Goal: Task Accomplishment & Management: Manage account settings

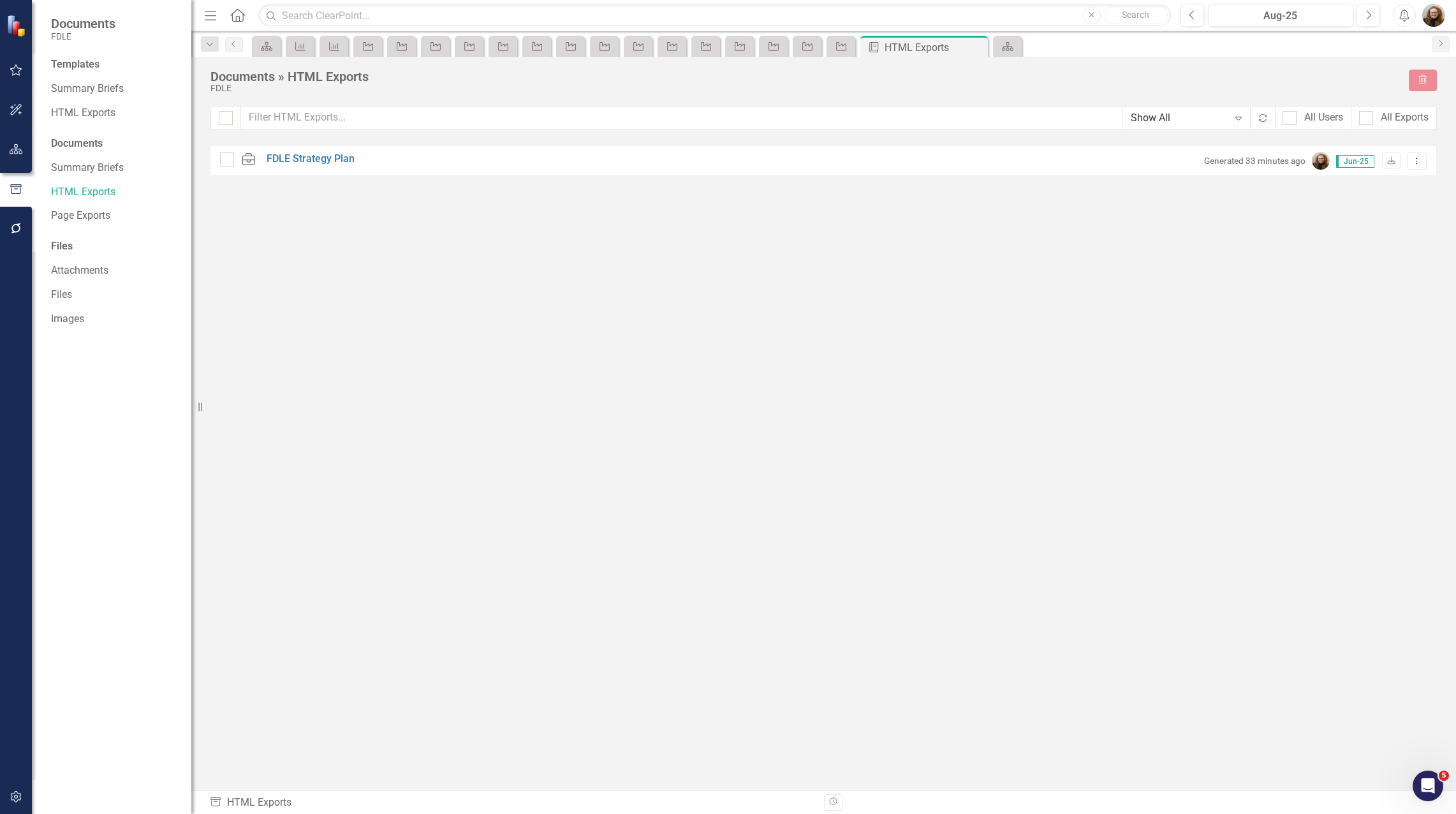
click at [159, 568] on div "Templates Summary Briefs HTML Exports Documents Summary Briefs HTML Exports Pag…" at bounding box center [111, 436] width 159 height 756
click at [79, 104] on div "HTML Exports" at bounding box center [114, 113] width 127 height 21
click at [72, 111] on link "HTML Exports" at bounding box center [114, 113] width 127 height 15
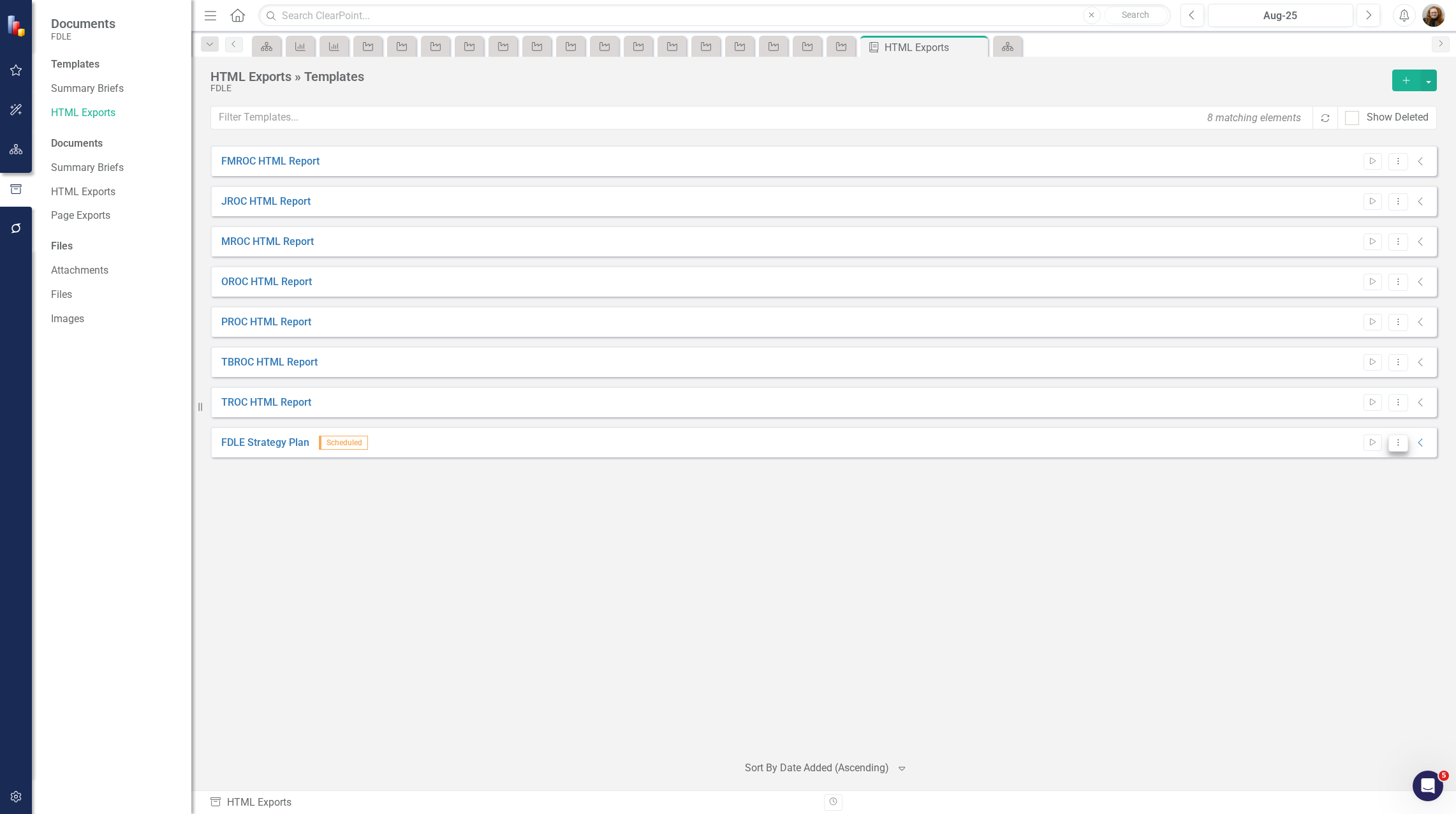
click at [1399, 440] on icon "Dropdown Menu" at bounding box center [1397, 441] width 10 height 8
click at [1081, 593] on div "FMROC HTML Report Start Dropdown Menu Collapse File In Process JROC HTML Report…" at bounding box center [824, 443] width 1227 height 597
click at [20, 796] on icon "button" at bounding box center [15, 796] width 10 height 11
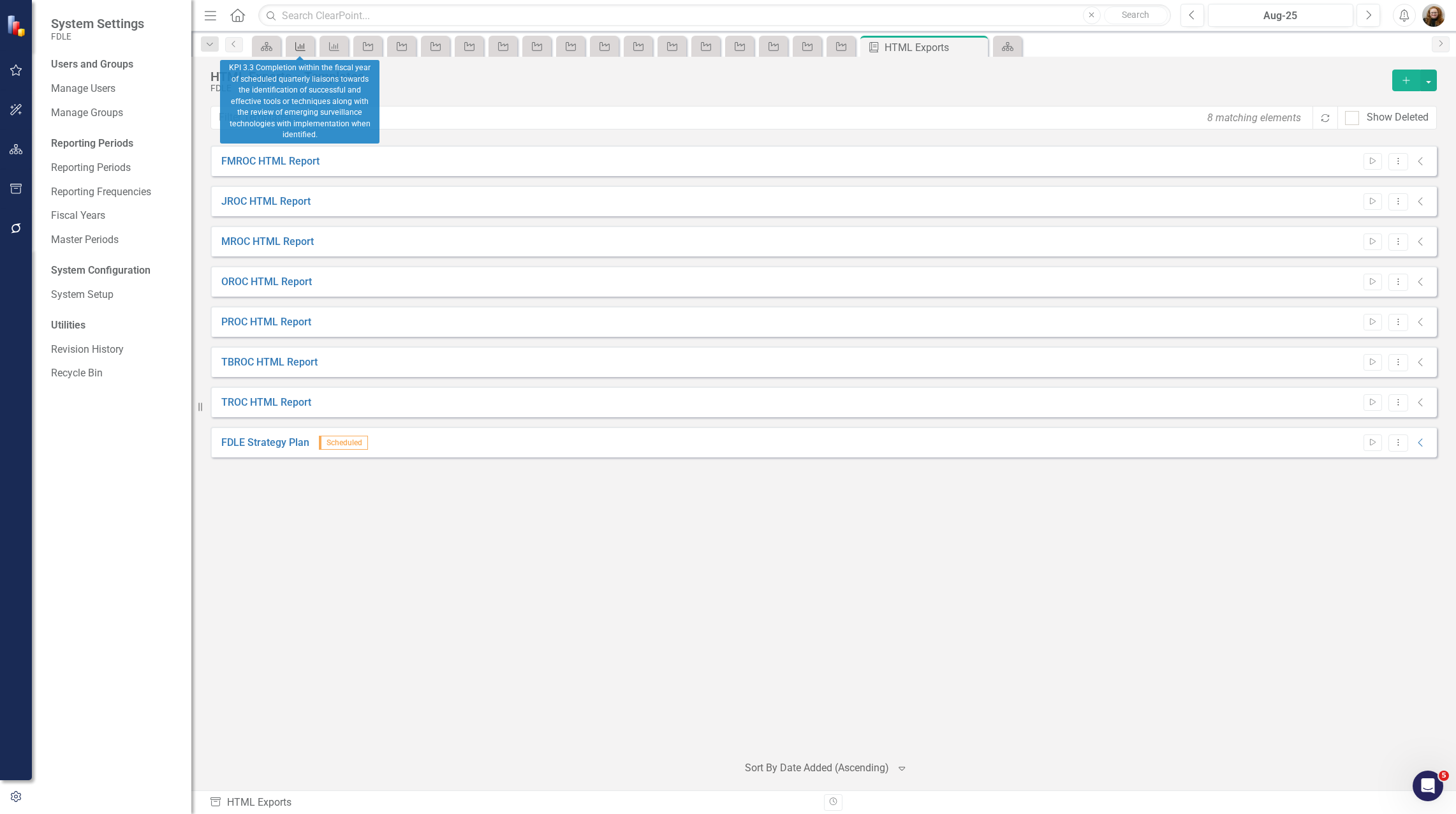
click at [299, 48] on icon "Measure" at bounding box center [301, 46] width 13 height 10
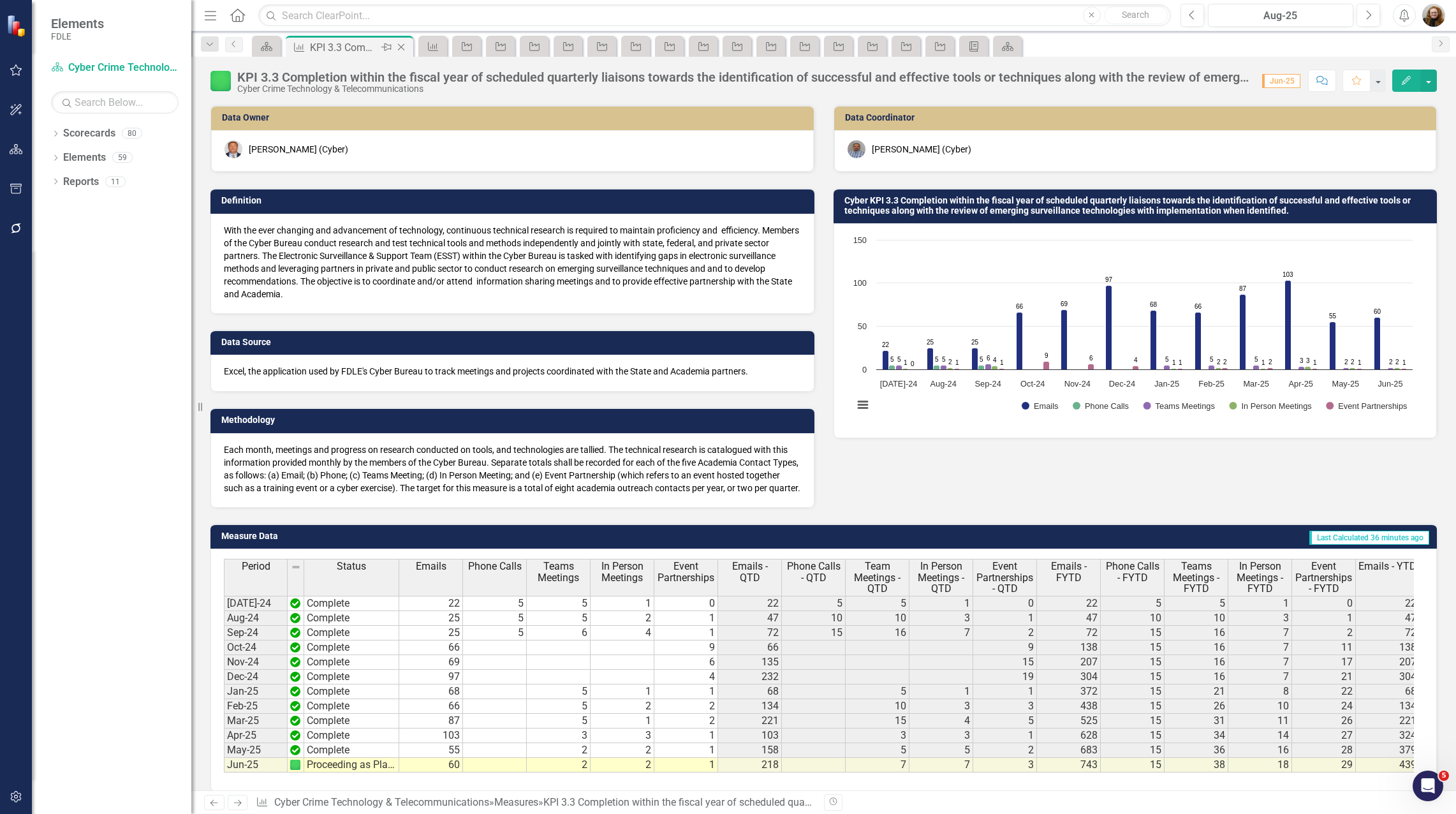
click at [405, 46] on icon "Close" at bounding box center [401, 47] width 13 height 10
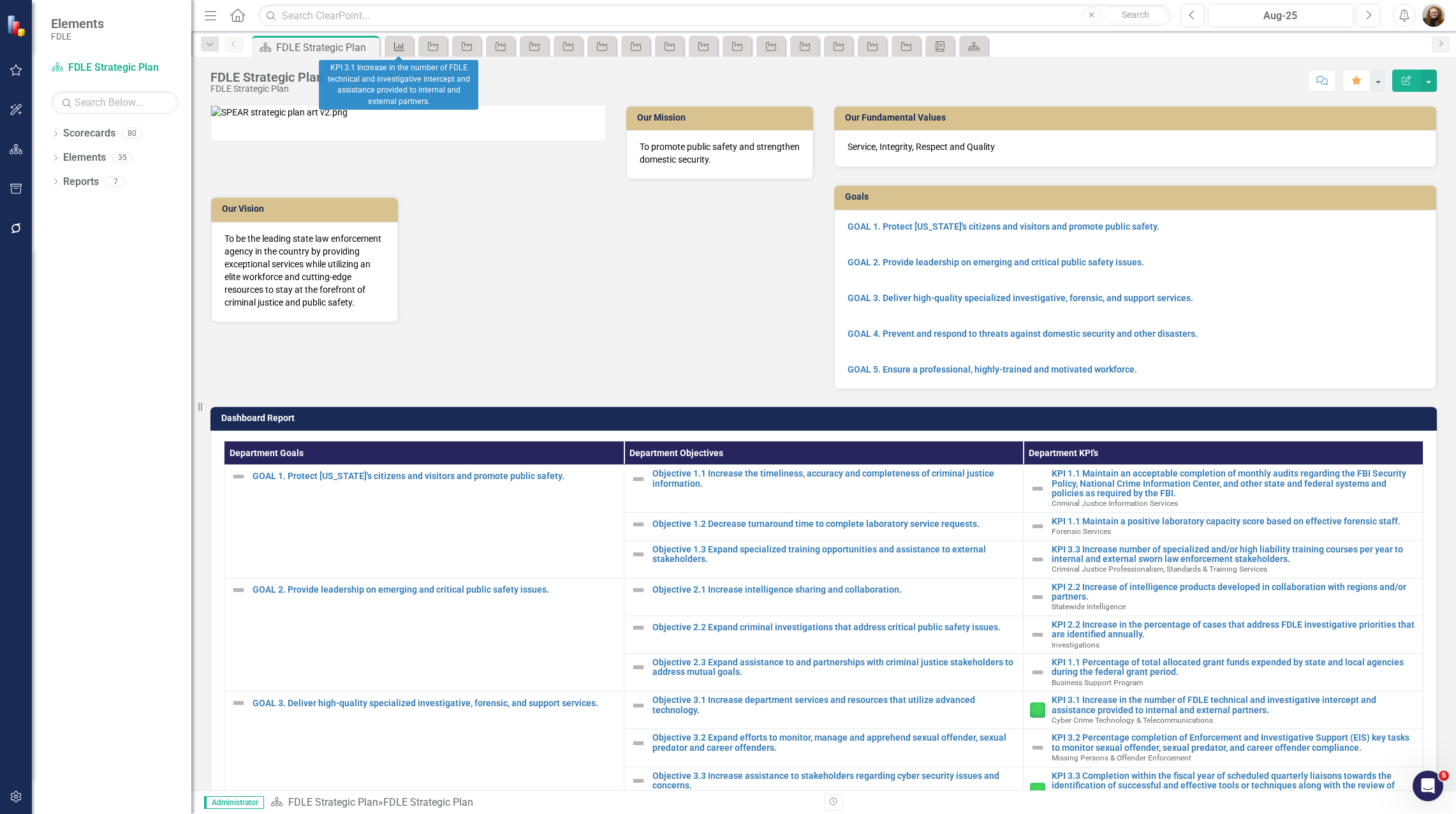
click at [405, 46] on icon "Measure" at bounding box center [399, 46] width 13 height 10
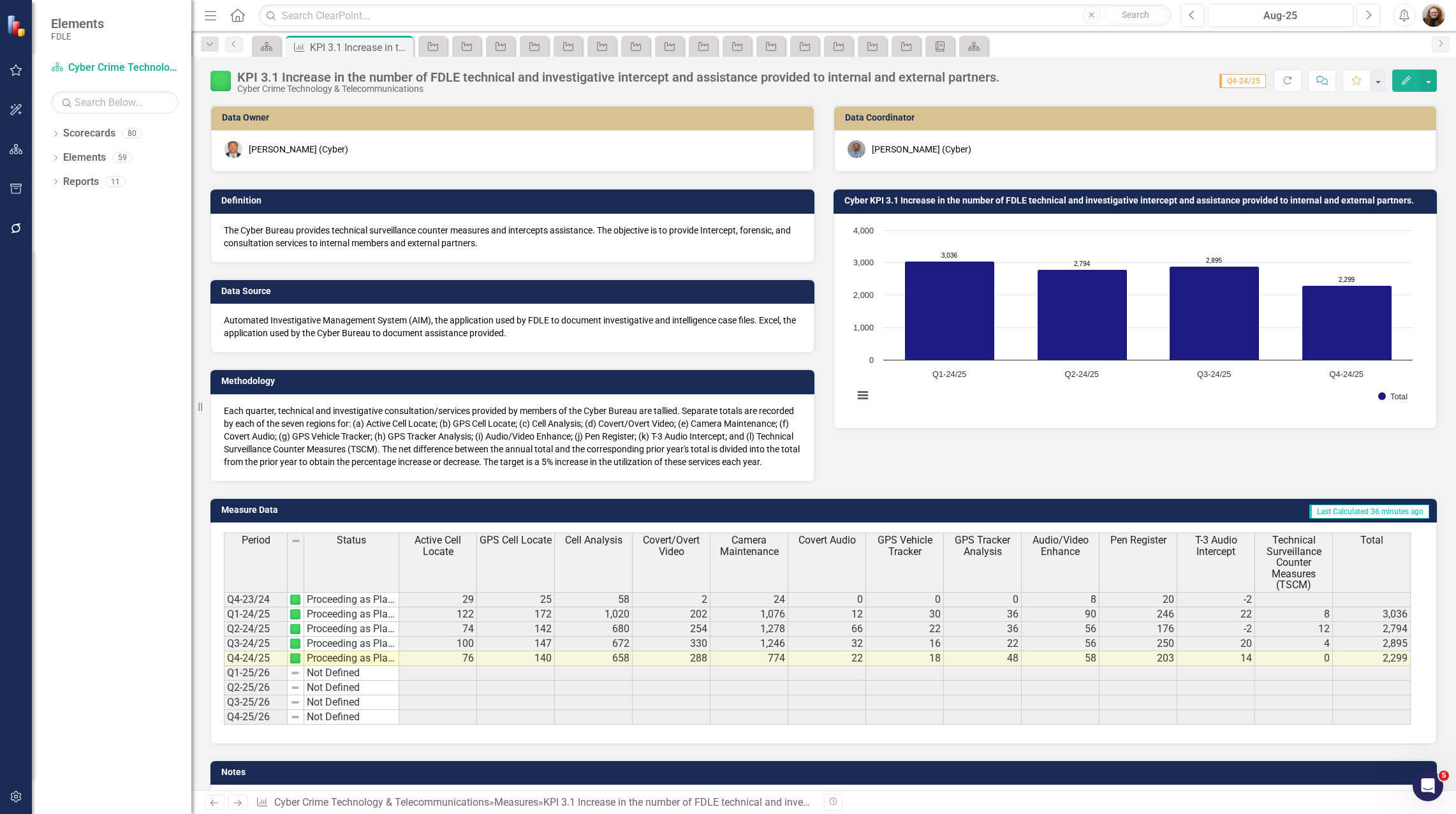
click at [0, 0] on icon "Close" at bounding box center [0, 0] width 0 height 0
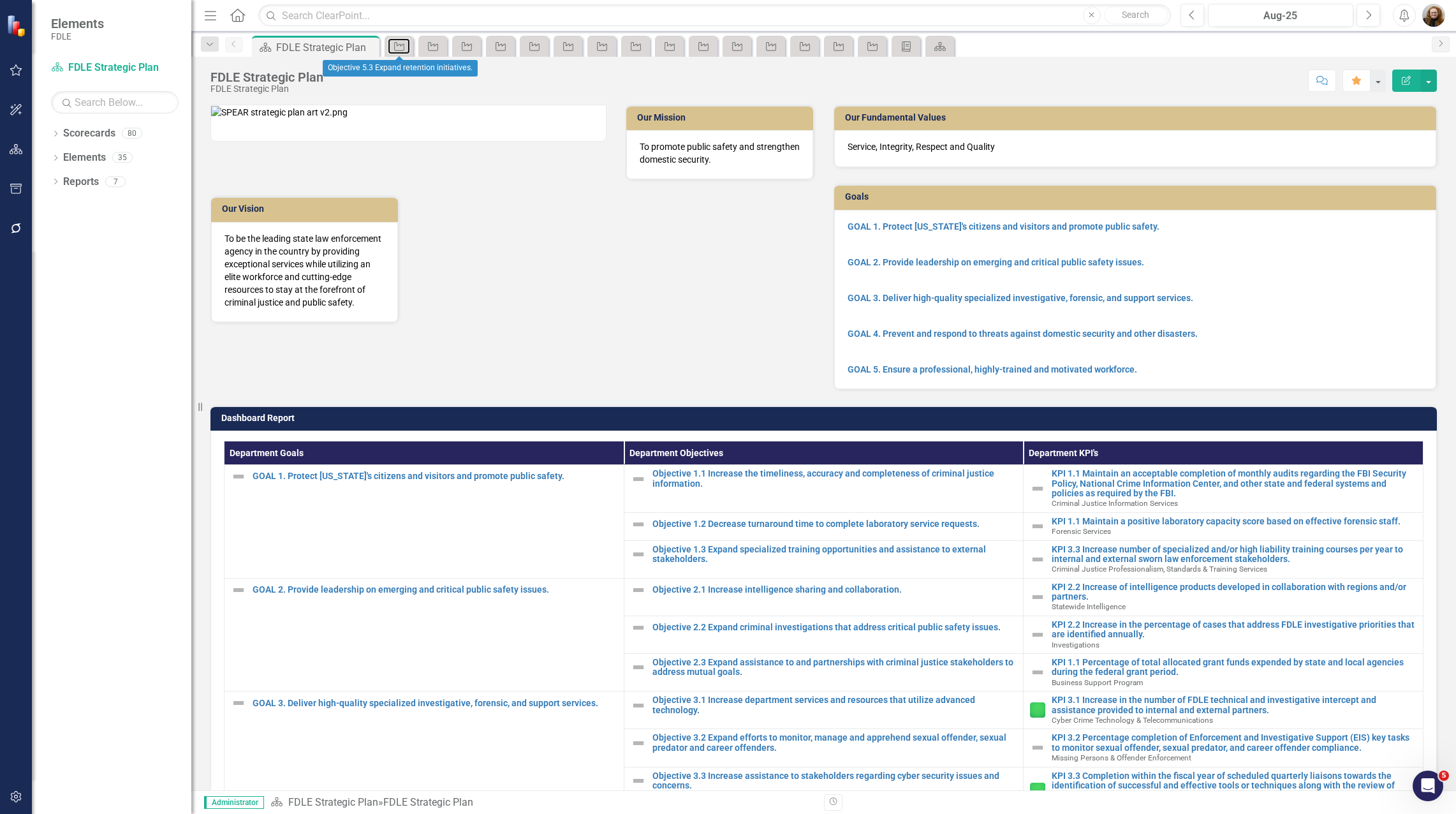
click at [405, 46] on icon at bounding box center [399, 46] width 10 height 8
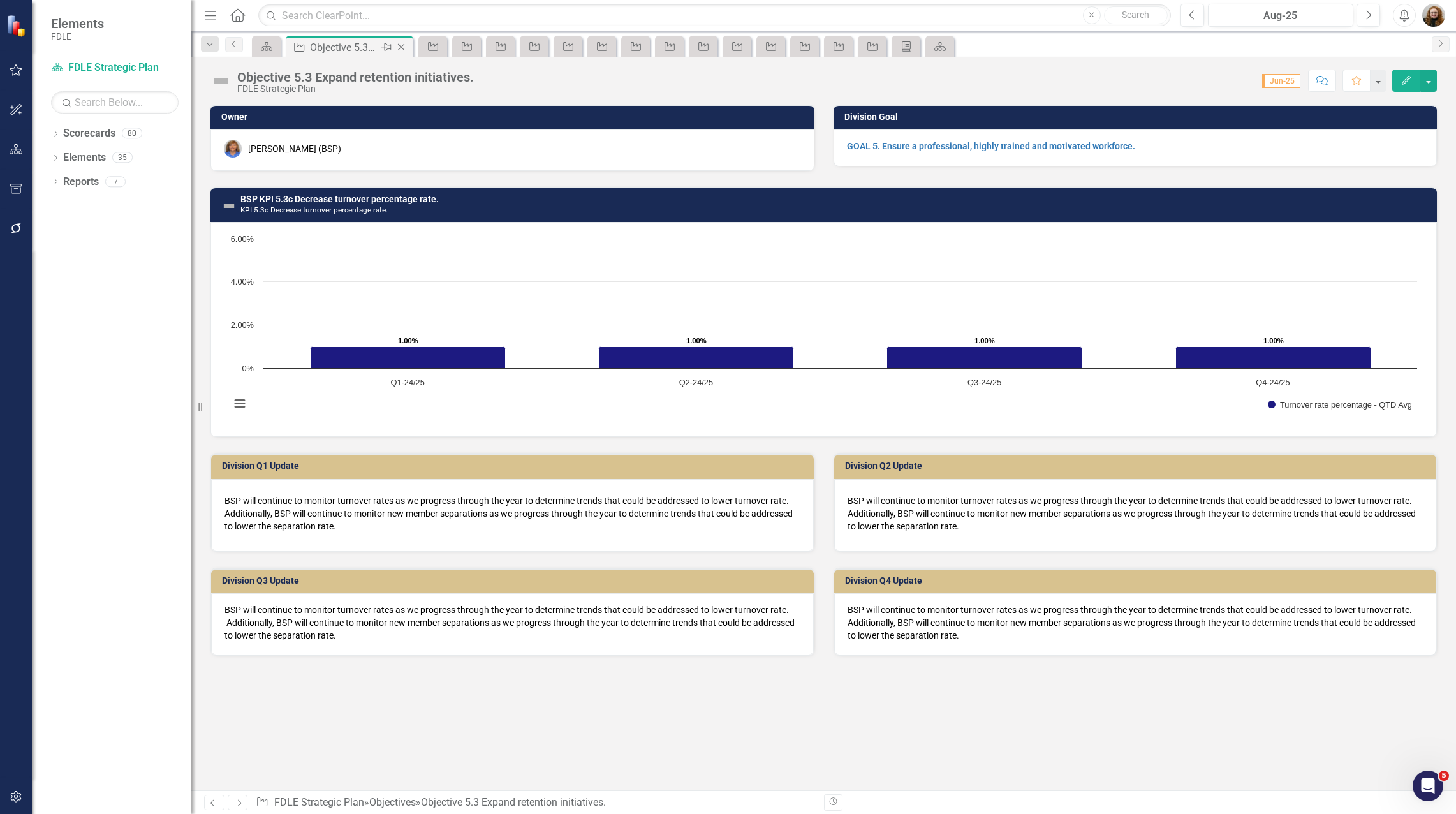
click at [405, 46] on icon "Close" at bounding box center [401, 47] width 13 height 10
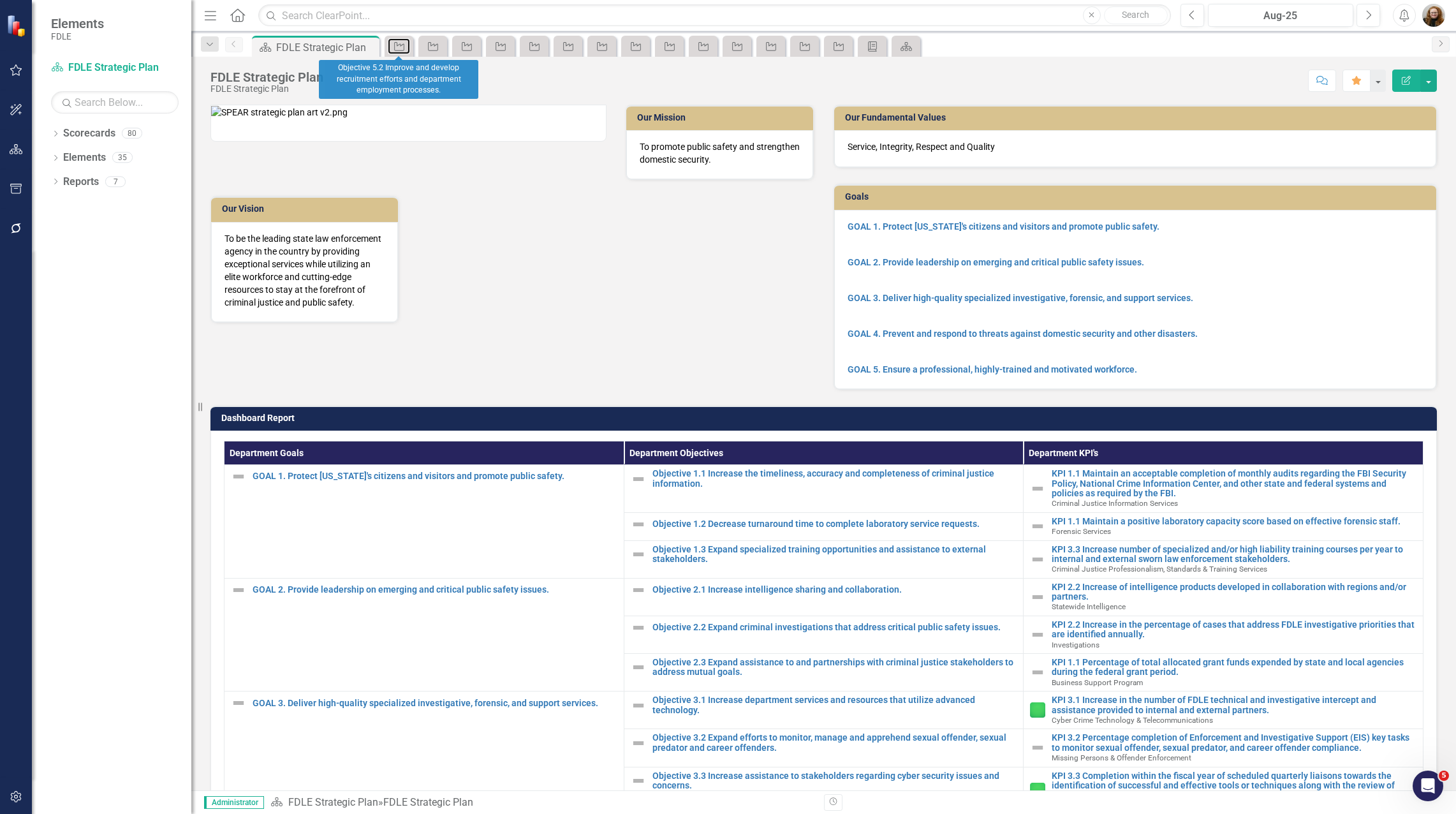
click at [405, 46] on icon at bounding box center [399, 46] width 10 height 8
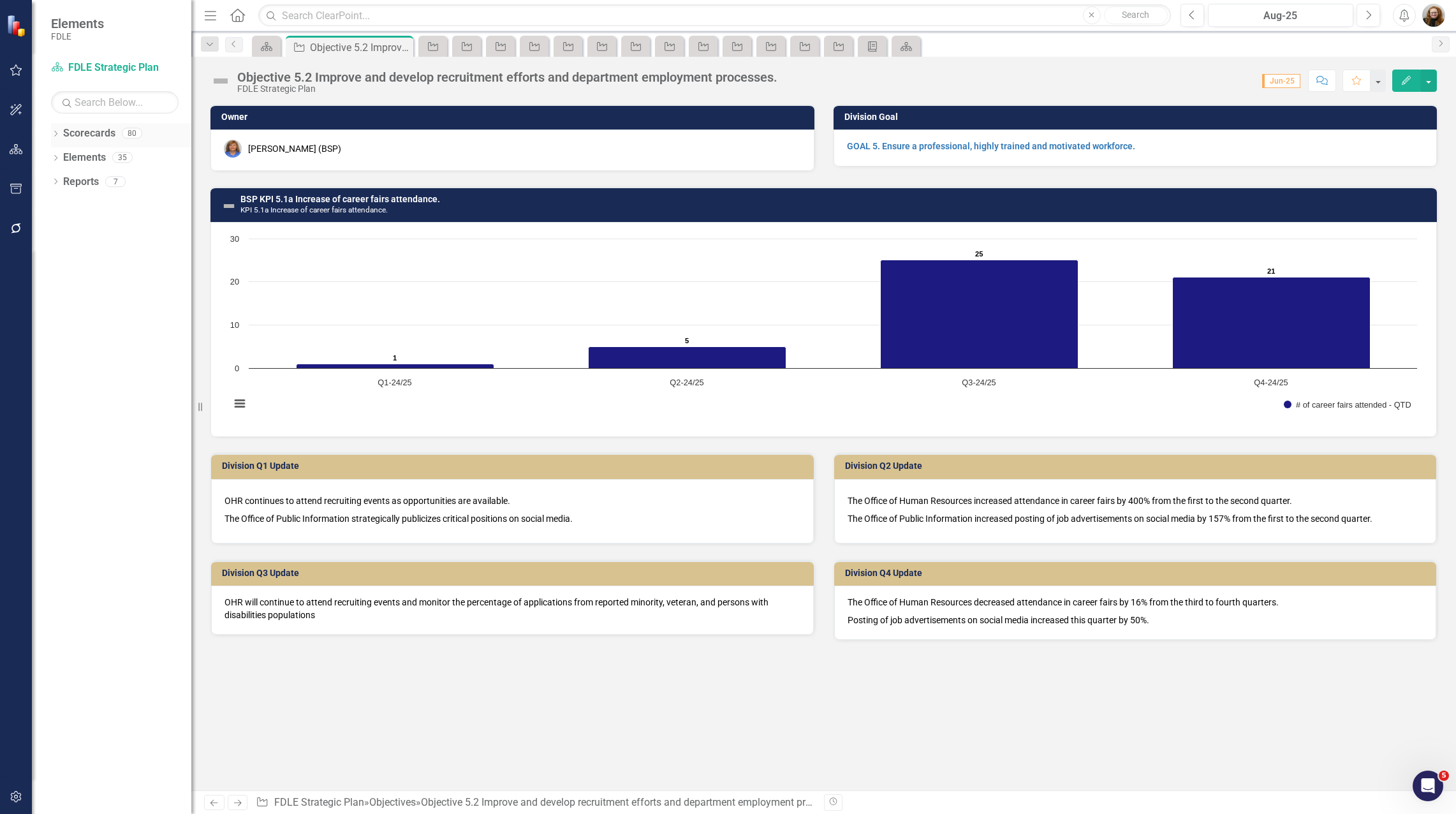
click at [82, 135] on link "Scorecards" at bounding box center [89, 134] width 52 height 15
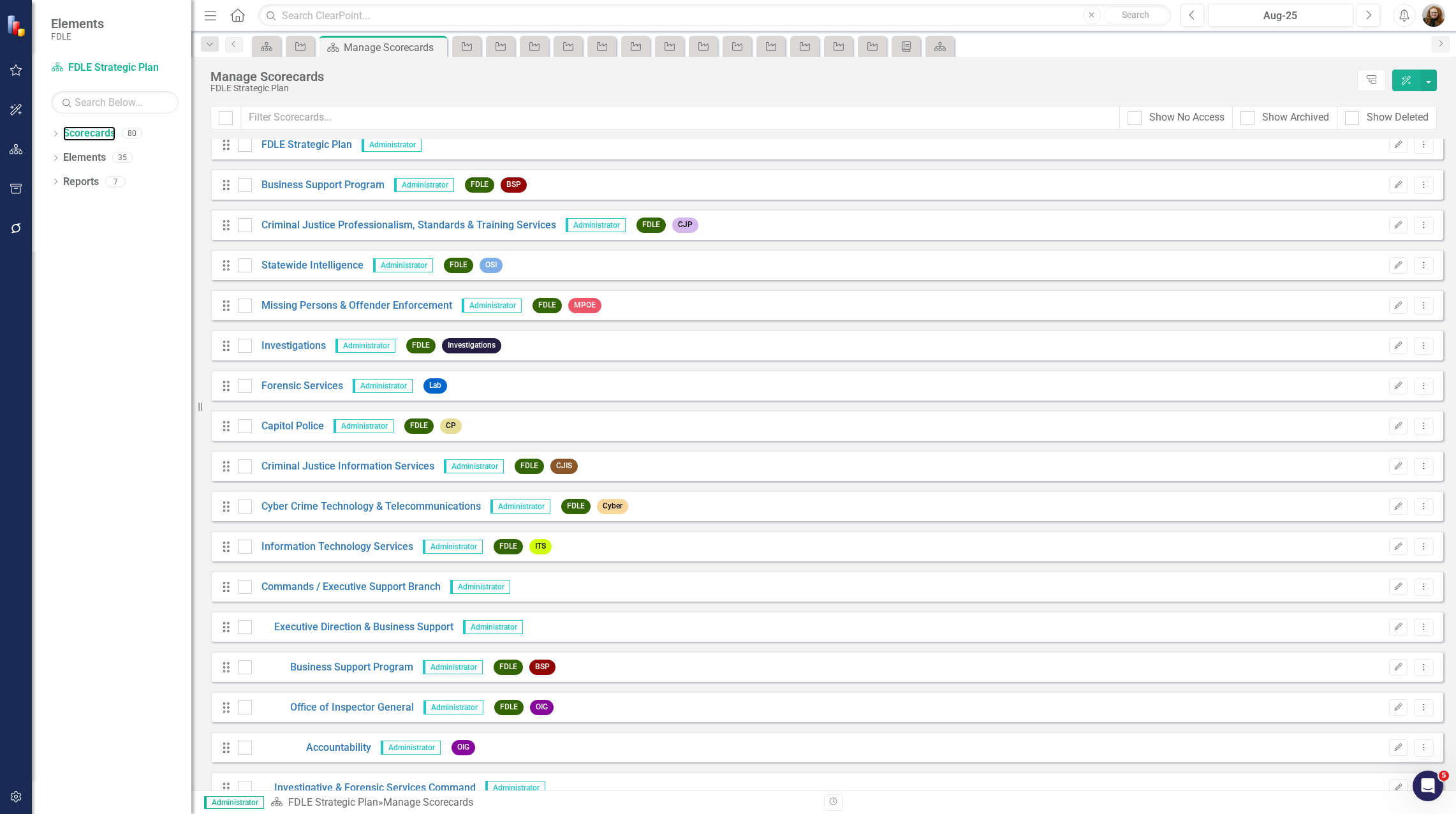
scroll to position [510, 0]
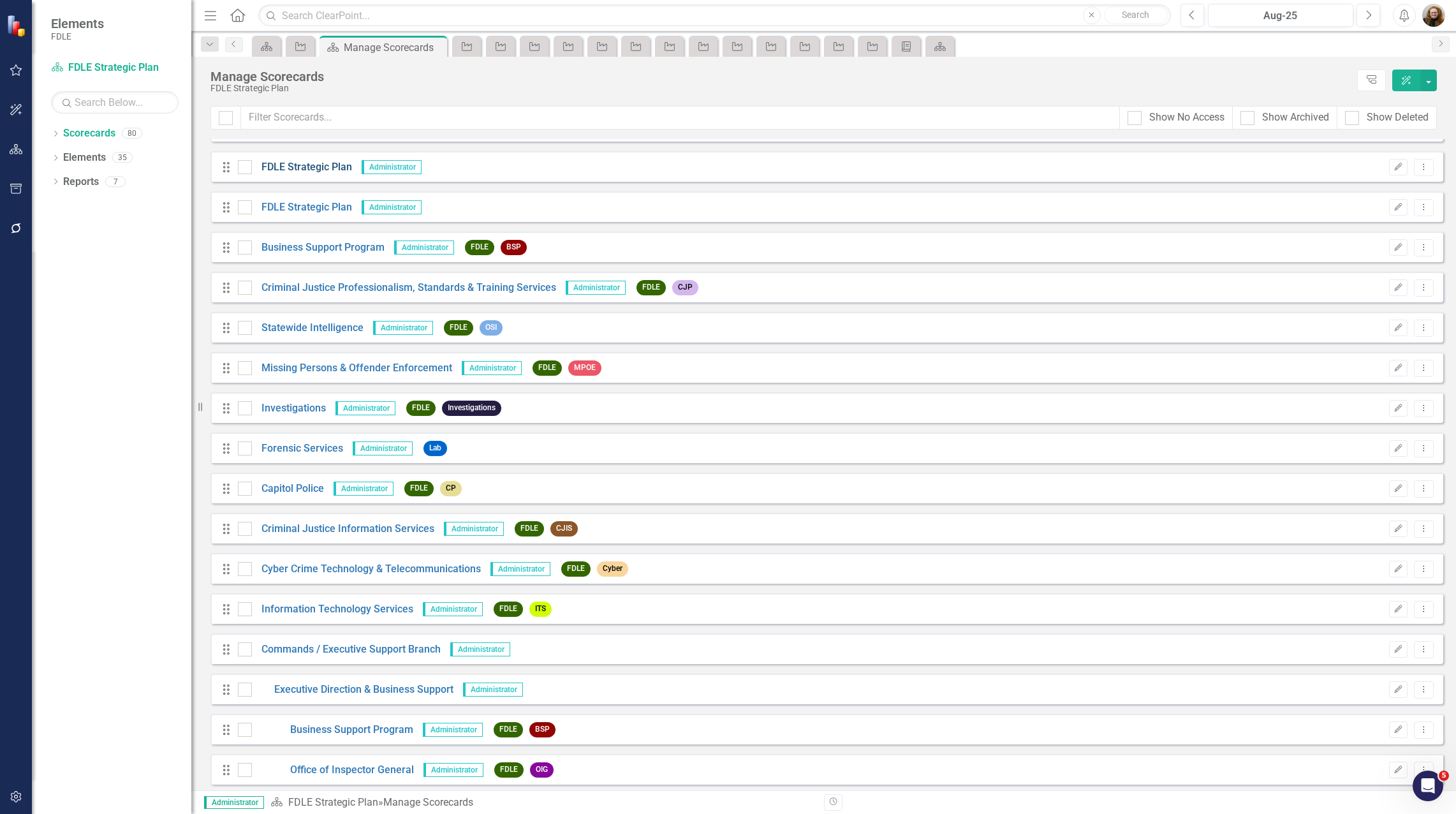
click at [287, 169] on link "FDLE Strategic Plan" at bounding box center [302, 168] width 100 height 15
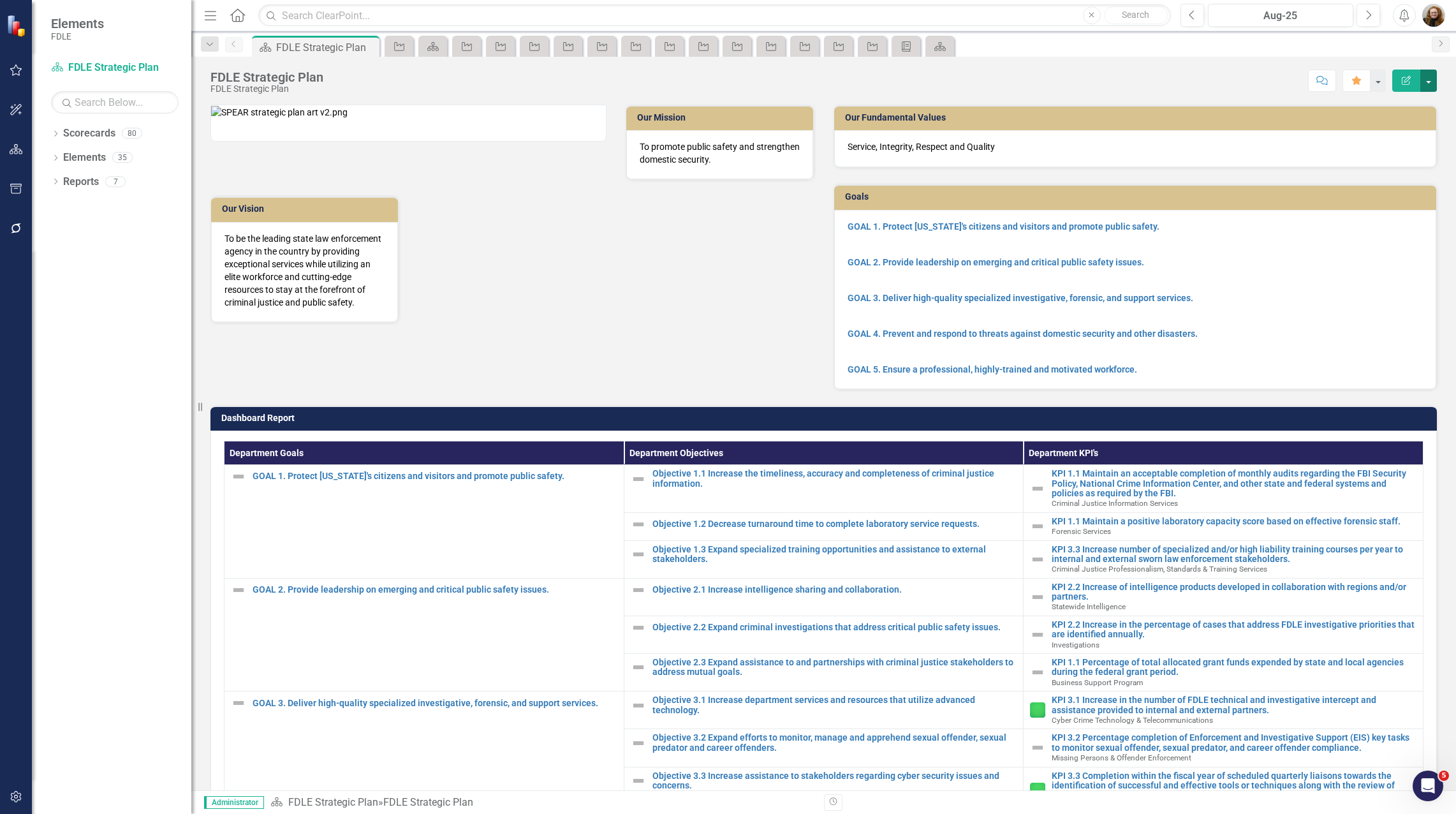
click at [1432, 74] on button "button" at bounding box center [1429, 81] width 17 height 23
click at [1375, 108] on link "Edit Edit Scorecard" at bounding box center [1385, 104] width 104 height 24
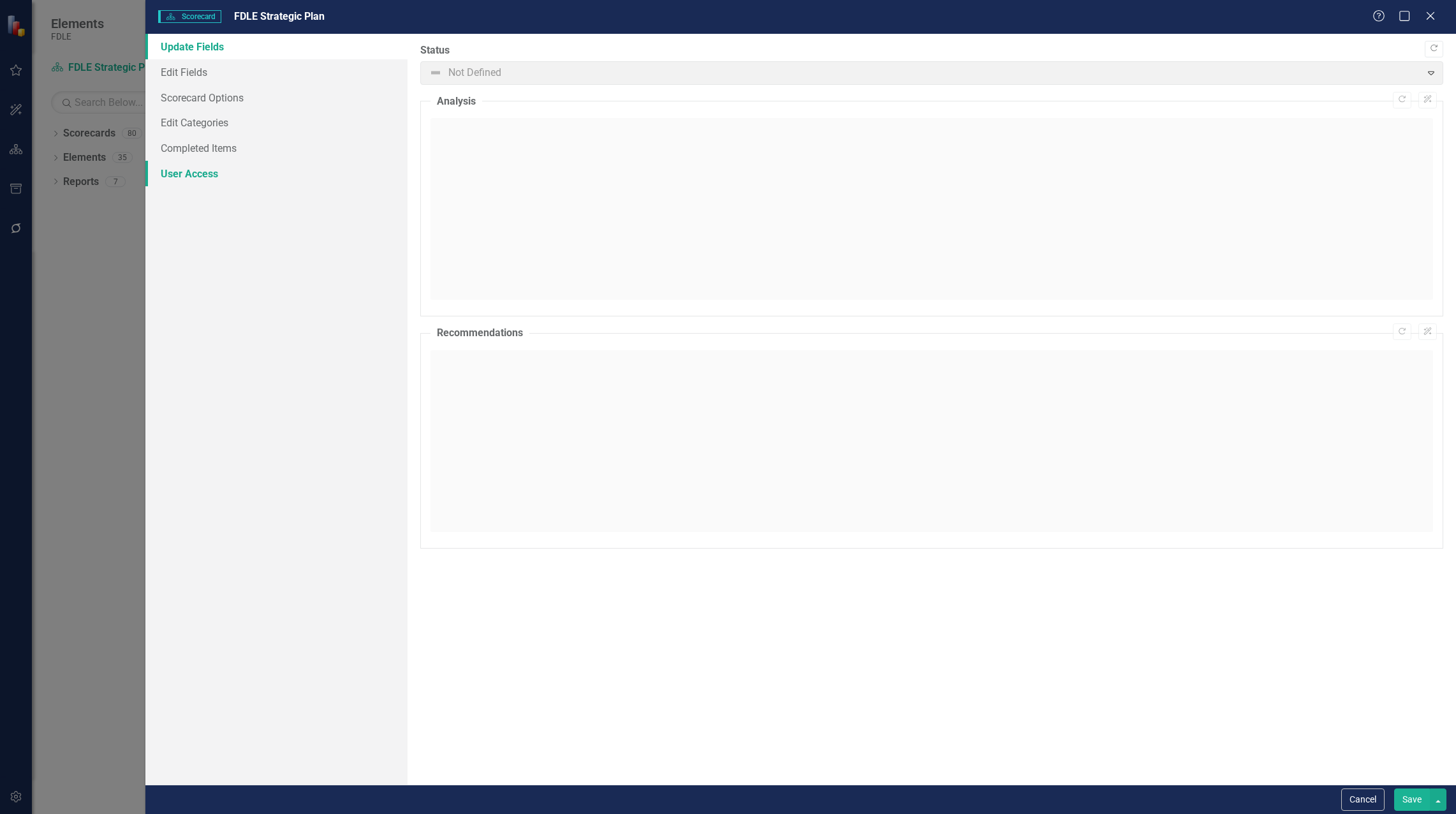
click at [187, 170] on link "User Access" at bounding box center [276, 173] width 262 height 25
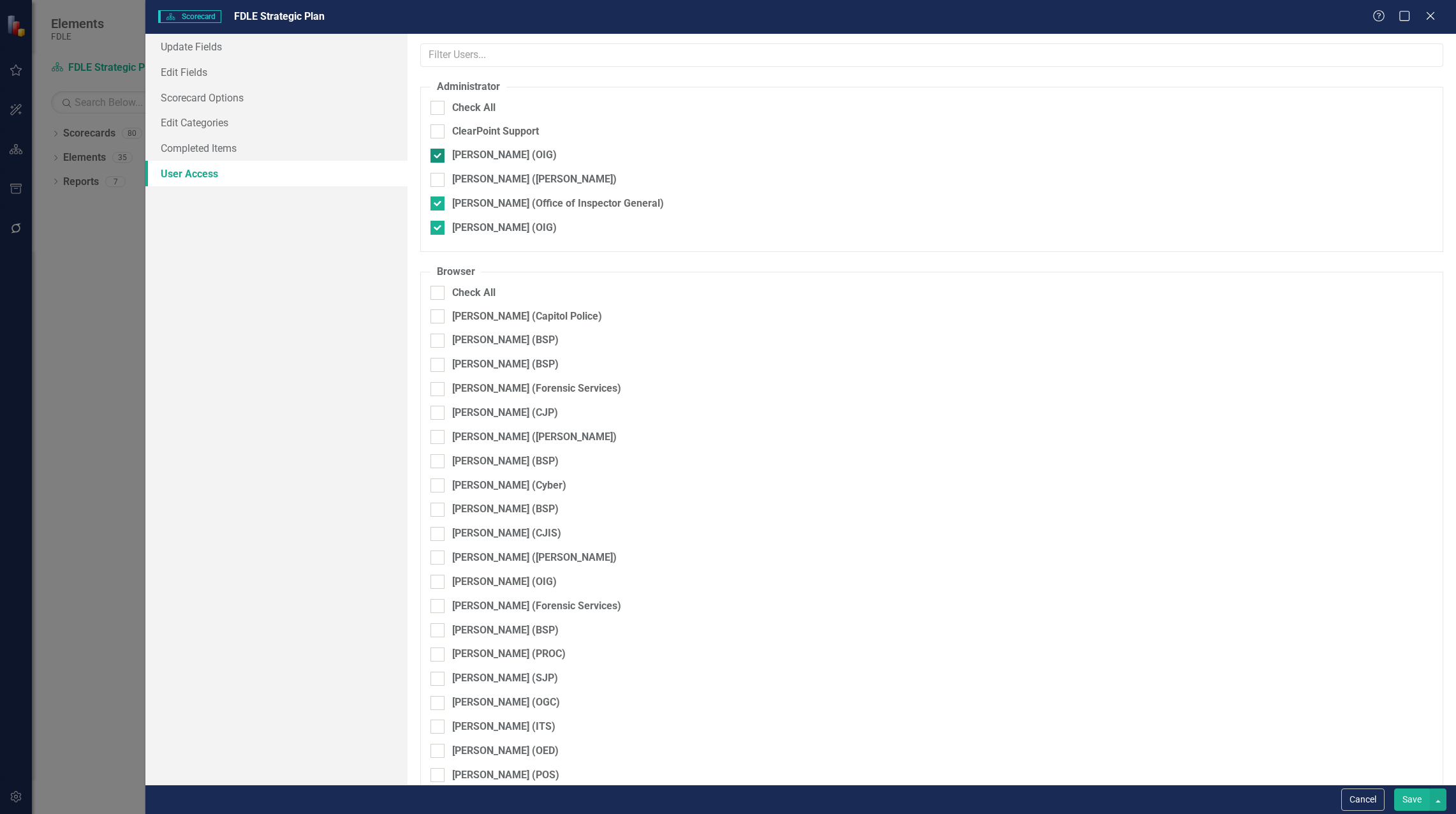
click at [438, 153] on input "Heather Pence (OIG)" at bounding box center [434, 153] width 8 height 8
checkbox input "false"
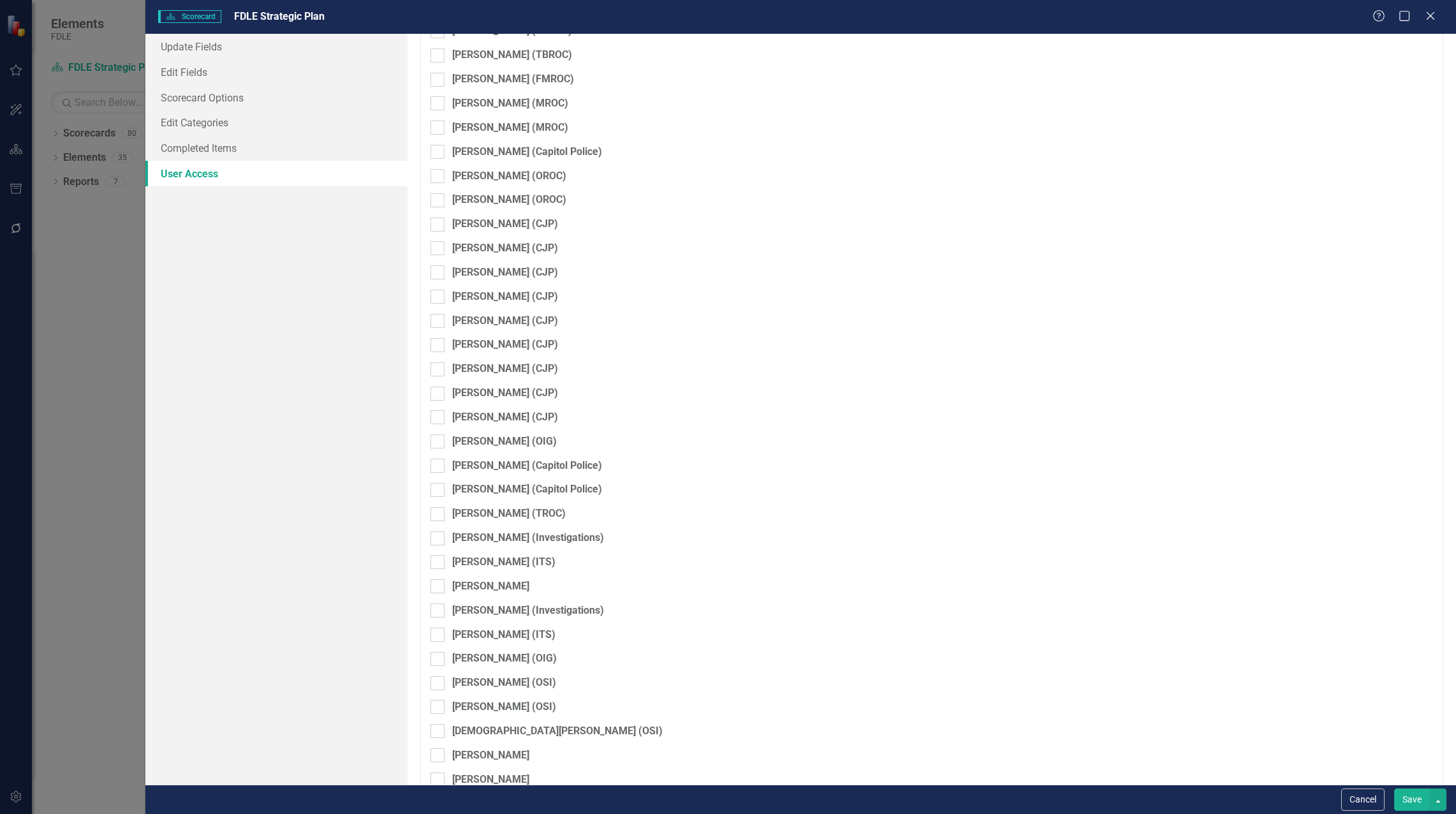
scroll to position [2629, 0]
checkbox input "false"
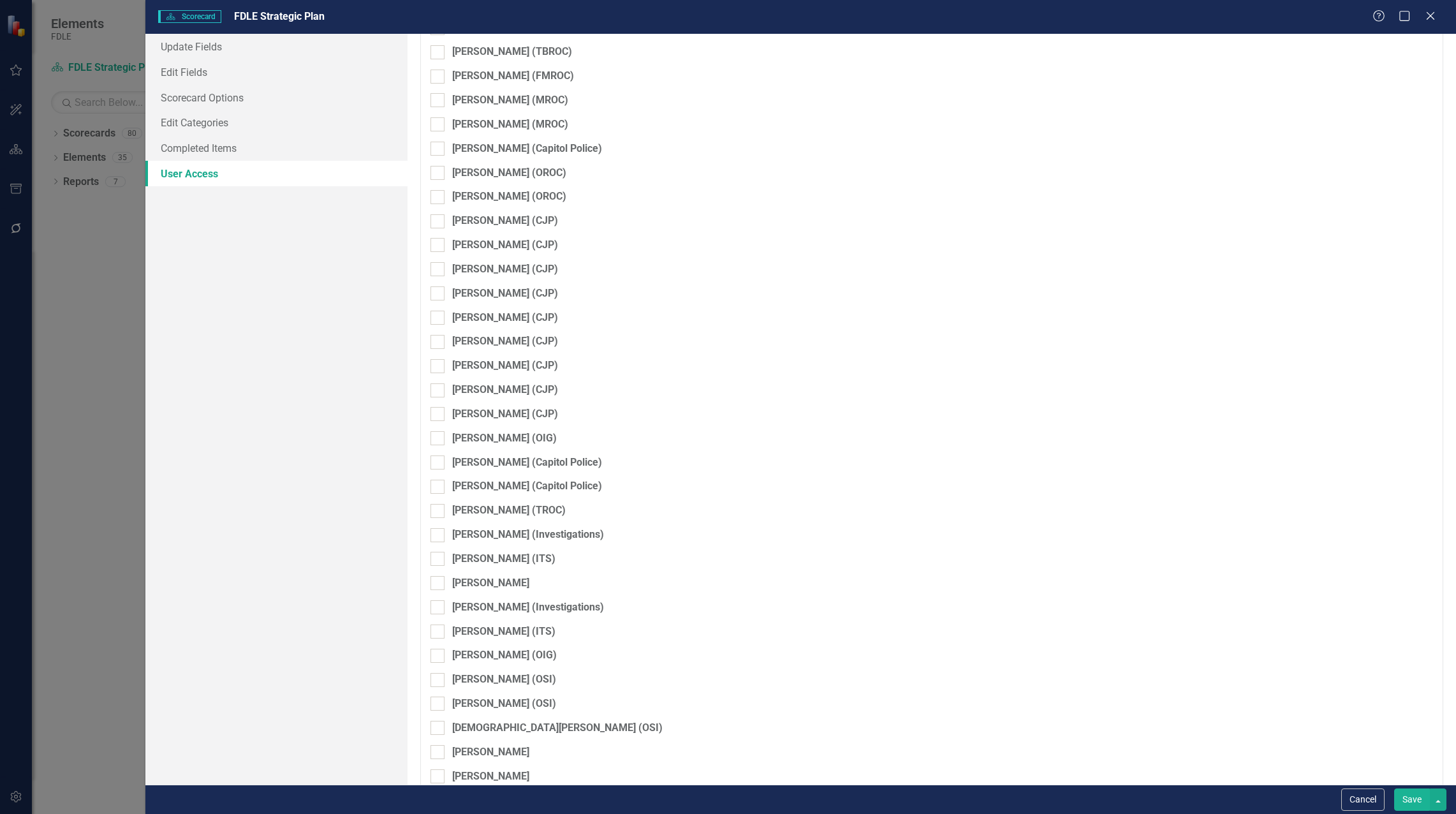
checkbox input "false"
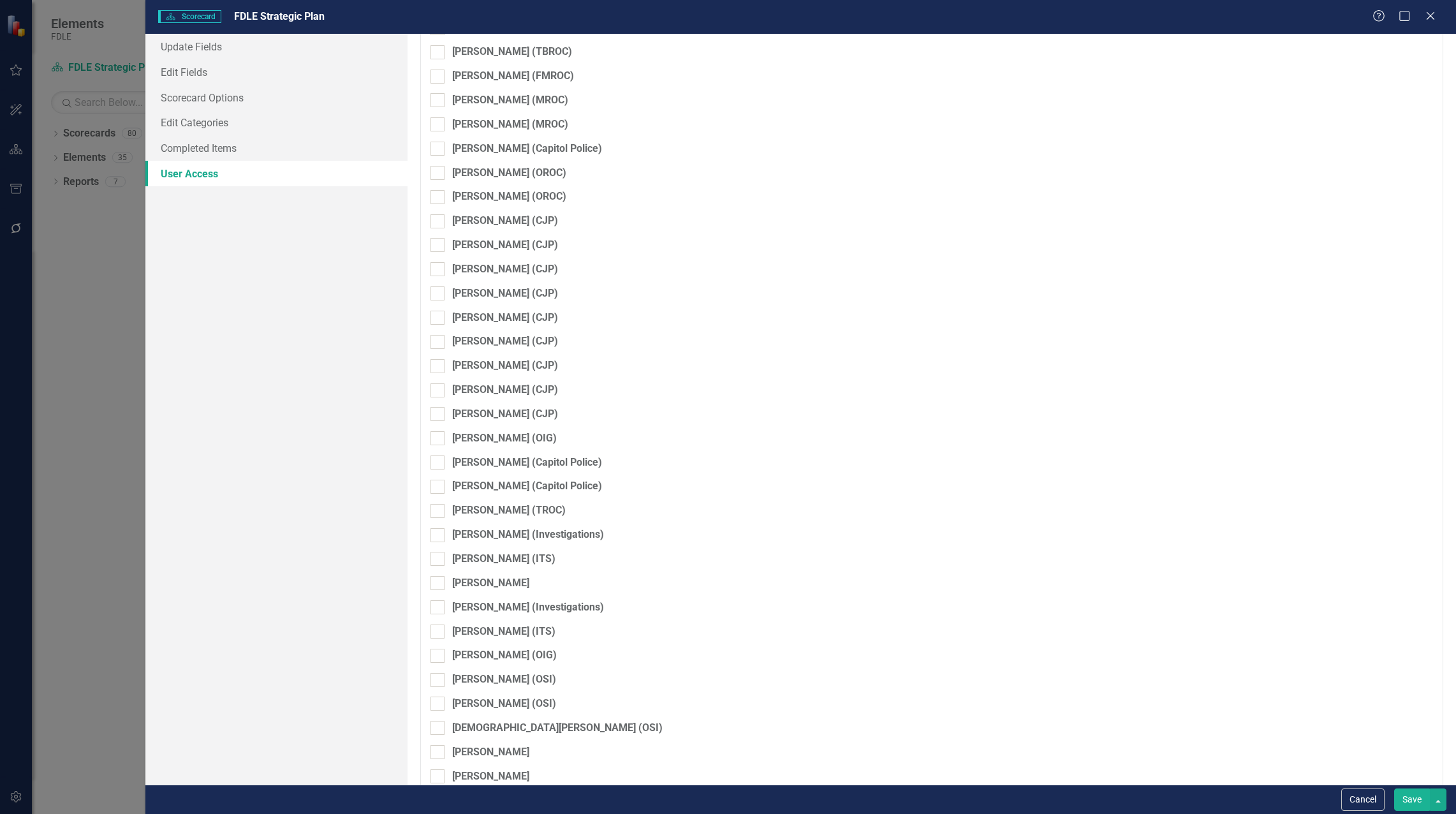
checkbox input "false"
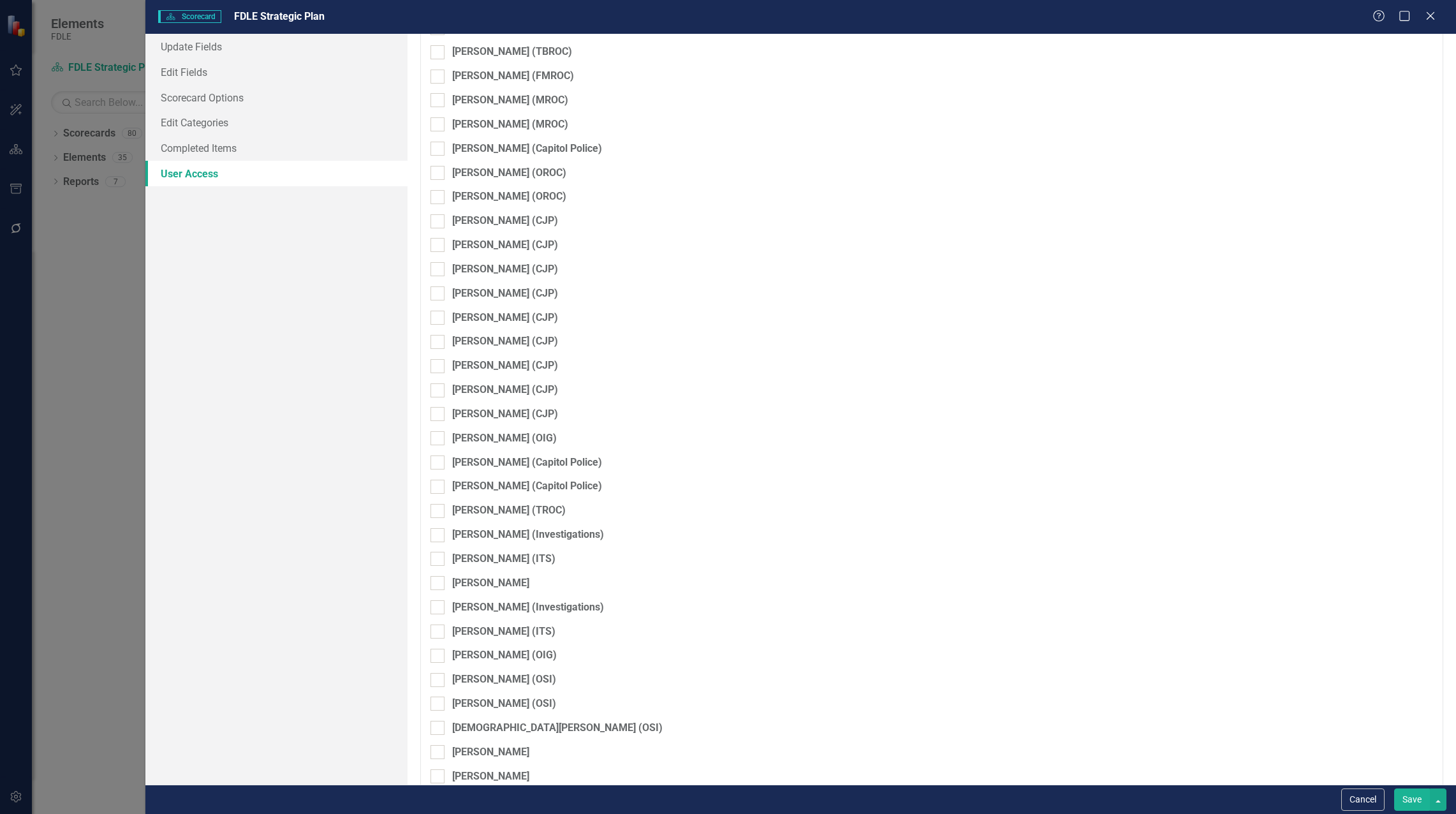
checkbox input "false"
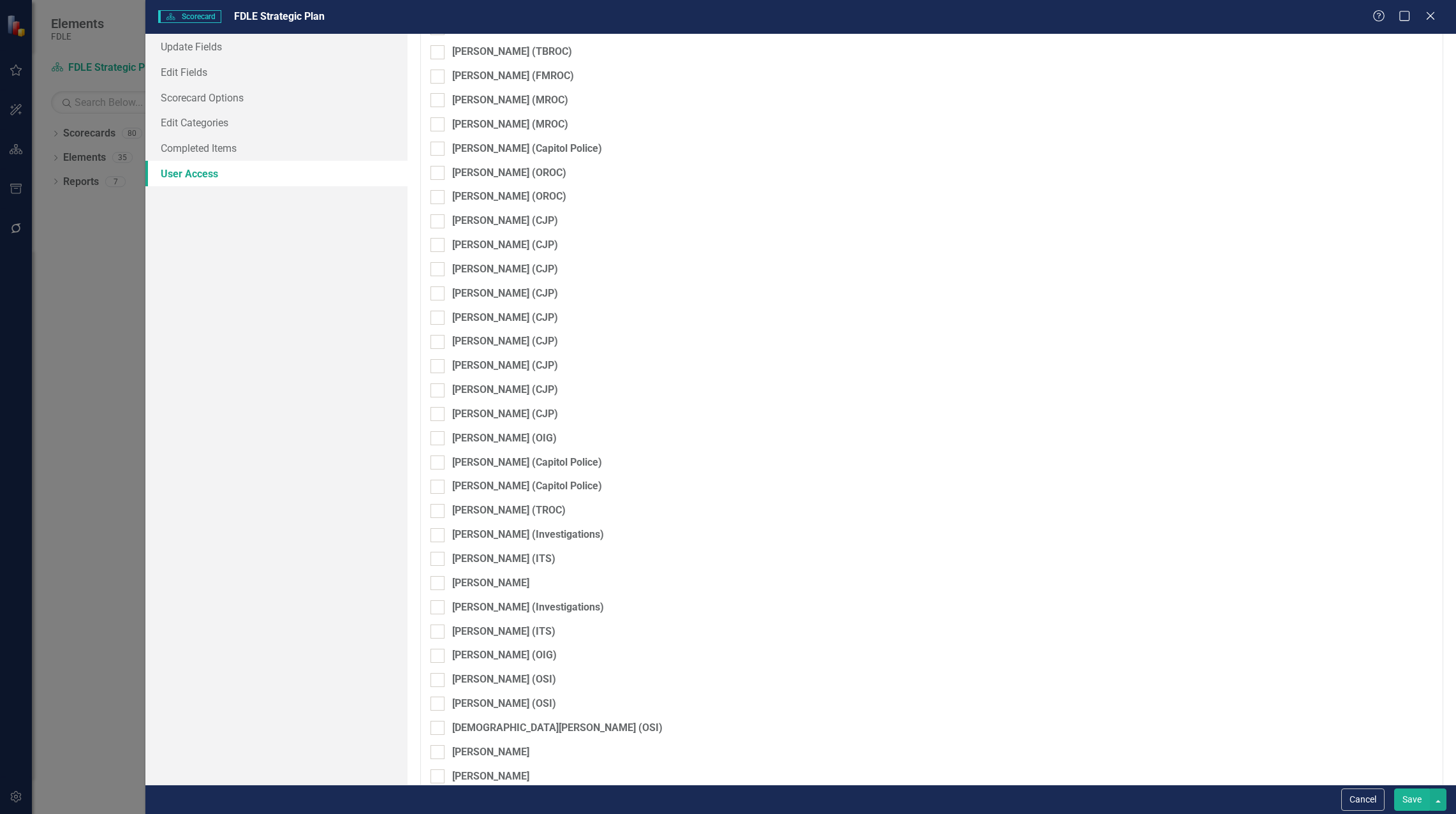
checkbox input "false"
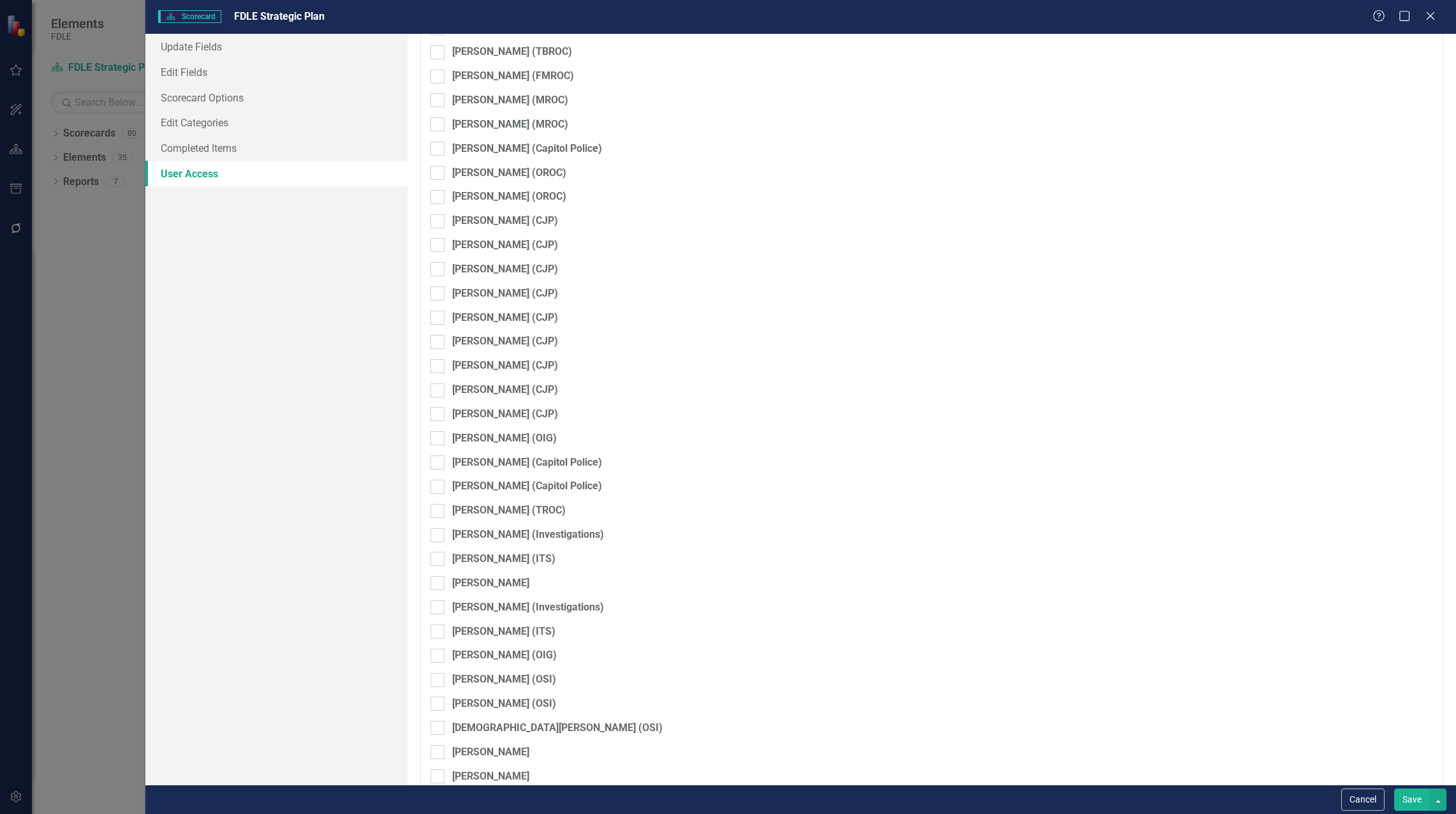
checkbox input "false"
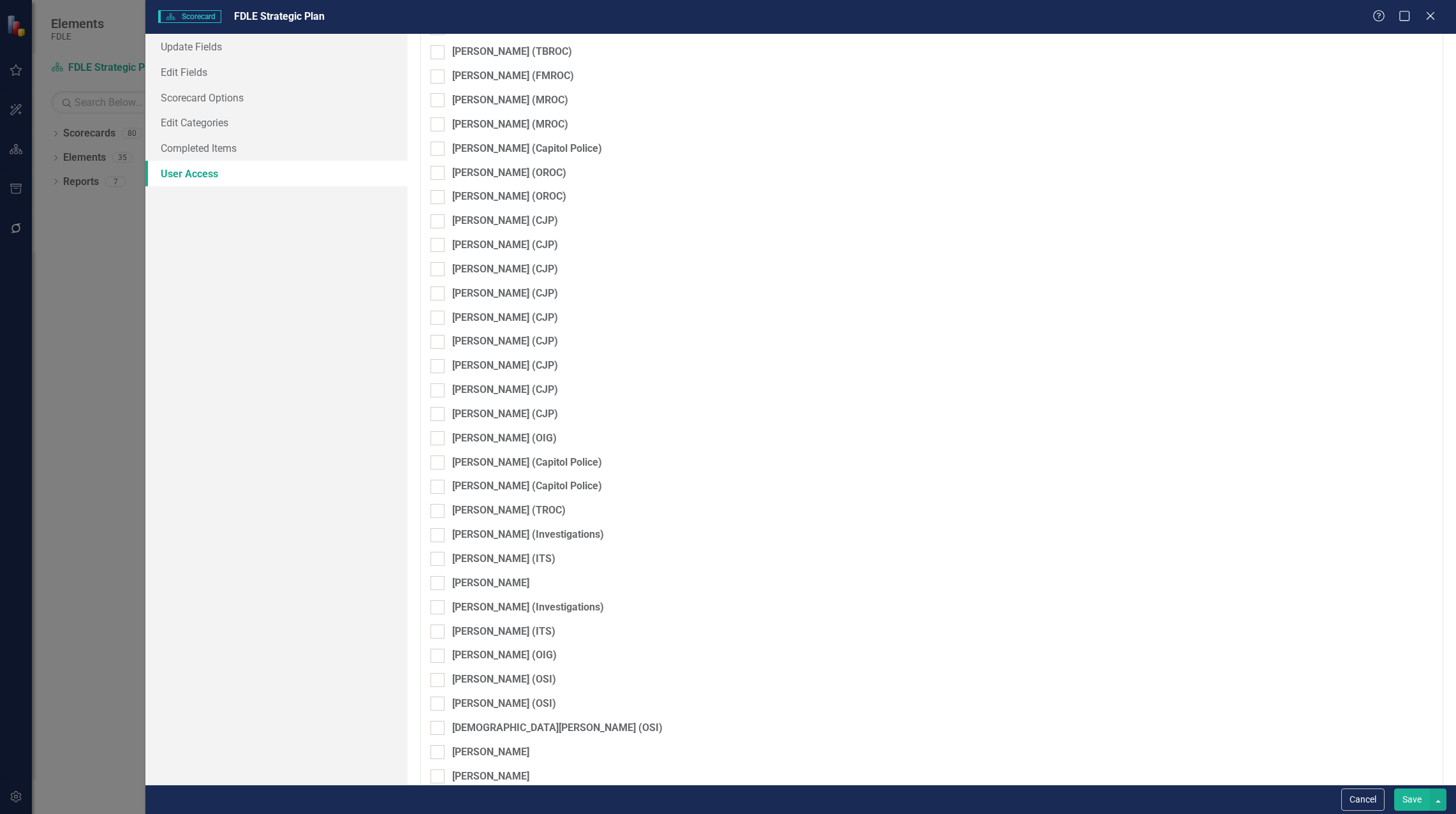
checkbox input "false"
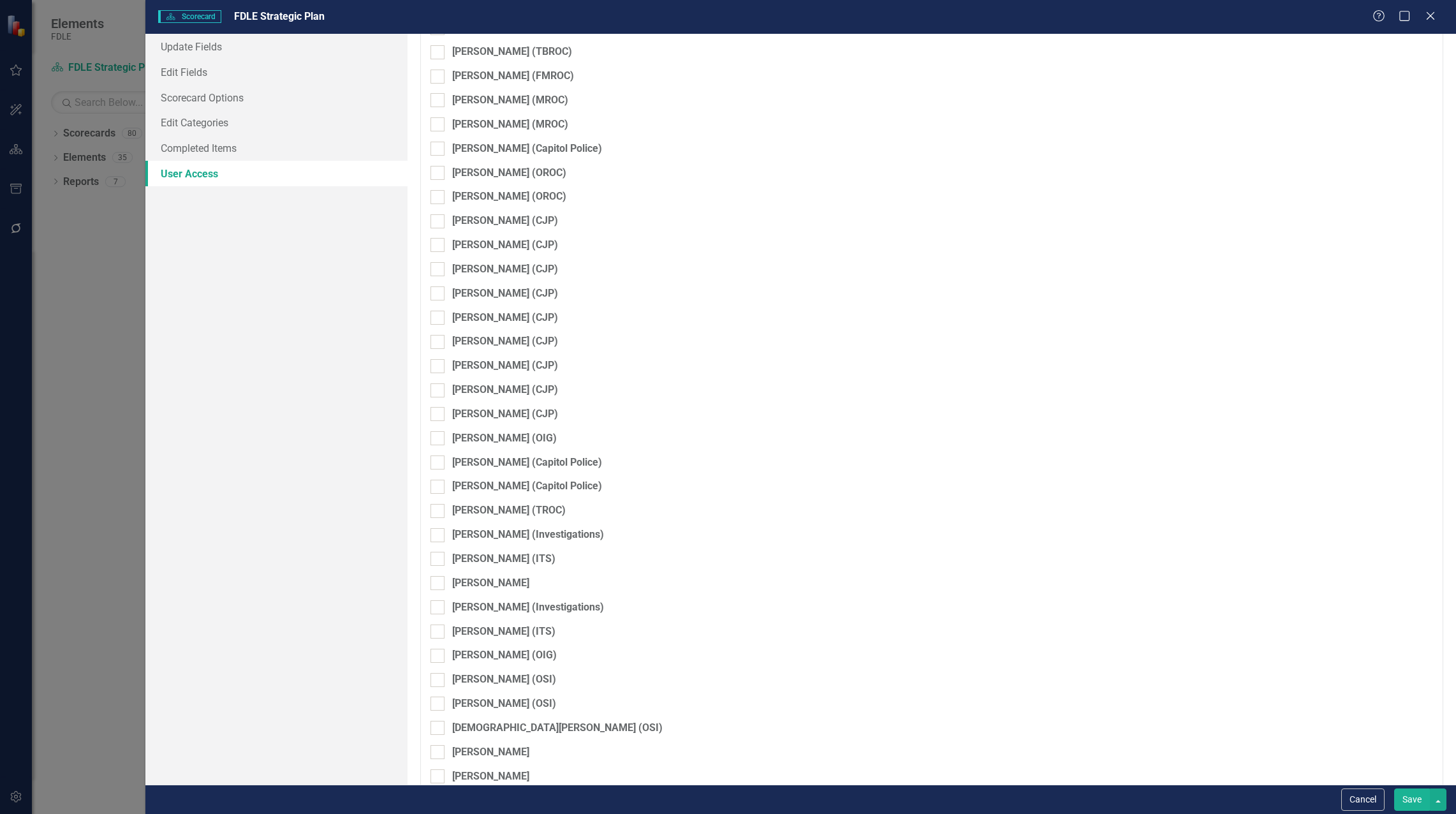
checkbox input "false"
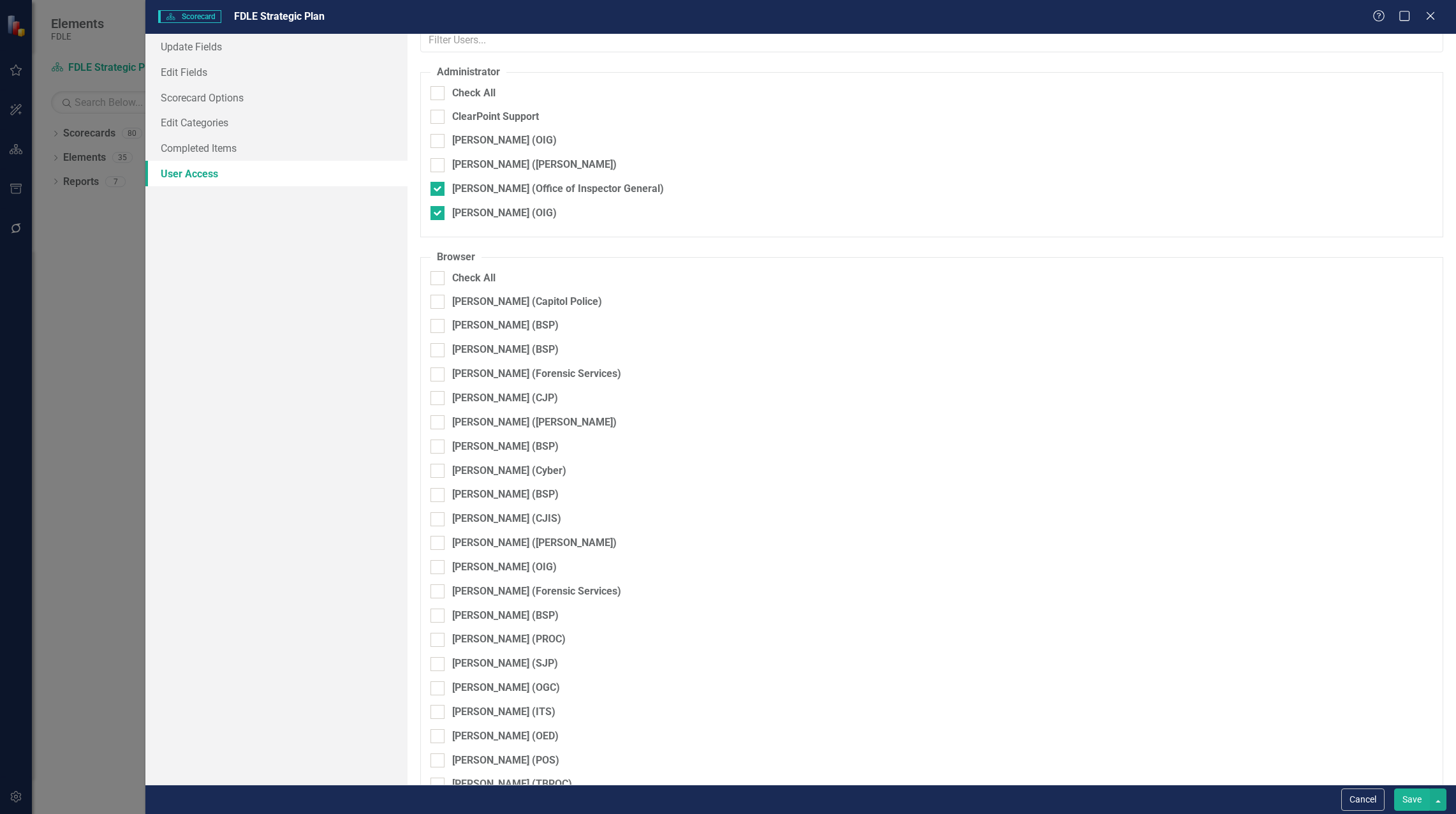
scroll to position [0, 0]
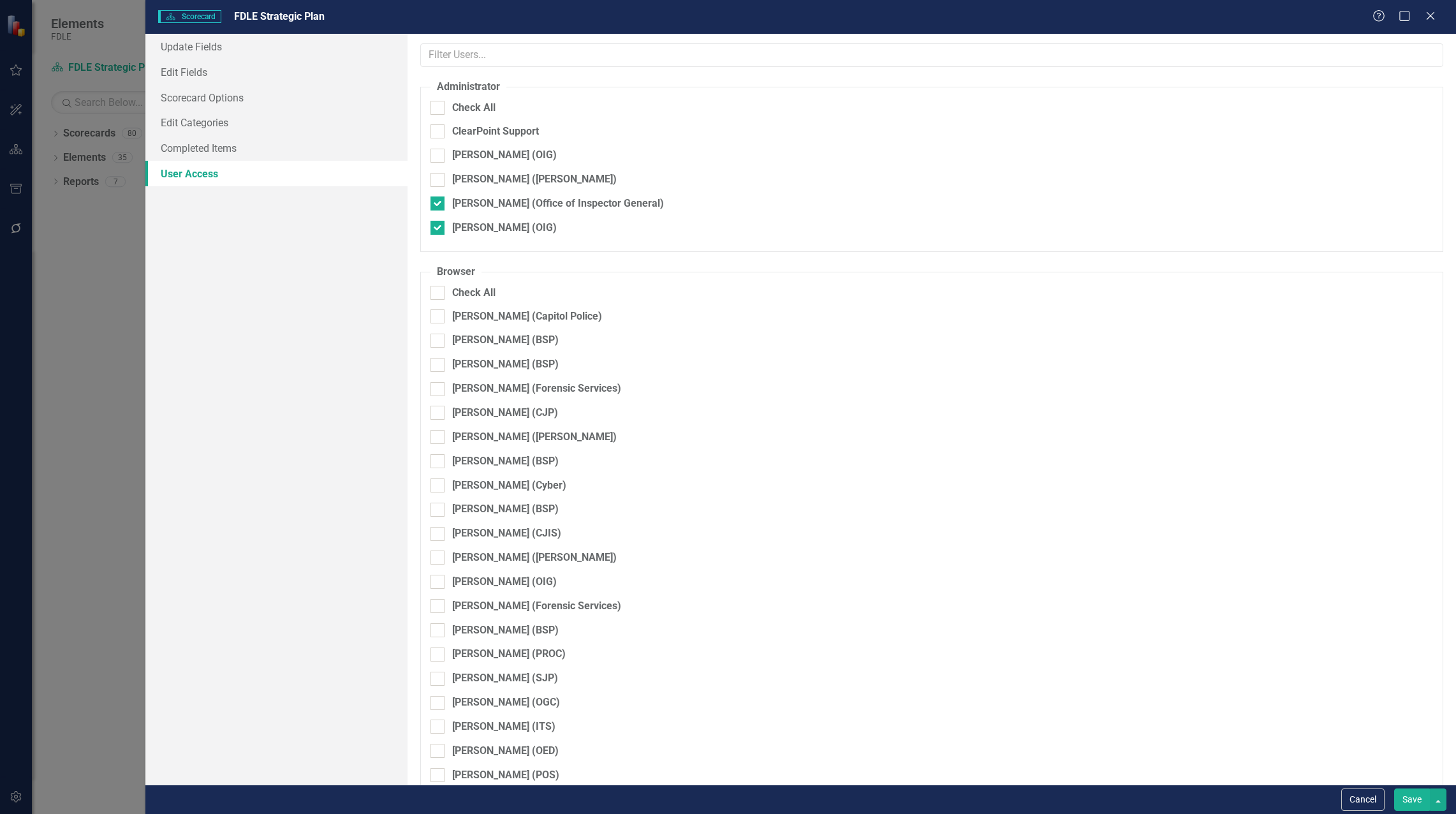
click at [1413, 802] on button "Save" at bounding box center [1413, 800] width 36 height 23
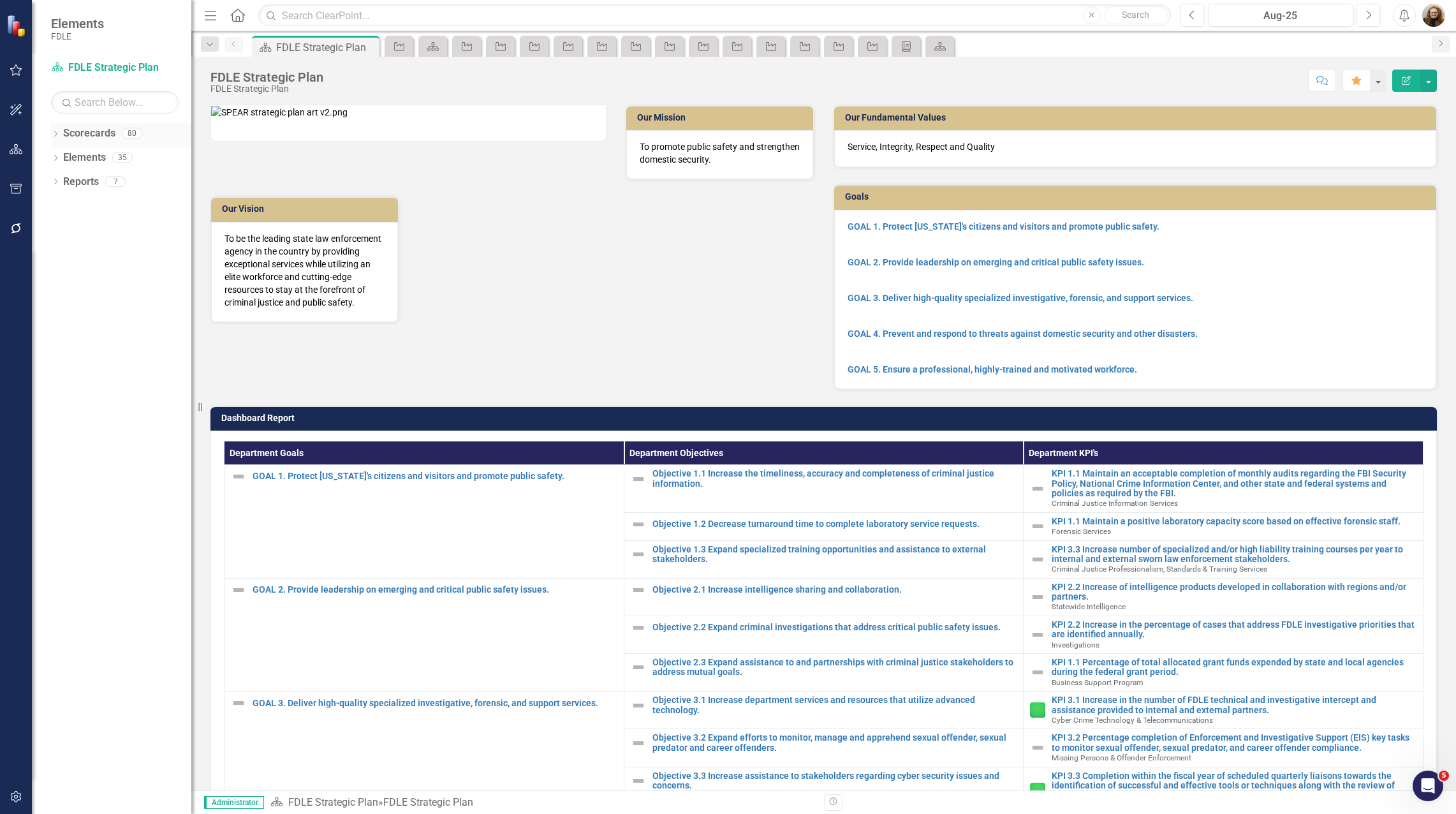
click at [56, 137] on icon "Dropdown" at bounding box center [55, 134] width 8 height 7
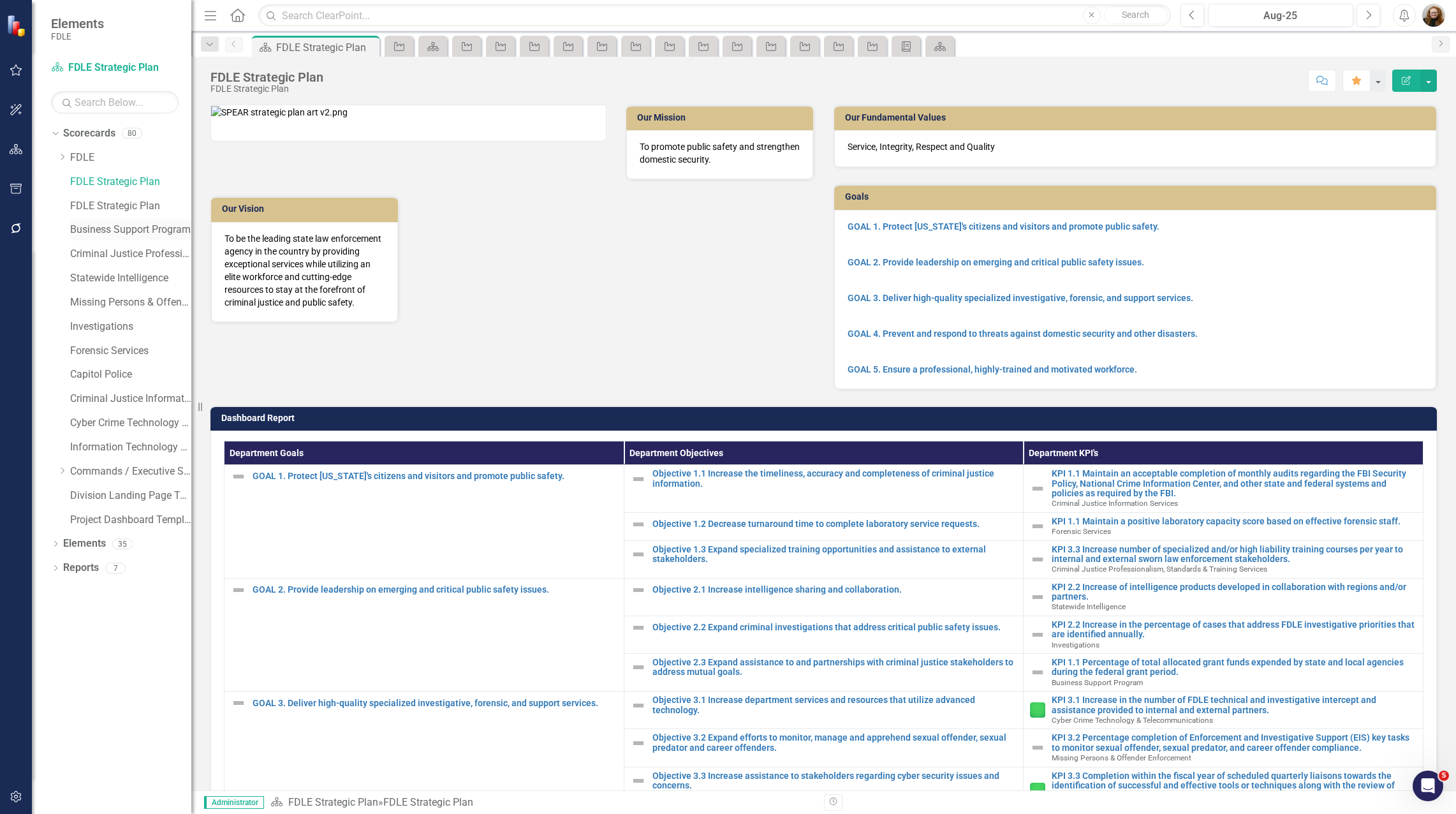
click at [123, 224] on link "Business Support Program" at bounding box center [130, 230] width 121 height 15
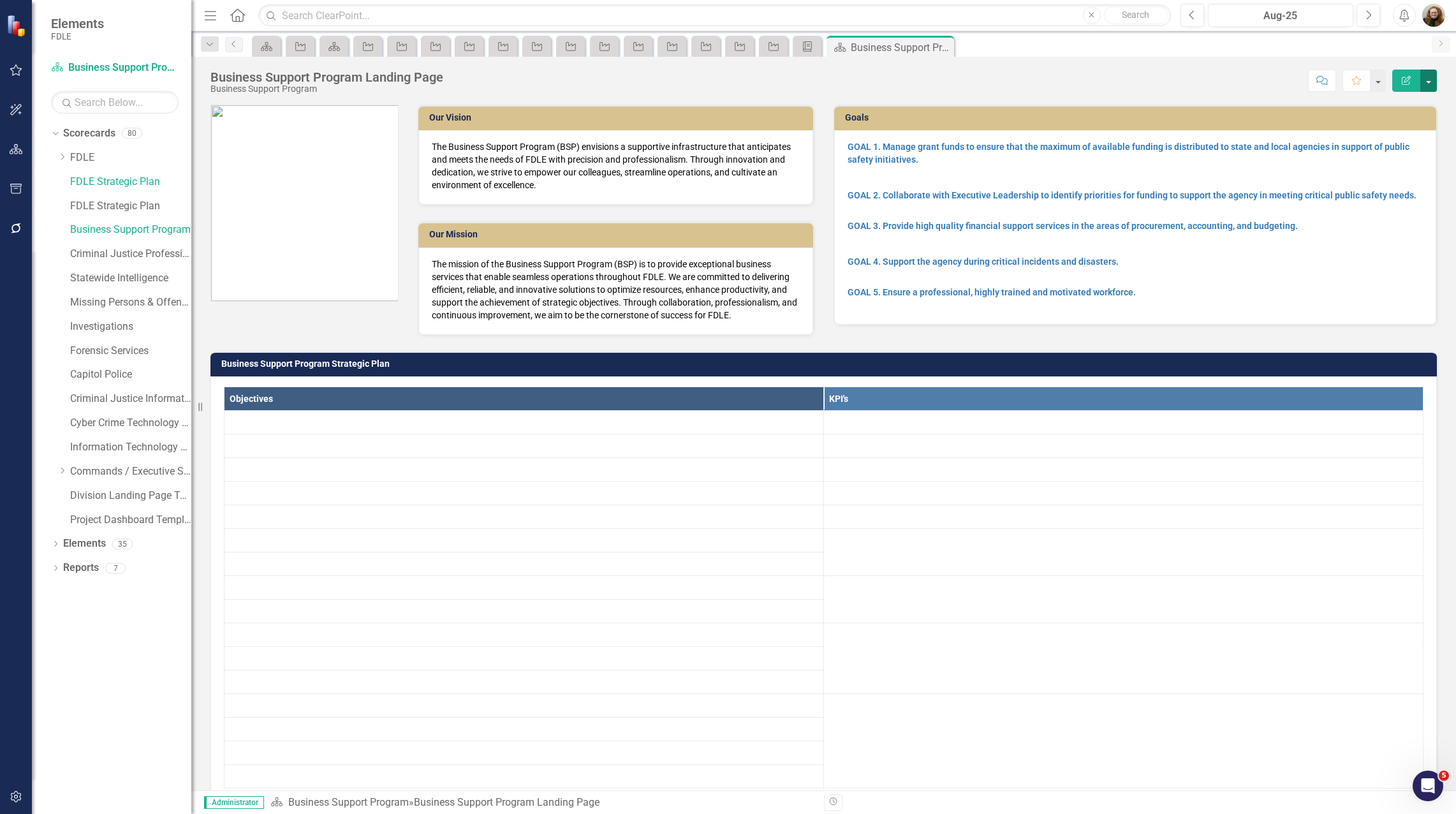
click at [1426, 79] on button "button" at bounding box center [1429, 81] width 17 height 23
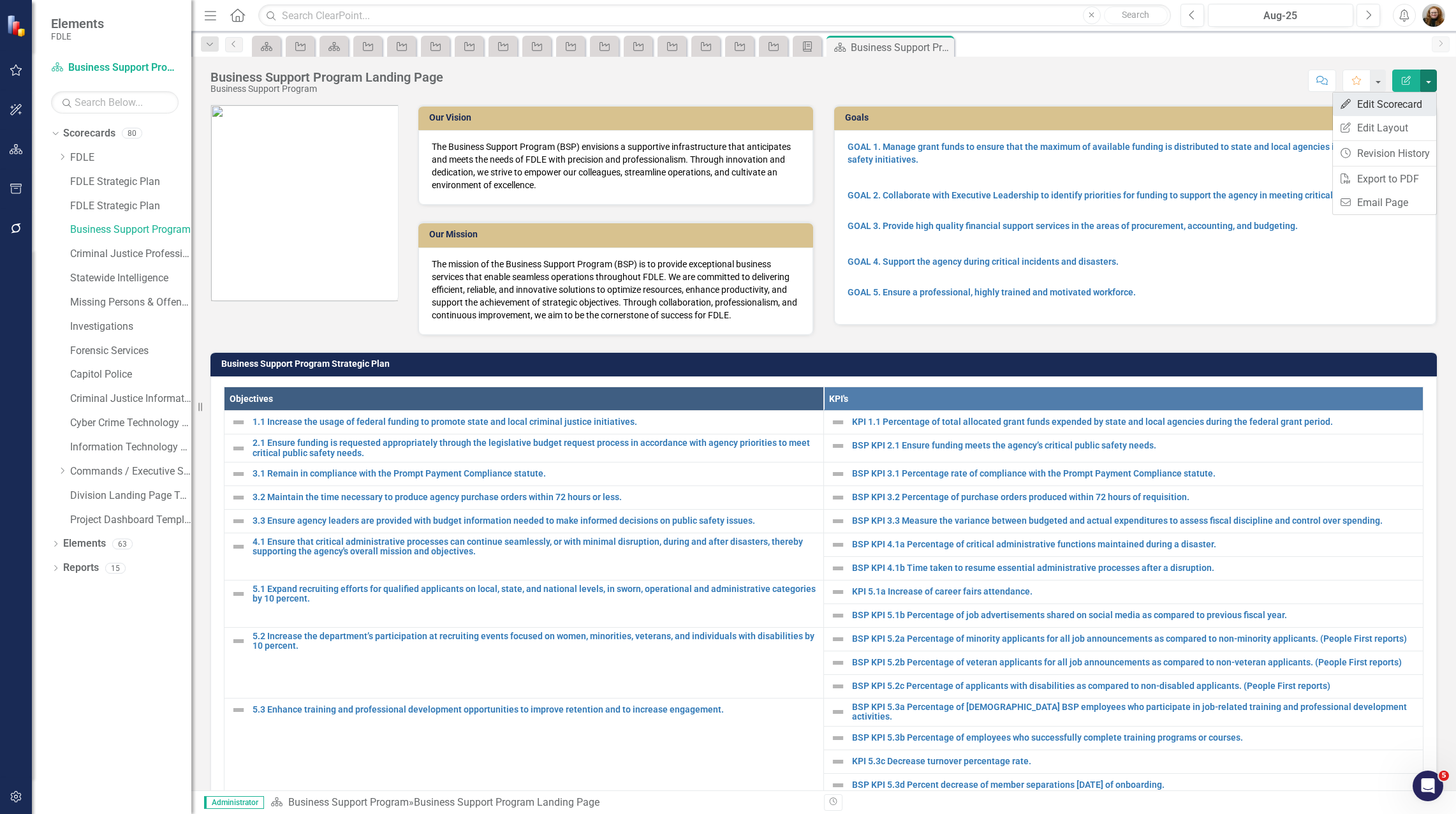
click at [1383, 102] on link "Edit Edit Scorecard" at bounding box center [1385, 104] width 104 height 24
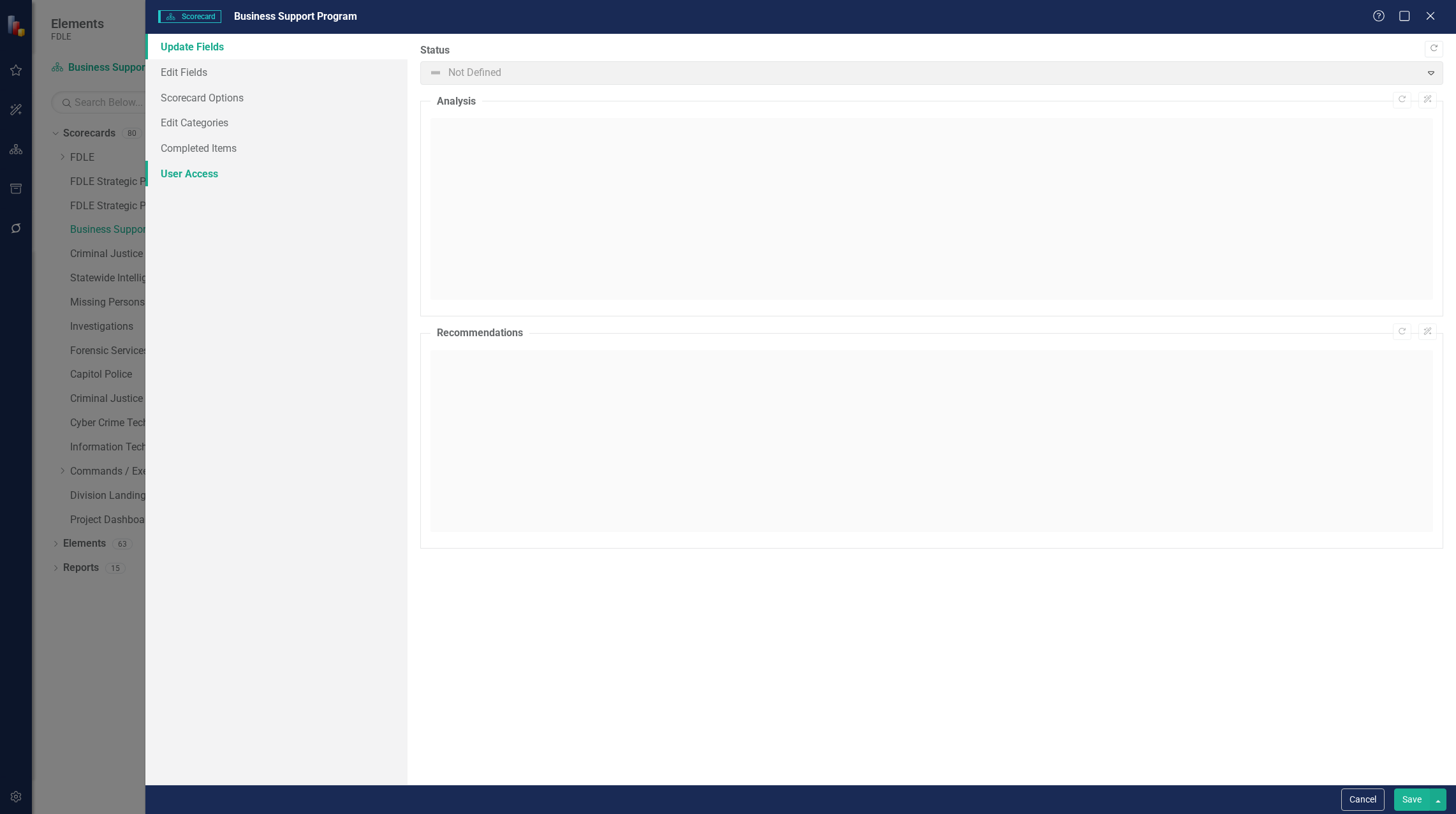
click at [188, 174] on link "User Access" at bounding box center [276, 173] width 262 height 25
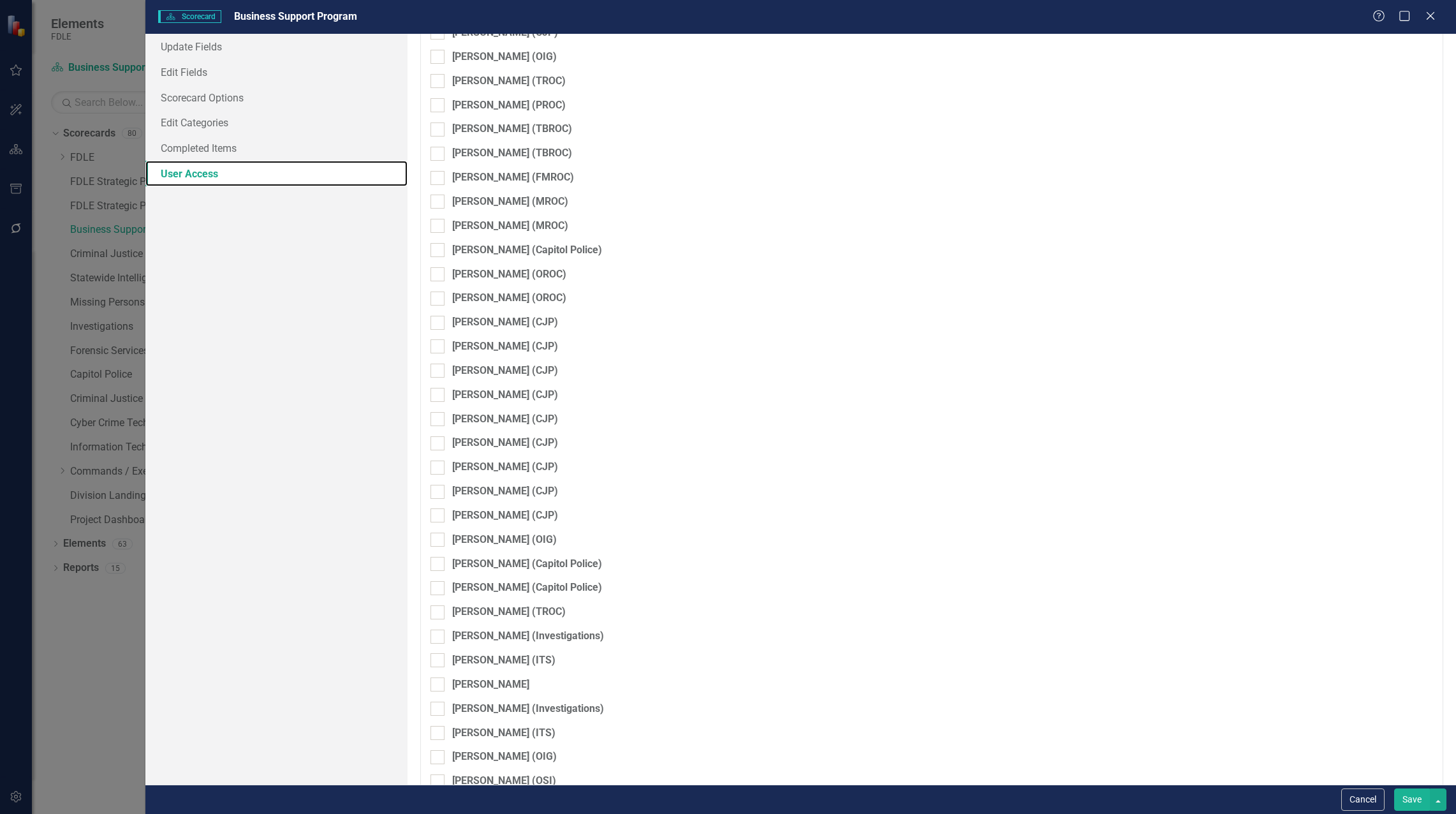
scroll to position [2629, 0]
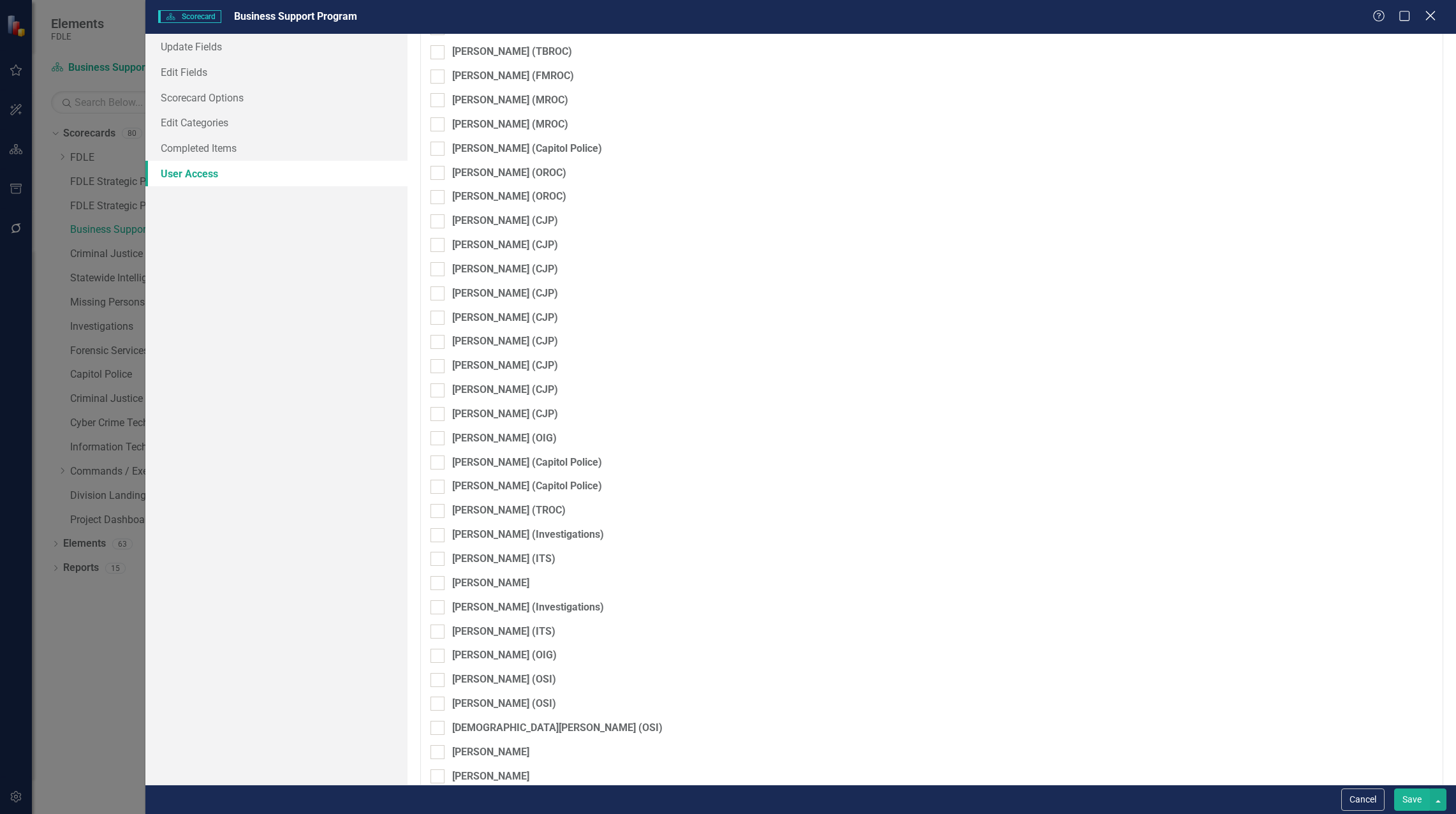
click at [1424, 11] on icon "Close" at bounding box center [1430, 15] width 16 height 12
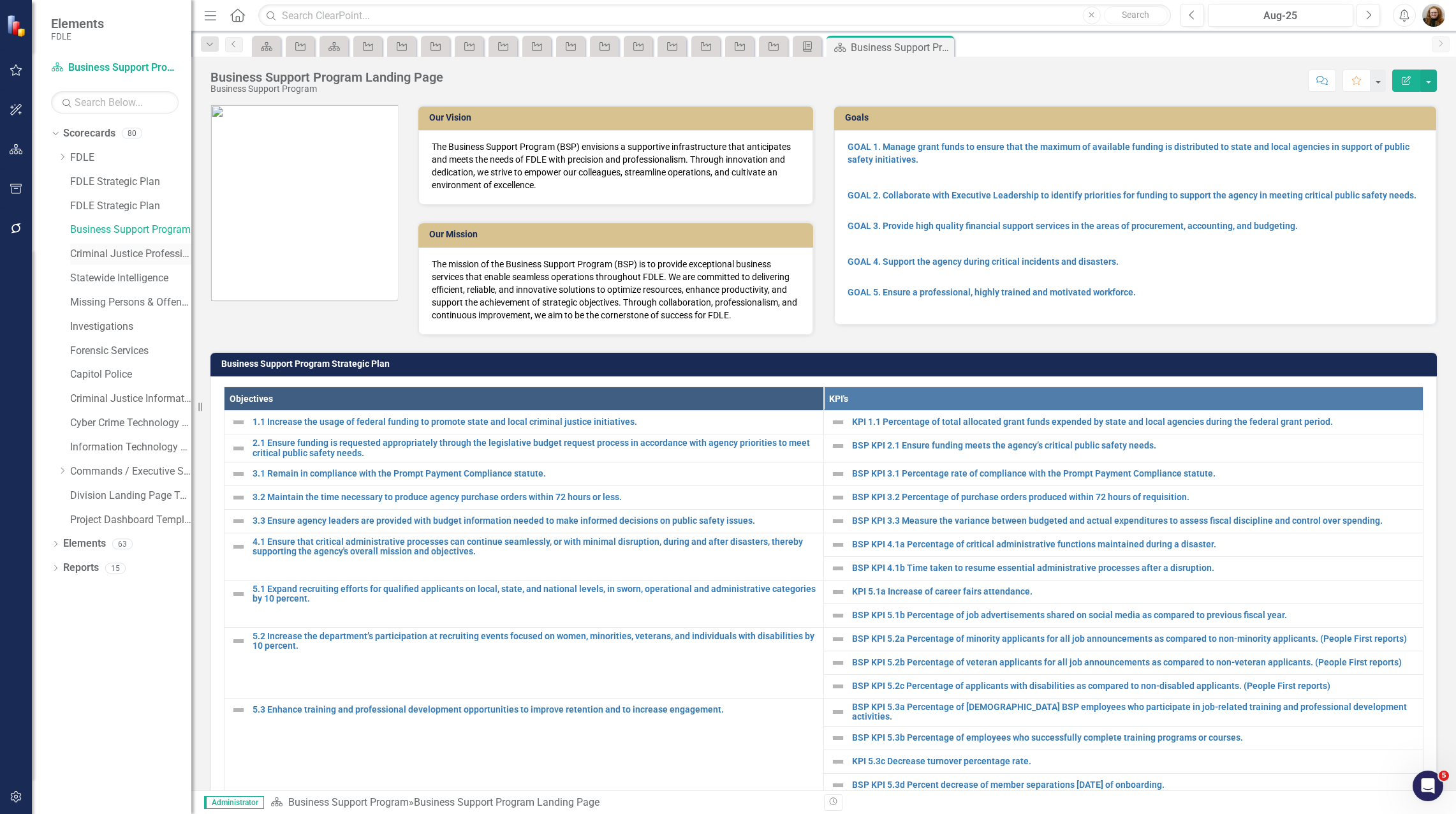
click at [115, 247] on link "Criminal Justice Professionalism, Standards & Training Services" at bounding box center [130, 255] width 121 height 15
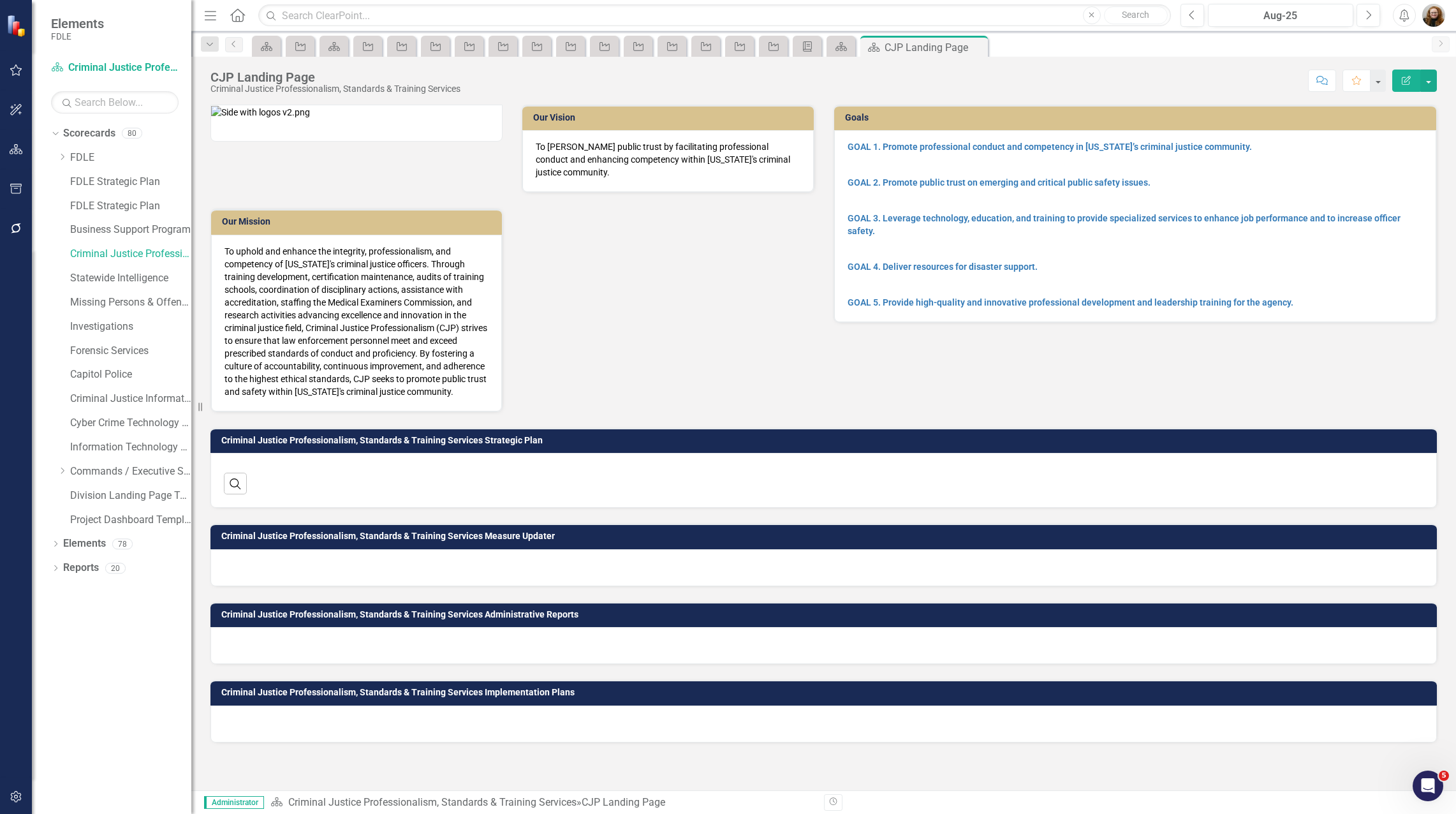
click at [1431, 76] on button "button" at bounding box center [1429, 81] width 17 height 23
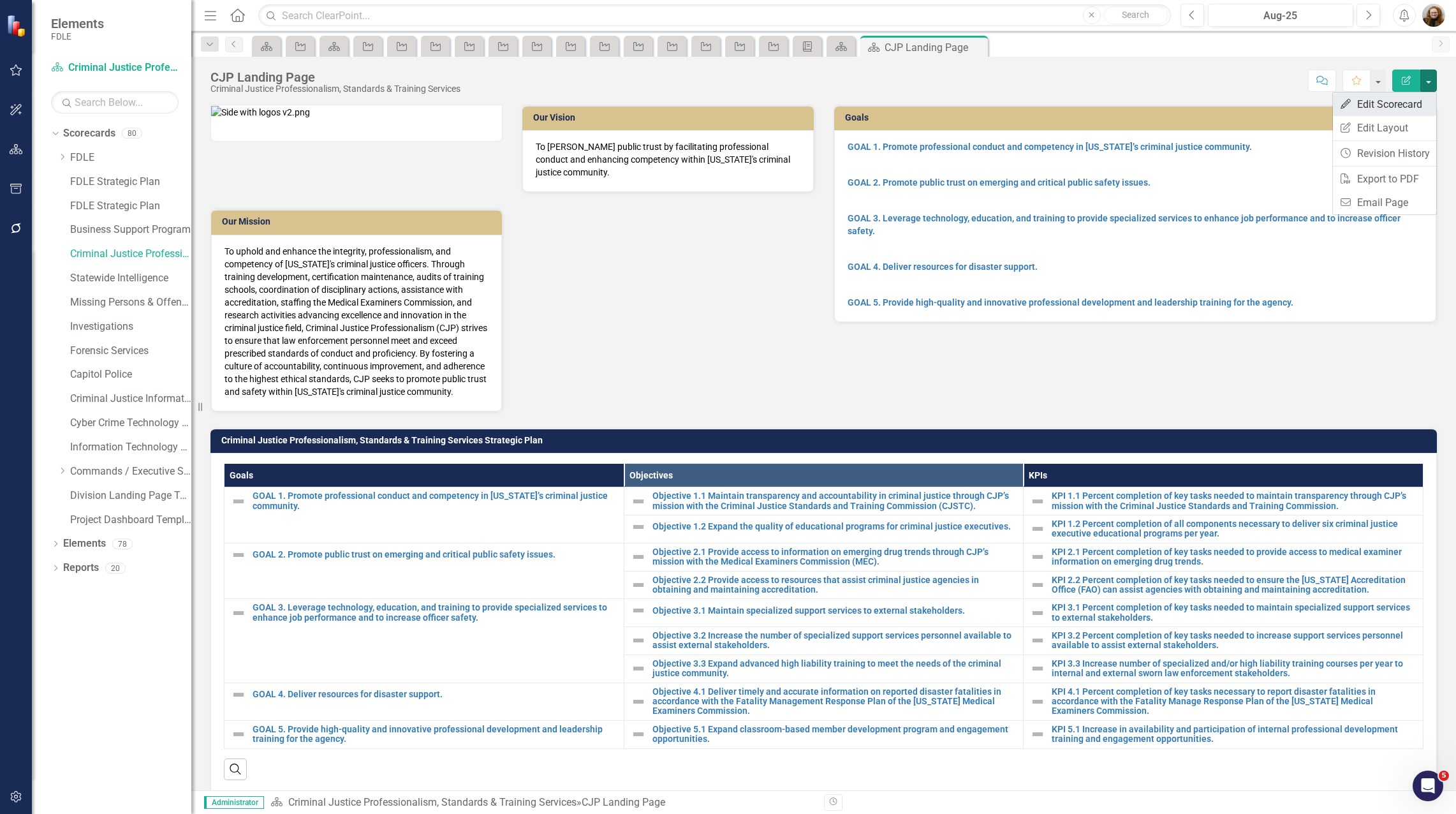
click at [1398, 99] on link "Edit Edit Scorecard" at bounding box center [1385, 104] width 104 height 24
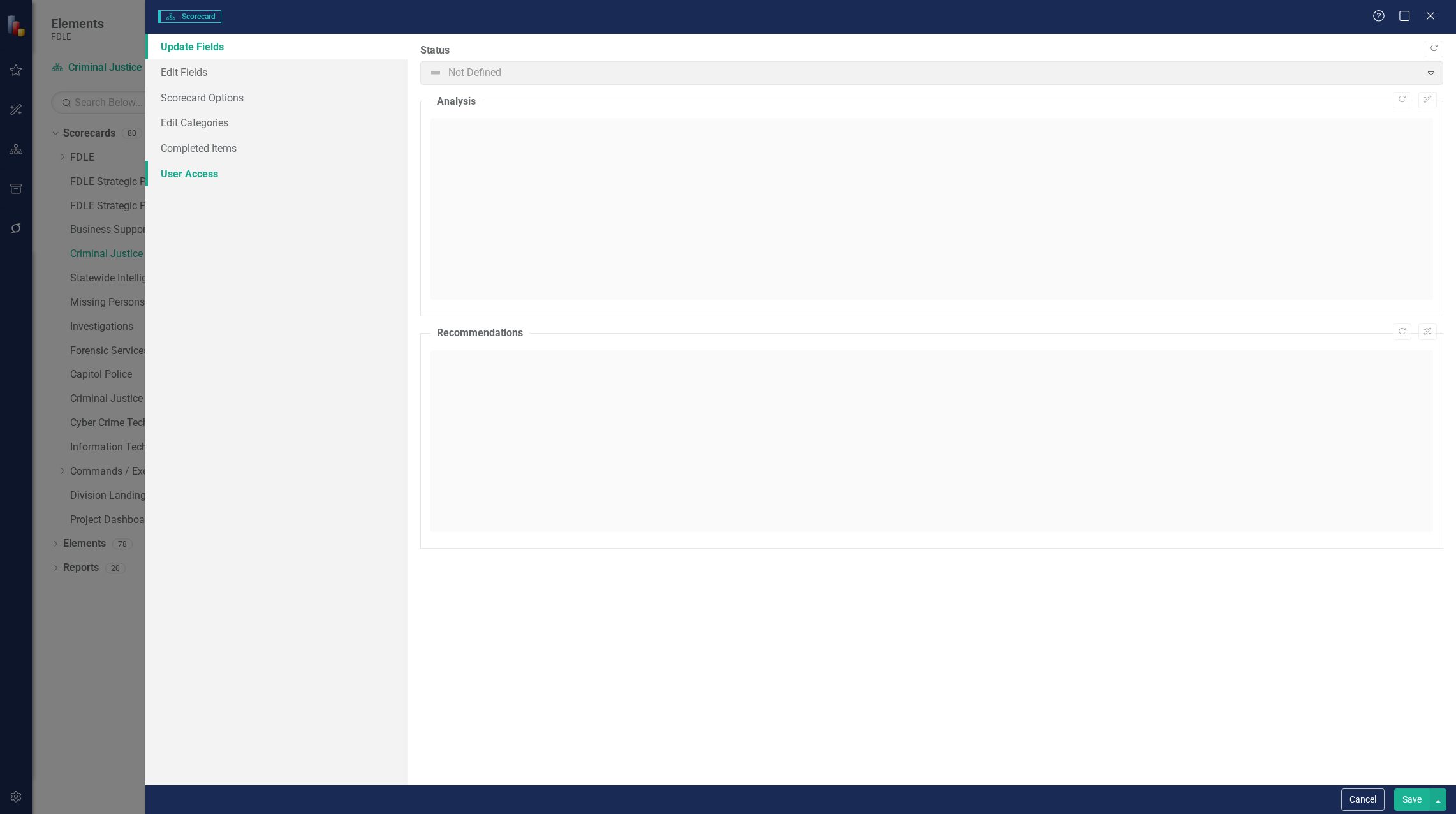
click at [204, 174] on link "User Access" at bounding box center [276, 173] width 262 height 25
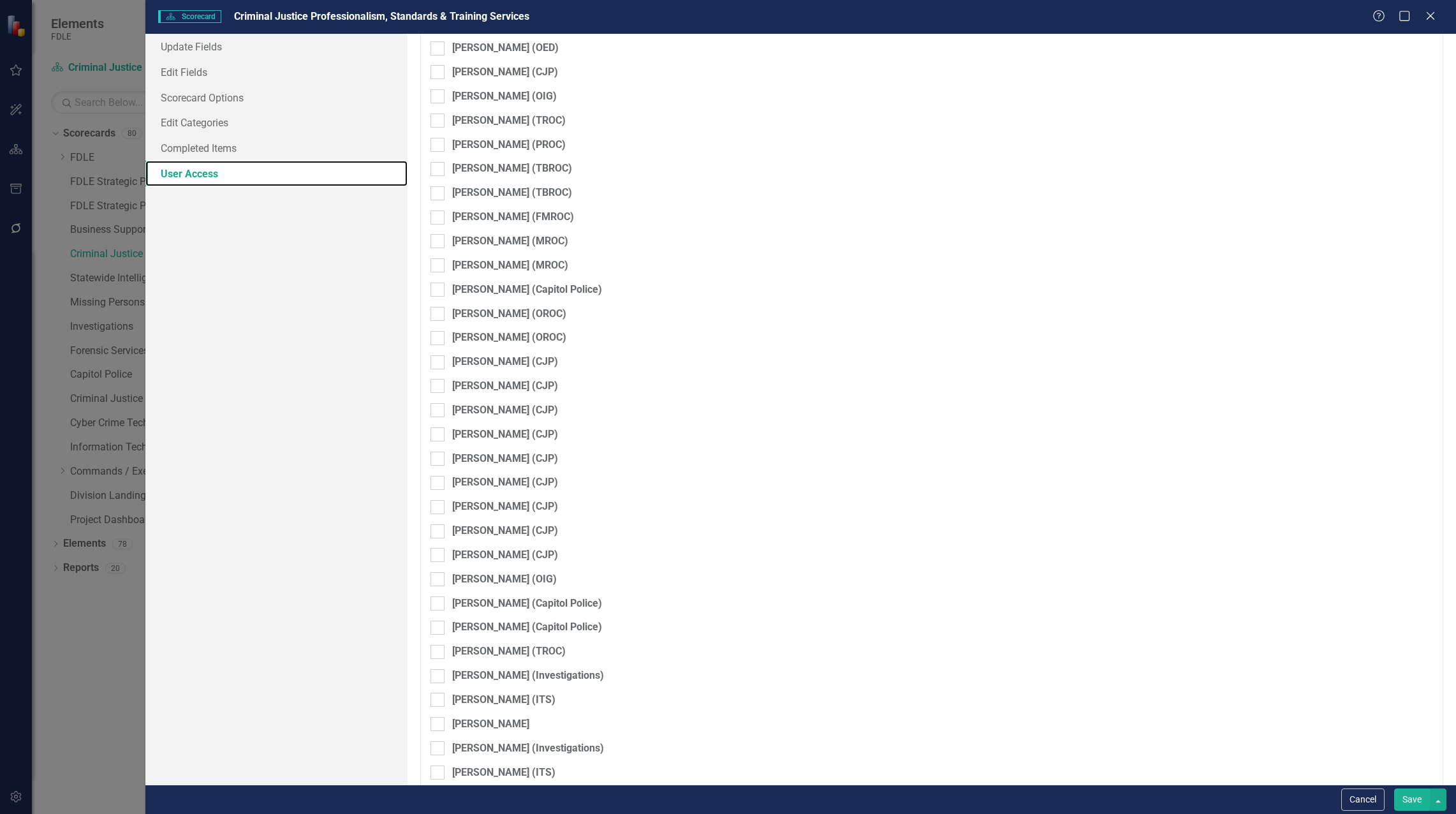
scroll to position [2629, 0]
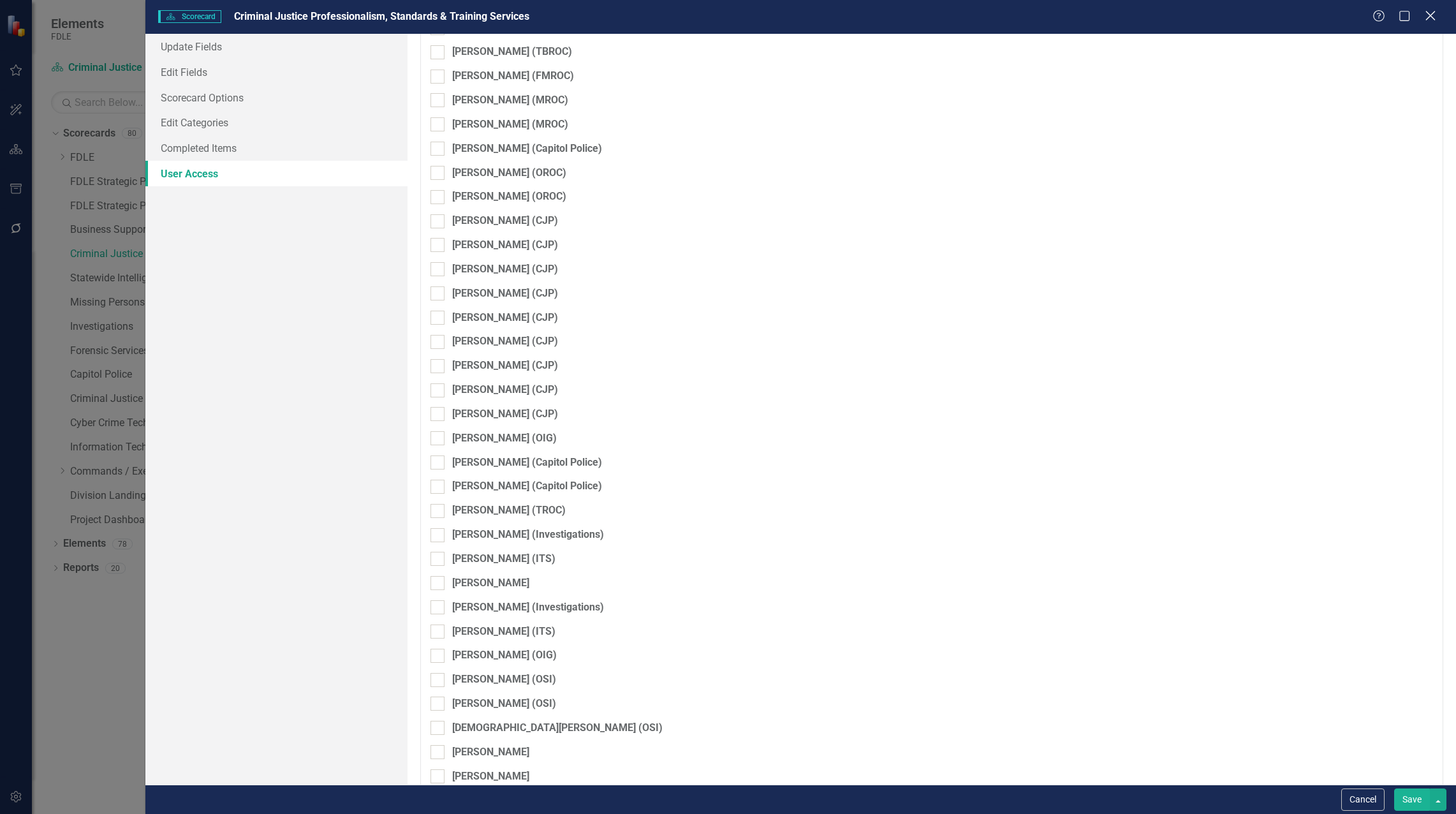
click at [1434, 17] on icon "Close" at bounding box center [1430, 15] width 16 height 12
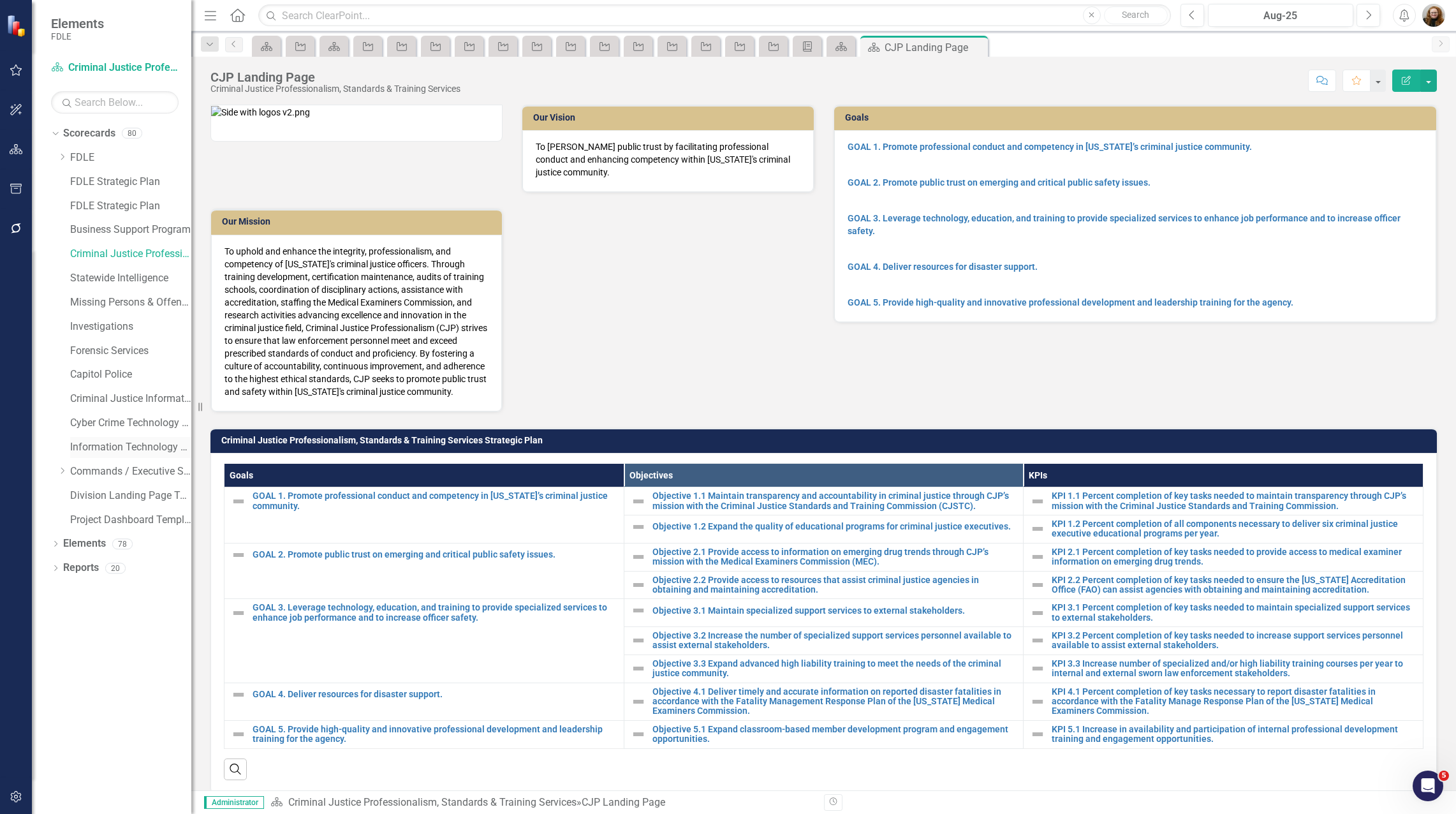
click at [97, 448] on link "Information Technology Services" at bounding box center [130, 447] width 121 height 15
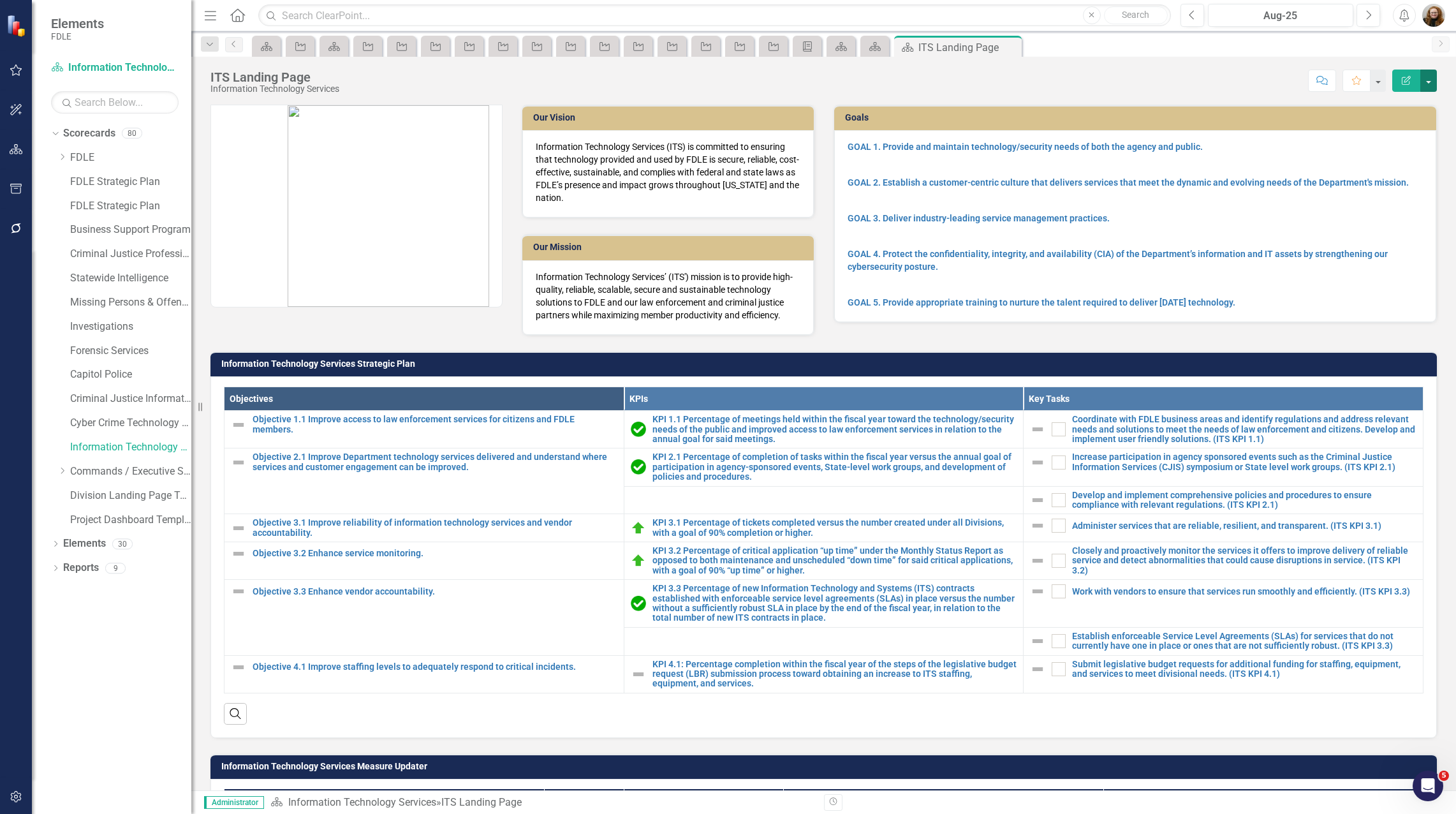
click at [1425, 80] on button "button" at bounding box center [1429, 81] width 17 height 23
click at [1397, 96] on link "Edit Edit Scorecard" at bounding box center [1385, 104] width 104 height 24
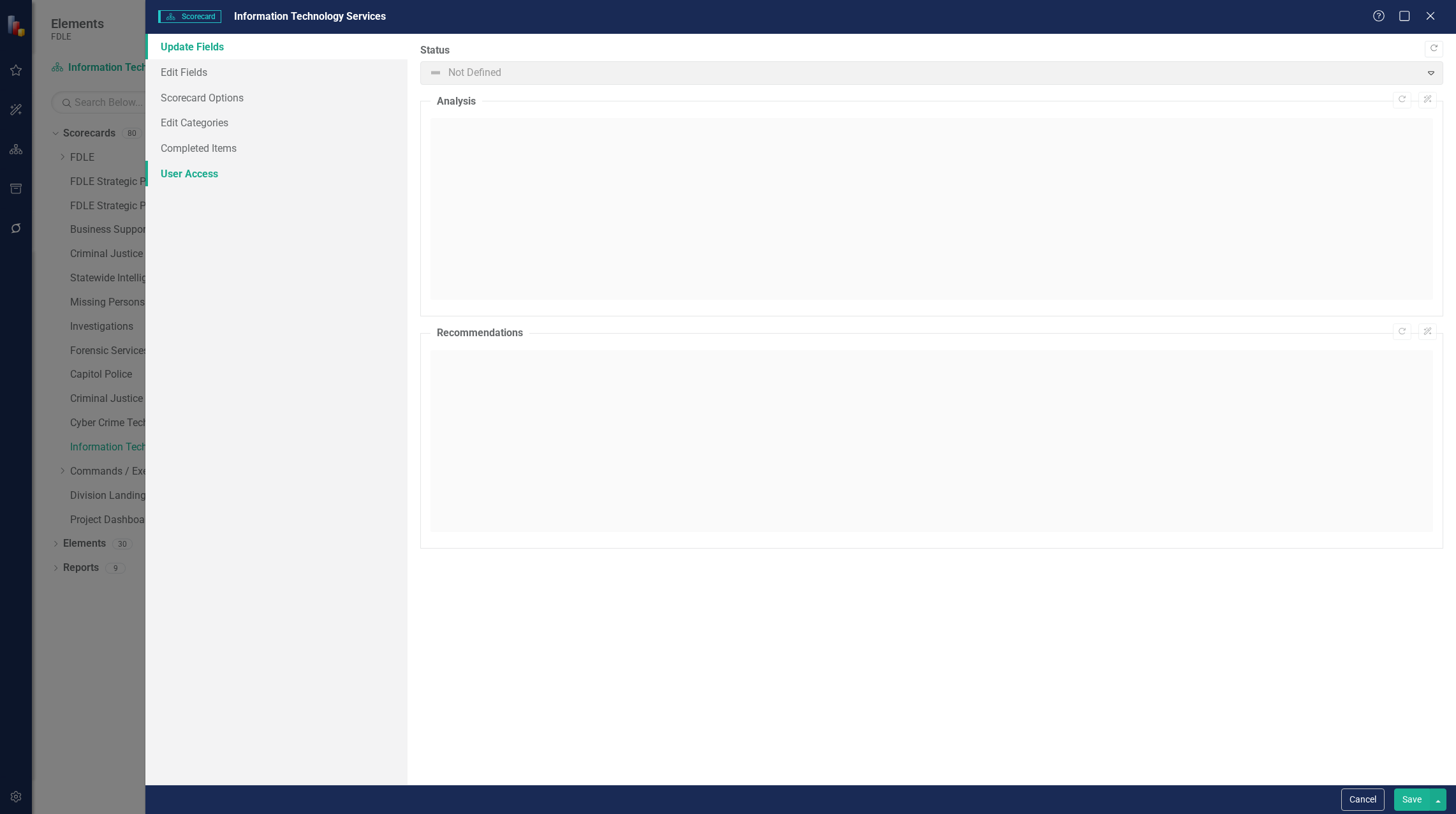
click at [178, 173] on link "User Access" at bounding box center [276, 173] width 262 height 25
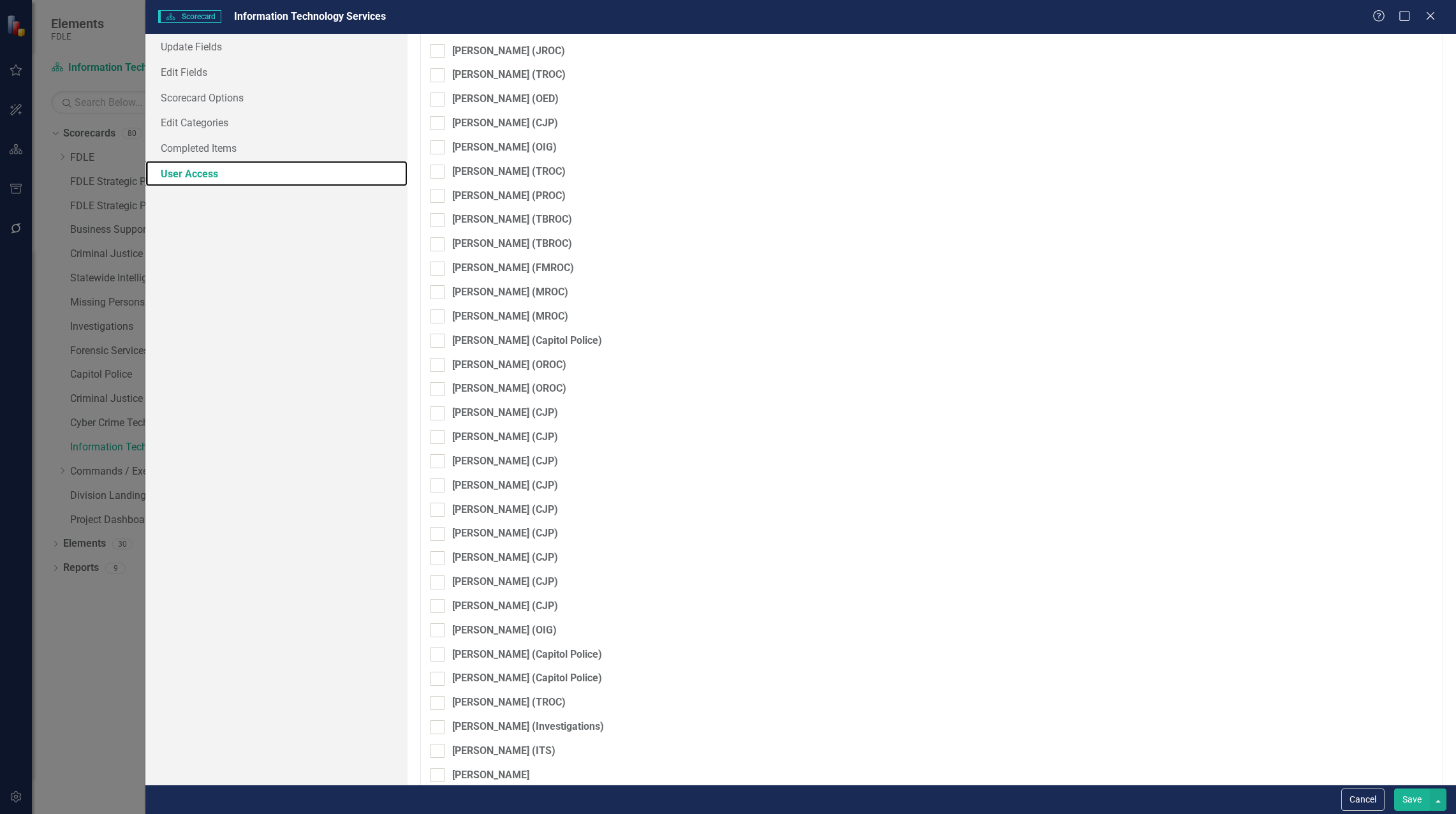
scroll to position [2550, 0]
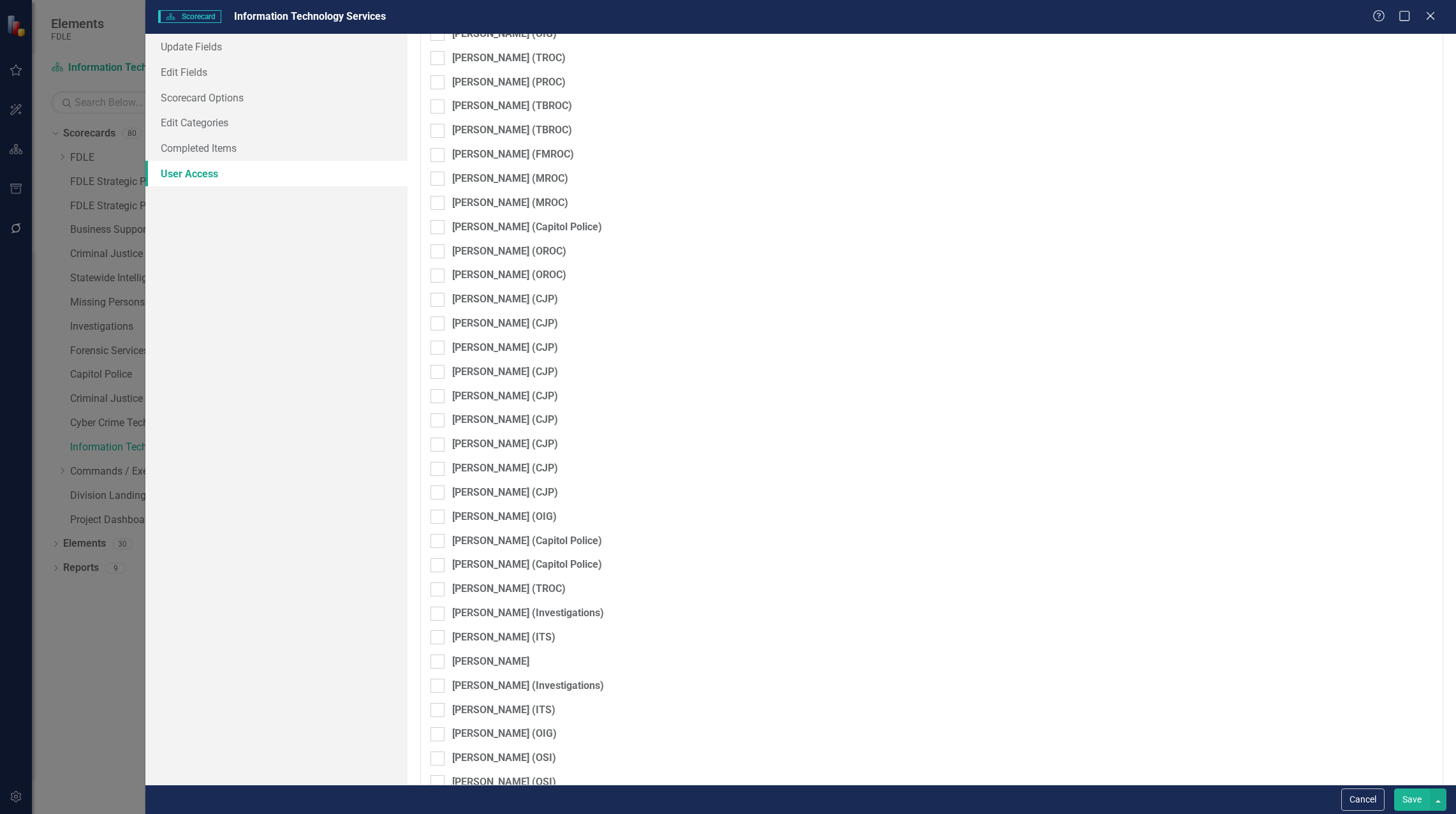
checkbox input "true"
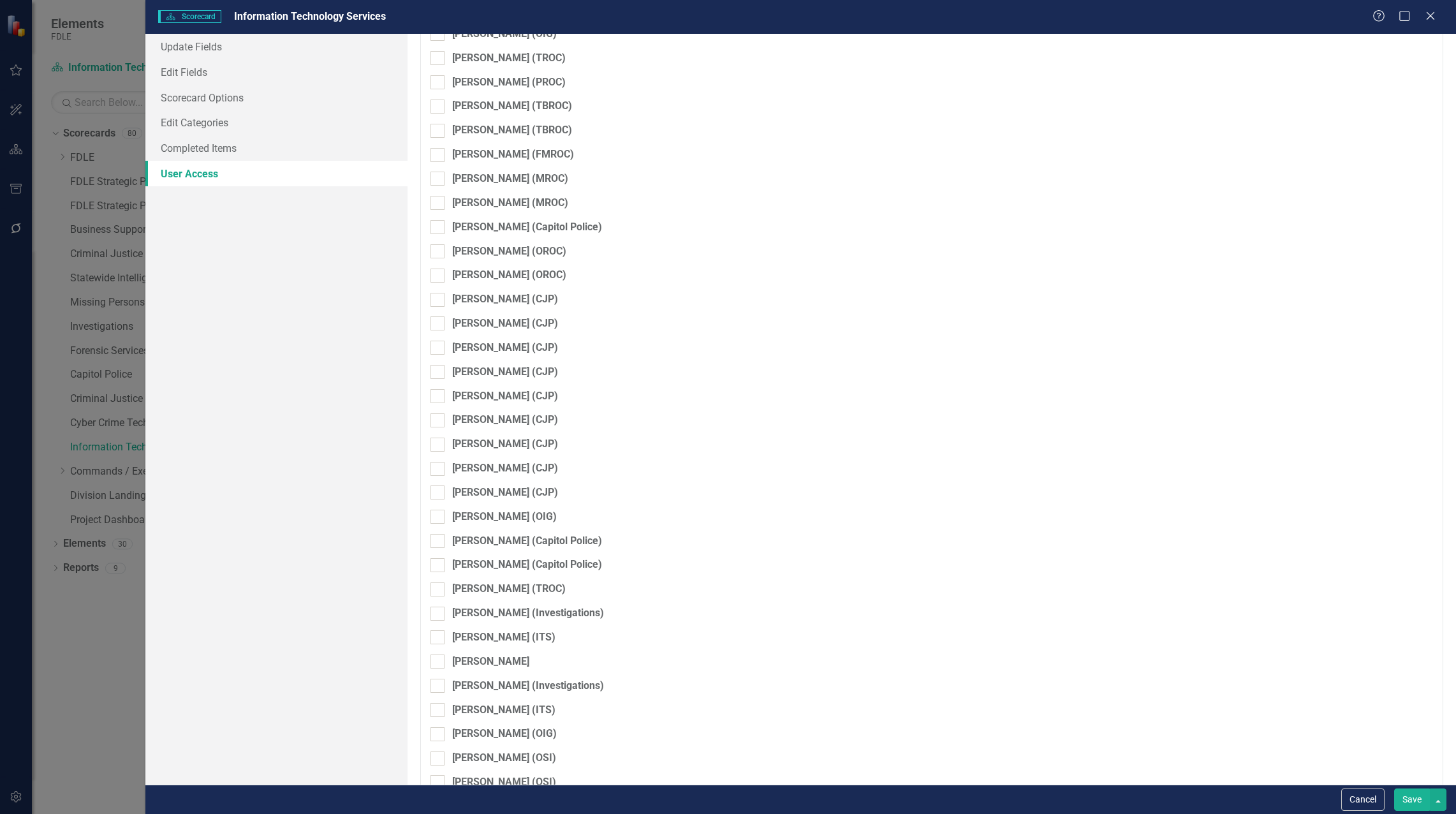
checkbox input "true"
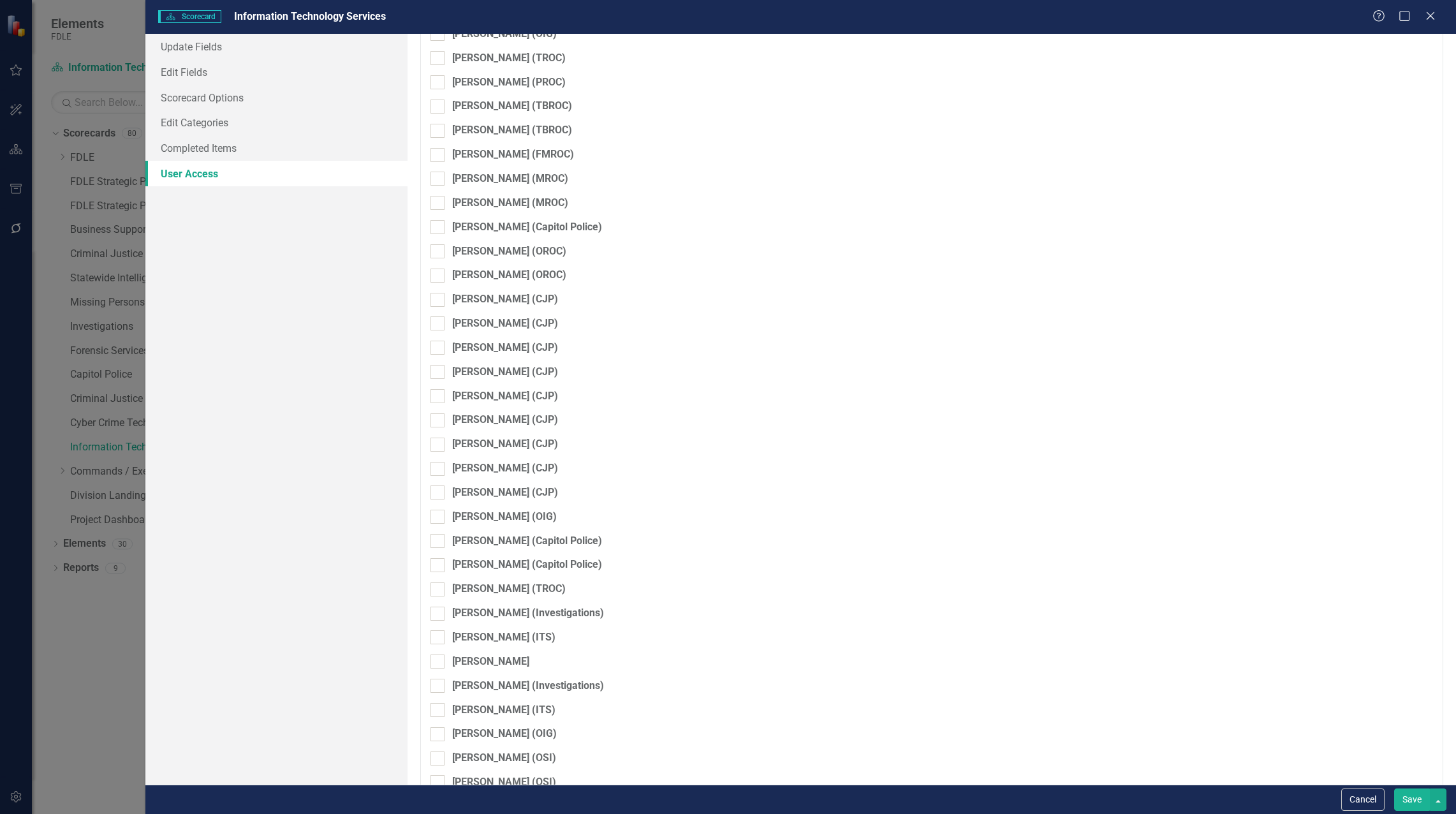
checkbox input "true"
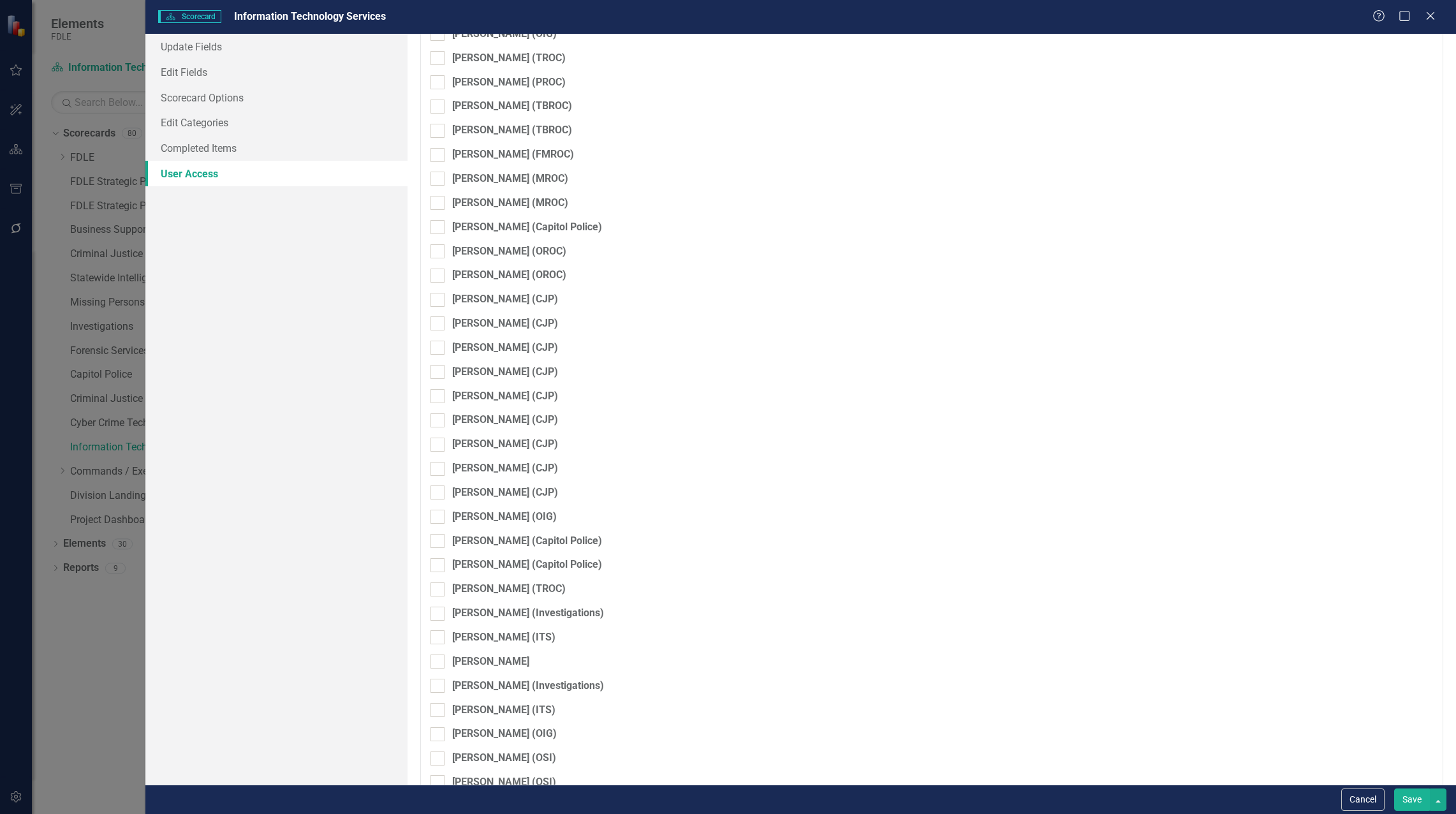
checkbox input "true"
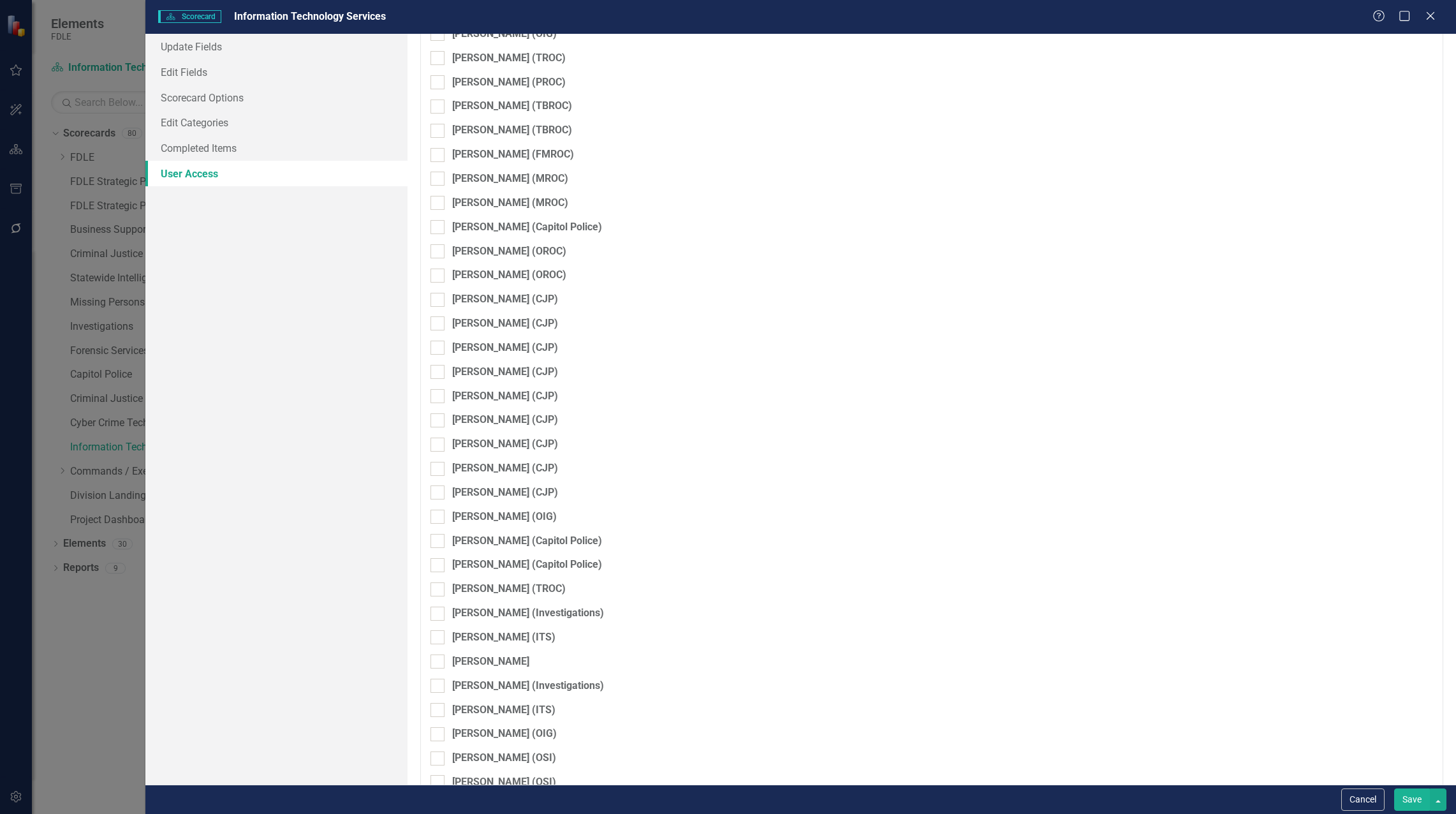
checkbox input "true"
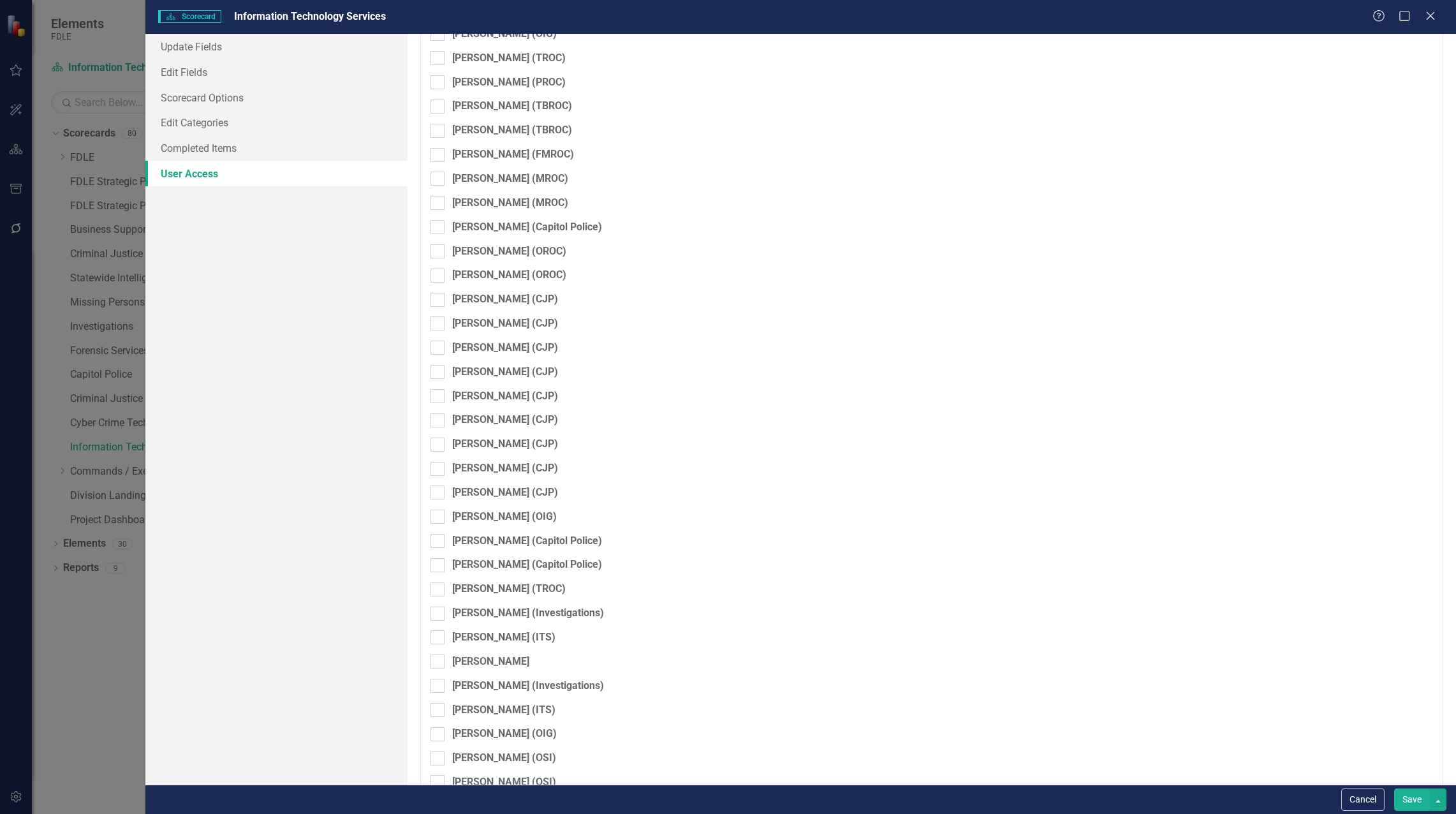
checkbox input "true"
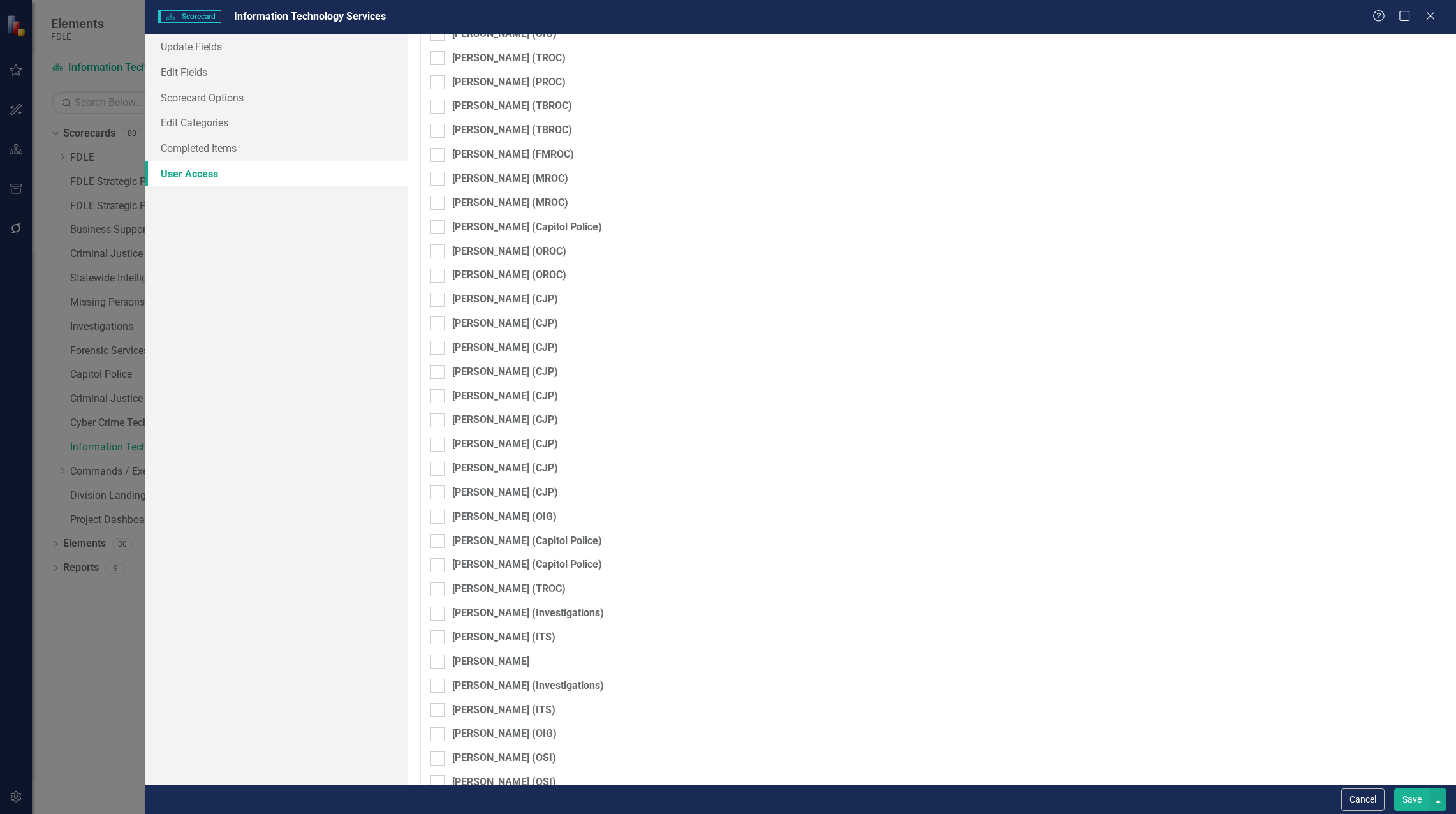
checkbox input "false"
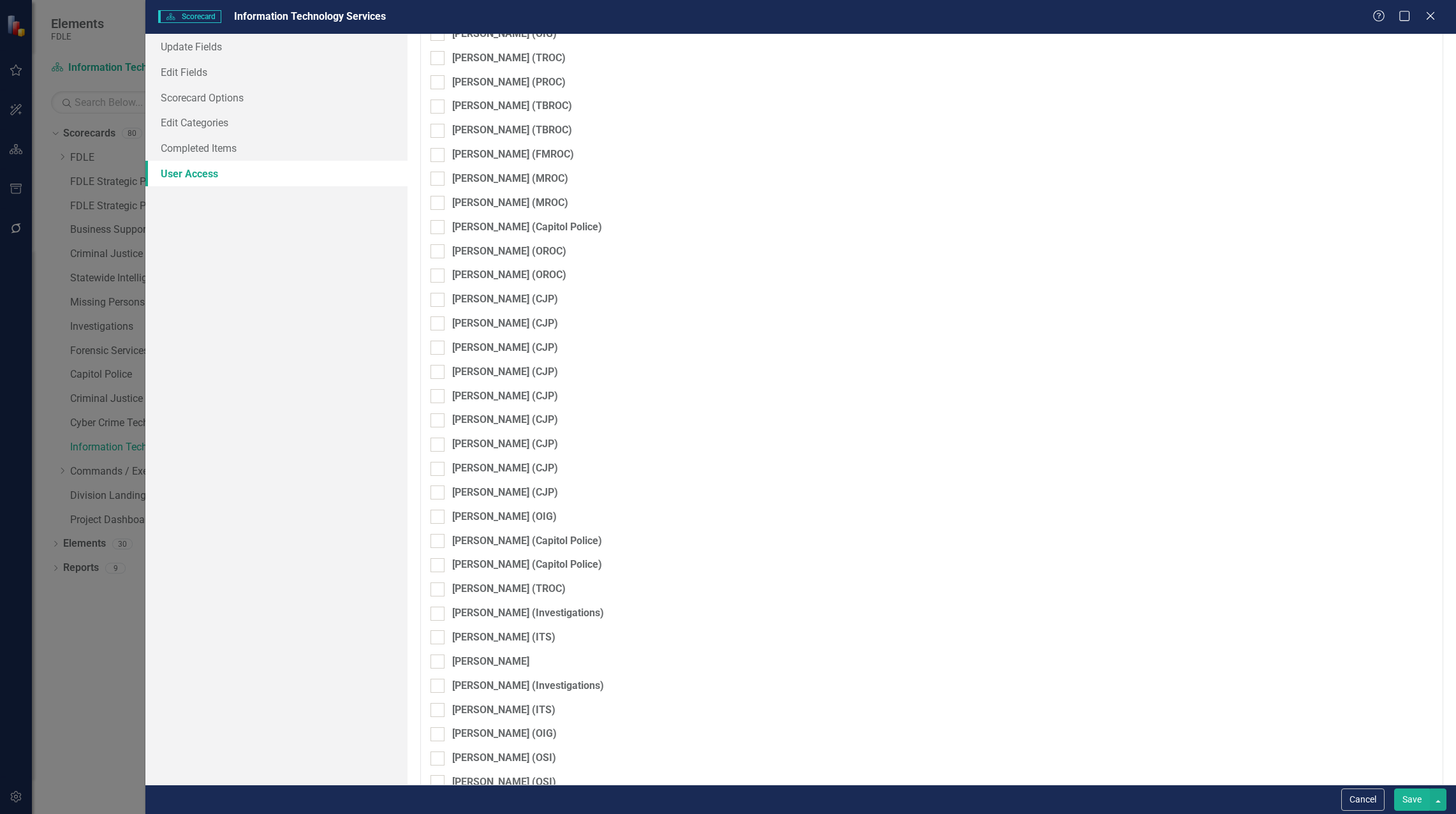
checkbox input "false"
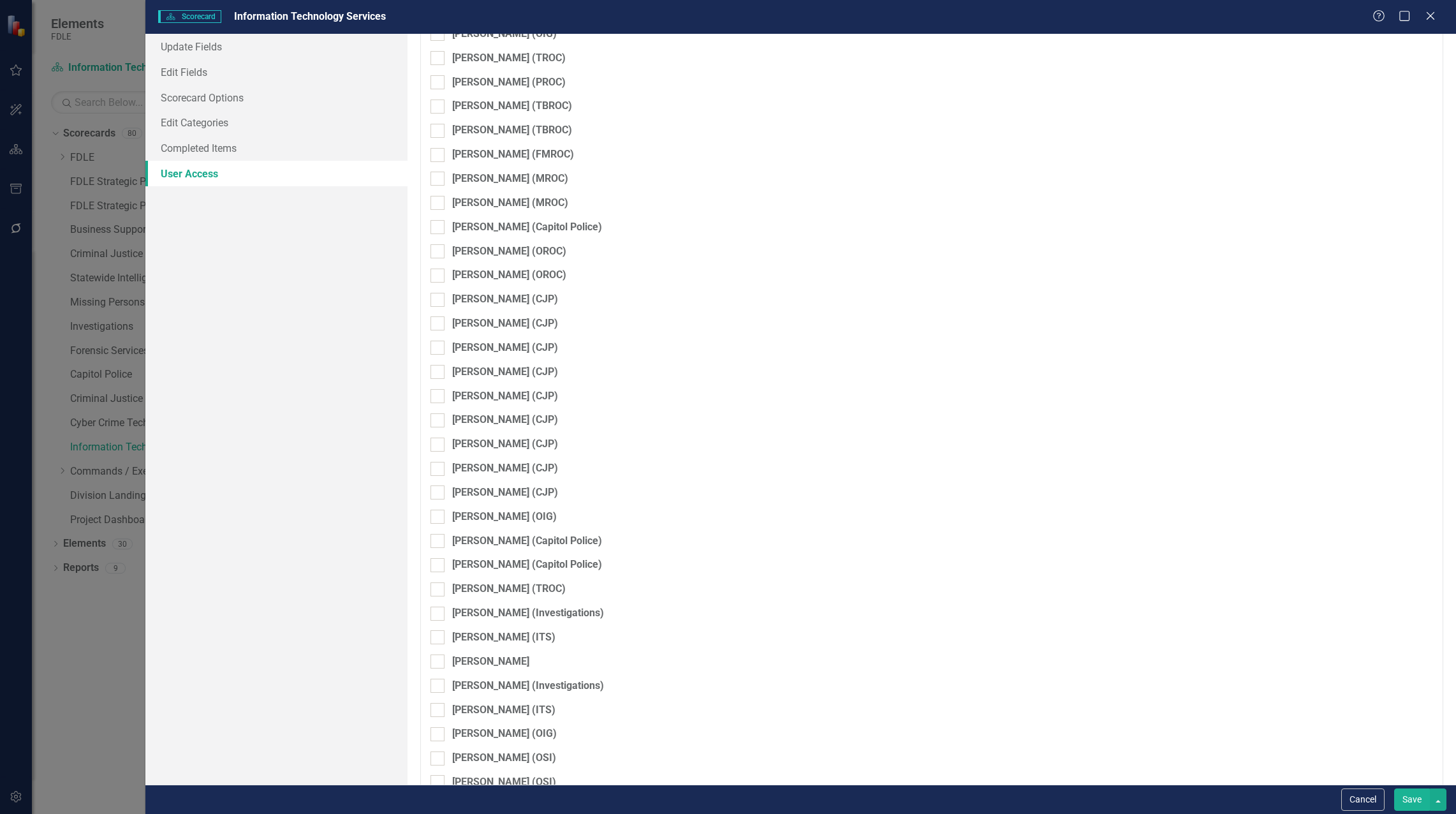
checkbox input "false"
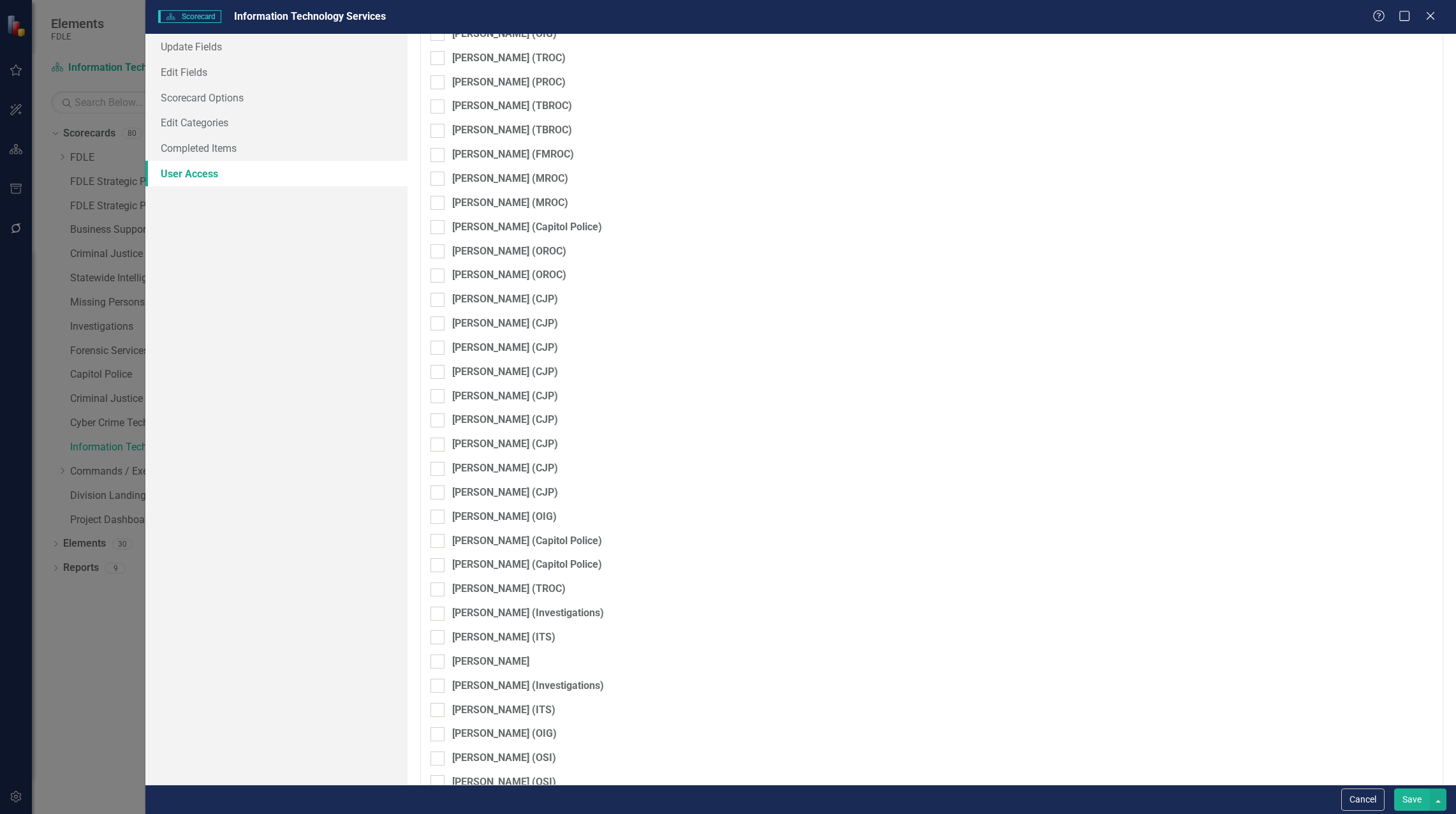
checkbox input "false"
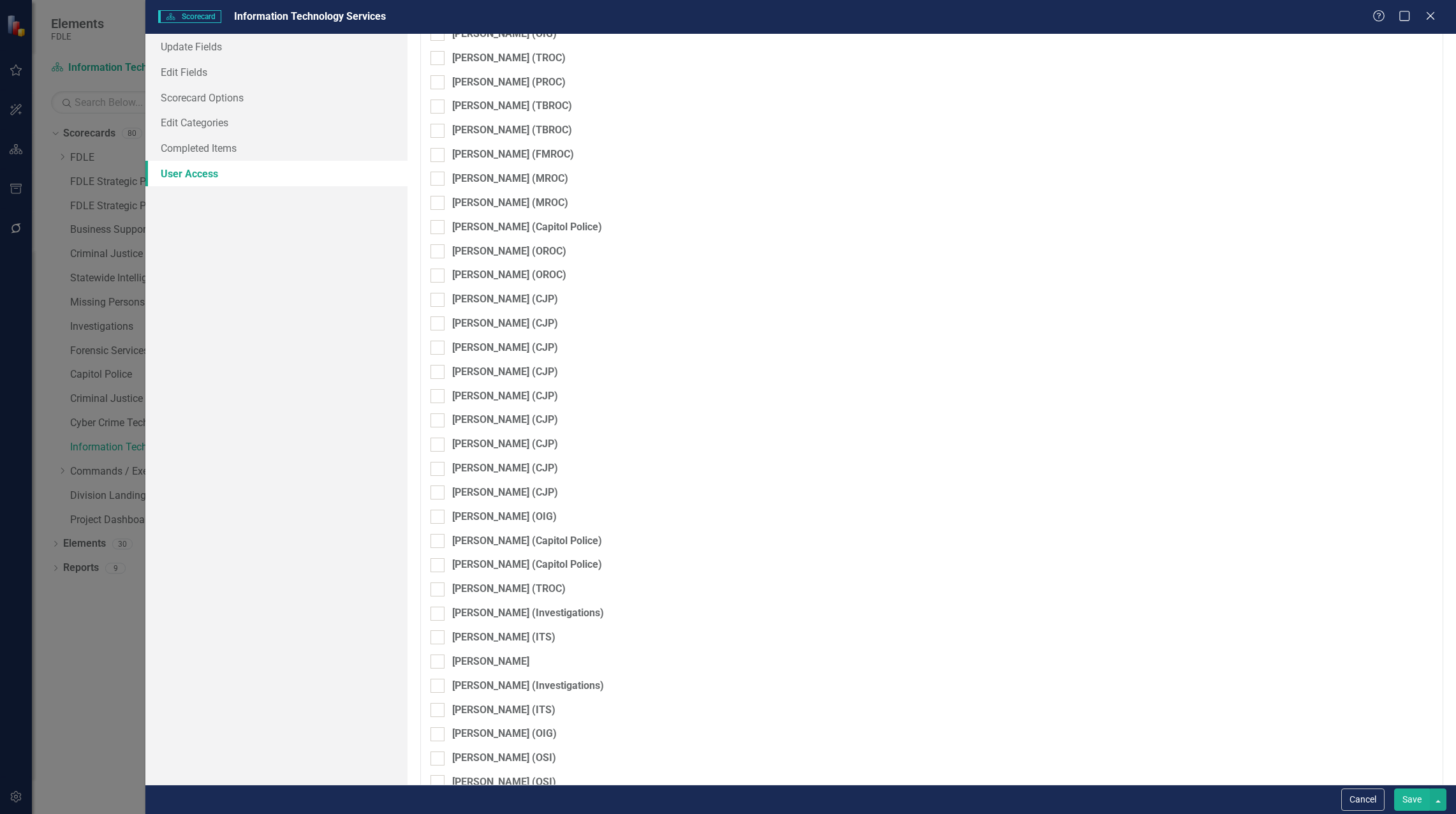
checkbox input "false"
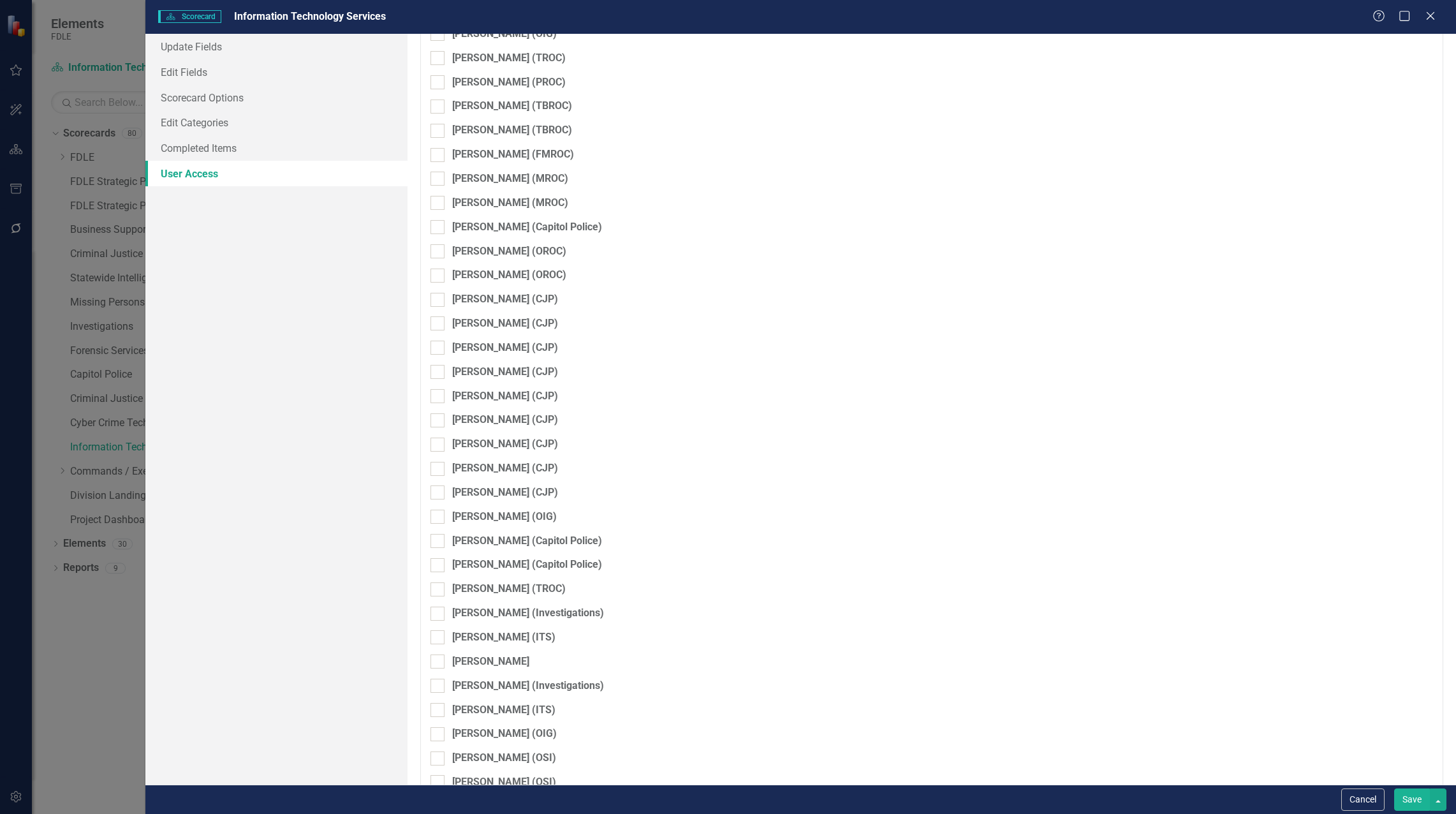
checkbox input "false"
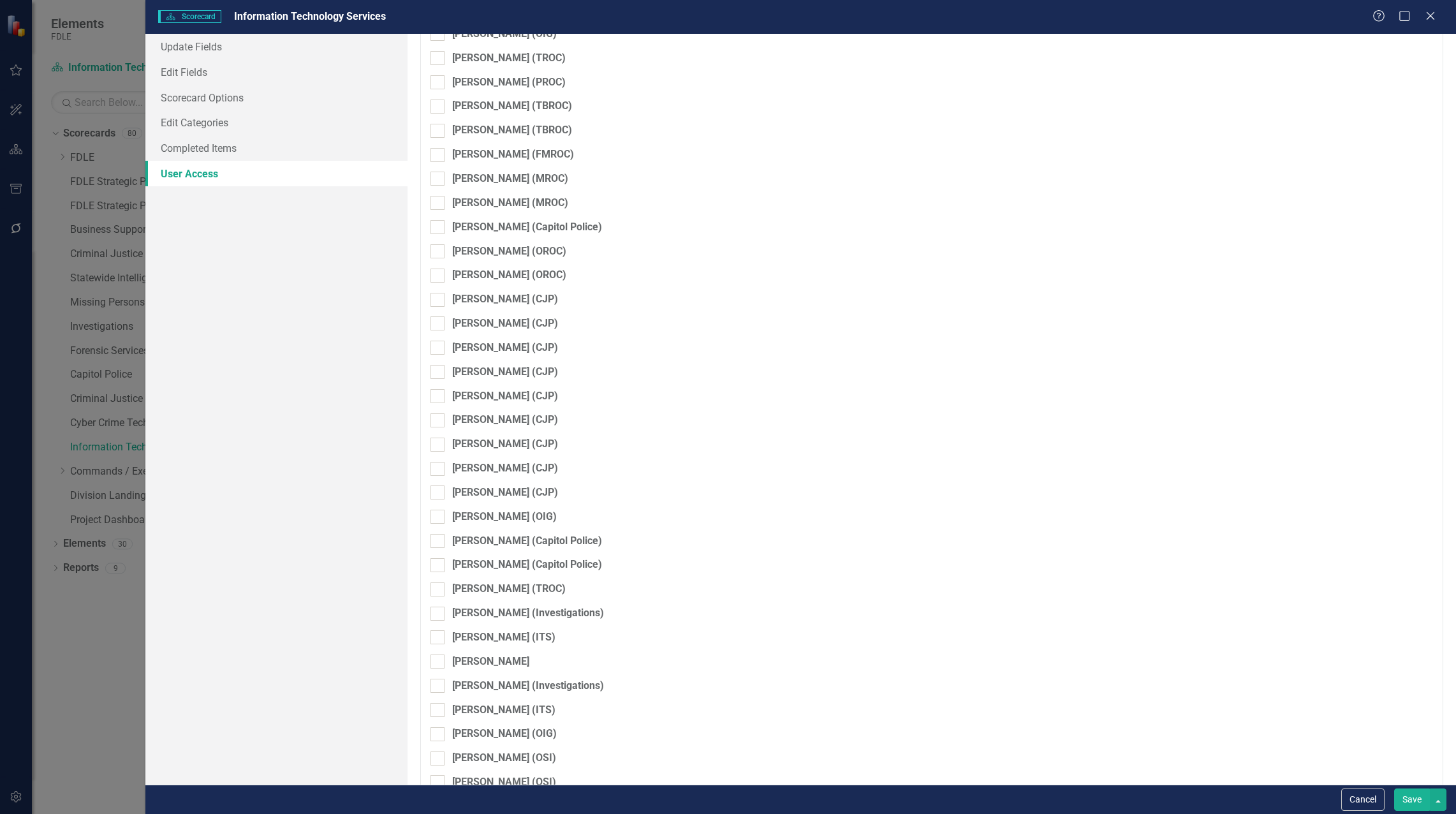
checkbox input "false"
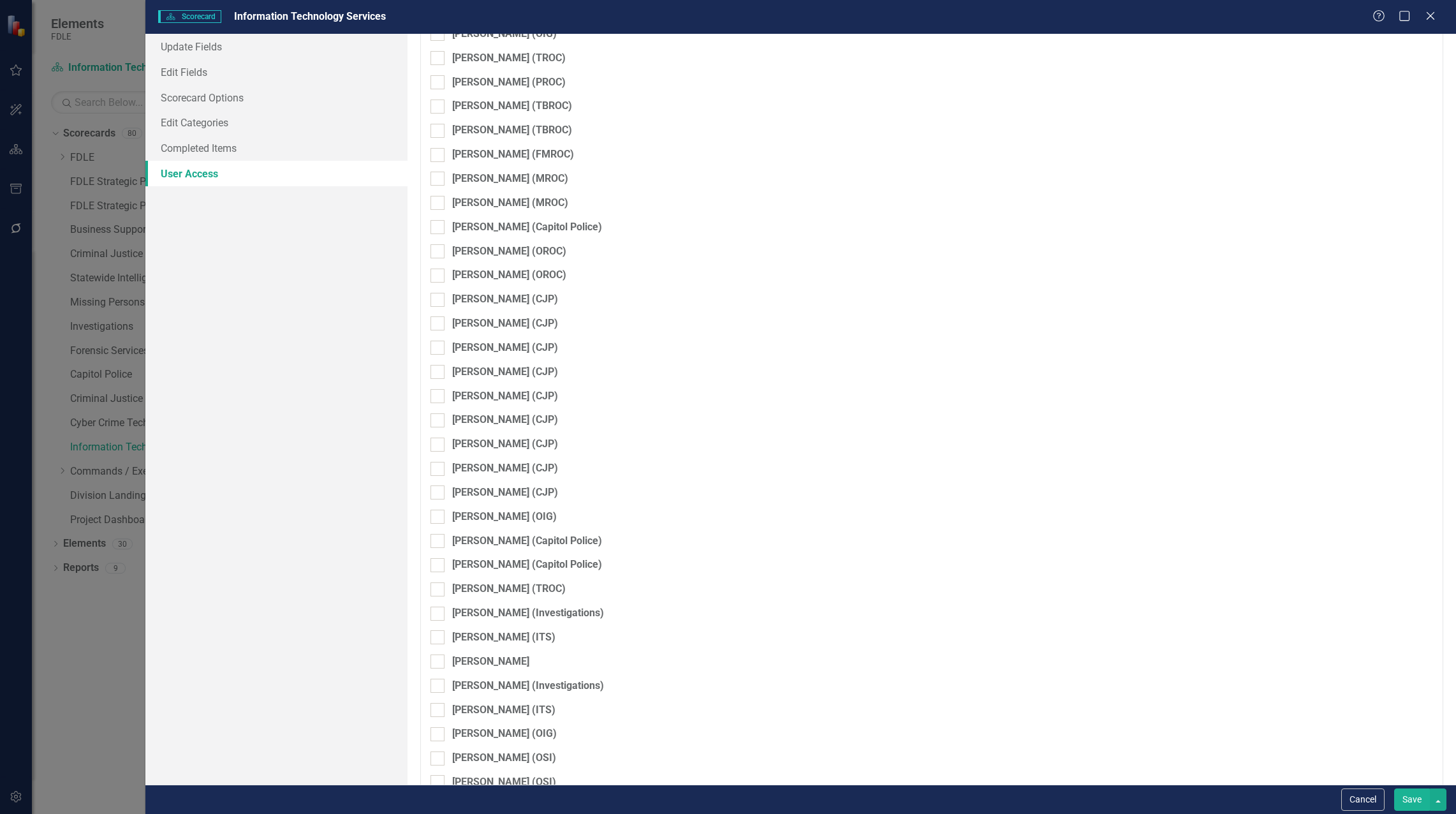
checkbox input "false"
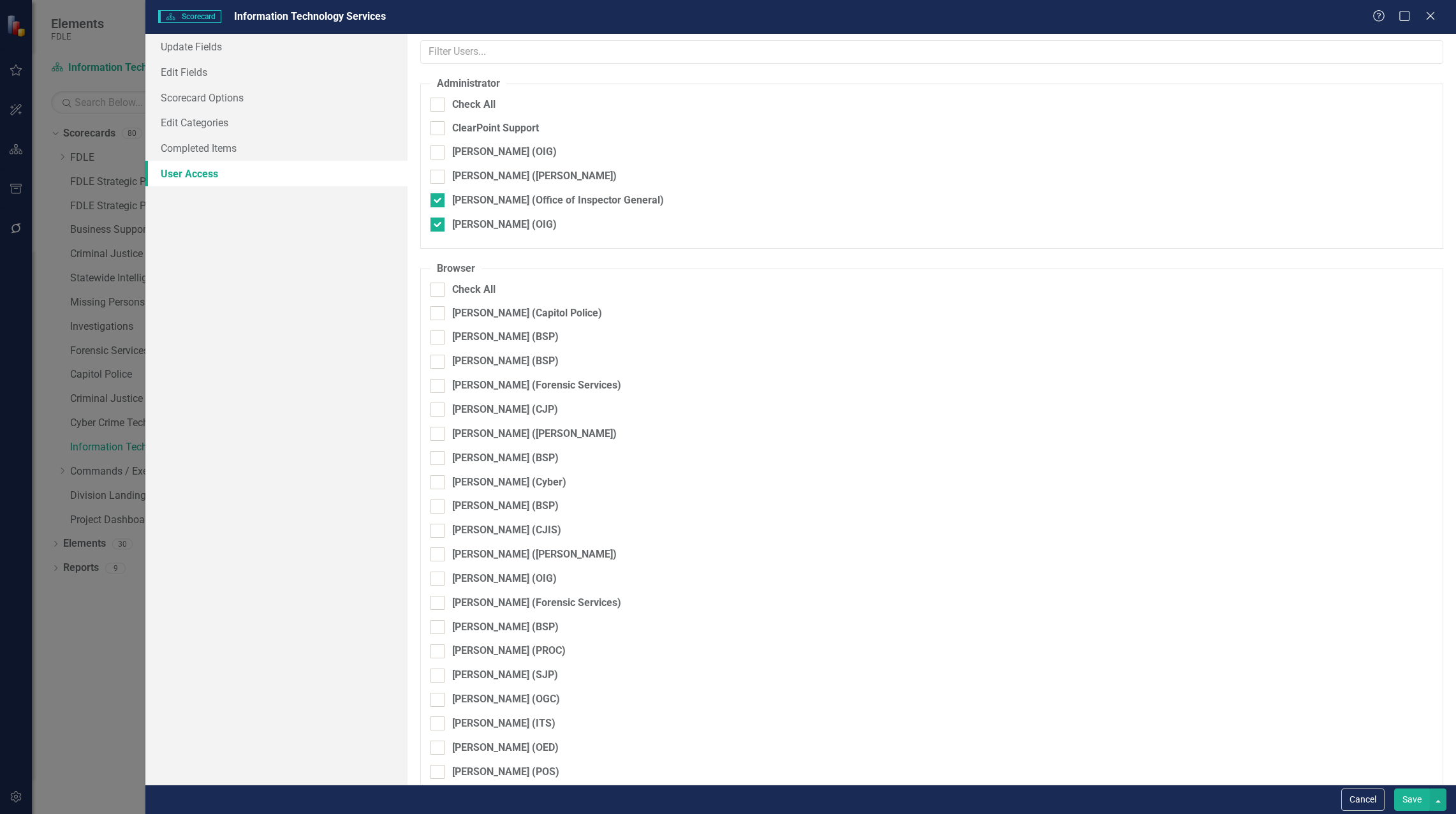
scroll to position [0, 0]
click at [1414, 802] on button "Save" at bounding box center [1413, 800] width 36 height 23
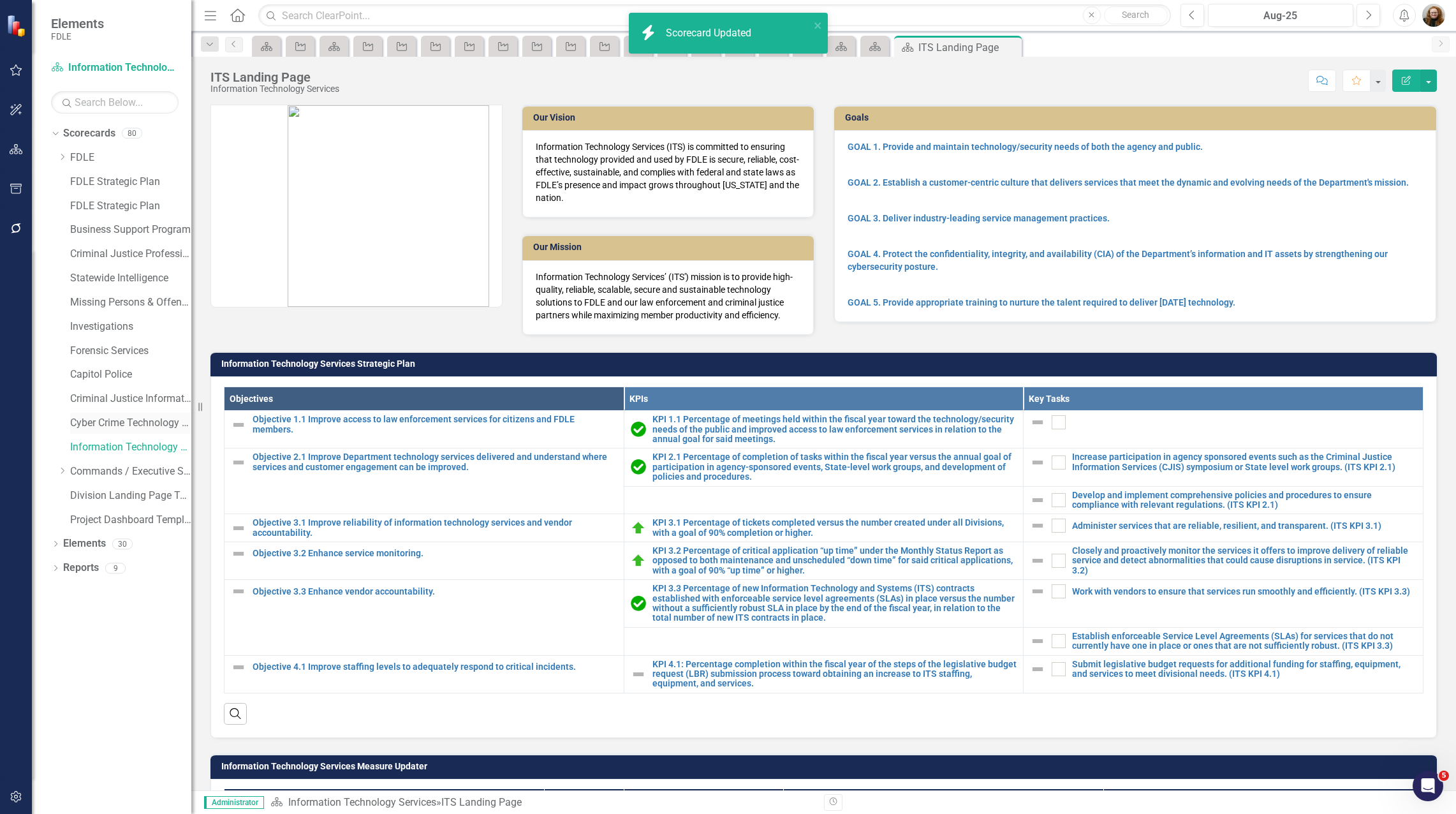
click at [122, 419] on link "Cyber Crime Technology & Telecommunications" at bounding box center [130, 424] width 121 height 15
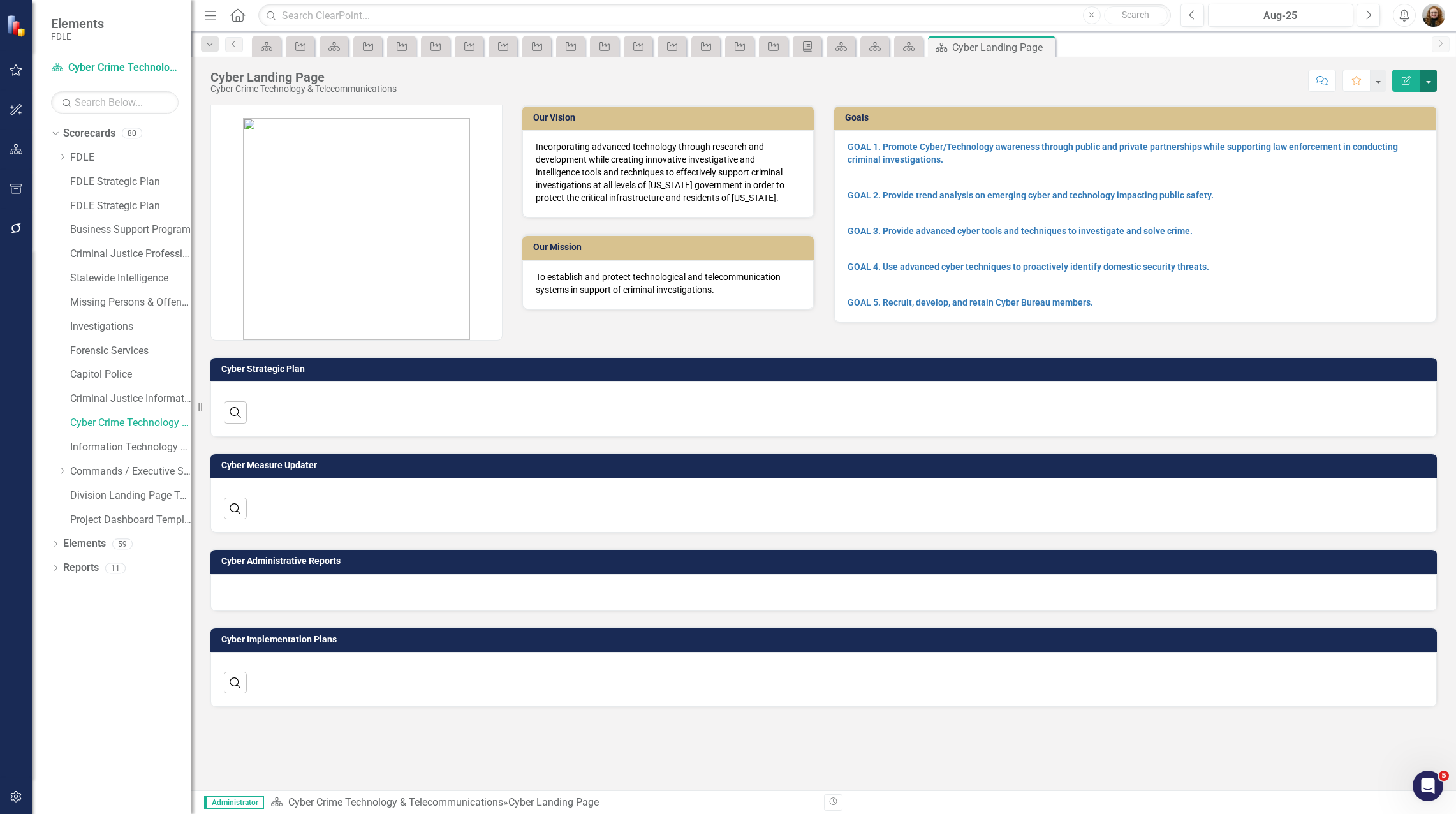
click at [1434, 74] on button "button" at bounding box center [1429, 81] width 17 height 23
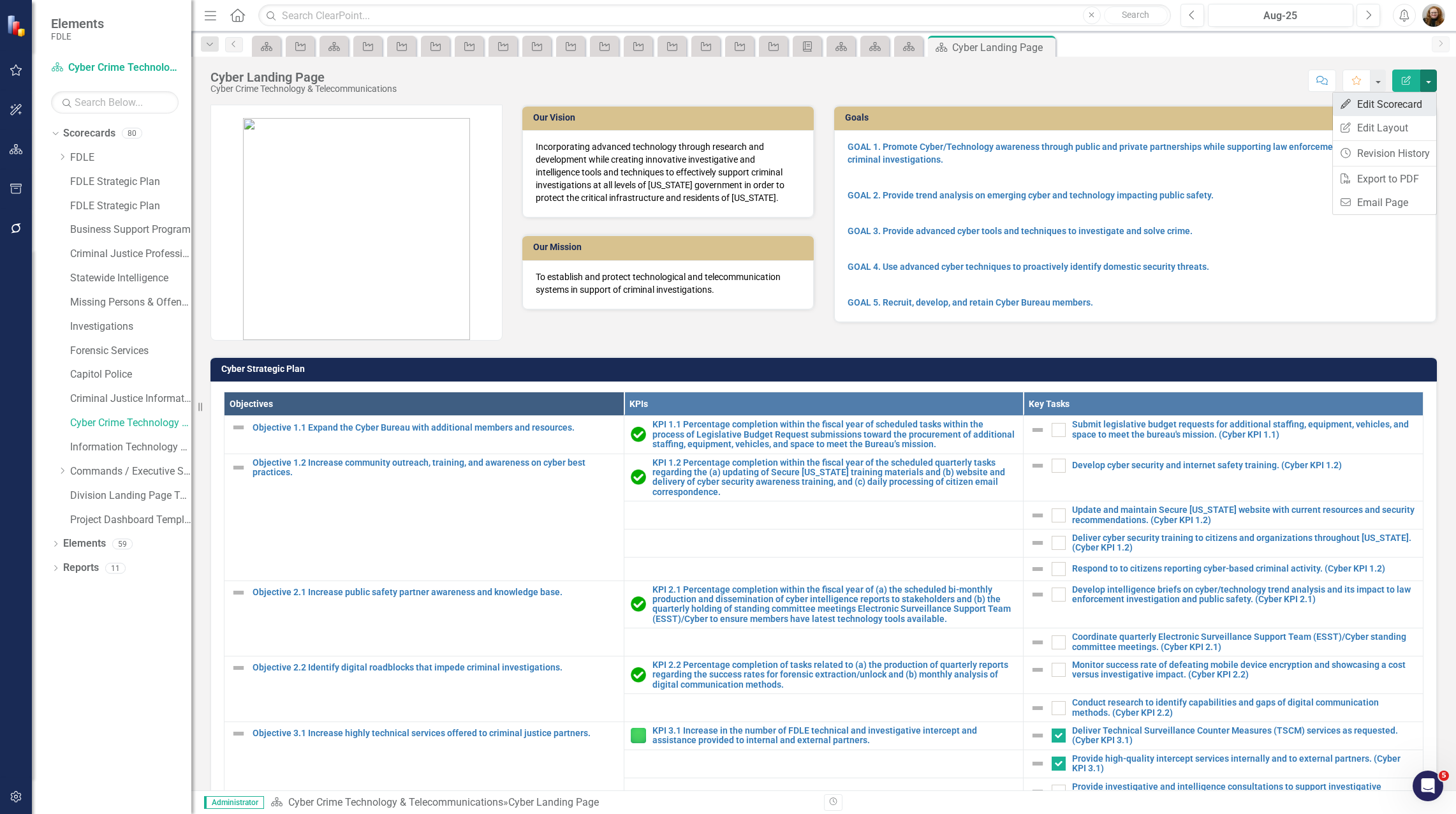
click at [1400, 96] on link "Edit Edit Scorecard" at bounding box center [1385, 104] width 104 height 24
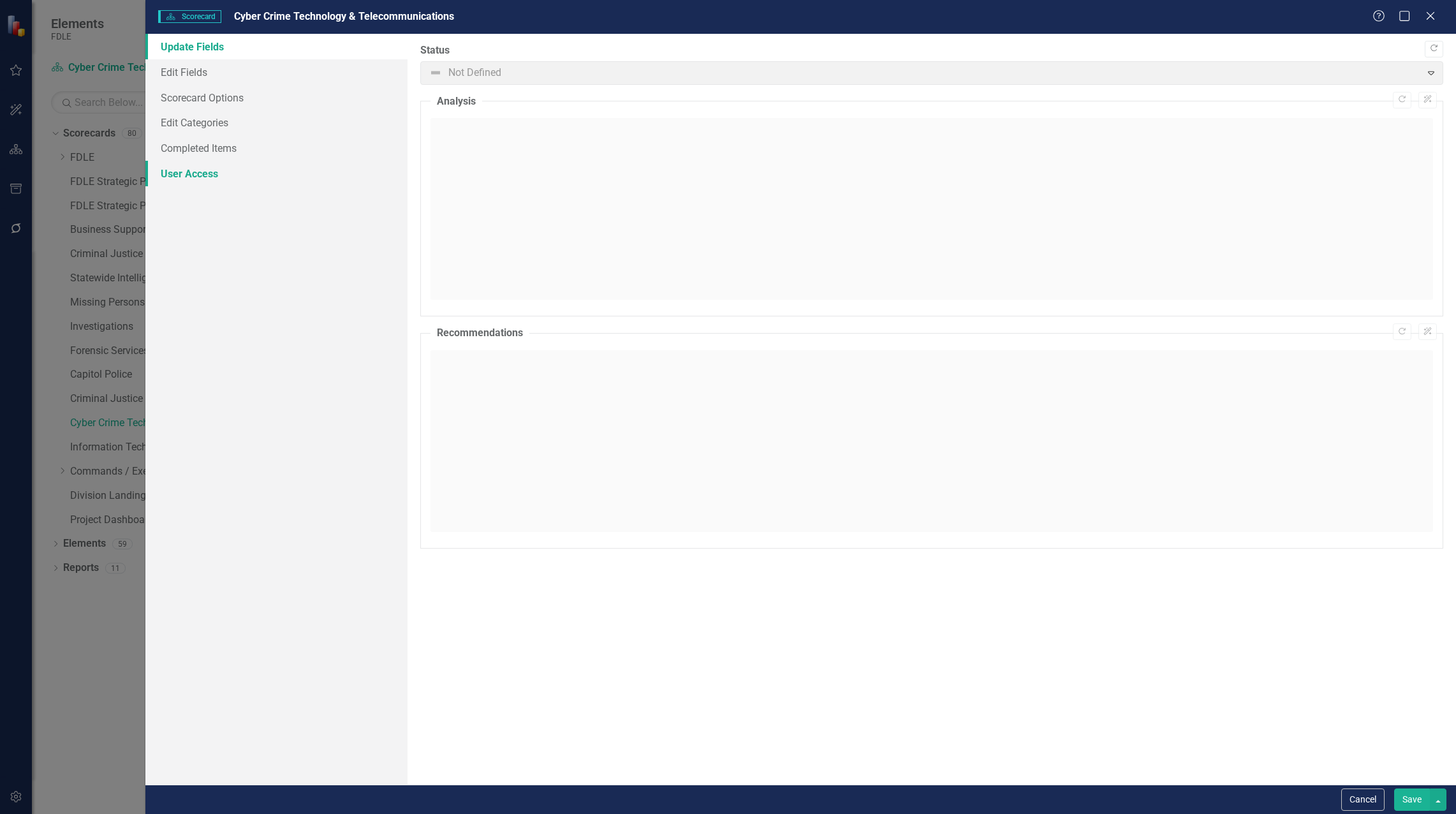
click at [192, 179] on link "User Access" at bounding box center [276, 173] width 262 height 25
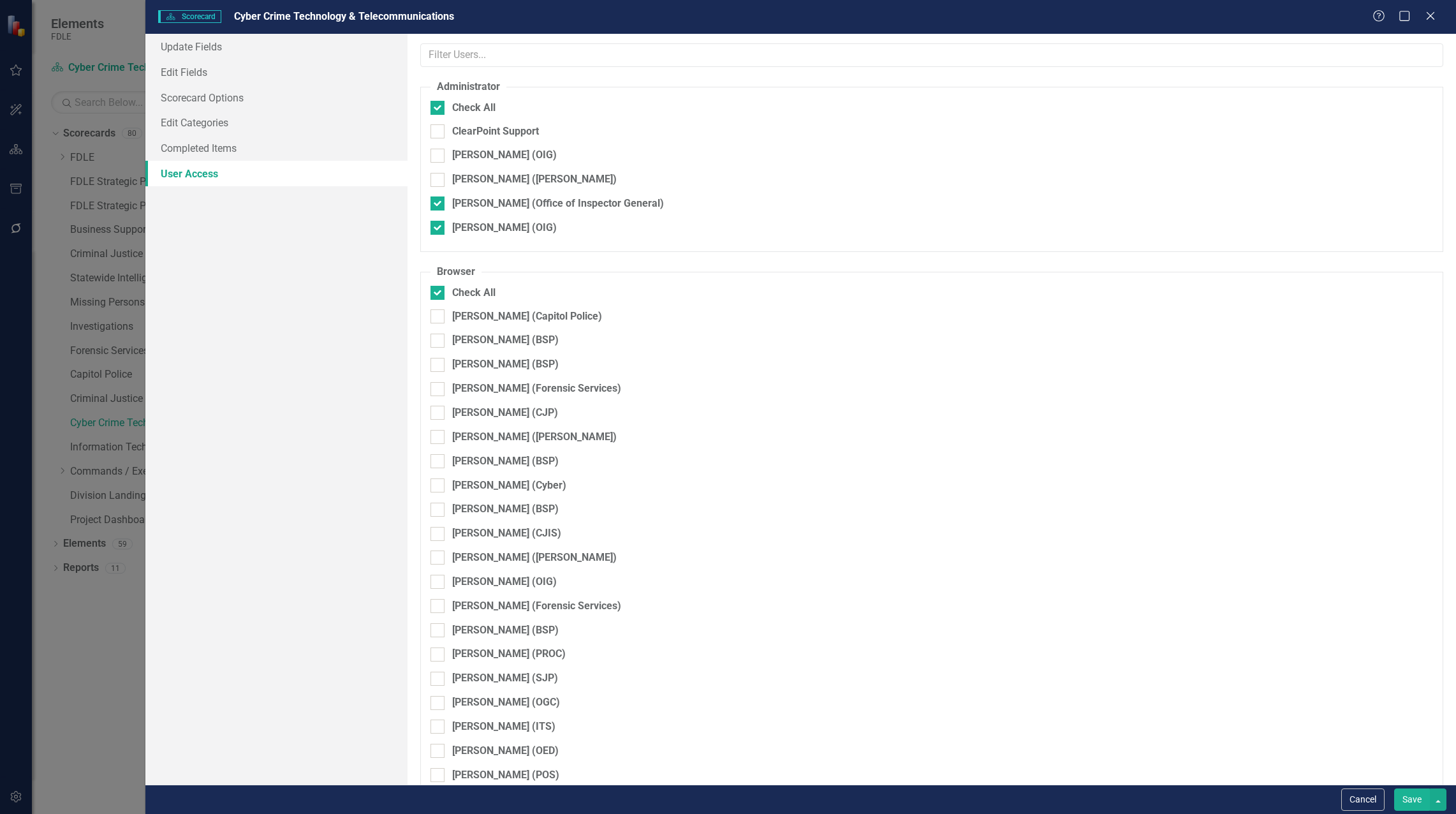
checkbox input "false"
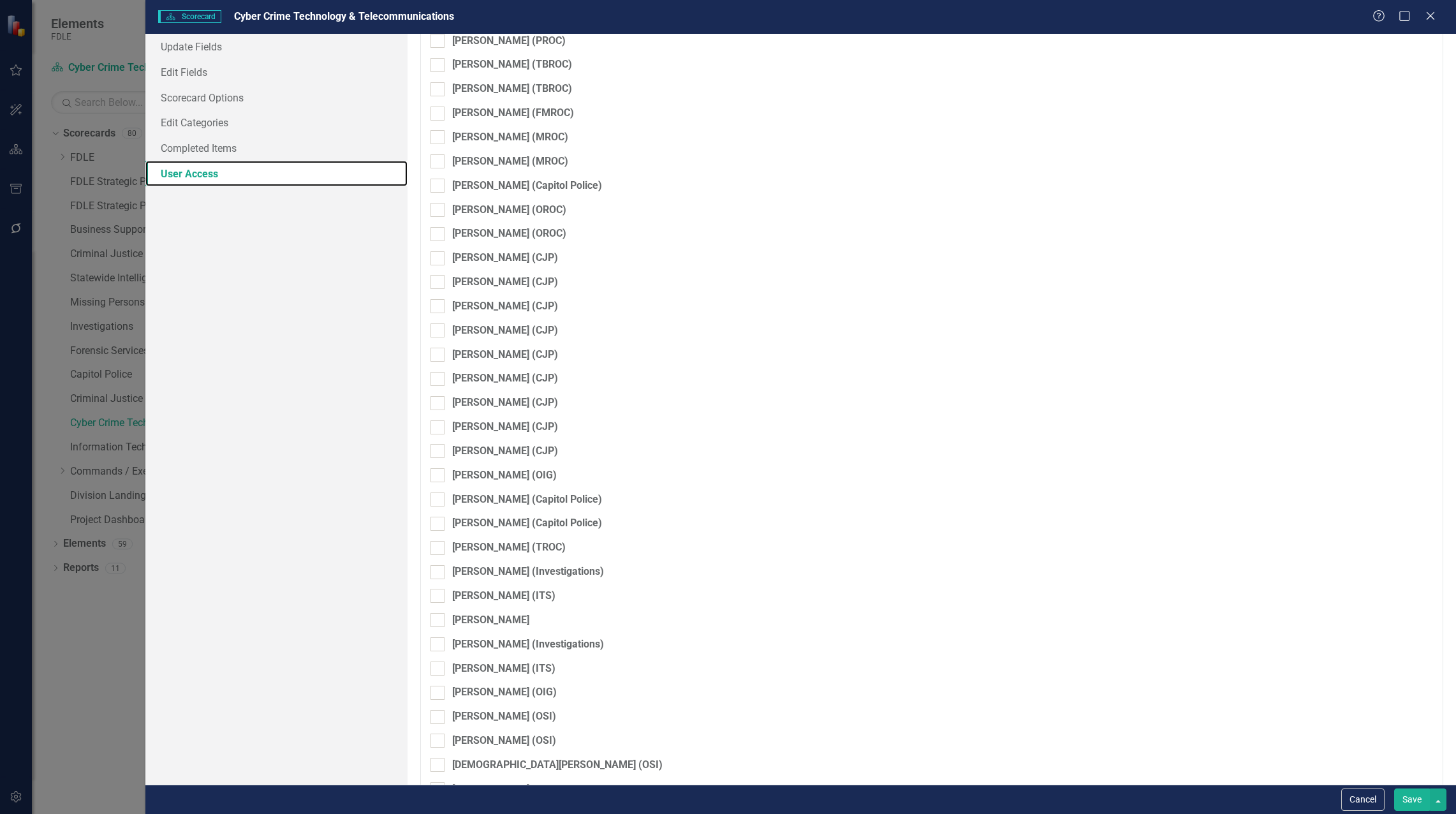
scroll to position [2629, 0]
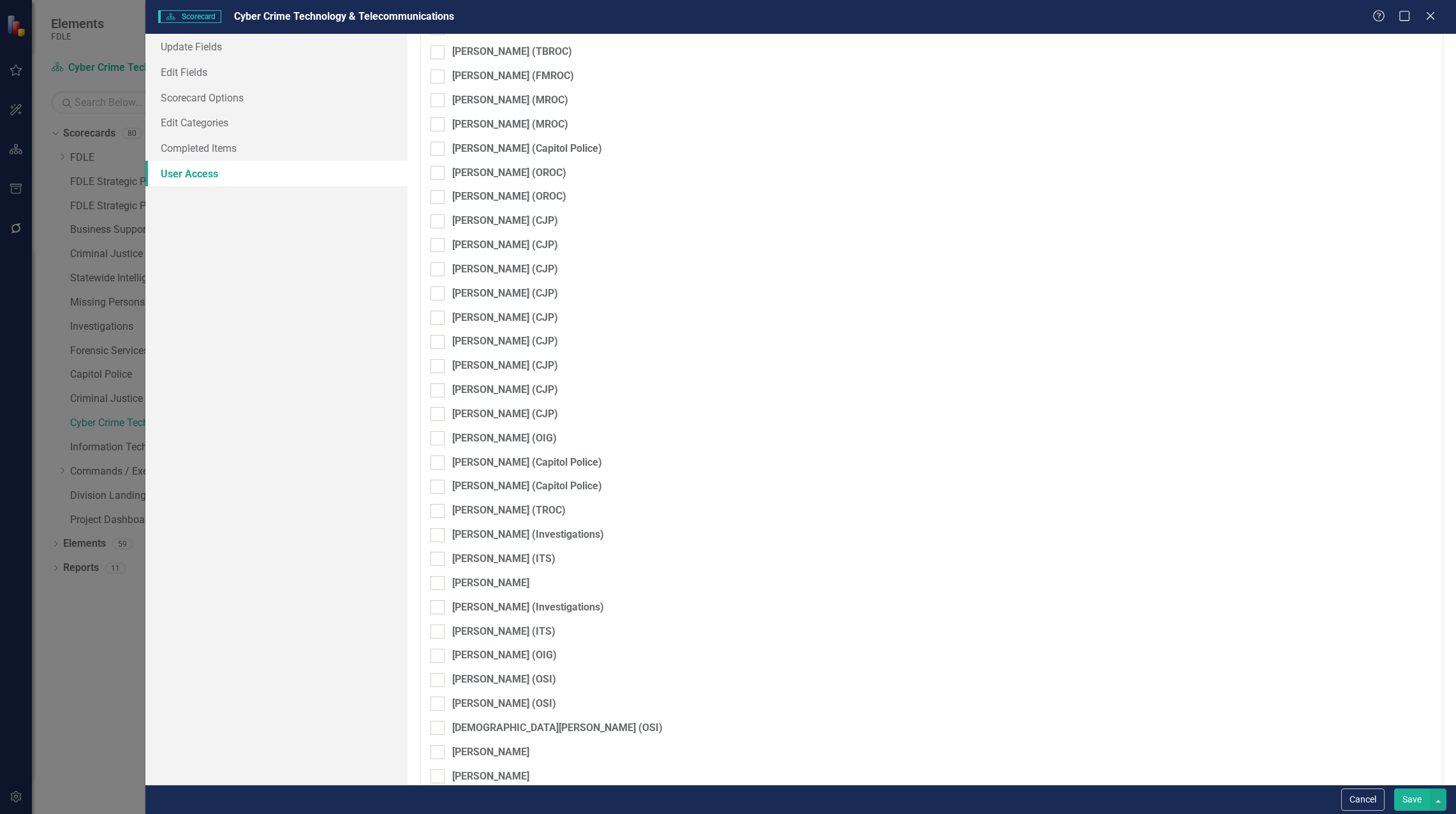
checkbox input "true"
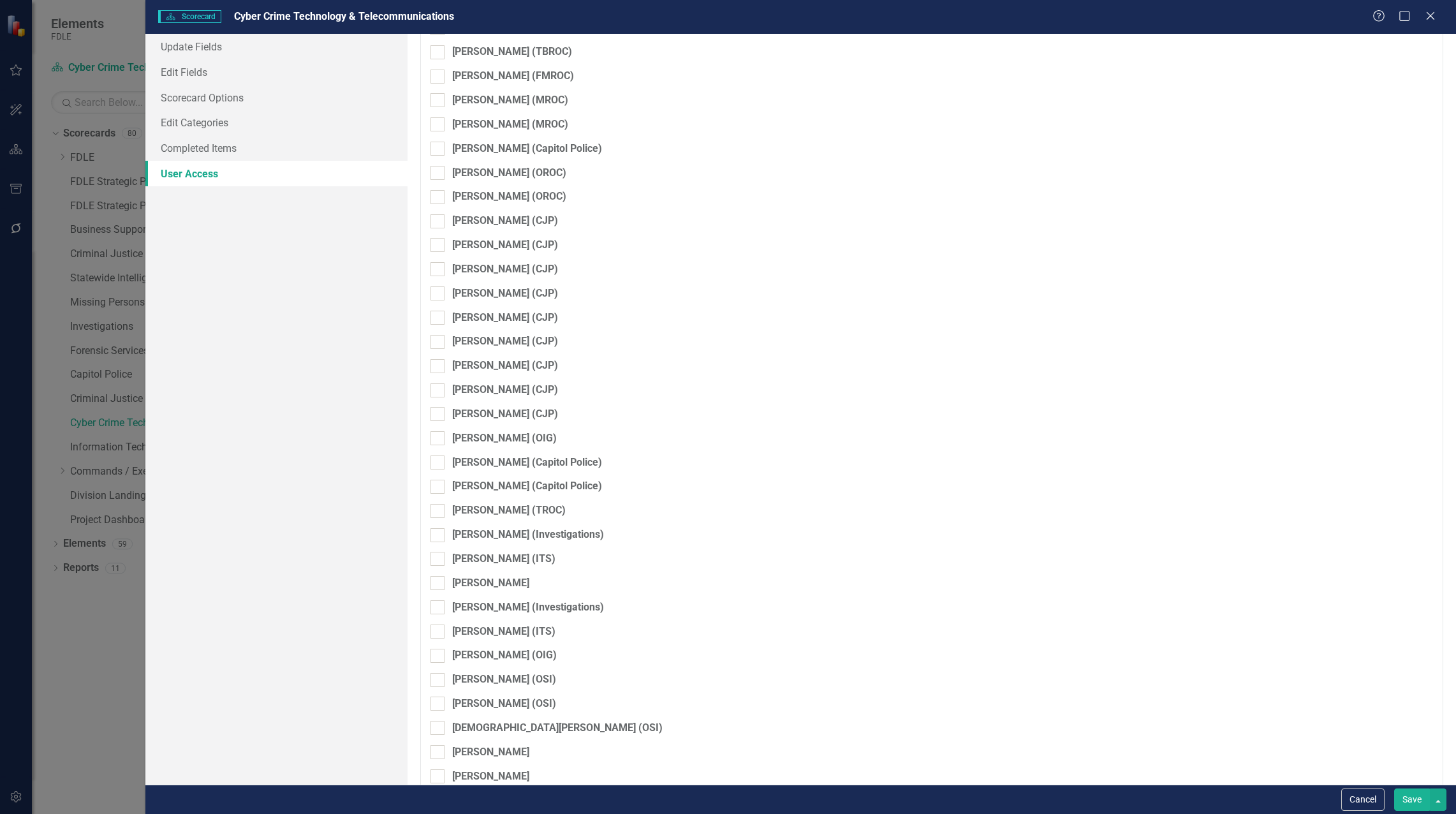
checkbox input "true"
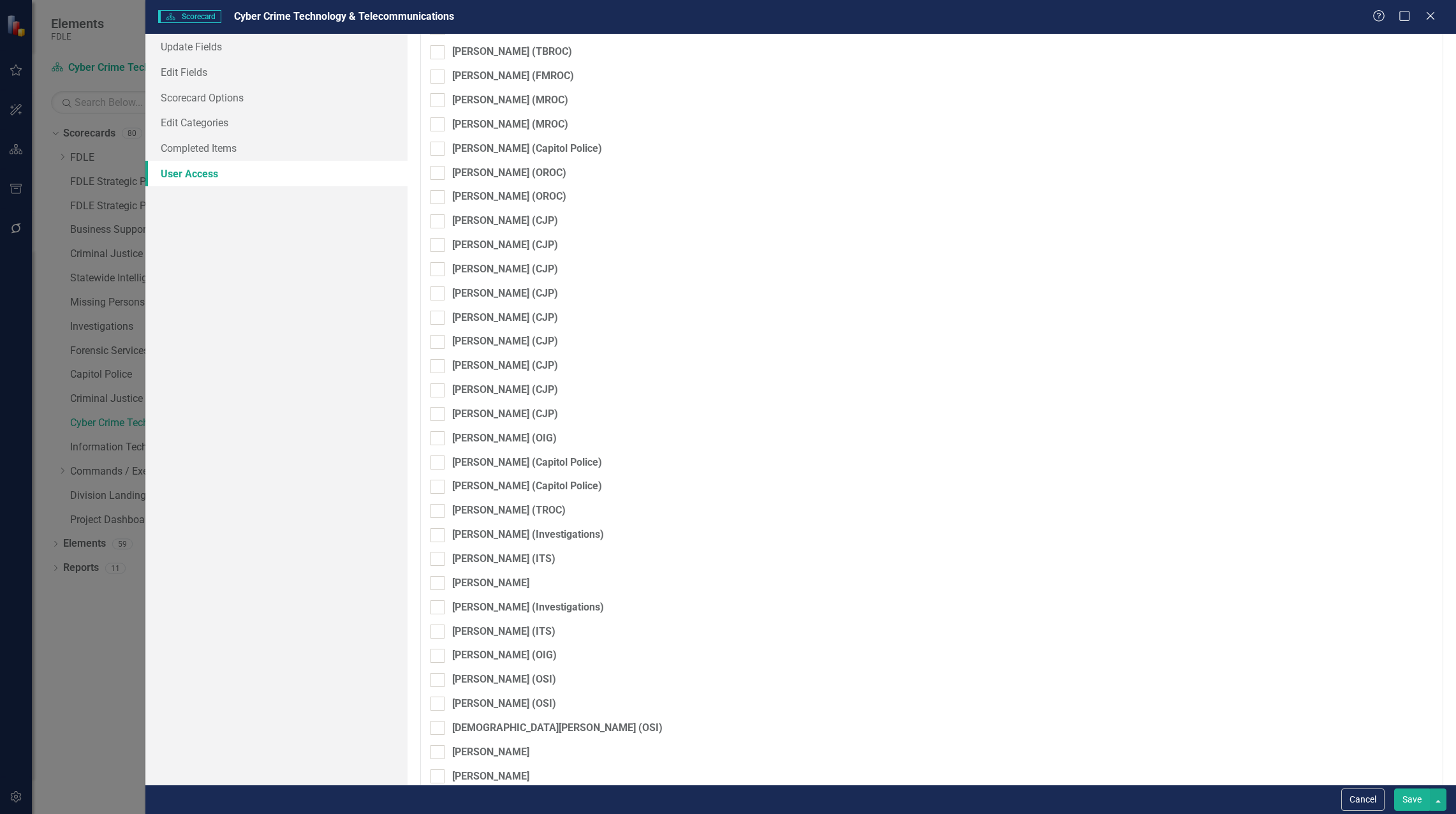
checkbox input "true"
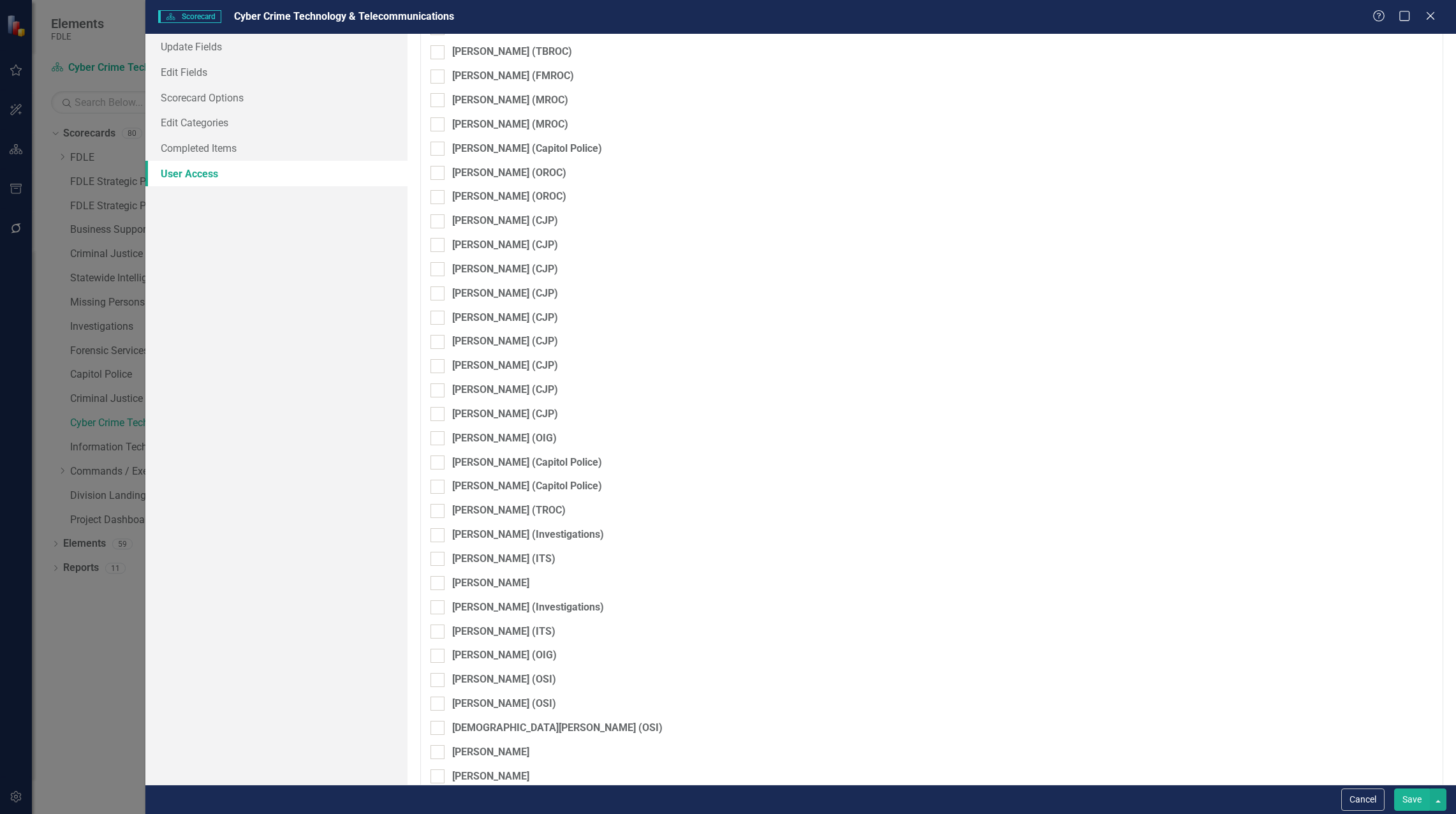
checkbox input "true"
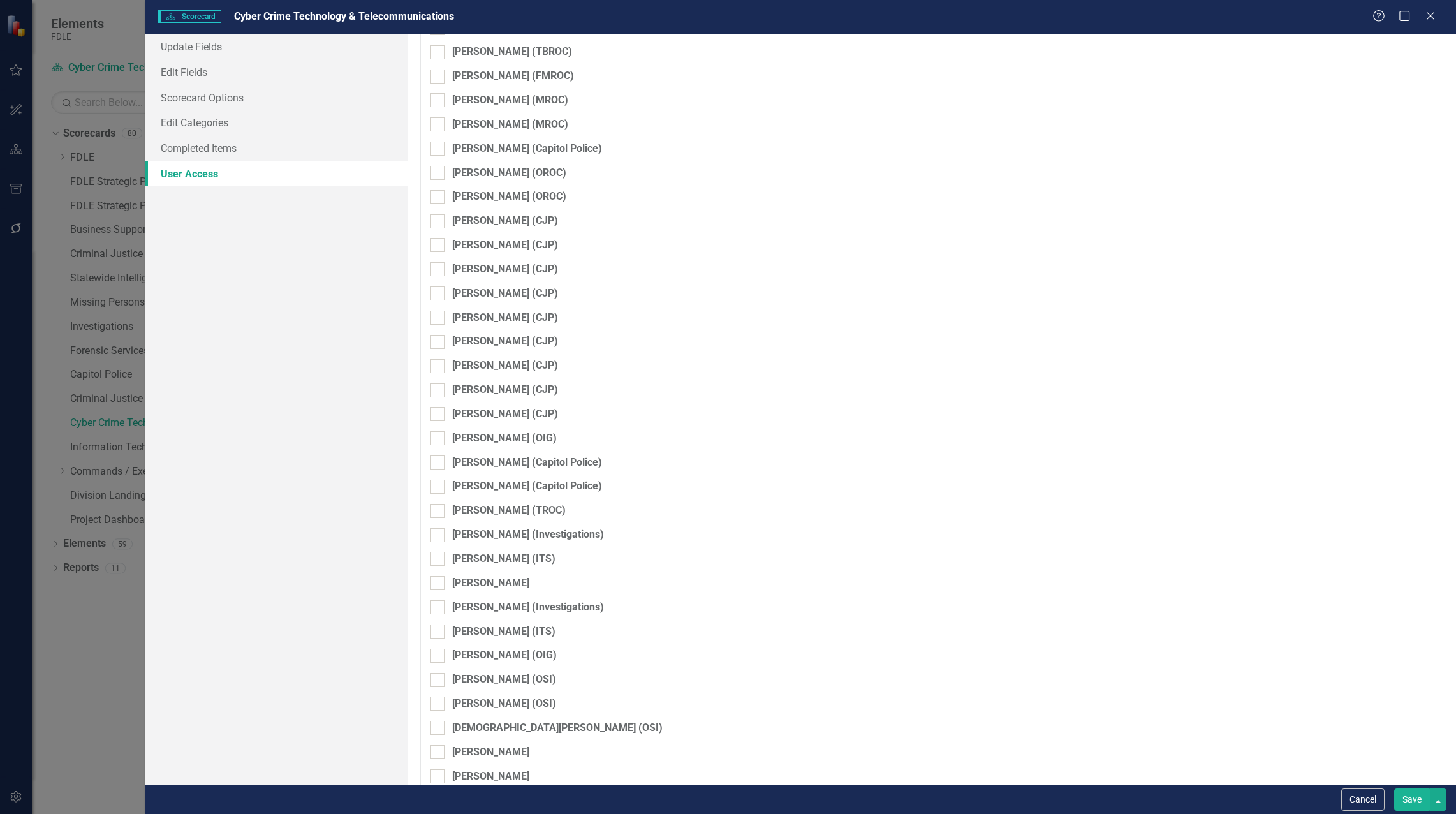
checkbox input "true"
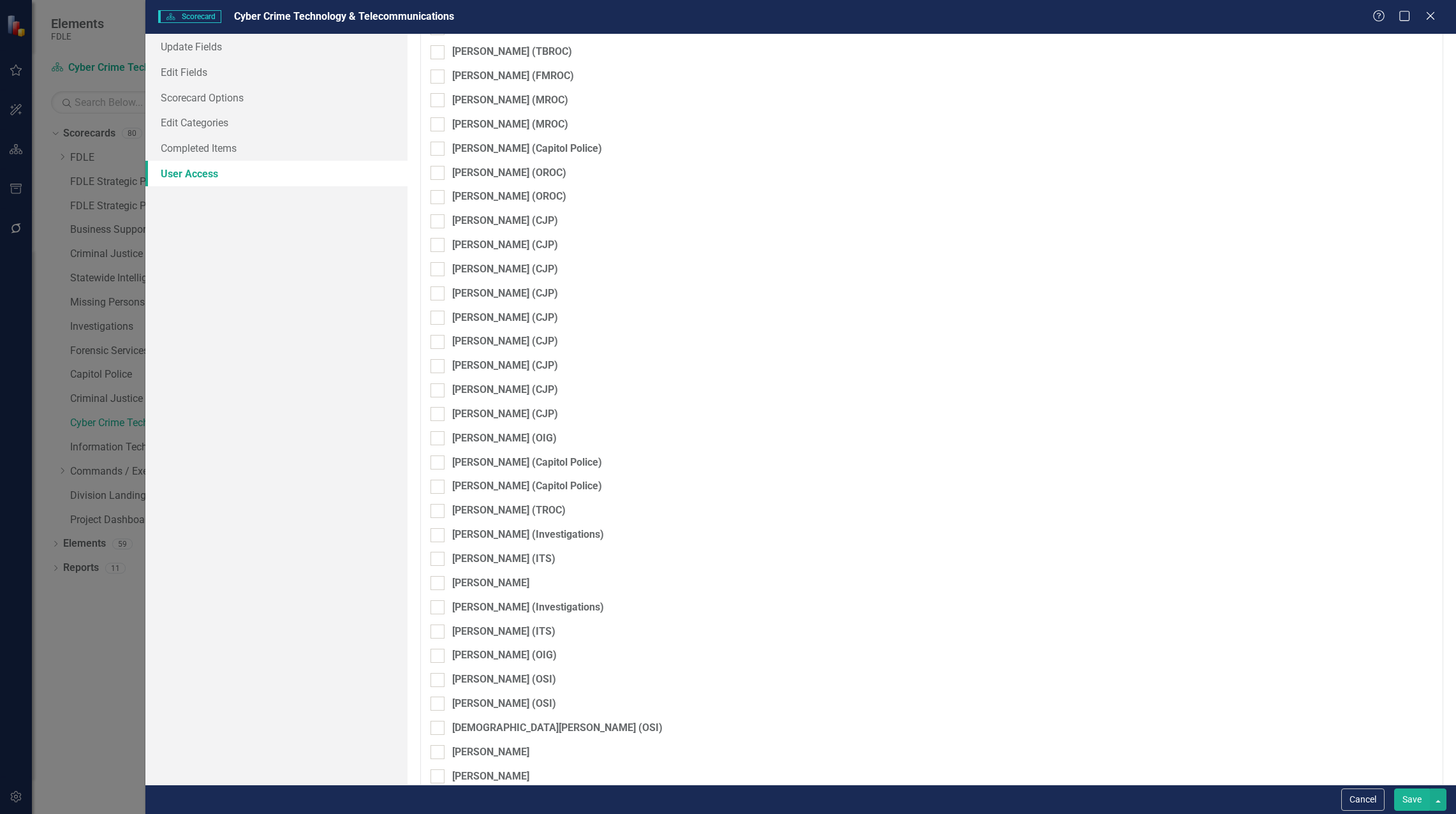
checkbox input "true"
checkbox input "false"
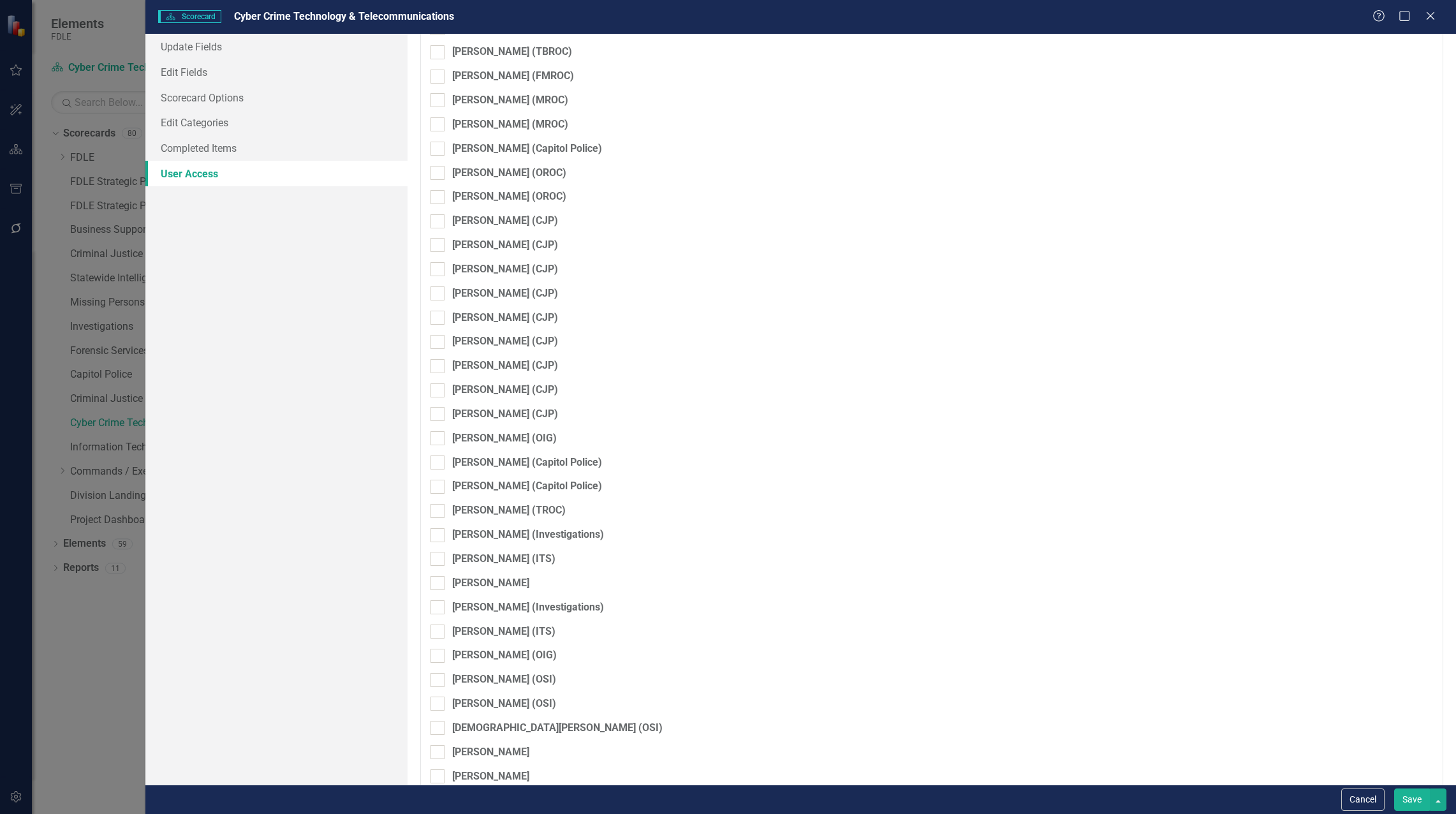
checkbox input "false"
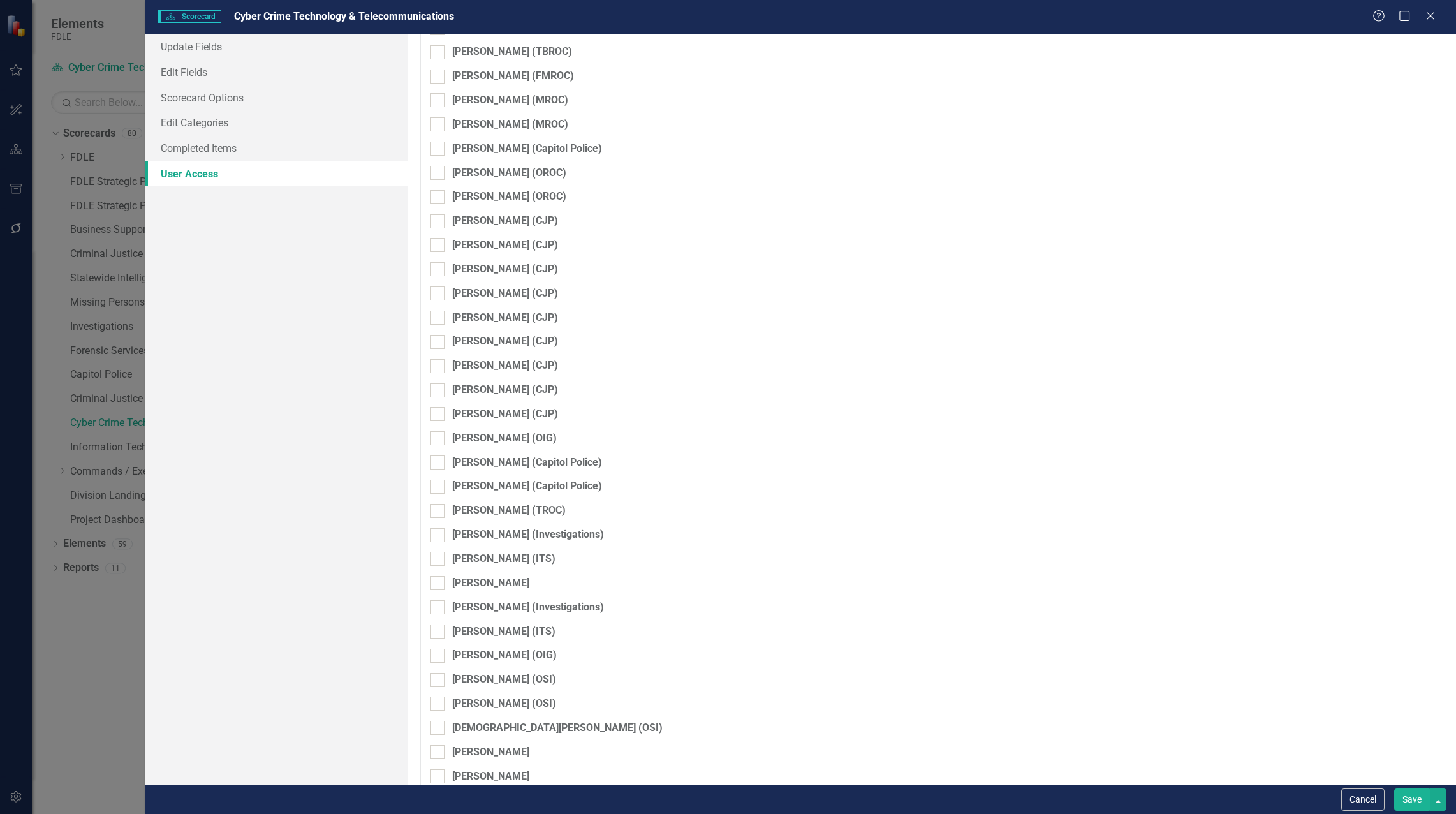
checkbox input "false"
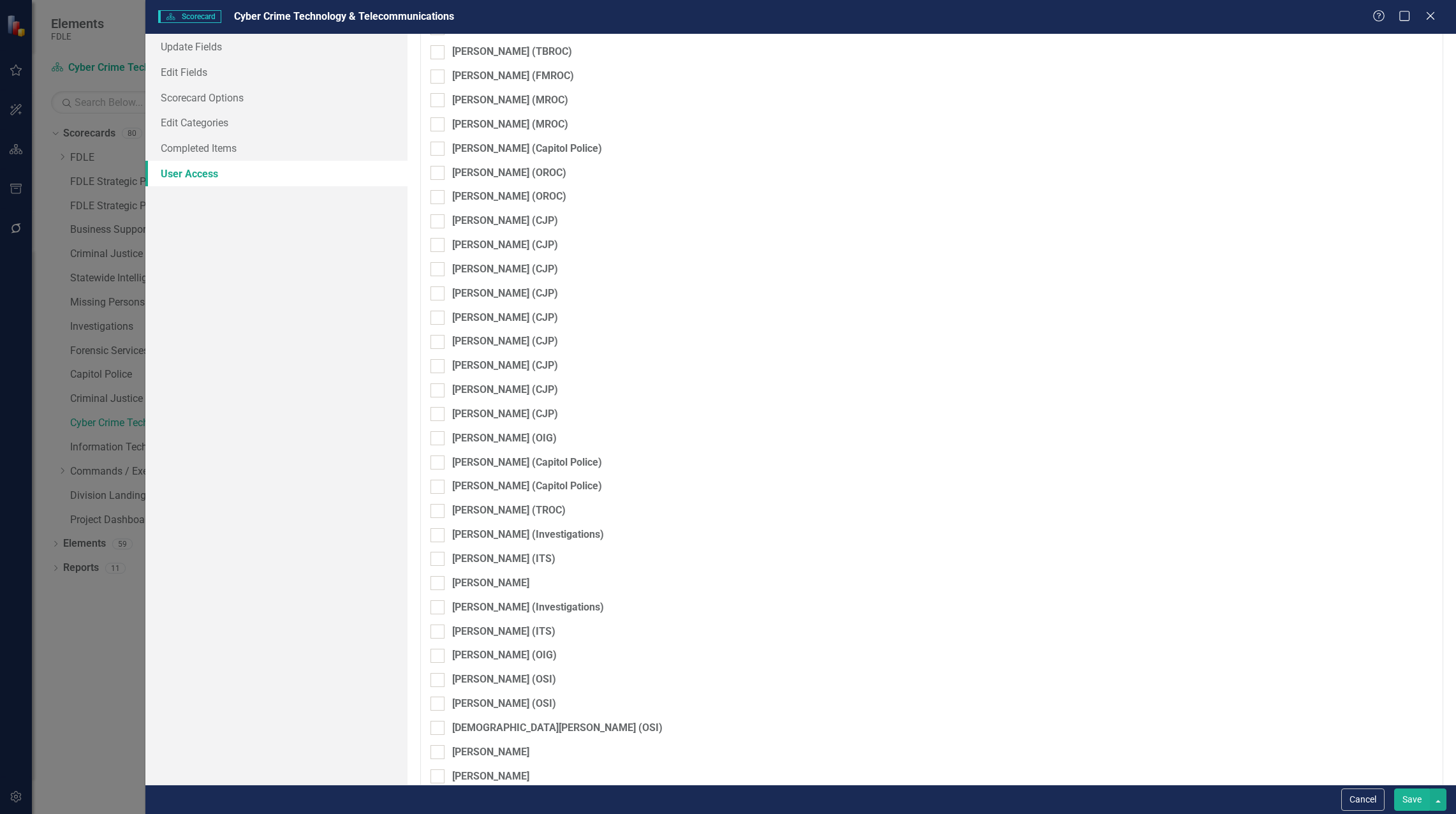
checkbox input "false"
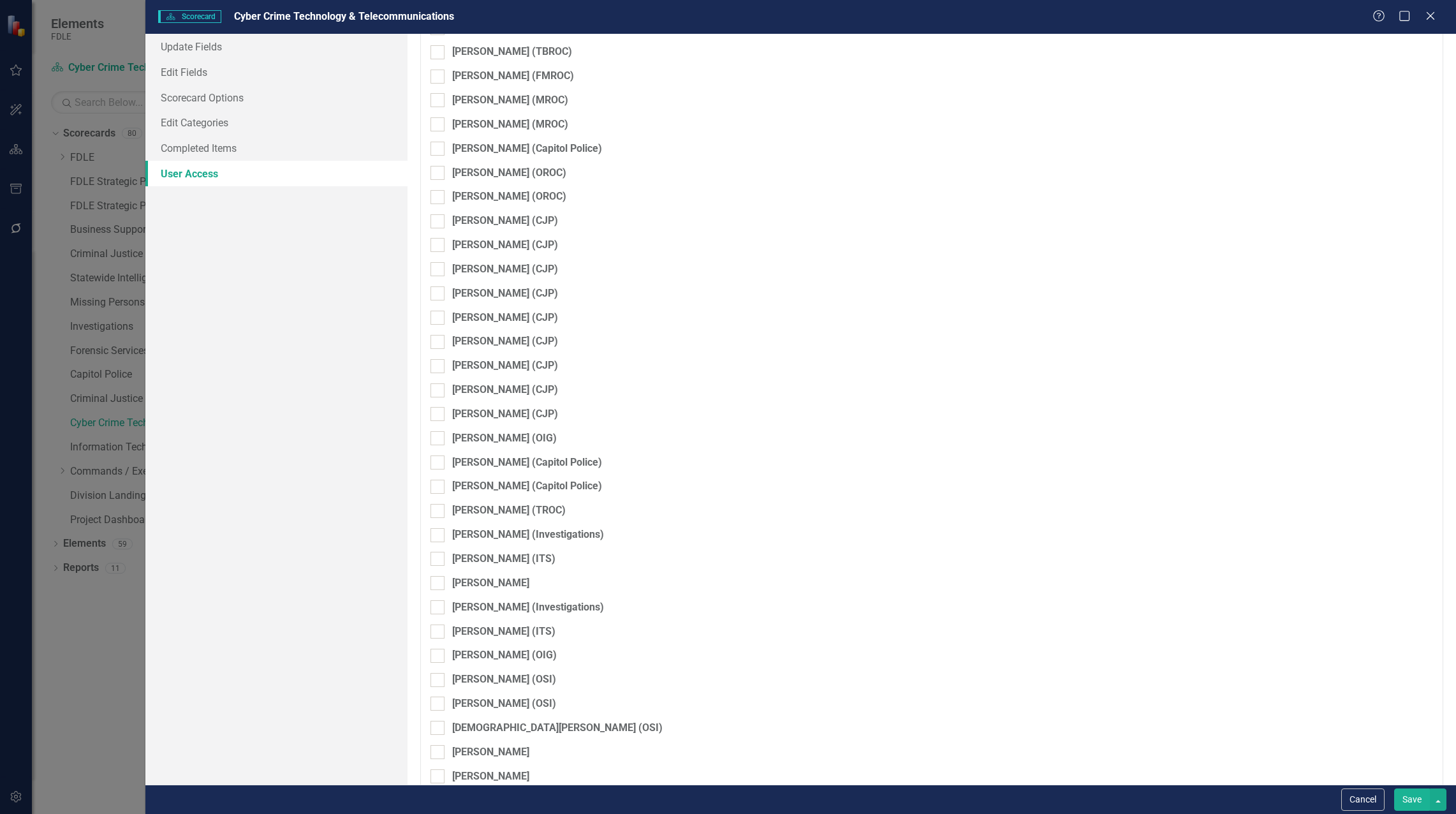
checkbox input "false"
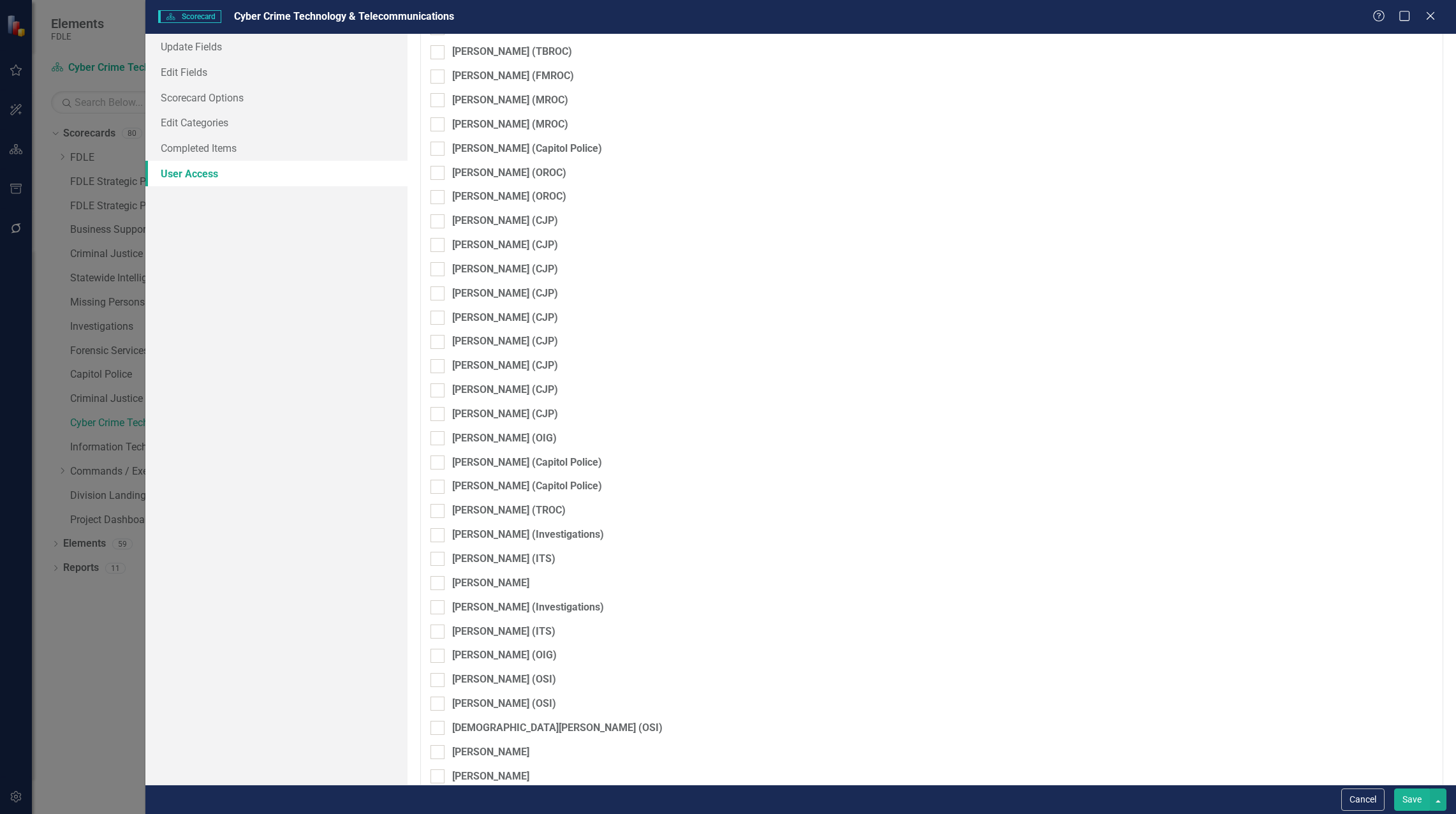
checkbox input "false"
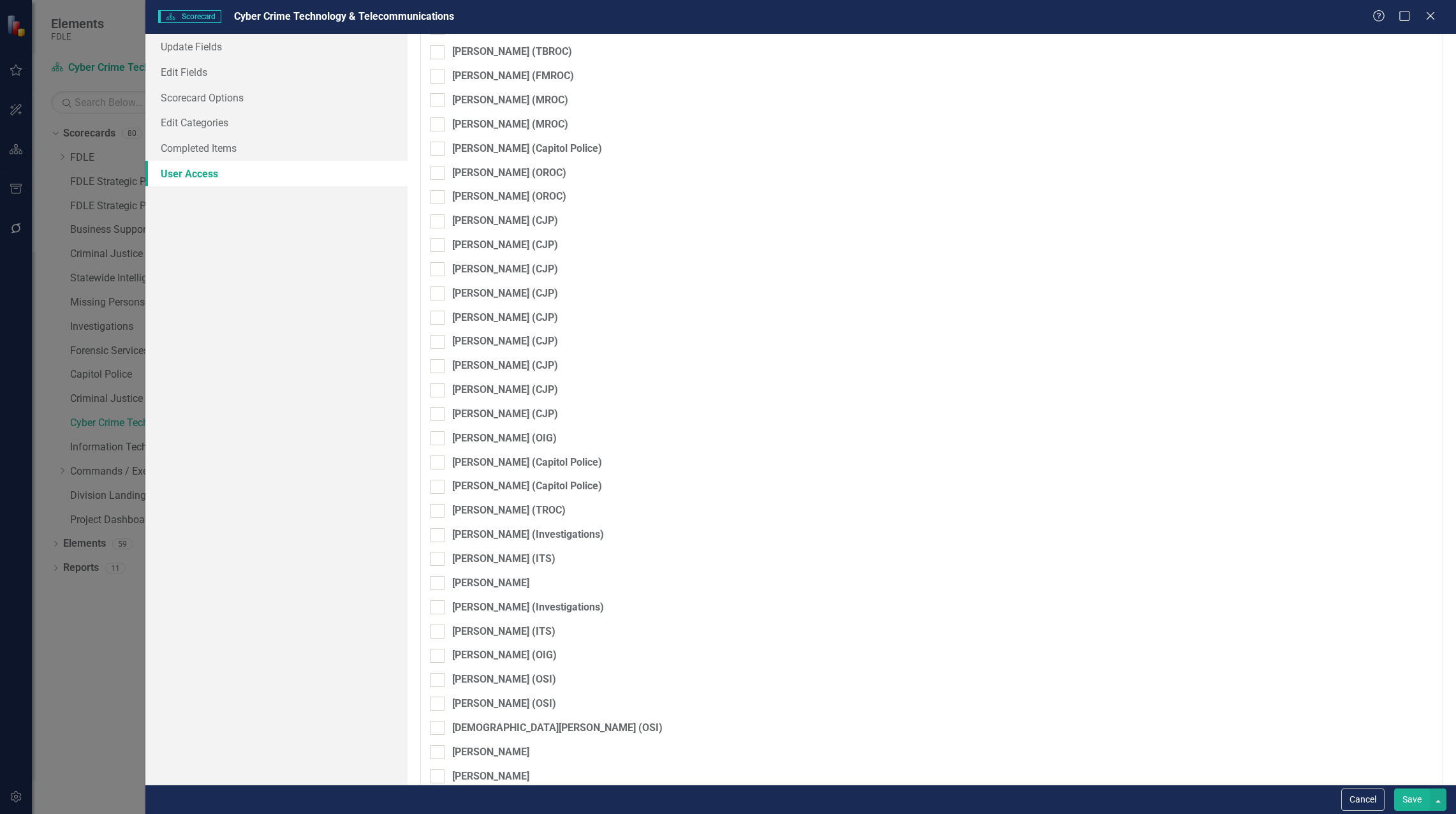
checkbox input "false"
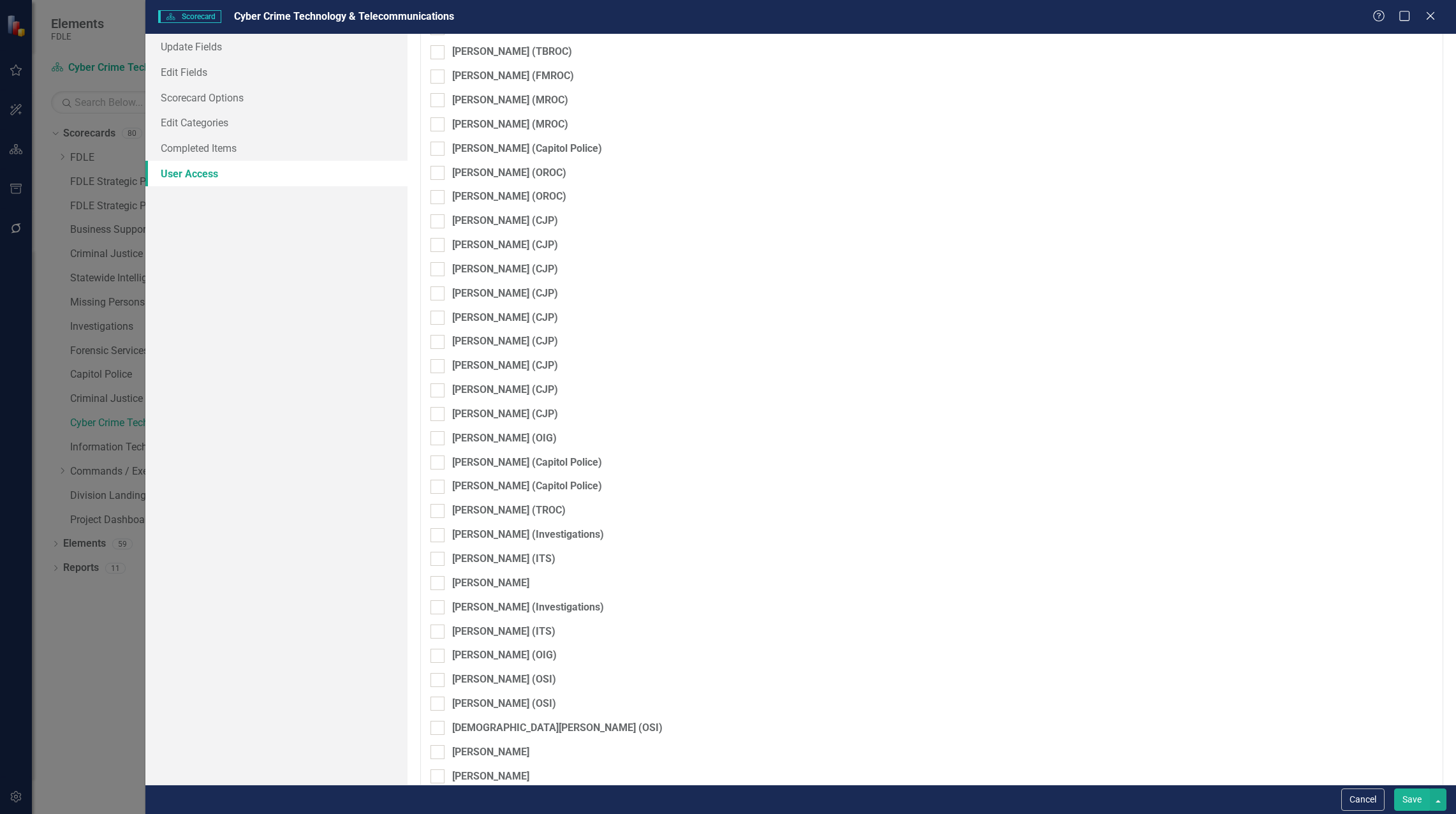
checkbox input "false"
click at [1399, 794] on button "Save" at bounding box center [1413, 800] width 36 height 23
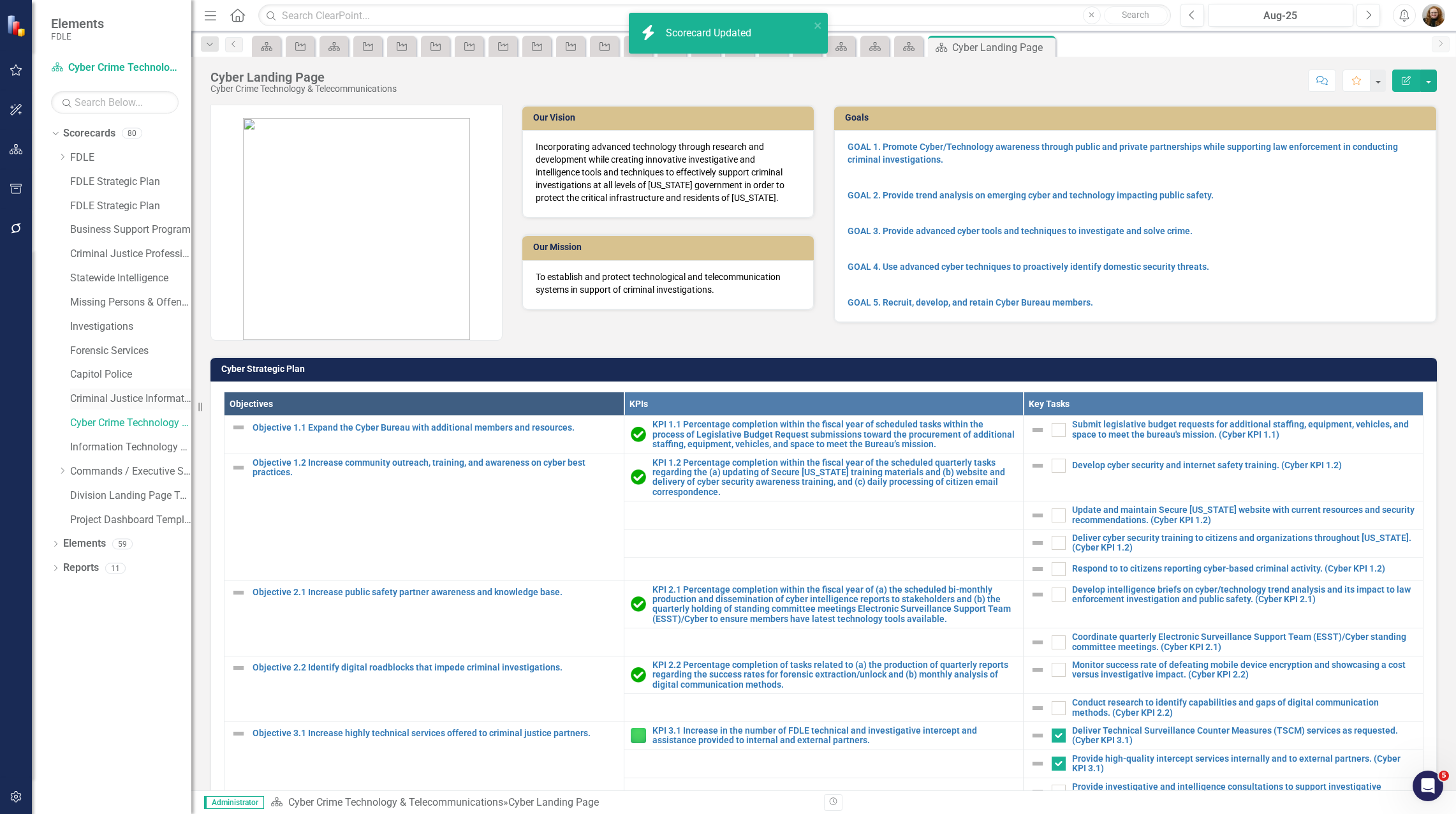
click at [111, 395] on link "Criminal Justice Information Services" at bounding box center [130, 399] width 121 height 15
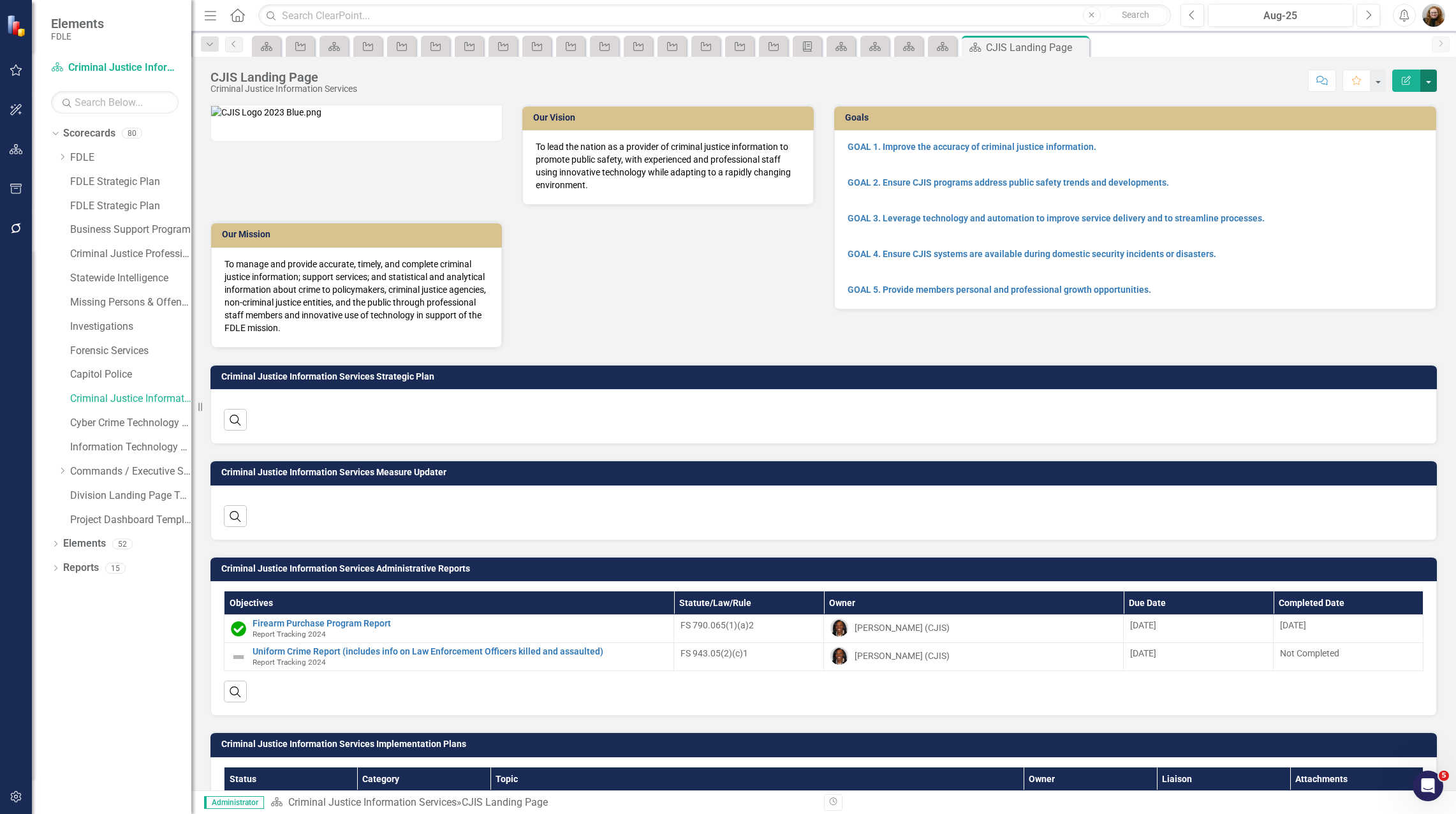
click at [1426, 75] on button "button" at bounding box center [1429, 81] width 17 height 23
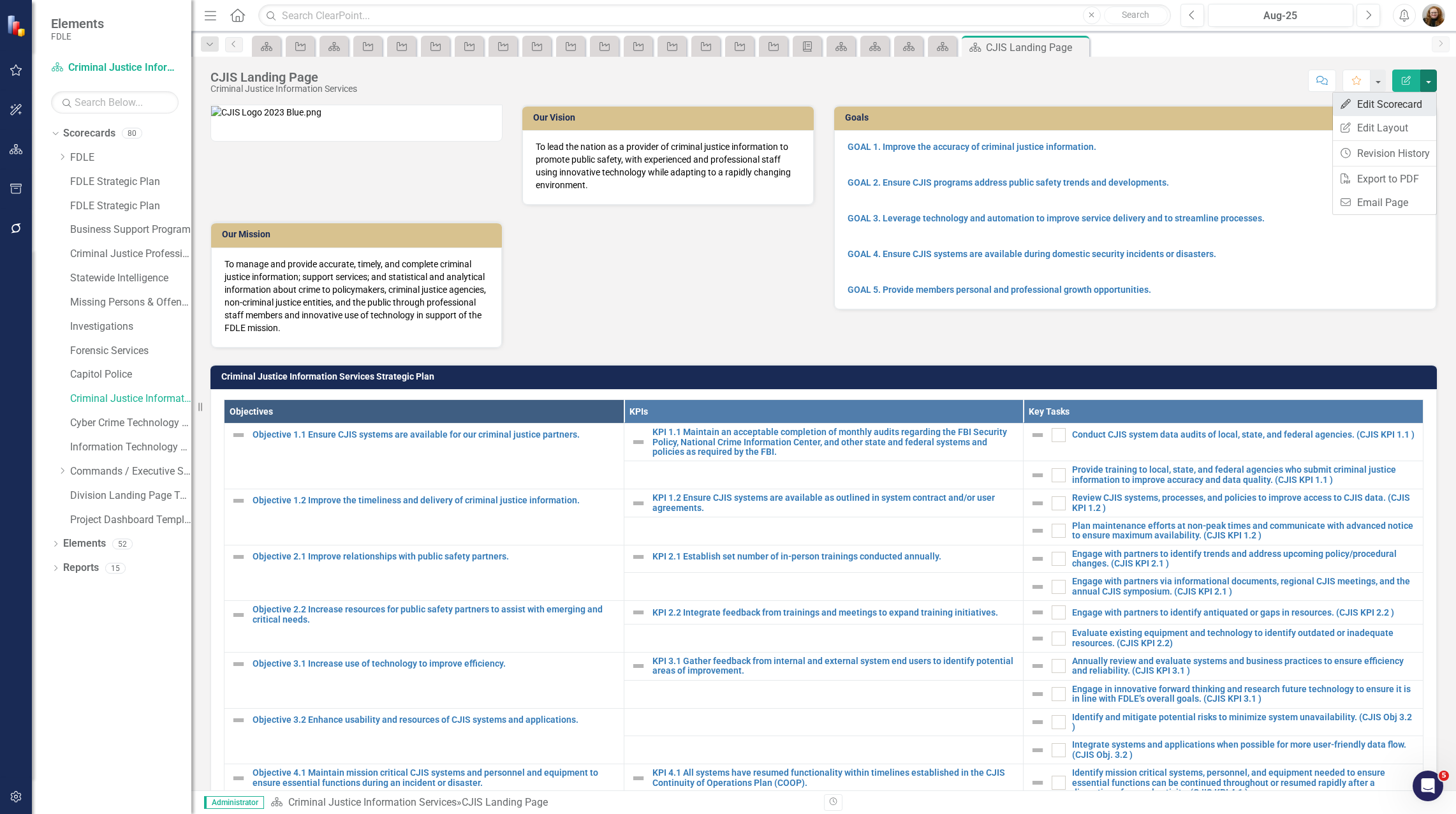
click at [1393, 99] on link "Edit Edit Scorecard" at bounding box center [1385, 104] width 104 height 24
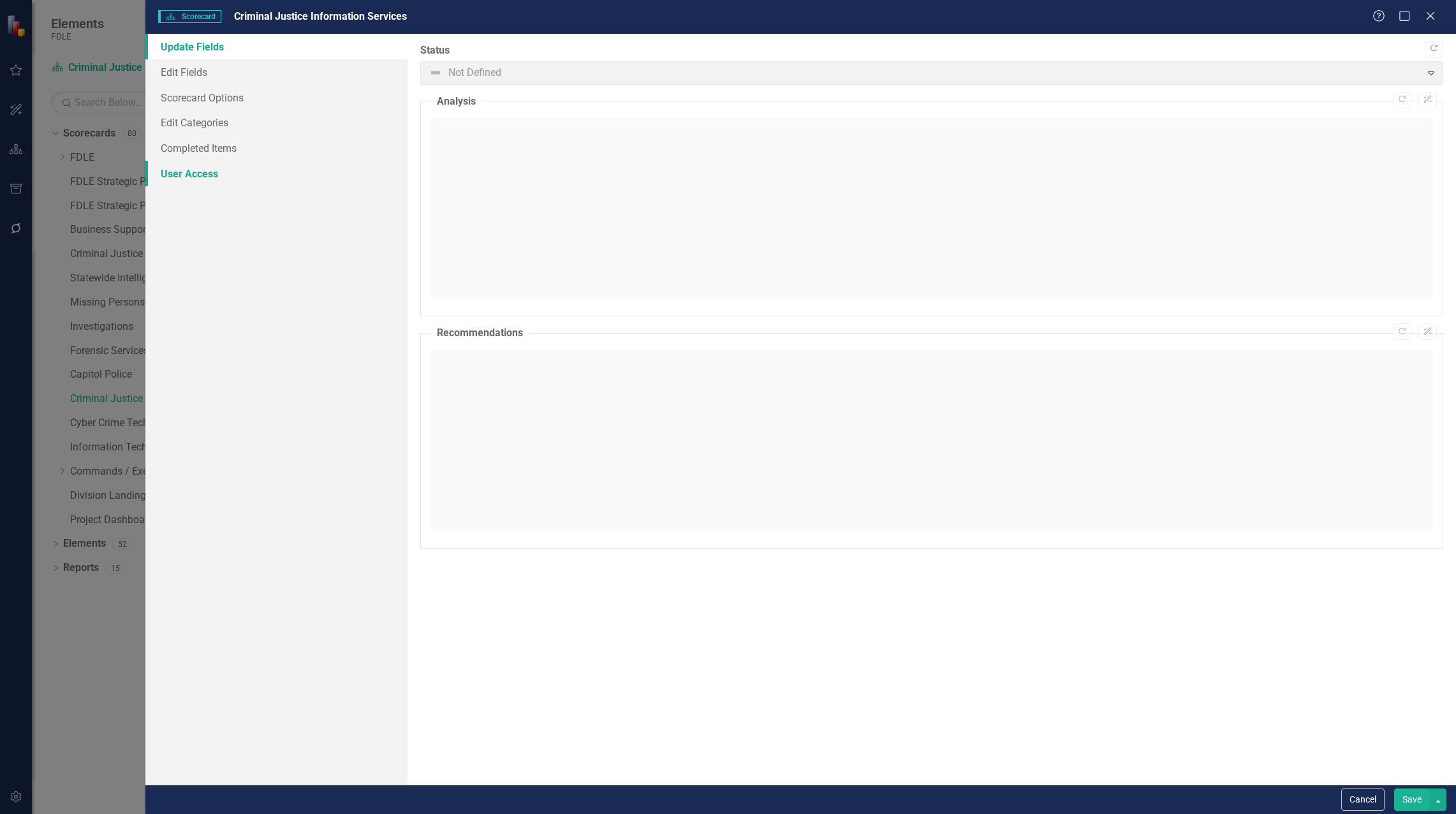
click at [201, 173] on link "User Access" at bounding box center [276, 173] width 262 height 25
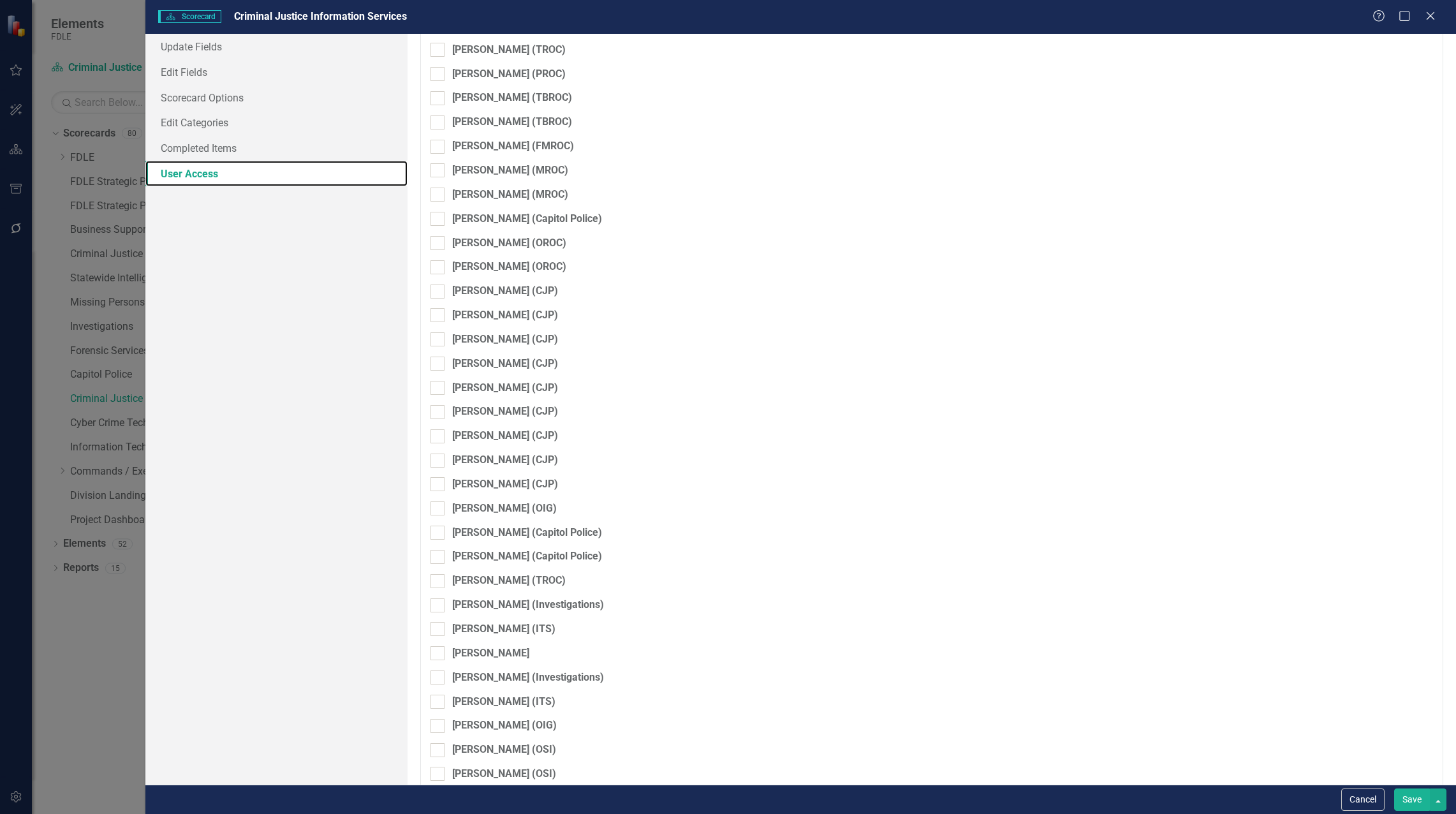
scroll to position [2629, 0]
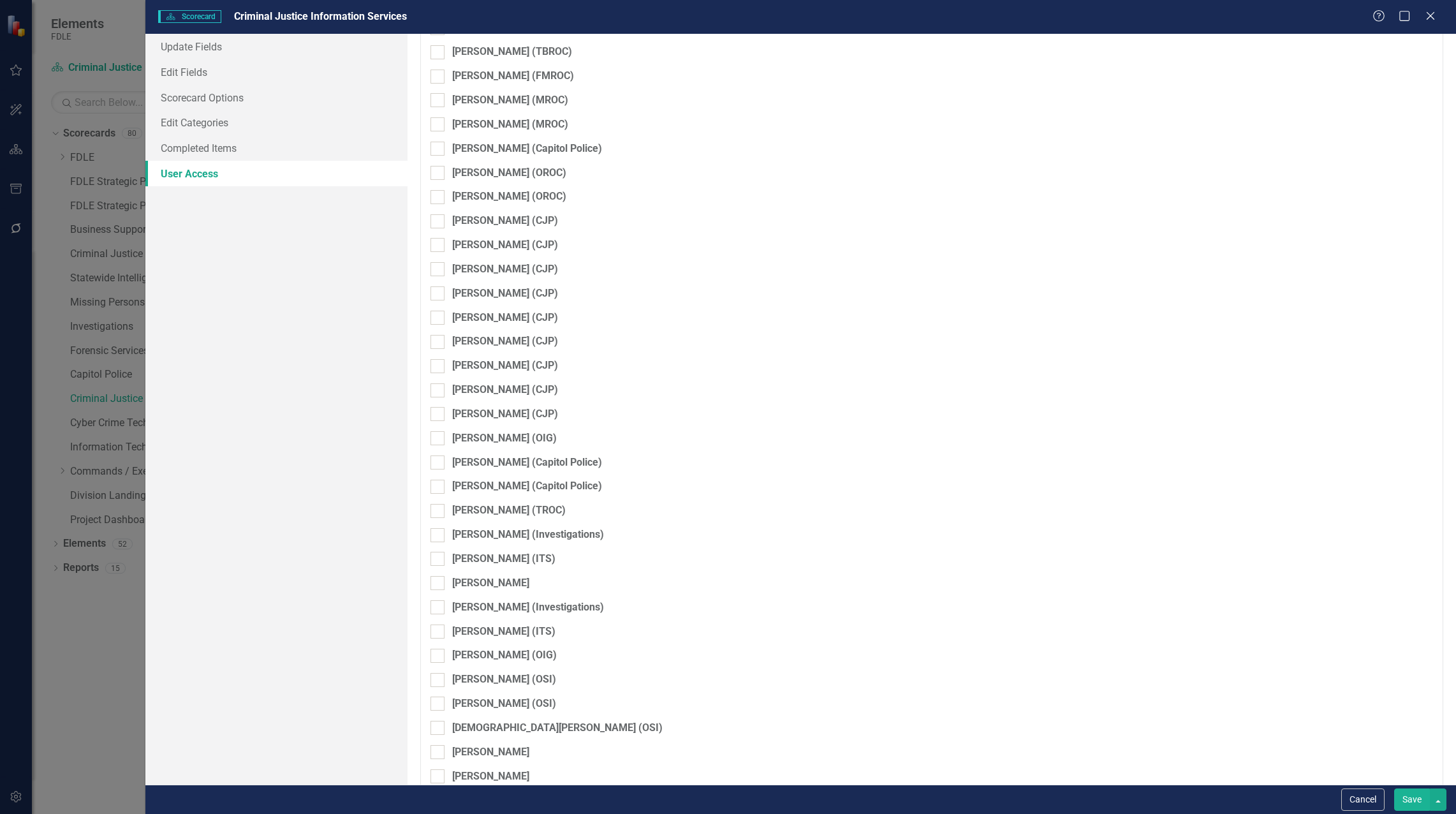
checkbox input "true"
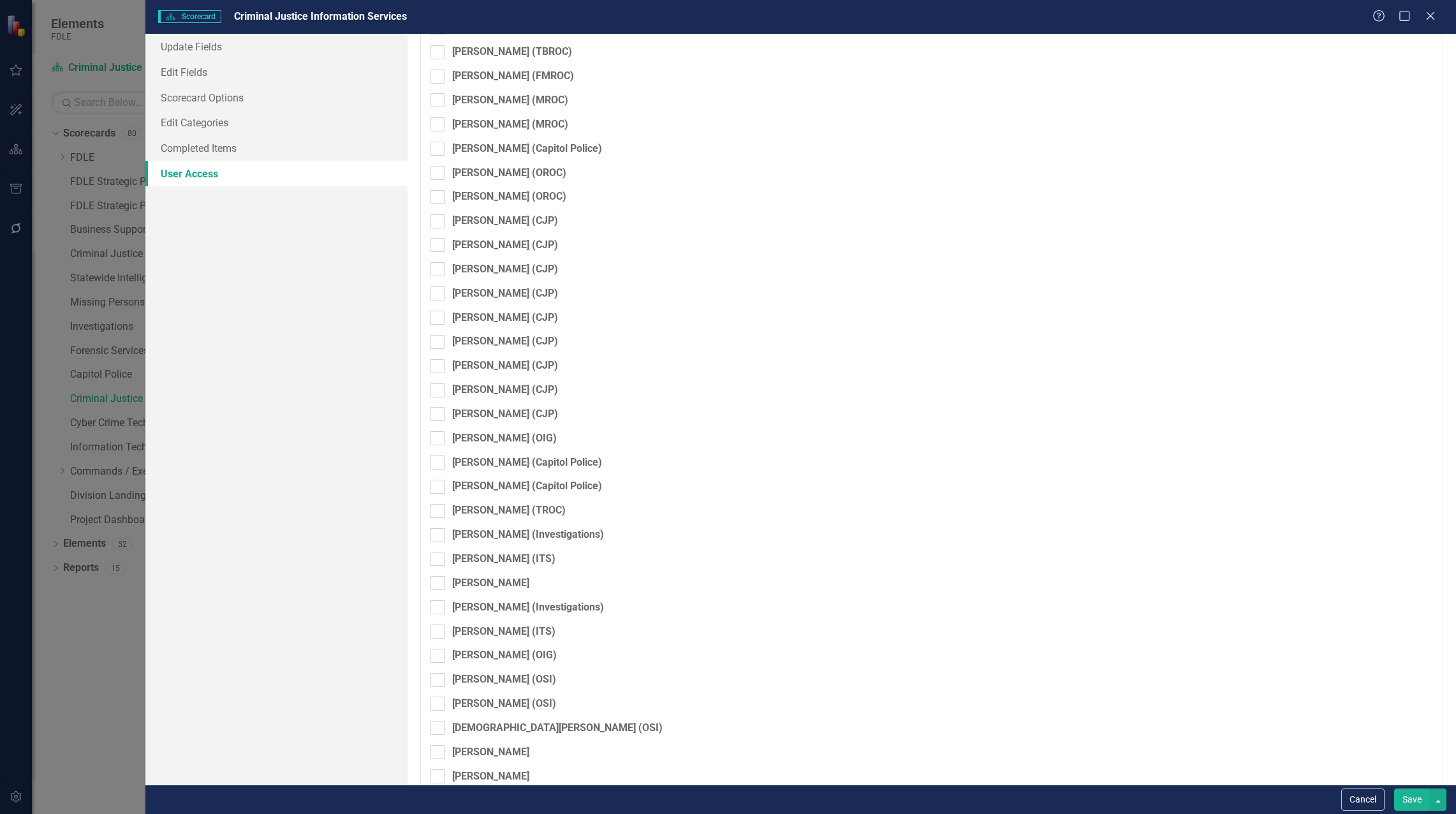
checkbox input "true"
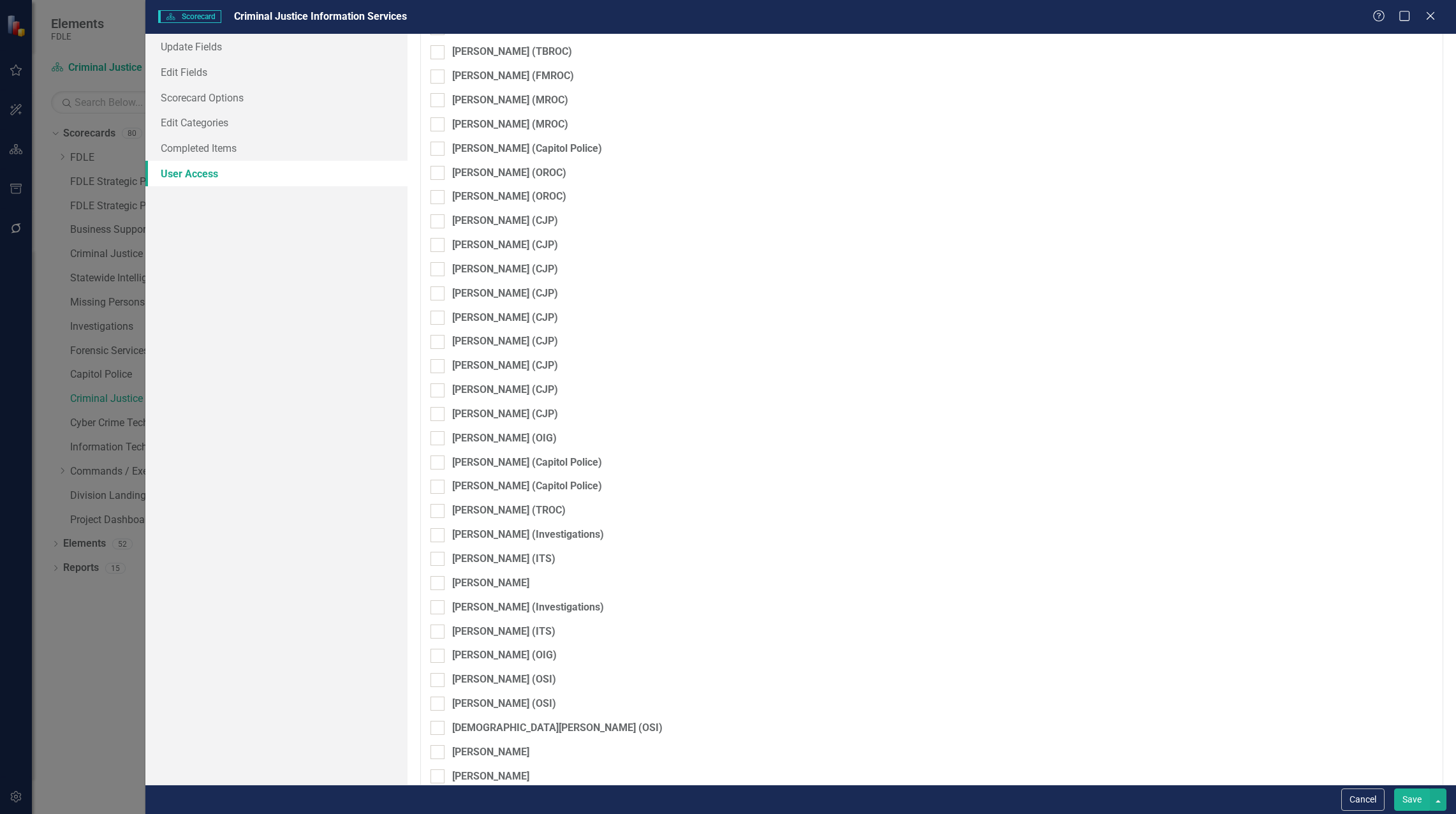
checkbox input "true"
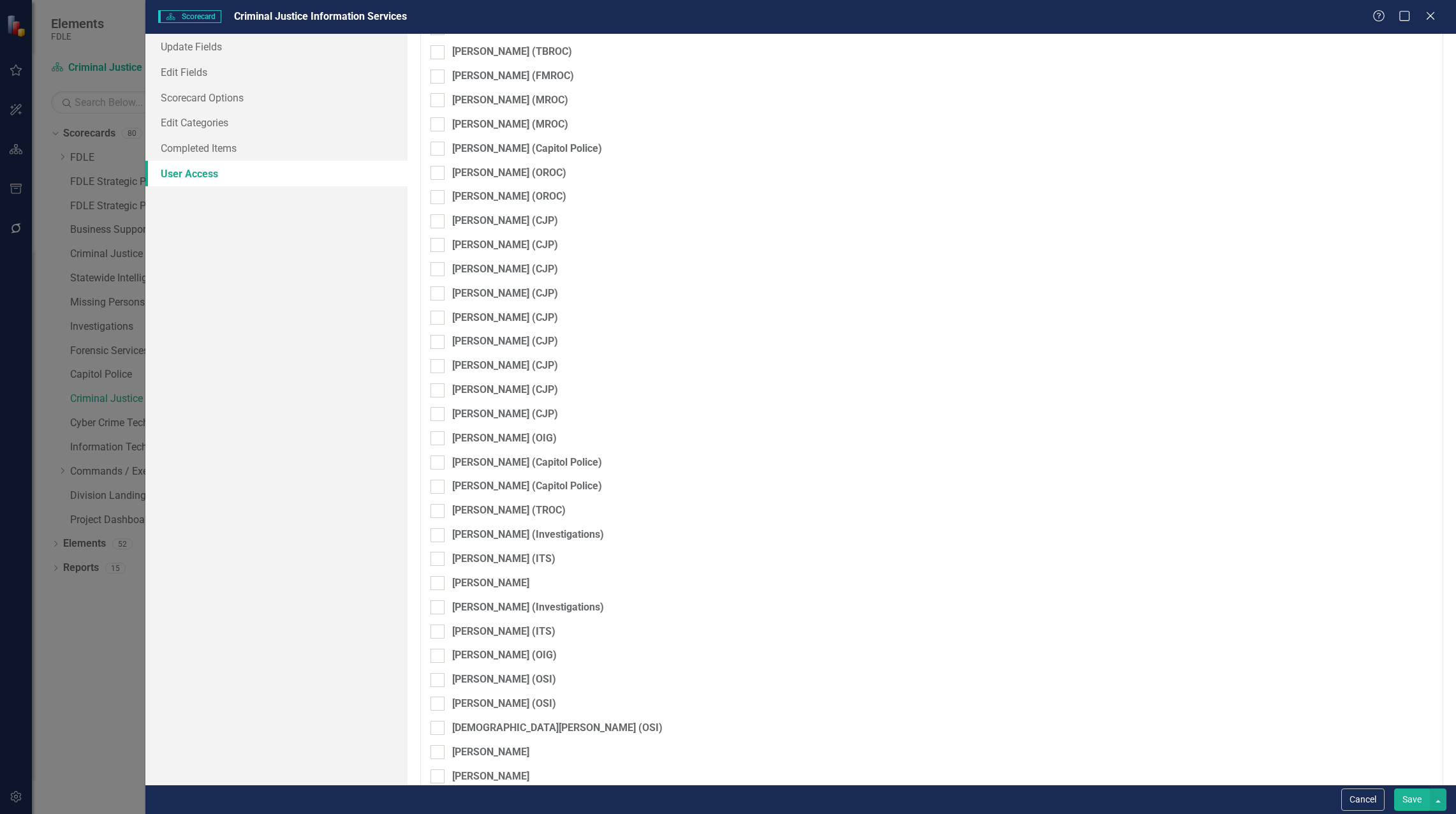
checkbox input "true"
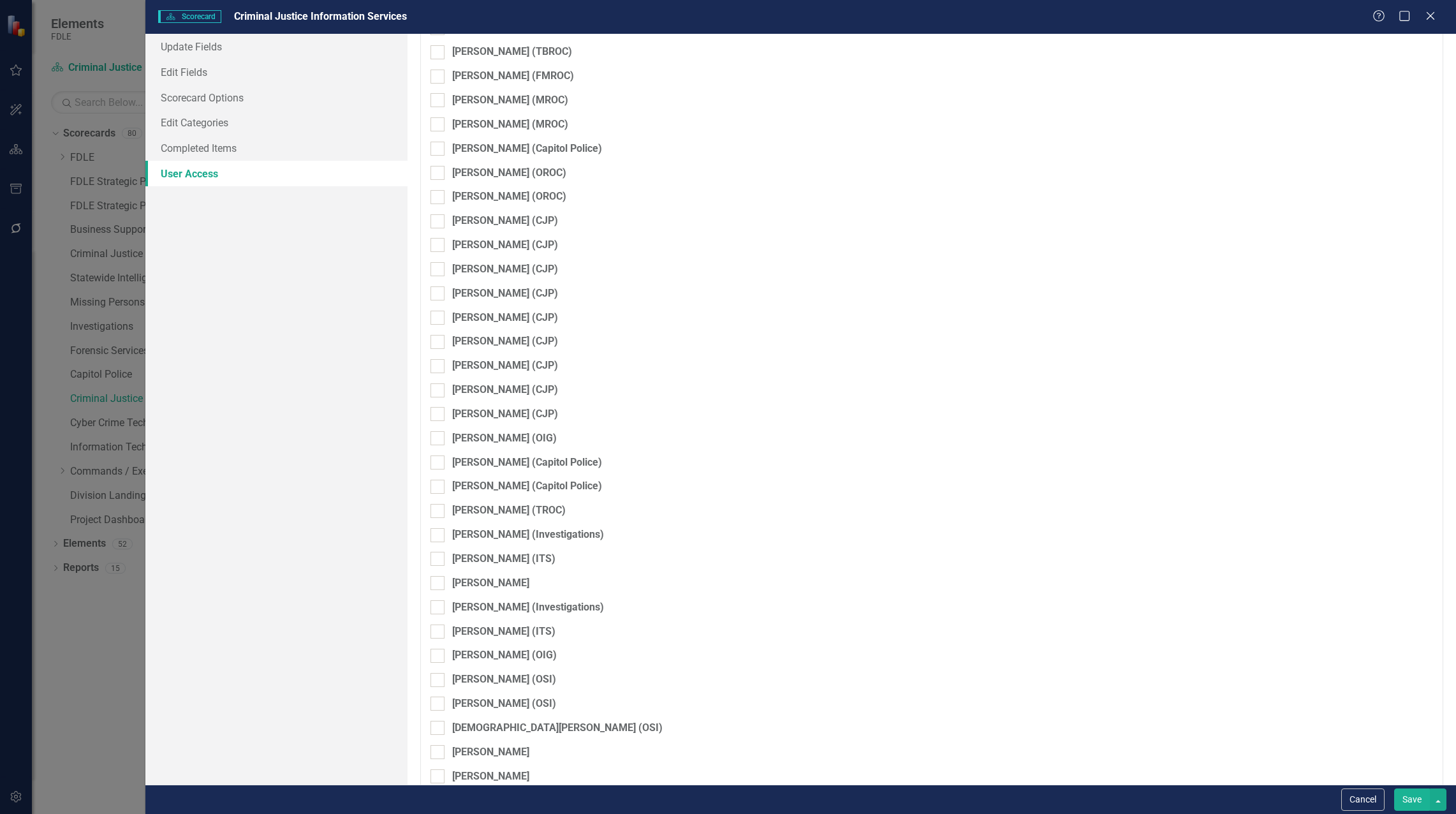
checkbox input "true"
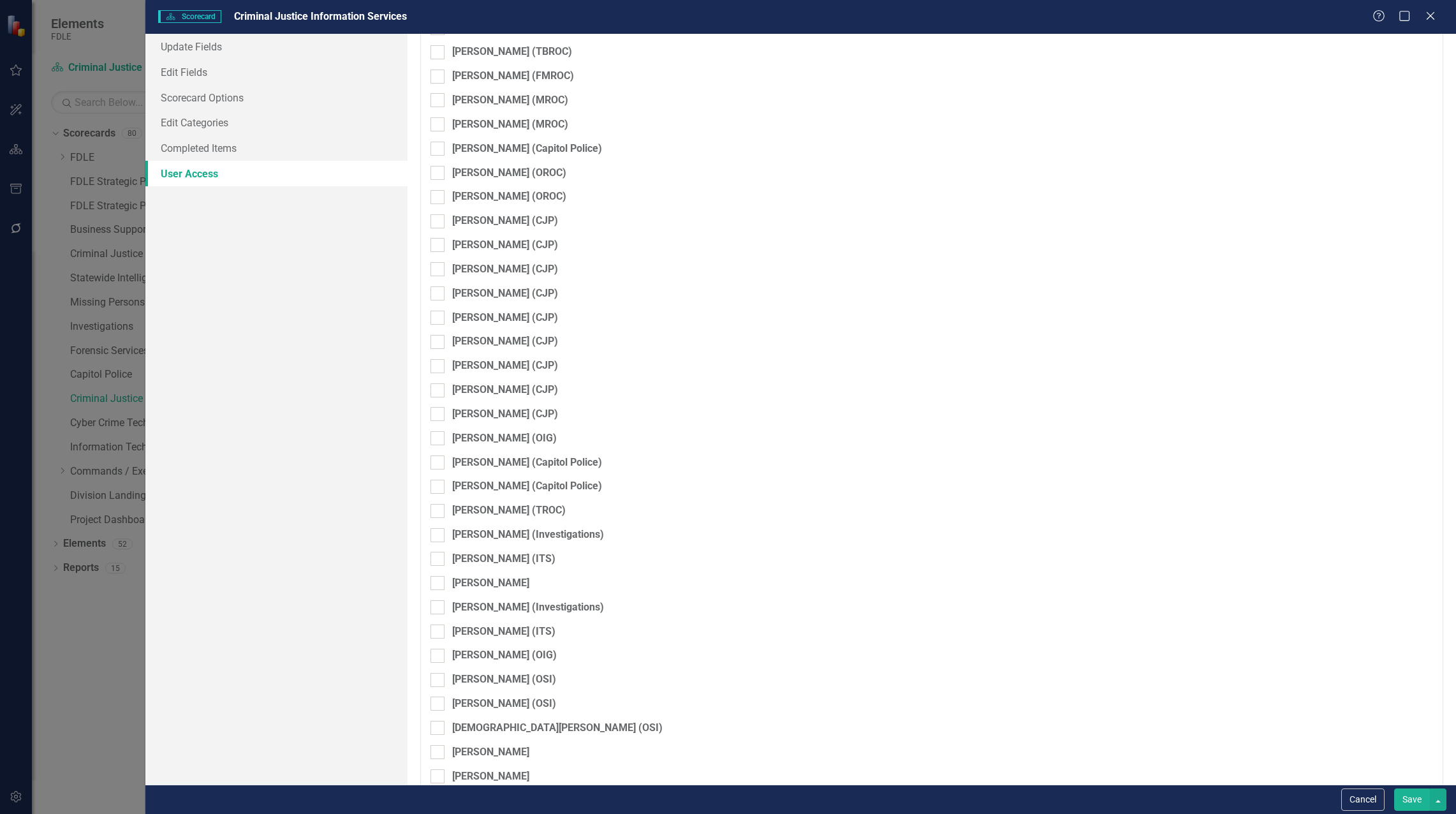
checkbox input "true"
checkbox input "false"
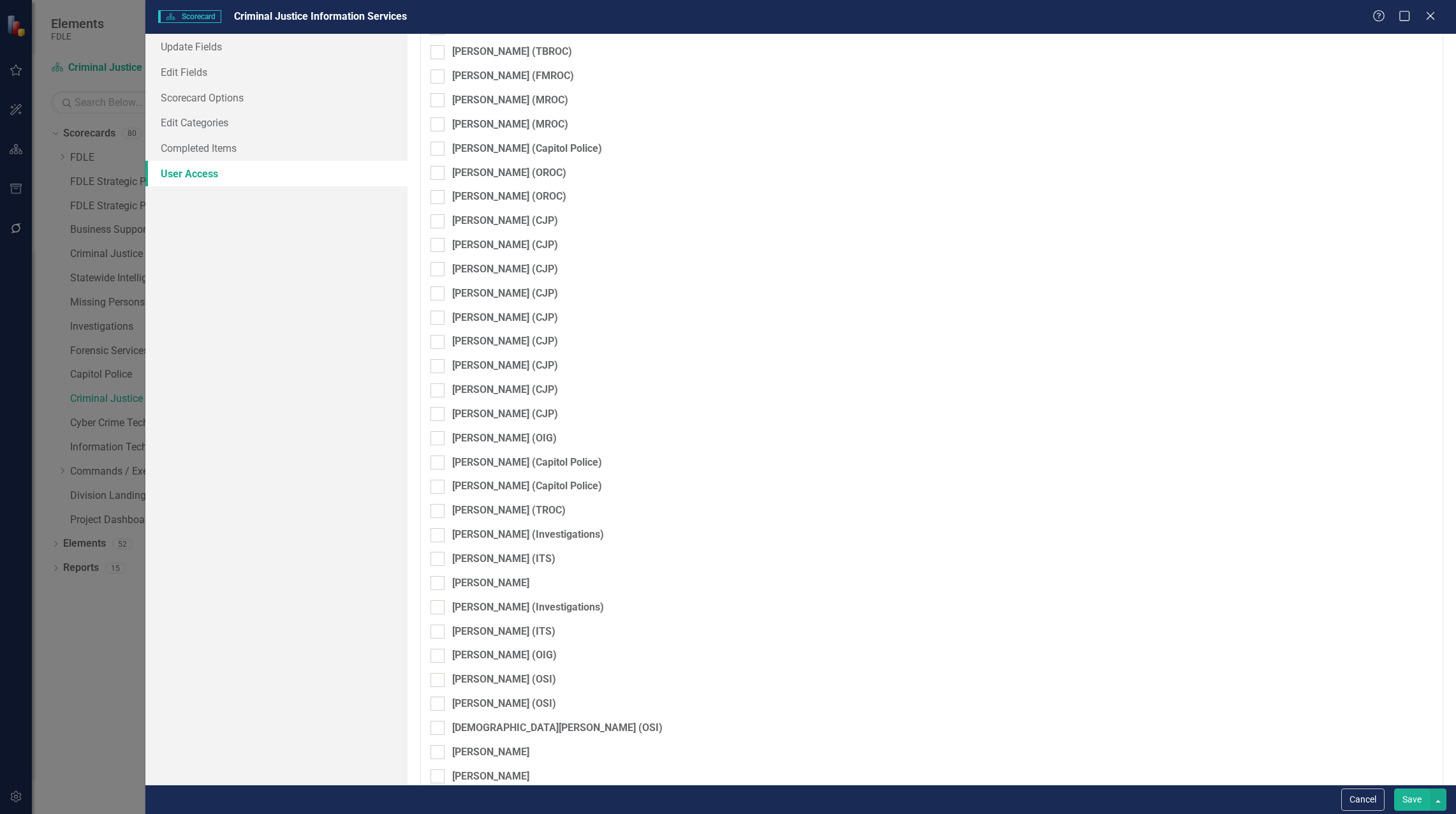
checkbox input "false"
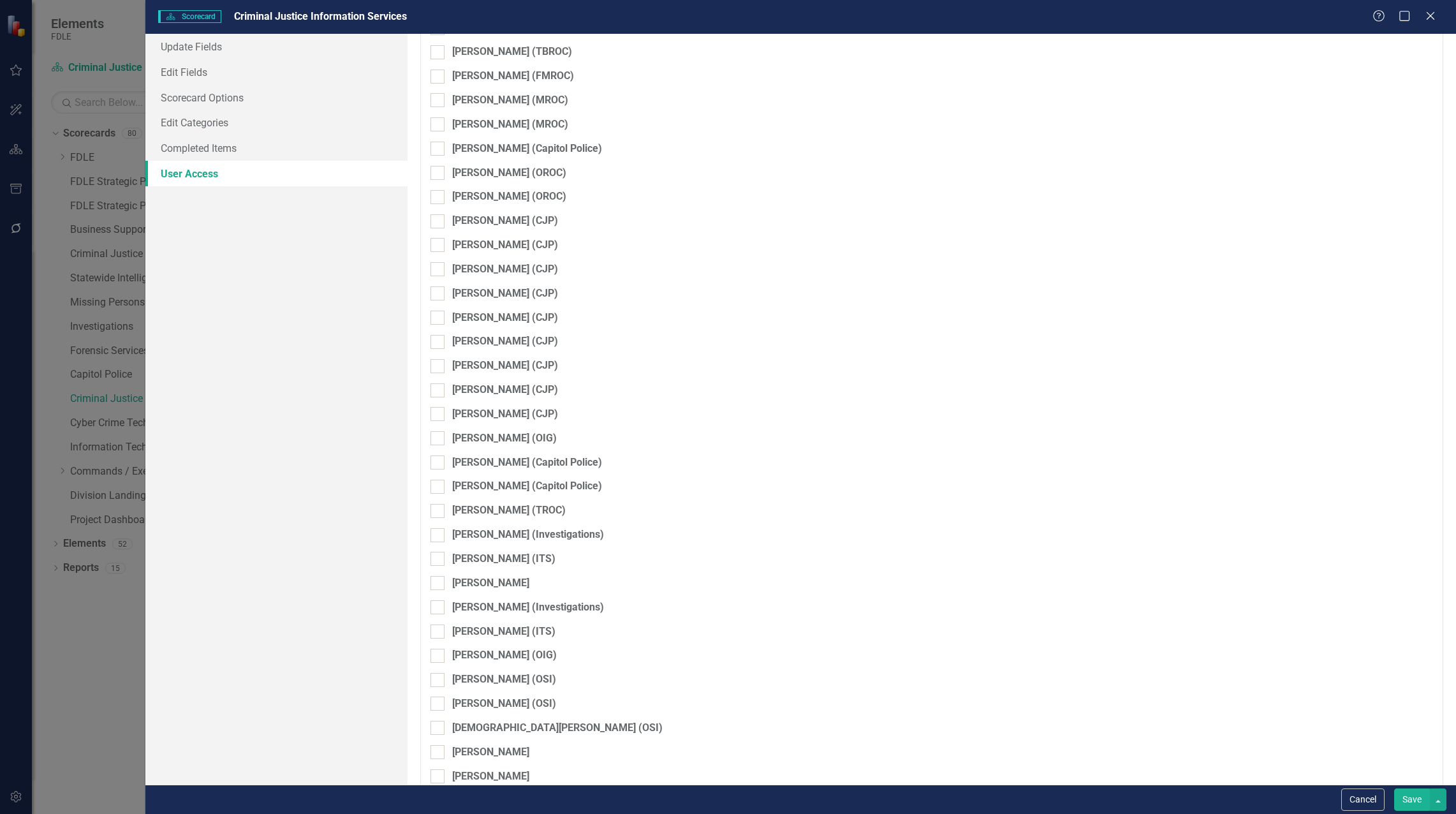
checkbox input "false"
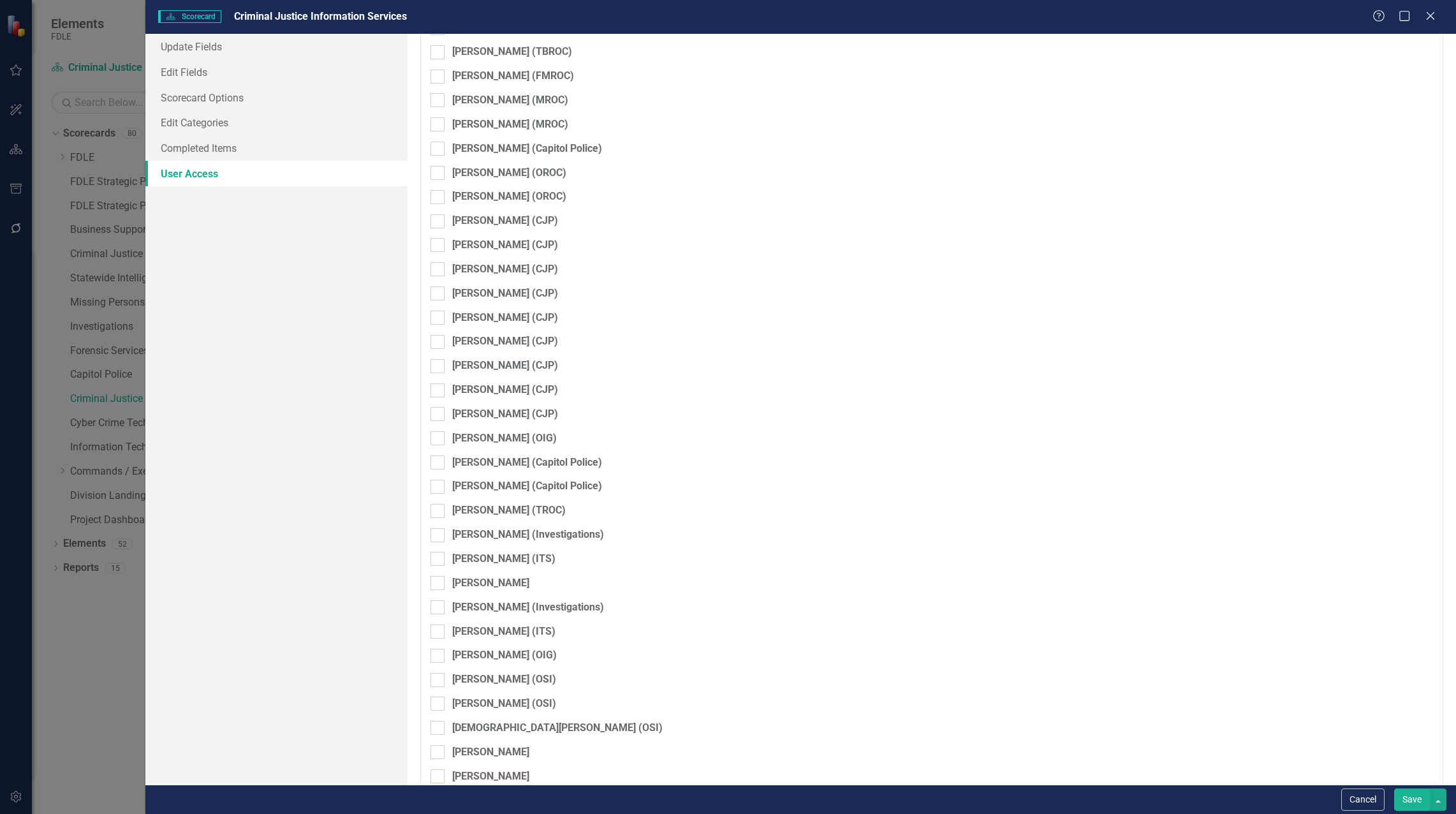
checkbox input "false"
click at [1409, 803] on button "Save" at bounding box center [1413, 800] width 36 height 23
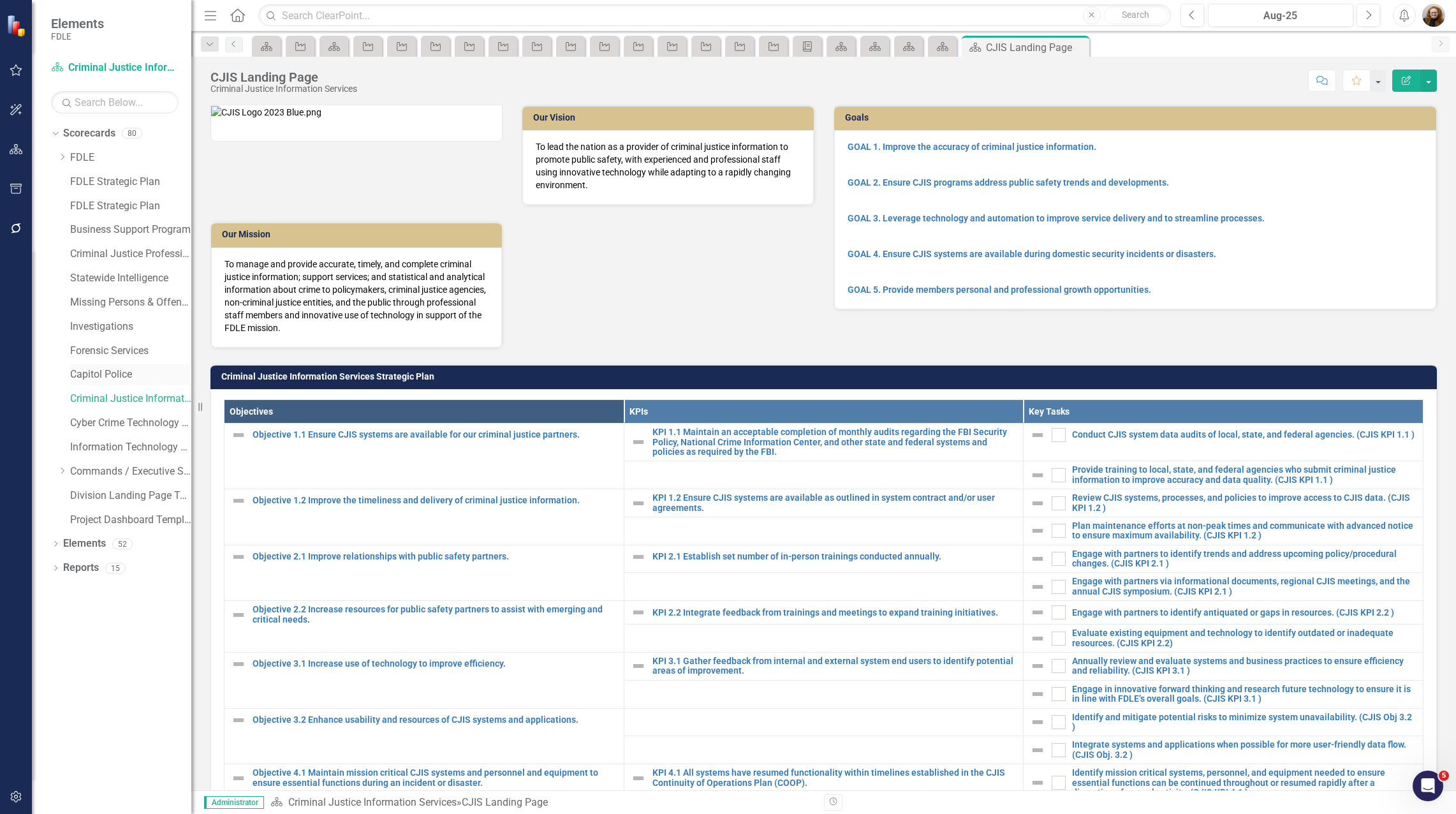
click at [105, 371] on link "Capitol Police" at bounding box center [130, 374] width 121 height 15
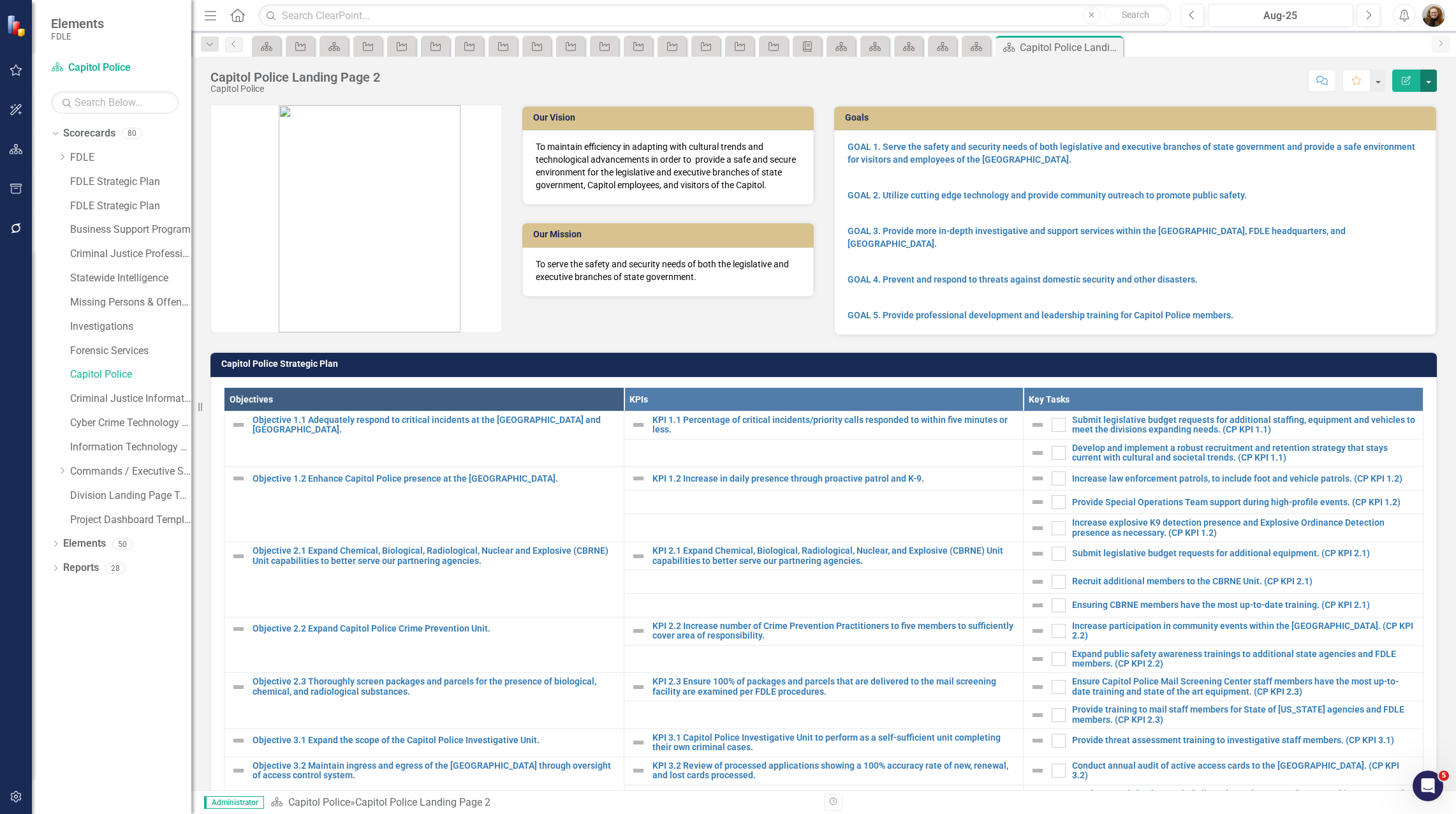
click at [1428, 79] on button "button" at bounding box center [1429, 81] width 17 height 23
click at [1371, 104] on link "Edit Edit Scorecard" at bounding box center [1385, 104] width 104 height 24
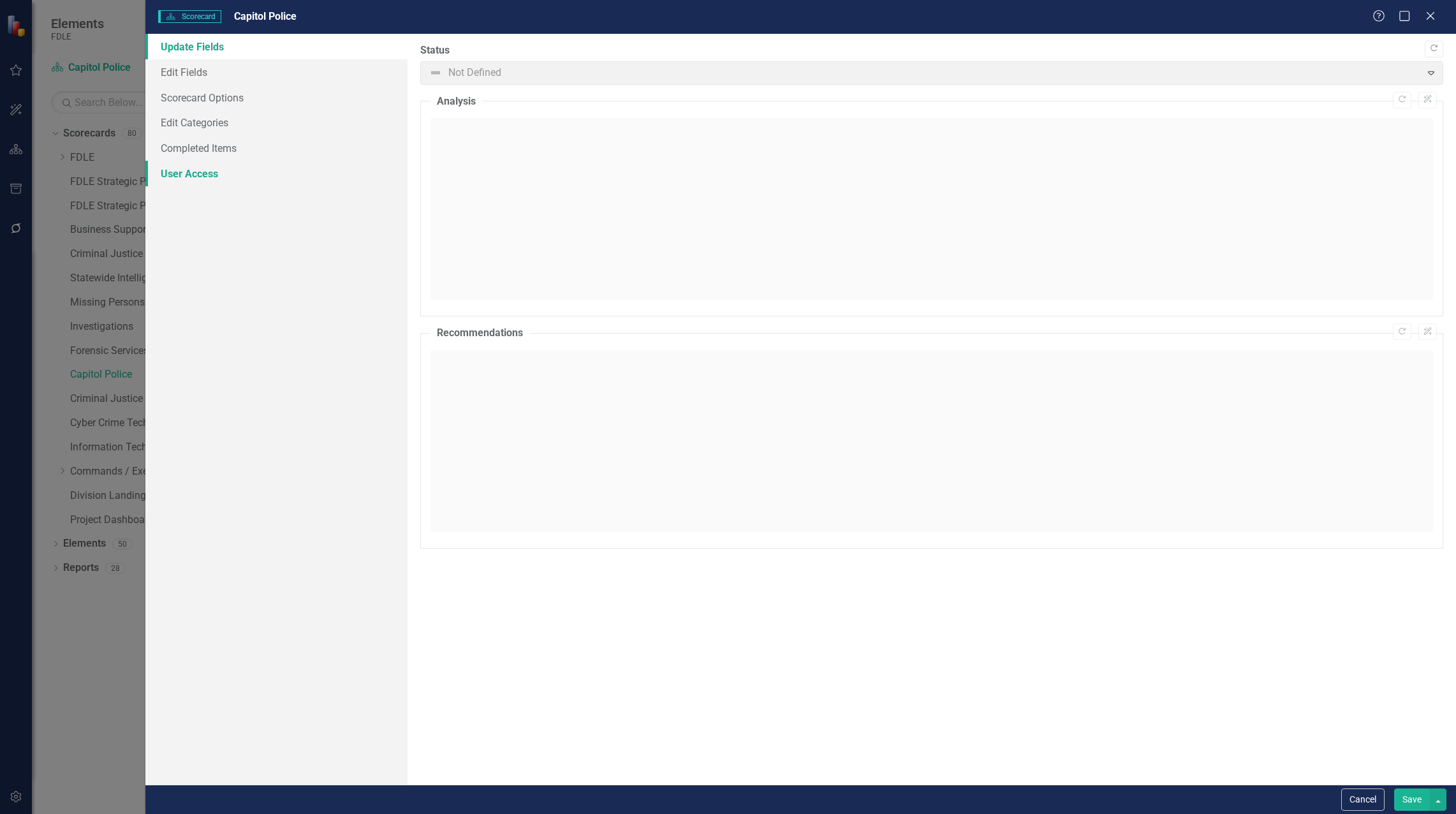
click at [193, 168] on link "User Access" at bounding box center [276, 173] width 262 height 25
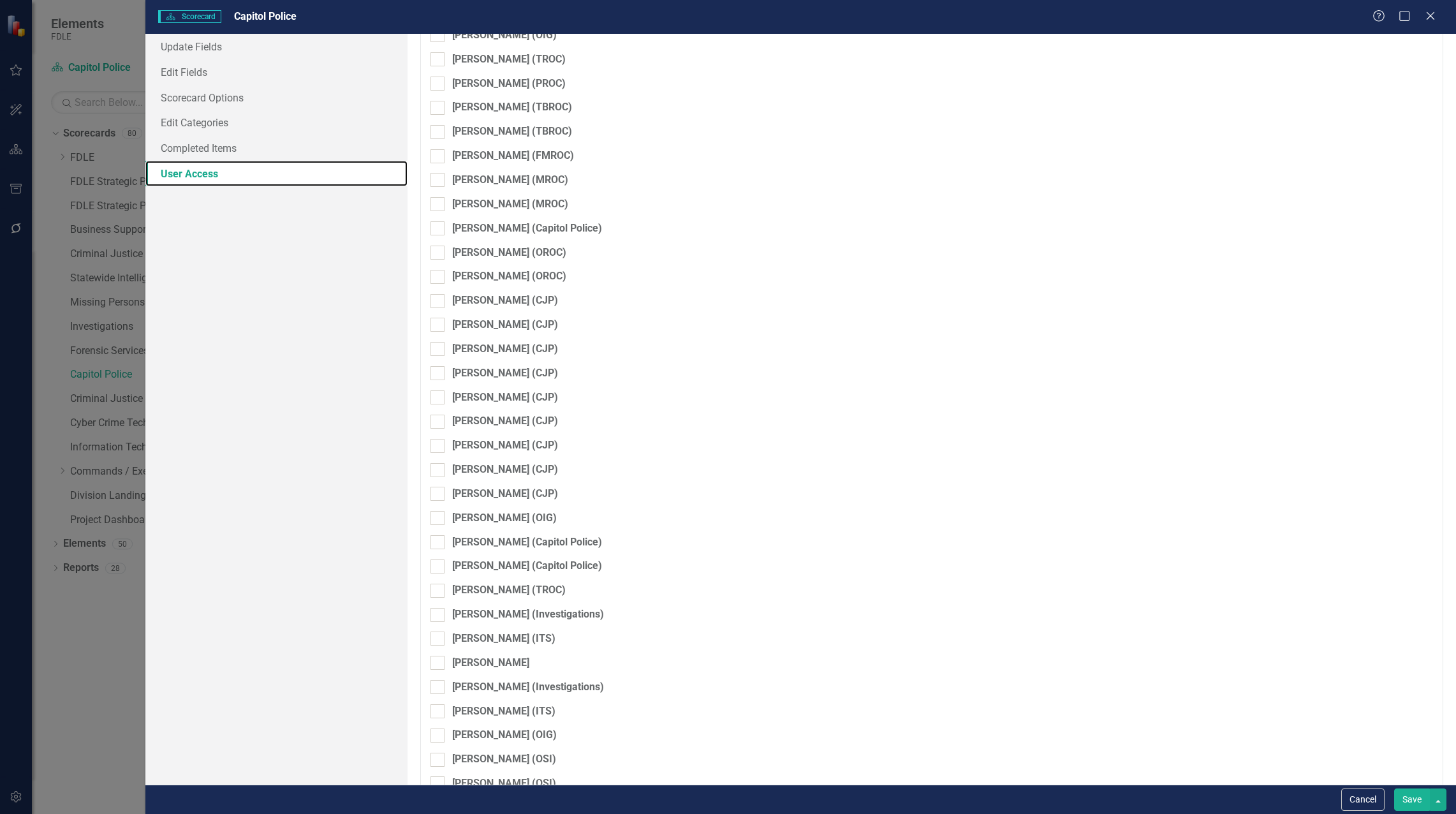
scroll to position [2629, 0]
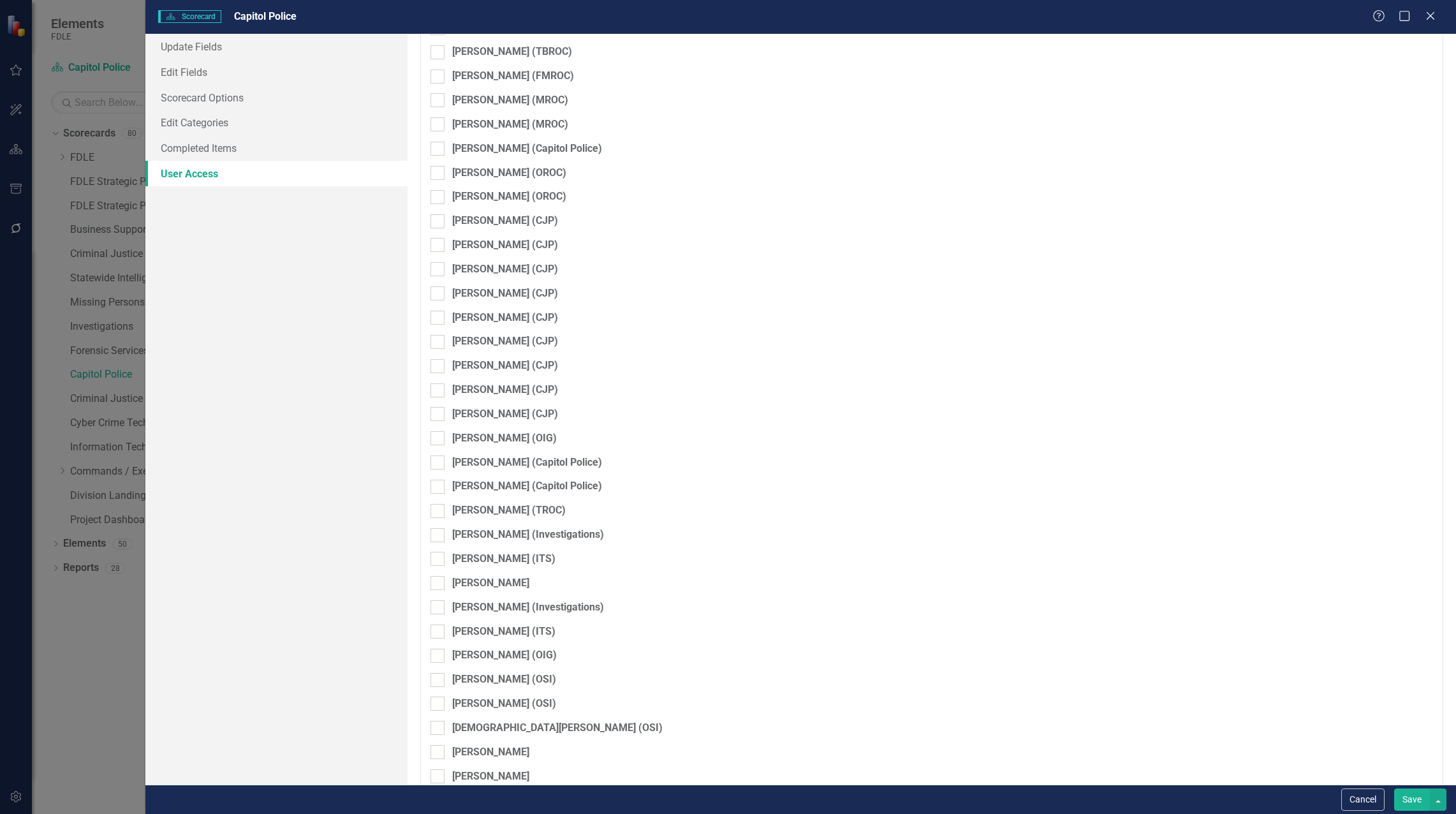
click at [1412, 798] on button "Save" at bounding box center [1413, 800] width 36 height 23
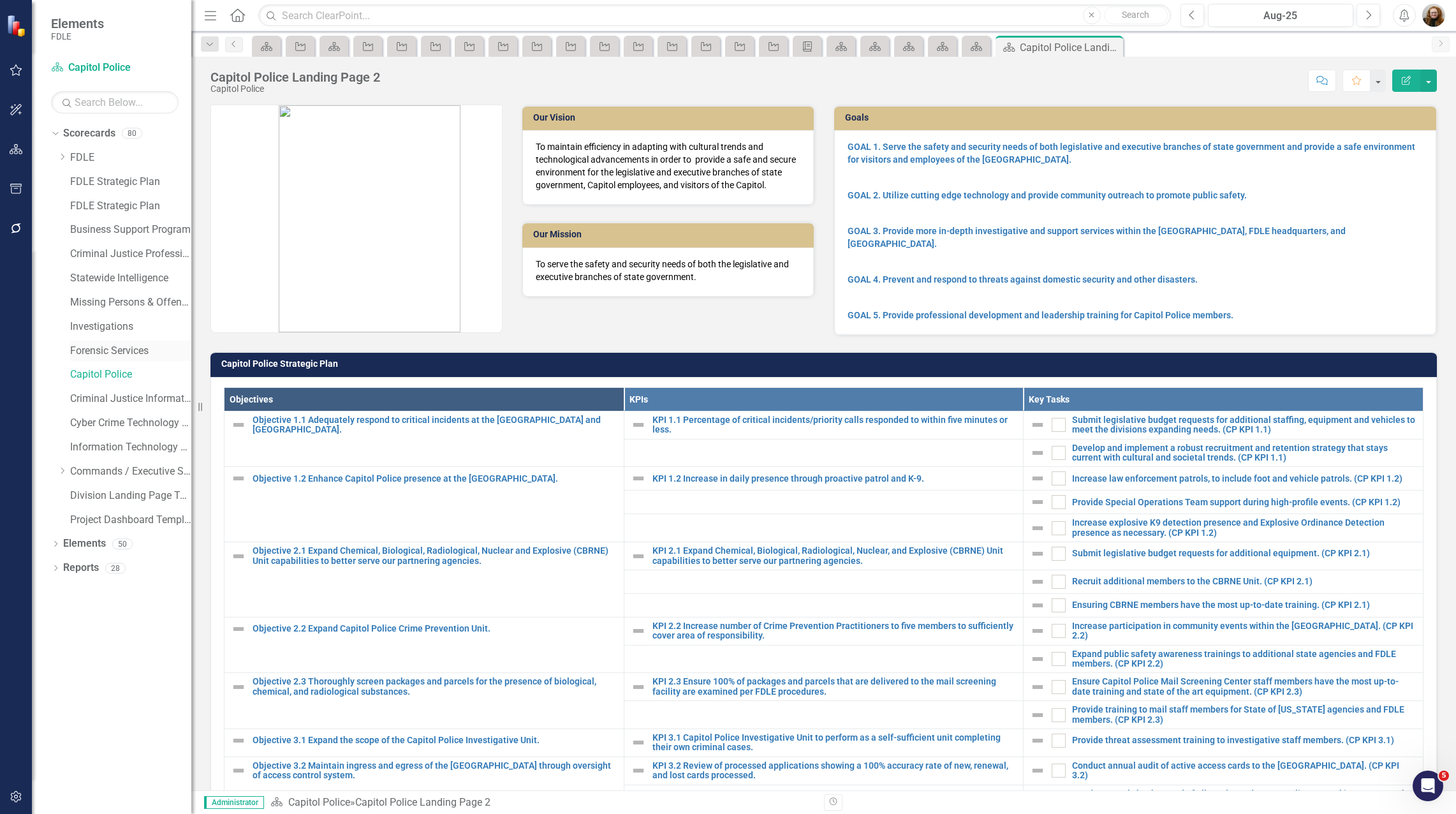
click at [120, 347] on link "Forensic Services" at bounding box center [130, 351] width 121 height 15
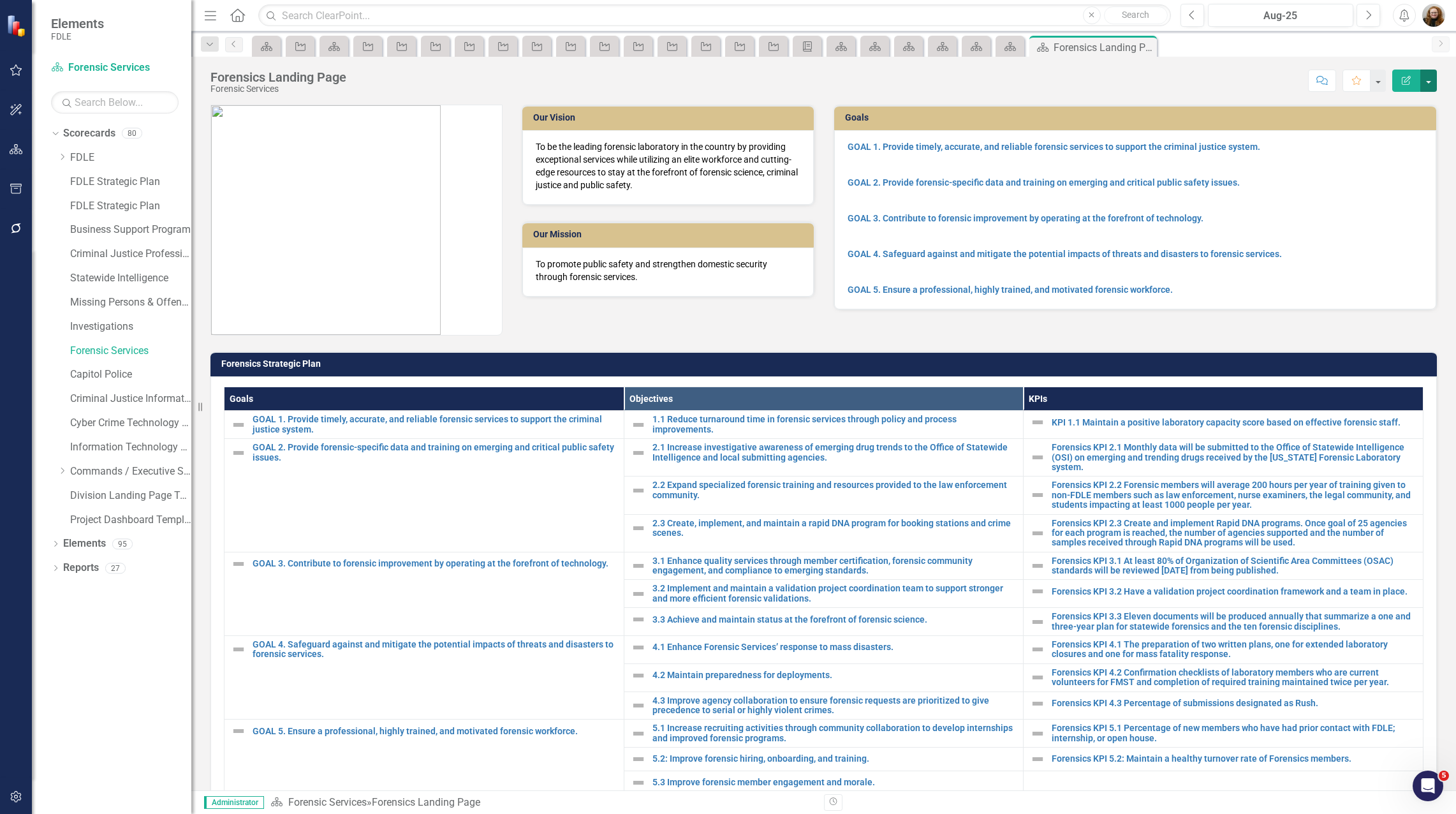
click at [1432, 75] on button "button" at bounding box center [1429, 81] width 17 height 23
click at [1408, 97] on link "Edit Edit Scorecard" at bounding box center [1385, 104] width 104 height 24
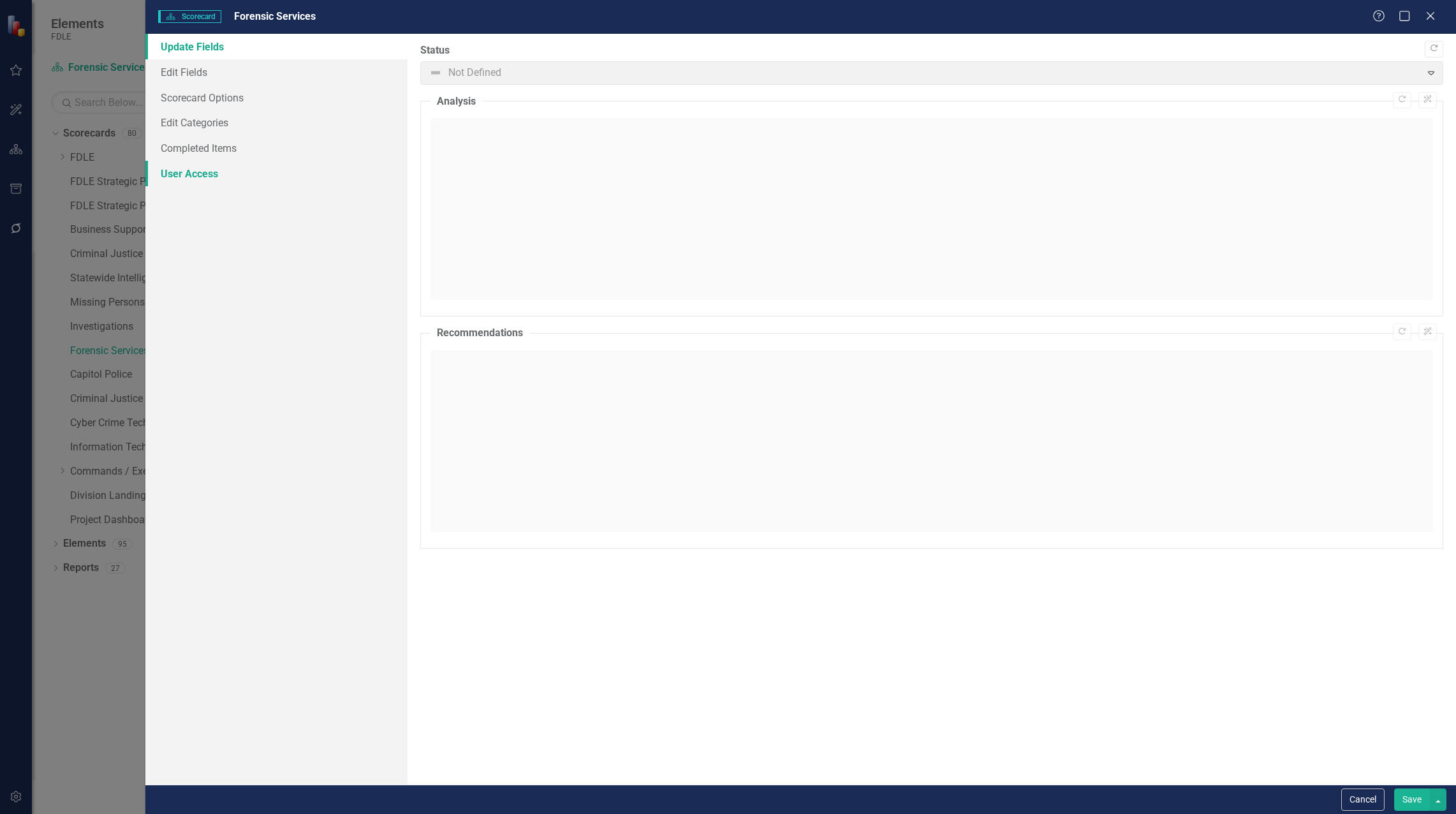
click at [199, 173] on link "User Access" at bounding box center [276, 173] width 262 height 25
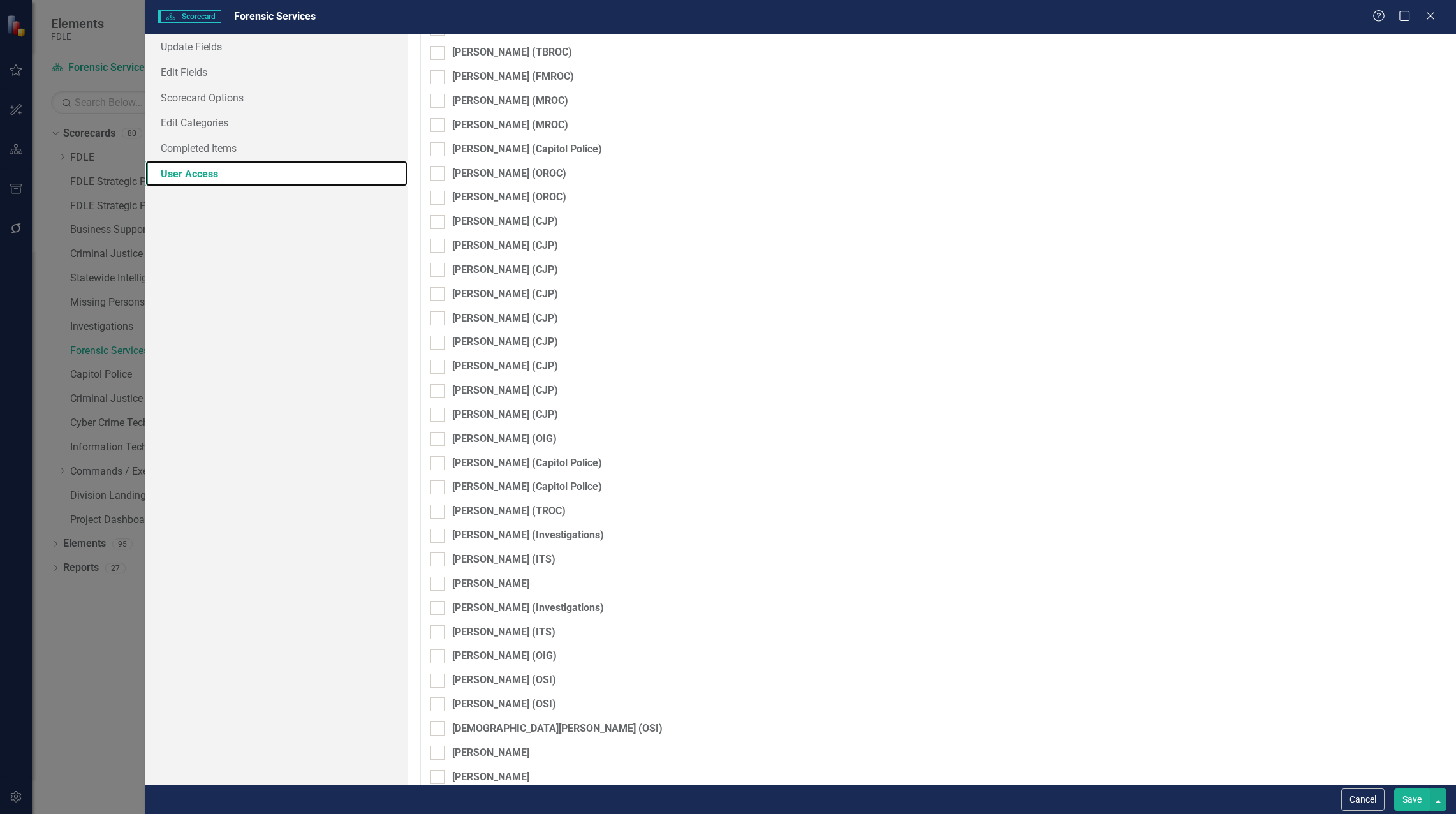
scroll to position [2629, 0]
click at [1371, 802] on button "Cancel" at bounding box center [1364, 800] width 43 height 23
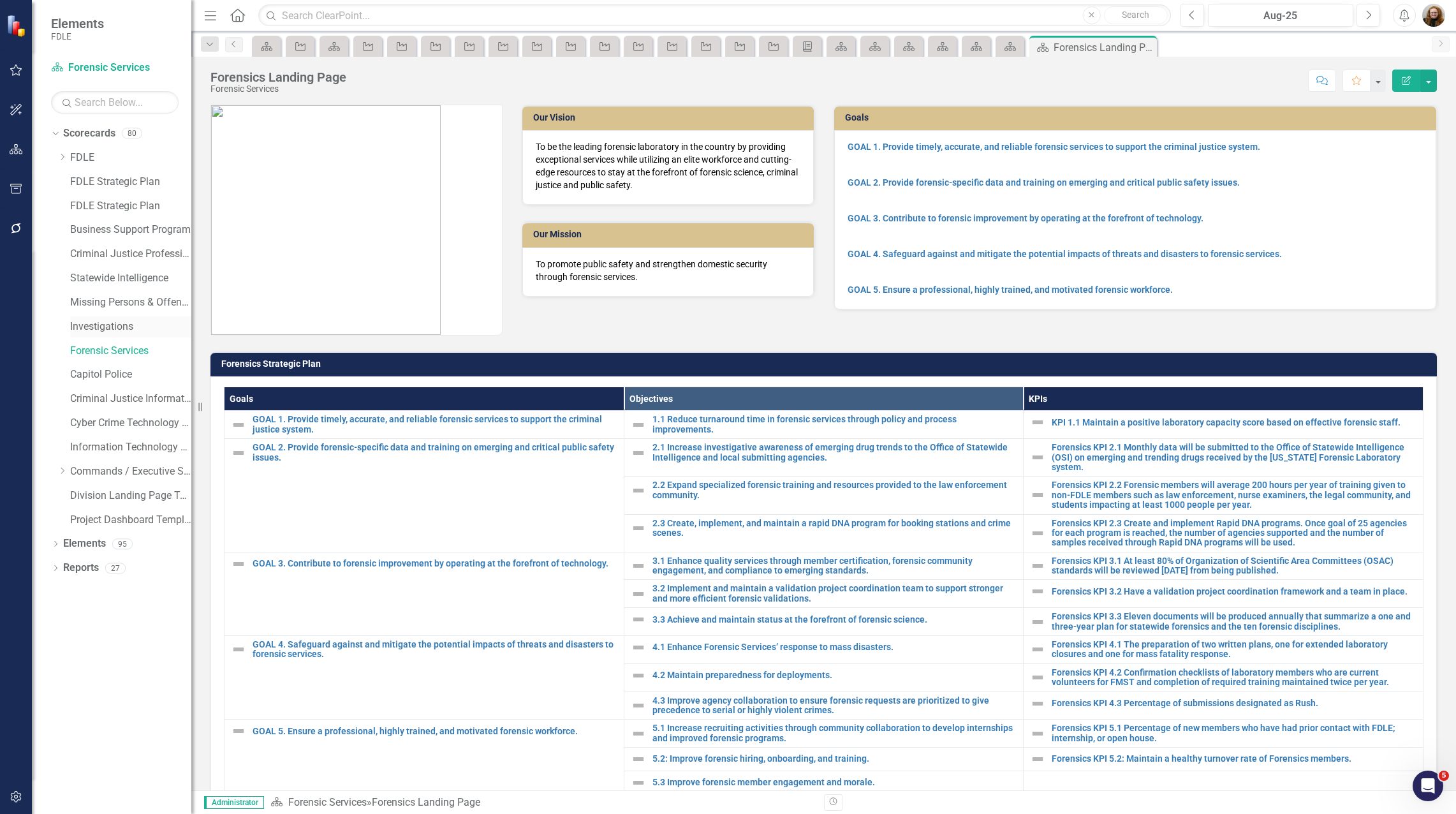
click at [115, 327] on link "Investigations" at bounding box center [130, 327] width 121 height 15
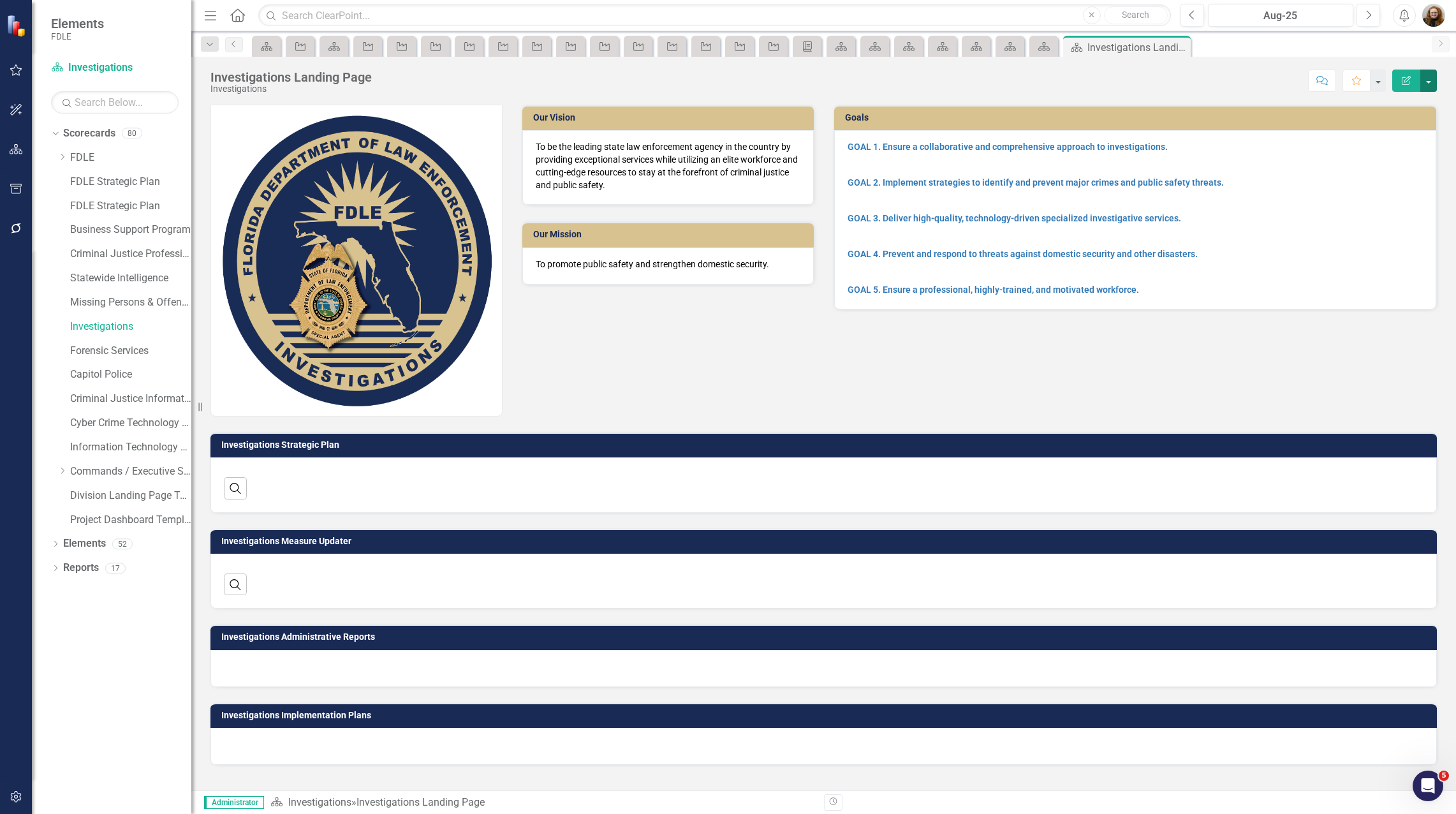
click at [1428, 77] on button "button" at bounding box center [1429, 81] width 17 height 23
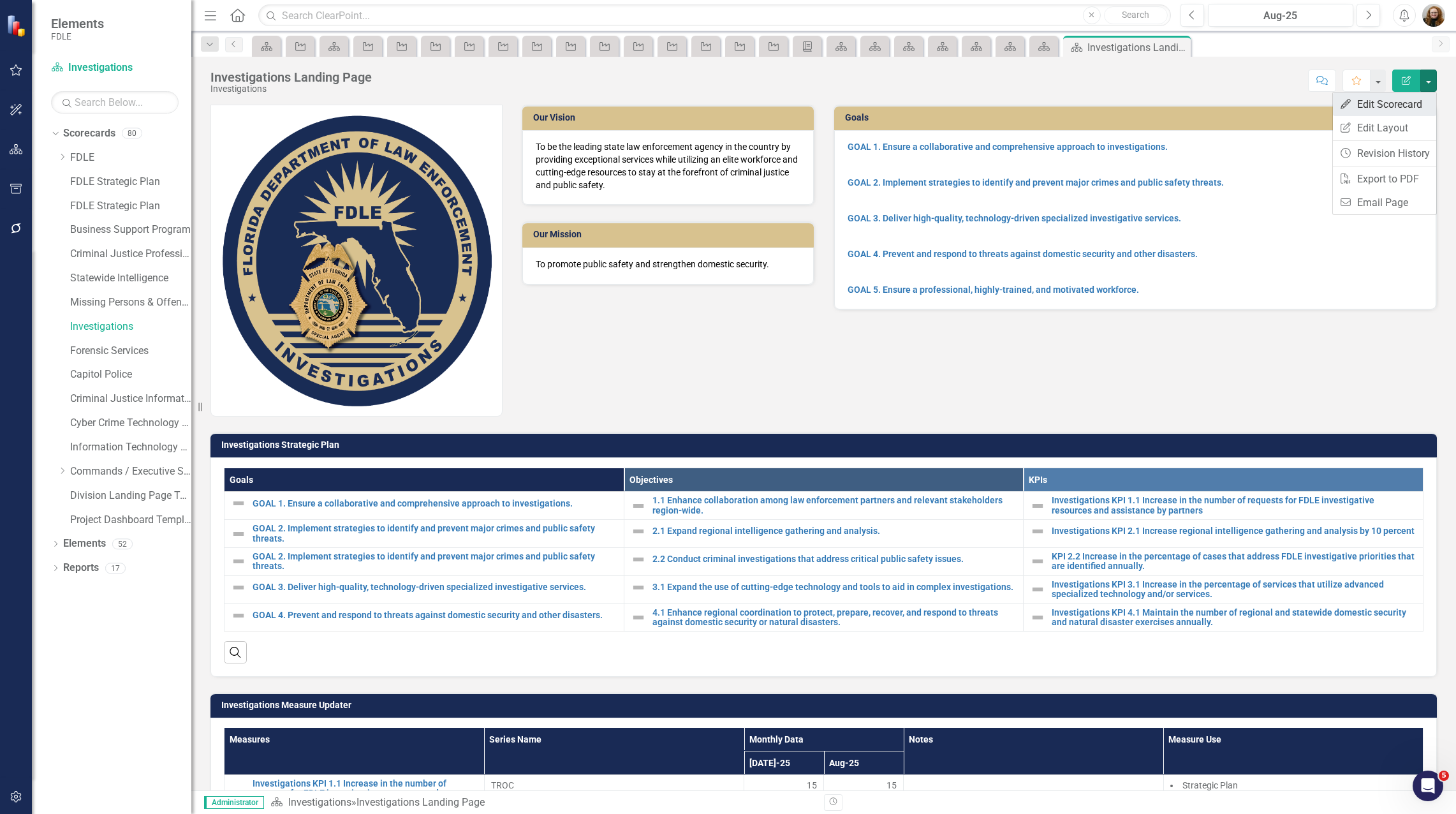
click at [1379, 100] on link "Edit Edit Scorecard" at bounding box center [1385, 104] width 104 height 24
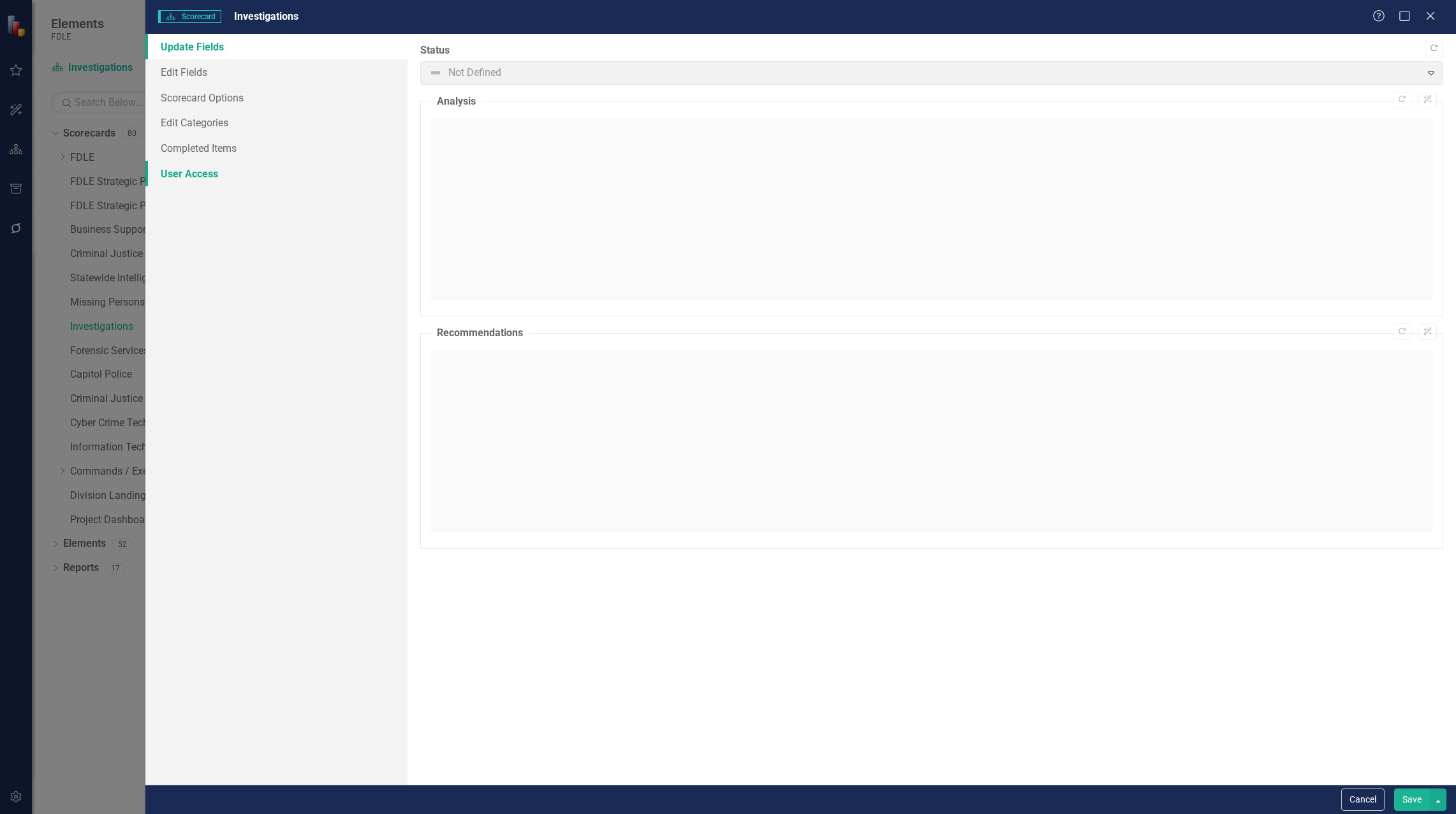
click at [188, 177] on link "User Access" at bounding box center [276, 173] width 262 height 25
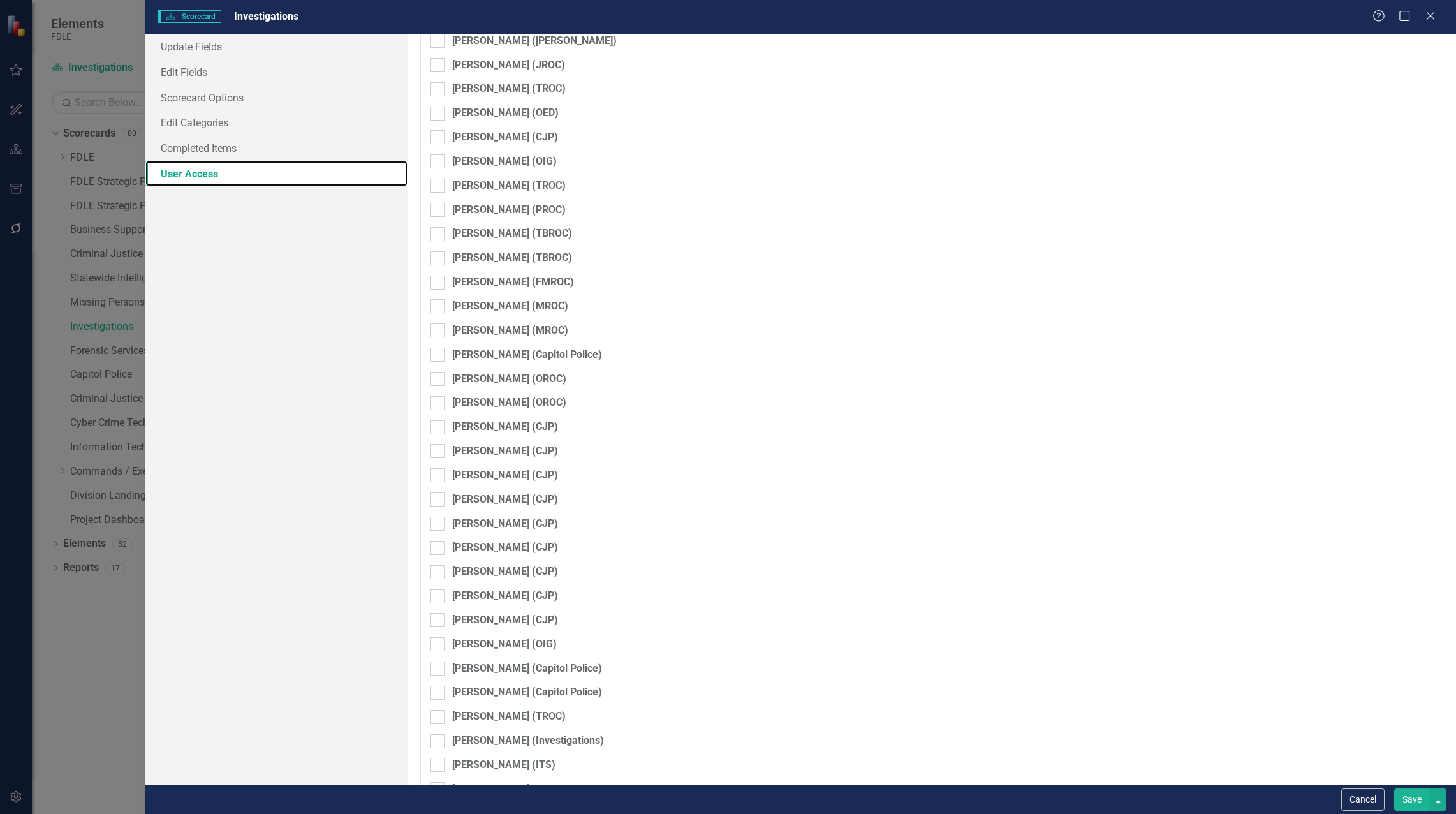
scroll to position [2629, 0]
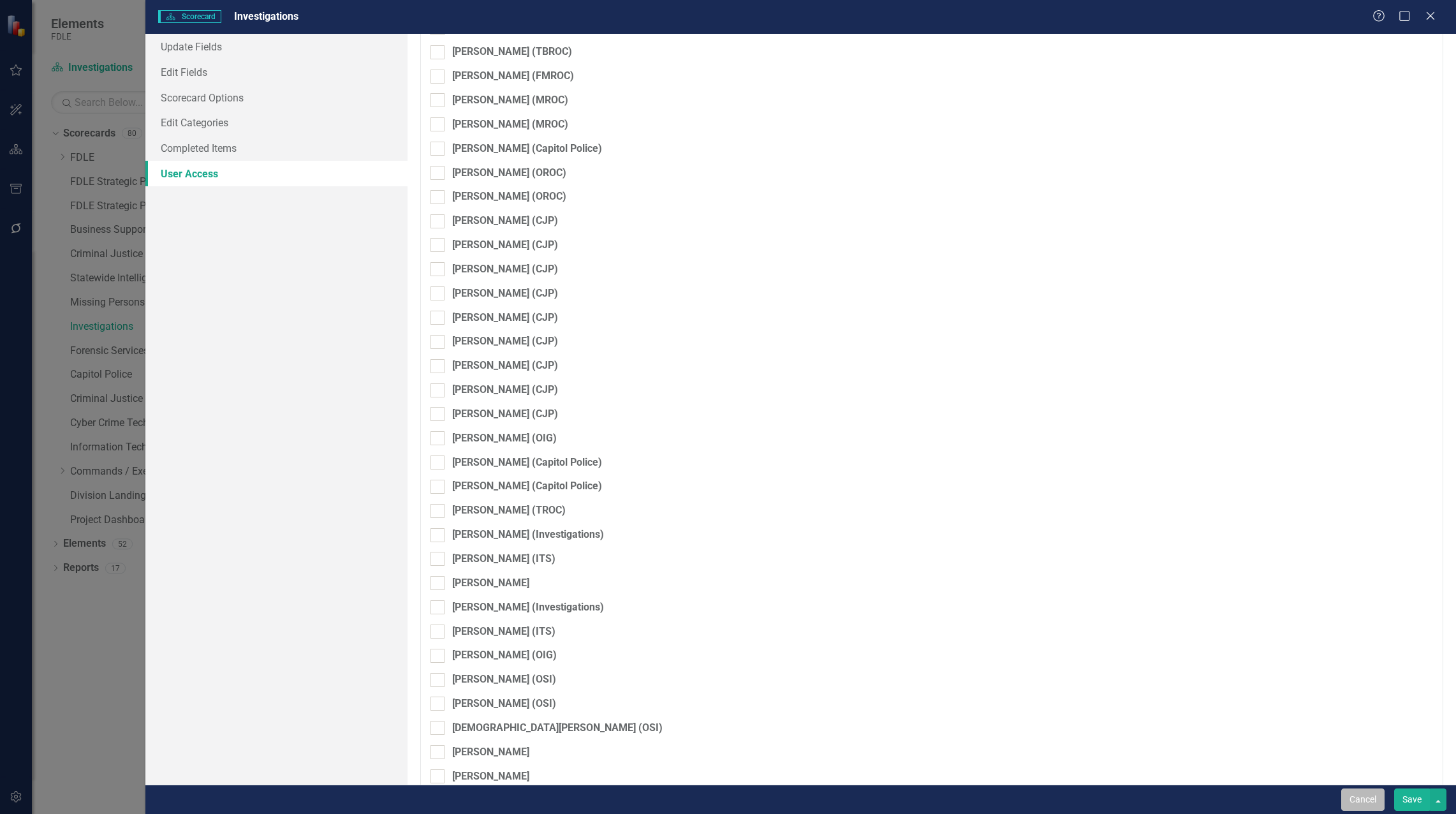
click at [1347, 798] on button "Cancel" at bounding box center [1364, 800] width 43 height 23
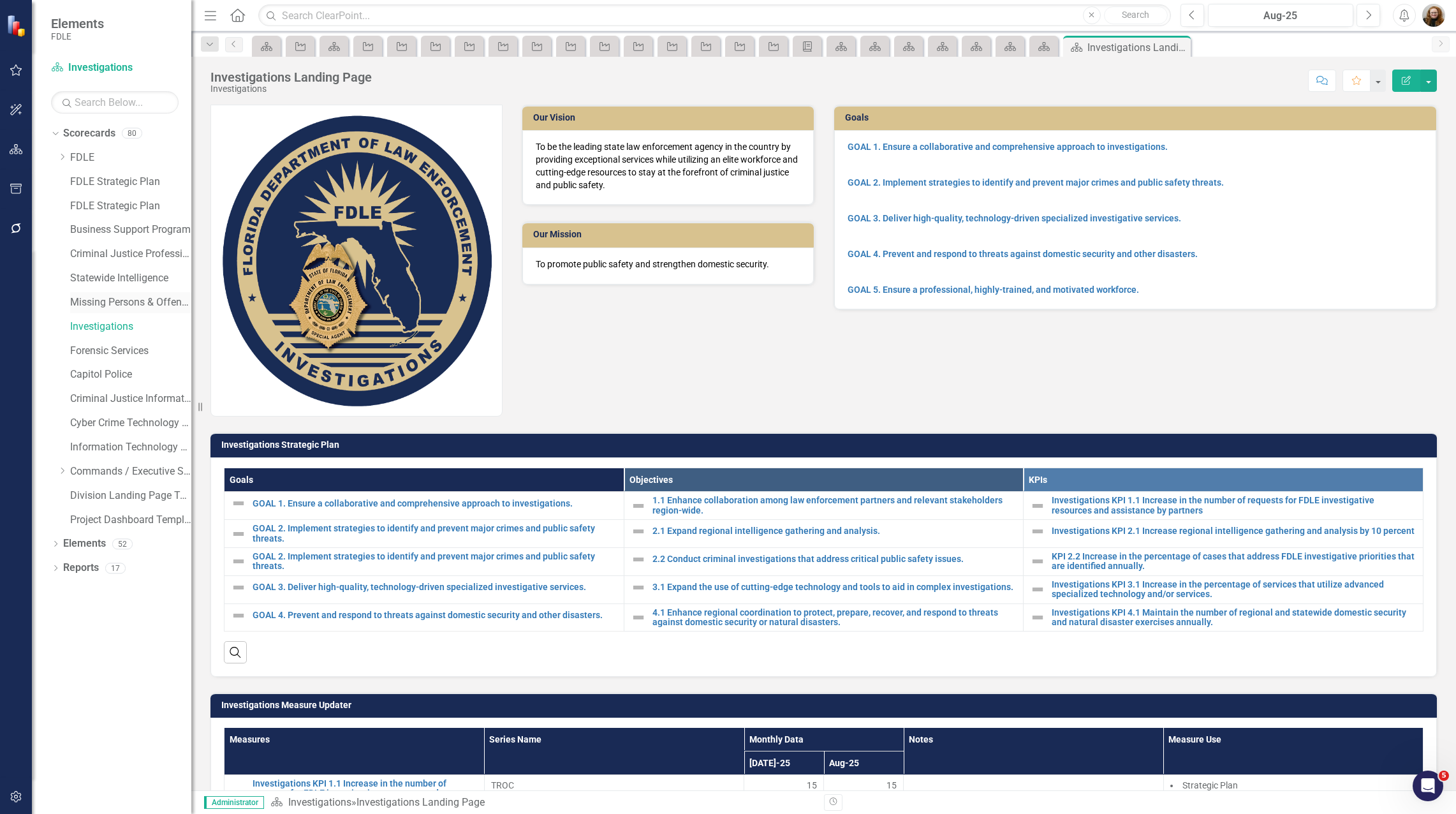
click at [97, 296] on link "Missing Persons & Offender Enforcement" at bounding box center [130, 303] width 121 height 15
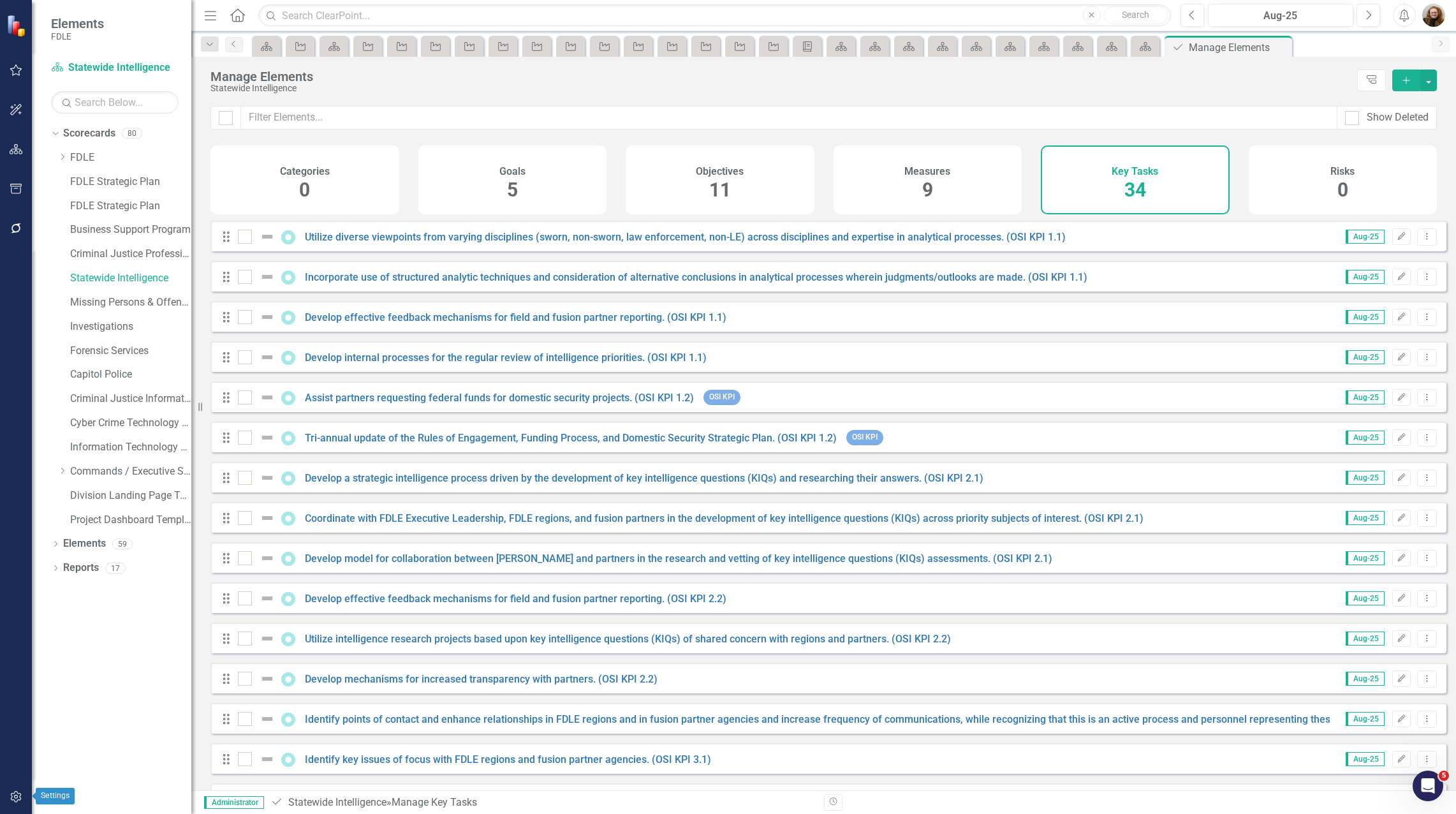
click at [12, 797] on icon "button" at bounding box center [15, 796] width 10 height 11
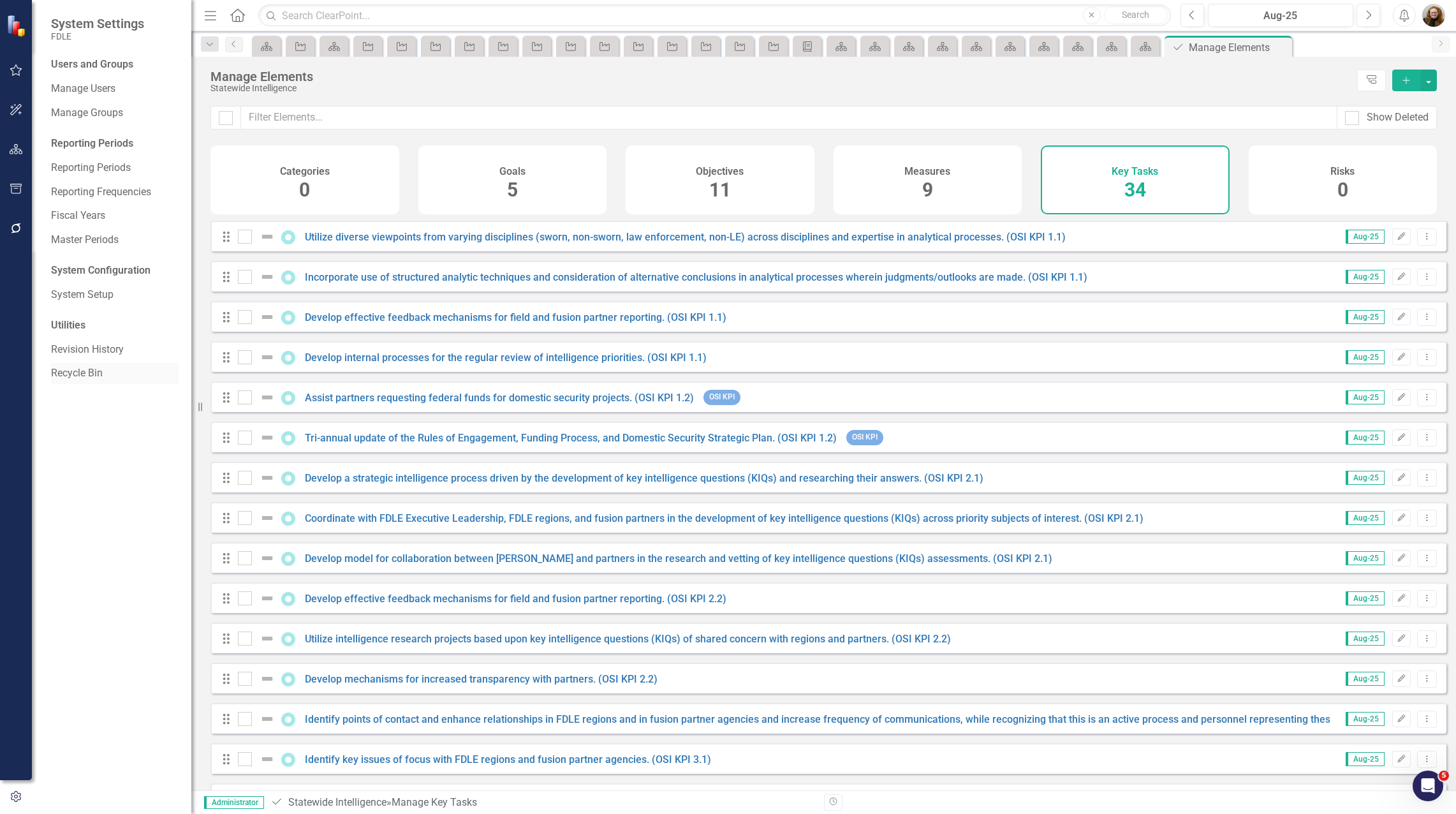
click at [92, 374] on link "Recycle Bin" at bounding box center [114, 374] width 127 height 15
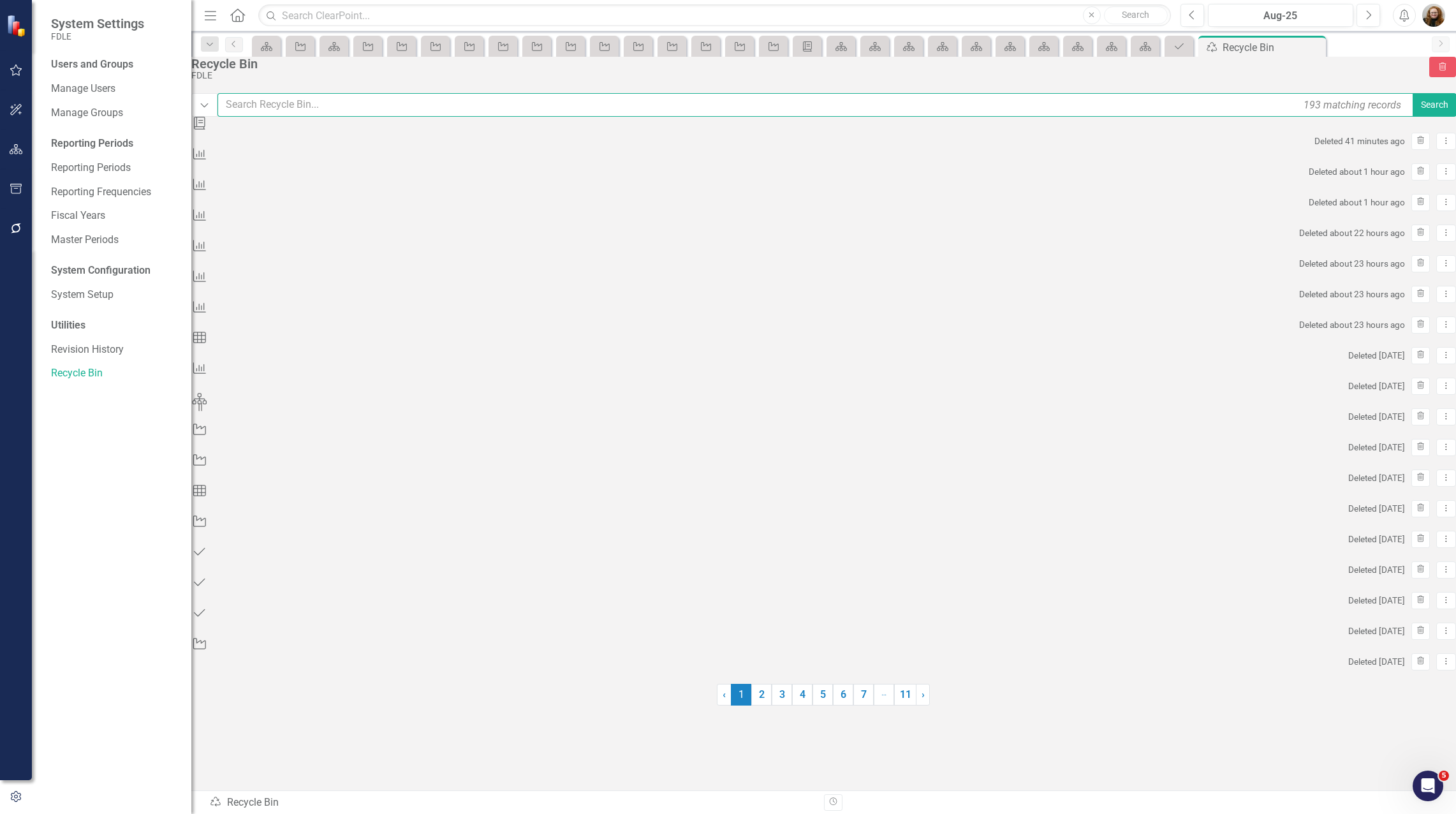
click at [347, 116] on input "text" at bounding box center [816, 105] width 1197 height 24
click at [209, 111] on icon "Dropdown" at bounding box center [205, 105] width 9 height 11
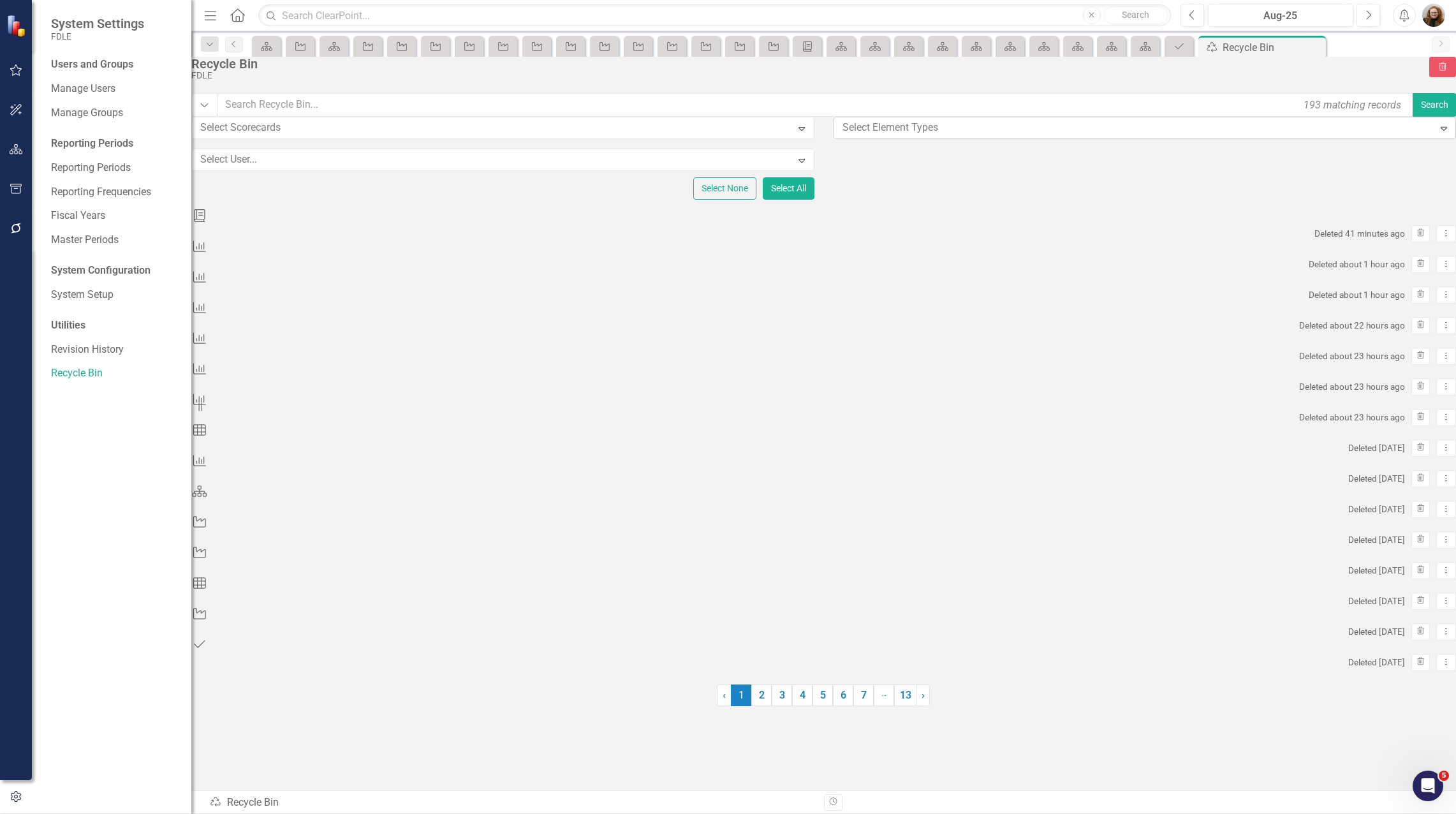
click at [905, 138] on div "Select Element Types" at bounding box center [1134, 127] width 596 height 20
click at [334, 137] on div at bounding box center [494, 127] width 596 height 17
click at [216, 117] on button "Dropdown" at bounding box center [205, 105] width 26 height 24
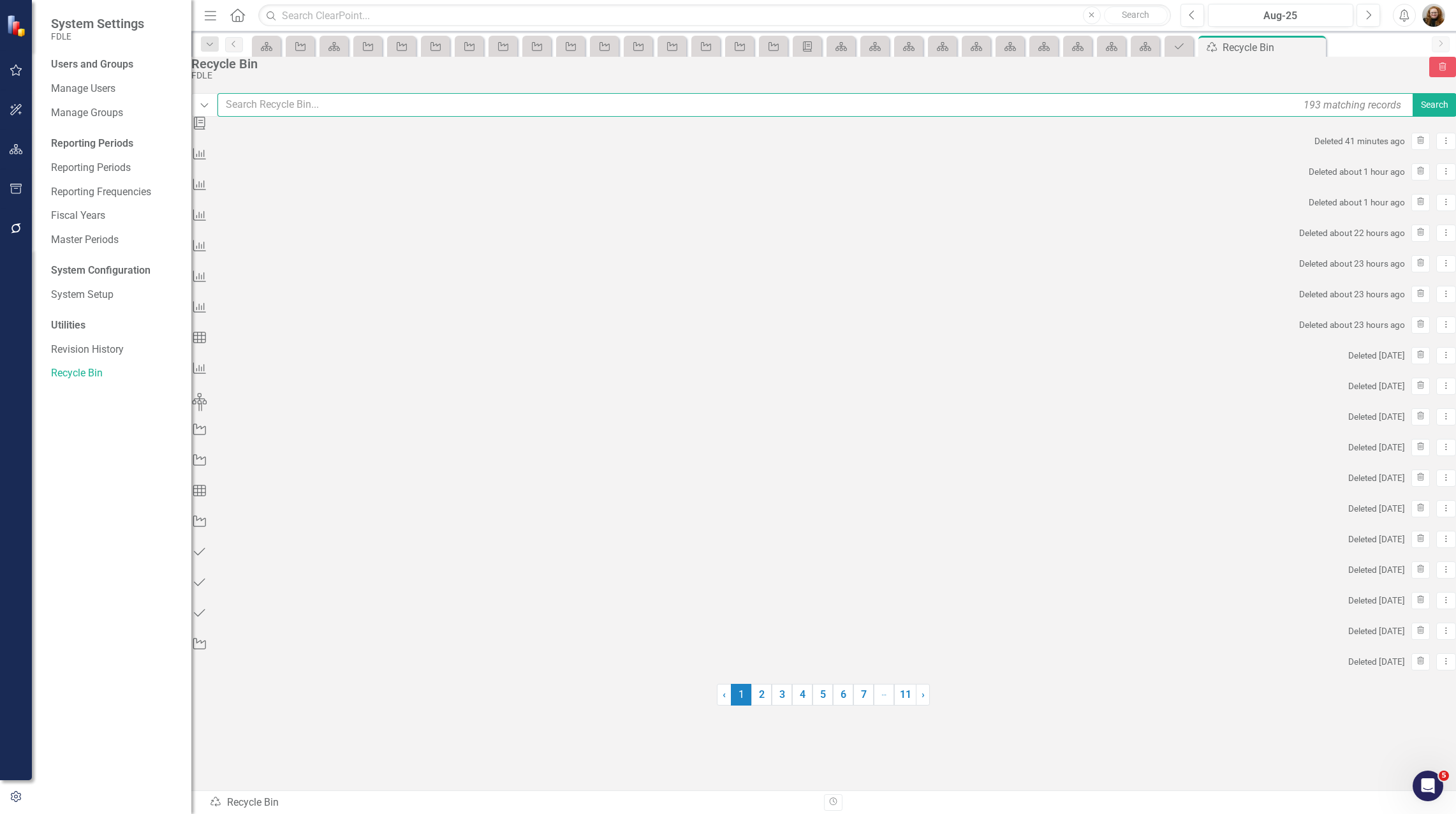
click at [1121, 117] on input "text" at bounding box center [816, 105] width 1197 height 24
type input "lrpp"
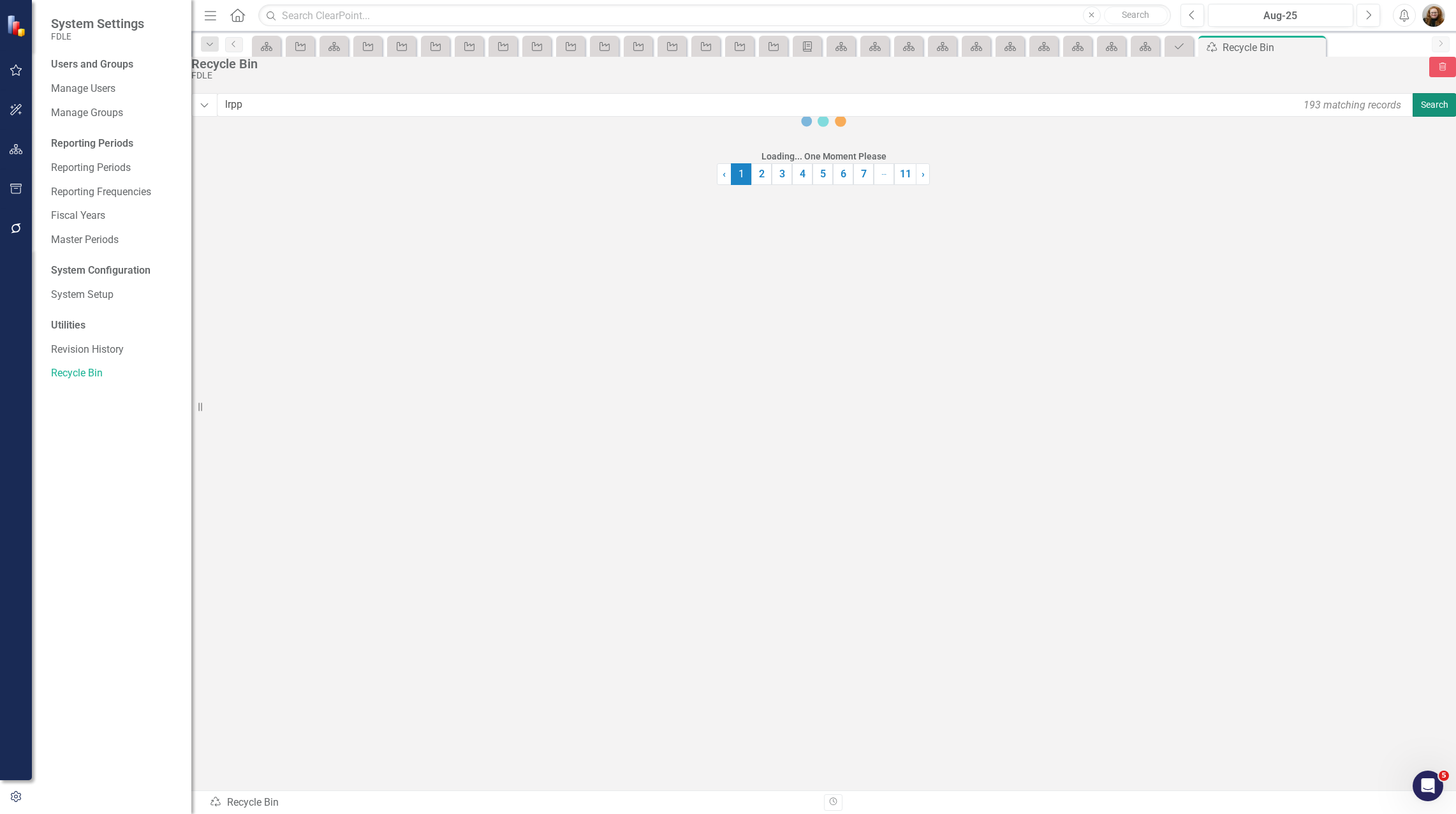
click at [1413, 117] on button "Search" at bounding box center [1434, 105] width 44 height 24
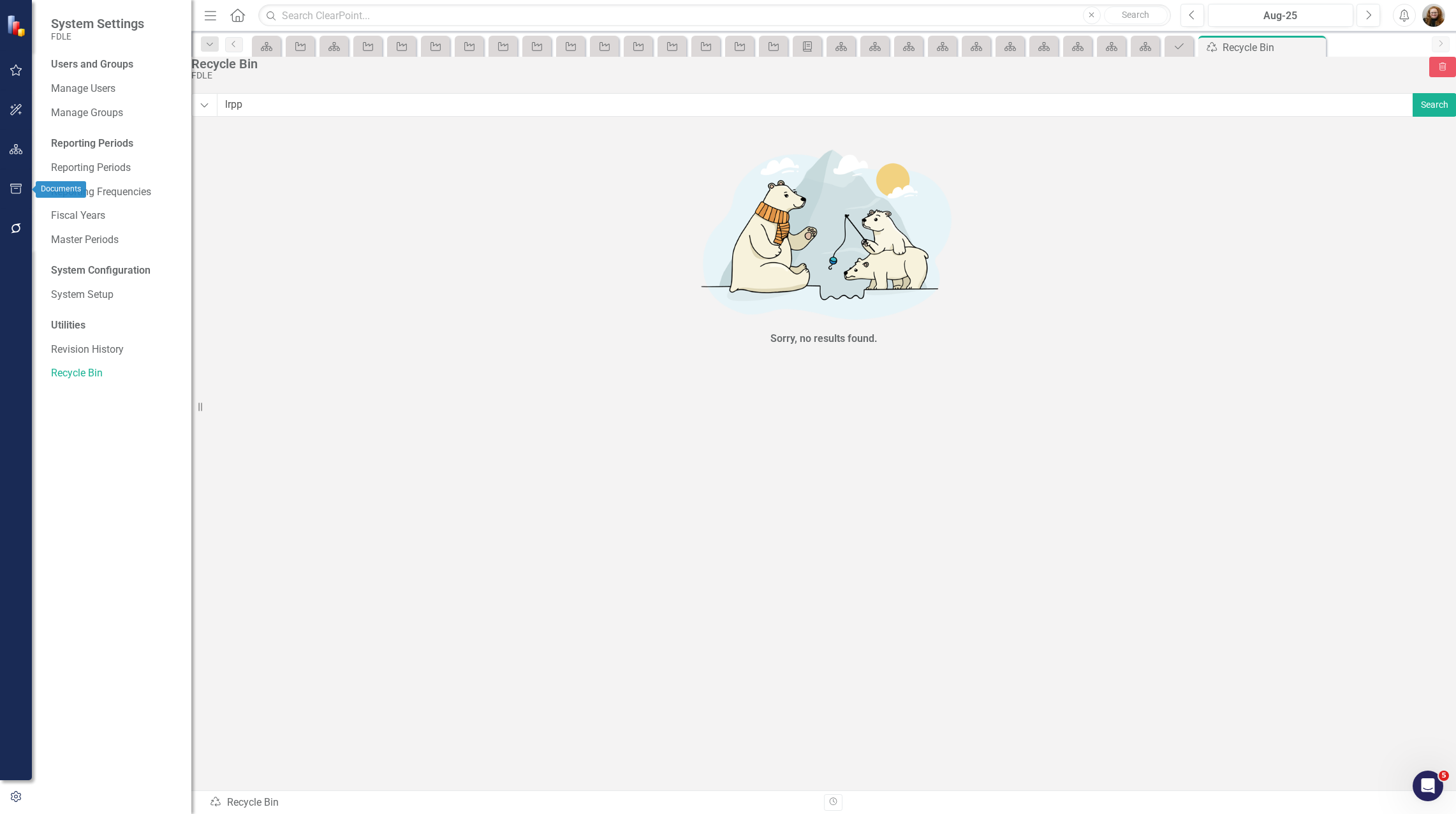
click at [10, 196] on button "button" at bounding box center [16, 190] width 28 height 26
click at [149, 478] on div "Templates Summary Briefs HTML Exports Documents Summary Briefs HTML Exports Pag…" at bounding box center [111, 436] width 159 height 756
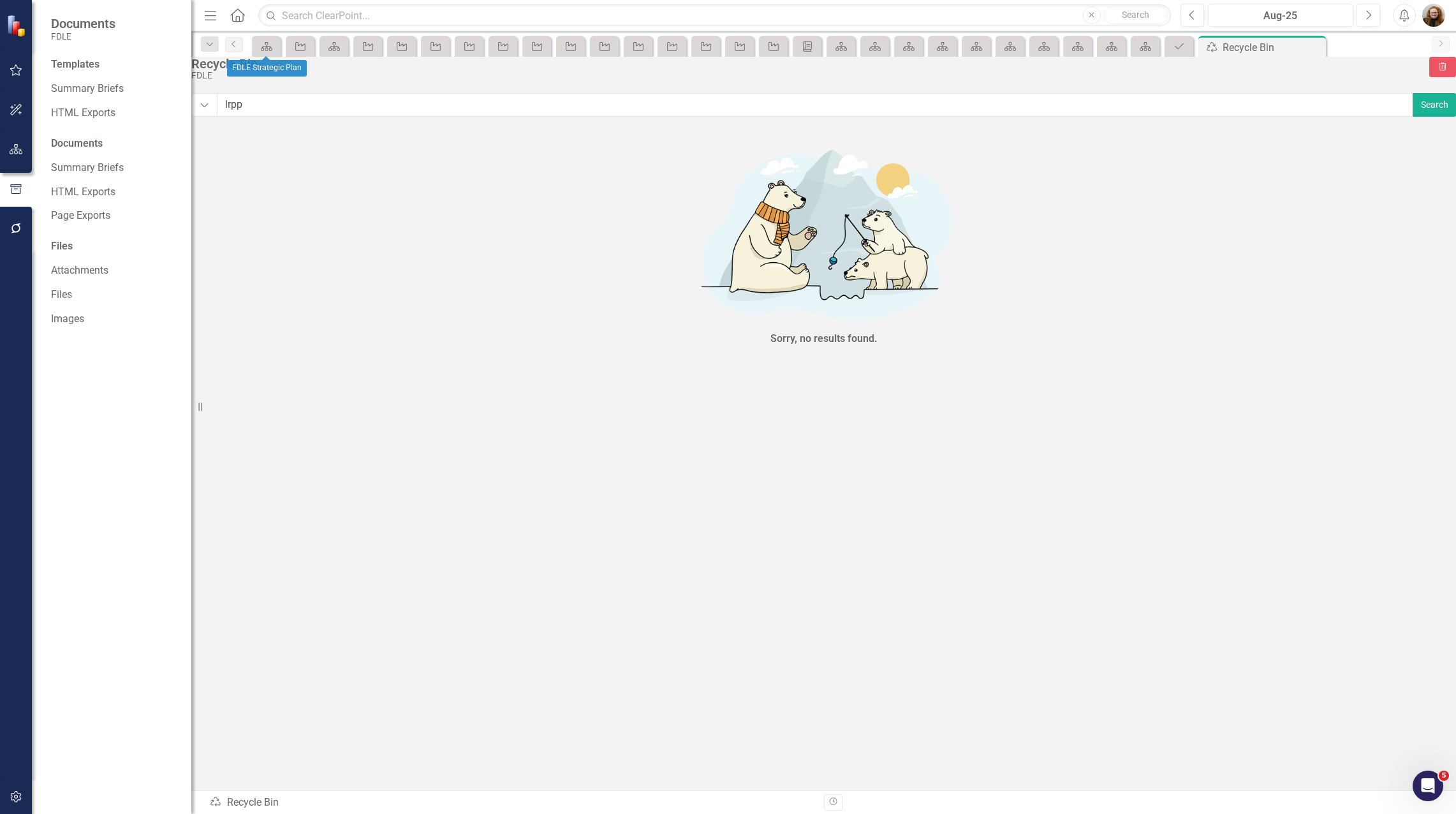
click at [276, 56] on div "Scorecard" at bounding box center [266, 46] width 28 height 21
click at [265, 50] on icon at bounding box center [266, 46] width 11 height 8
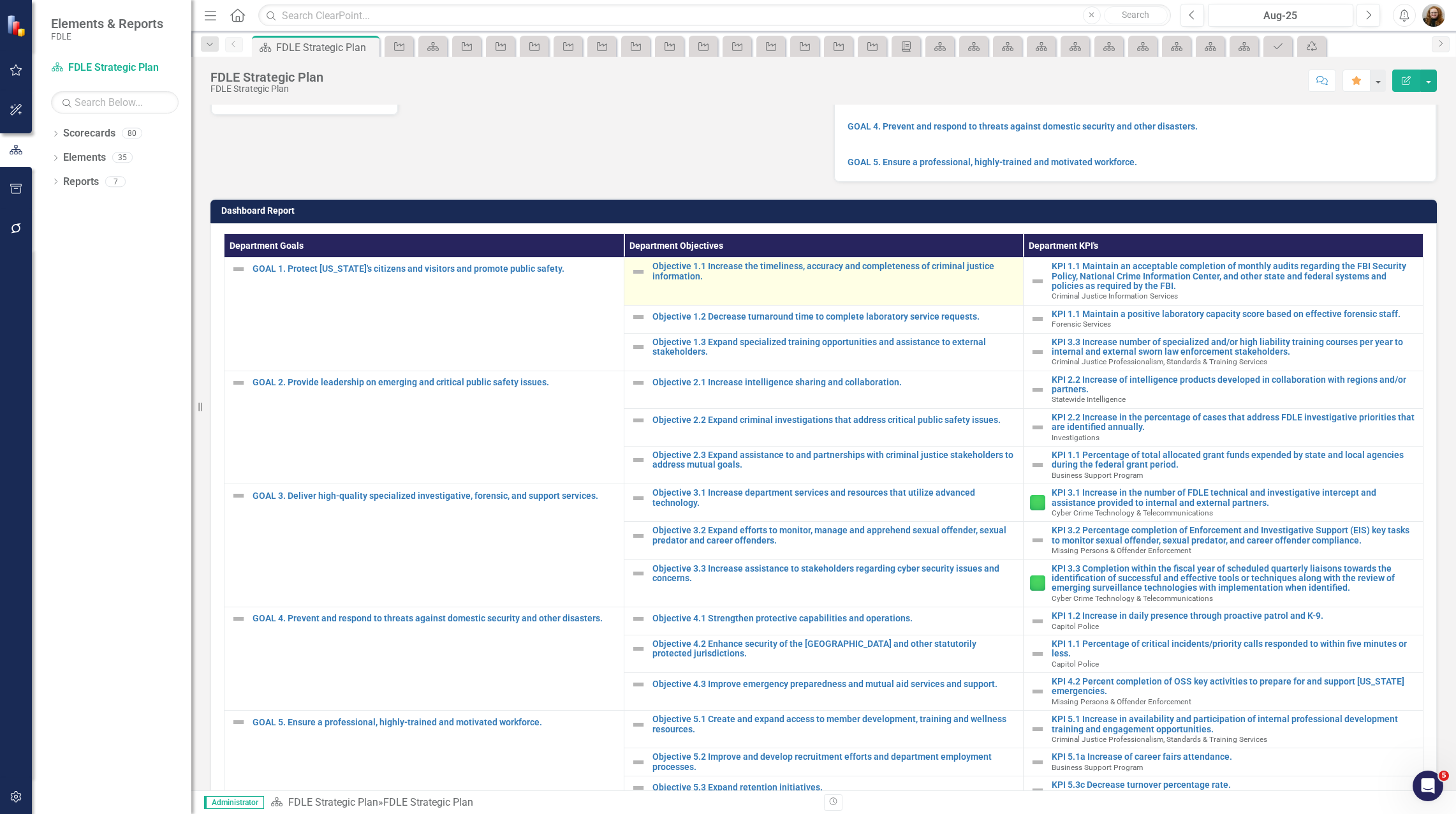
scroll to position [300, 0]
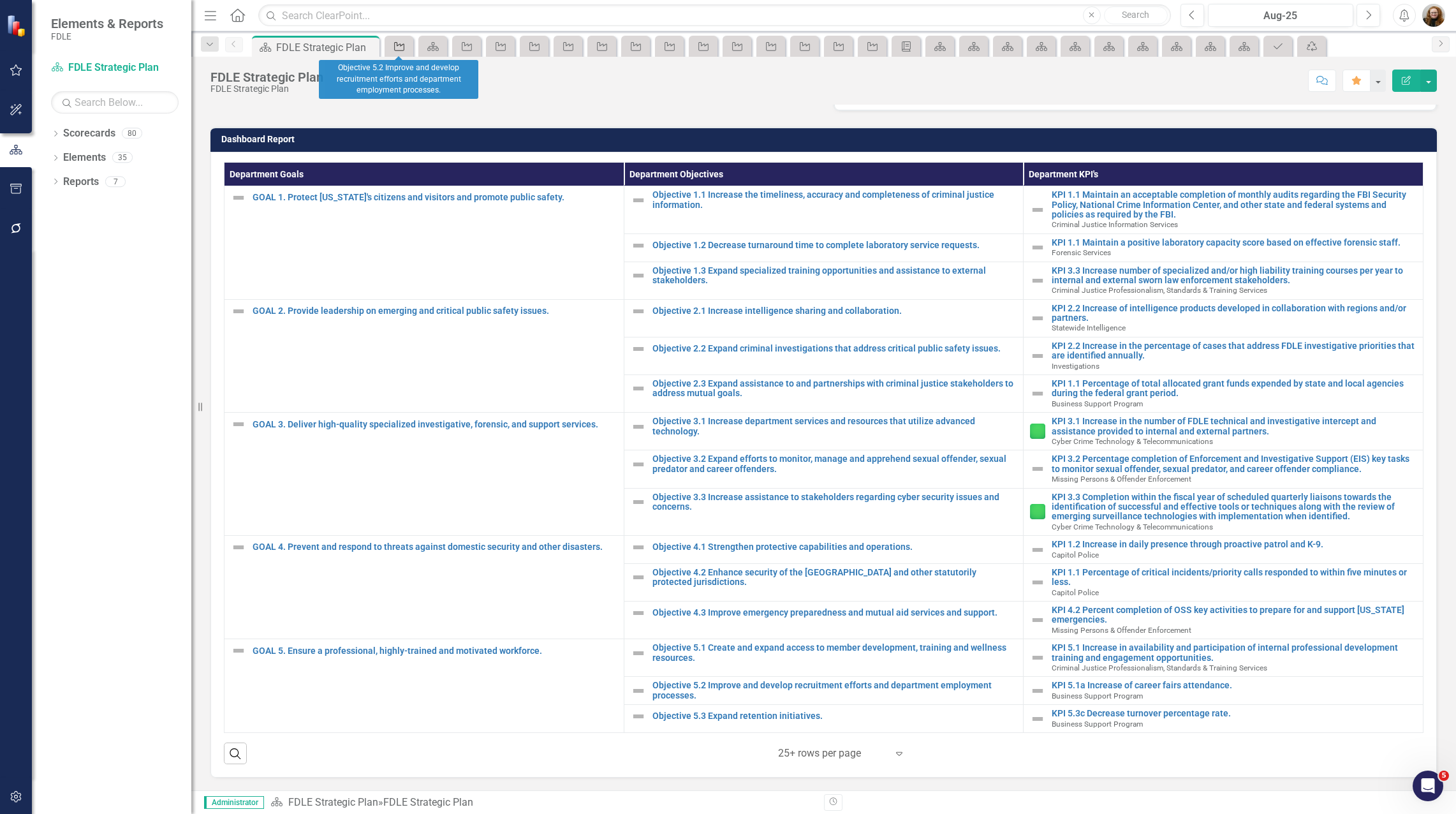
click at [397, 47] on icon "Objective" at bounding box center [399, 46] width 13 height 10
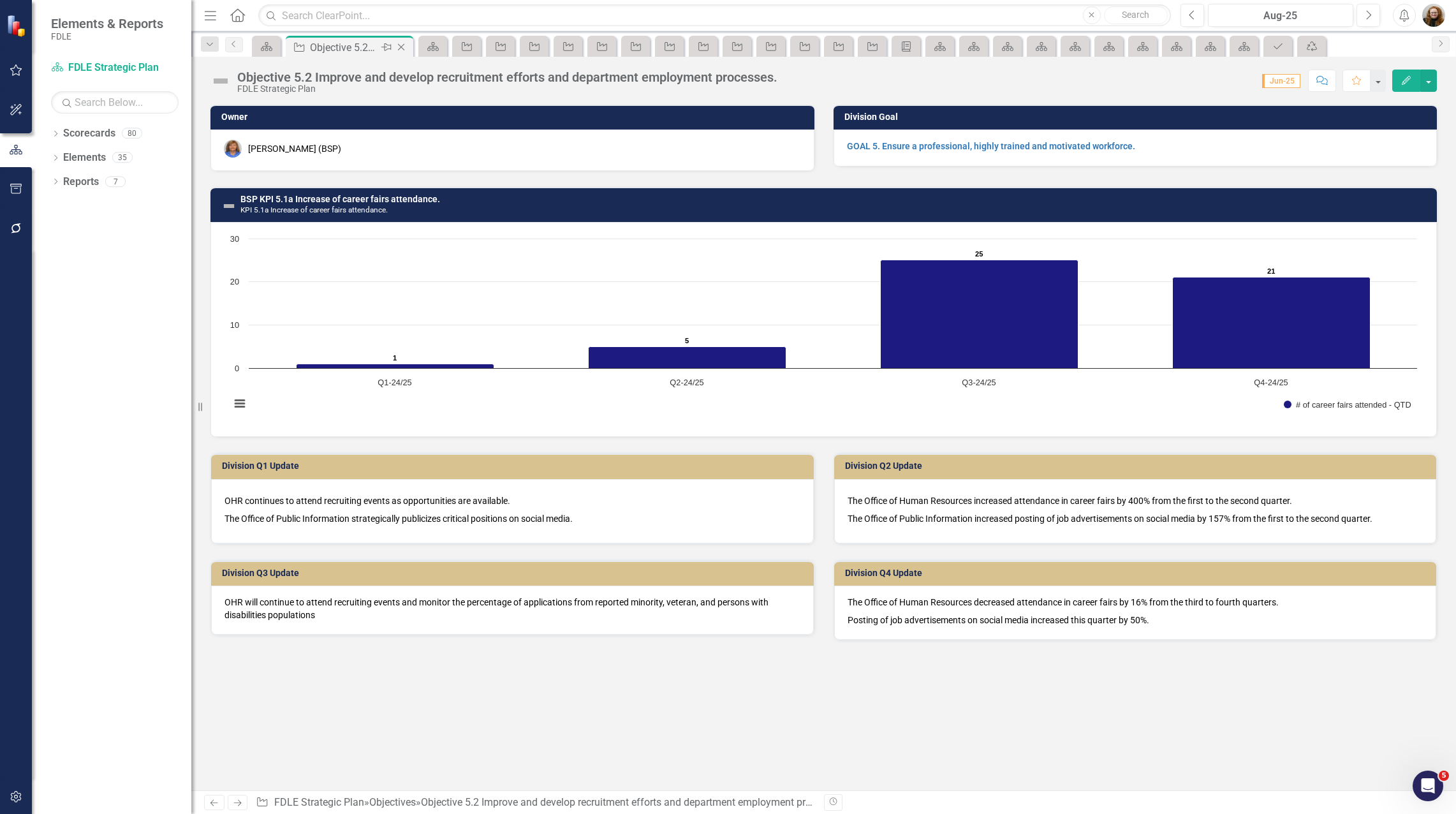
click at [410, 47] on div "Objective Objective 5.2 Improve and develop recruitment efforts and department …" at bounding box center [349, 46] width 127 height 21
click at [405, 48] on icon "Close" at bounding box center [401, 47] width 13 height 10
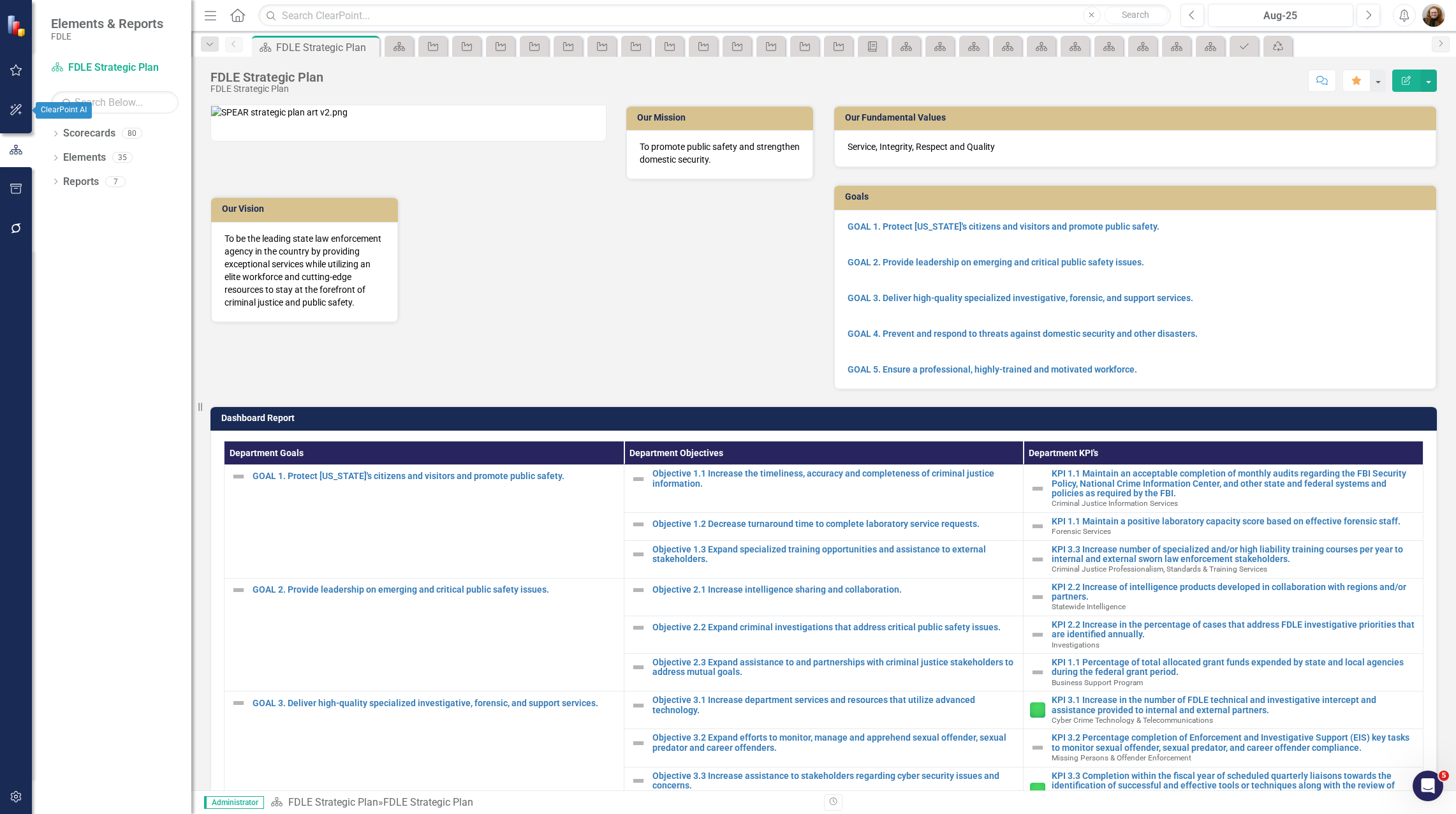
click at [25, 119] on button "button" at bounding box center [16, 110] width 28 height 26
click at [15, 139] on button "button" at bounding box center [16, 150] width 28 height 26
click at [95, 124] on div "Scorecards" at bounding box center [89, 133] width 52 height 21
click at [56, 129] on div "Dropdown Scorecards 80" at bounding box center [121, 135] width 141 height 25
click at [55, 135] on icon "Dropdown" at bounding box center [55, 134] width 8 height 7
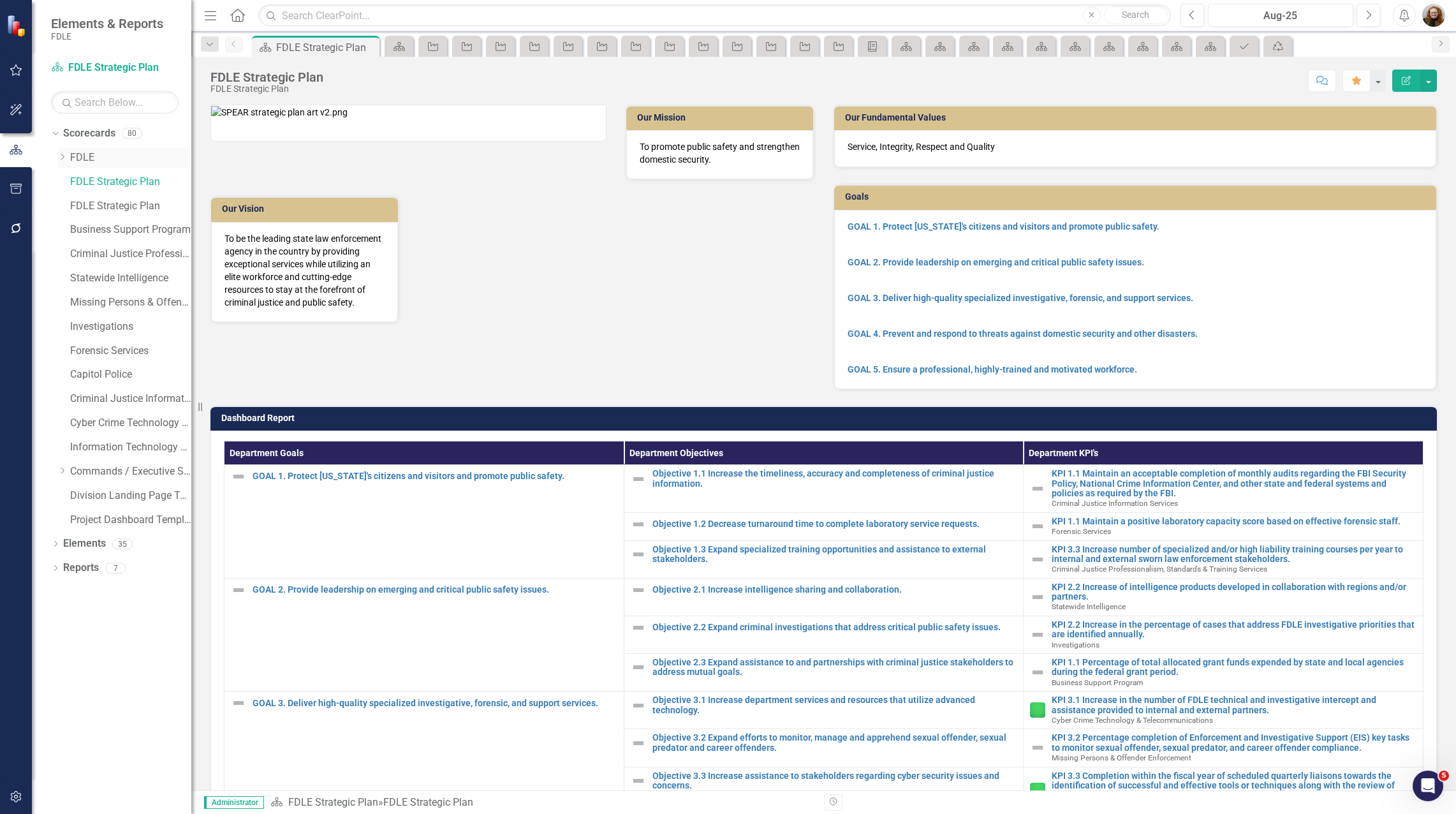
click at [61, 161] on div "Dropdown" at bounding box center [62, 158] width 9 height 10
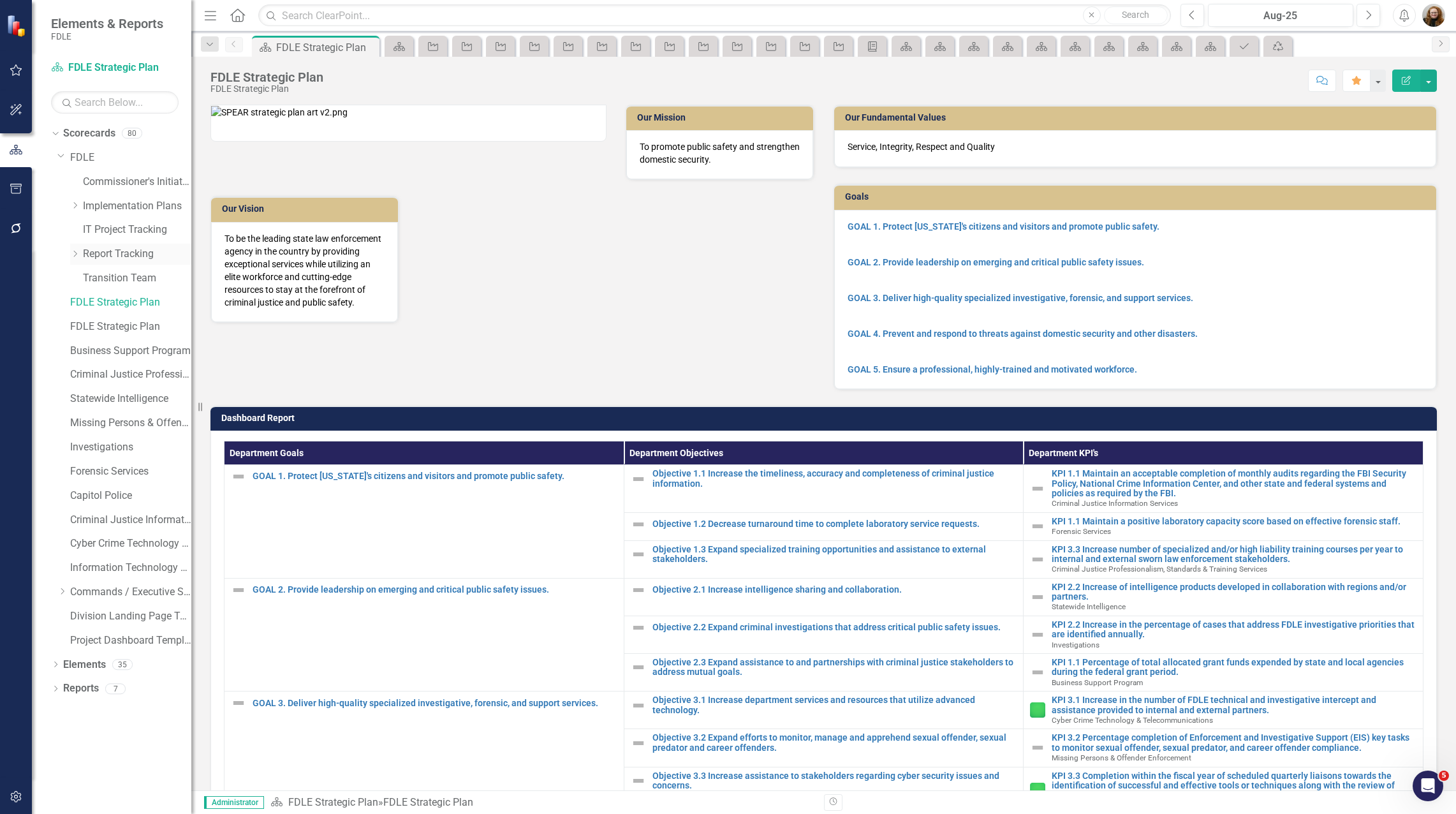
click at [73, 257] on icon "Dropdown" at bounding box center [75, 254] width 9 height 8
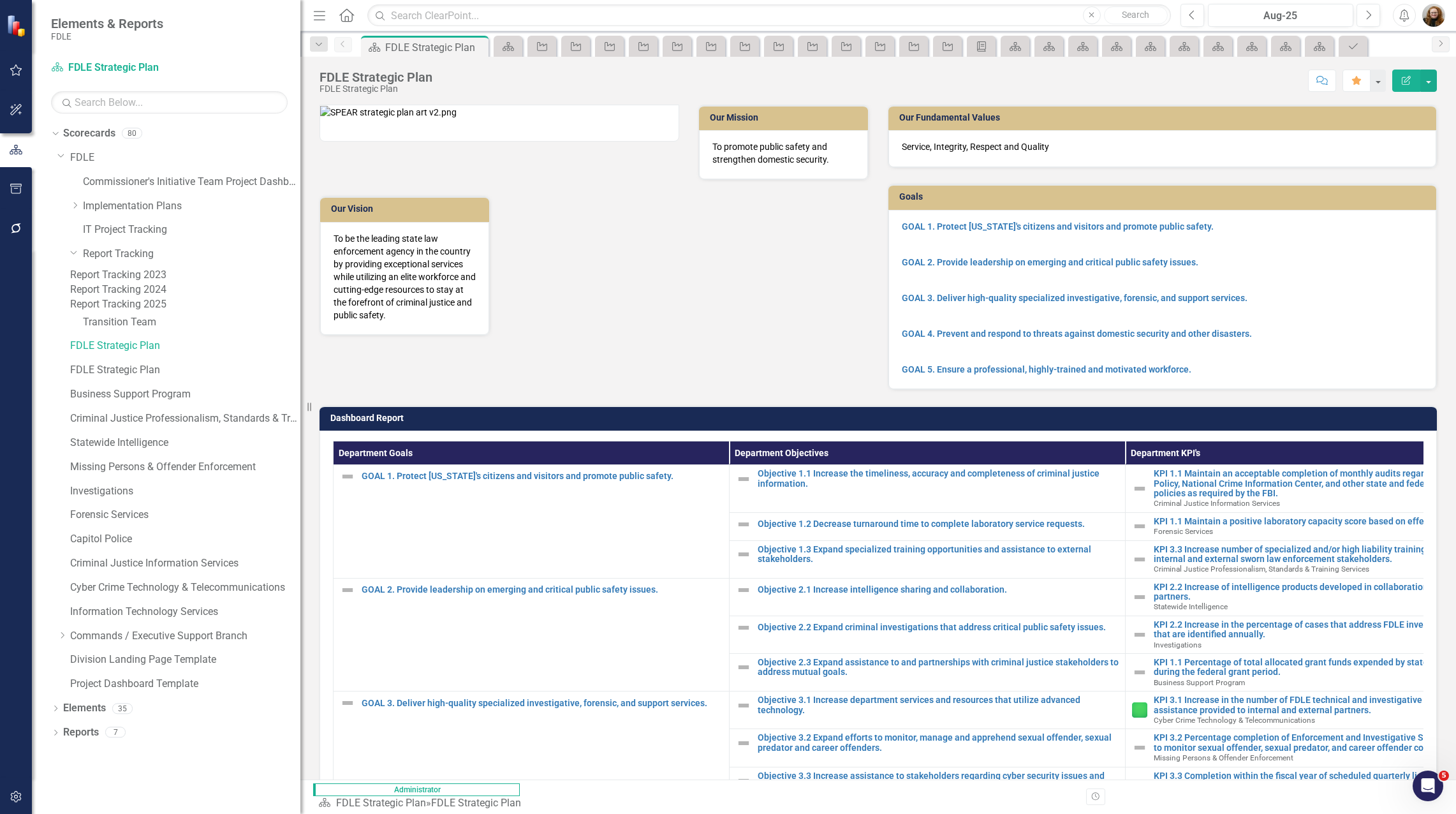
drag, startPoint x: 192, startPoint y: 319, endPoint x: 192, endPoint y: 312, distance: 7.0
click at [300, 323] on div "Resize" at bounding box center [305, 407] width 10 height 814
click at [177, 297] on link "Report Tracking 2024" at bounding box center [184, 290] width 229 height 15
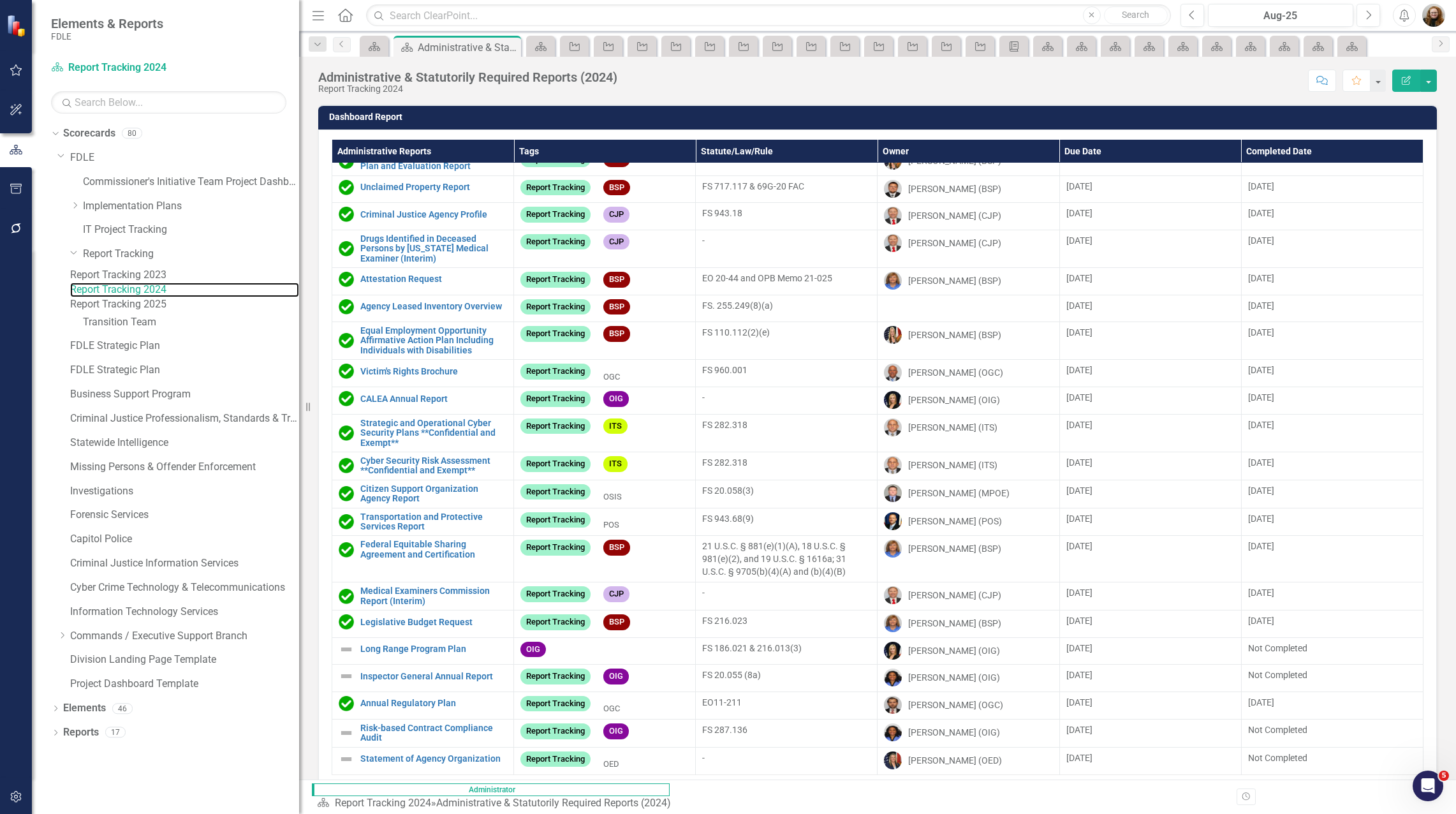
scroll to position [42, 0]
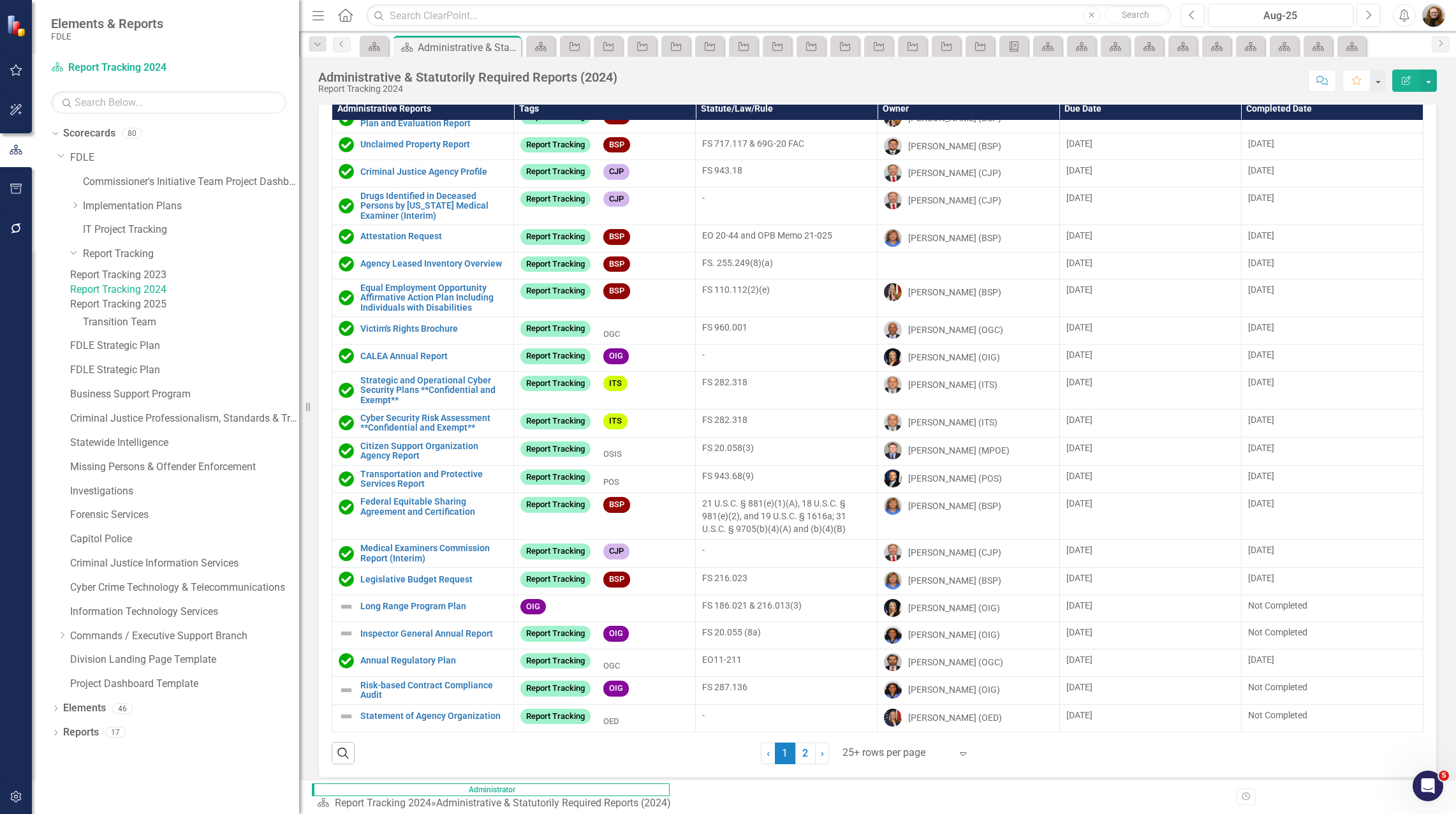
click at [804, 756] on link "2" at bounding box center [806, 753] width 21 height 22
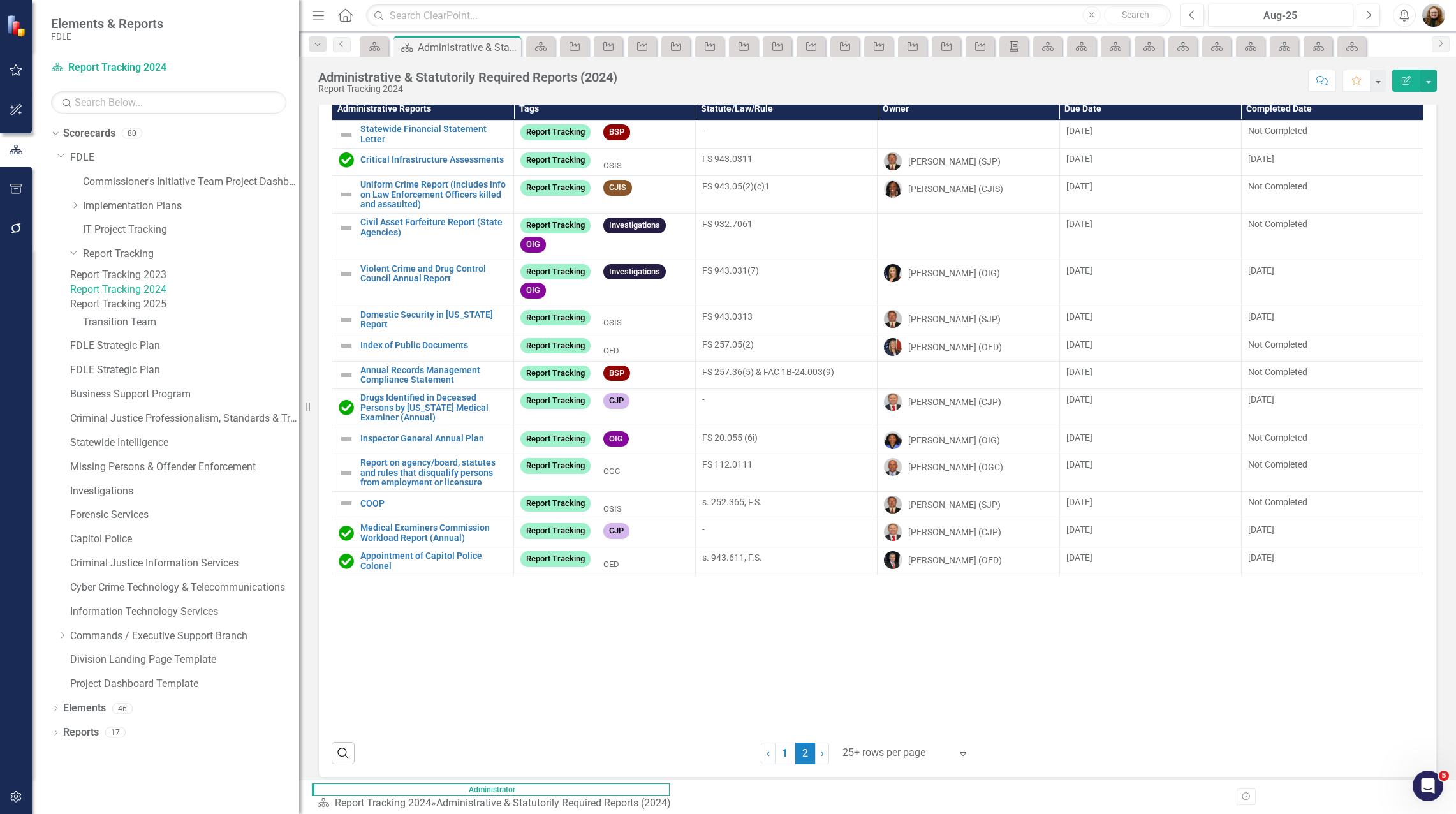
click at [151, 282] on link "Report Tracking 2023" at bounding box center [184, 275] width 229 height 15
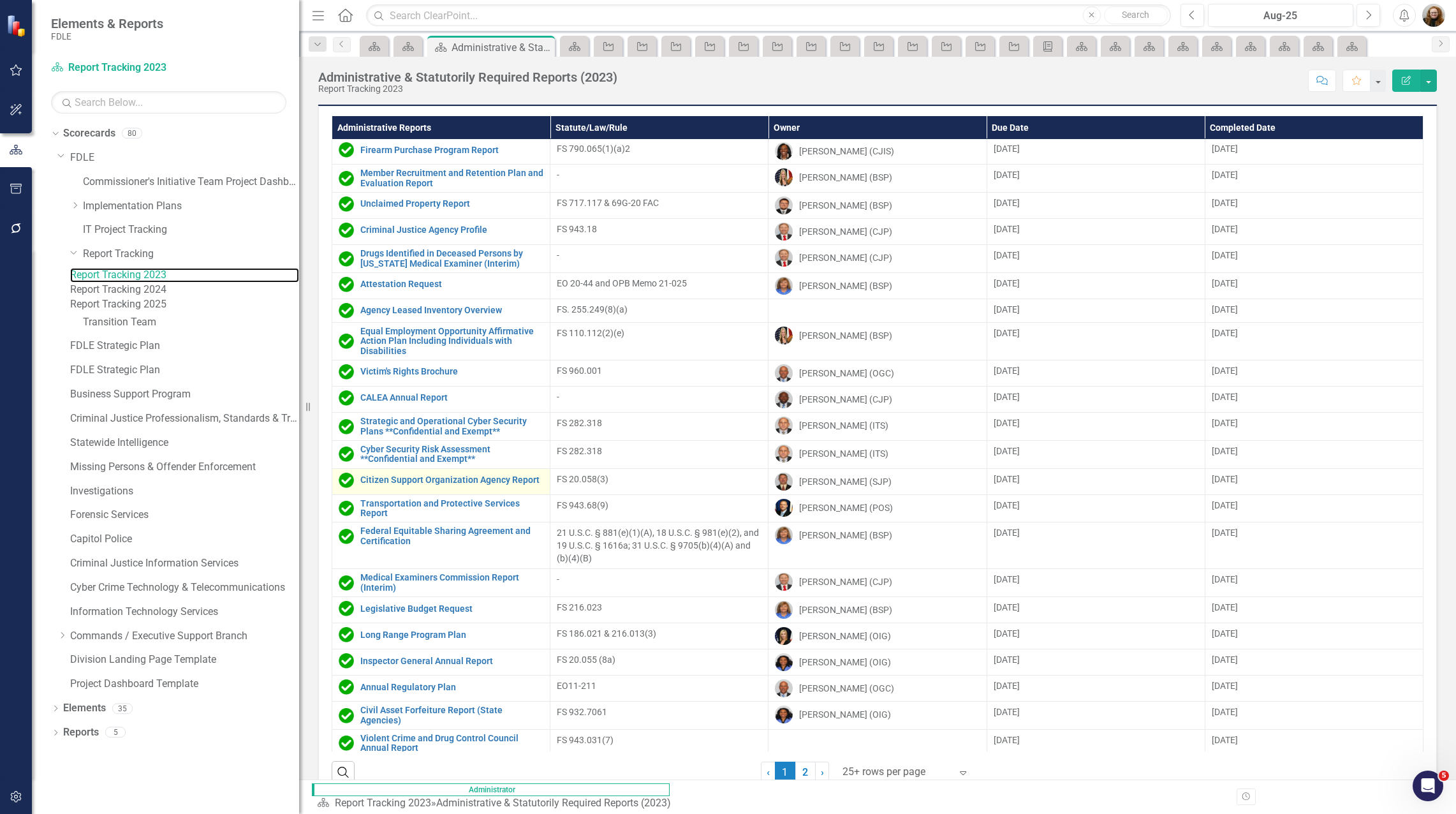
scroll to position [42, 0]
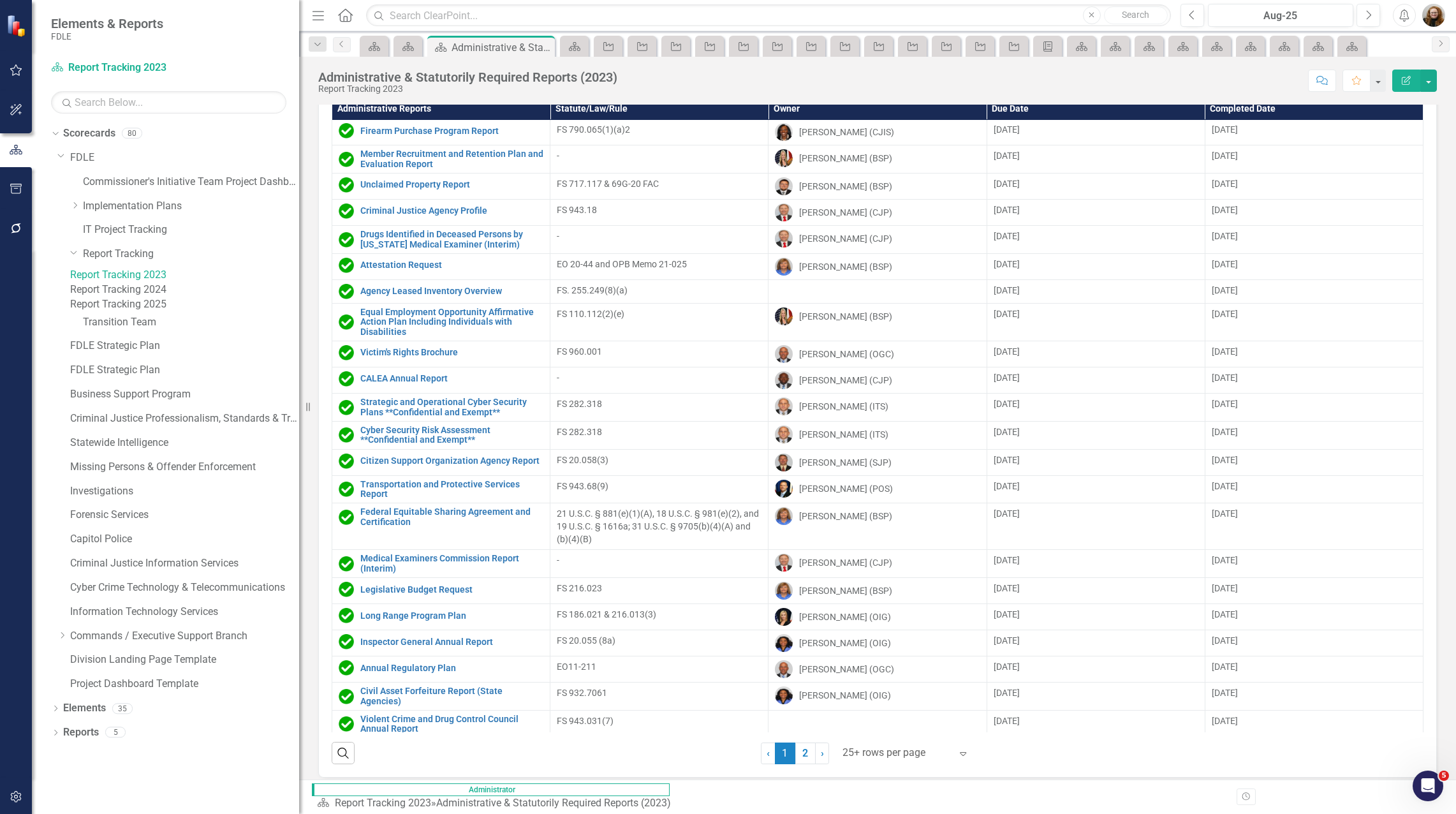
click at [553, 758] on div "Search ‹ Previous 1 (current) 2 › Next 25+ rows per page Expand" at bounding box center [878, 747] width 1092 height 31
click at [1014, 759] on div "‹ Previous 1 (current) 2 › Next 25+ rows per page Expand" at bounding box center [892, 753] width 263 height 22
click at [59, 715] on div "Dropdown" at bounding box center [55, 708] width 8 height 10
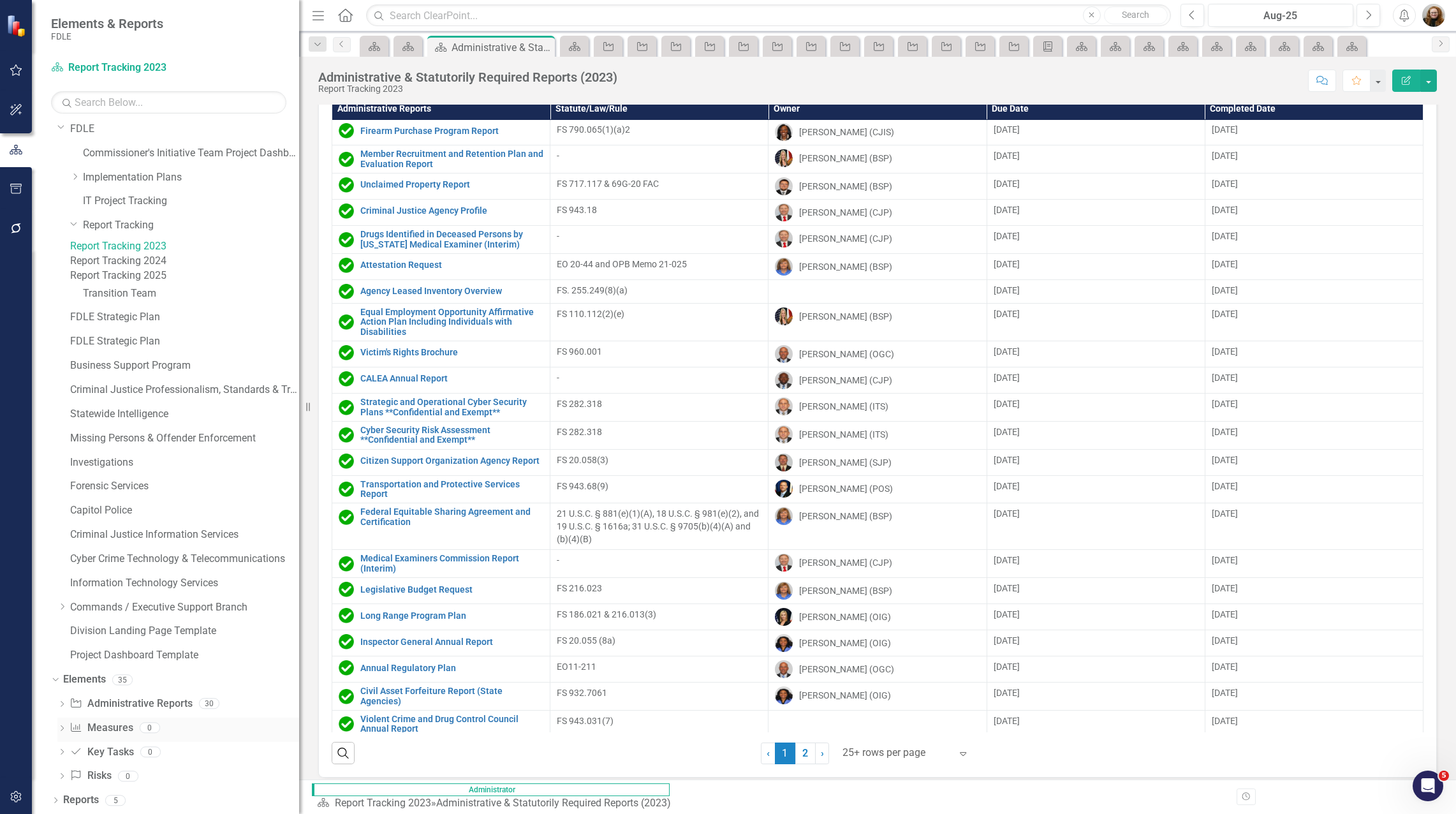
scroll to position [58, 0]
click at [15, 796] on icon "button" at bounding box center [15, 796] width 10 height 11
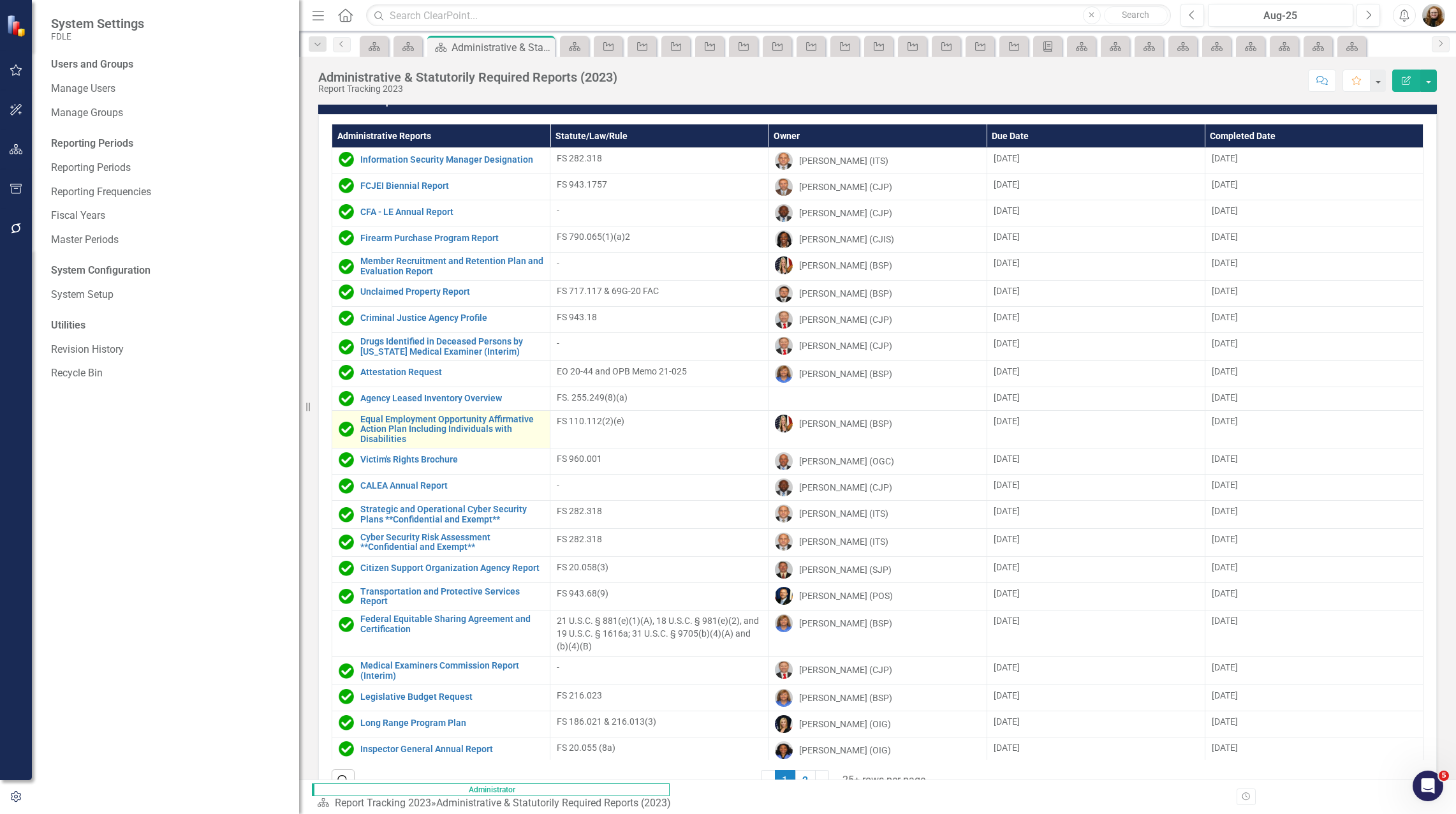
scroll to position [0, 0]
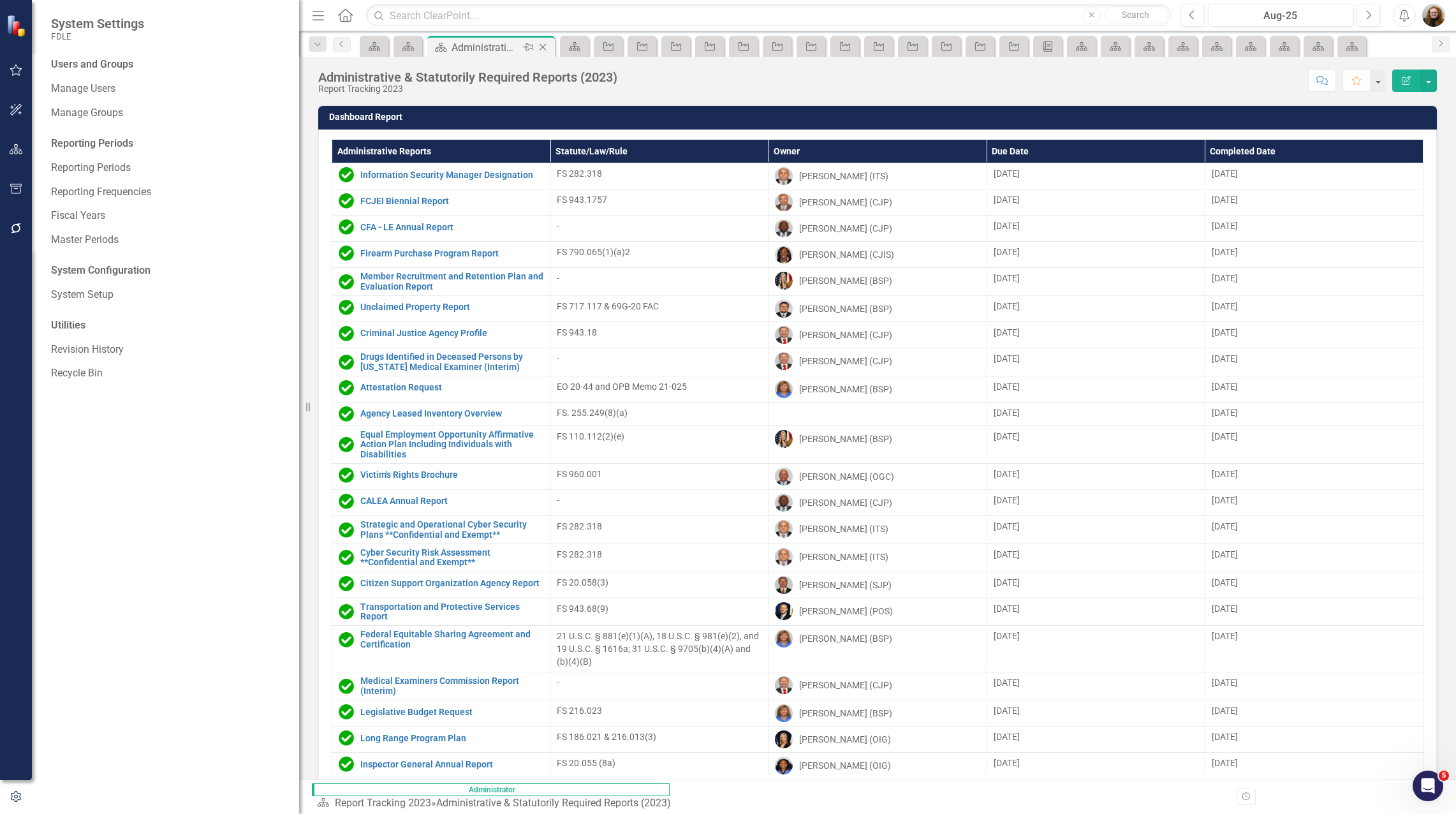
click at [544, 48] on icon "Close" at bounding box center [543, 47] width 13 height 10
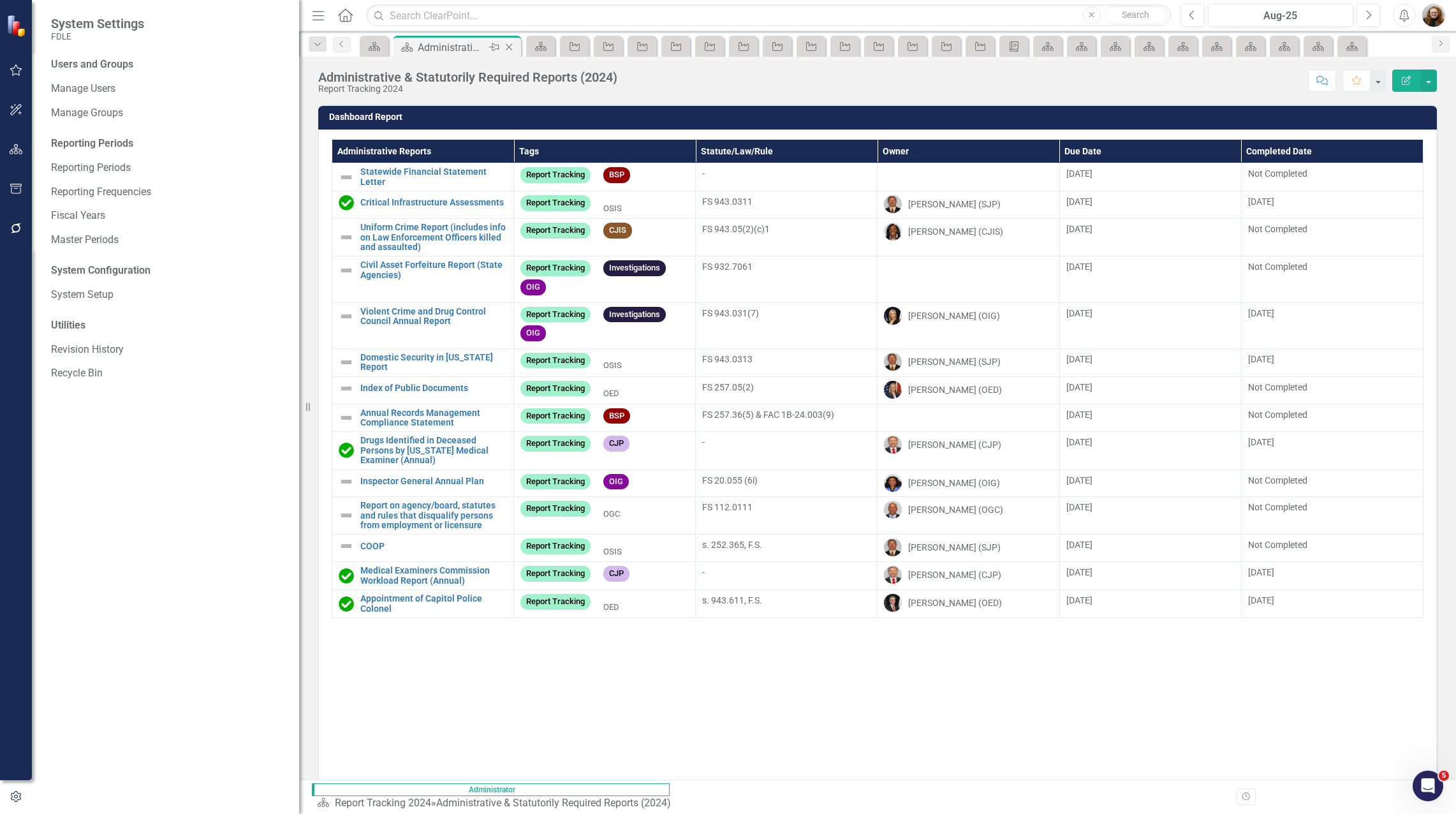
click at [511, 47] on icon "Close" at bounding box center [510, 47] width 13 height 10
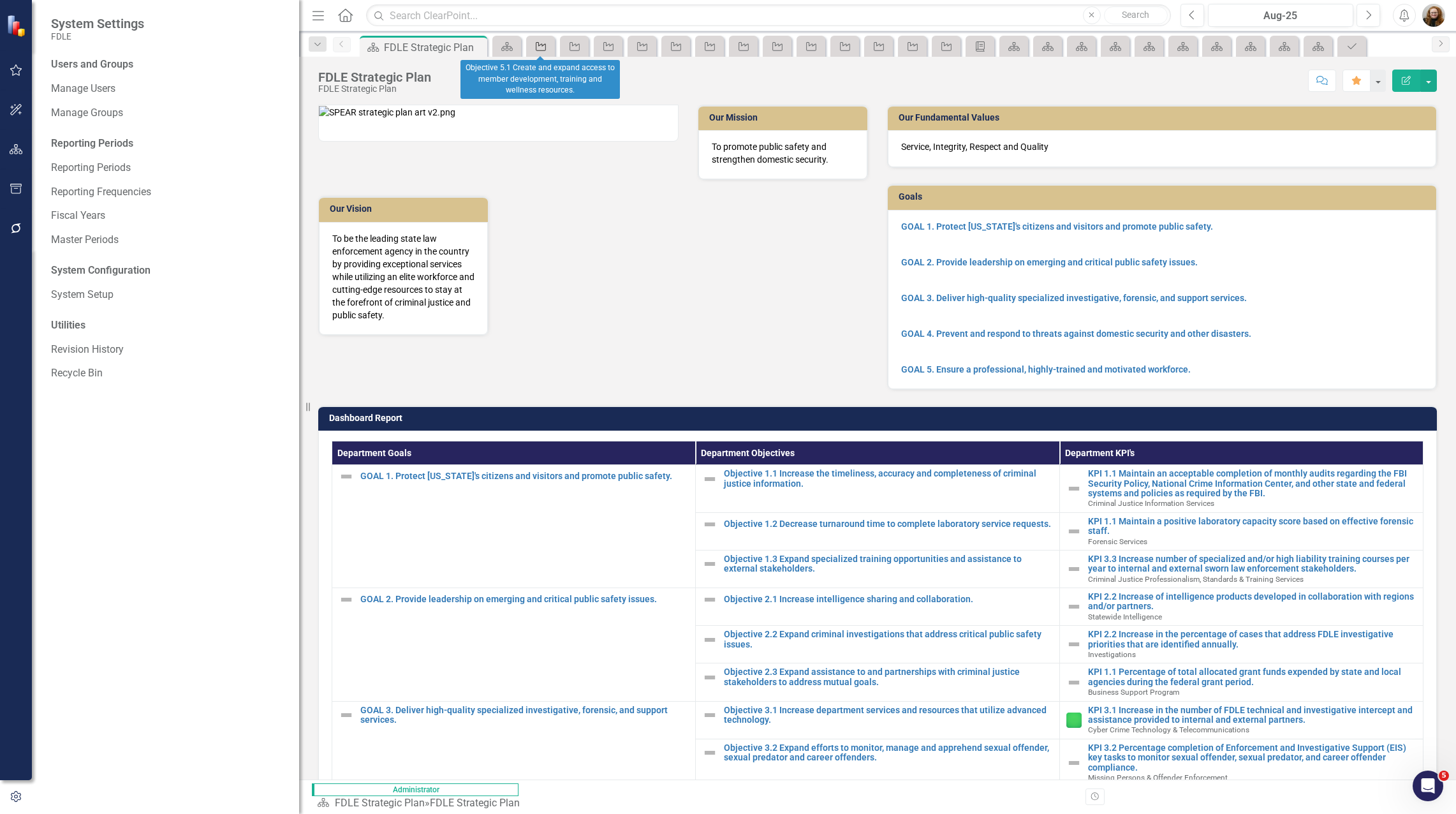
click at [540, 46] on icon "Objective" at bounding box center [541, 46] width 13 height 10
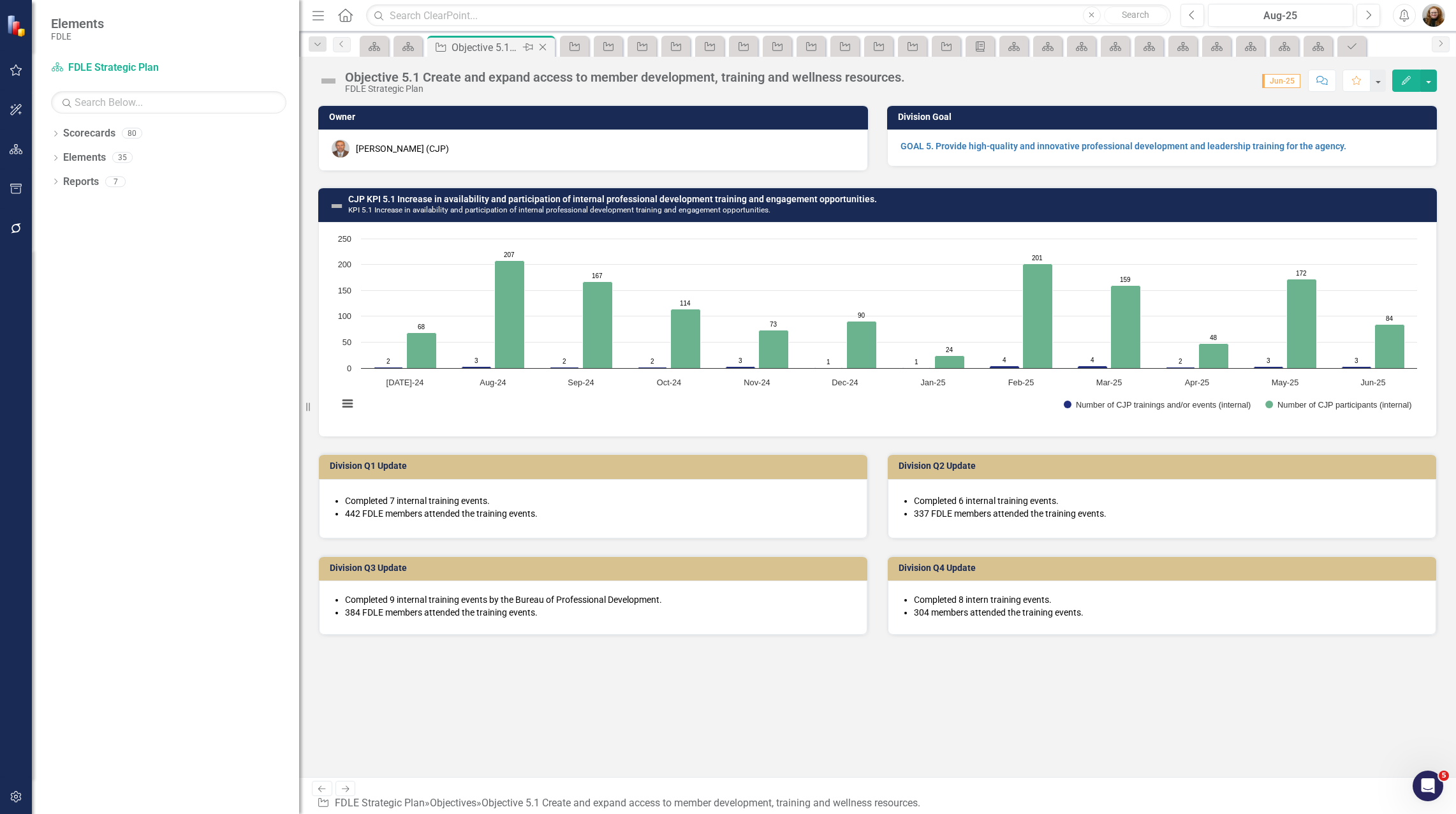
click at [546, 46] on icon "Close" at bounding box center [543, 47] width 13 height 10
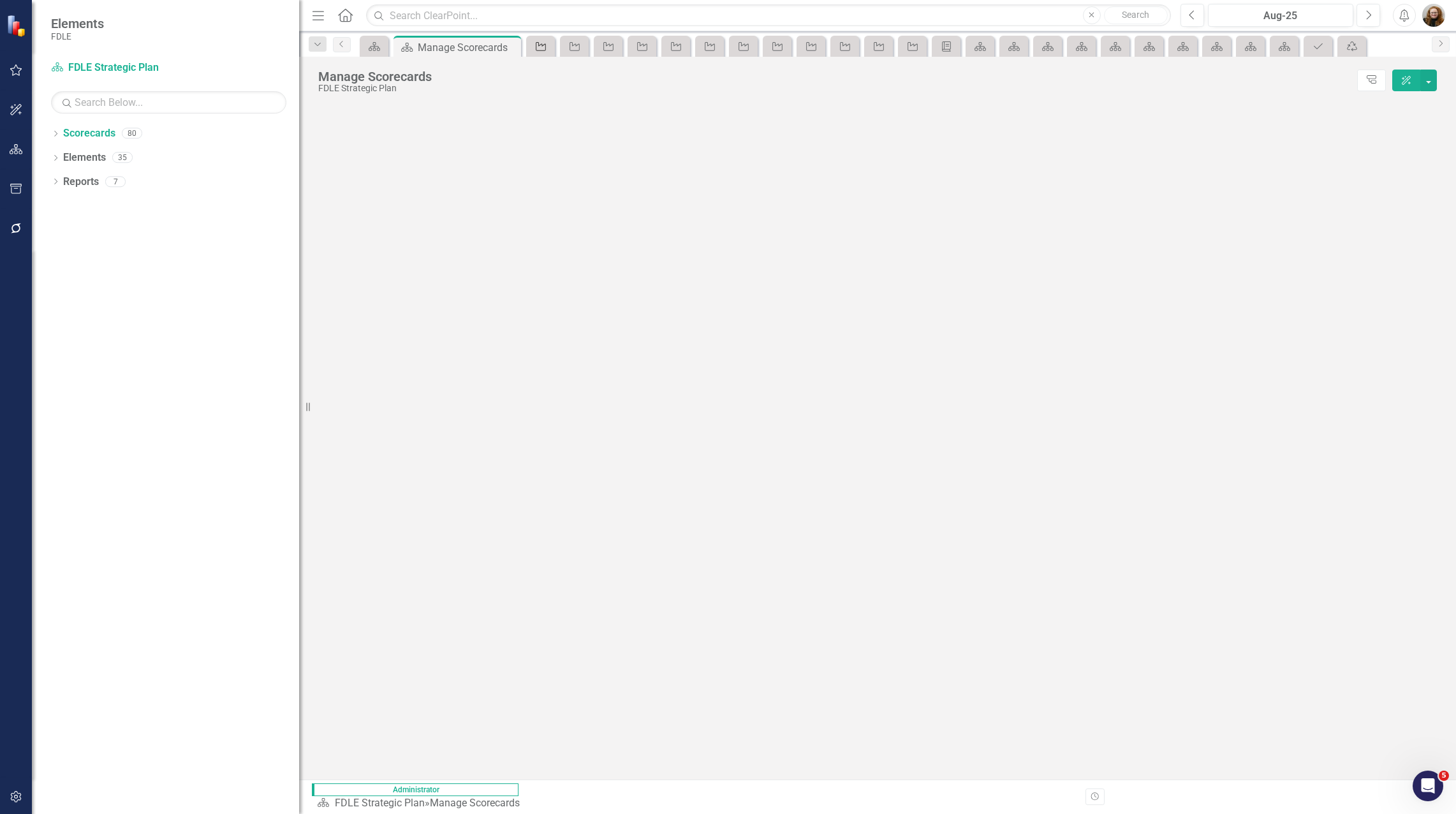
click at [543, 47] on icon "Objective" at bounding box center [541, 46] width 13 height 10
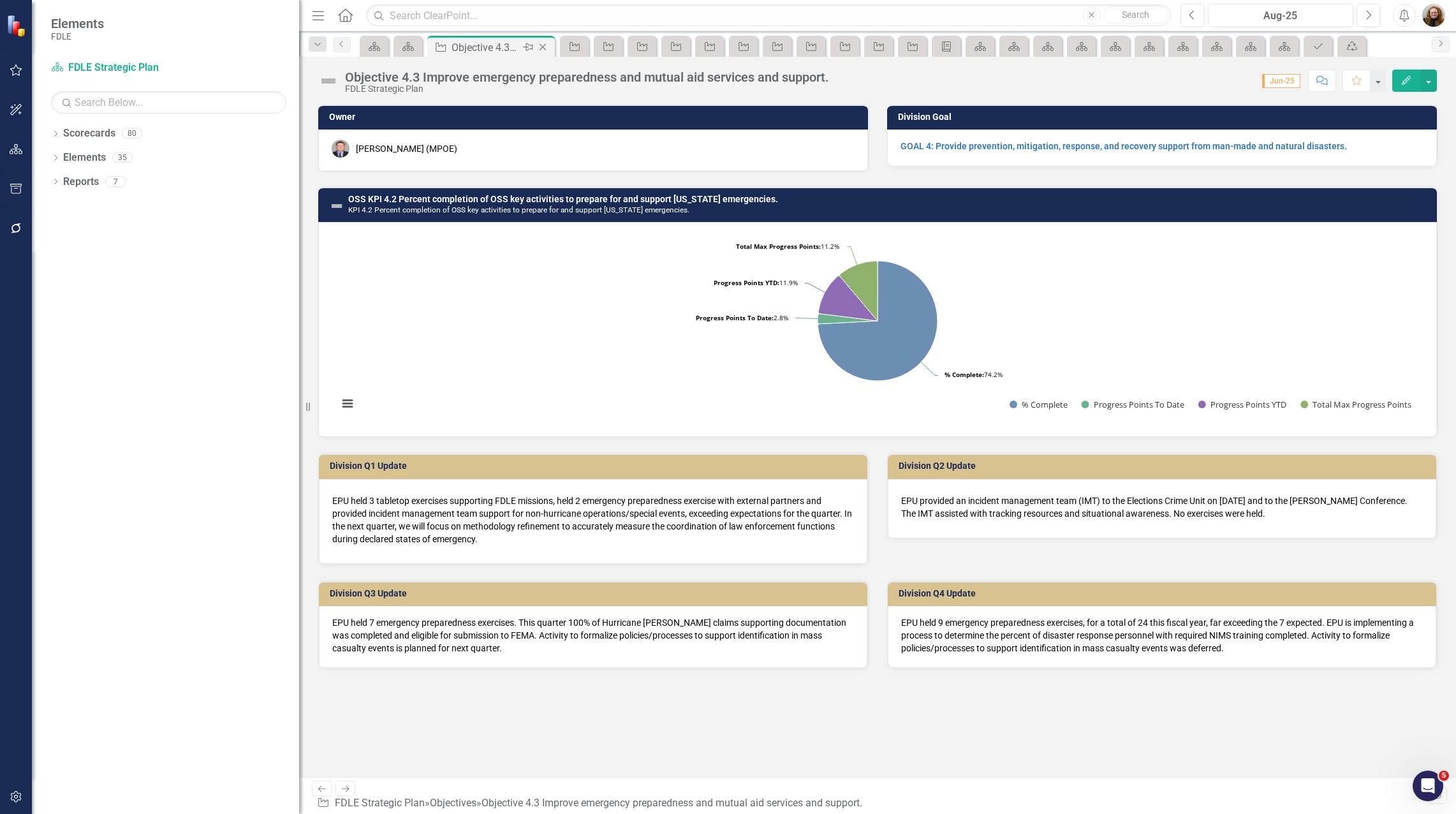
click at [544, 47] on icon "Close" at bounding box center [543, 47] width 13 height 10
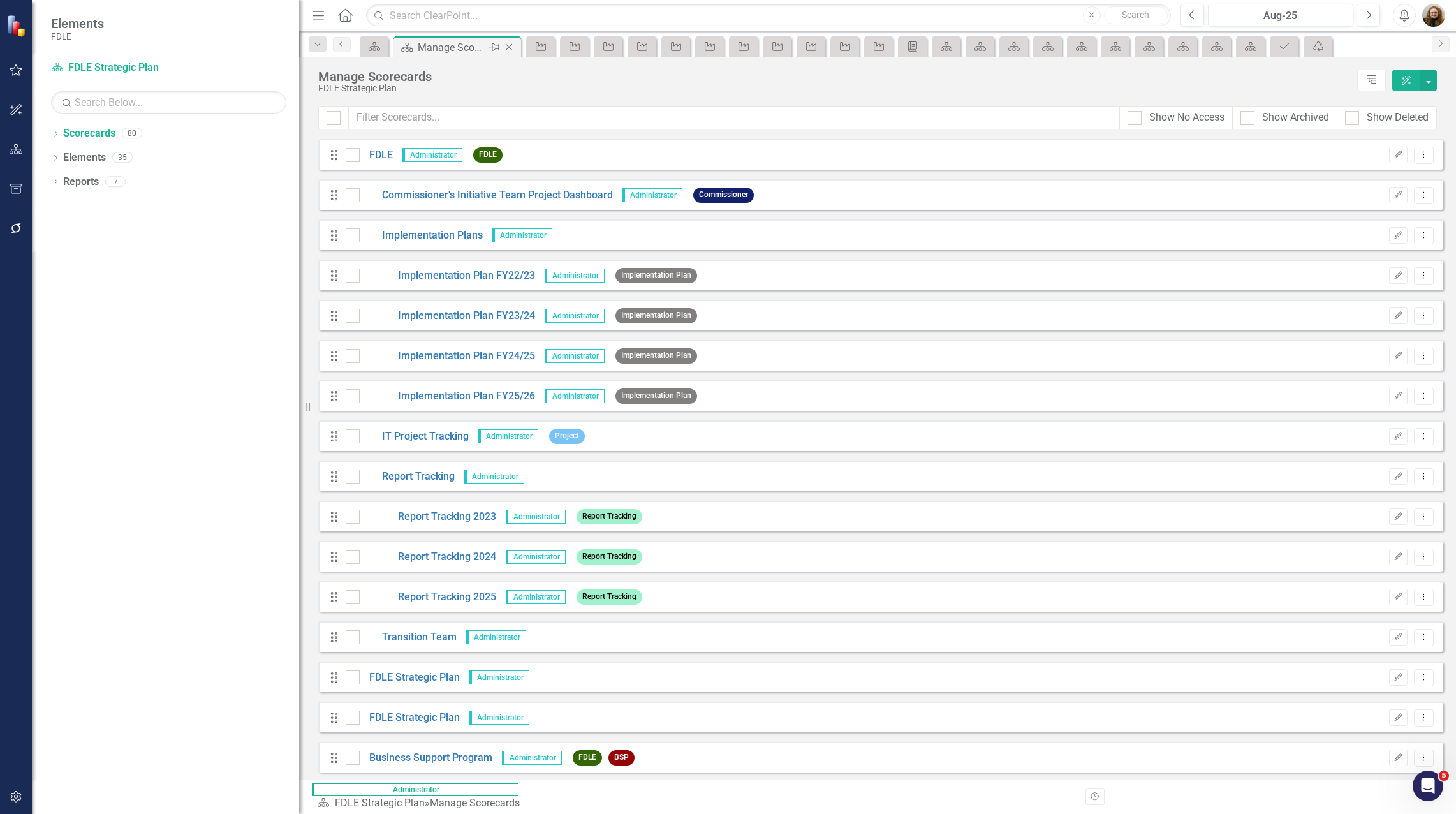
click at [513, 48] on icon "Close" at bounding box center [510, 47] width 13 height 10
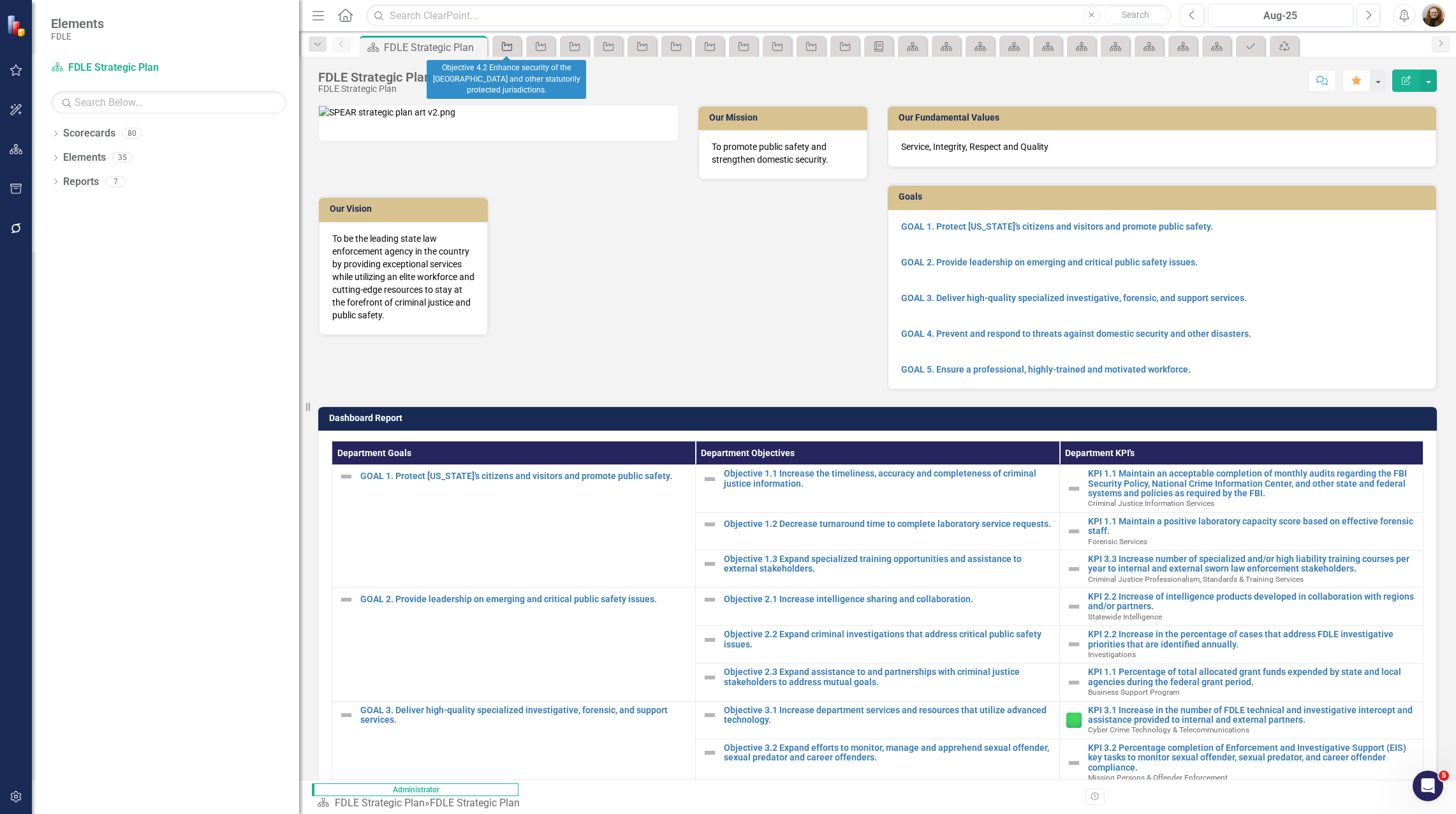
click at [513, 48] on icon "Objective" at bounding box center [508, 46] width 13 height 10
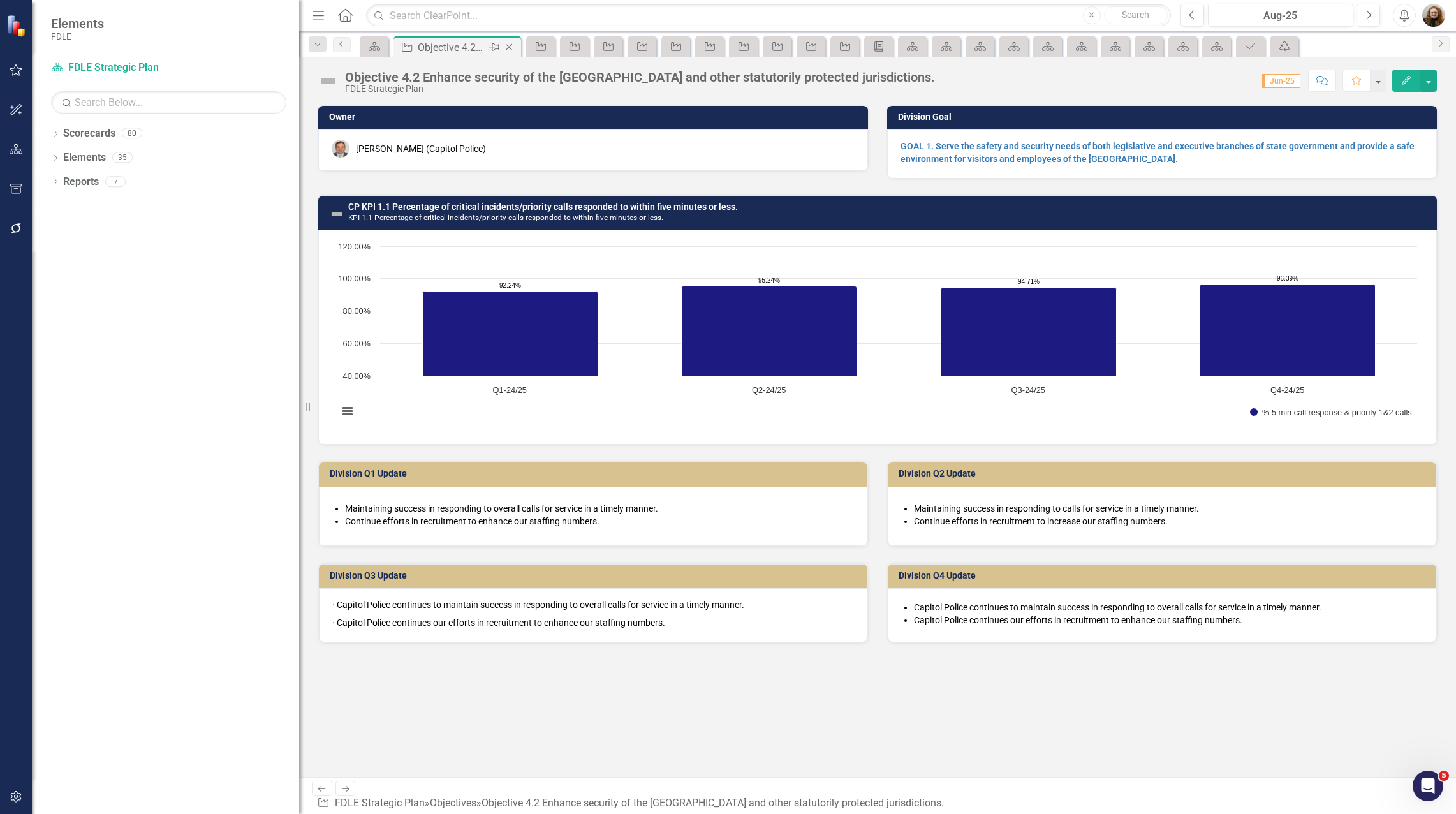
click at [513, 48] on icon "Close" at bounding box center [510, 47] width 13 height 10
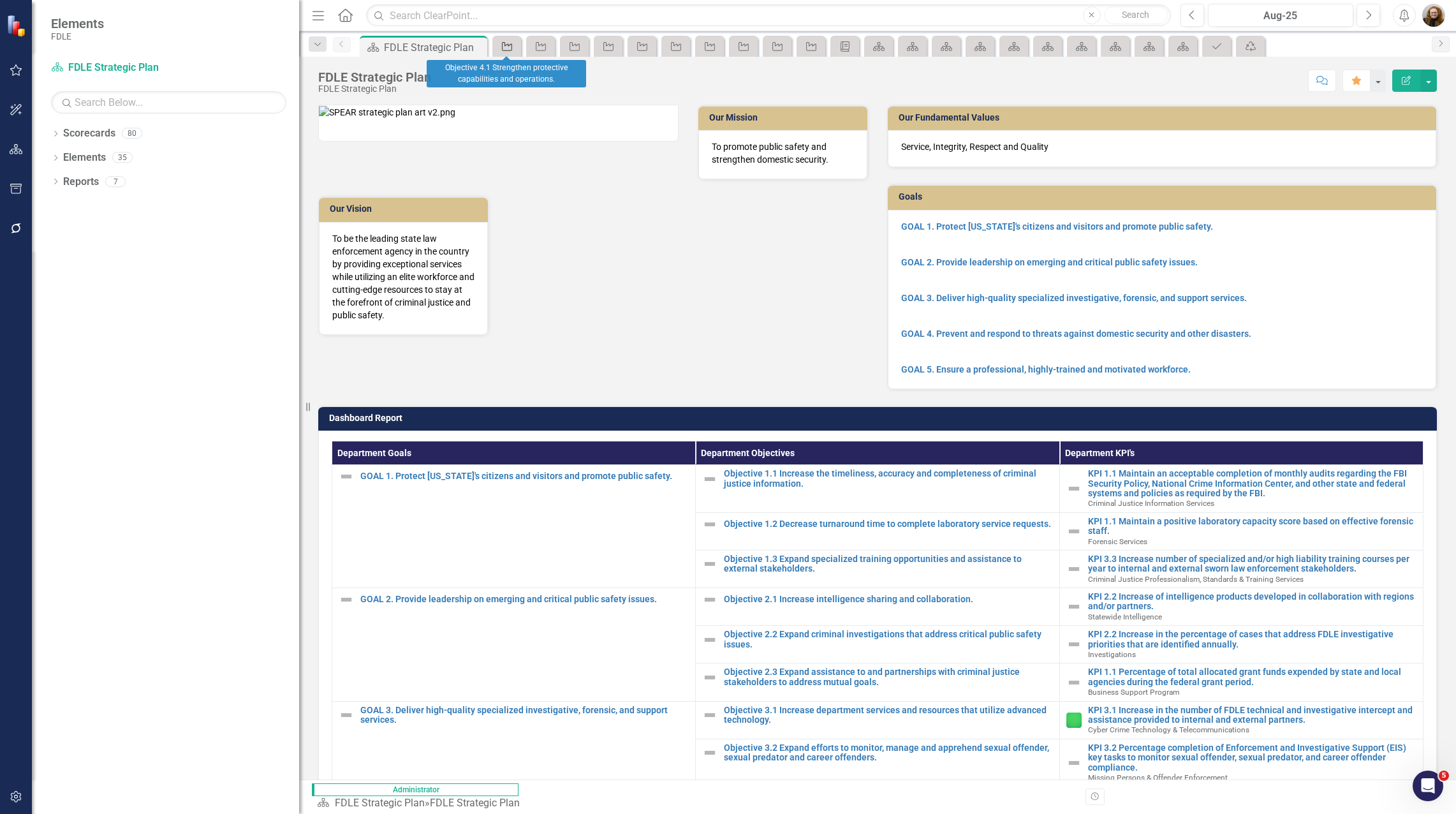
click at [513, 48] on icon "Objective" at bounding box center [508, 46] width 13 height 10
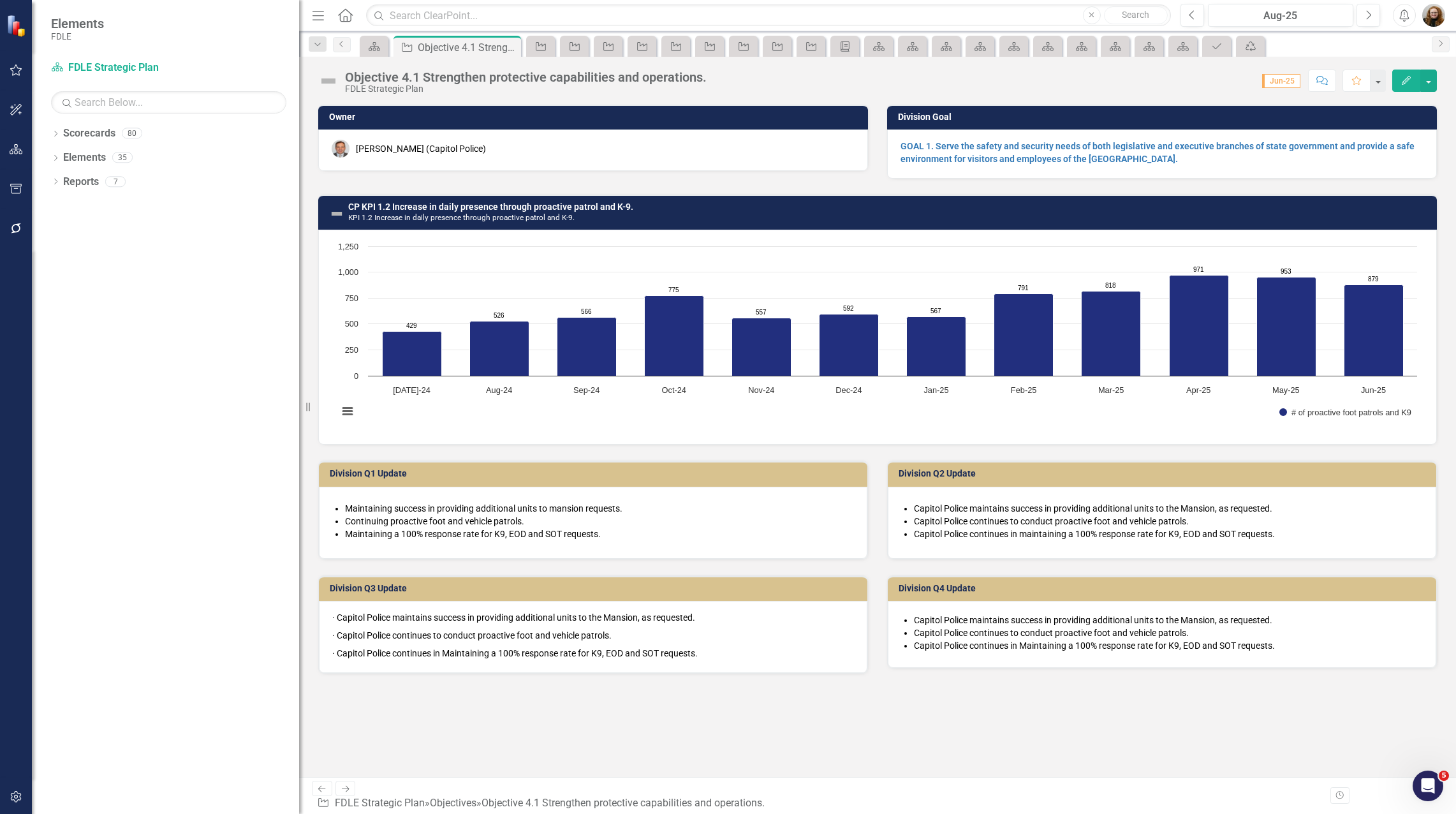
click at [0, 0] on icon "Close" at bounding box center [0, 0] width 0 height 0
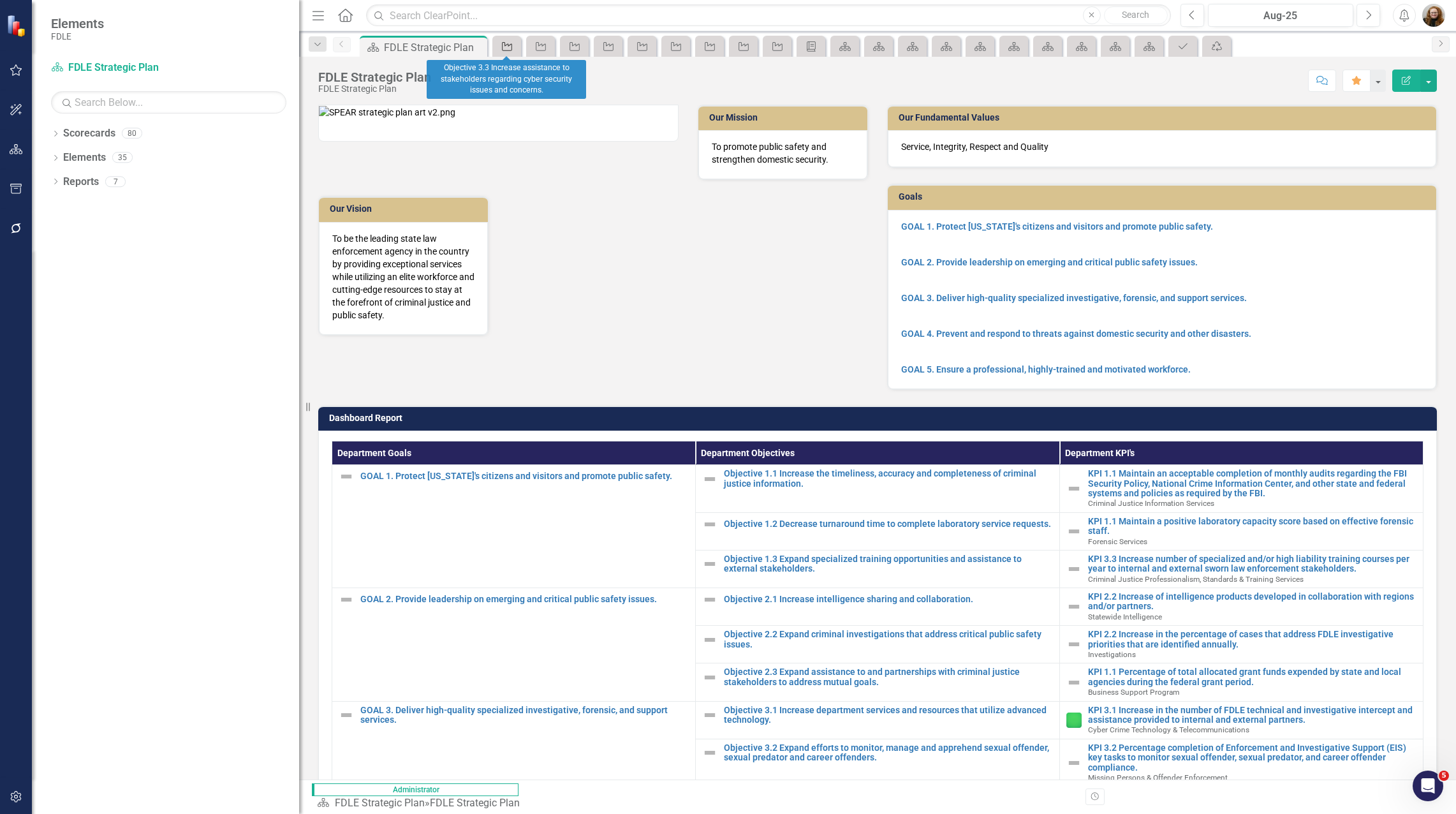
click at [513, 48] on icon "Objective" at bounding box center [508, 46] width 13 height 10
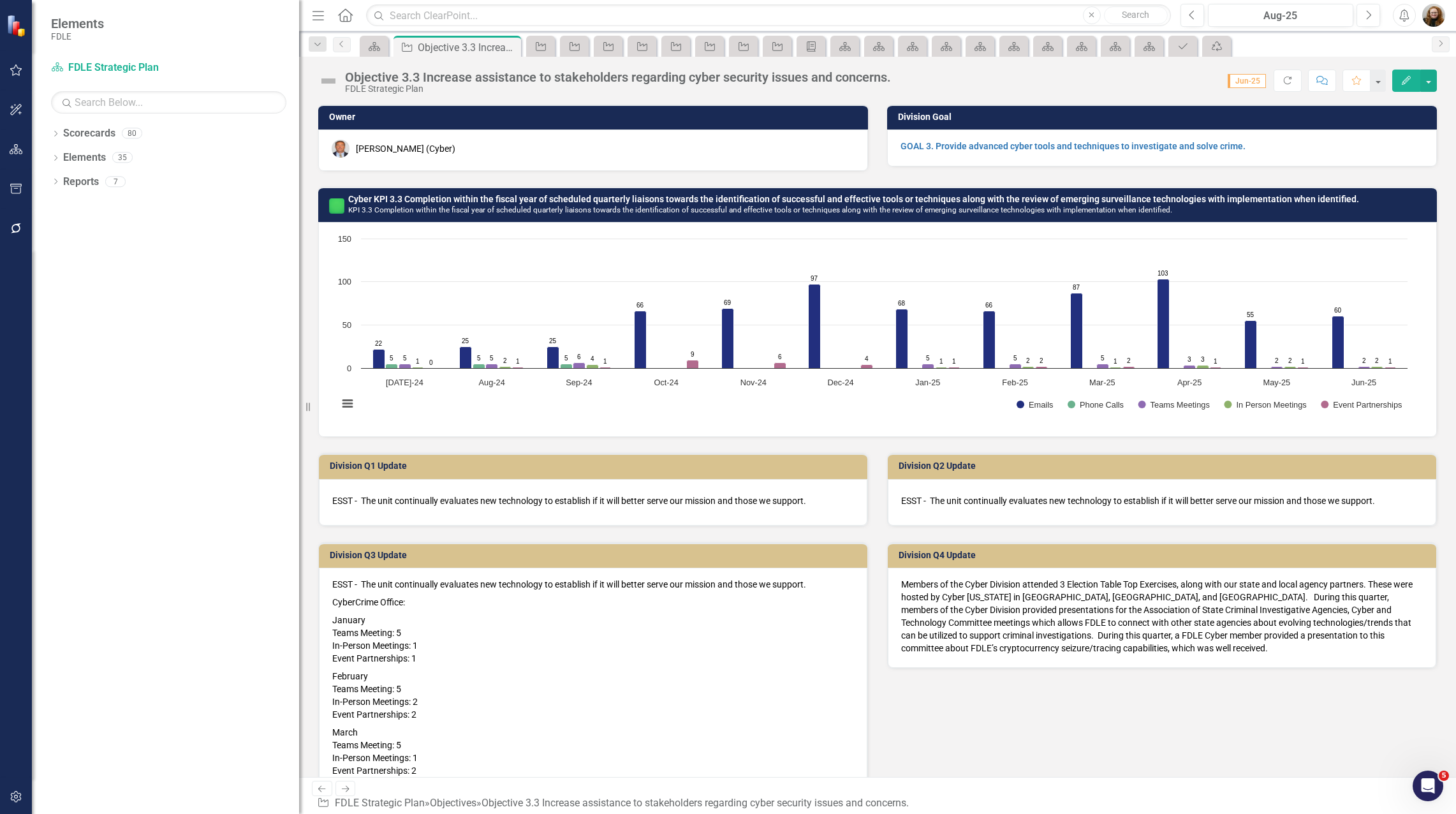
click at [0, 0] on icon "Close" at bounding box center [0, 0] width 0 height 0
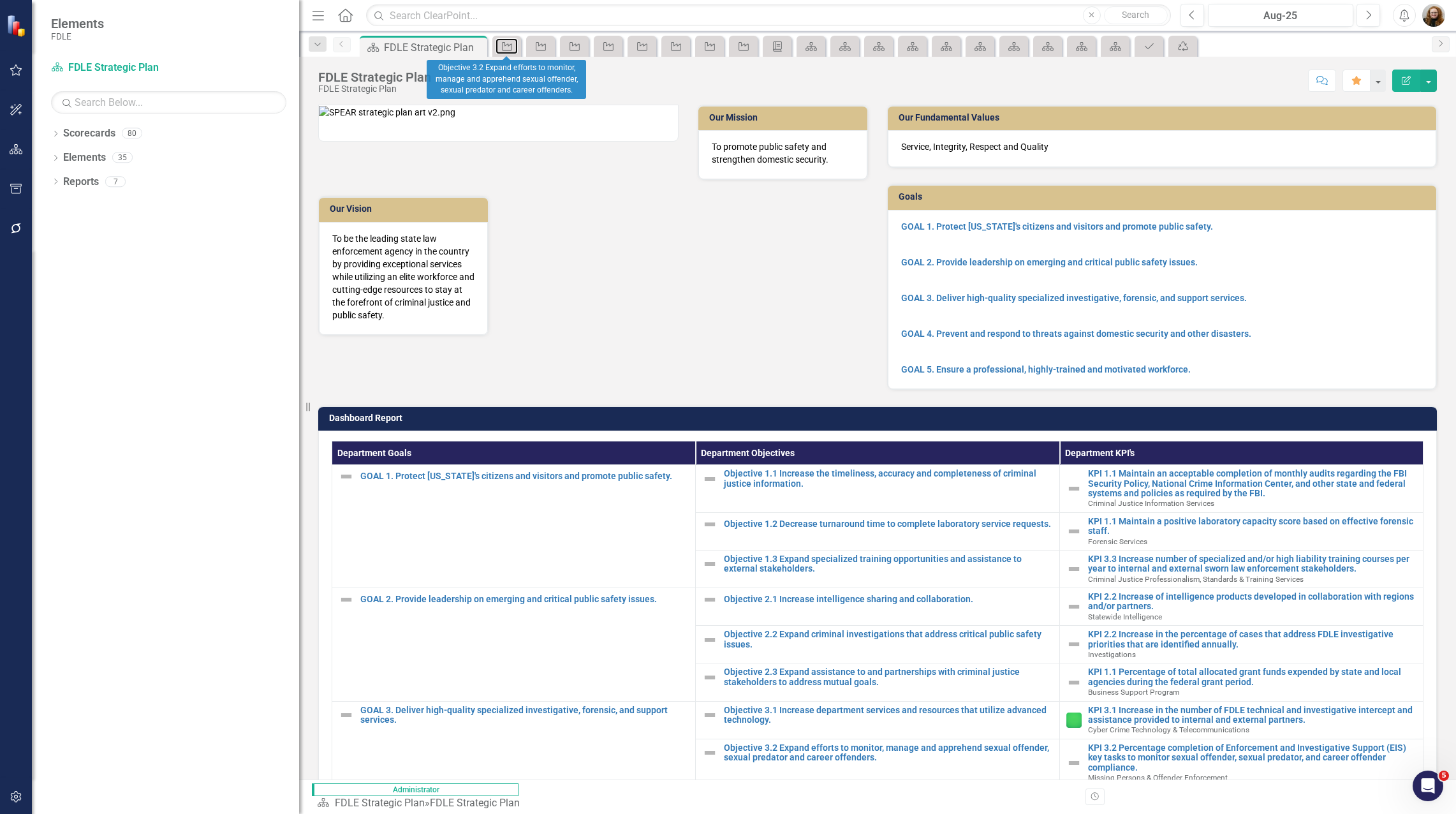
click at [513, 48] on icon "Objective" at bounding box center [508, 46] width 13 height 10
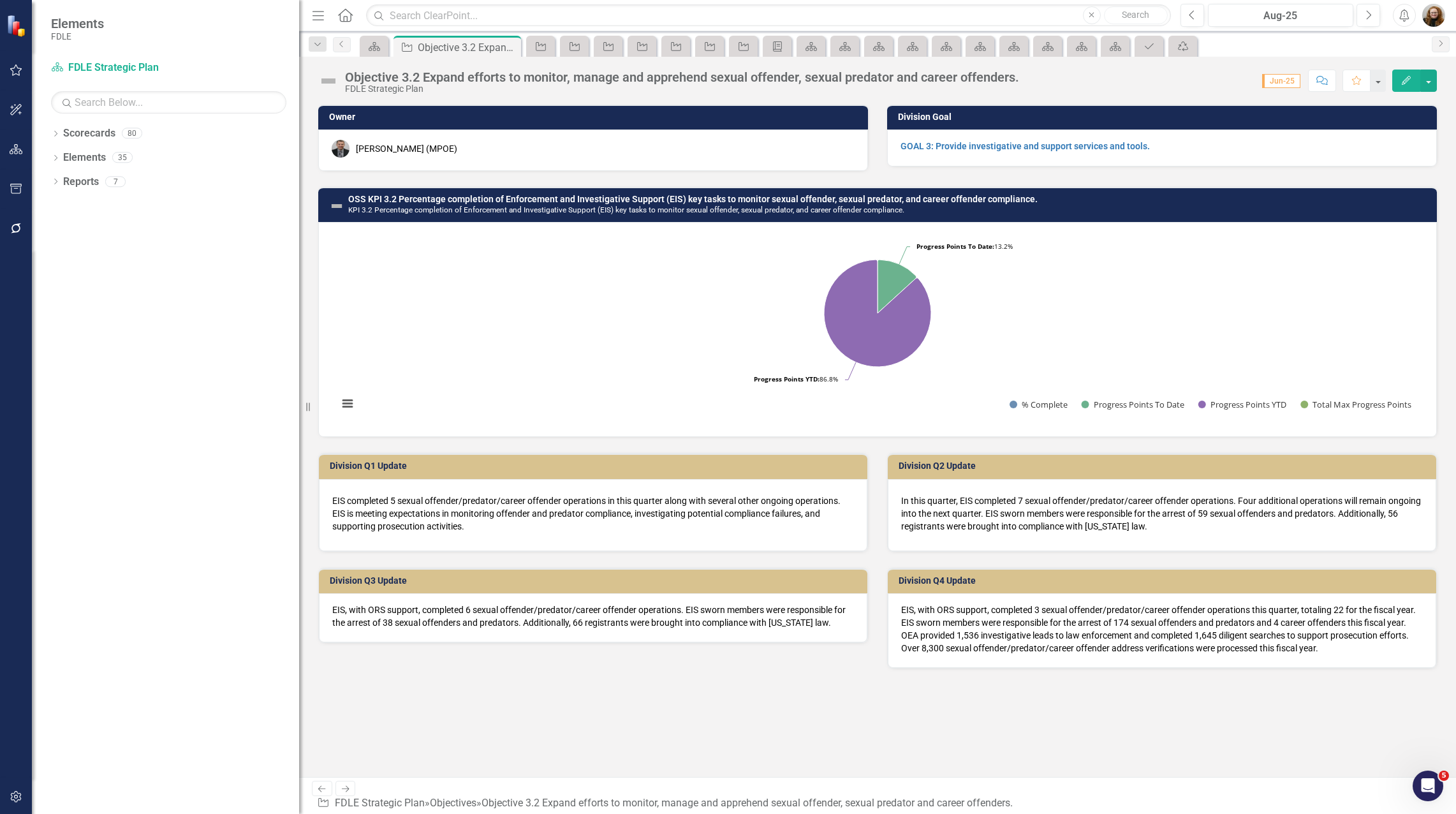
click at [0, 0] on icon "Close" at bounding box center [0, 0] width 0 height 0
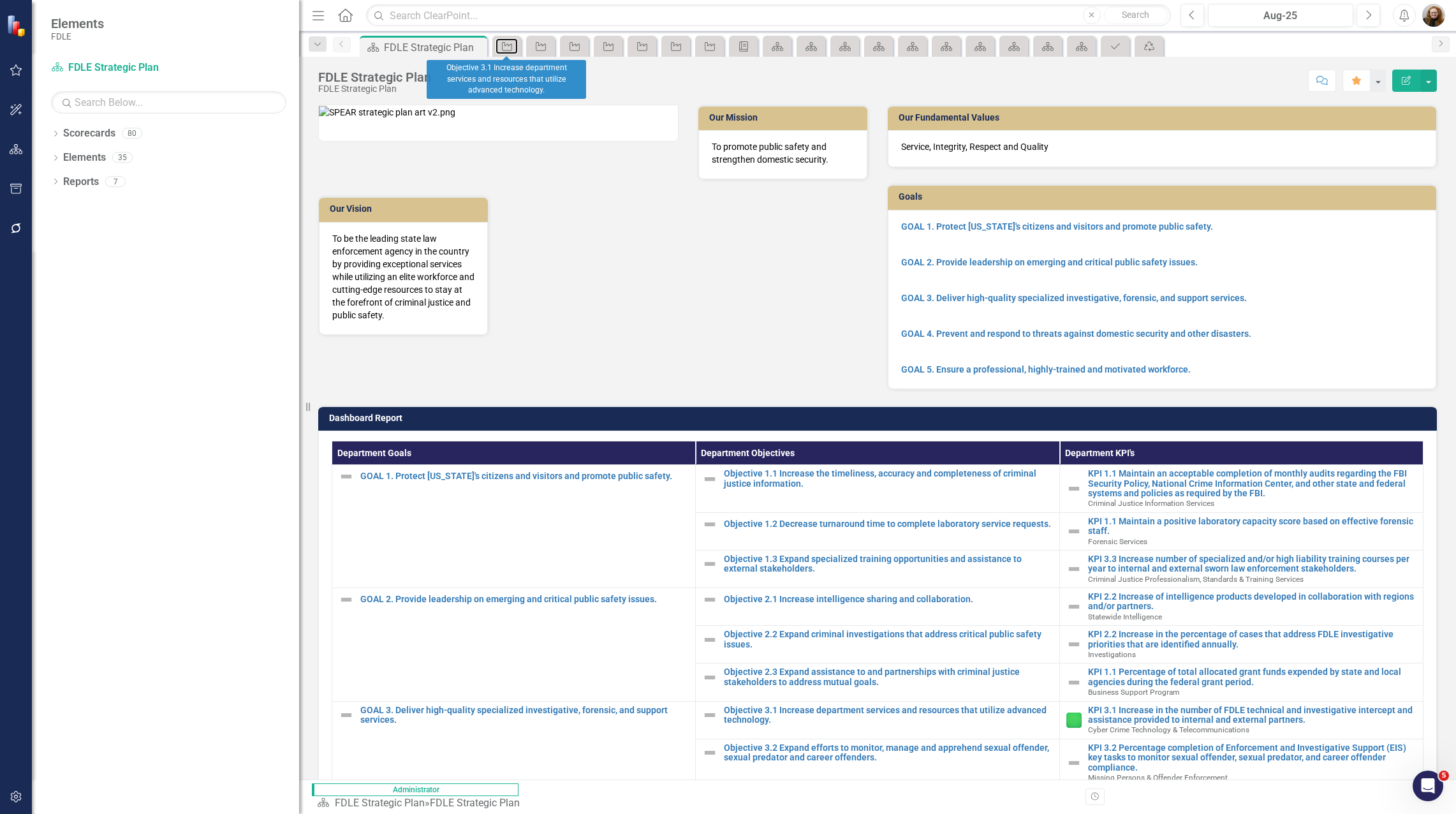
click at [513, 48] on icon "Objective" at bounding box center [508, 46] width 13 height 10
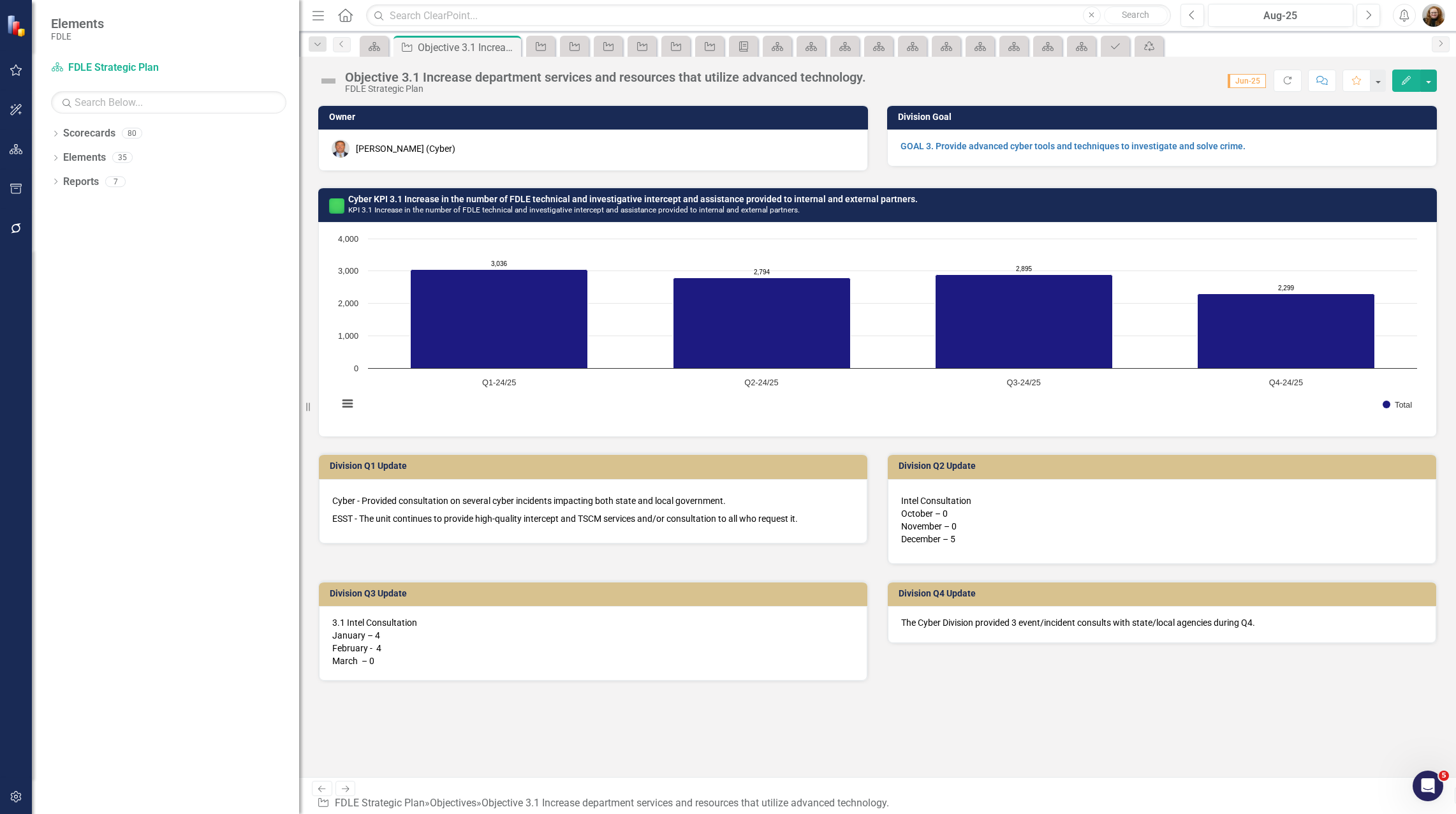
click at [0, 0] on icon "Close" at bounding box center [0, 0] width 0 height 0
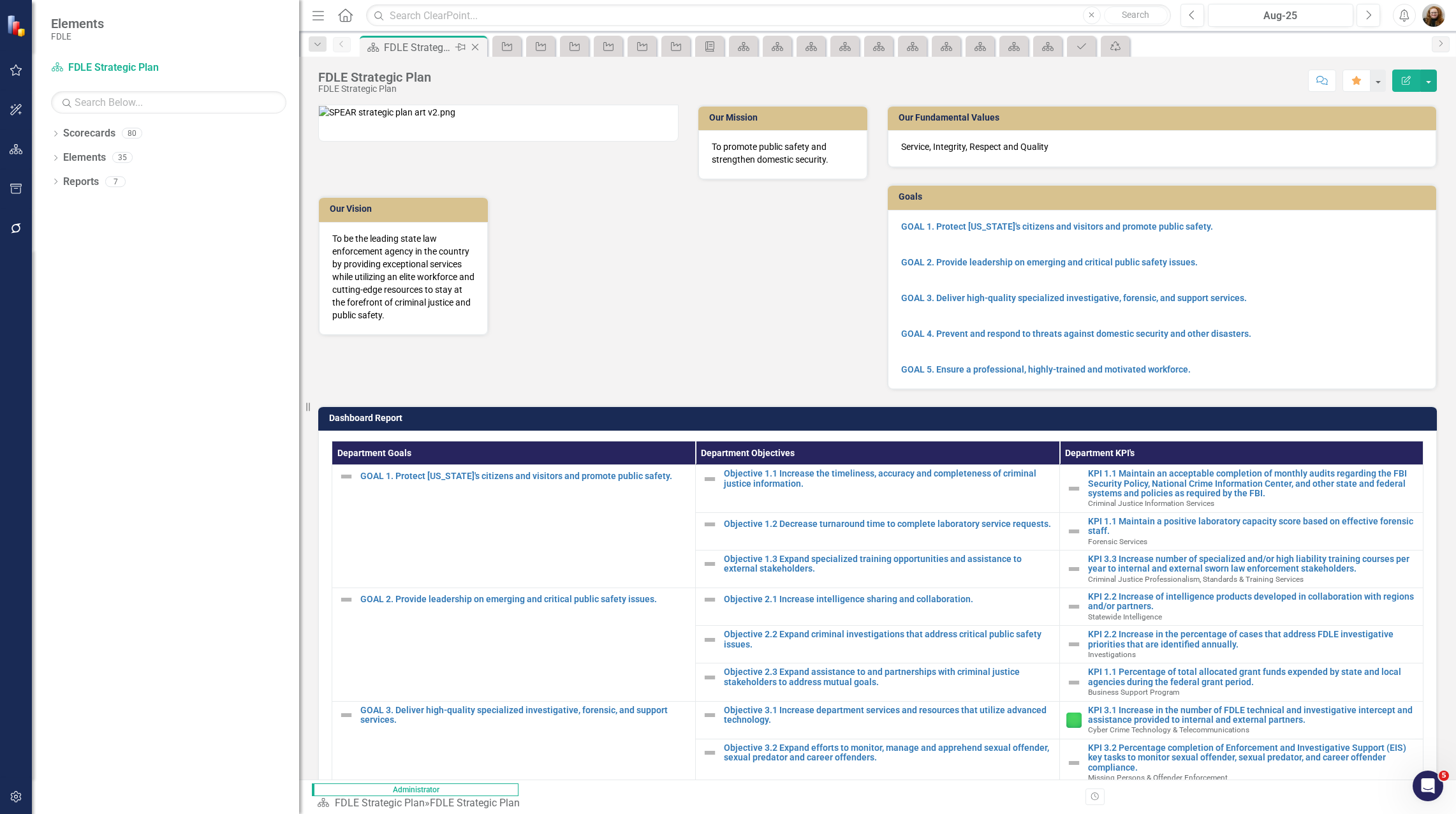
click at [476, 44] on icon "Close" at bounding box center [476, 47] width 13 height 10
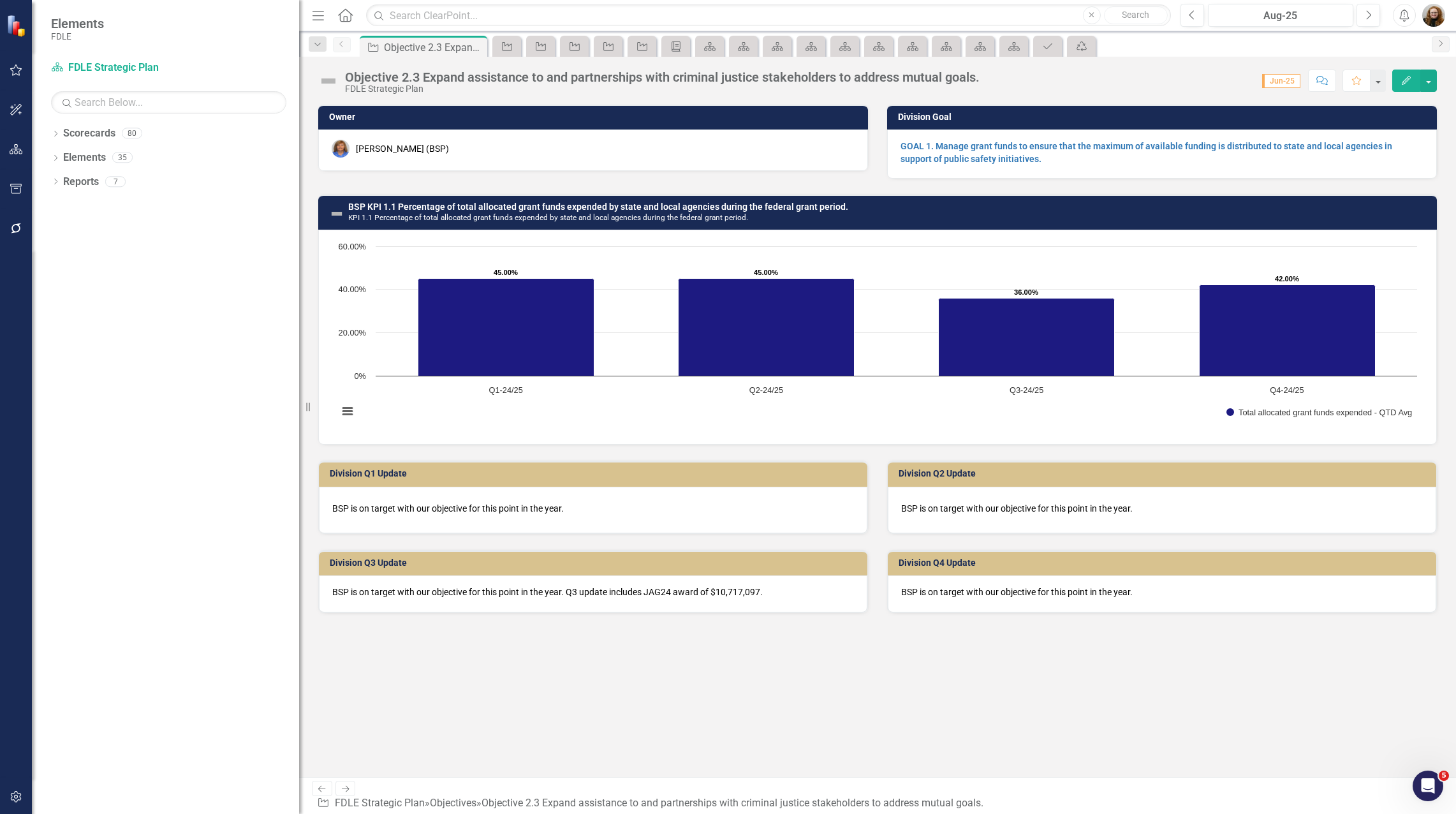
click at [0, 0] on icon "Close" at bounding box center [0, 0] width 0 height 0
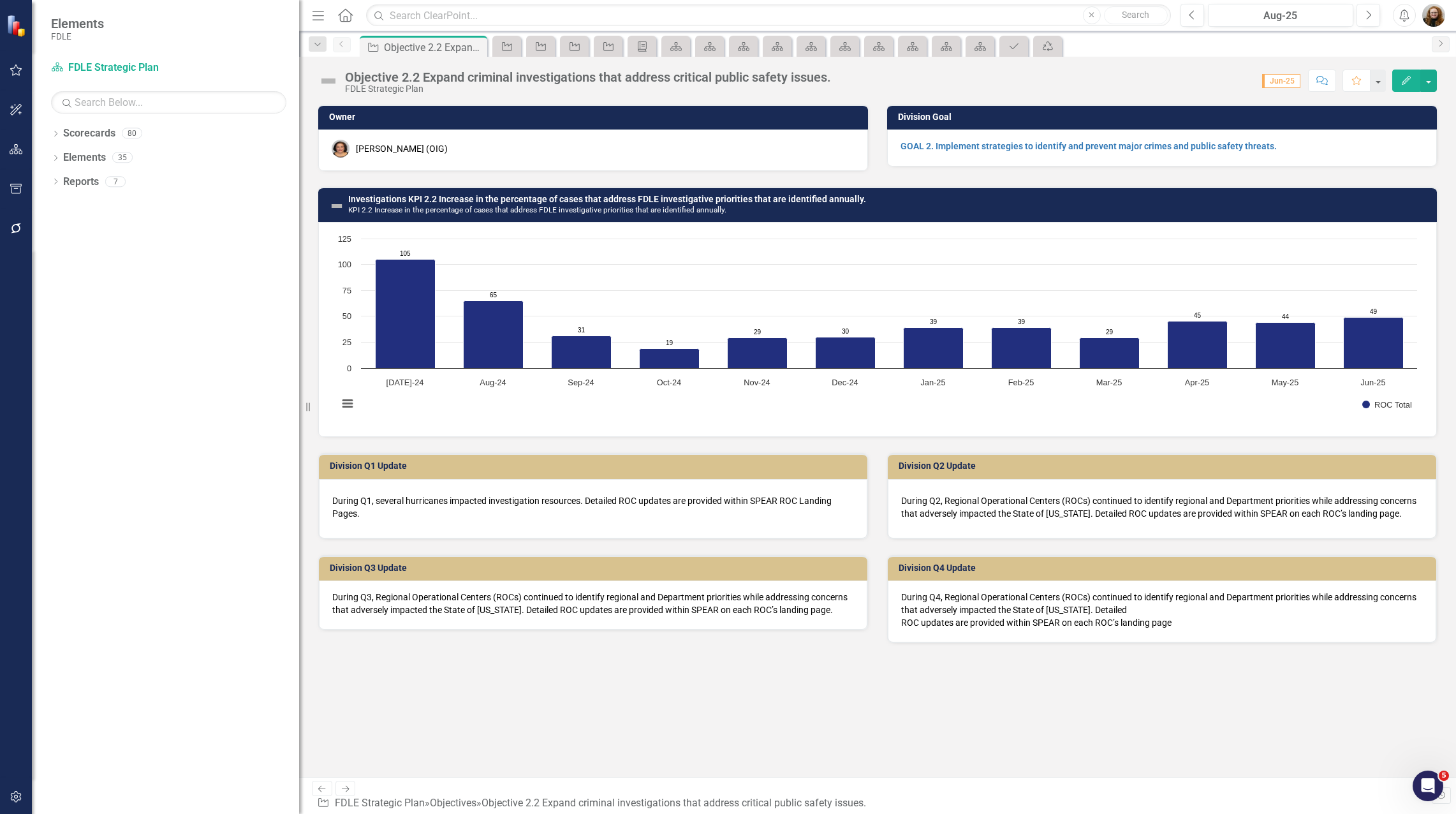
click at [0, 0] on icon "Close" at bounding box center [0, 0] width 0 height 0
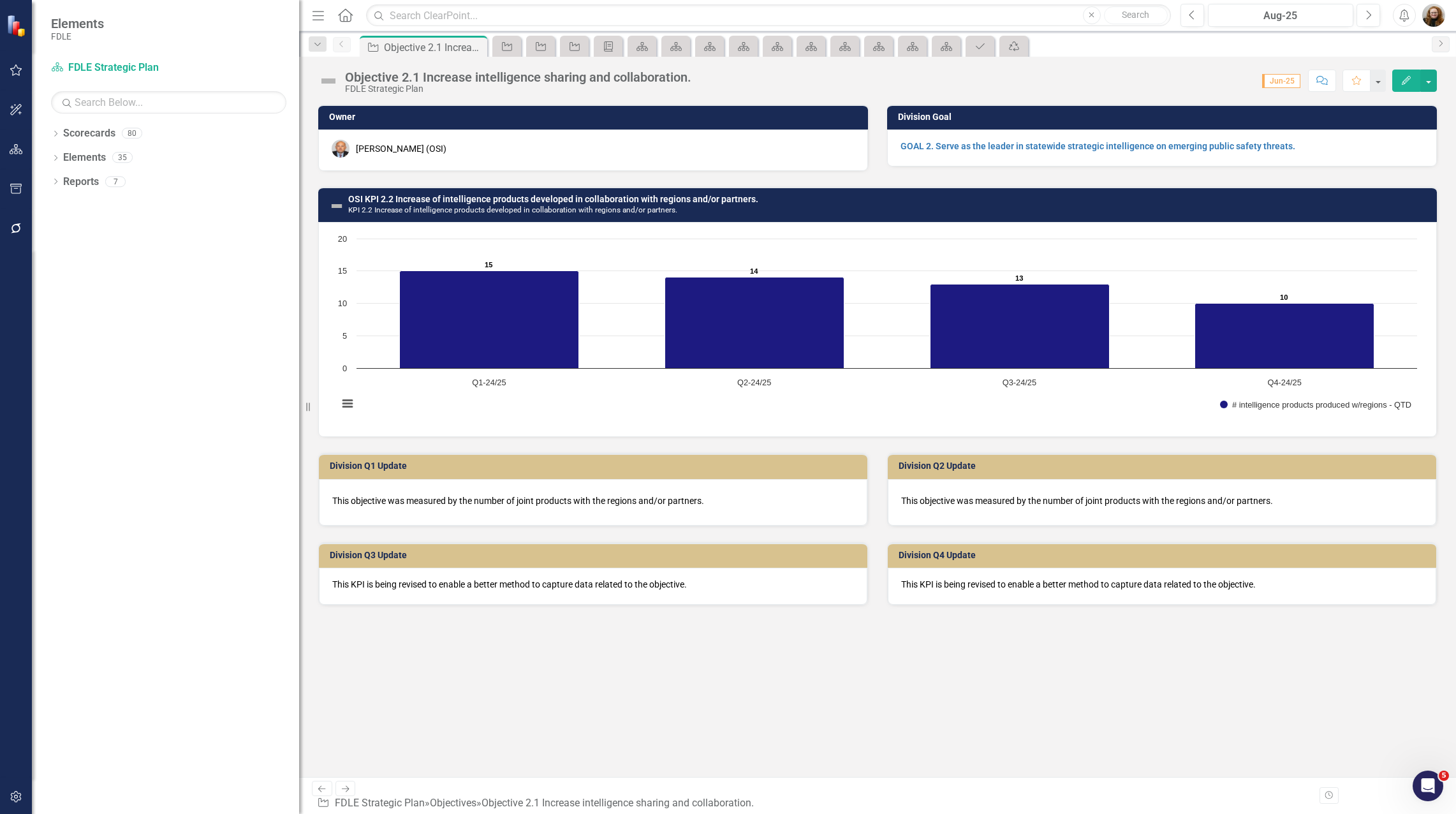
click at [0, 0] on icon "Close" at bounding box center [0, 0] width 0 height 0
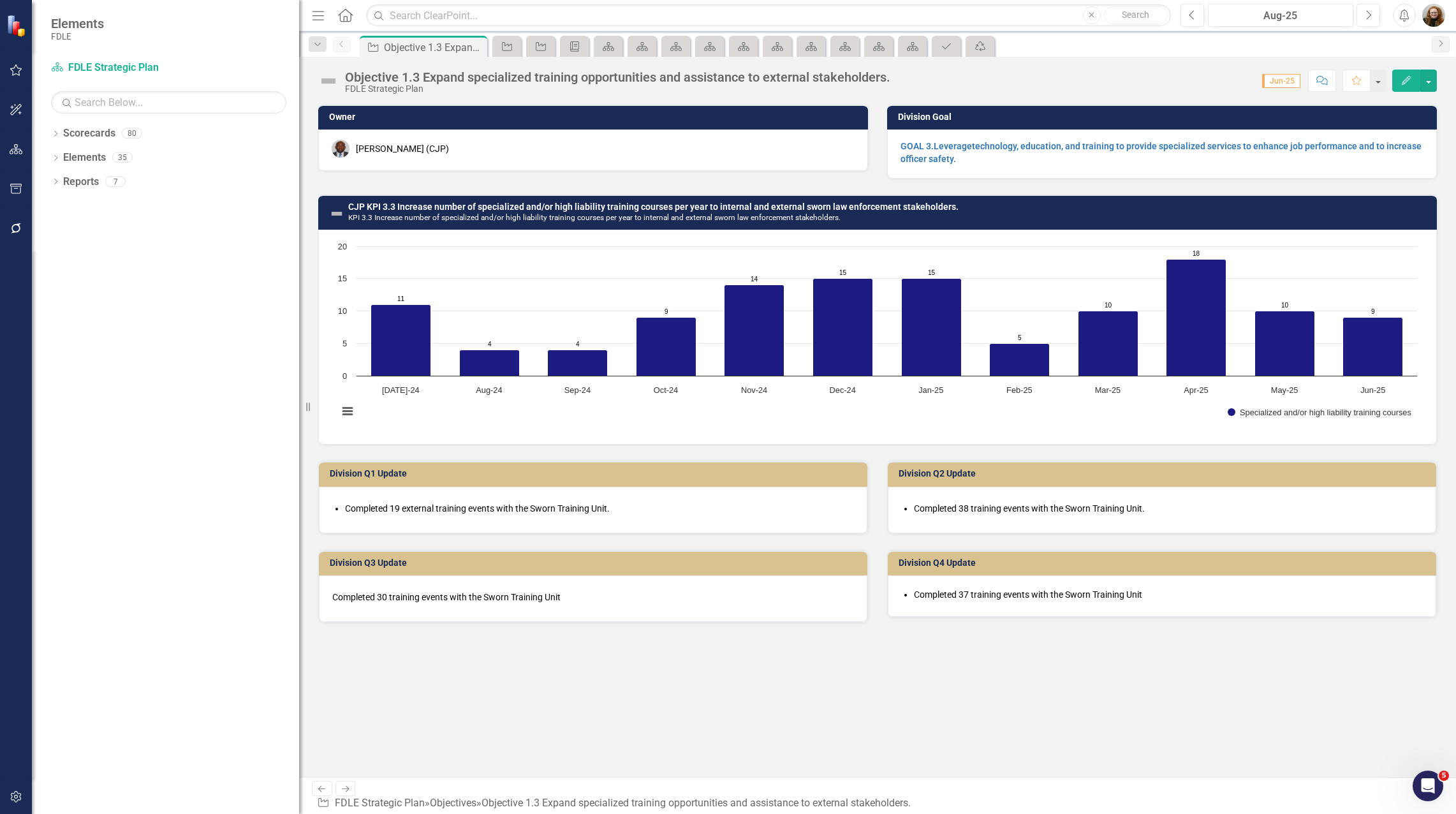
click at [0, 0] on icon "Close" at bounding box center [0, 0] width 0 height 0
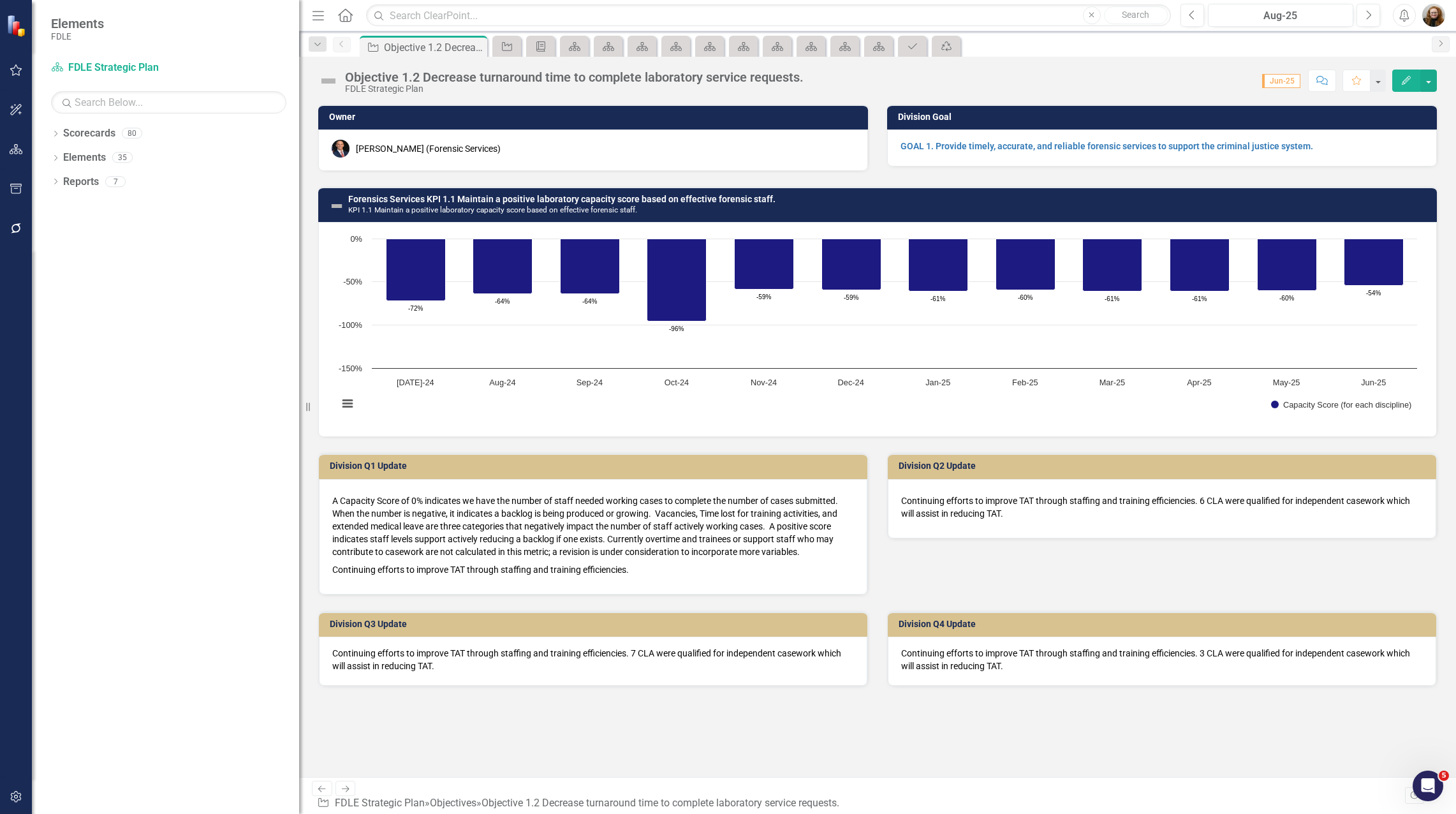
click at [0, 0] on icon "Close" at bounding box center [0, 0] width 0 height 0
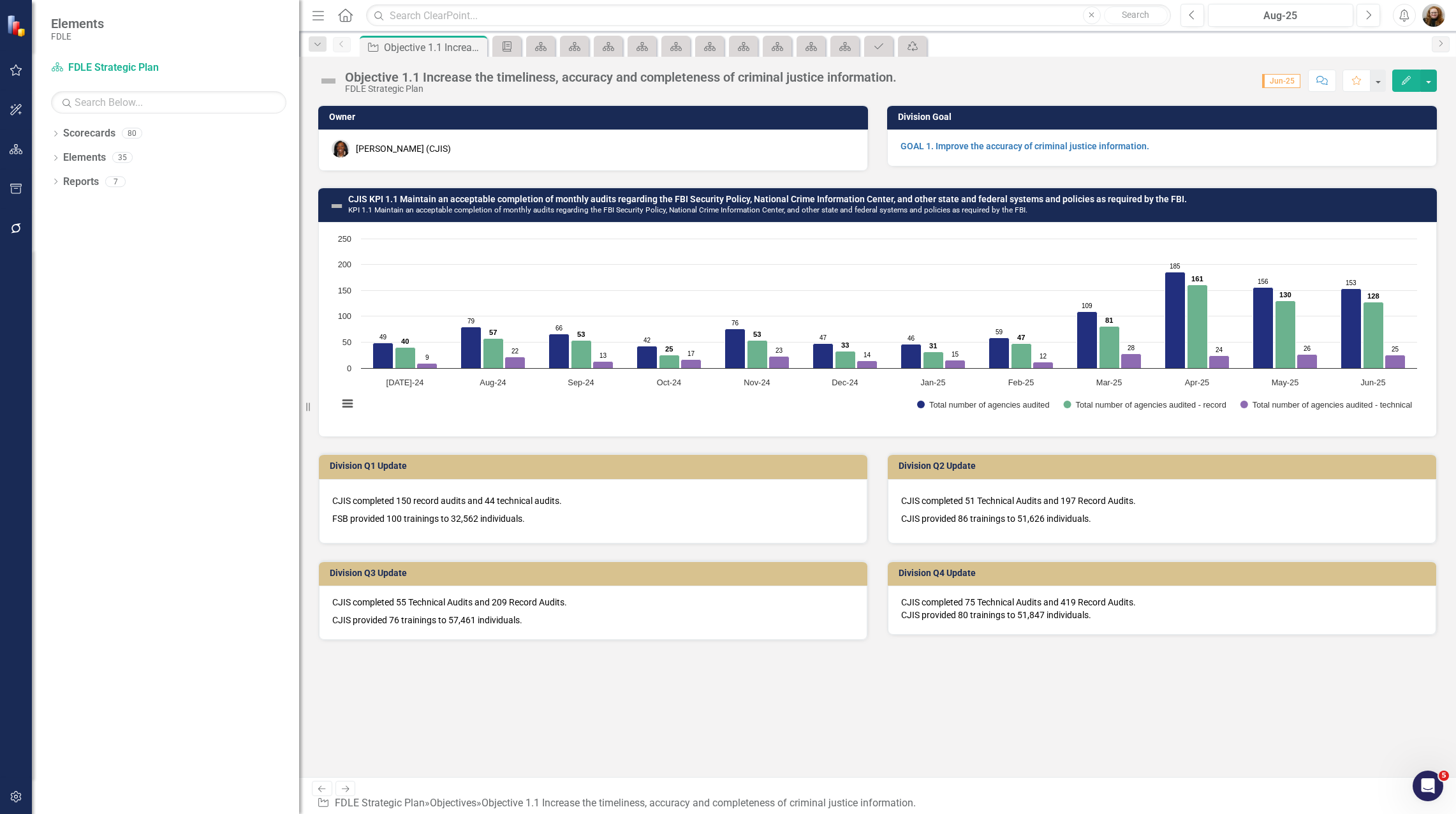
click at [0, 0] on icon "Close" at bounding box center [0, 0] width 0 height 0
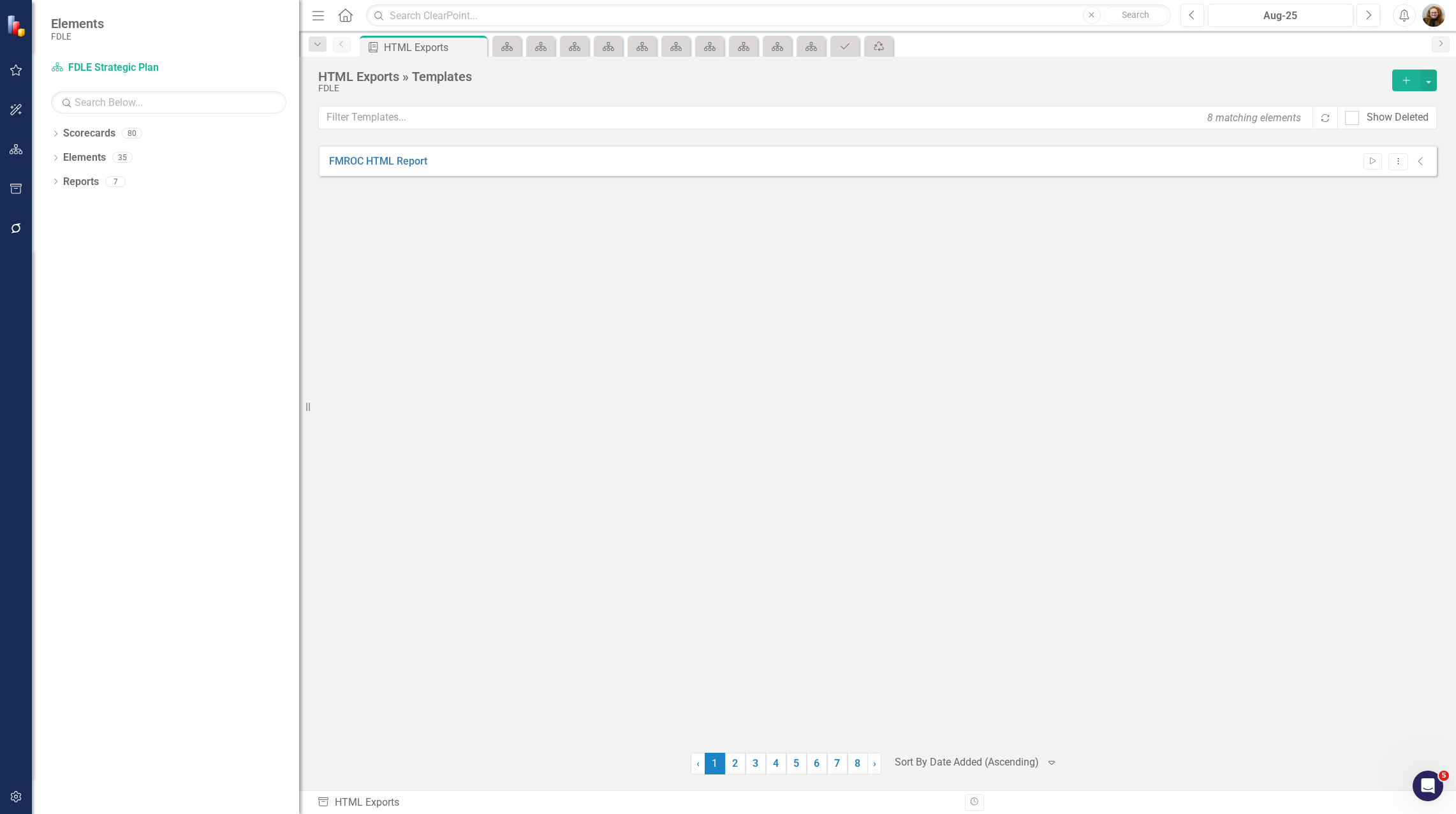
click at [0, 0] on icon "Close" at bounding box center [0, 0] width 0 height 0
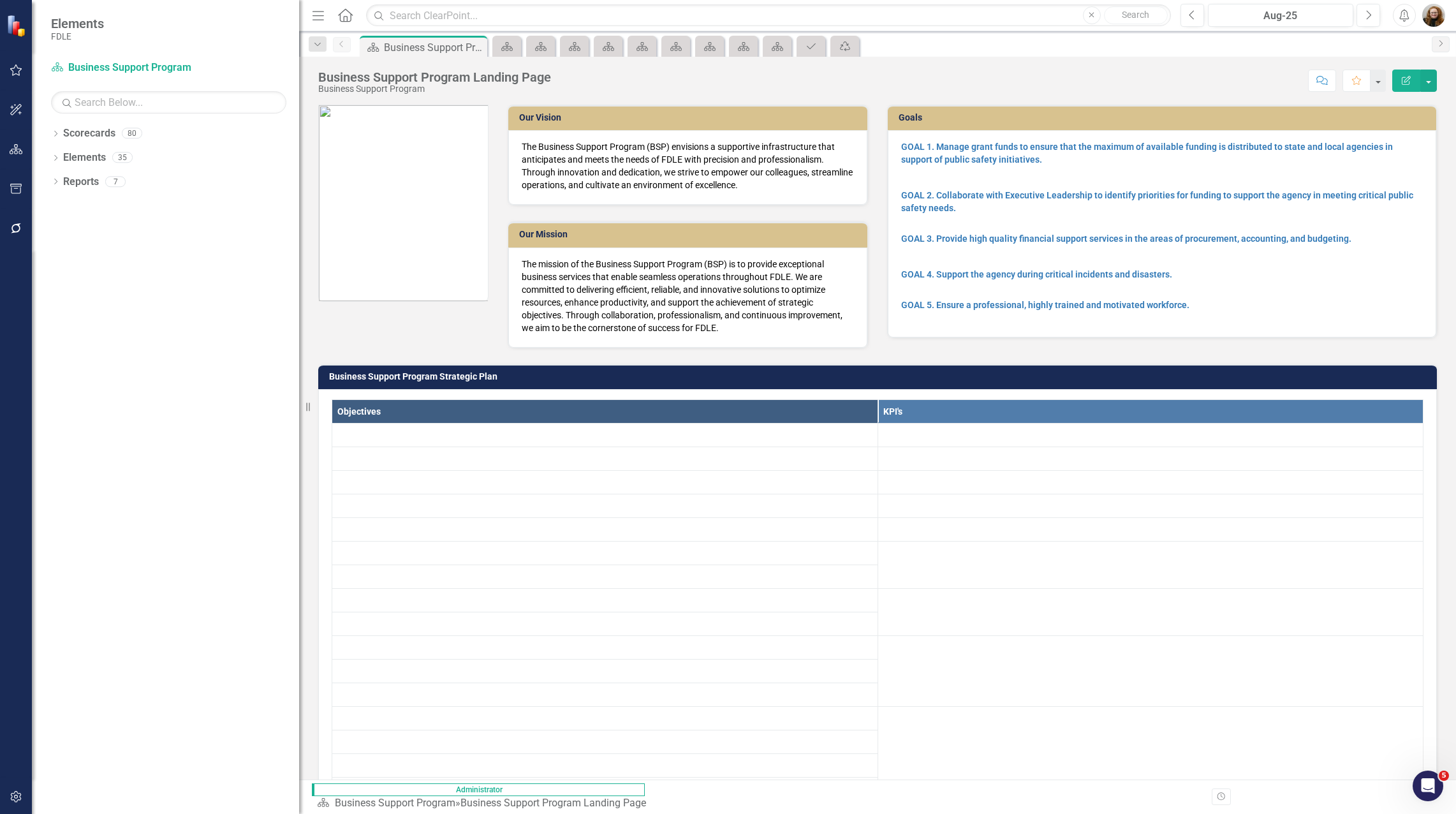
click at [0, 0] on icon "Close" at bounding box center [0, 0] width 0 height 0
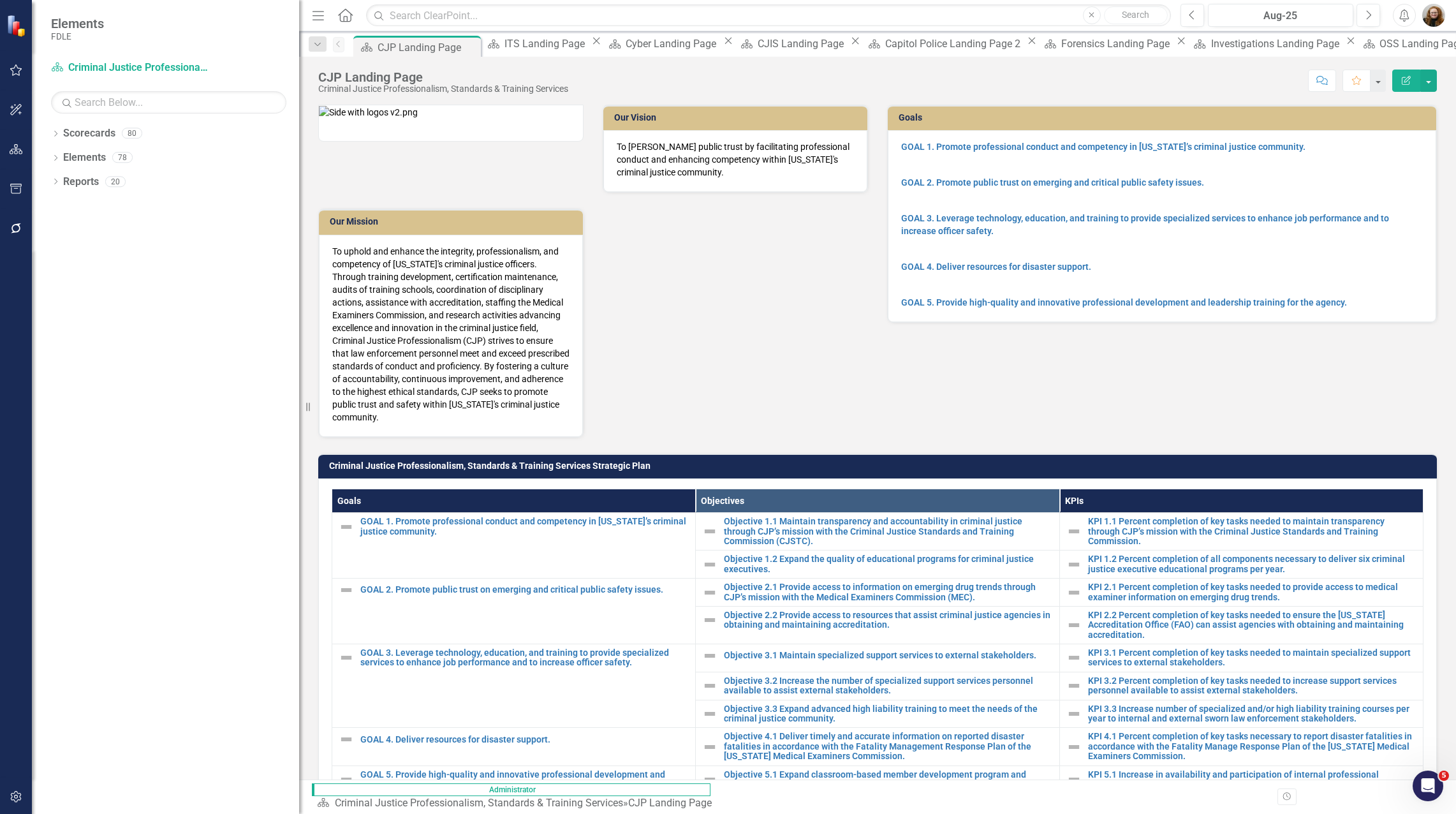
click at [0, 0] on icon "Close" at bounding box center [0, 0] width 0 height 0
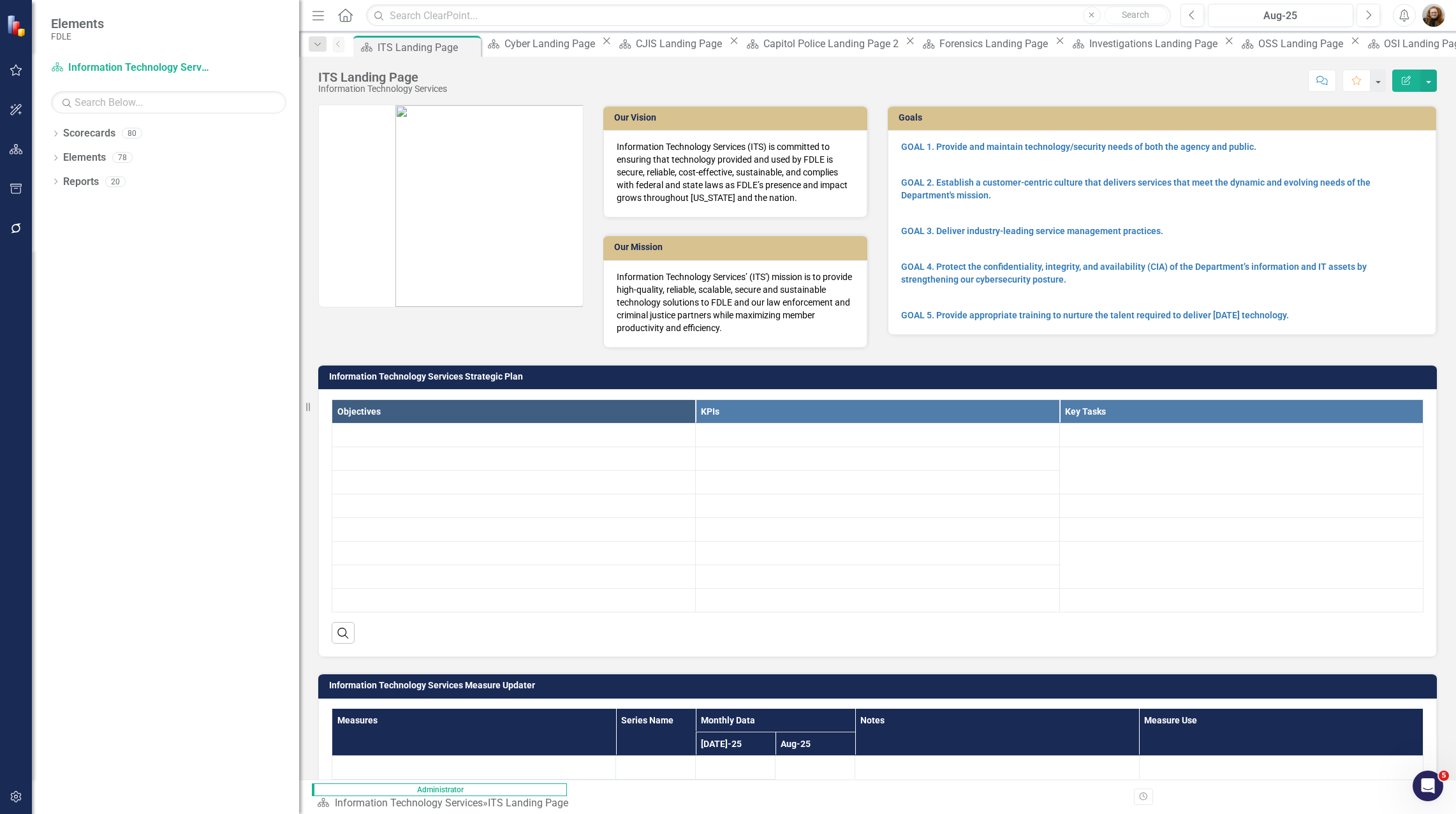
click at [476, 44] on div "Scorecard ITS Landing Page Pin Close" at bounding box center [417, 47] width 121 height 16
click at [0, 0] on icon "Close" at bounding box center [0, 0] width 0 height 0
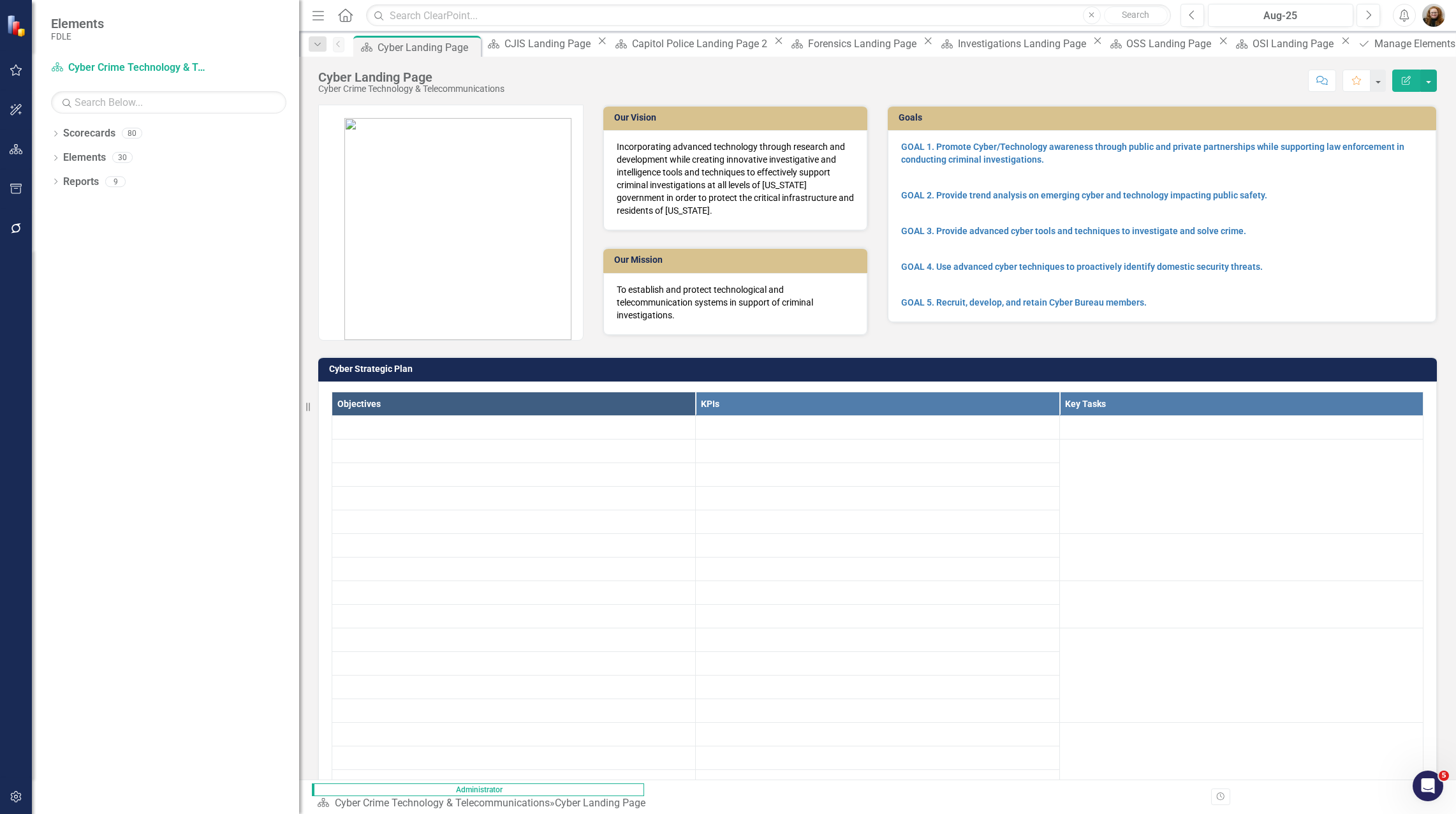
click at [0, 0] on icon "Close" at bounding box center [0, 0] width 0 height 0
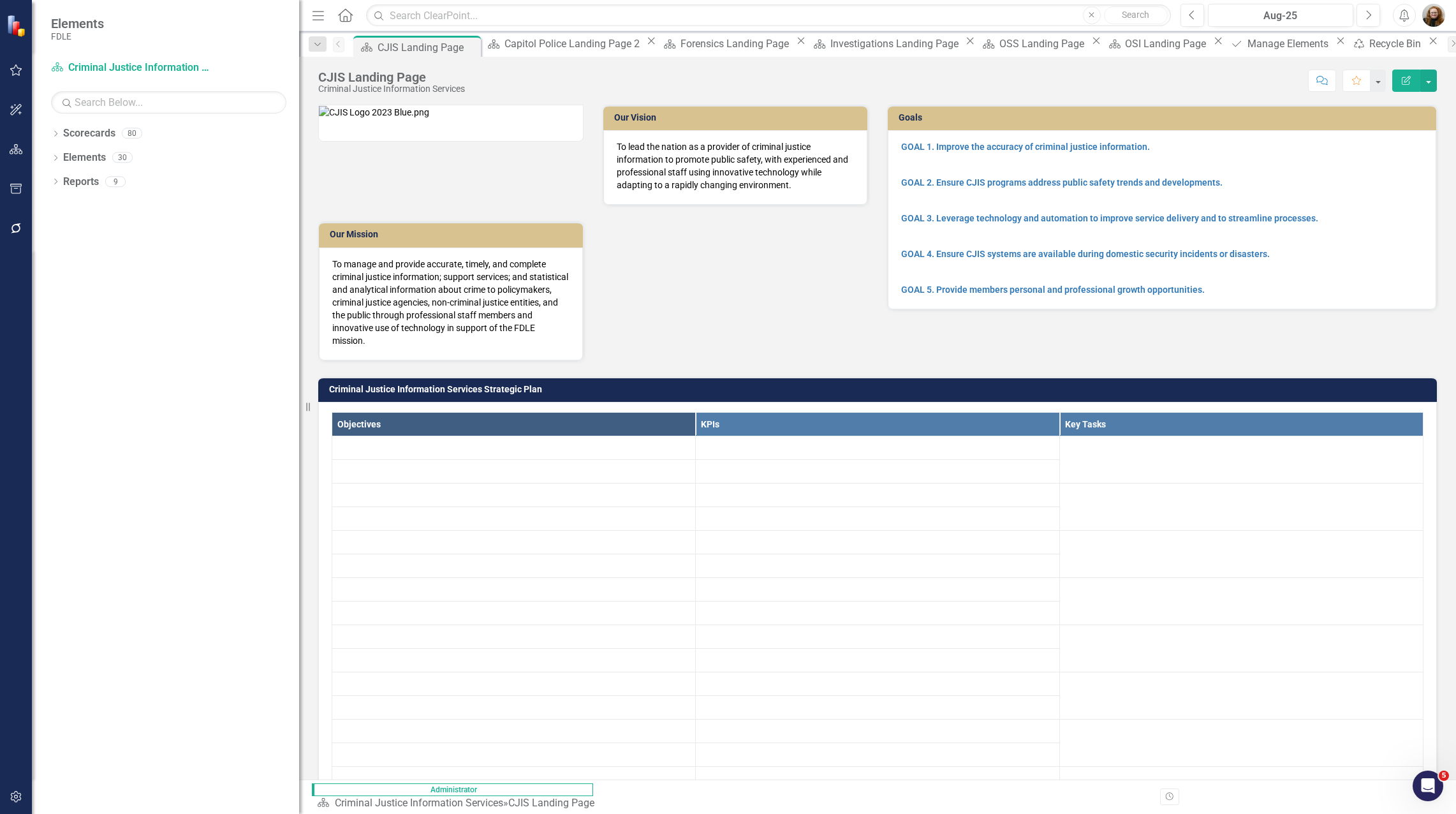
click at [0, 0] on icon "Close" at bounding box center [0, 0] width 0 height 0
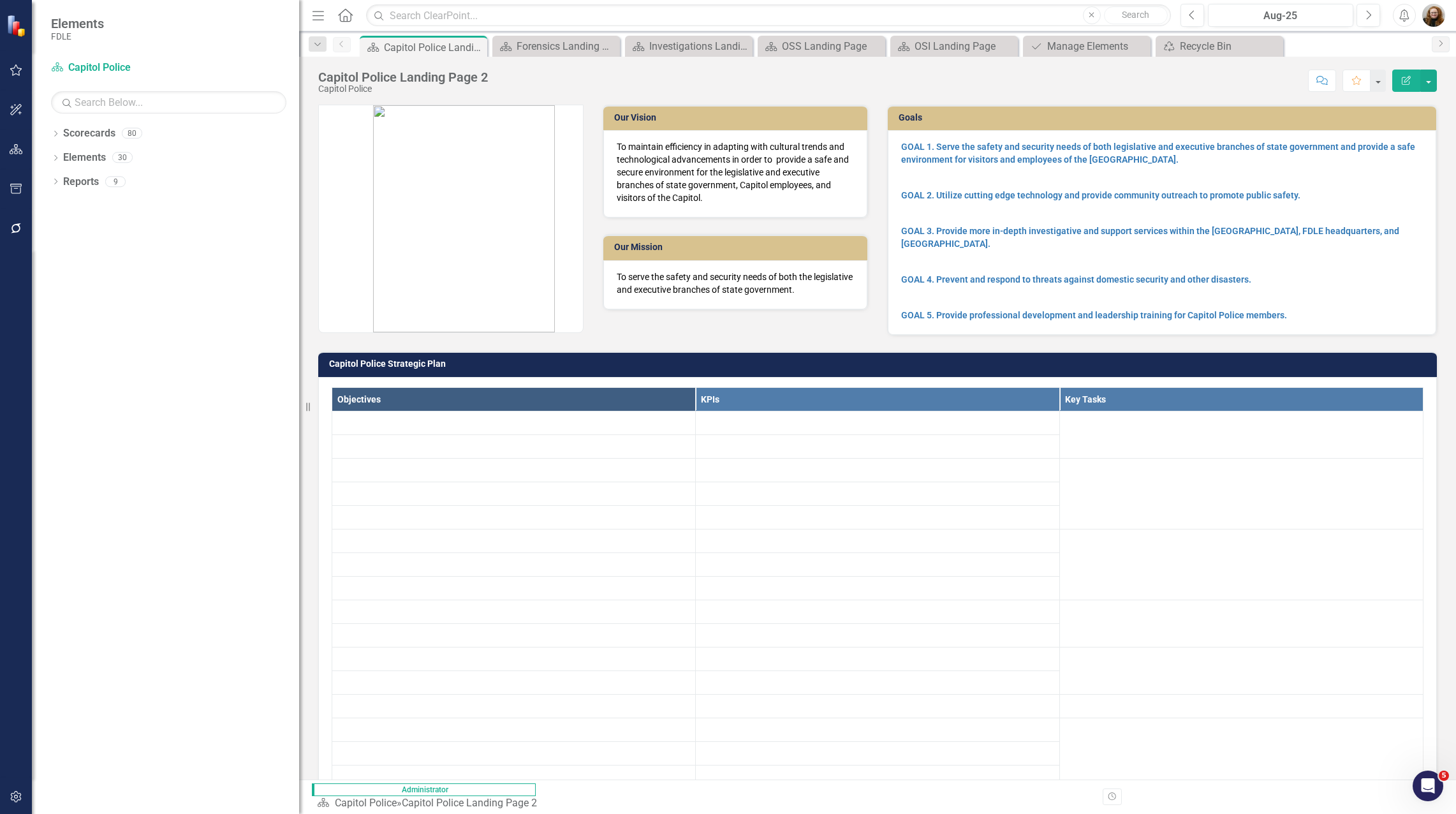
click at [0, 0] on icon "Close" at bounding box center [0, 0] width 0 height 0
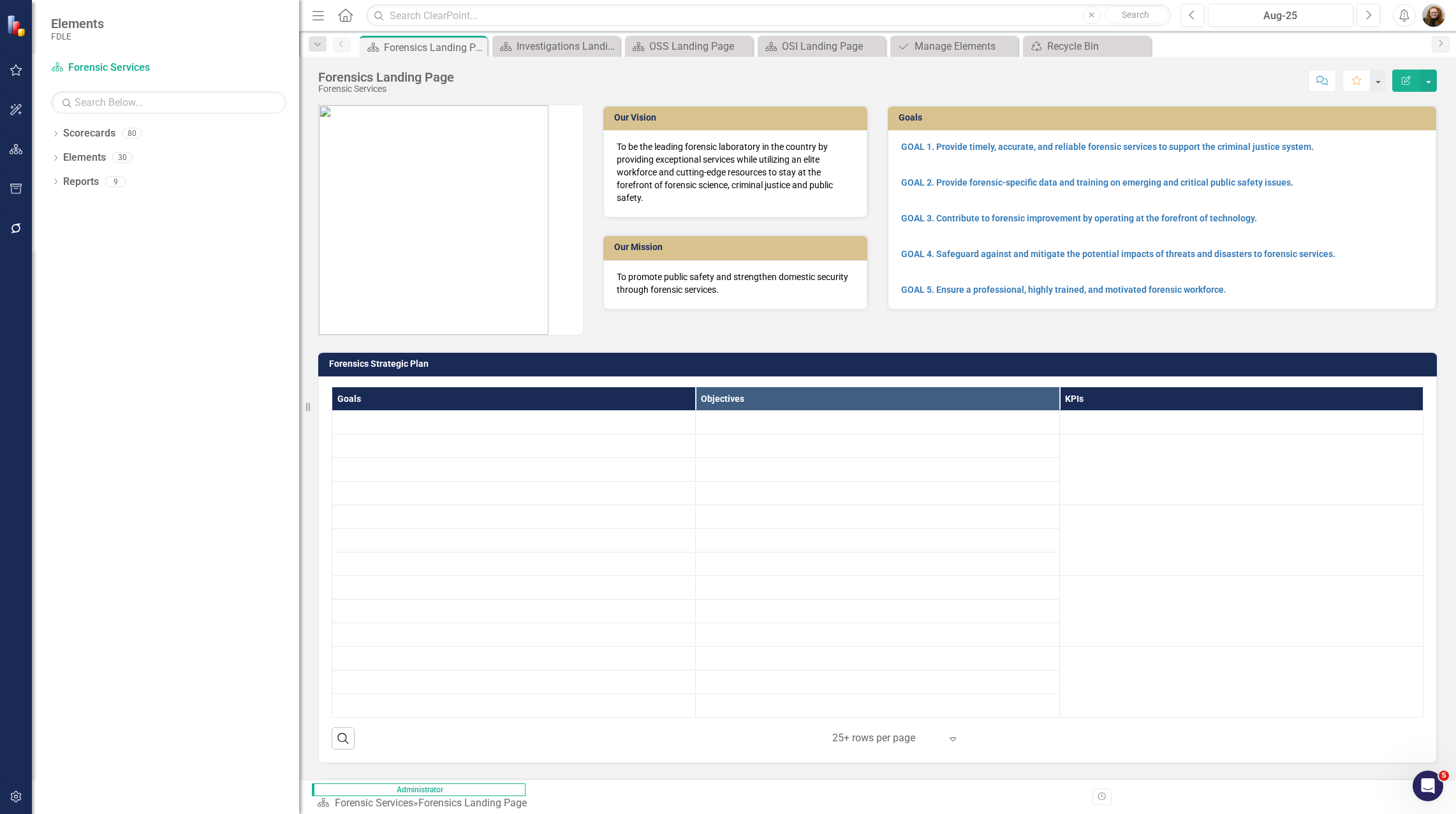
click at [0, 0] on icon "Close" at bounding box center [0, 0] width 0 height 0
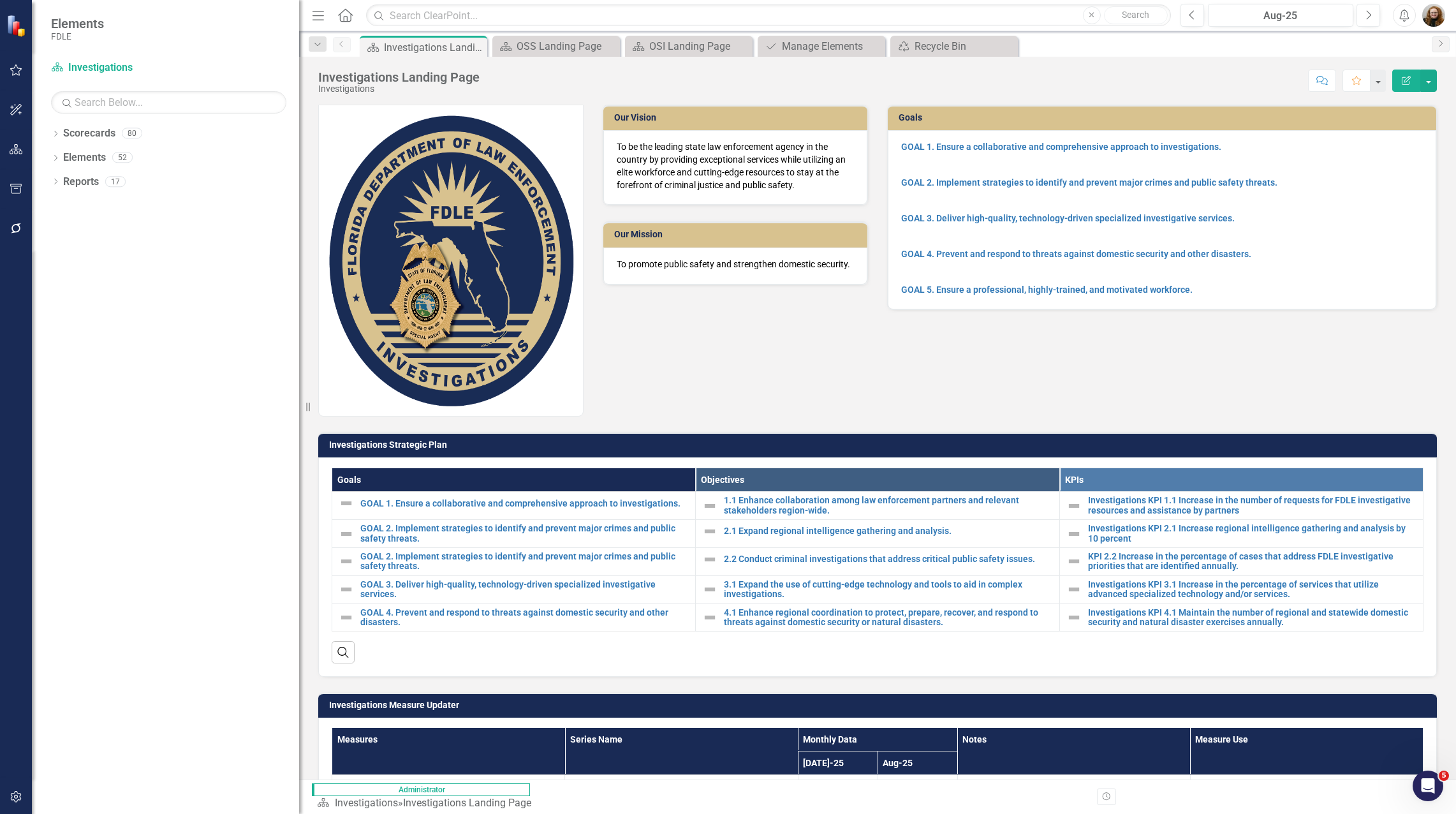
click at [0, 0] on icon "Close" at bounding box center [0, 0] width 0 height 0
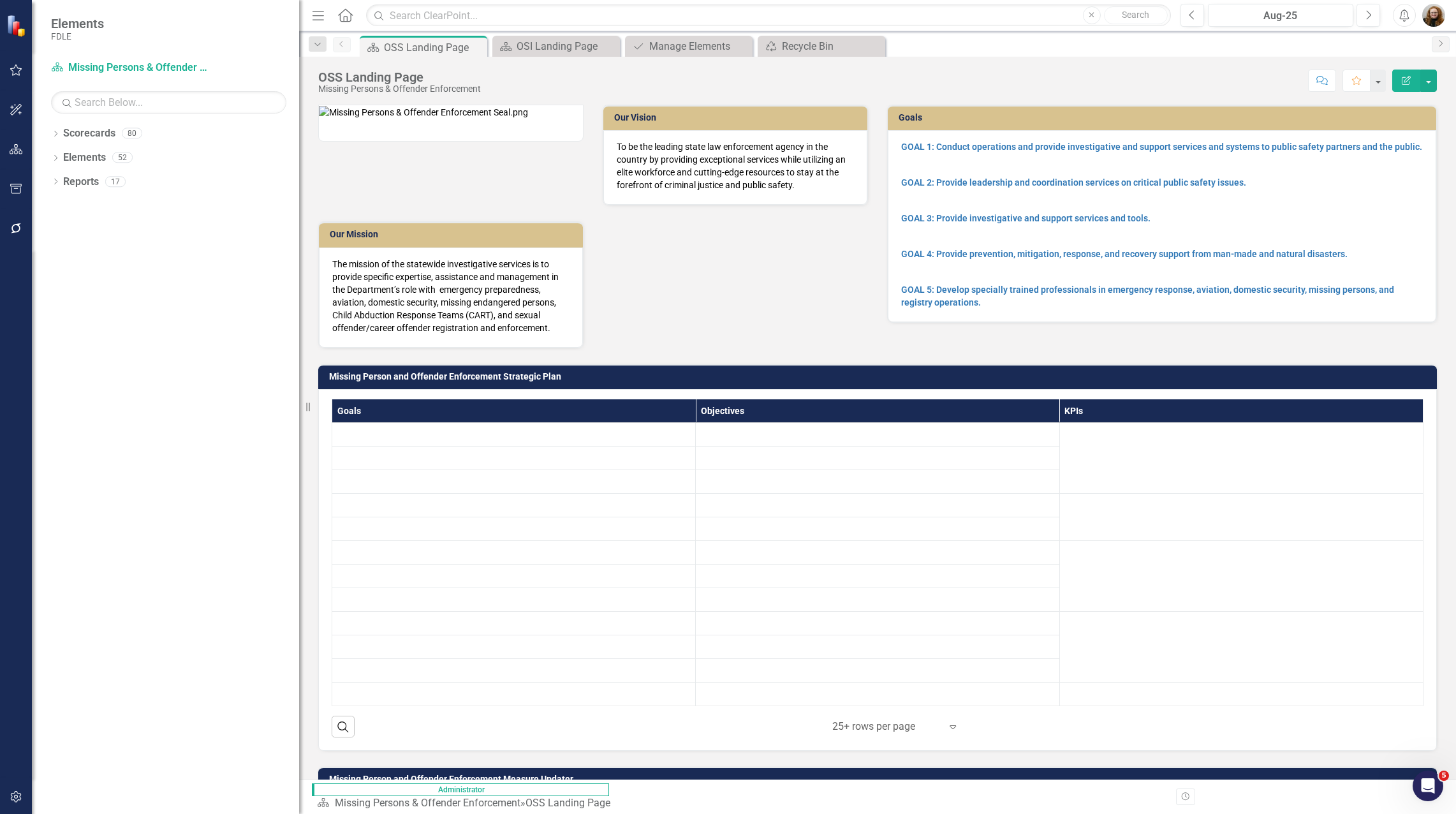
click at [0, 0] on icon "Close" at bounding box center [0, 0] width 0 height 0
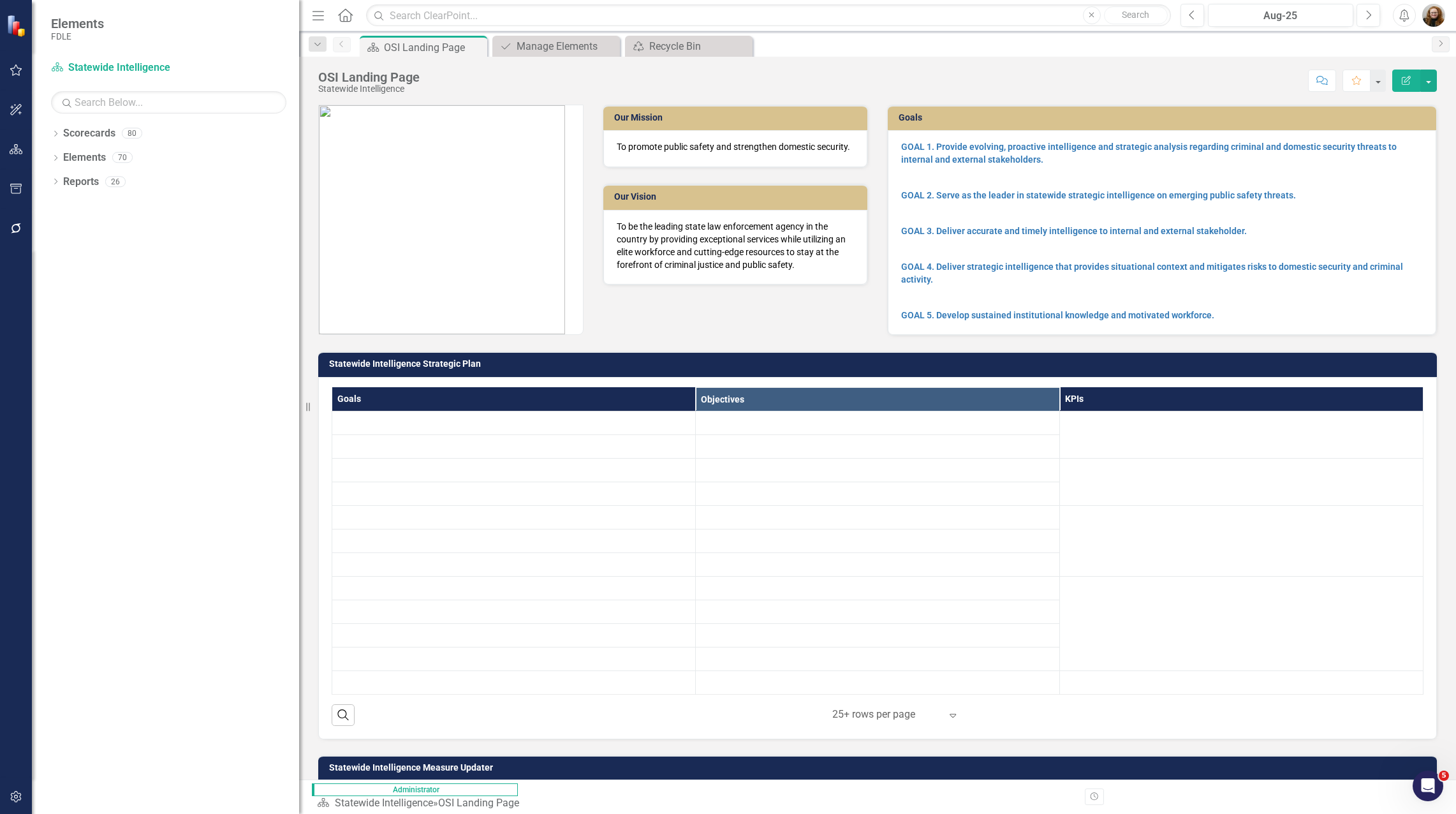
click at [476, 44] on div "Scorecard OSI Landing Page Pin Close" at bounding box center [424, 47] width 121 height 16
click at [0, 0] on icon "Close" at bounding box center [0, 0] width 0 height 0
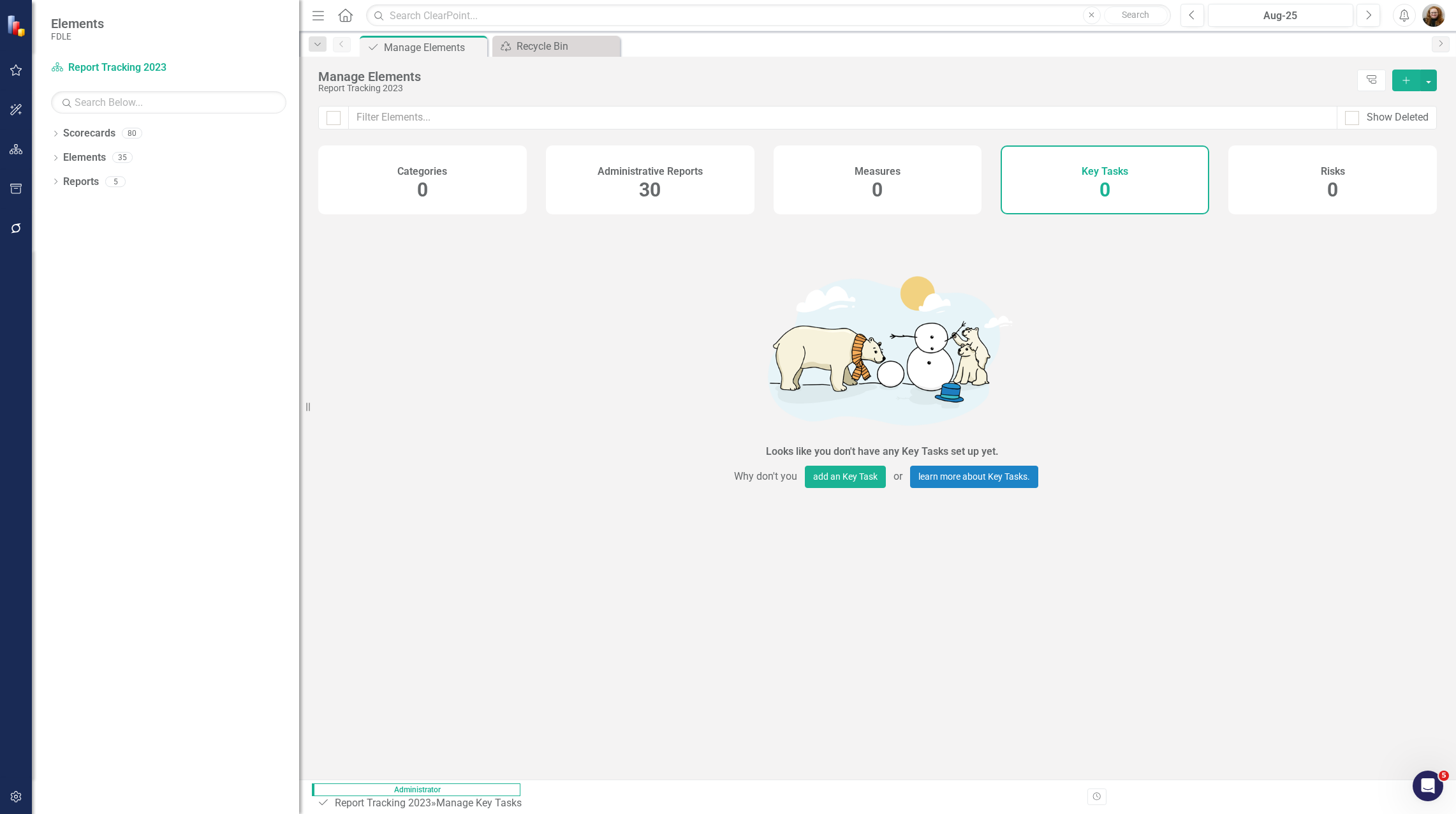
click at [0, 0] on icon "Close" at bounding box center [0, 0] width 0 height 0
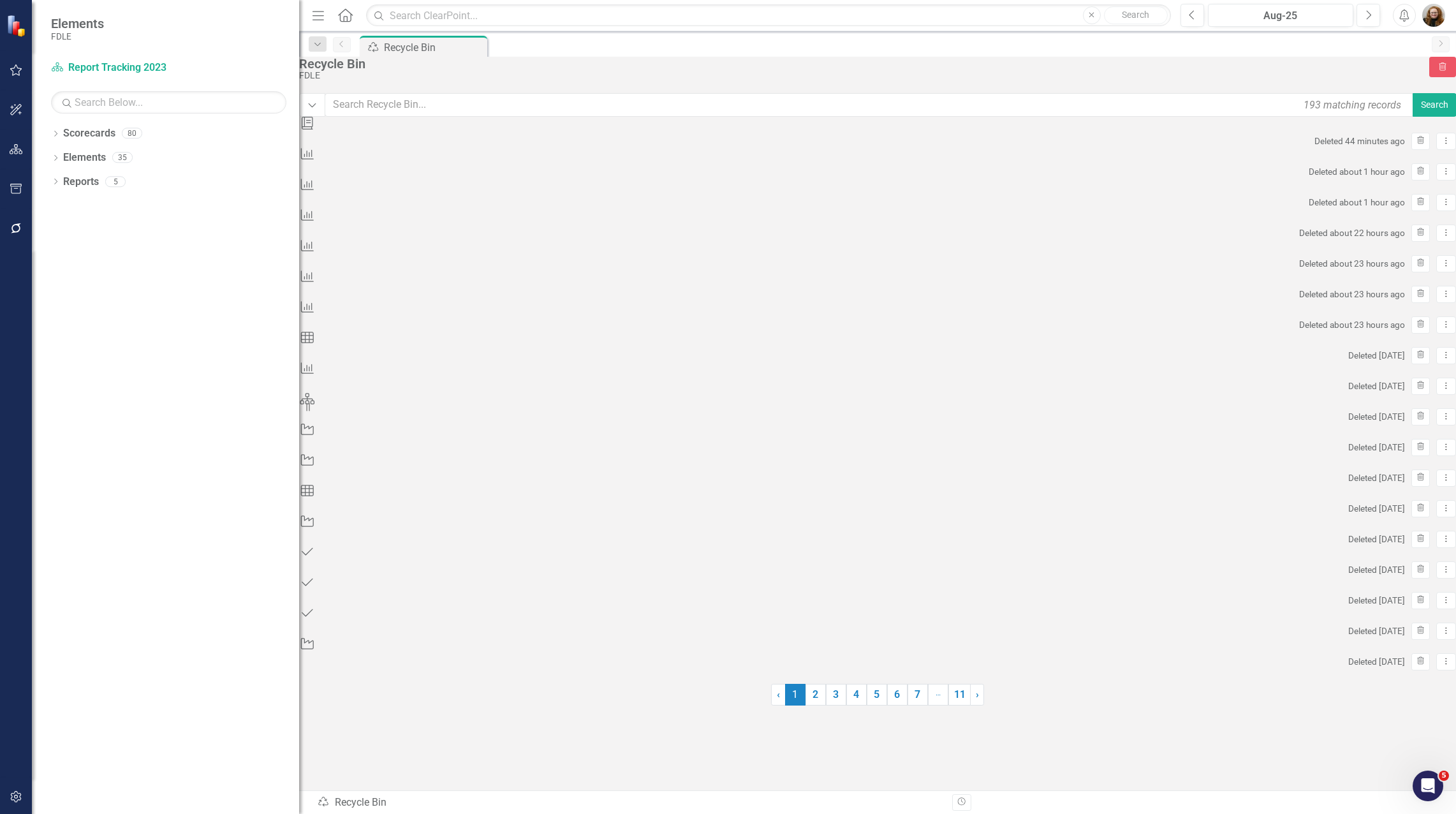
drag, startPoint x: 476, startPoint y: 44, endPoint x: 541, endPoint y: 43, distance: 65.0
click at [541, 43] on div "Recycle Bin Recycle Bin Pin" at bounding box center [892, 46] width 1068 height 21
click at [56, 159] on icon "Dropdown" at bounding box center [55, 158] width 8 height 7
click at [79, 160] on link "Elements" at bounding box center [84, 158] width 42 height 15
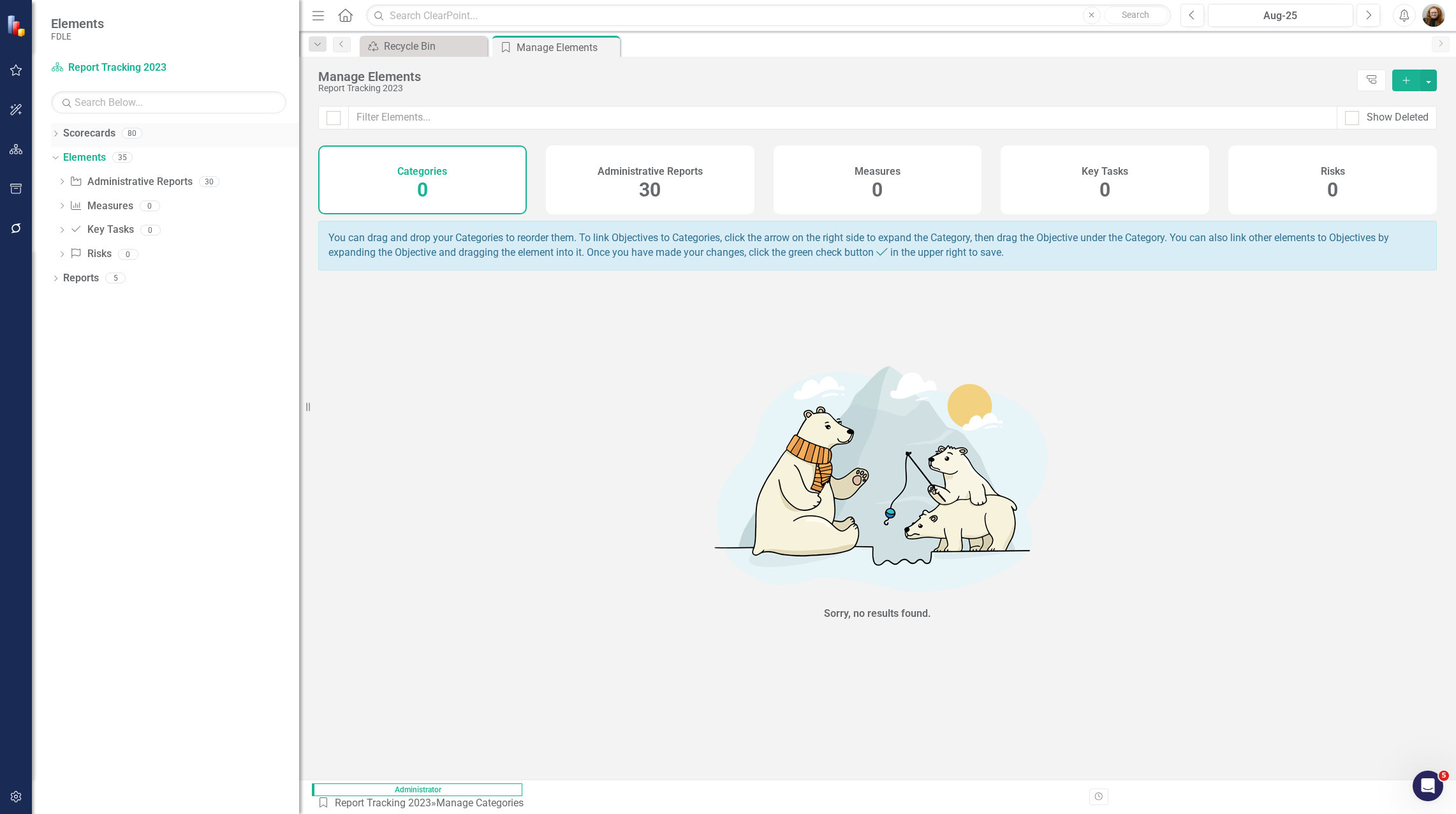
click at [55, 130] on div "Dropdown" at bounding box center [55, 134] width 8 height 10
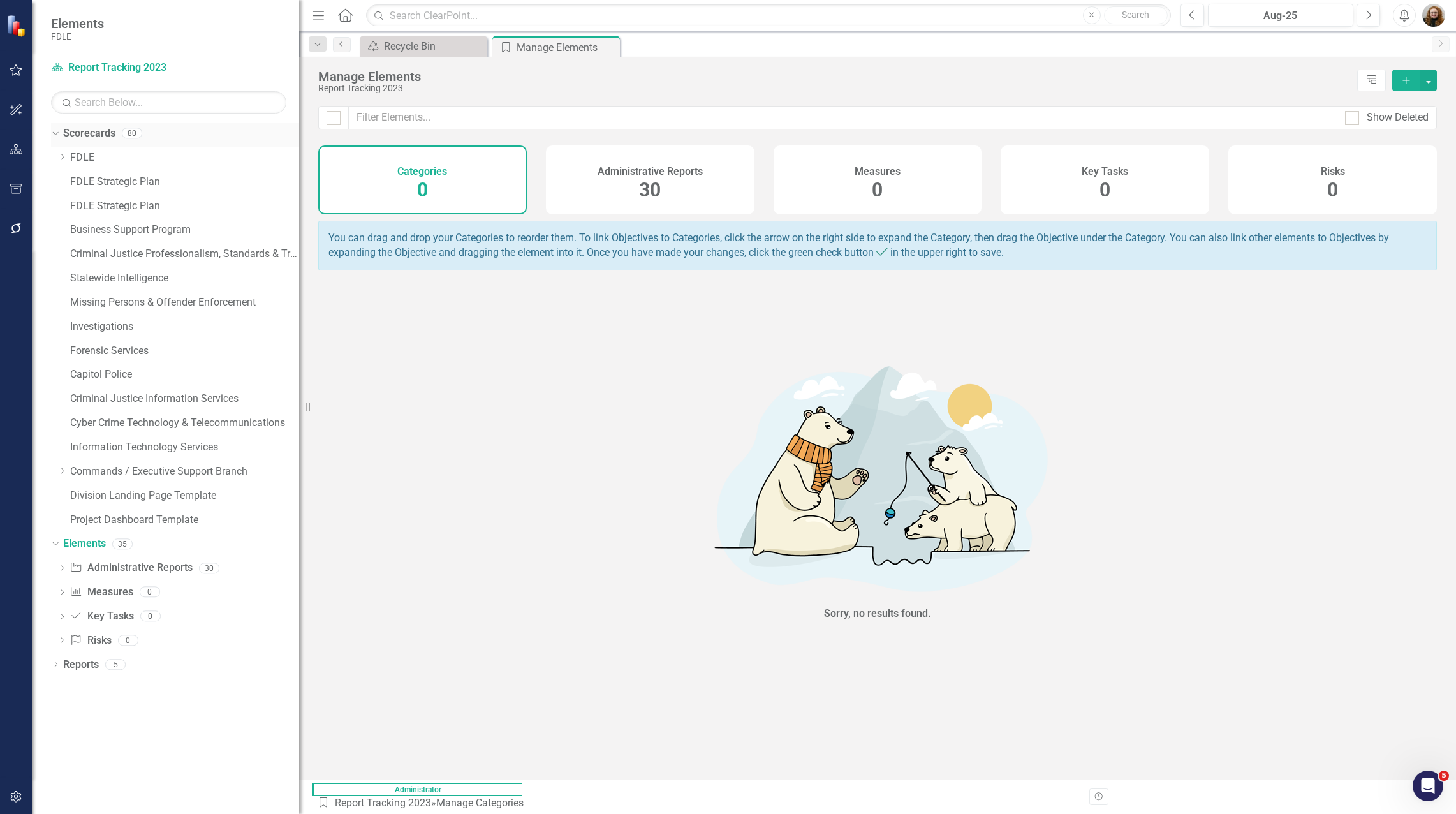
click at [91, 129] on link "Scorecards" at bounding box center [89, 134] width 52 height 15
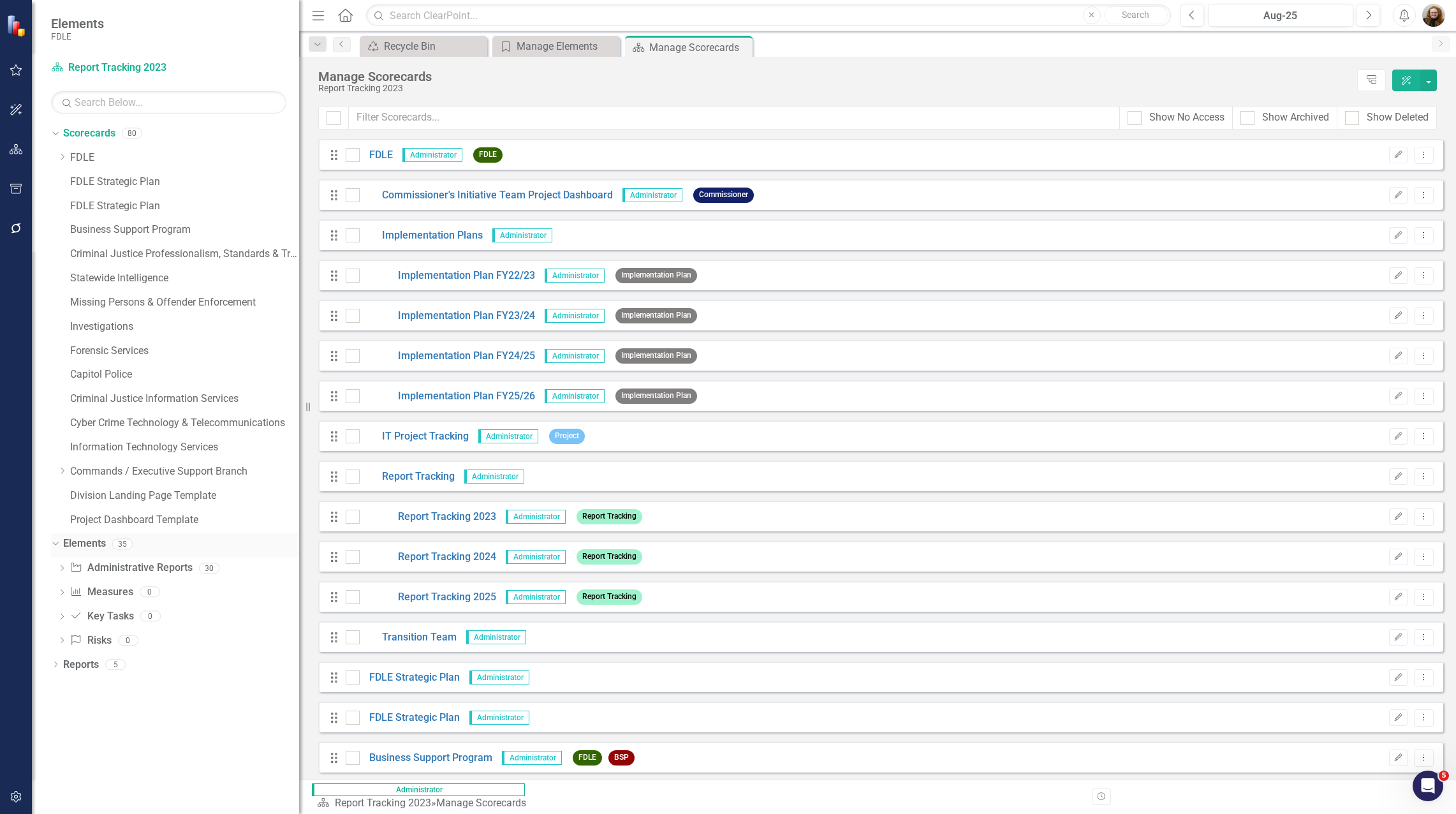
click at [90, 540] on link "Elements" at bounding box center [84, 543] width 42 height 15
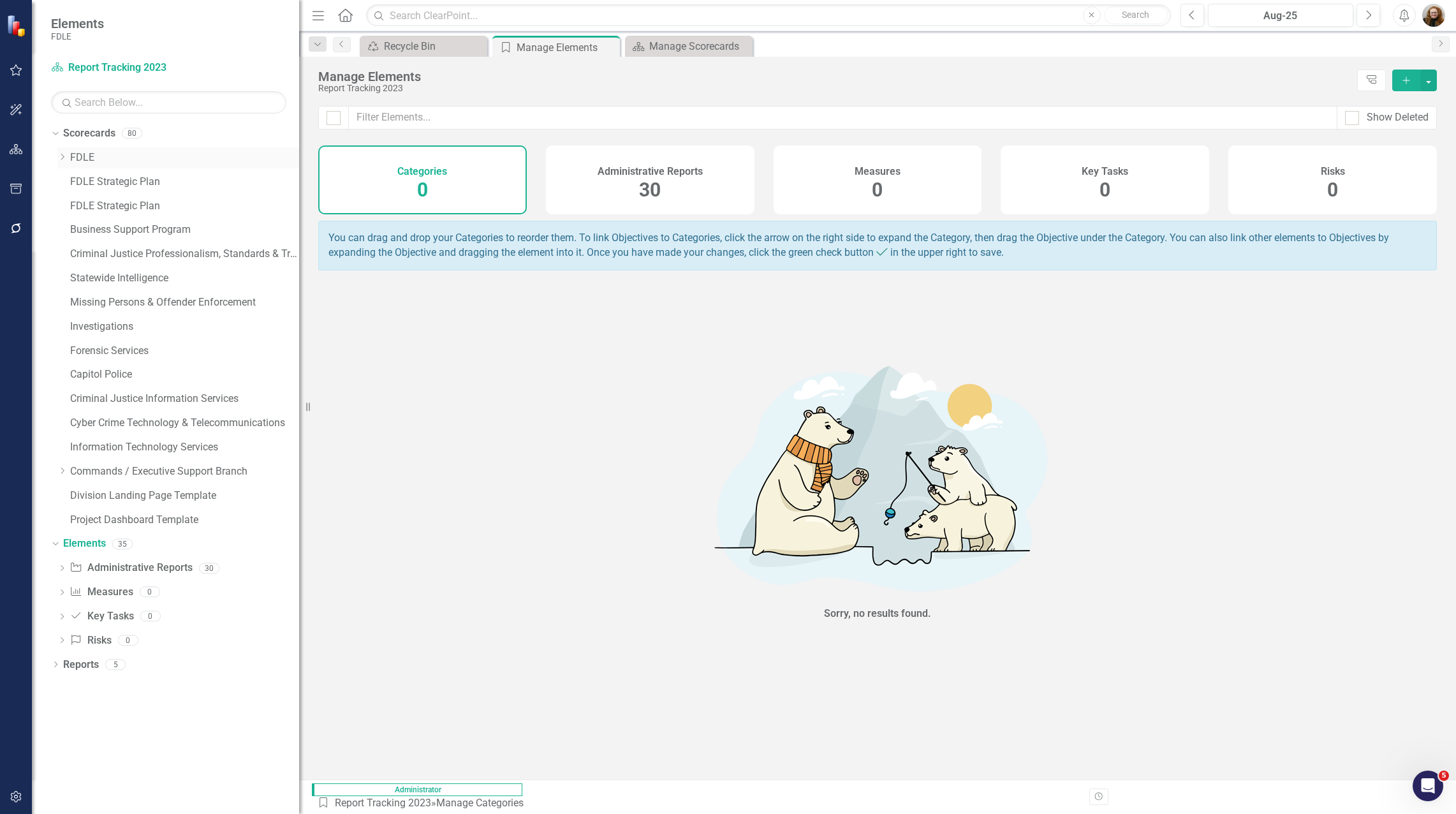
click at [77, 155] on link "FDLE" at bounding box center [184, 158] width 229 height 15
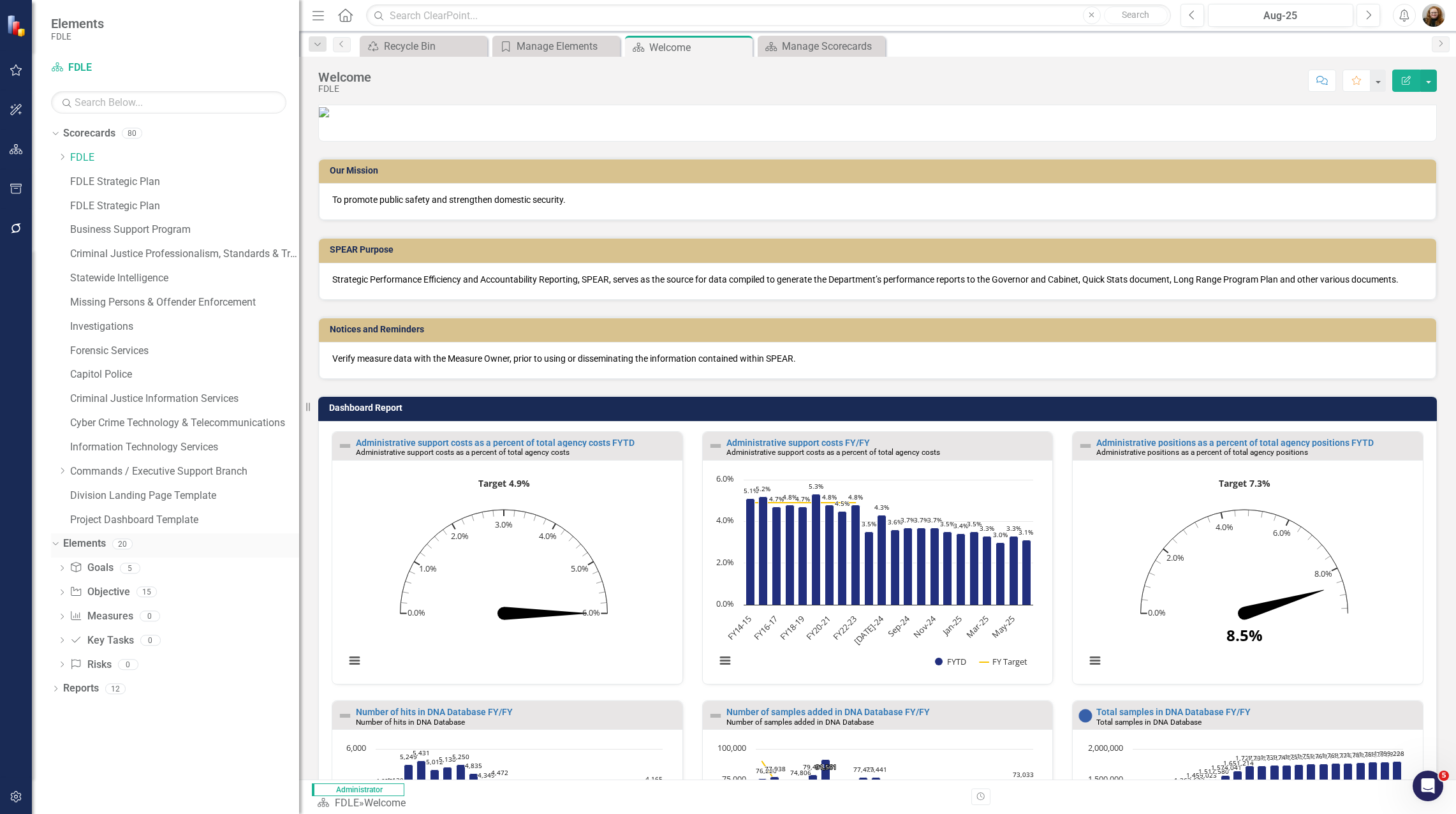
click at [93, 544] on link "Elements" at bounding box center [84, 543] width 42 height 15
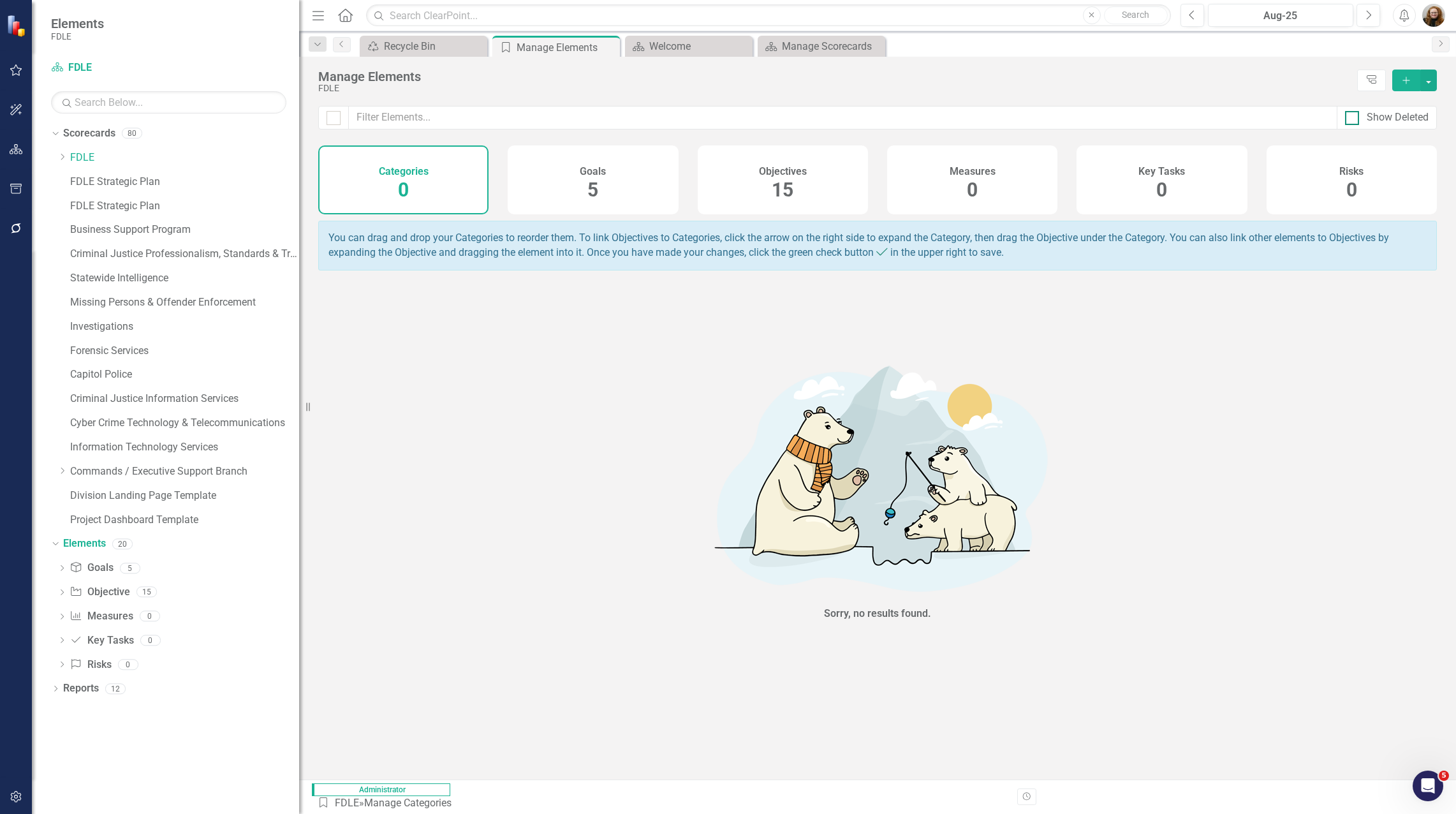
click at [1357, 119] on div at bounding box center [1352, 118] width 14 height 14
click at [1353, 119] on input "Show Deleted" at bounding box center [1349, 115] width 8 height 8
checkbox input "true"
click at [105, 280] on link "Statewide Intelligence" at bounding box center [184, 278] width 229 height 15
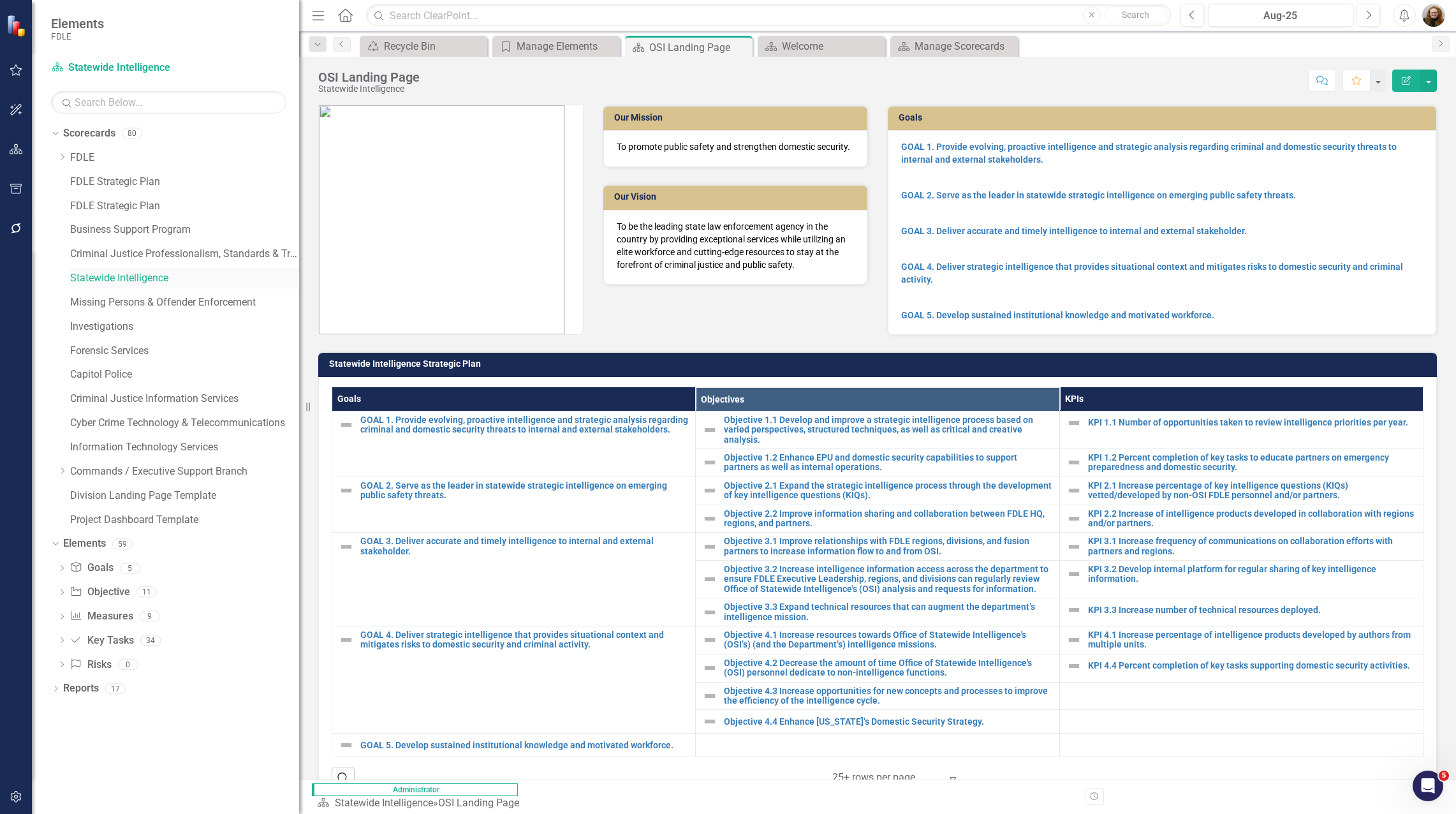
click at [106, 278] on link "Statewide Intelligence" at bounding box center [184, 278] width 229 height 15
click at [84, 550] on link "Elements" at bounding box center [84, 543] width 42 height 15
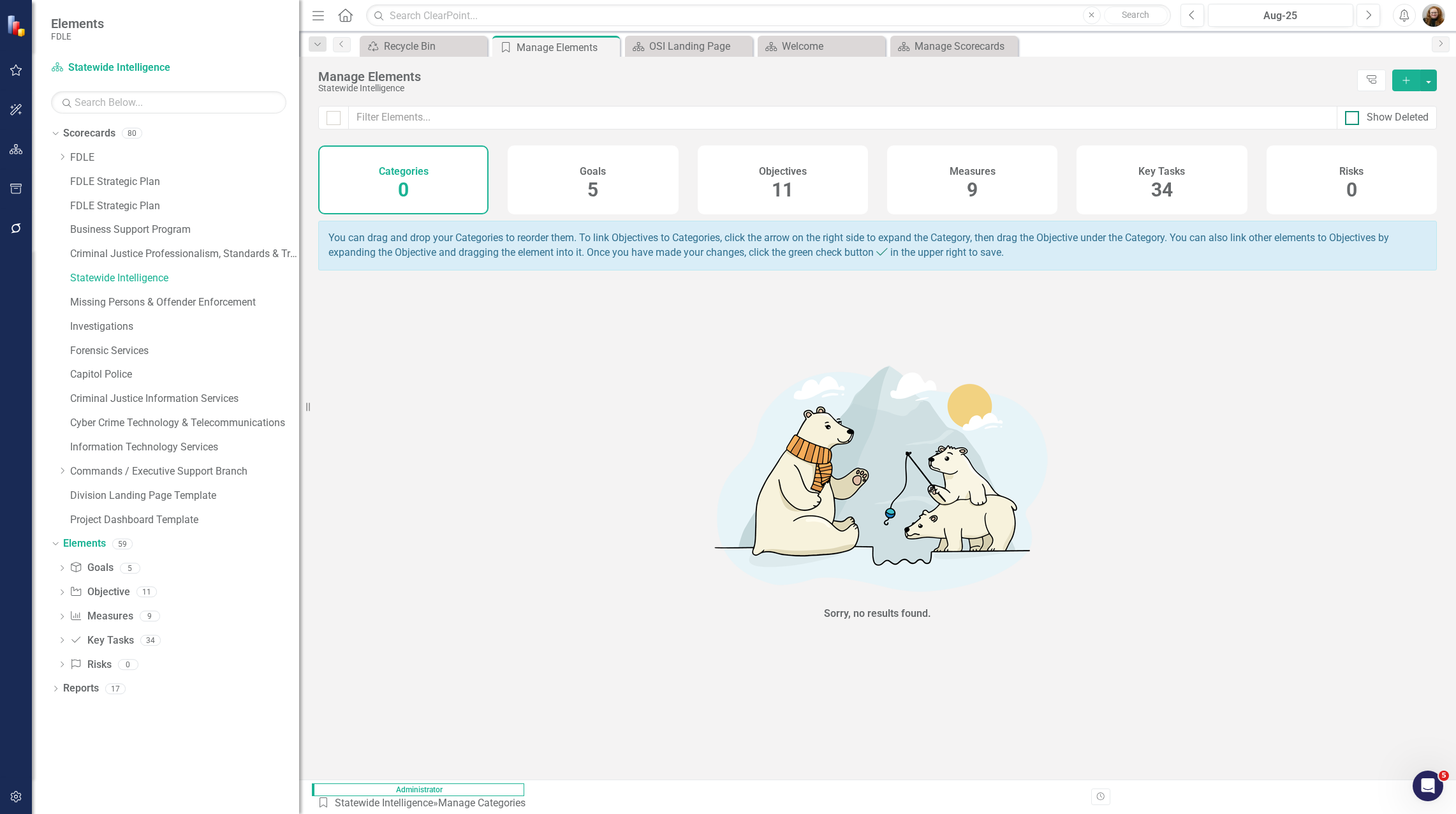
click at [1372, 119] on div "Show Deleted" at bounding box center [1398, 118] width 62 height 15
click at [1353, 119] on input "Show Deleted" at bounding box center [1349, 115] width 8 height 8
checkbox input "true"
click at [950, 190] on div "Measures 9" at bounding box center [972, 179] width 170 height 69
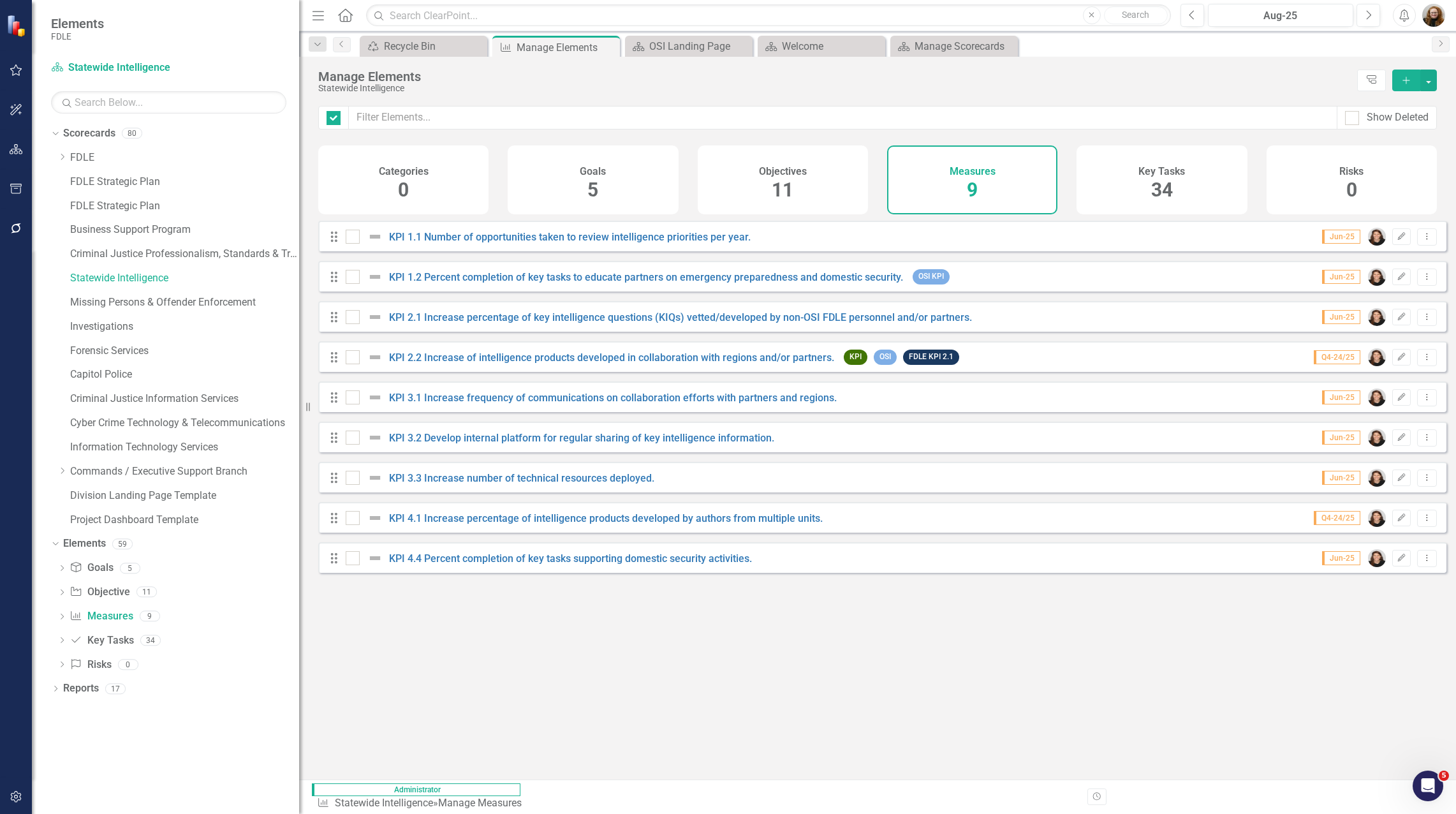
checkbox input "false"
click at [1094, 194] on div "Key Tasks 34" at bounding box center [1162, 179] width 170 height 69
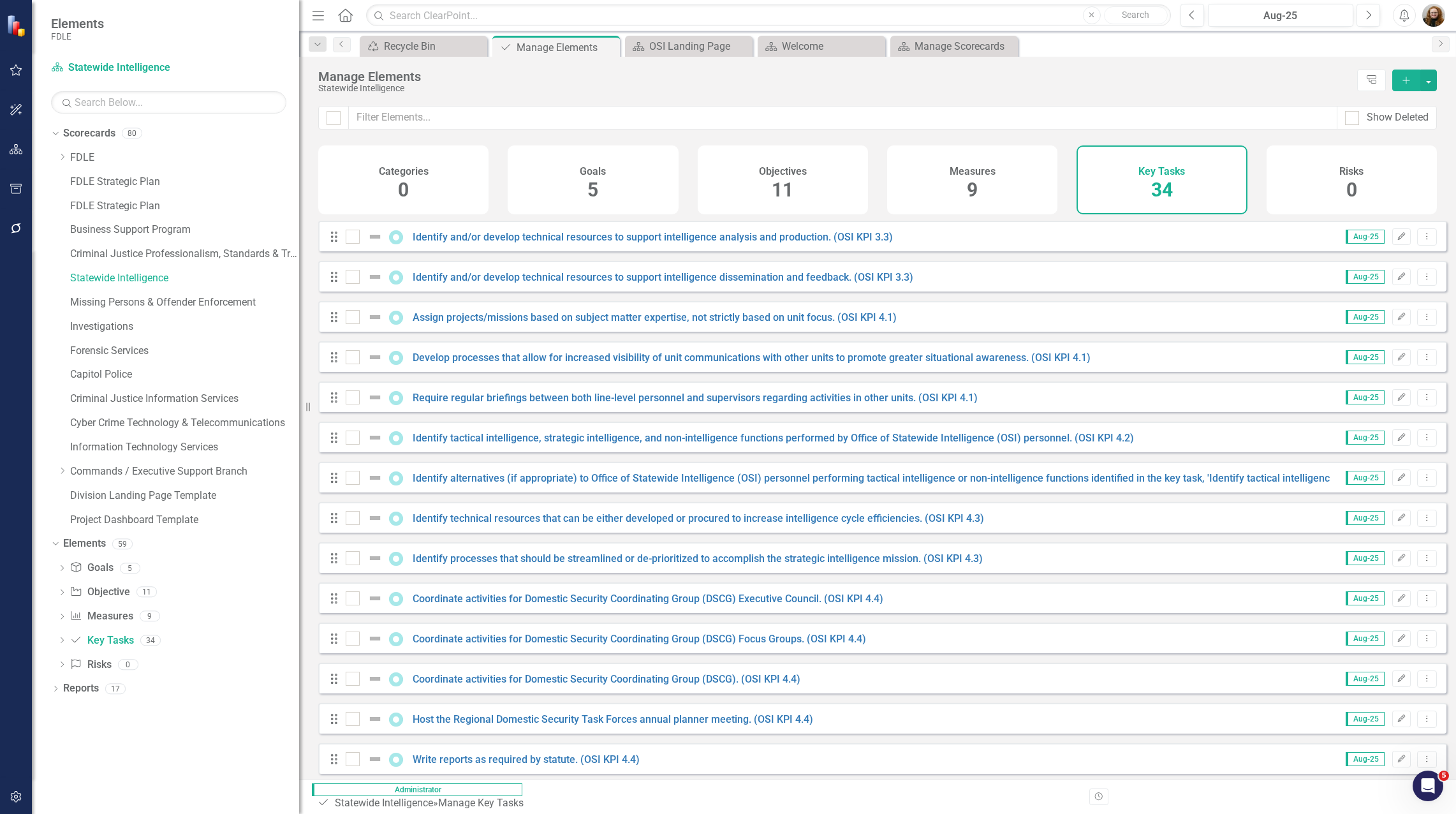
scroll to position [806, 0]
click at [96, 131] on link "Scorecards" at bounding box center [89, 134] width 52 height 15
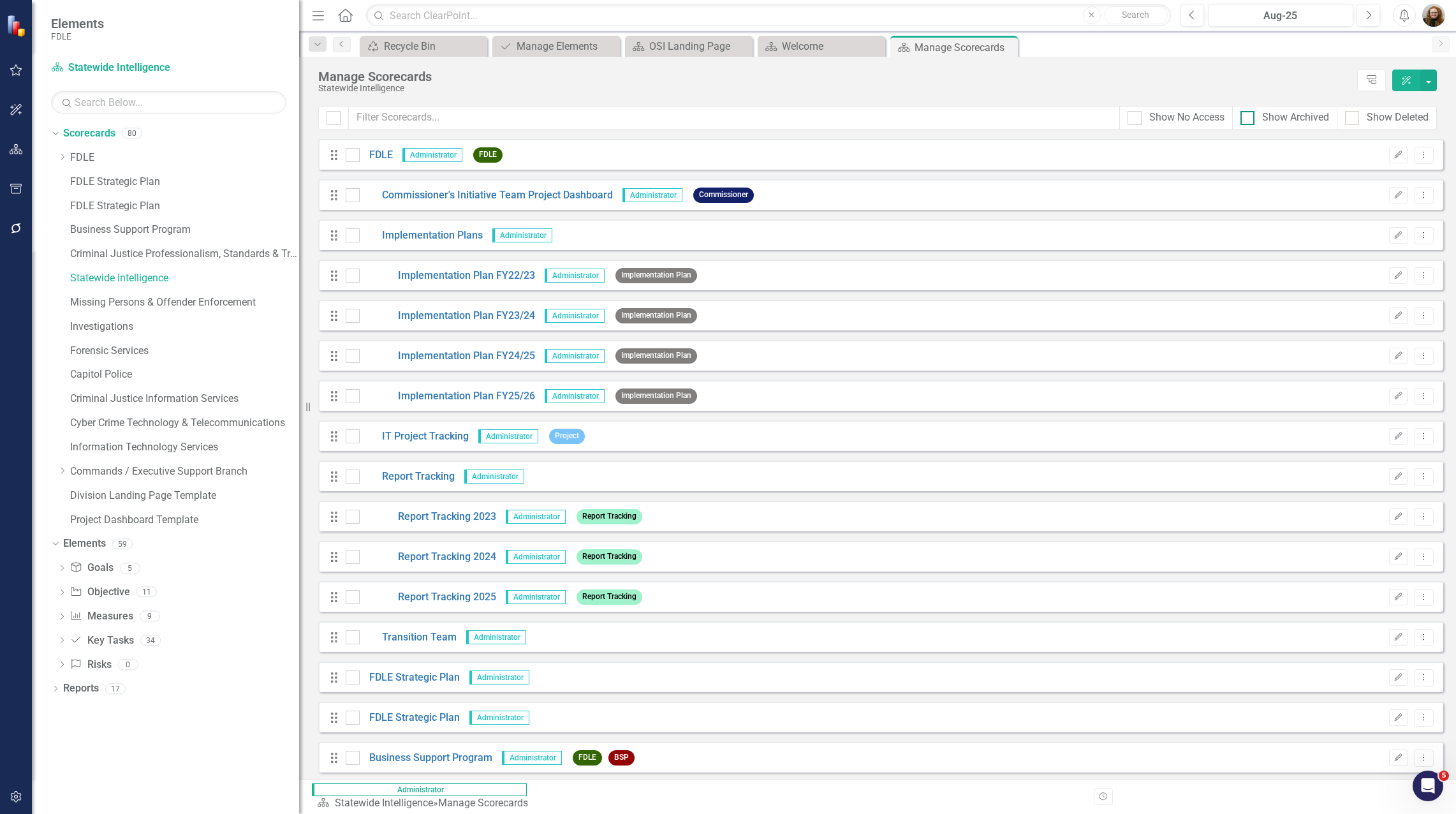
click at [1246, 117] on input "Show Archived" at bounding box center [1245, 115] width 8 height 8
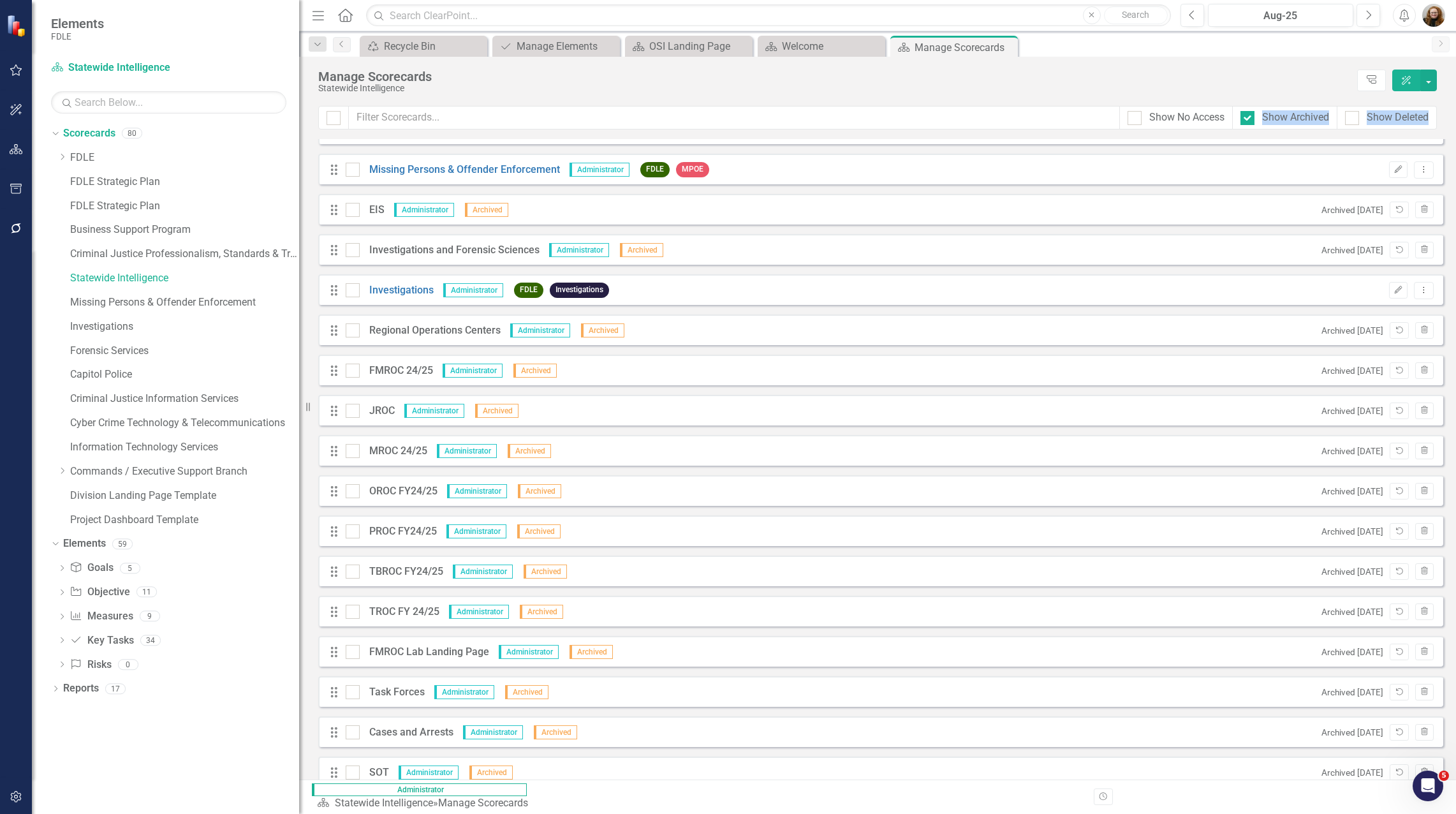
scroll to position [822, 0]
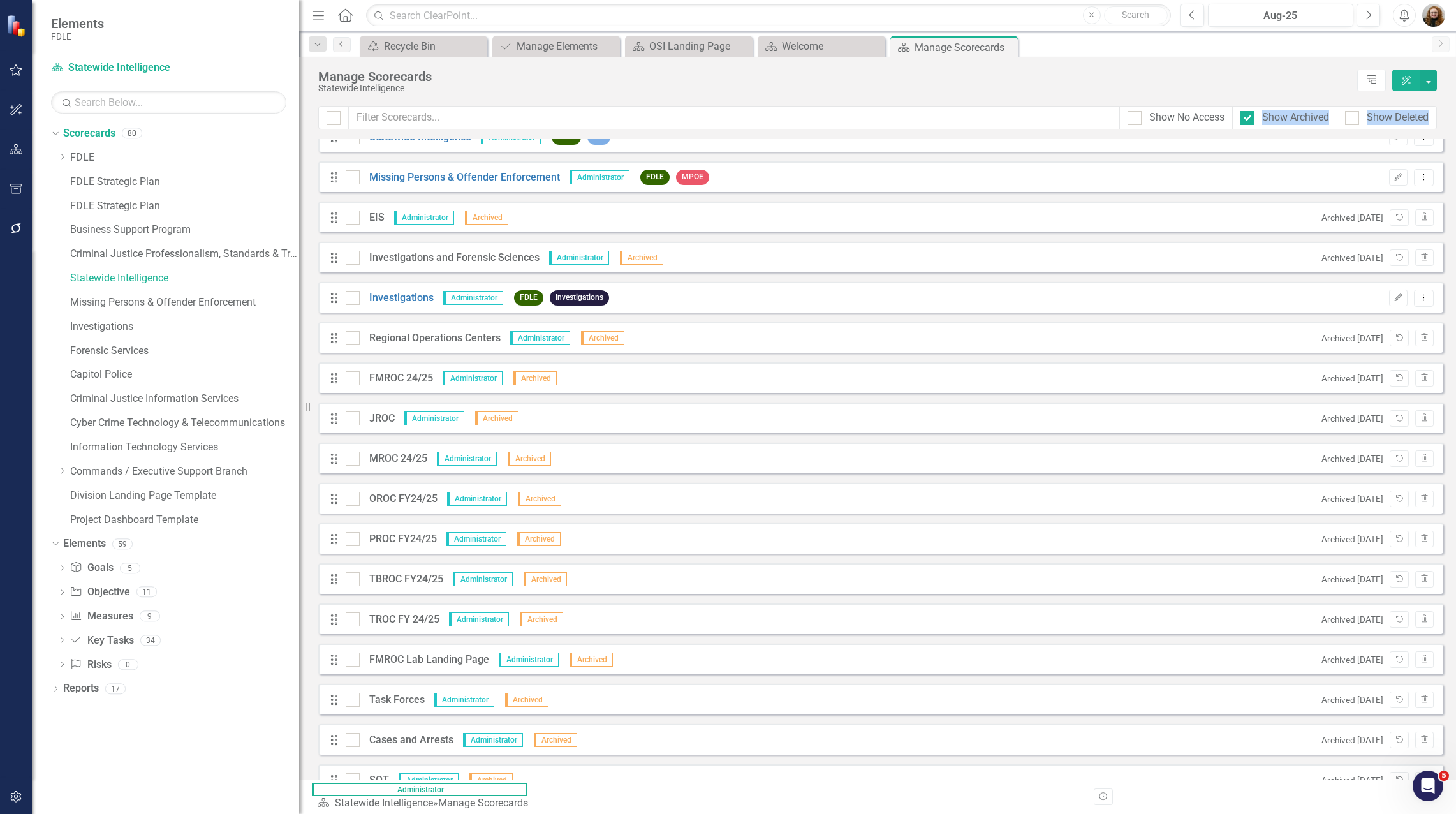
drag, startPoint x: 1246, startPoint y: 119, endPoint x: 1206, endPoint y: 293, distance: 178.5
click at [1206, 293] on div "Show No Access Show Archived Show Deleted Looks like you don't have any Scoreca…" at bounding box center [878, 441] width 1157 height 673
drag, startPoint x: 1206, startPoint y: 293, endPoint x: 1247, endPoint y: 117, distance: 180.7
click at [1247, 117] on input "Show Archived" at bounding box center [1245, 115] width 8 height 8
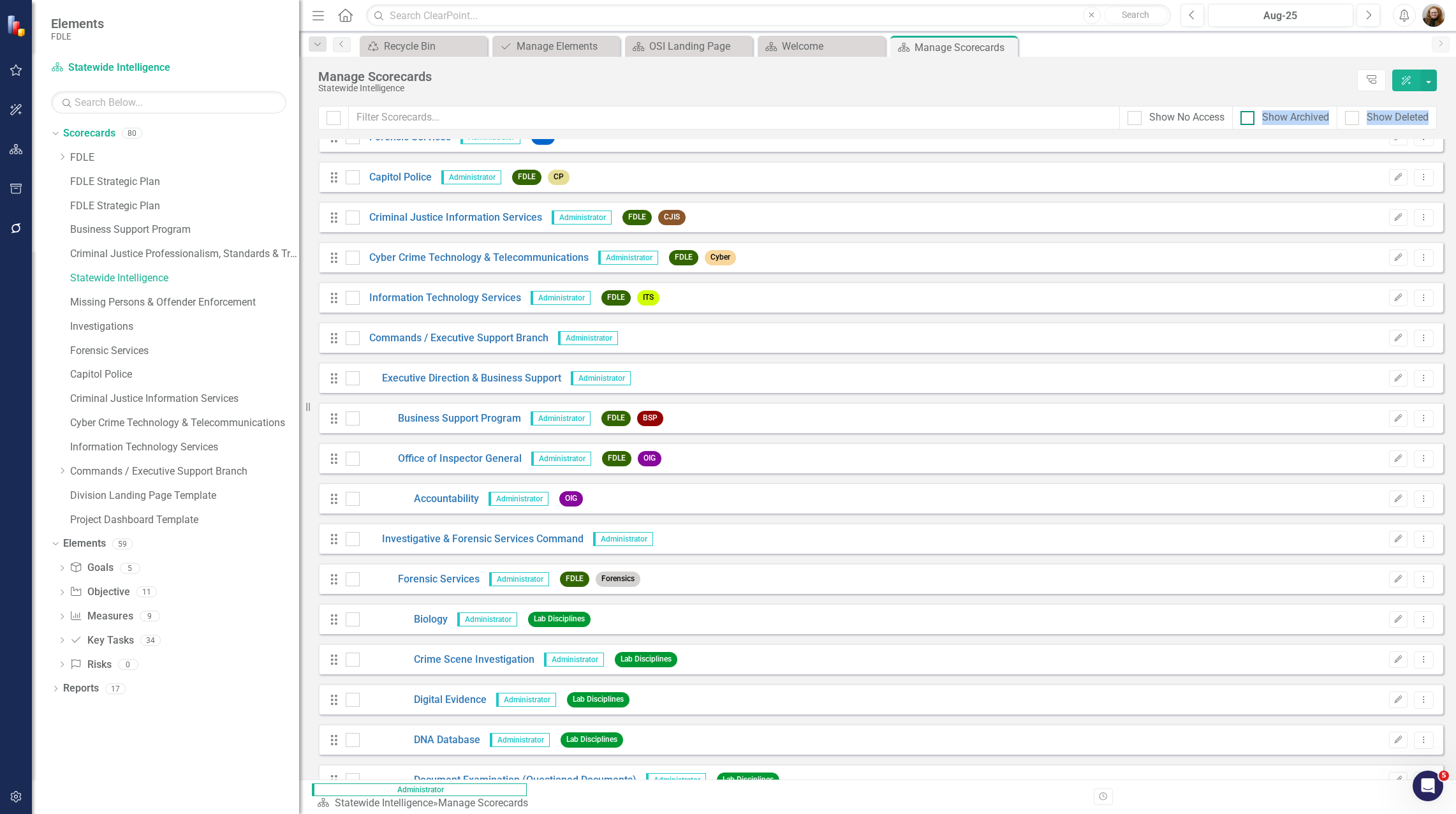
scroll to position [701, 0]
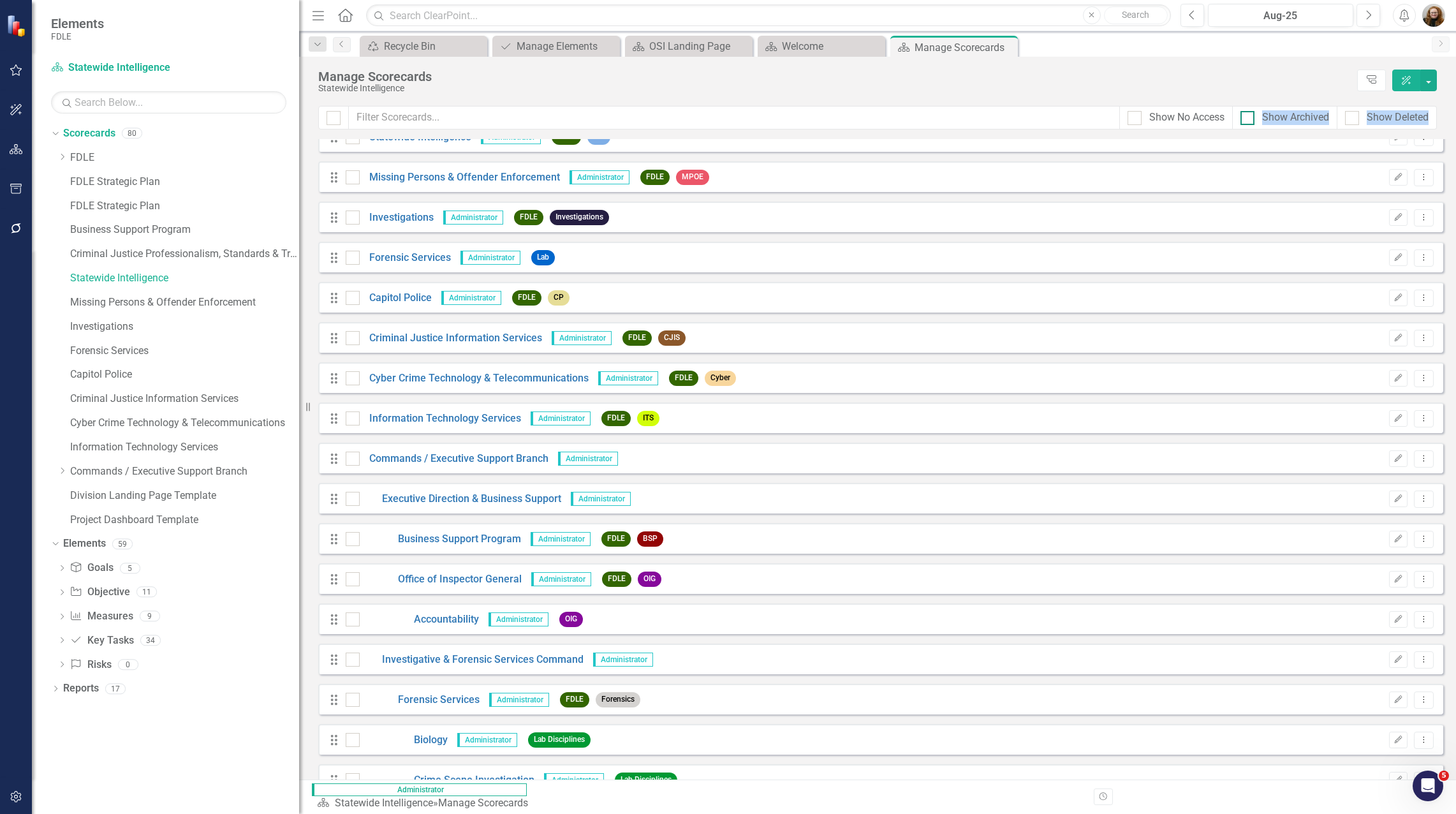
click at [1253, 123] on div at bounding box center [1247, 118] width 14 height 14
click at [1249, 119] on input "Show Archived" at bounding box center [1245, 115] width 8 height 8
checkbox input "true"
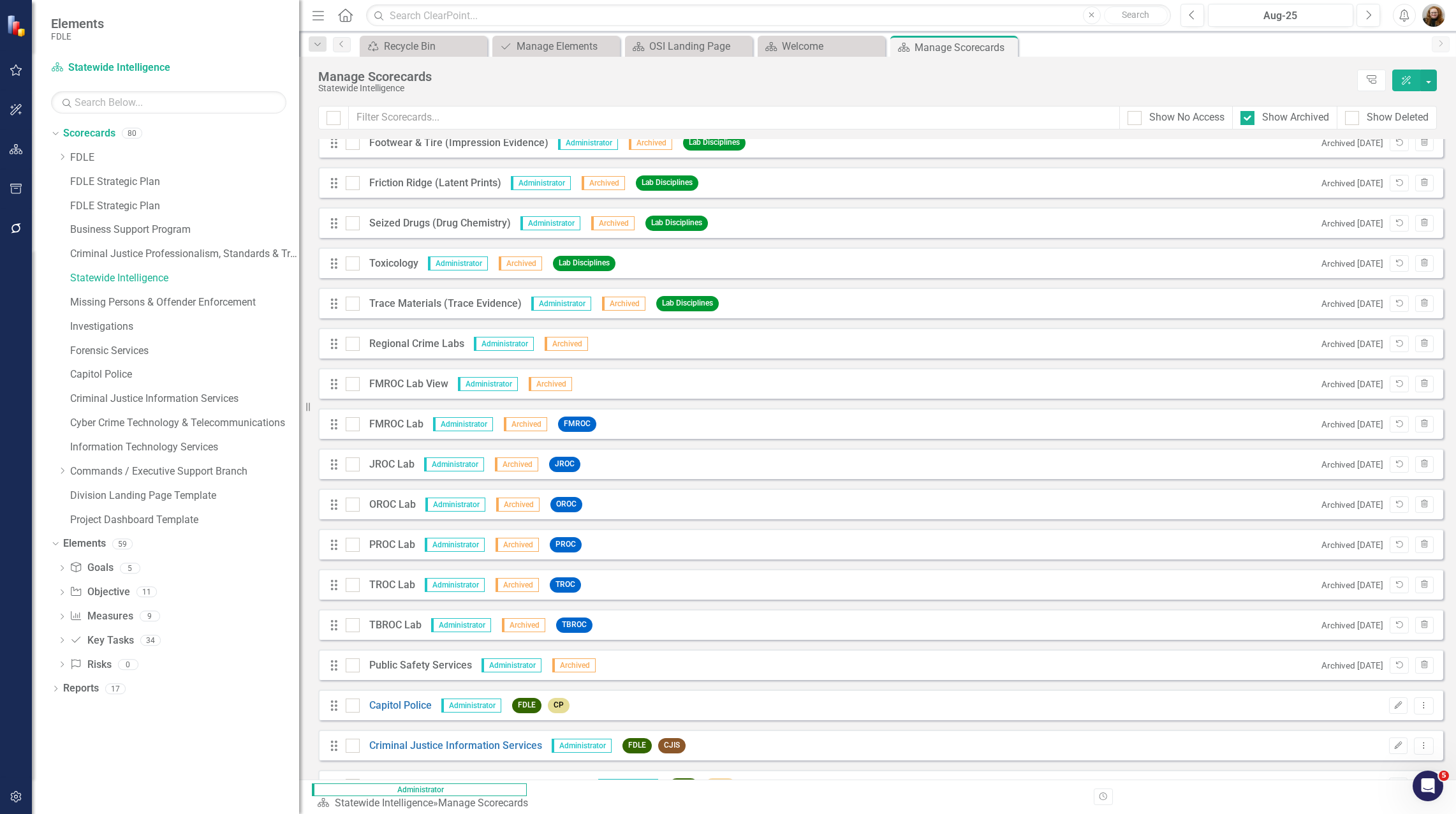
scroll to position [1562, 0]
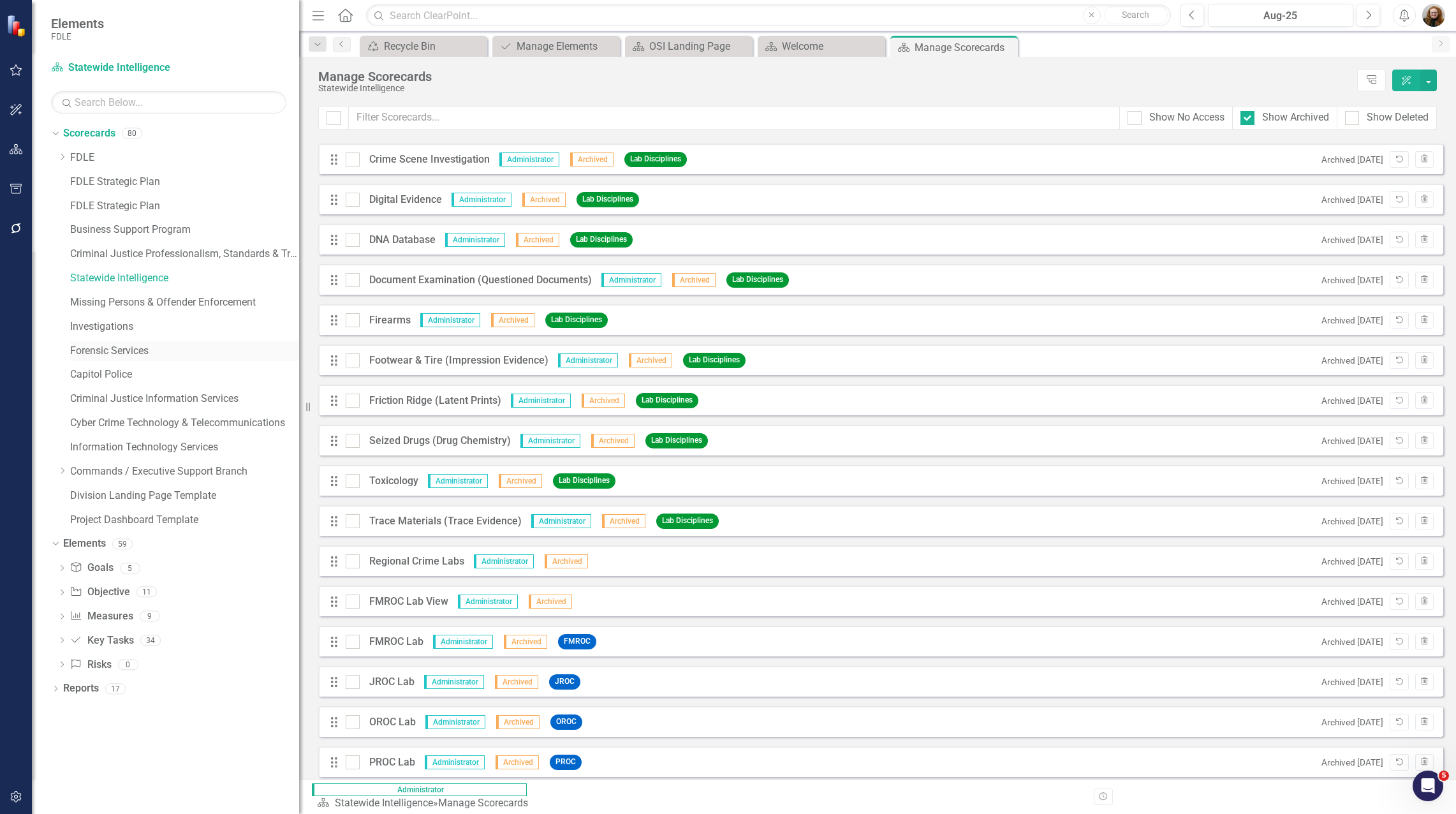
click at [115, 350] on link "Forensic Services" at bounding box center [184, 351] width 229 height 15
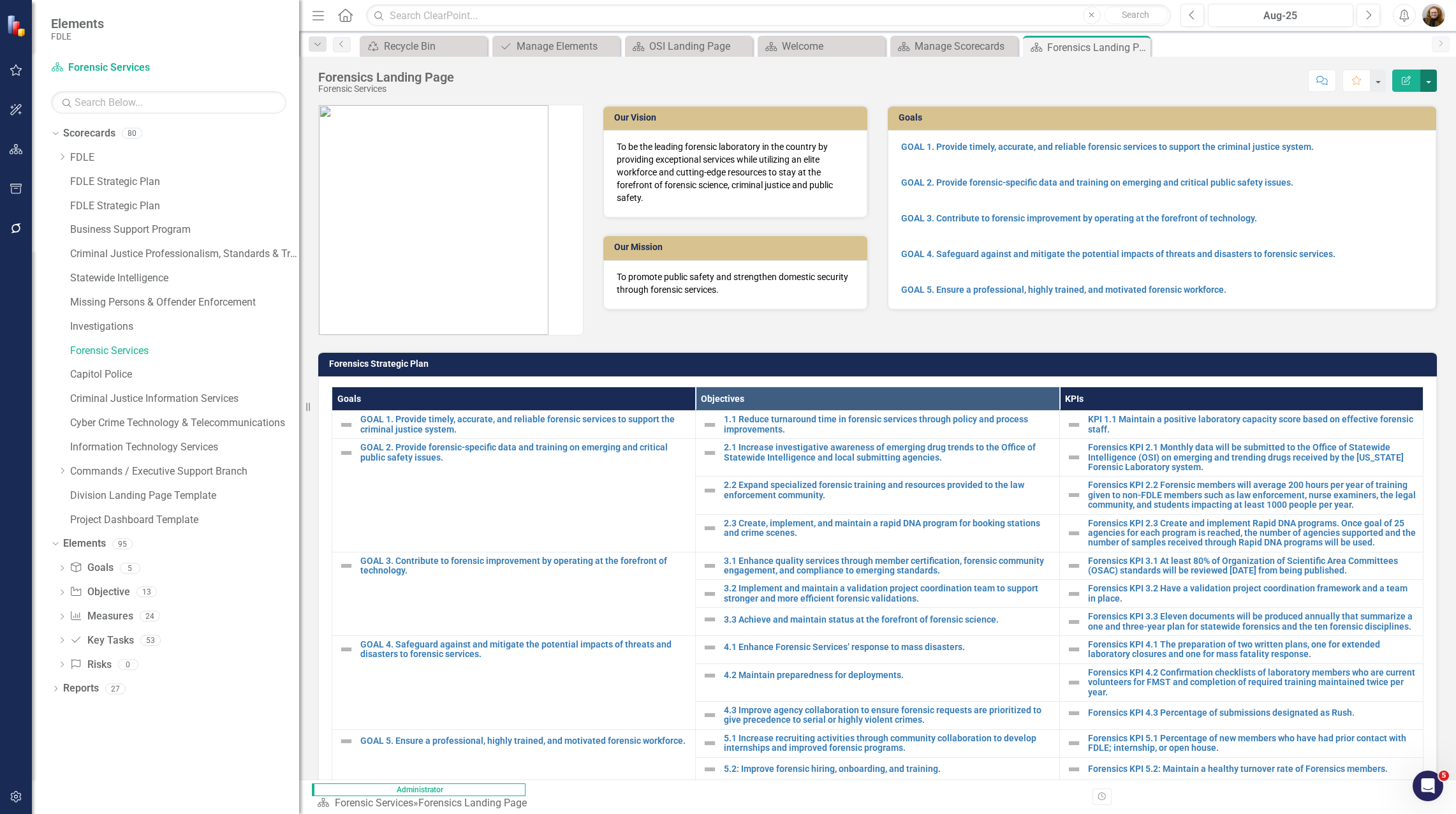
click at [1427, 81] on button "button" at bounding box center [1429, 81] width 17 height 23
click at [1381, 105] on link "Edit Edit Scorecard" at bounding box center [1385, 104] width 104 height 24
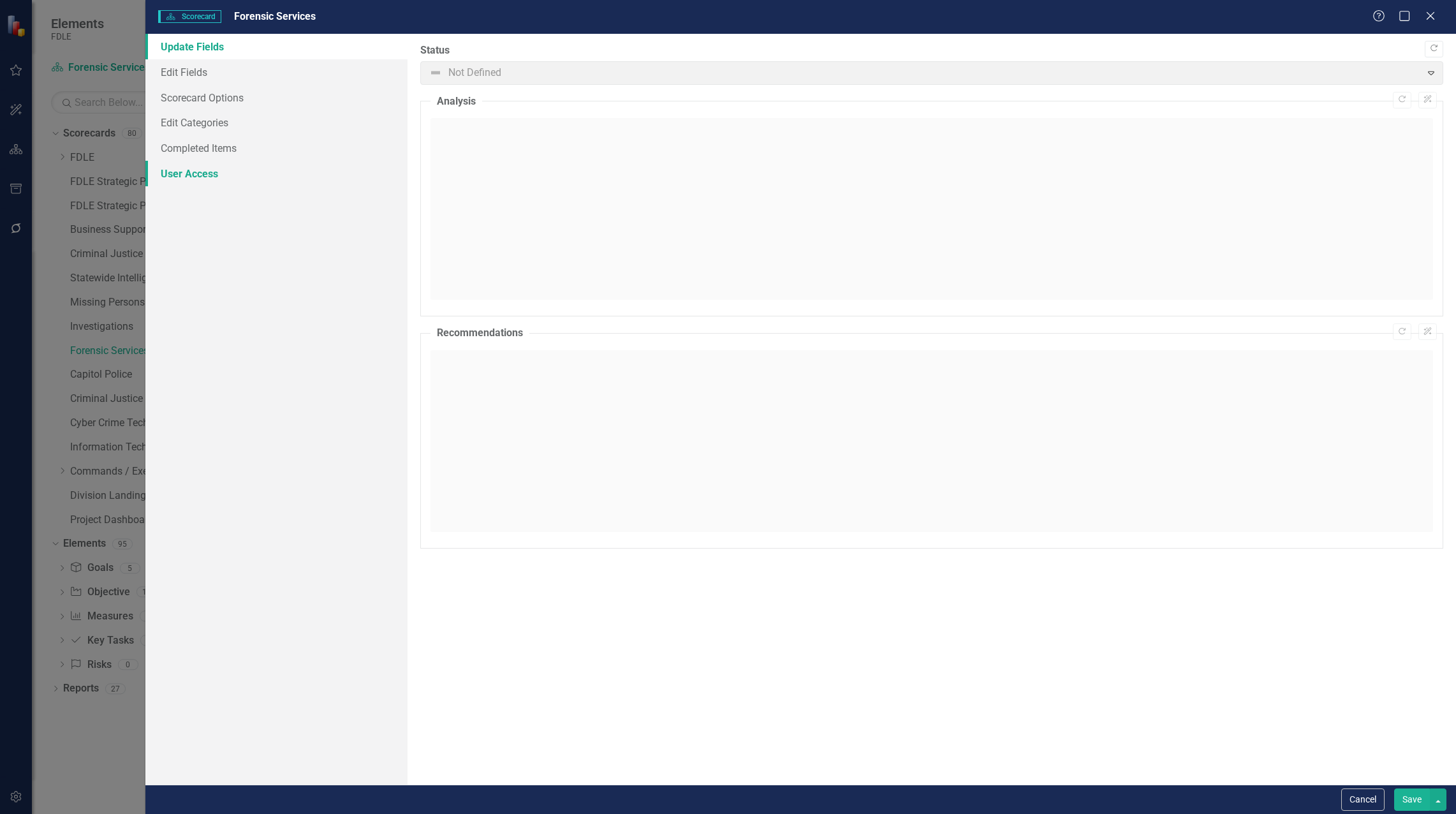
click at [179, 172] on link "User Access" at bounding box center [276, 173] width 262 height 25
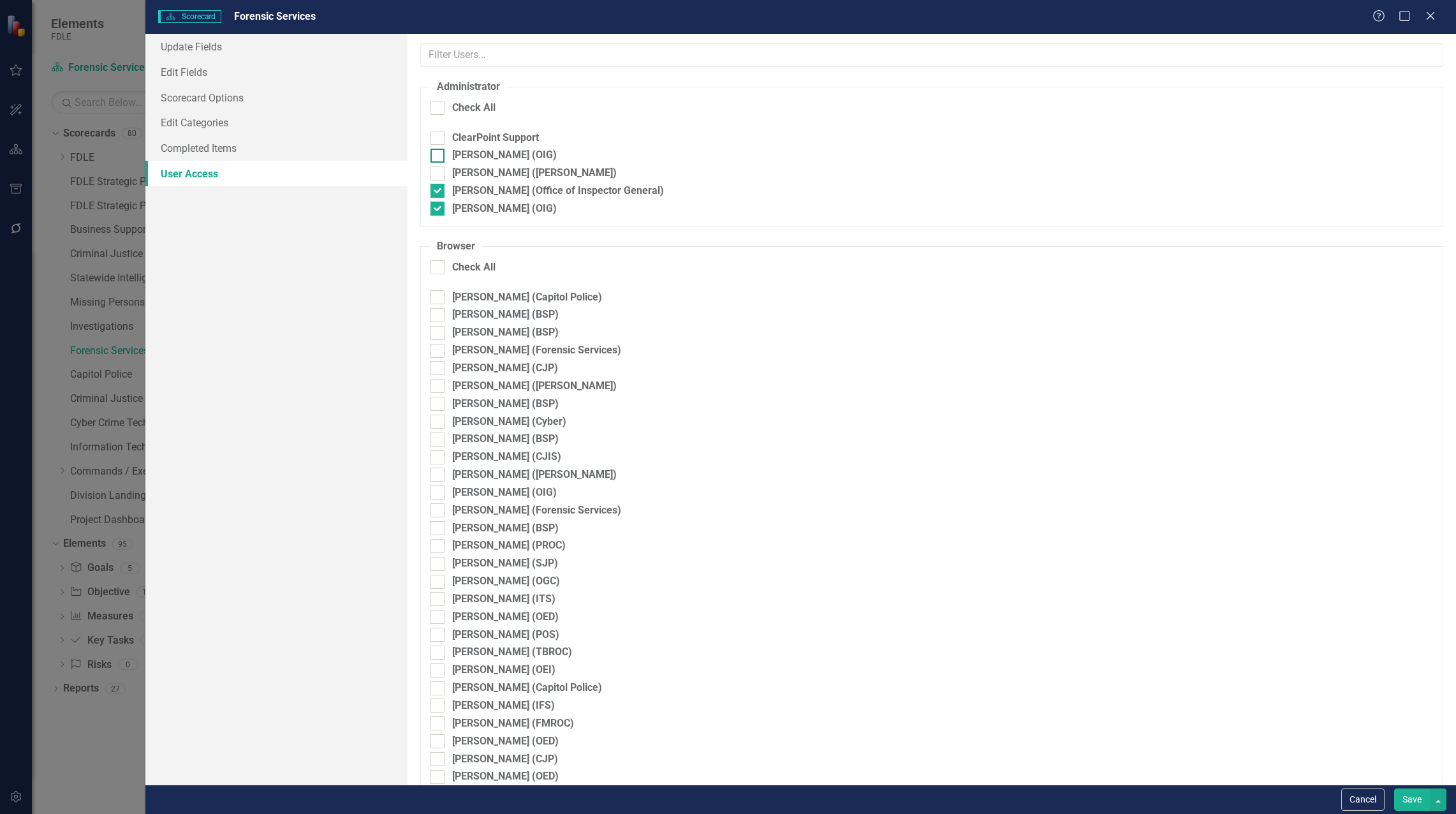
click at [438, 156] on input "Heather Pence (OIG)" at bounding box center [434, 153] width 8 height 8
checkbox input "true"
click at [1414, 798] on button "Save" at bounding box center [1413, 800] width 36 height 23
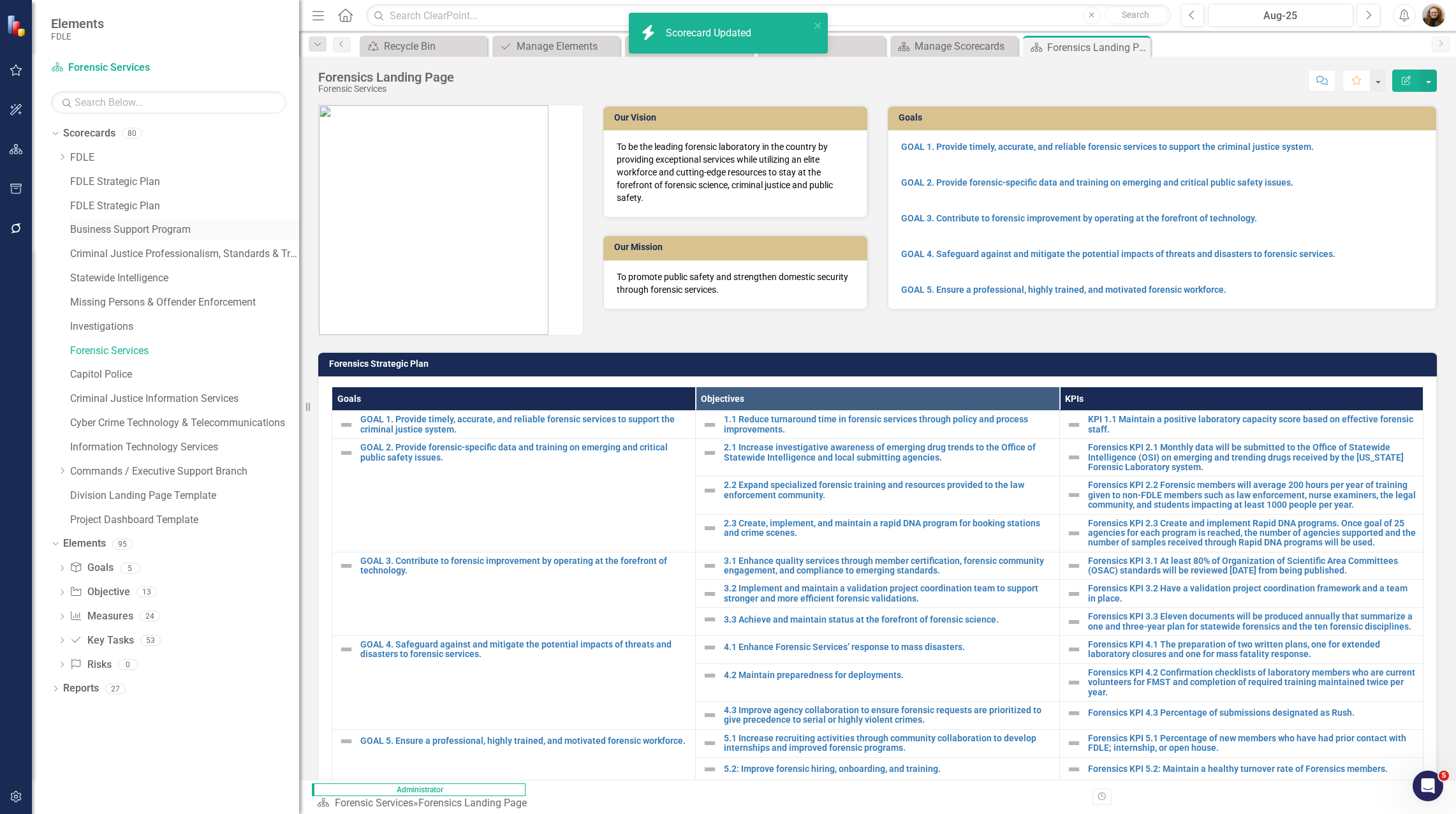
click at [80, 225] on link "Business Support Program" at bounding box center [184, 230] width 229 height 15
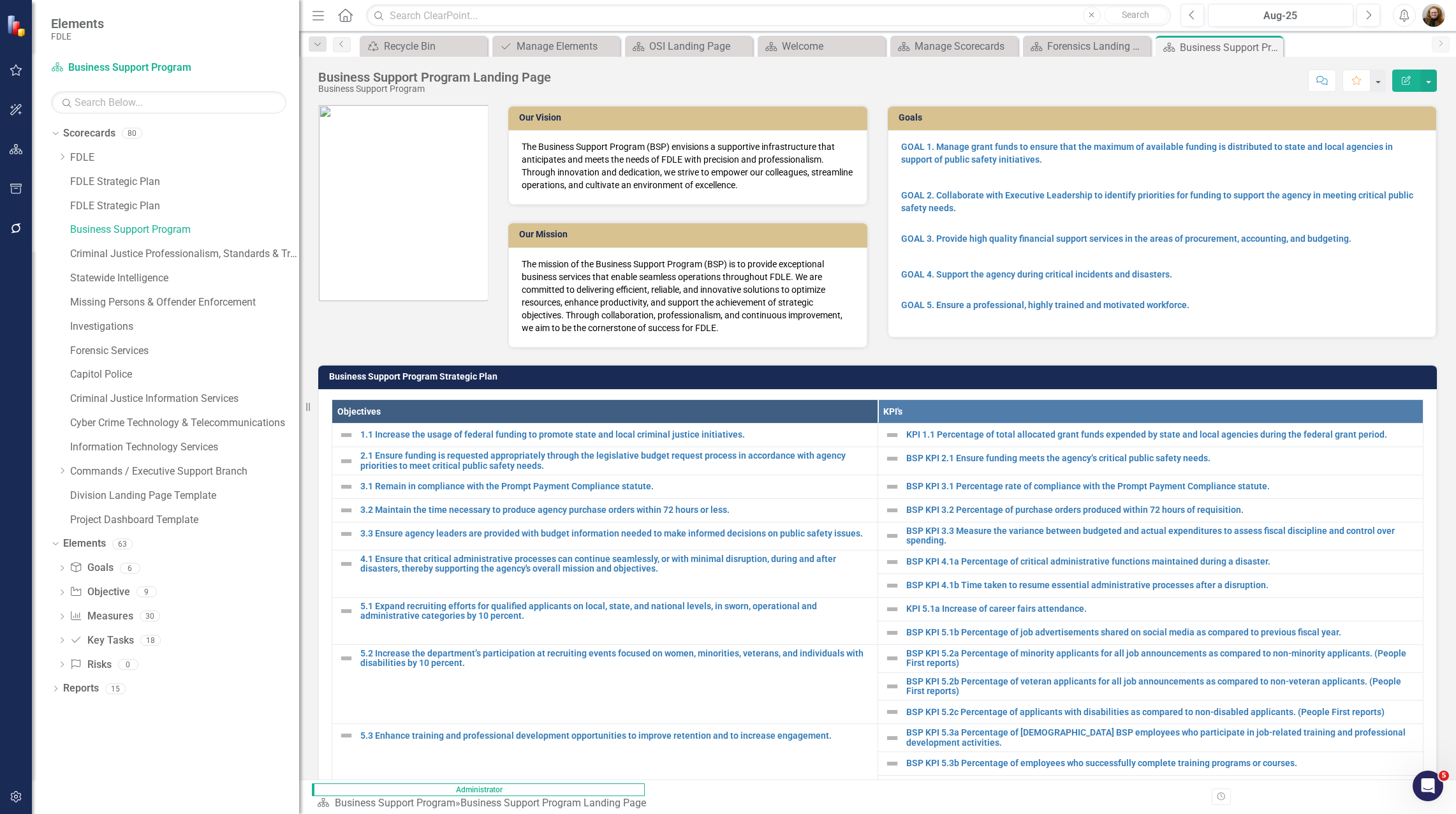
click at [1404, 82] on icon "Edit Report" at bounding box center [1406, 79] width 11 height 8
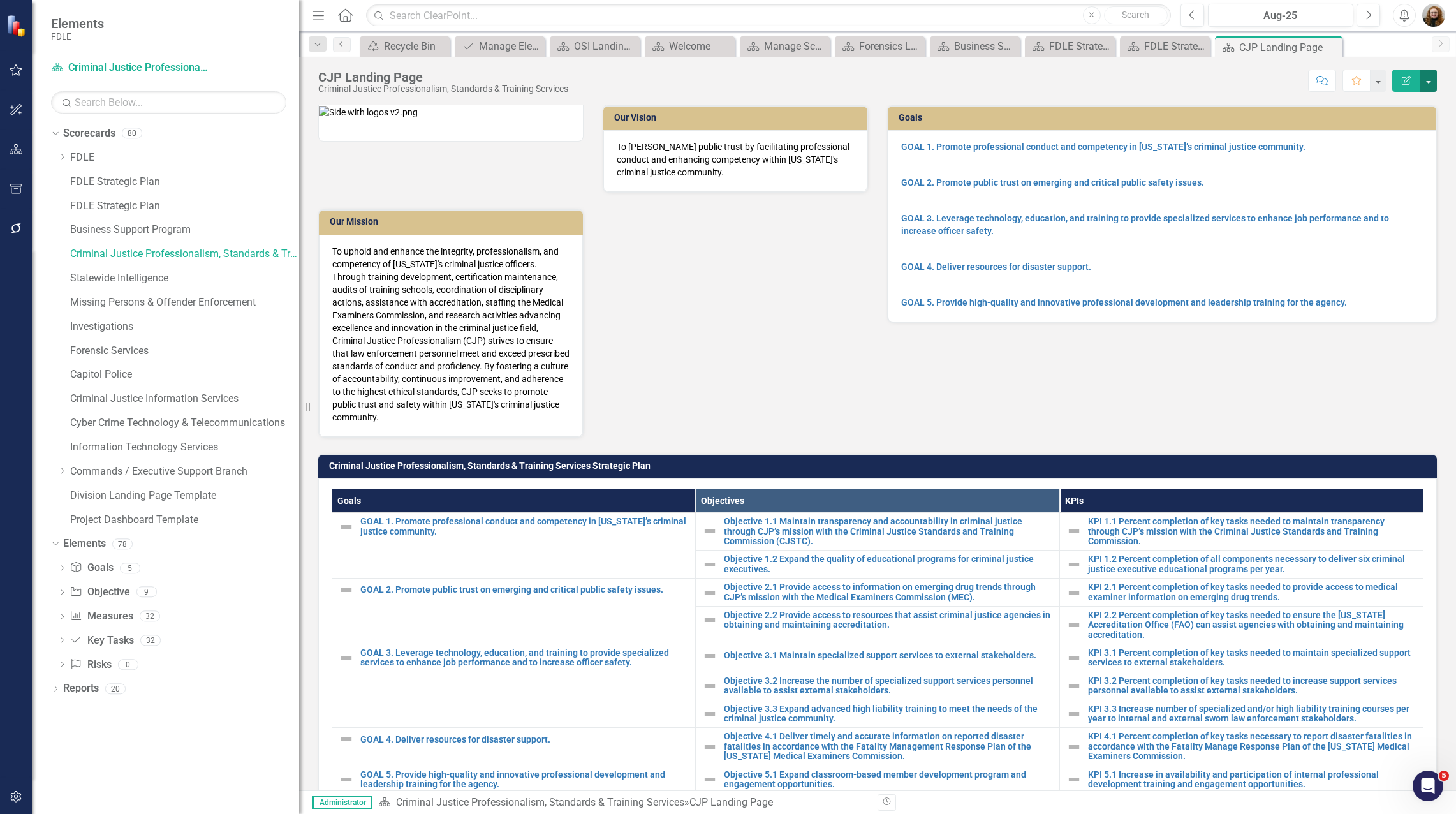
click at [1433, 81] on button "button" at bounding box center [1429, 81] width 17 height 23
click at [1389, 107] on link "Edit Edit Scorecard" at bounding box center [1385, 104] width 104 height 24
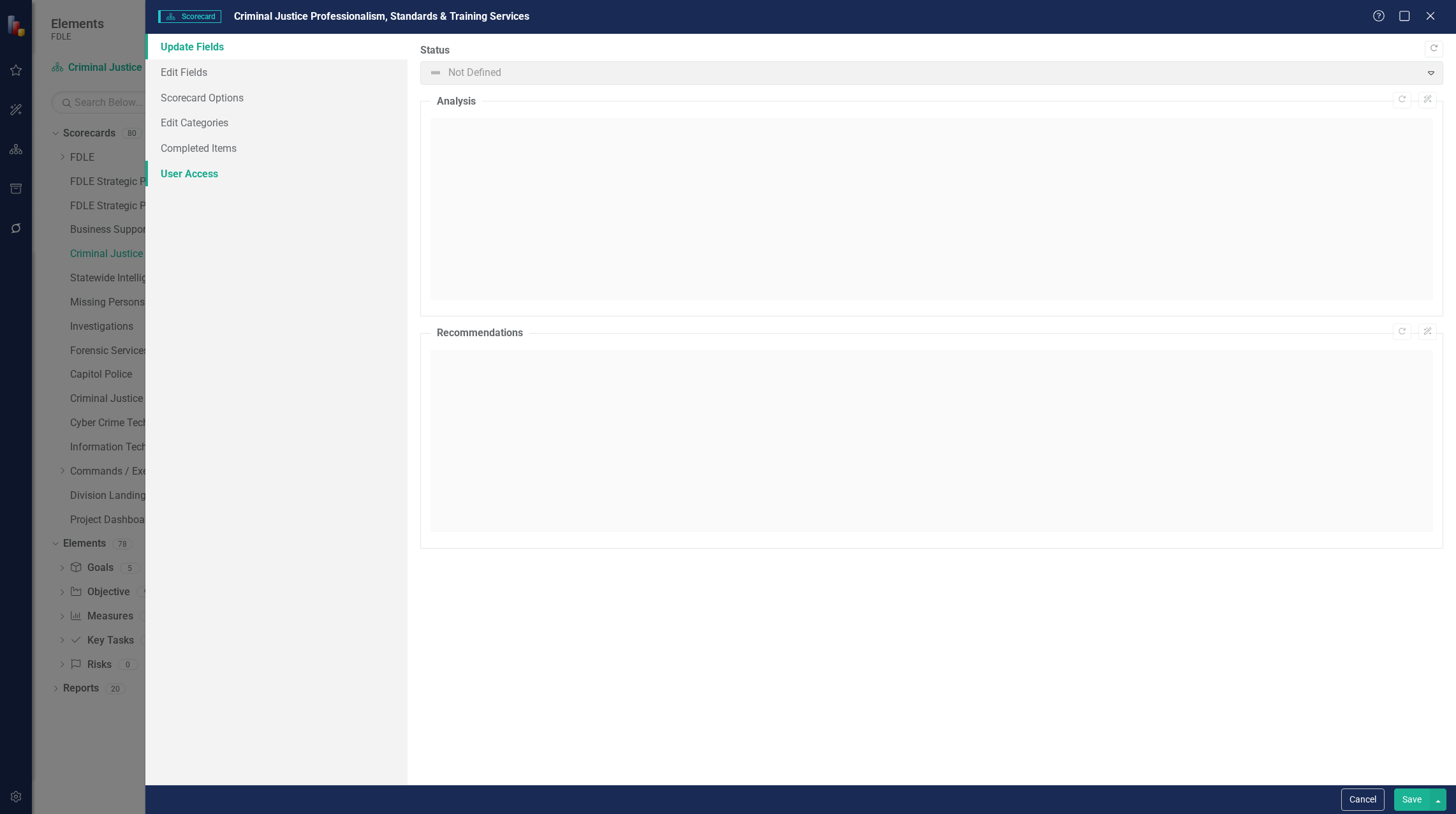
click at [179, 172] on link "User Access" at bounding box center [276, 173] width 262 height 25
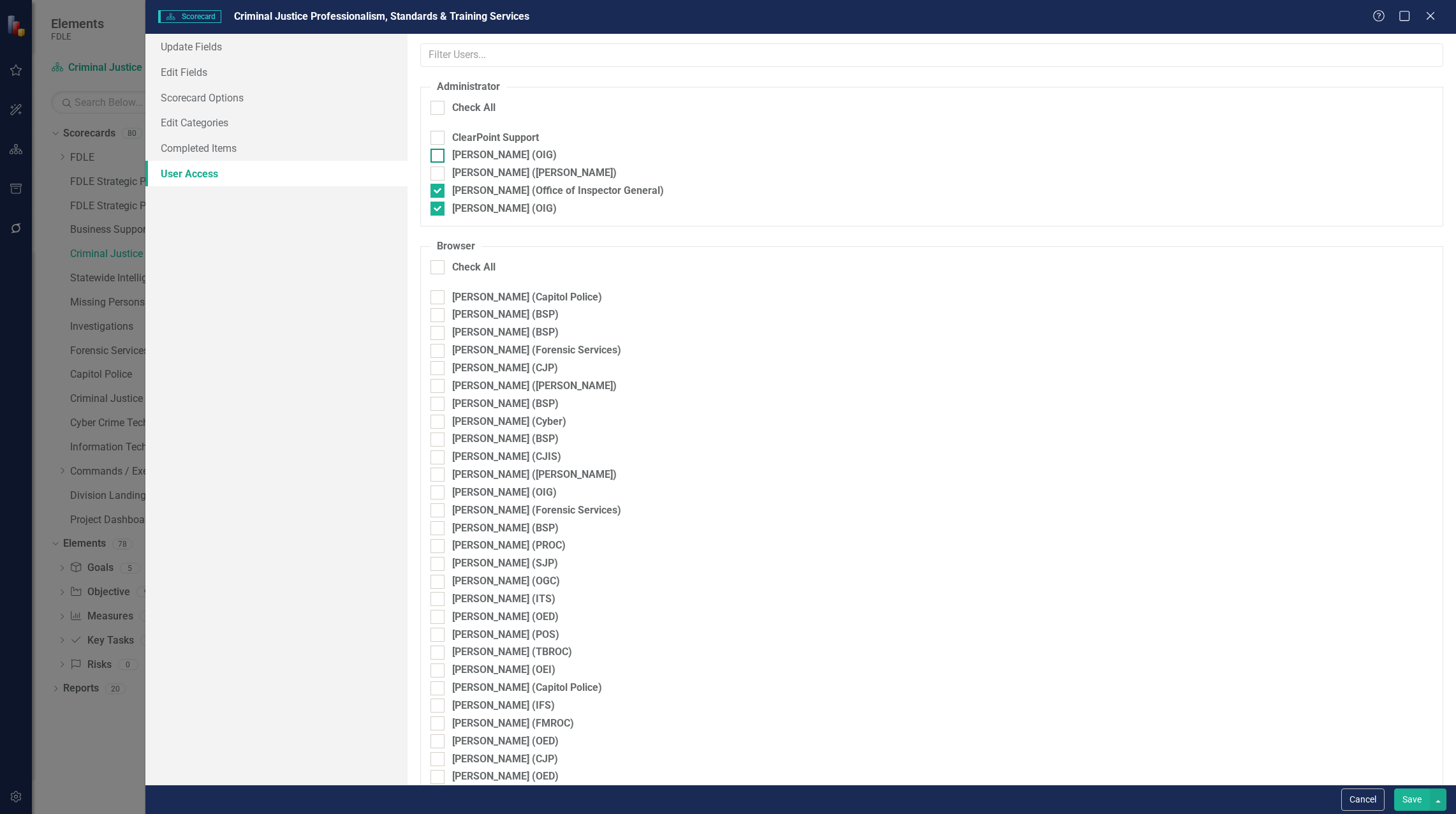
click at [436, 156] on input "Heather Pence (OIG)" at bounding box center [434, 153] width 8 height 8
checkbox input "true"
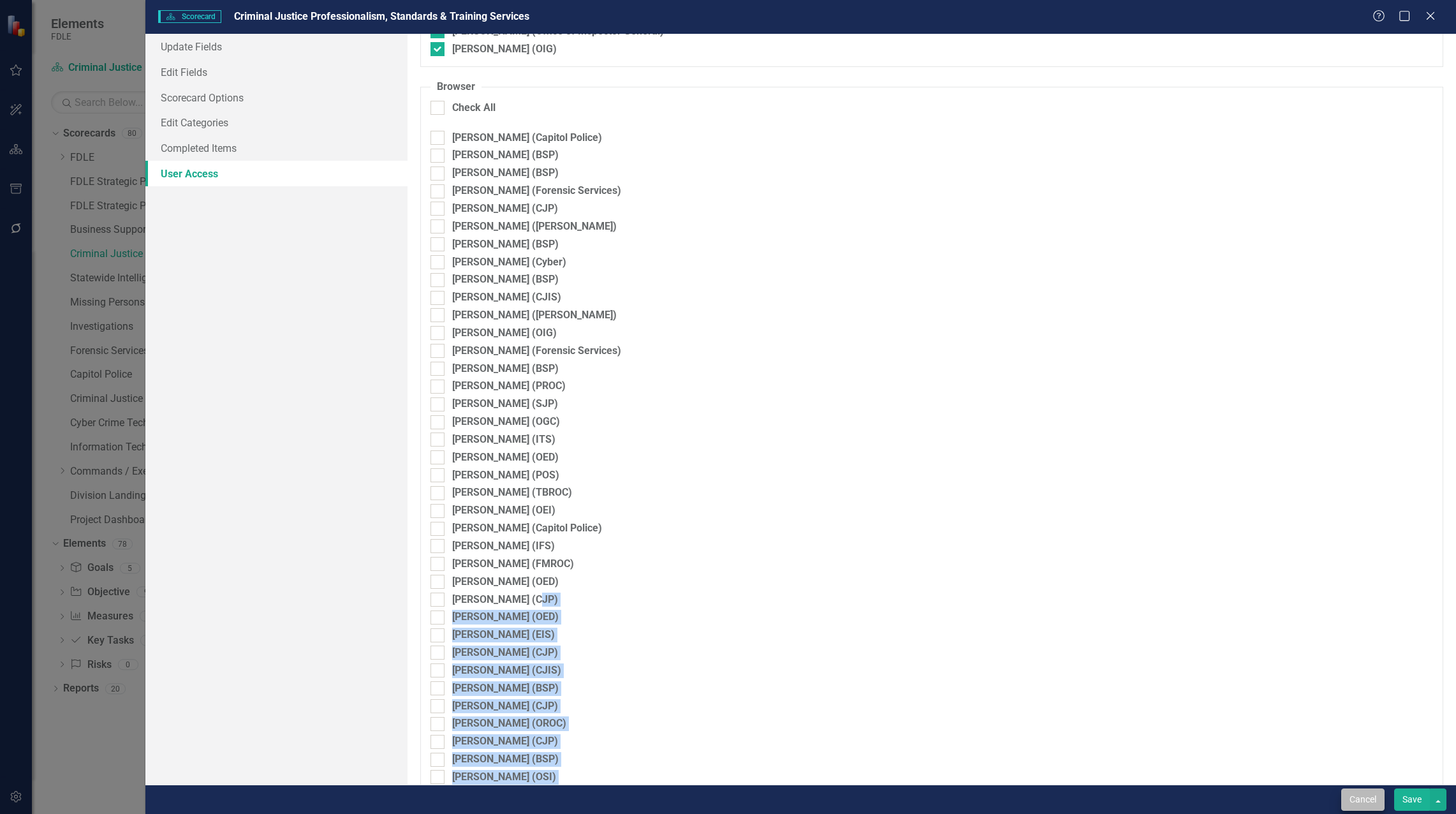
drag, startPoint x: 1295, startPoint y: 766, endPoint x: 1383, endPoint y: 801, distance: 94.7
click at [1381, 802] on form "Scorecard Scorecard Criminal Justice Professionalism, Standards & Training Serv…" at bounding box center [800, 407] width 1311 height 814
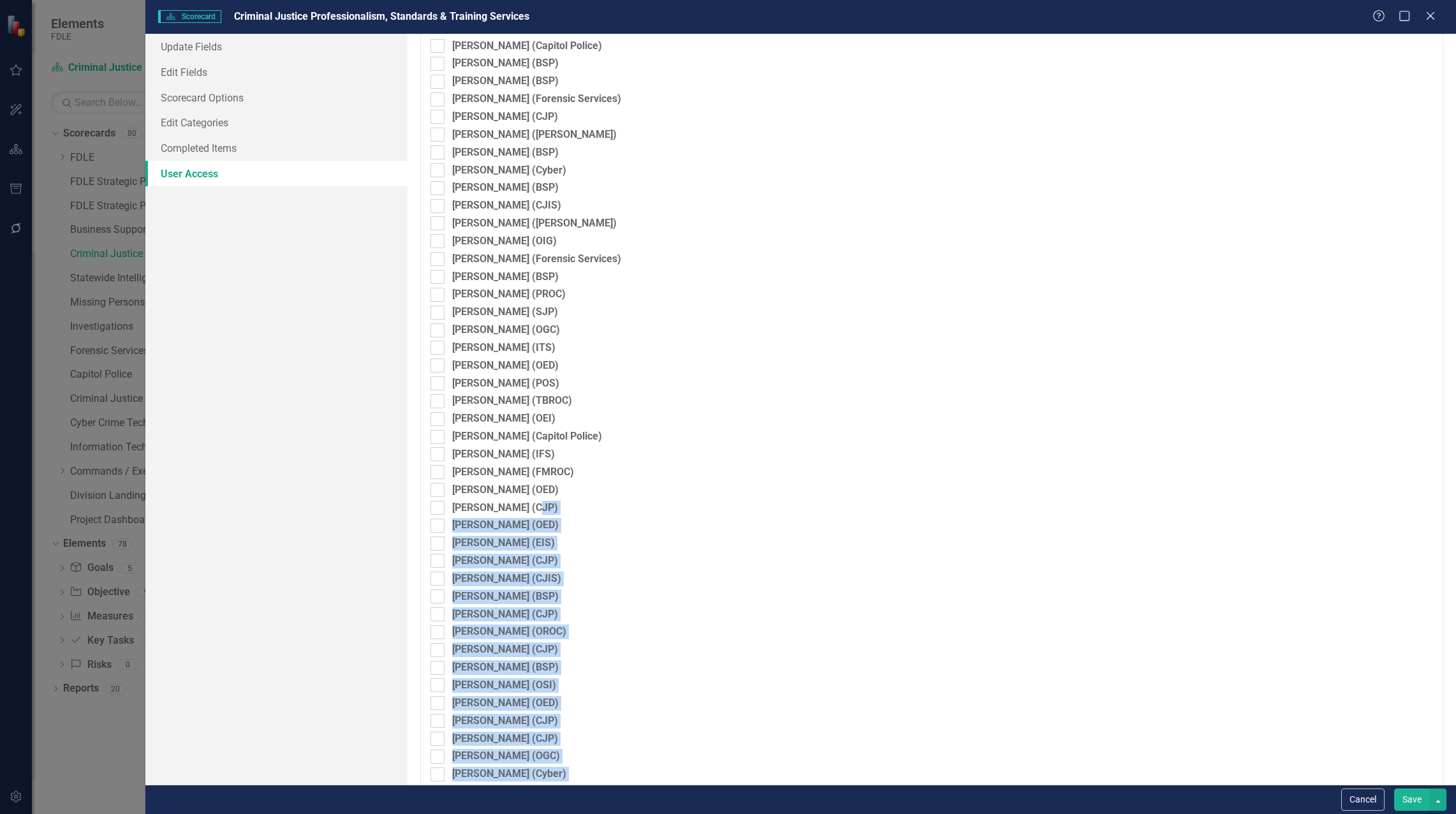
drag, startPoint x: 1383, startPoint y: 801, endPoint x: 1408, endPoint y: 806, distance: 25.5
click at [1408, 806] on button "Save" at bounding box center [1413, 800] width 36 height 23
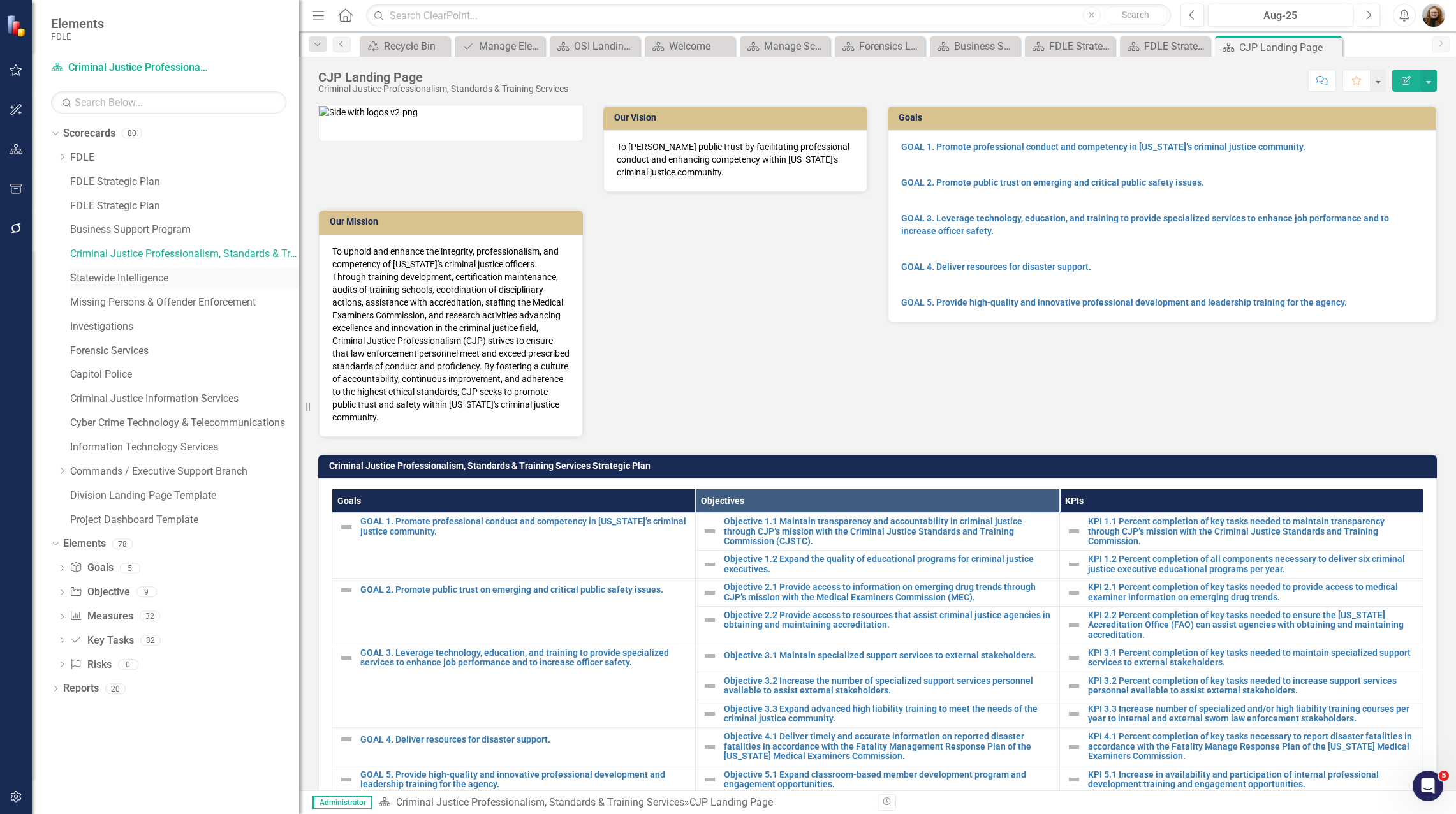
click at [139, 279] on link "Statewide Intelligence" at bounding box center [184, 278] width 229 height 15
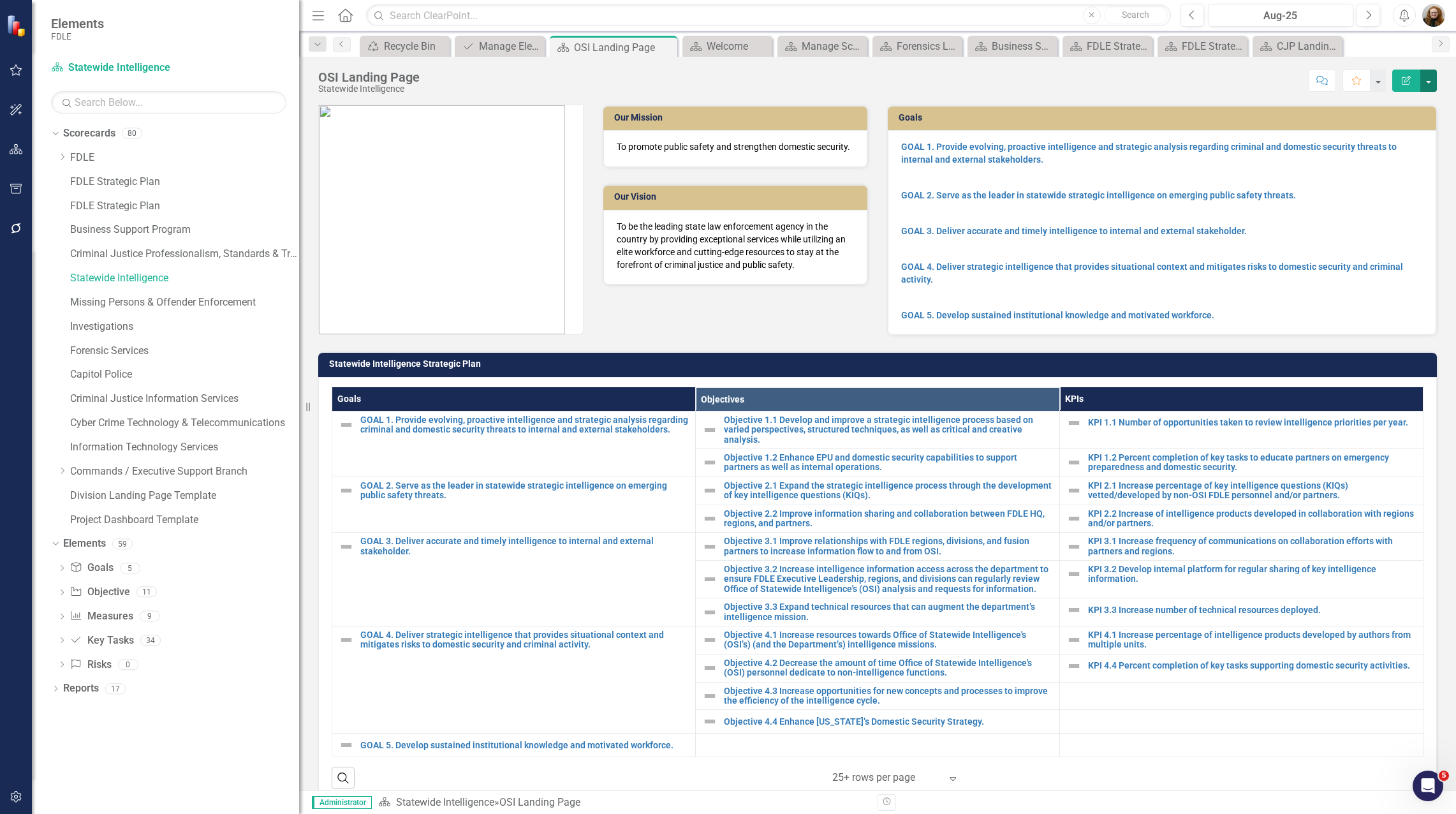
click at [1426, 85] on button "button" at bounding box center [1429, 81] width 17 height 23
click at [1385, 105] on link "Edit Edit Scorecard" at bounding box center [1385, 104] width 104 height 24
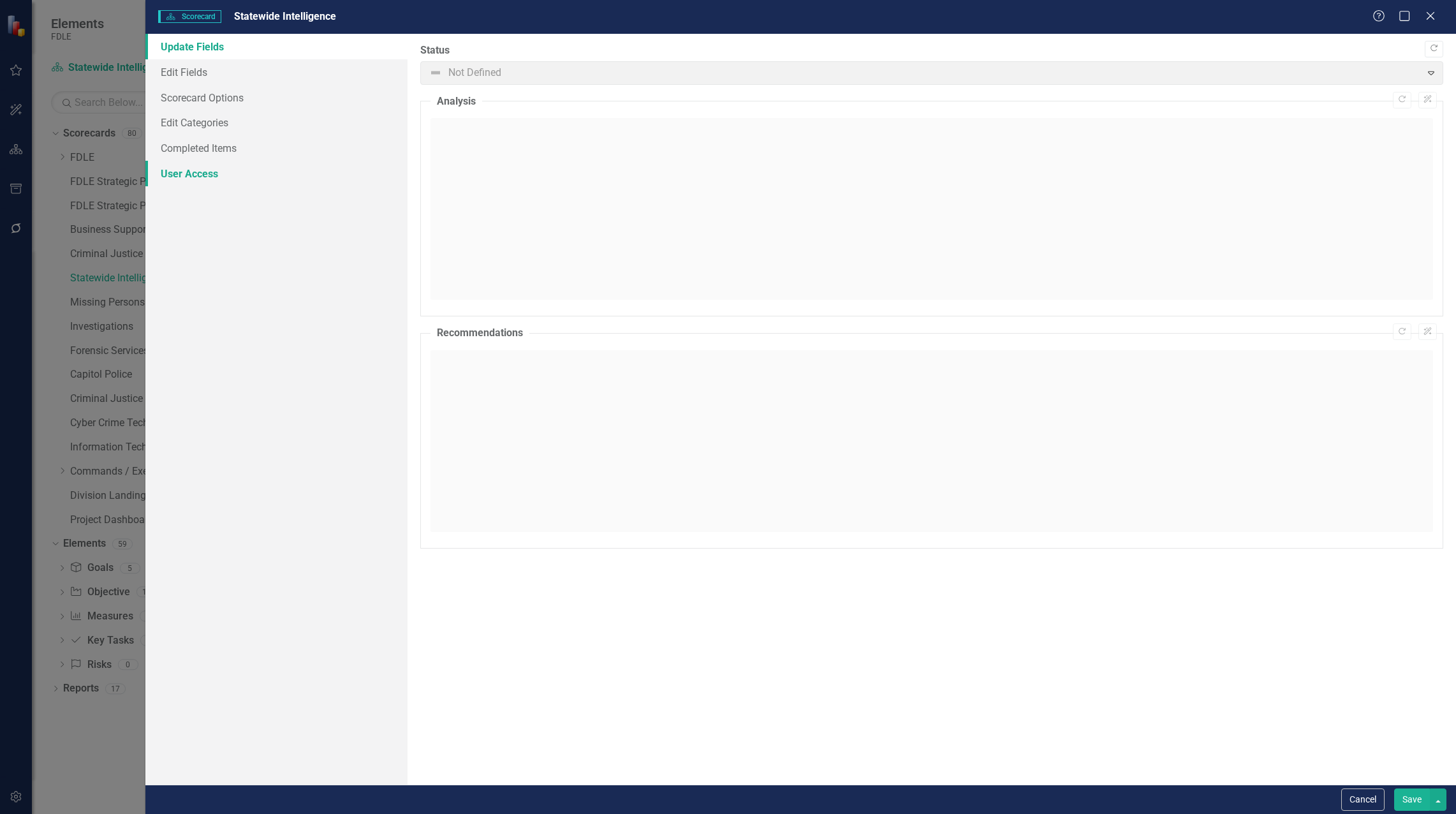
click at [190, 174] on link "User Access" at bounding box center [276, 173] width 262 height 25
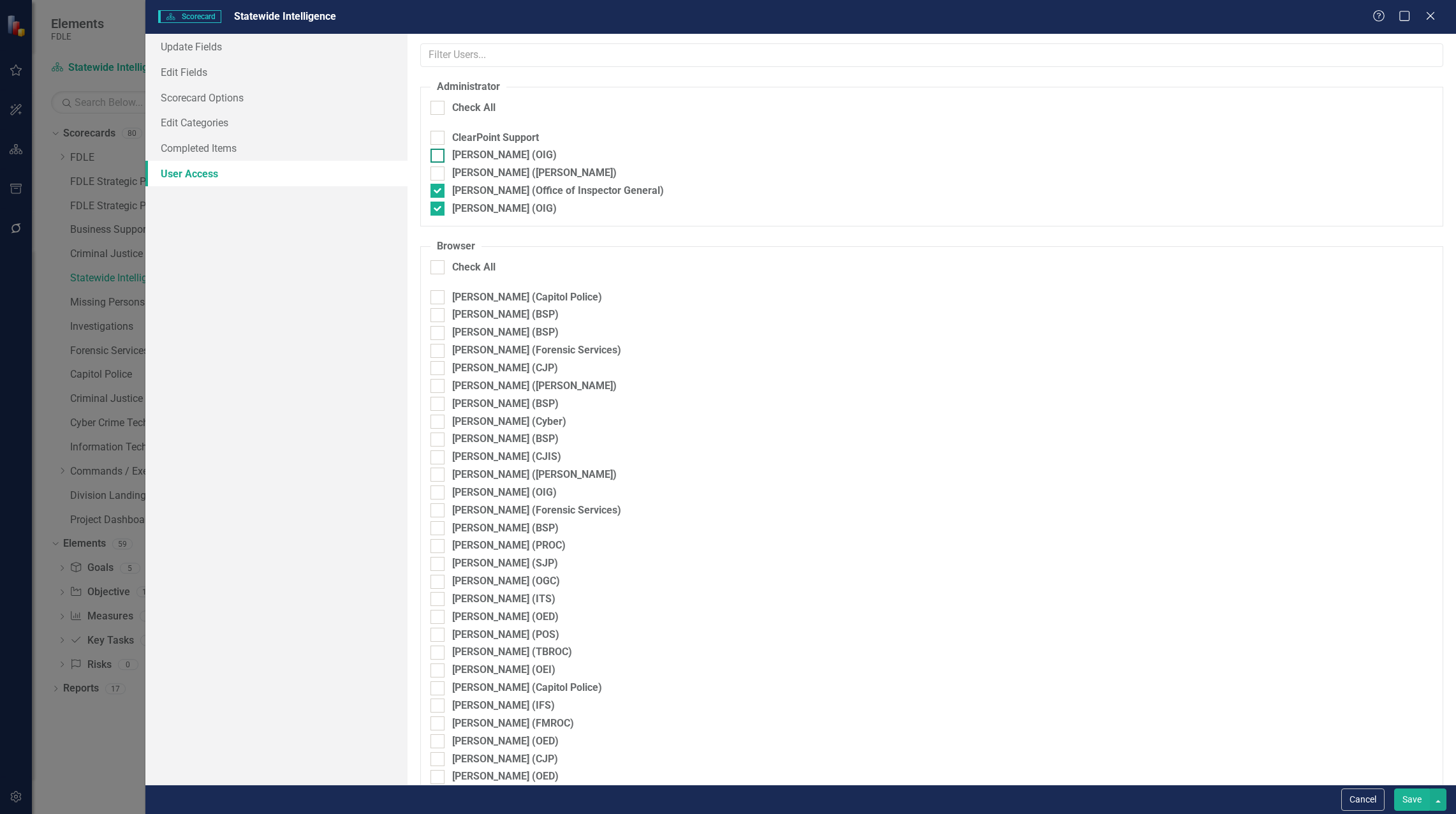
click at [438, 158] on div at bounding box center [437, 156] width 14 height 14
click at [438, 157] on input "Heather Pence (OIG)" at bounding box center [434, 153] width 8 height 8
checkbox input "true"
click at [1411, 801] on button "Save" at bounding box center [1413, 800] width 36 height 23
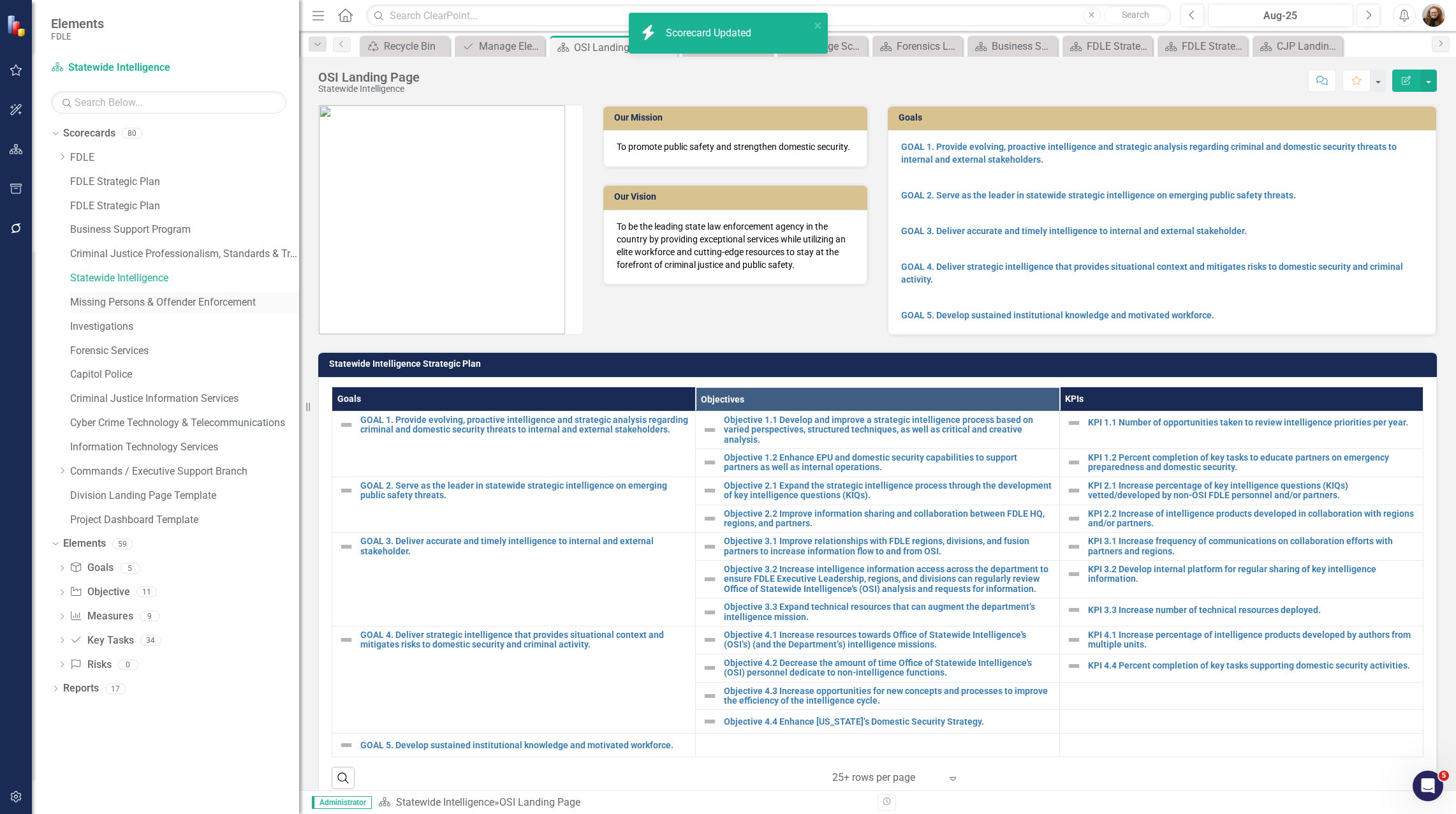
click at [127, 307] on link "Missing Persons & Offender Enforcement" at bounding box center [184, 303] width 229 height 15
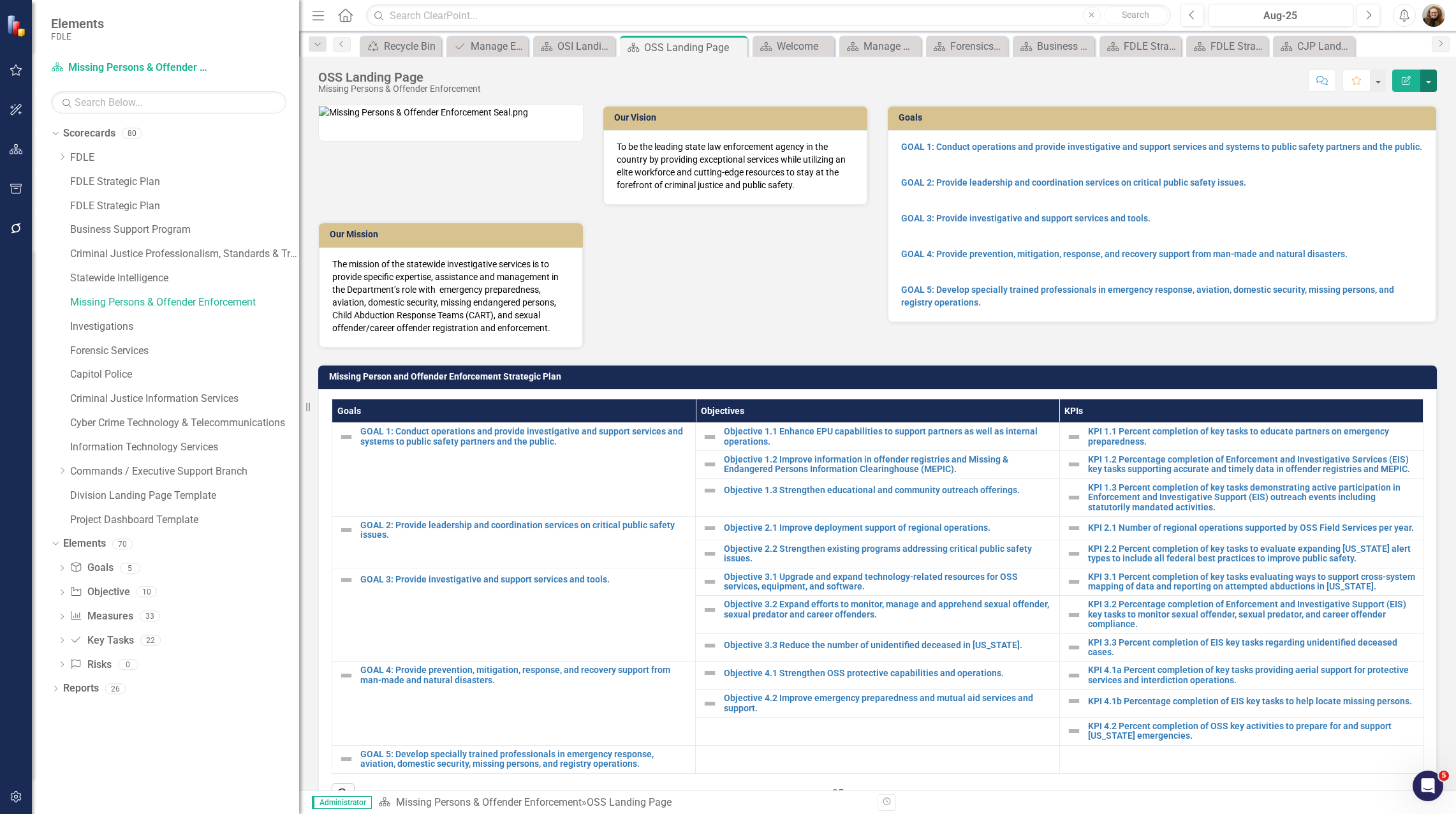
click at [1424, 82] on button "button" at bounding box center [1429, 81] width 17 height 23
click at [1364, 105] on link "Edit Edit Scorecard" at bounding box center [1385, 104] width 104 height 24
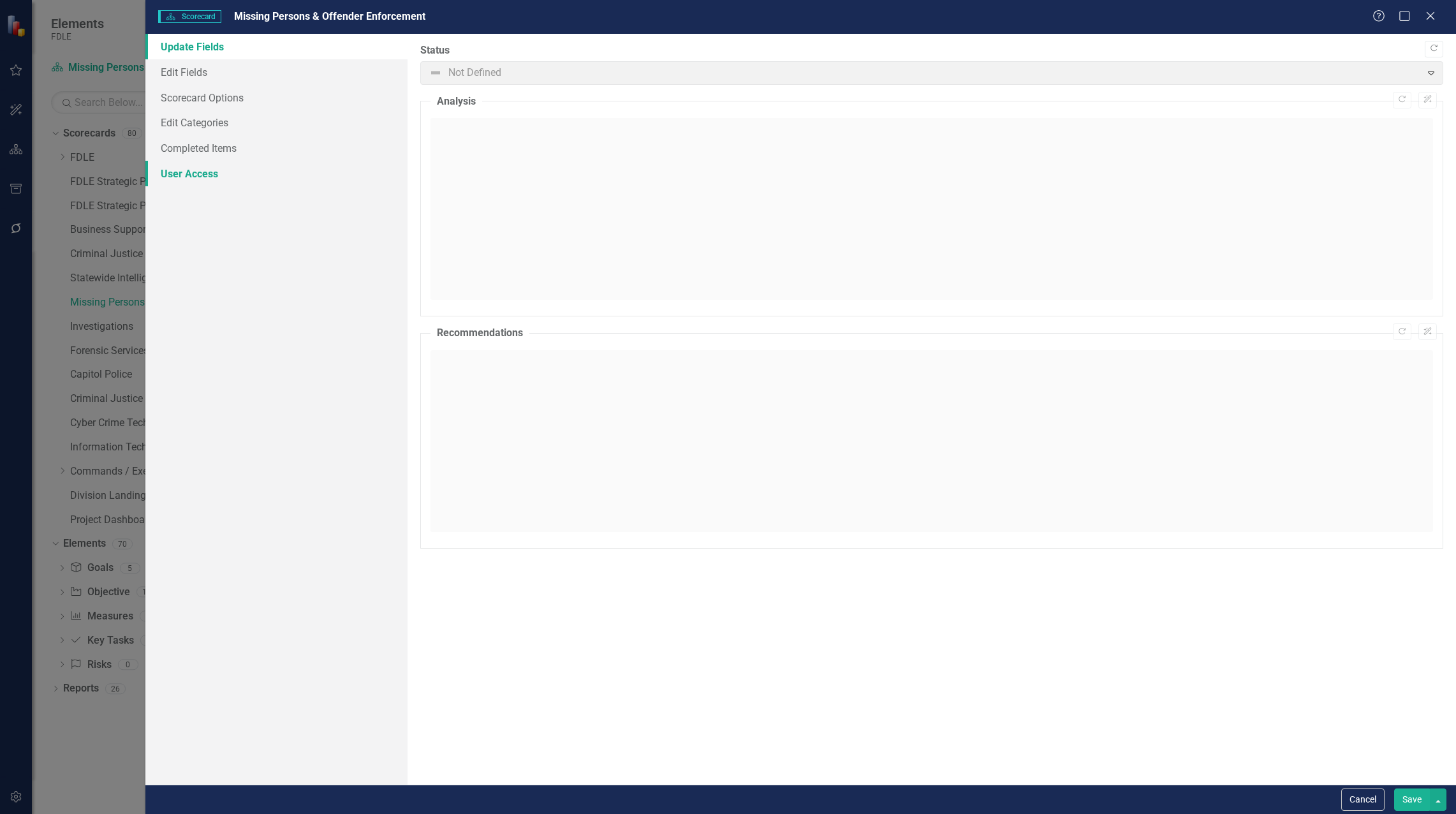
click at [185, 176] on link "User Access" at bounding box center [276, 173] width 262 height 25
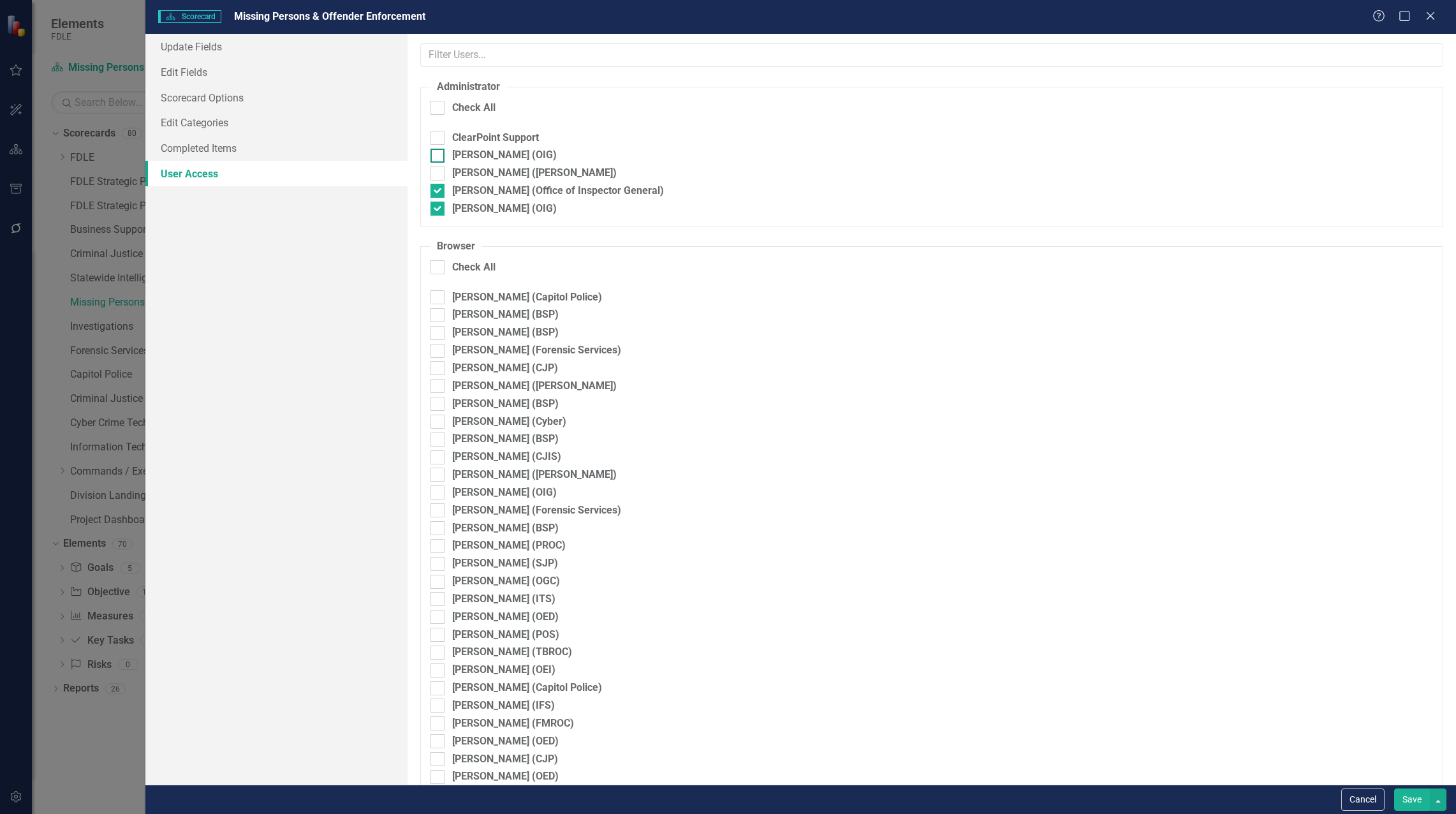
click at [440, 158] on div at bounding box center [437, 156] width 14 height 14
click at [439, 157] on input "Heather Pence (OIG)" at bounding box center [434, 153] width 8 height 8
checkbox input "true"
click at [1404, 794] on button "Save" at bounding box center [1413, 800] width 36 height 23
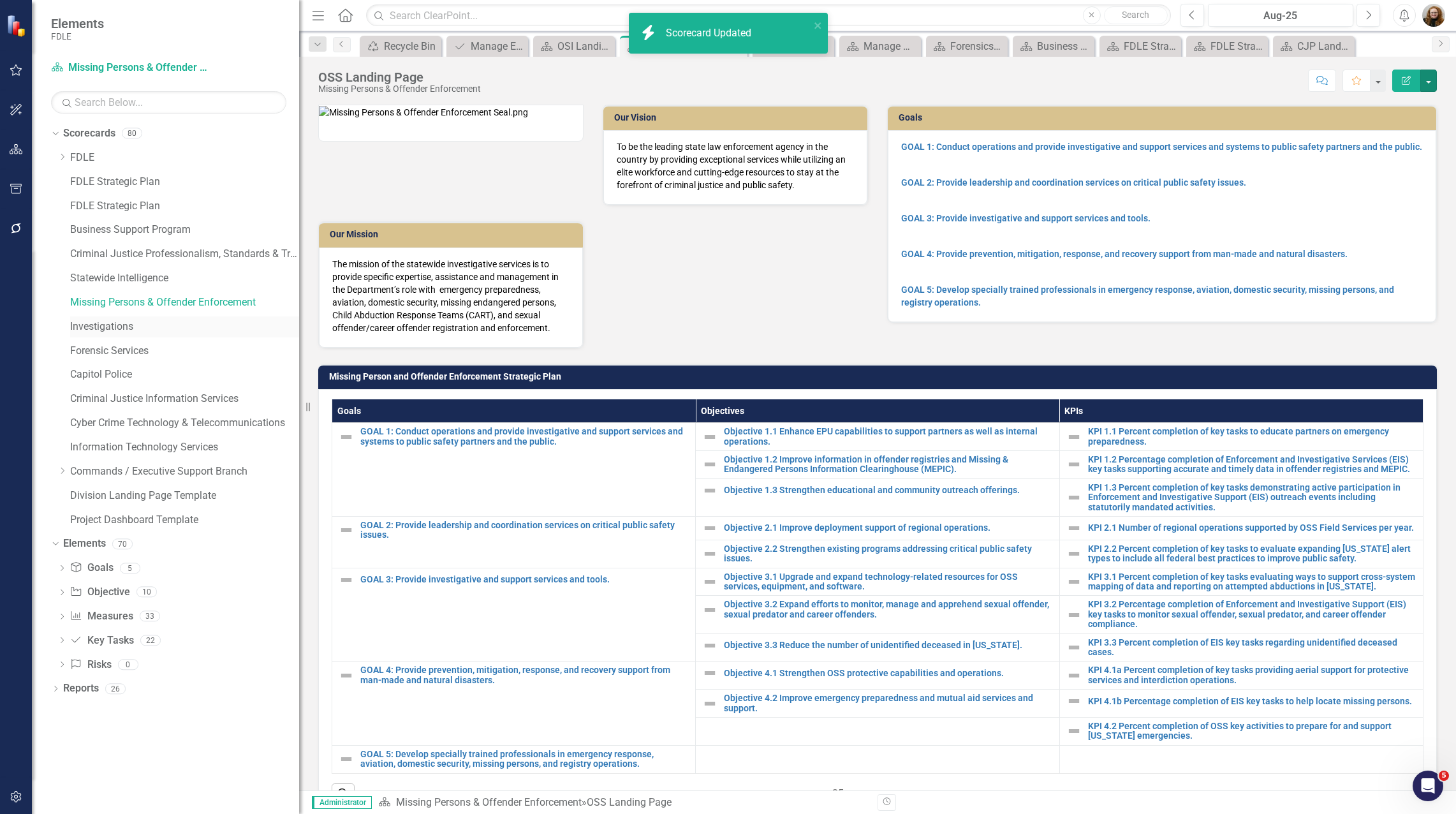
click at [109, 324] on link "Investigations" at bounding box center [184, 327] width 229 height 15
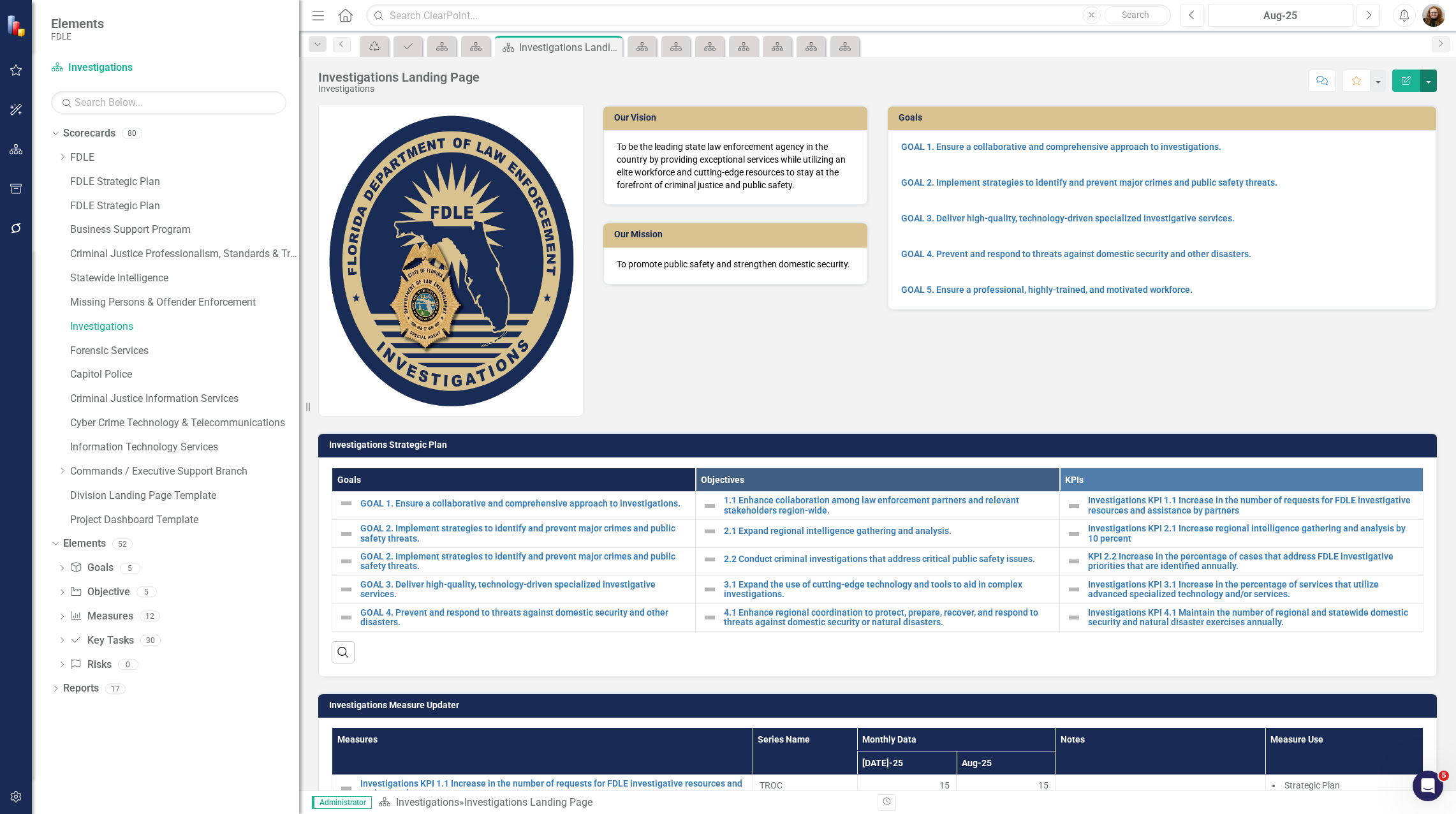
click at [1424, 82] on button "button" at bounding box center [1429, 81] width 17 height 23
click at [1385, 104] on link "Edit Edit Scorecard" at bounding box center [1385, 104] width 104 height 24
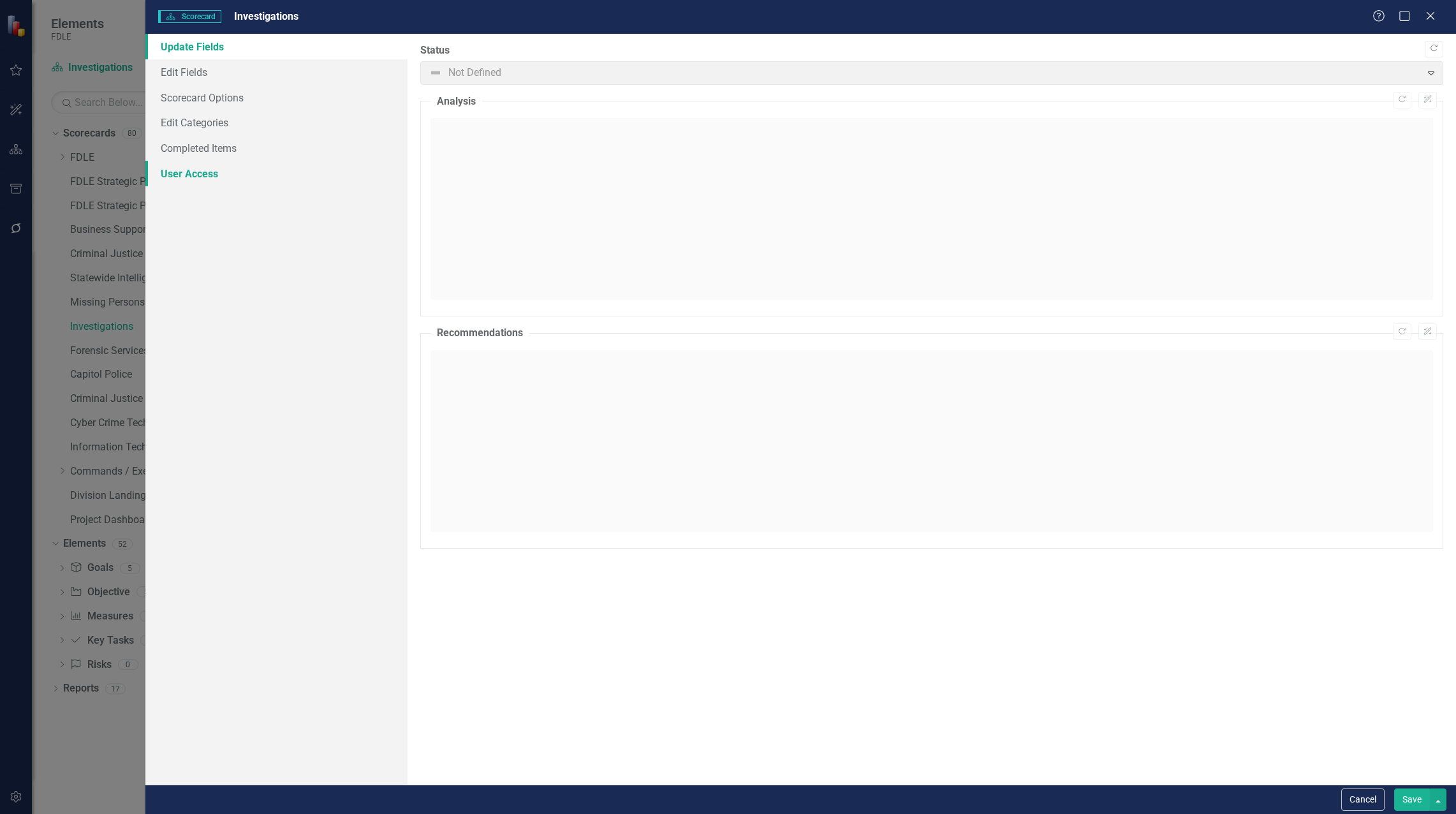
click at [169, 173] on link "User Access" at bounding box center [276, 173] width 262 height 25
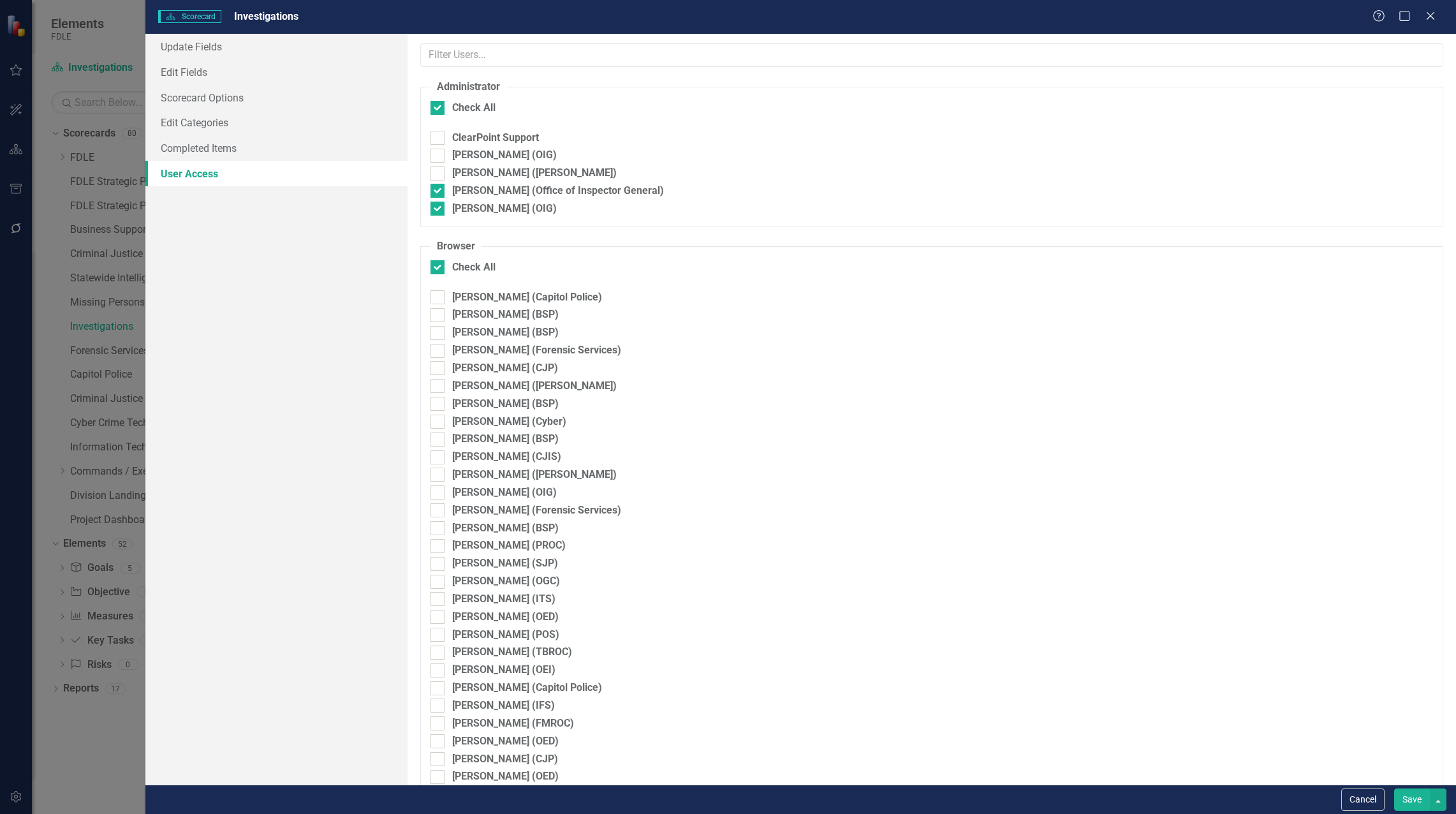
checkbox input "false"
click at [438, 158] on div at bounding box center [437, 156] width 14 height 14
click at [438, 157] on input "Heather Pence (OIG)" at bounding box center [434, 153] width 8 height 8
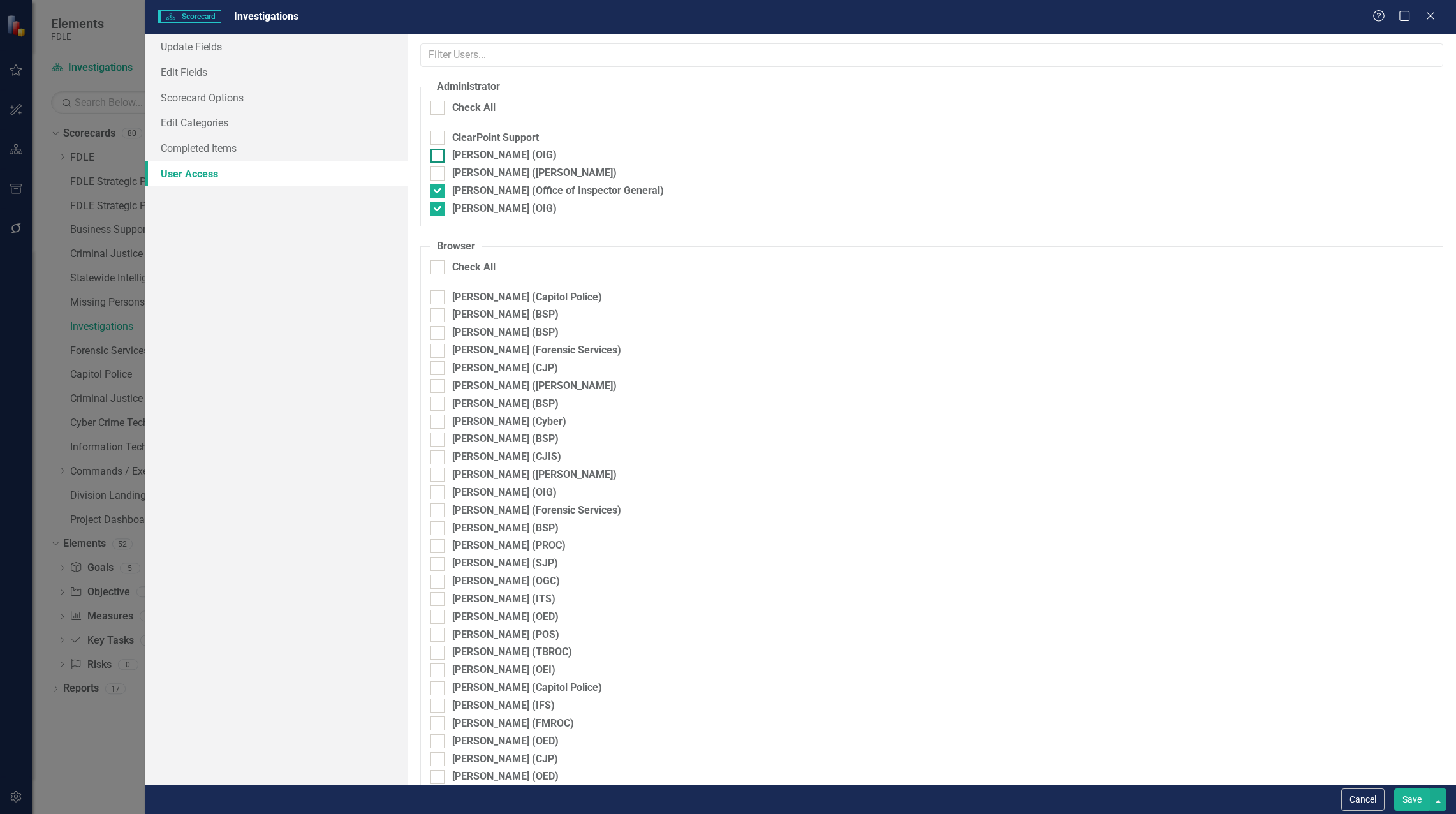
checkbox input "true"
click at [1405, 792] on button "Save" at bounding box center [1413, 800] width 36 height 23
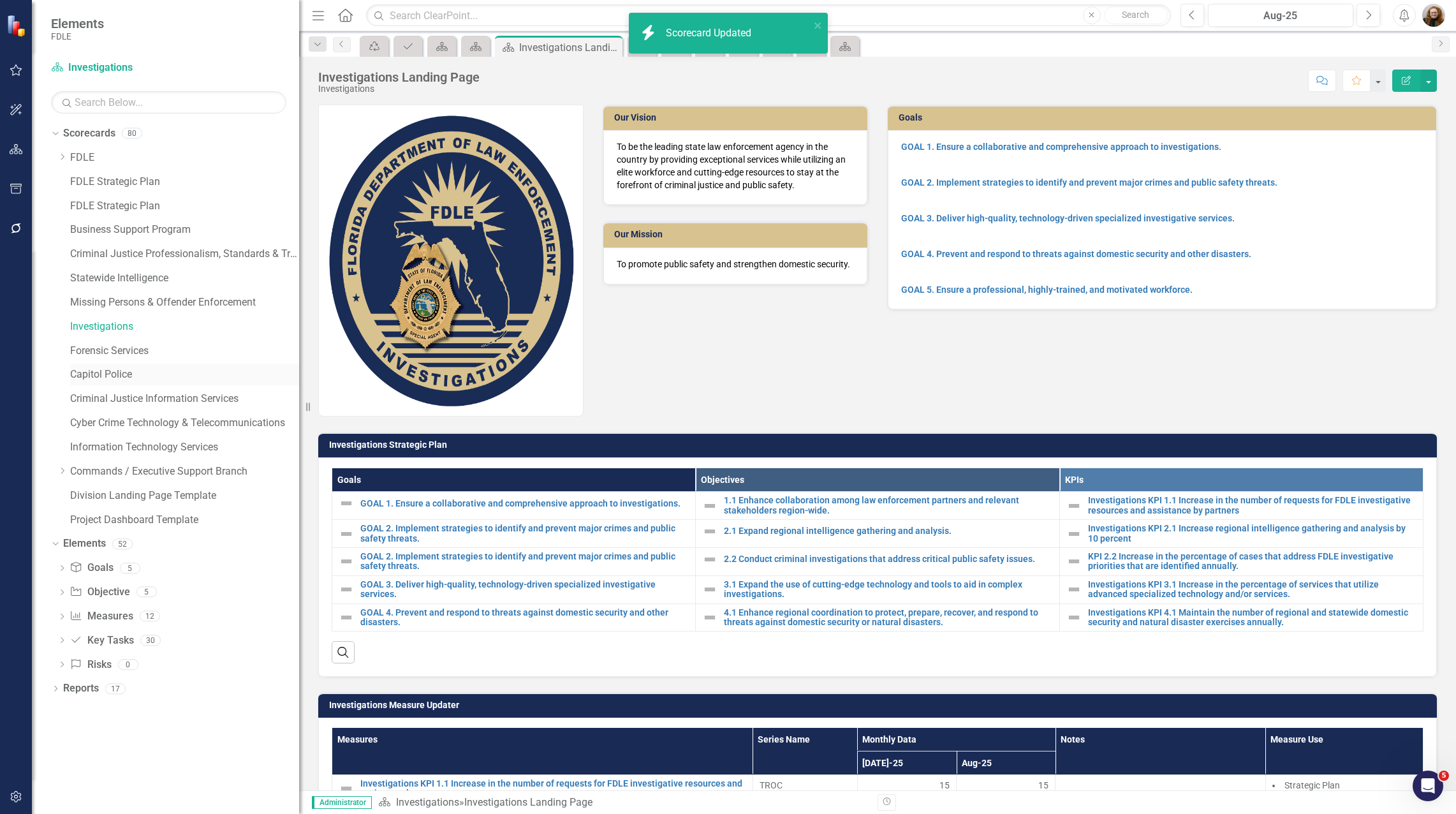
click at [101, 374] on link "Capitol Police" at bounding box center [184, 374] width 229 height 15
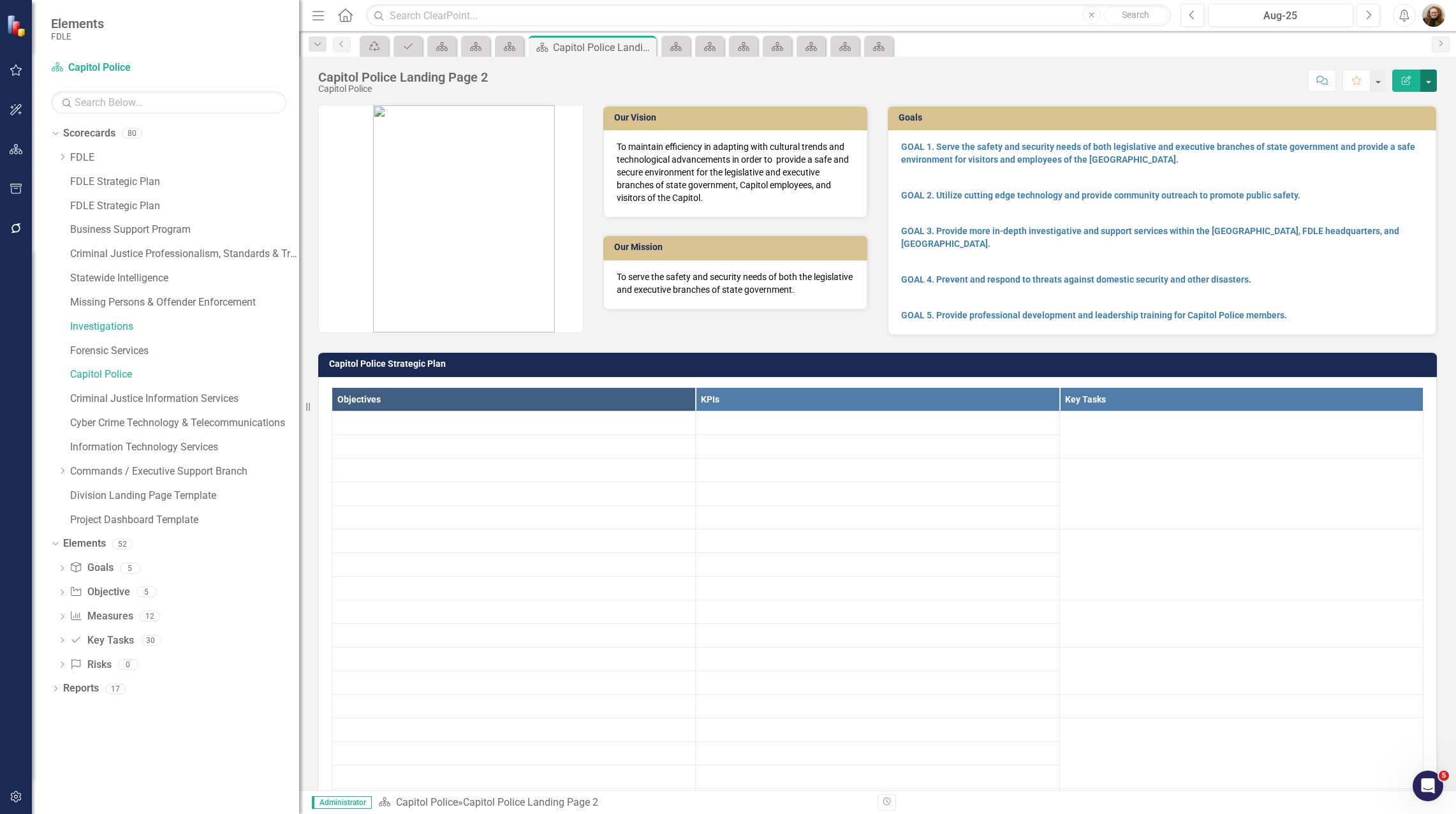
click at [1431, 79] on button "button" at bounding box center [1429, 81] width 17 height 23
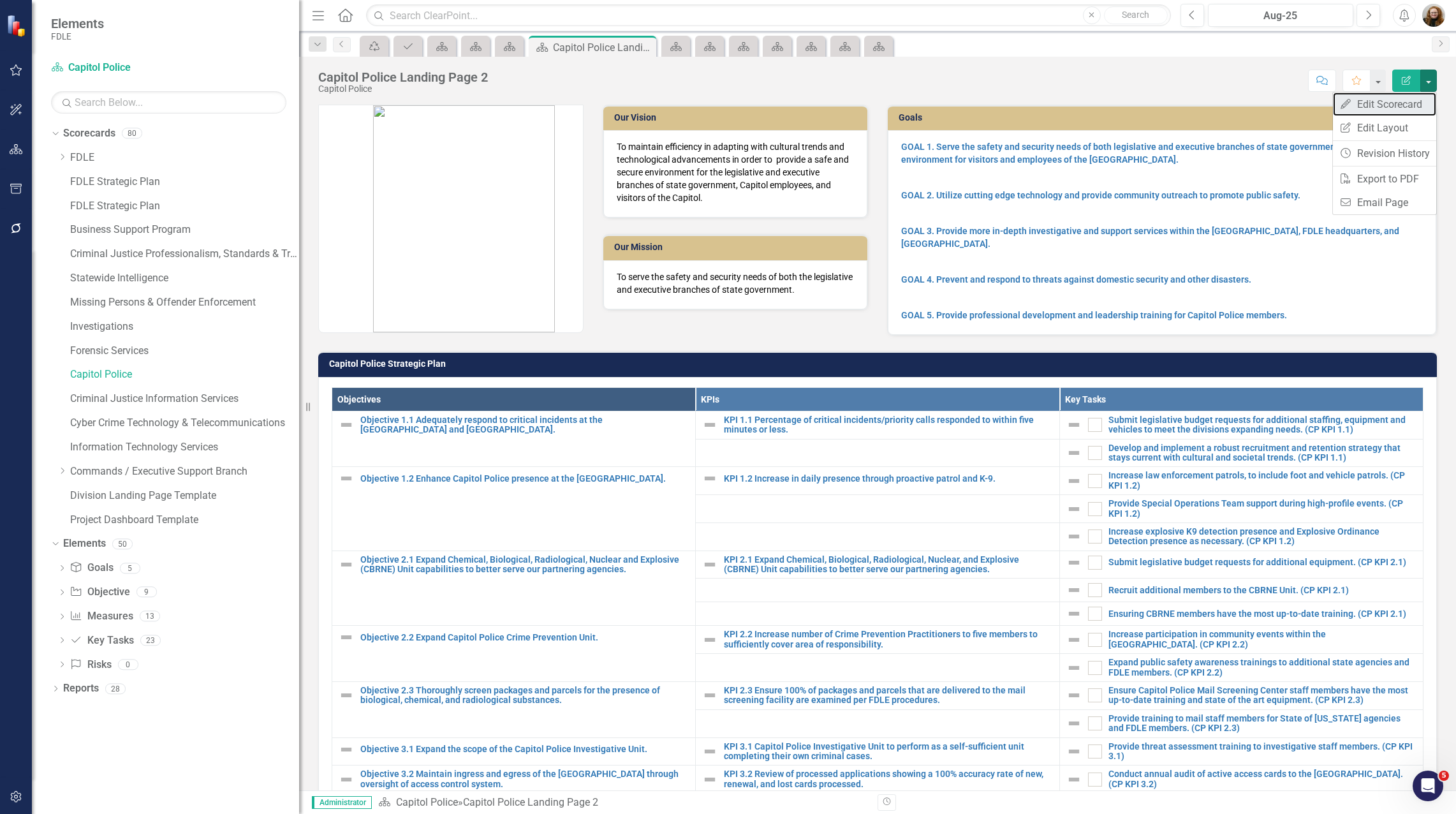
click at [1385, 106] on link "Edit Edit Scorecard" at bounding box center [1385, 104] width 104 height 24
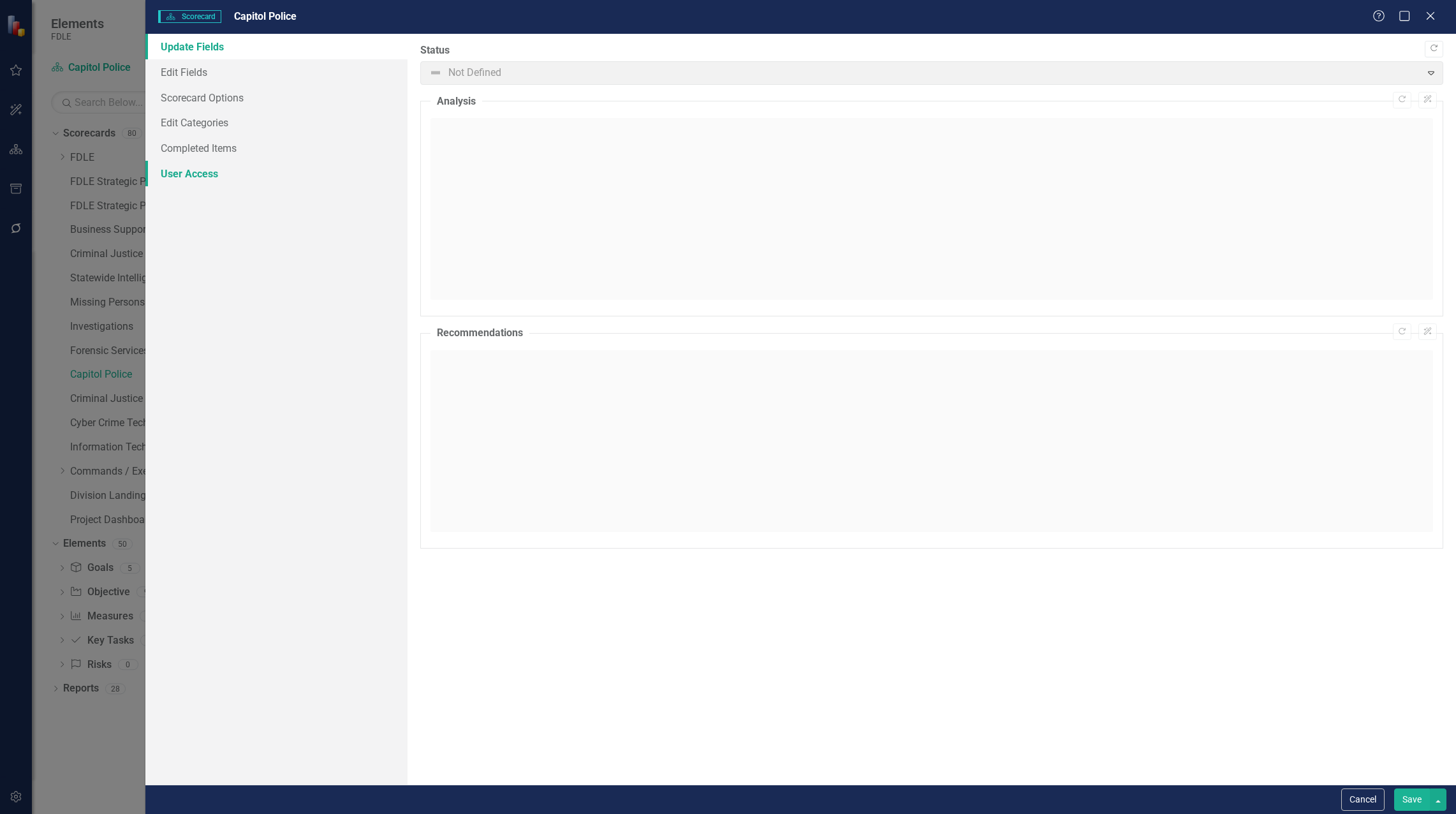
click at [179, 174] on link "User Access" at bounding box center [276, 173] width 262 height 25
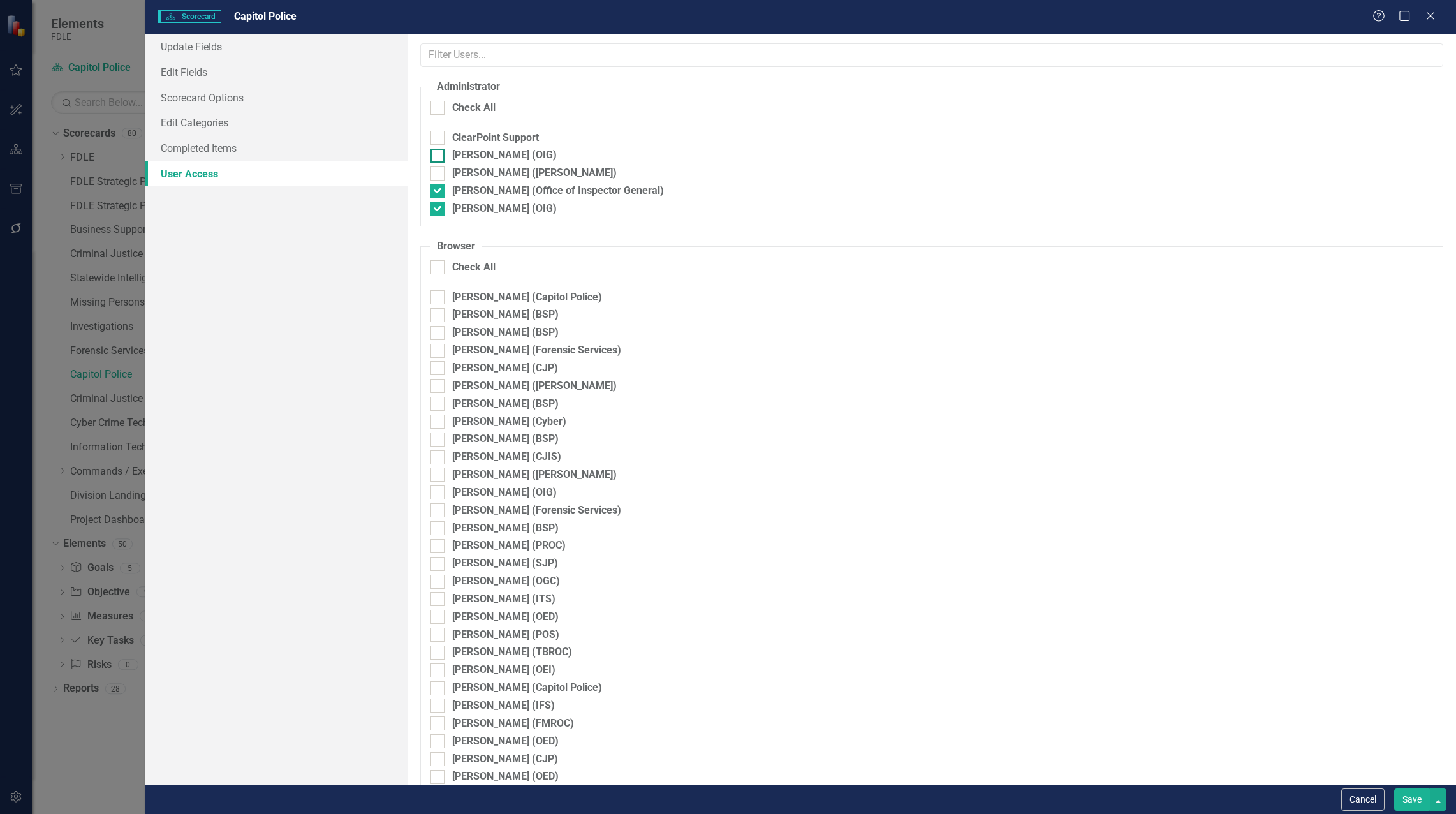
click at [440, 158] on div at bounding box center [437, 156] width 14 height 14
click at [439, 157] on input "Heather Pence (OIG)" at bounding box center [434, 153] width 8 height 8
checkbox input "true"
click at [1419, 798] on button "Save" at bounding box center [1413, 800] width 36 height 23
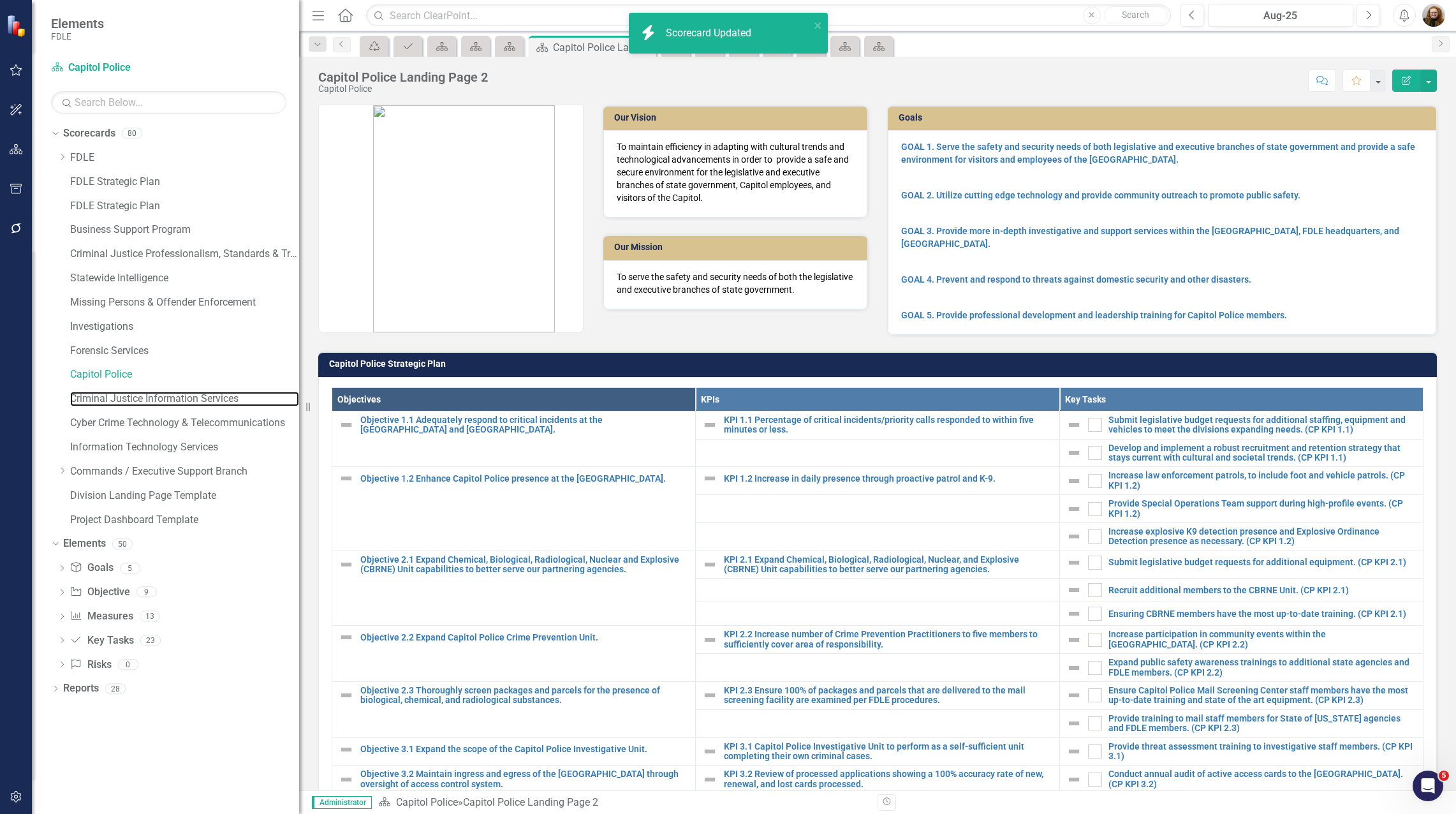
click at [121, 402] on link "Criminal Justice Information Services" at bounding box center [184, 399] width 229 height 15
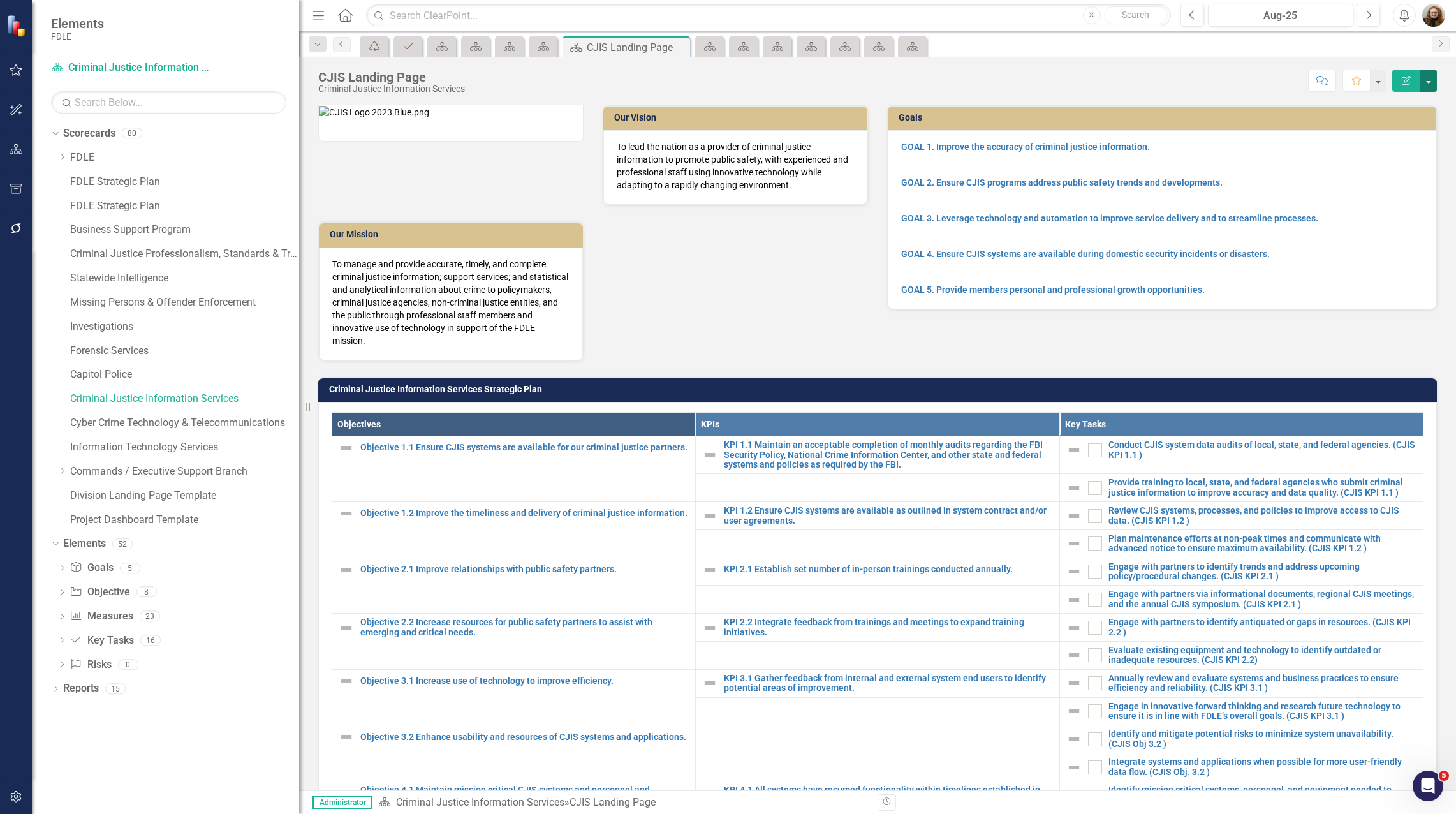
click at [1426, 81] on button "button" at bounding box center [1429, 81] width 17 height 23
click at [1363, 107] on link "Edit Edit Scorecard" at bounding box center [1385, 104] width 104 height 24
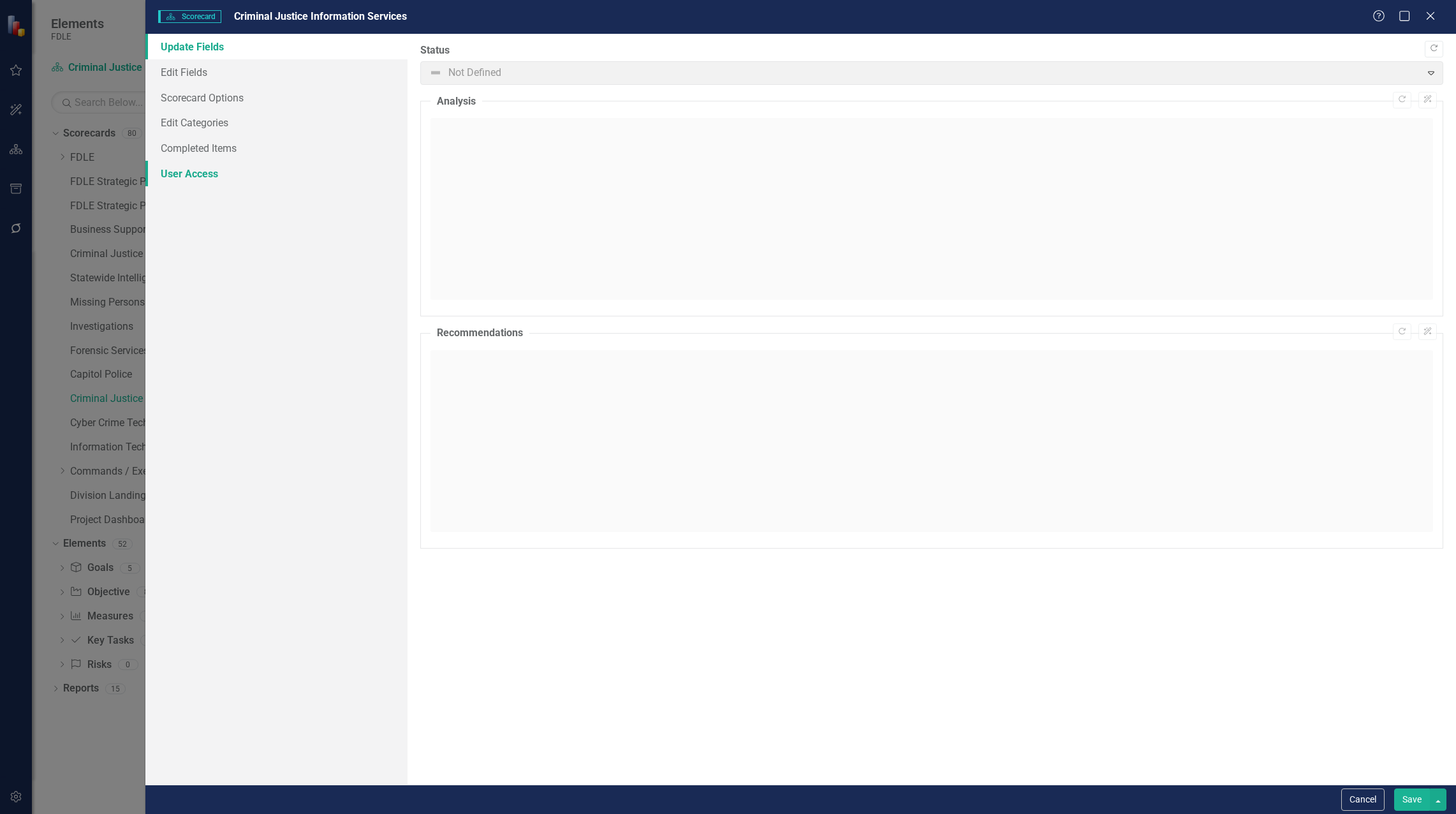
drag, startPoint x: 181, startPoint y: 173, endPoint x: 201, endPoint y: 168, distance: 20.6
click at [181, 173] on link "User Access" at bounding box center [276, 173] width 262 height 25
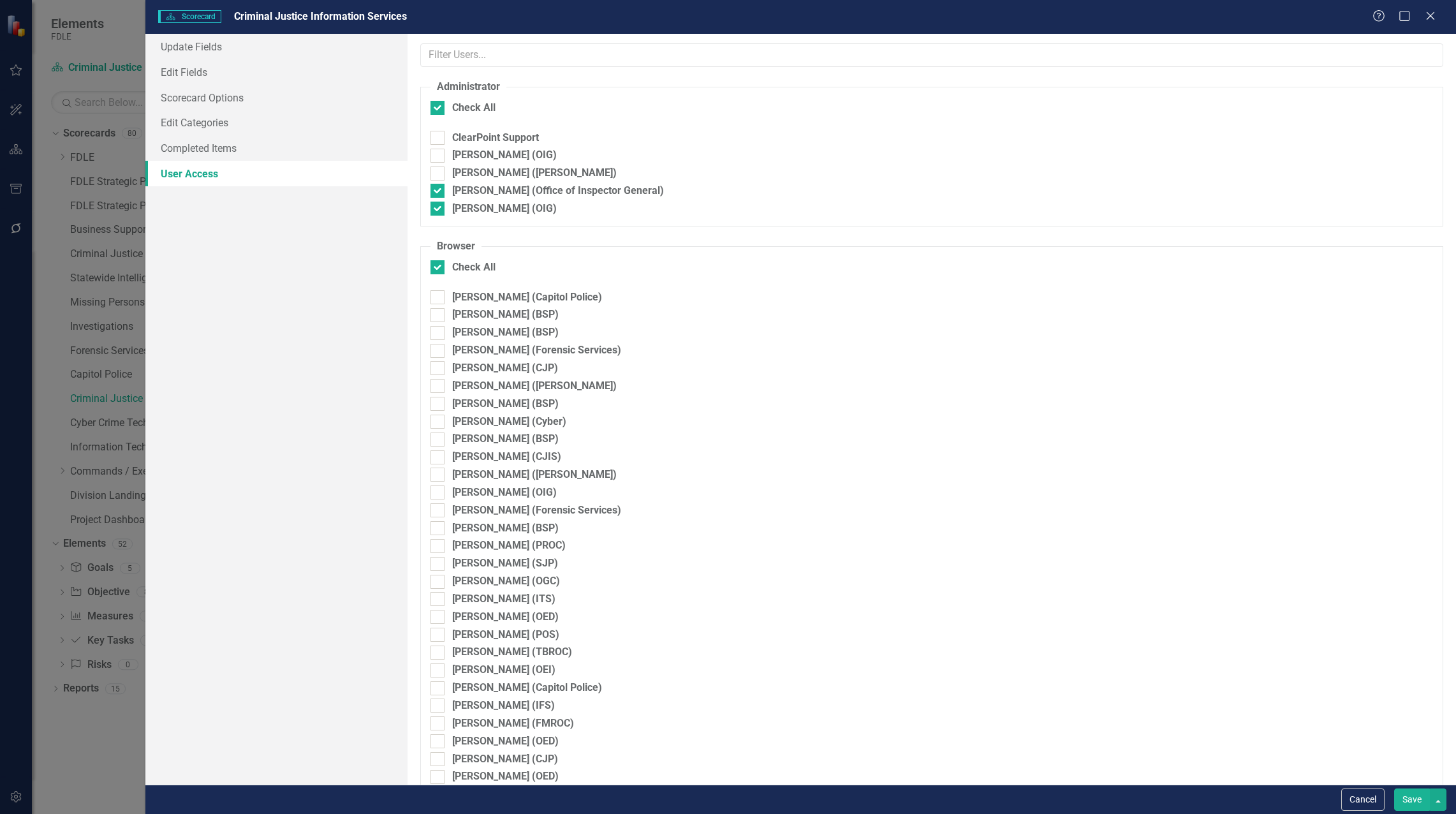
checkbox input "false"
click at [431, 154] on input "Heather Pence (OIG)" at bounding box center [434, 153] width 8 height 8
checkbox input "true"
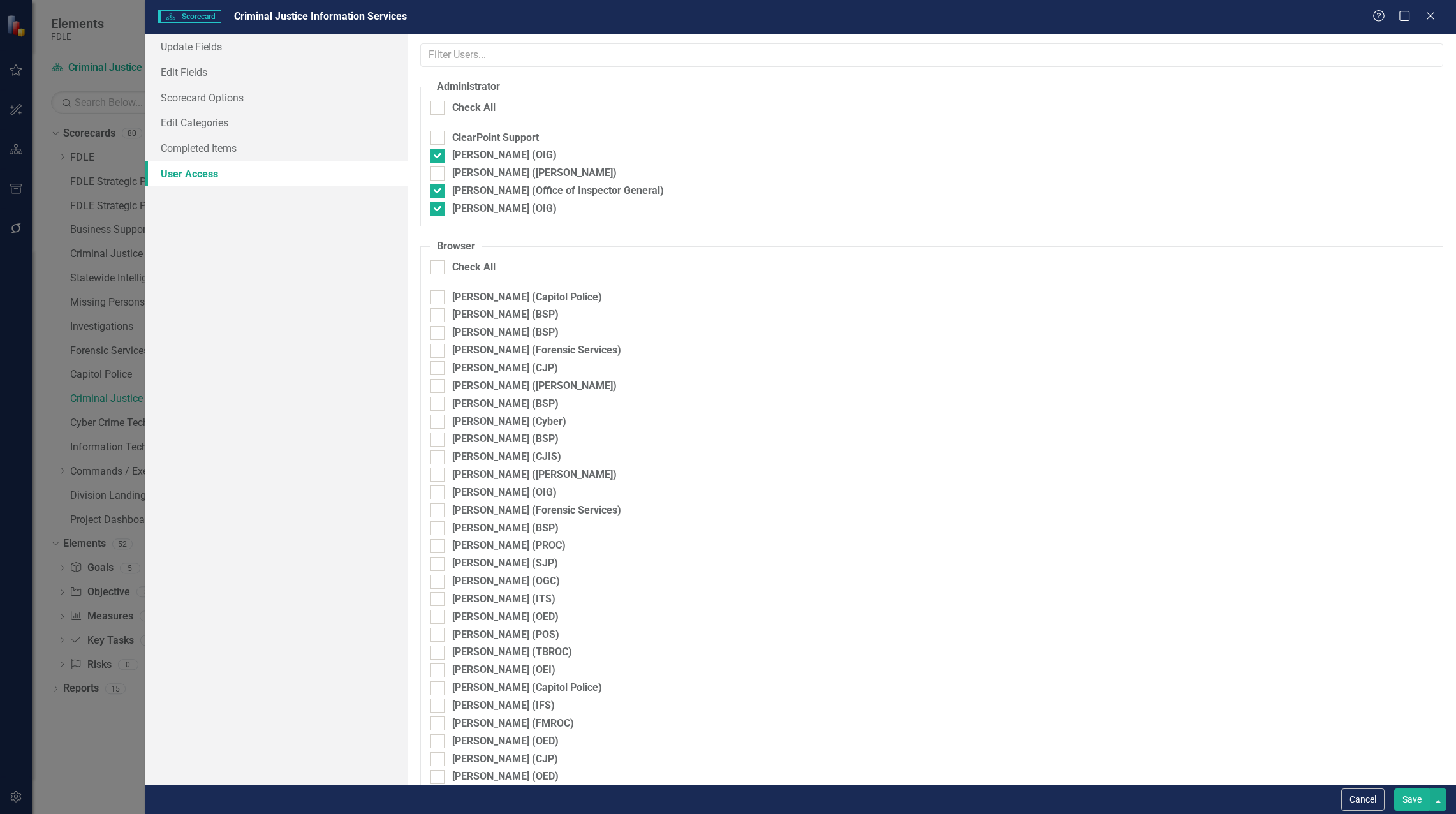
click at [1408, 801] on button "Save" at bounding box center [1413, 800] width 36 height 23
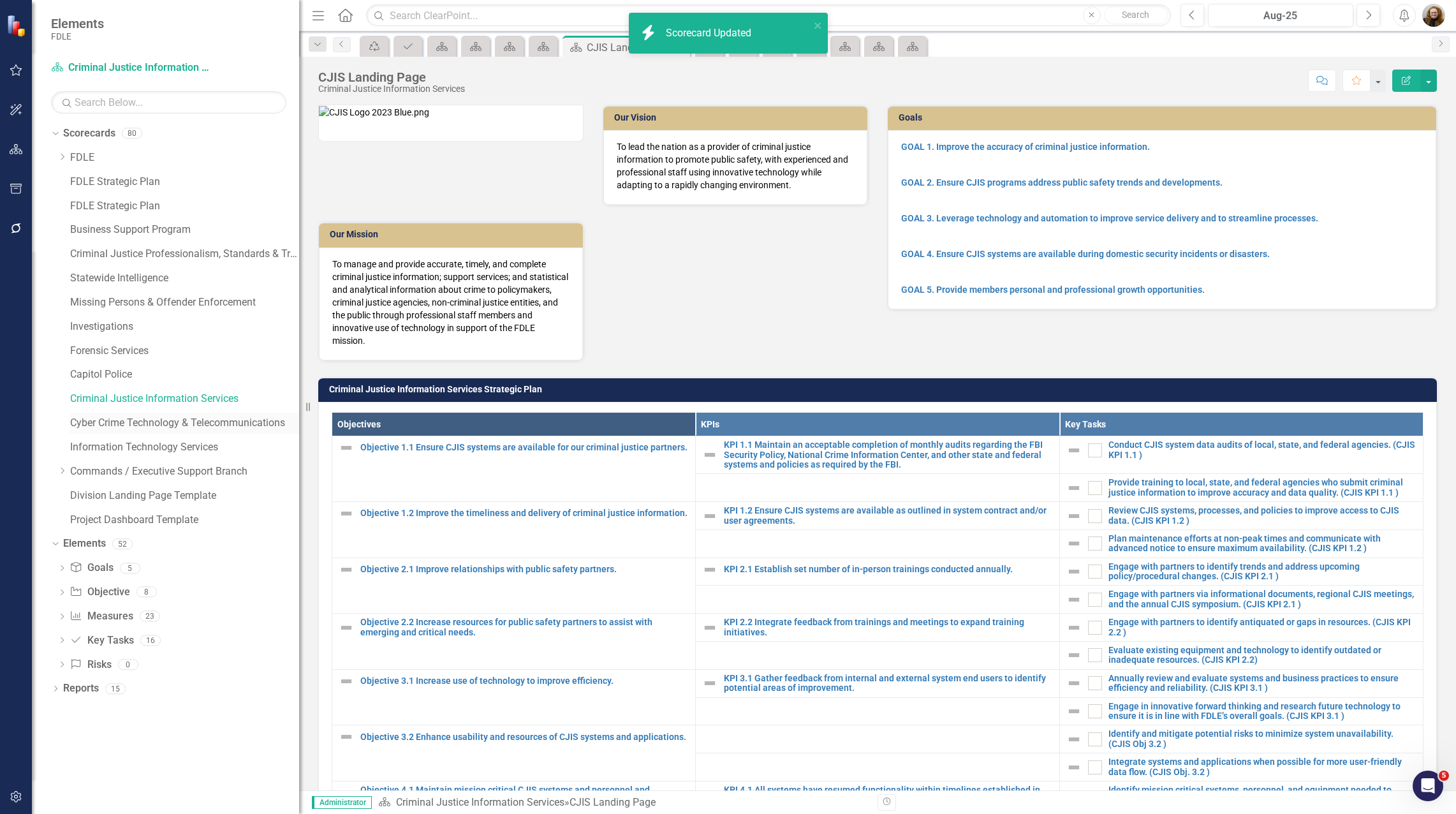
click at [117, 424] on link "Cyber Crime Technology & Telecommunications" at bounding box center [184, 424] width 229 height 15
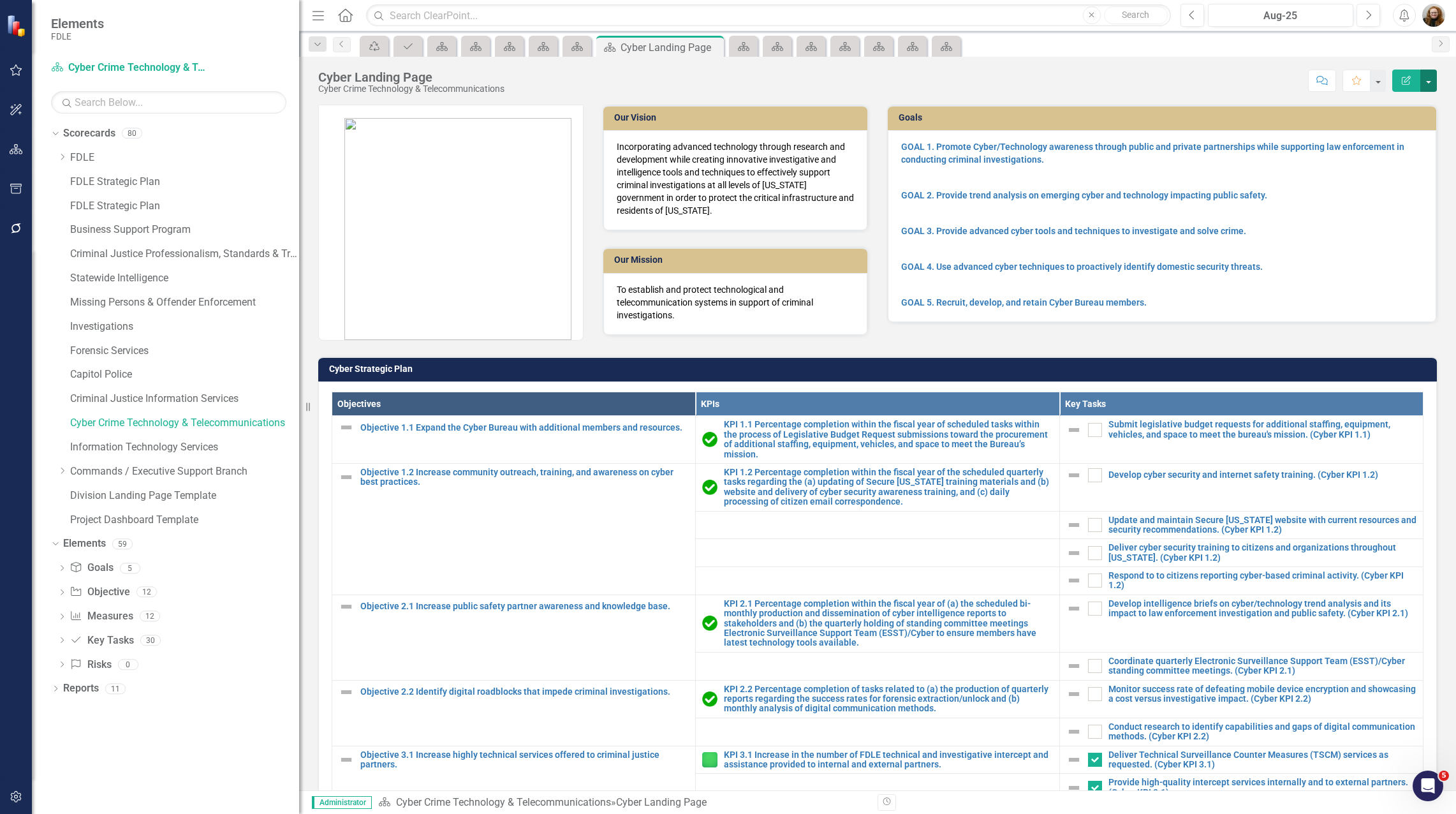
click at [1429, 81] on button "button" at bounding box center [1429, 81] width 17 height 23
click at [1362, 110] on link "Edit Edit Scorecard" at bounding box center [1385, 104] width 104 height 24
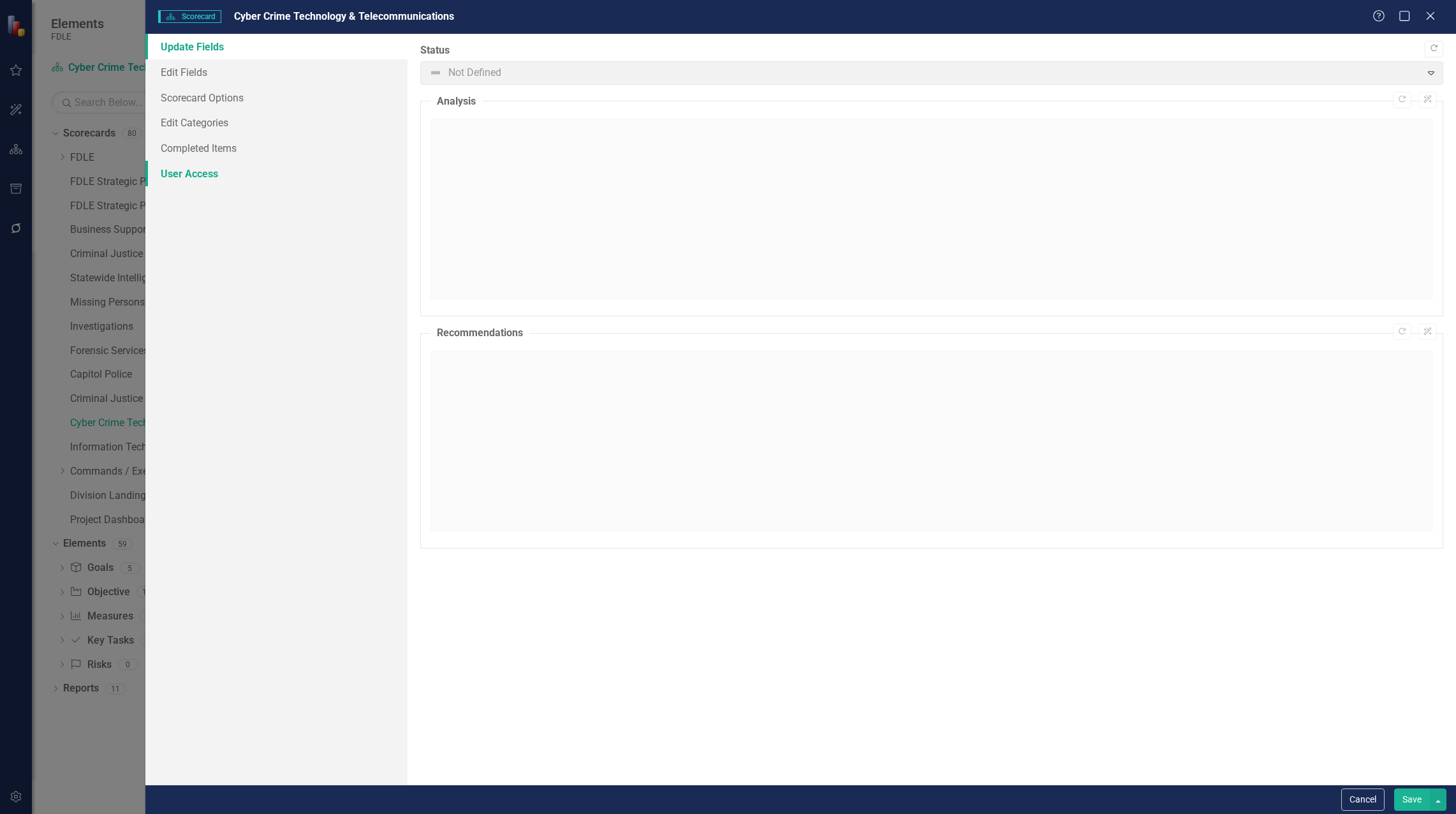
click at [186, 176] on link "User Access" at bounding box center [276, 173] width 262 height 25
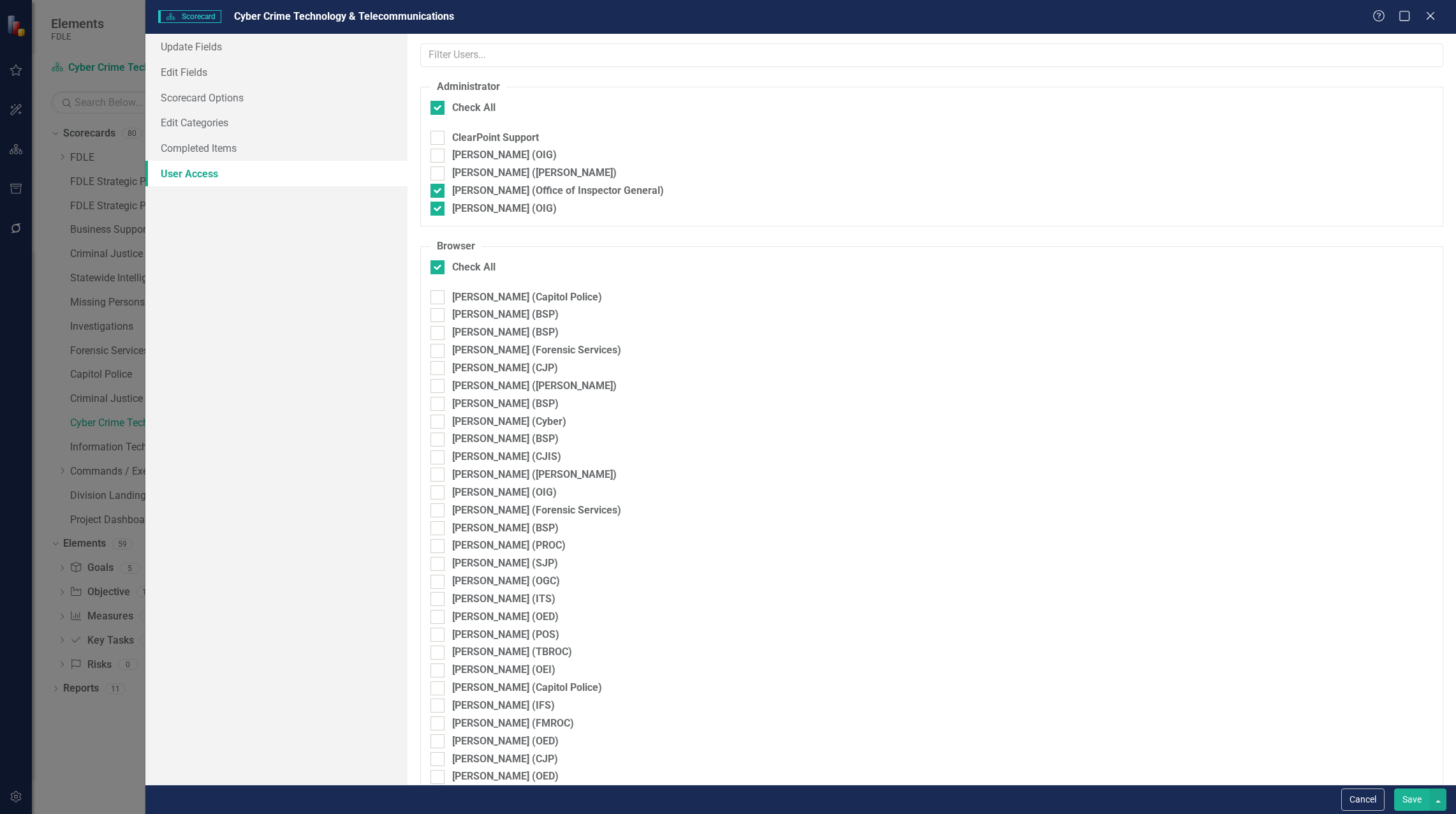
checkbox input "false"
click at [442, 155] on div at bounding box center [437, 156] width 14 height 14
click at [439, 155] on input "Heather Pence (OIG)" at bounding box center [434, 153] width 8 height 8
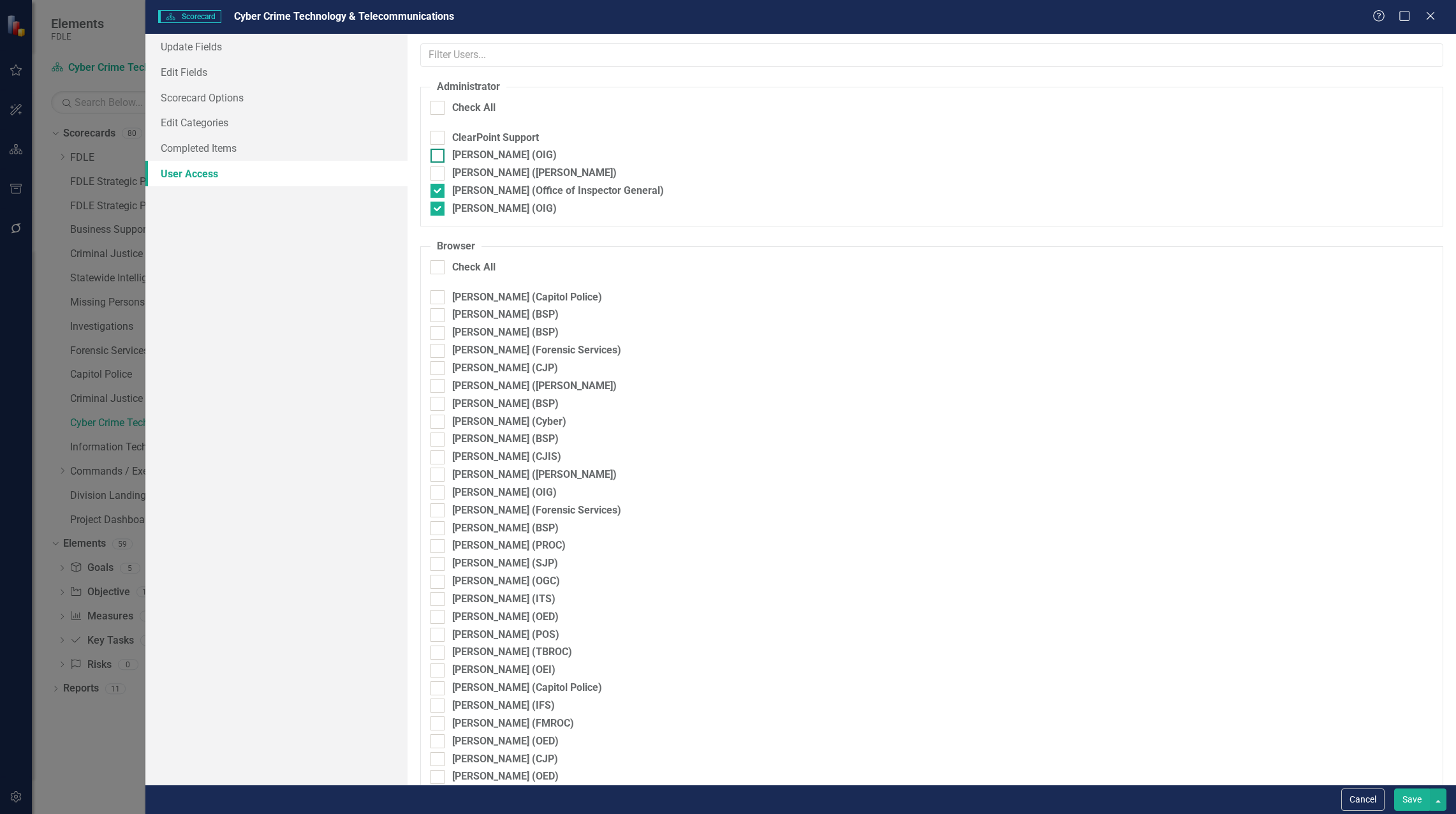
checkbox input "true"
click at [1407, 798] on button "Save" at bounding box center [1413, 800] width 36 height 23
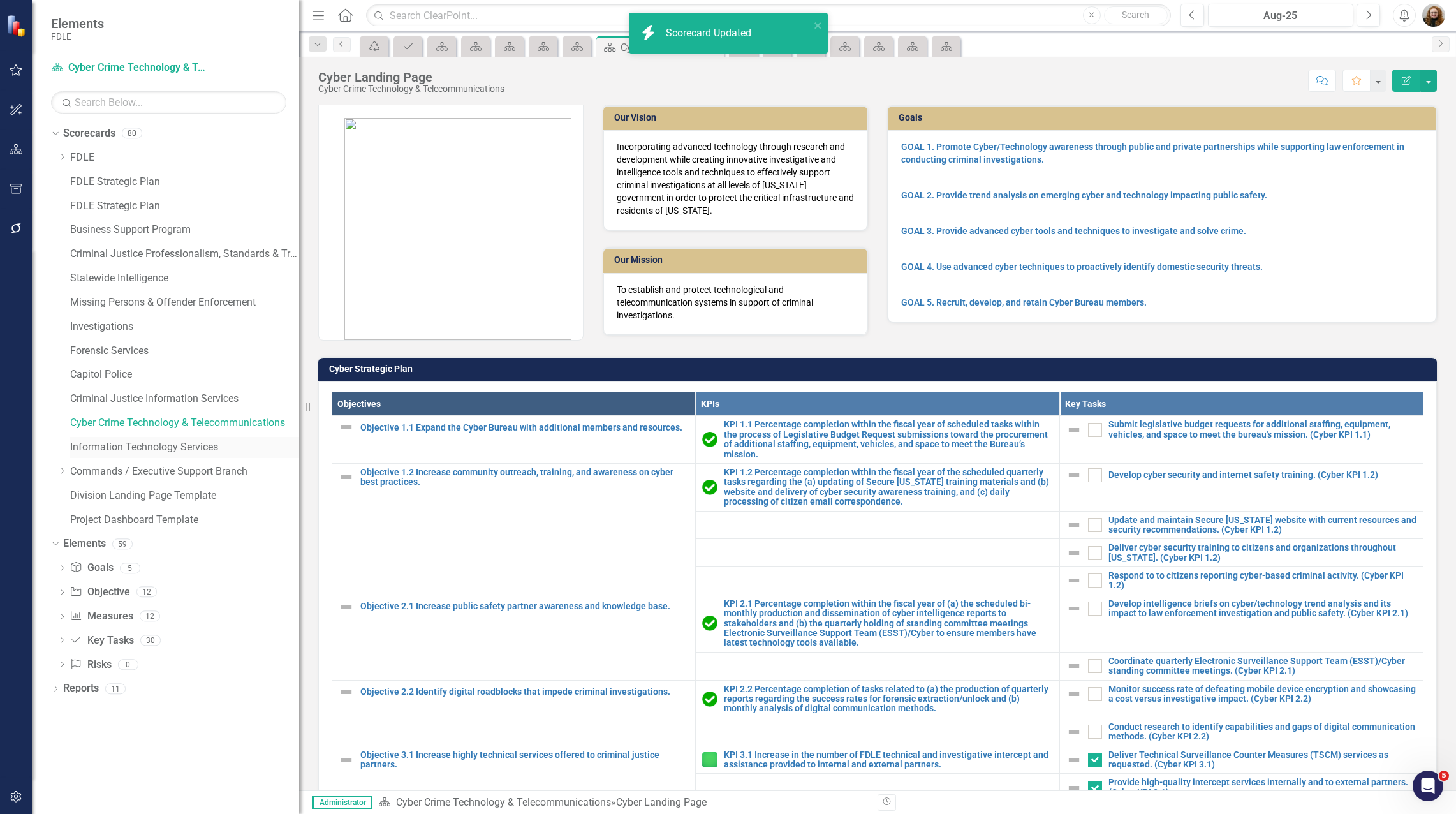
click at [93, 446] on link "Information Technology Services" at bounding box center [184, 447] width 229 height 15
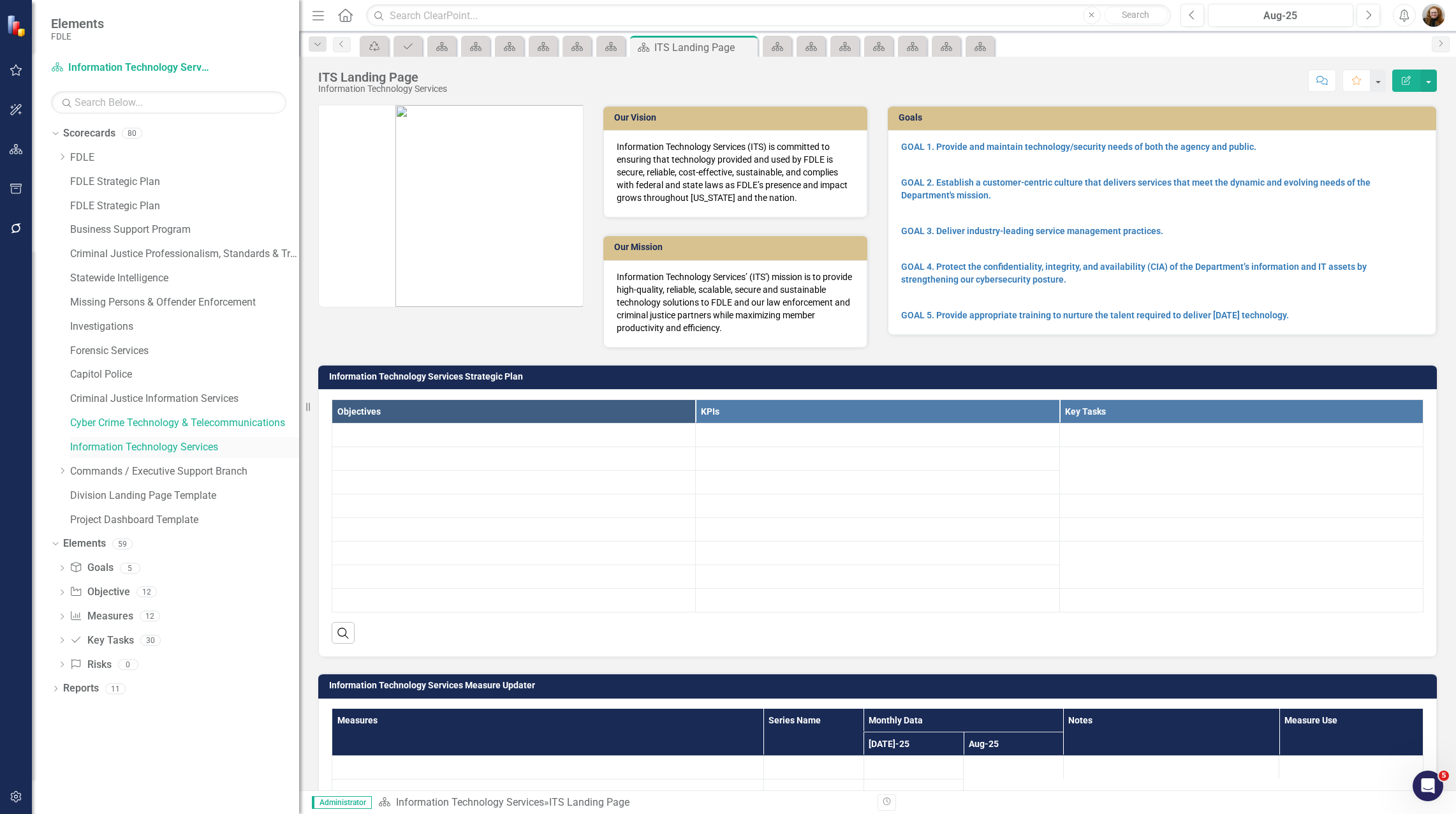
click at [106, 442] on link "Information Technology Services" at bounding box center [184, 447] width 229 height 15
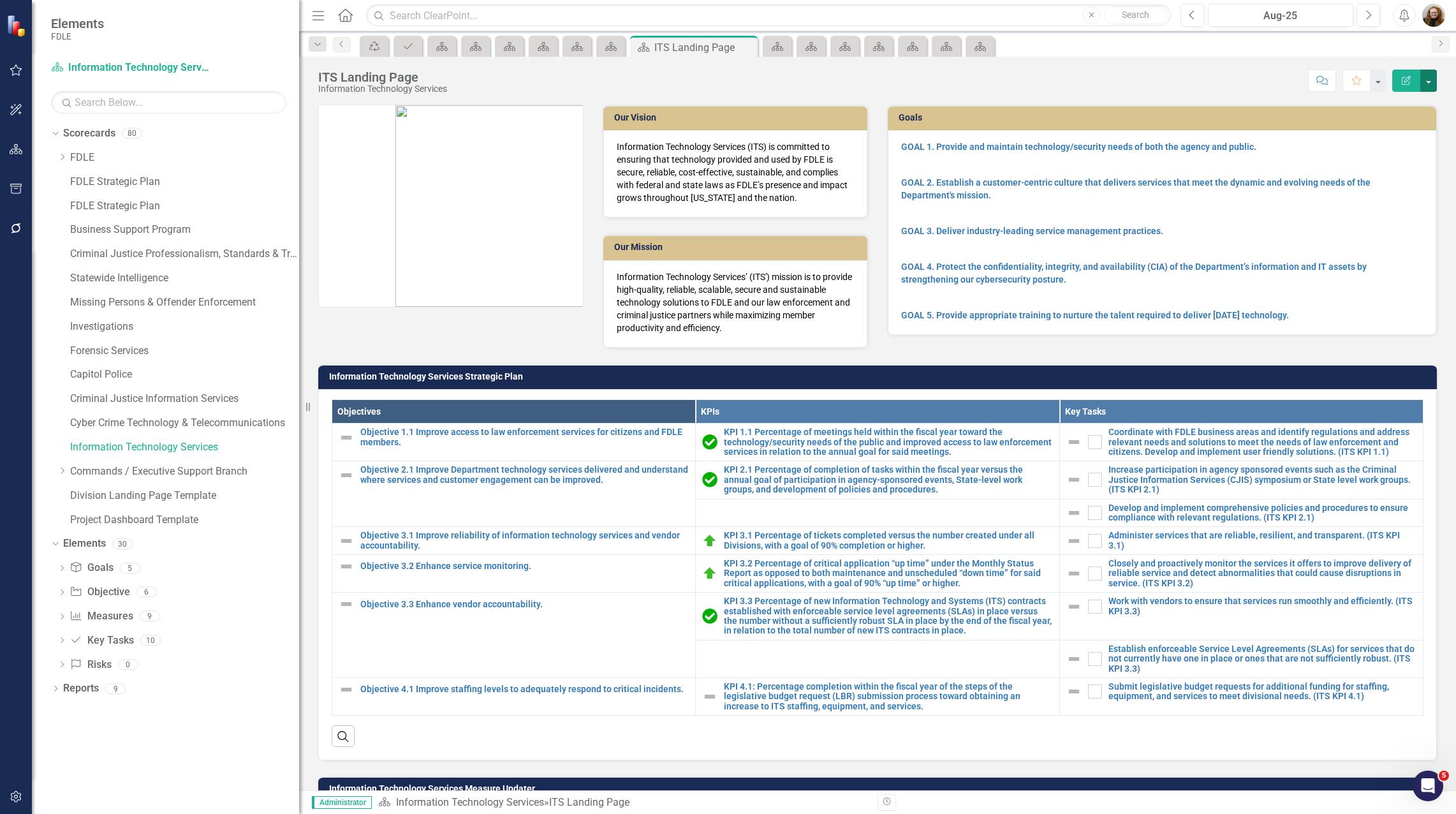
click at [1420, 77] on button "button" at bounding box center [1429, 81] width 17 height 23
click at [1379, 101] on link "Edit Edit Scorecard" at bounding box center [1385, 104] width 104 height 24
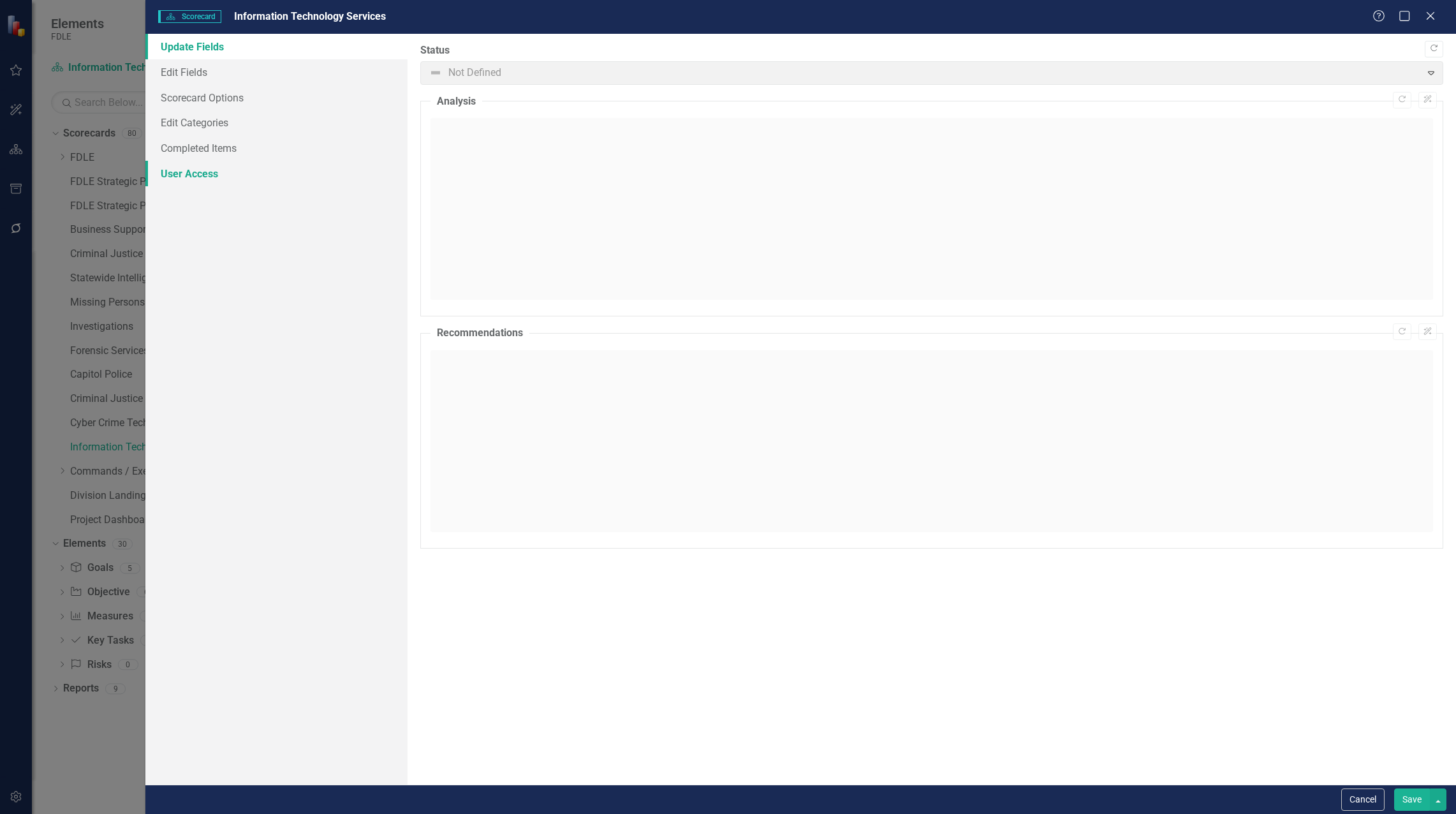
click at [164, 174] on link "User Access" at bounding box center [276, 173] width 262 height 25
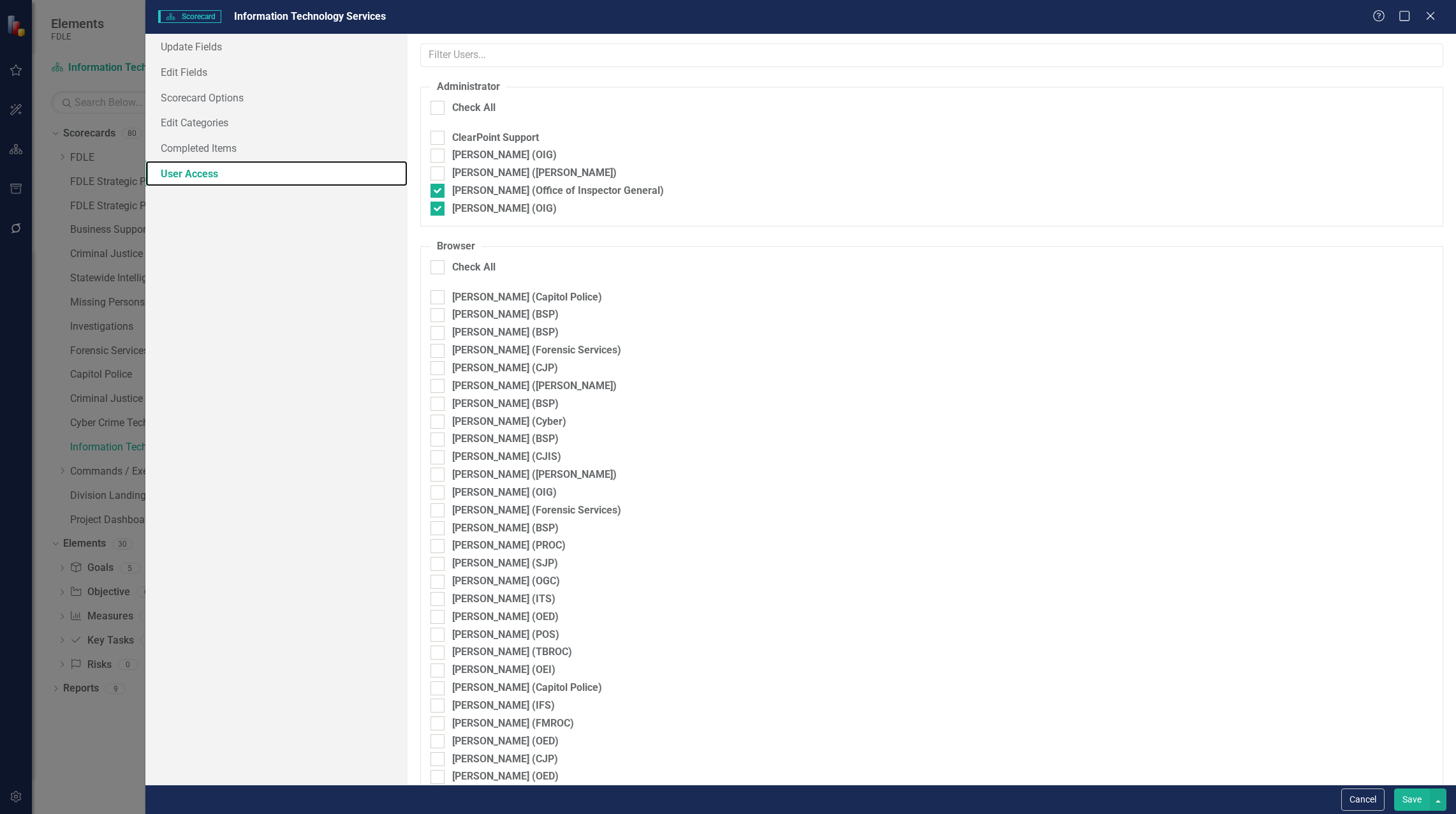
checkbox input "true"
checkbox input "false"
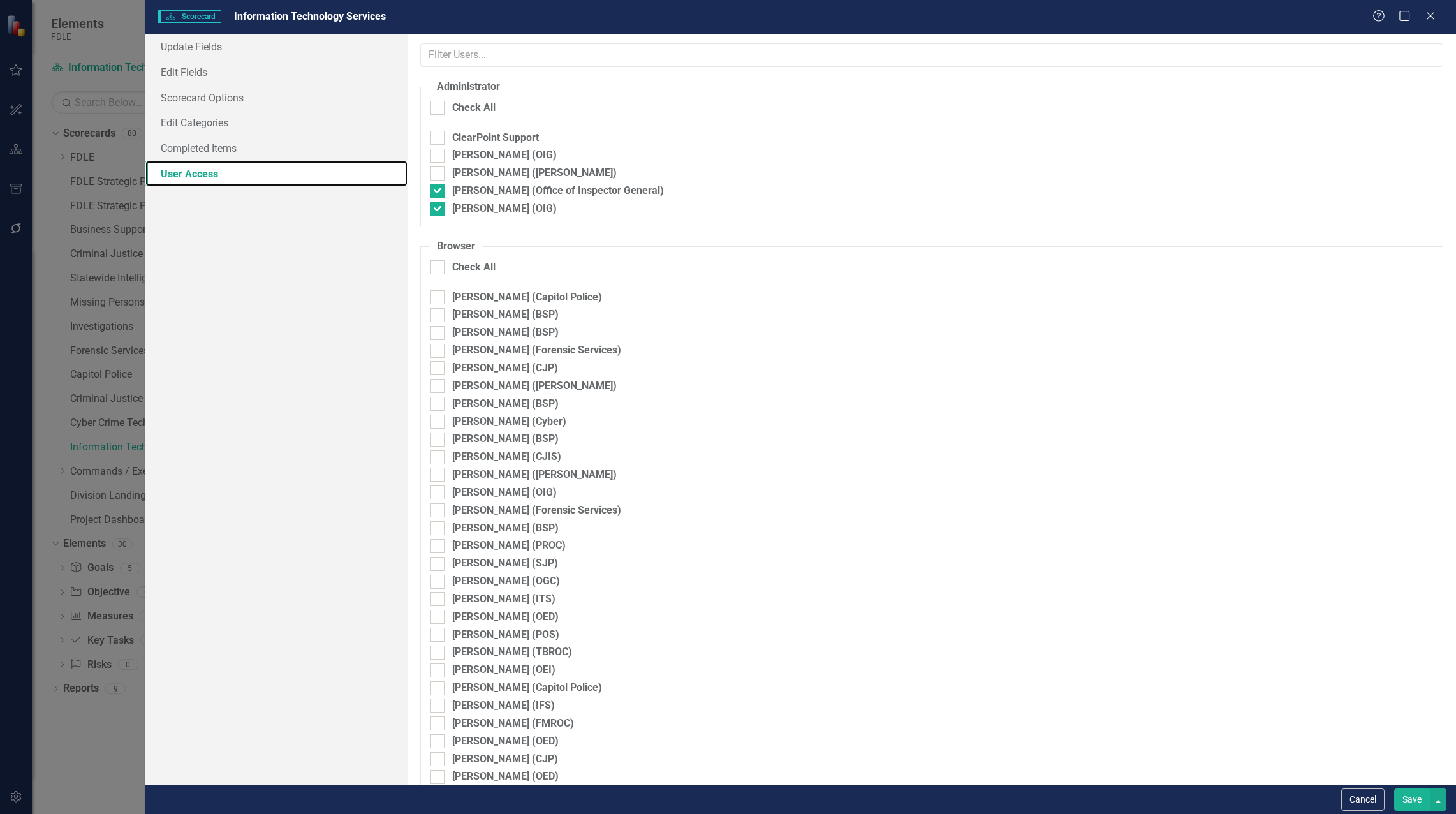
checkbox input "false"
click at [434, 158] on div at bounding box center [437, 156] width 14 height 14
click at [434, 157] on input "Heather Pence (OIG)" at bounding box center [434, 153] width 8 height 8
checkbox input "true"
click at [1406, 794] on button "Save" at bounding box center [1413, 800] width 36 height 23
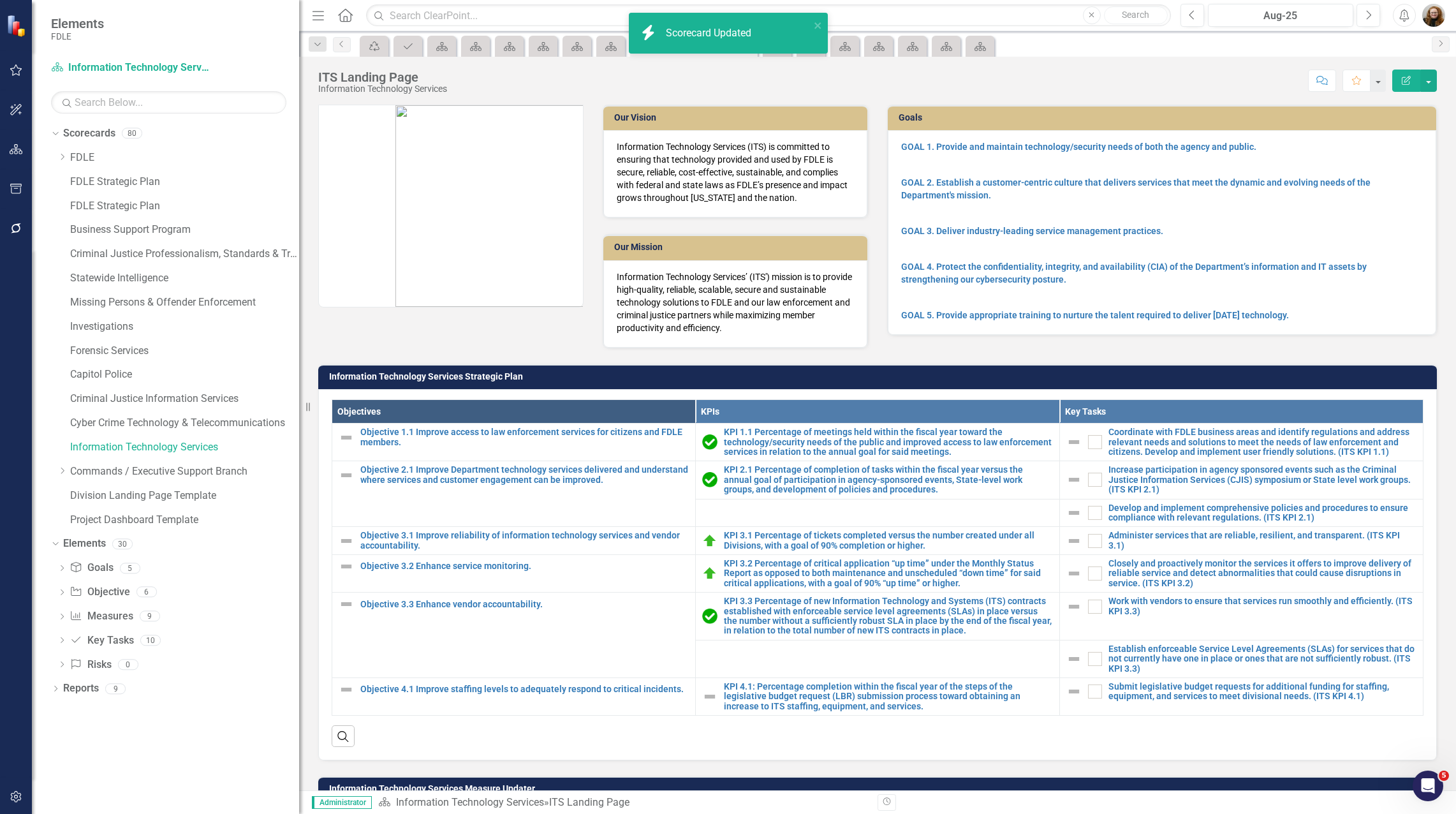
click at [15, 803] on button "button" at bounding box center [16, 797] width 28 height 26
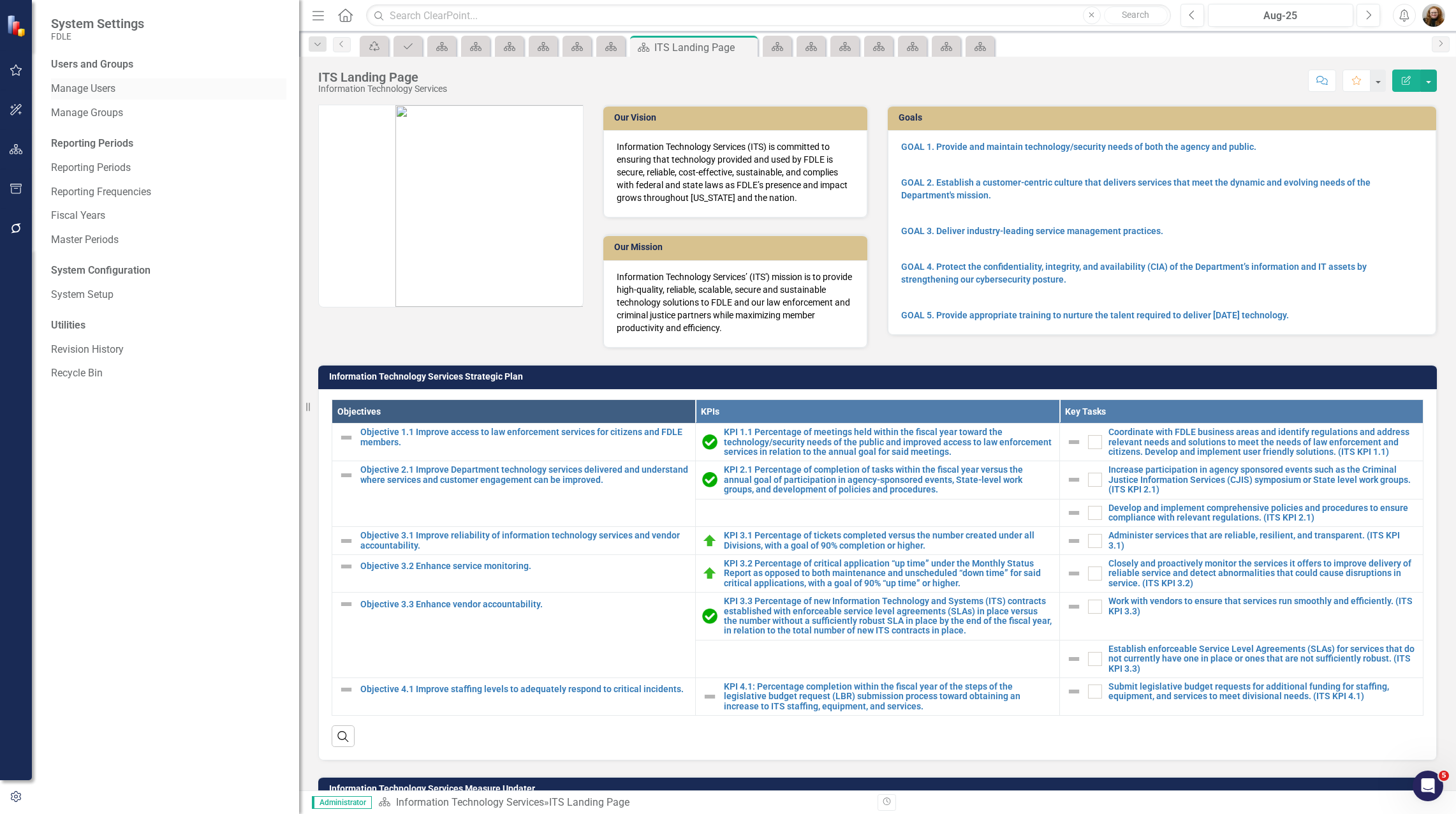
click at [93, 88] on link "Manage Users" at bounding box center [168, 90] width 235 height 15
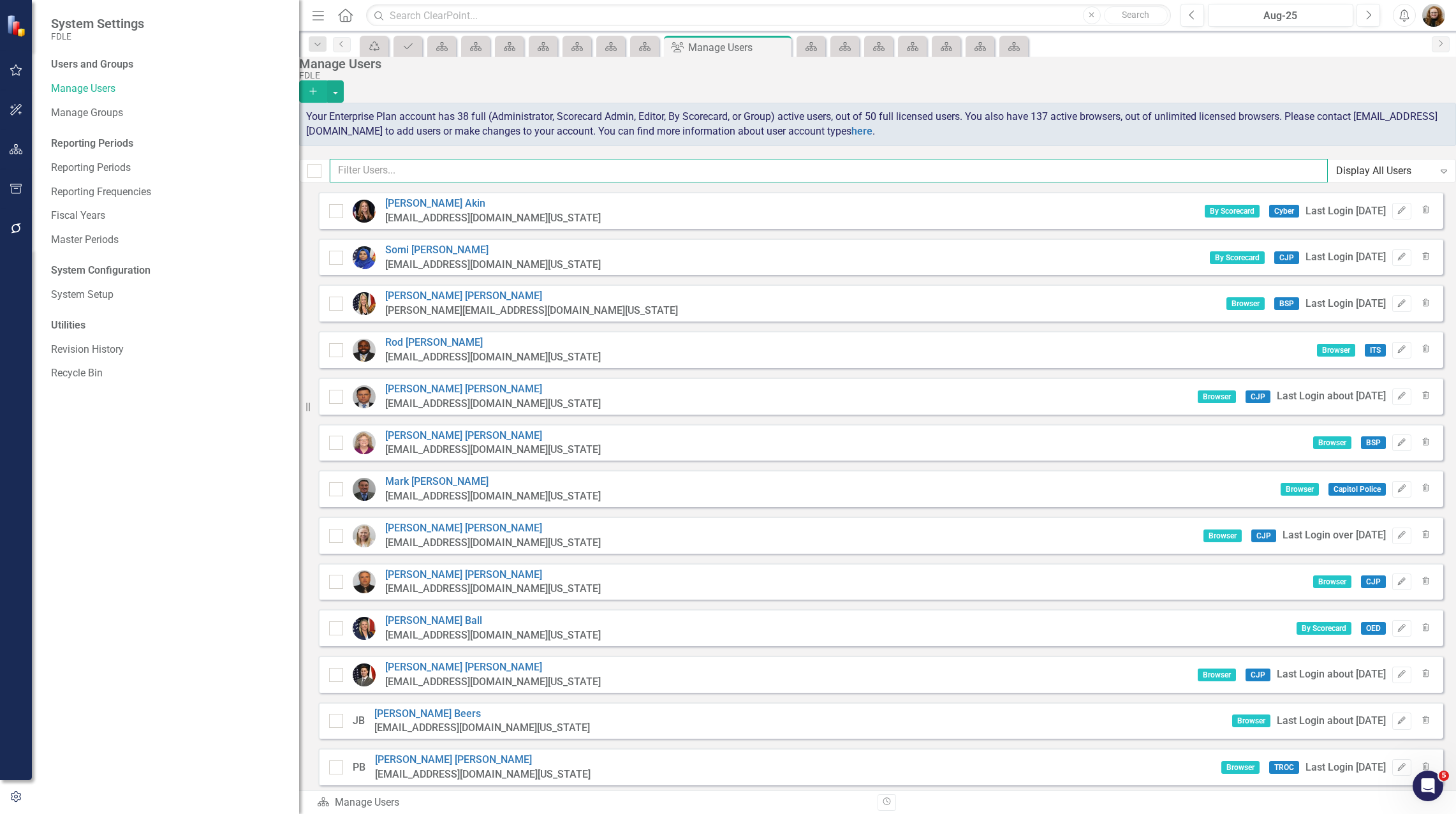
click at [416, 182] on input "text" at bounding box center [828, 170] width 998 height 24
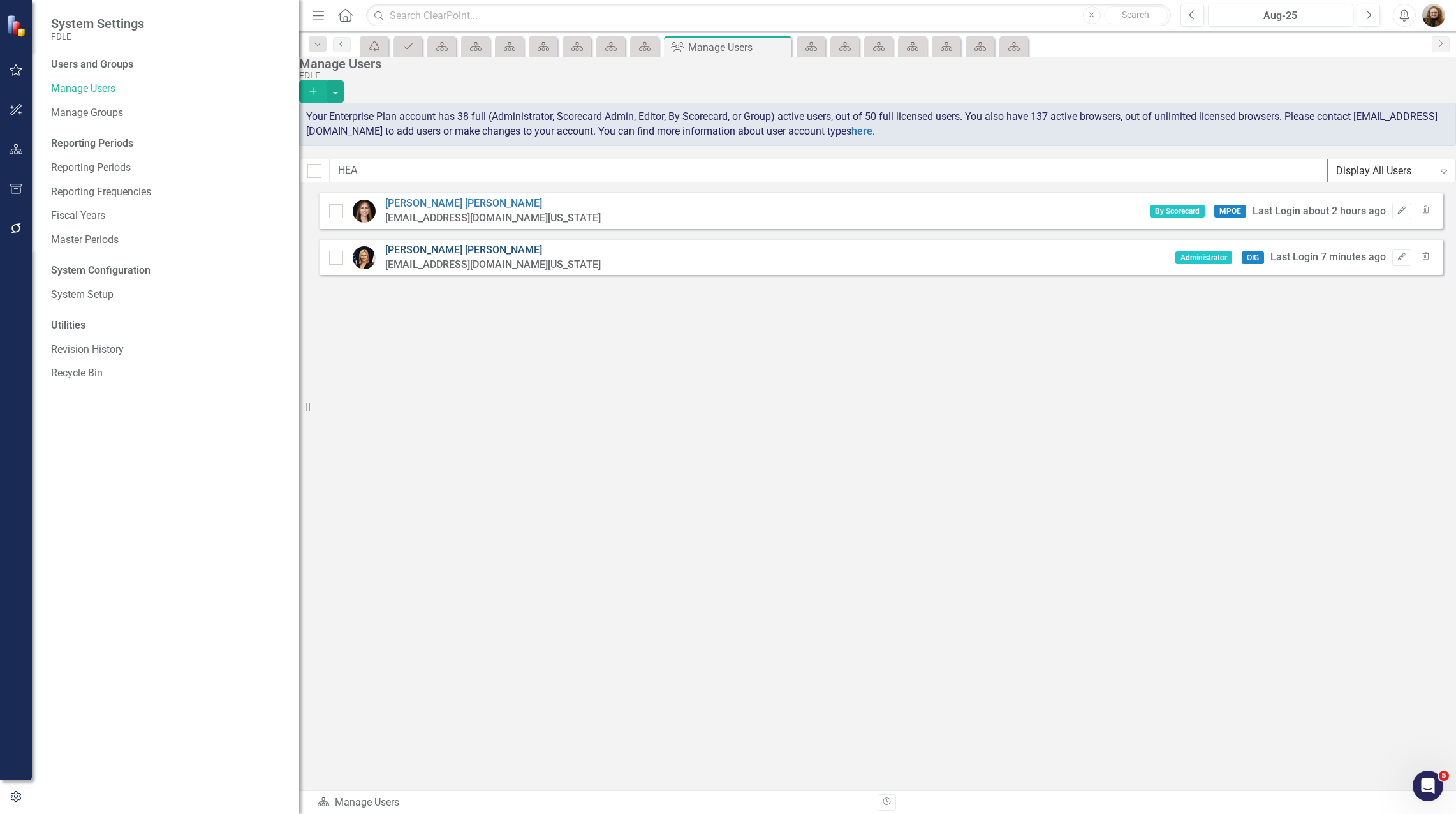
type input "HEA"
click at [443, 251] on link "Heather Pence" at bounding box center [463, 249] width 157 height 12
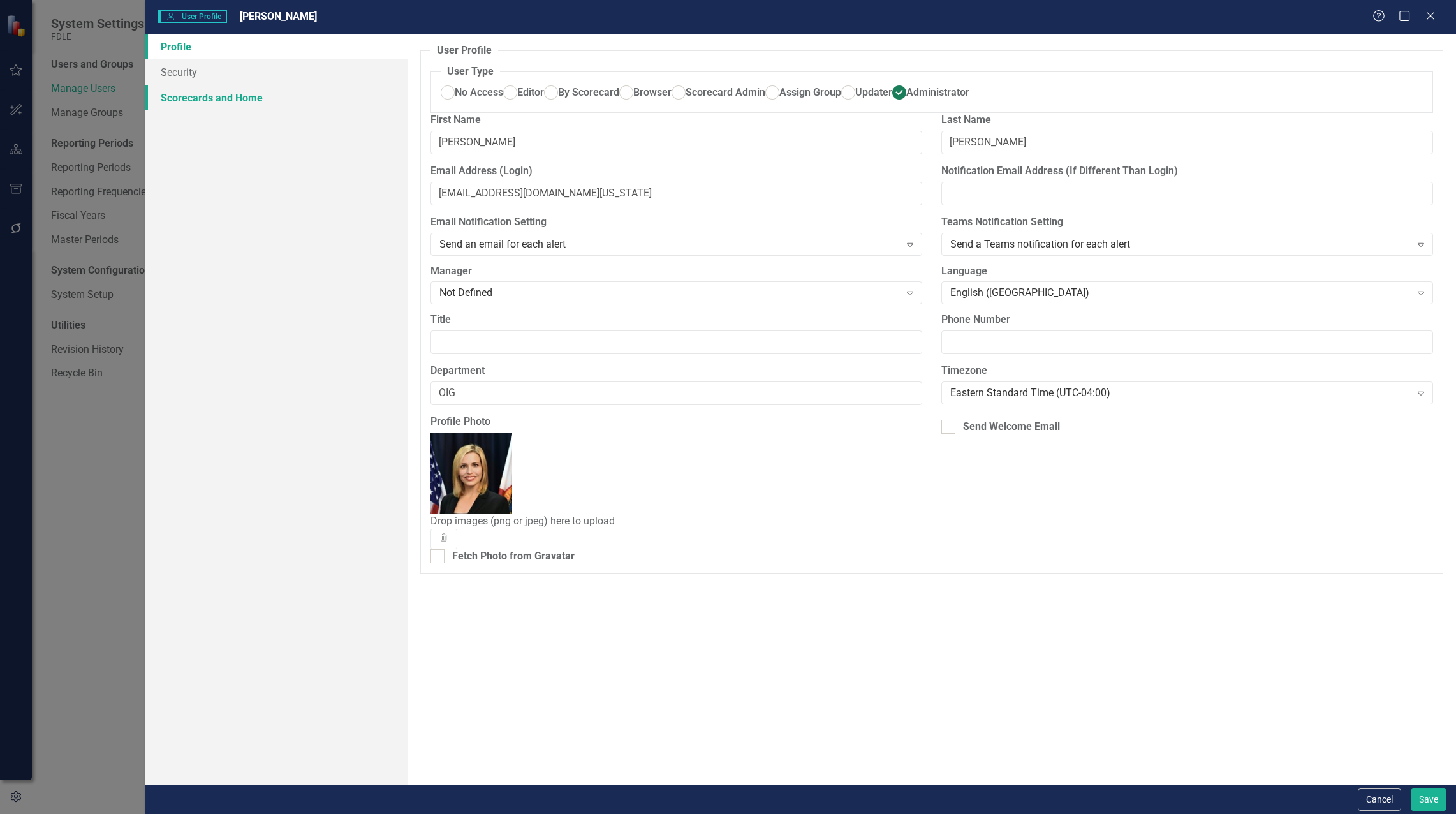
click at [230, 96] on link "Scorecards and Home" at bounding box center [276, 97] width 262 height 25
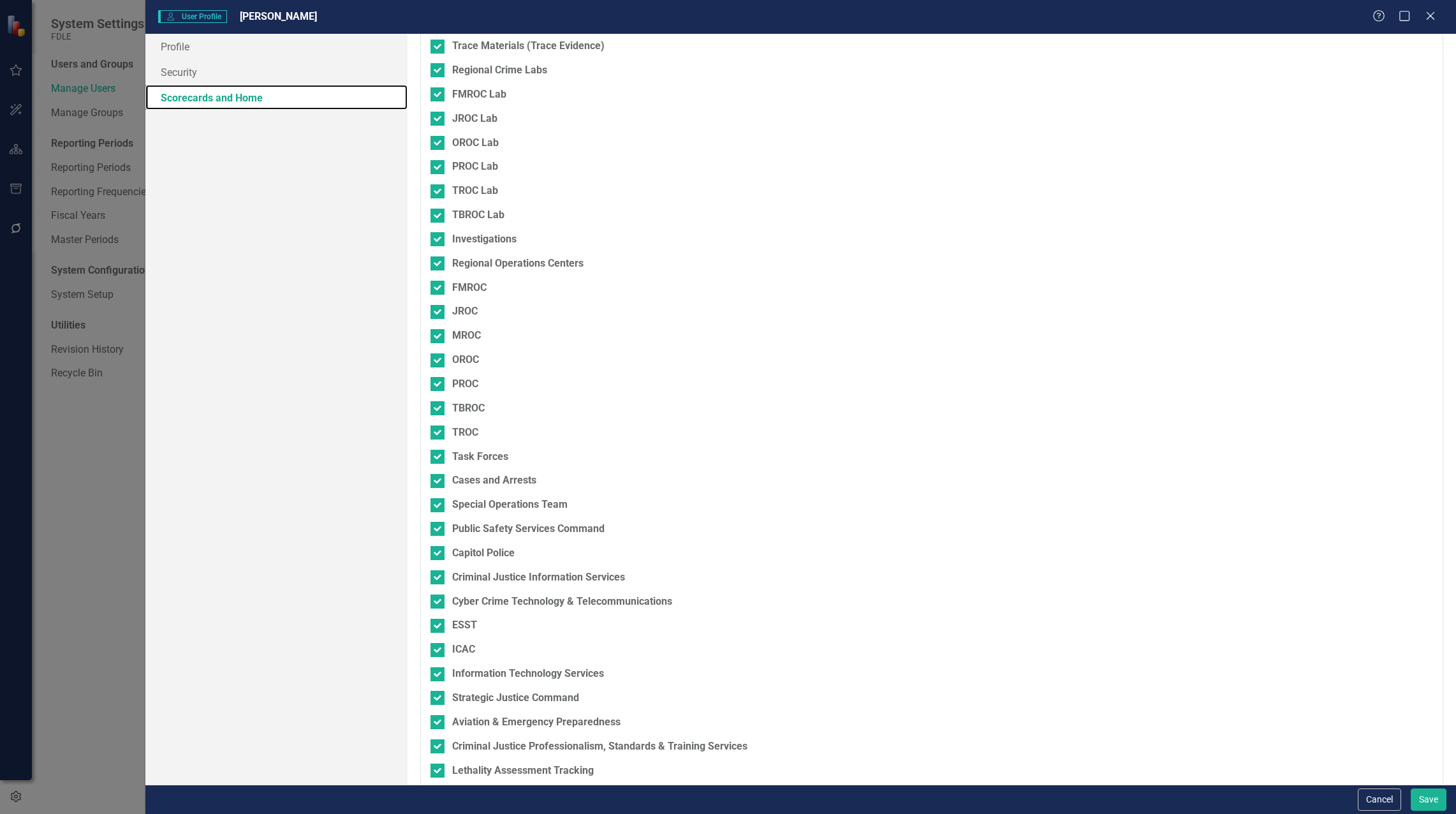
scroll to position [1353, 0]
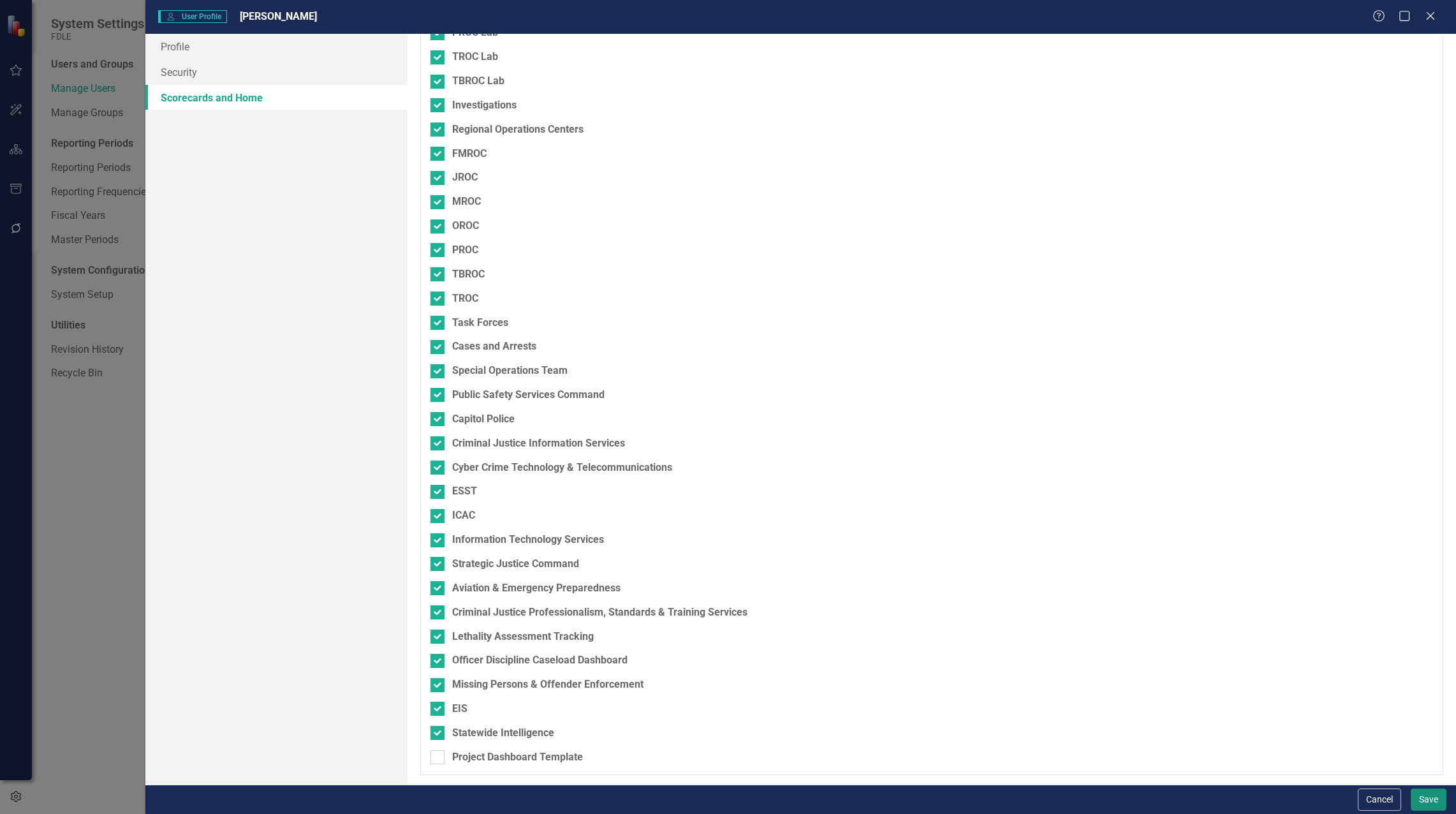
click at [1423, 801] on button "Save" at bounding box center [1429, 800] width 36 height 23
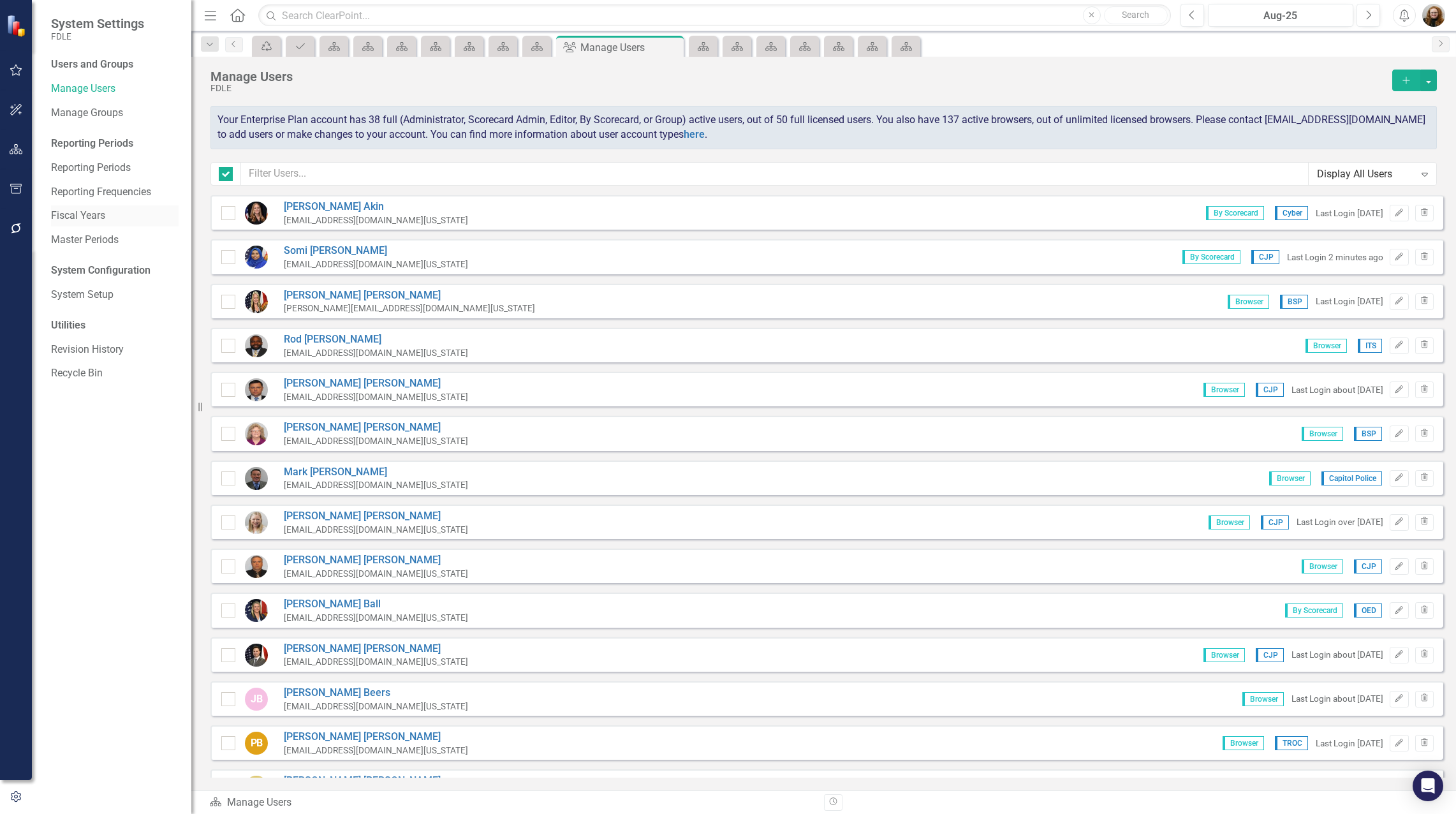
checkbox input "false"
click at [20, 186] on icon "button" at bounding box center [16, 189] width 11 height 10
click at [90, 108] on link "HTML Exports" at bounding box center [114, 113] width 127 height 15
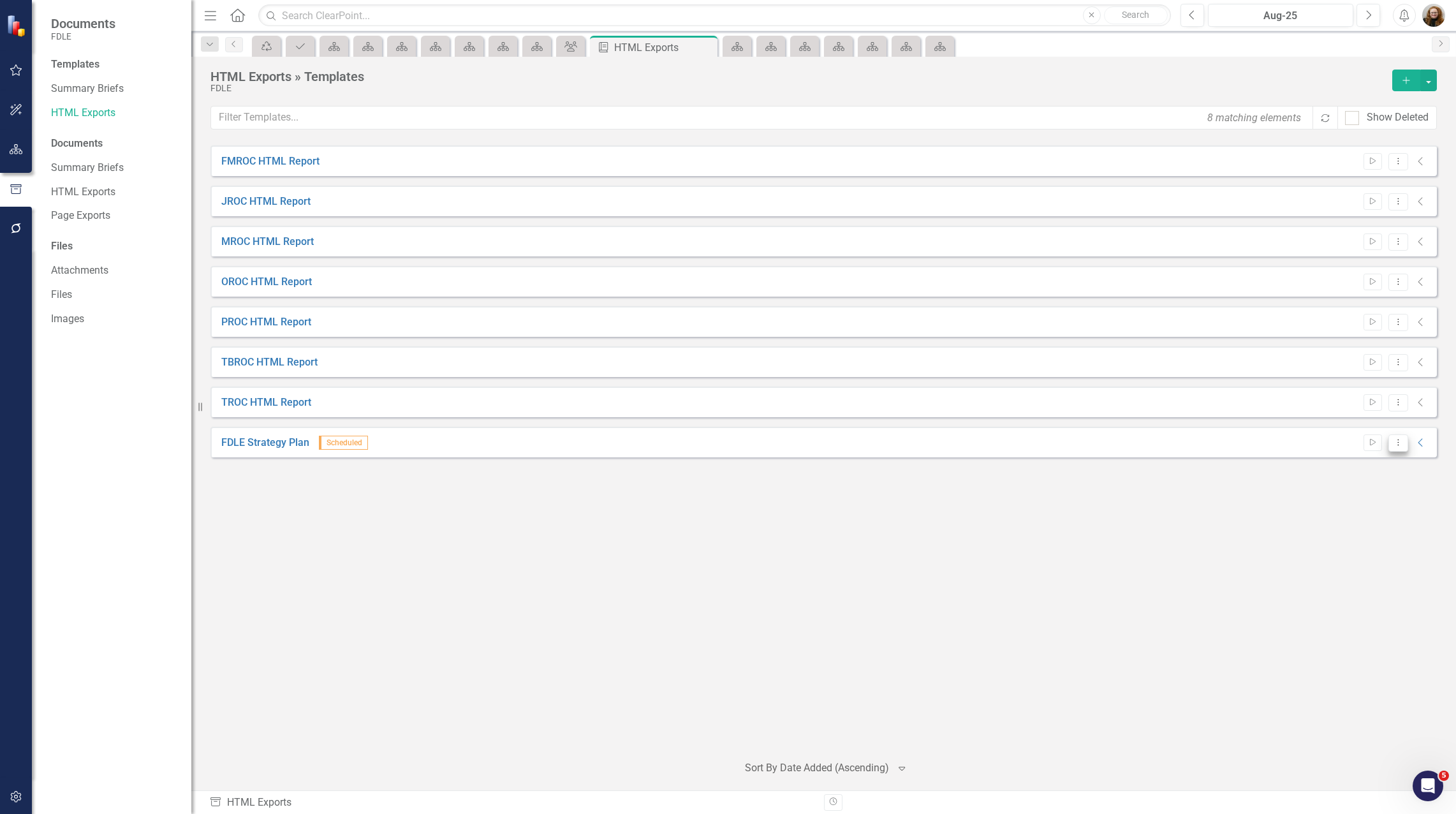
click at [1396, 445] on icon "Dropdown Menu" at bounding box center [1397, 441] width 10 height 8
click at [1377, 512] on link "Edit Edit Template" at bounding box center [1348, 510] width 118 height 24
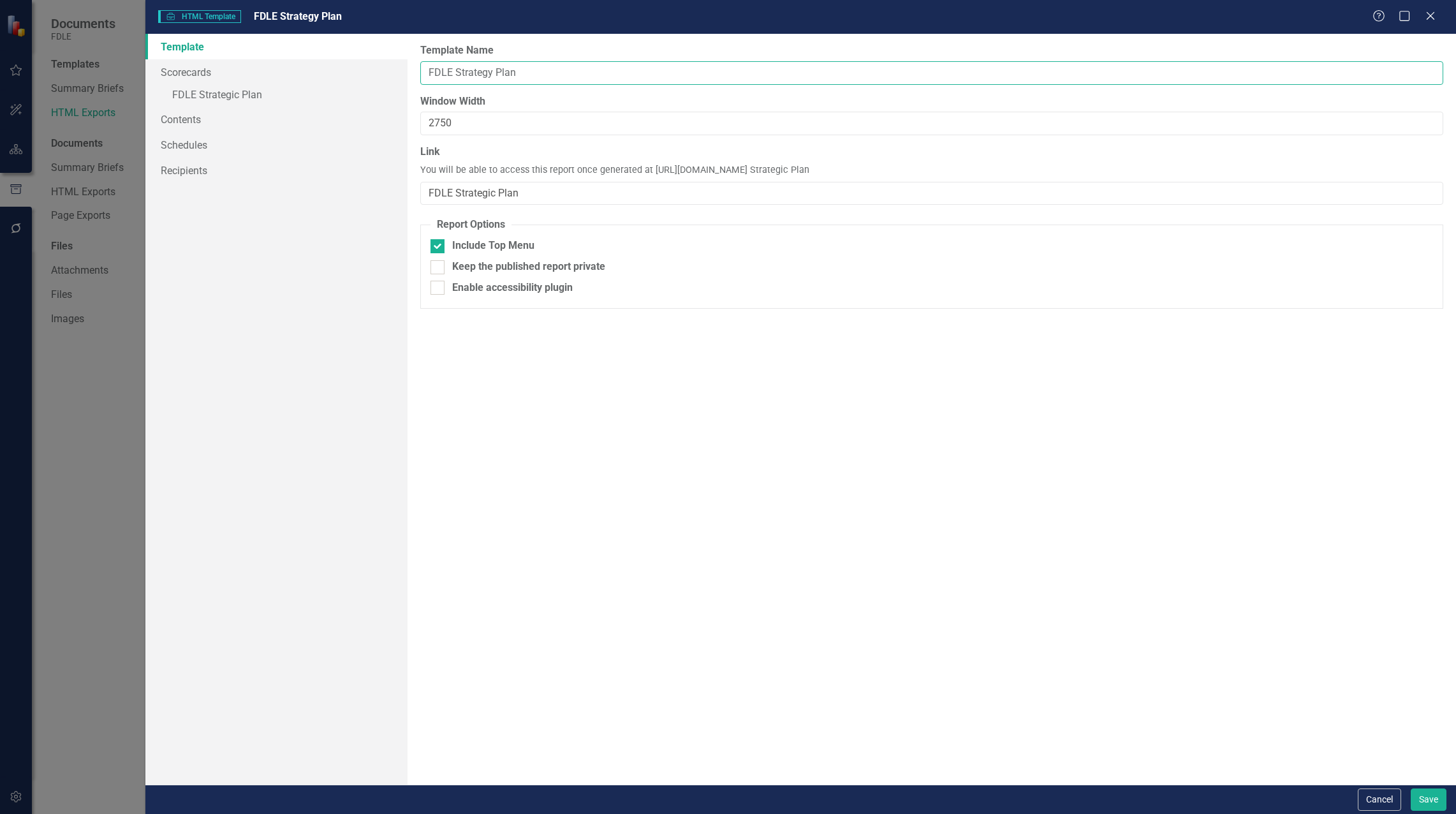
click at [494, 74] on input "FDLE Strategy Plan" at bounding box center [931, 73] width 1023 height 24
type input "FDLE Strategic Plan"
click at [188, 69] on link "Scorecards" at bounding box center [276, 72] width 262 height 25
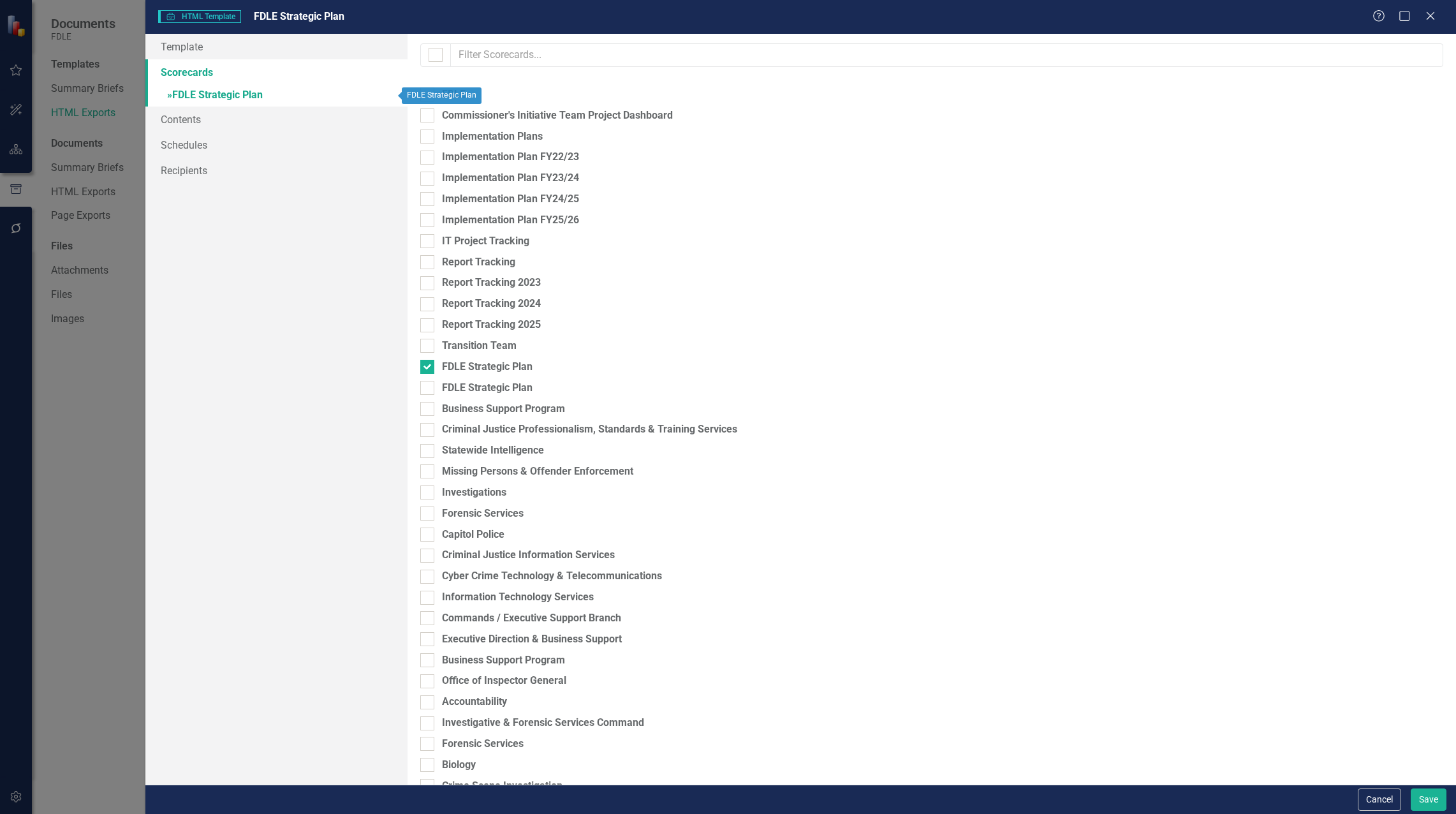
click at [193, 97] on link "» FDLE Strategic Plan" at bounding box center [276, 96] width 262 height 23
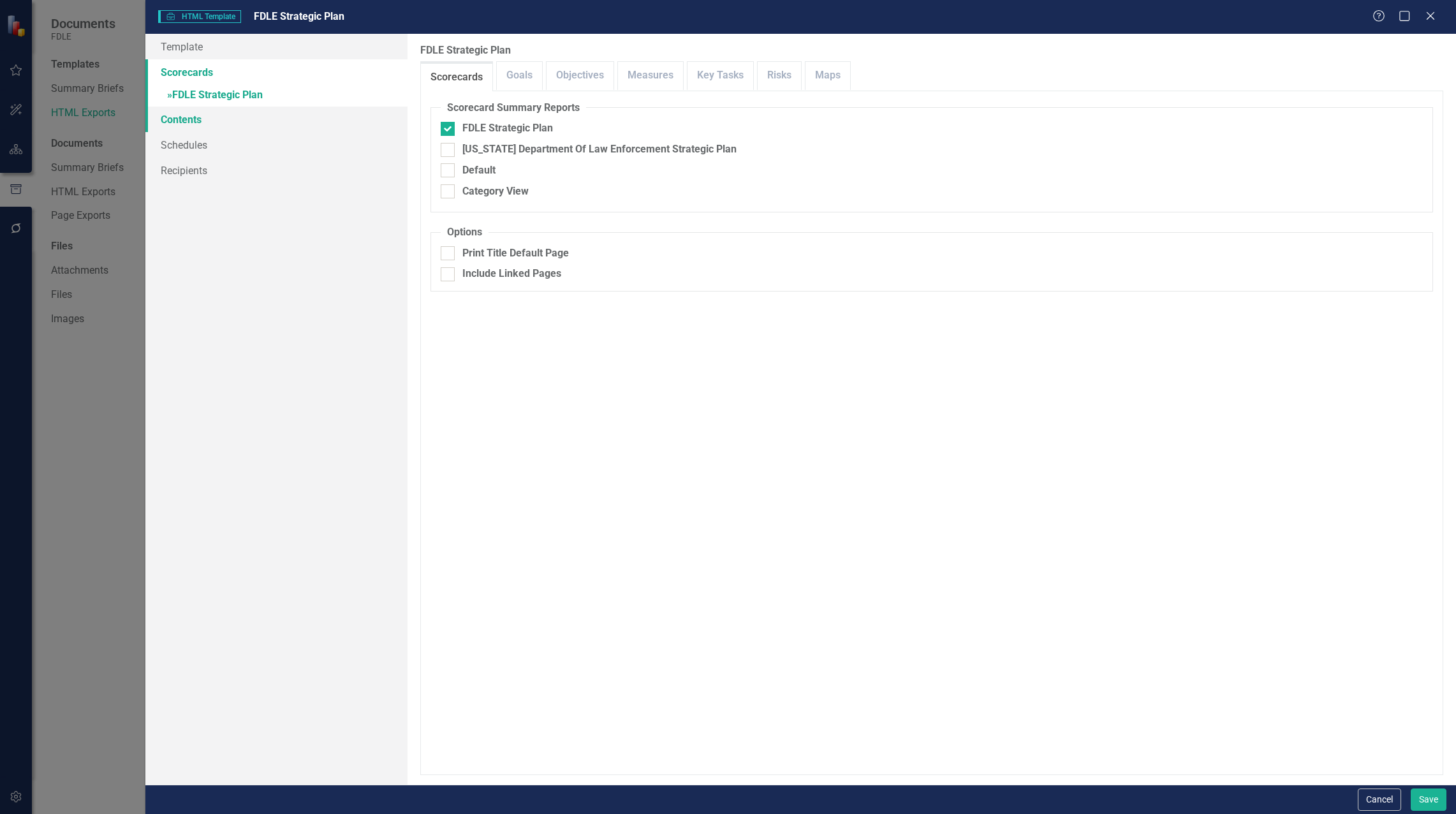
click at [190, 117] on link "Contents" at bounding box center [276, 119] width 262 height 25
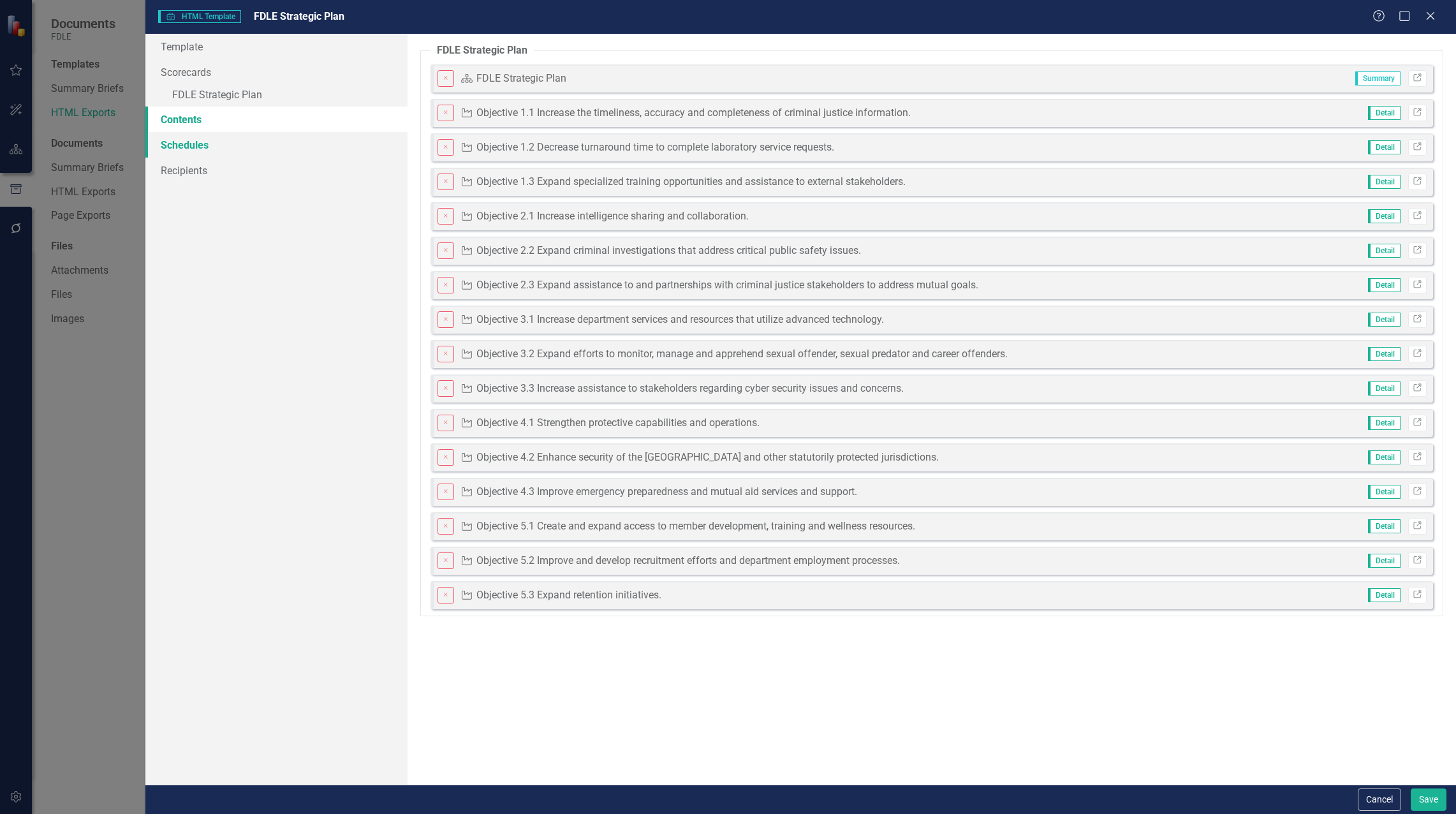
click at [193, 140] on link "Schedules" at bounding box center [276, 144] width 262 height 25
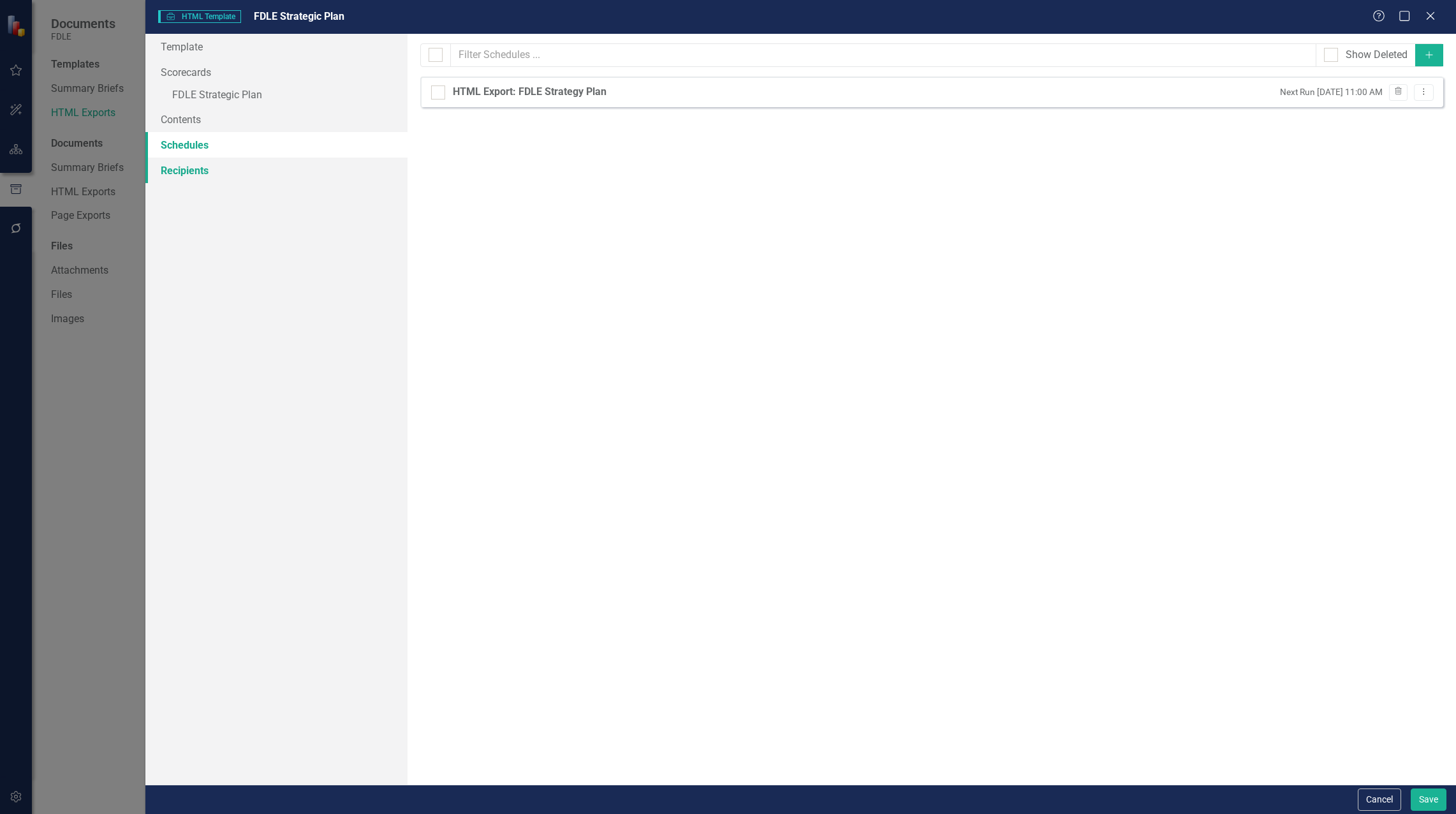
click at [192, 167] on link "Recipients" at bounding box center [276, 170] width 262 height 25
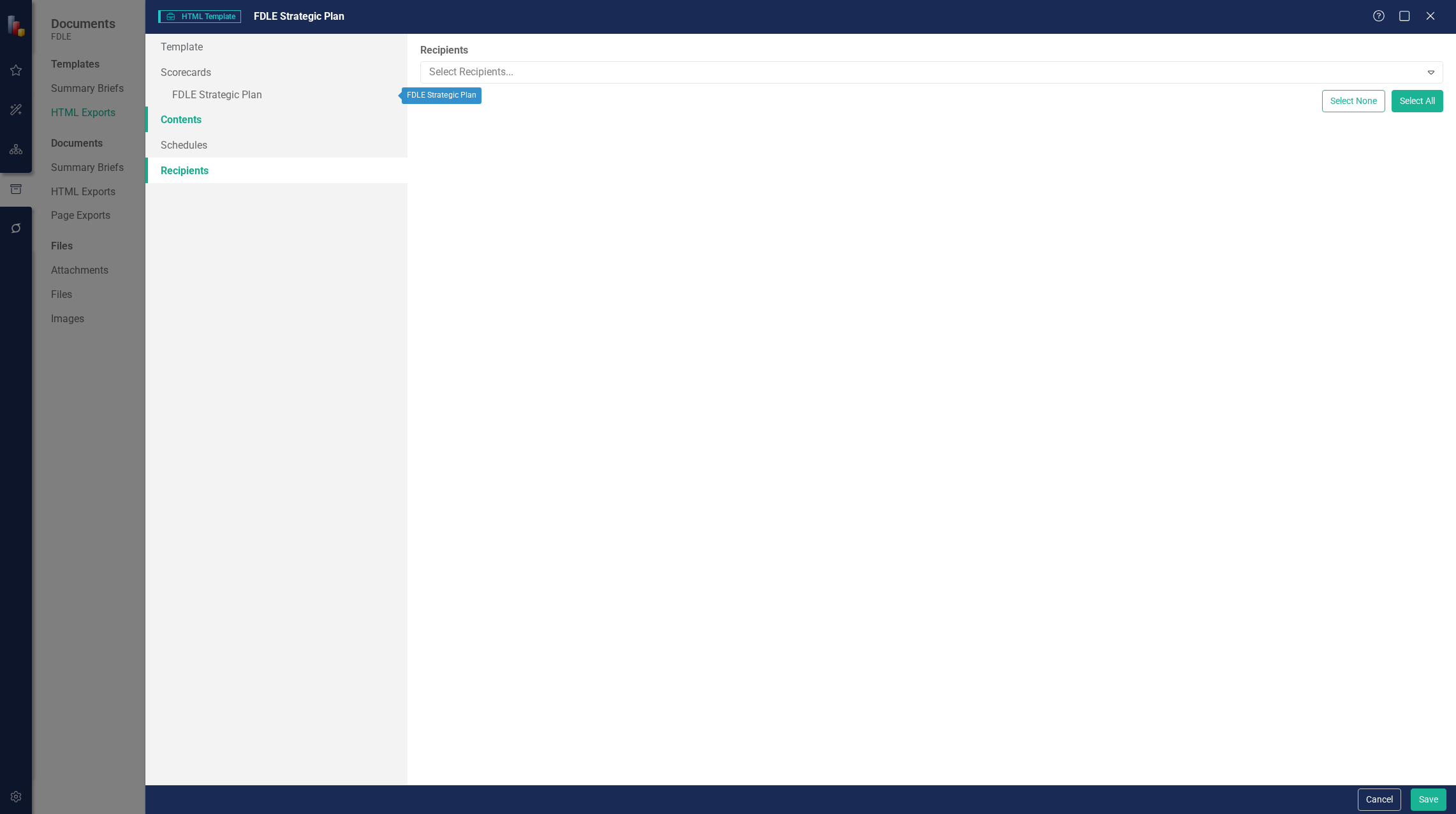
click at [176, 117] on link "Contents" at bounding box center [276, 119] width 262 height 25
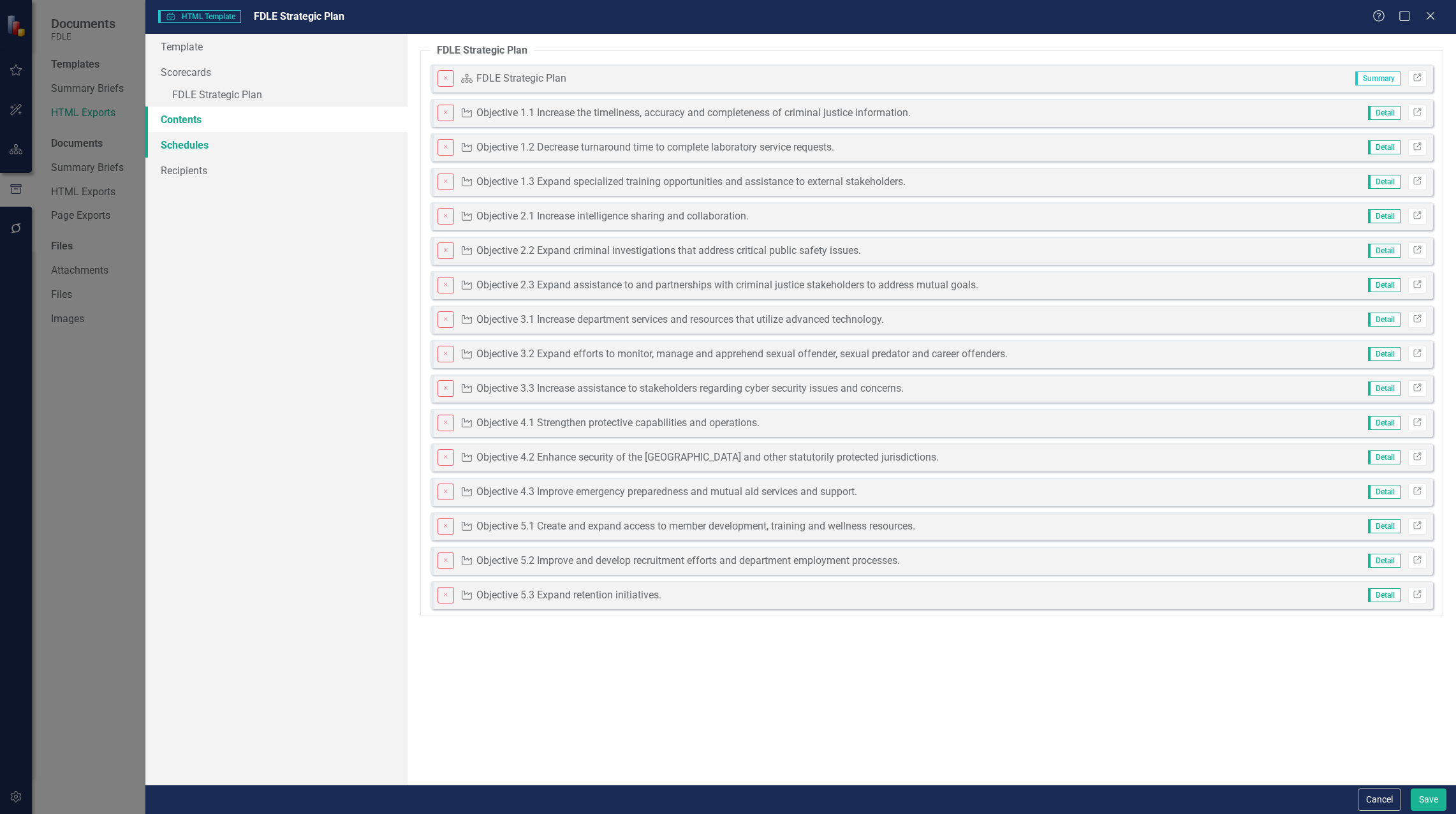
click at [179, 142] on link "Schedules" at bounding box center [276, 144] width 262 height 25
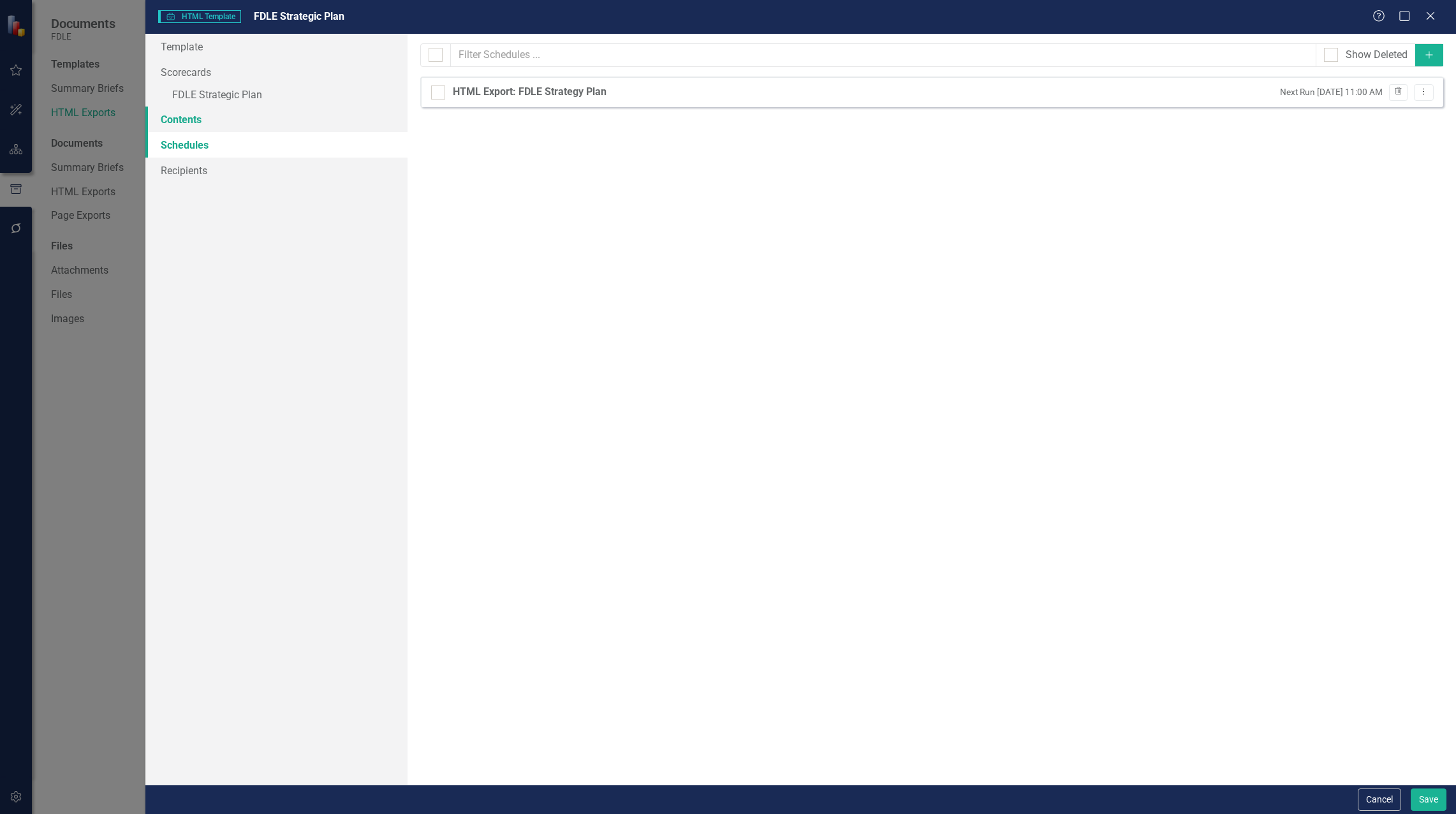
click at [175, 121] on link "Contents" at bounding box center [276, 119] width 262 height 25
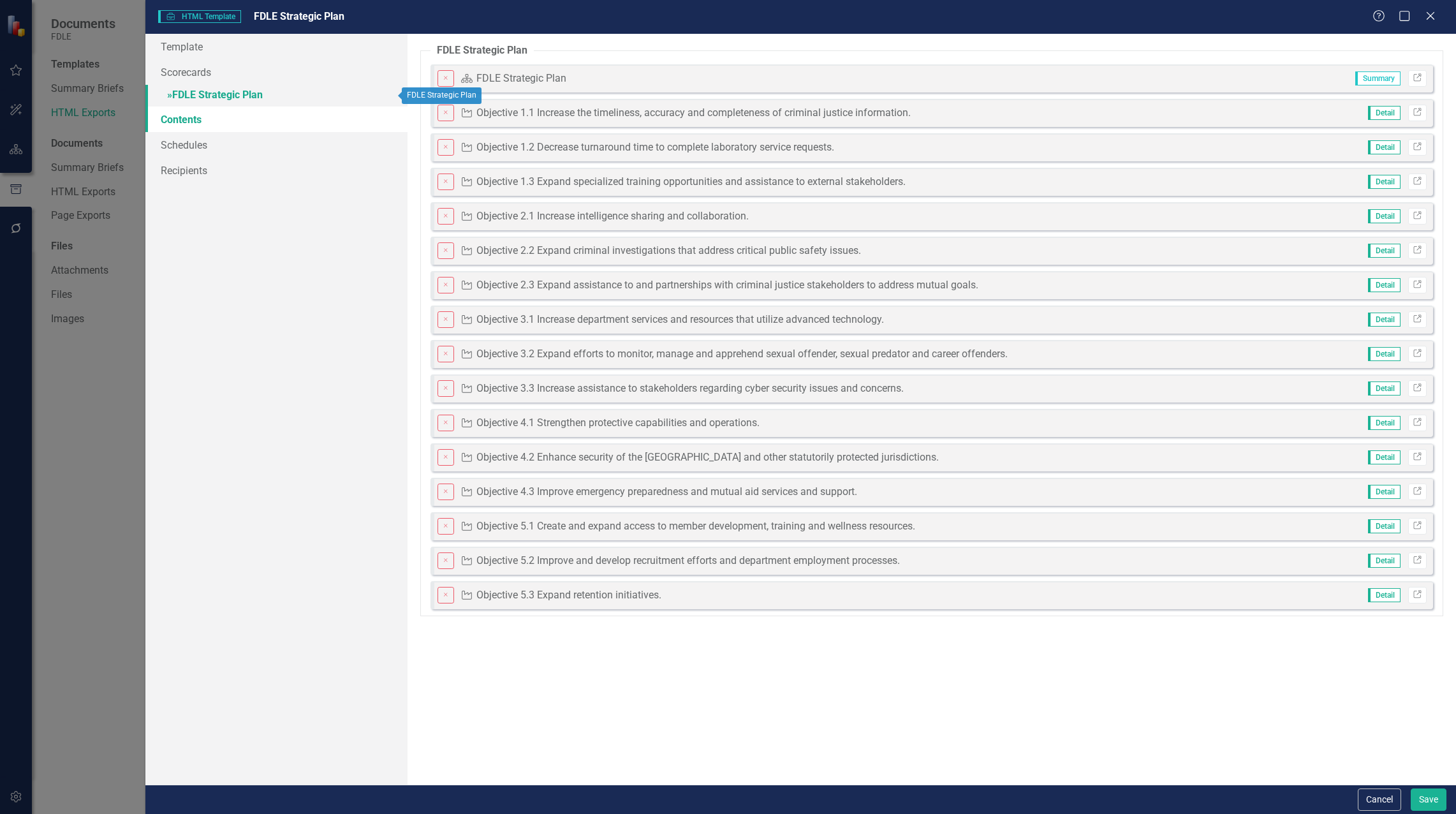
click at [196, 91] on link "» FDLE Strategic Plan" at bounding box center [276, 96] width 262 height 23
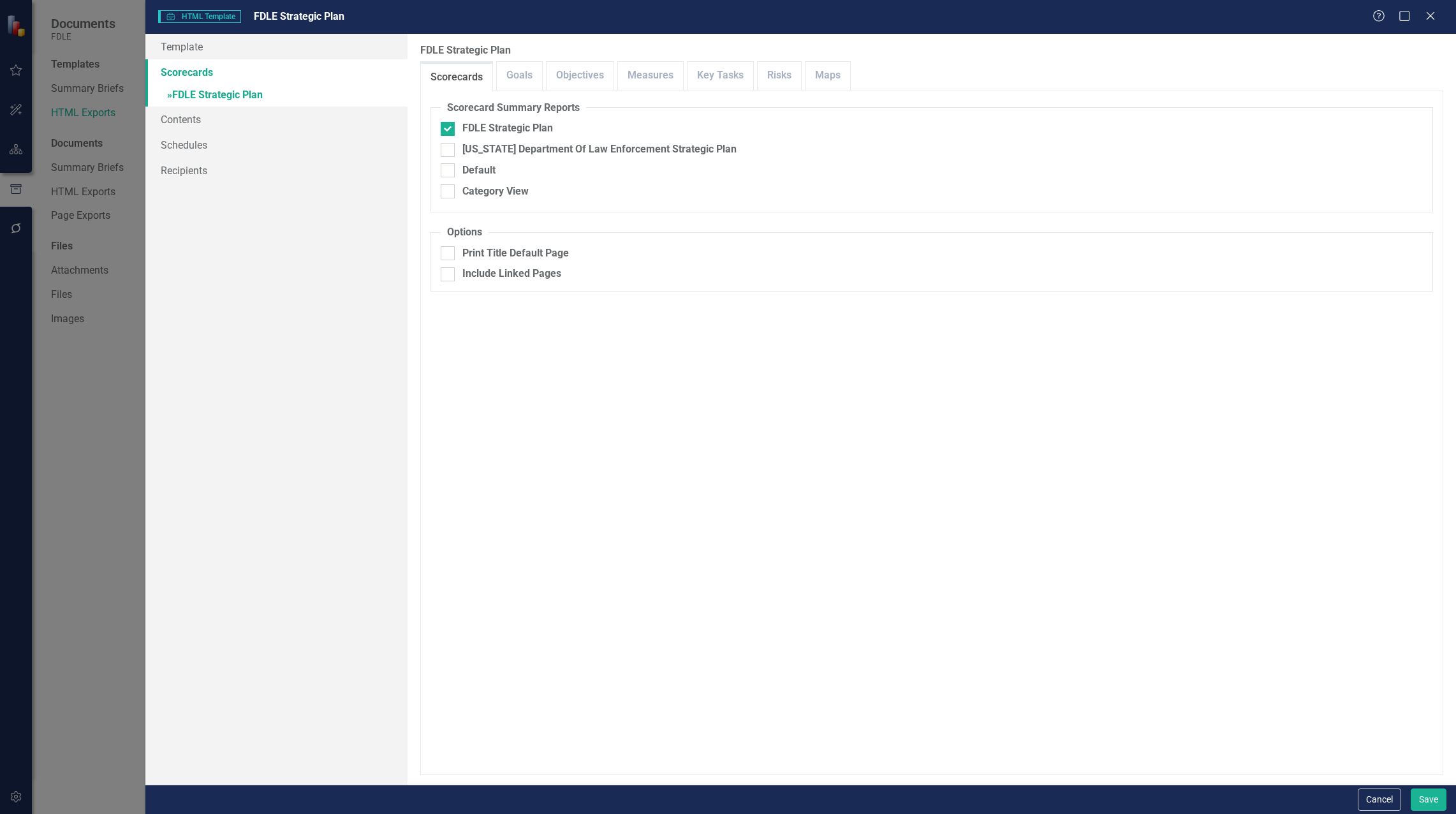
click at [192, 74] on link "Scorecards" at bounding box center [276, 72] width 262 height 25
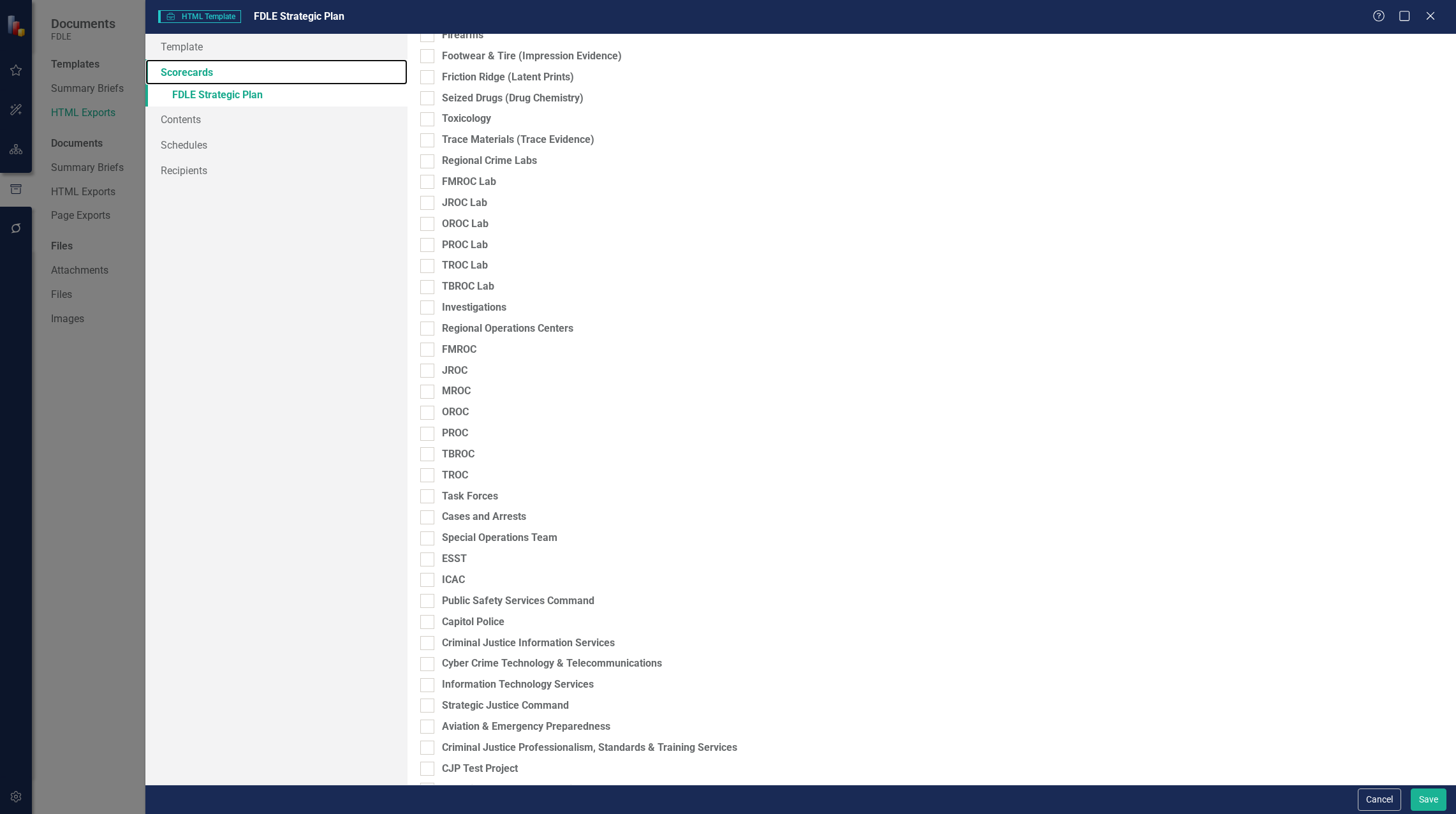
scroll to position [985, 0]
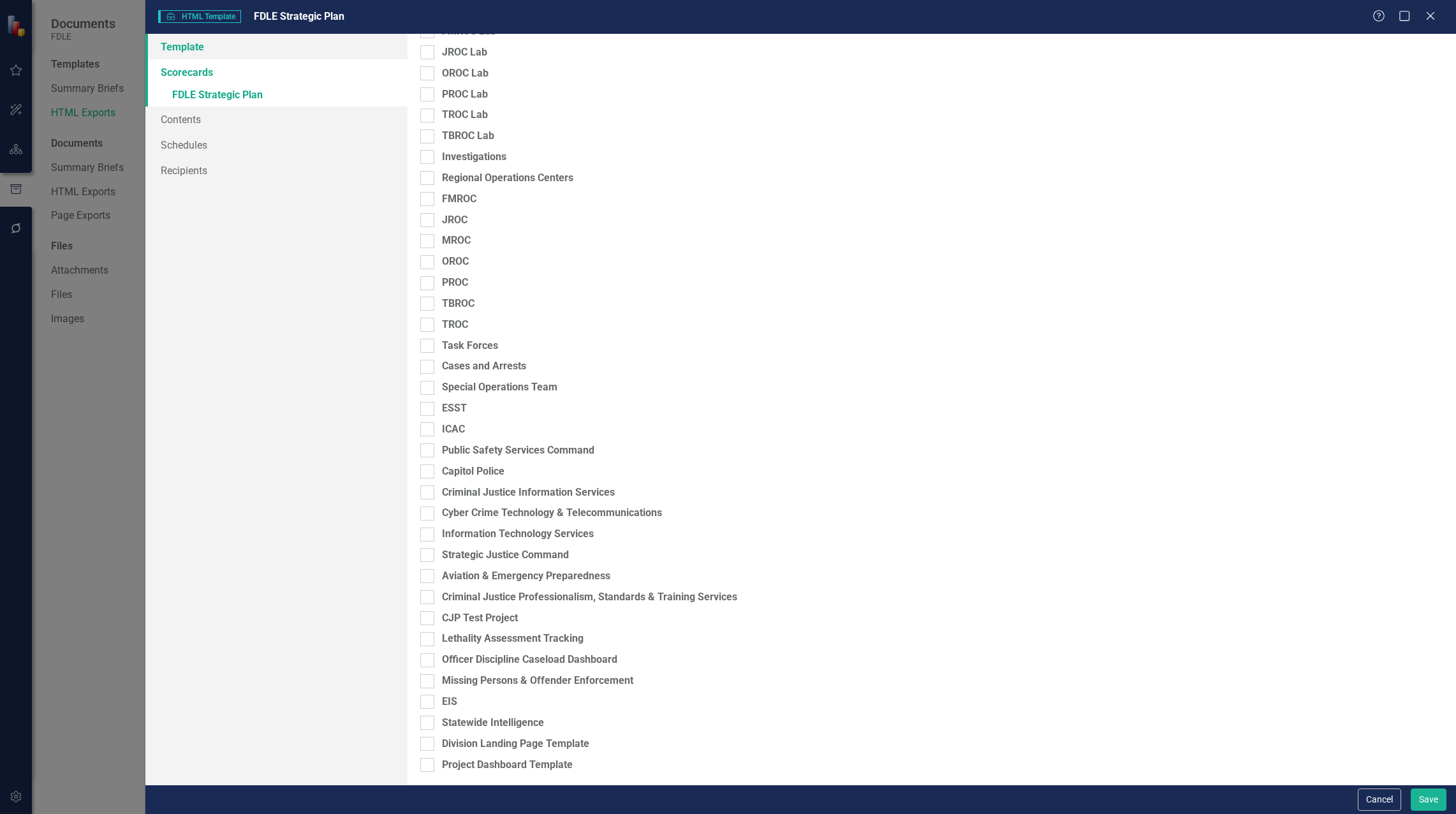
click at [175, 45] on link "Template" at bounding box center [276, 46] width 262 height 25
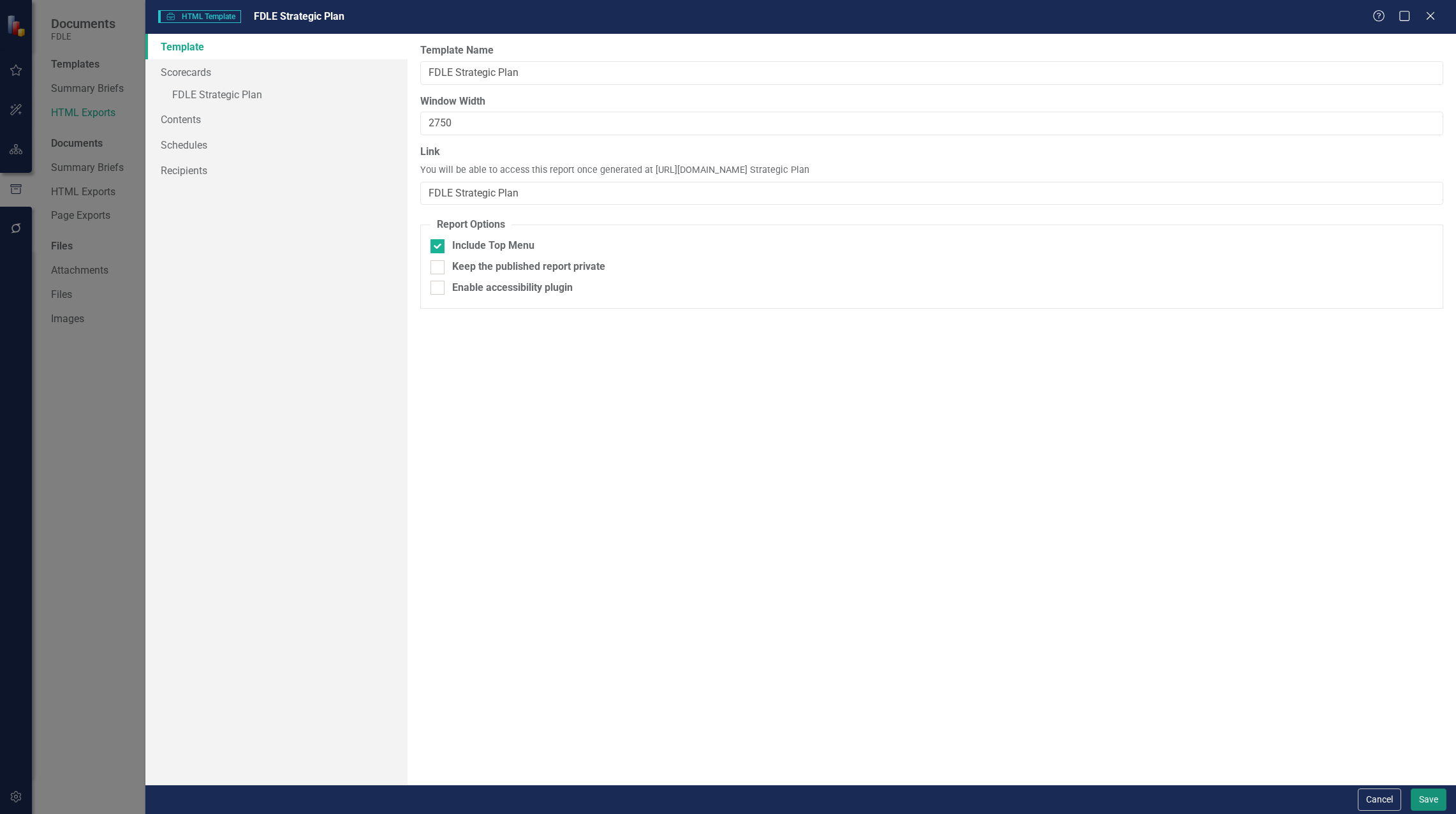
click at [1440, 805] on button "Save" at bounding box center [1429, 800] width 36 height 23
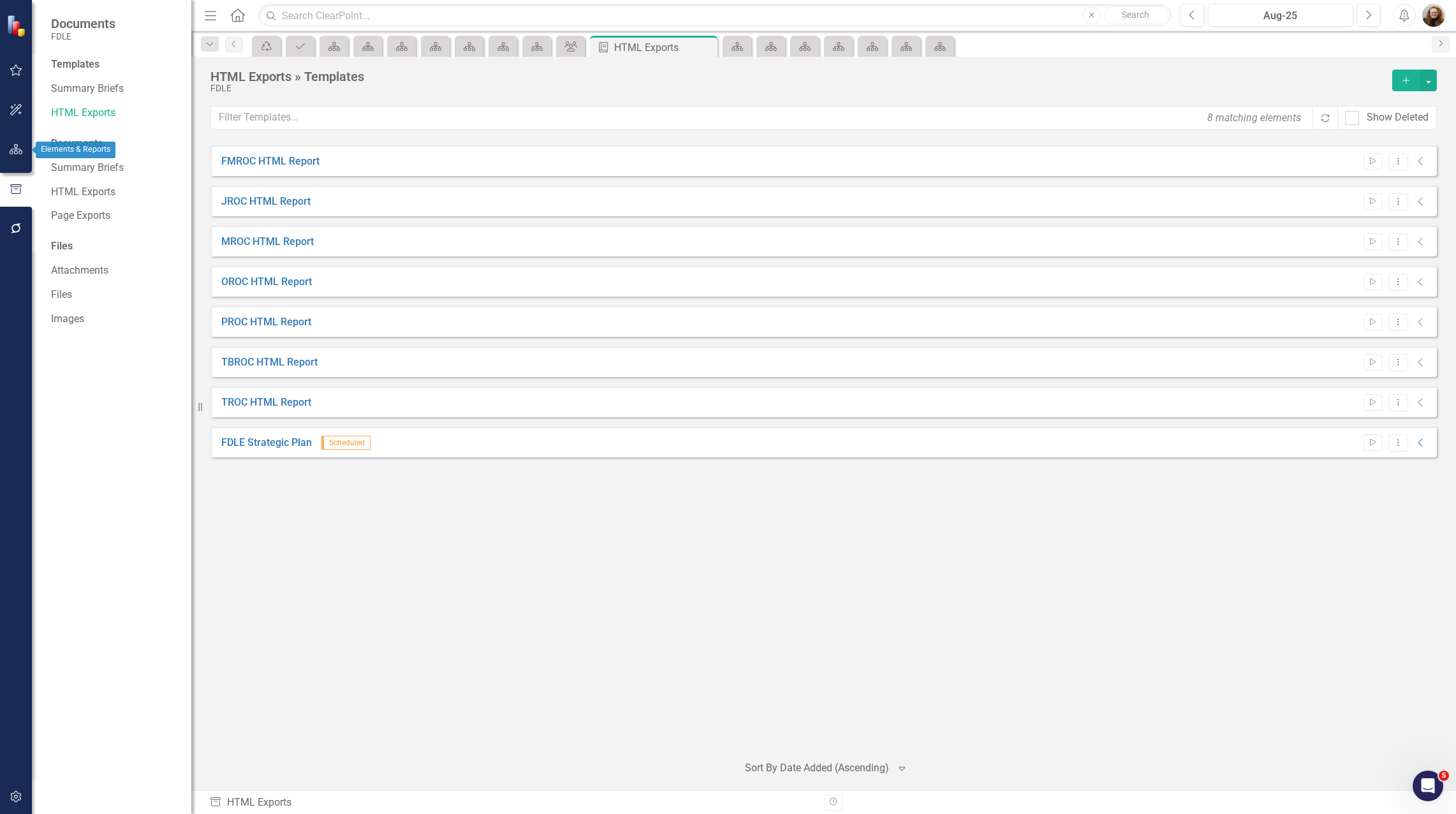
click at [11, 142] on button "button" at bounding box center [16, 150] width 28 height 26
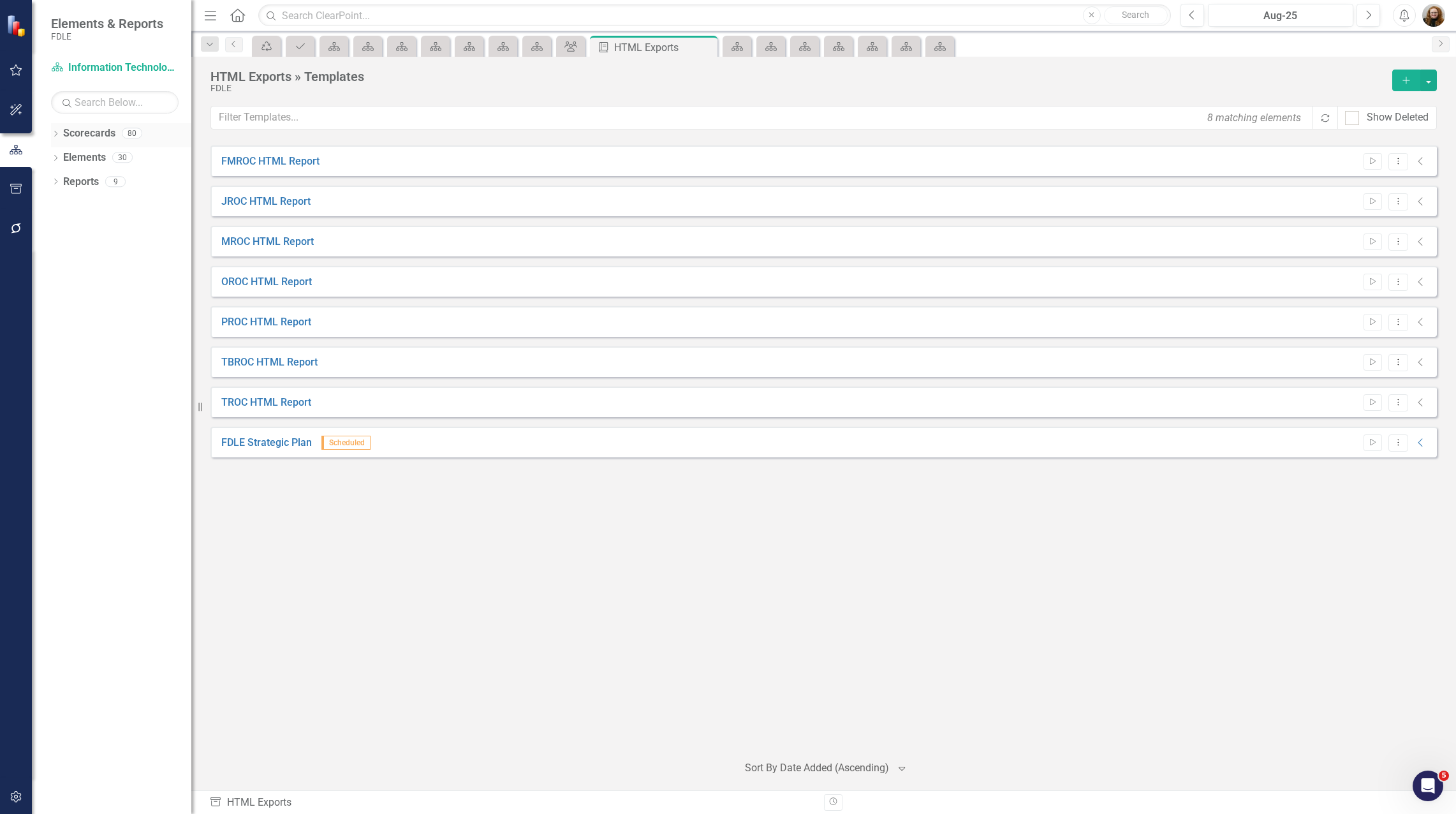
click at [58, 133] on icon at bounding box center [55, 134] width 3 height 6
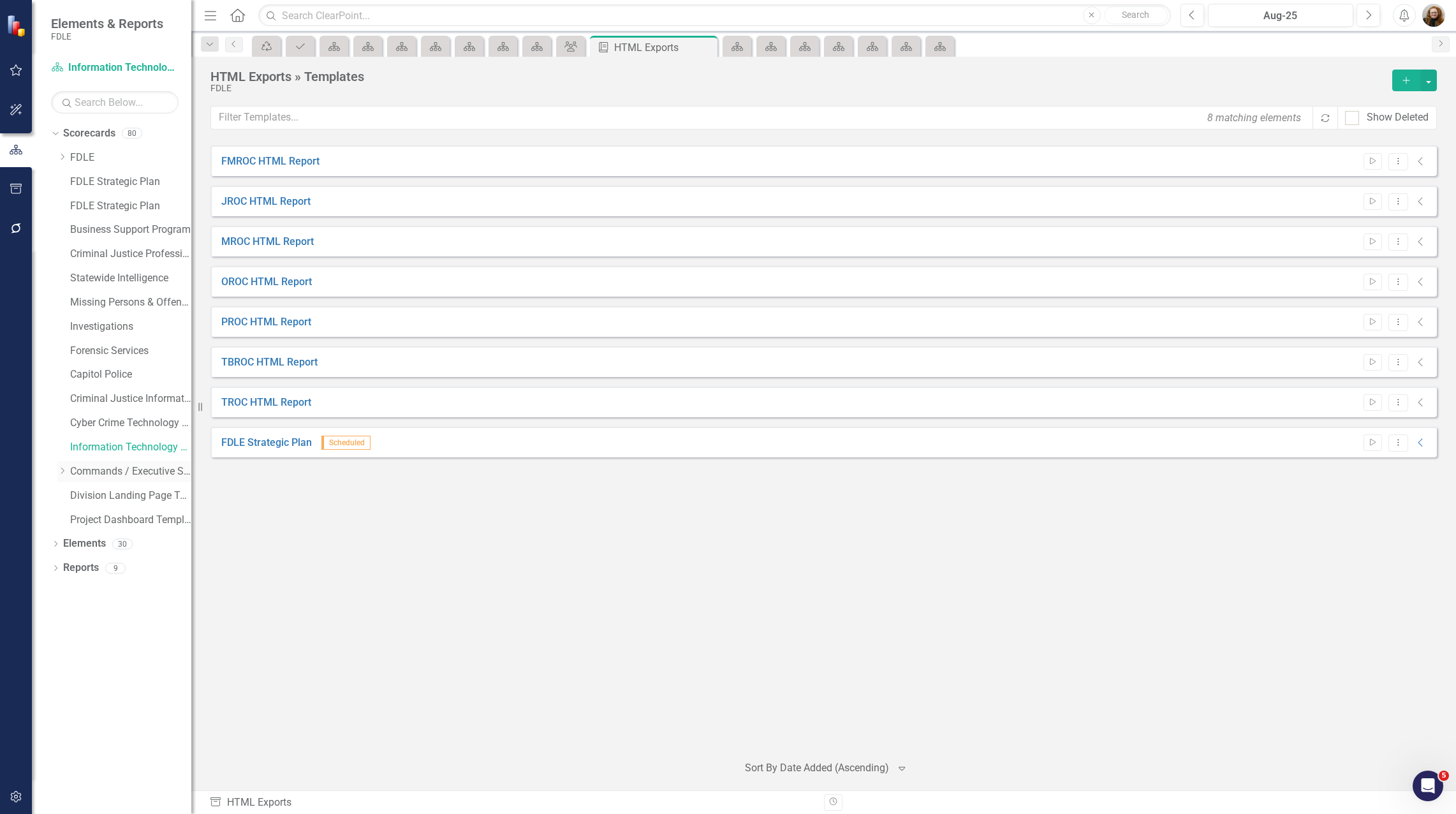
click at [64, 473] on icon "Dropdown" at bounding box center [62, 471] width 9 height 8
click at [77, 520] on icon "Dropdown" at bounding box center [75, 519] width 9 height 8
click at [89, 569] on icon "Dropdown" at bounding box center [88, 568] width 9 height 8
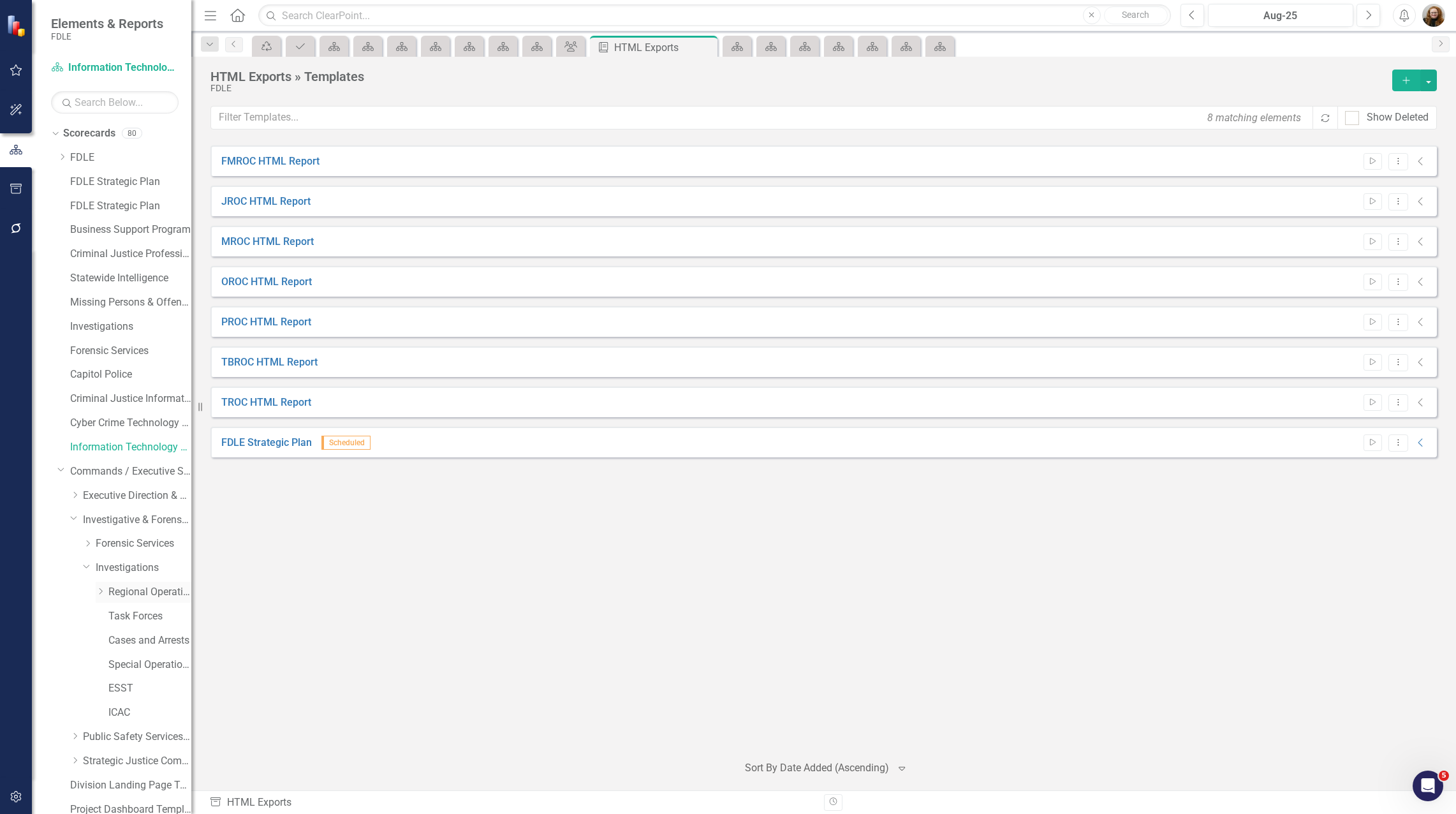
click at [99, 595] on icon "Dropdown" at bounding box center [100, 591] width 9 height 8
click at [129, 621] on link "FMROC" at bounding box center [156, 617] width 70 height 15
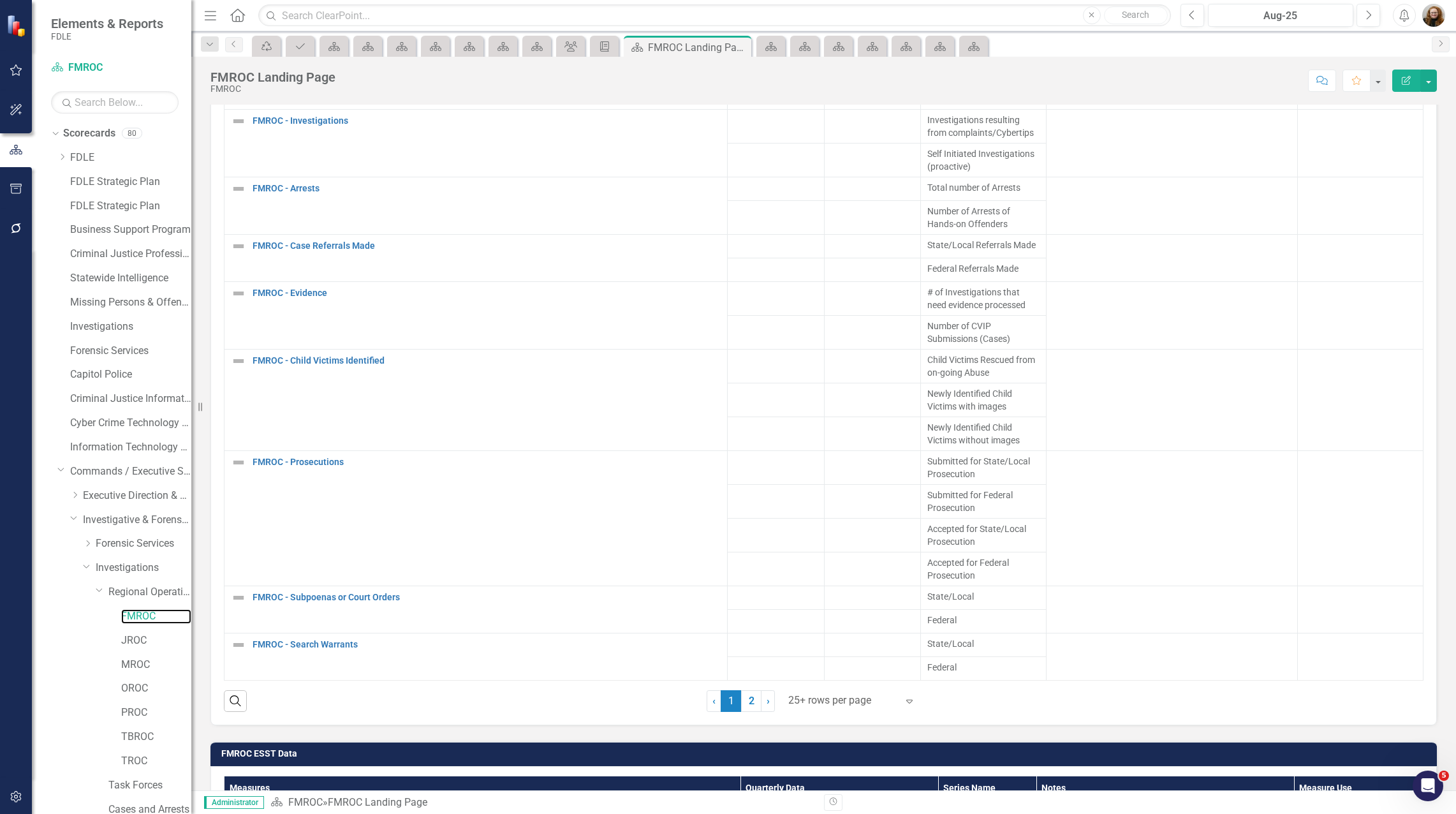
scroll to position [1849, 0]
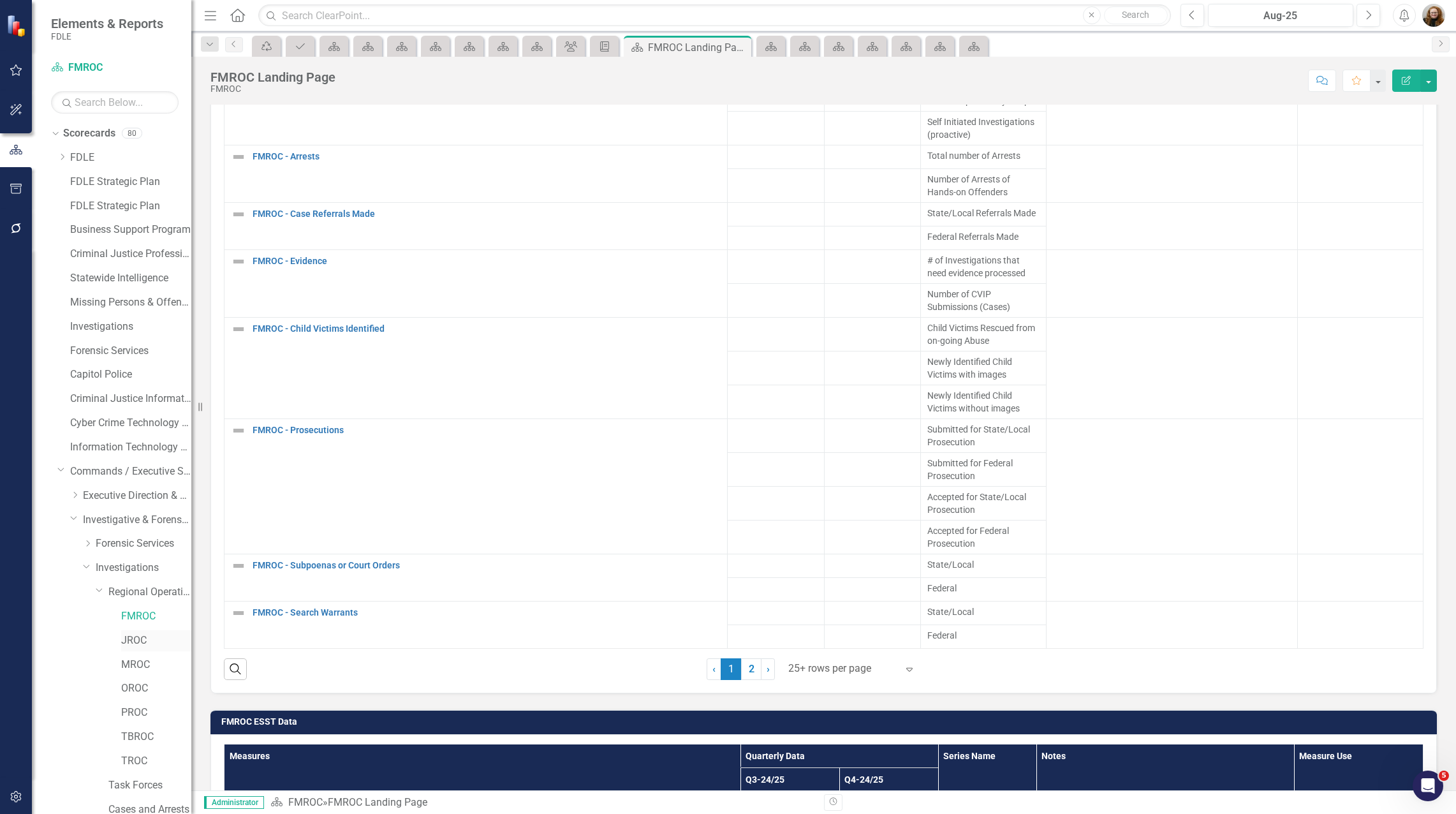
click at [139, 647] on link "JROC" at bounding box center [156, 640] width 70 height 15
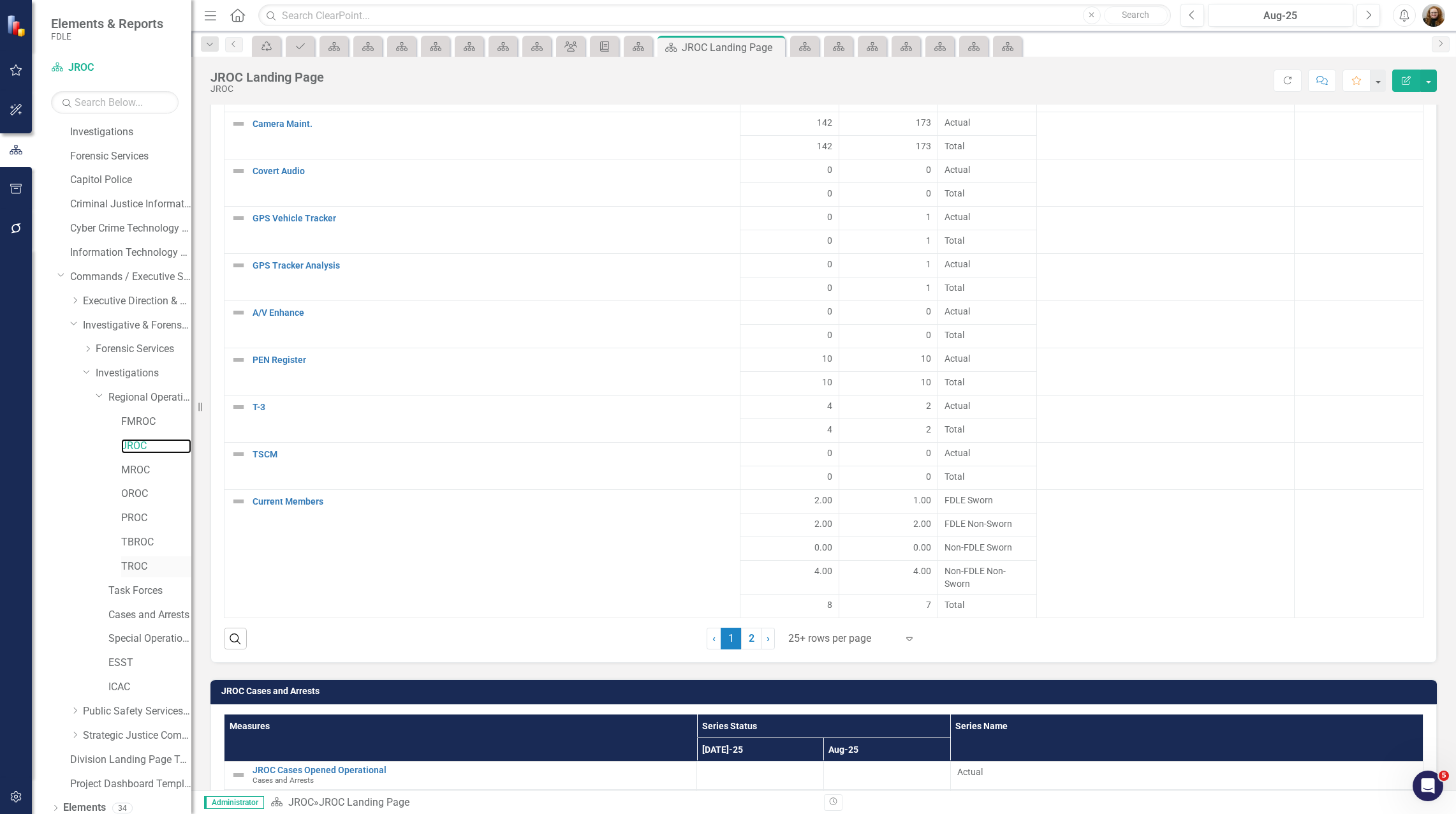
scroll to position [226, 0]
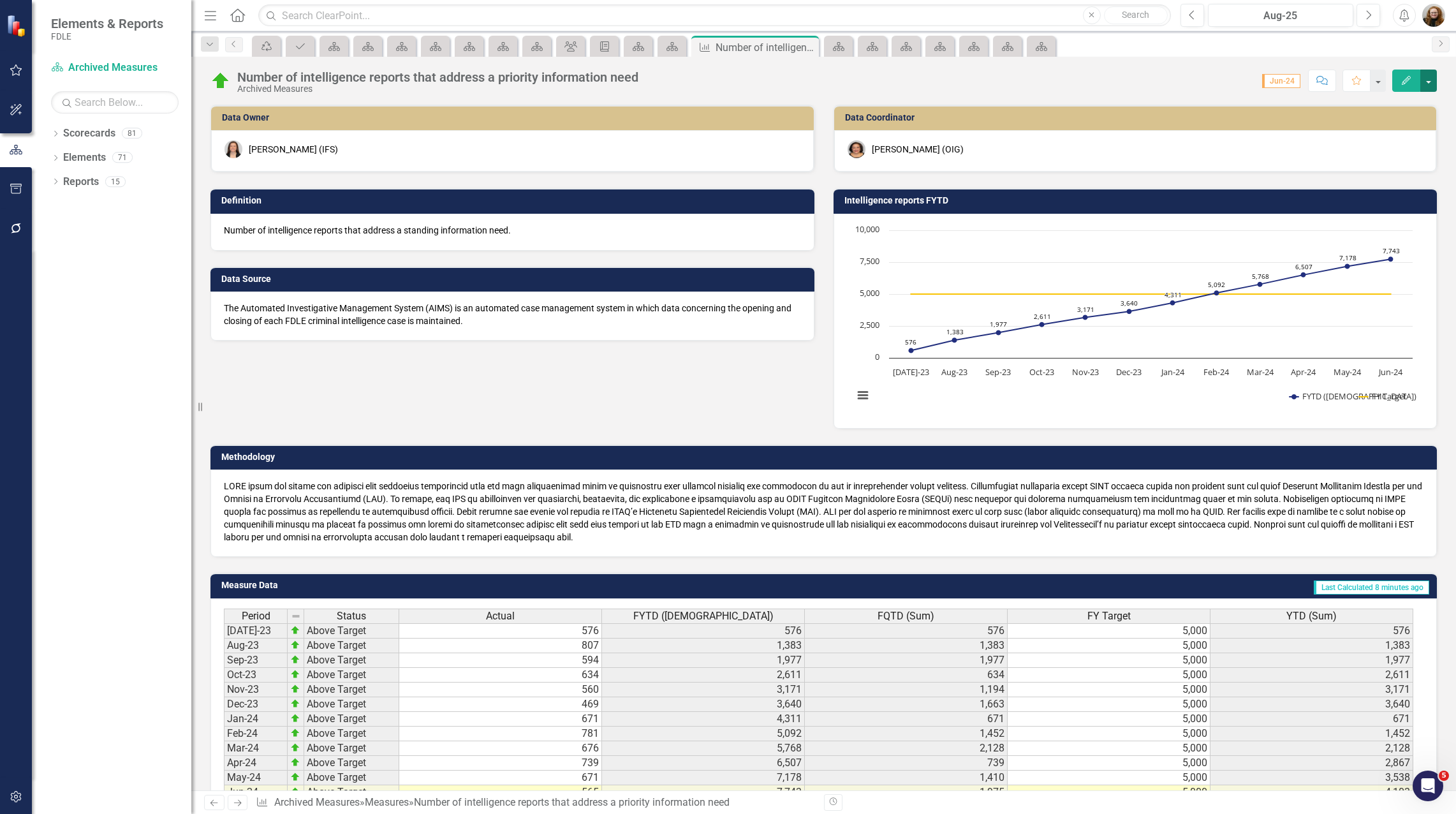
click at [1427, 82] on button "button" at bounding box center [1429, 81] width 17 height 23
click at [1334, 113] on link "Edit Edit Measure" at bounding box center [1374, 104] width 125 height 24
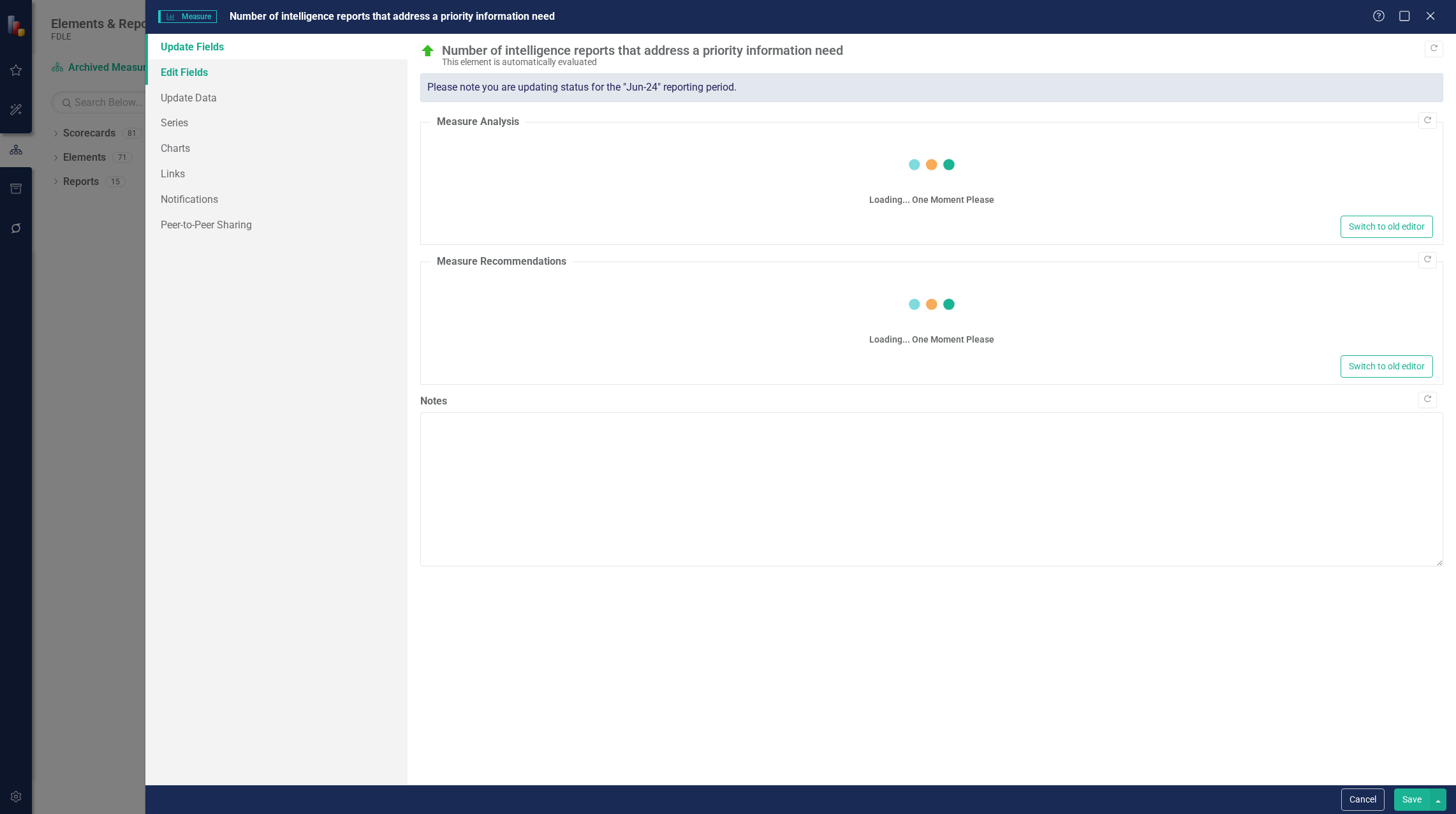
click at [187, 77] on link "Edit Fields" at bounding box center [276, 72] width 262 height 25
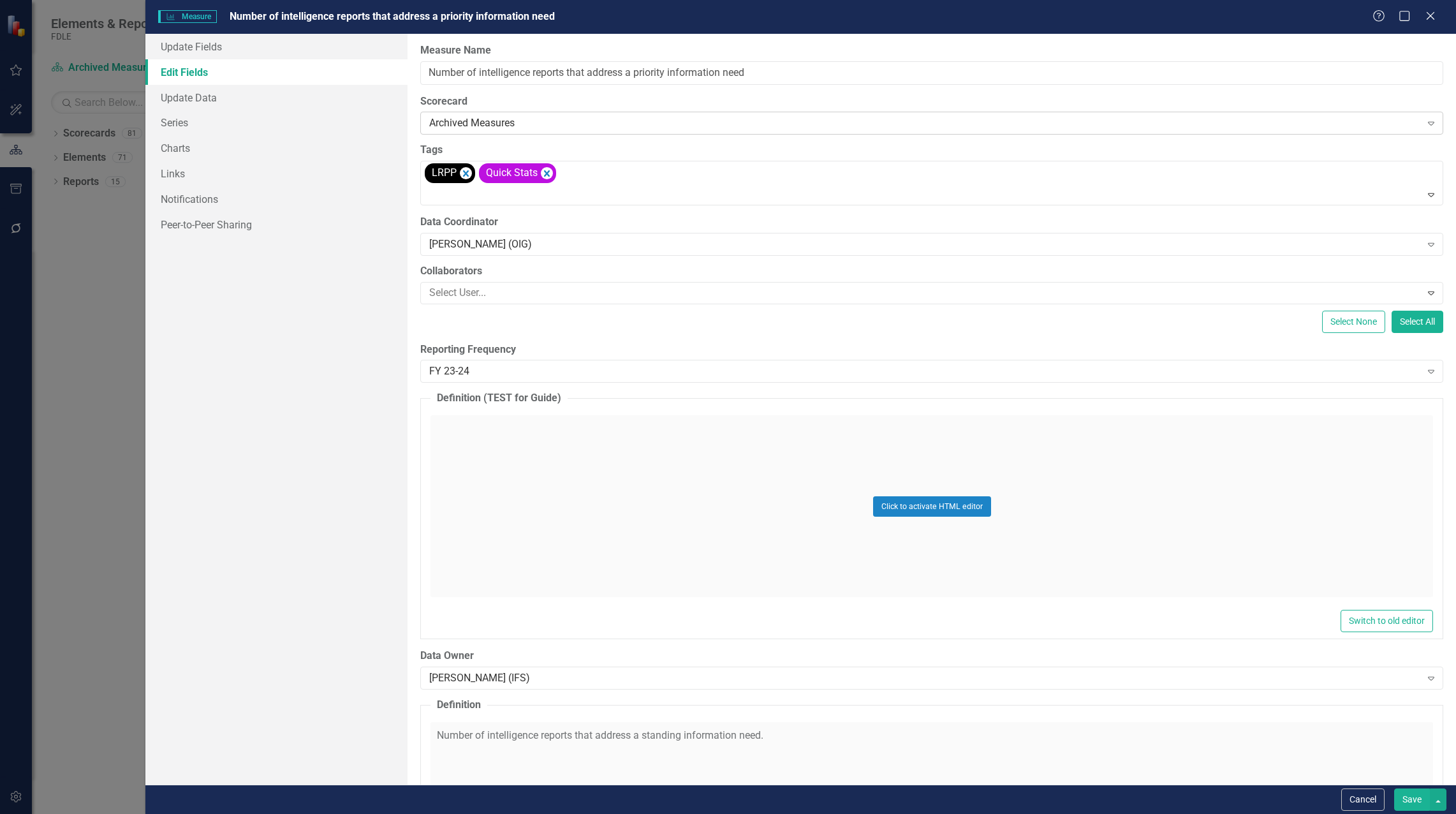
click at [644, 123] on div "Archived Measures" at bounding box center [925, 124] width 991 height 15
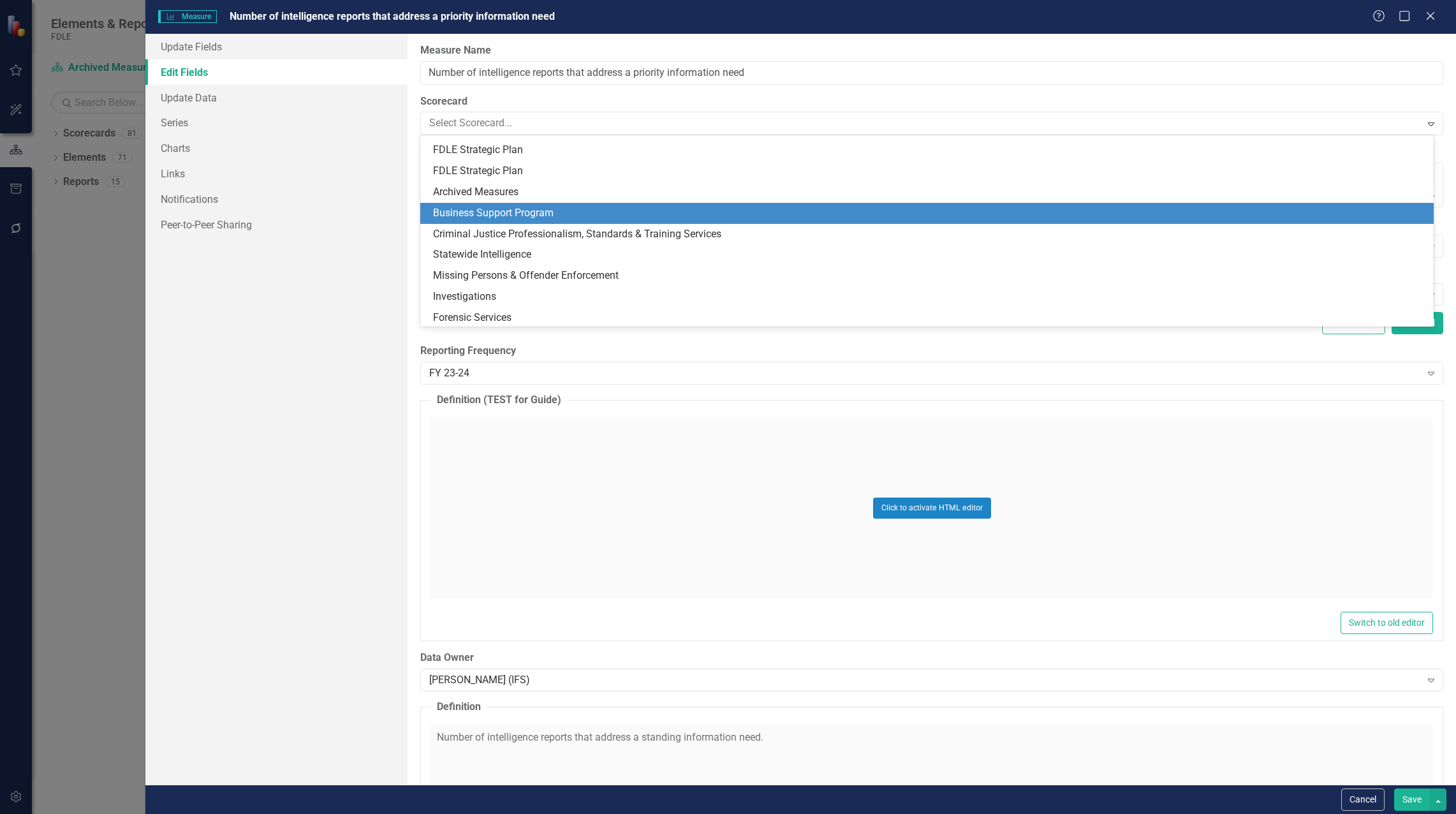
scroll to position [251, 0]
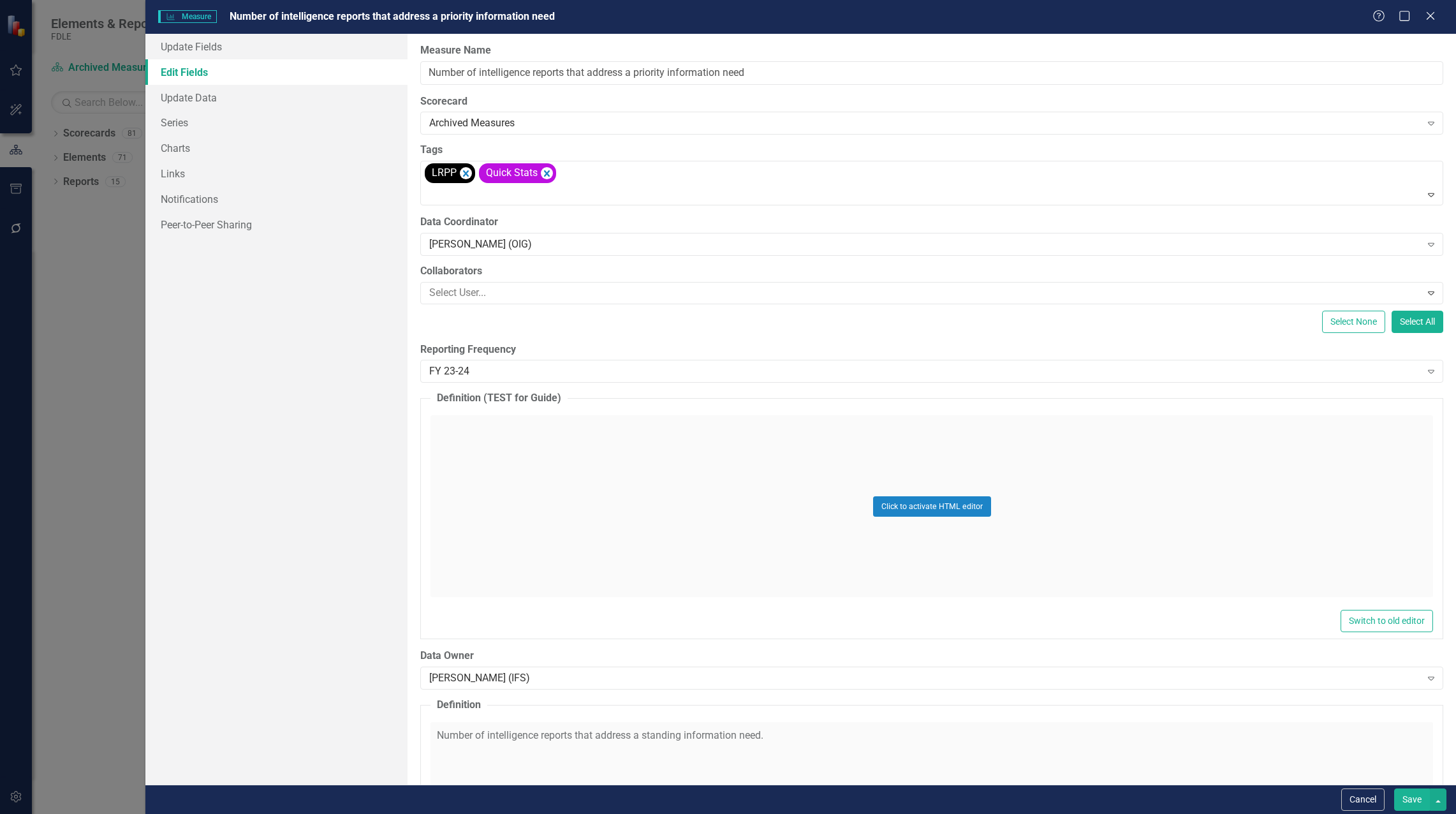
click at [298, 383] on div "Update Fields Edit Fields Update Data Series Charts Links Notifications Peer-to…" at bounding box center [276, 409] width 262 height 751
click at [1430, 13] on icon "Close" at bounding box center [1430, 15] width 16 height 12
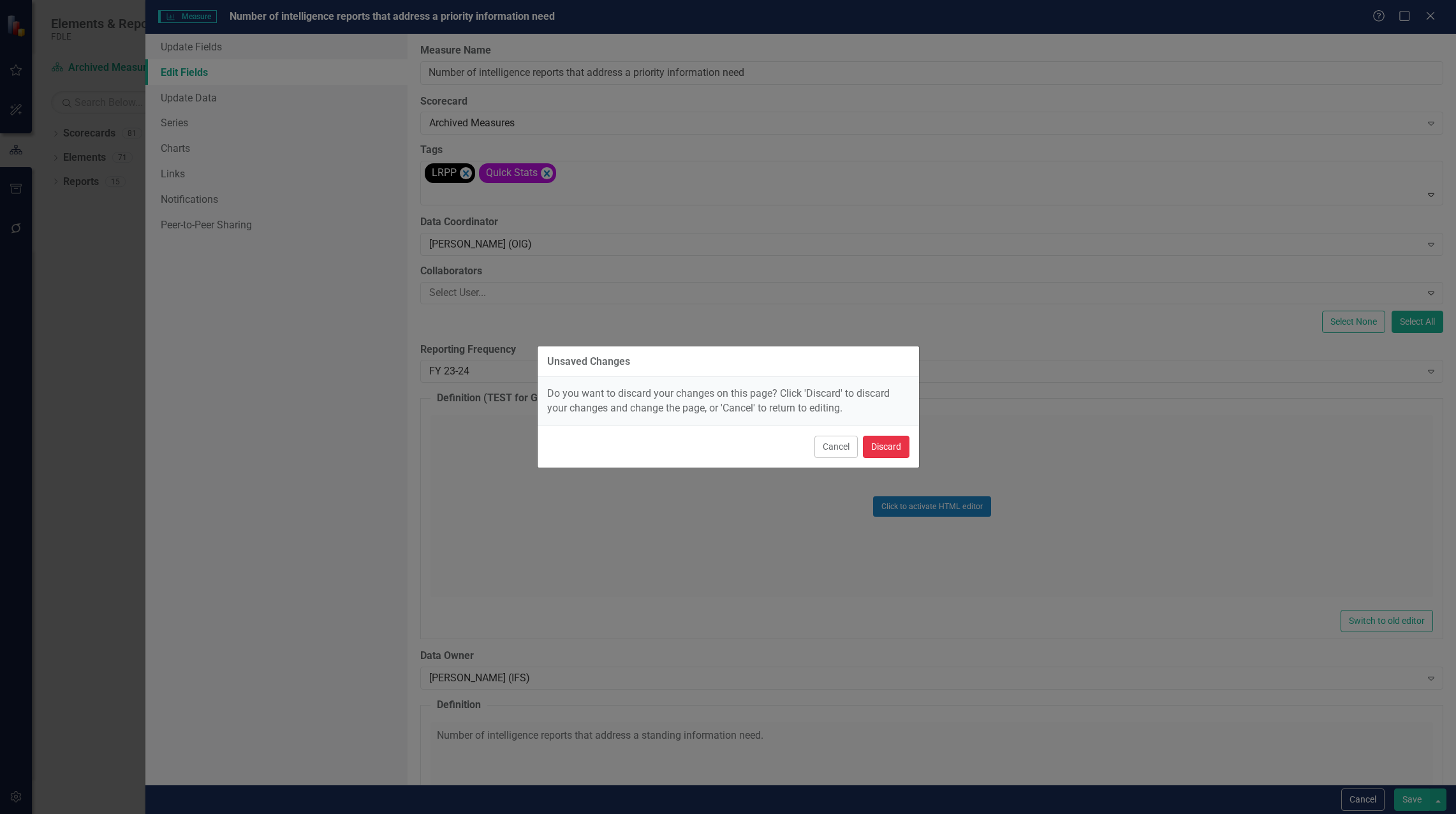
click at [886, 448] on button "Discard" at bounding box center [886, 447] width 46 height 23
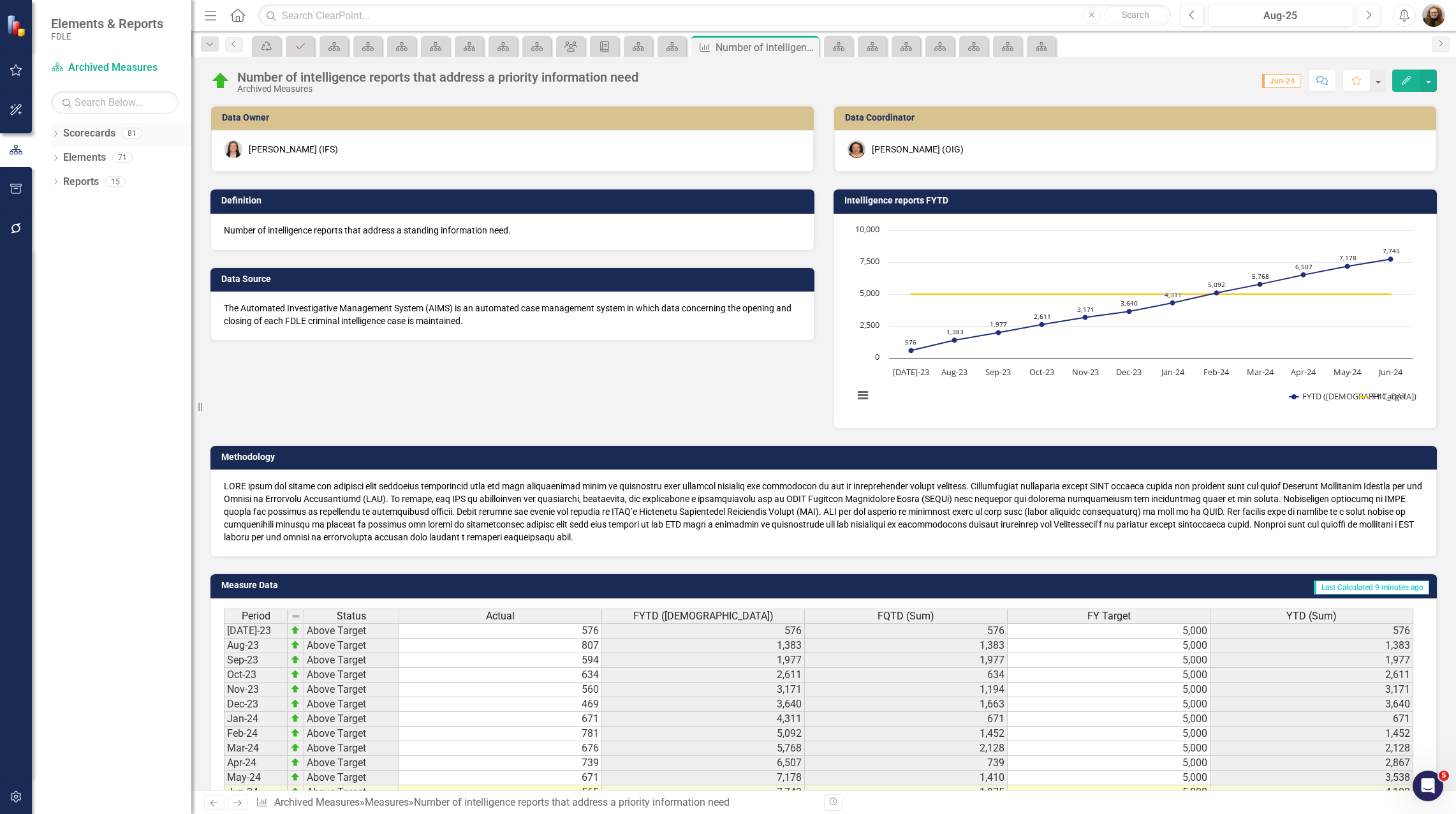
click at [54, 137] on icon "Dropdown" at bounding box center [55, 134] width 8 height 7
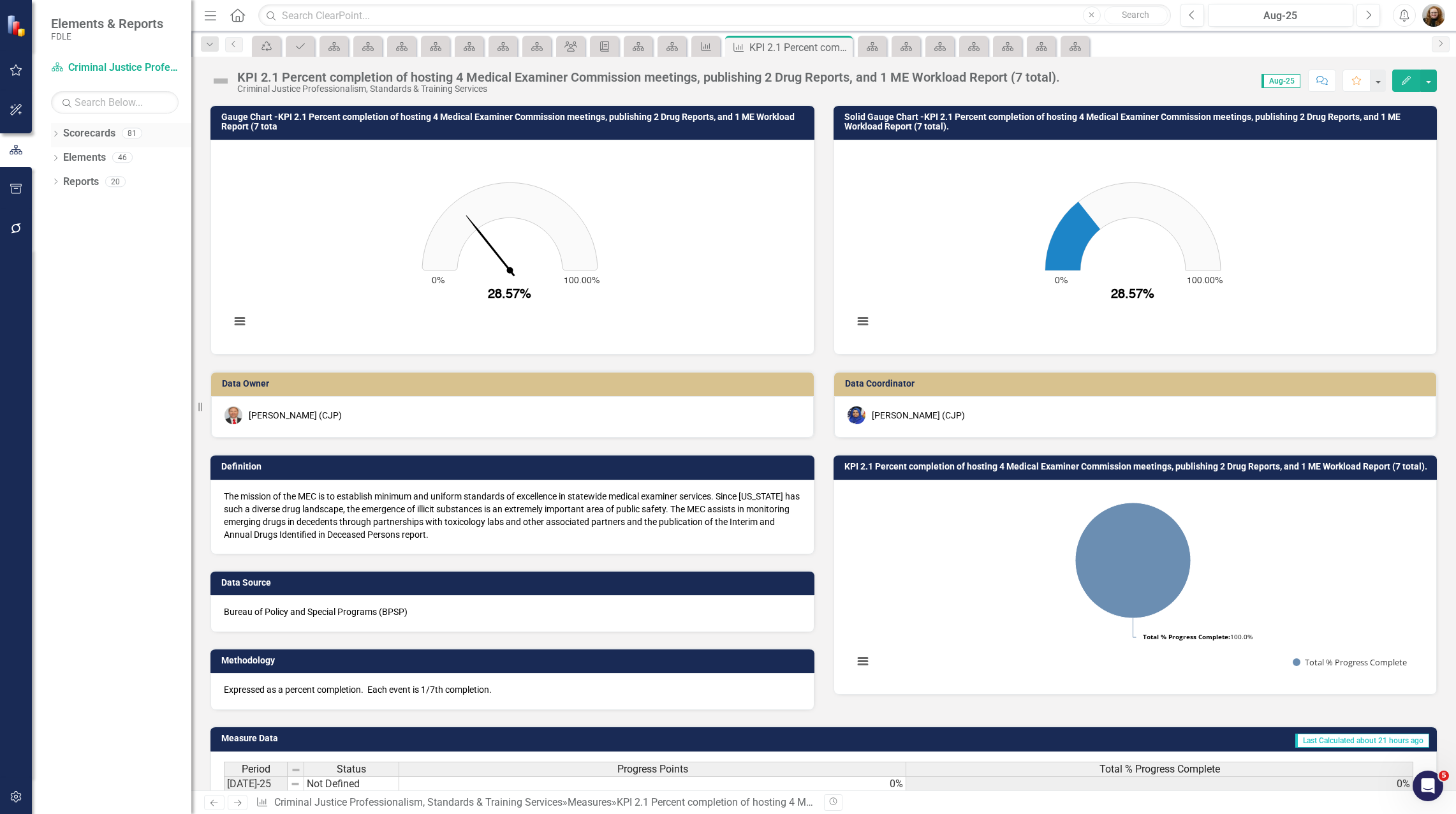
click at [59, 133] on icon "Dropdown" at bounding box center [55, 134] width 8 height 7
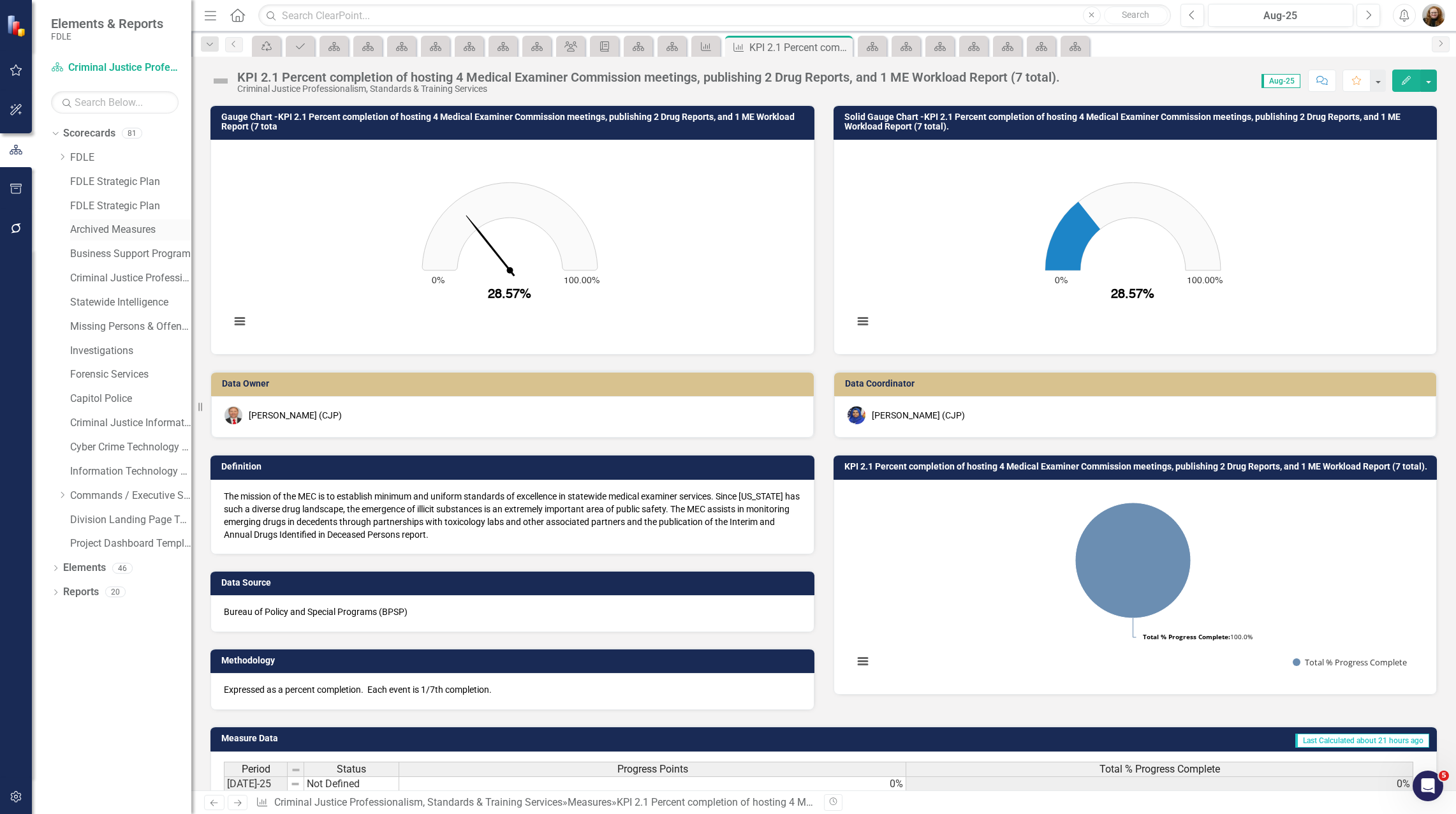
click at [94, 227] on link "Archived Measures" at bounding box center [130, 230] width 121 height 15
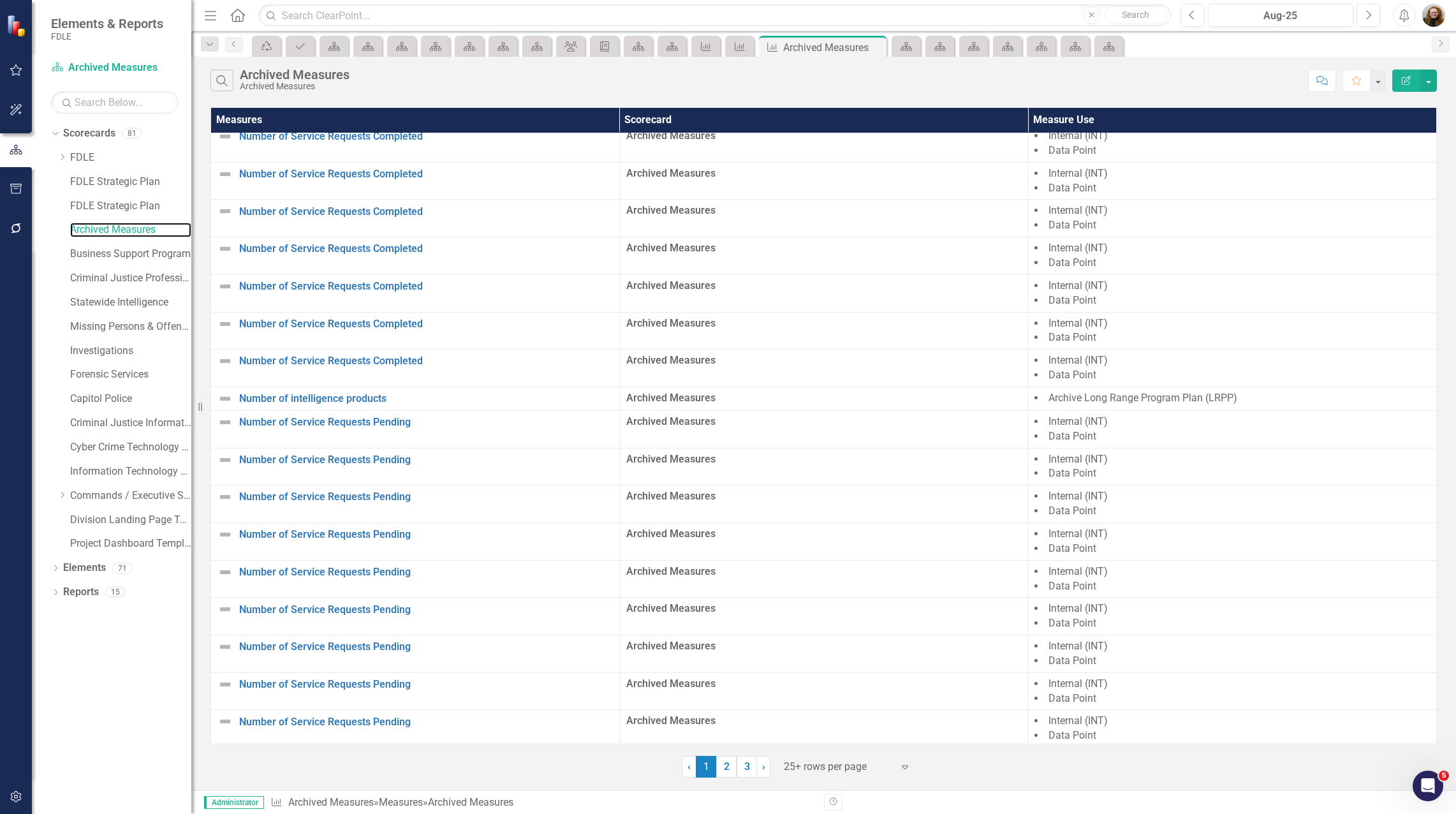
scroll to position [191, 0]
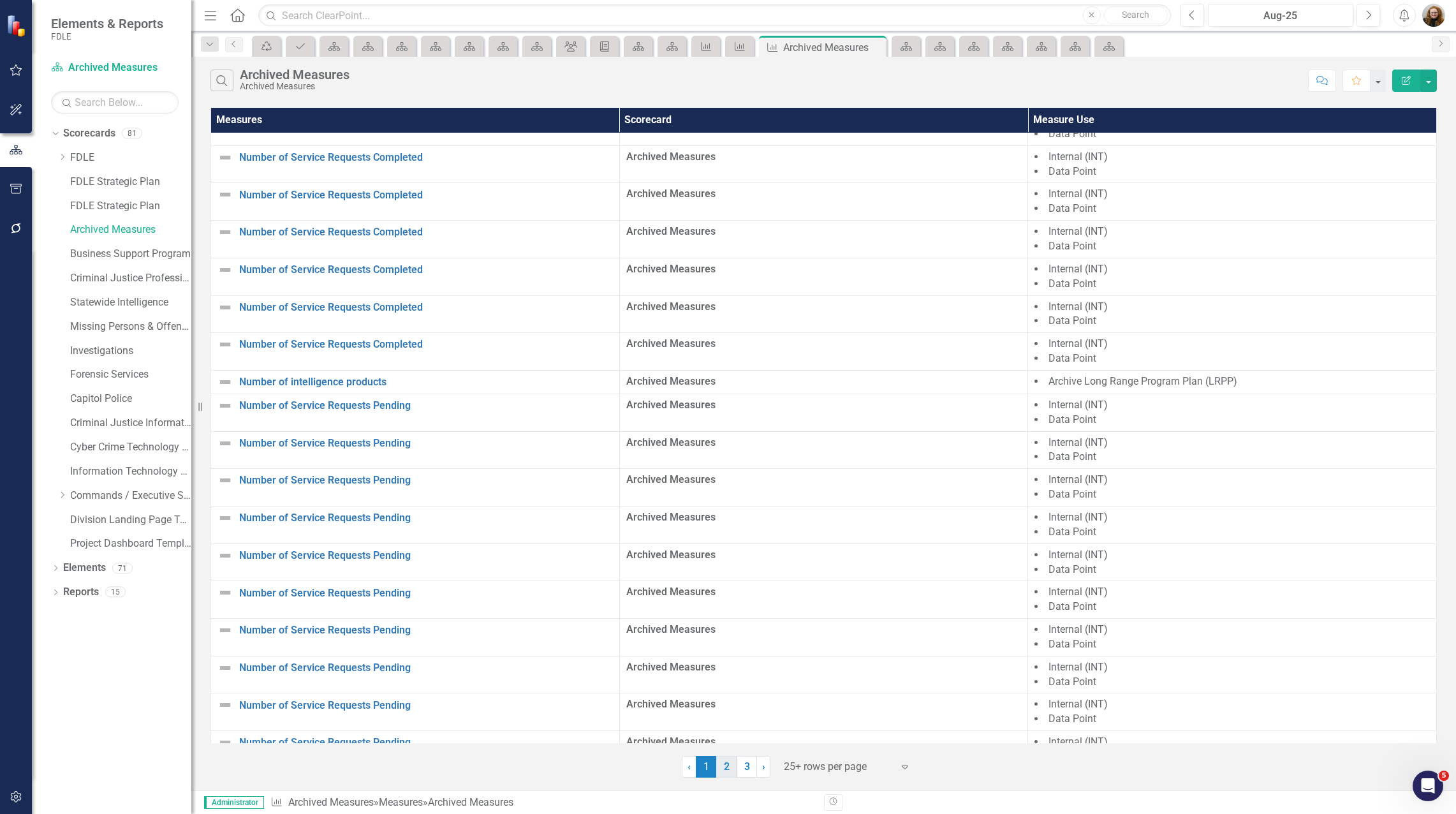
click at [726, 772] on link "2" at bounding box center [727, 766] width 21 height 22
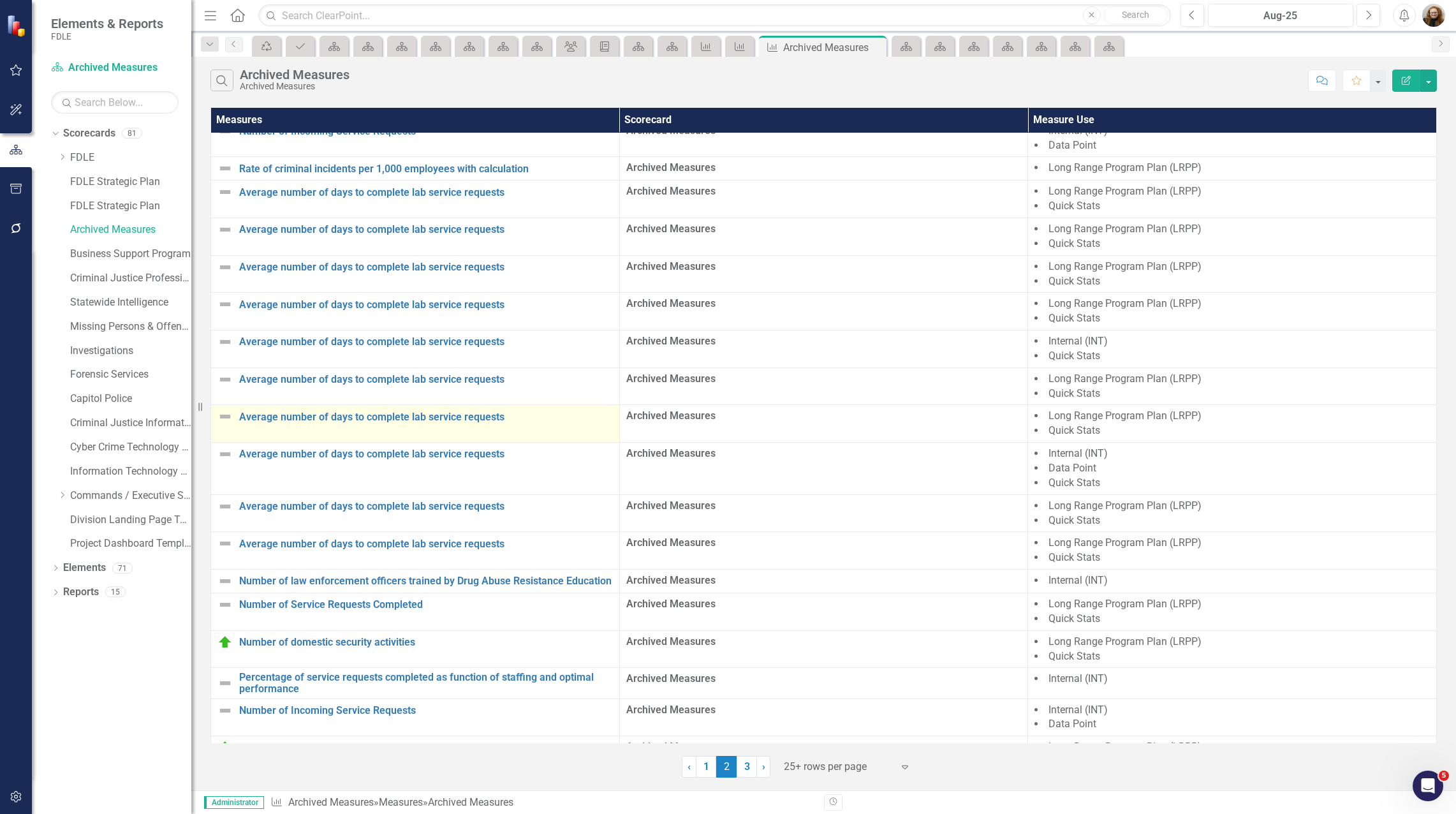
scroll to position [306, 0]
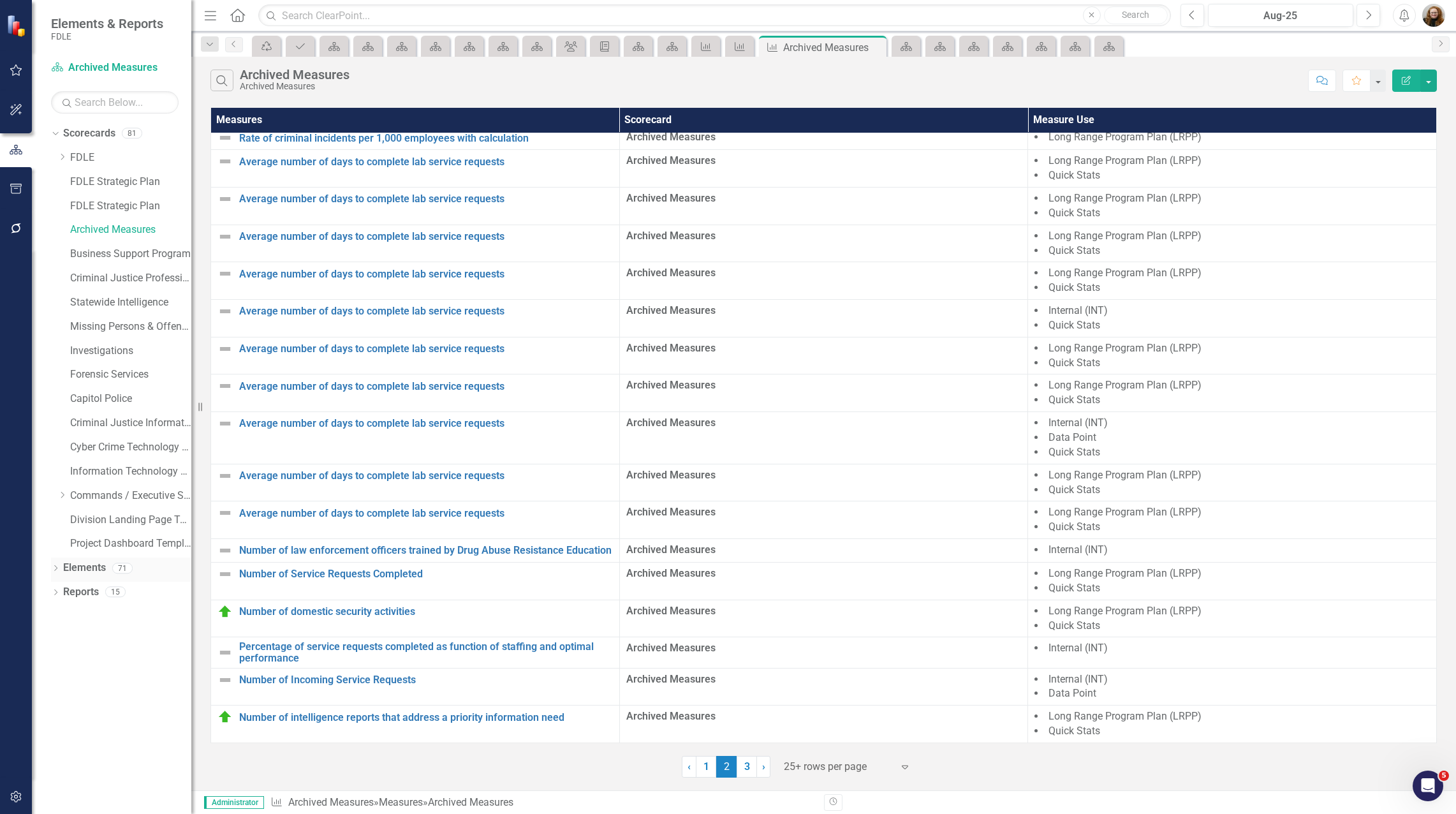
click at [90, 565] on link "Elements" at bounding box center [84, 568] width 42 height 15
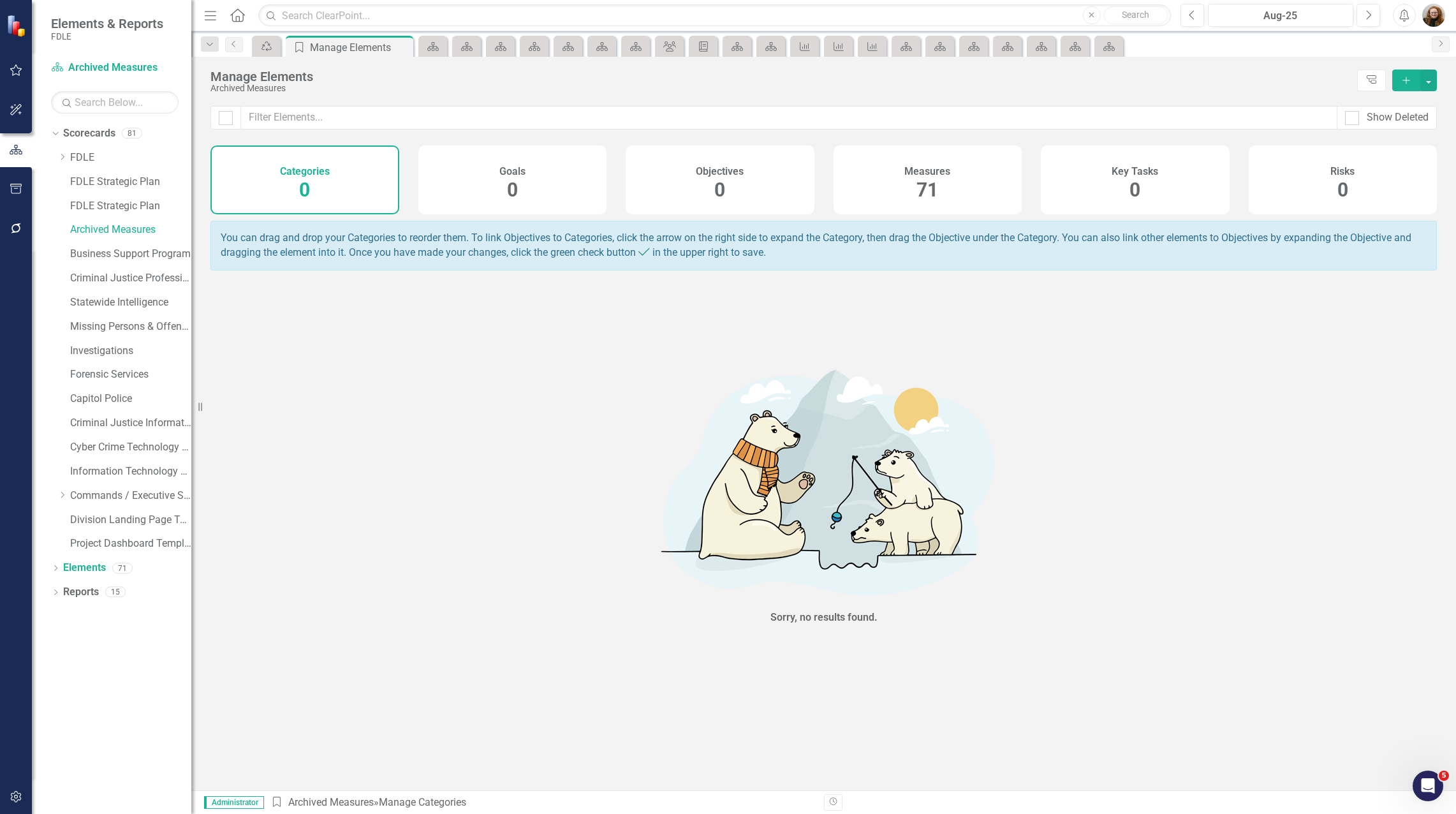
click at [882, 174] on div "Measures 71" at bounding box center [928, 179] width 189 height 69
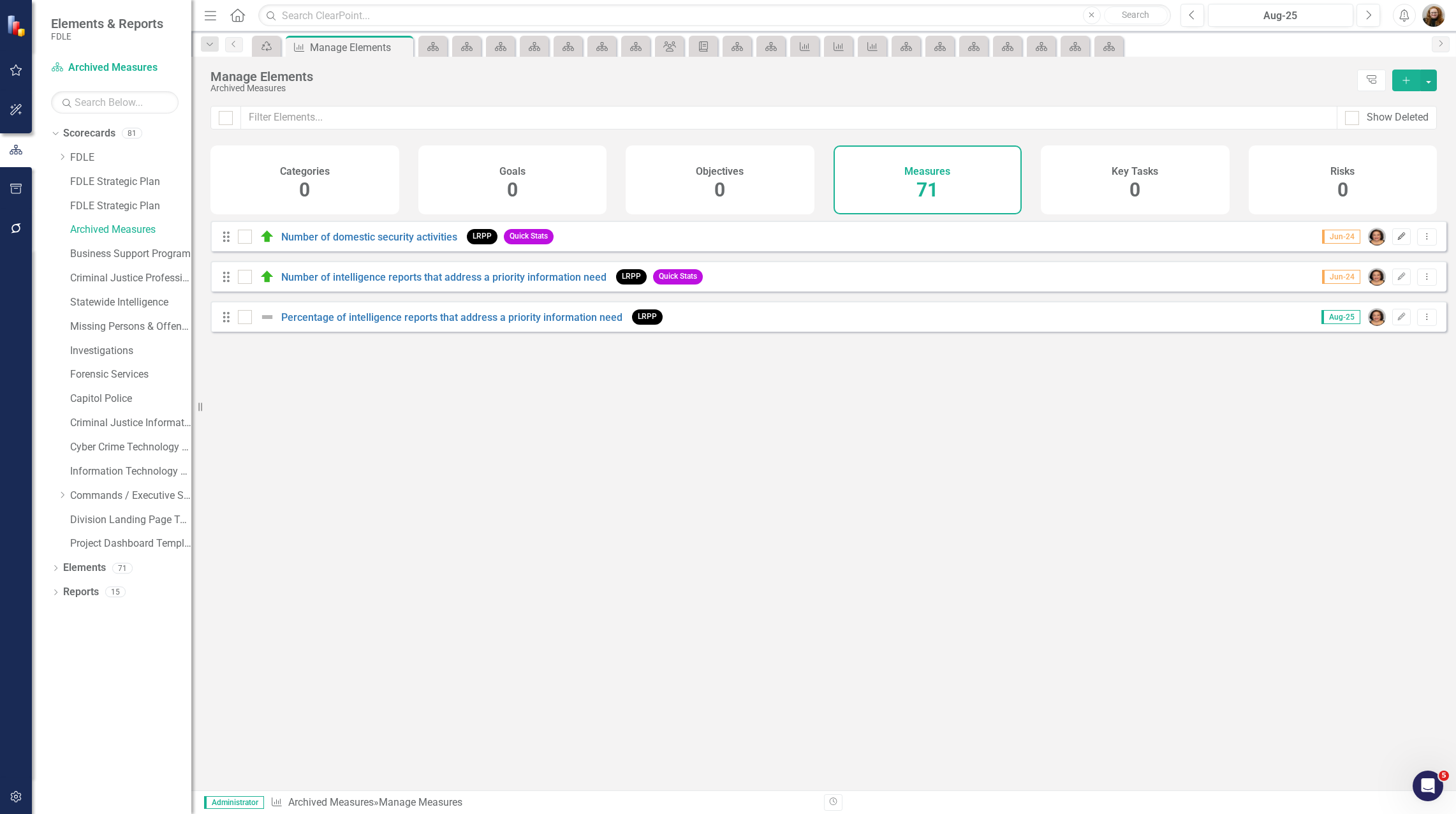
click at [1397, 245] on button "Edit" at bounding box center [1402, 237] width 19 height 17
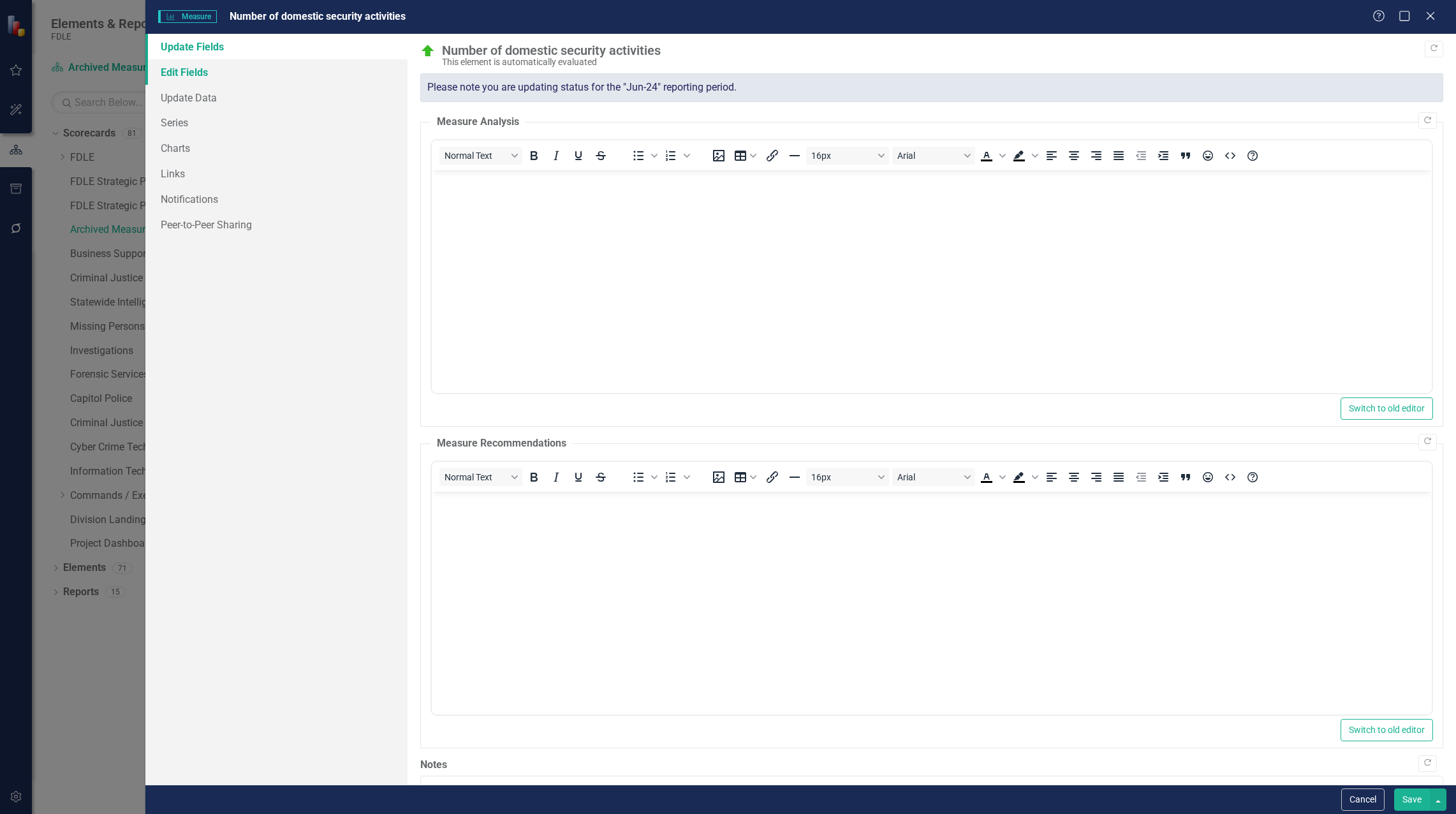
click at [190, 77] on link "Edit Fields" at bounding box center [276, 72] width 262 height 25
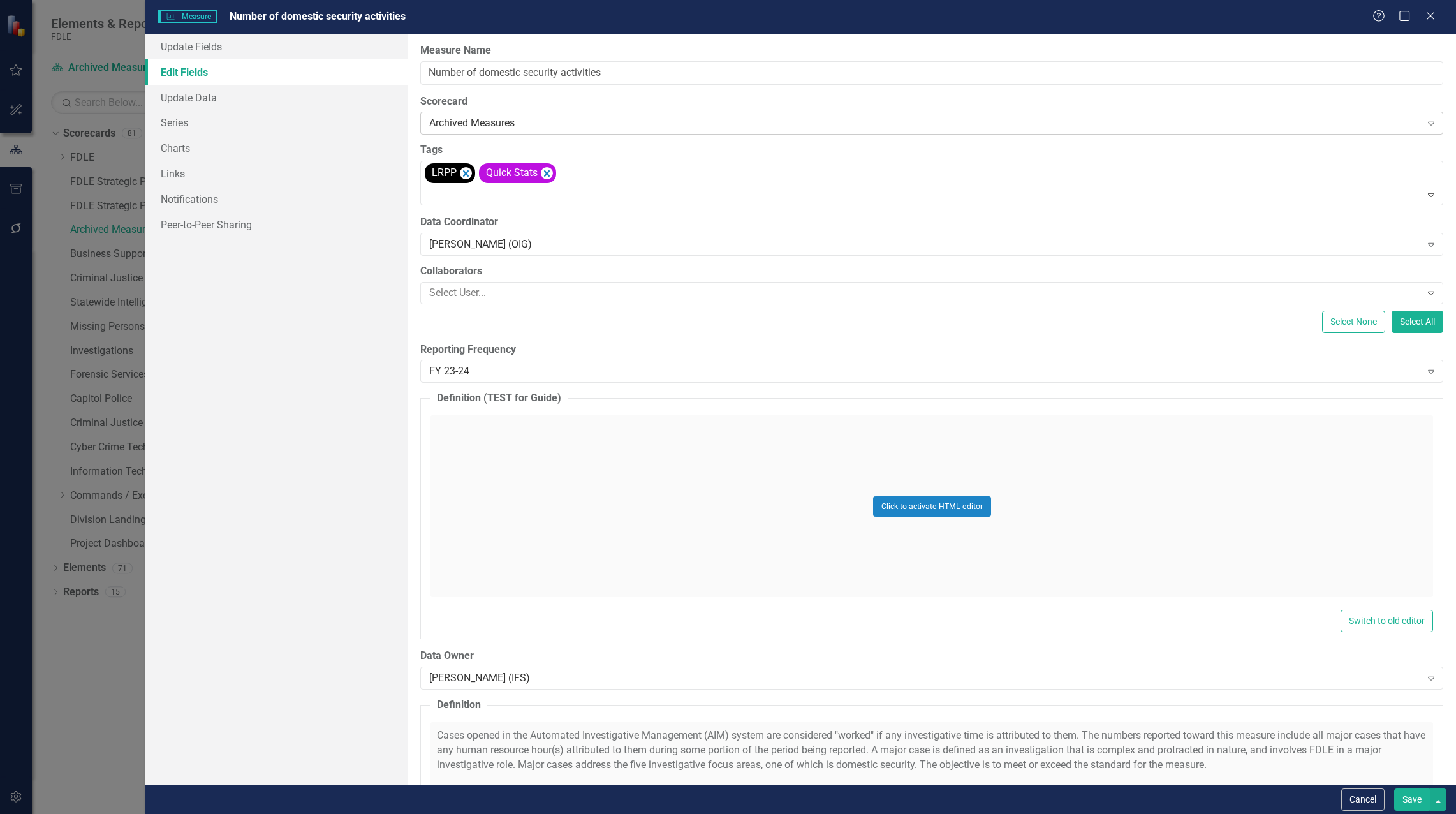
click at [520, 124] on div "Archived Measures" at bounding box center [925, 124] width 991 height 15
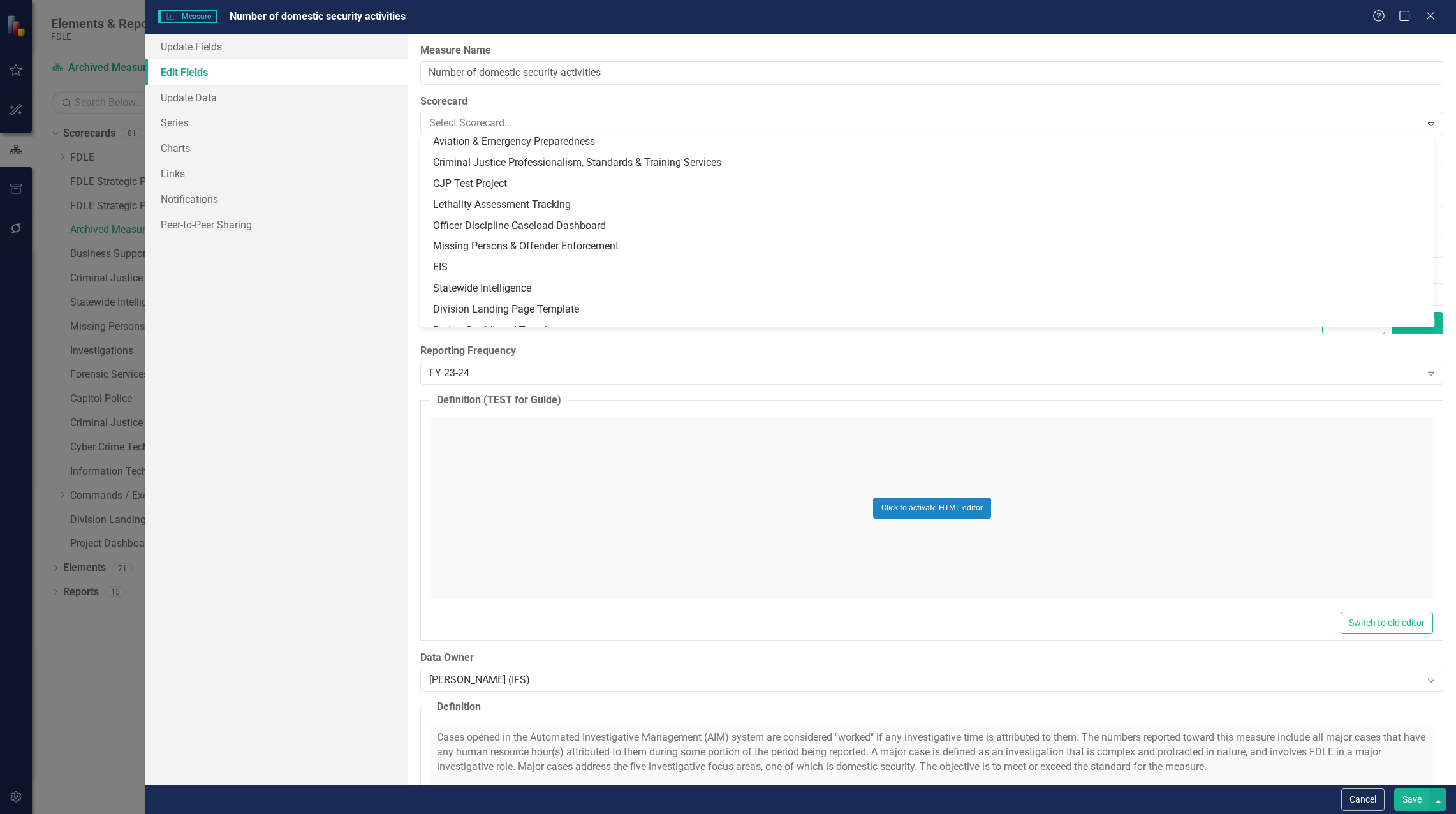
scroll to position [1504, 0]
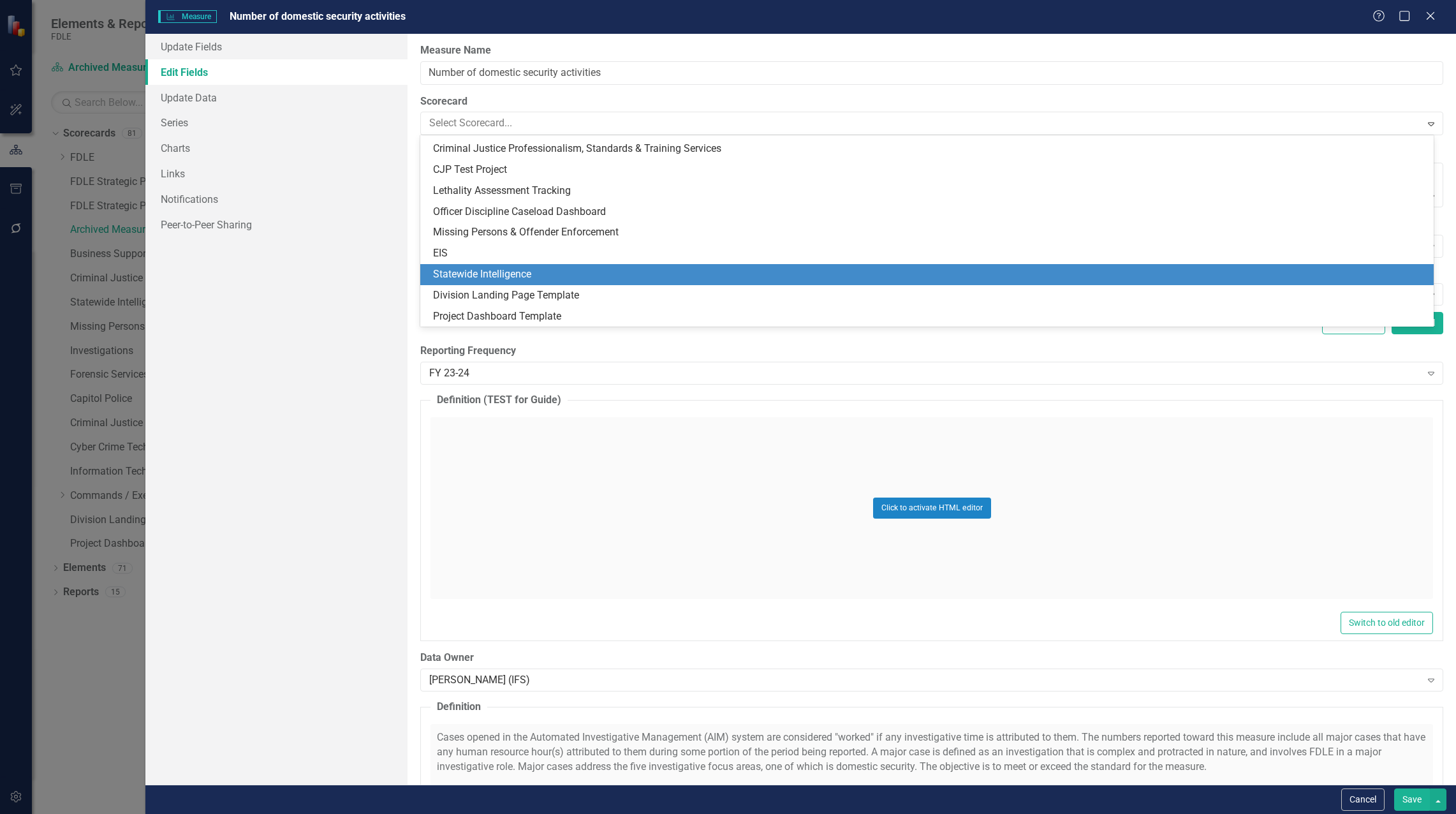
click at [528, 267] on div "Statewide Intelligence" at bounding box center [927, 274] width 1013 height 21
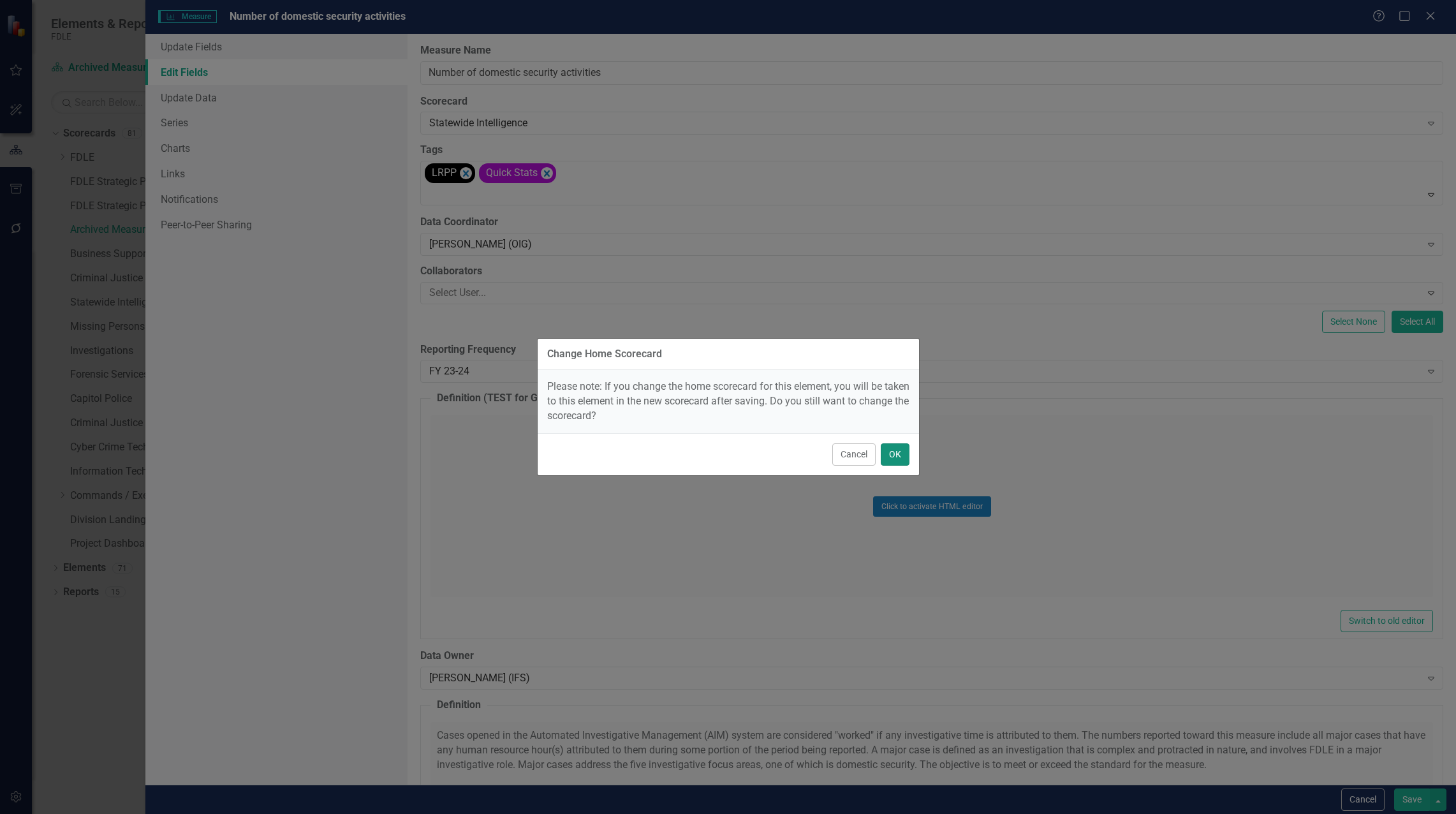
click at [896, 457] on button "OK" at bounding box center [895, 455] width 28 height 23
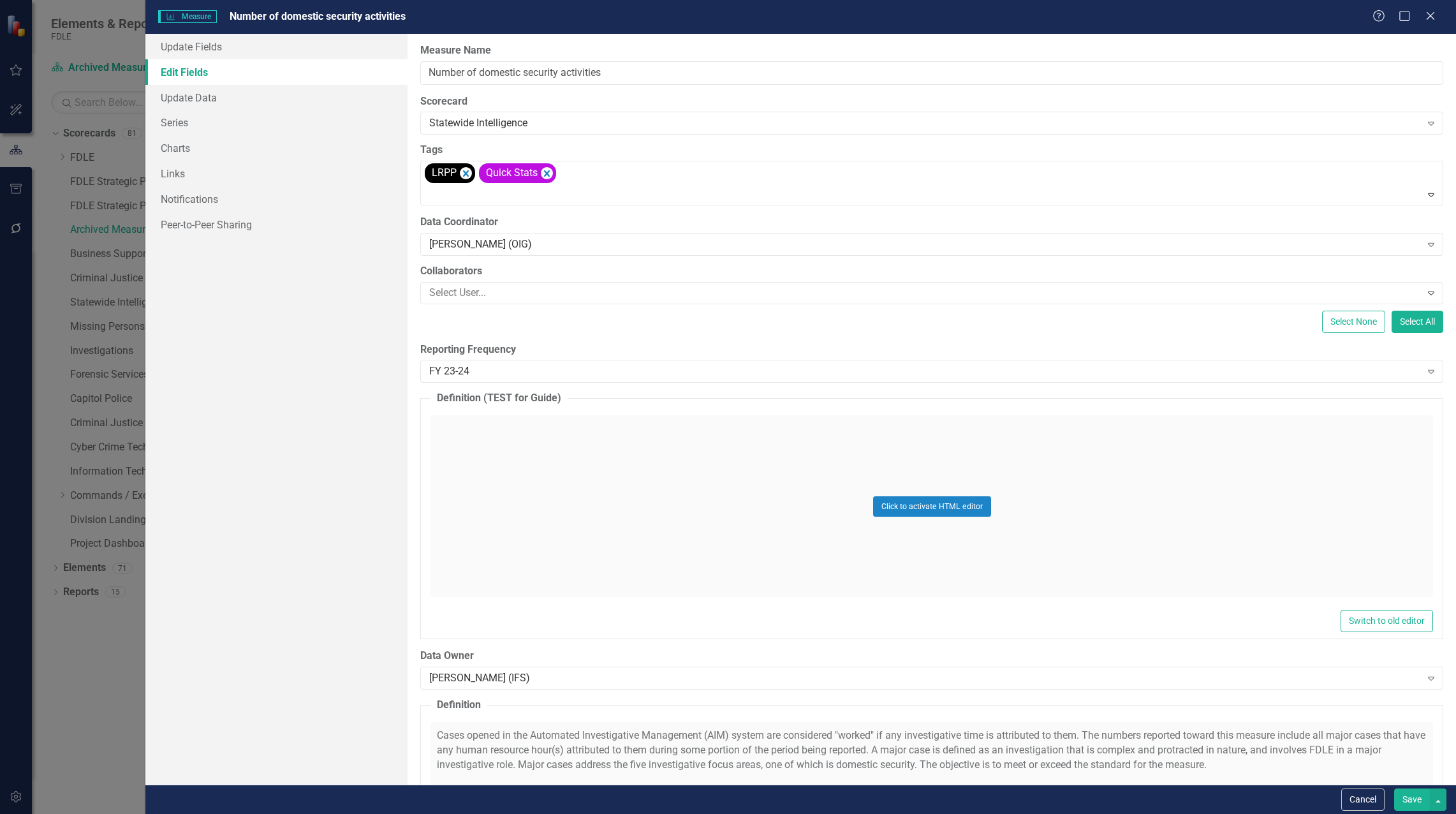
click at [1415, 802] on button "Save" at bounding box center [1413, 800] width 36 height 23
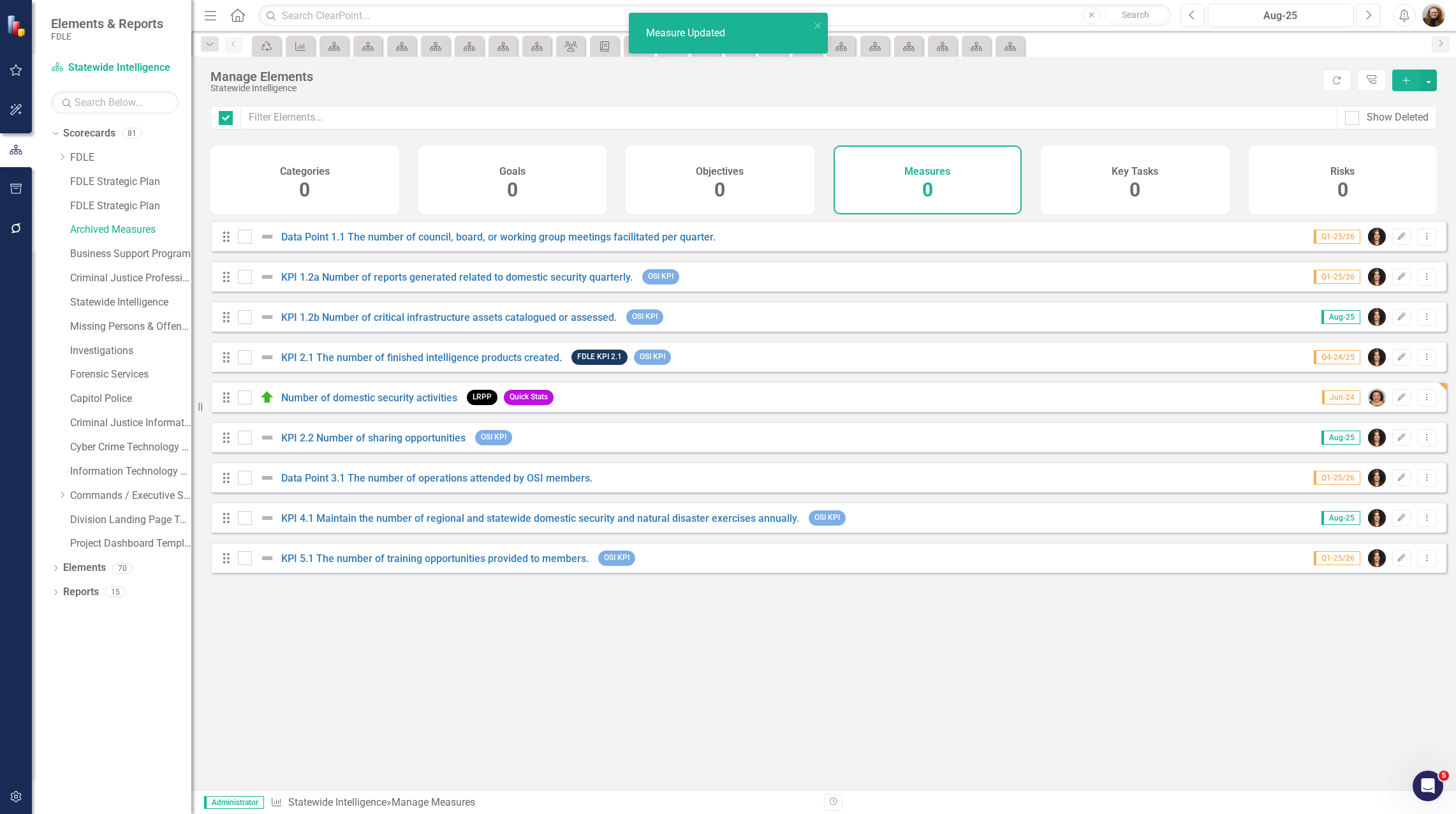
checkbox input "false"
click at [89, 227] on link "Archived Measures" at bounding box center [130, 230] width 121 height 15
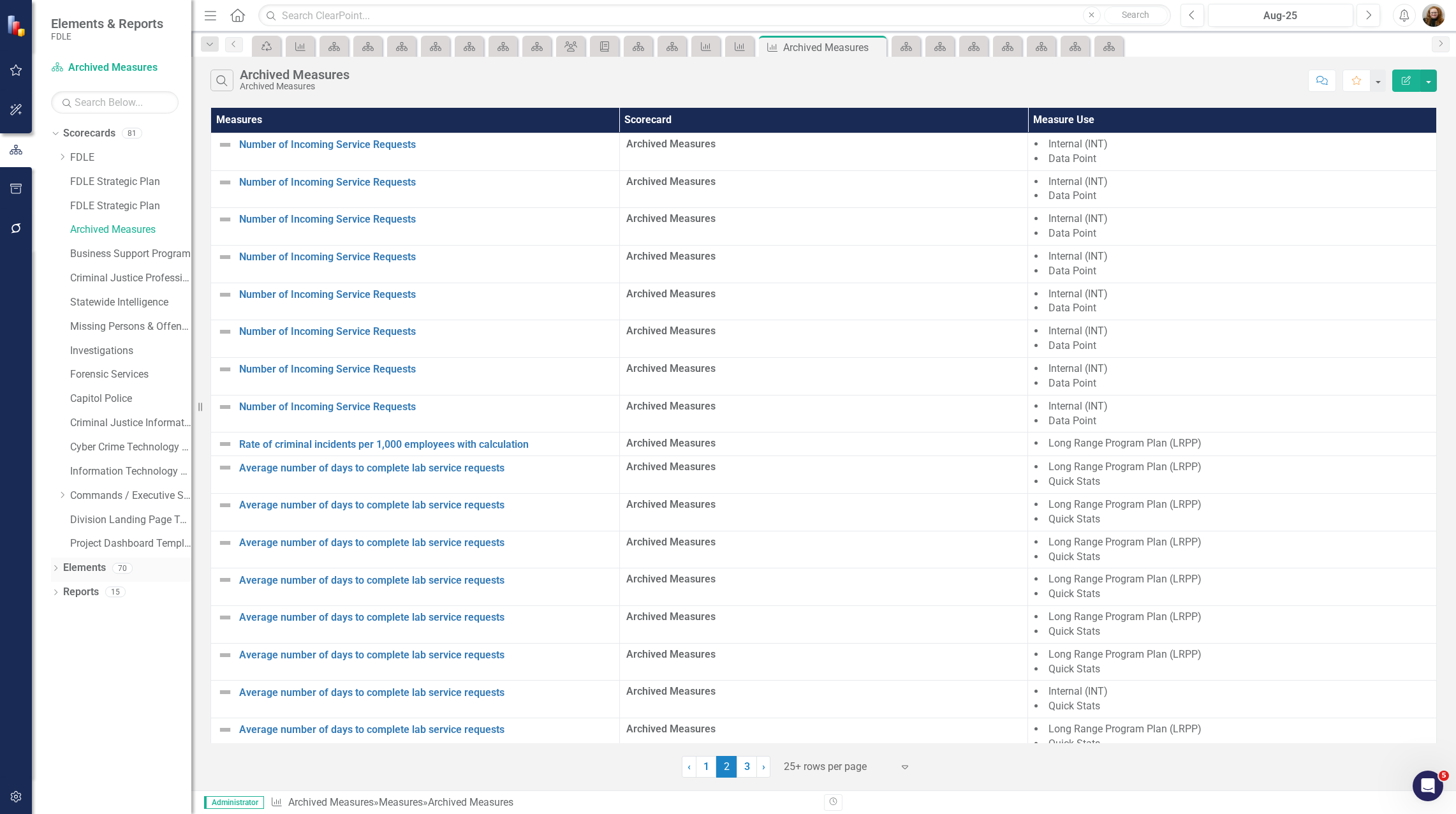
drag, startPoint x: 79, startPoint y: 566, endPoint x: 84, endPoint y: 560, distance: 7.8
click at [78, 566] on link "Elements" at bounding box center [84, 568] width 42 height 15
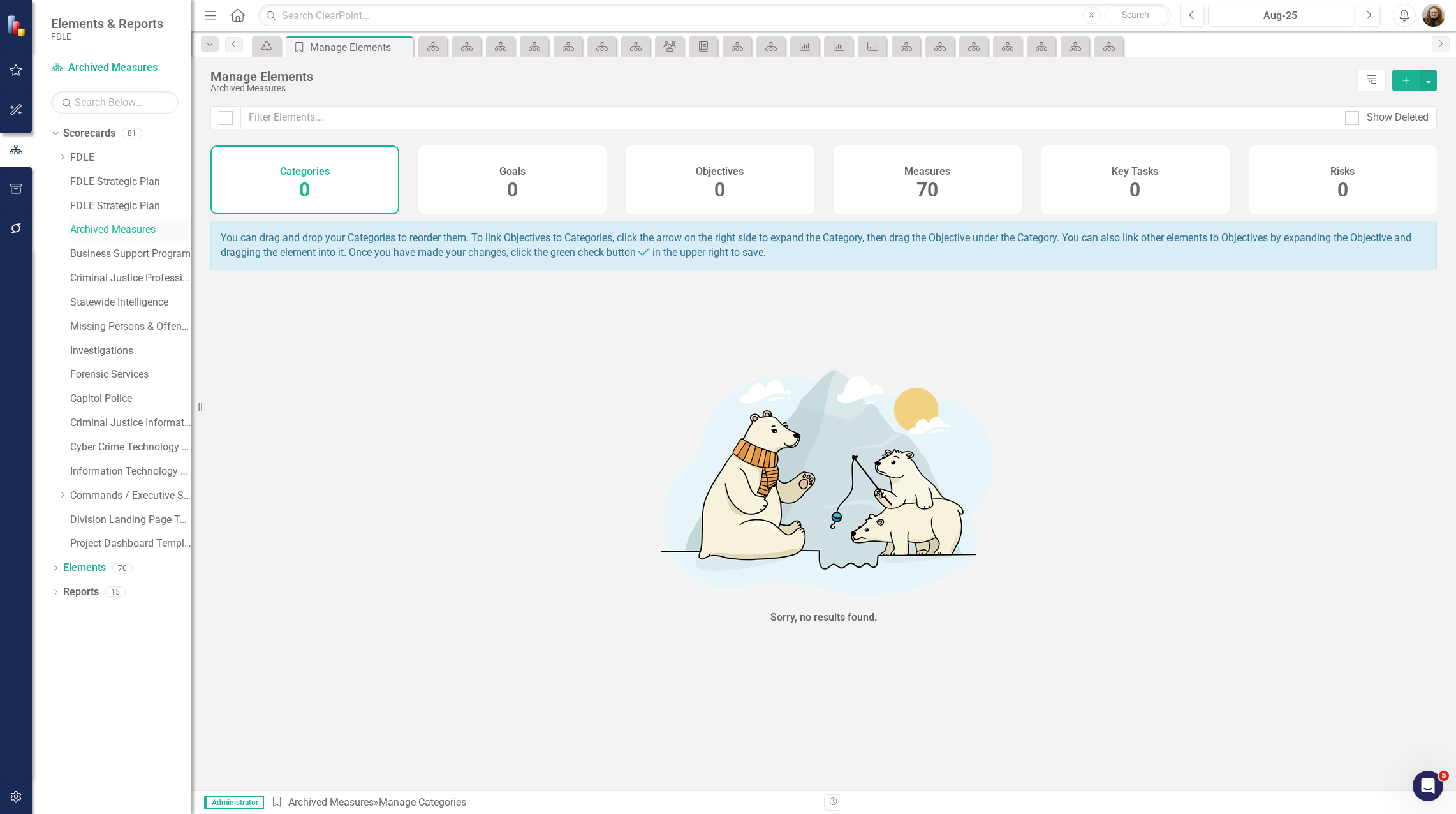
click at [106, 227] on link "Archived Measures" at bounding box center [130, 230] width 121 height 15
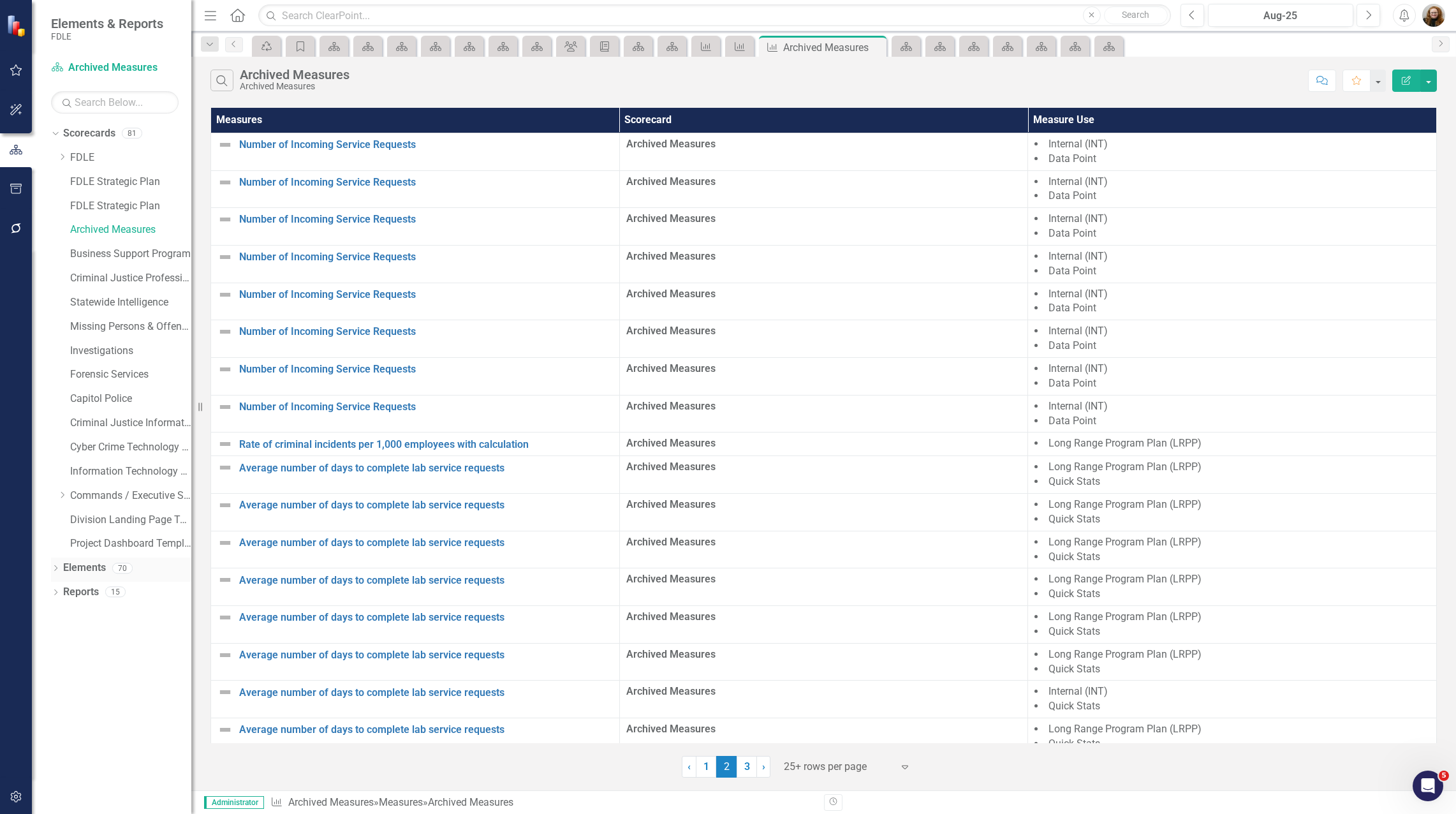
click at [72, 571] on link "Elements" at bounding box center [84, 568] width 42 height 15
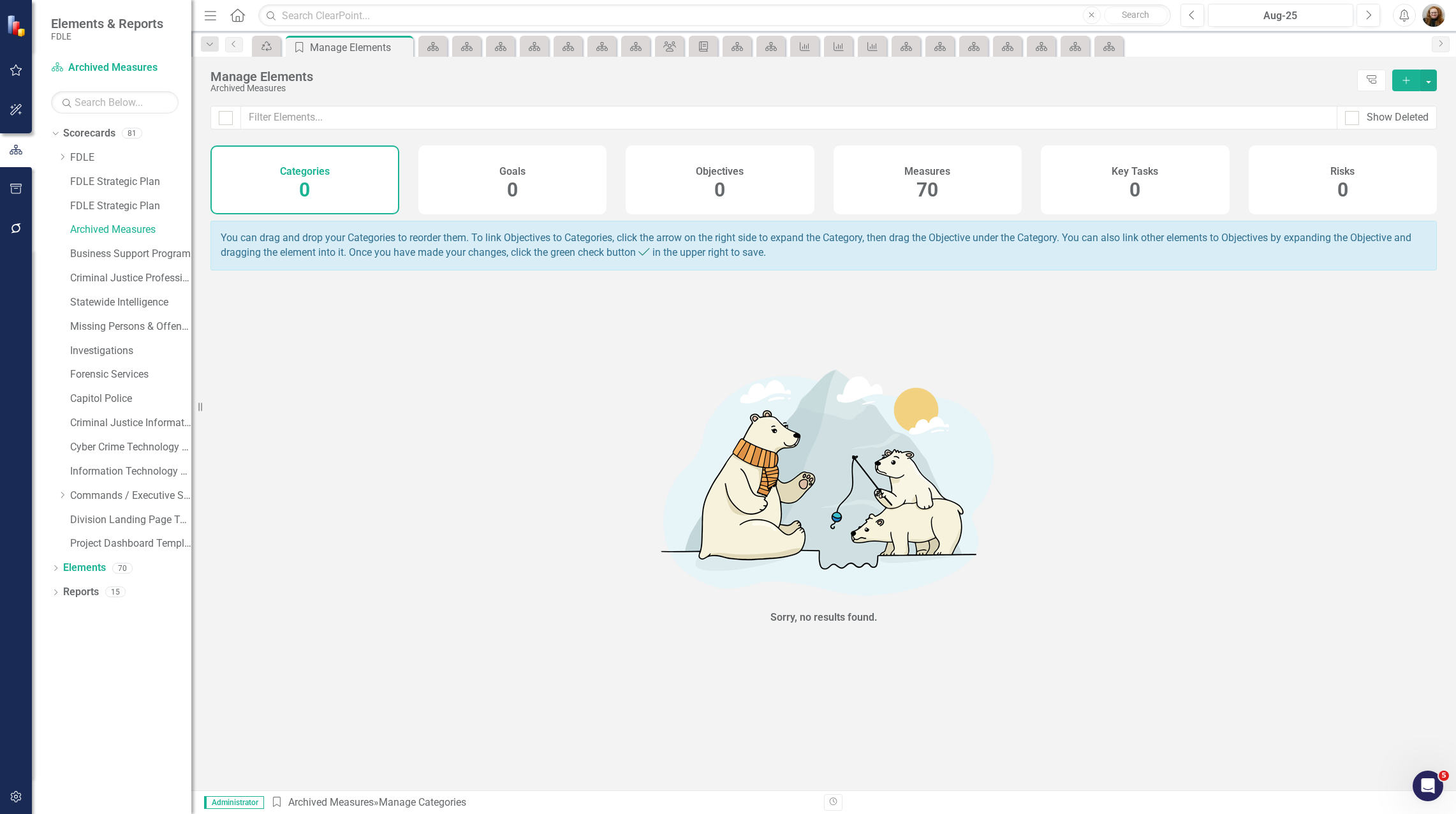
click at [931, 186] on span "70" at bounding box center [927, 190] width 22 height 23
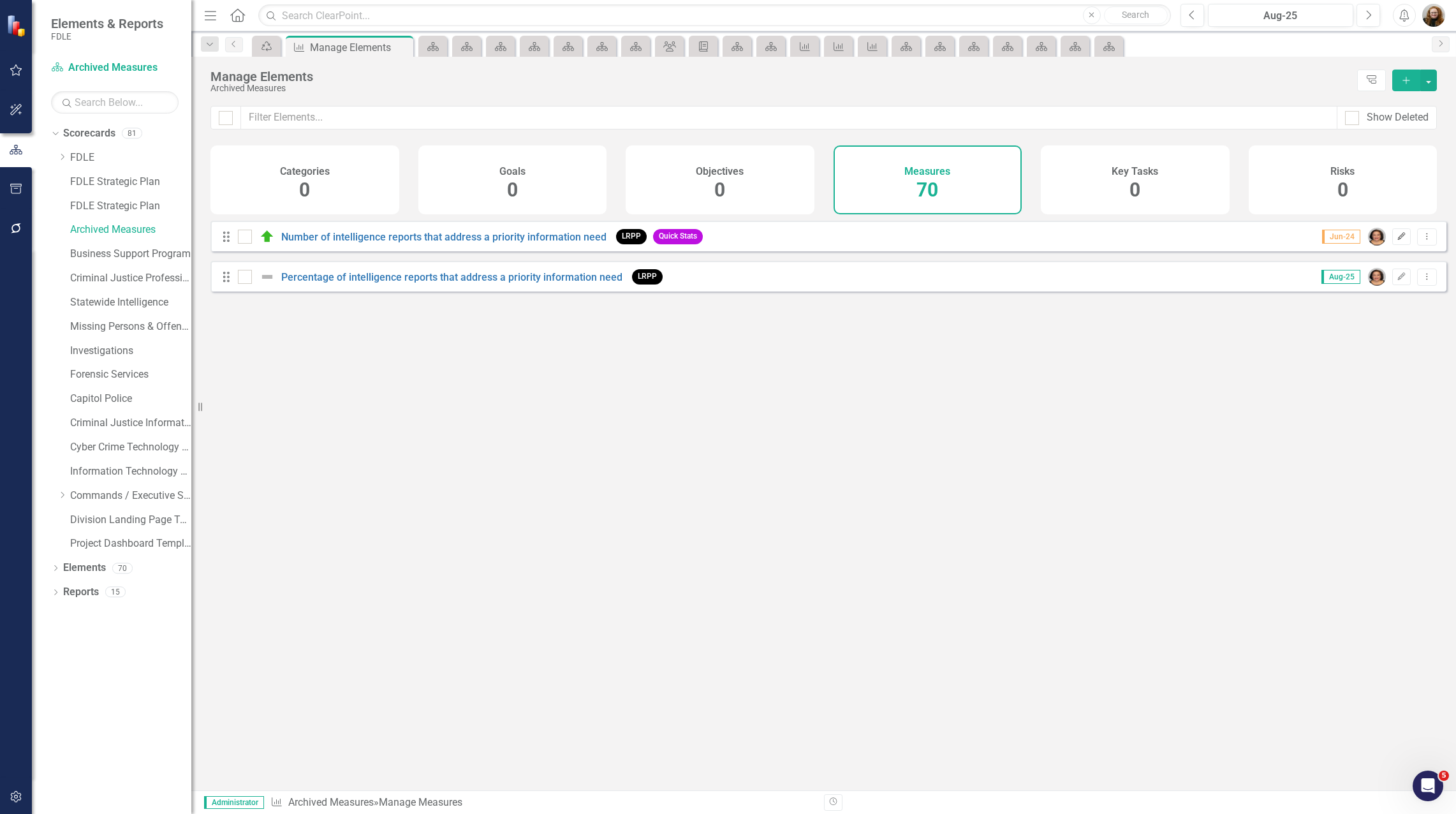
click at [1397, 241] on icon "Edit" at bounding box center [1401, 237] width 9 height 8
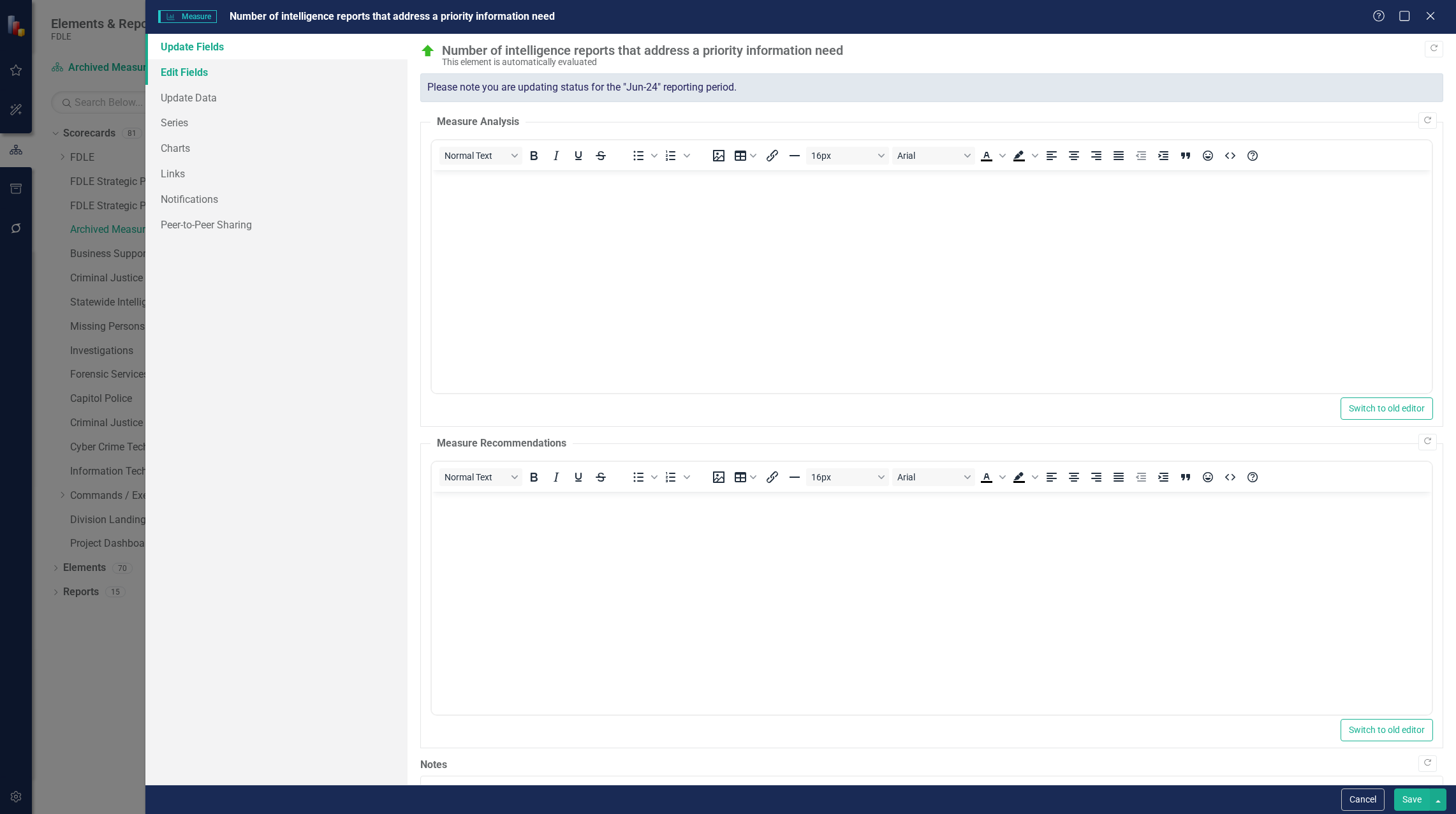
click at [186, 70] on link "Edit Fields" at bounding box center [276, 72] width 262 height 25
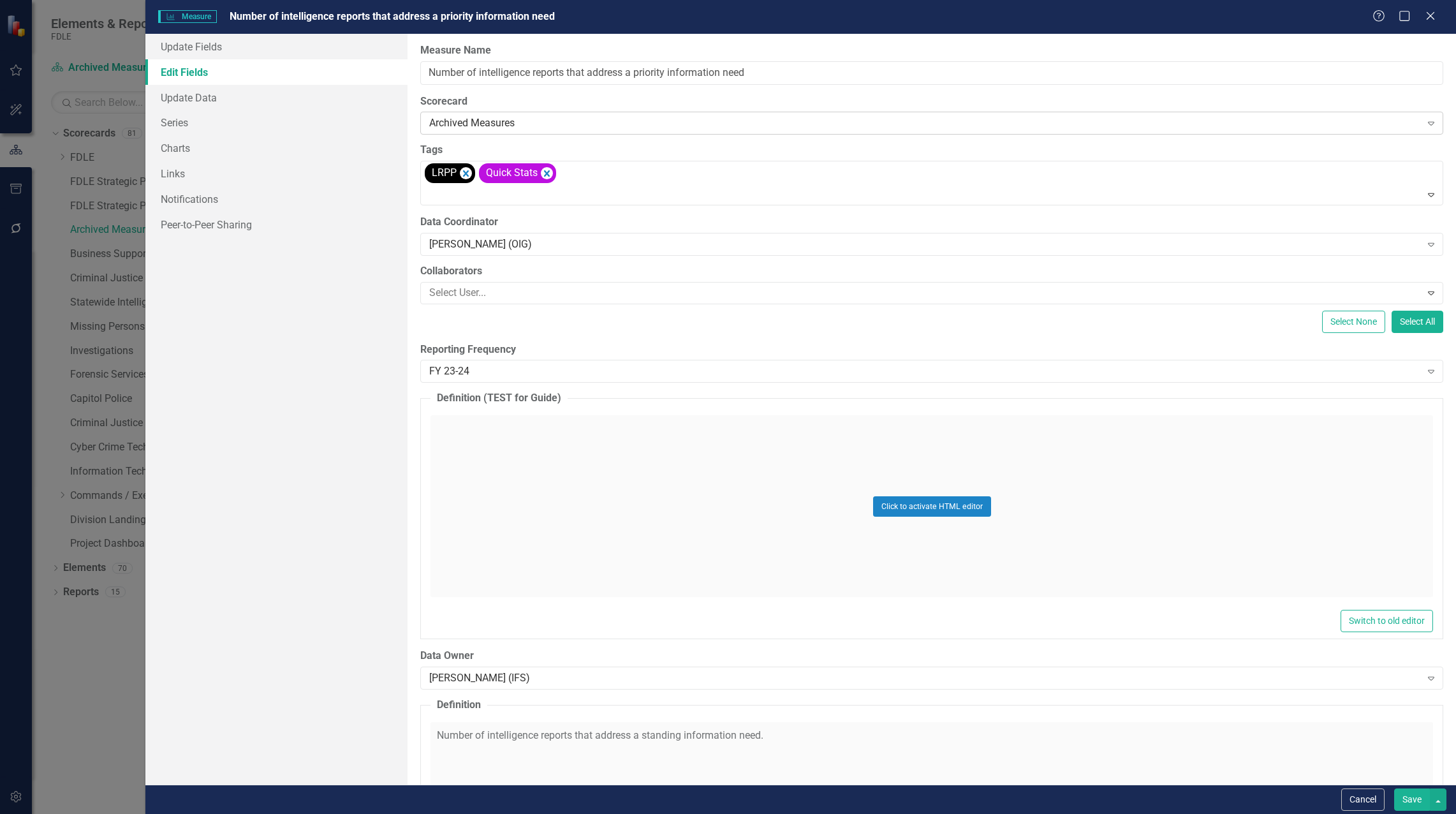
click at [508, 131] on div "Archived Measures Expand" at bounding box center [931, 123] width 1023 height 23
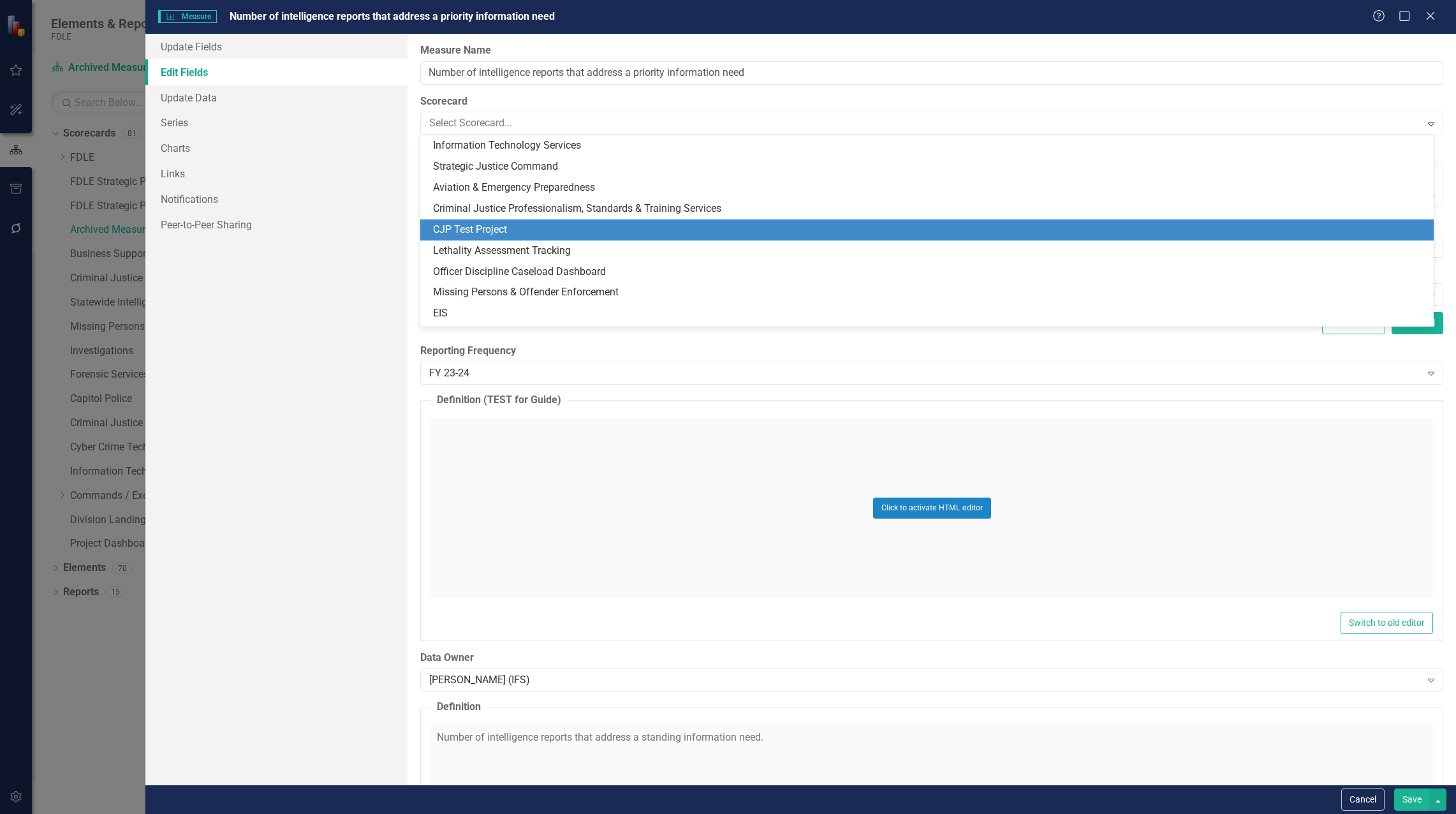
scroll to position [1504, 0]
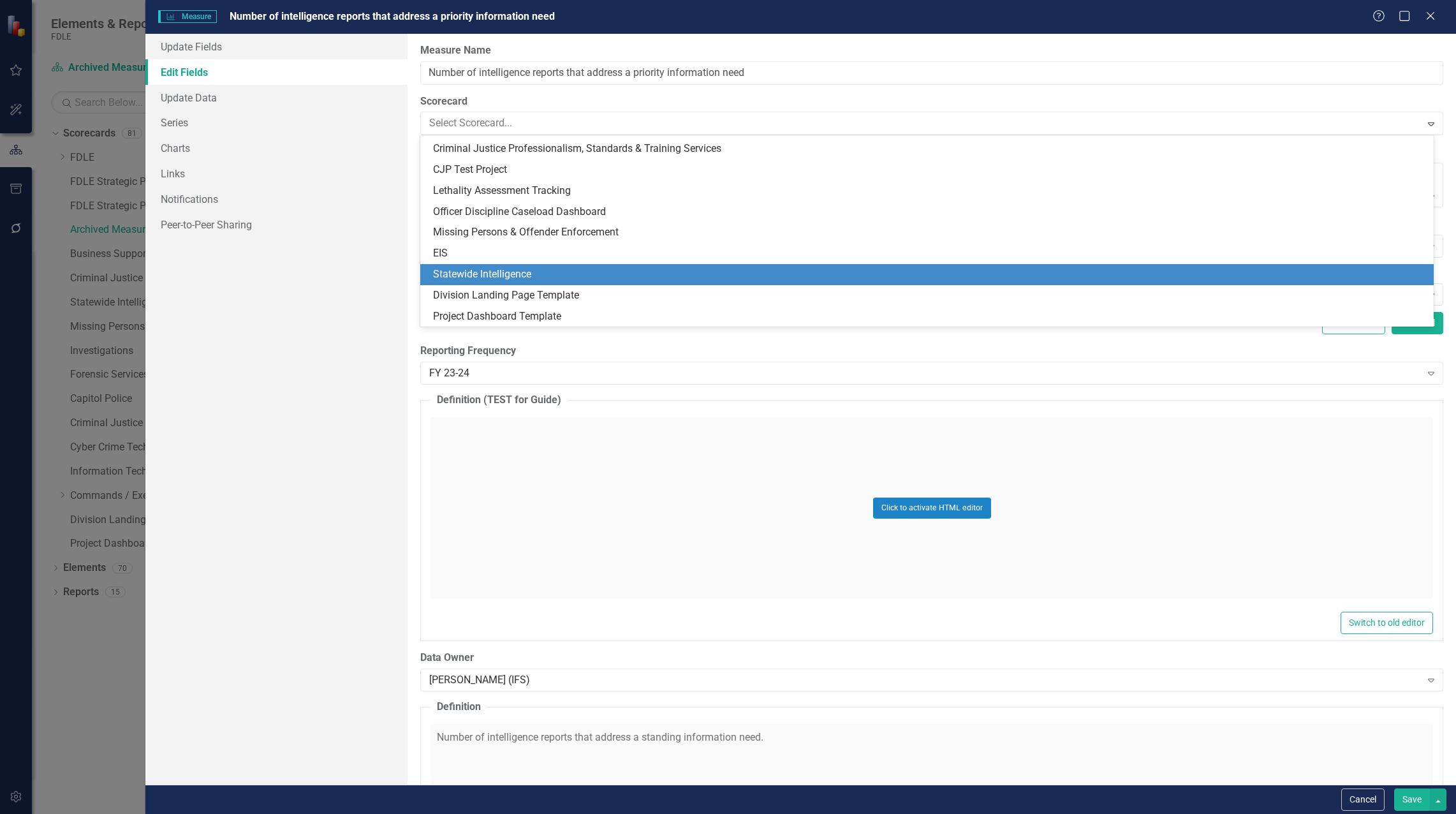
click at [503, 275] on div "Statewide Intelligence" at bounding box center [929, 274] width 993 height 15
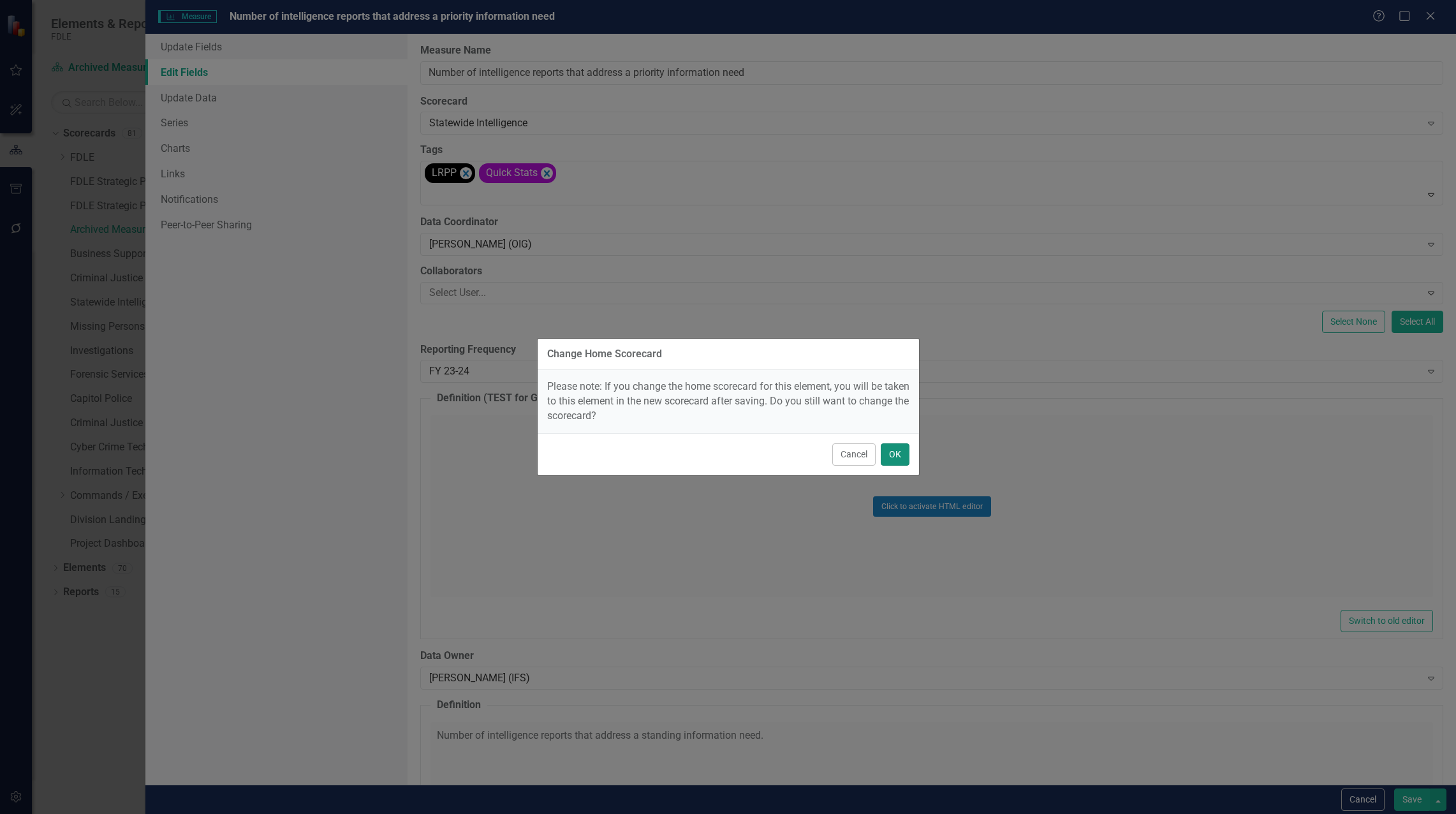
click at [889, 456] on button "OK" at bounding box center [895, 455] width 28 height 23
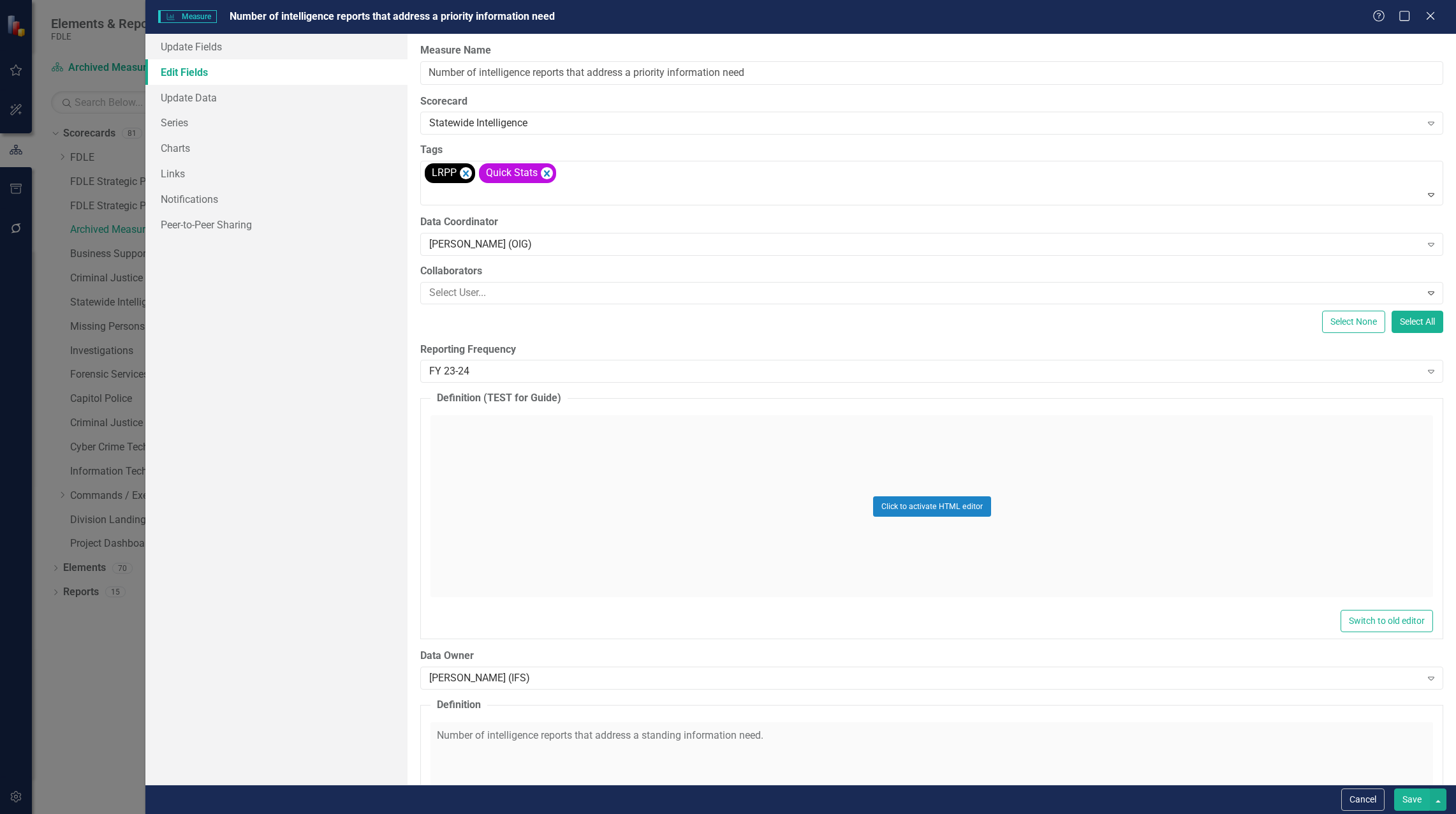
click at [1411, 800] on button "Save" at bounding box center [1413, 800] width 36 height 23
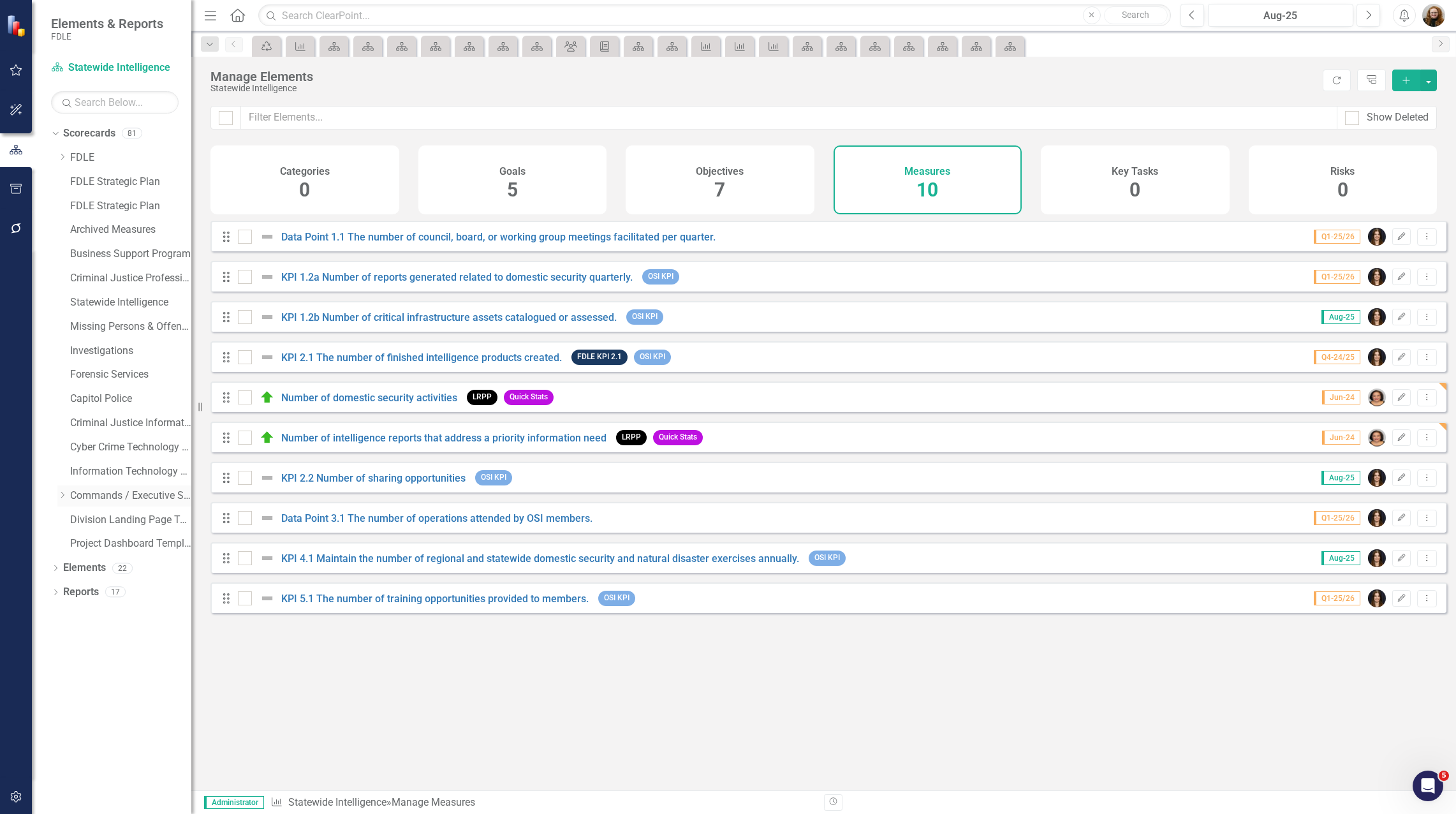
click at [63, 493] on icon "Dropdown" at bounding box center [62, 495] width 9 height 8
click at [75, 591] on icon "Dropdown" at bounding box center [75, 591] width 9 height 8
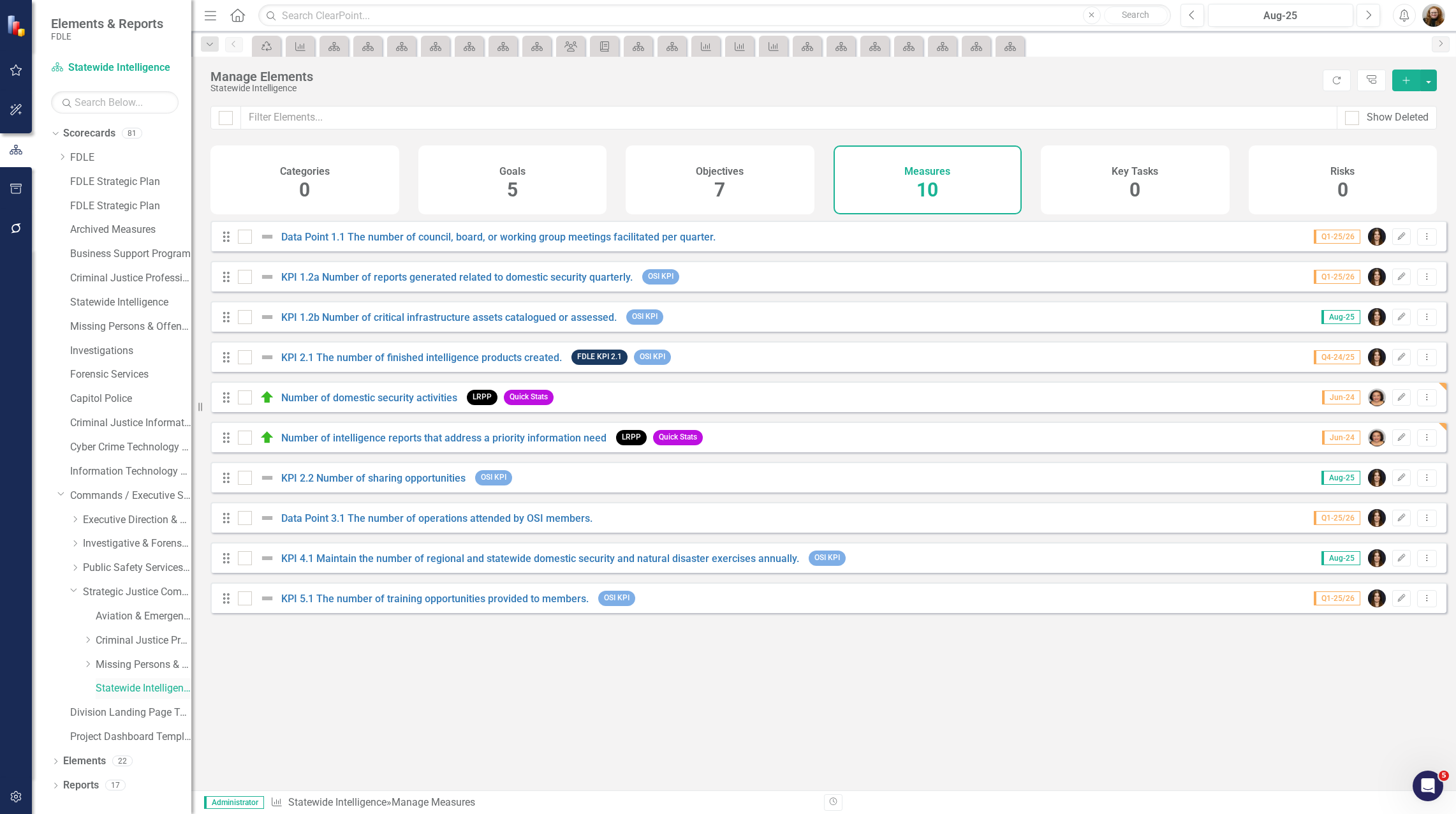
click at [119, 688] on link "Statewide Intelligence" at bounding box center [142, 689] width 95 height 15
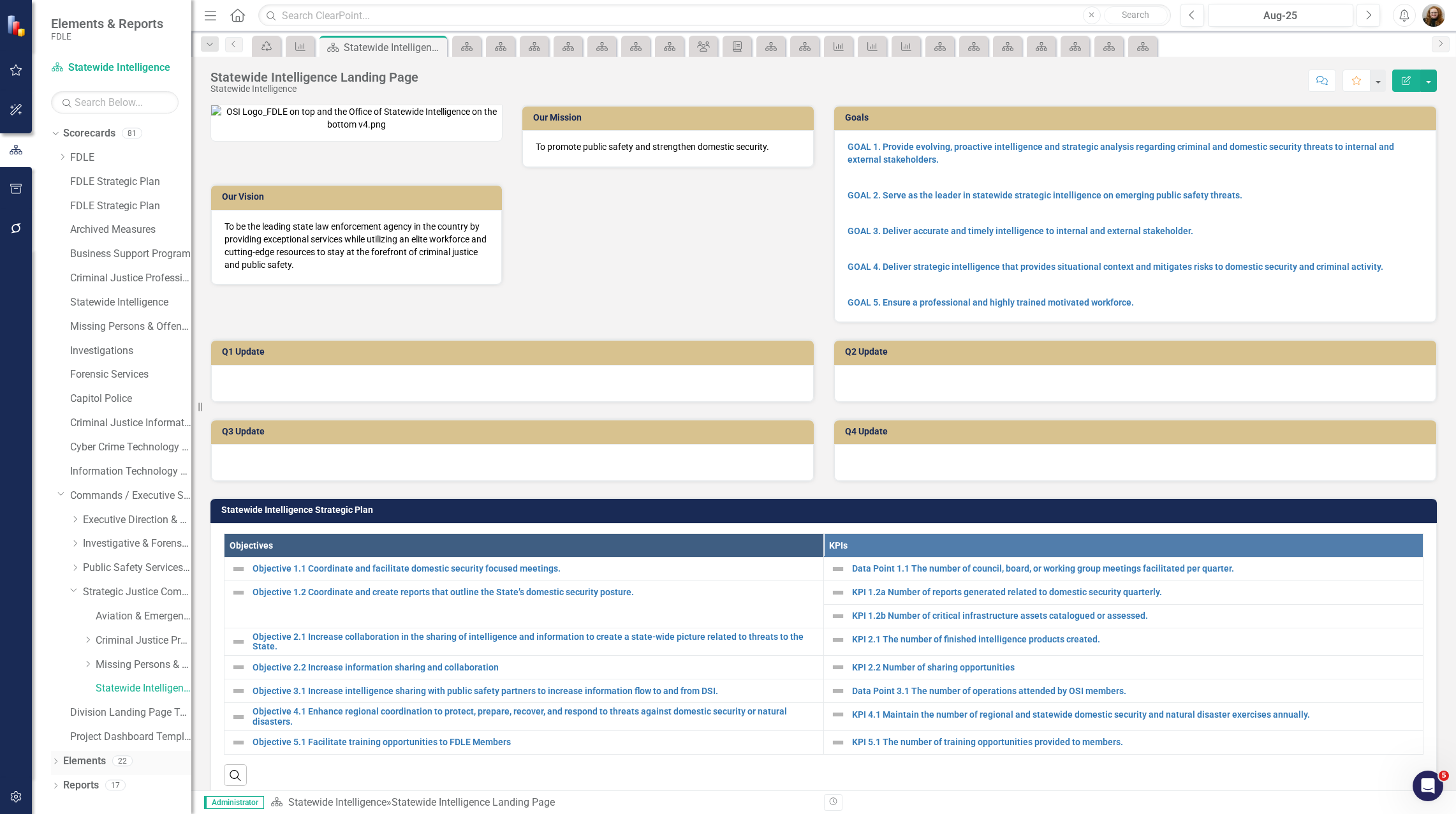
click at [96, 760] on link "Elements" at bounding box center [84, 761] width 42 height 15
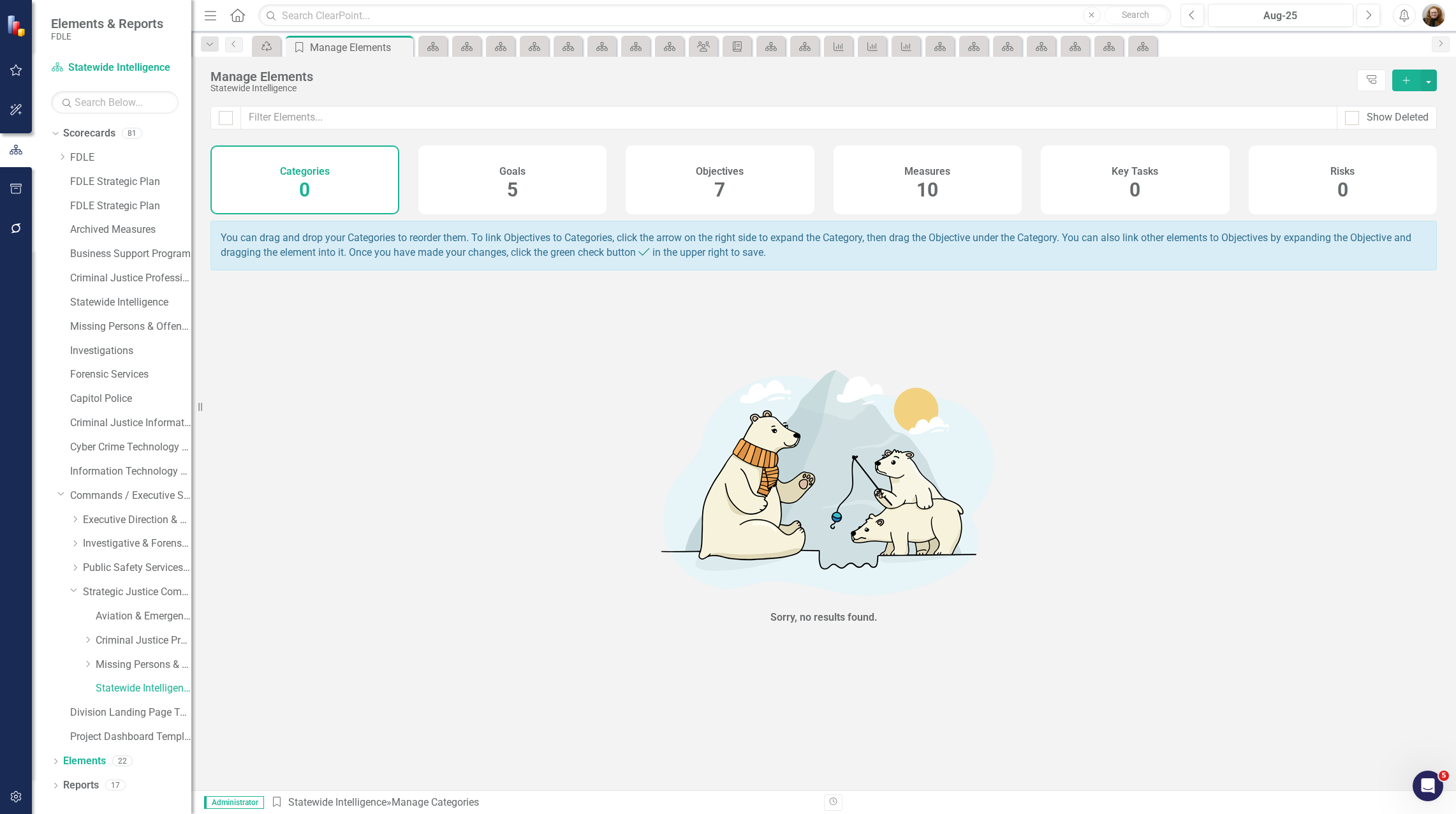
click at [929, 172] on h4 "Measures" at bounding box center [928, 172] width 46 height 11
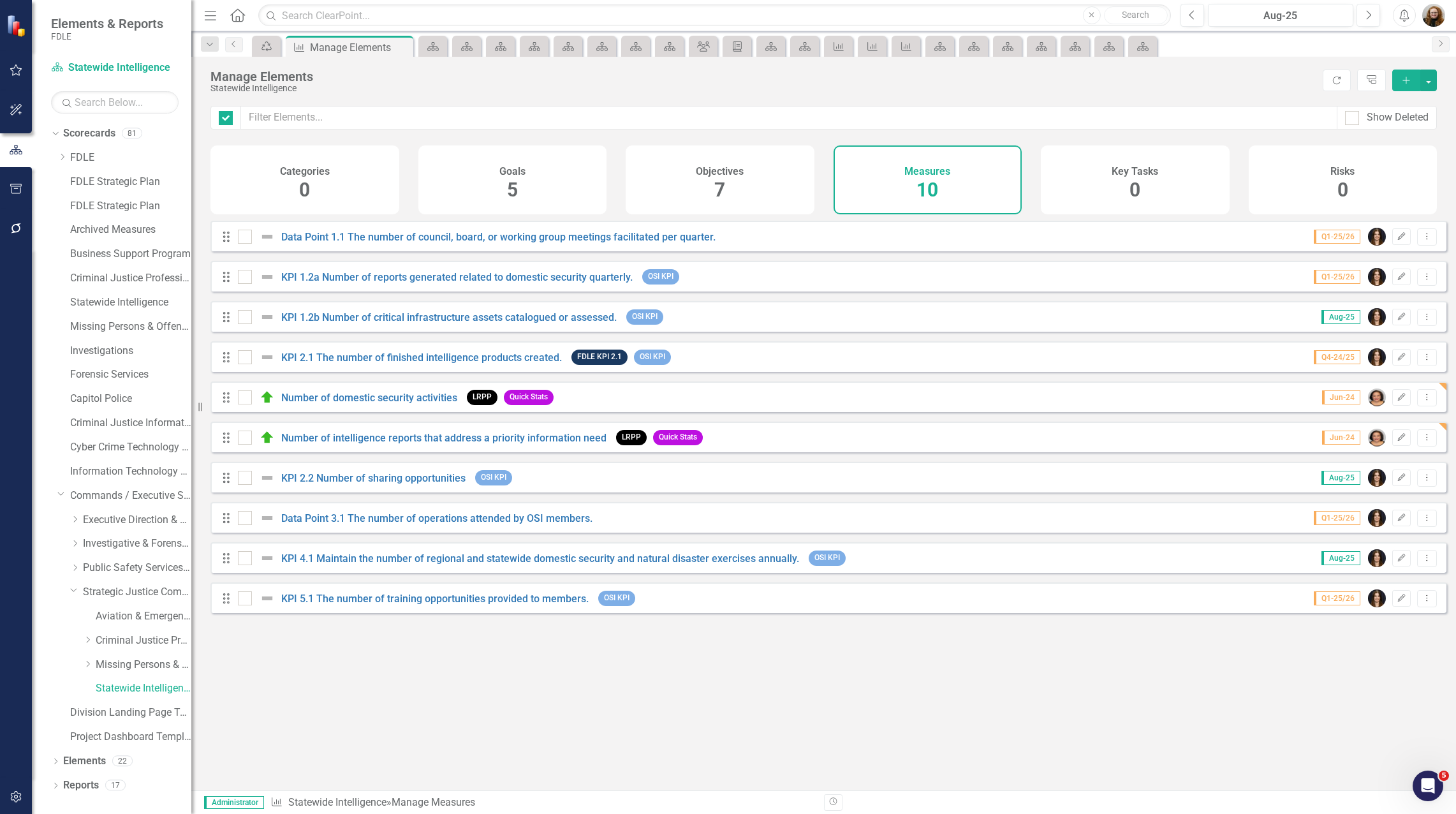
checkbox input "false"
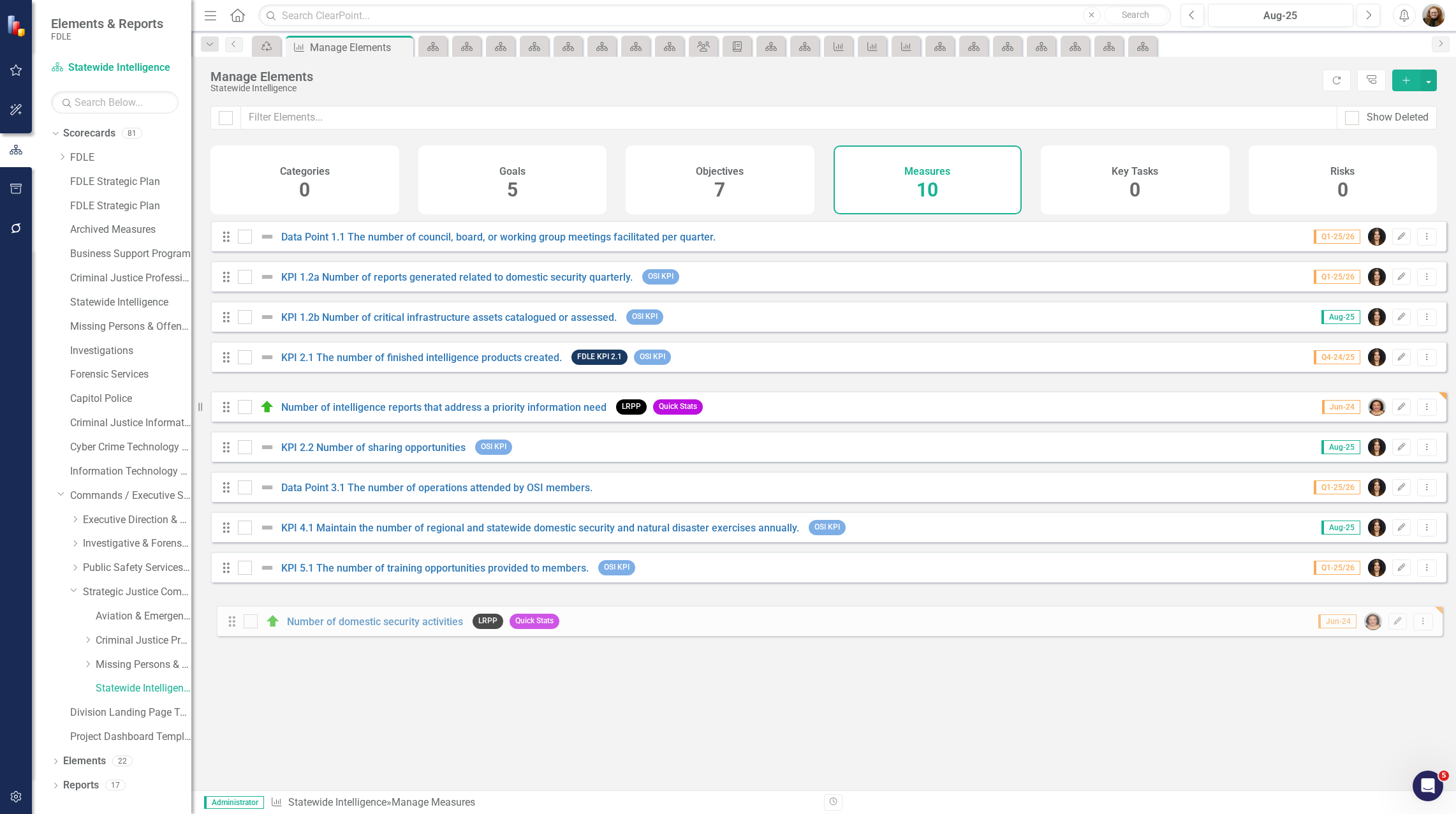
drag, startPoint x: 225, startPoint y: 408, endPoint x: 230, endPoint y: 623, distance: 215.1
click at [230, 623] on form "Drag Data Point 1.1 The number of council, board, or working group meetings fac…" at bounding box center [828, 422] width 1236 height 402
drag, startPoint x: 226, startPoint y: 406, endPoint x: 214, endPoint y: 623, distance: 217.3
click at [214, 623] on form "Drag Data Point 1.1 The number of council, board, or working group meetings fac…" at bounding box center [828, 422] width 1236 height 402
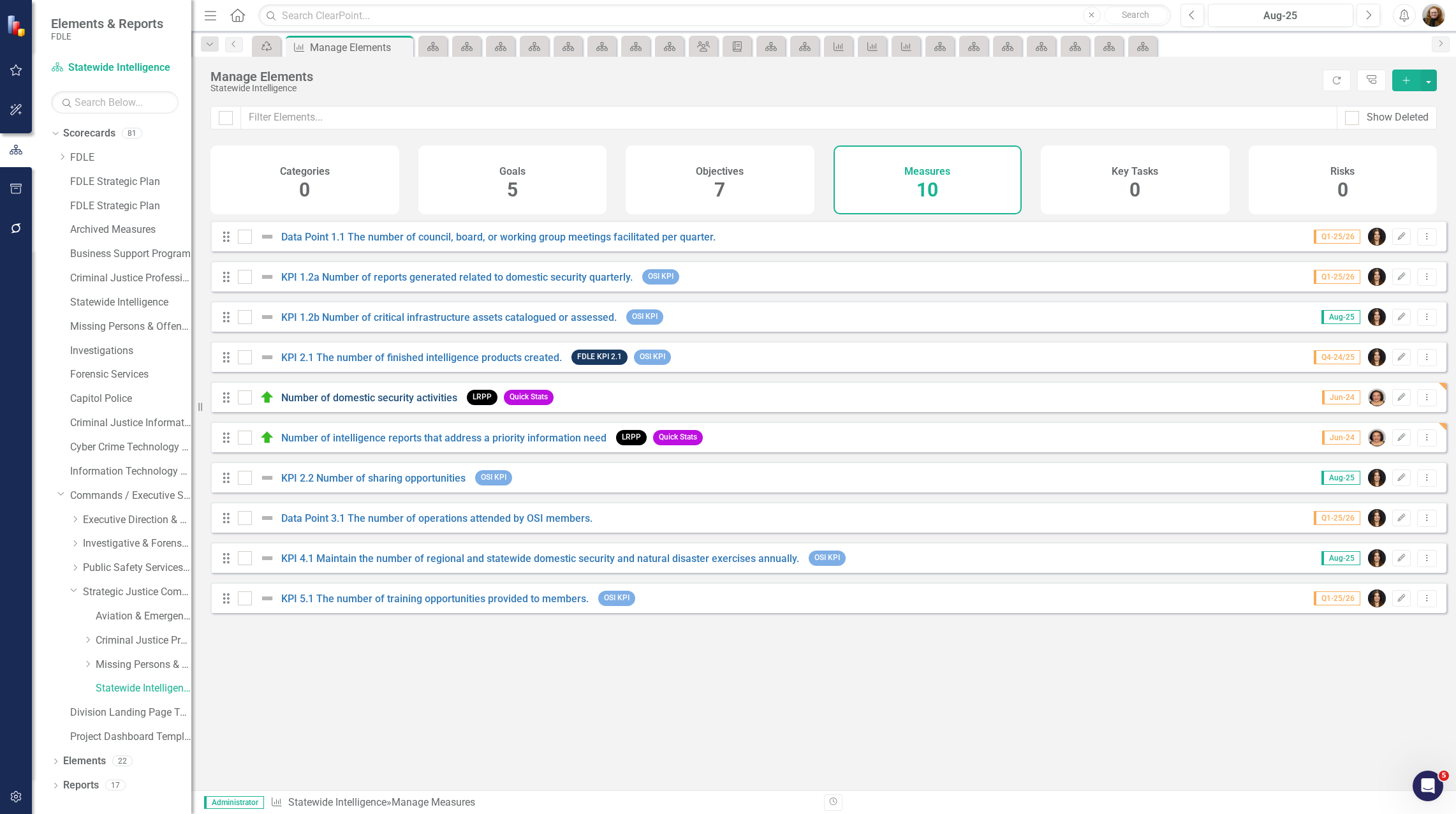
click at [309, 404] on link "Number of domestic security activities" at bounding box center [369, 397] width 176 height 12
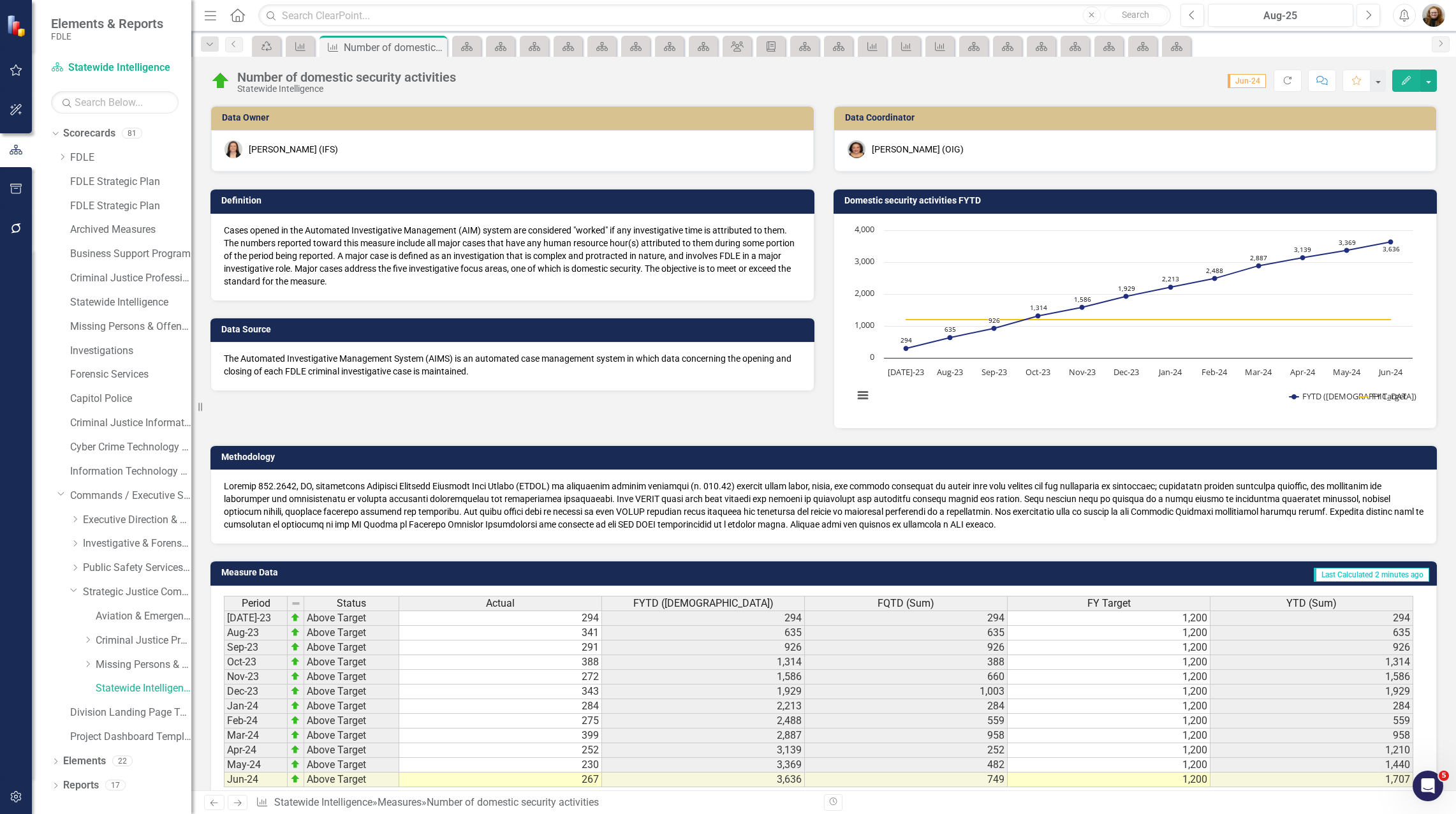
click at [377, 121] on h3 "Data Owner" at bounding box center [514, 118] width 586 height 9
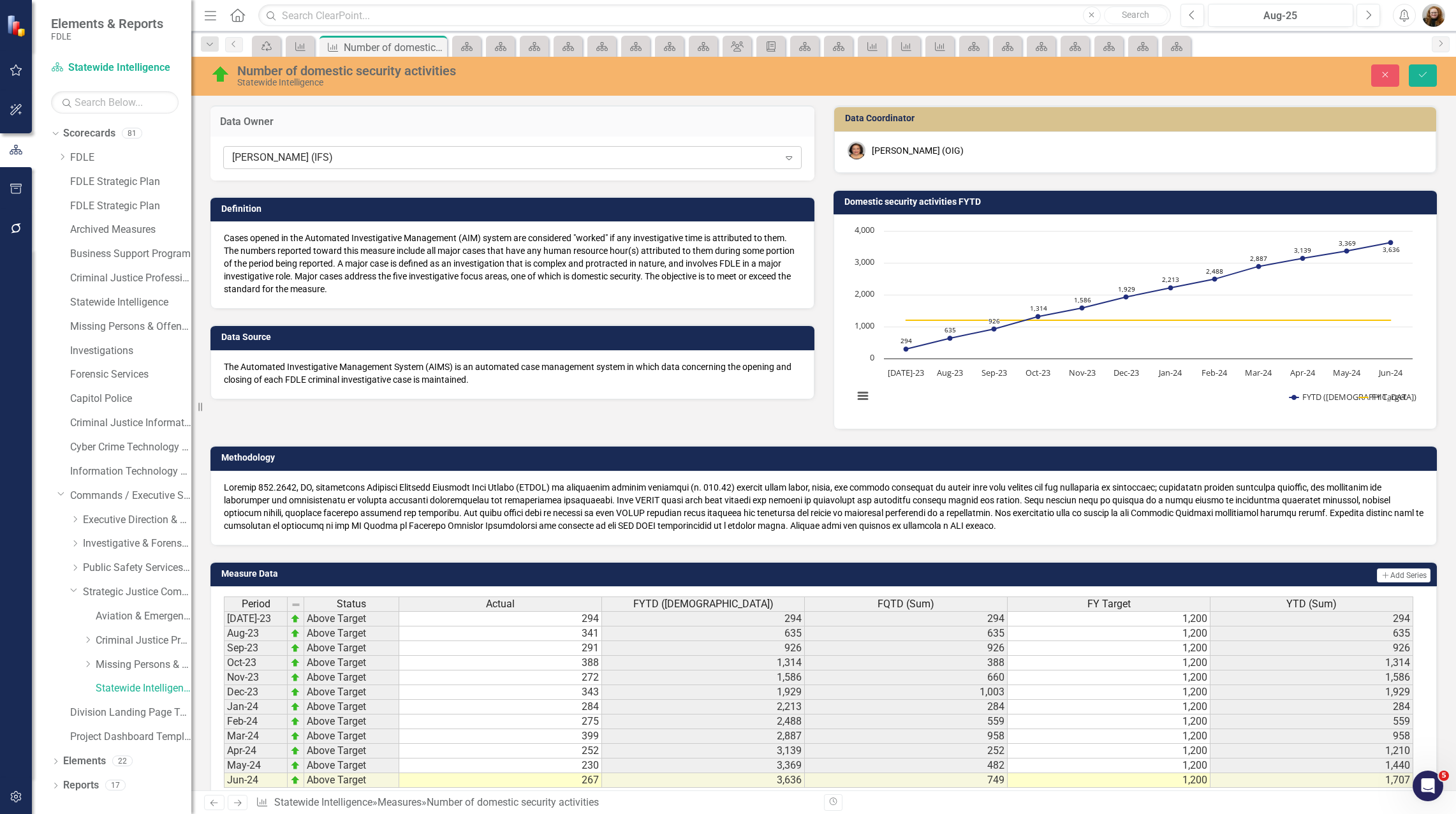
click at [326, 157] on div "Erica Elliott (IFS)" at bounding box center [505, 158] width 546 height 15
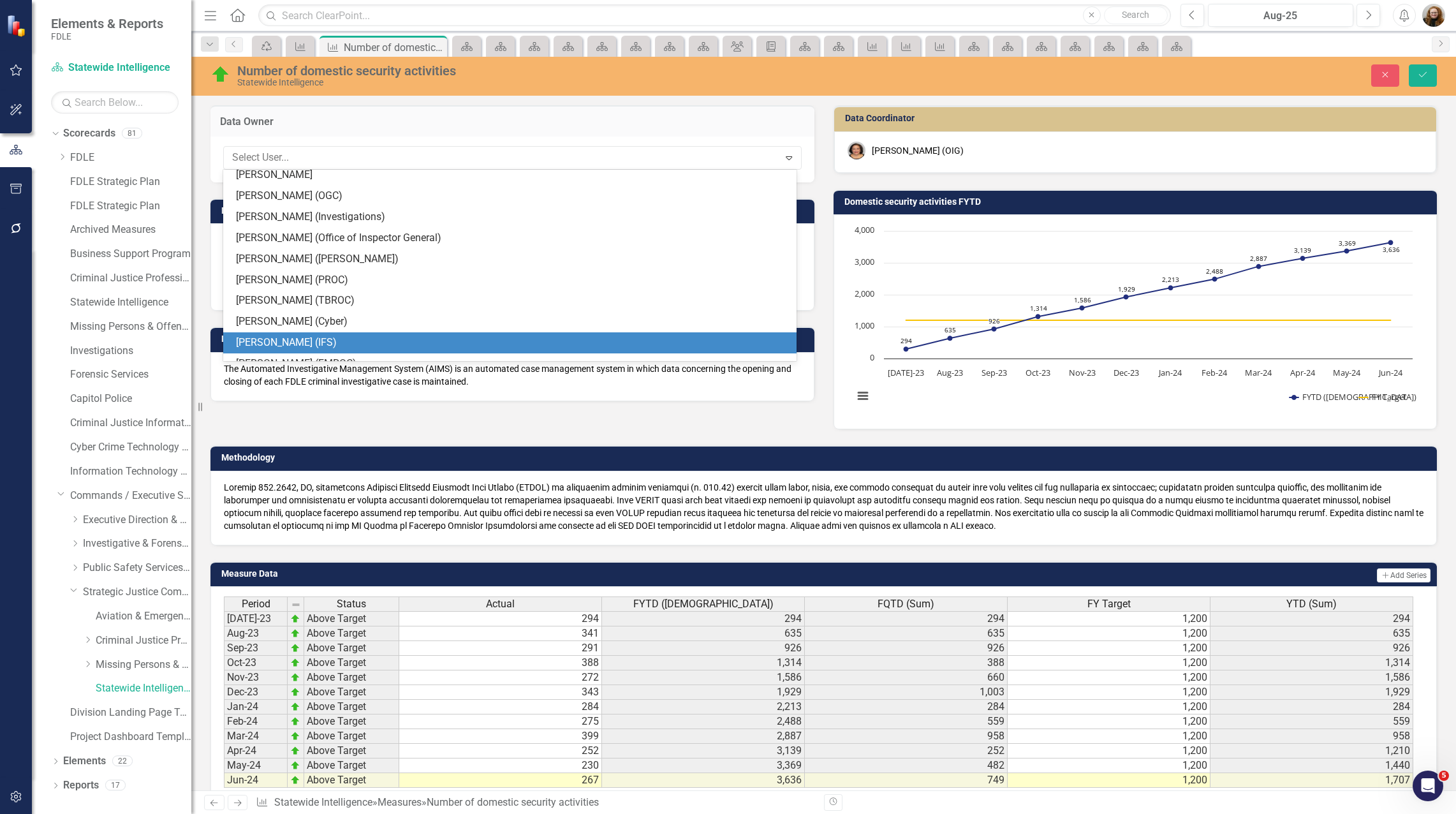
scroll to position [1026, 0]
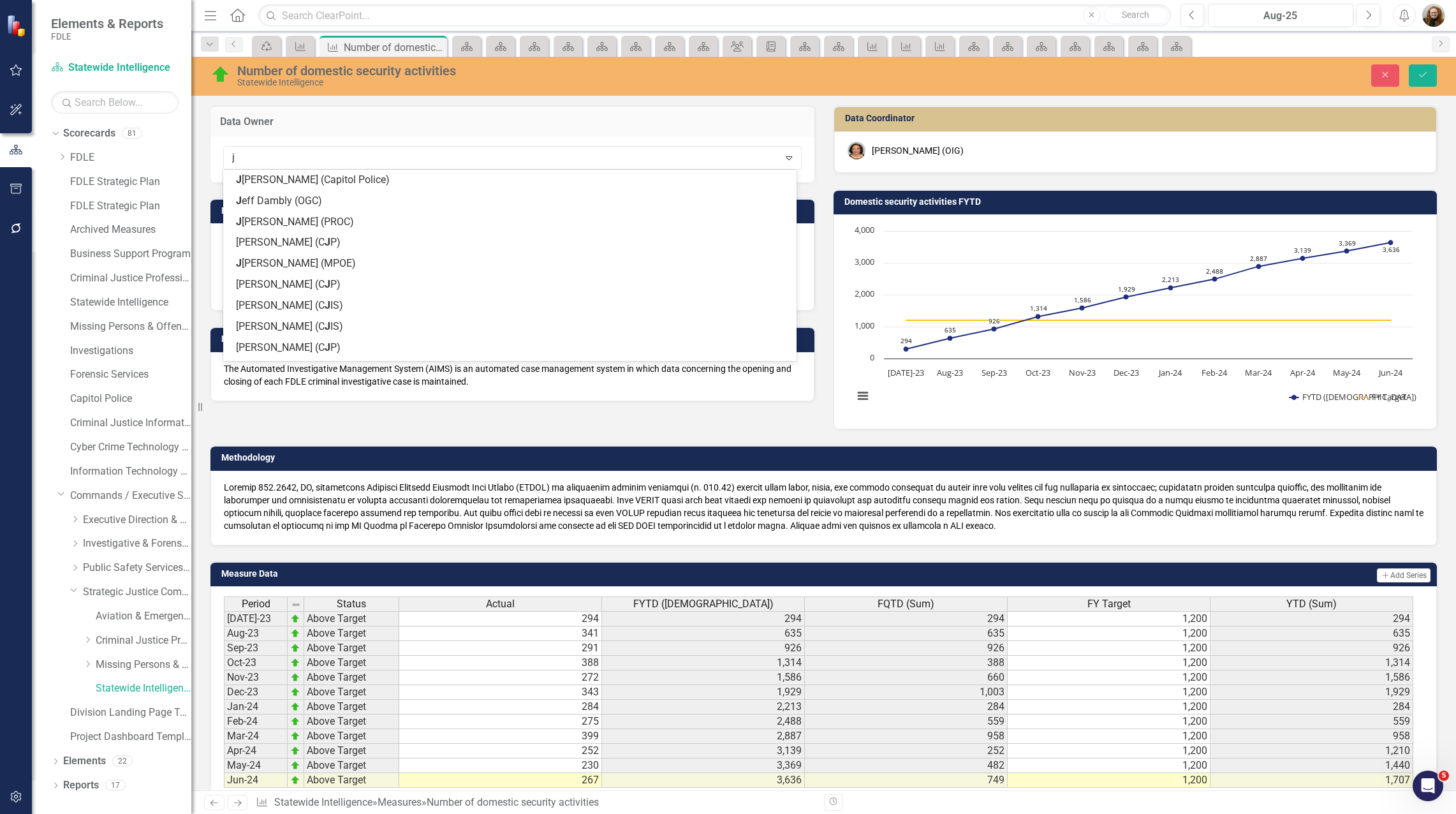
type input "jo"
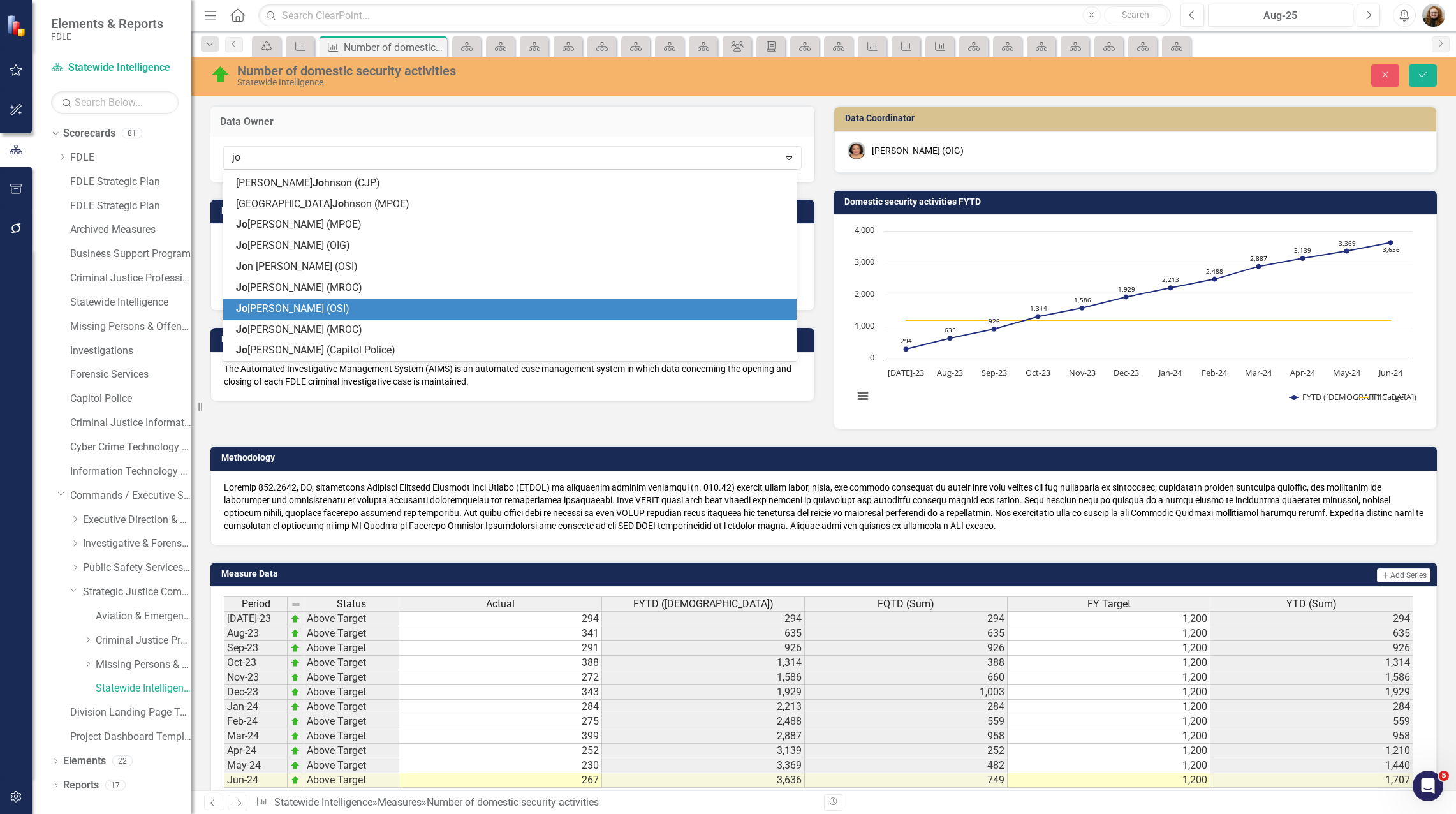
click at [280, 310] on span "Jo hn Rothwell (OSI)" at bounding box center [293, 307] width 113 height 12
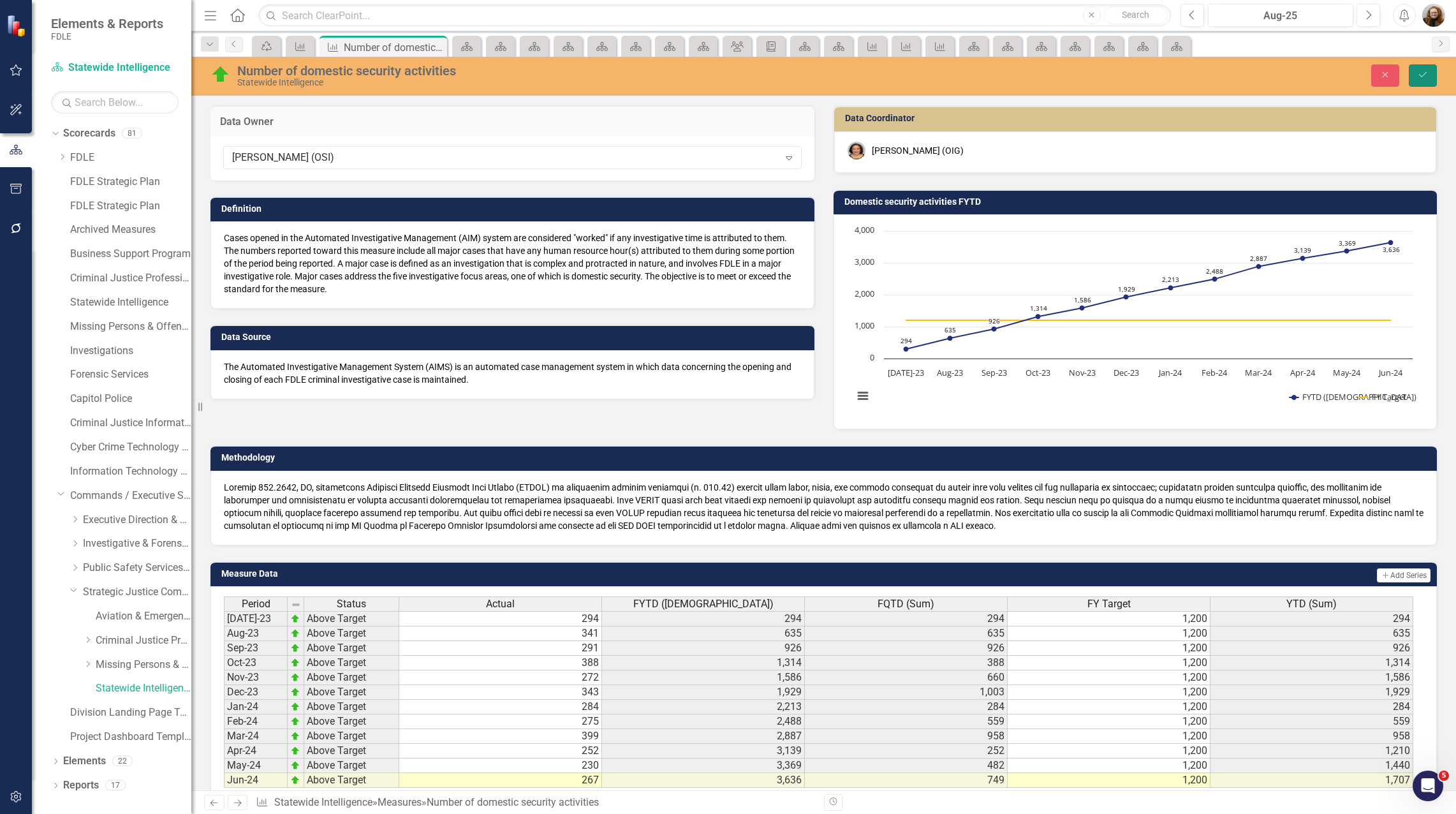
click at [1423, 74] on icon "Save" at bounding box center [1423, 74] width 11 height 8
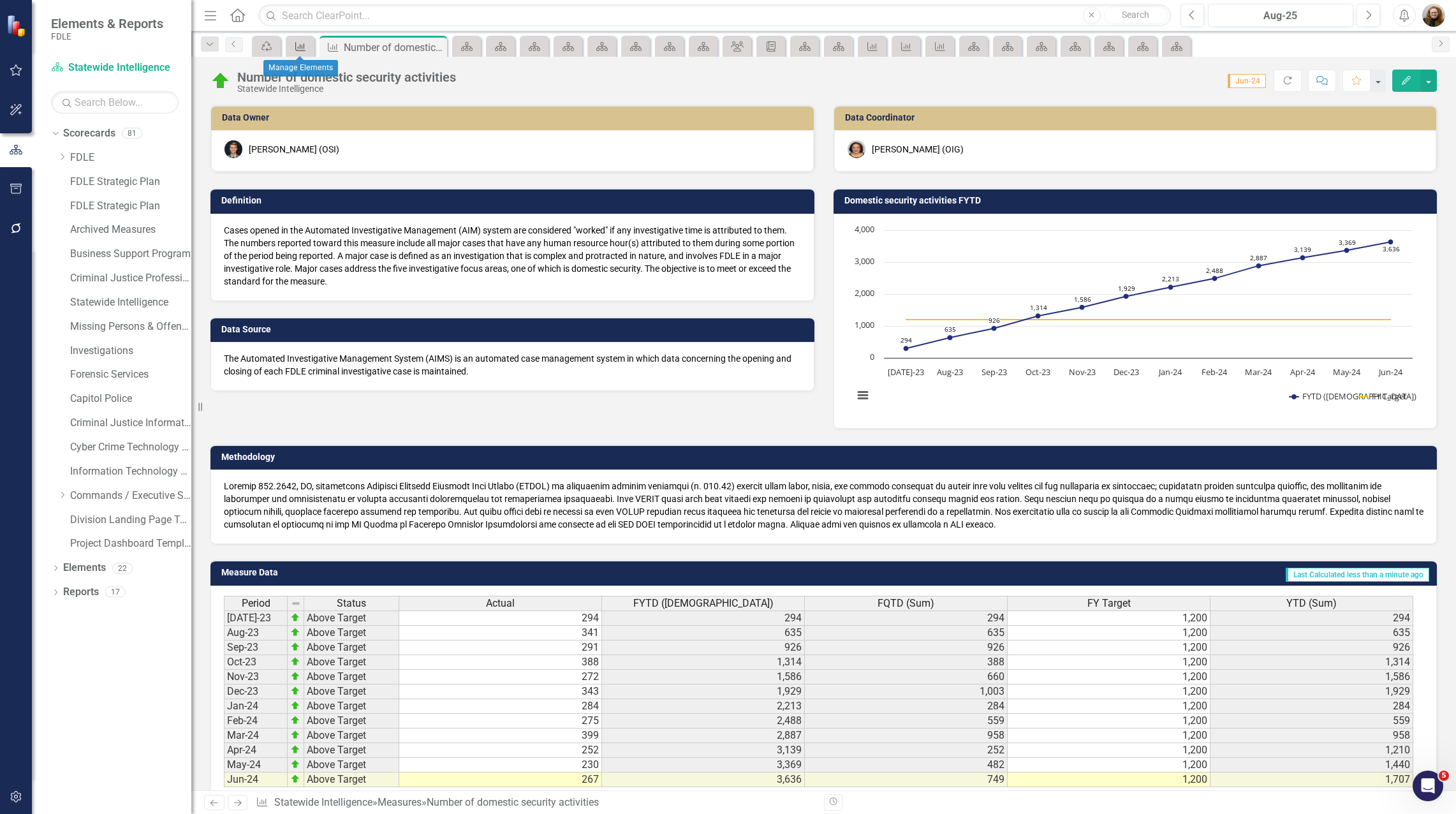
click at [303, 44] on icon "Measure" at bounding box center [301, 46] width 13 height 10
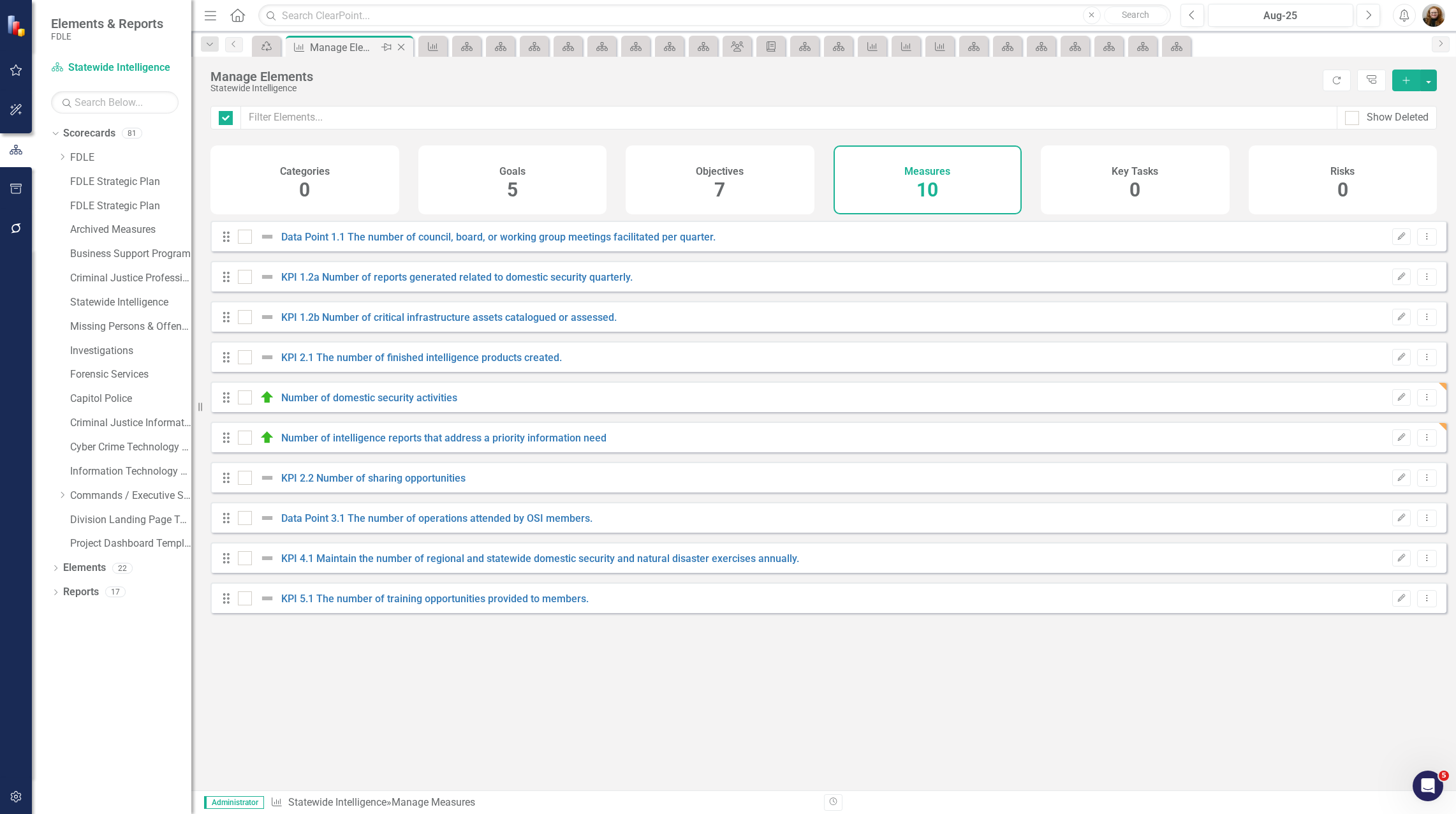
checkbox input "false"
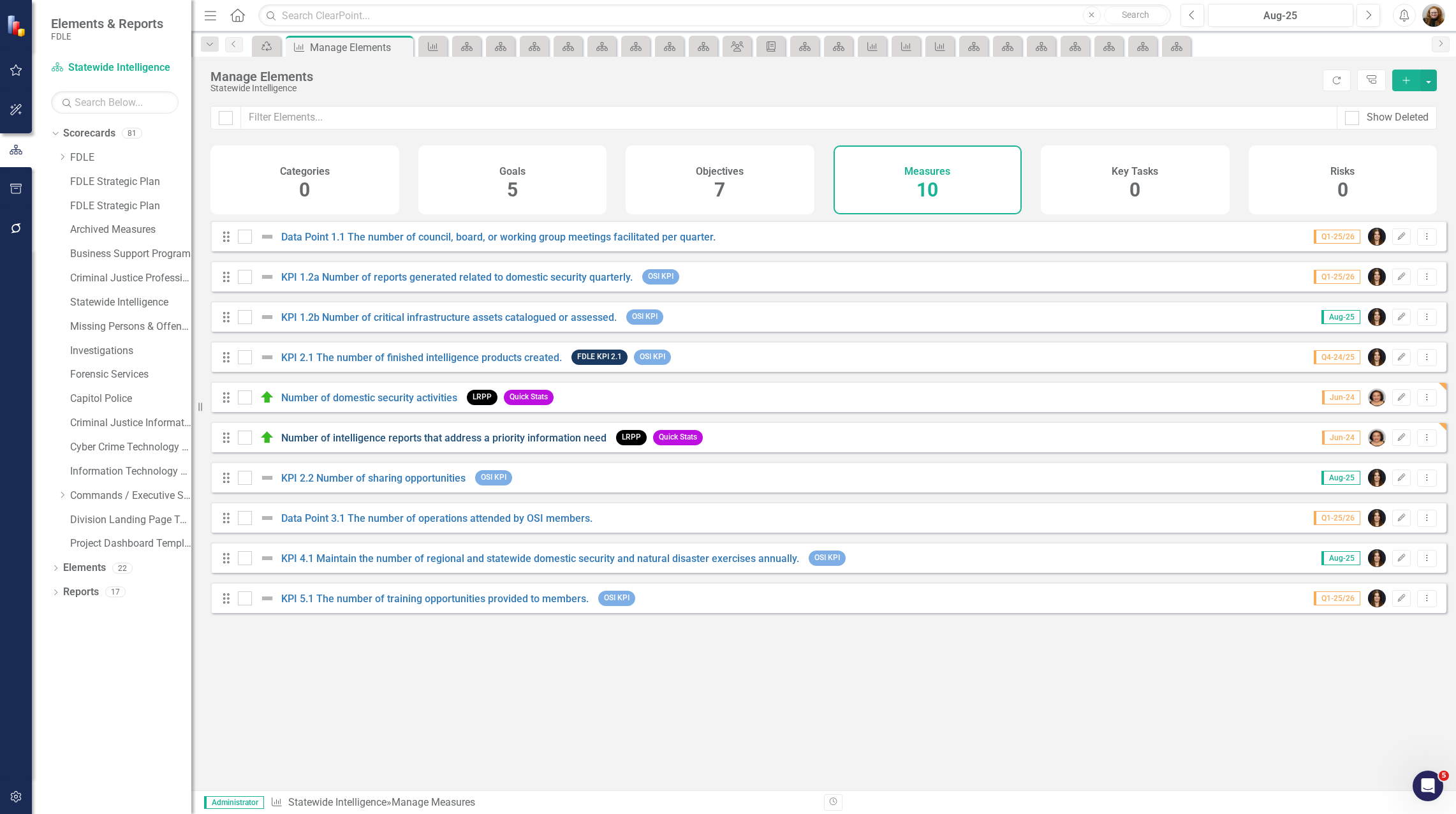
click at [364, 443] on link "Number of intelligence reports that address a priority information need" at bounding box center [443, 438] width 326 height 12
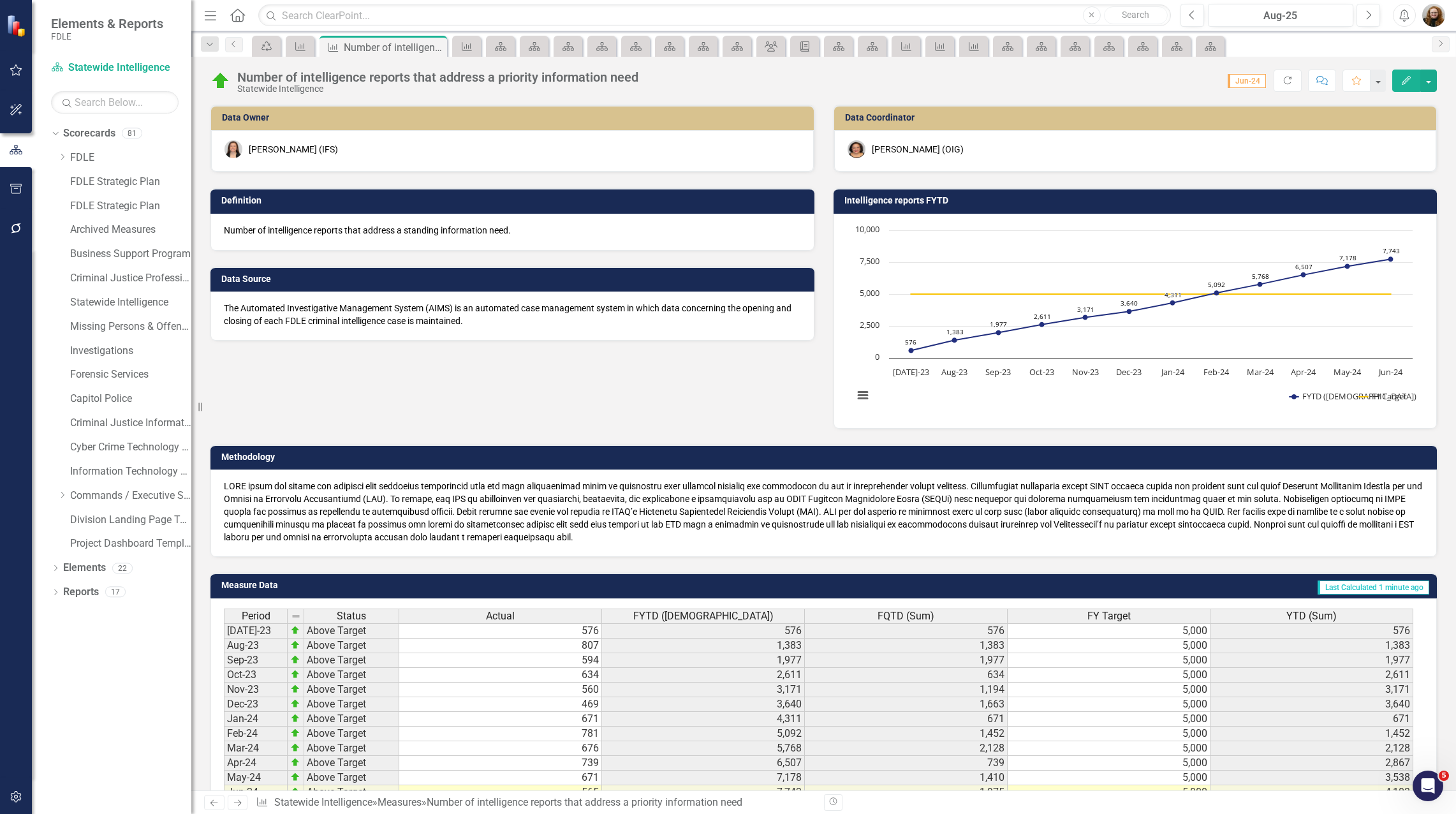
click at [282, 150] on div "Erica Elliott (IFS)" at bounding box center [293, 149] width 90 height 13
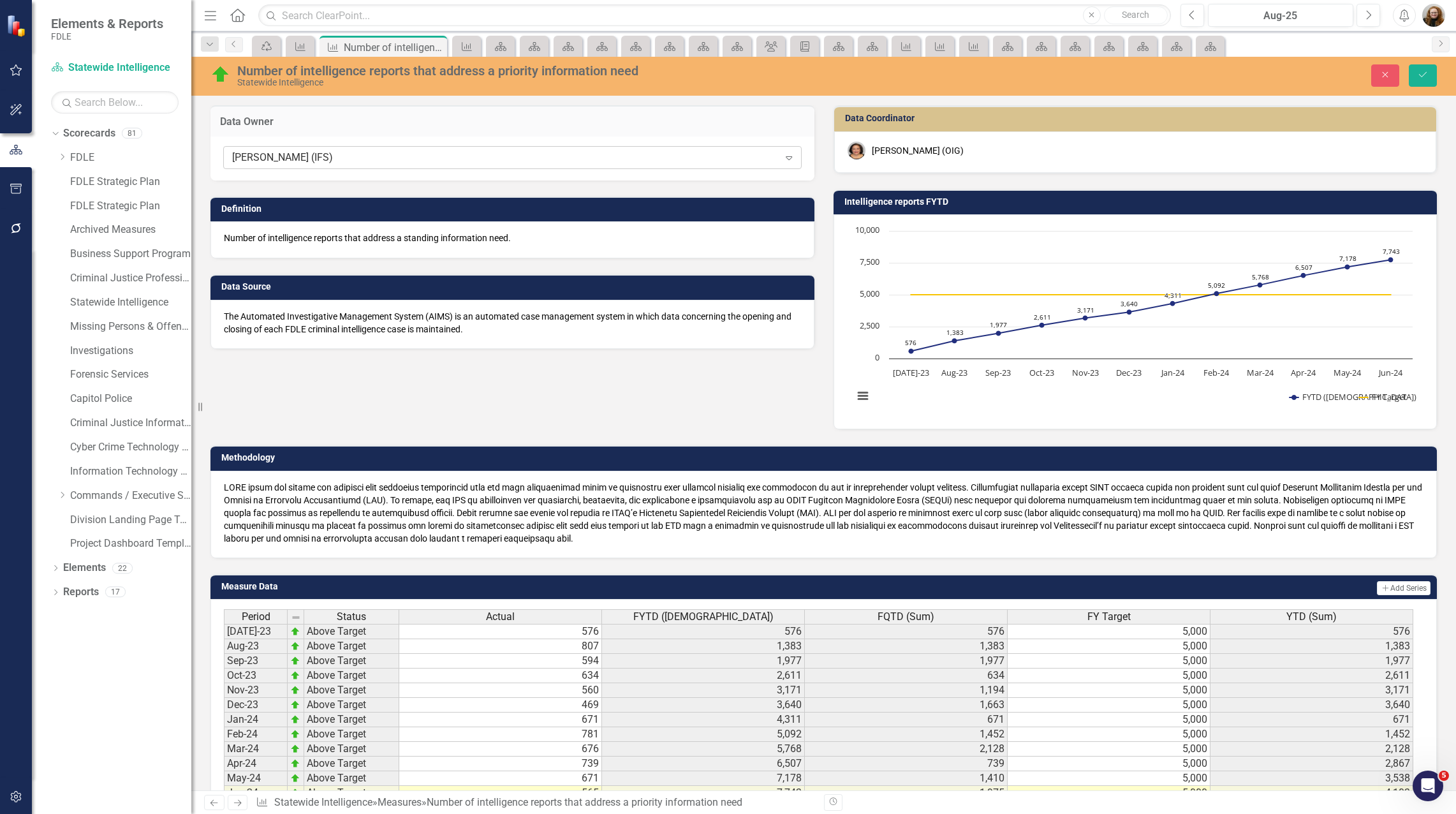
click at [271, 155] on div "Erica Elliott (IFS)" at bounding box center [505, 158] width 546 height 15
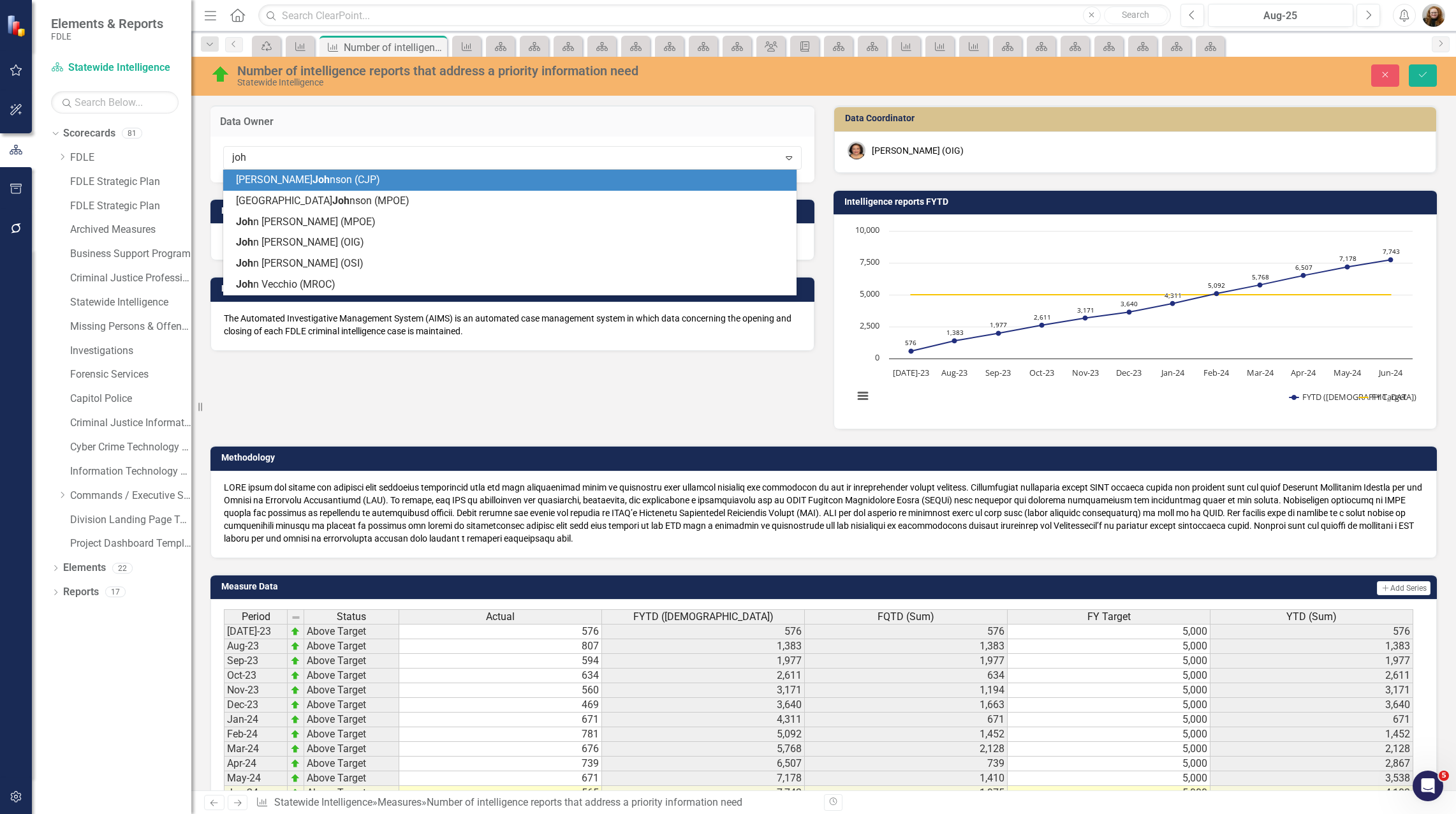
type input "john"
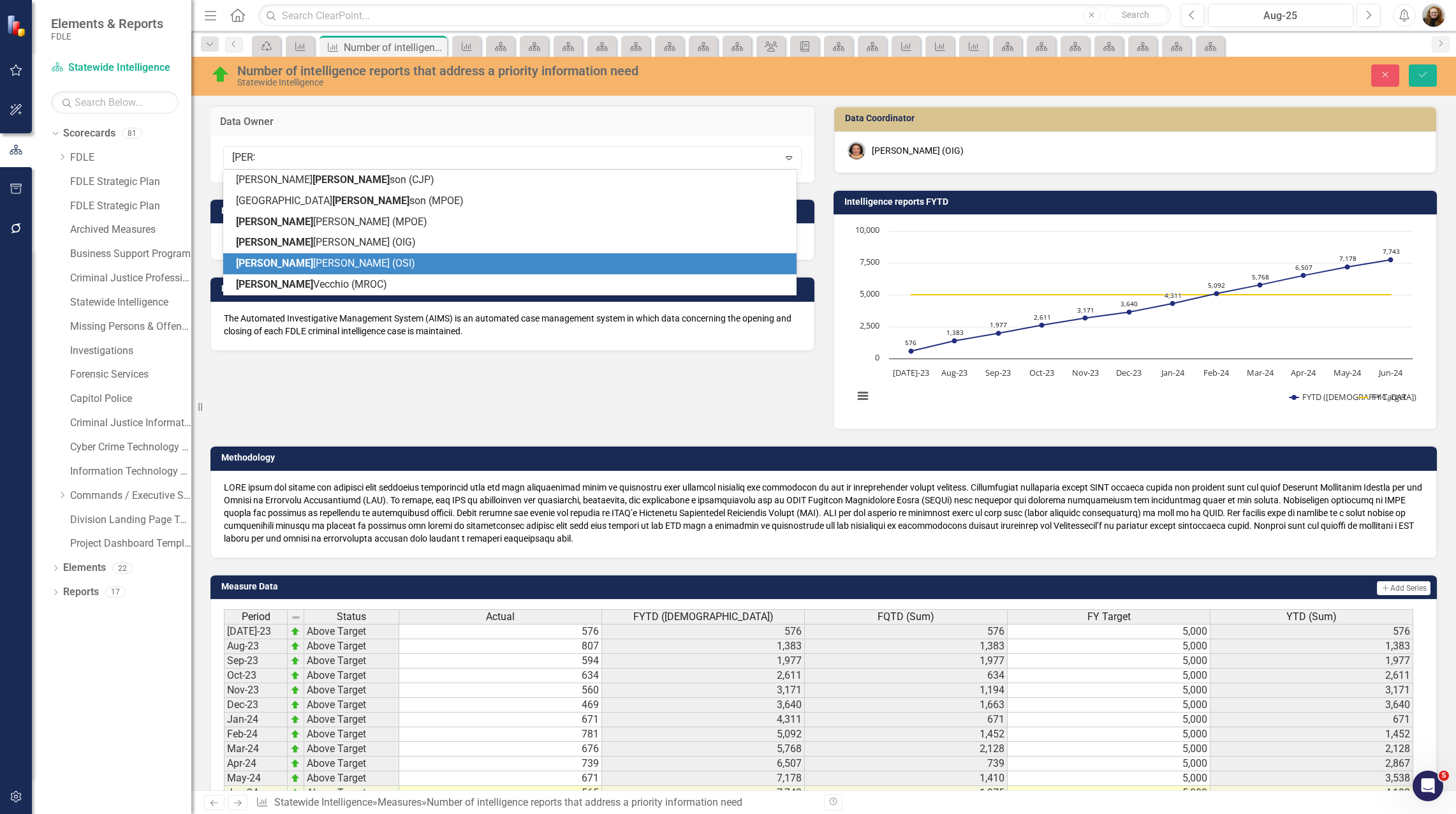
click at [276, 261] on span "John Rothwell (OSI)" at bounding box center [326, 262] width 179 height 12
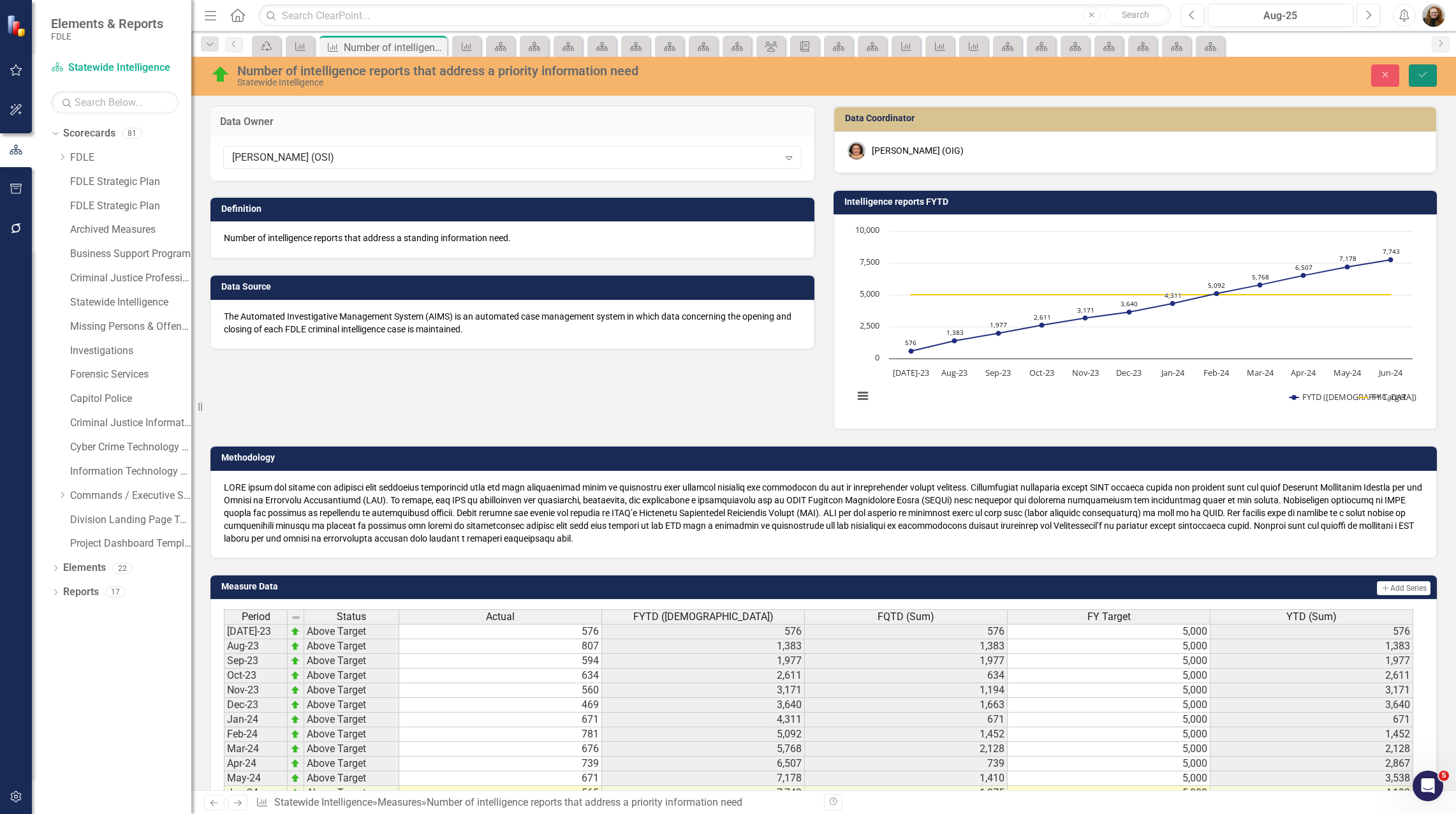
click at [1432, 77] on button "Save" at bounding box center [1423, 75] width 28 height 23
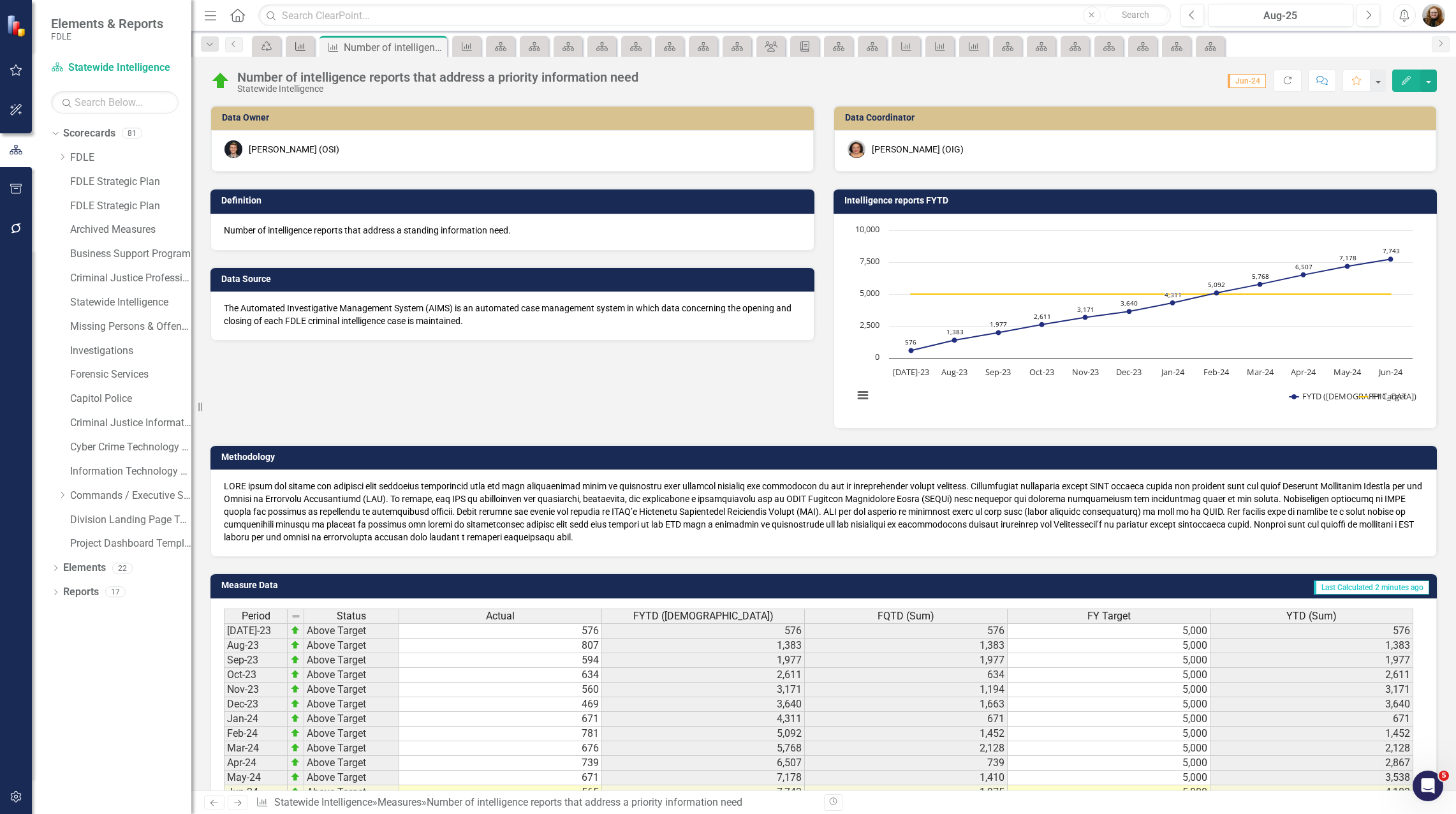
click at [298, 50] on icon at bounding box center [300, 46] width 10 height 8
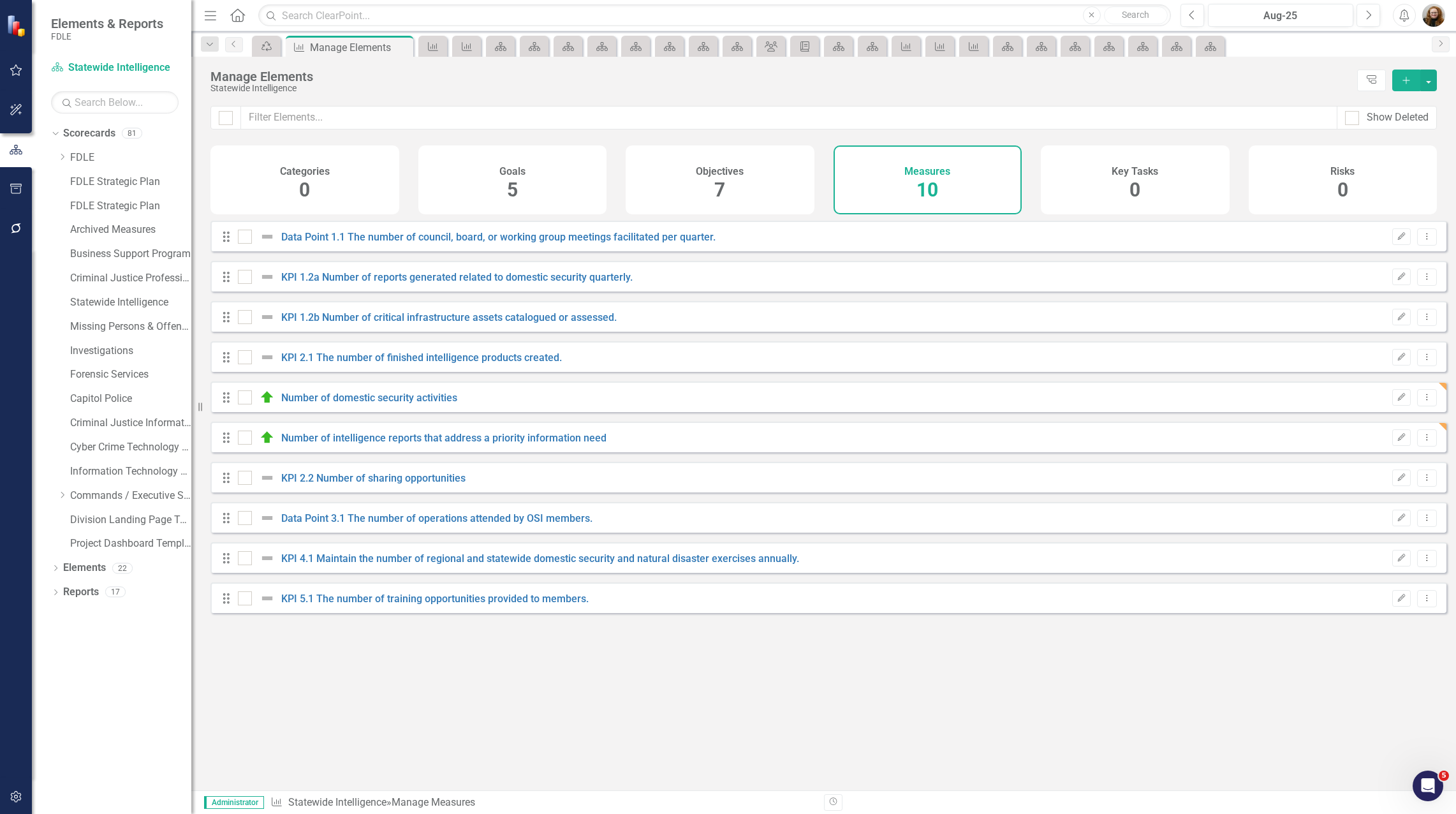
checkbox input "false"
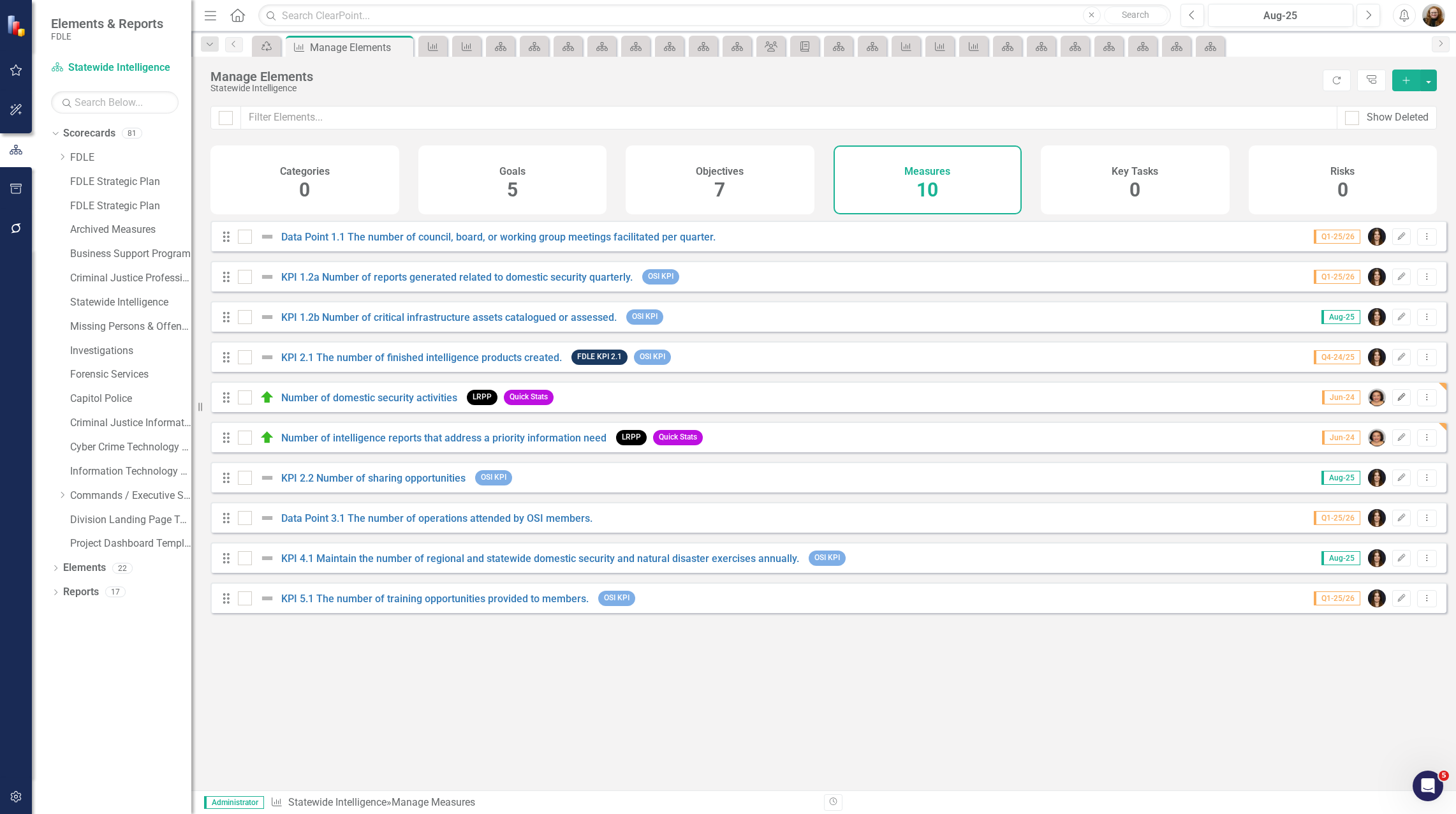
click at [1397, 401] on icon "Edit" at bounding box center [1401, 397] width 9 height 8
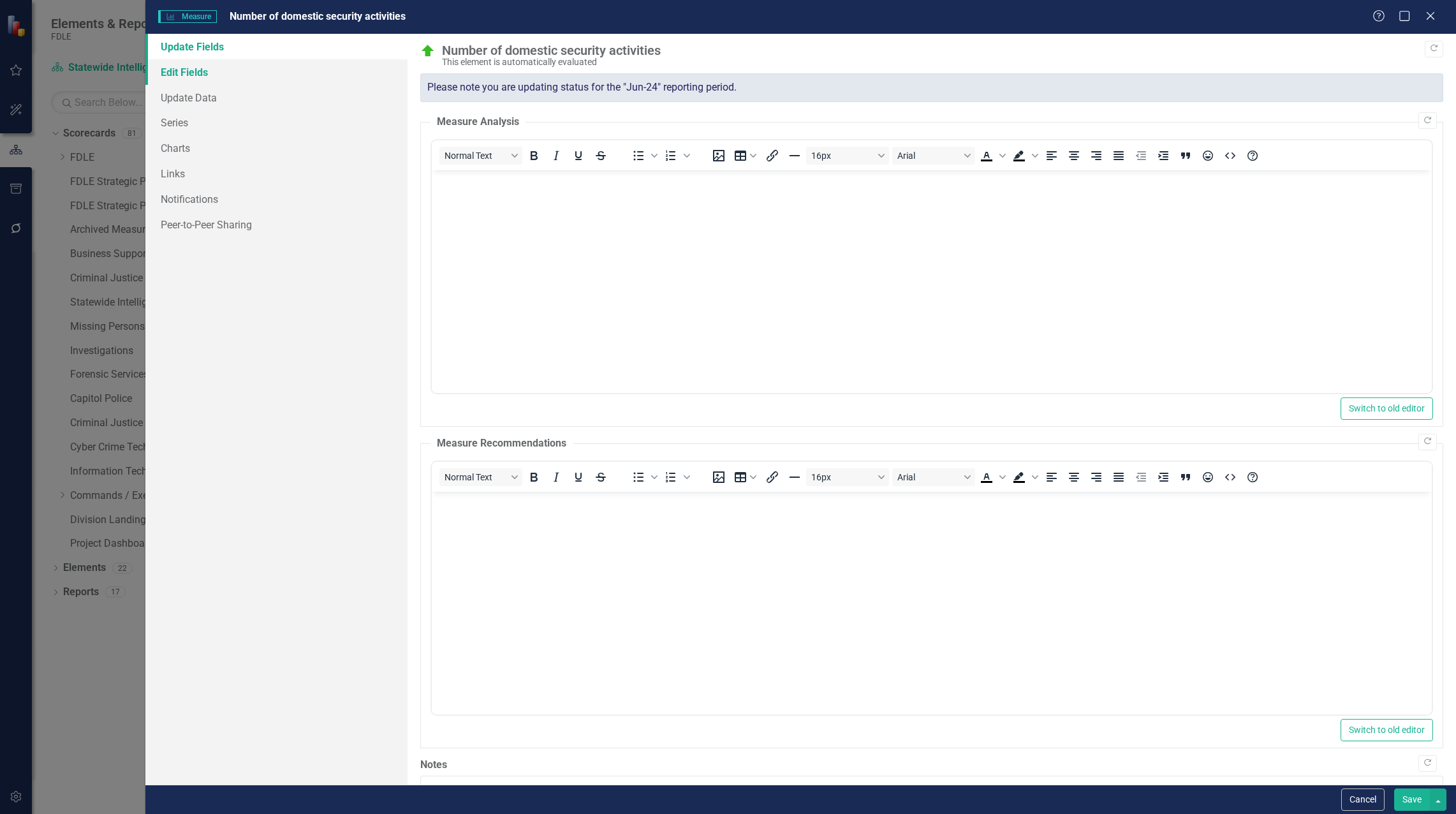
click at [199, 72] on link "Edit Fields" at bounding box center [276, 72] width 262 height 25
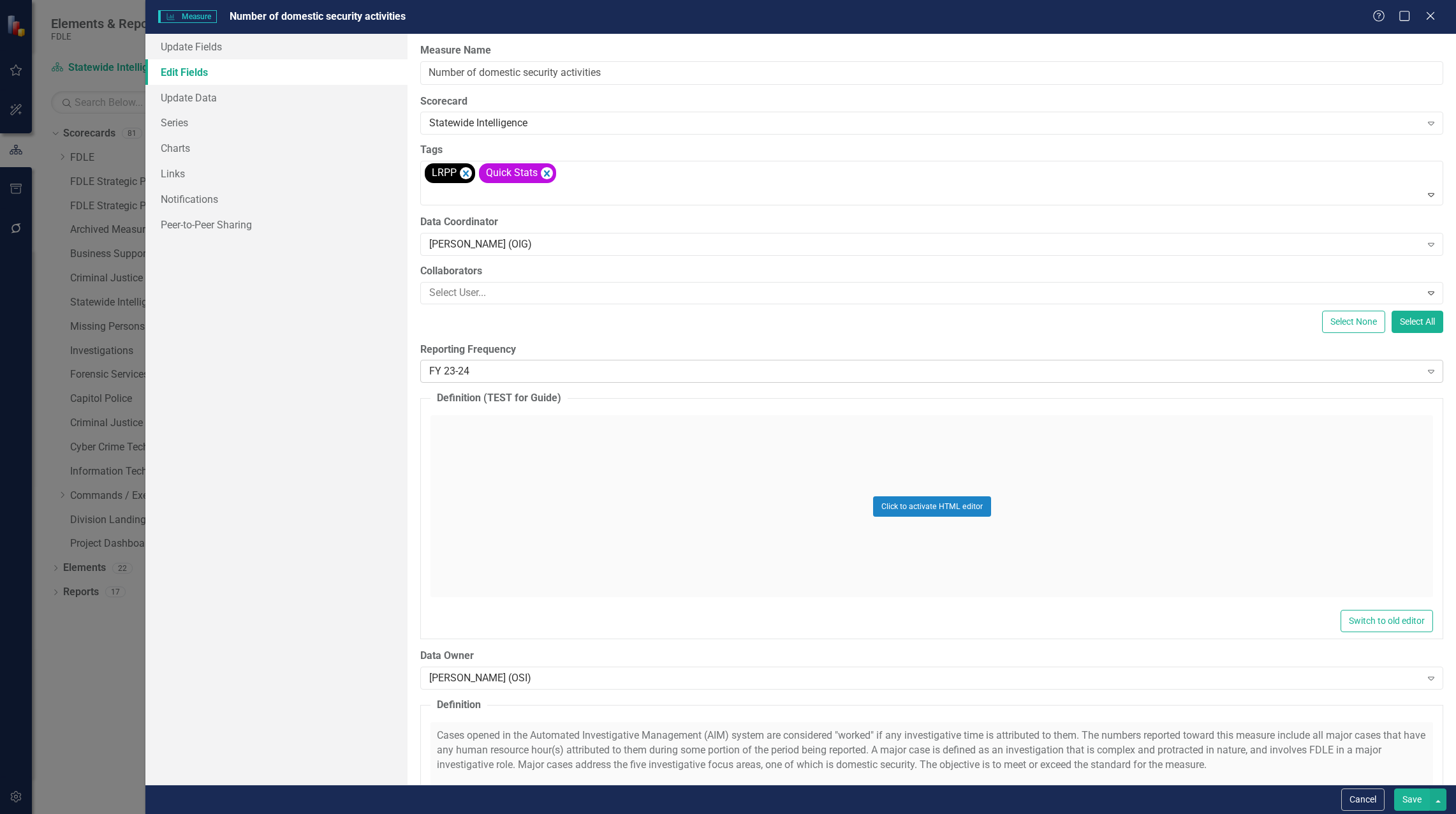
click at [791, 367] on div "FY 23-24" at bounding box center [925, 372] width 991 height 15
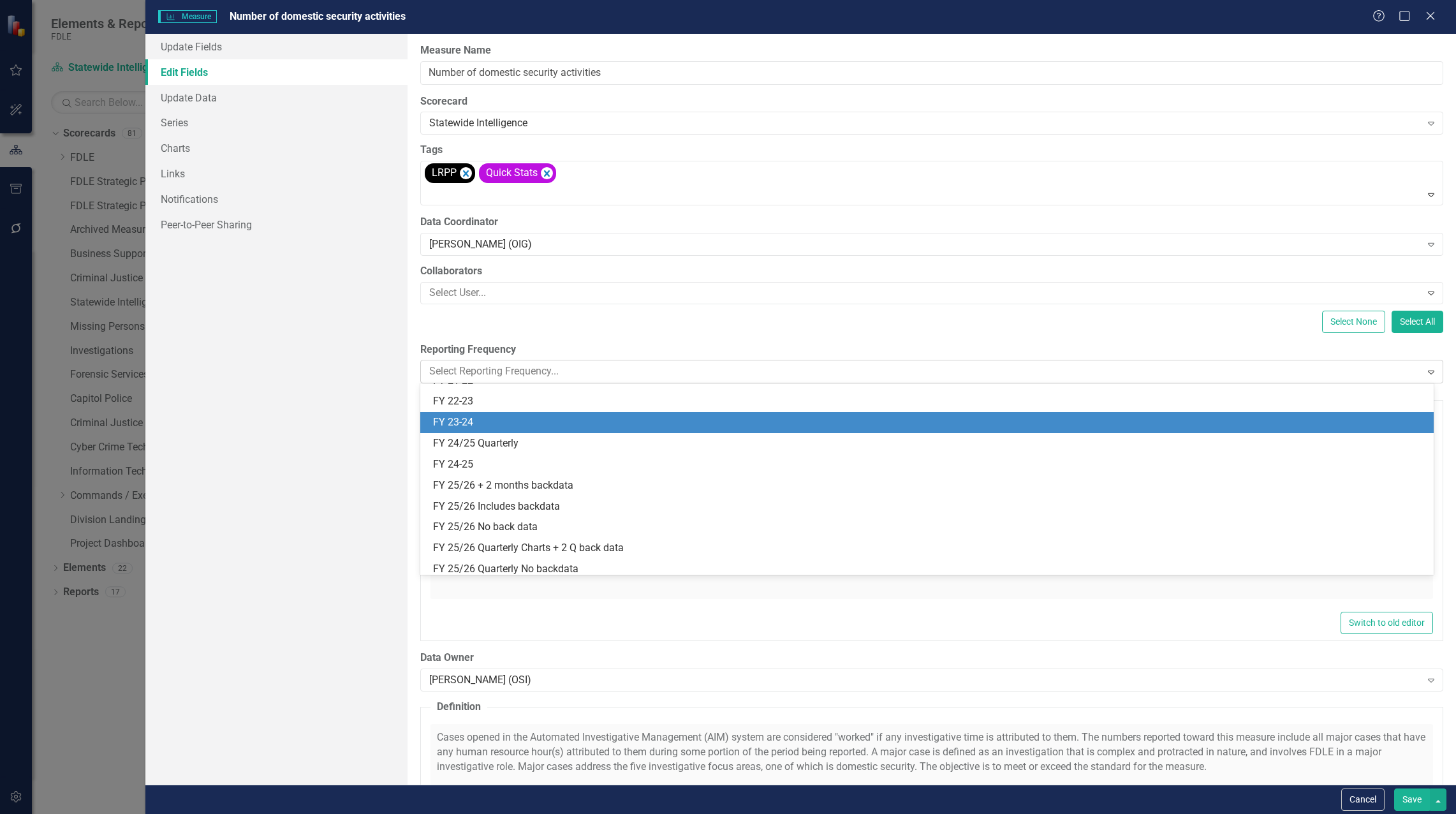
scroll to position [273, 0]
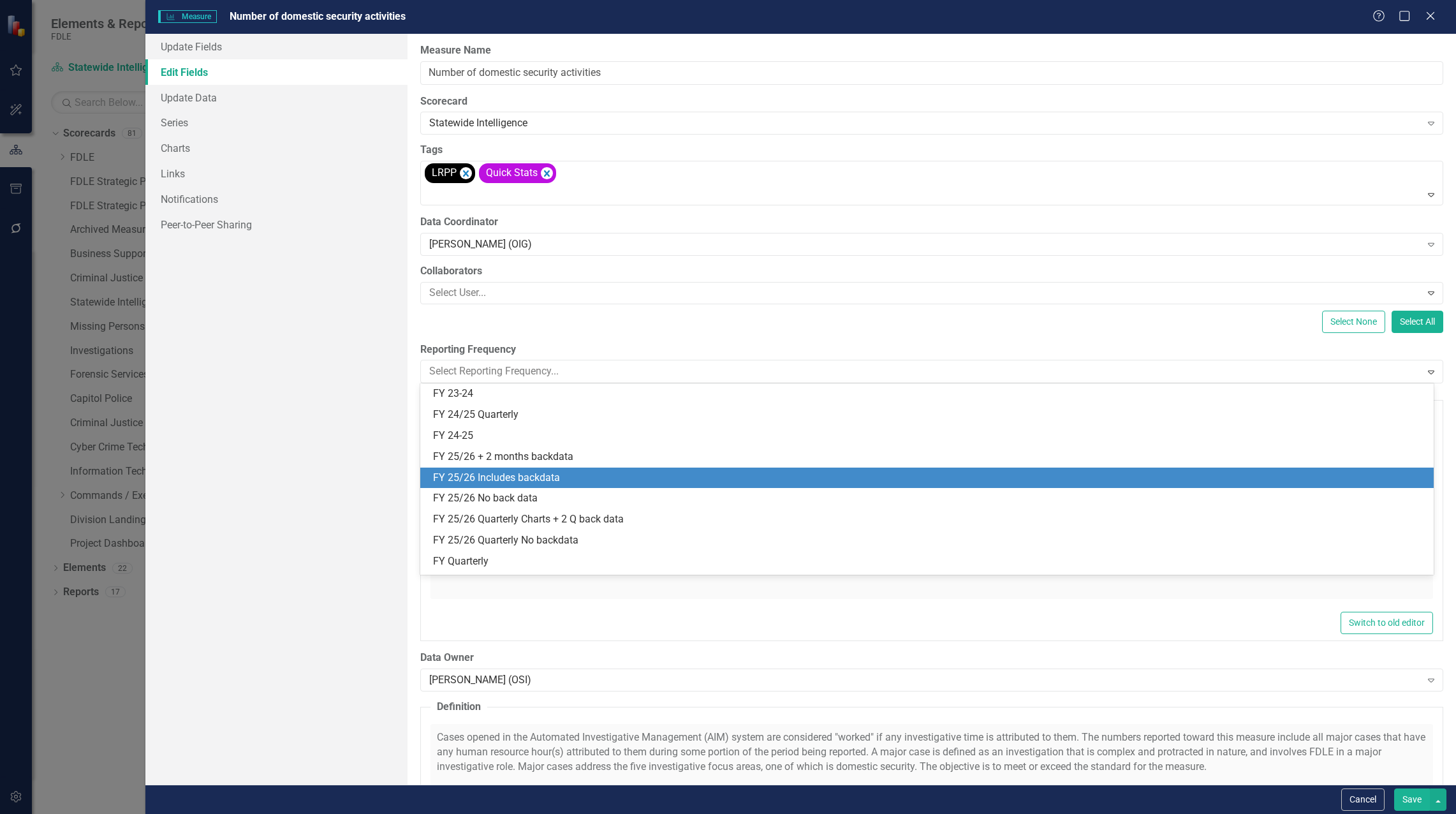
click at [557, 477] on div "FY 25/26 Includes backdata" at bounding box center [929, 478] width 993 height 15
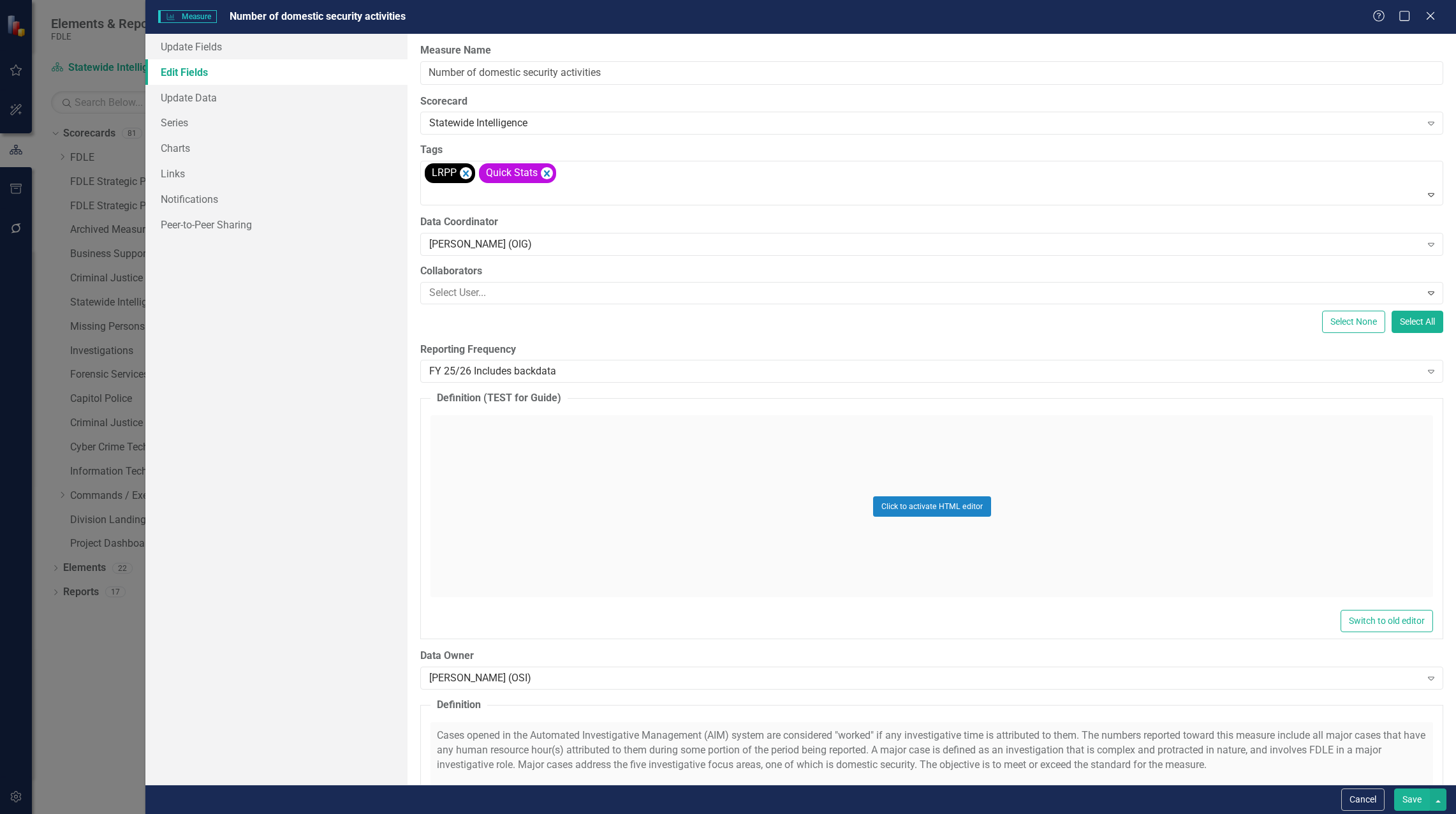
click at [1410, 804] on button "Save" at bounding box center [1413, 800] width 36 height 23
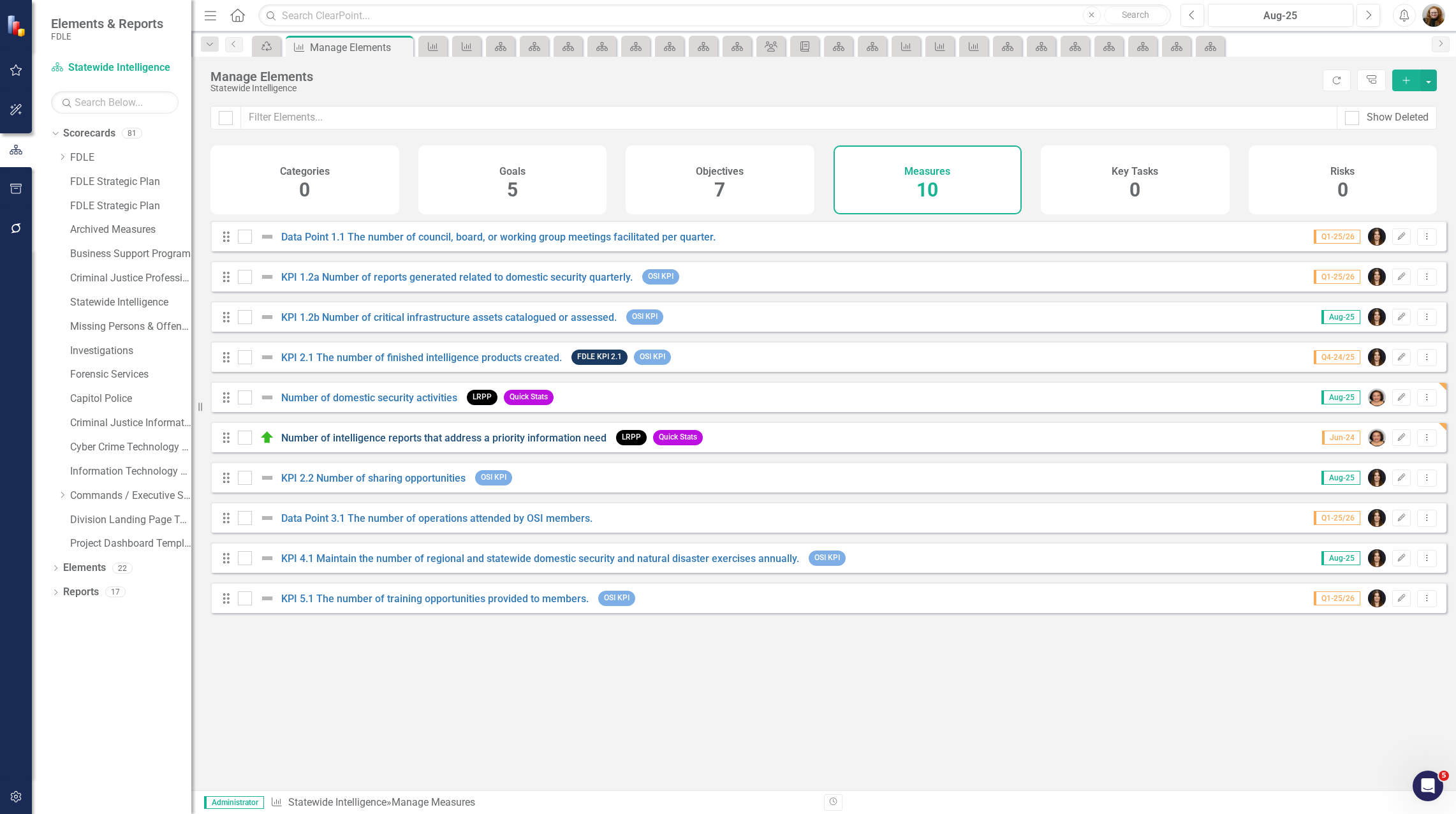
click at [329, 443] on link "Number of intelligence reports that address a priority information need" at bounding box center [443, 438] width 326 height 12
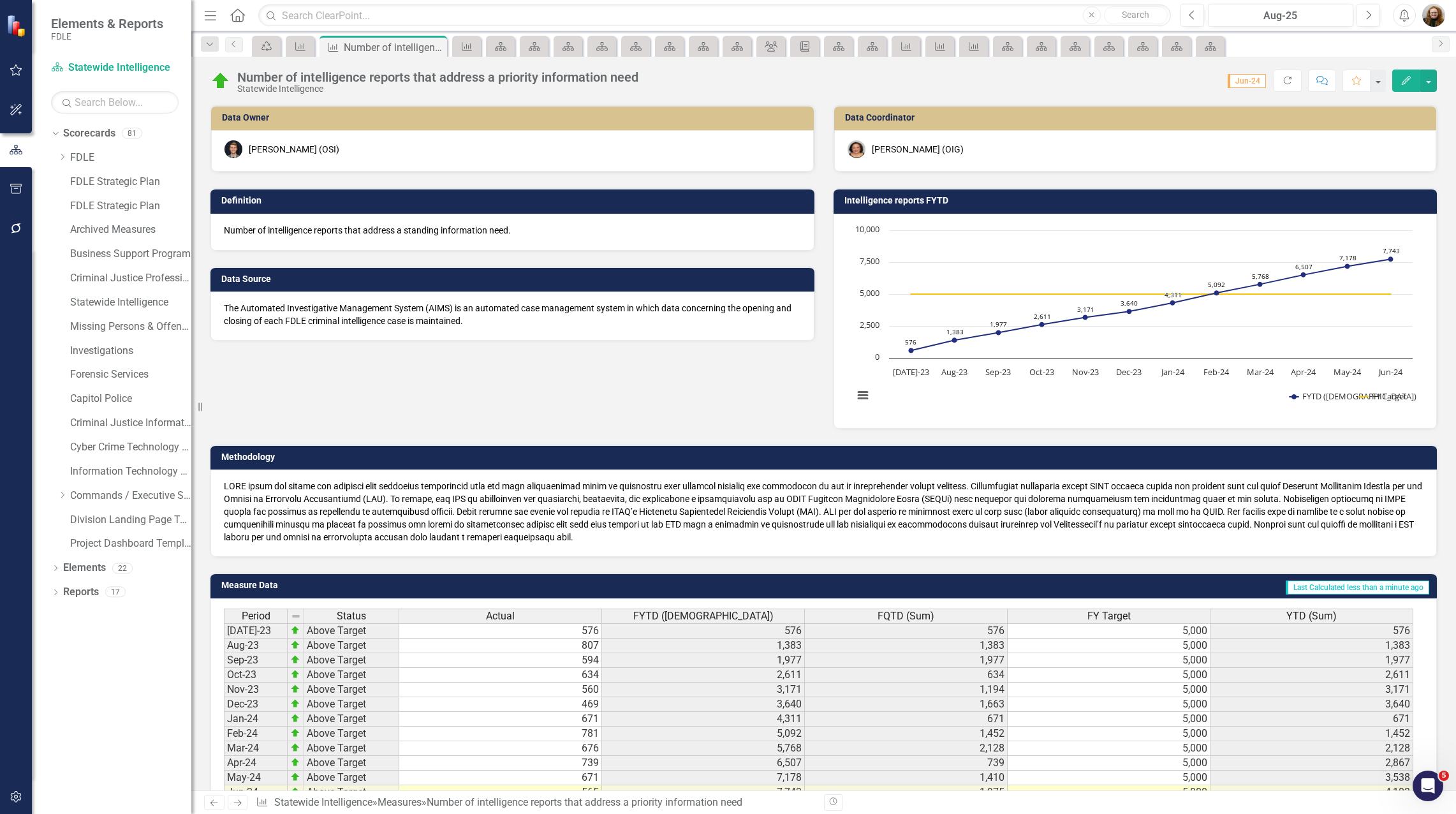
click at [1406, 86] on button "Edit" at bounding box center [1407, 81] width 28 height 23
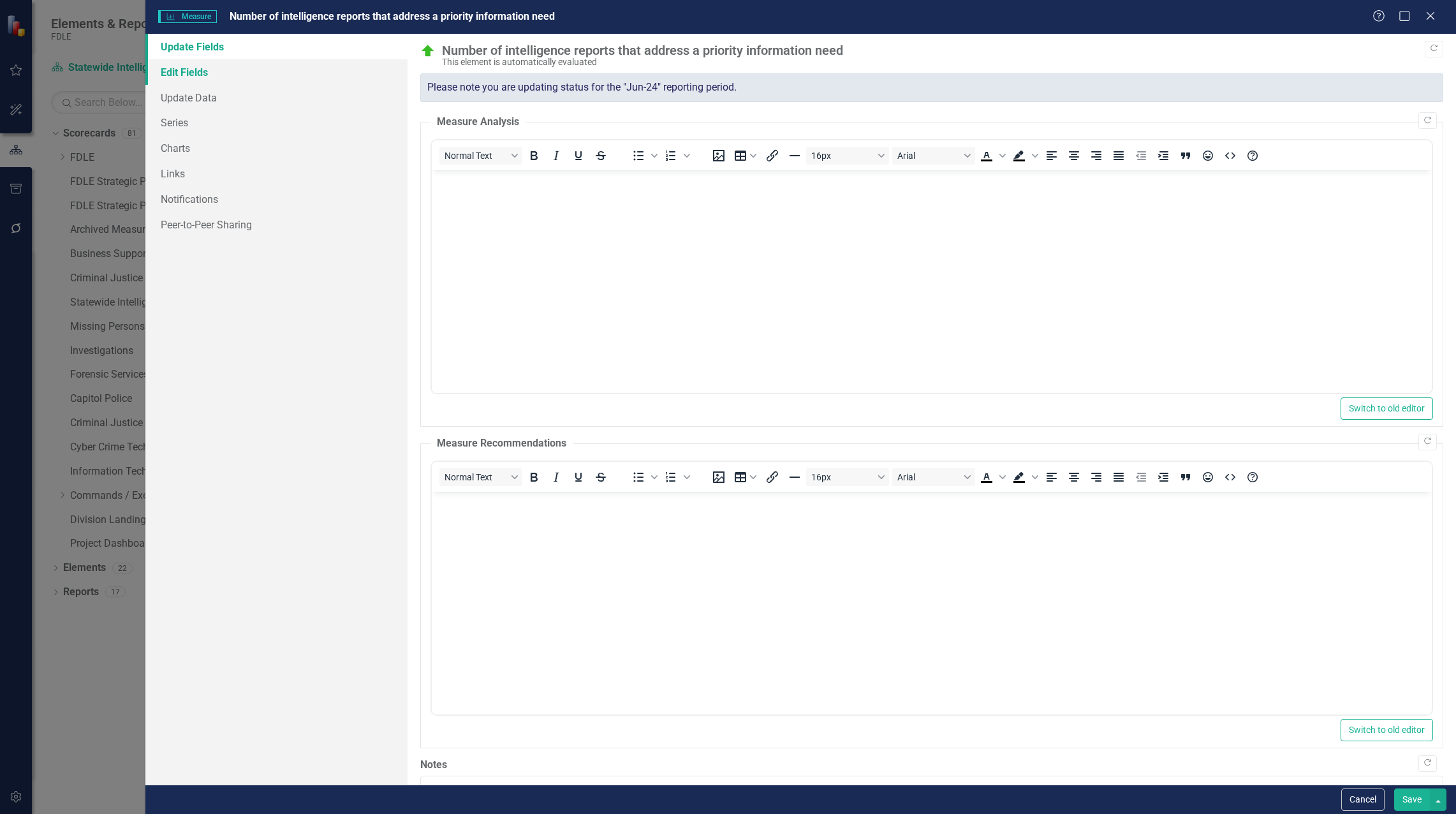
click at [203, 68] on link "Edit Fields" at bounding box center [276, 72] width 262 height 25
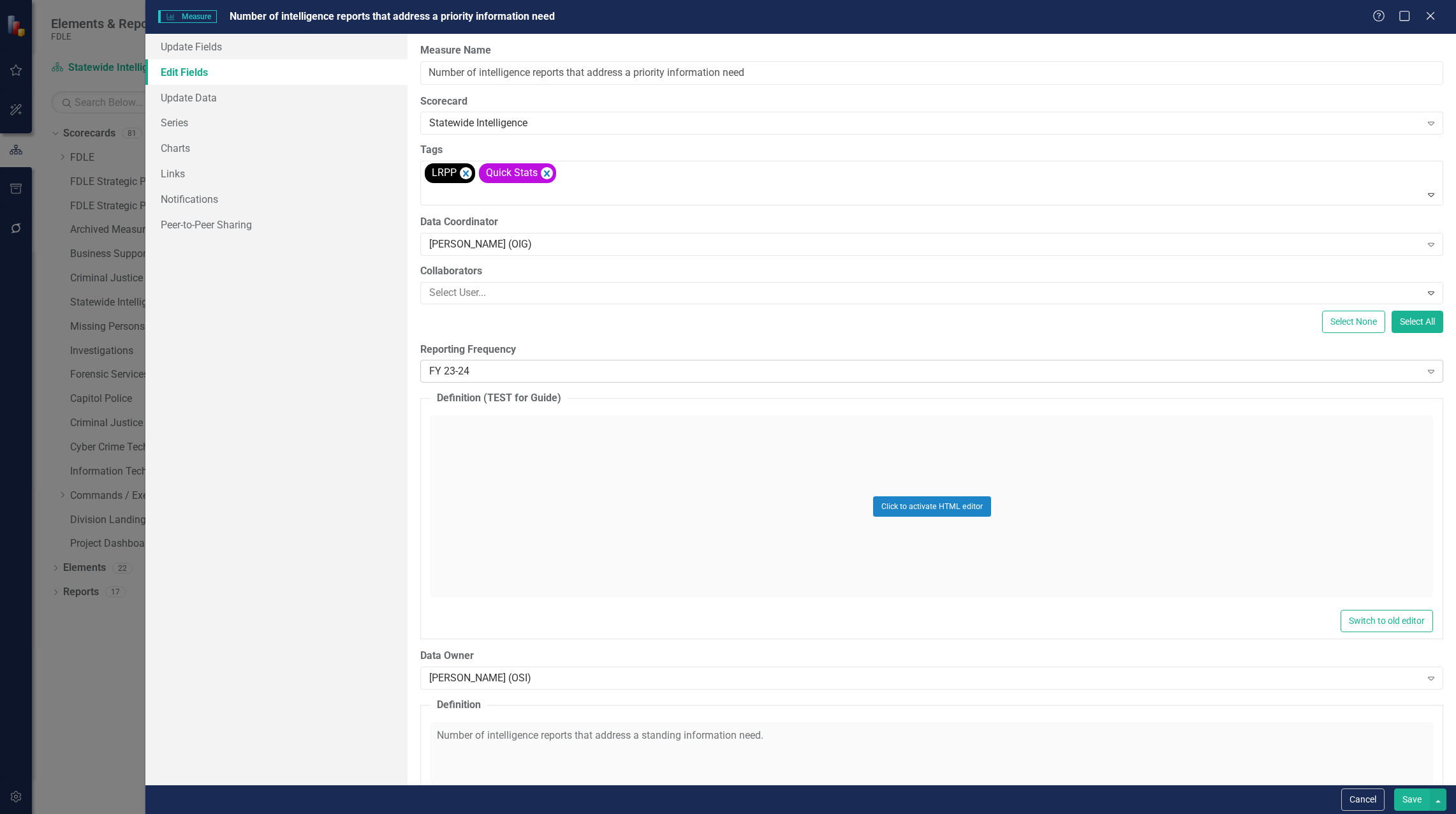
click at [500, 372] on div "FY 23-24" at bounding box center [925, 372] width 991 height 15
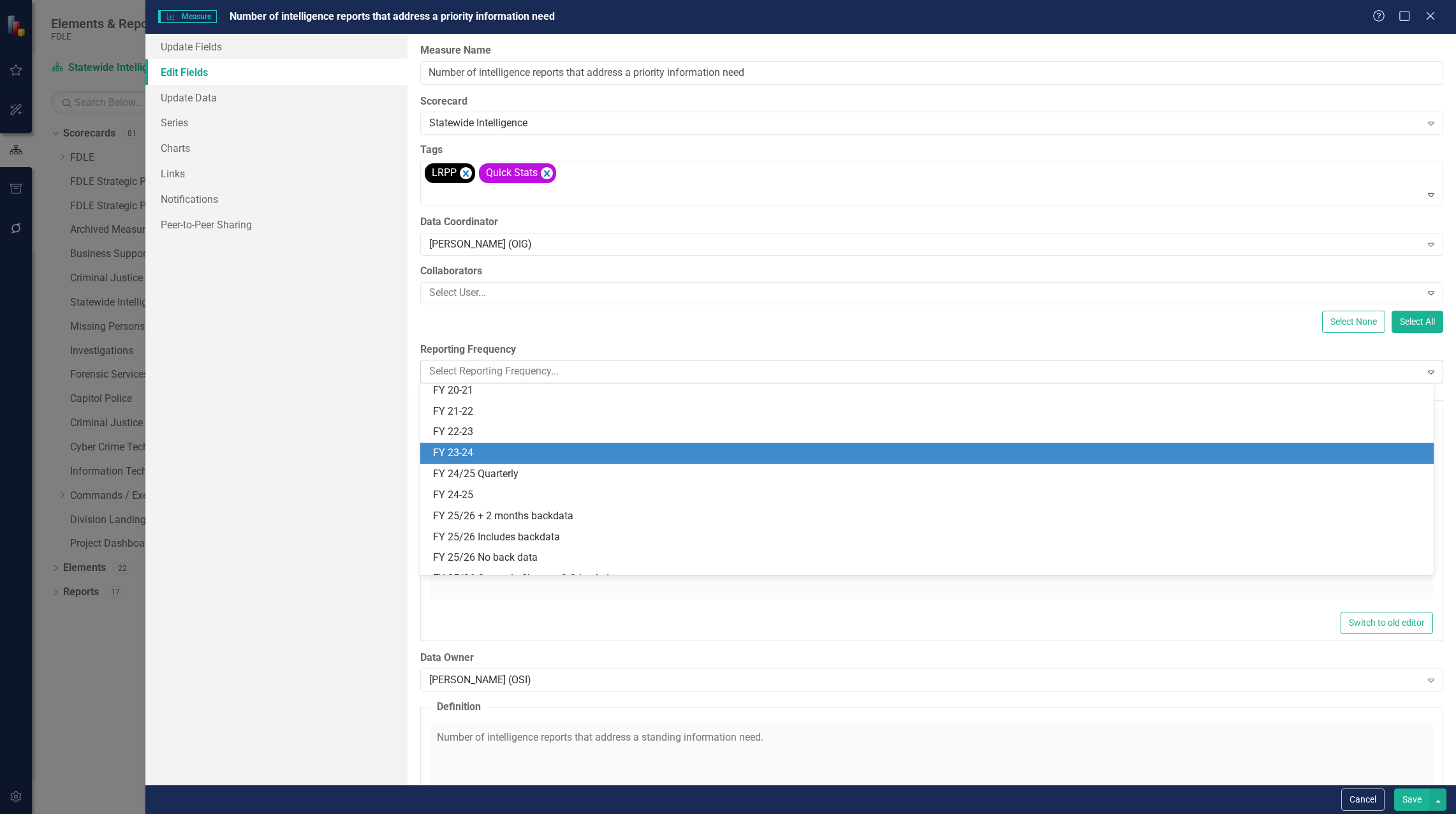
scroll to position [273, 0]
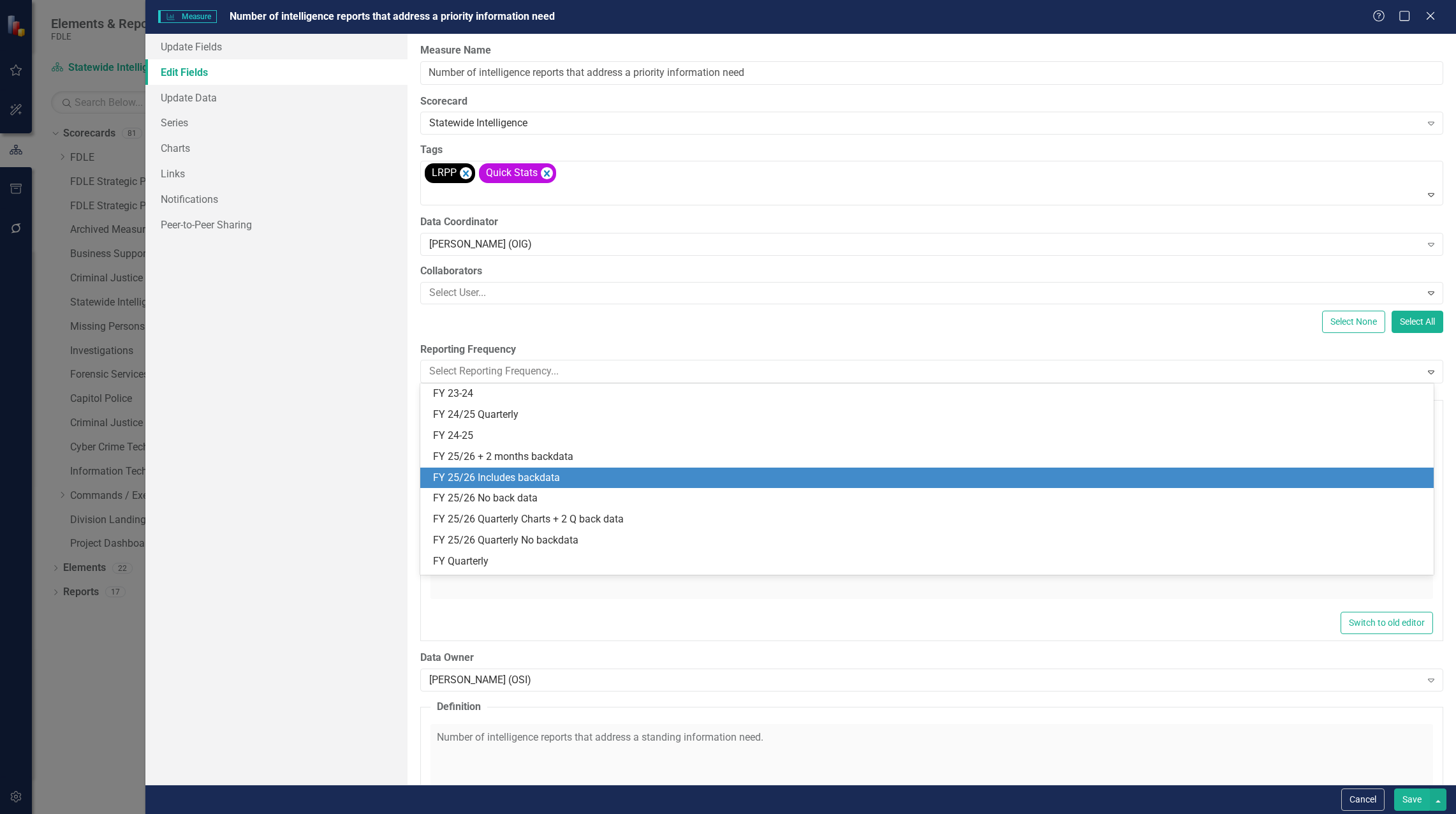
click at [524, 476] on div "FY 25/26 Includes backdata" at bounding box center [929, 478] width 993 height 15
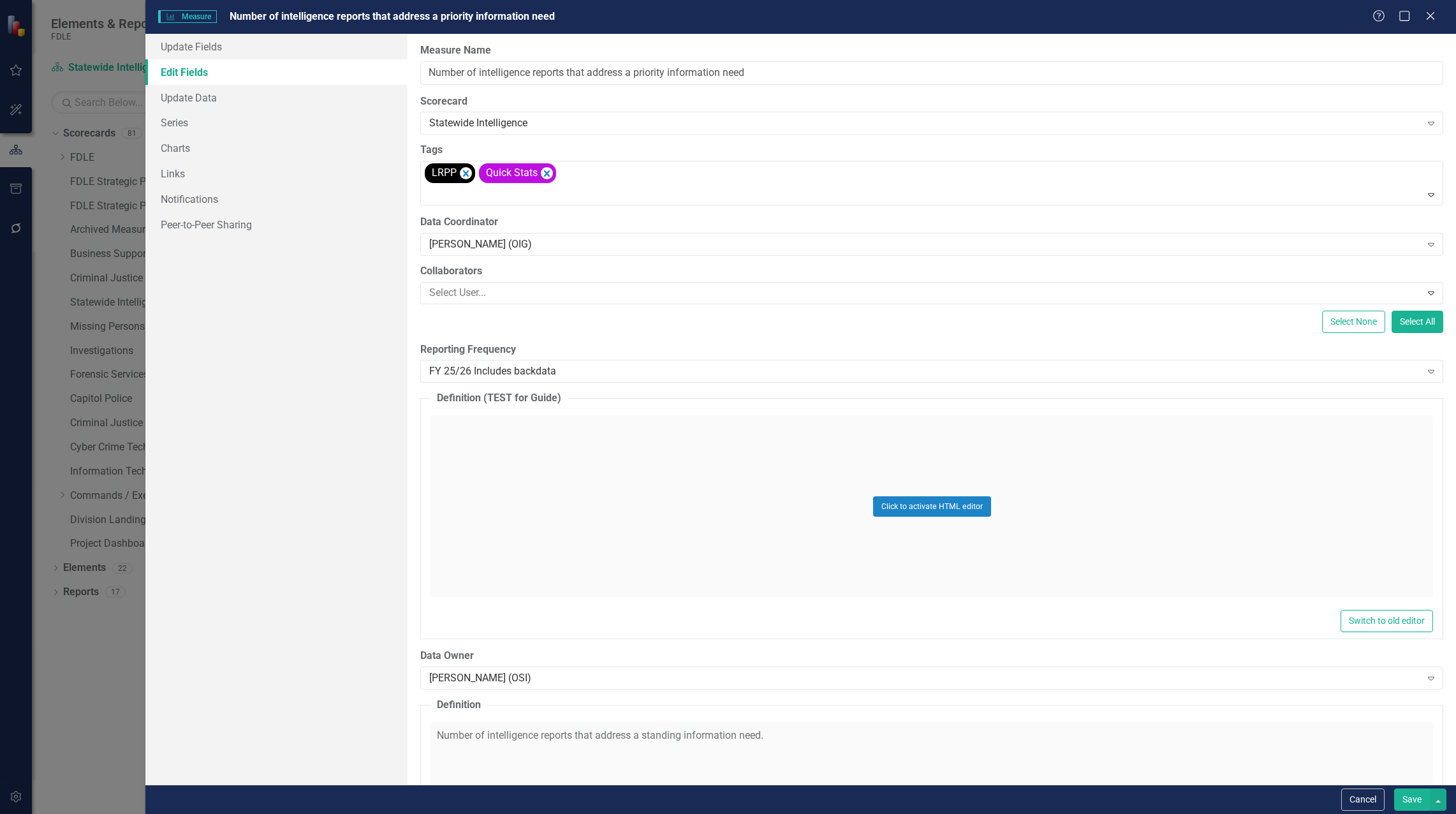
click at [1407, 803] on button "Save" at bounding box center [1413, 800] width 36 height 23
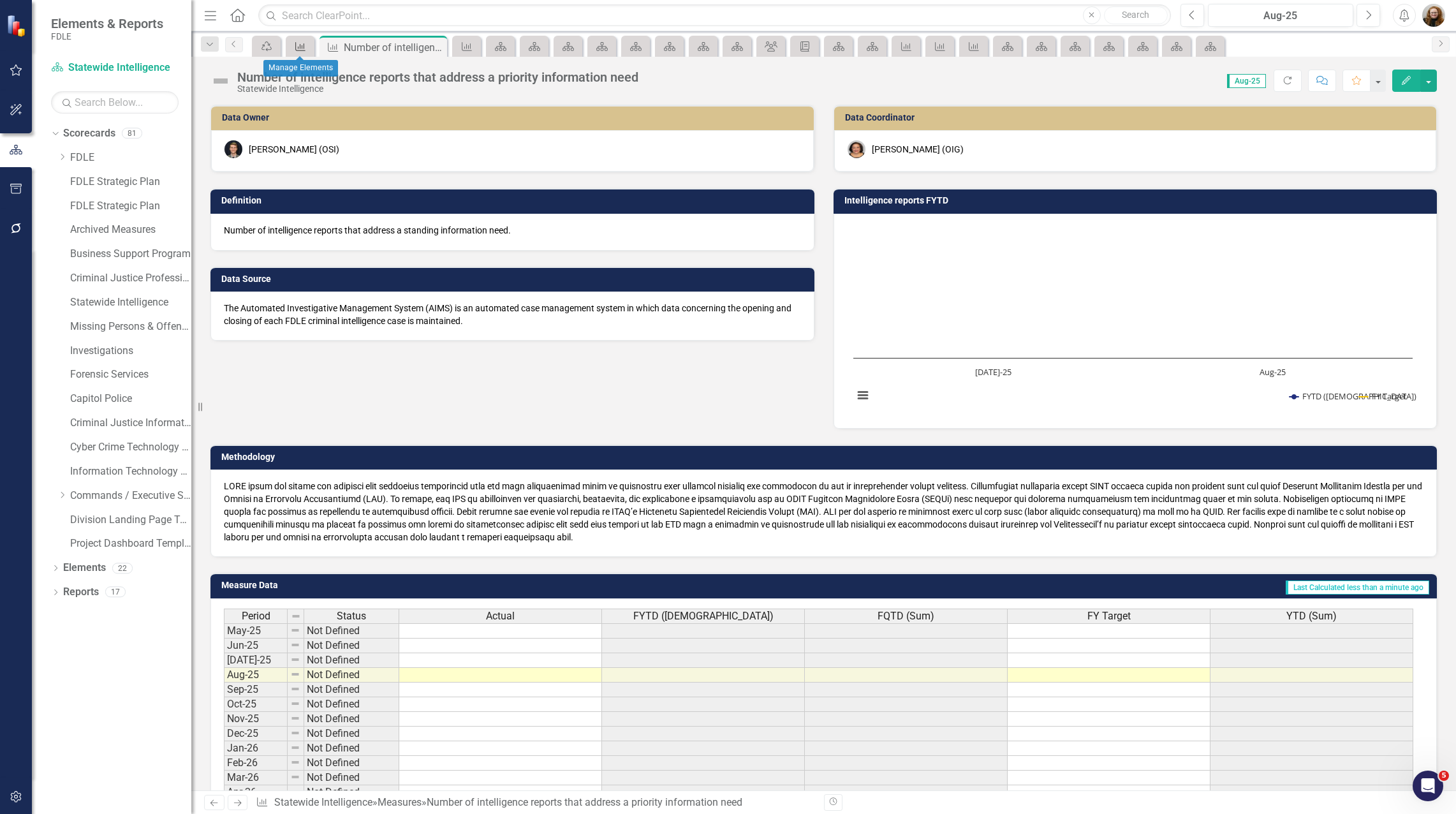
click at [294, 48] on icon "Measure" at bounding box center [301, 46] width 13 height 10
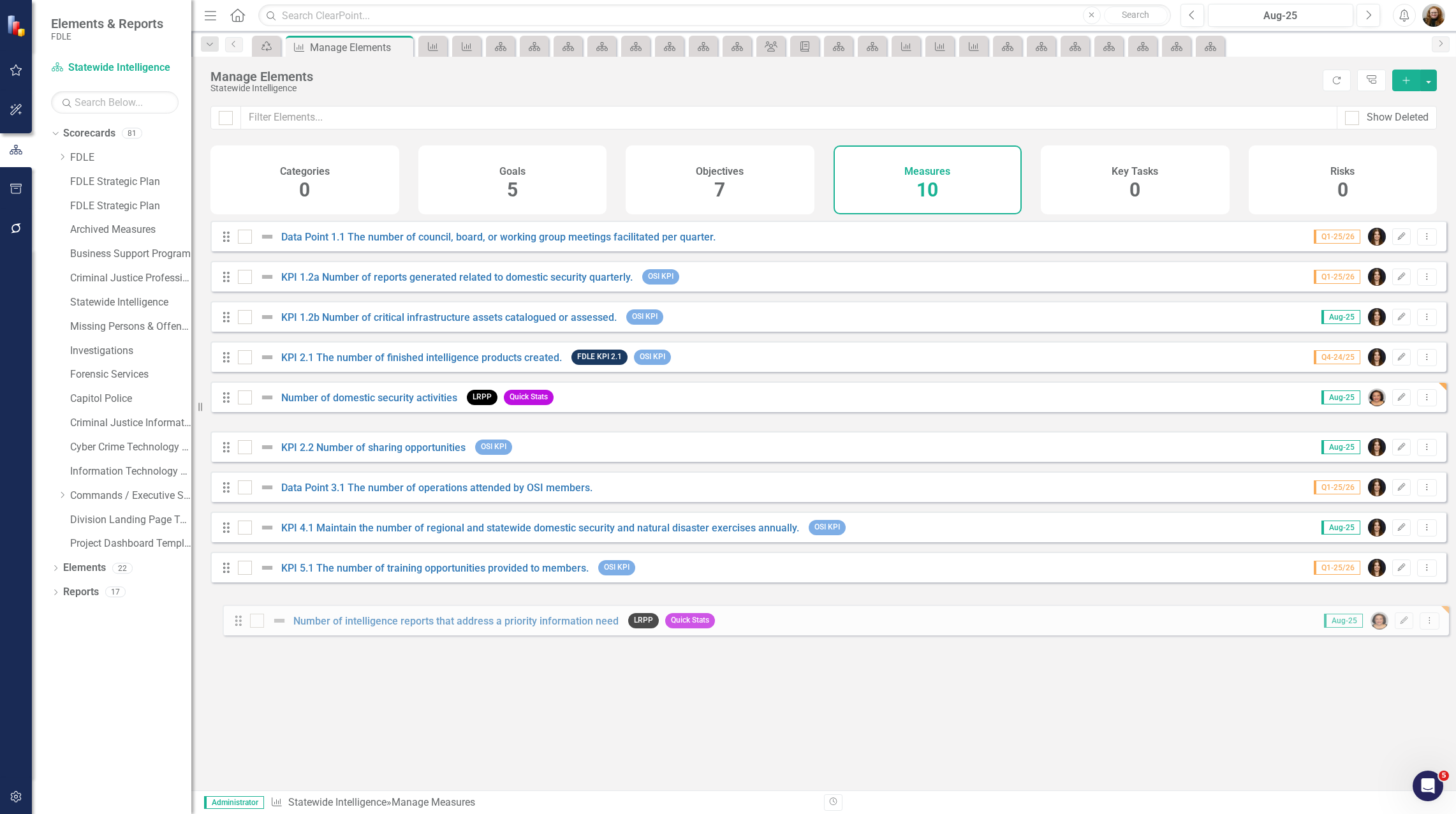
drag, startPoint x: 227, startPoint y: 446, endPoint x: 239, endPoint y: 620, distance: 174.4
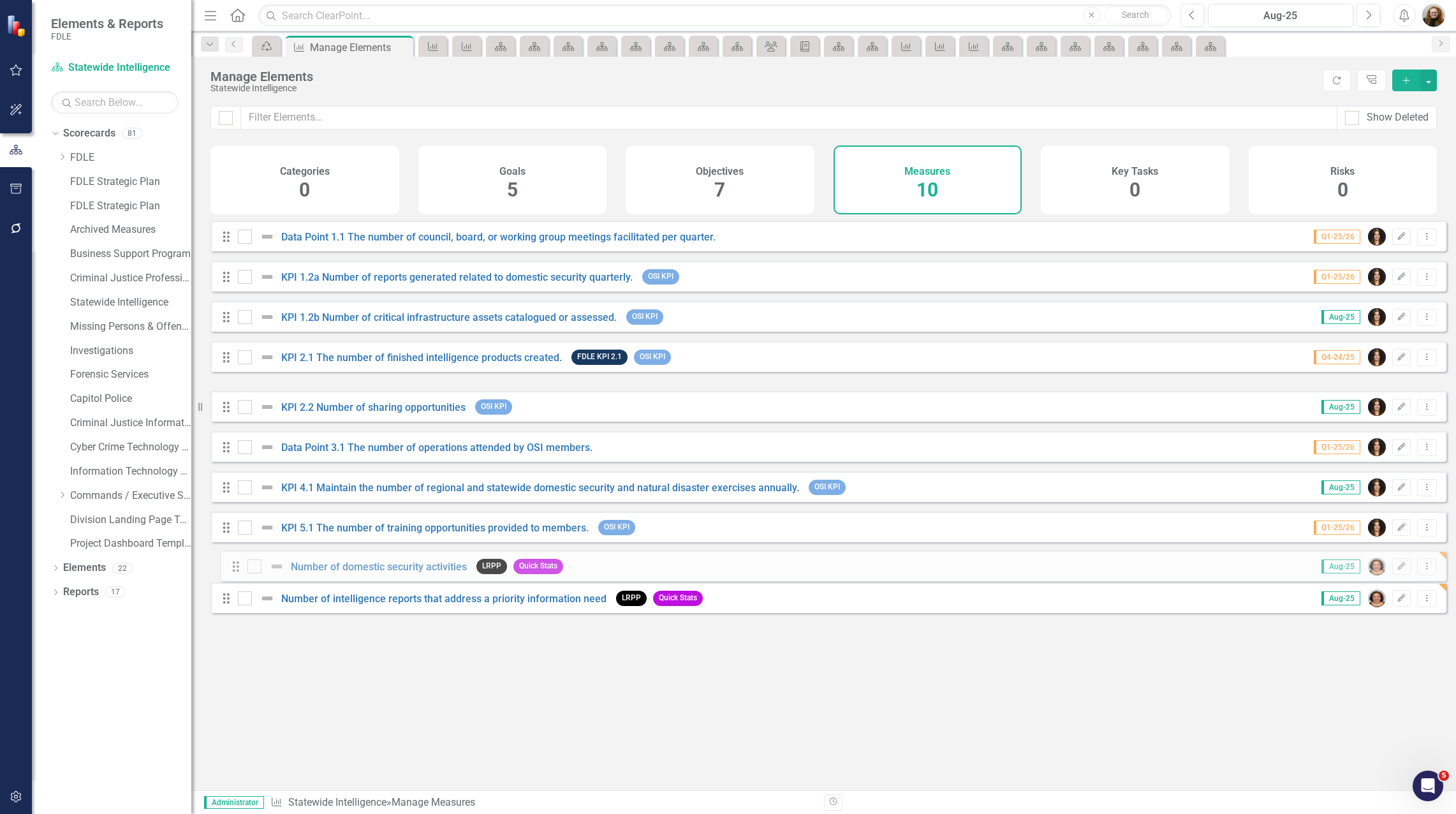
drag, startPoint x: 227, startPoint y: 405, endPoint x: 237, endPoint y: 564, distance: 159.3
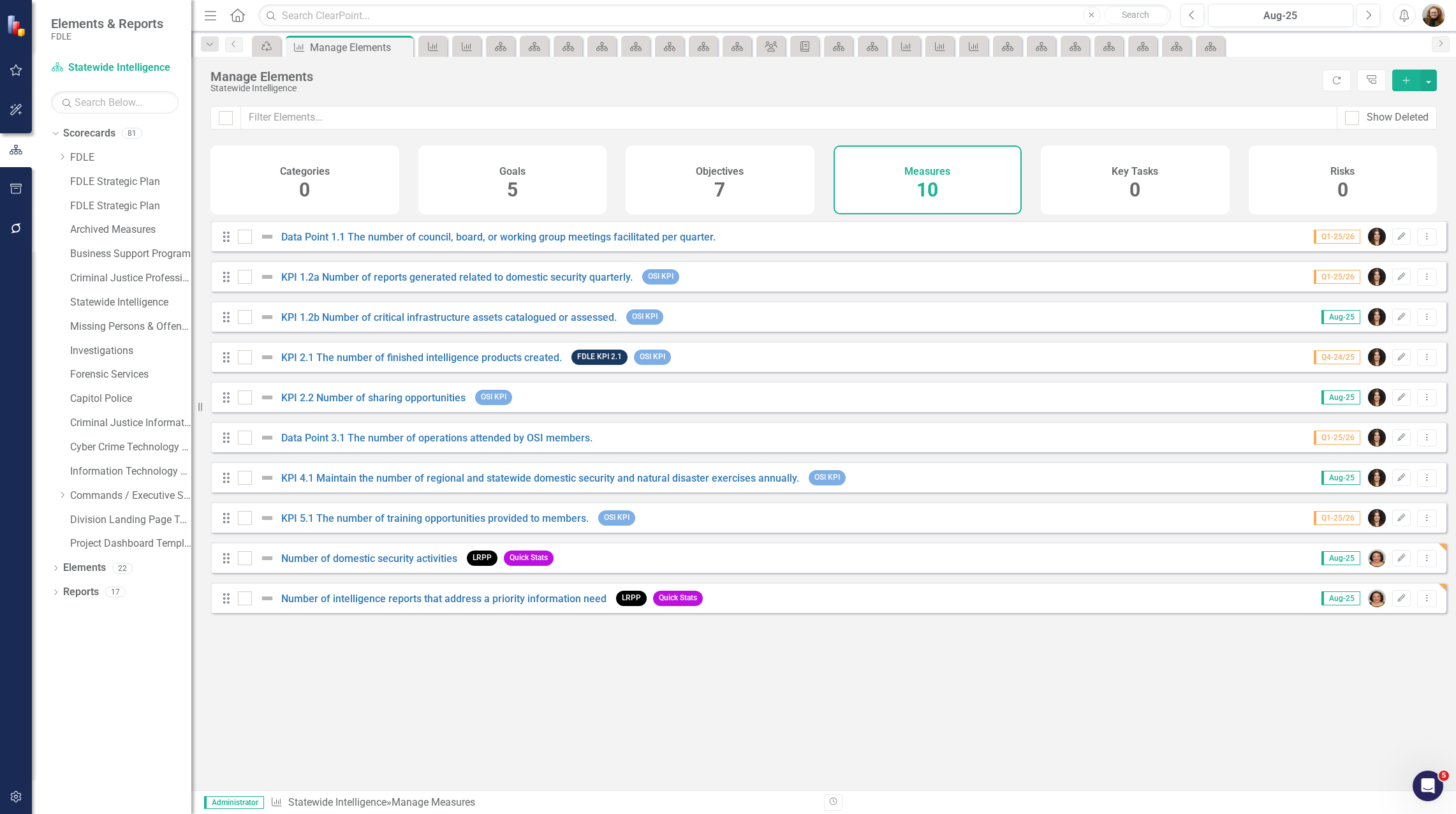
click at [492, 689] on div "Looks like you don't have any Measures set up yet. Why don't you add a Measure …" at bounding box center [828, 490] width 1236 height 538
click at [340, 564] on link "Number of domestic security activities" at bounding box center [369, 557] width 176 height 12
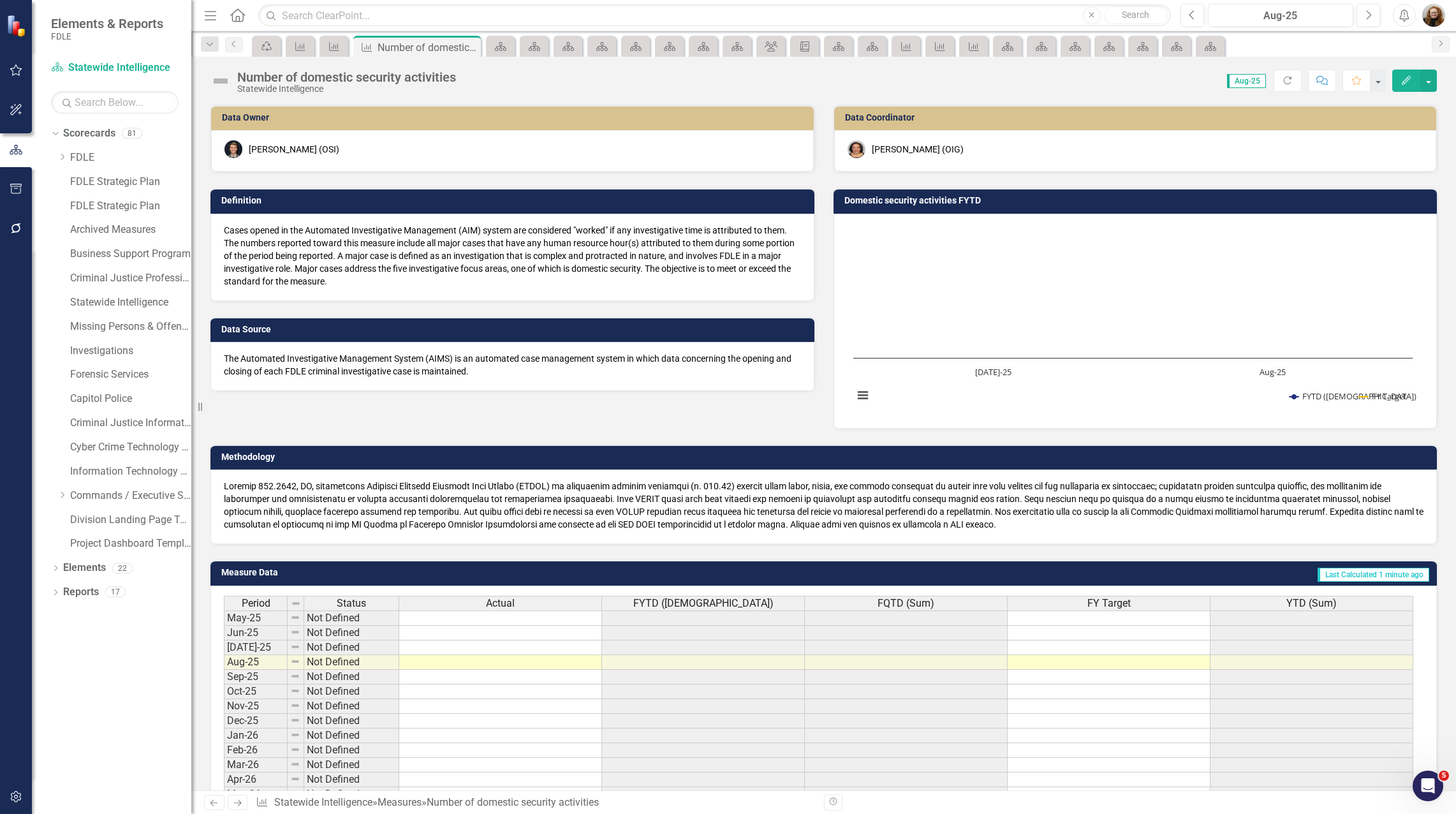
click at [951, 200] on h3 "Domestic security activities FYTD" at bounding box center [1138, 201] width 587 height 9
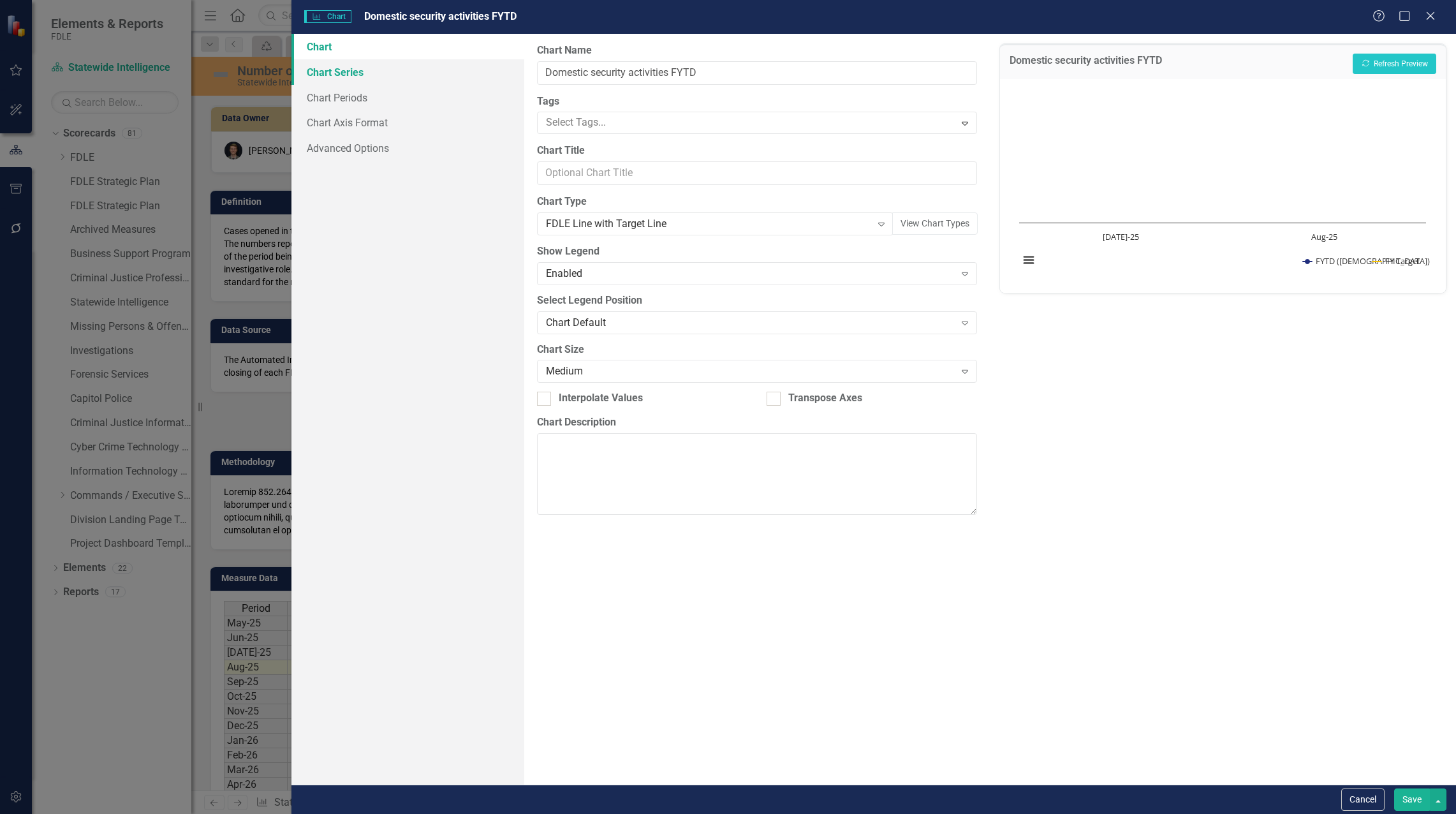
click at [342, 72] on link "Chart Series" at bounding box center [408, 72] width 233 height 25
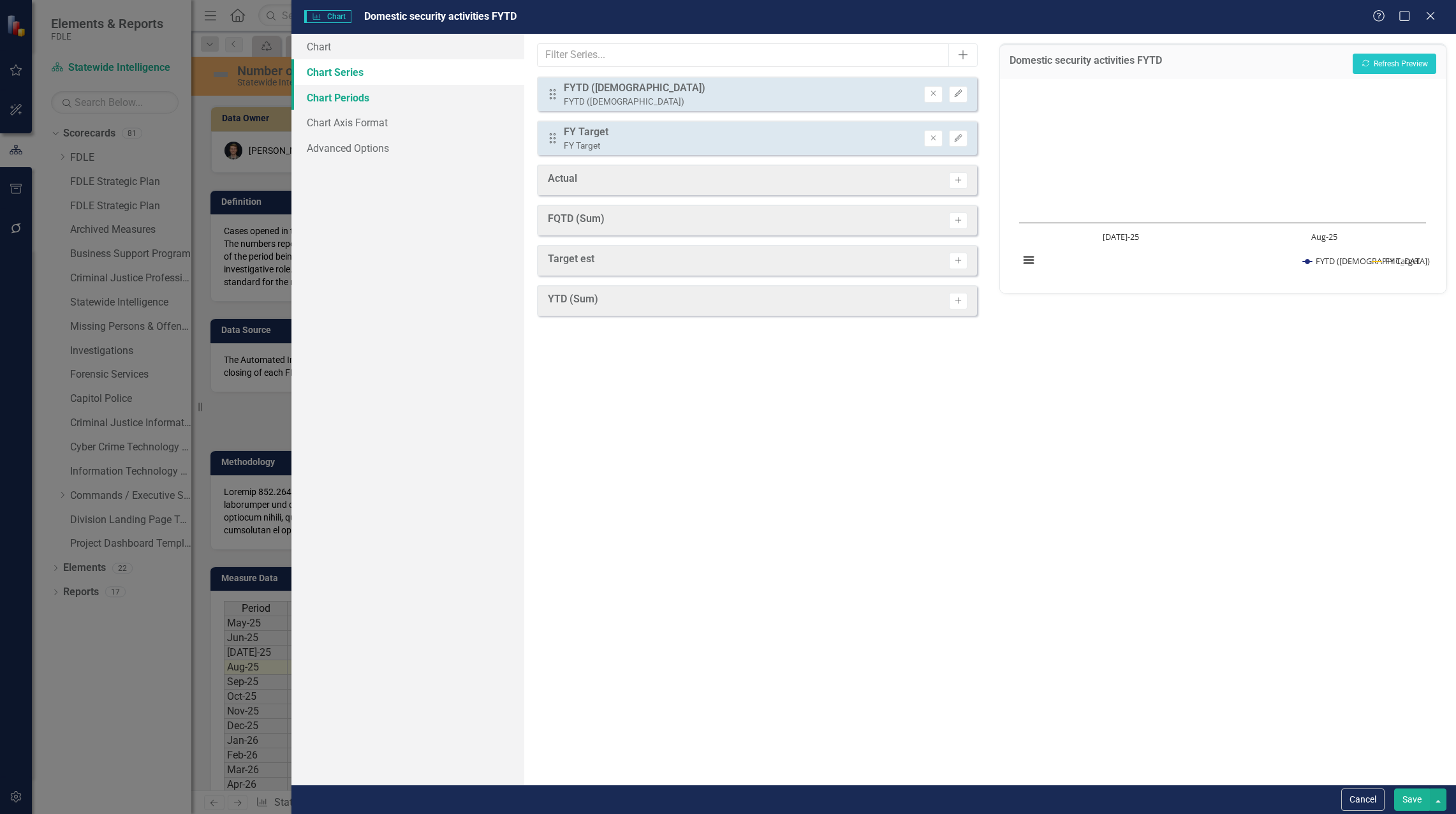
click at [340, 95] on link "Chart Periods" at bounding box center [408, 97] width 233 height 25
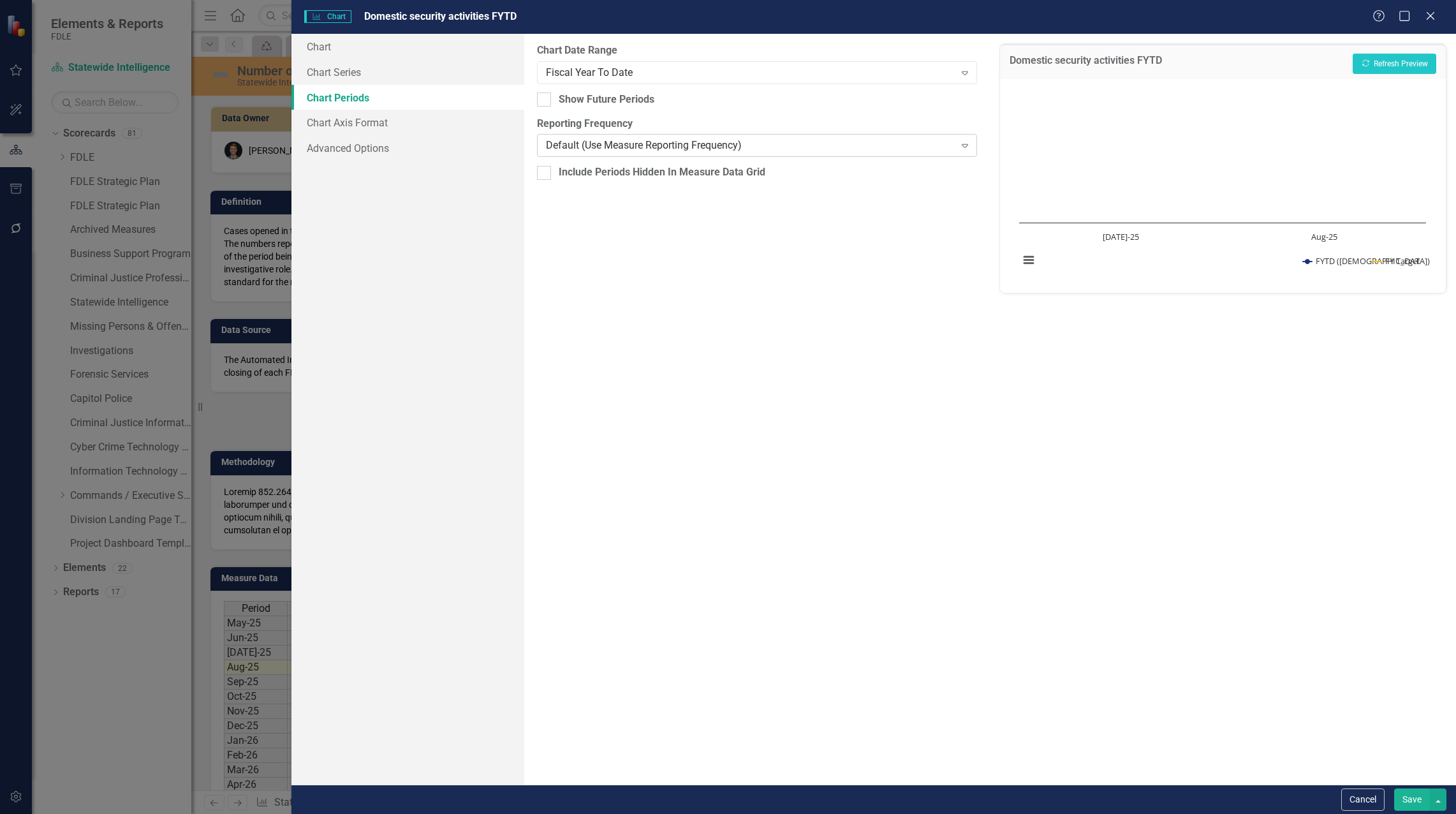
click at [639, 149] on div "Default (Use Measure Reporting Frequency)" at bounding box center [750, 146] width 409 height 15
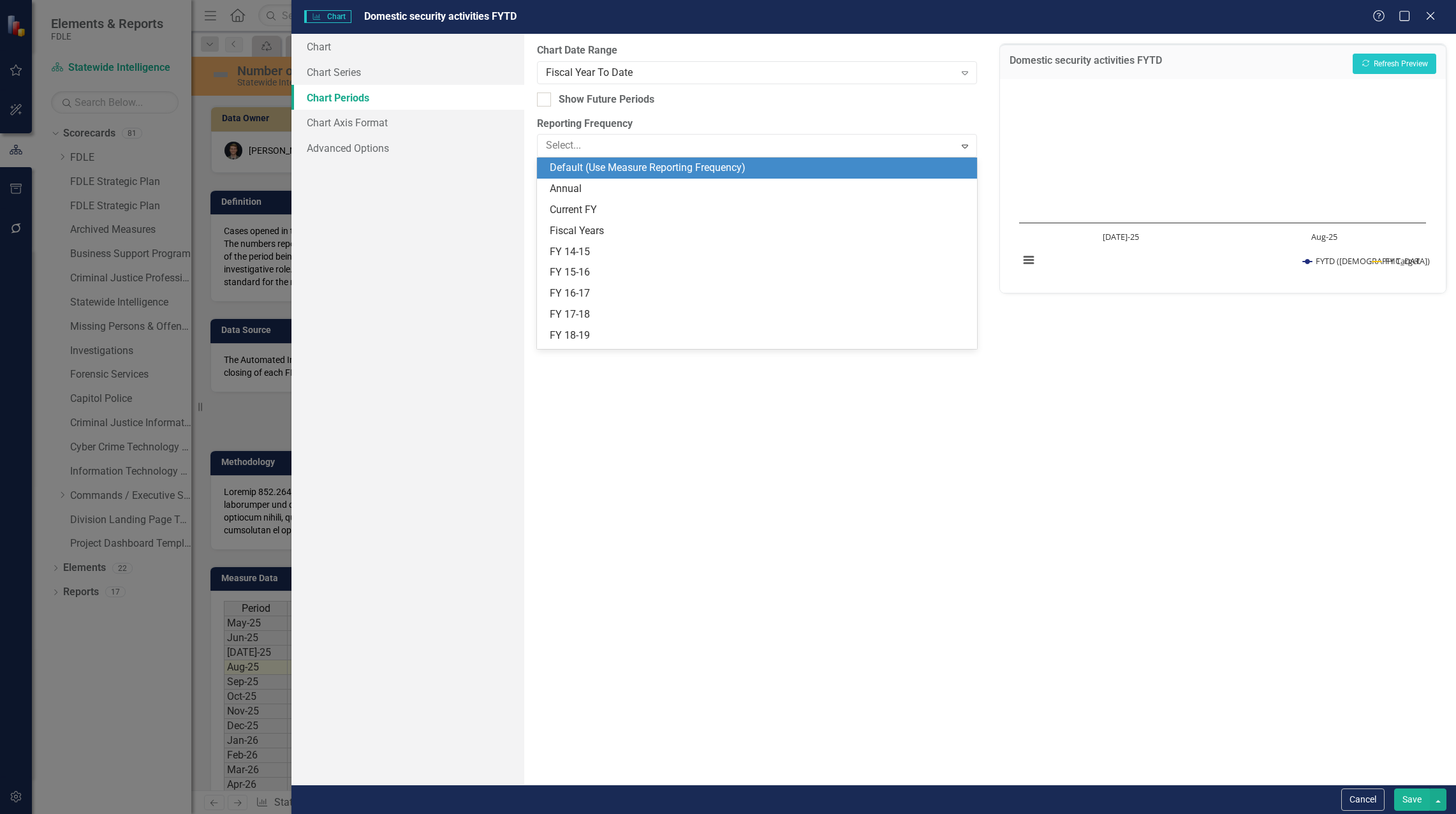
click at [636, 167] on div "Default (Use Measure Reporting Frequency)" at bounding box center [760, 168] width 420 height 15
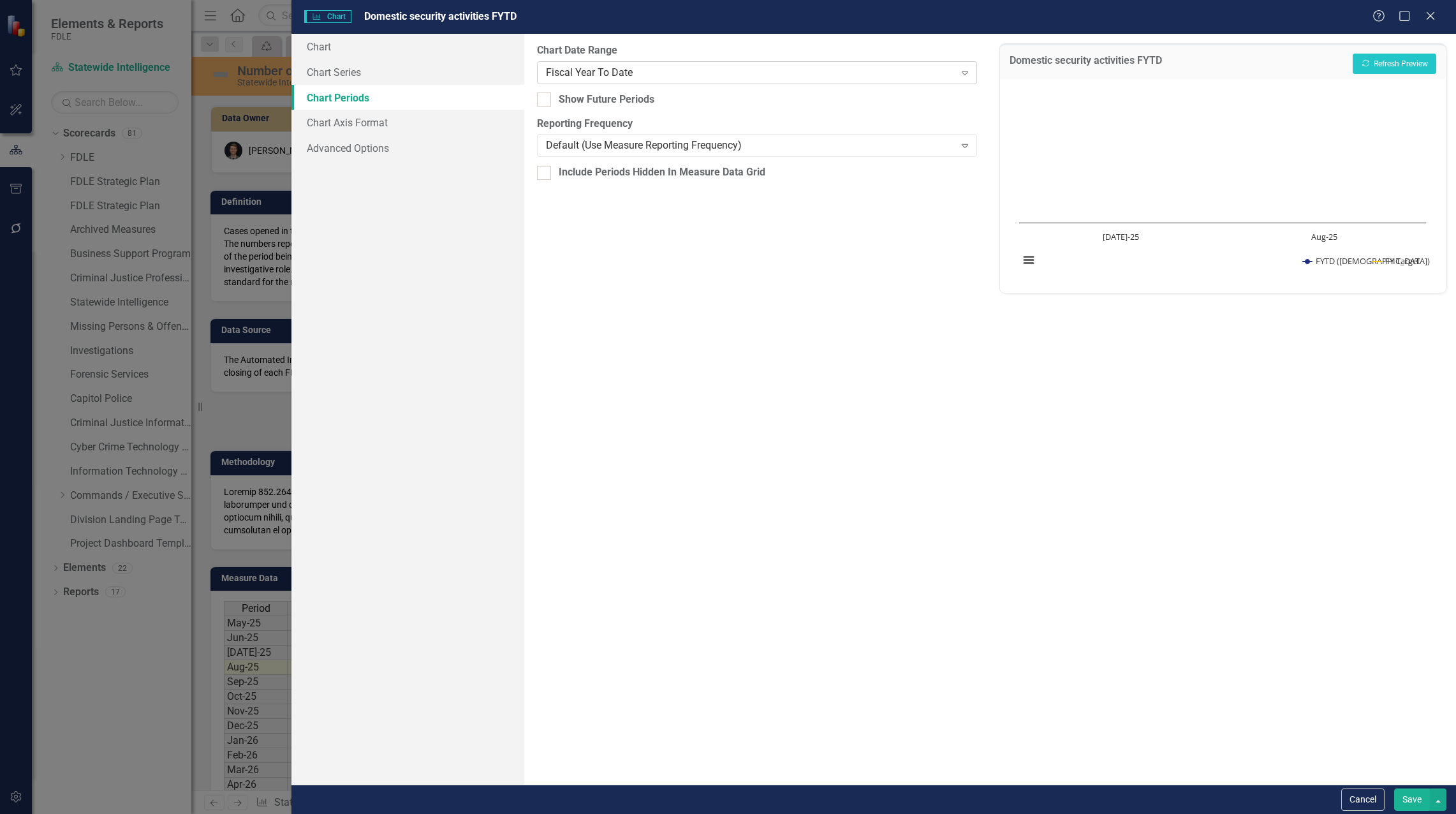
click at [625, 75] on div "Fiscal Year To Date" at bounding box center [750, 73] width 409 height 15
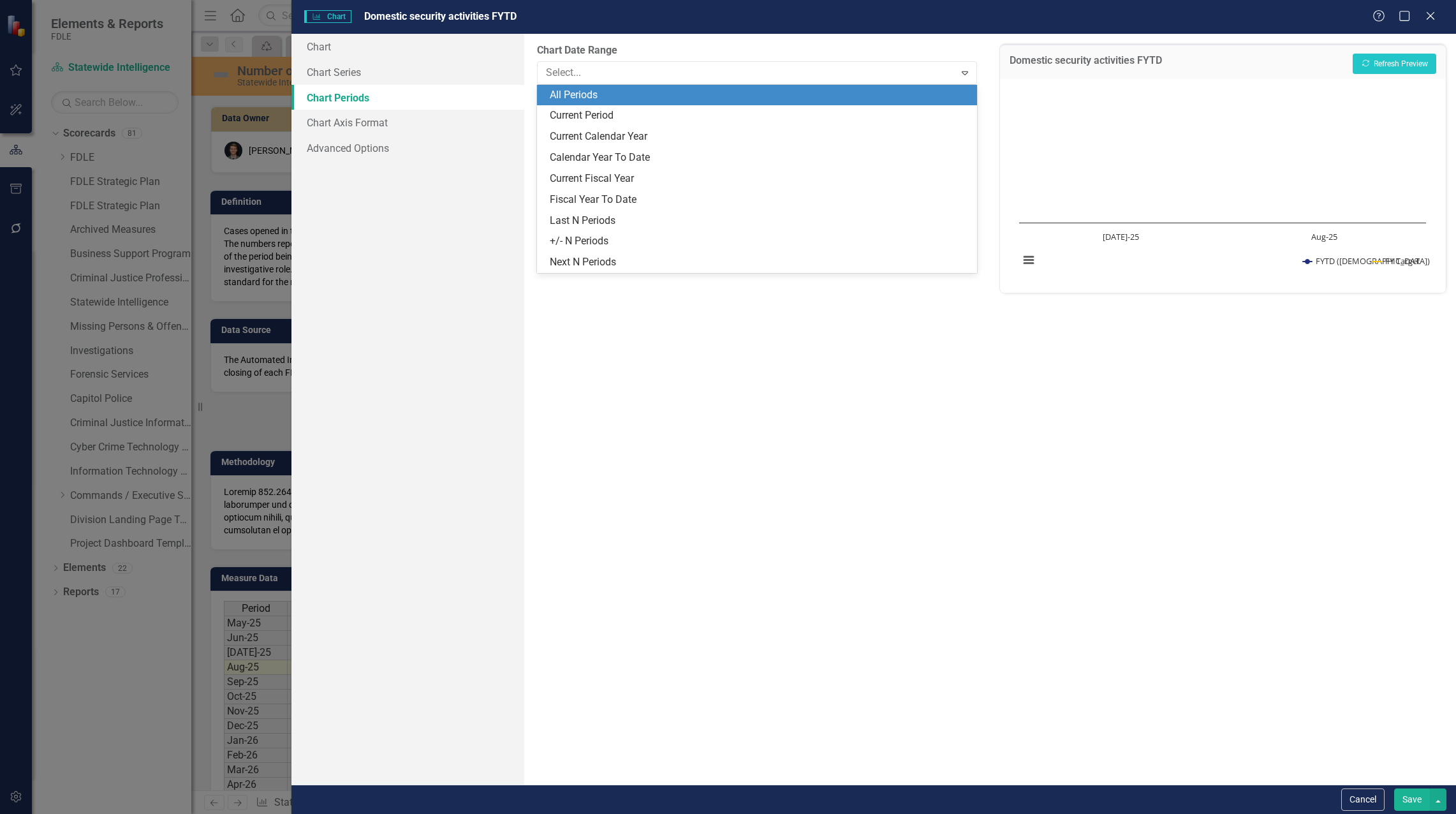
click at [628, 103] on div "All Periods" at bounding box center [757, 95] width 441 height 21
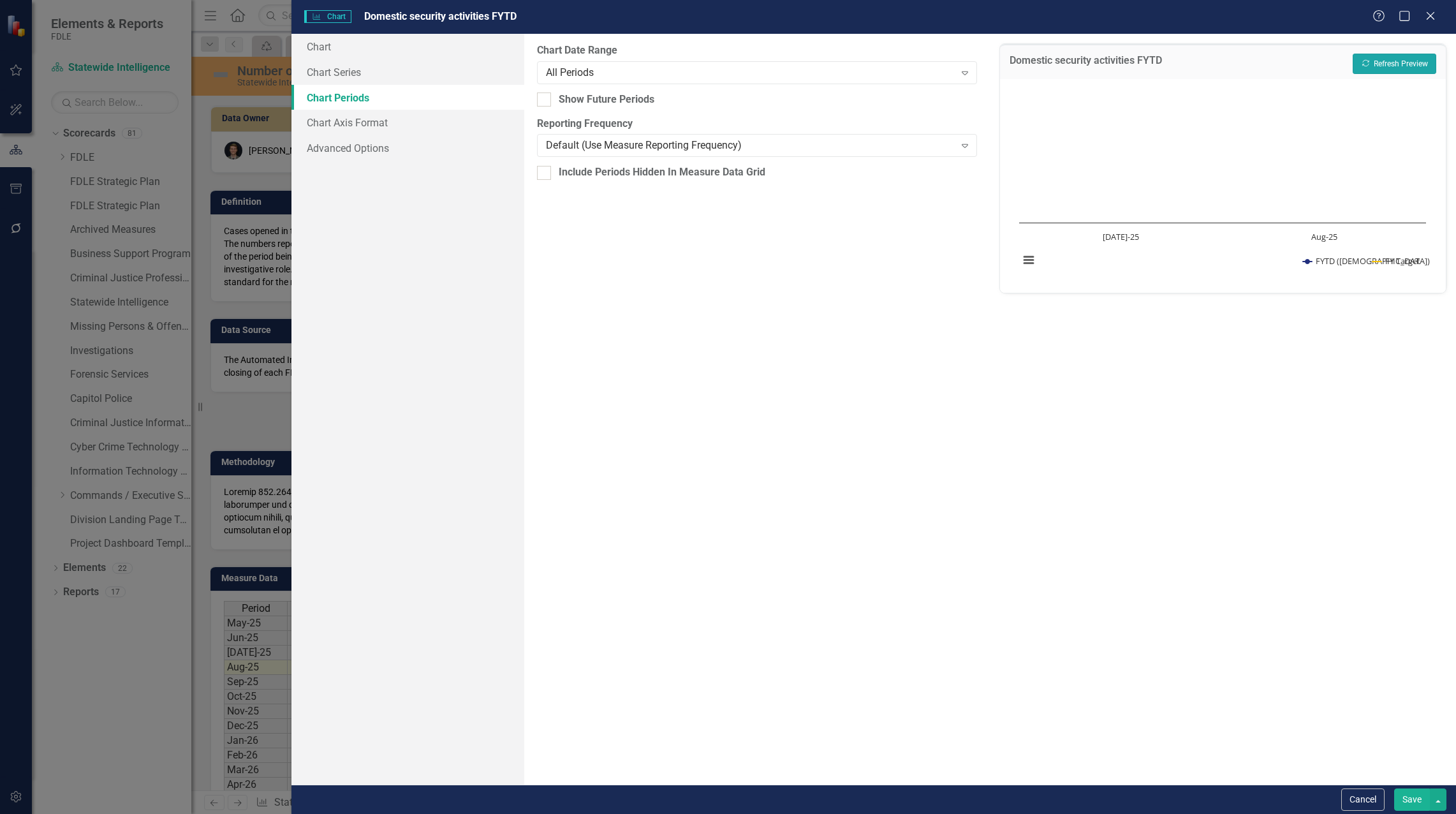
click at [1384, 62] on button "Recalculate Refresh Preview" at bounding box center [1395, 64] width 84 height 21
click at [1412, 802] on button "Save" at bounding box center [1413, 800] width 36 height 23
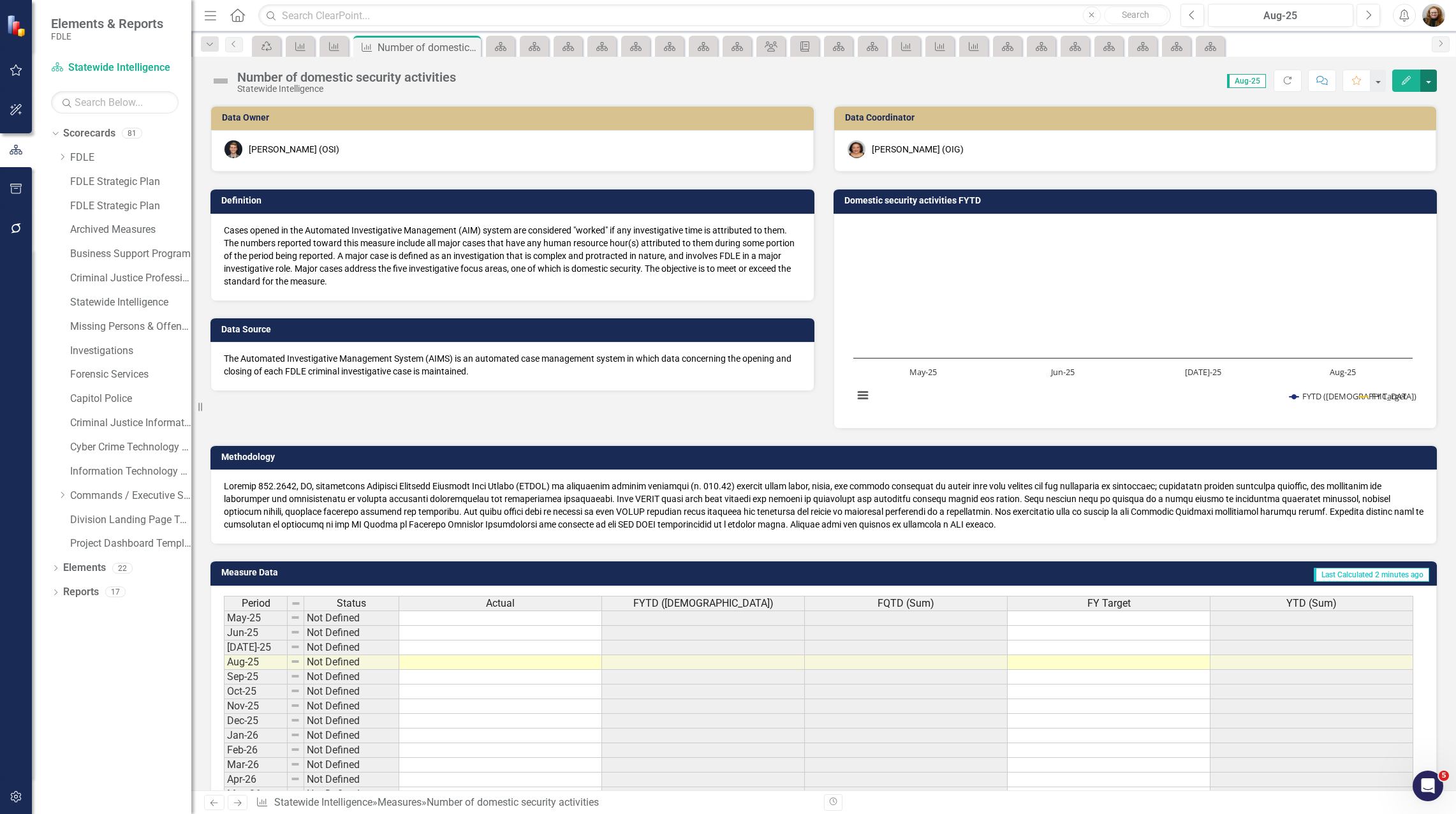
click at [1428, 79] on button "button" at bounding box center [1429, 81] width 17 height 23
click at [1381, 100] on link "Edit Edit Measure" at bounding box center [1374, 104] width 125 height 24
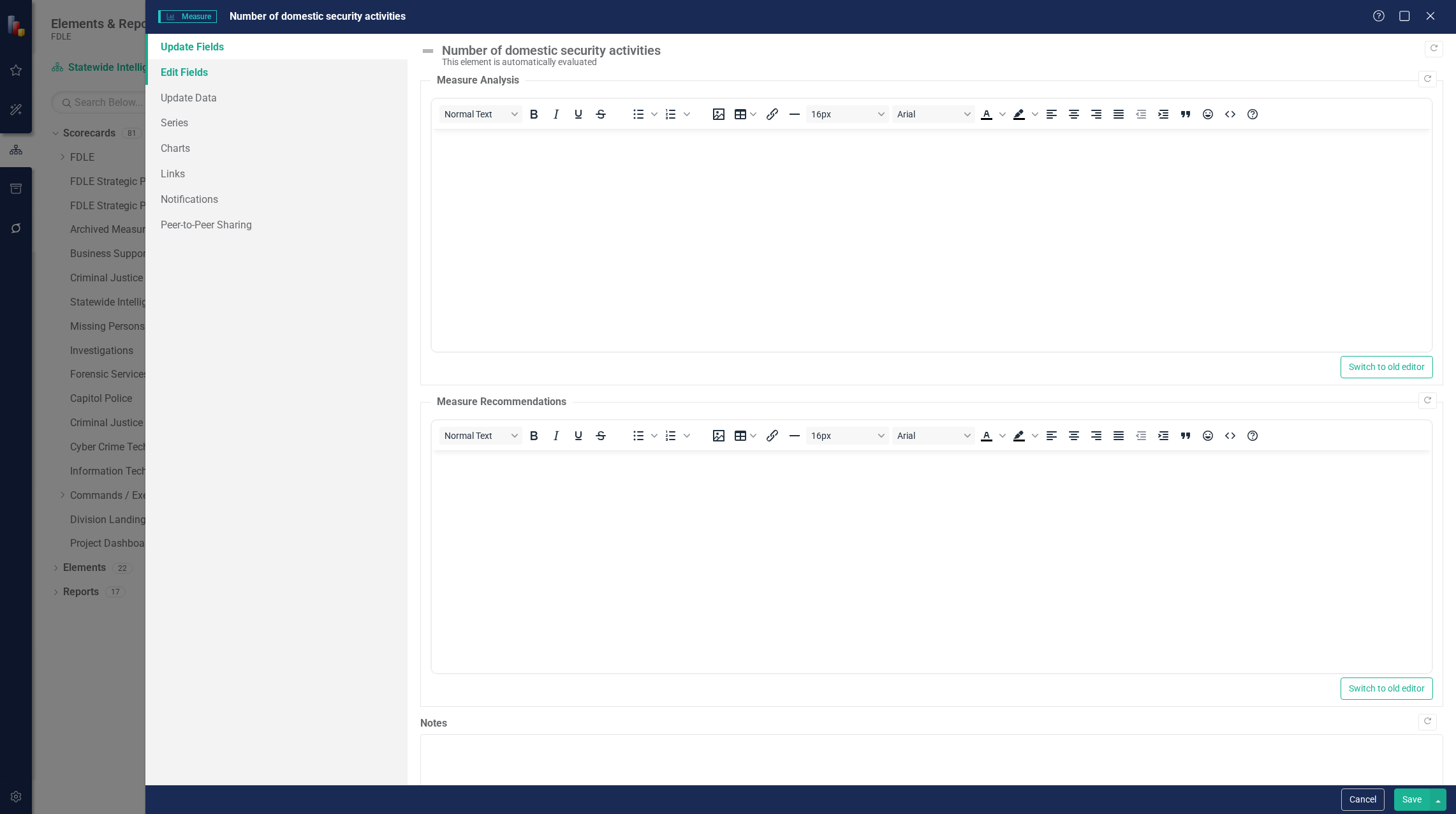
click at [186, 70] on link "Edit Fields" at bounding box center [276, 72] width 262 height 25
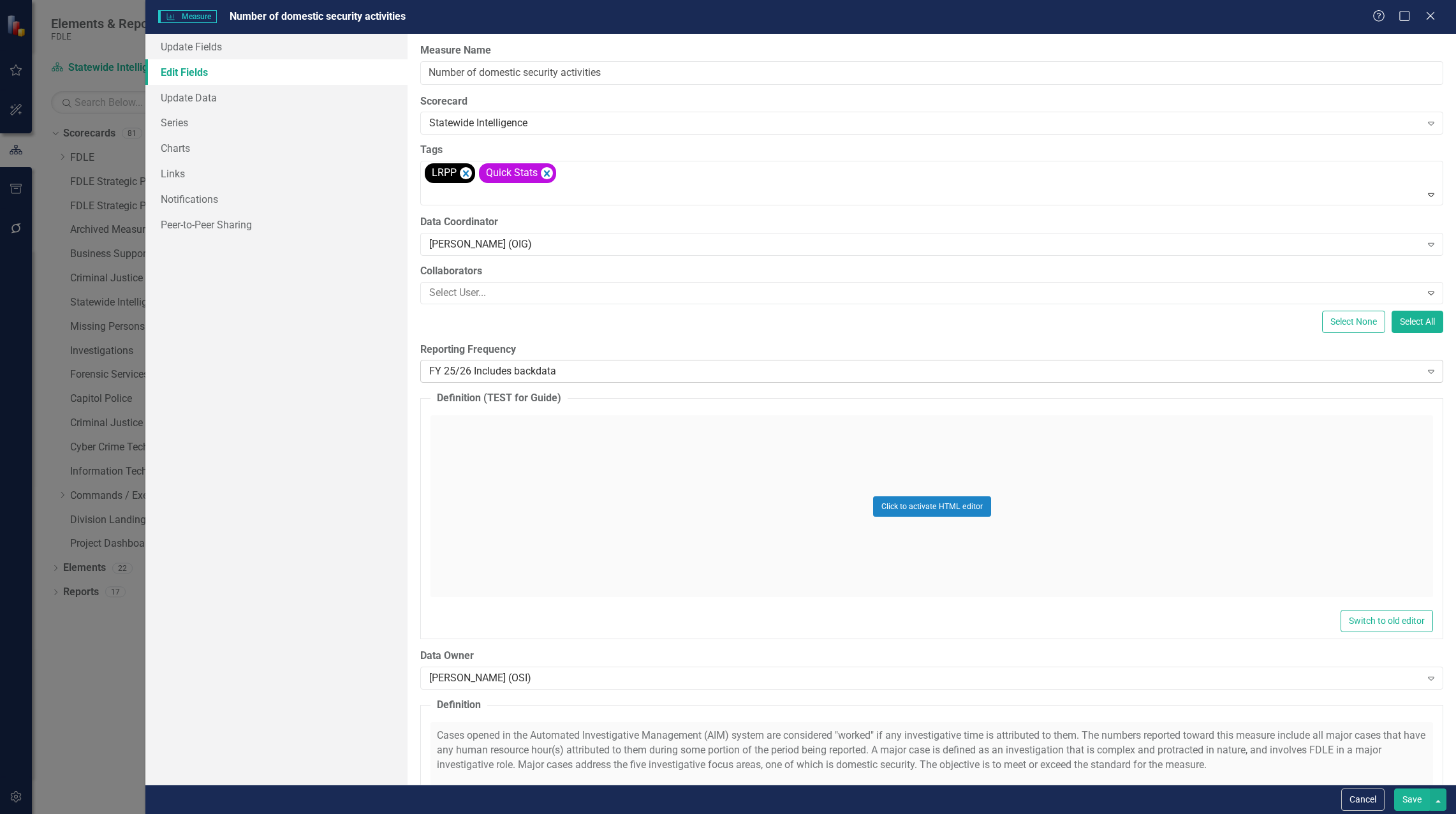
click at [489, 365] on div "FY 25/26 Includes backdata" at bounding box center [925, 372] width 991 height 15
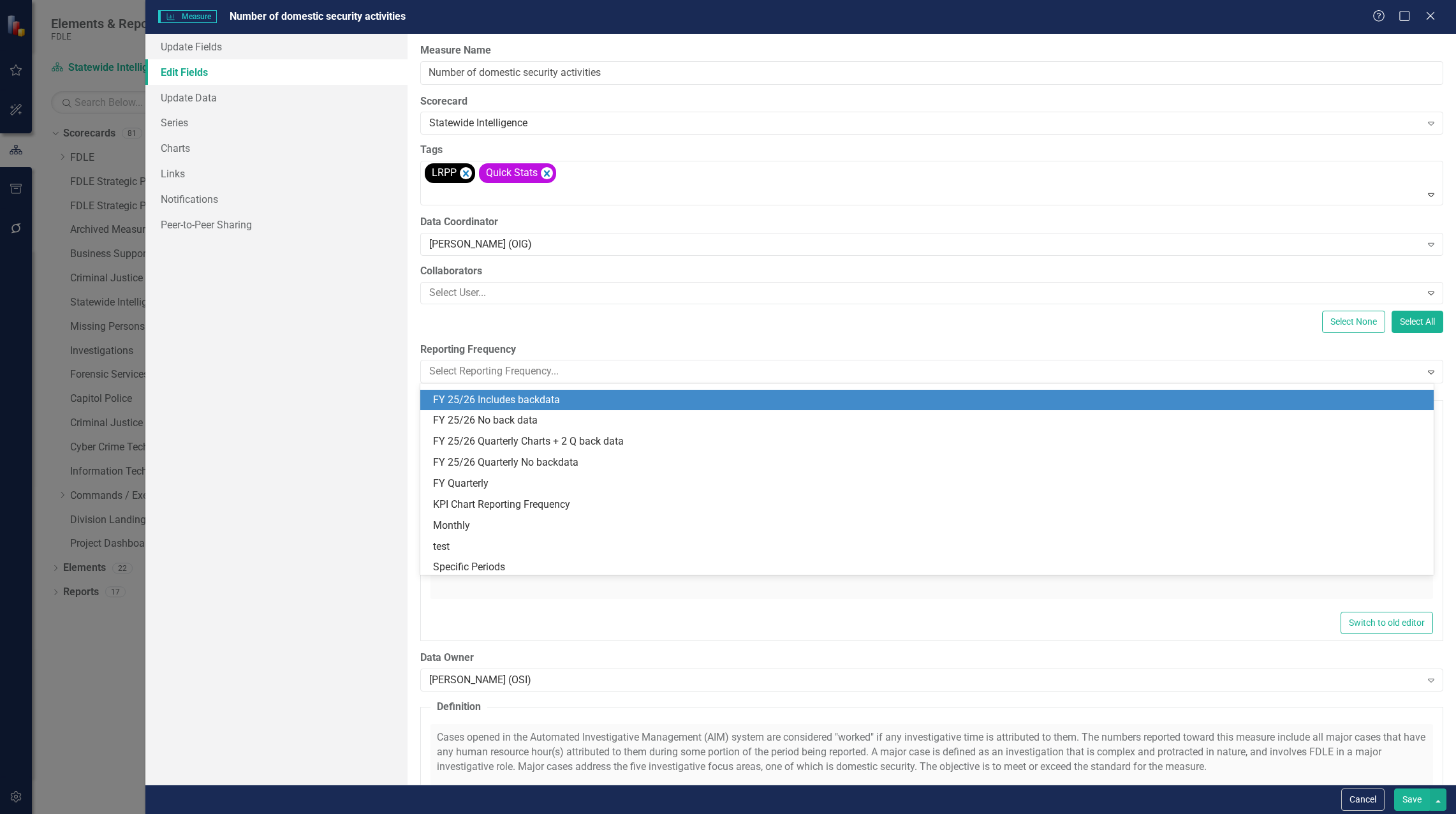
scroll to position [353, 0]
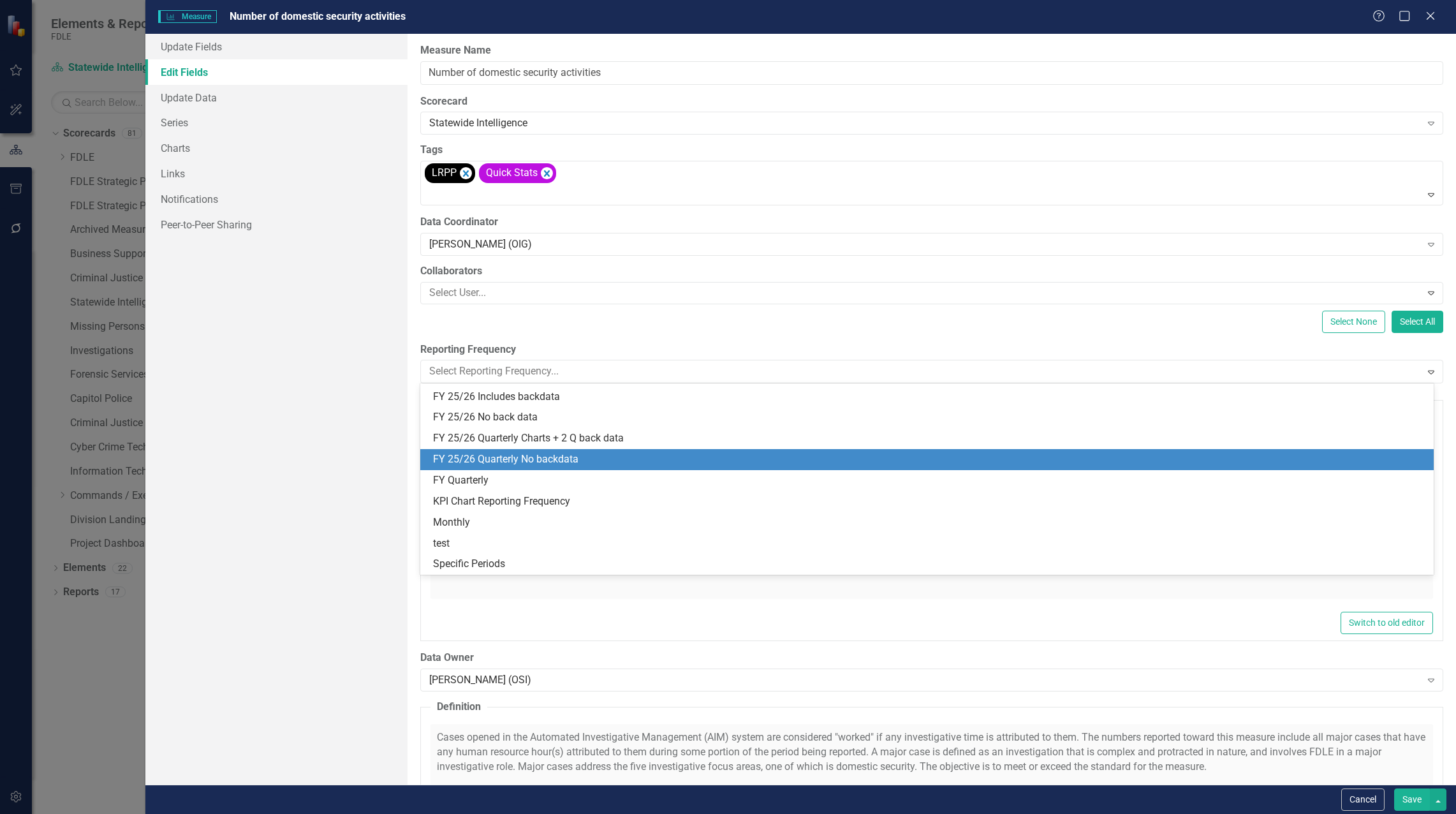
click at [519, 456] on div "FY 25/26 Quarterly No backdata" at bounding box center [929, 459] width 993 height 15
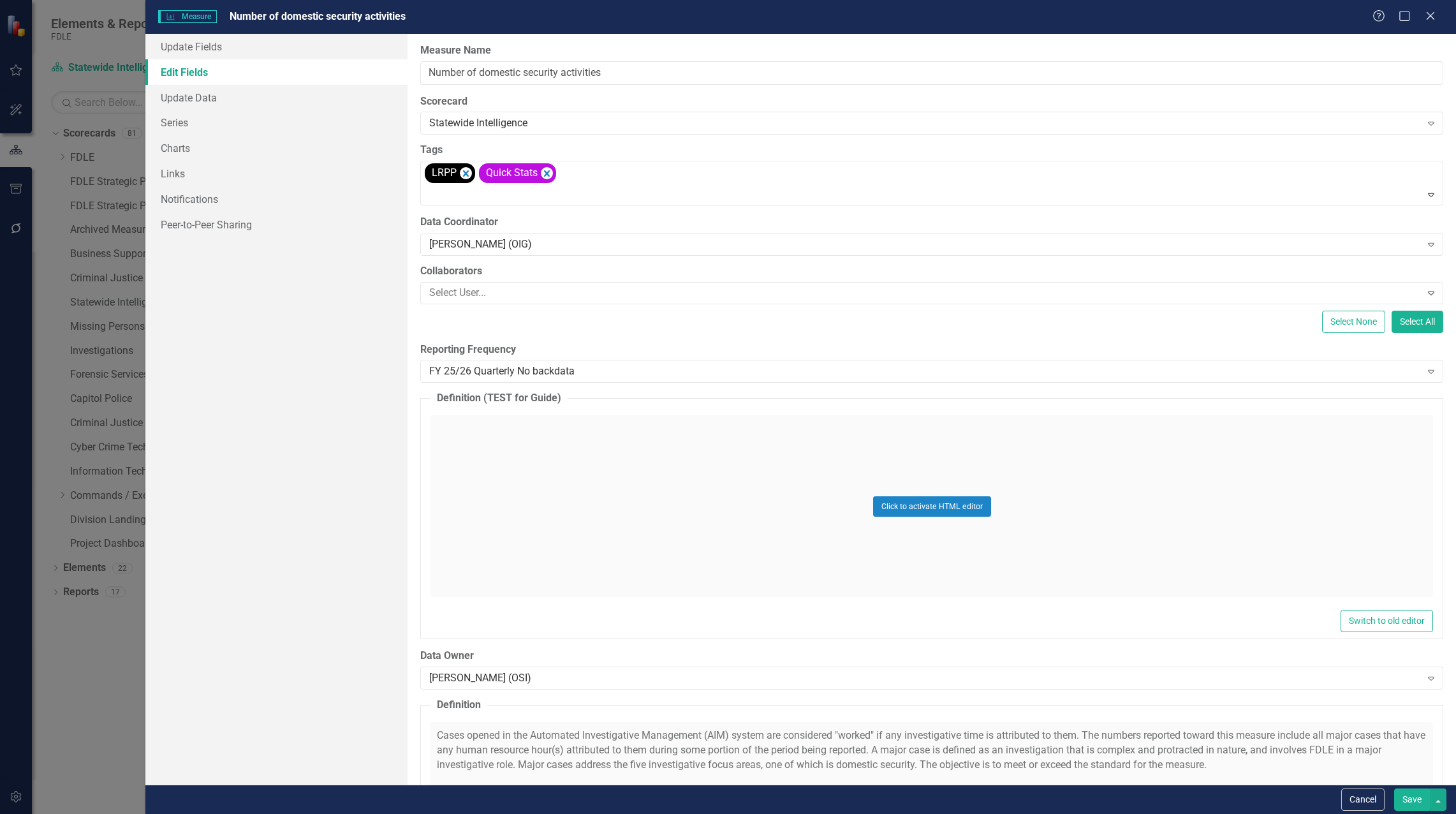
click at [1405, 802] on button "Save" at bounding box center [1413, 800] width 36 height 23
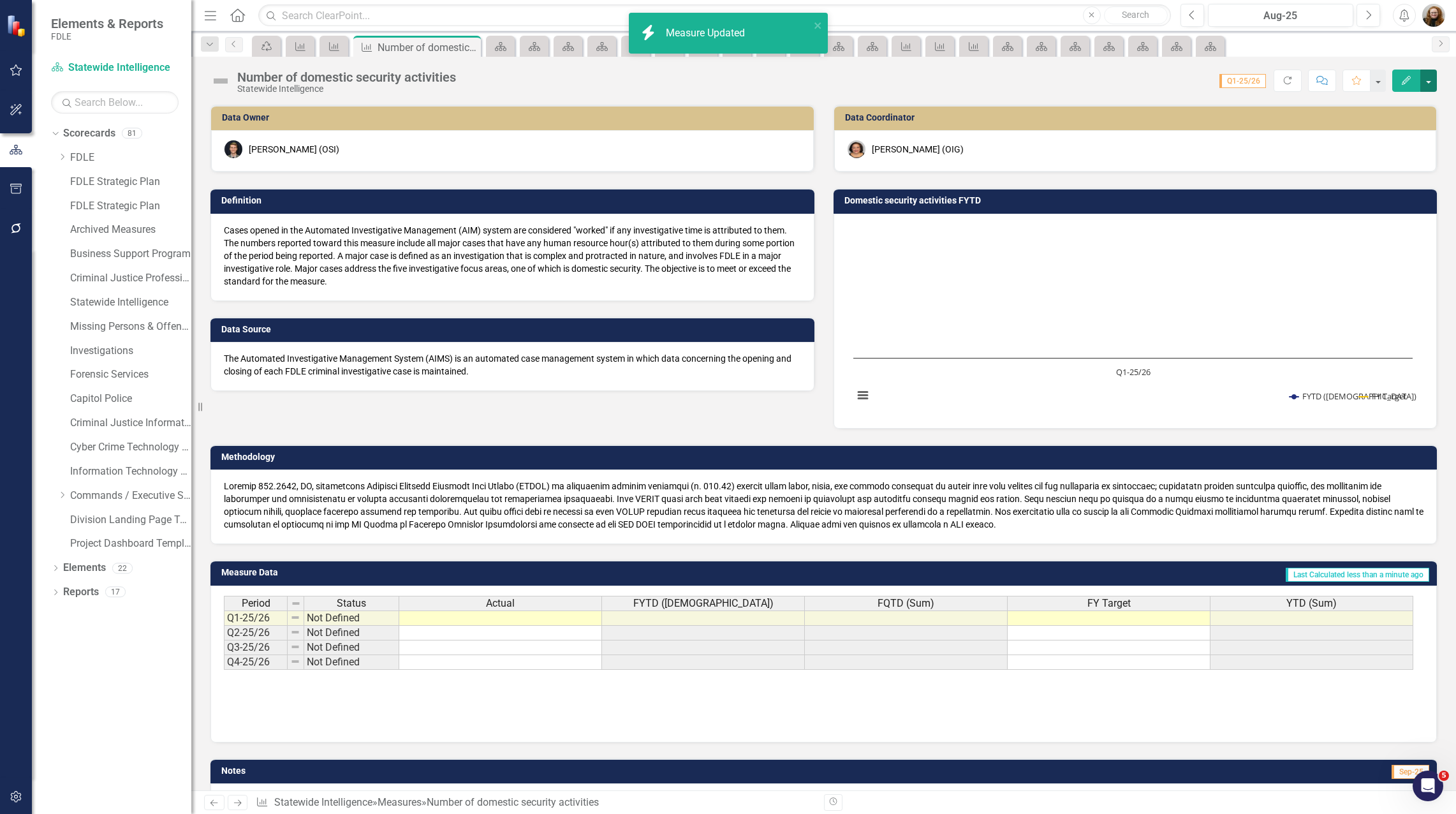
click at [1430, 80] on button "button" at bounding box center [1429, 81] width 17 height 23
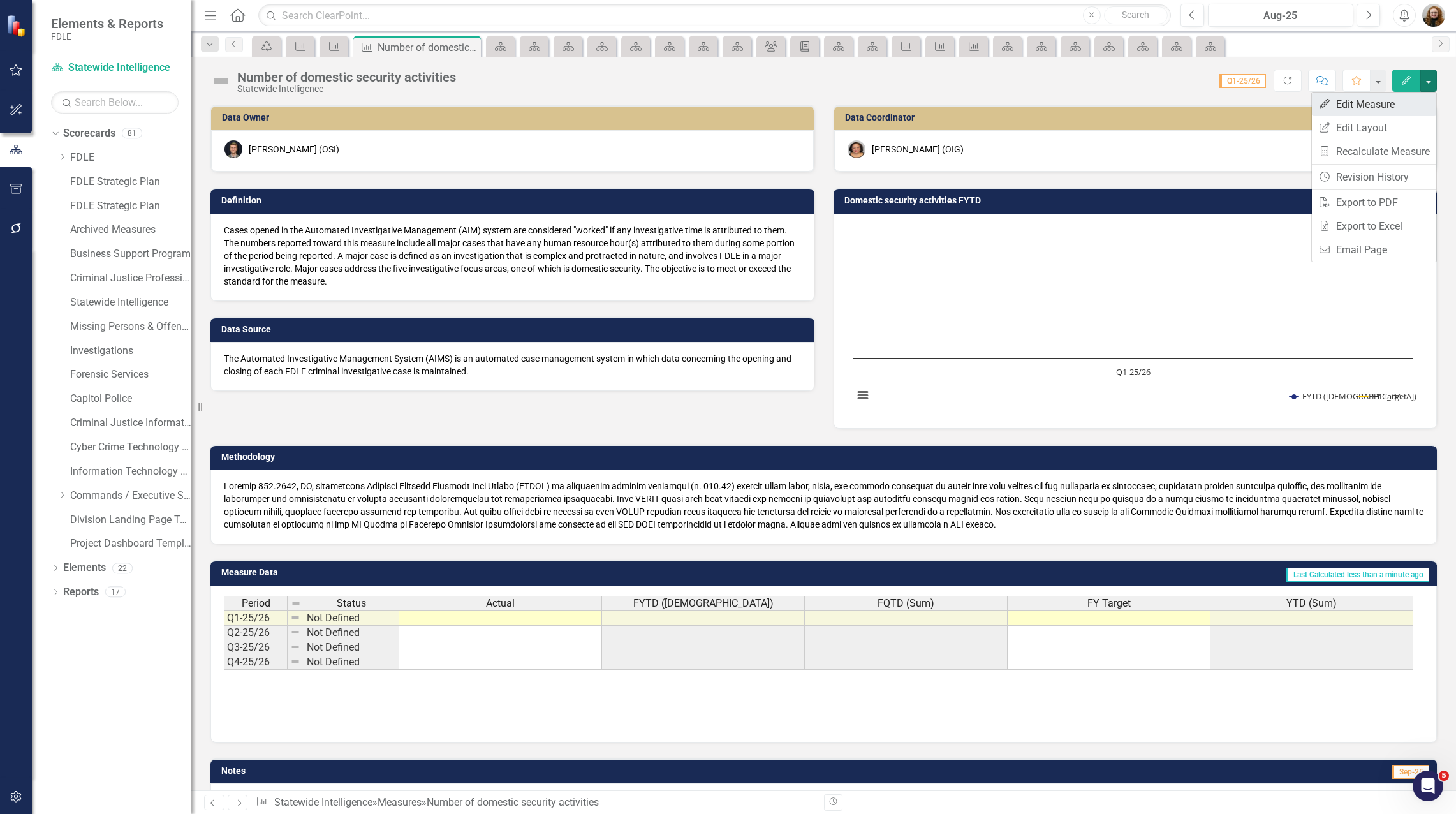
click at [1364, 104] on link "Edit Edit Measure" at bounding box center [1374, 104] width 125 height 24
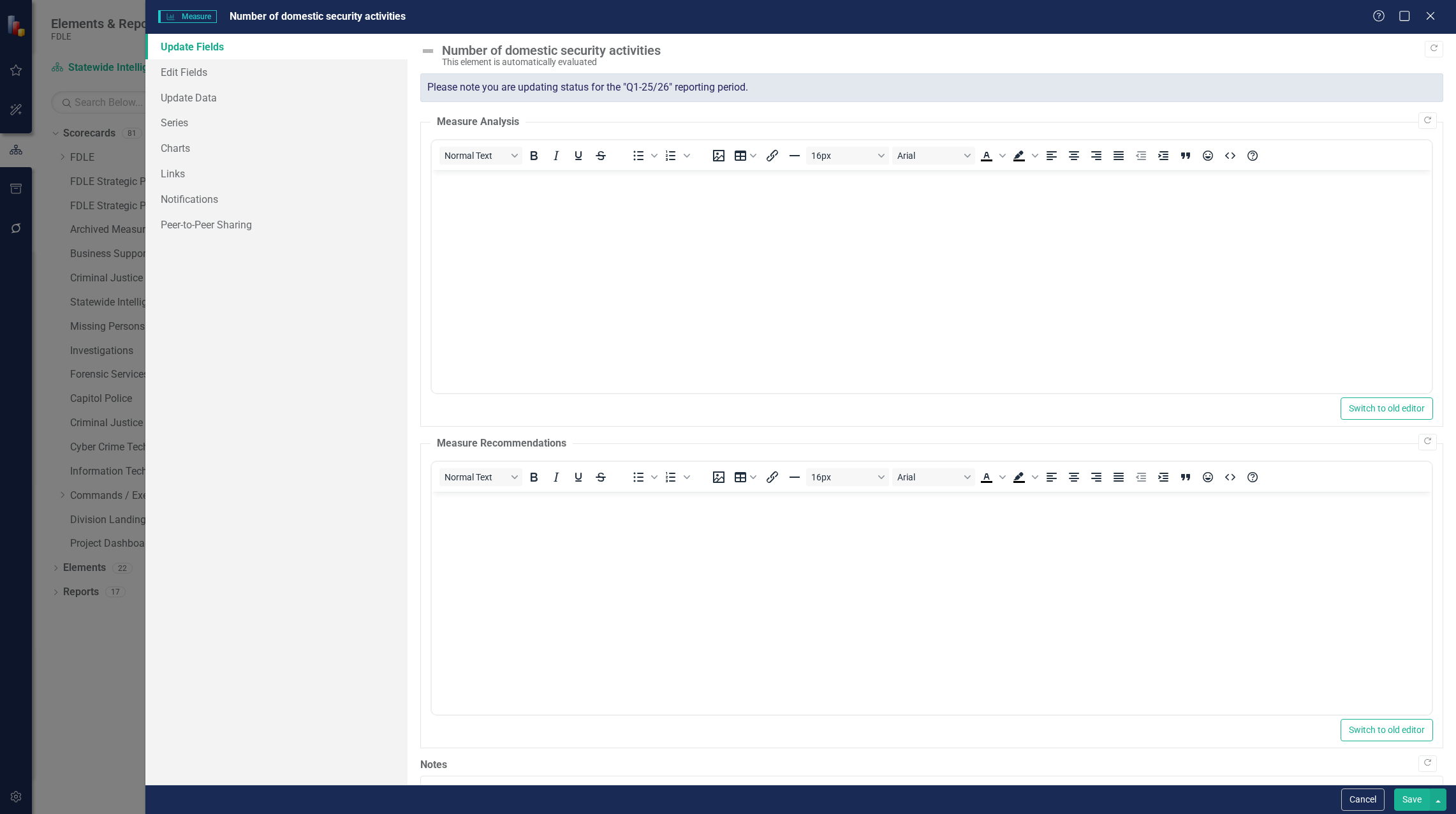
scroll to position [0, 0]
drag, startPoint x: 192, startPoint y: 70, endPoint x: 226, endPoint y: 99, distance: 44.7
click at [192, 70] on link "Edit Fields" at bounding box center [276, 72] width 262 height 25
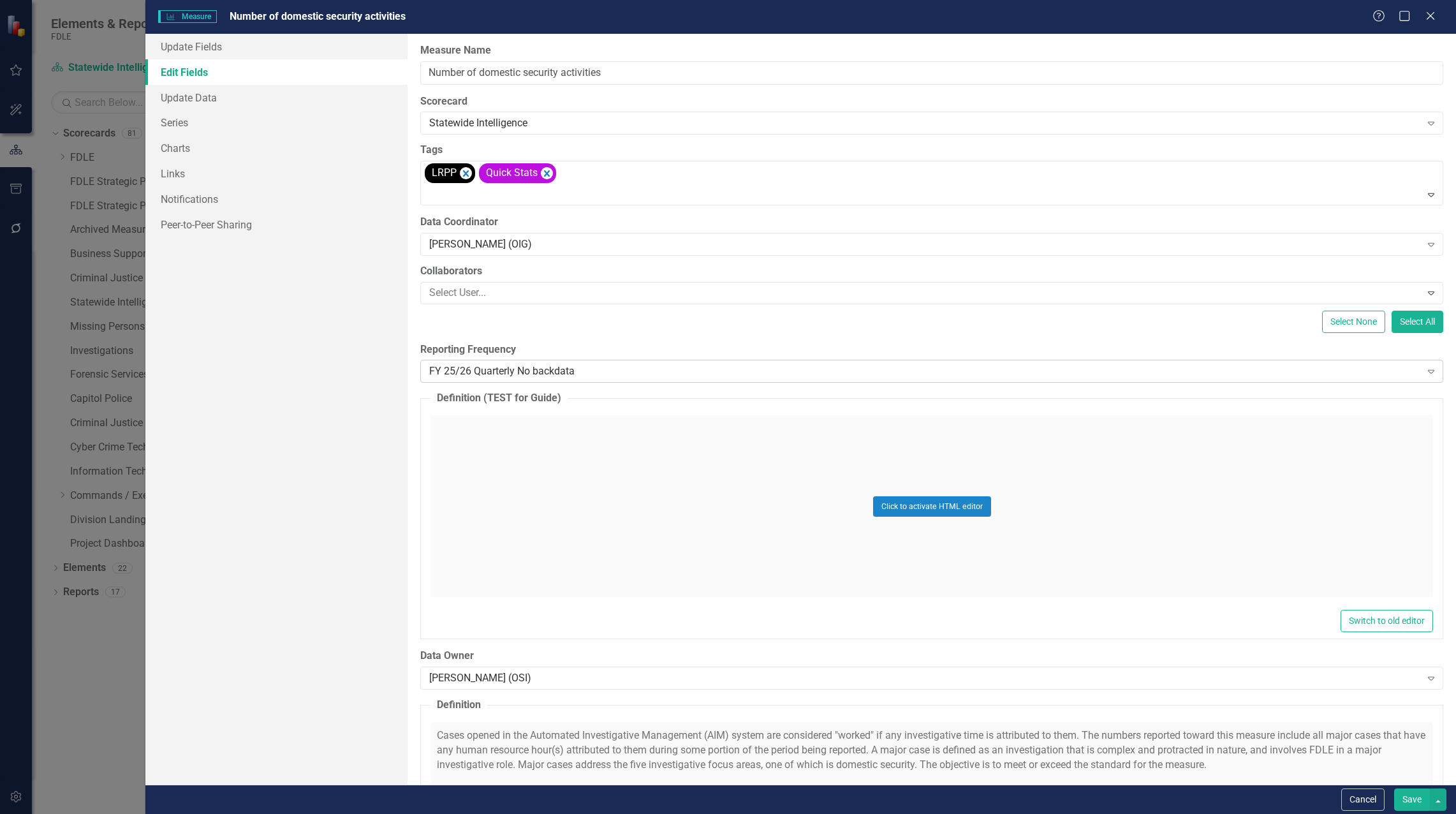
click at [553, 365] on div "FY 25/26 Quarterly No backdata" at bounding box center [925, 372] width 991 height 15
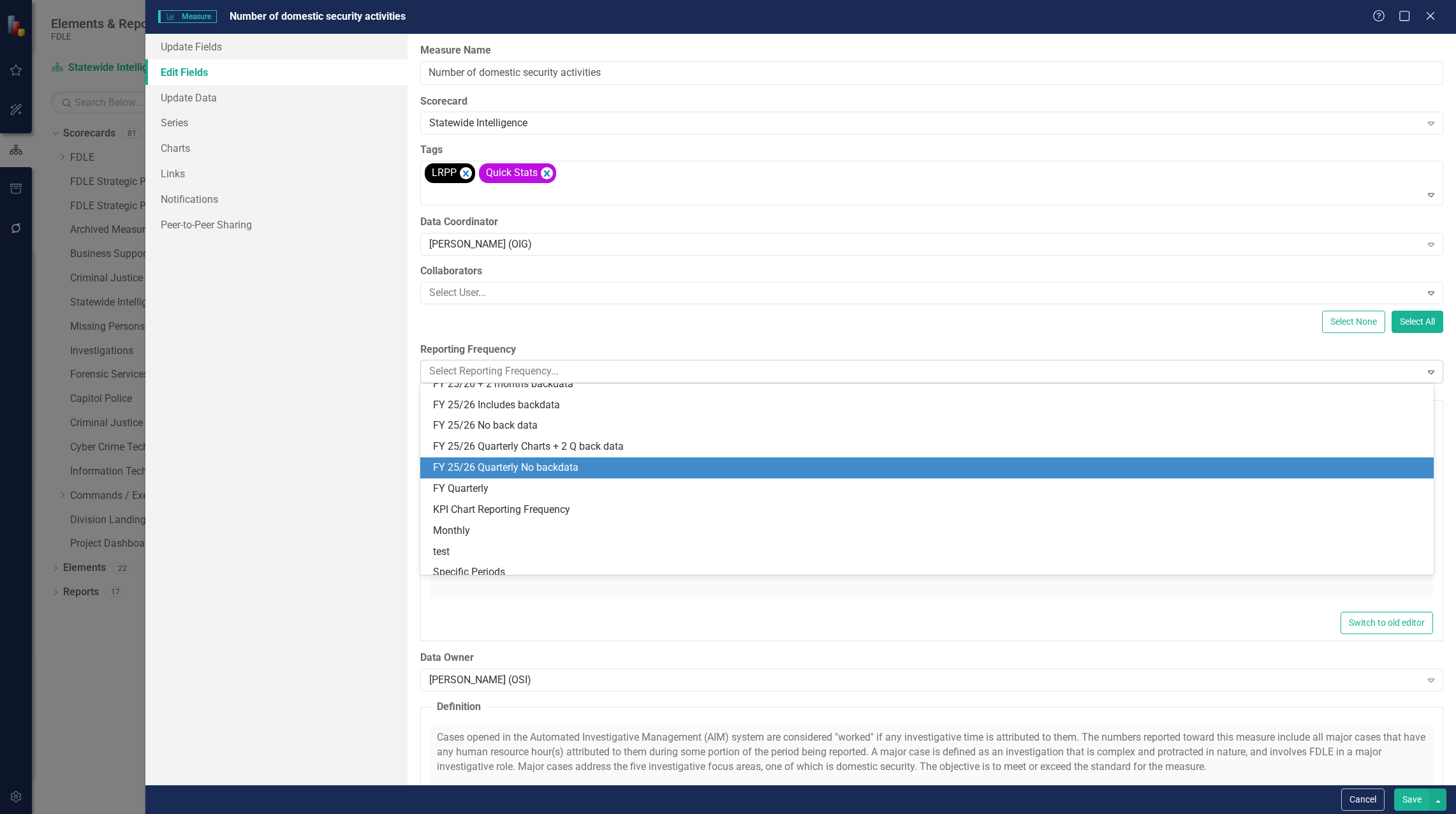
scroll to position [353, 0]
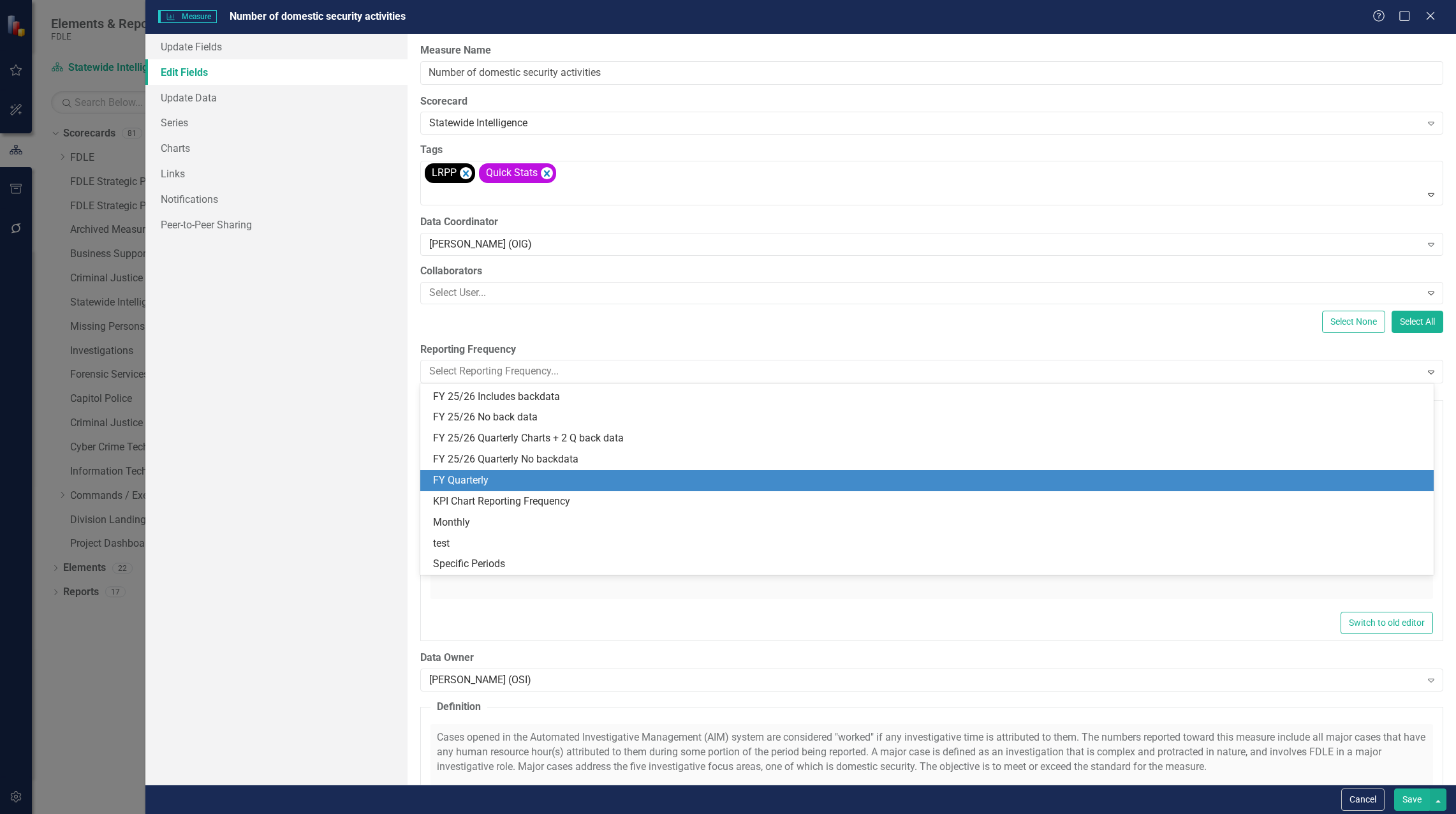
drag, startPoint x: 559, startPoint y: 473, endPoint x: 666, endPoint y: 477, distance: 107.1
click at [666, 477] on div "FY Quarterly" at bounding box center [929, 481] width 993 height 15
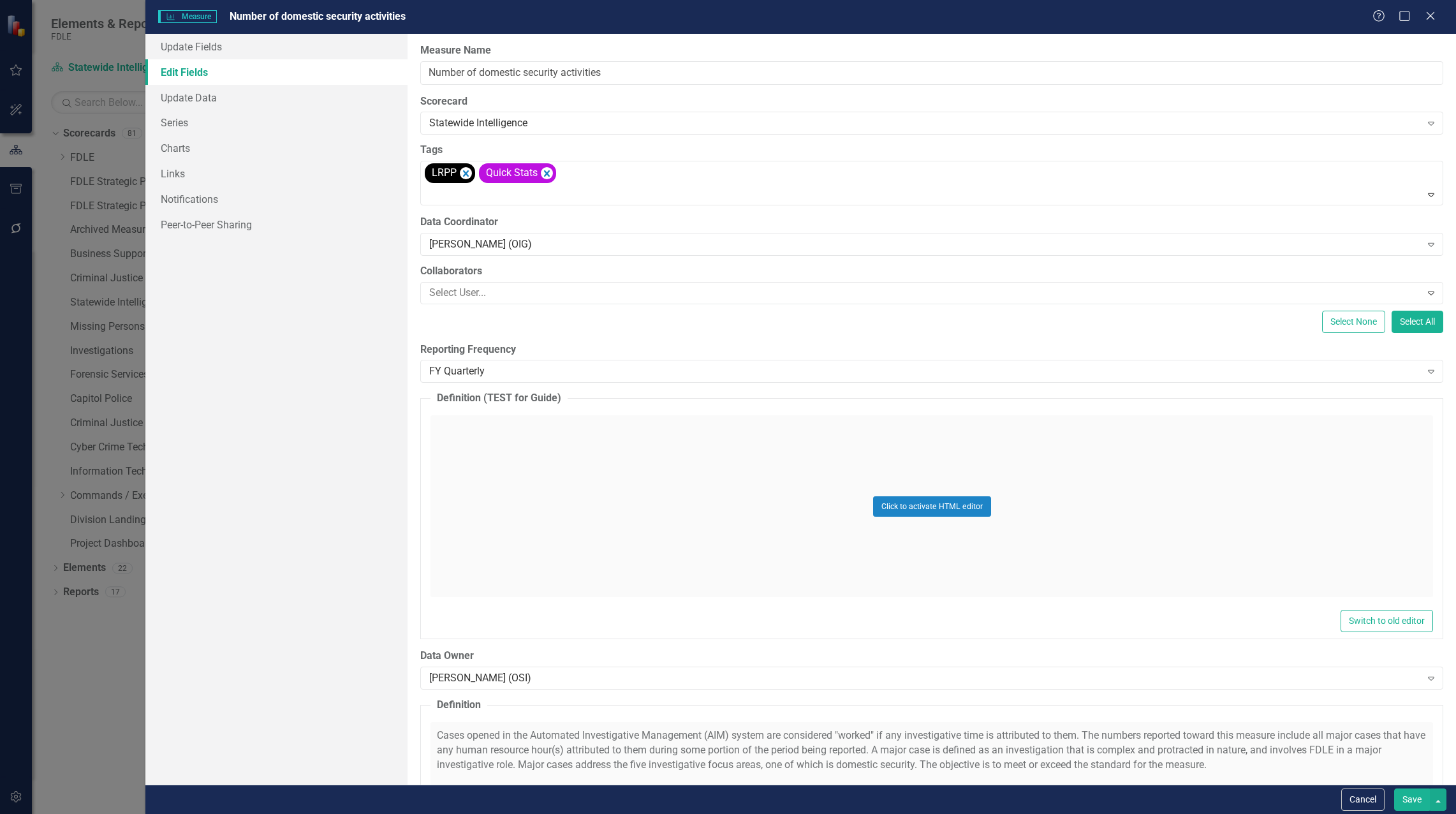
click at [1414, 797] on button "Save" at bounding box center [1413, 800] width 36 height 23
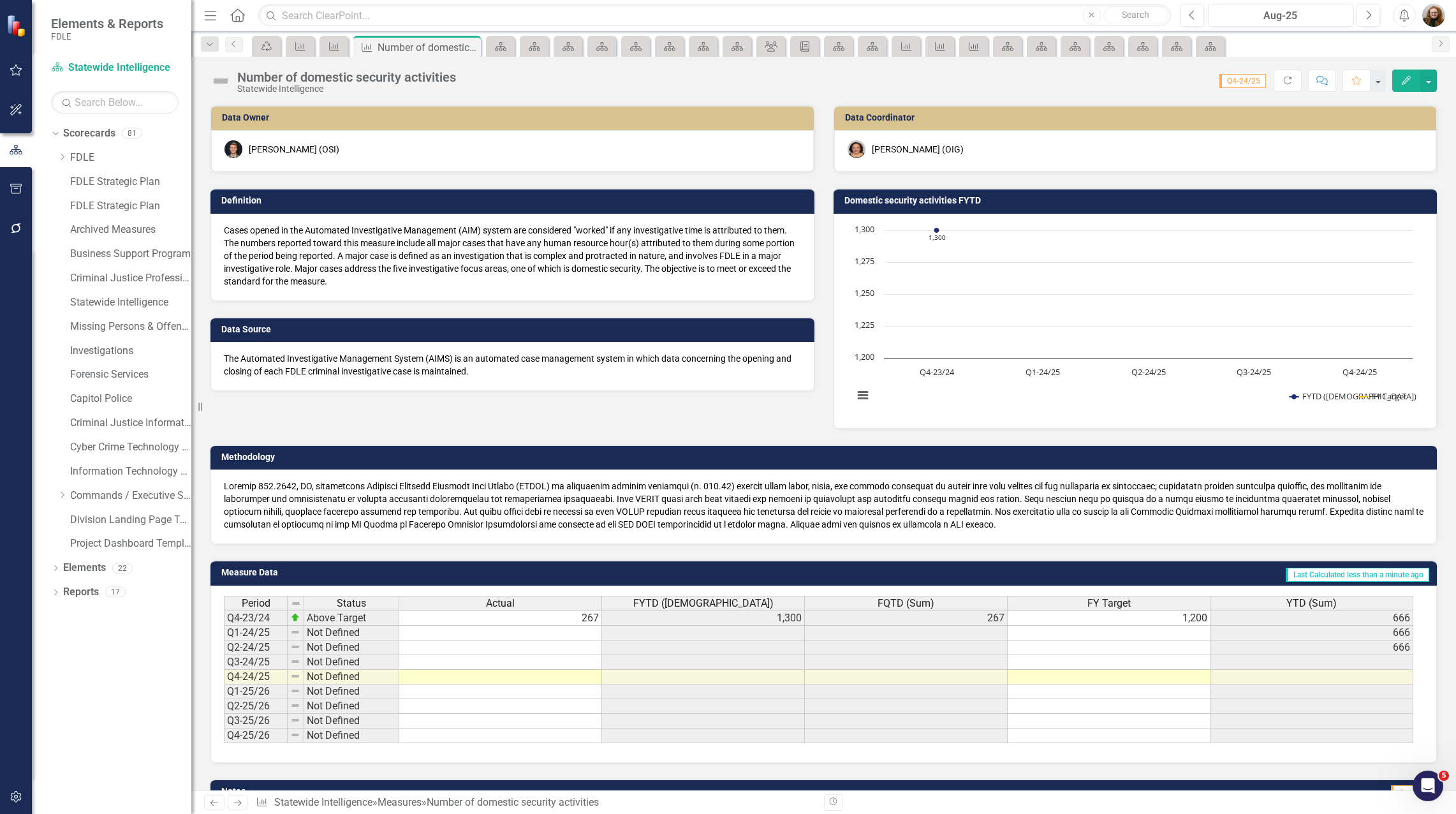
click at [1410, 87] on button "Edit" at bounding box center [1407, 81] width 28 height 23
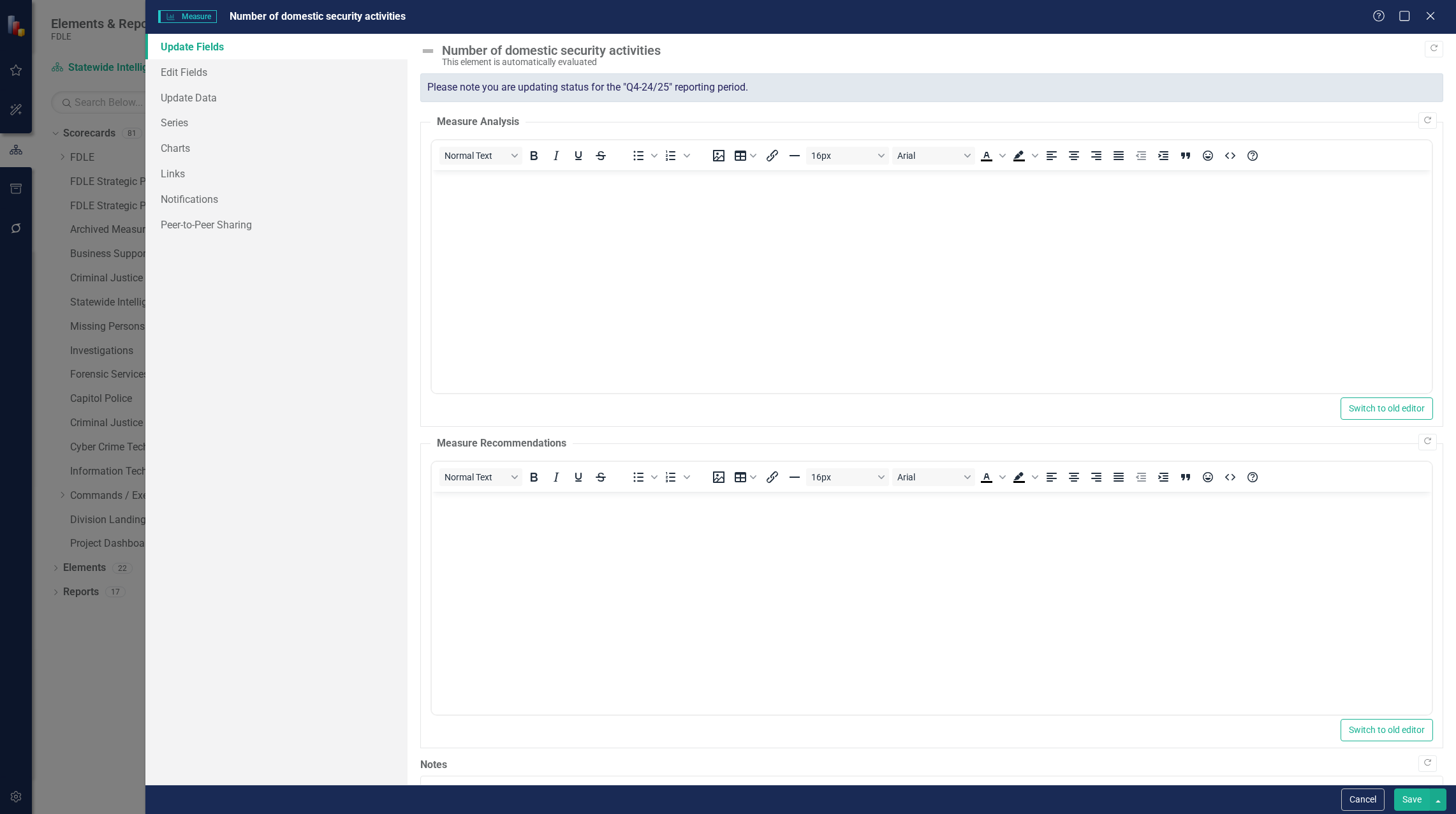
scroll to position [0, 0]
click at [180, 68] on link "Edit Fields" at bounding box center [276, 72] width 262 height 25
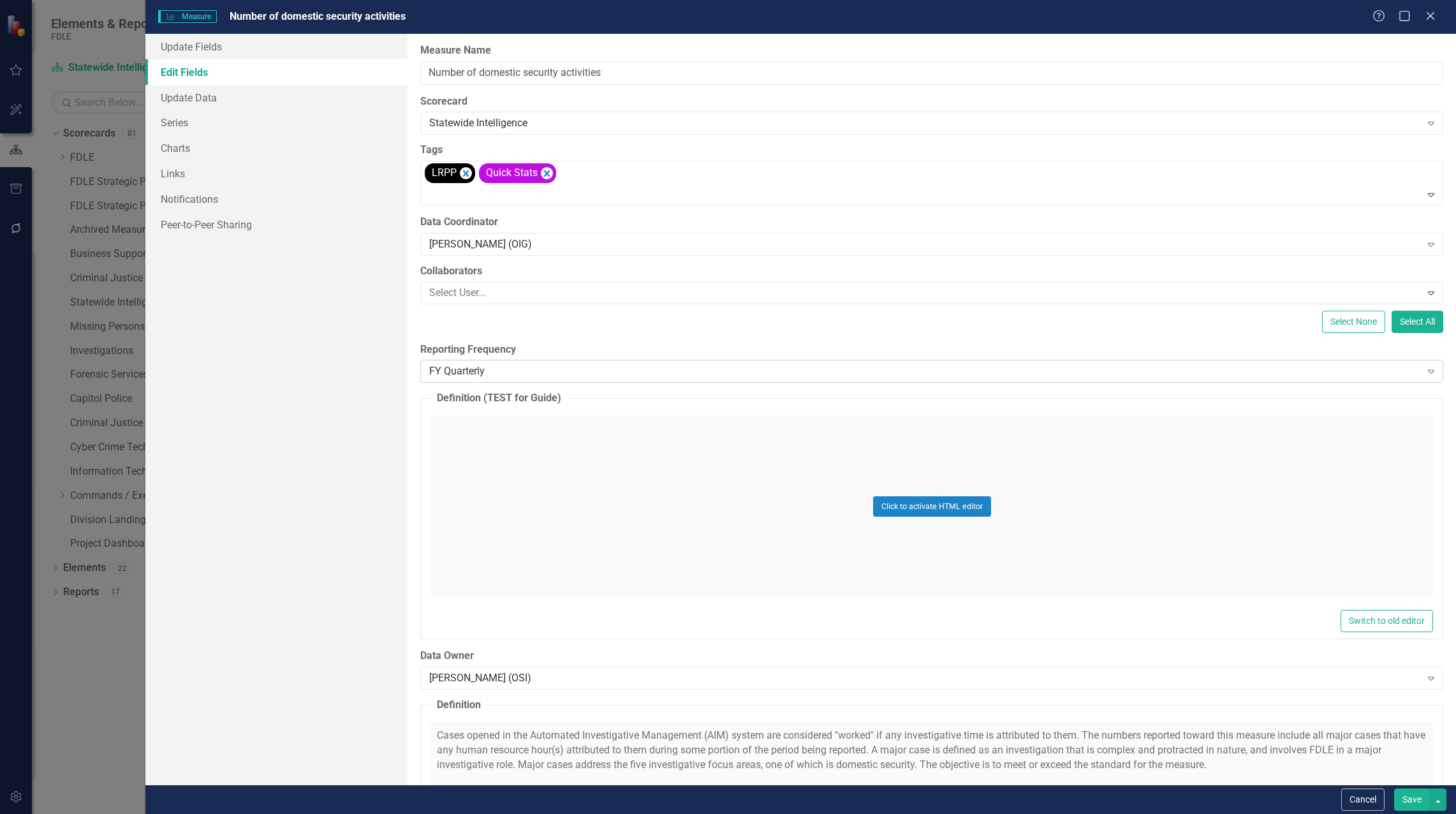
click at [509, 374] on div "FY Quarterly" at bounding box center [925, 372] width 991 height 15
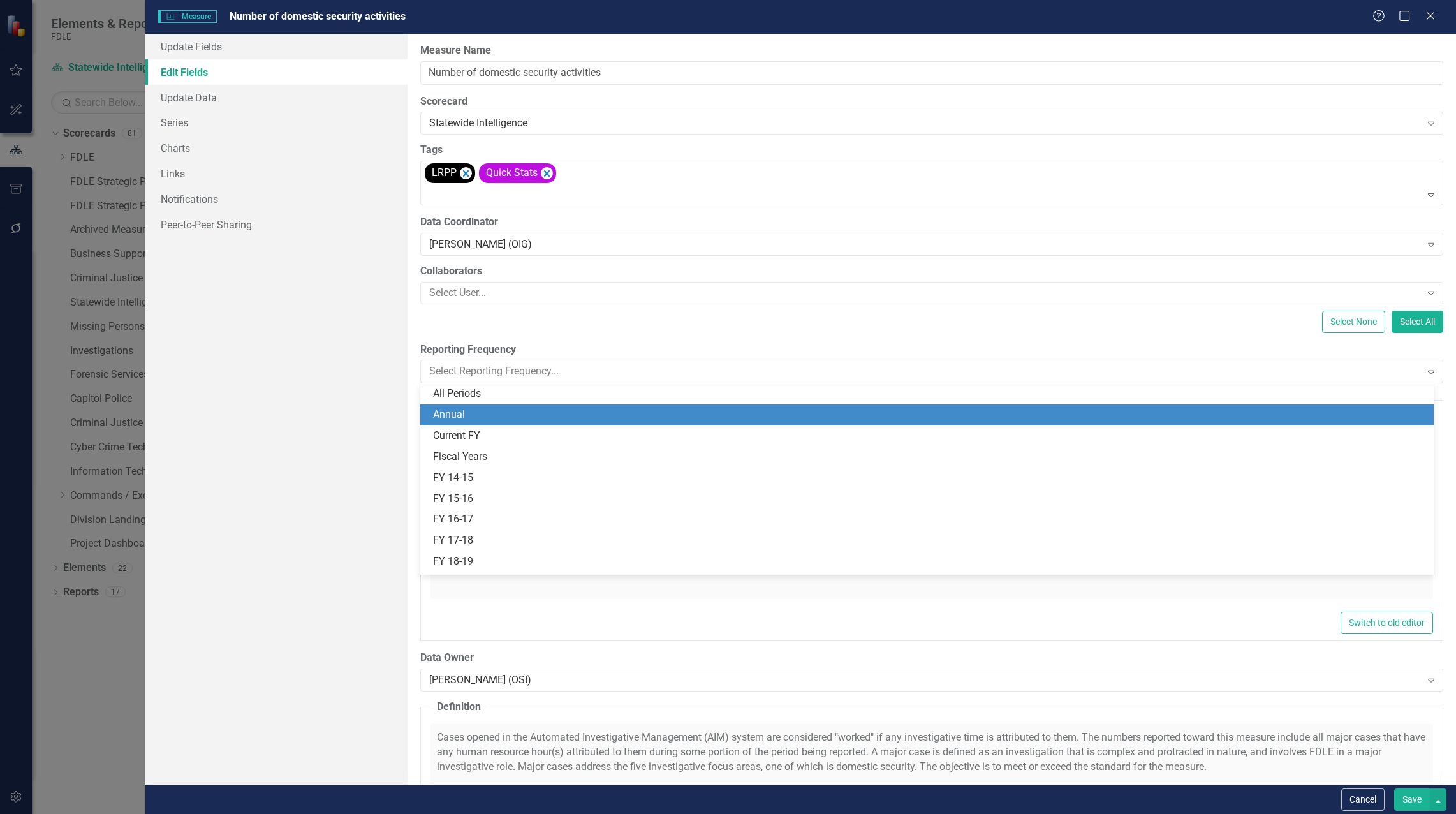
click at [501, 415] on div "Annual" at bounding box center [929, 415] width 993 height 15
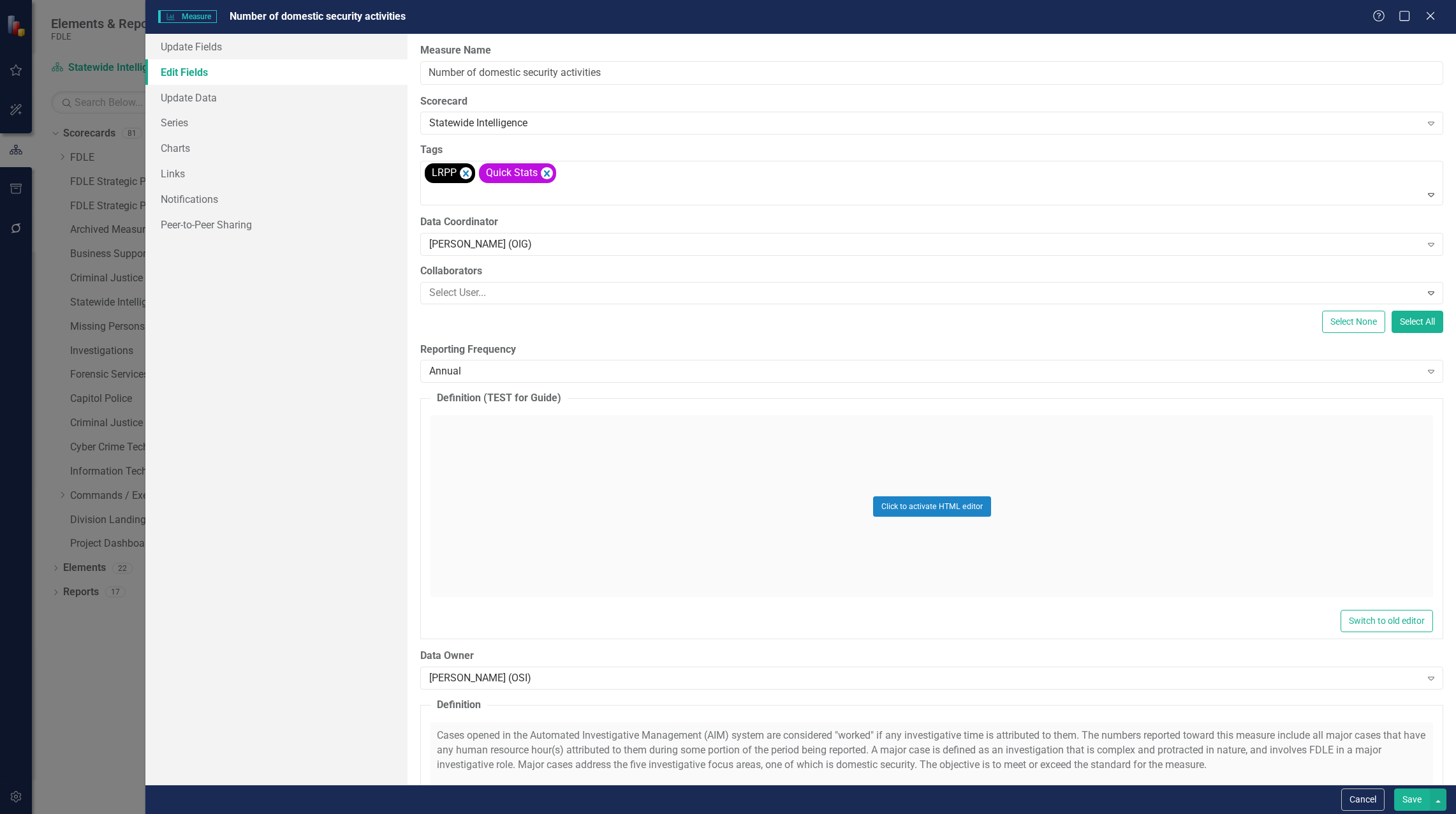
click at [1413, 796] on button "Save" at bounding box center [1413, 800] width 36 height 23
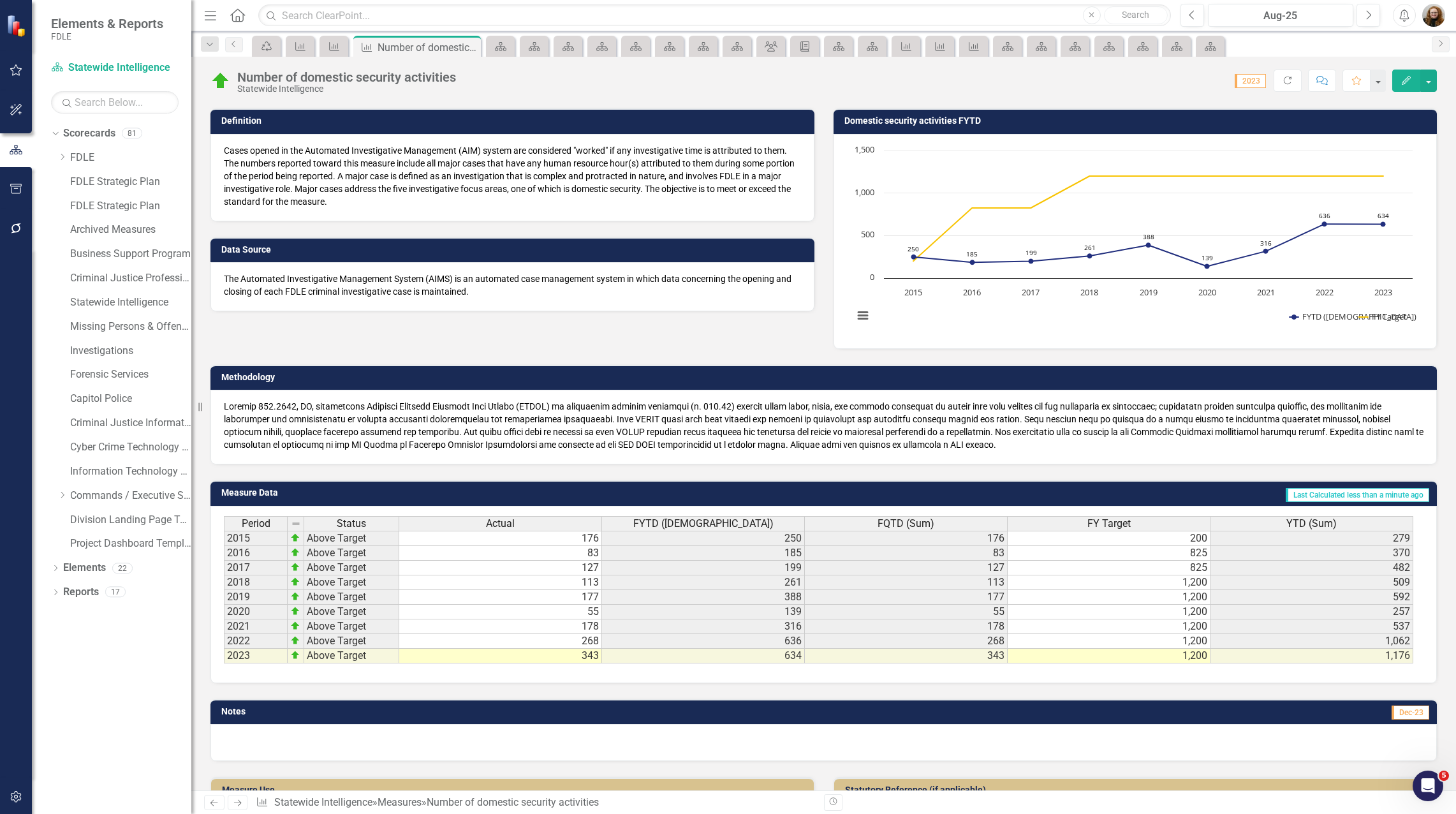
scroll to position [191, 0]
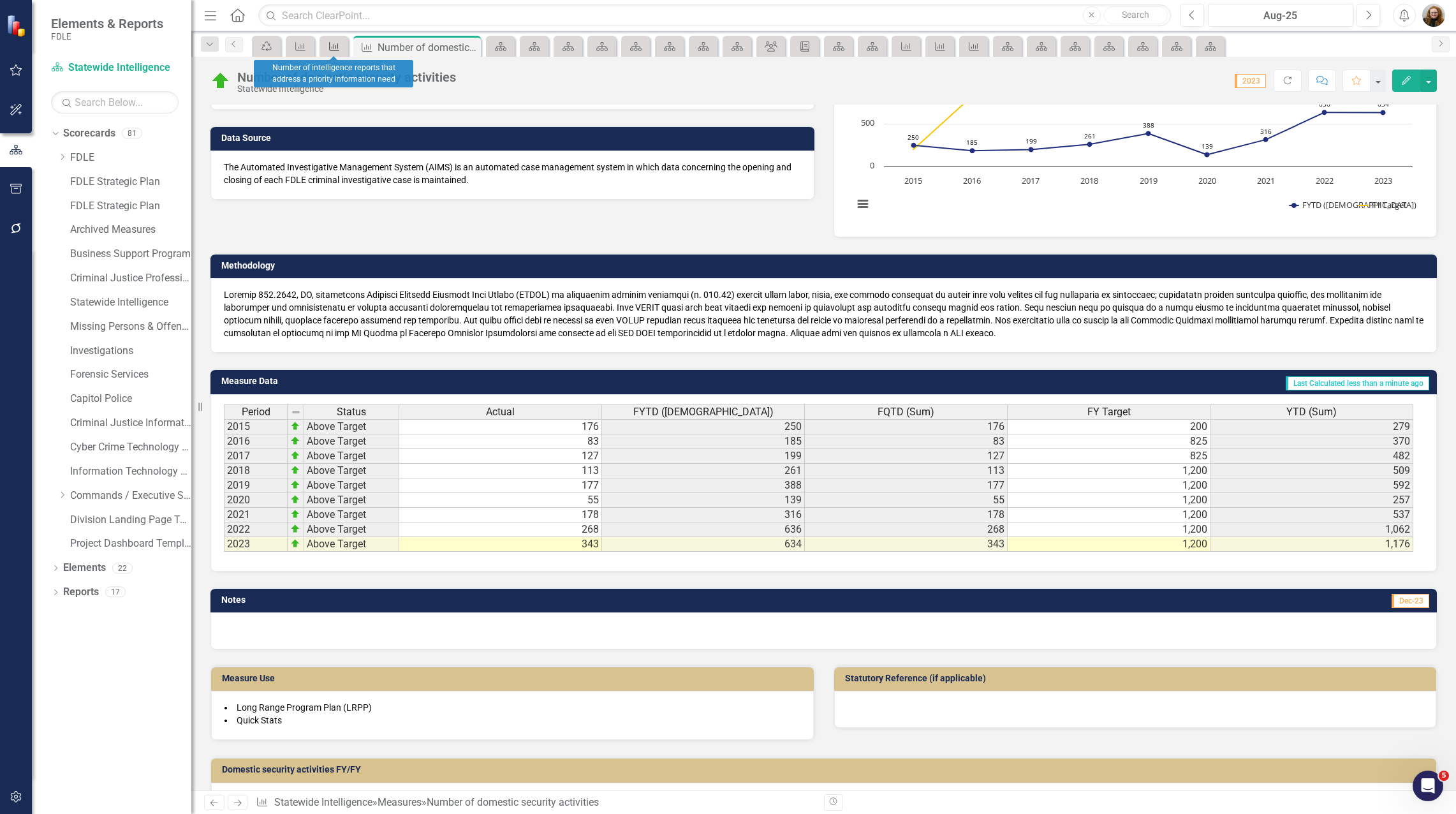
click at [338, 42] on icon "Measure" at bounding box center [334, 46] width 13 height 10
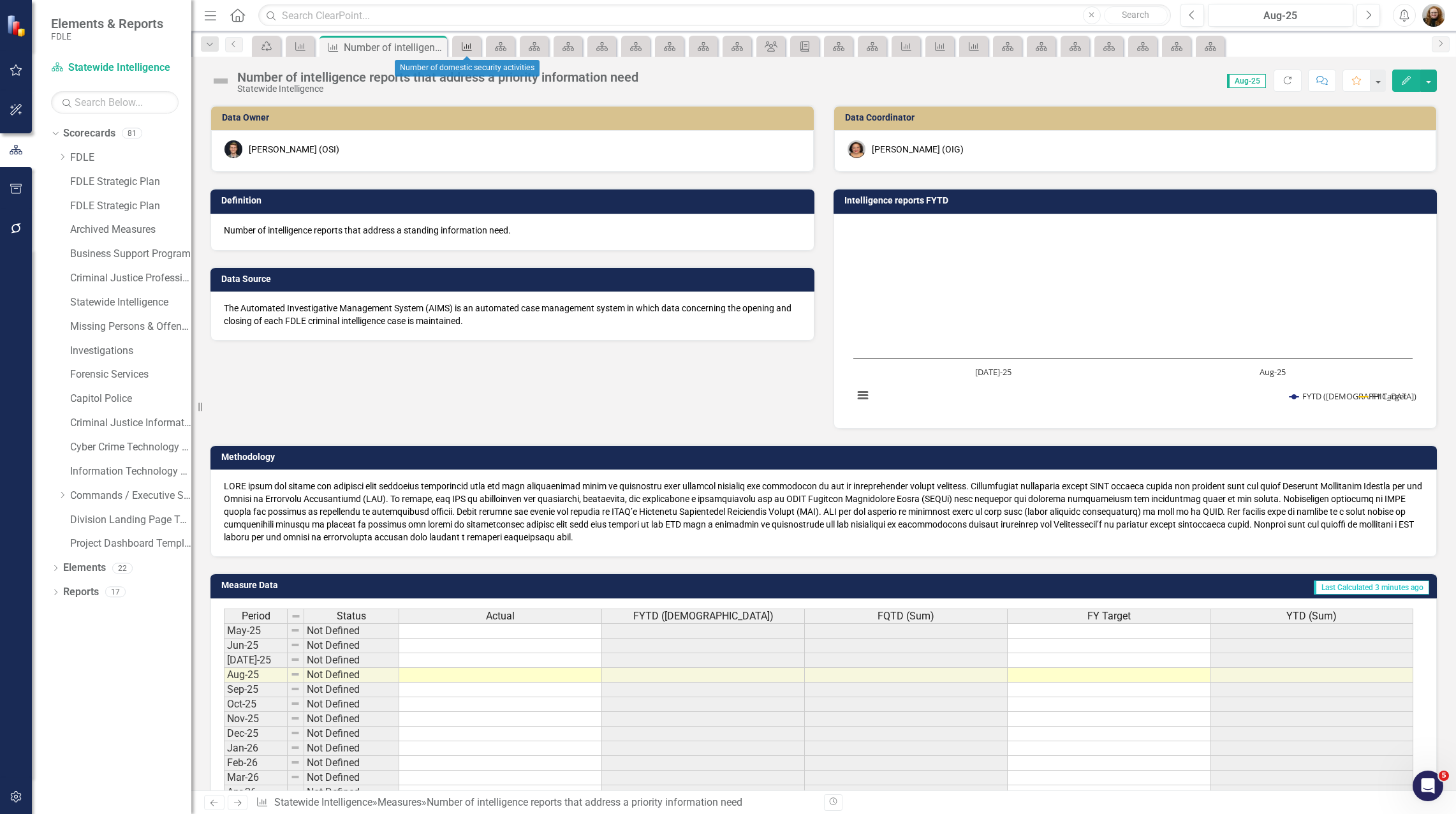
click at [462, 44] on icon at bounding box center [466, 46] width 10 height 8
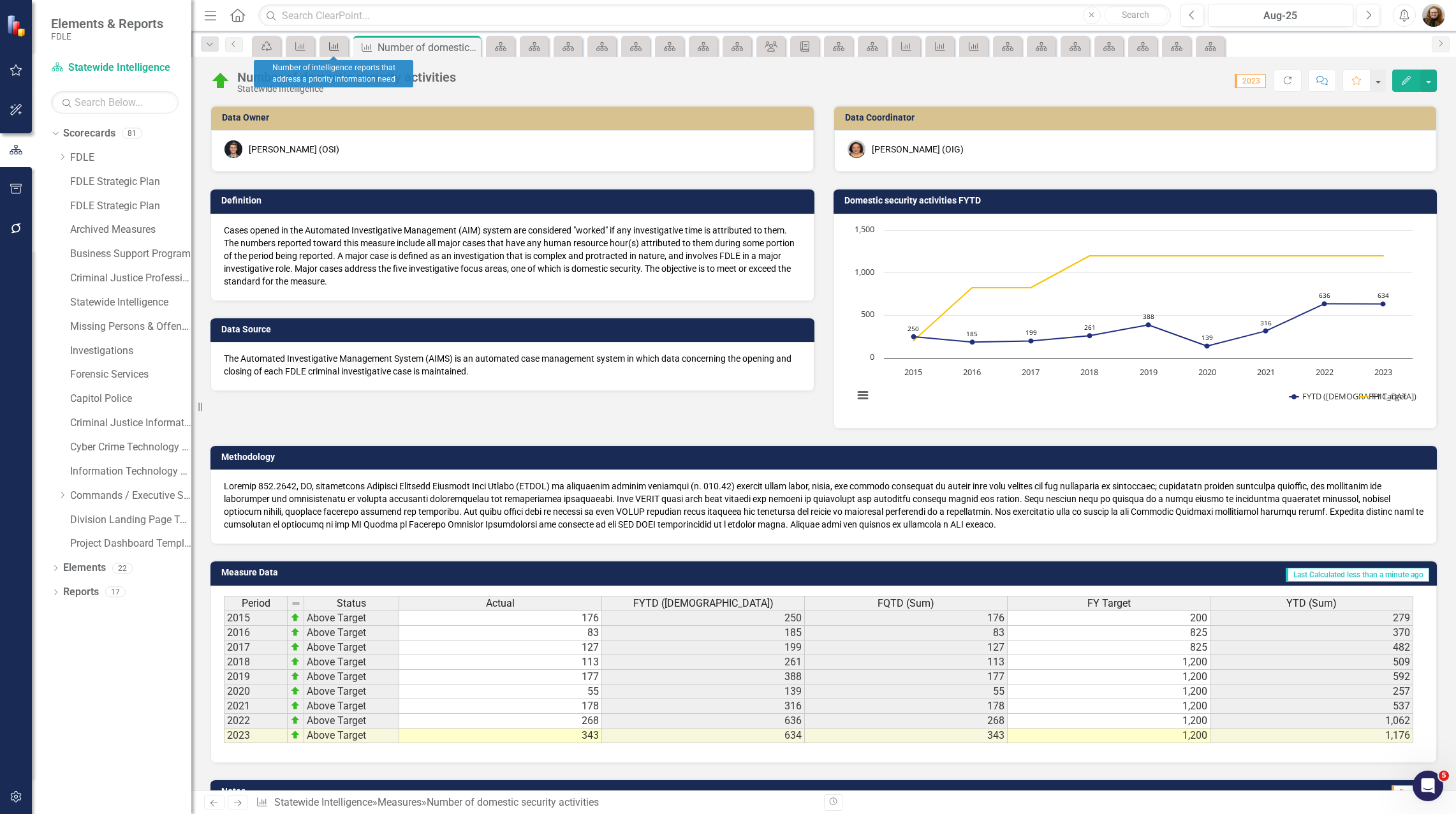
click at [332, 48] on icon at bounding box center [334, 46] width 10 height 8
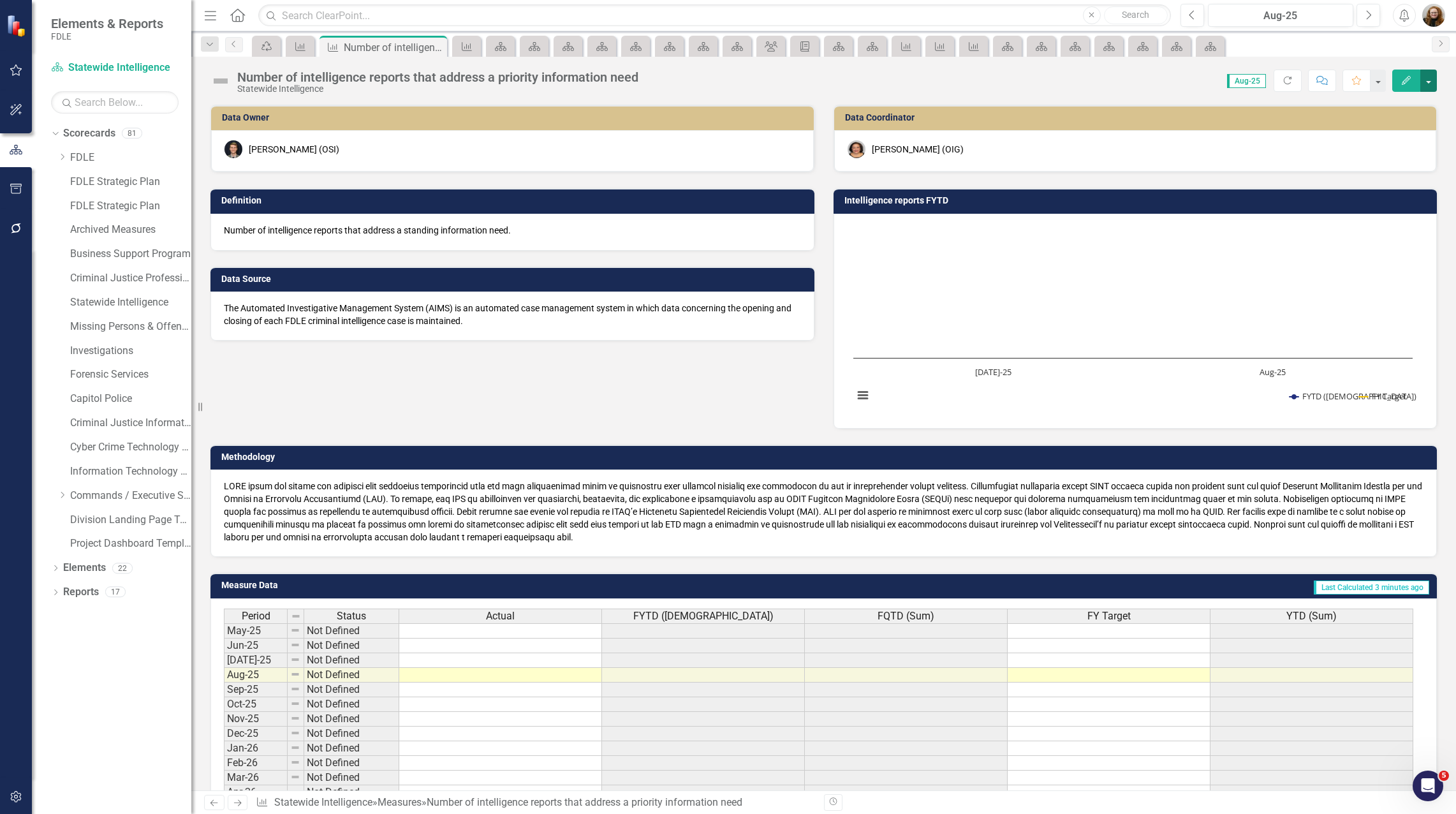
click at [1428, 80] on button "button" at bounding box center [1429, 81] width 17 height 23
click at [1395, 101] on link "Edit Edit Measure" at bounding box center [1374, 104] width 125 height 24
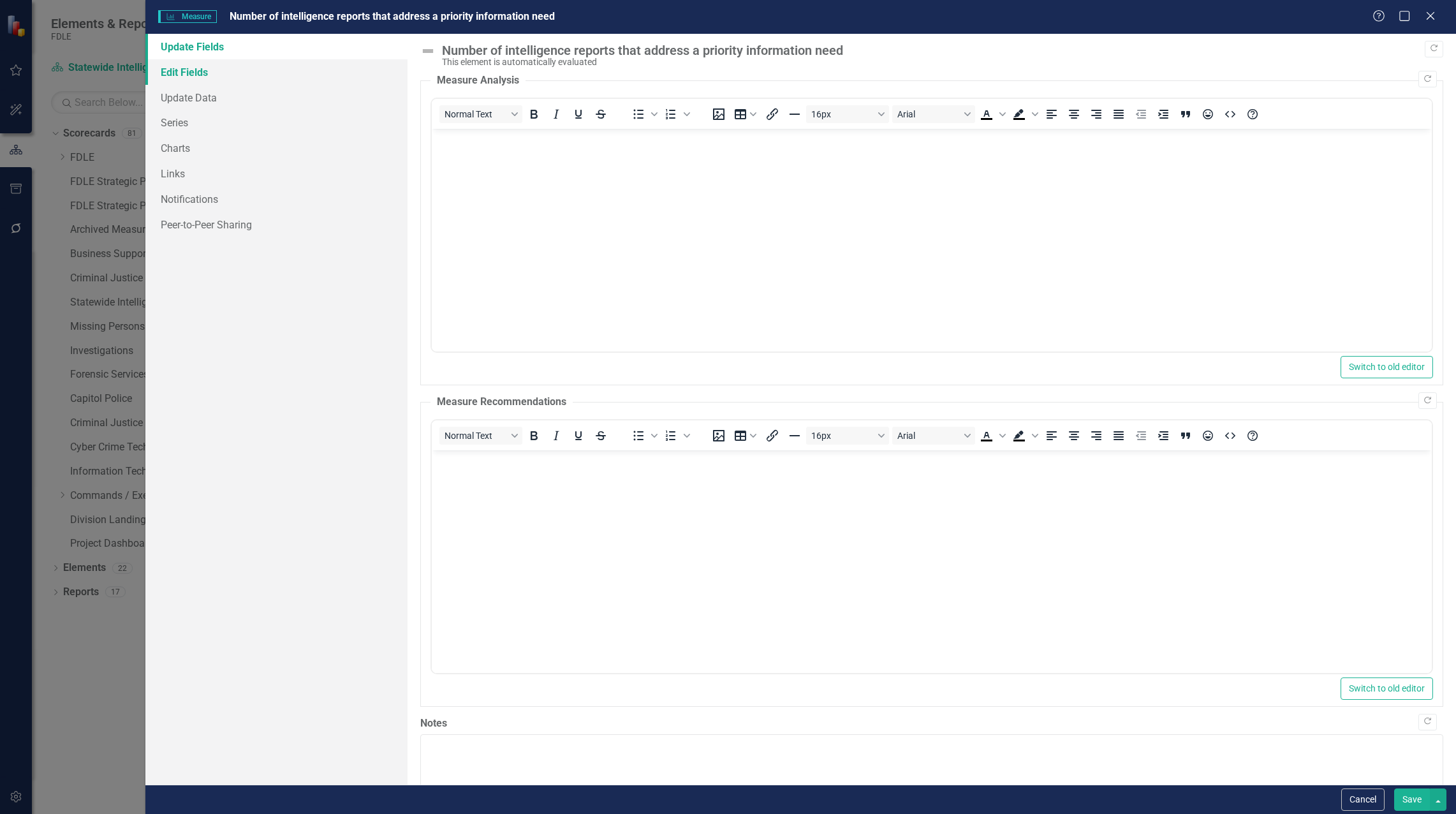
click at [196, 73] on link "Edit Fields" at bounding box center [276, 72] width 262 height 25
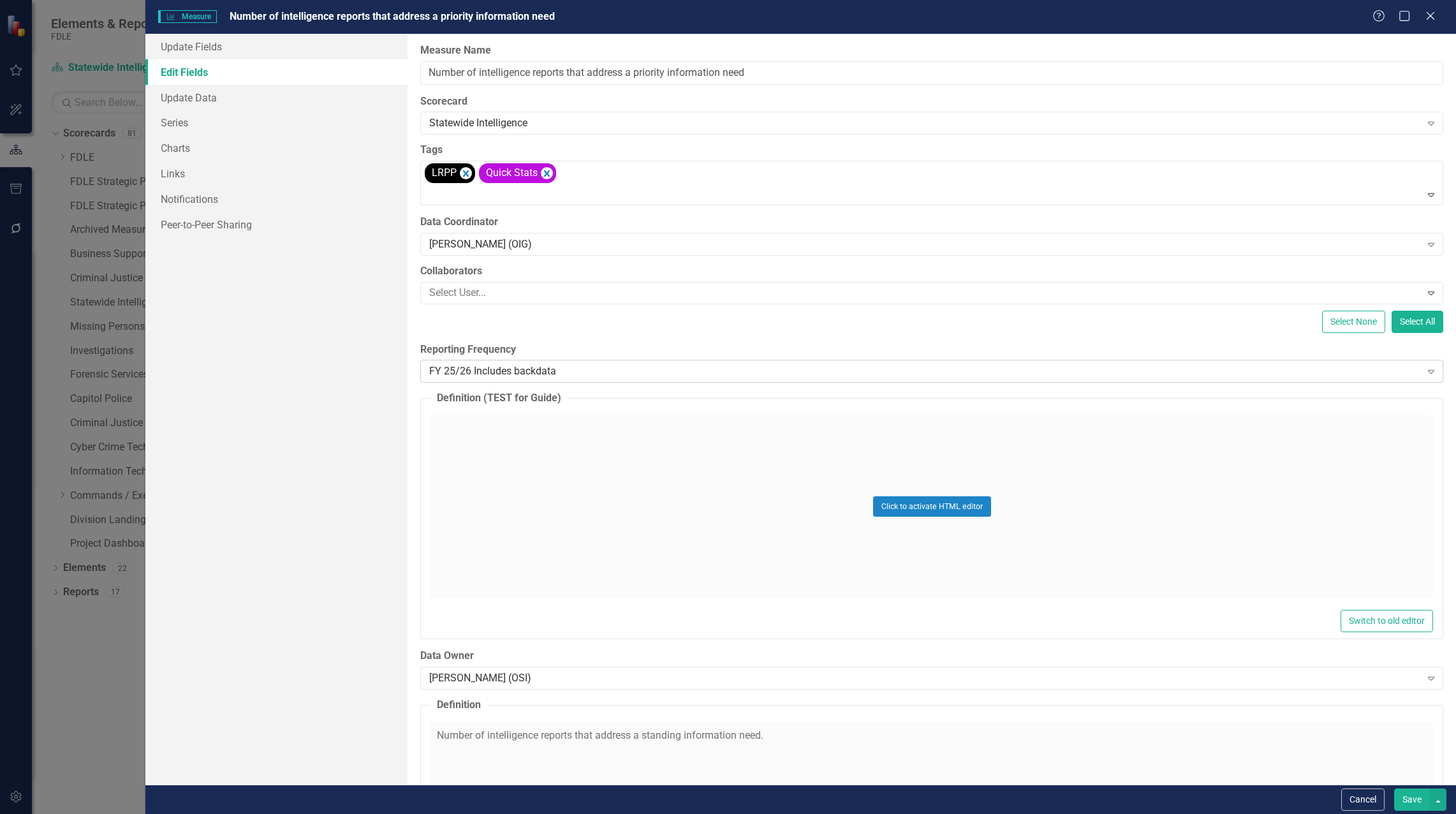
click at [475, 379] on div "FY 25/26 Includes backdata Expand" at bounding box center [931, 371] width 1023 height 23
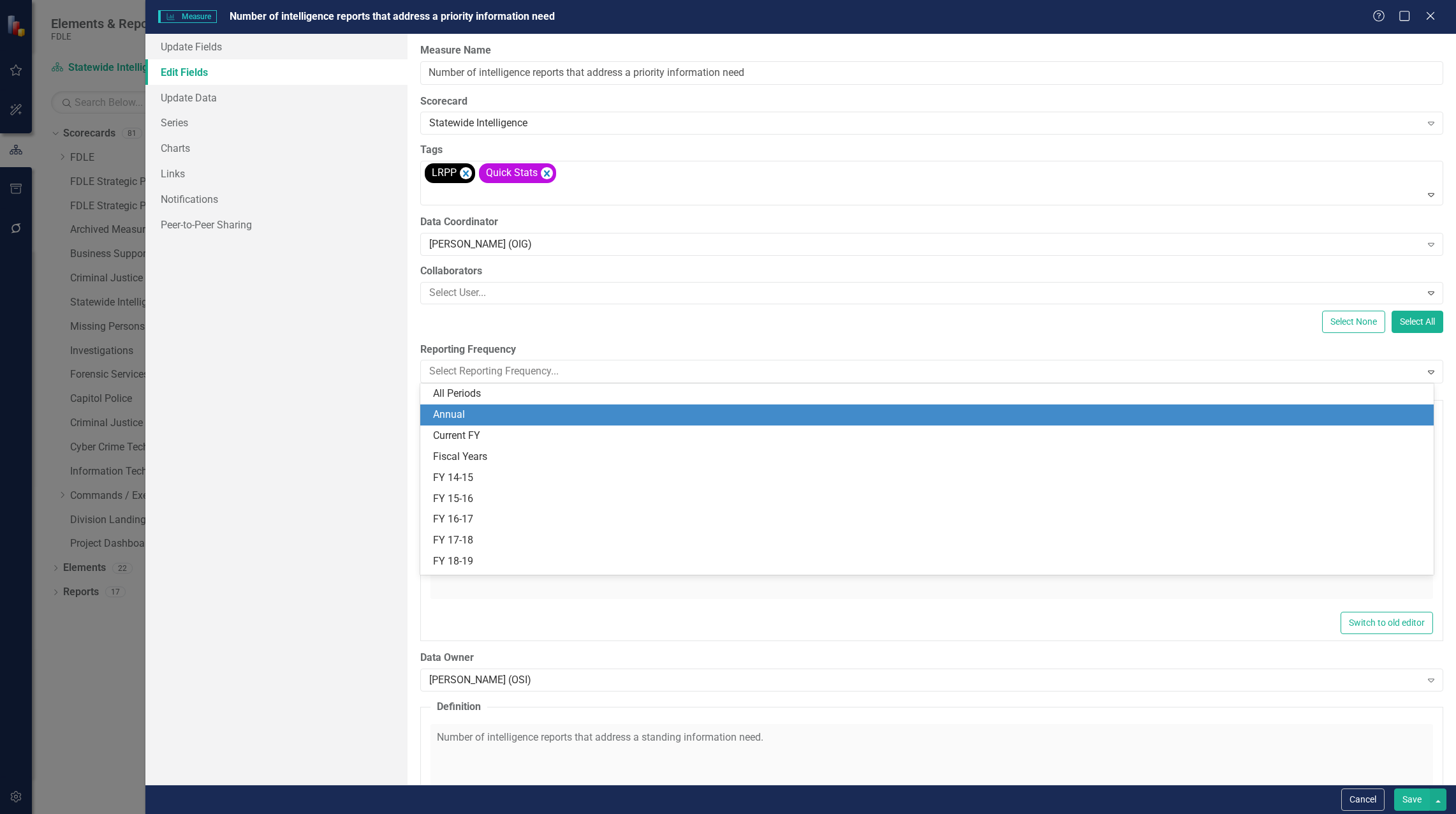
click at [474, 416] on div "Annual" at bounding box center [929, 415] width 993 height 15
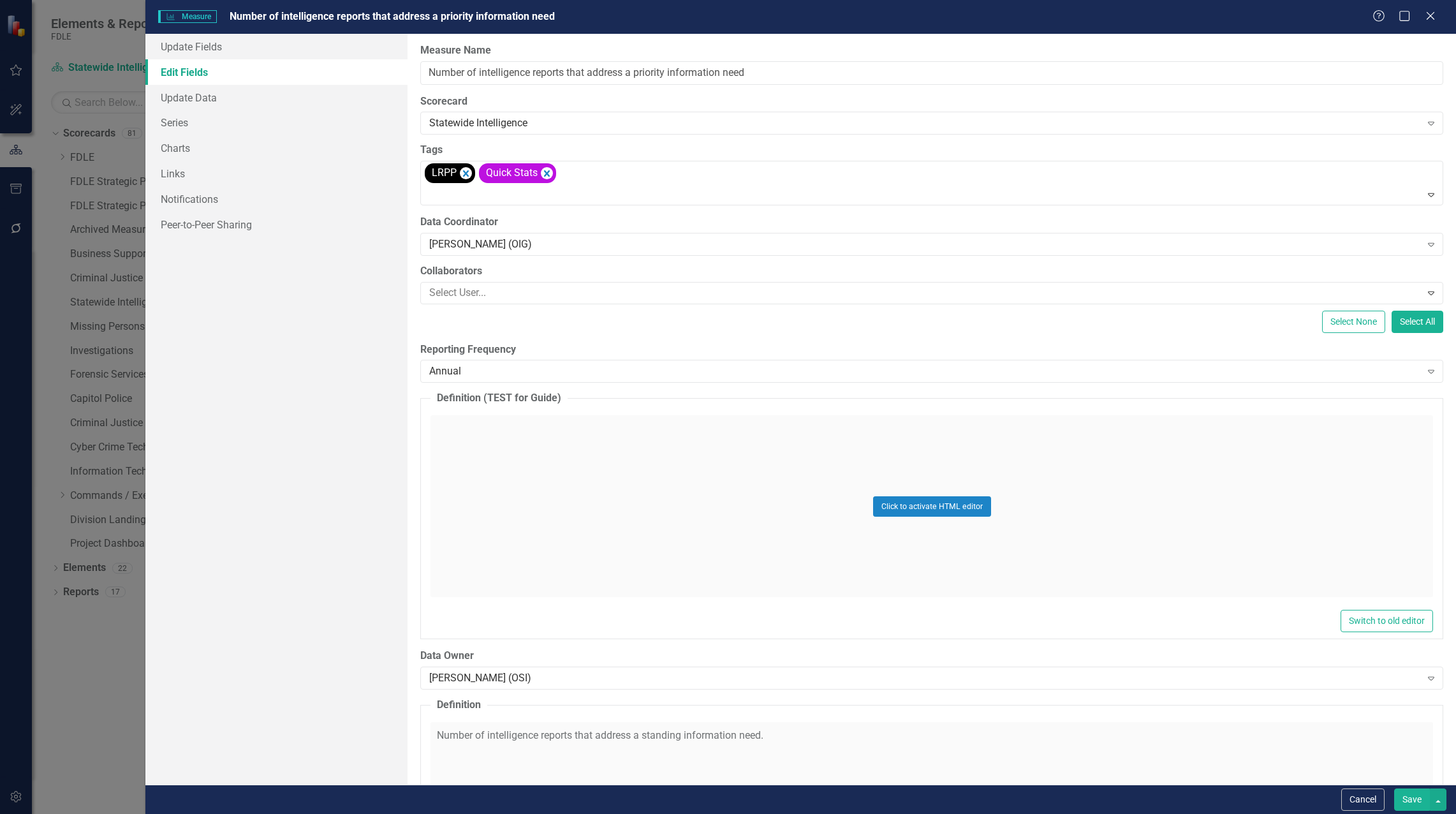
click at [1414, 798] on button "Save" at bounding box center [1413, 800] width 36 height 23
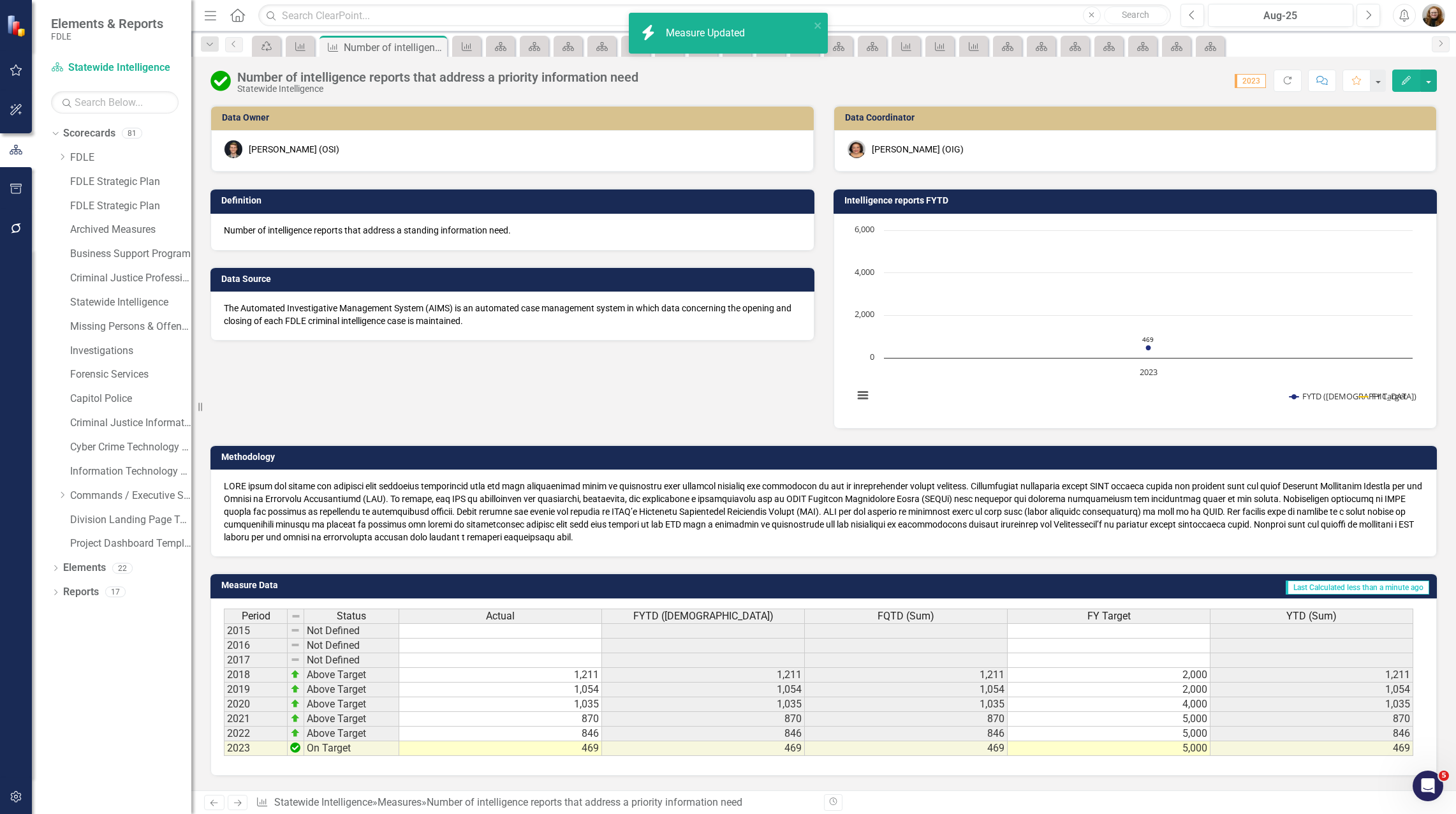
click at [927, 204] on h3 "Intelligence reports FYTD" at bounding box center [1138, 201] width 587 height 9
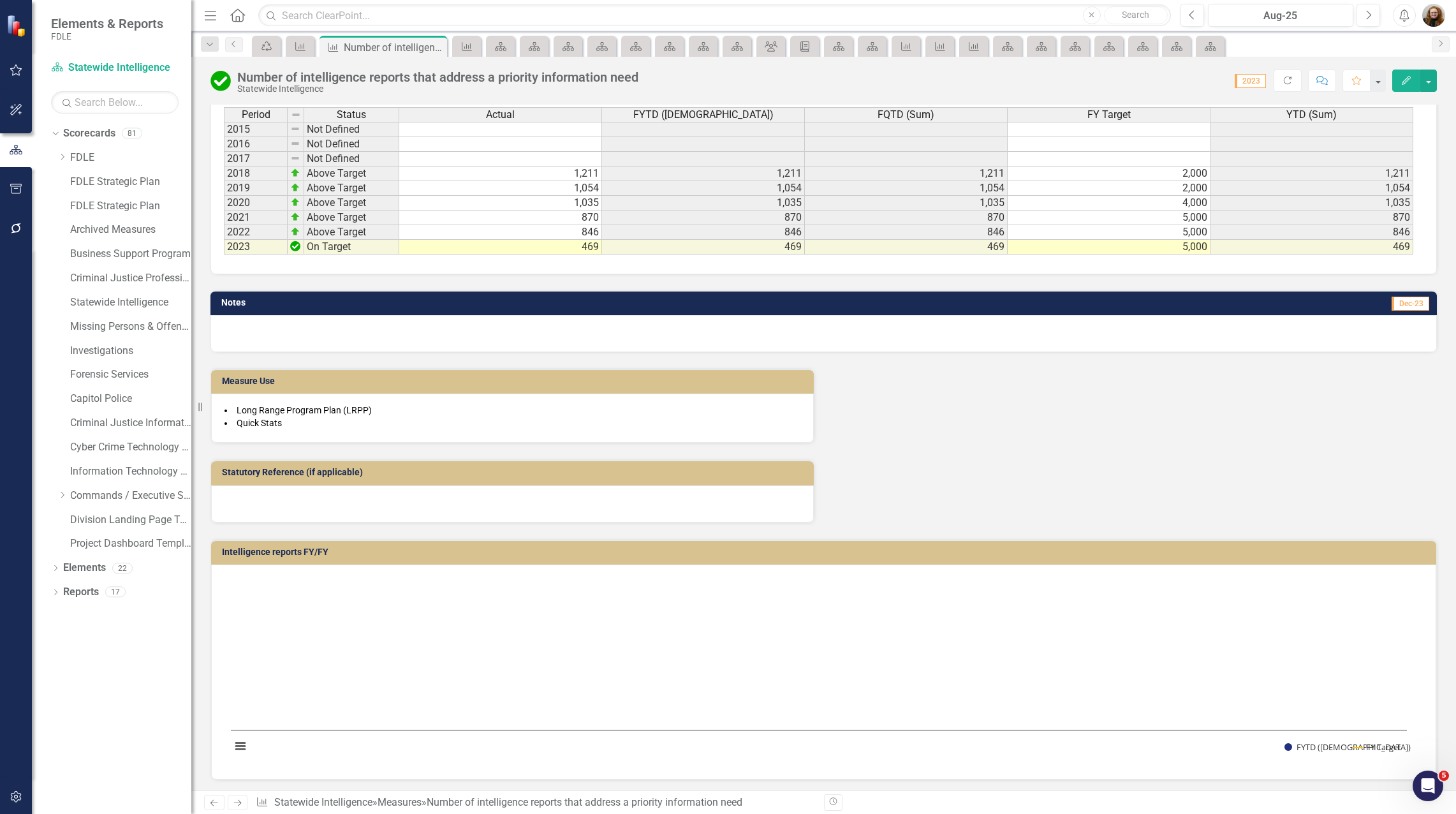
scroll to position [504, 0]
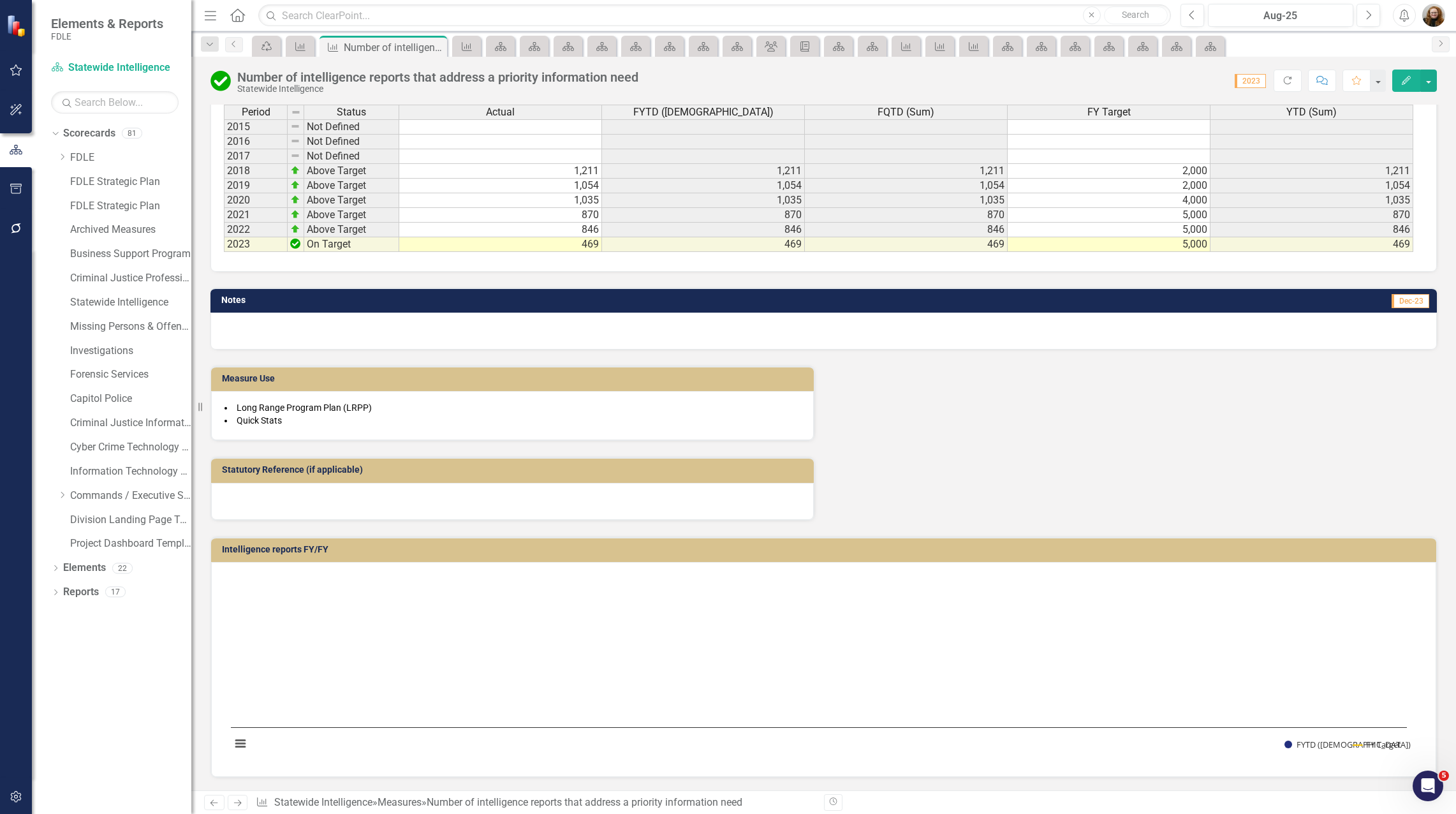
click at [659, 554] on h3 "Intelligence reports FY/FY" at bounding box center [826, 549] width 1208 height 9
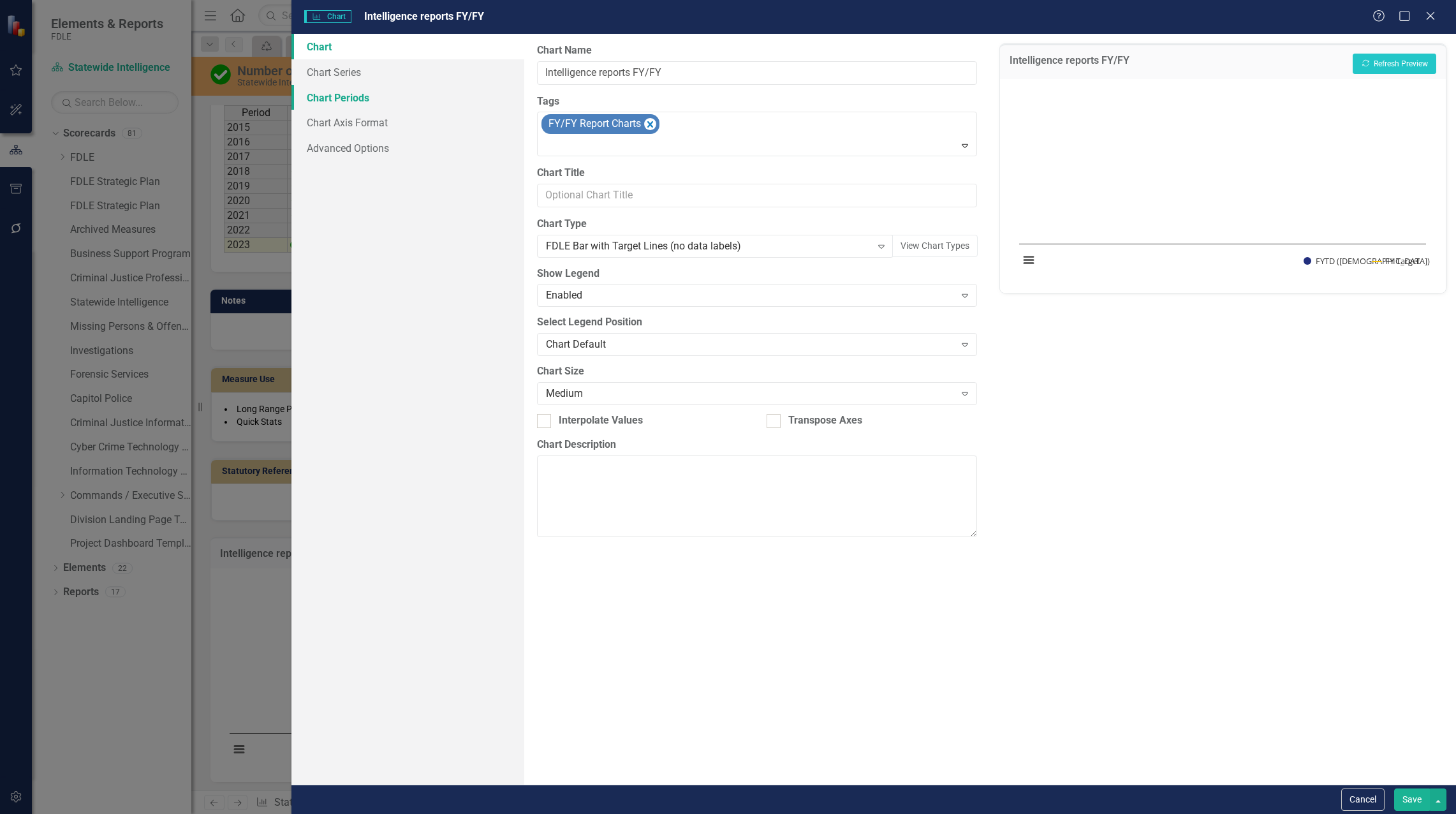
click at [340, 94] on link "Chart Periods" at bounding box center [408, 97] width 233 height 25
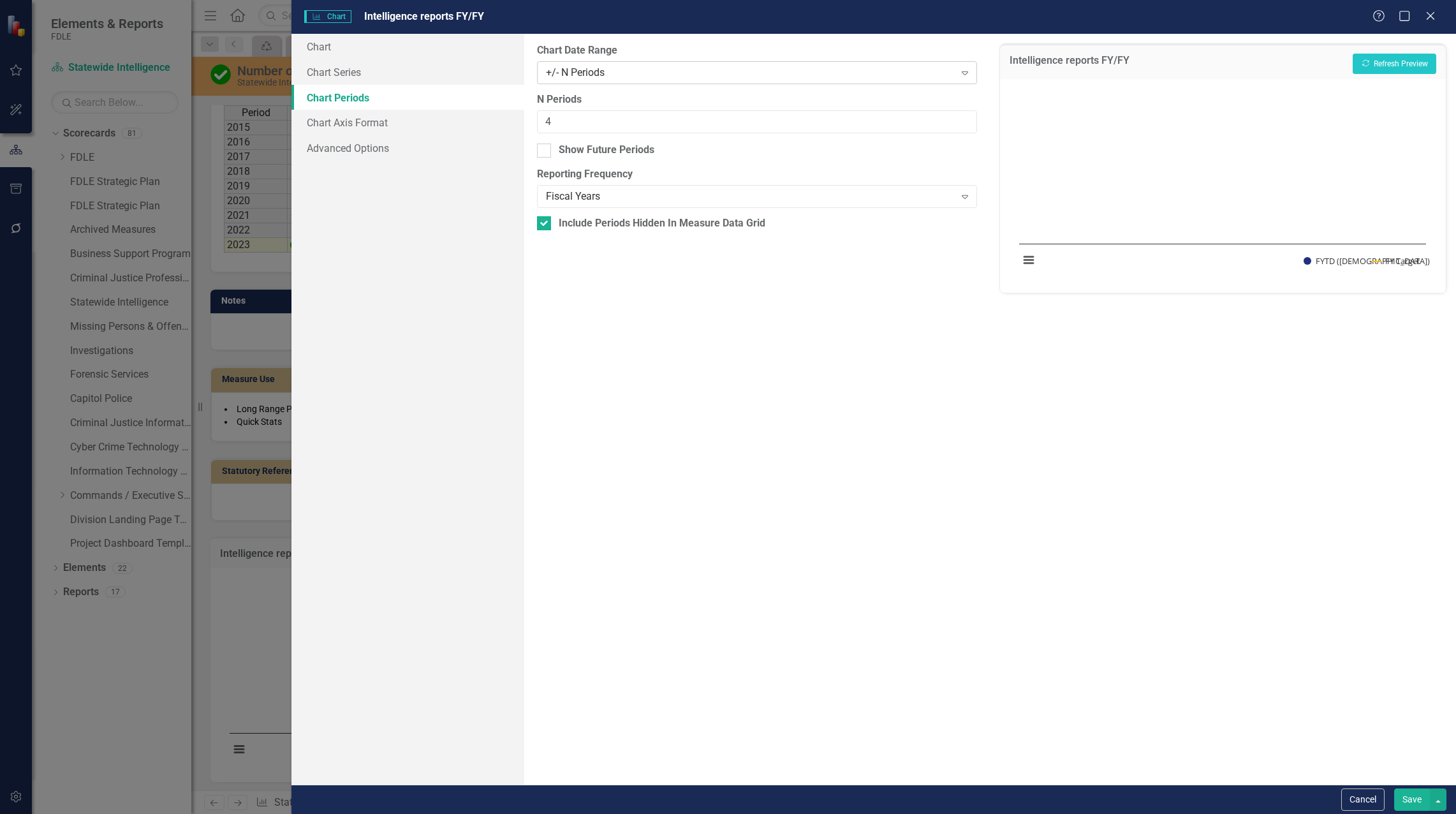
click at [581, 74] on div "+/- N Periods" at bounding box center [750, 73] width 409 height 15
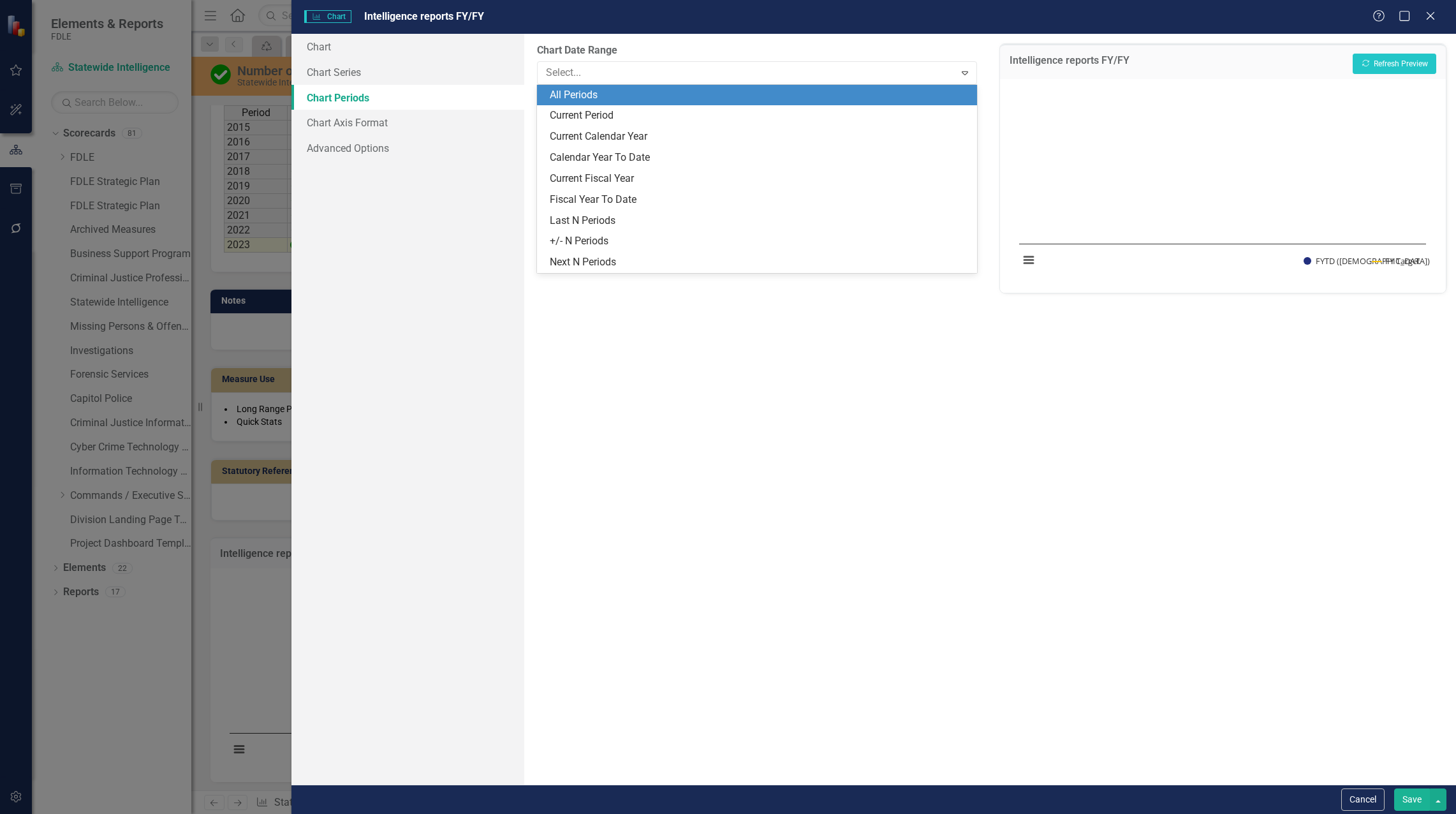
click at [583, 92] on div "All Periods" at bounding box center [760, 95] width 420 height 15
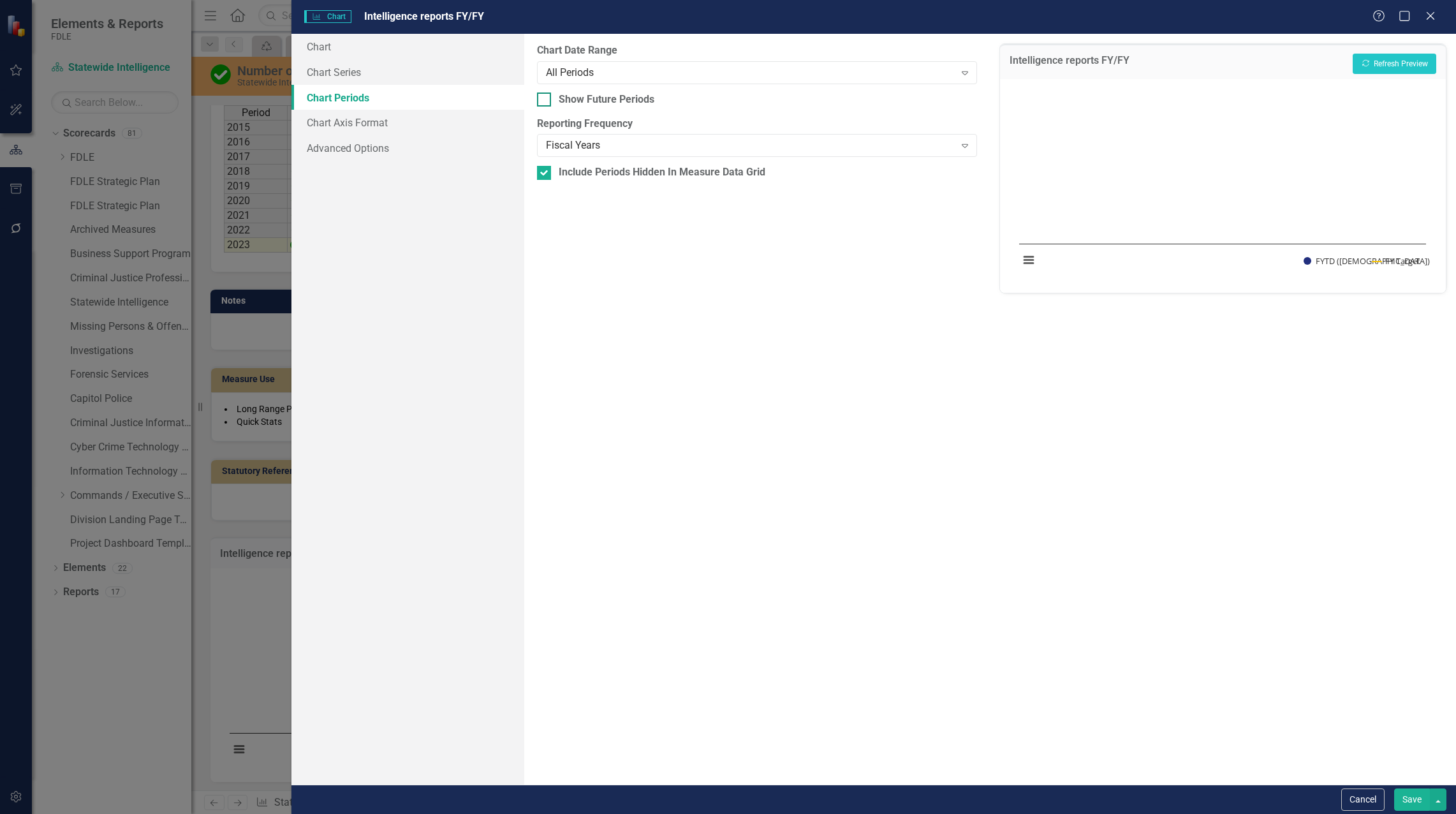
click at [550, 101] on div at bounding box center [544, 99] width 14 height 14
click at [545, 101] on input "Show Future Periods" at bounding box center [541, 96] width 8 height 8
checkbox input "true"
click at [1400, 64] on button "Recalculate Refresh Preview" at bounding box center [1395, 64] width 84 height 21
click at [583, 140] on div "Fiscal Years" at bounding box center [750, 146] width 409 height 15
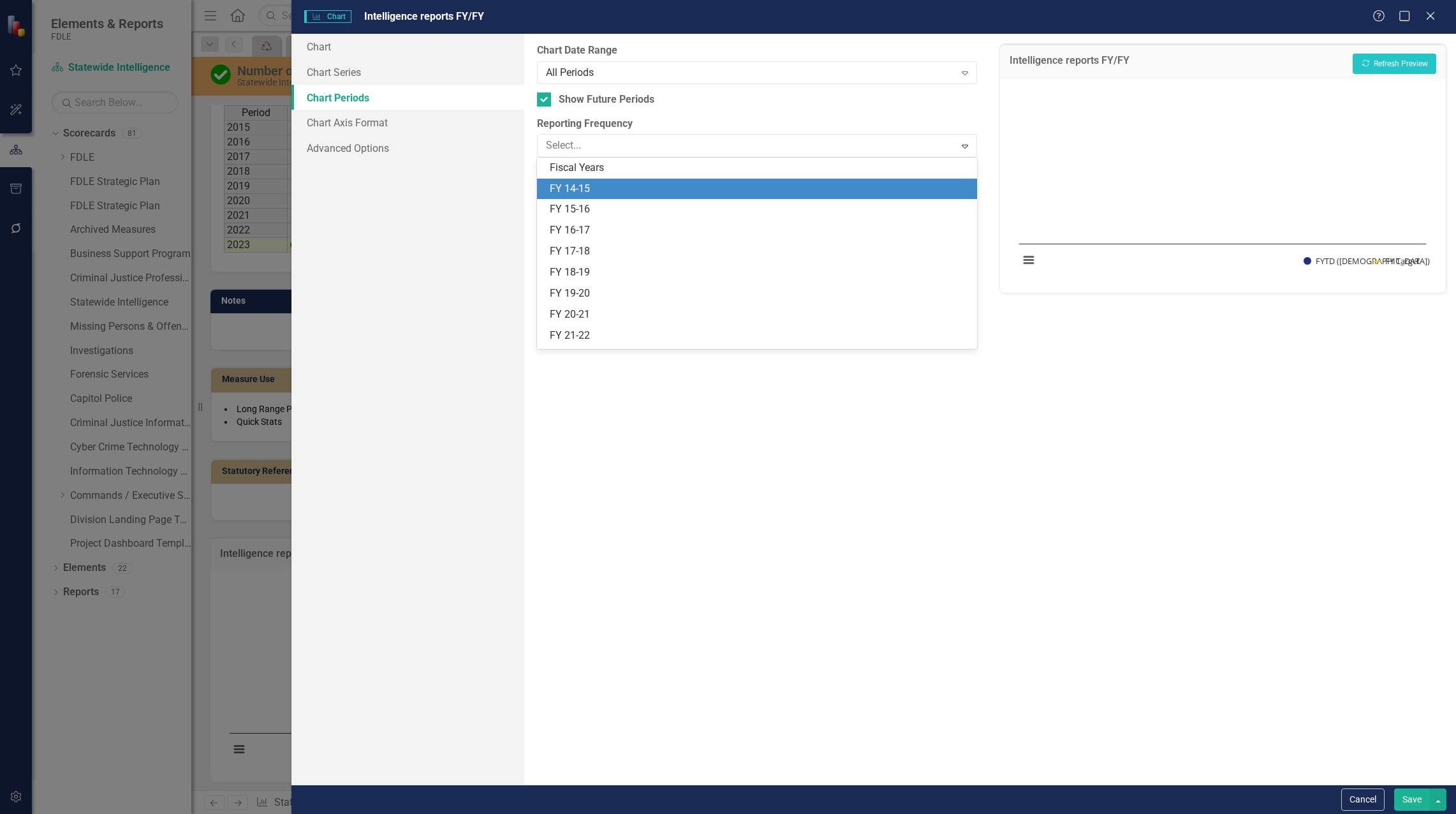
scroll to position [0, 0]
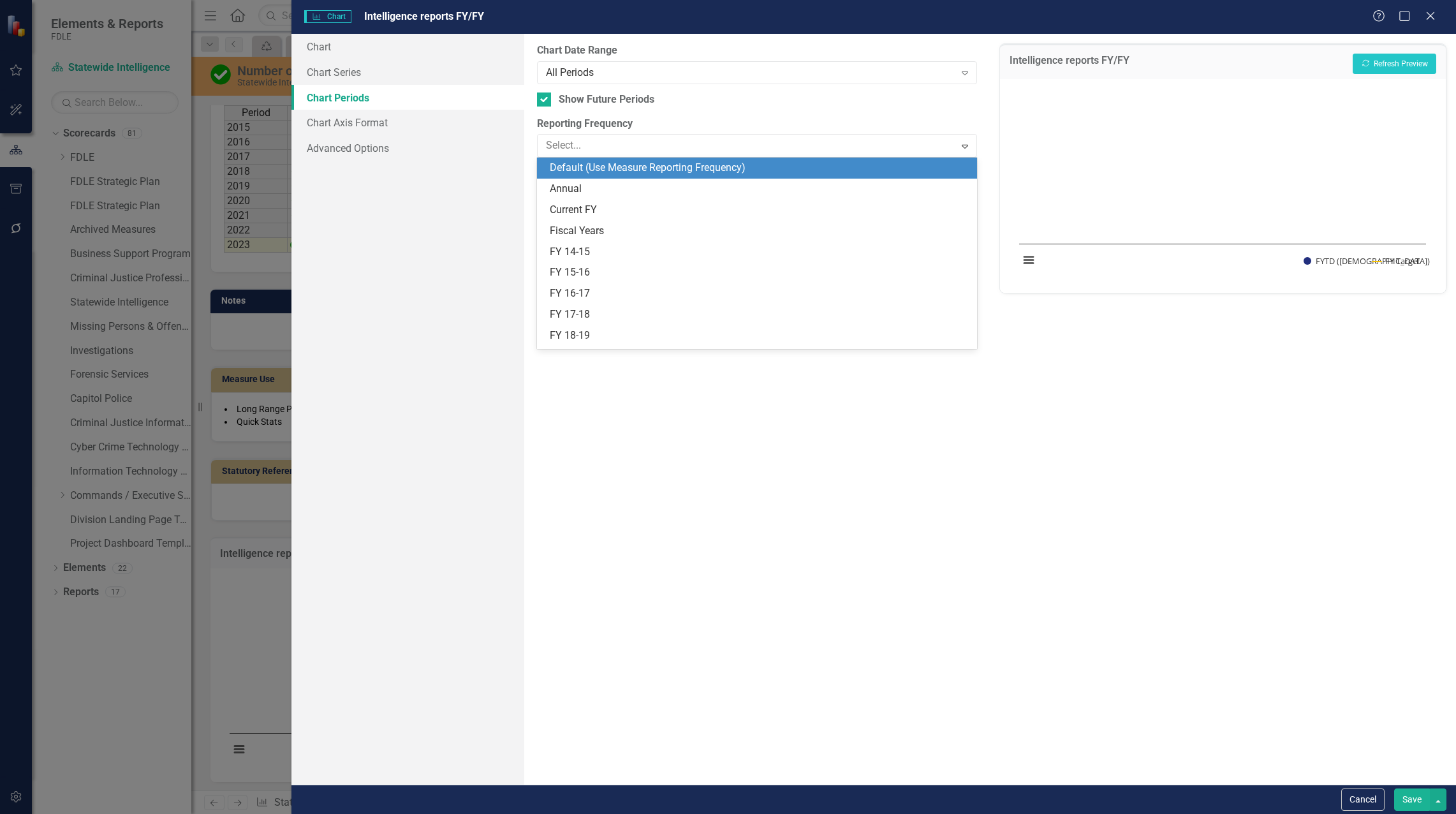
click at [602, 168] on div "Default (Use Measure Reporting Frequency)" at bounding box center [760, 168] width 420 height 15
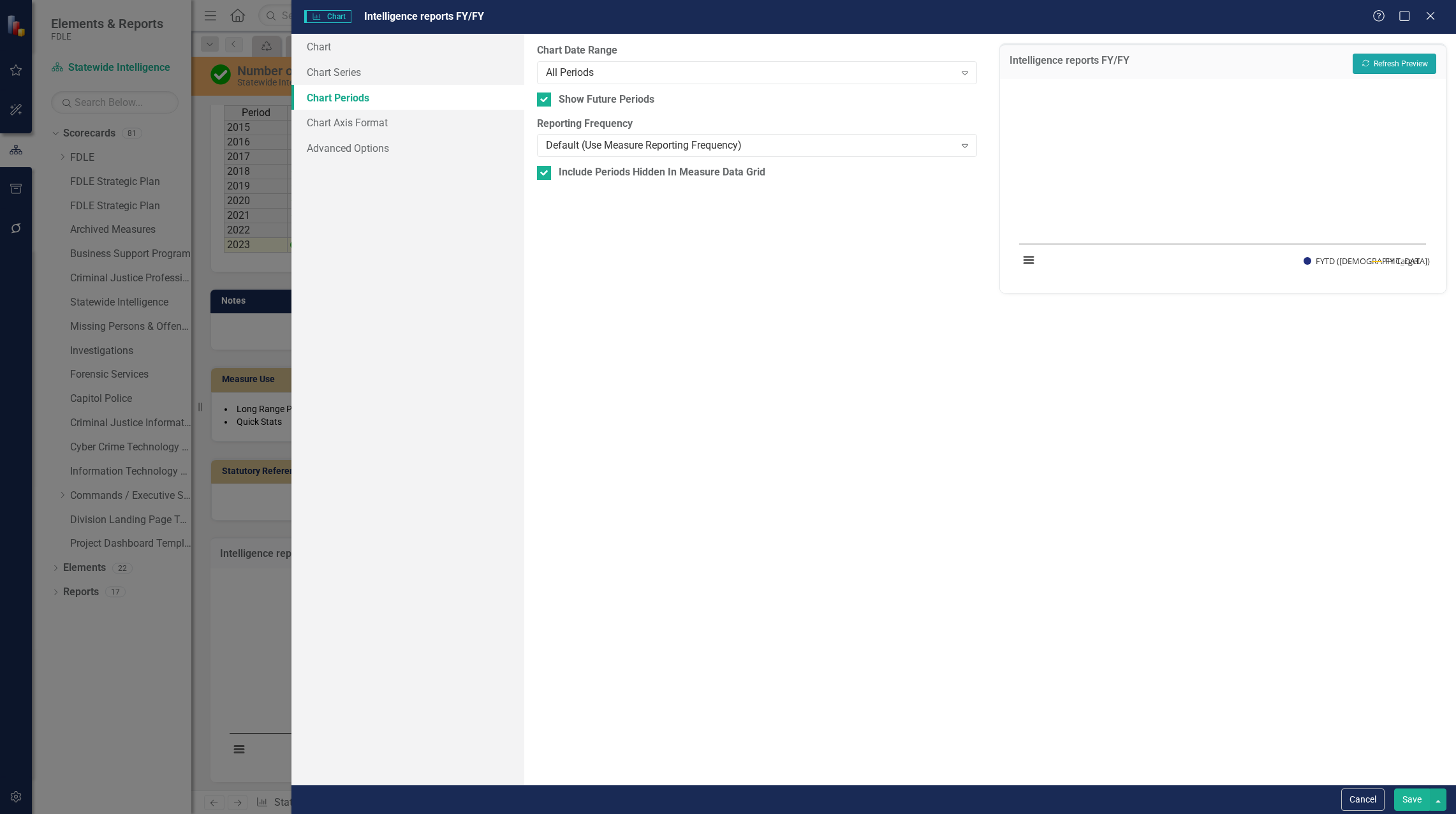
click at [1387, 67] on button "Recalculate Refresh Preview" at bounding box center [1395, 64] width 84 height 21
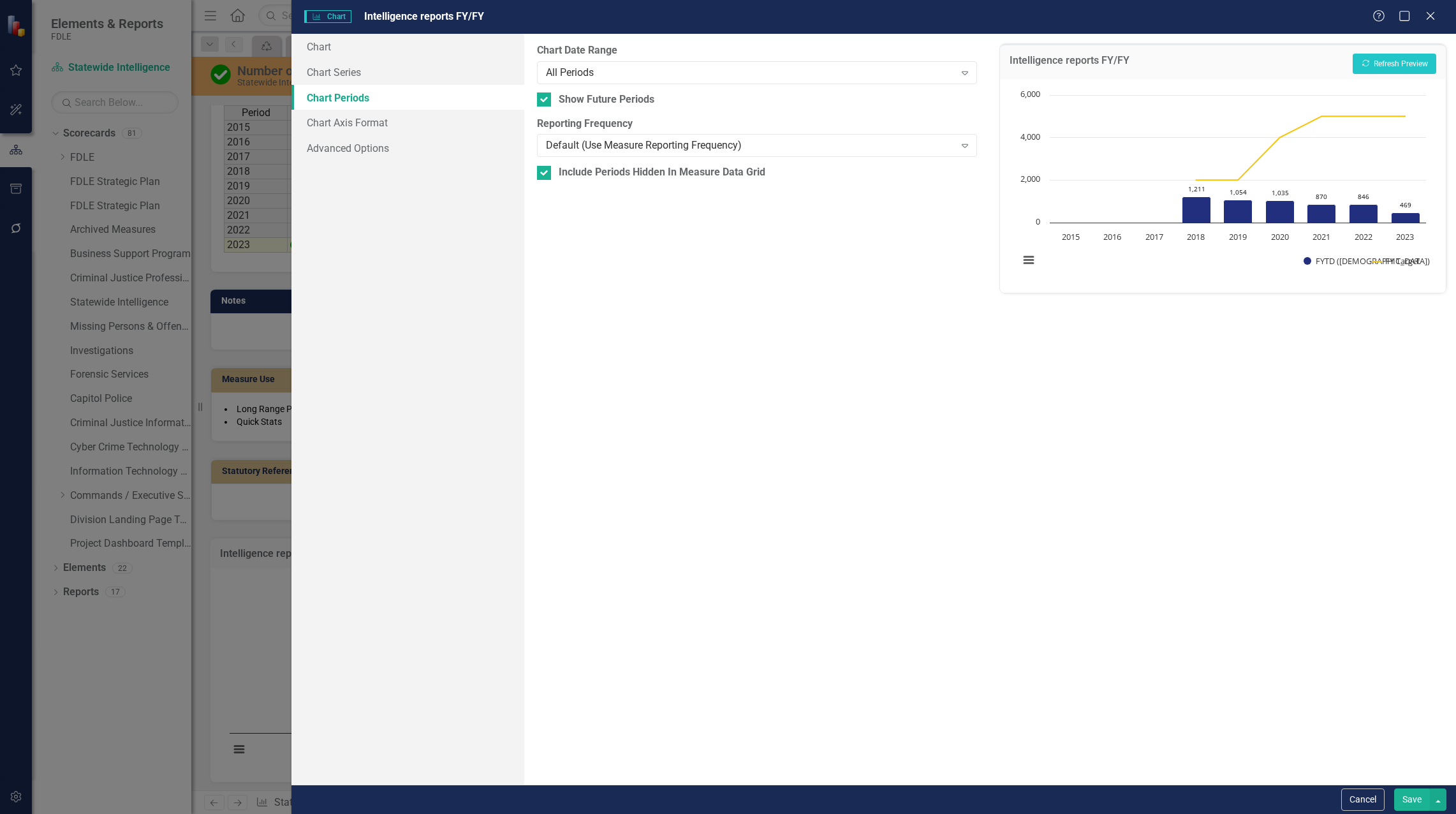
click at [1407, 800] on button "Save" at bounding box center [1413, 800] width 36 height 23
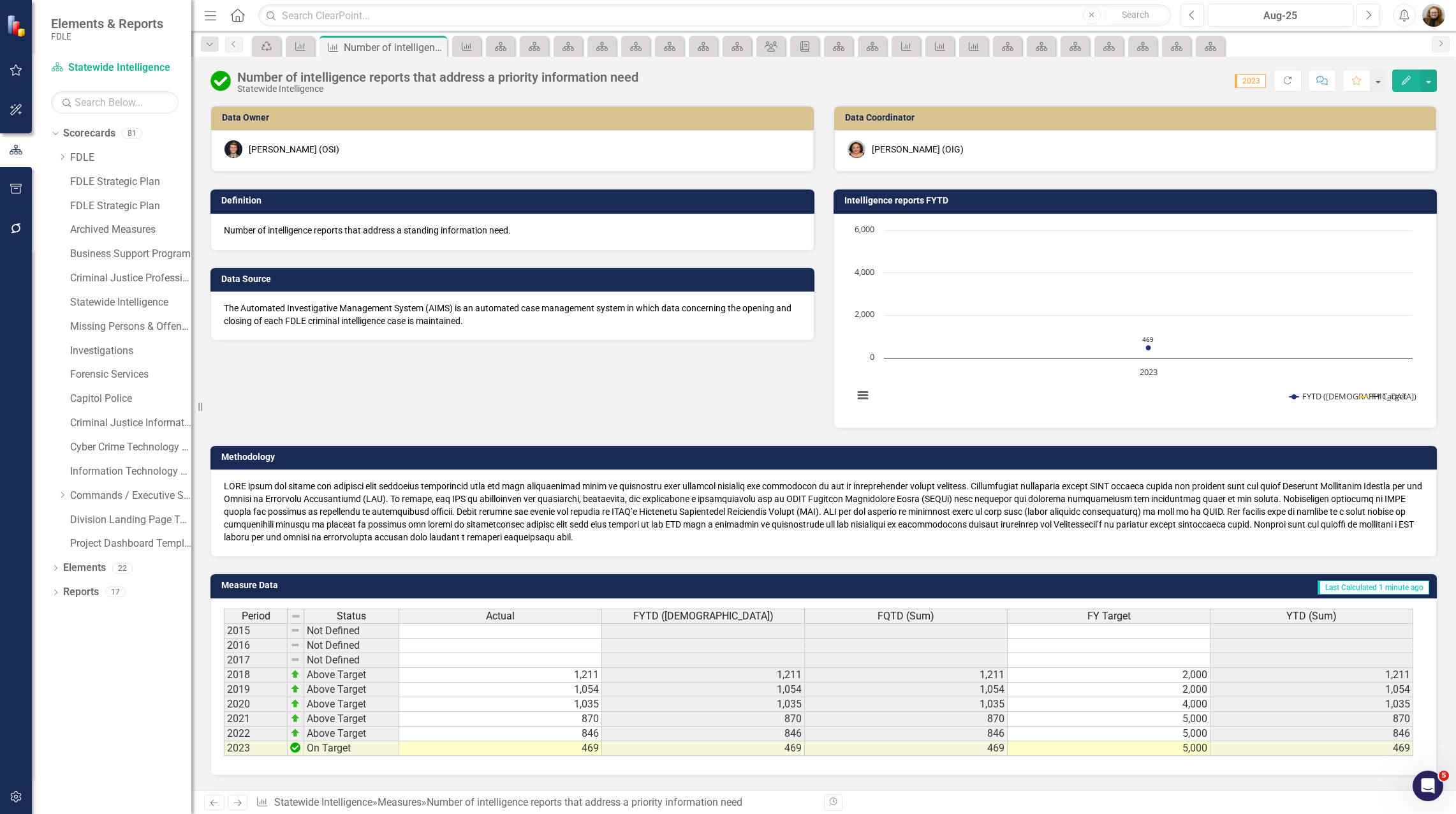
click at [887, 198] on h3 "Intelligence reports FYTD" at bounding box center [1138, 201] width 587 height 9
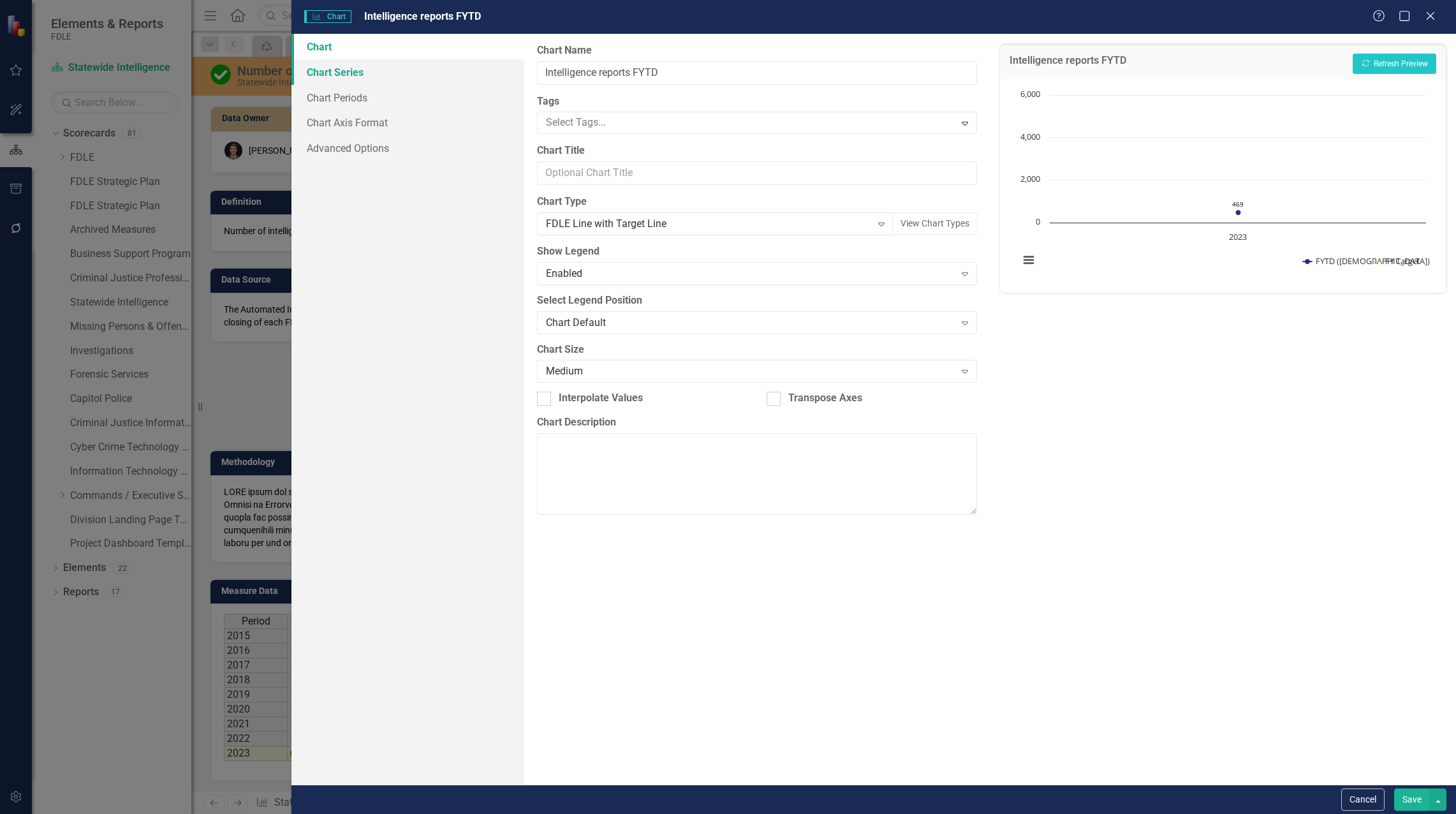
click at [345, 71] on link "Chart Series" at bounding box center [408, 72] width 233 height 25
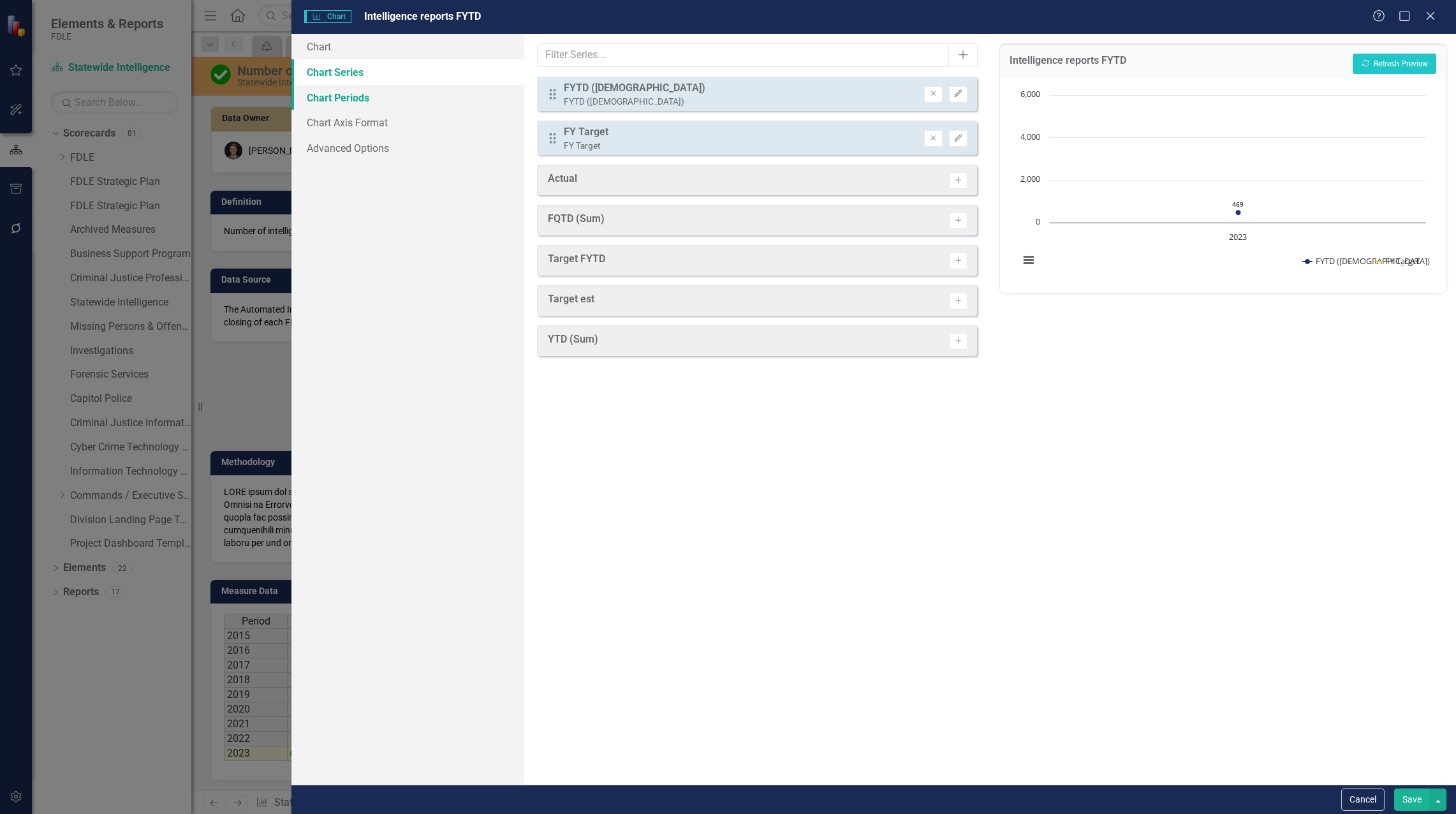
click at [333, 101] on link "Chart Periods" at bounding box center [408, 97] width 233 height 25
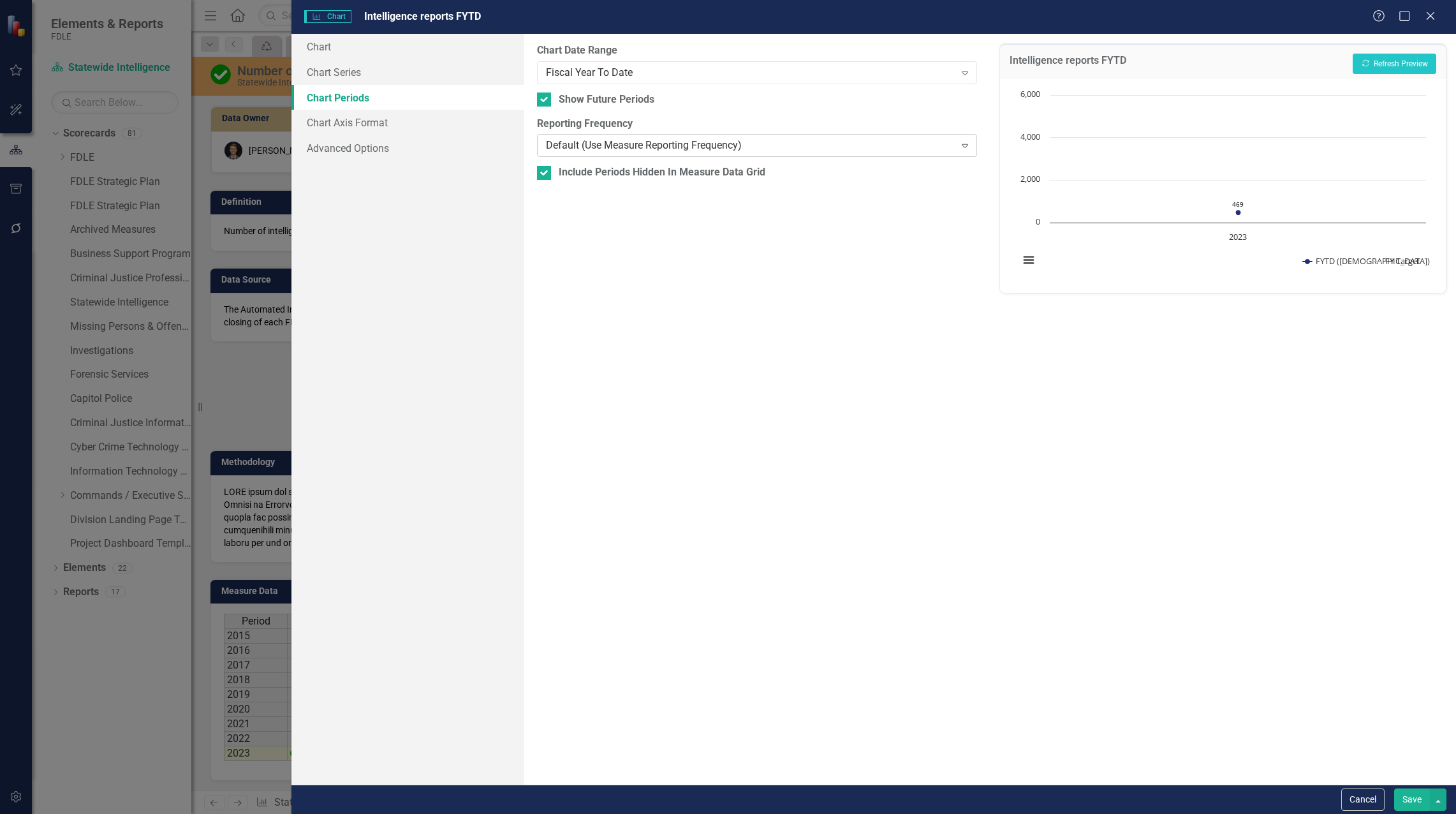
click at [595, 141] on div "Default (Use Measure Reporting Frequency)" at bounding box center [750, 146] width 409 height 15
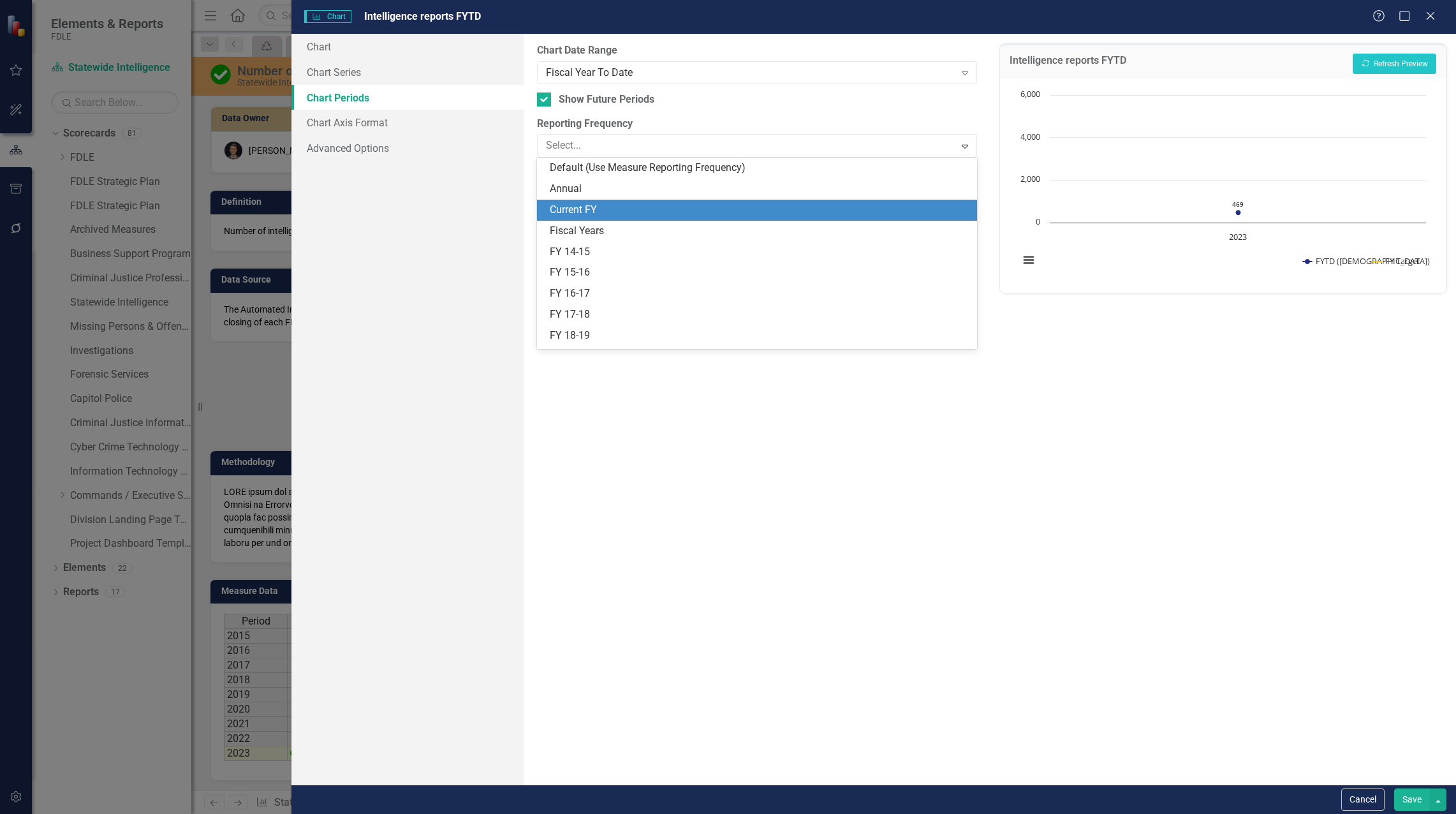
click at [595, 204] on div "Current FY" at bounding box center [760, 210] width 420 height 15
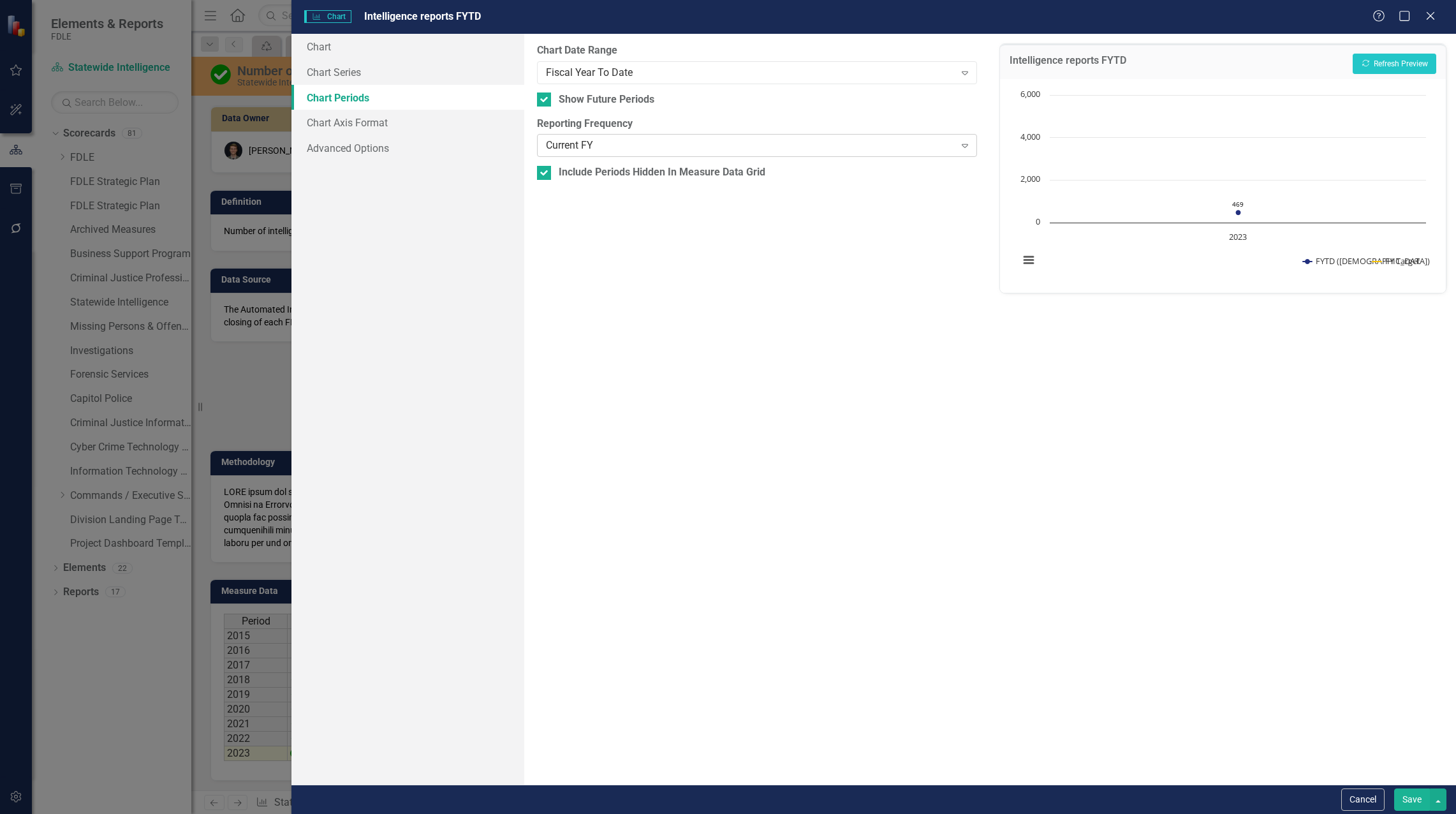
drag, startPoint x: 593, startPoint y: 133, endPoint x: 591, endPoint y: 141, distance: 8.2
click at [592, 136] on div "Reporting Frequency Current FY Expand" at bounding box center [757, 137] width 441 height 40
click at [592, 141] on div "Current FY" at bounding box center [750, 146] width 409 height 15
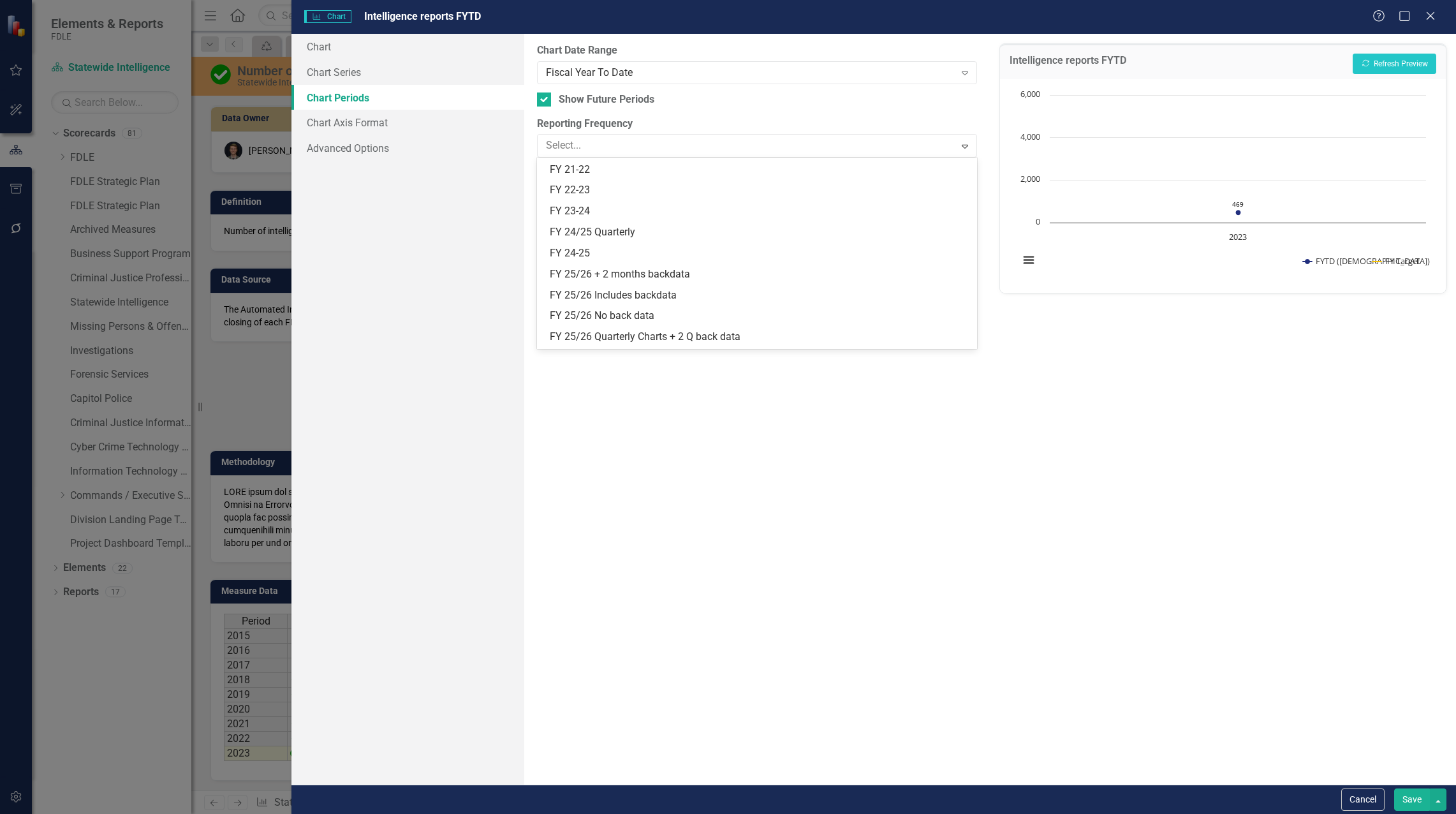
scroll to position [233, 0]
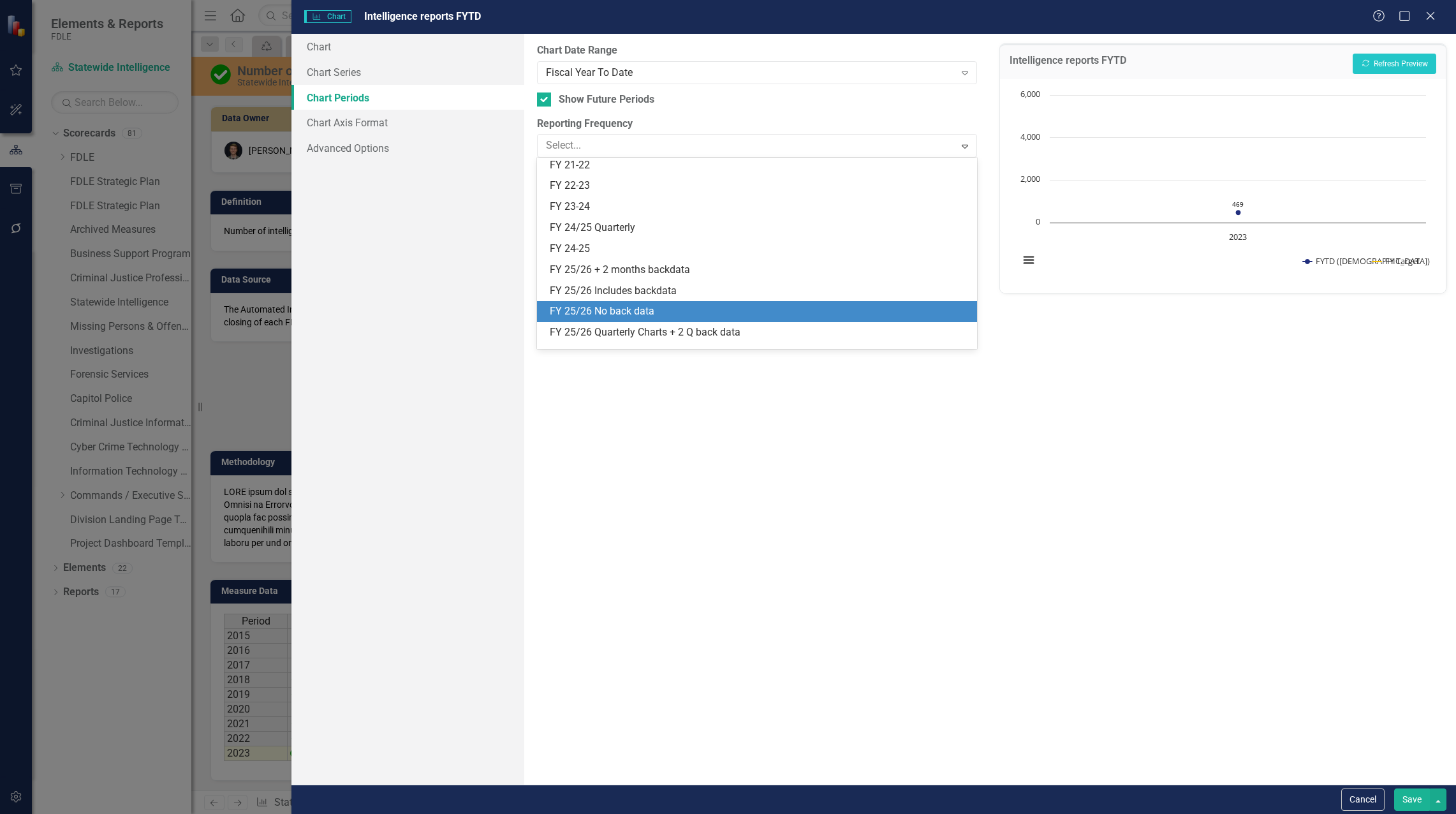
click at [659, 302] on div "FY 25/26 No back data" at bounding box center [757, 311] width 441 height 21
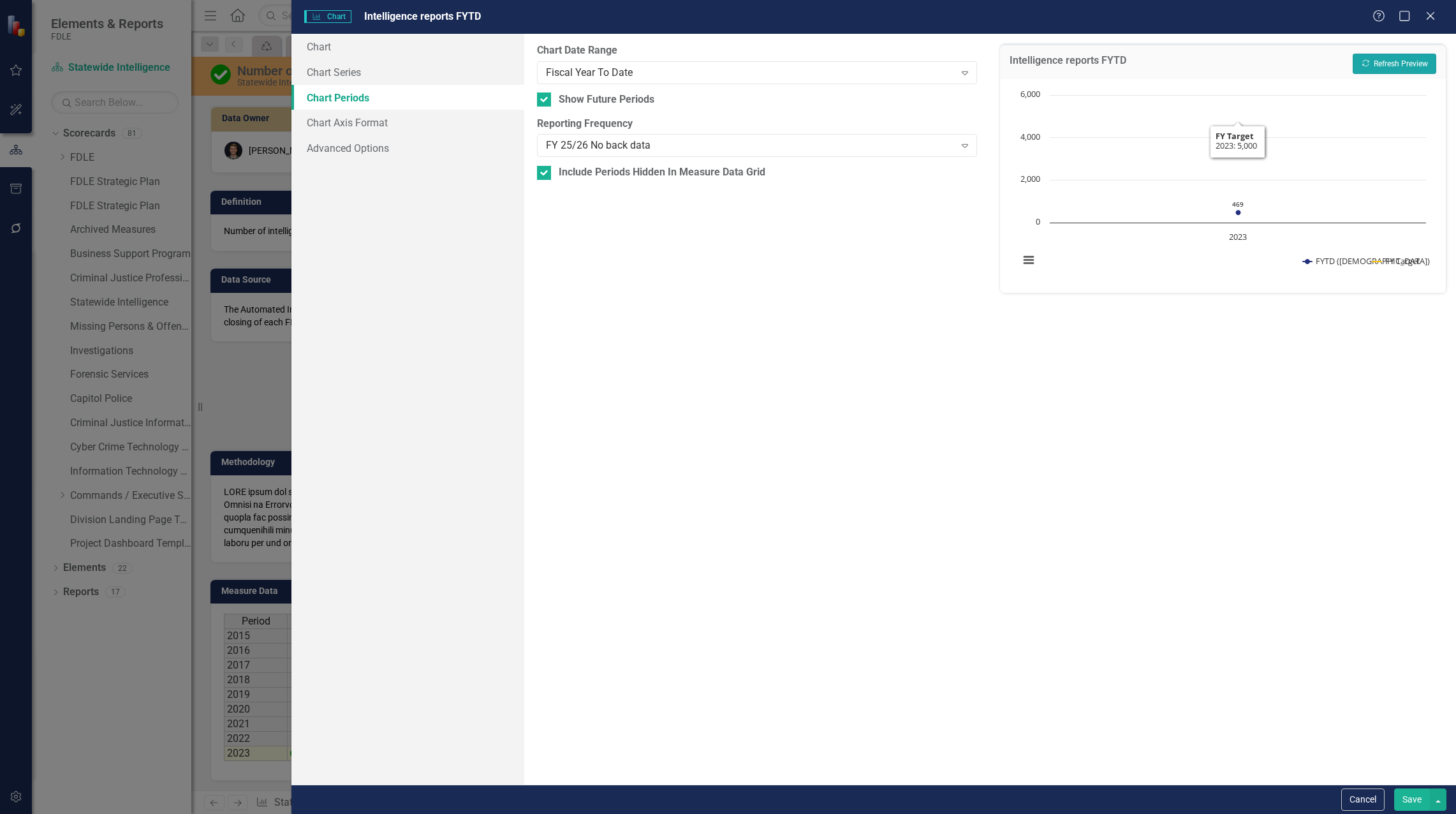
click at [1383, 67] on button "Recalculate Refresh Preview" at bounding box center [1395, 64] width 84 height 21
drag, startPoint x: 1383, startPoint y: 67, endPoint x: 666, endPoint y: 208, distance: 730.7
click at [666, 208] on div "Chart Chart Series Chart Periods Chart Axis Format Advanced Options From this p…" at bounding box center [874, 409] width 1164 height 751
click at [541, 171] on input "Include Periods Hidden In Measure Data Grid" at bounding box center [541, 170] width 8 height 8
checkbox input "false"
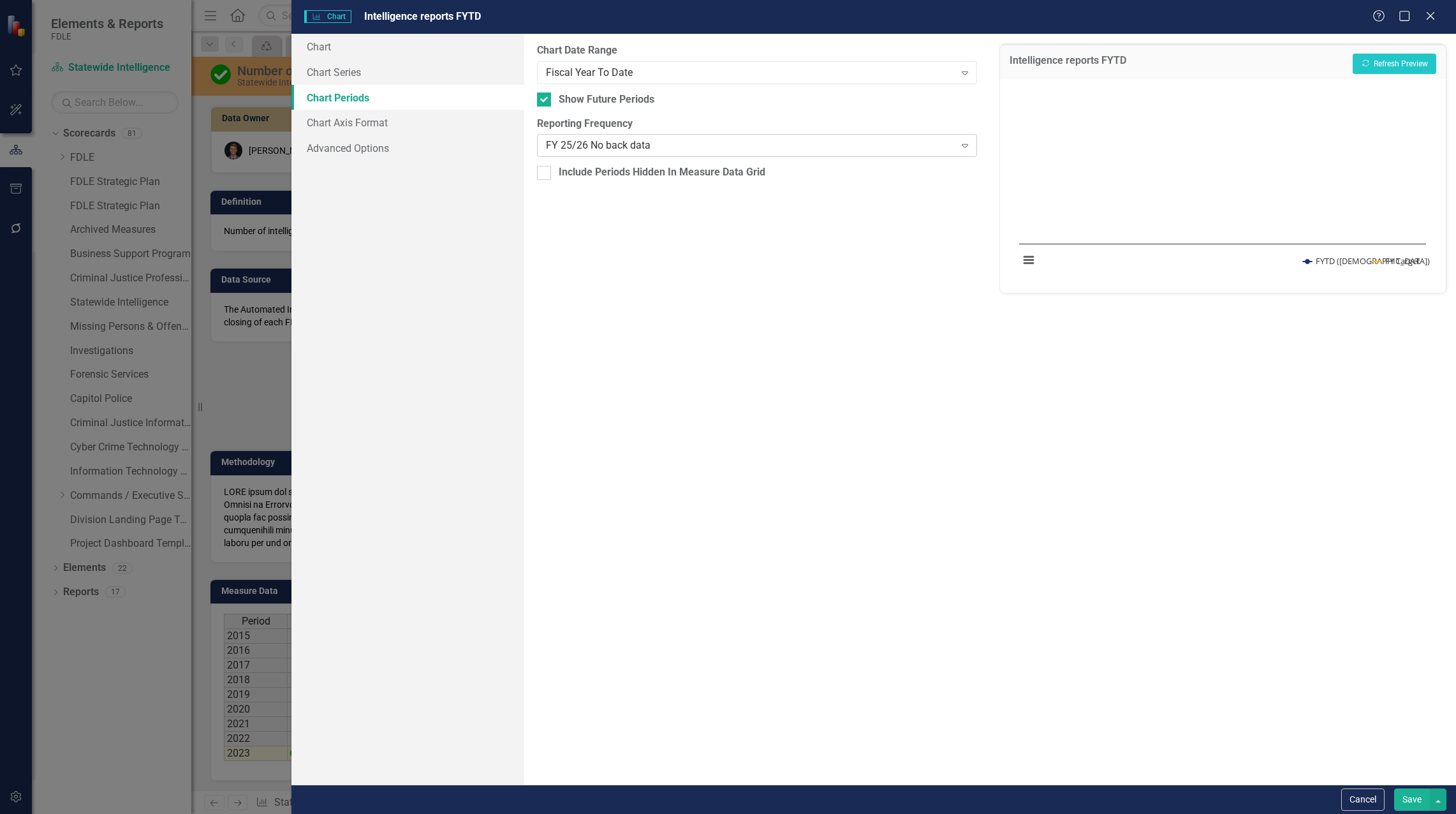
click at [610, 140] on div "FY 25/26 No back data" at bounding box center [750, 146] width 409 height 15
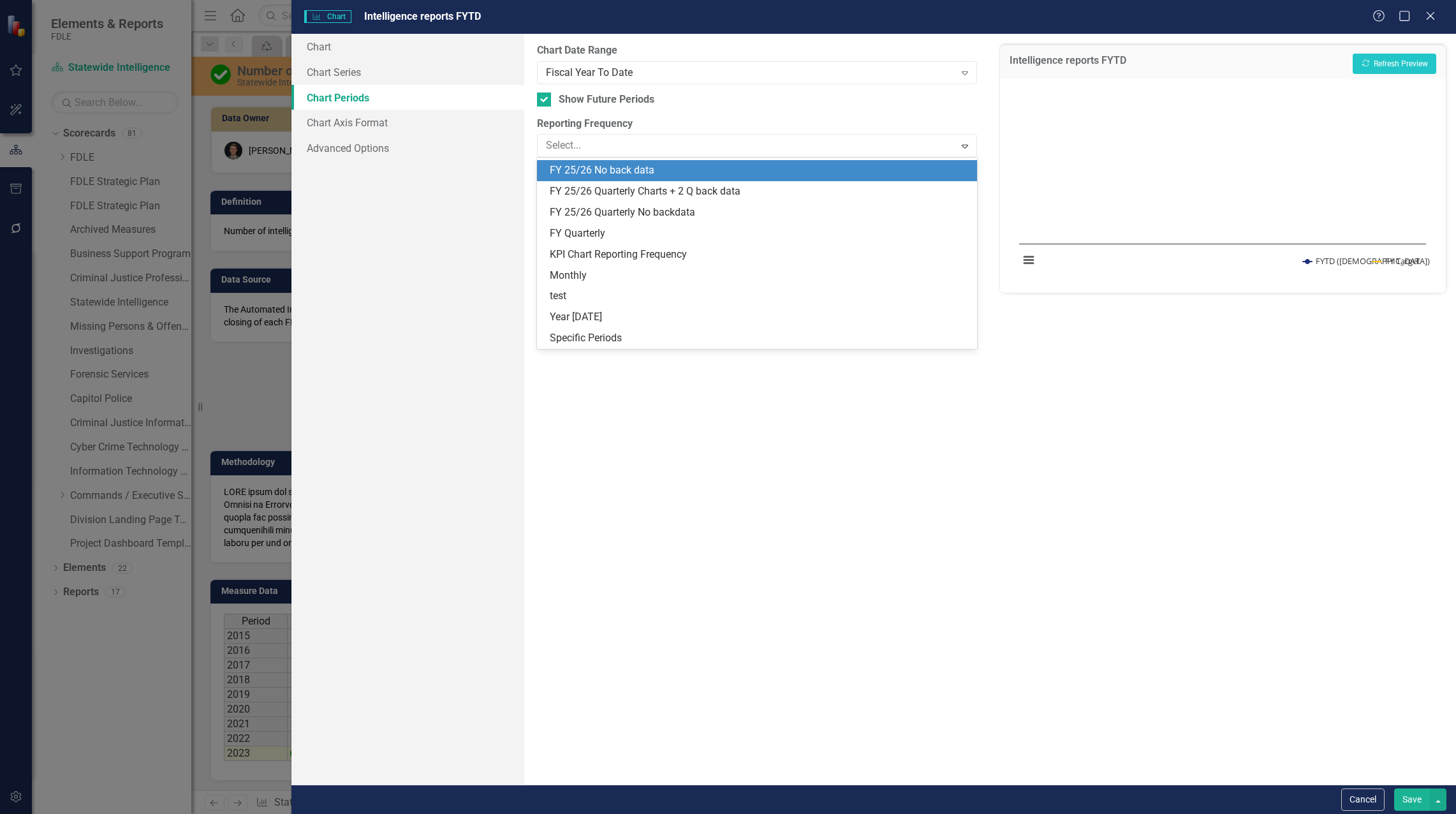
scroll to position [310, 0]
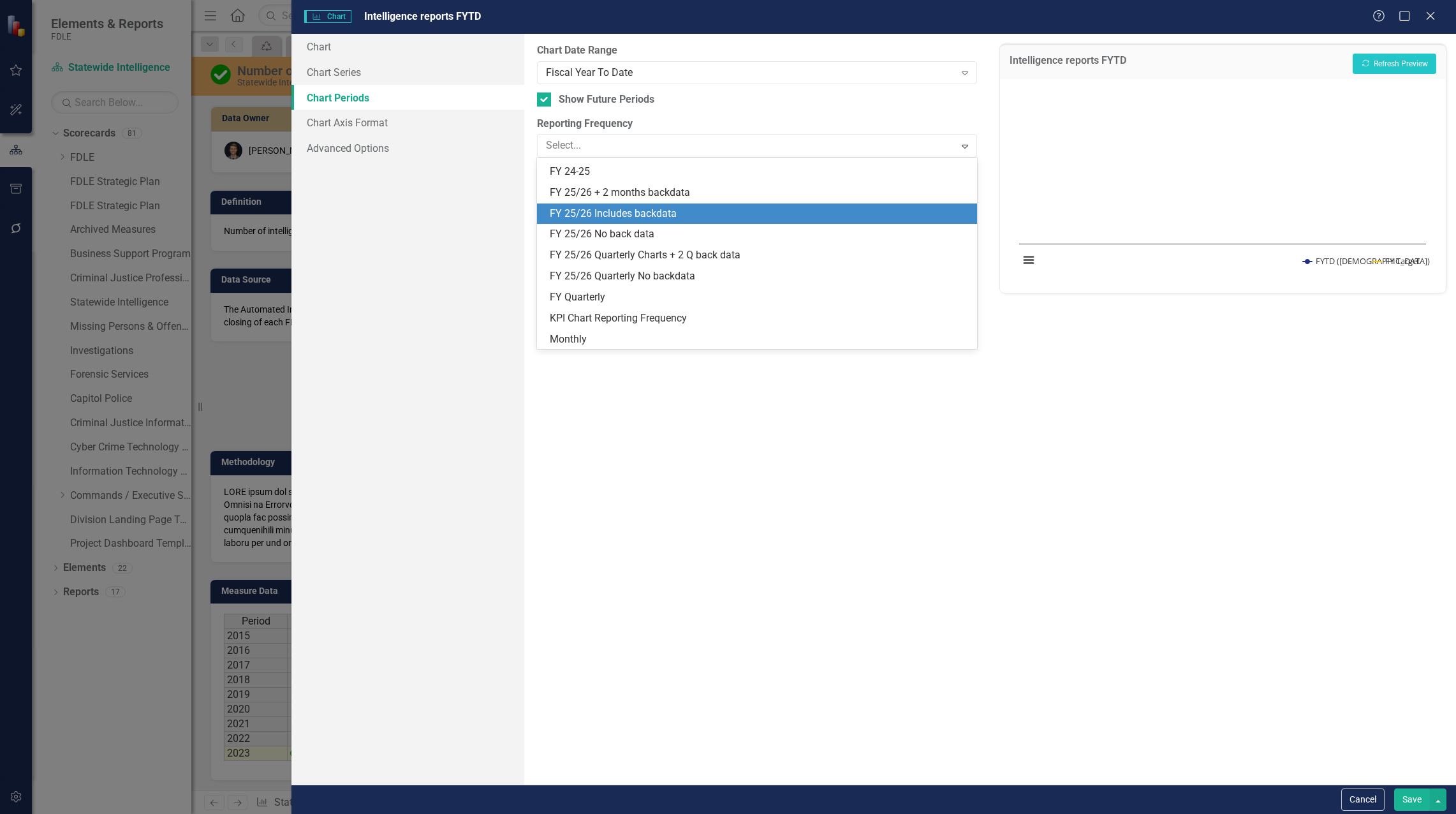
click at [627, 215] on div "FY 25/26 Includes backdata" at bounding box center [760, 214] width 420 height 15
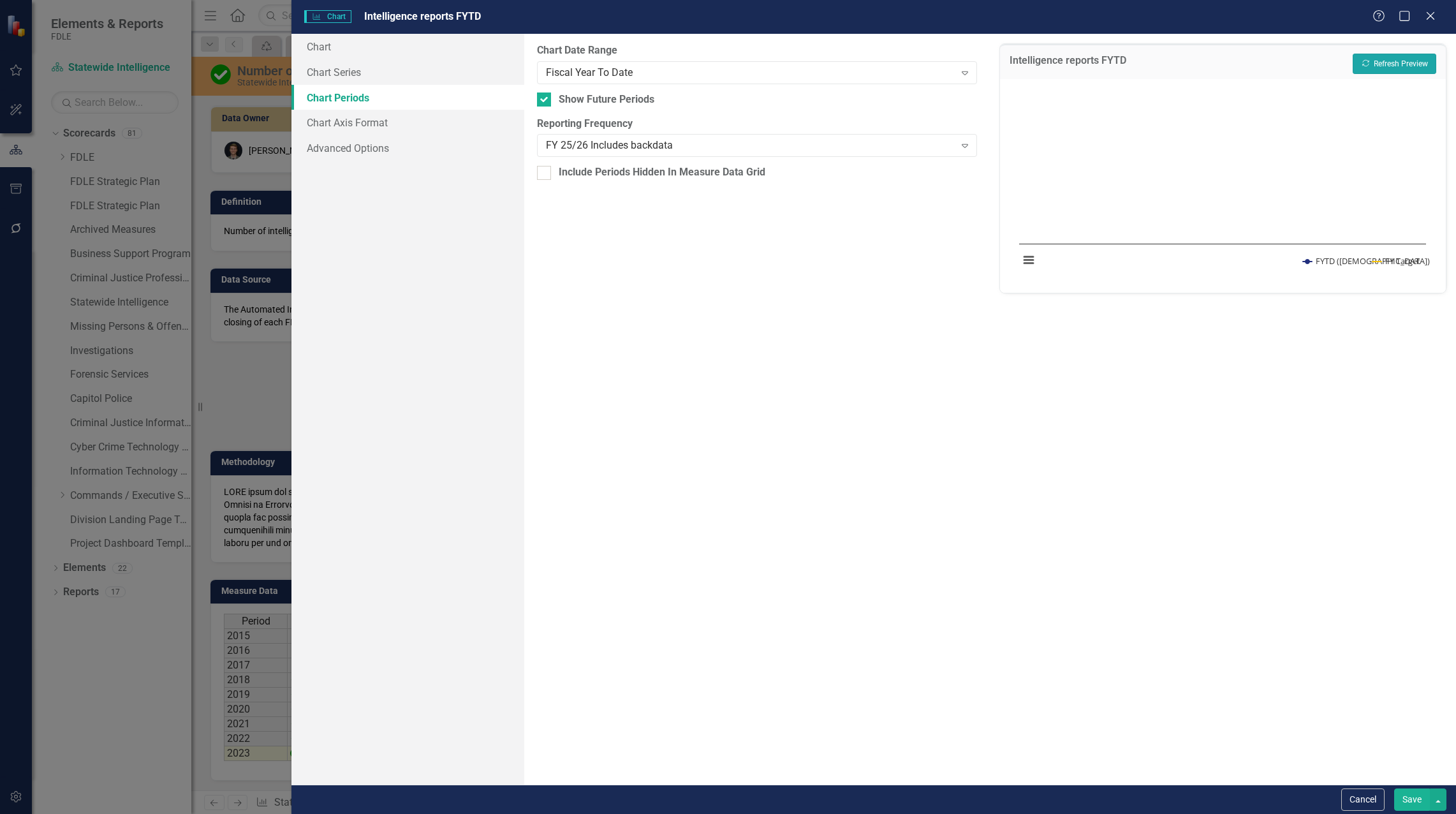
click at [1409, 67] on button "Recalculate Refresh Preview" at bounding box center [1395, 64] width 84 height 21
click at [1409, 806] on button "Save" at bounding box center [1413, 800] width 36 height 23
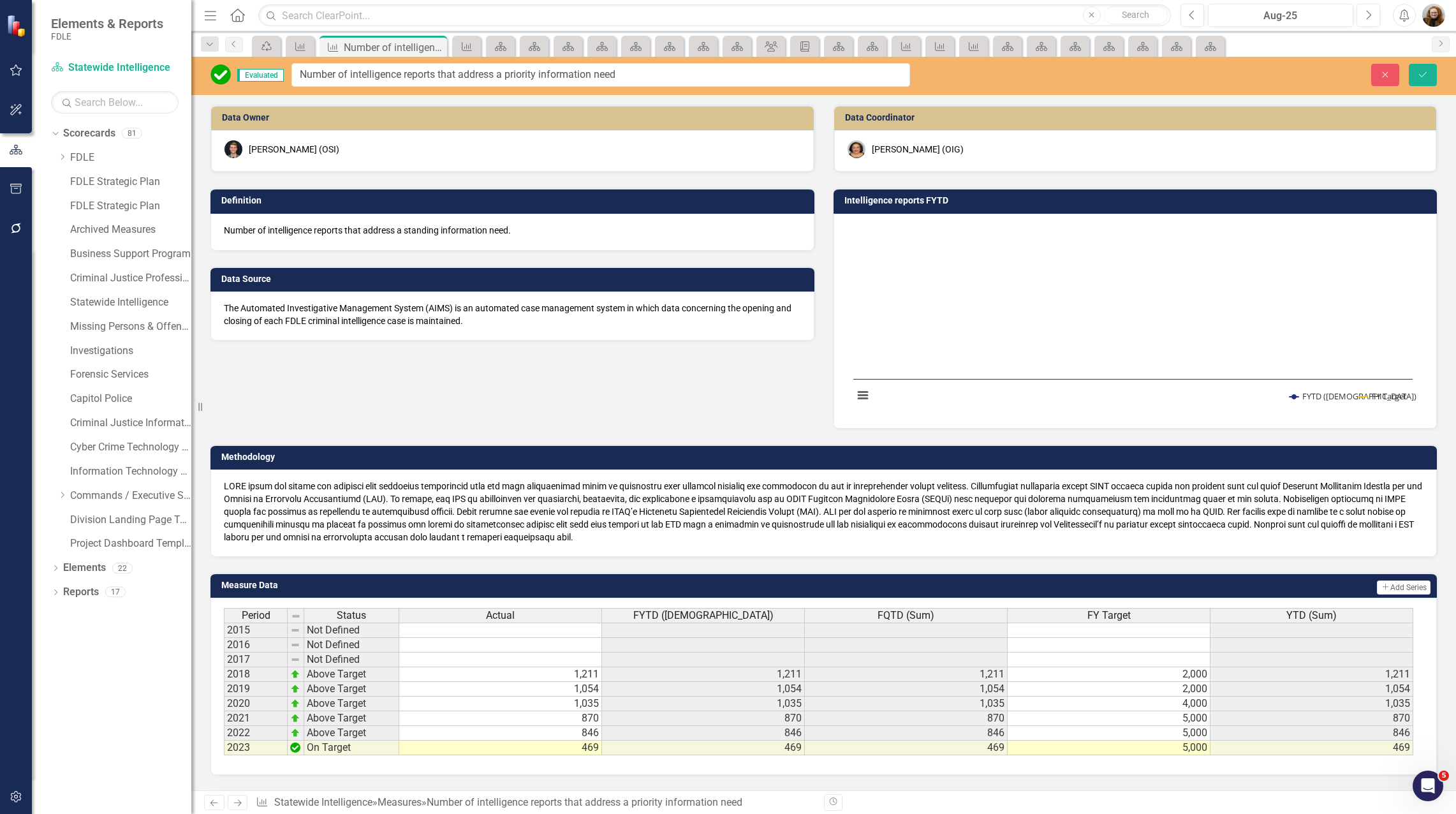
click at [222, 82] on img at bounding box center [221, 75] width 21 height 21
click at [221, 74] on img at bounding box center [221, 75] width 21 height 21
click at [225, 75] on img at bounding box center [221, 75] width 21 height 21
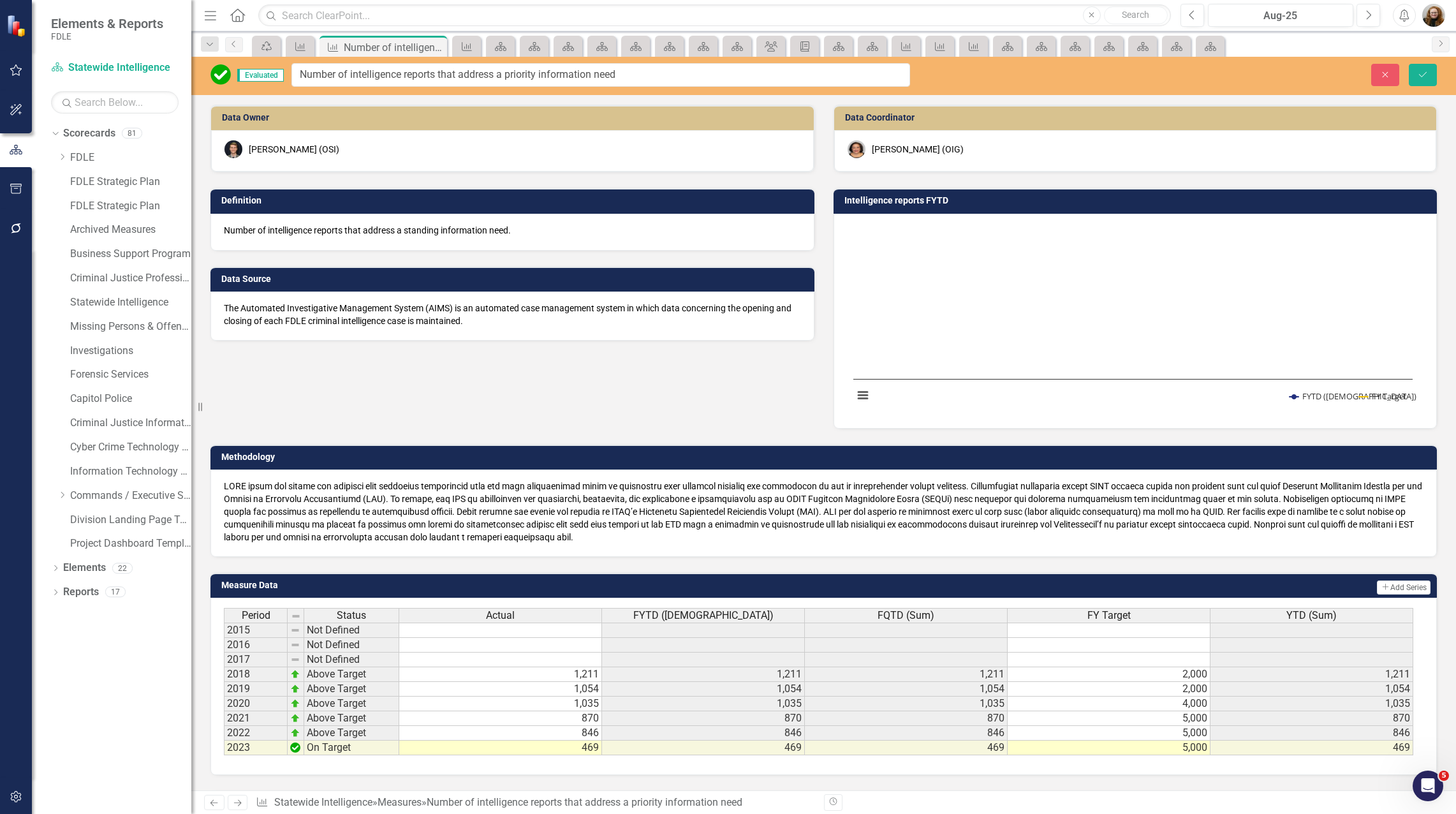
click at [463, 356] on div "Data Owner John Rothwell (OSI) Definition Number of intelligence reports that a…" at bounding box center [824, 258] width 1246 height 340
click at [1389, 75] on icon "Close" at bounding box center [1385, 74] width 11 height 8
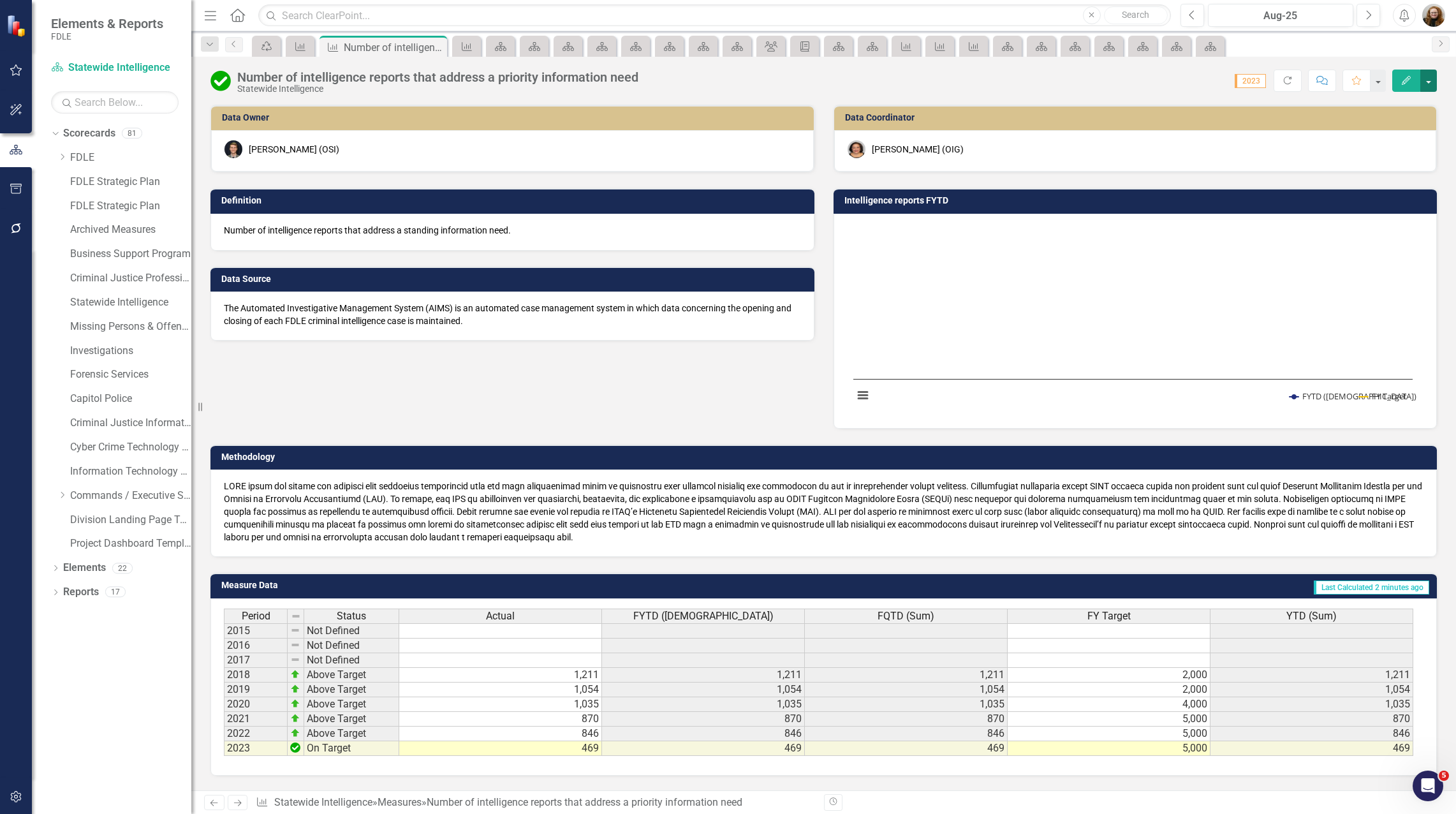
click at [1429, 79] on button "button" at bounding box center [1429, 81] width 17 height 23
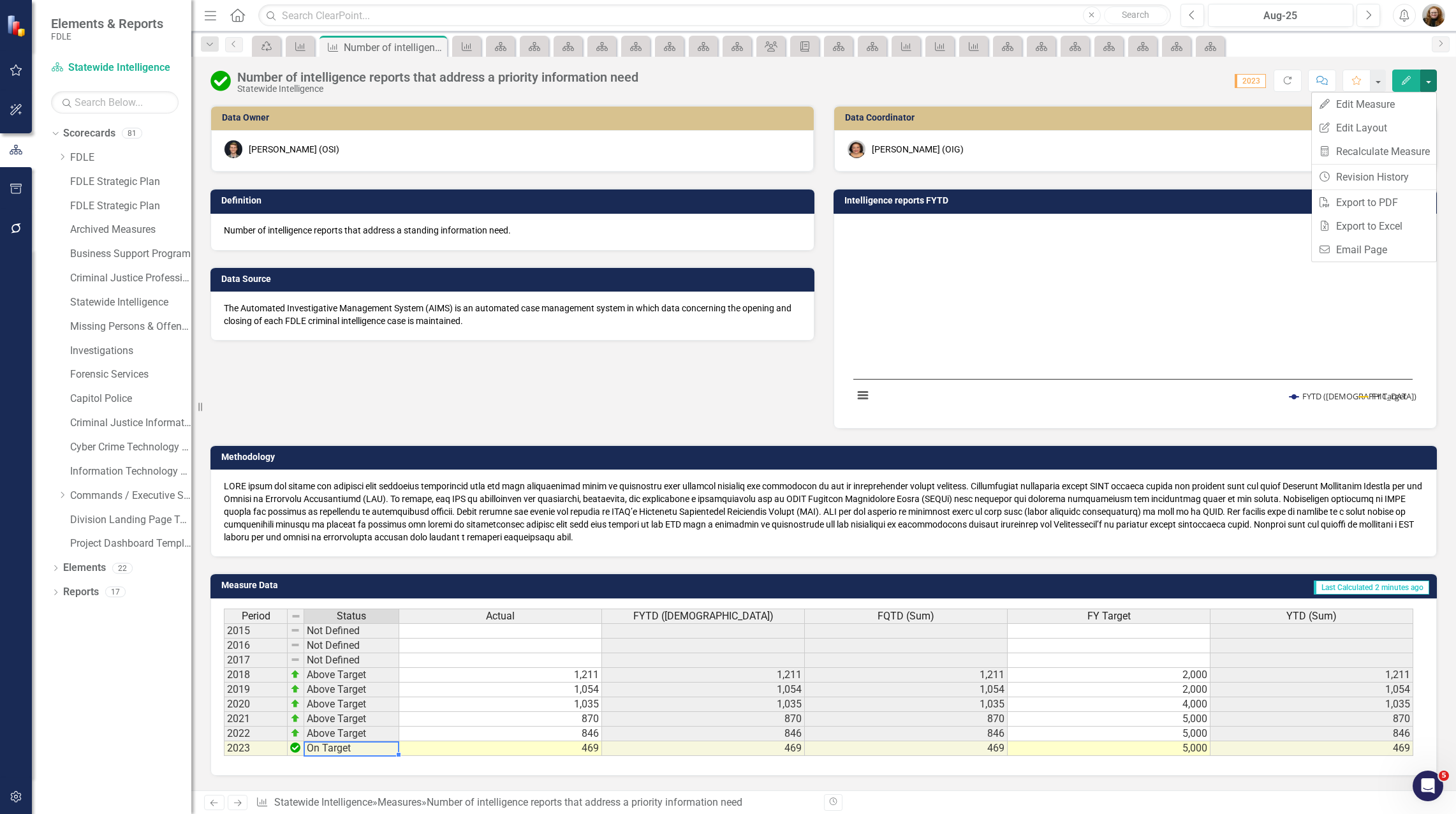
click at [320, 749] on td "On Target" at bounding box center [351, 748] width 95 height 15
click at [359, 747] on td "On Target" at bounding box center [351, 748] width 95 height 15
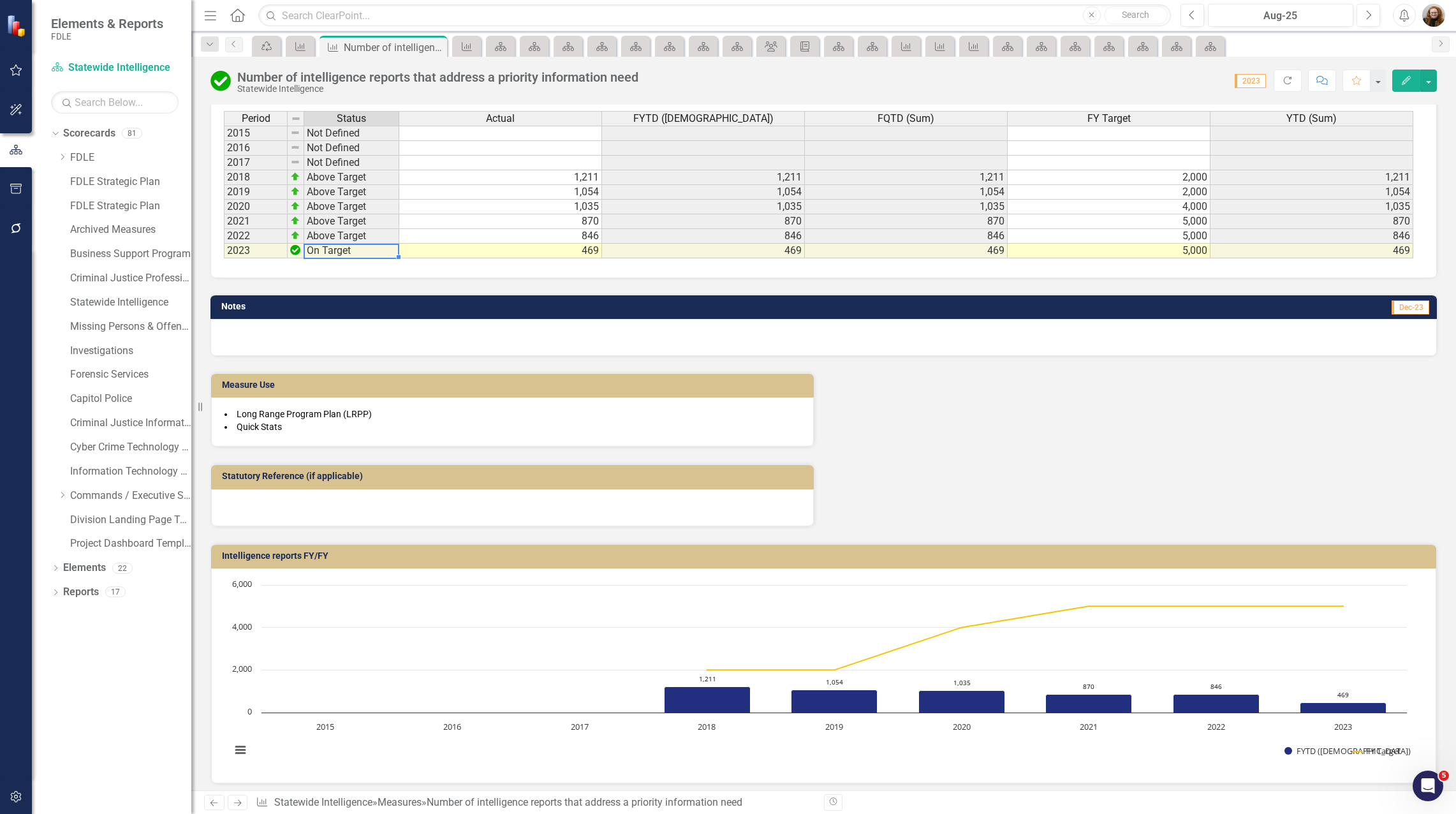
scroll to position [504, 0]
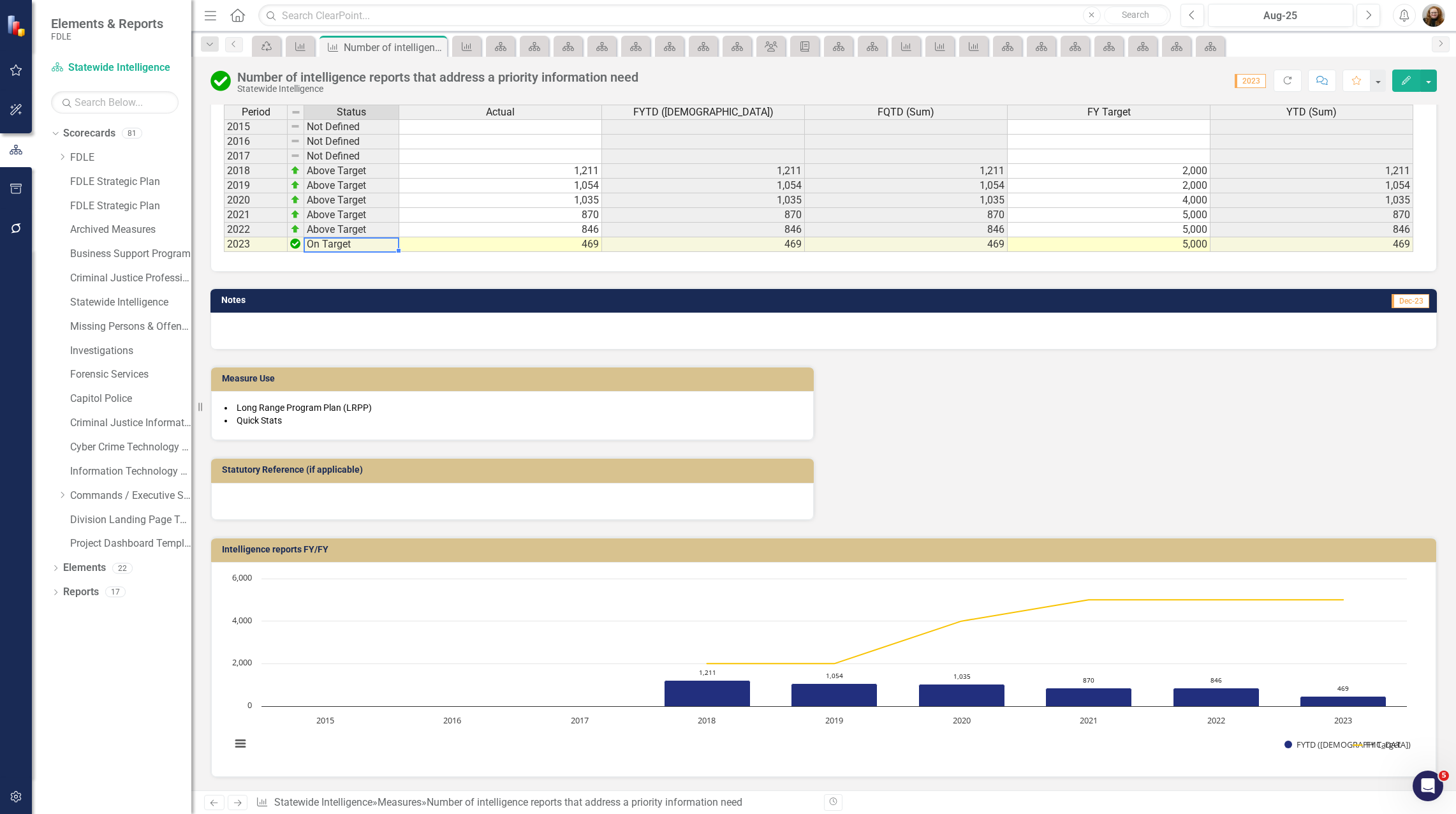
click at [12, 788] on button "button" at bounding box center [16, 797] width 28 height 26
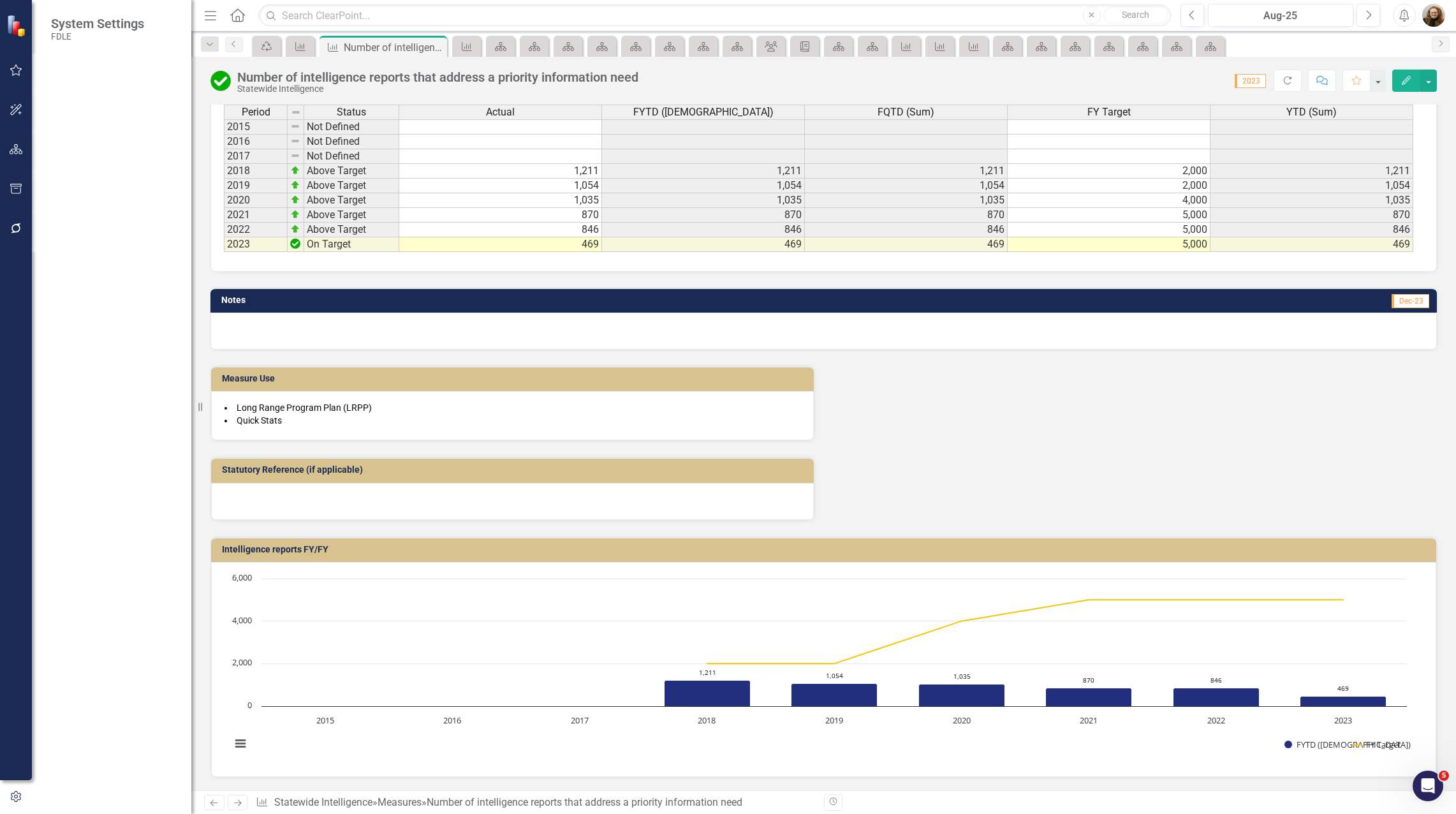
click at [93, 198] on link "Reporting Frequencies" at bounding box center [114, 192] width 127 height 15
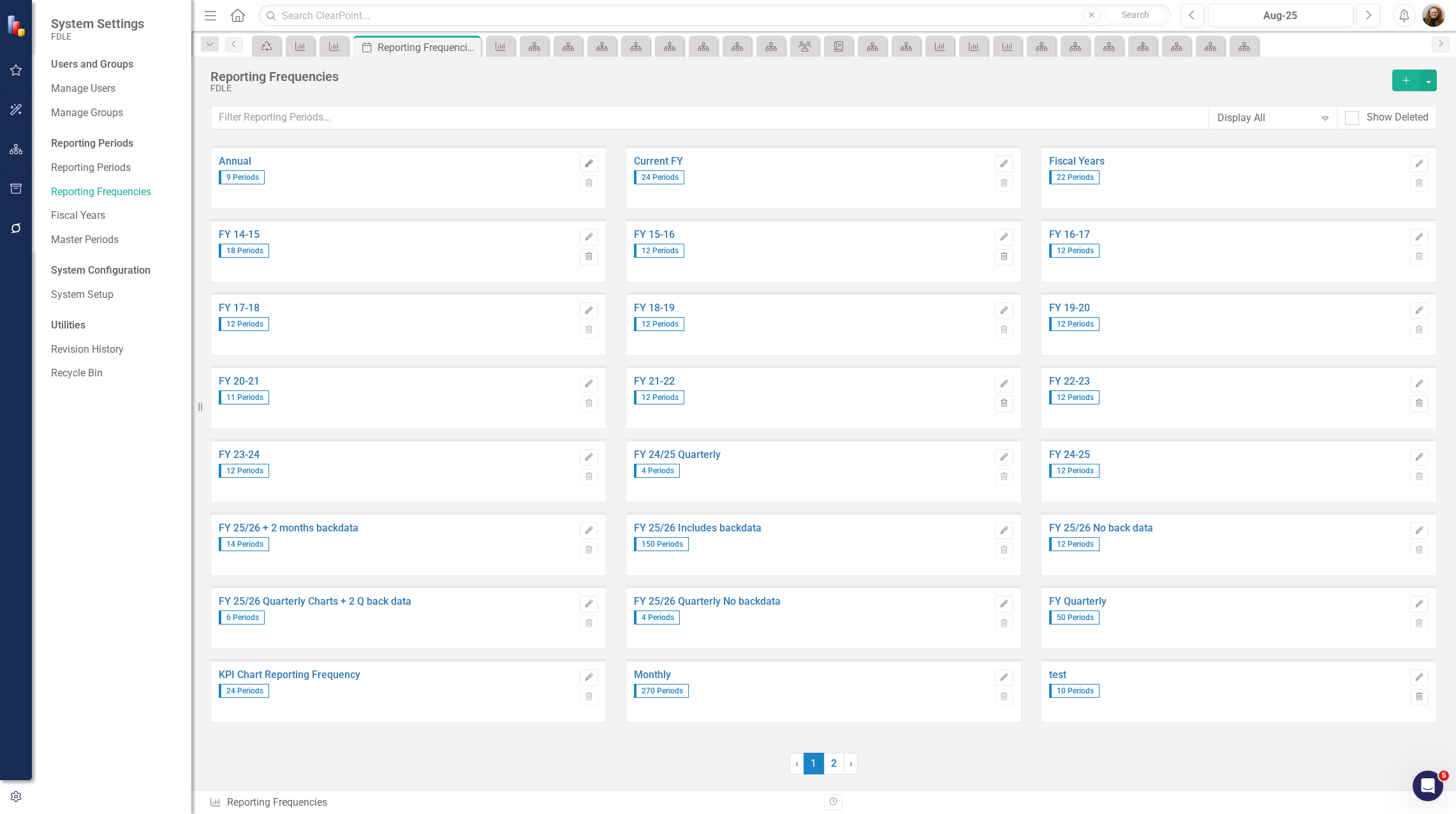
click at [587, 162] on icon "Edit" at bounding box center [589, 164] width 9 height 8
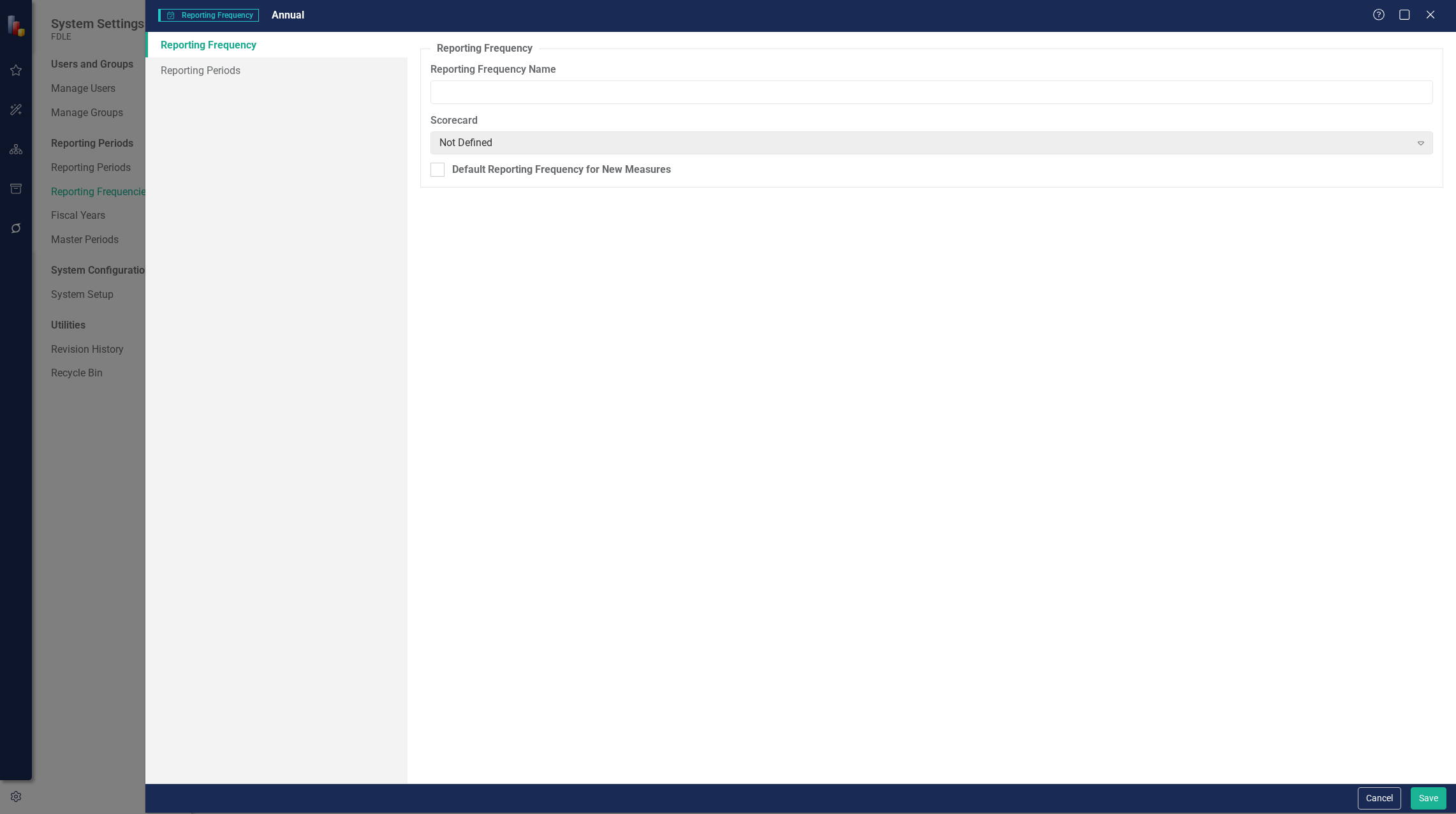
type input "Annual"
drag, startPoint x: 209, startPoint y: 74, endPoint x: 216, endPoint y: 72, distance: 7.3
click at [209, 74] on link "Reporting Periods" at bounding box center [276, 70] width 262 height 25
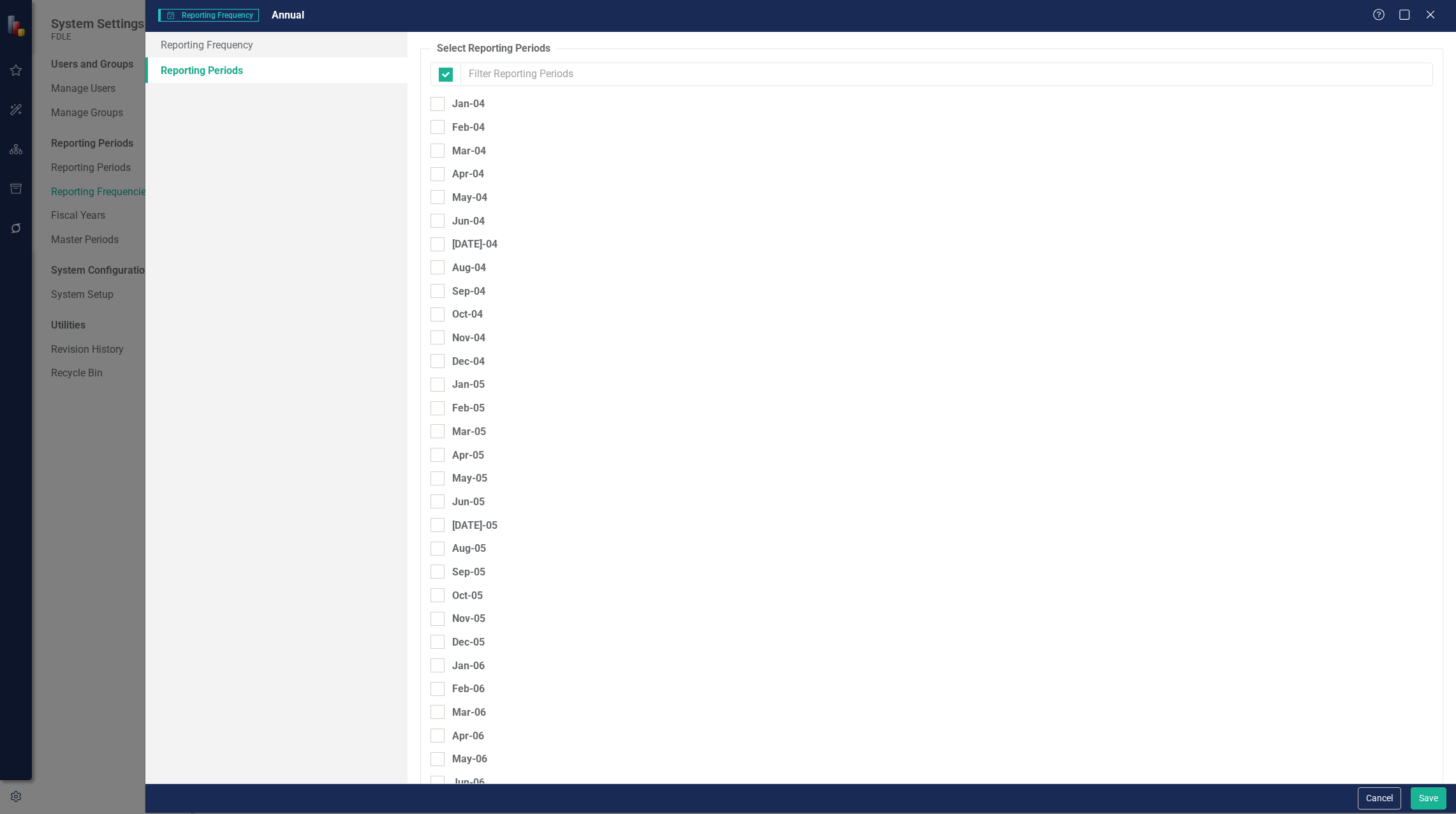
checkbox input "false"
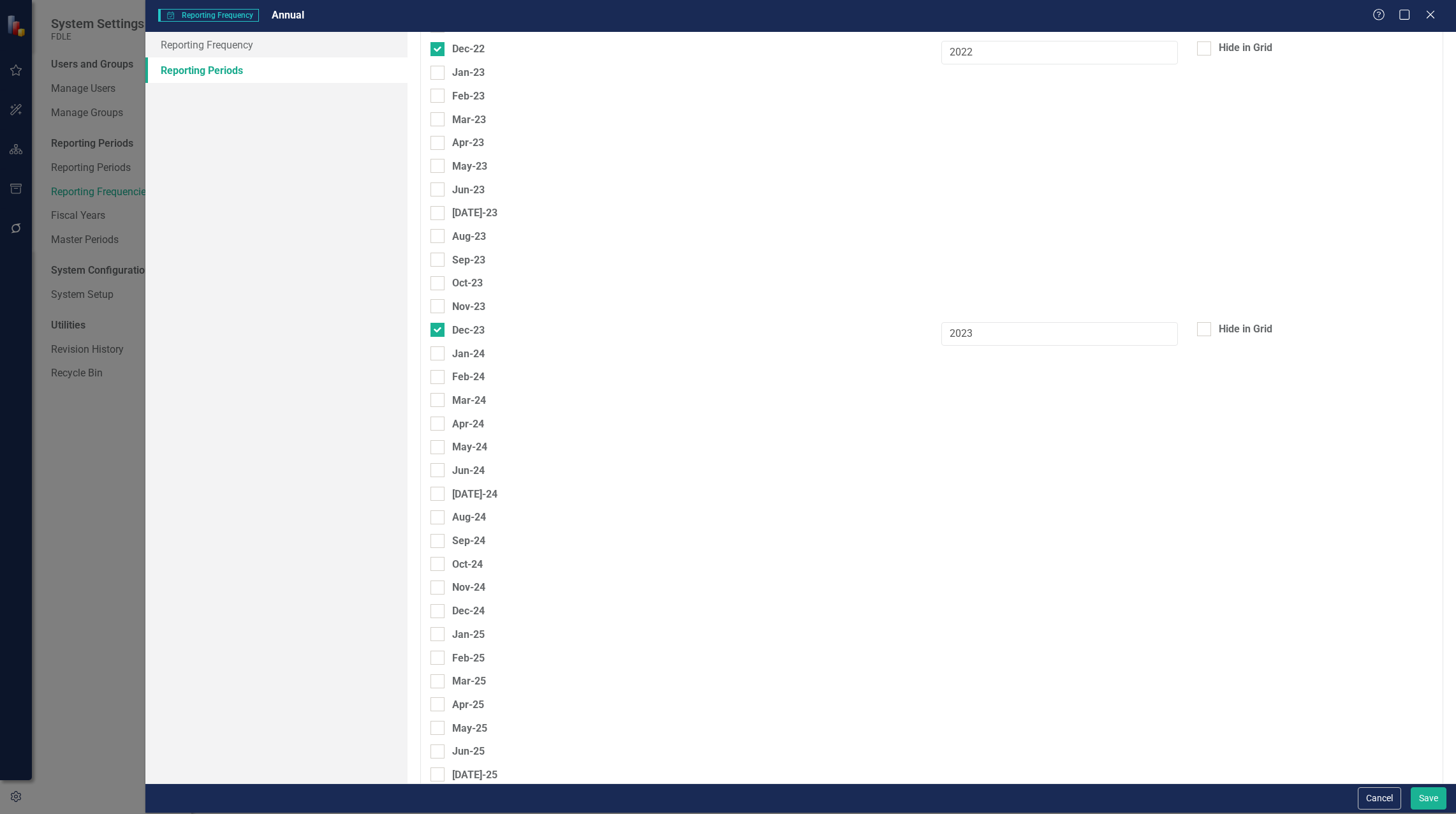
scroll to position [5483, 0]
click at [435, 495] on div at bounding box center [437, 492] width 14 height 14
click at [435, 494] on input "Dec-24" at bounding box center [434, 490] width 8 height 8
checkbox input "true"
click at [987, 502] on input "text" at bounding box center [1060, 496] width 236 height 24
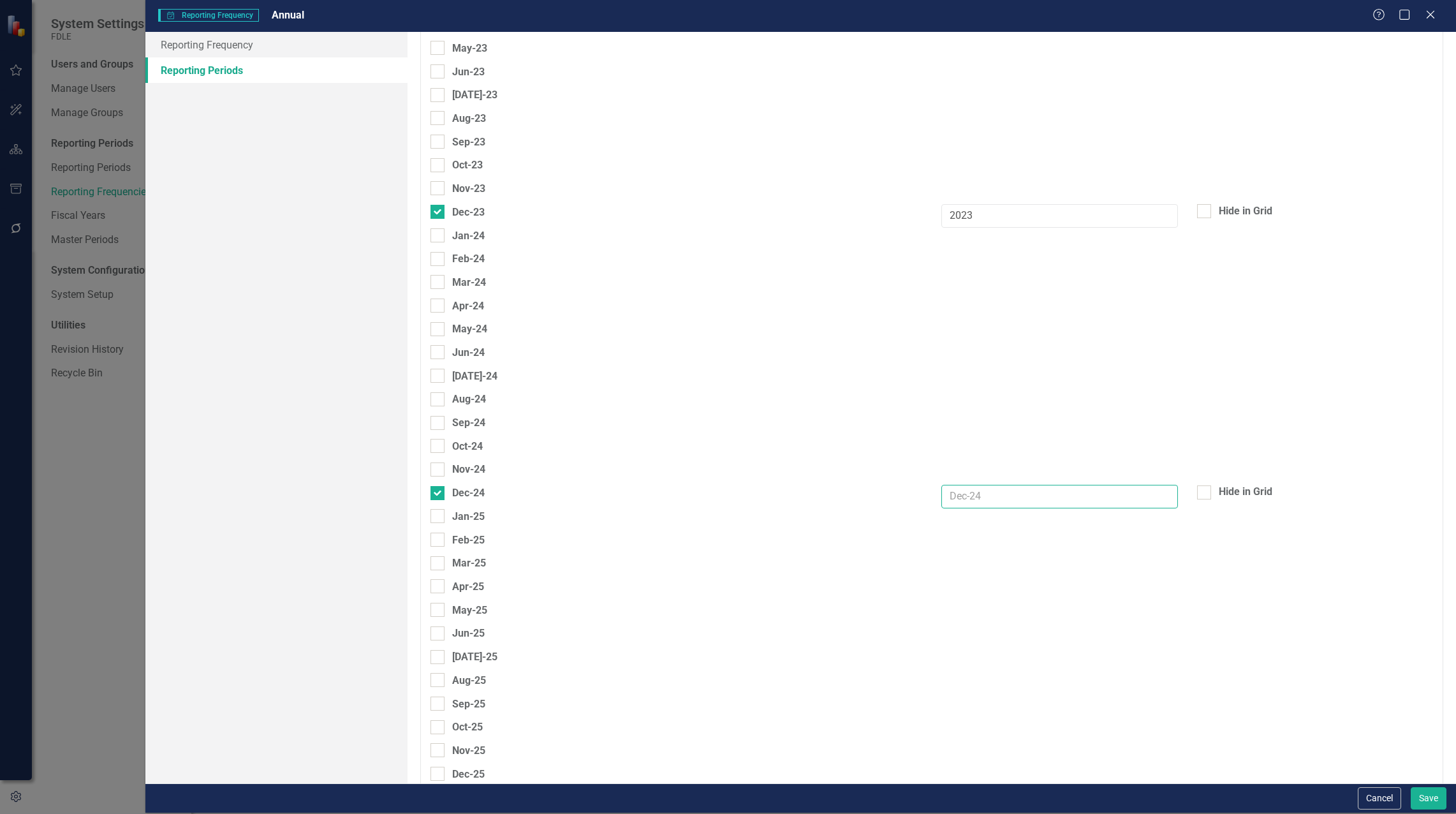
drag, startPoint x: 1096, startPoint y: 494, endPoint x: 925, endPoint y: 497, distance: 171.0
click at [925, 497] on div "Dec-24 Hide in Grid" at bounding box center [931, 496] width 1022 height 24
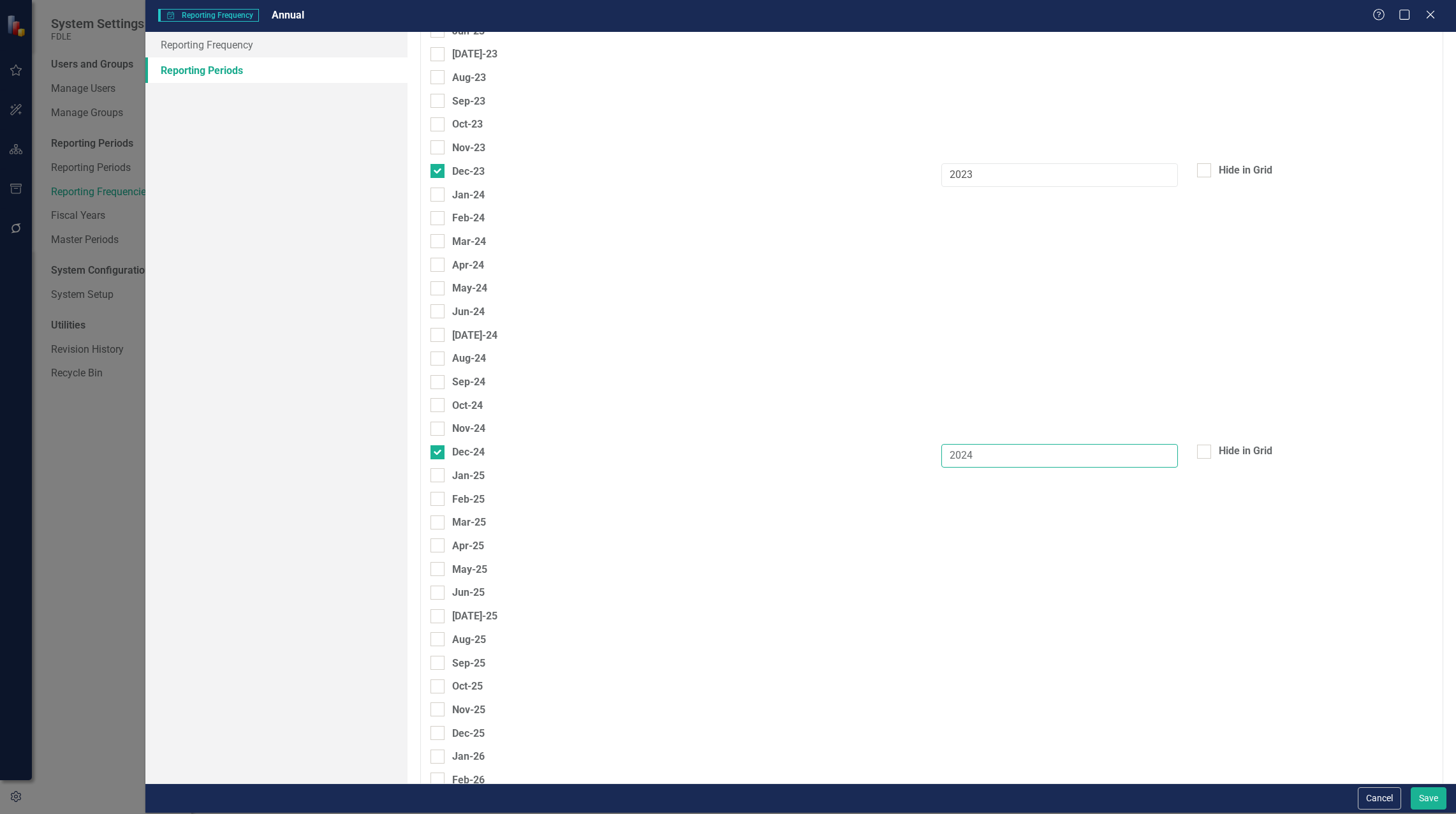
scroll to position [5547, 0]
type input "2024"
click at [442, 709] on div at bounding box center [437, 709] width 14 height 14
click at [439, 709] on input "Dec-25" at bounding box center [434, 706] width 8 height 8
checkbox input "true"
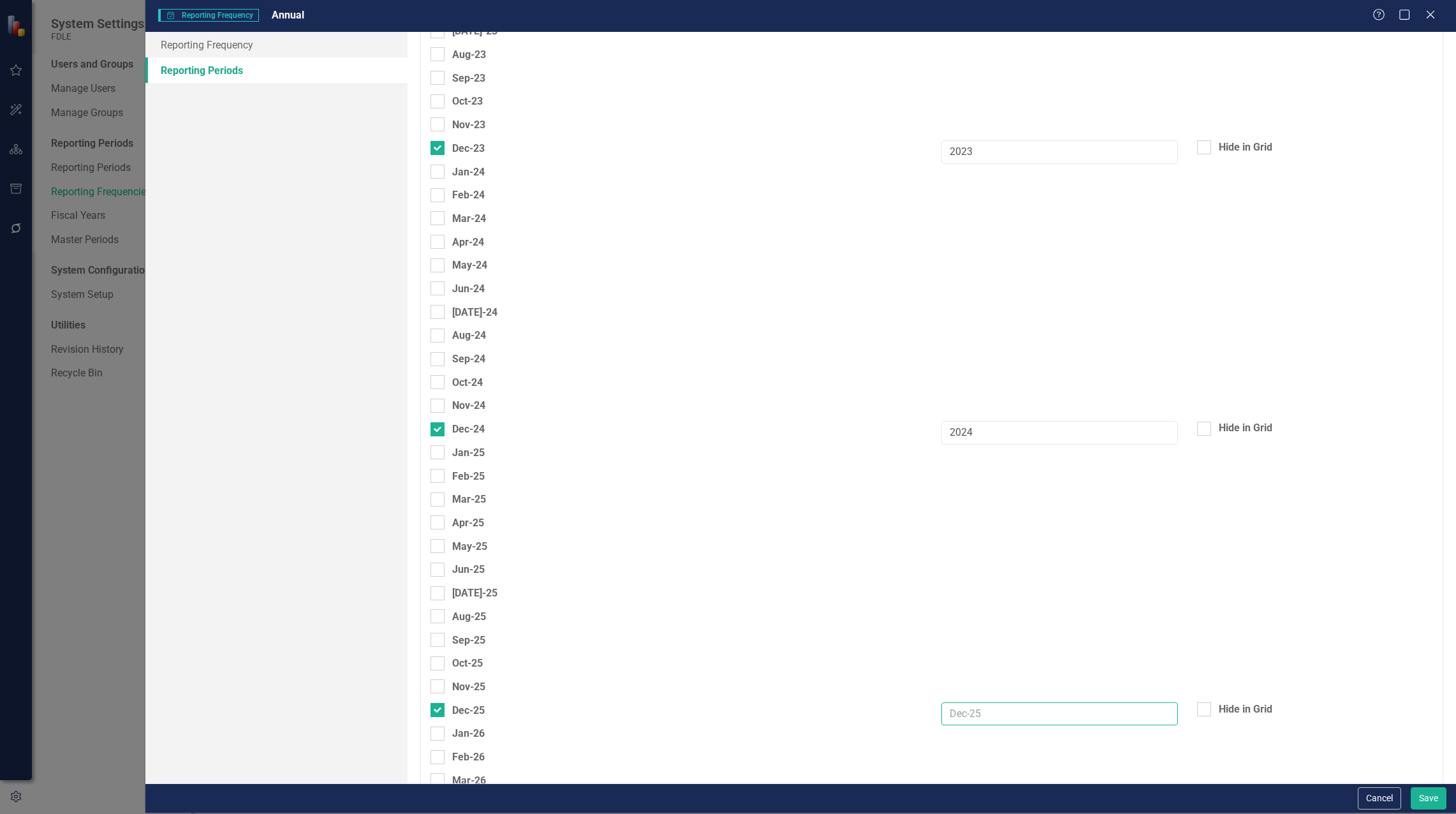
click at [980, 715] on input "text" at bounding box center [1060, 713] width 236 height 24
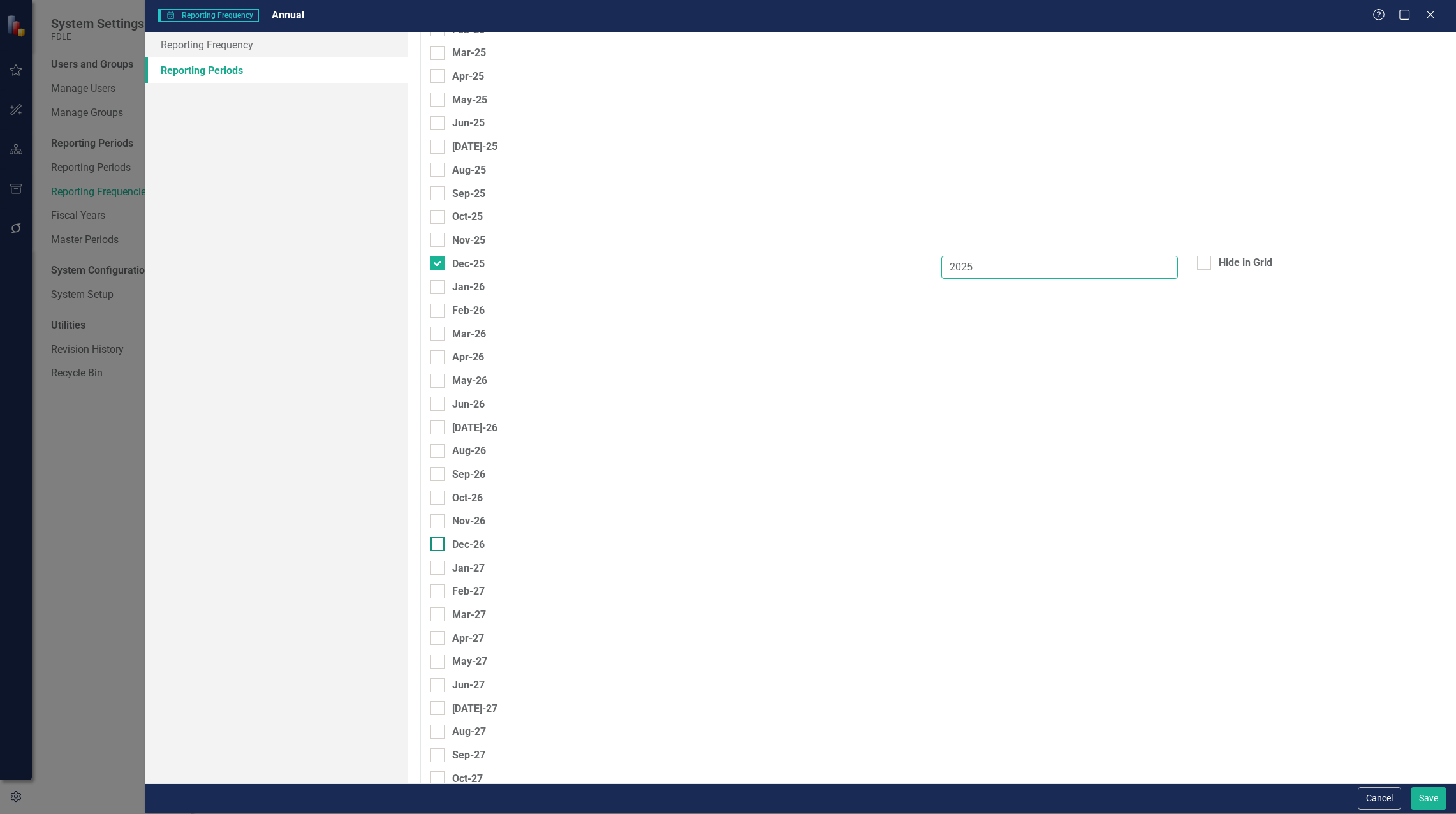
type input "2025"
click at [440, 543] on div at bounding box center [437, 543] width 14 height 14
click at [439, 543] on input "Dec-26" at bounding box center [434, 540] width 8 height 8
checkbox input "true"
click at [979, 548] on input "text" at bounding box center [1060, 547] width 236 height 24
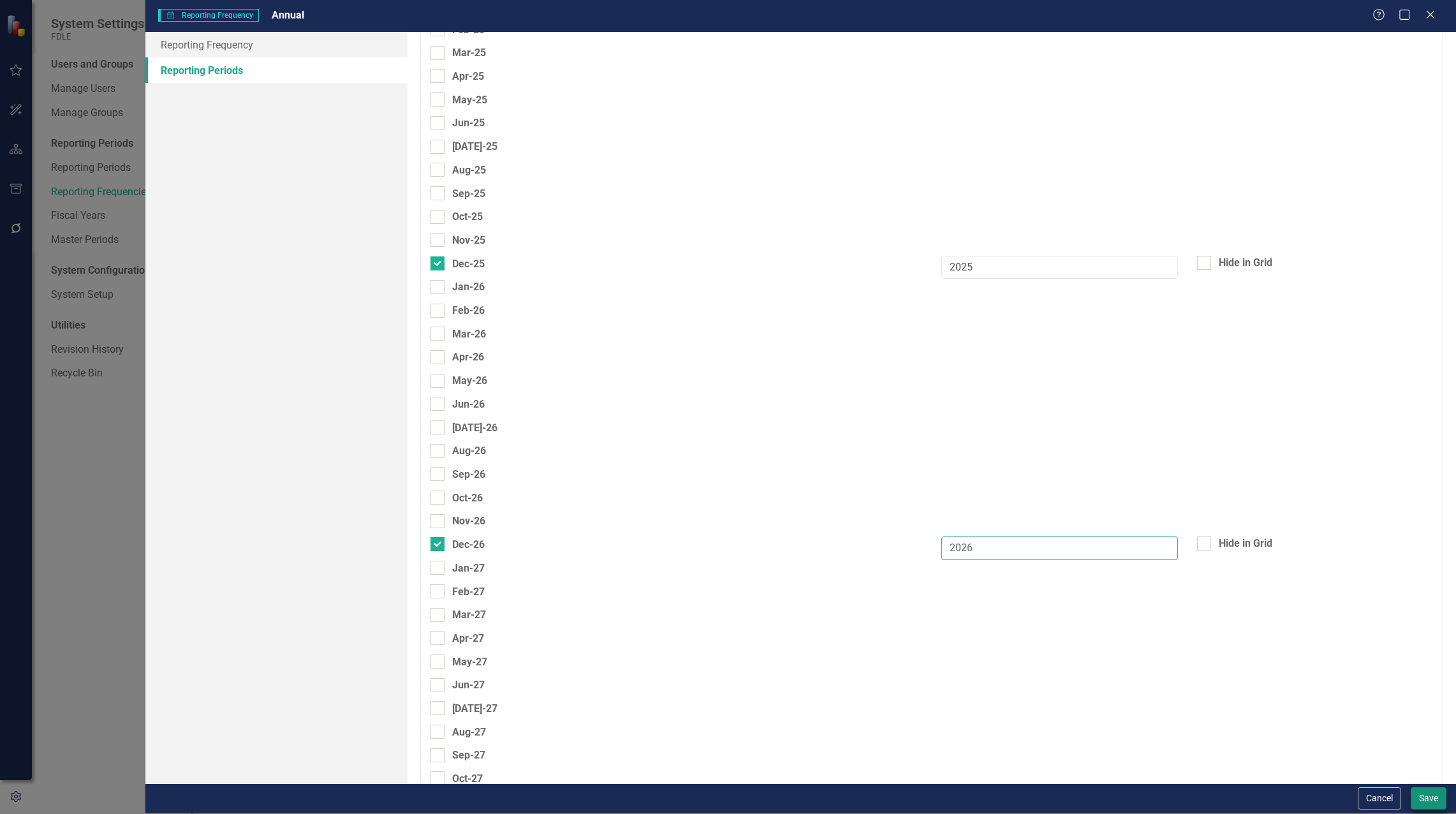
type input "2026"
click at [1418, 806] on button "Save" at bounding box center [1429, 798] width 36 height 23
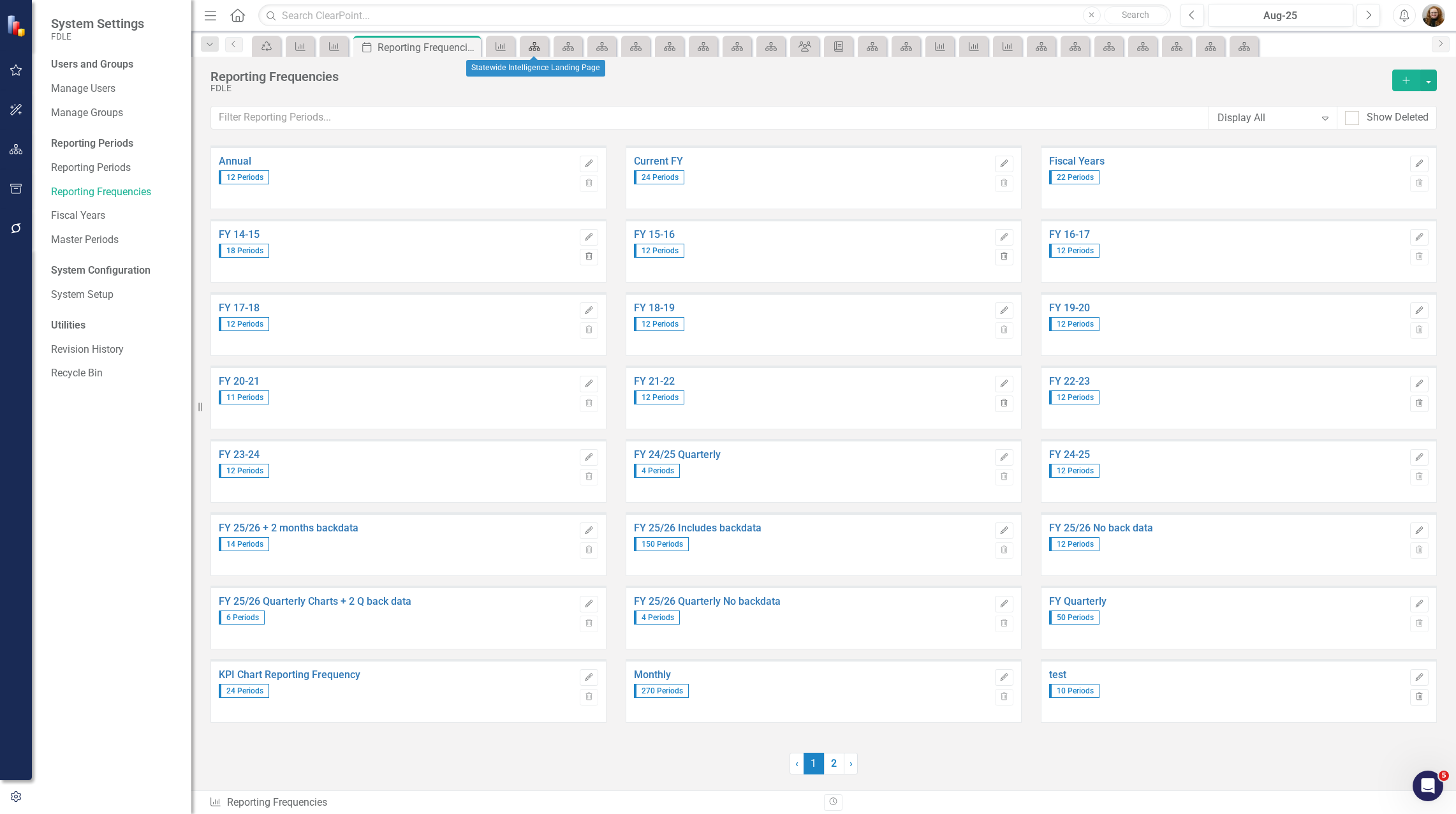
click at [528, 44] on icon "Scorecard" at bounding box center [535, 46] width 13 height 10
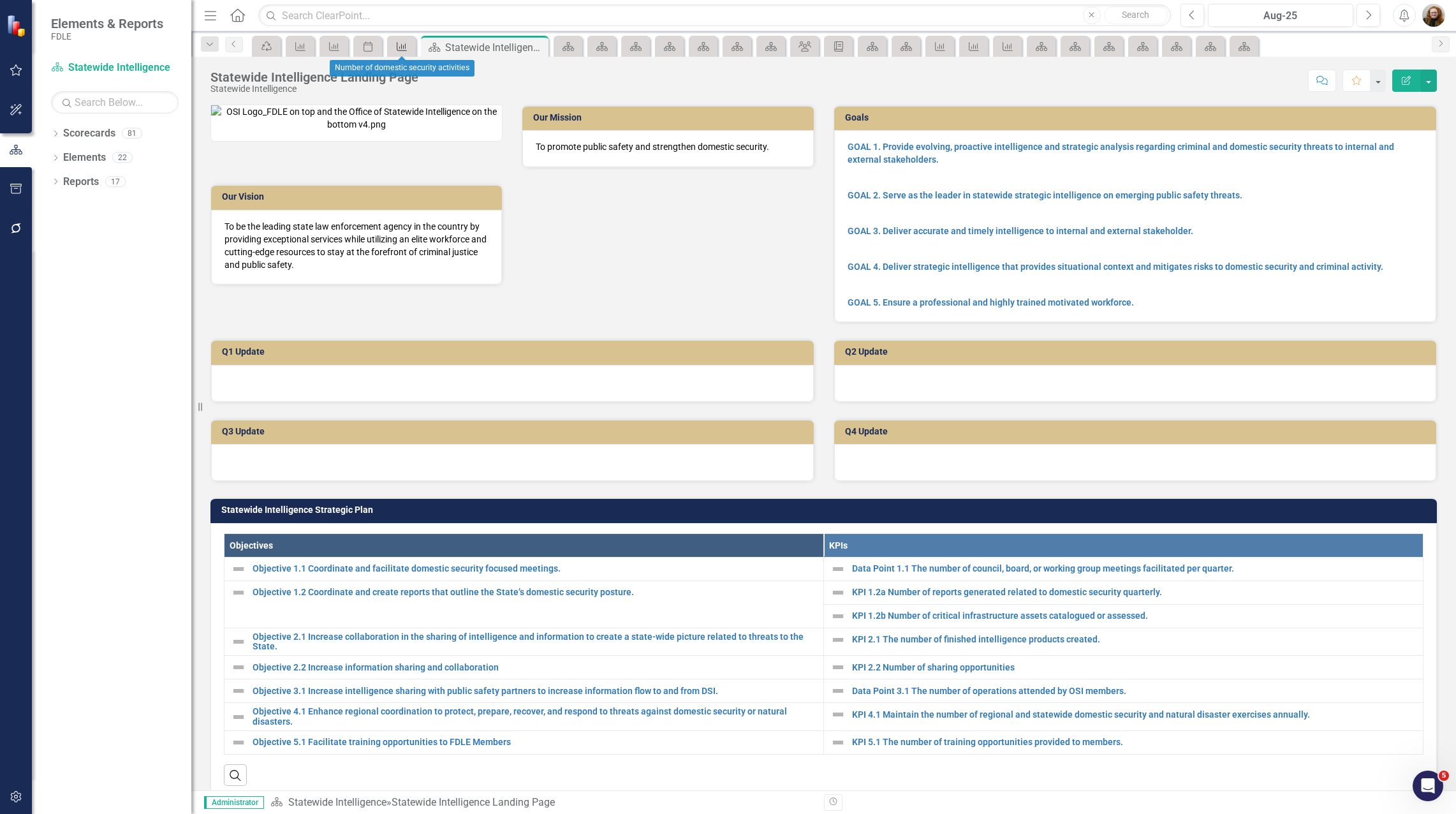
click at [401, 43] on icon "Measure" at bounding box center [402, 46] width 13 height 10
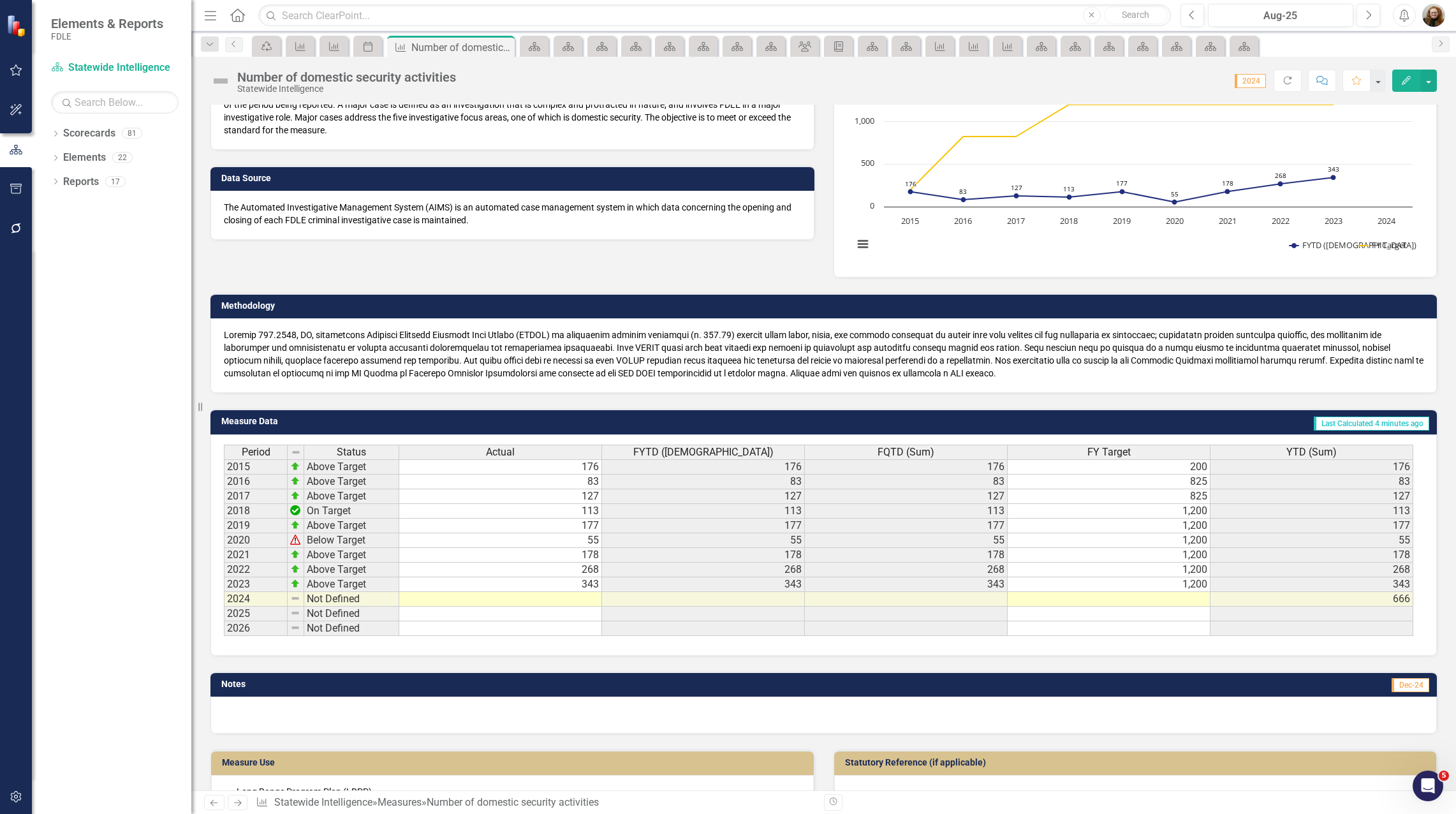
scroll to position [319, 0]
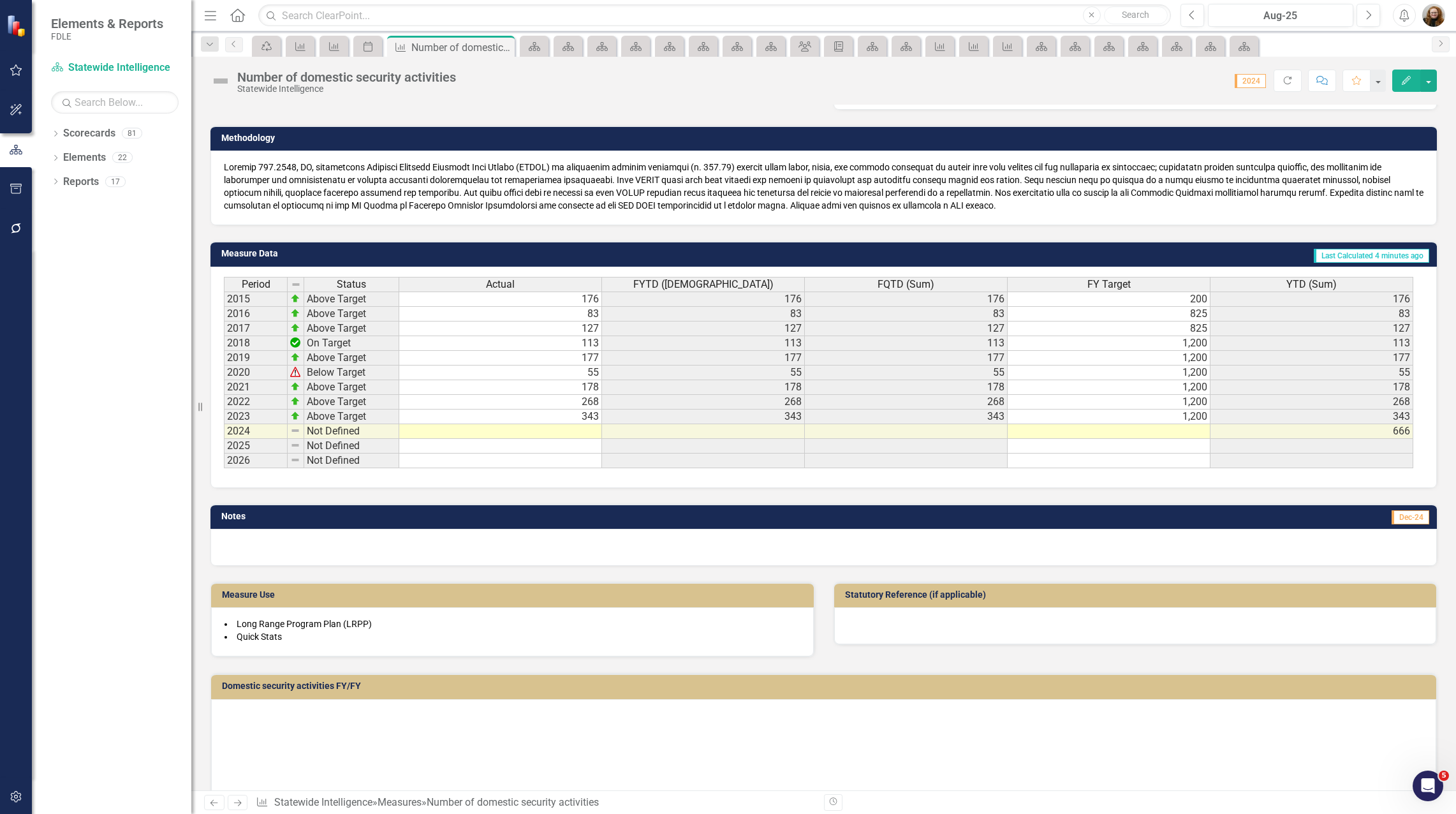
click at [343, 301] on td "Above Target" at bounding box center [351, 299] width 95 height 15
click at [377, 304] on td "Above Target" at bounding box center [351, 299] width 95 height 15
click at [326, 306] on div at bounding box center [351, 306] width 95 height 1
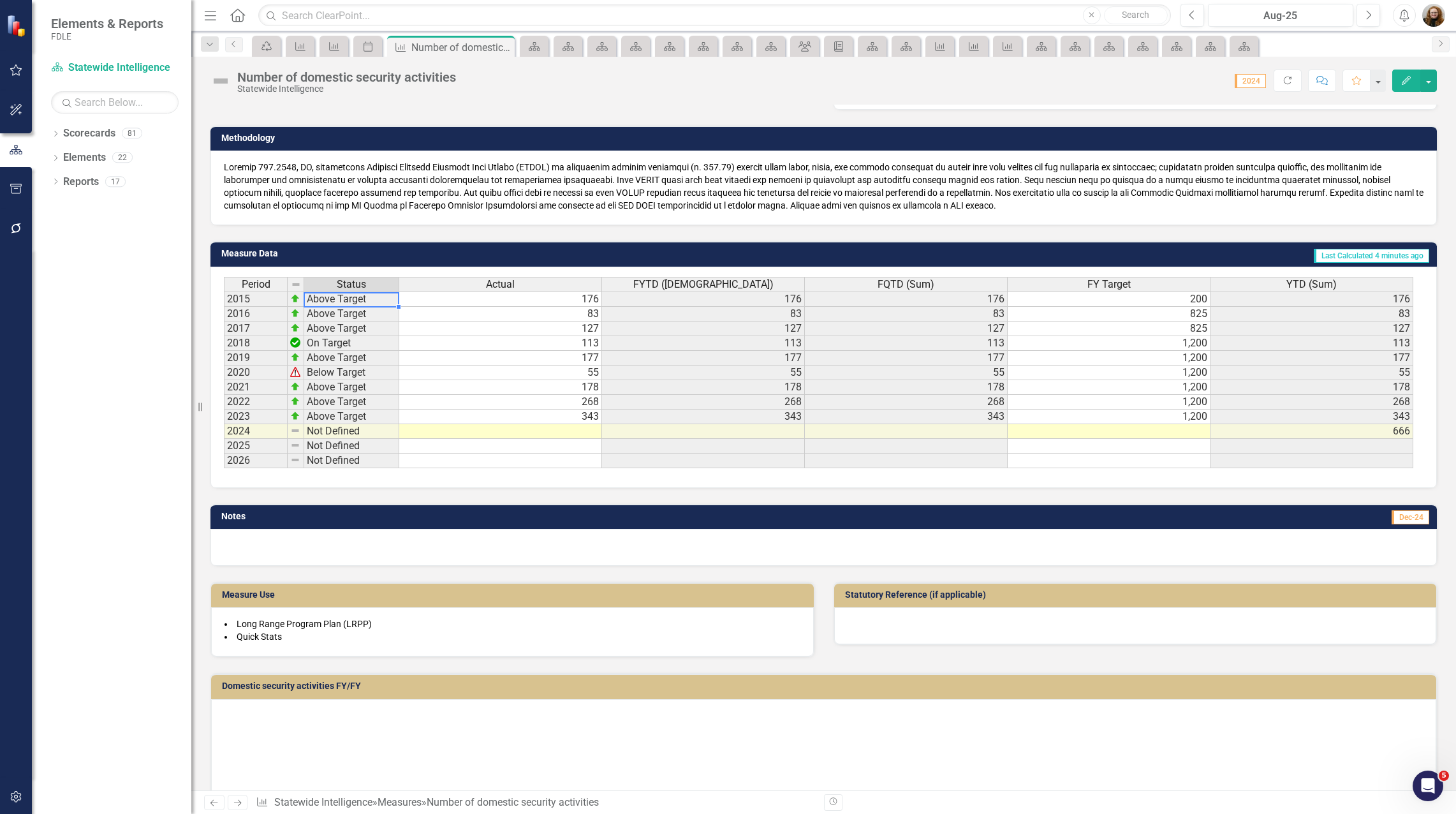
click at [326, 306] on div at bounding box center [351, 306] width 95 height 1
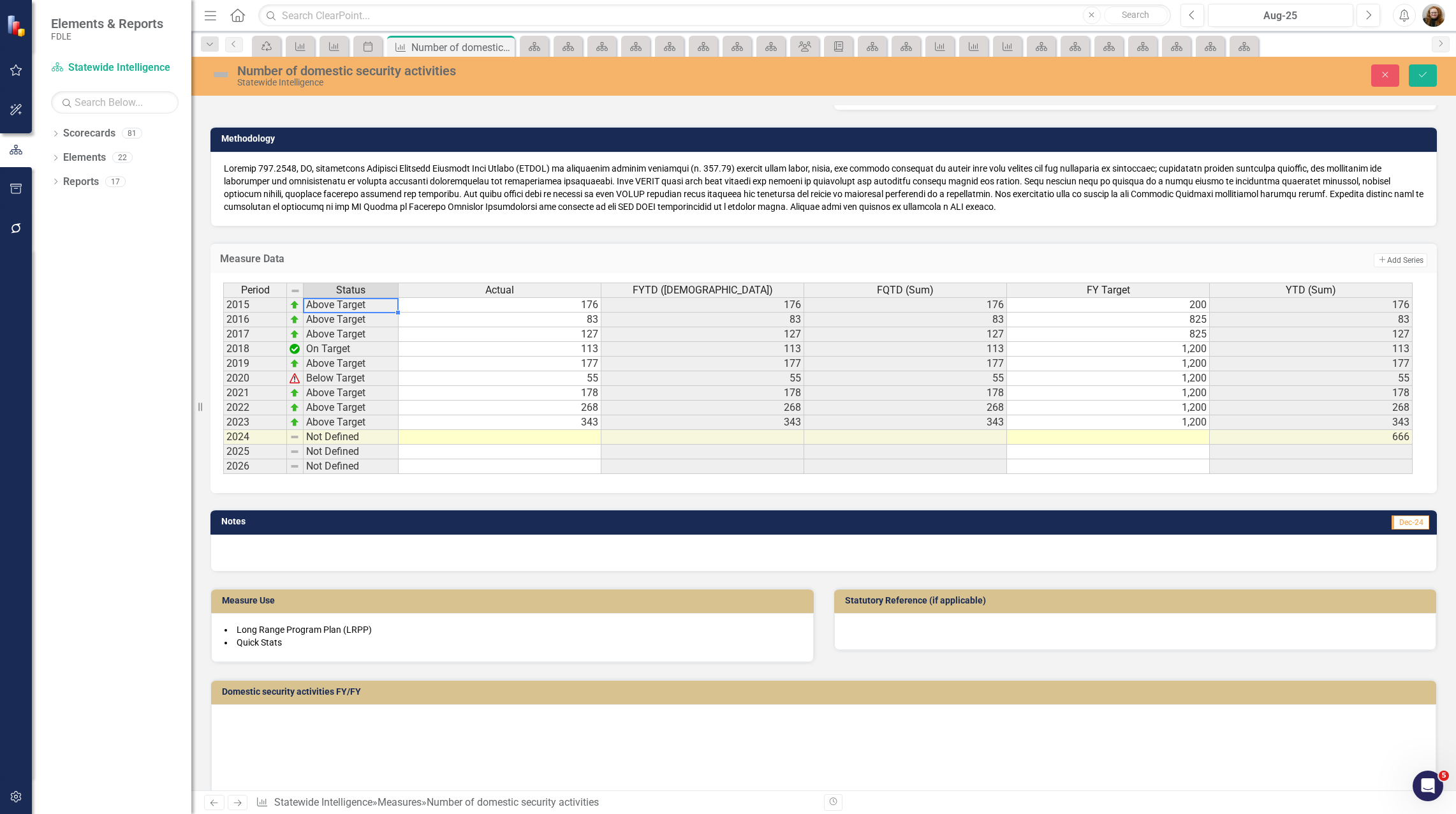
click at [326, 306] on td "Above Target" at bounding box center [351, 305] width 95 height 15
click at [331, 305] on td "Above Target" at bounding box center [351, 305] width 95 height 15
click at [370, 306] on td "Above Target" at bounding box center [351, 305] width 95 height 15
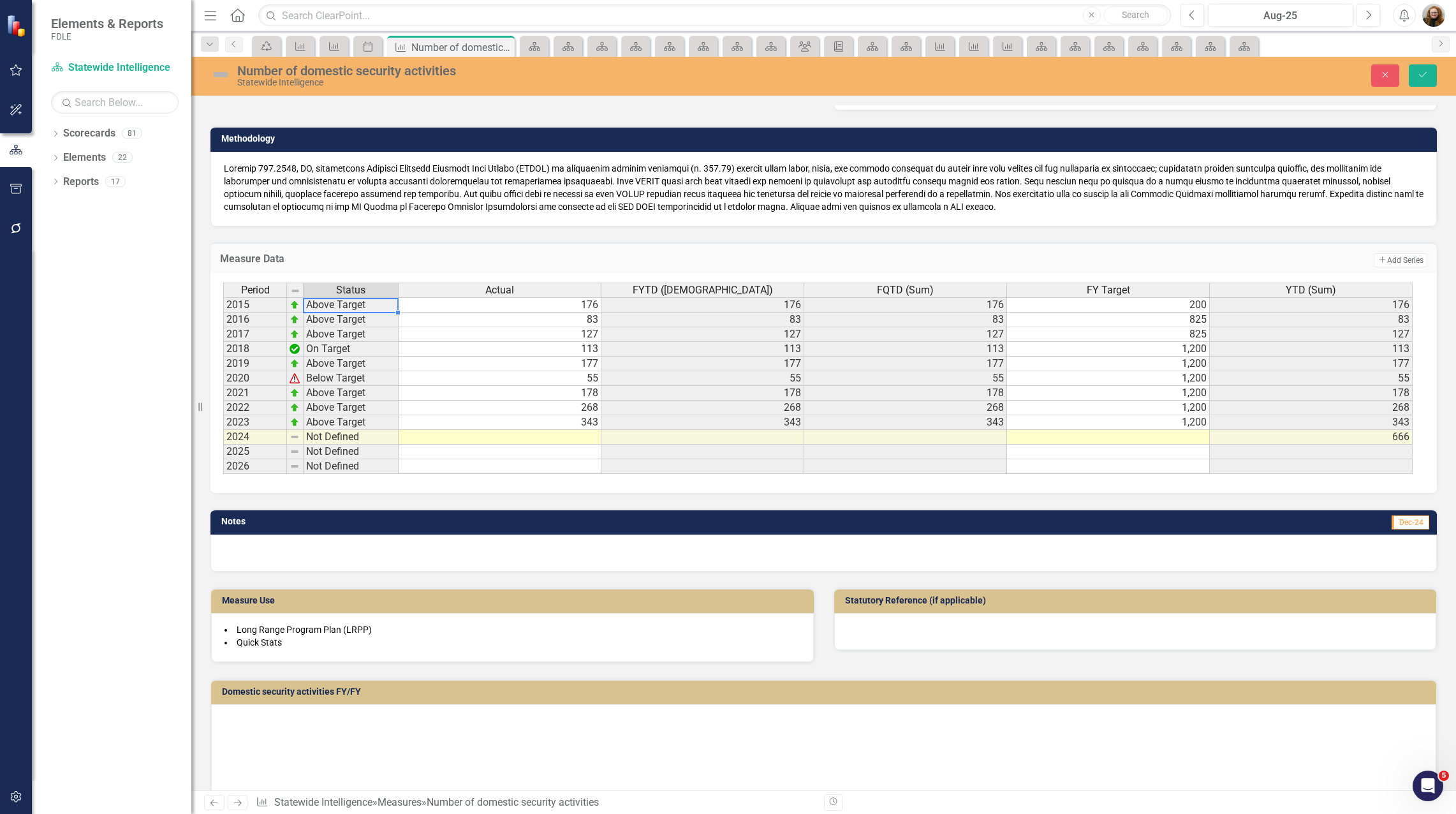
click at [370, 306] on td "Above Target" at bounding box center [351, 305] width 95 height 15
click at [1379, 72] on button "Close" at bounding box center [1385, 75] width 28 height 23
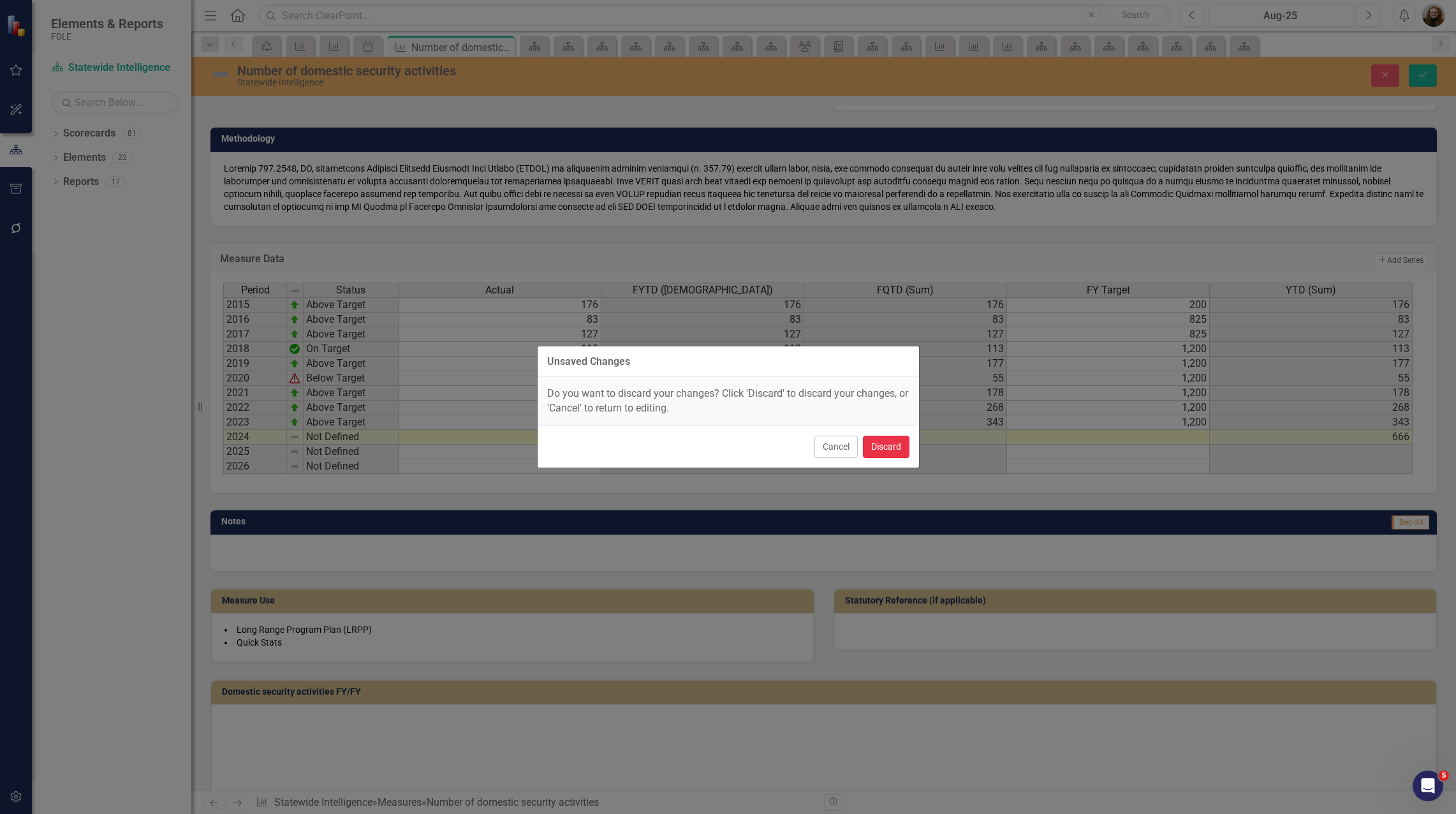
click at [881, 451] on button "Discard" at bounding box center [886, 447] width 46 height 23
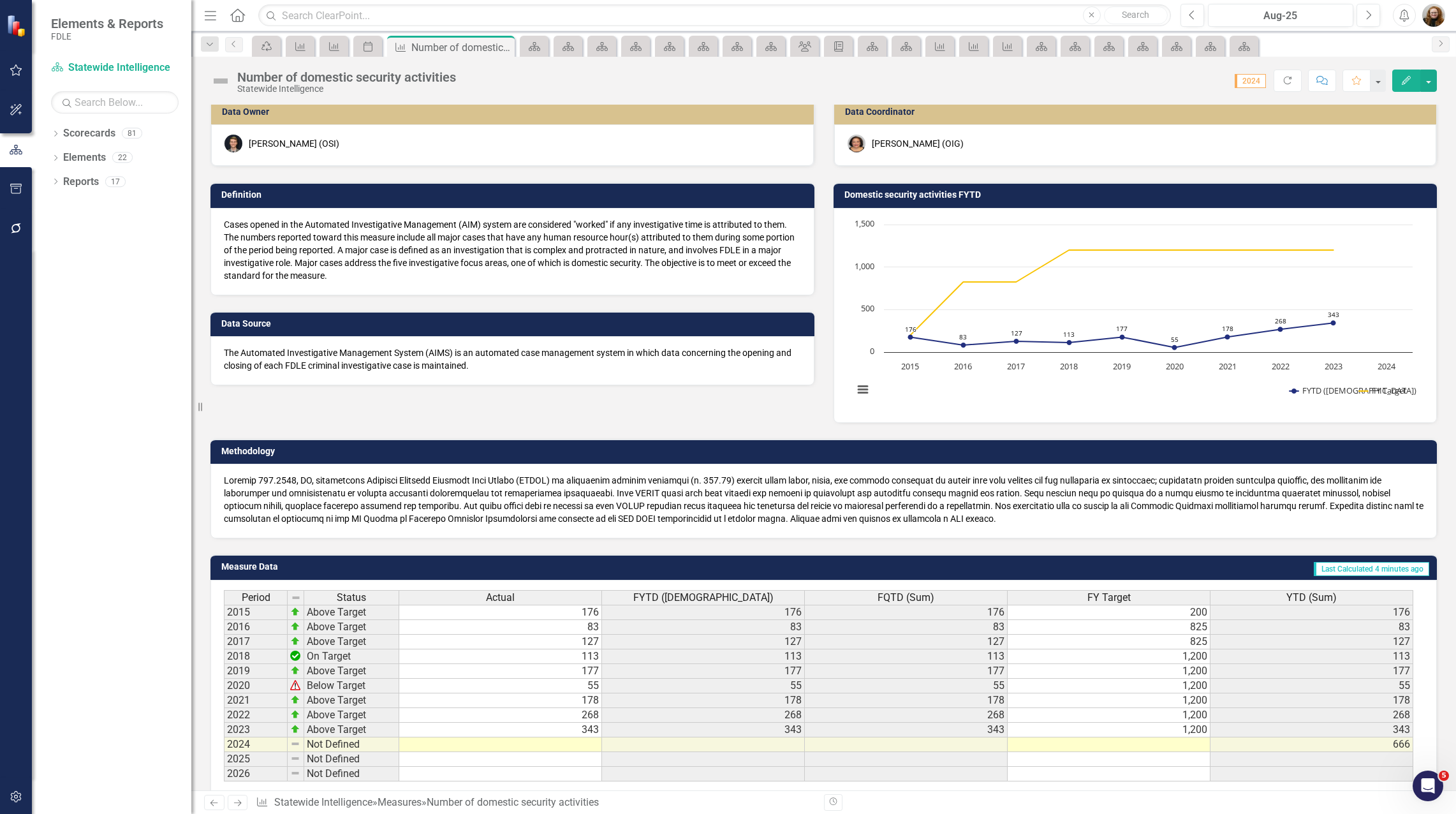
scroll to position [0, 0]
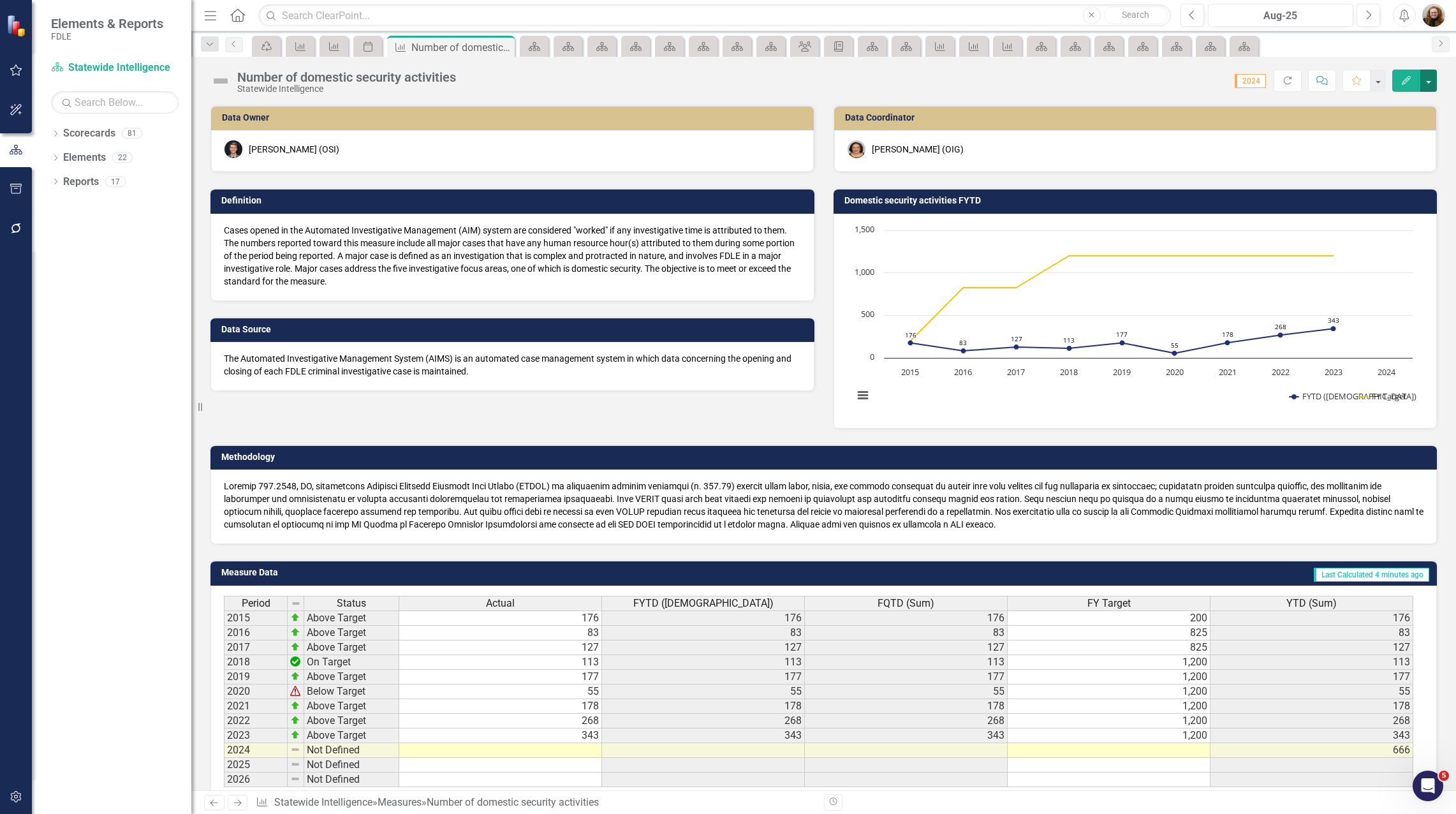
click at [1429, 84] on button "button" at bounding box center [1429, 81] width 17 height 23
click at [1372, 105] on link "Edit Edit Measure" at bounding box center [1374, 104] width 125 height 24
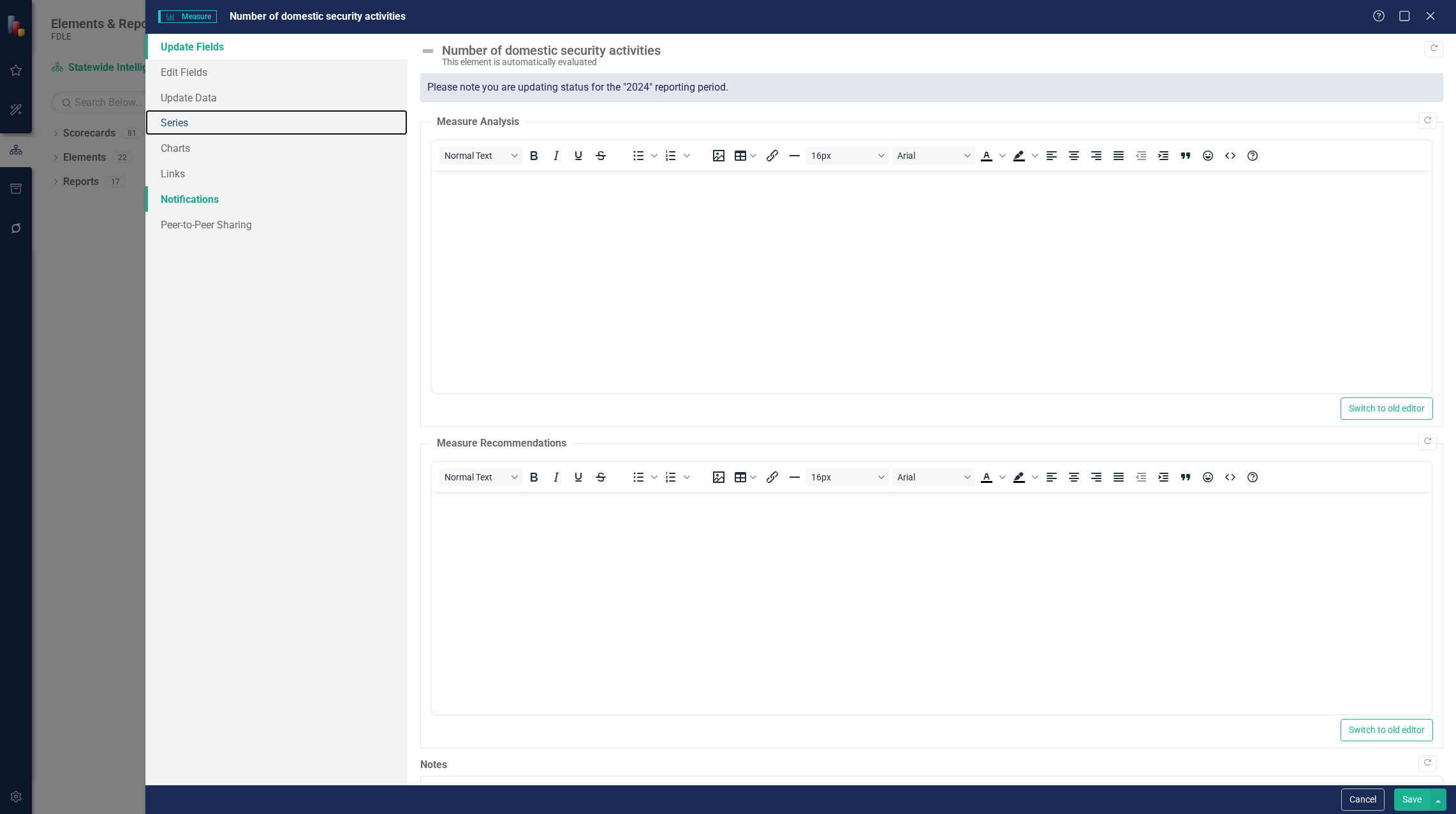
drag, startPoint x: 178, startPoint y: 125, endPoint x: 349, endPoint y: 196, distance: 185.2
click at [178, 125] on link "Series" at bounding box center [276, 122] width 262 height 25
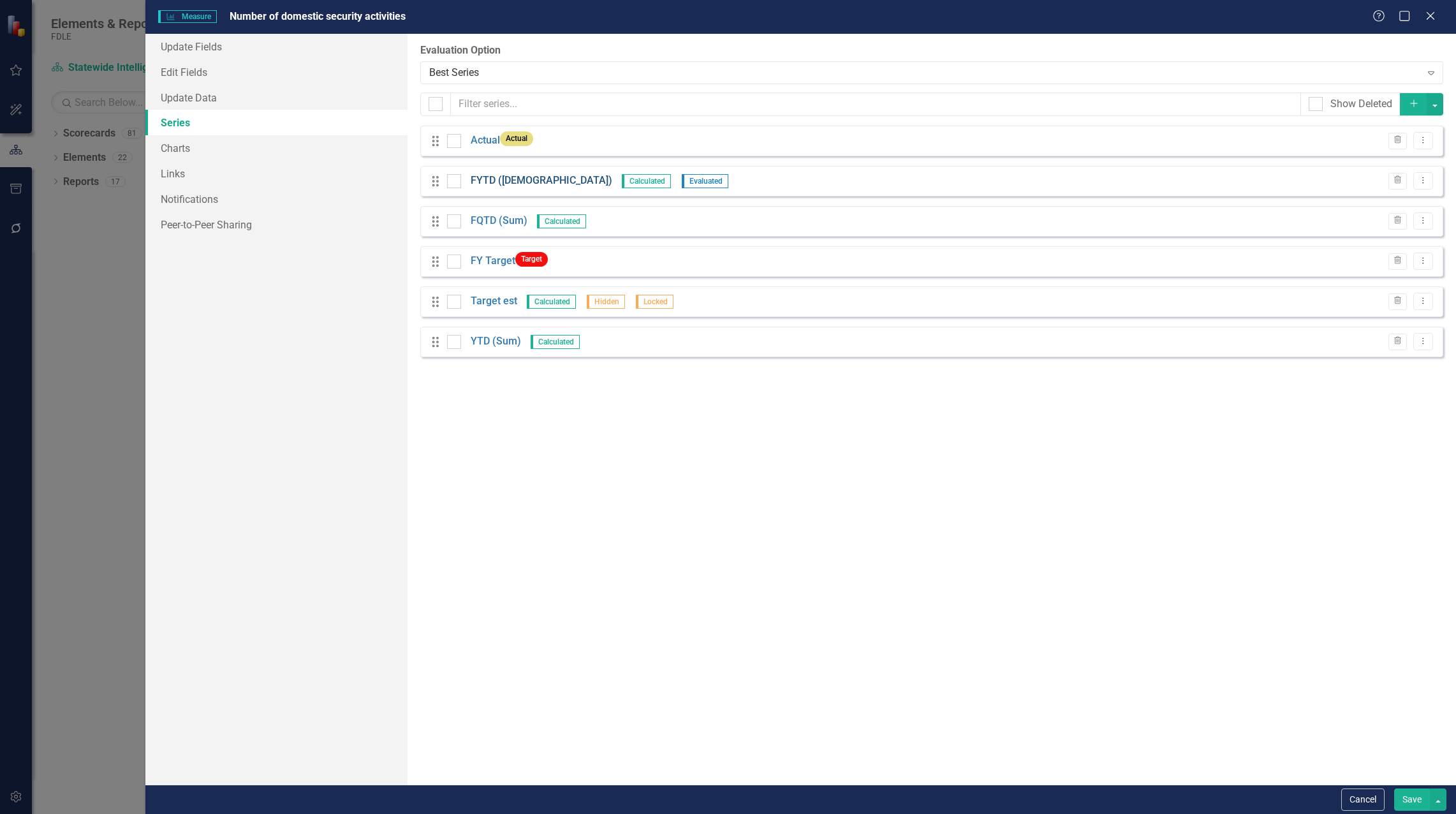
click at [503, 174] on link "FYTD ([DEMOGRAPHIC_DATA])" at bounding box center [542, 181] width 142 height 15
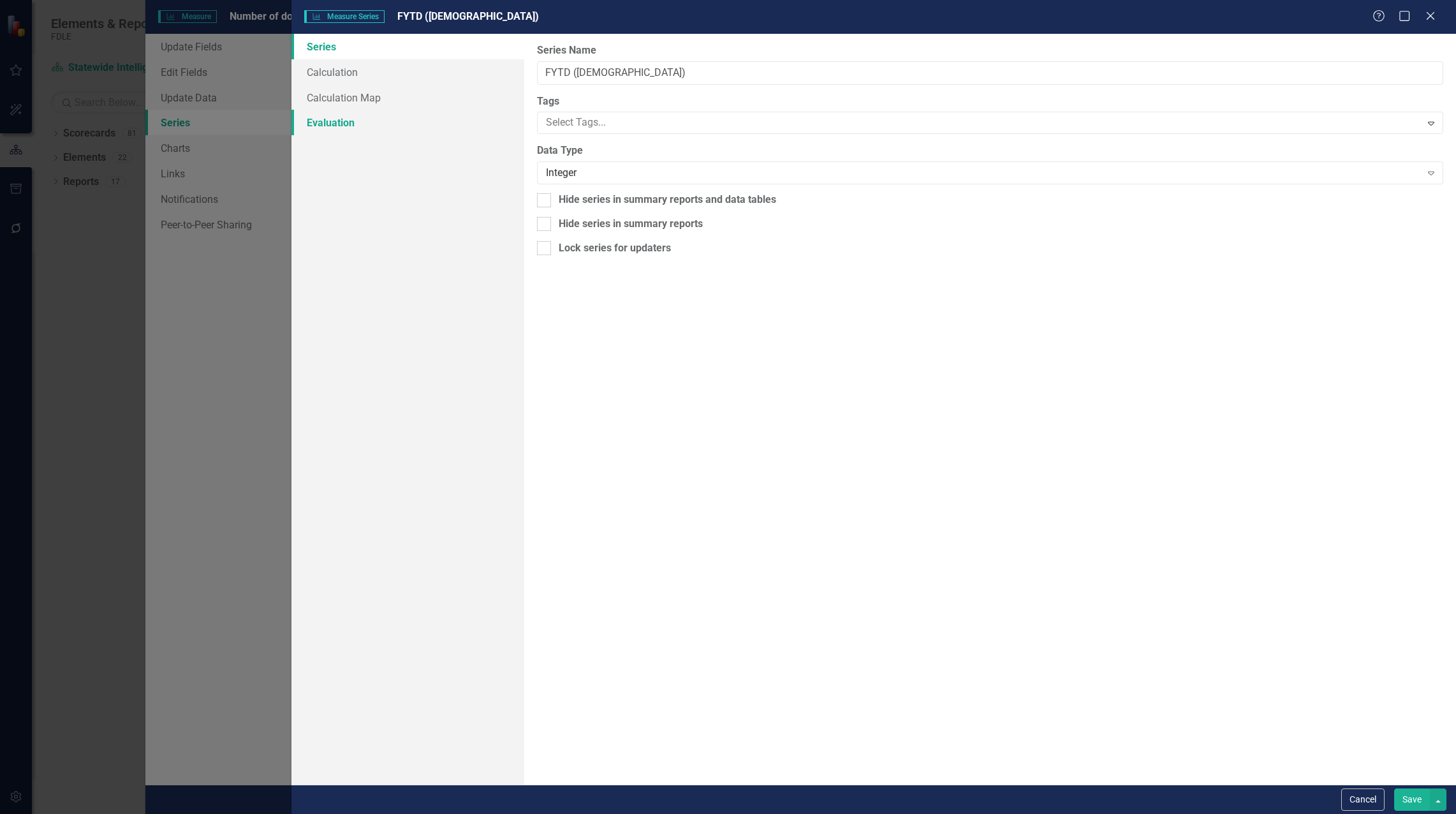
click at [338, 125] on link "Evaluation" at bounding box center [408, 122] width 233 height 25
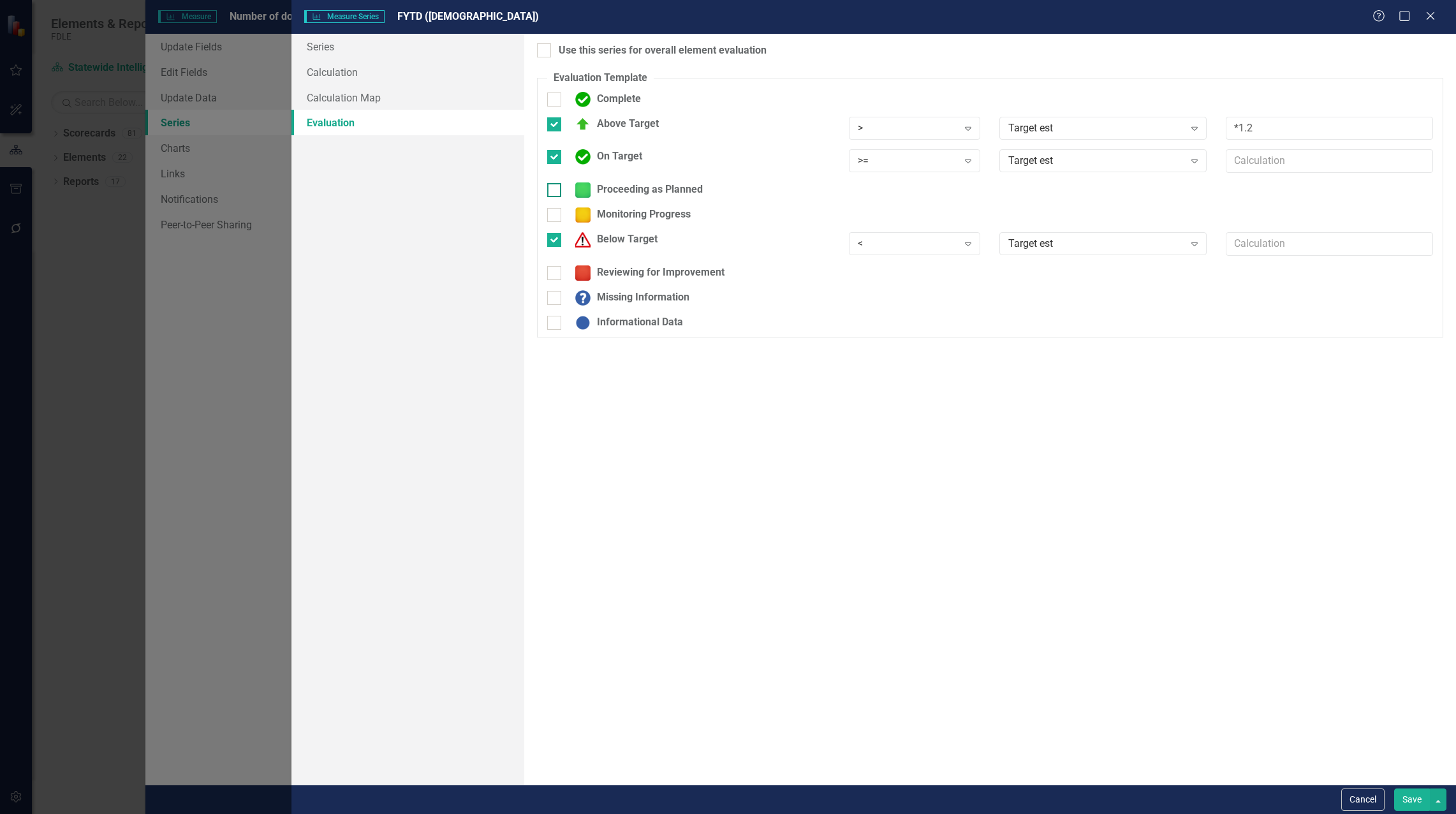
click at [555, 192] on div at bounding box center [554, 190] width 14 height 14
click at [555, 191] on input "Proceeding as Planned" at bounding box center [551, 187] width 8 height 8
checkbox input "true"
click at [885, 192] on div ">" at bounding box center [908, 194] width 100 height 15
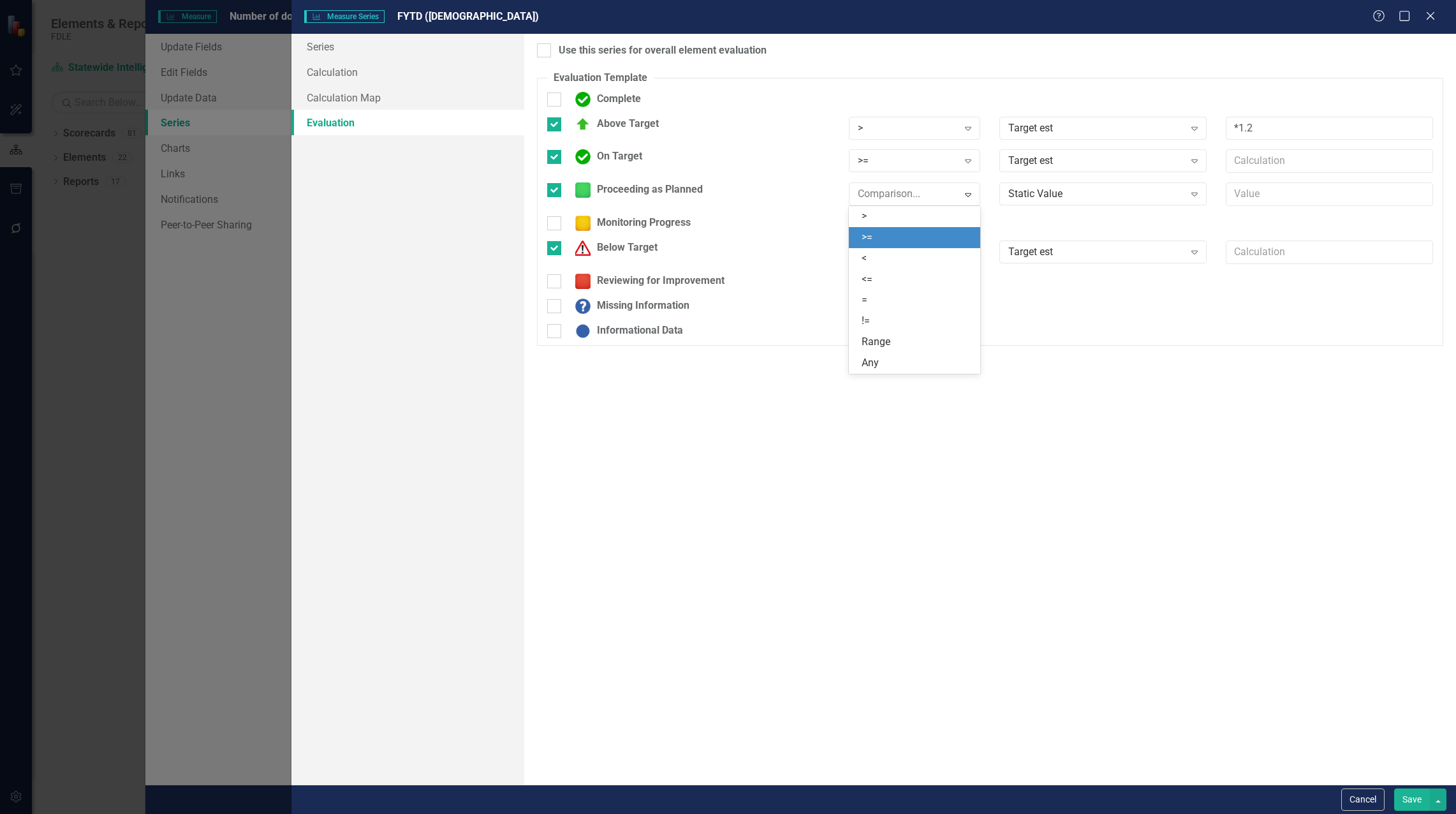
click at [885, 235] on div ">=" at bounding box center [917, 238] width 111 height 15
click at [1027, 194] on div "Static Value" at bounding box center [1096, 194] width 176 height 15
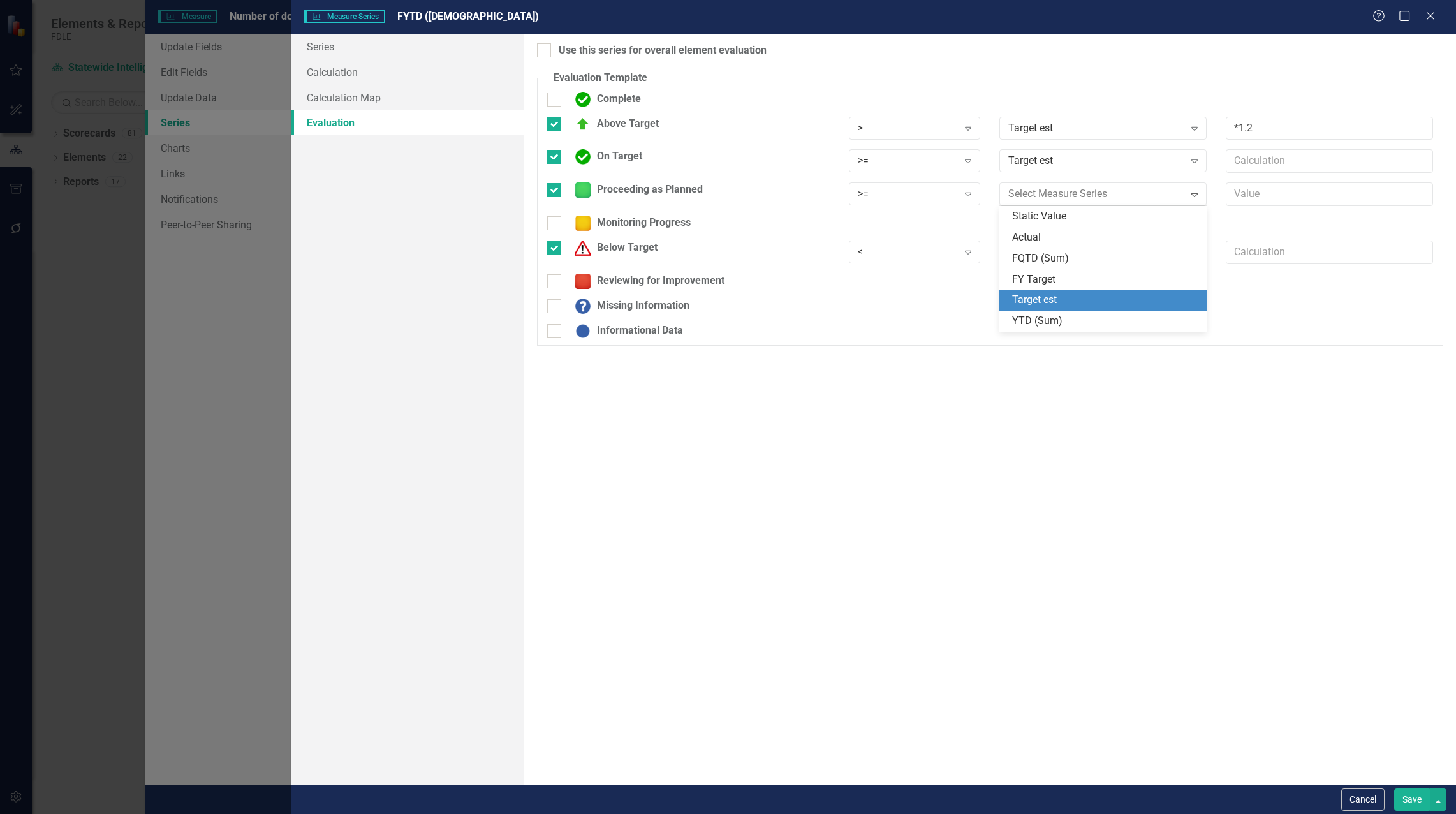
click at [1064, 298] on div "Target est" at bounding box center [1106, 300] width 187 height 15
click at [1242, 192] on input "text" at bounding box center [1330, 193] width 208 height 24
click at [557, 157] on div at bounding box center [554, 157] width 14 height 14
click at [556, 157] on input "On Target" at bounding box center [551, 154] width 8 height 8
checkbox input "false"
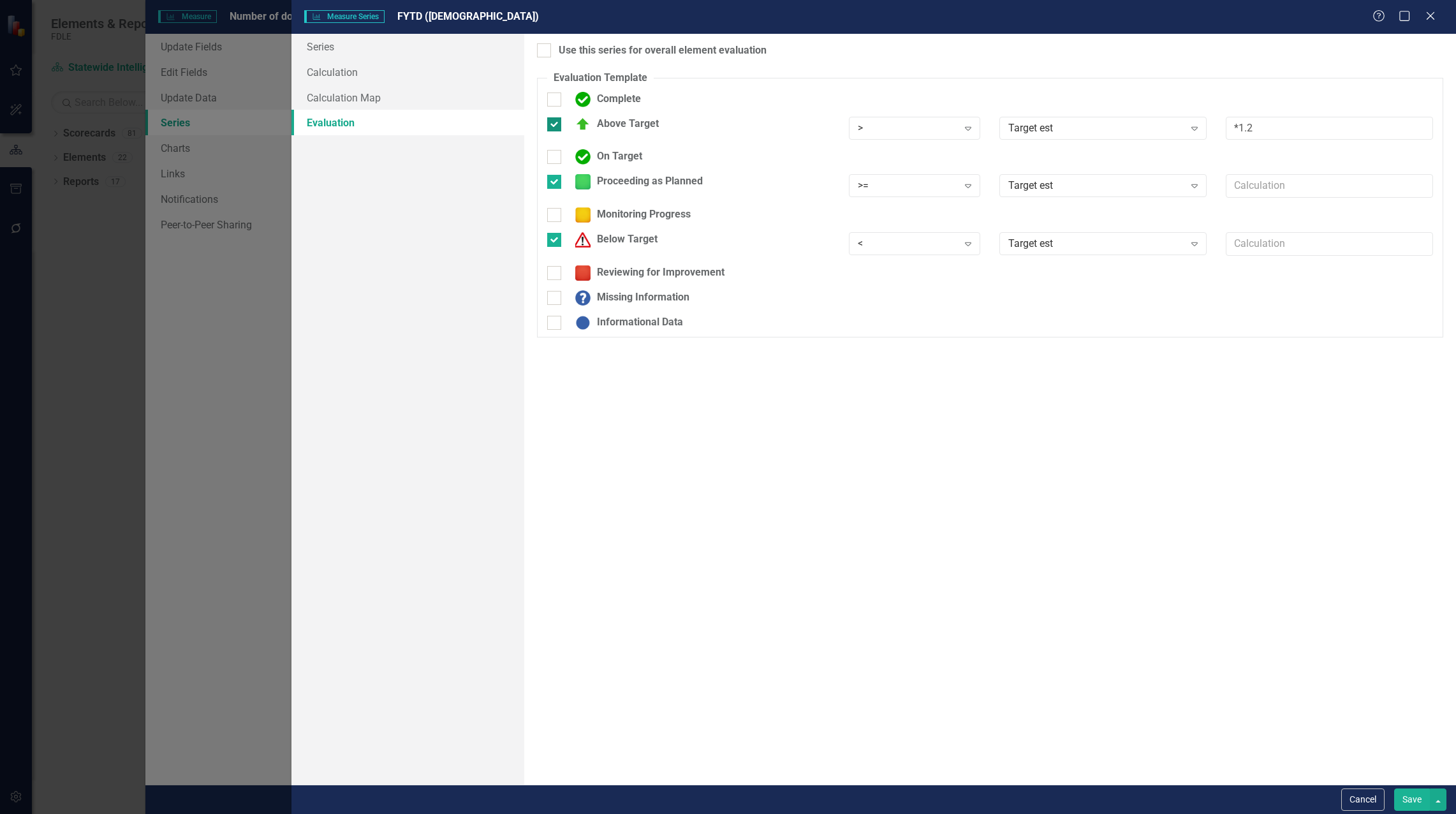
click at [553, 127] on div at bounding box center [554, 124] width 14 height 14
click at [553, 125] on input "Above Target" at bounding box center [551, 121] width 8 height 8
checkbox input "false"
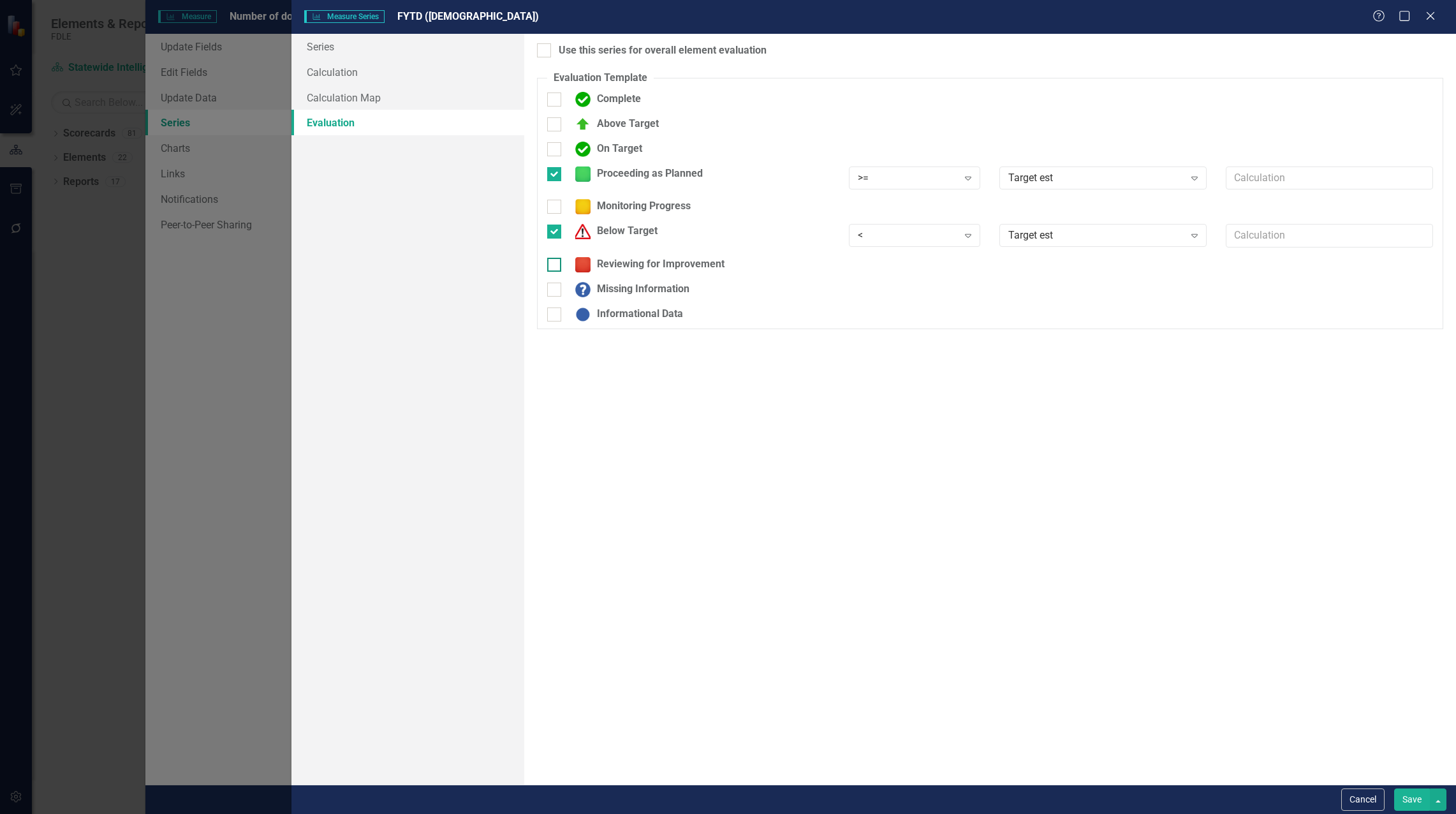
click at [560, 263] on div at bounding box center [554, 264] width 14 height 14
click at [556, 263] on input "Reviewing for Improvement" at bounding box center [551, 261] width 8 height 8
checkbox input "true"
click at [885, 263] on div ">" at bounding box center [908, 269] width 100 height 15
click at [878, 327] on div "<" at bounding box center [917, 333] width 111 height 15
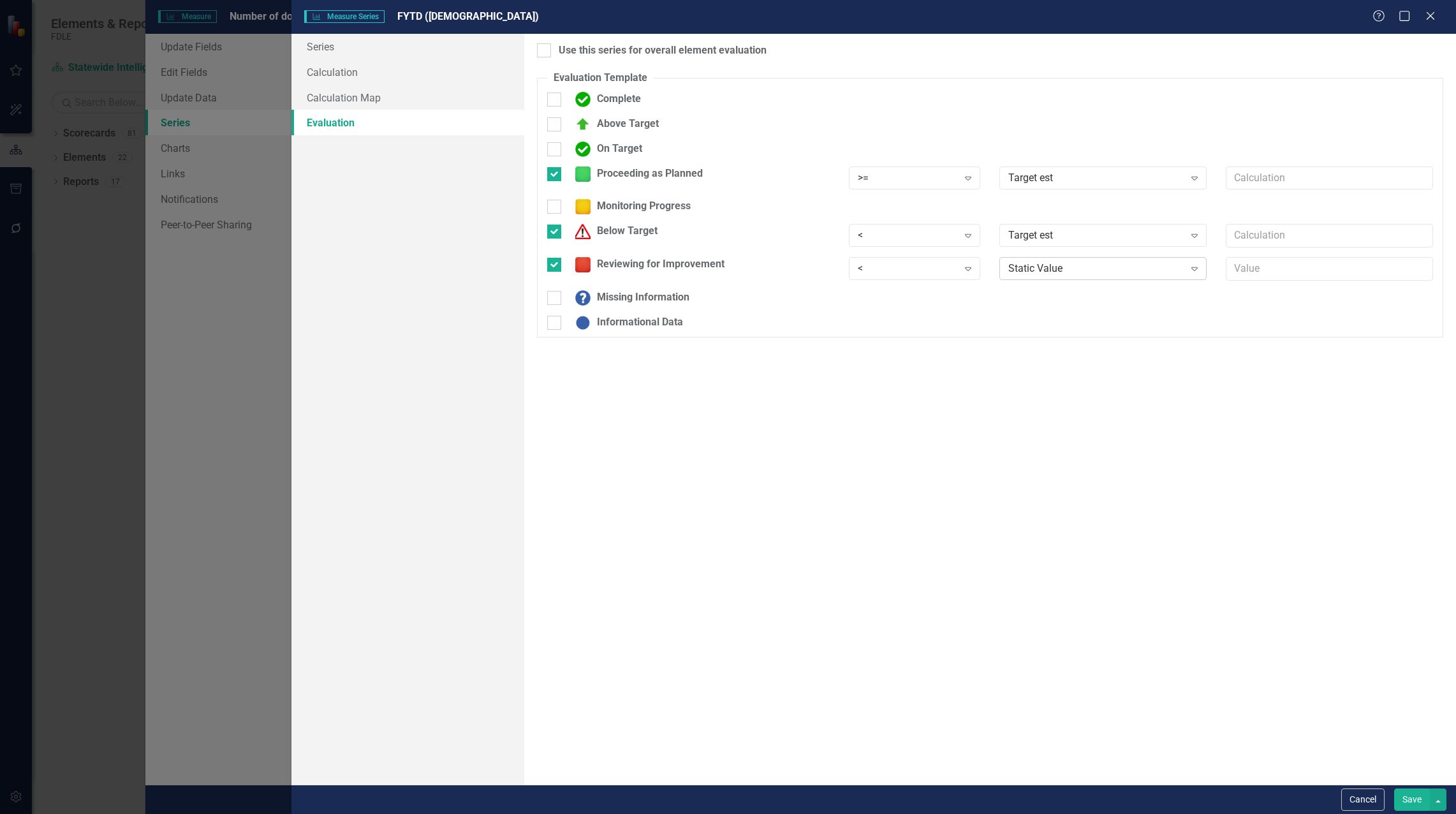
click at [1038, 264] on div "Static Value" at bounding box center [1096, 269] width 176 height 15
click at [1048, 372] on div "Target est" at bounding box center [1106, 374] width 187 height 15
click at [553, 234] on div at bounding box center [554, 231] width 14 height 14
click at [553, 233] on input "Below Target" at bounding box center [551, 228] width 8 height 8
checkbox input "false"
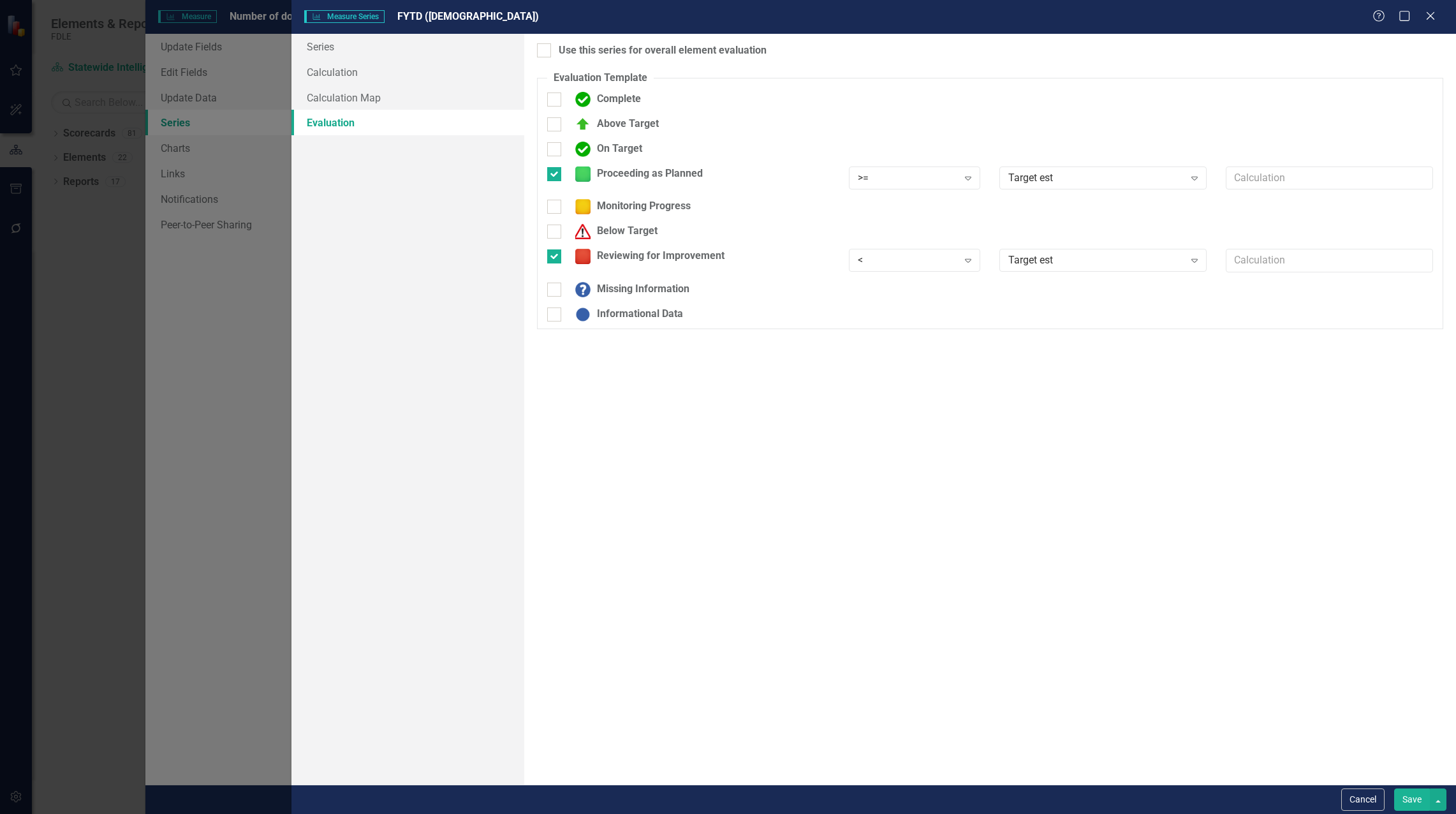
click at [1404, 794] on button "Save" at bounding box center [1413, 800] width 36 height 23
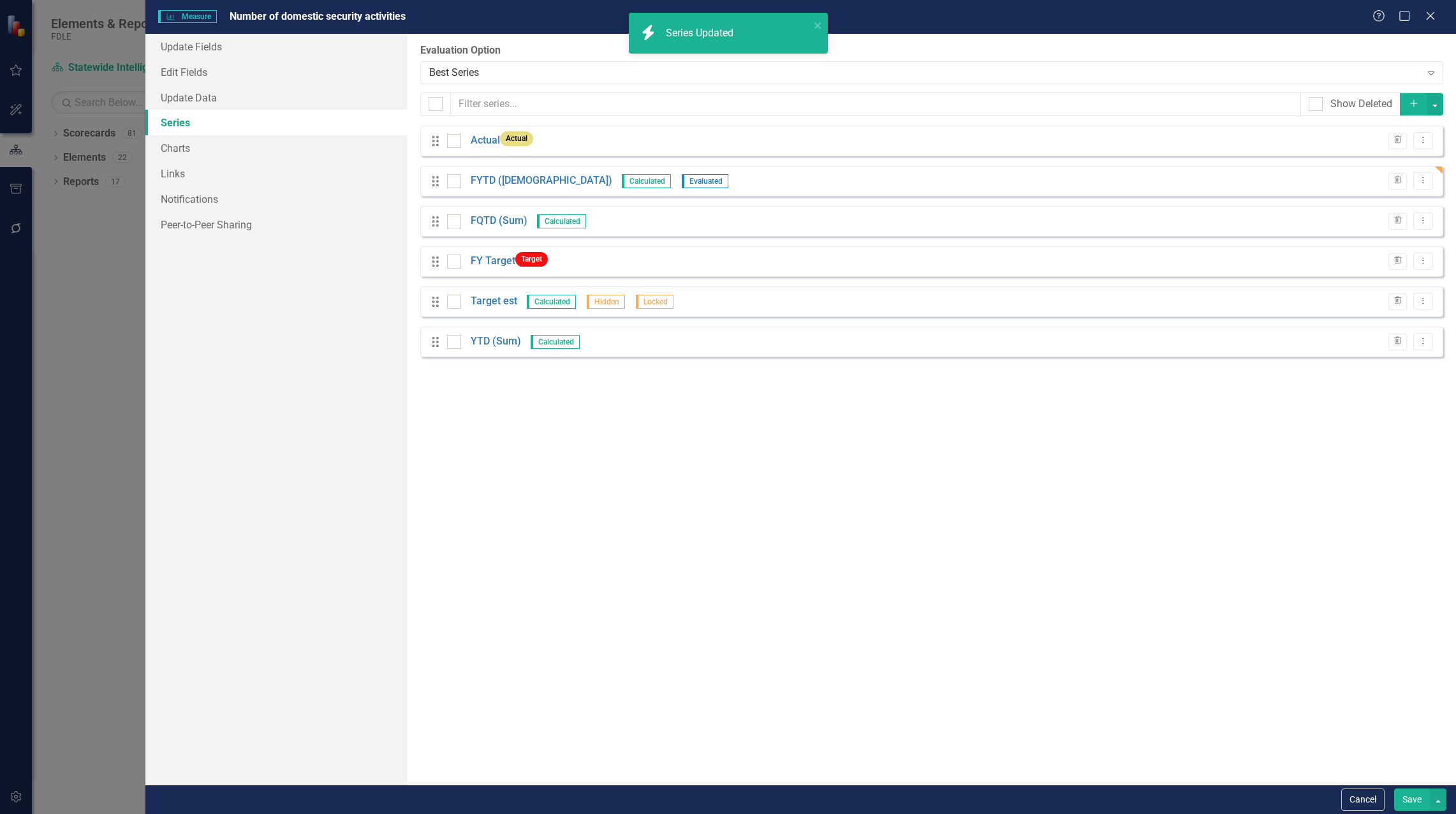
click at [1415, 804] on button "Save" at bounding box center [1413, 800] width 36 height 23
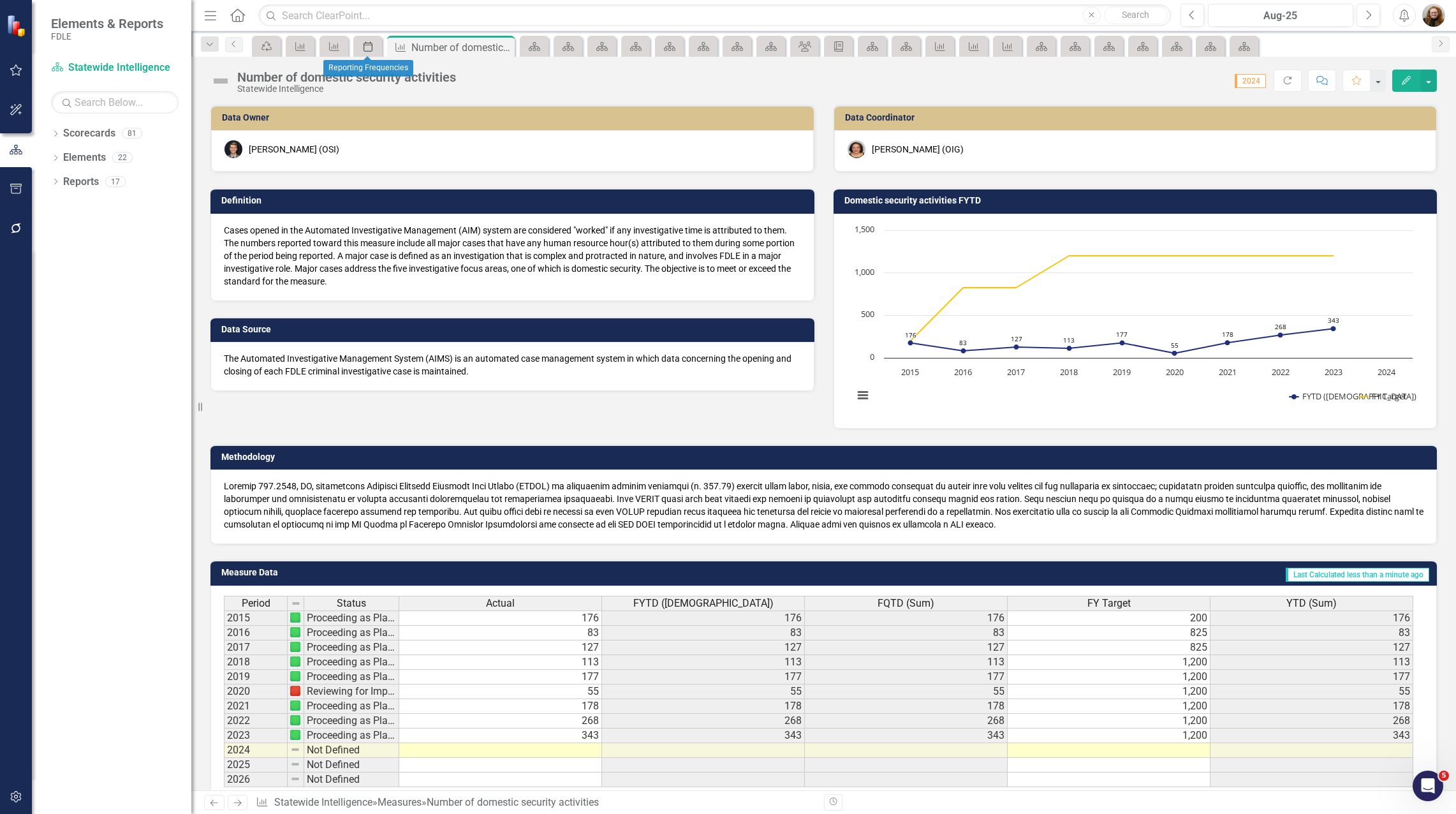
click at [366, 50] on icon "Period" at bounding box center [368, 46] width 13 height 10
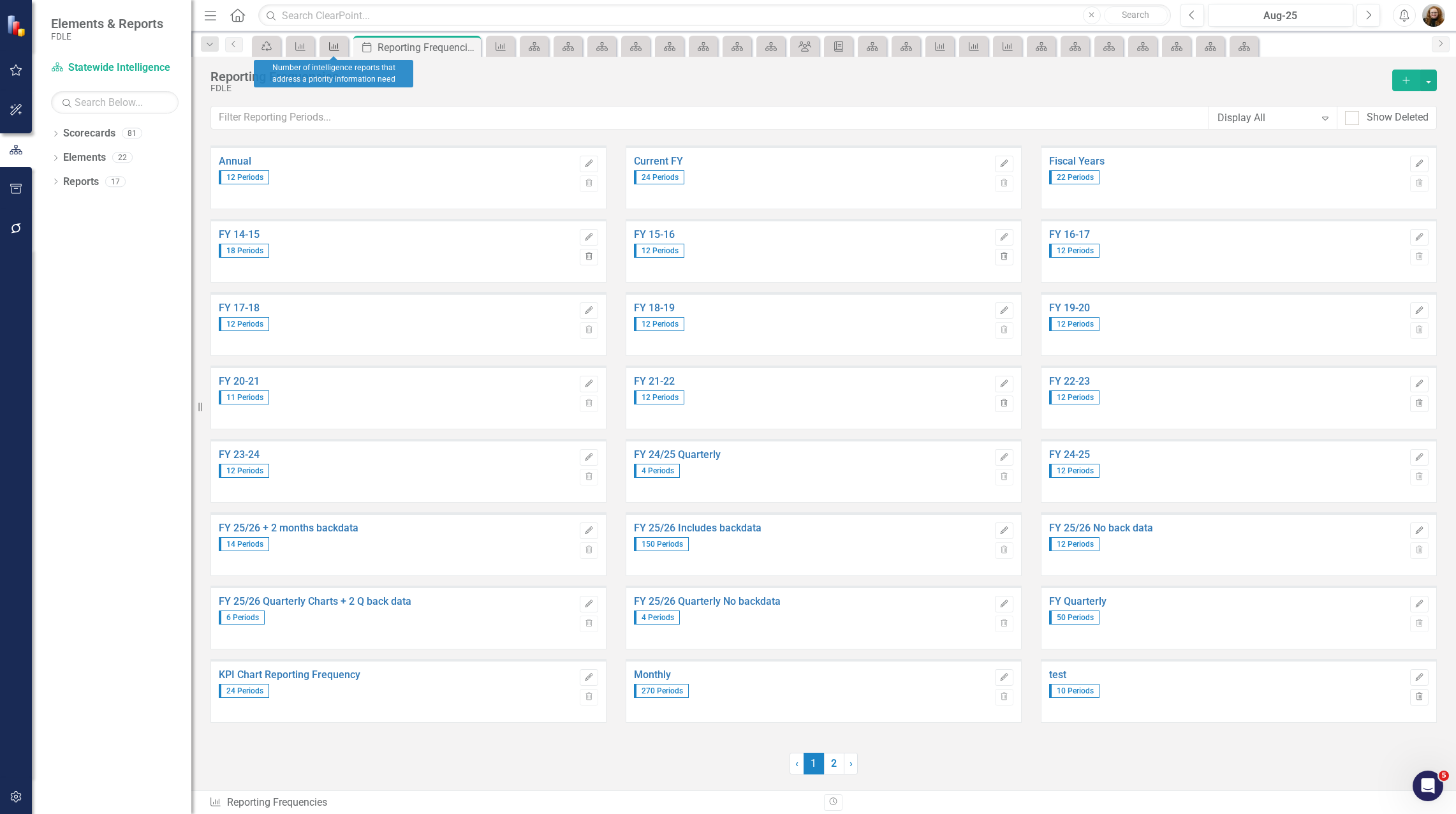
click at [335, 52] on div "Measure" at bounding box center [331, 46] width 18 height 16
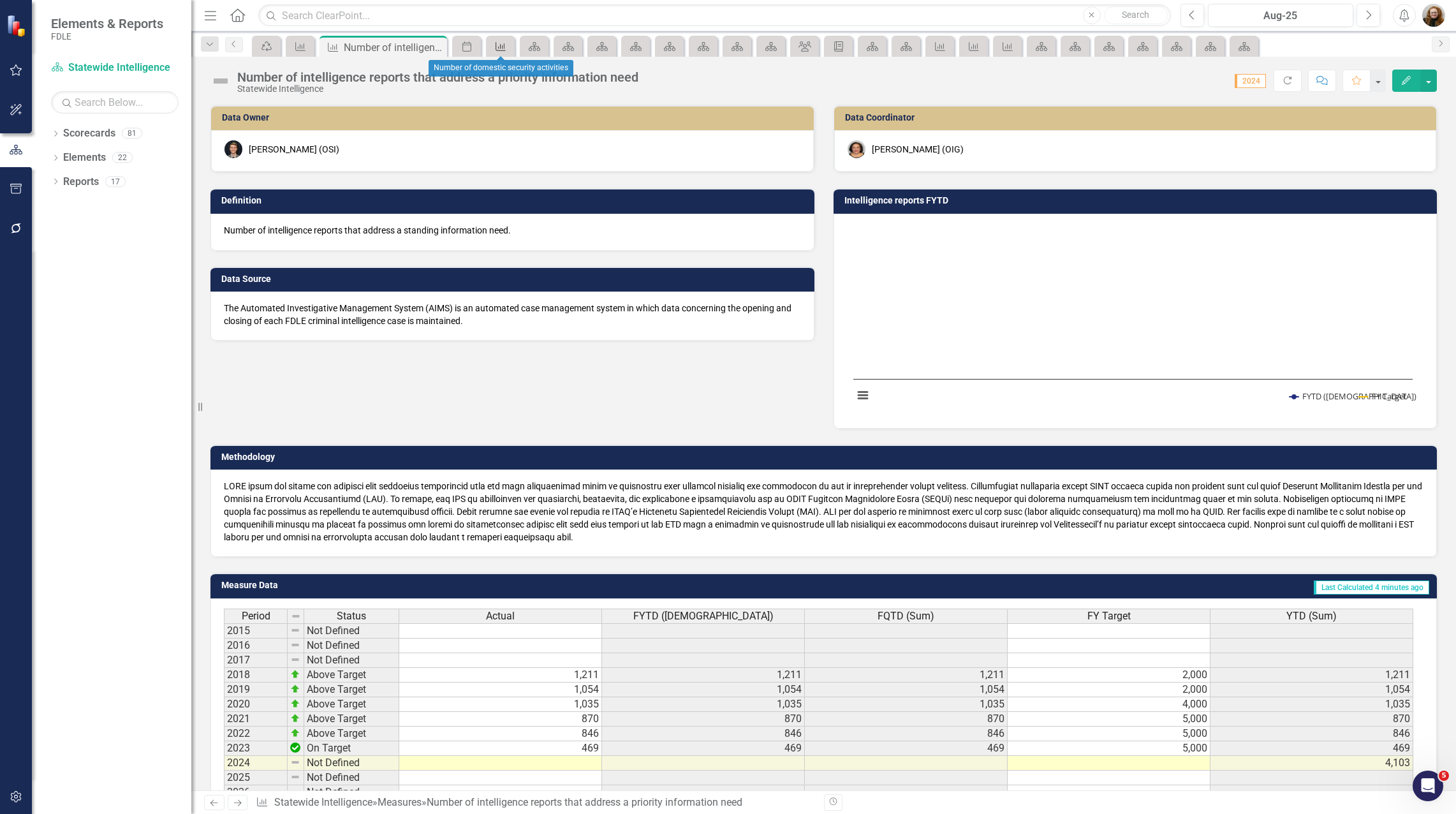
click at [501, 42] on icon "Measure" at bounding box center [501, 46] width 13 height 10
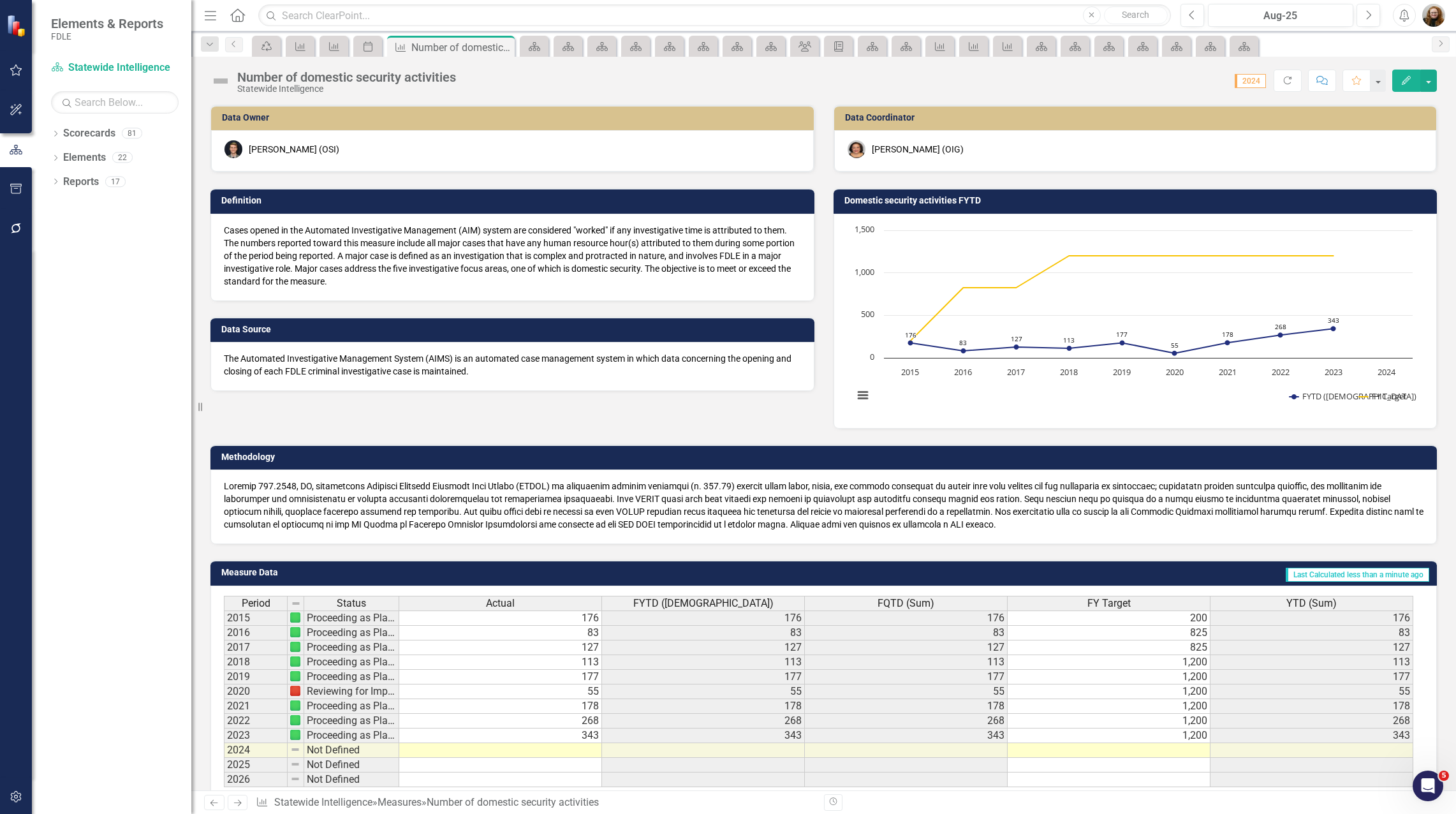
click at [895, 201] on h3 "Domestic security activities FYTD" at bounding box center [1138, 201] width 587 height 9
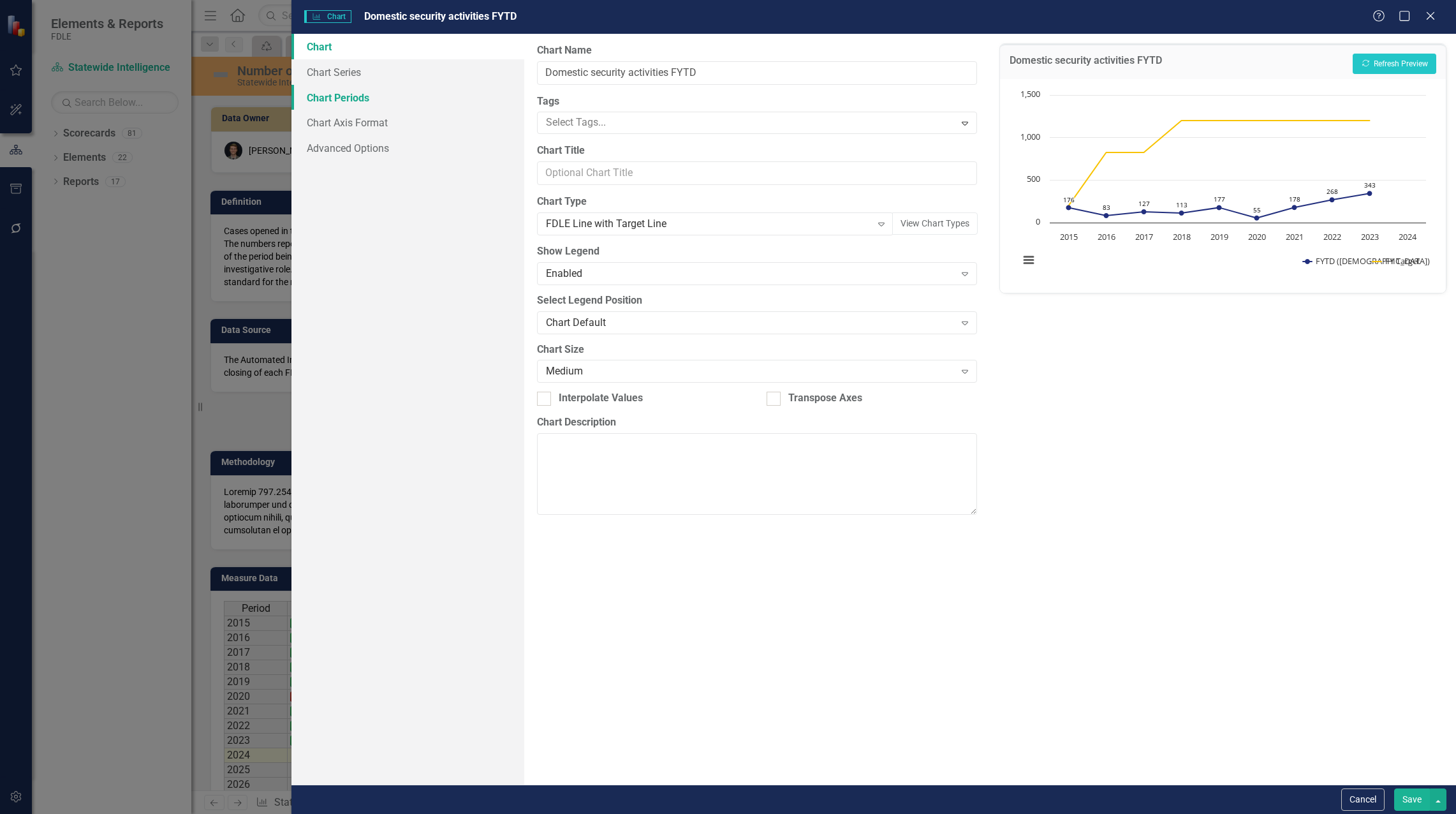
click at [336, 96] on link "Chart Periods" at bounding box center [408, 97] width 233 height 25
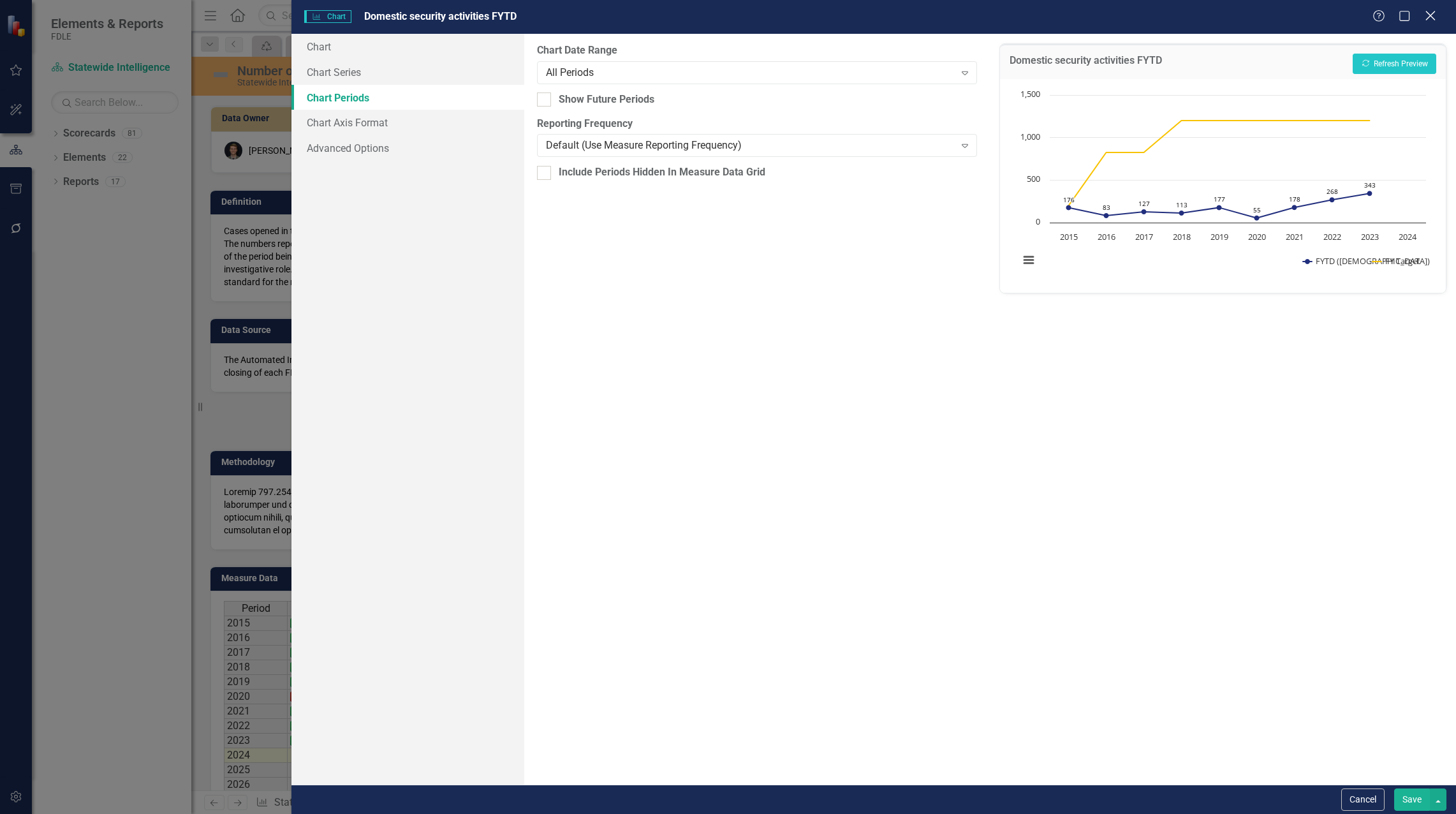
click at [1431, 16] on icon at bounding box center [1431, 15] width 9 height 9
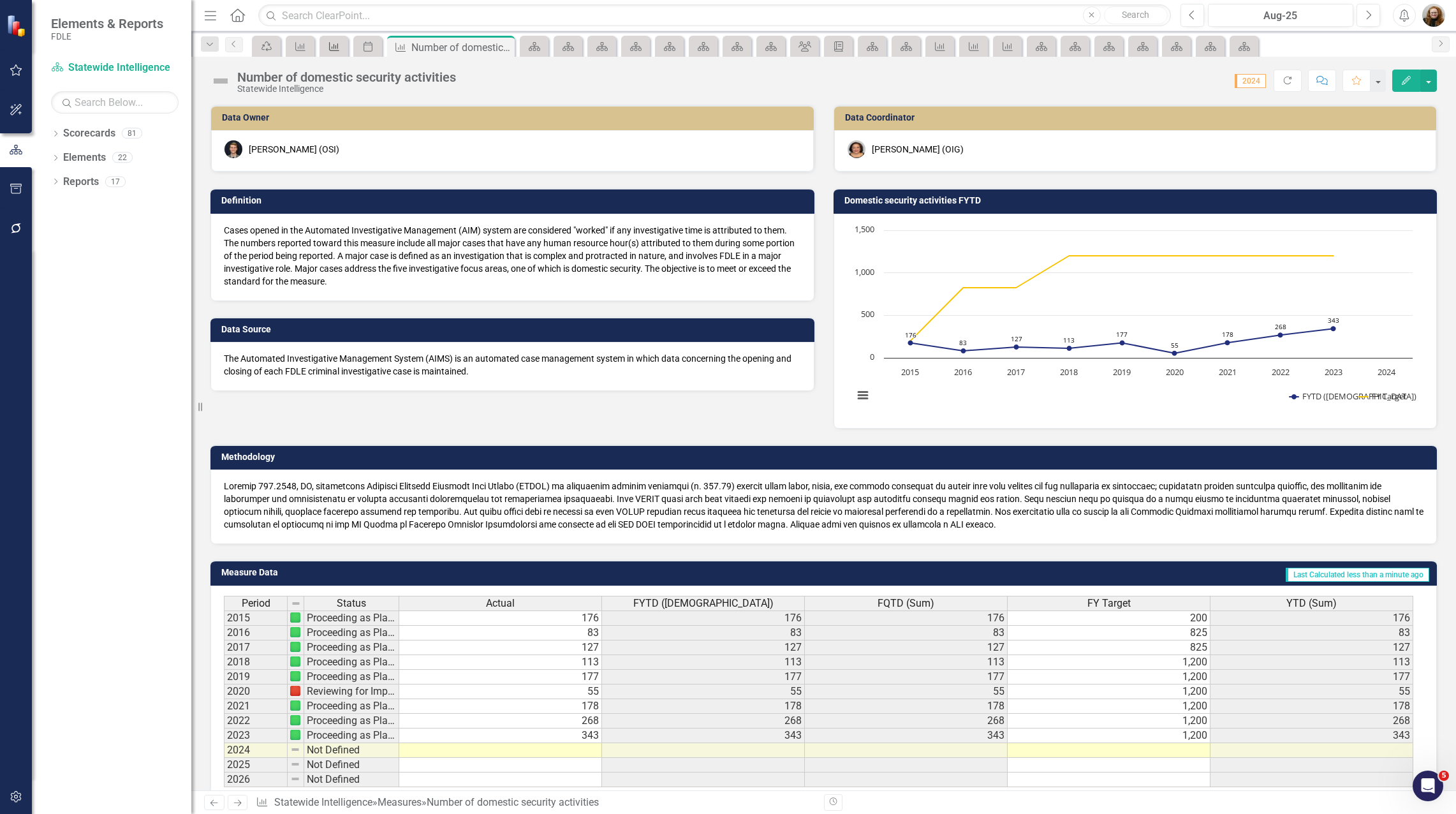
click at [326, 47] on div "Measure" at bounding box center [331, 46] width 18 height 16
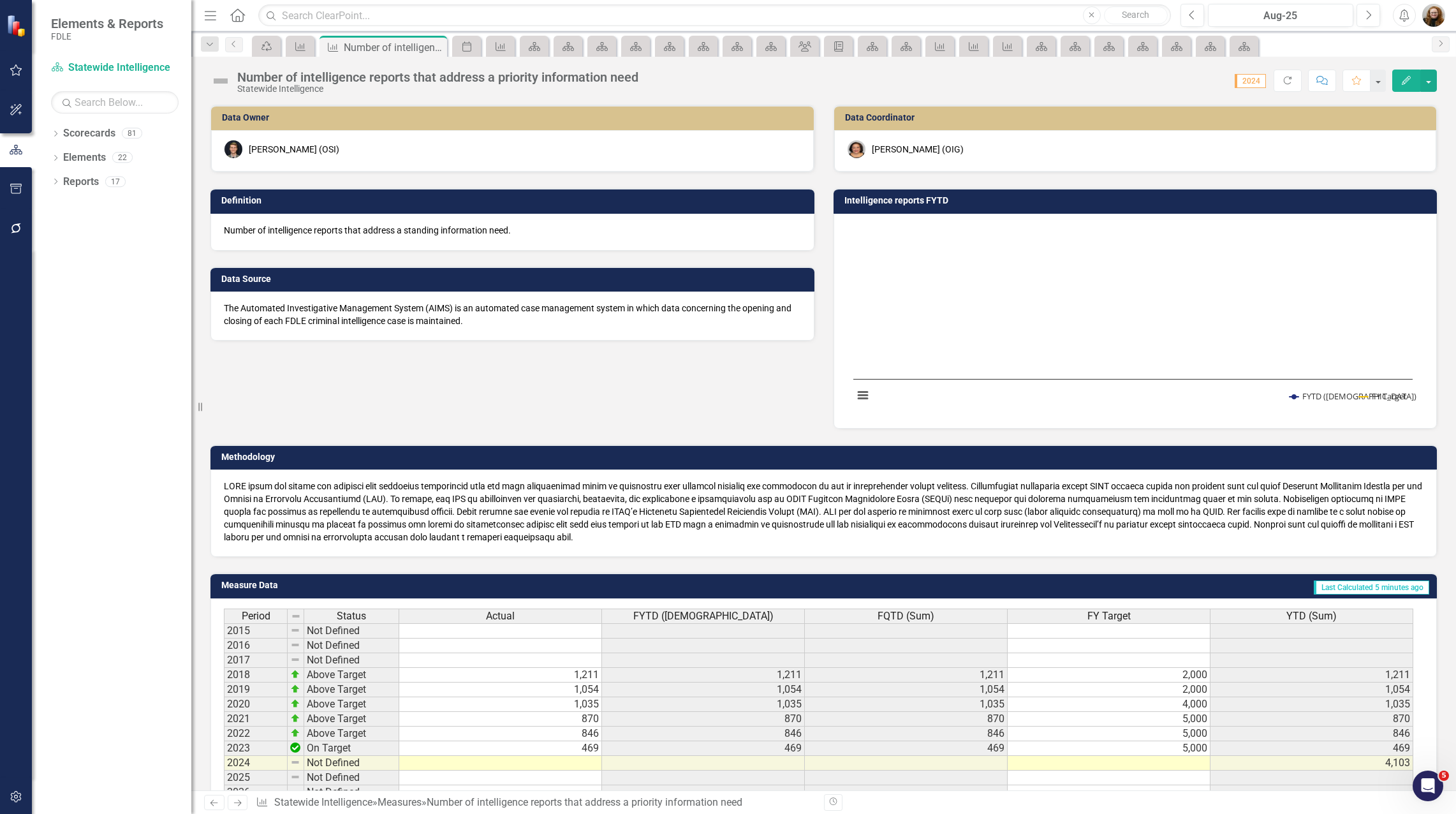
click at [913, 197] on h3 "Intelligence reports FYTD" at bounding box center [1138, 201] width 587 height 9
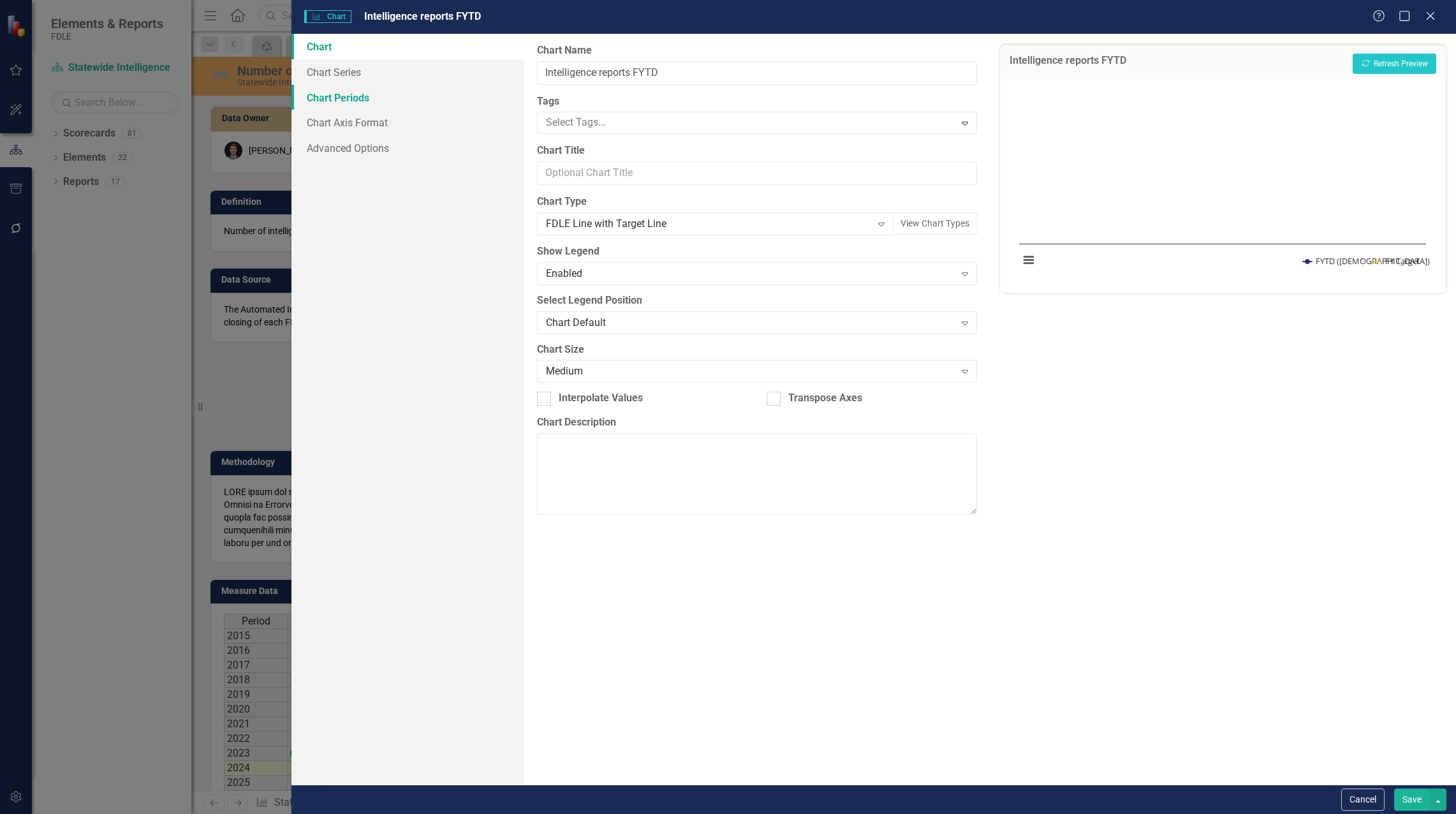
click at [318, 95] on link "Chart Periods" at bounding box center [408, 97] width 233 height 25
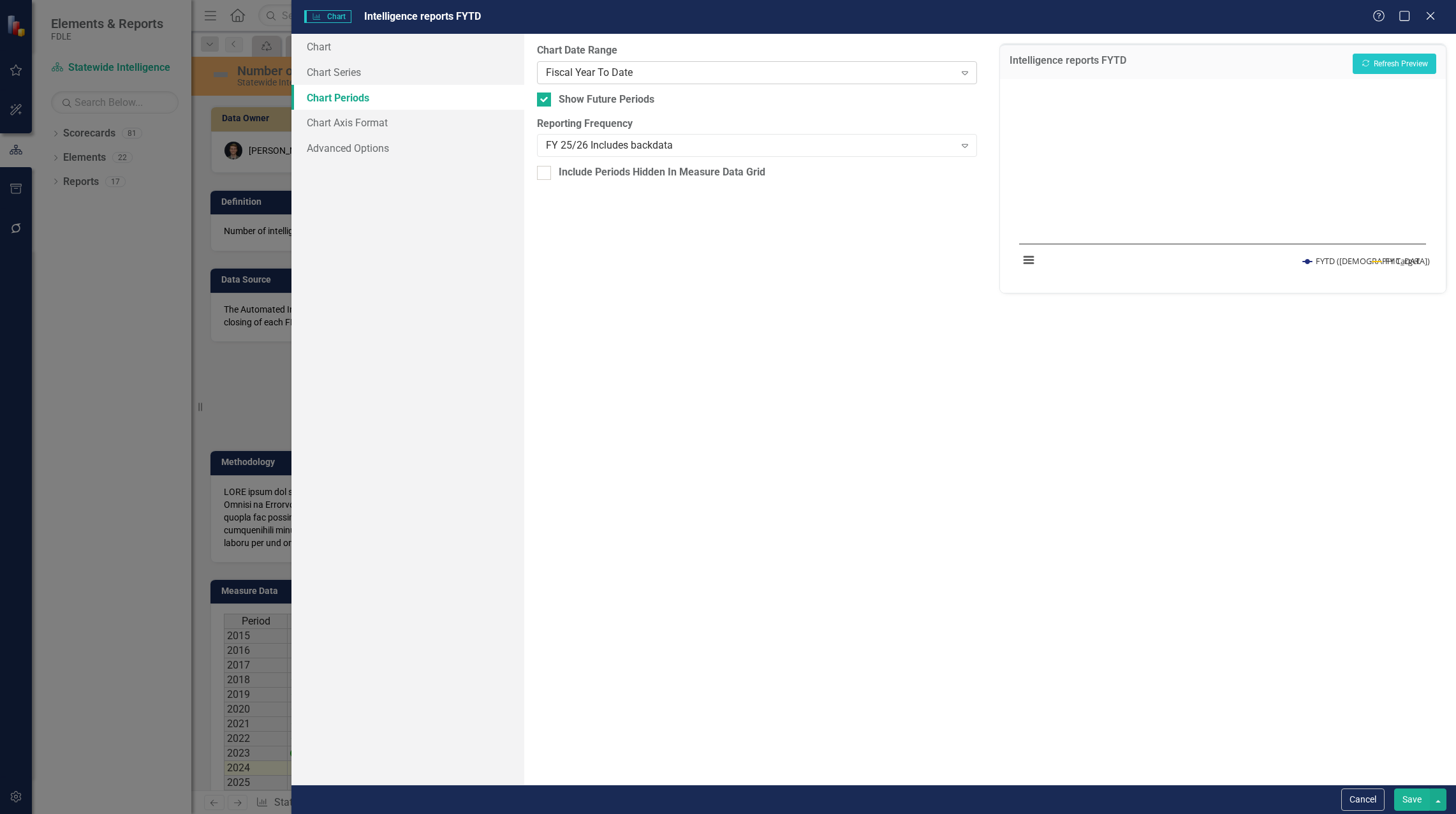
click at [587, 71] on div "Fiscal Year To Date" at bounding box center [750, 73] width 409 height 15
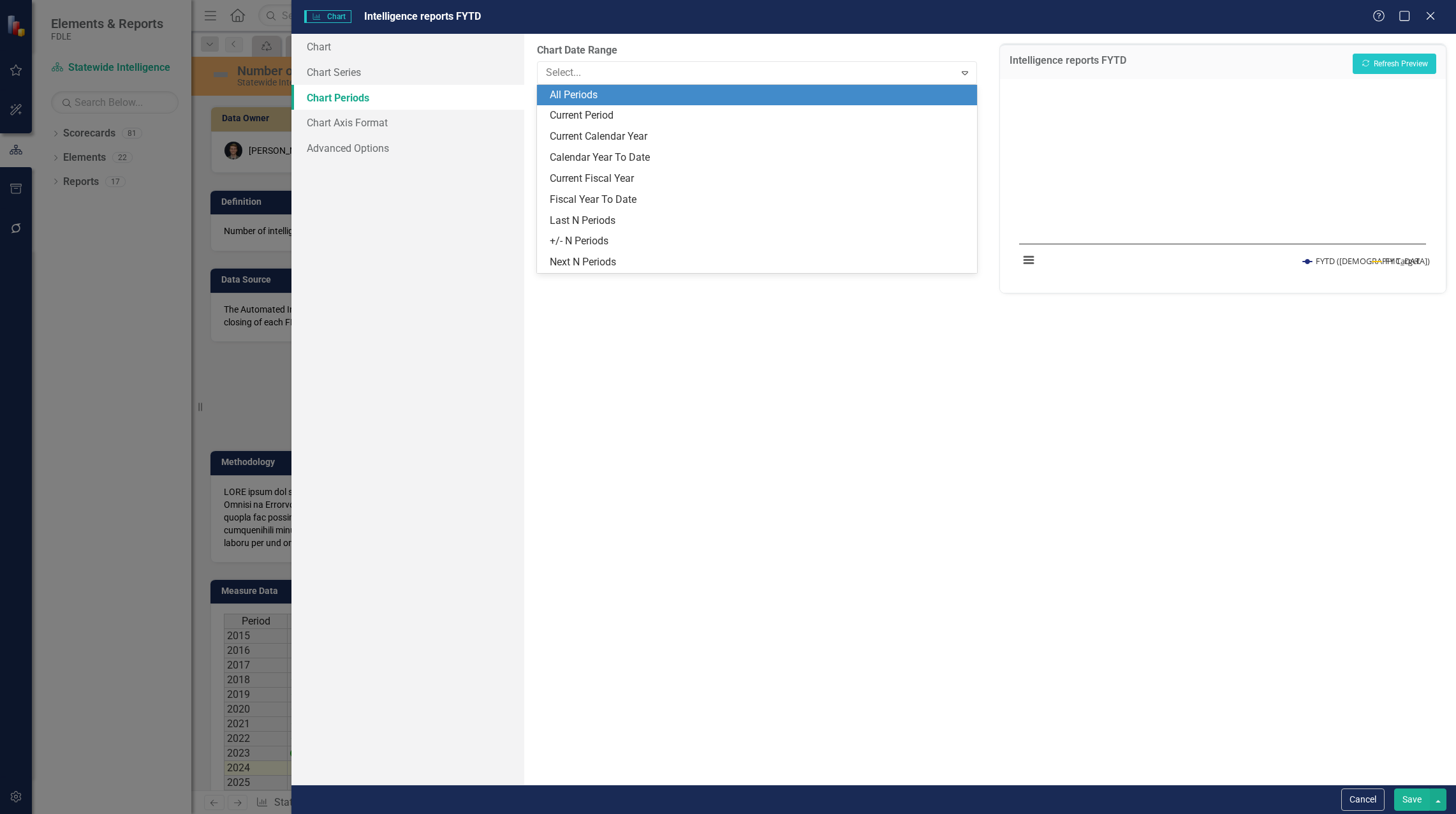
click at [586, 95] on div "All Periods" at bounding box center [760, 95] width 420 height 15
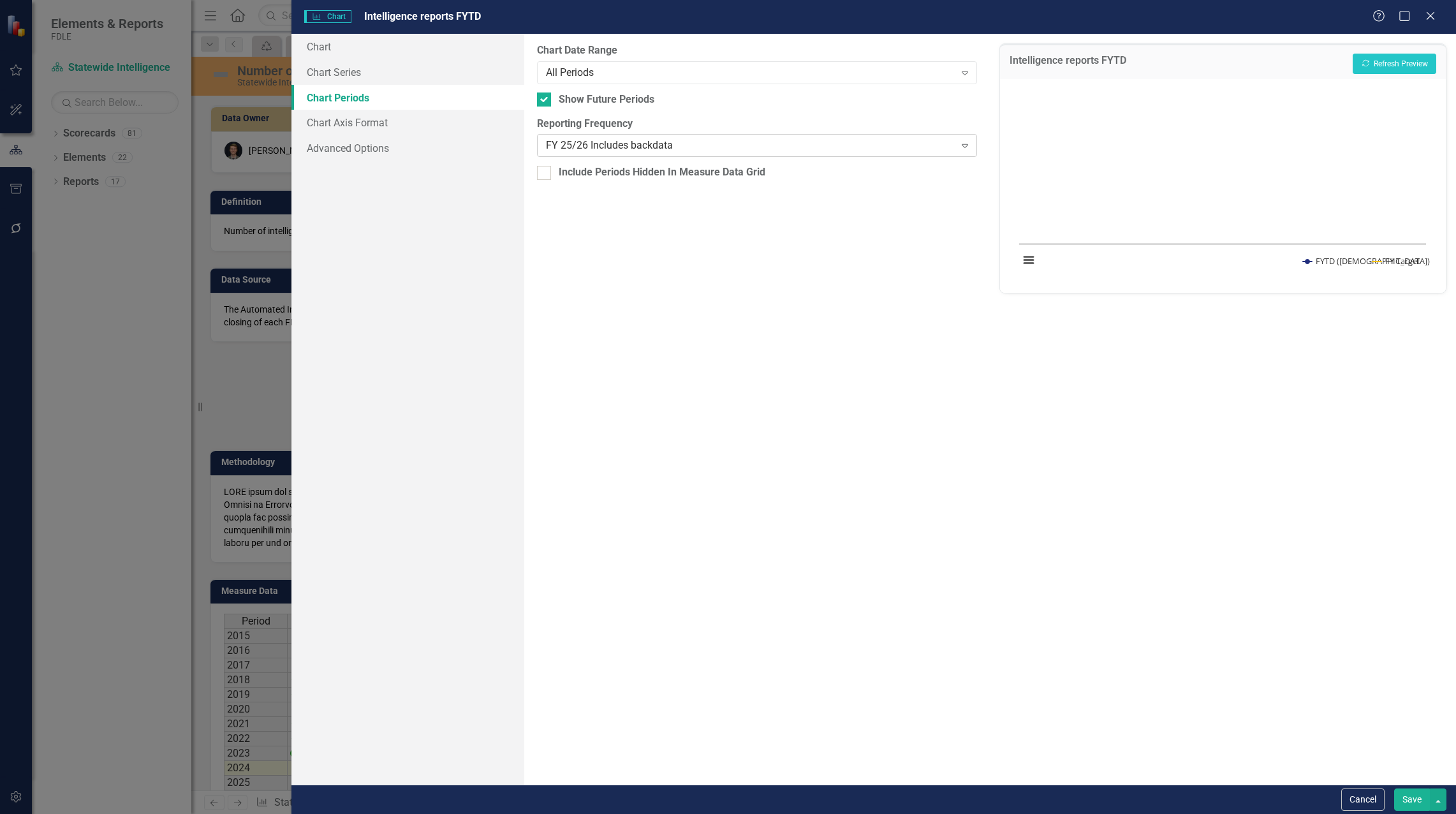
click at [594, 140] on div "FY 25/26 Includes backdata" at bounding box center [750, 146] width 409 height 15
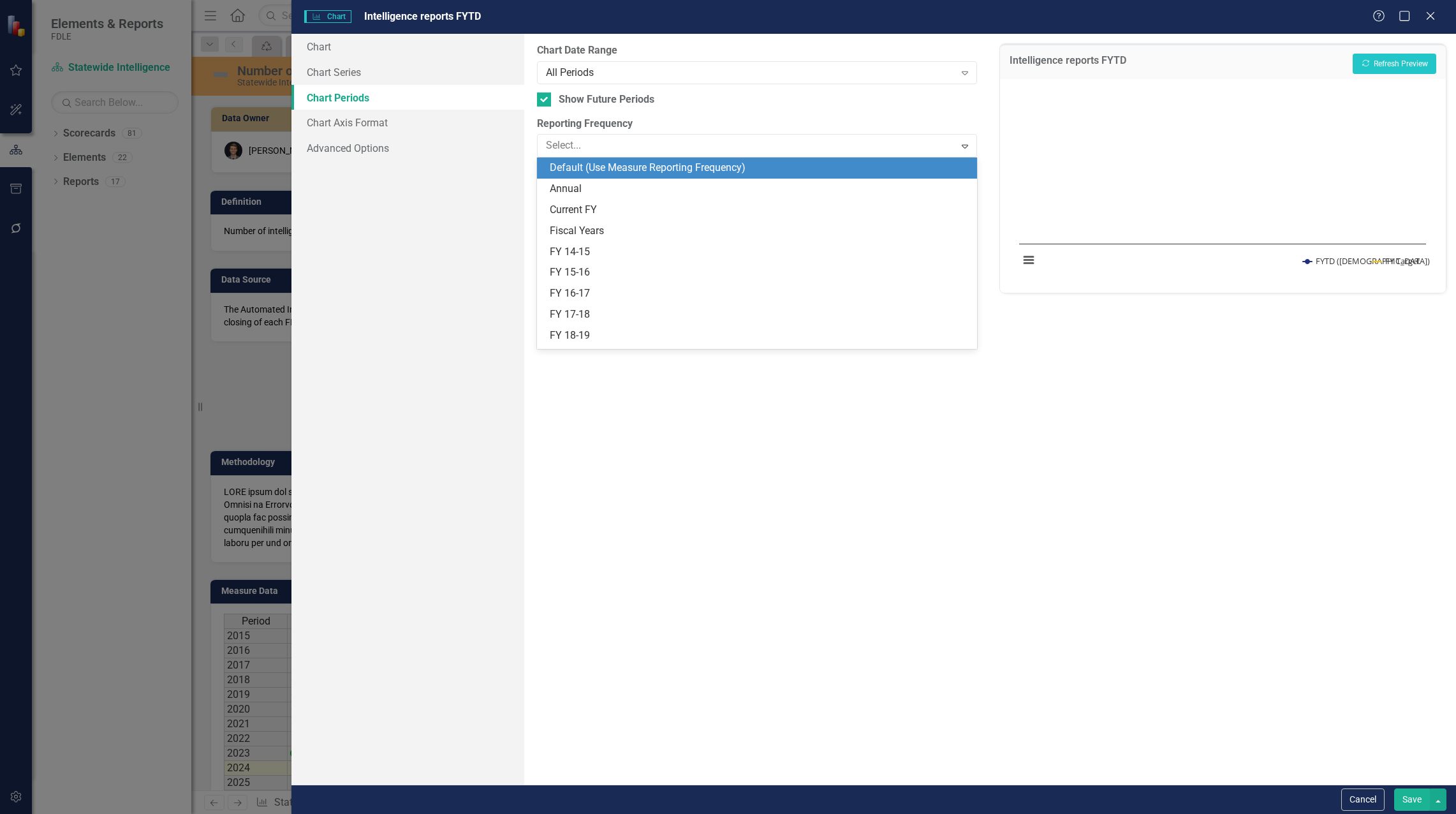
click at [628, 173] on div "Default (Use Measure Reporting Frequency)" at bounding box center [760, 168] width 420 height 15
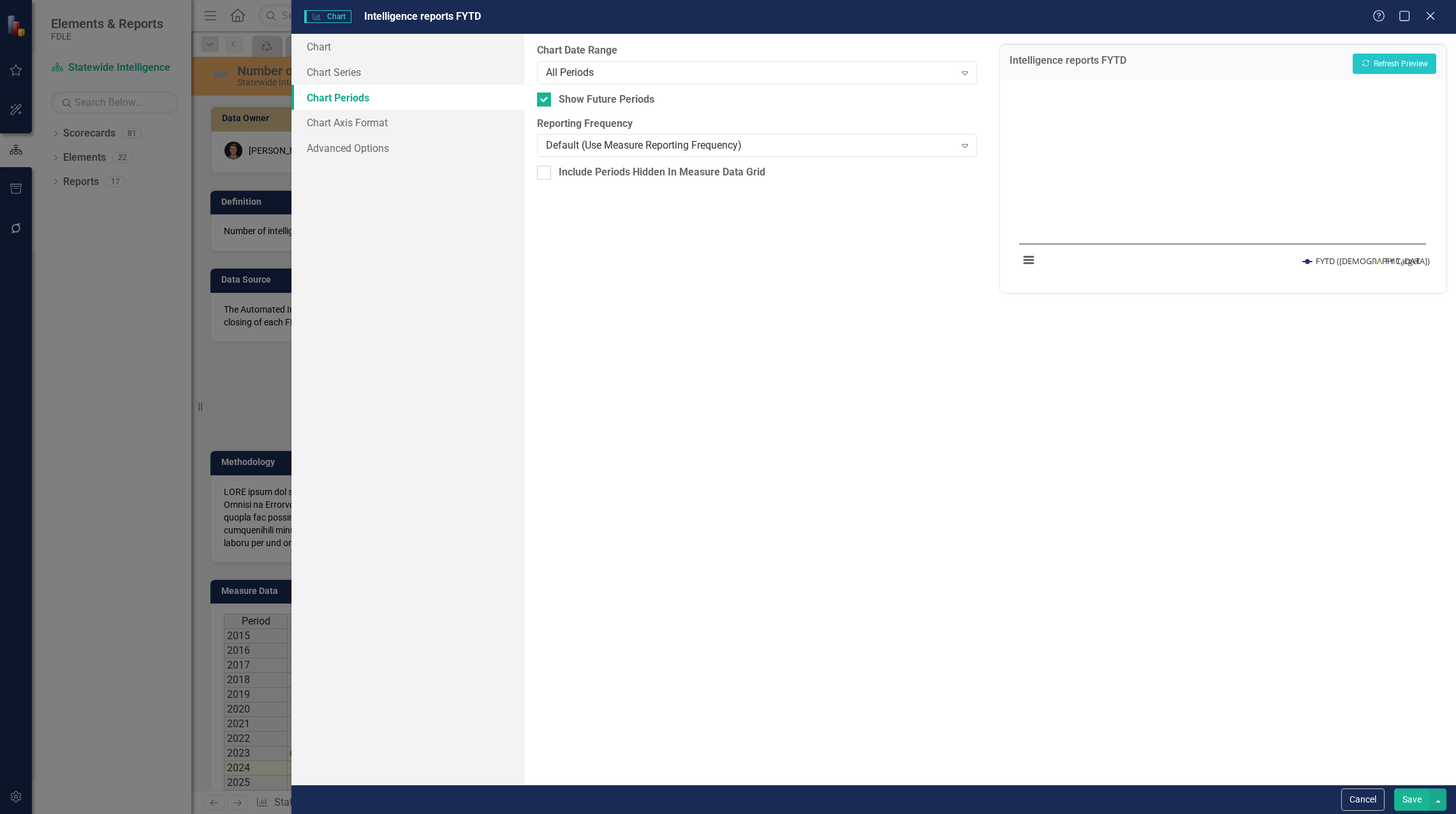
click at [1409, 797] on button "Save" at bounding box center [1413, 800] width 36 height 23
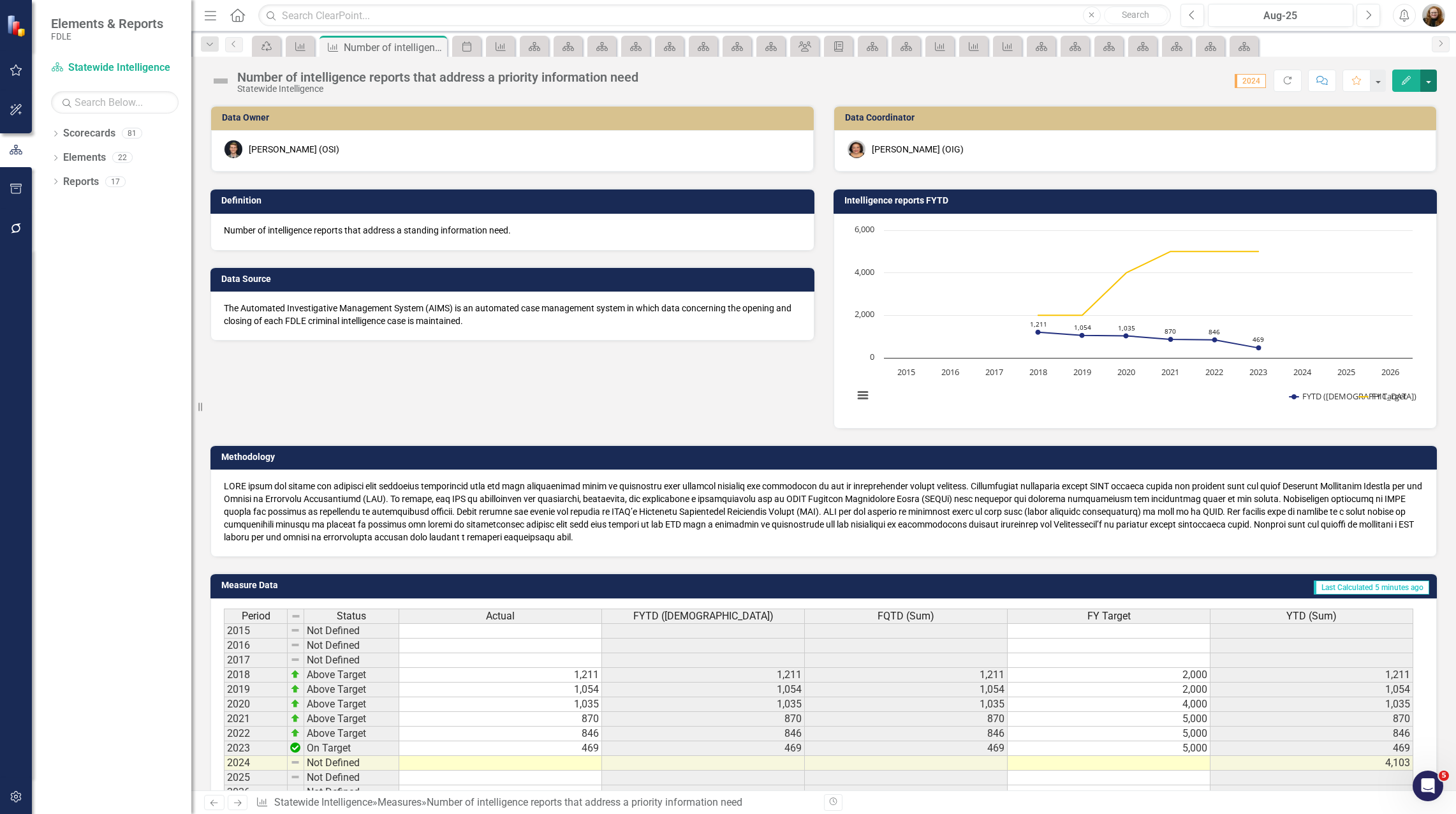
click at [1425, 83] on button "button" at bounding box center [1429, 81] width 17 height 23
click at [1356, 108] on link "Edit Edit Measure" at bounding box center [1374, 104] width 125 height 24
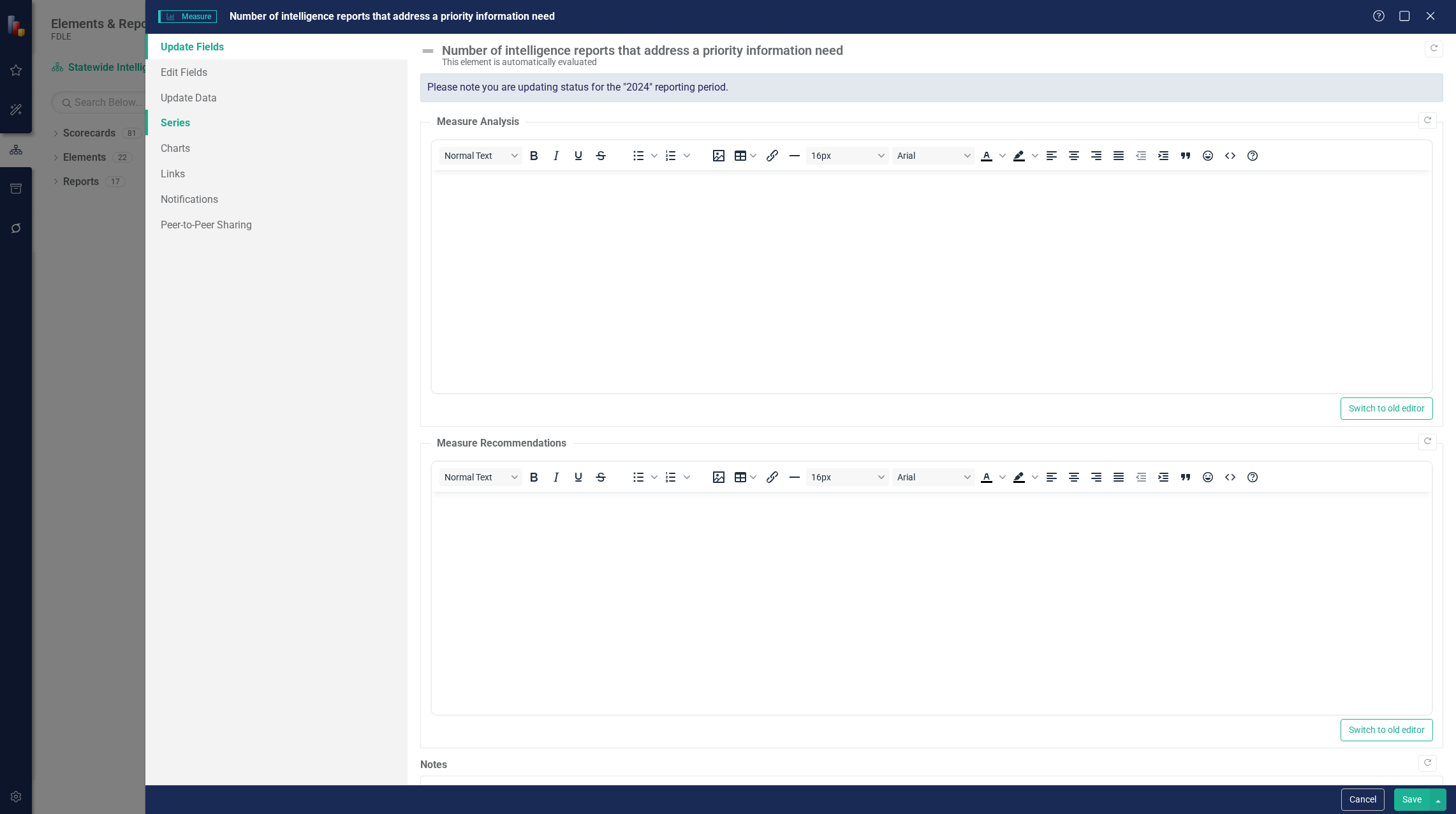
click at [184, 121] on link "Series" at bounding box center [276, 122] width 262 height 25
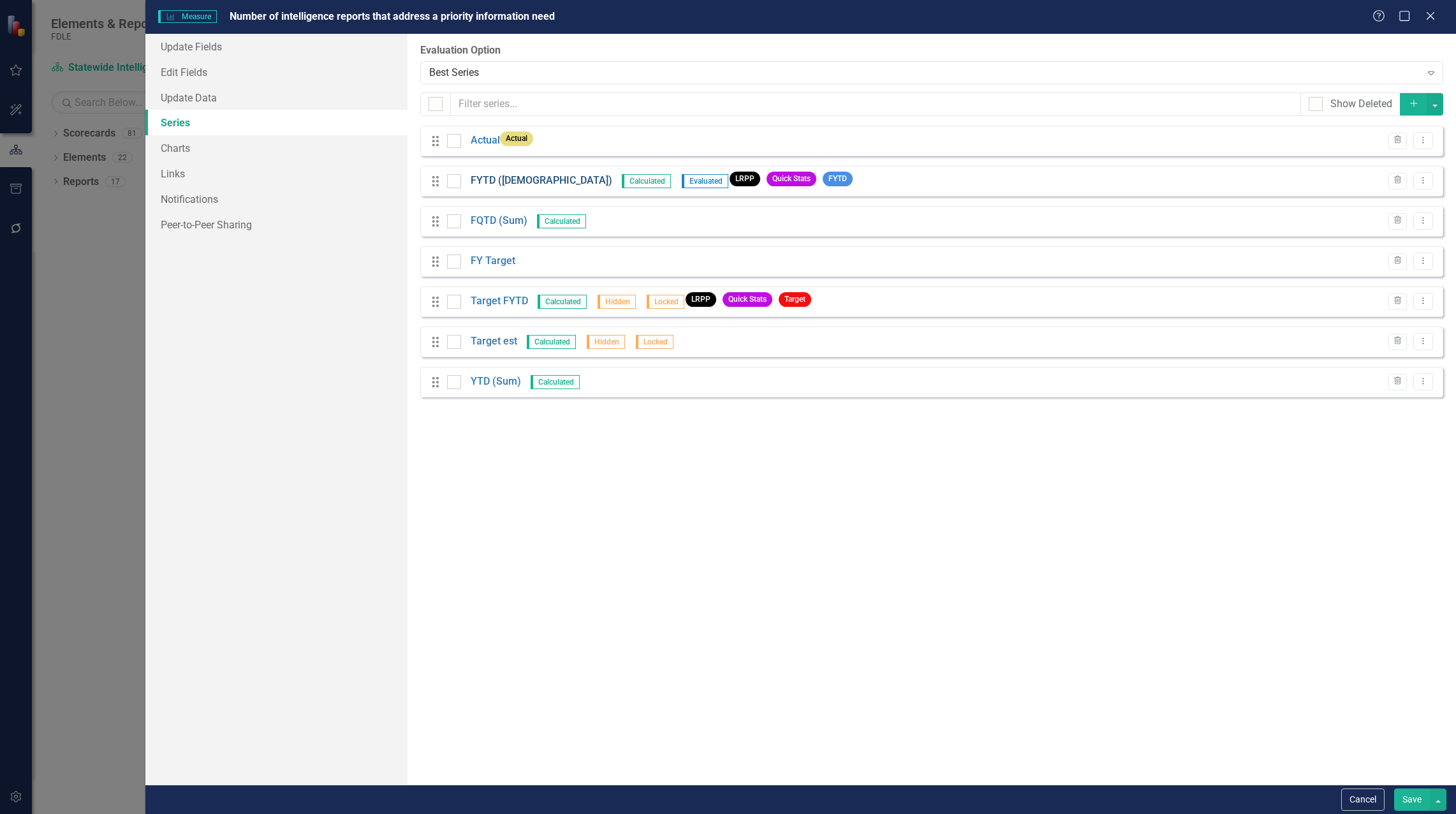
click at [487, 184] on link "FYTD ([DEMOGRAPHIC_DATA])" at bounding box center [542, 181] width 142 height 15
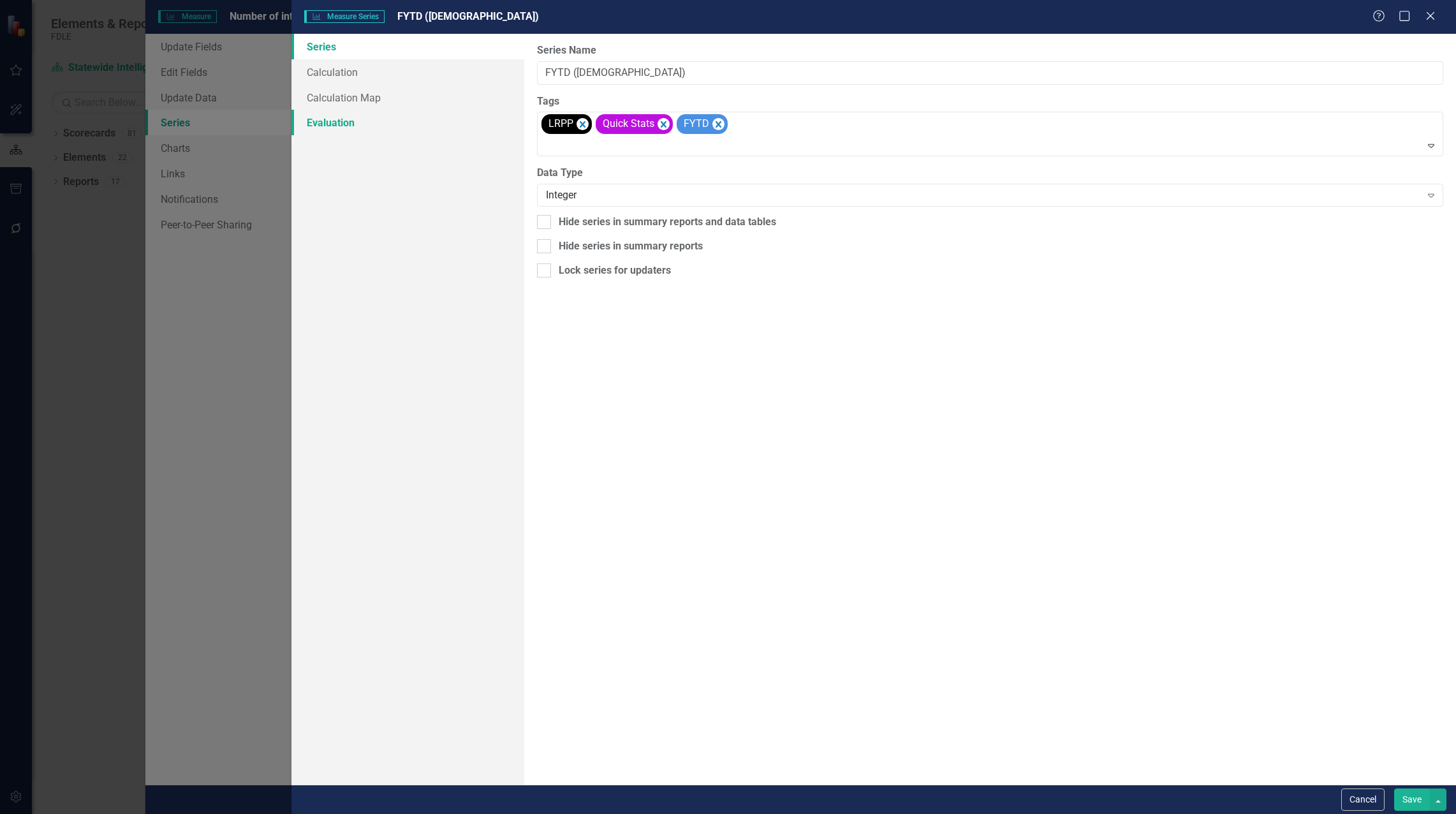
click at [347, 119] on link "Evaluation" at bounding box center [408, 122] width 233 height 25
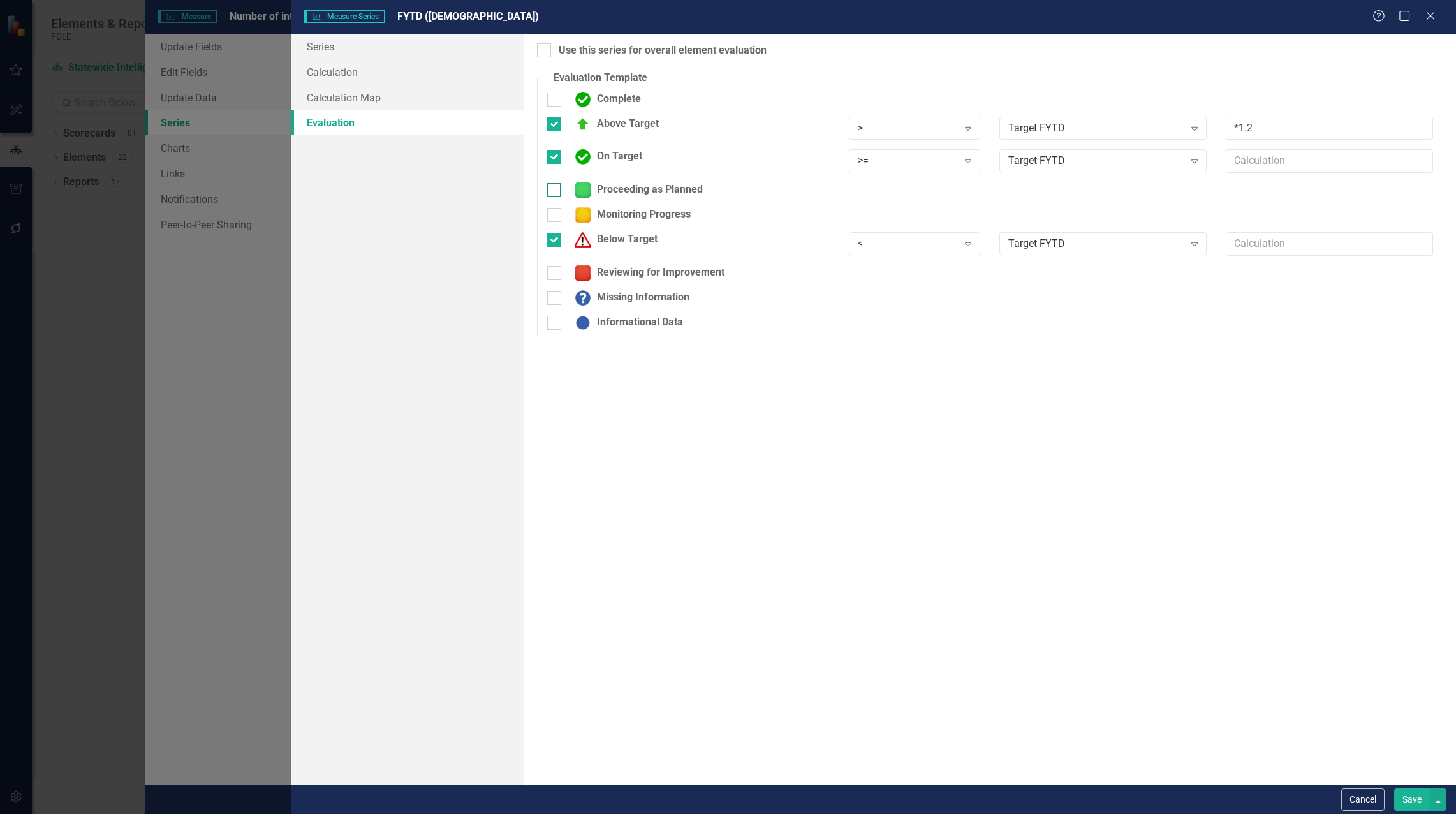
click at [552, 190] on input "Proceeding as Planned" at bounding box center [551, 187] width 8 height 8
checkbox input "true"
click at [873, 191] on div ">" at bounding box center [908, 194] width 100 height 15
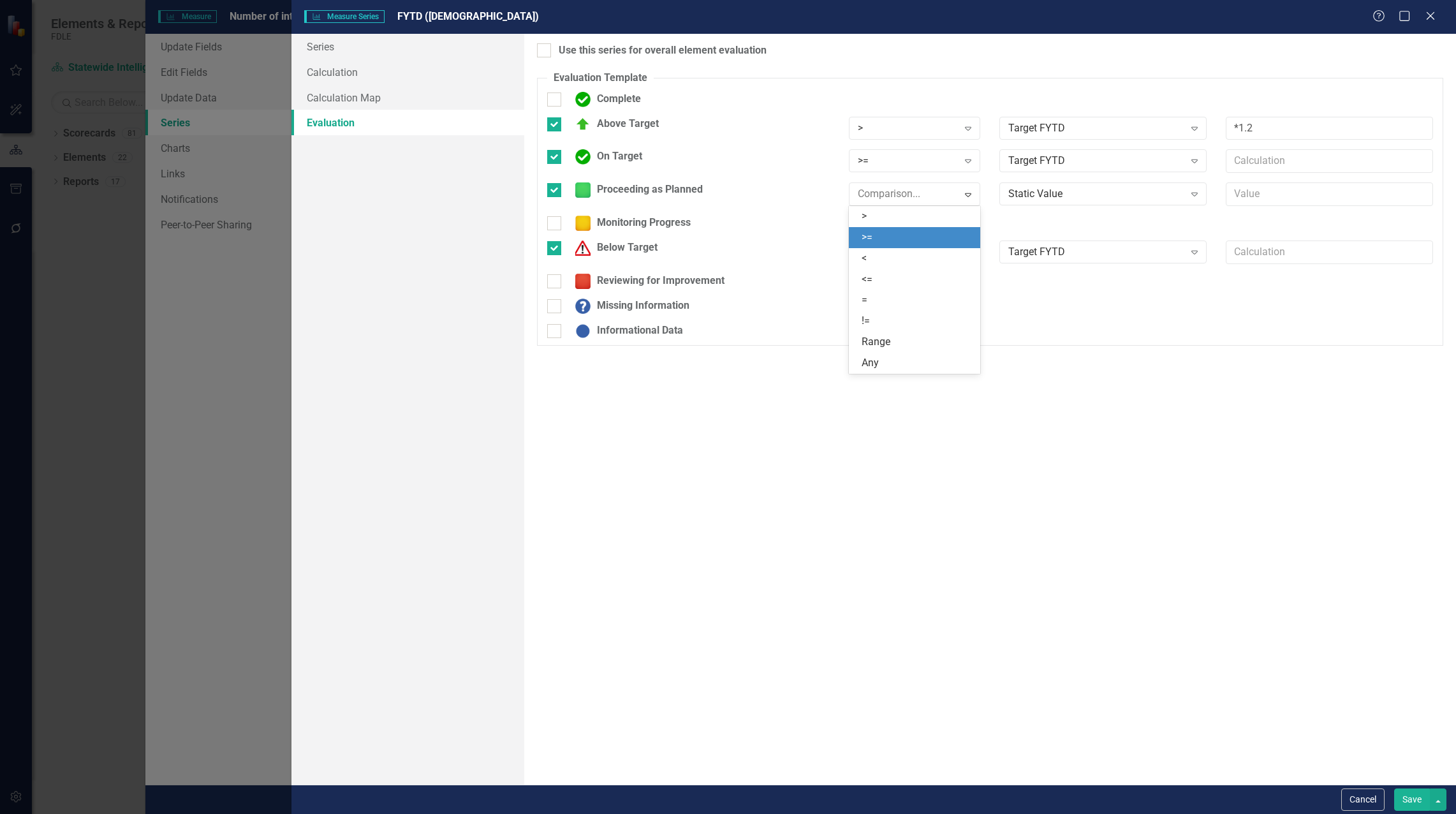
click at [876, 230] on div ">=" at bounding box center [917, 238] width 111 height 15
click at [1027, 190] on div "Static Value" at bounding box center [1096, 194] width 176 height 15
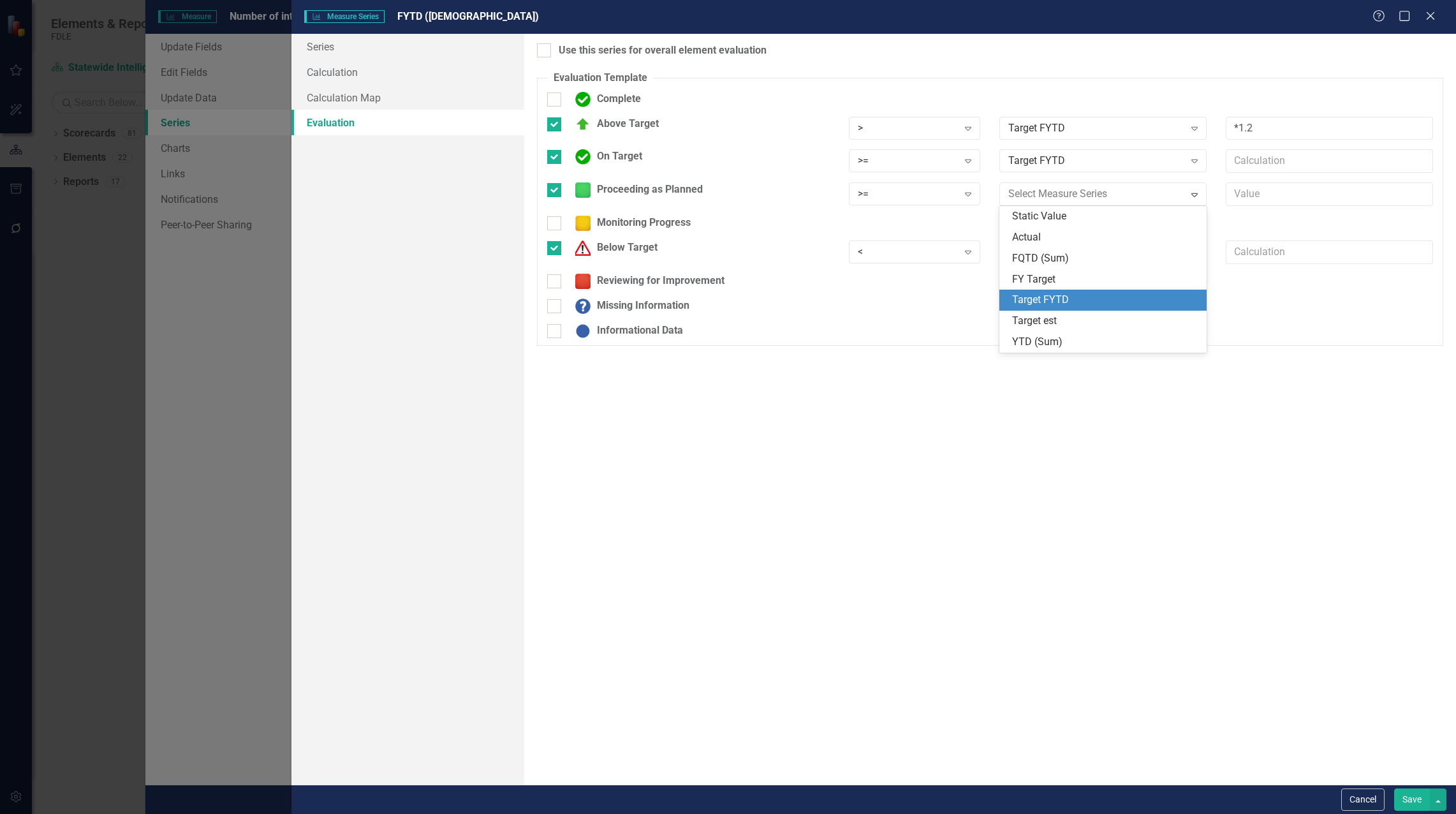
click at [1072, 297] on div "Target FYTD" at bounding box center [1106, 300] width 187 height 15
click at [551, 156] on input "On Target" at bounding box center [551, 154] width 8 height 8
checkbox input "false"
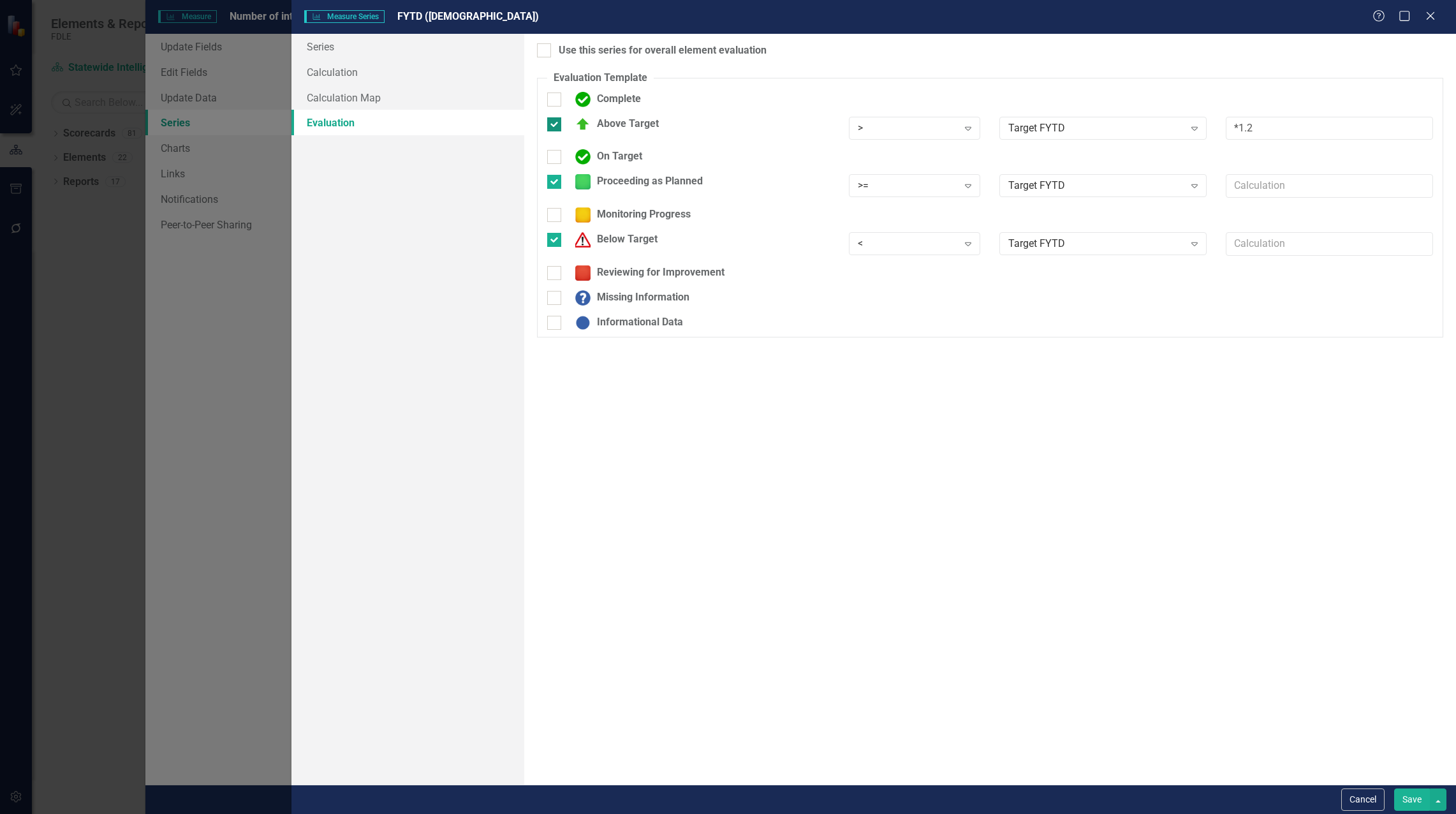
click at [550, 121] on input "Above Target" at bounding box center [551, 121] width 8 height 8
checkbox input "false"
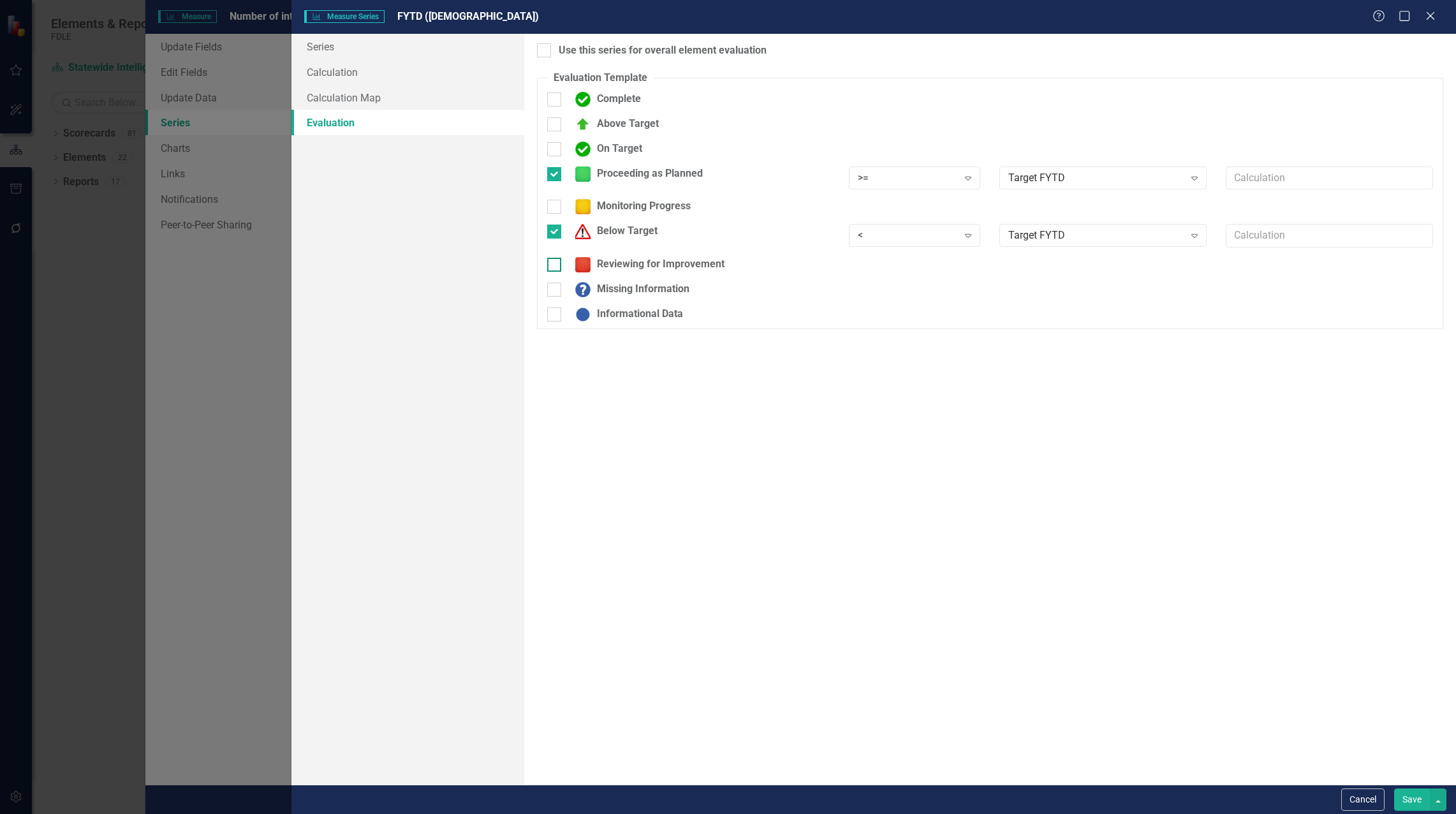
click at [552, 262] on input "Reviewing for Improvement" at bounding box center [551, 261] width 8 height 8
checkbox input "true"
click at [887, 261] on div ">" at bounding box center [908, 269] width 100 height 15
click at [887, 330] on div "<" at bounding box center [917, 333] width 111 height 15
click at [1019, 271] on div "Static Value" at bounding box center [1096, 269] width 176 height 15
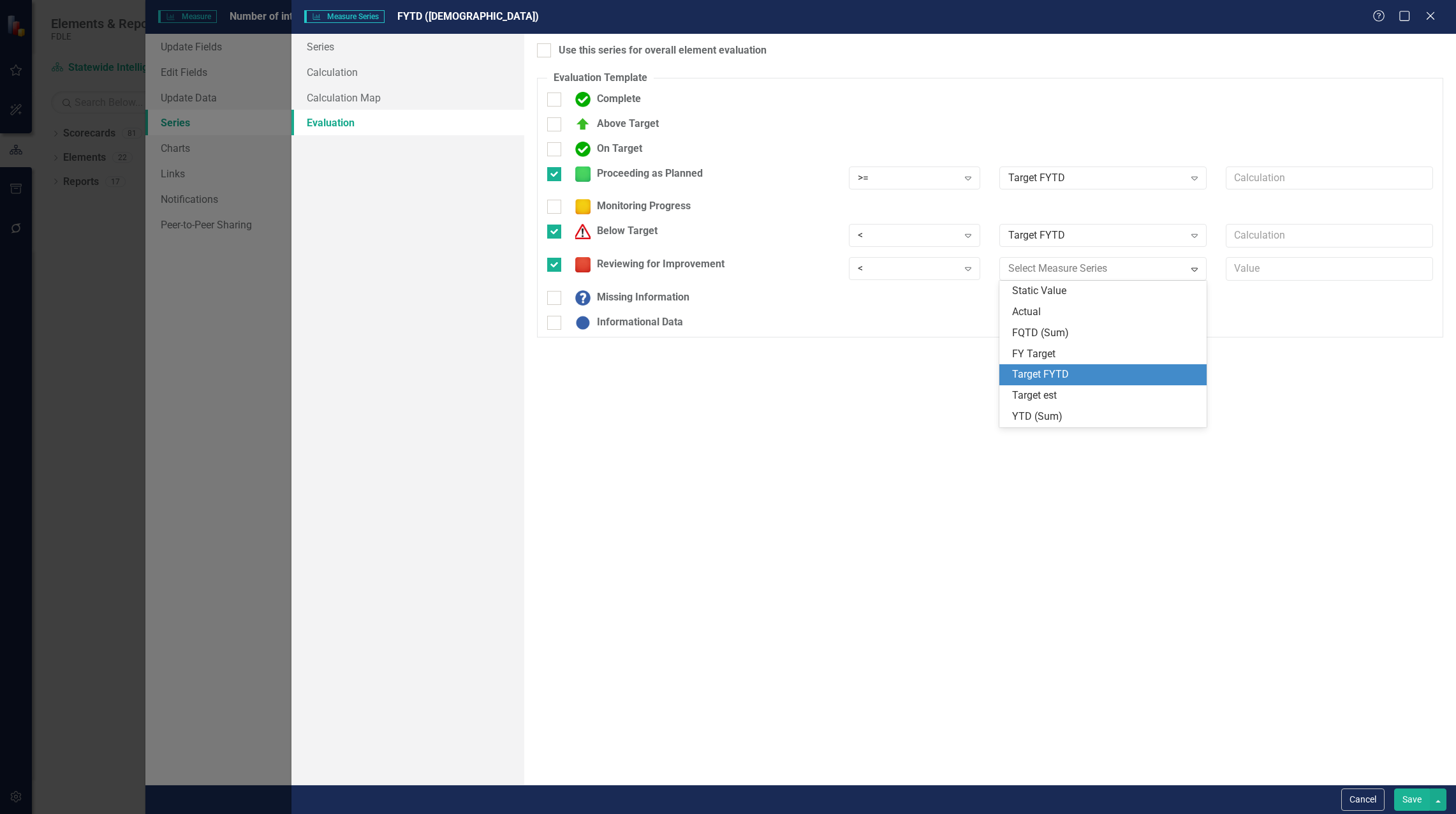
click at [1056, 375] on div "Target FYTD" at bounding box center [1106, 374] width 187 height 15
click at [559, 229] on div at bounding box center [554, 231] width 14 height 14
click at [556, 229] on input "Below Target" at bounding box center [551, 228] width 8 height 8
checkbox input "false"
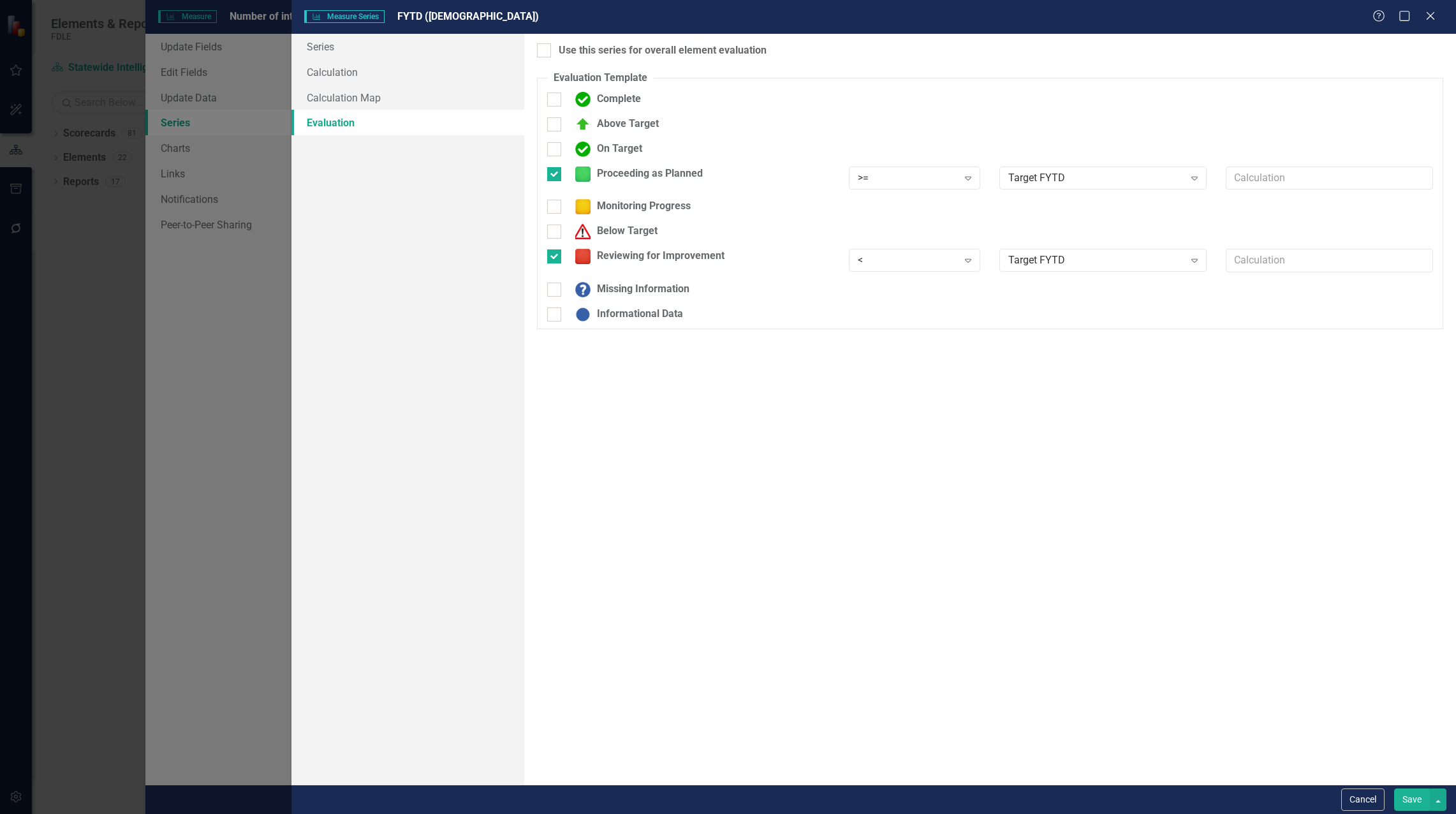
click at [1407, 802] on button "Save" at bounding box center [1413, 800] width 36 height 23
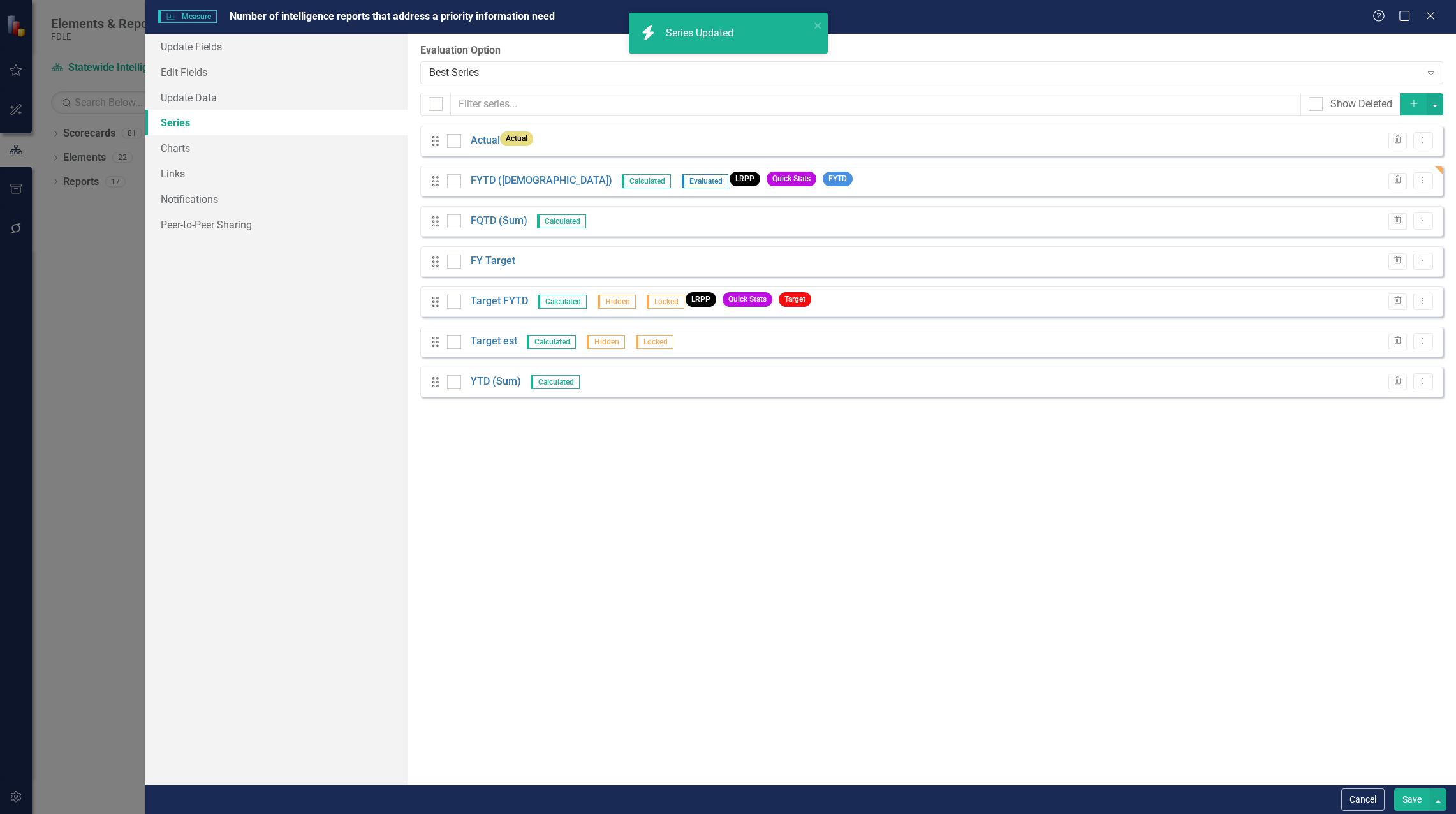
drag, startPoint x: 1417, startPoint y: 799, endPoint x: 969, endPoint y: 688, distance: 461.5
click at [1418, 799] on button "Save" at bounding box center [1413, 800] width 36 height 23
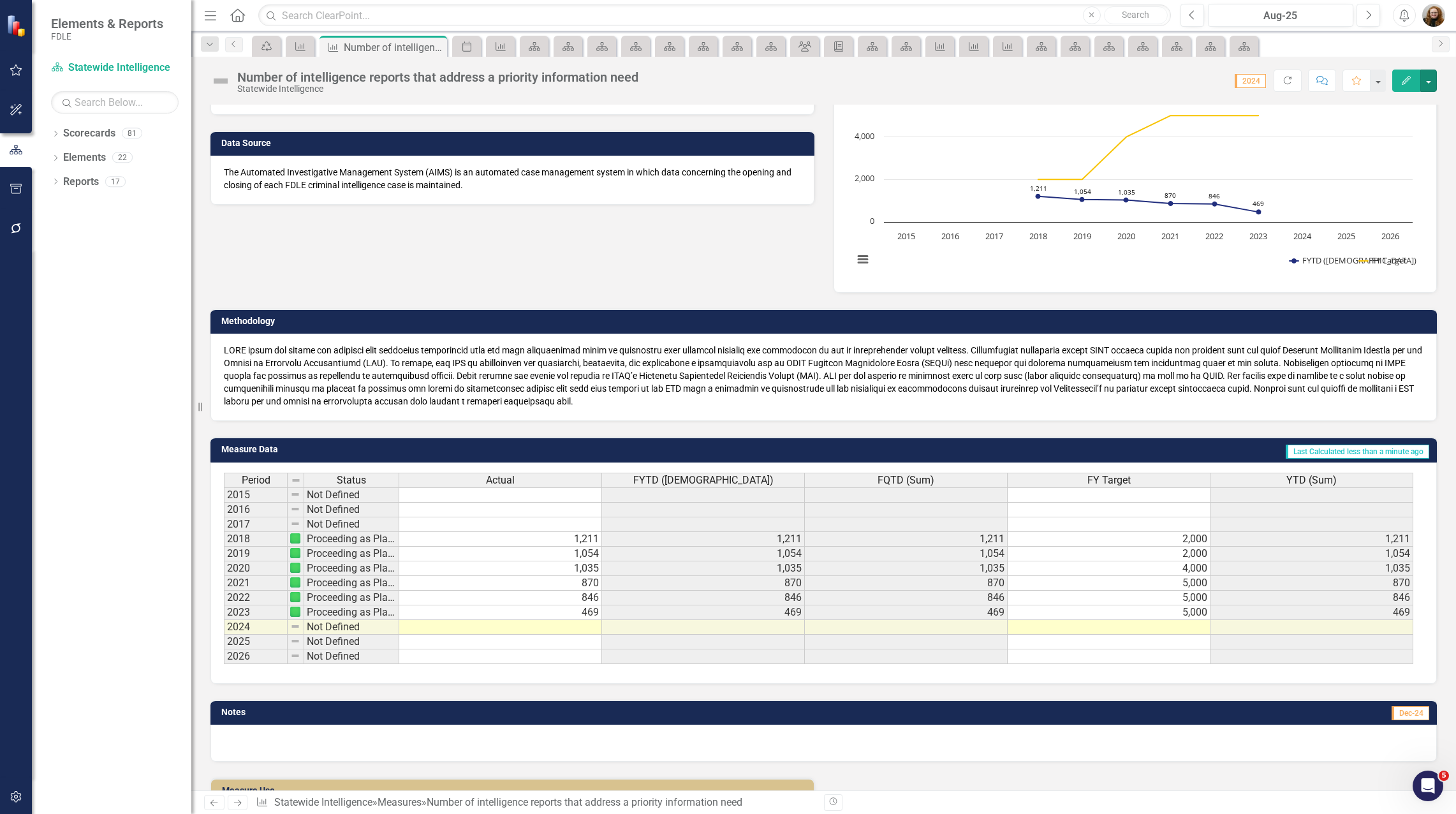
scroll to position [191, 0]
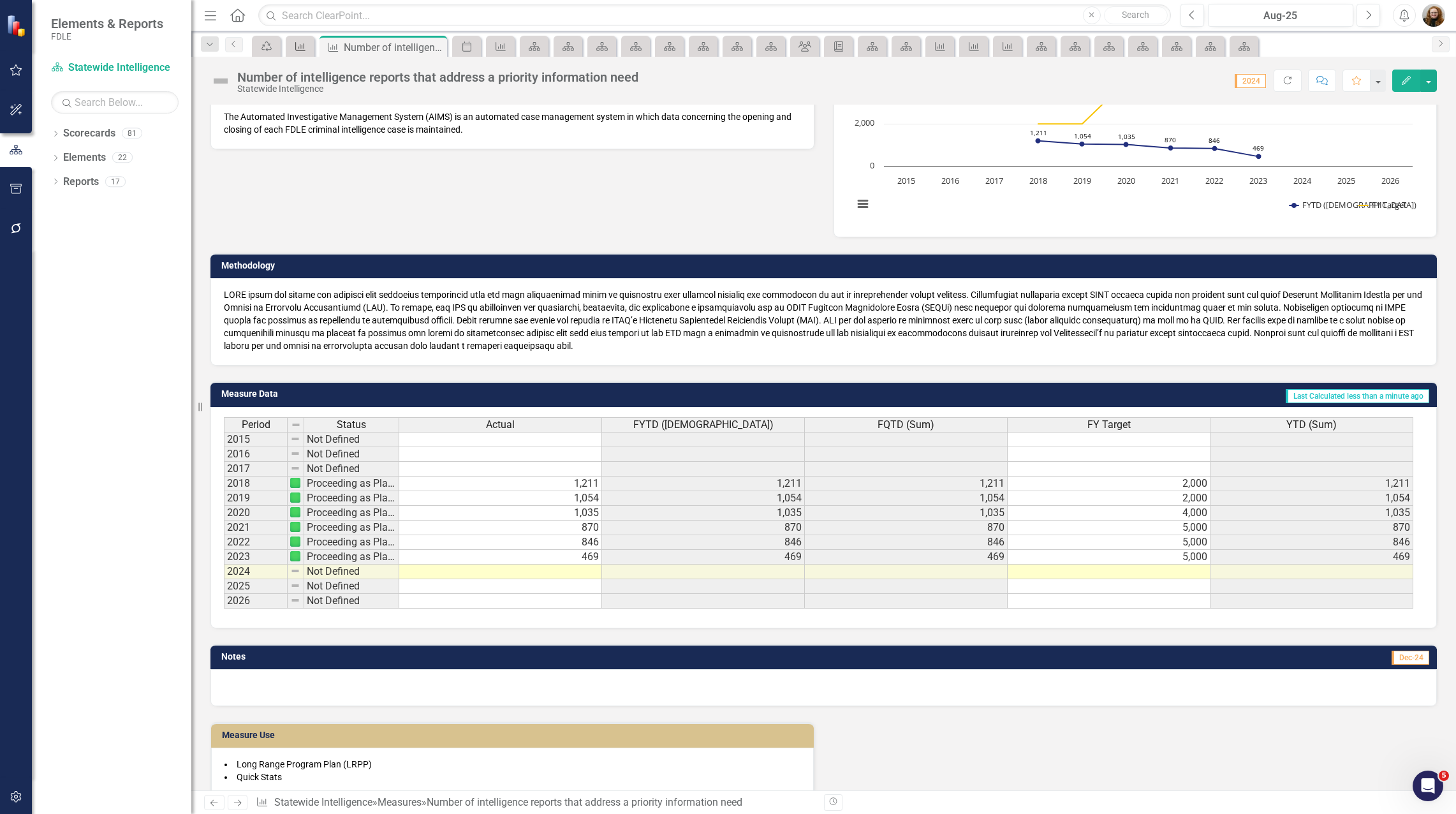
click at [298, 48] on icon "Measure" at bounding box center [301, 46] width 13 height 10
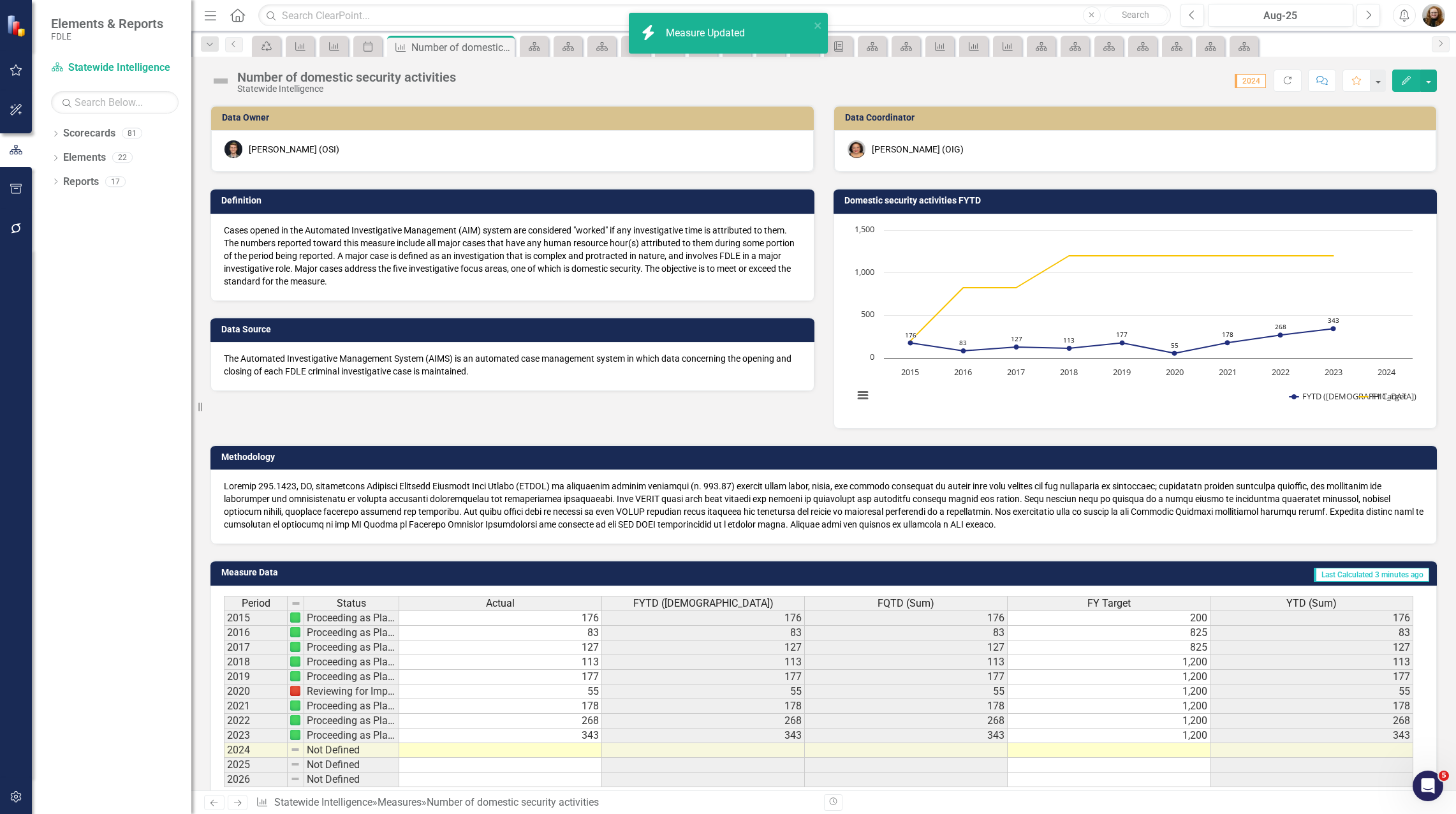
scroll to position [456, 0]
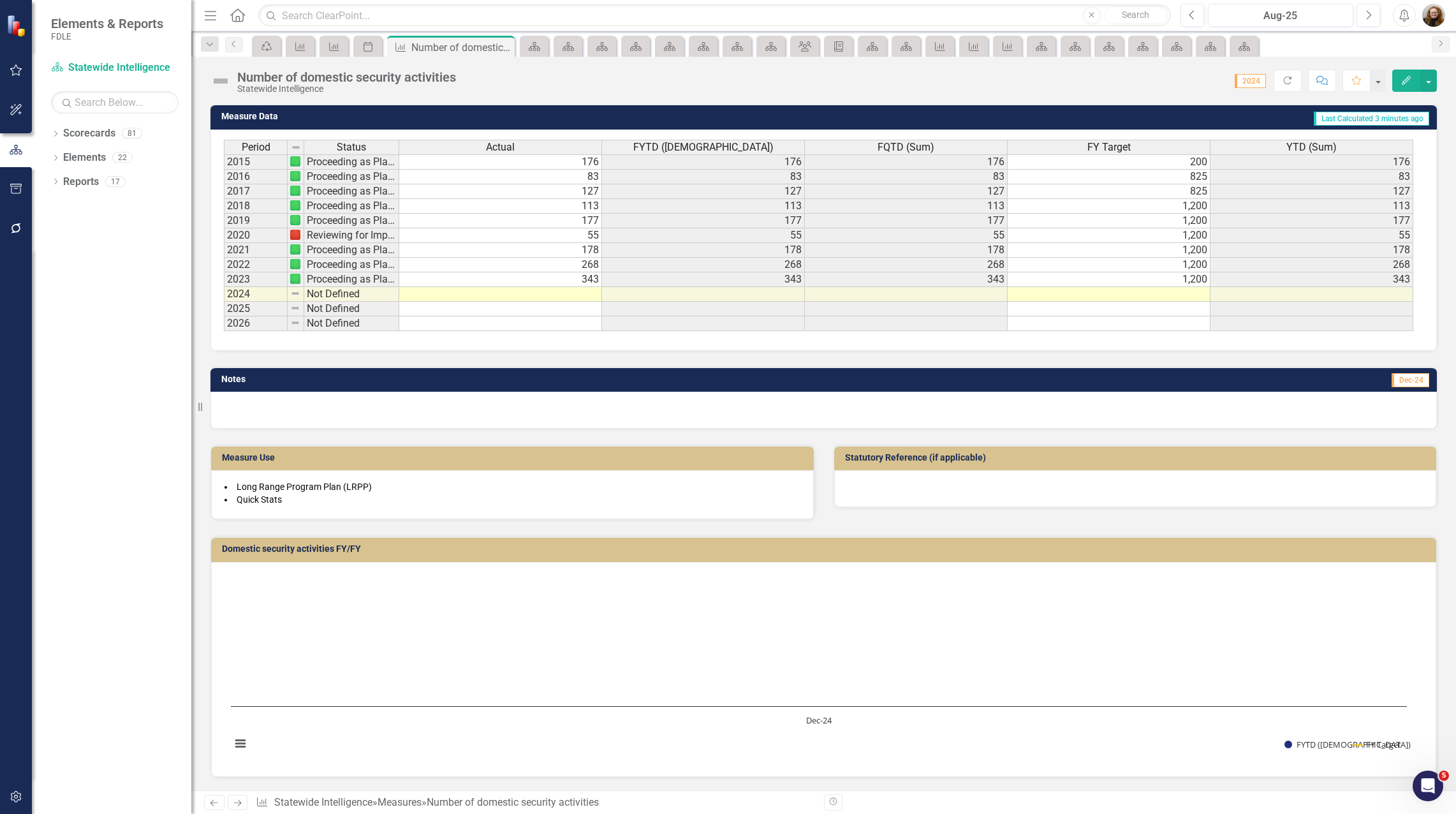
click at [273, 545] on h3 "Domestic security activities FY/FY" at bounding box center [826, 549] width 1208 height 9
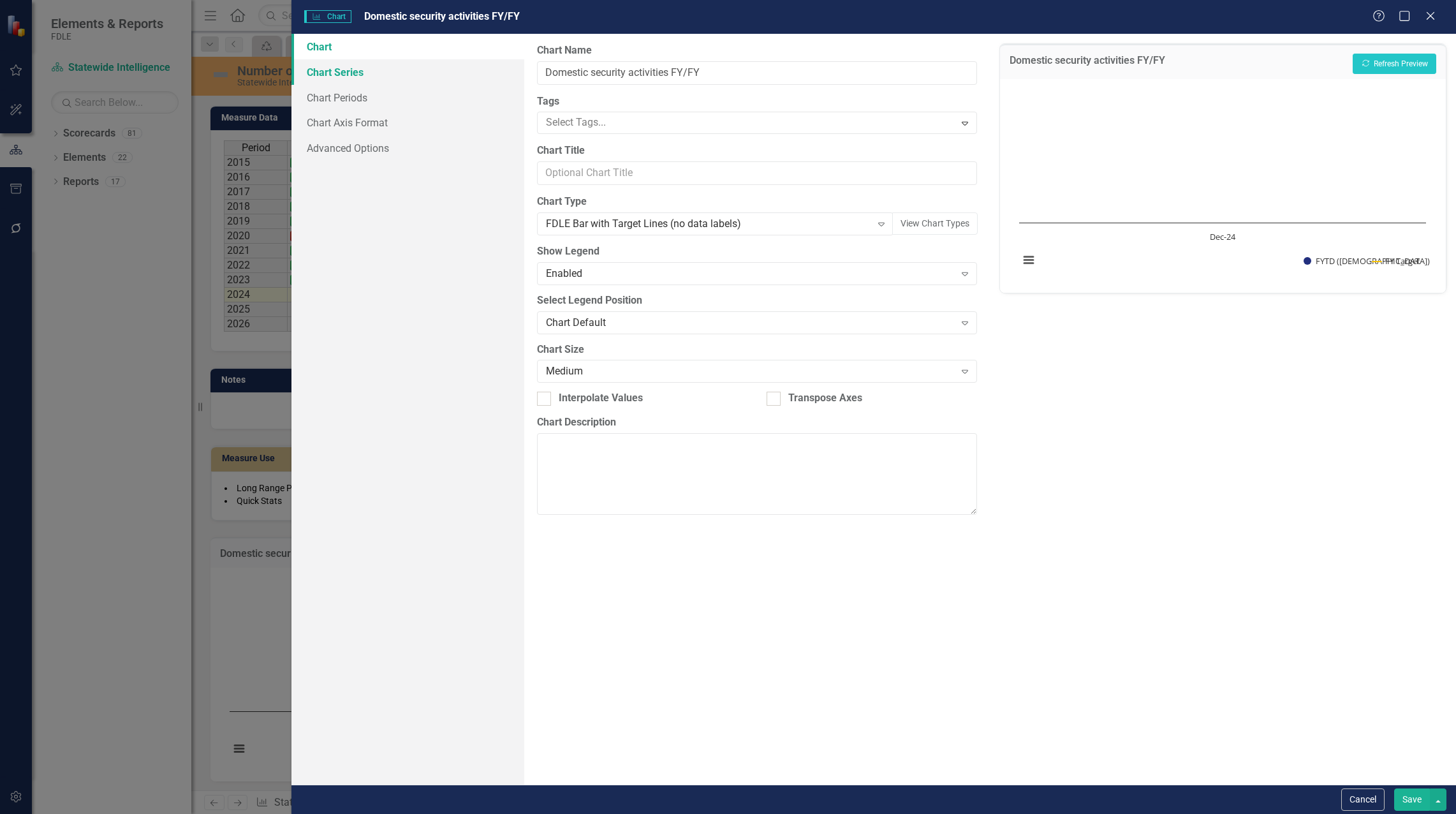
click at [350, 68] on link "Chart Series" at bounding box center [408, 72] width 233 height 25
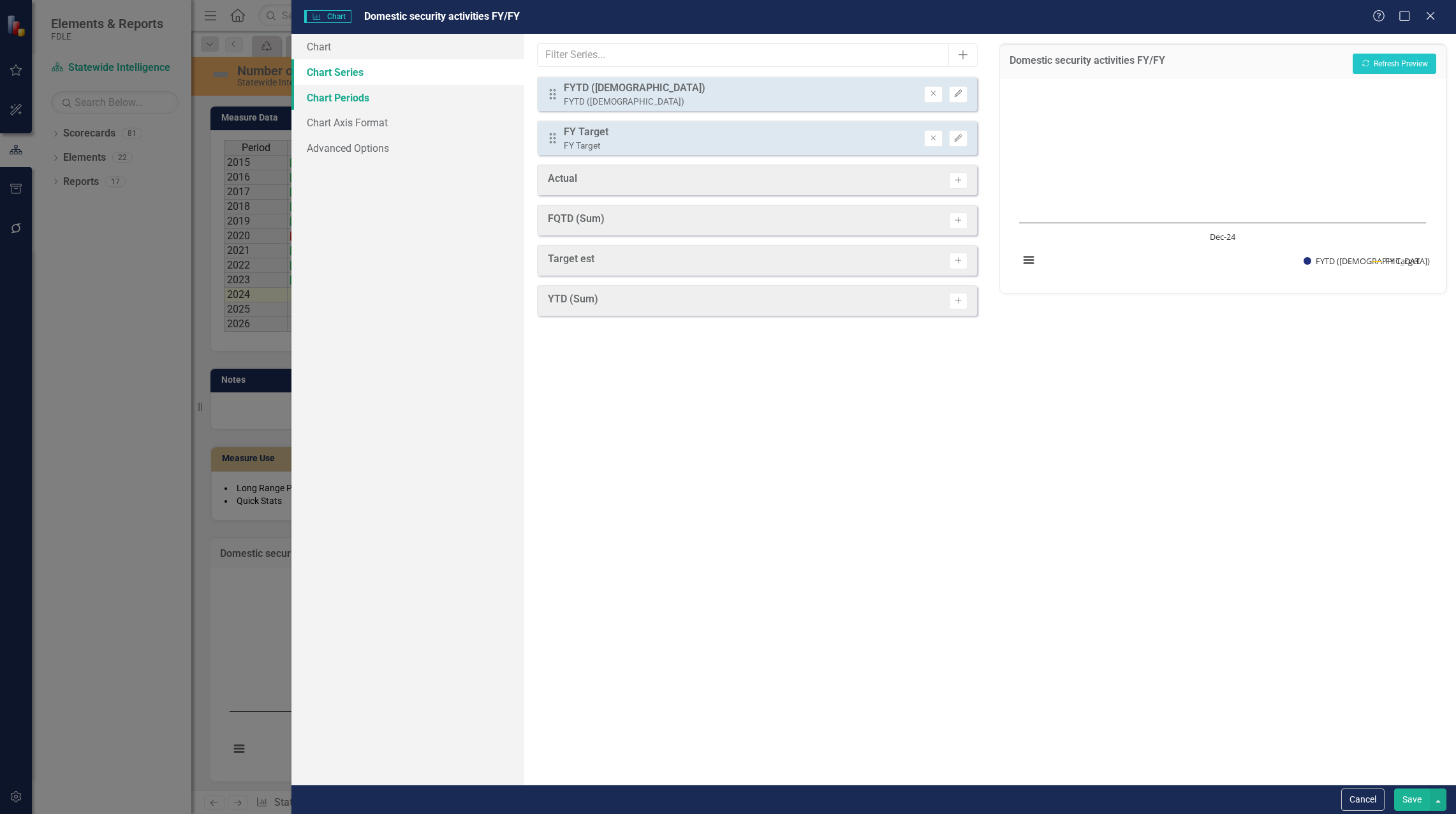
click at [351, 91] on link "Chart Periods" at bounding box center [408, 97] width 233 height 25
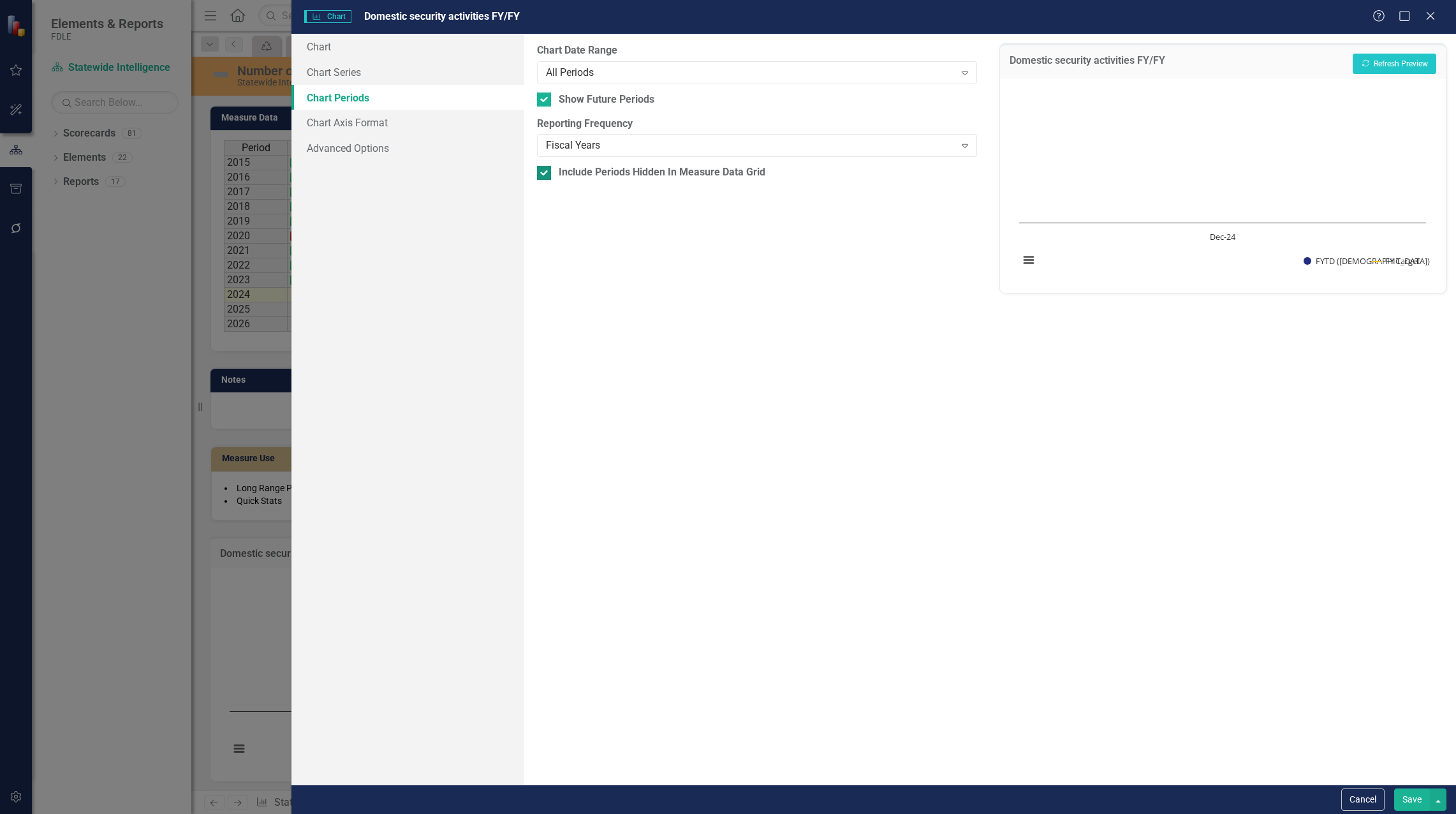
click at [544, 176] on div at bounding box center [544, 173] width 14 height 14
click at [544, 174] on input "Include Periods Hidden In Measure Data Grid" at bounding box center [541, 170] width 8 height 8
checkbox input "false"
click at [1413, 72] on button "Recalculate Refresh Preview" at bounding box center [1395, 64] width 84 height 21
click at [550, 97] on div at bounding box center [544, 99] width 14 height 14
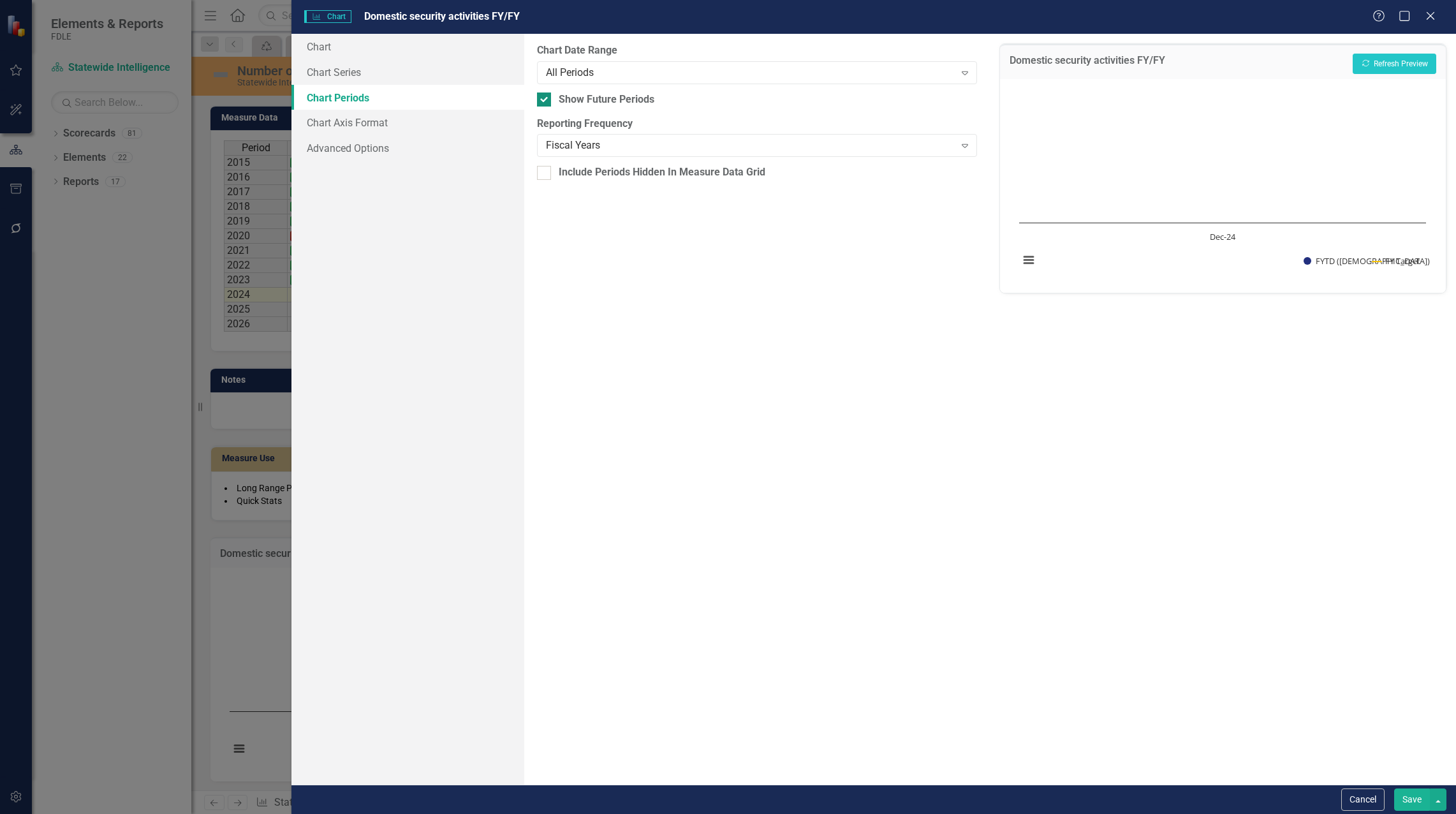
click at [545, 97] on input "Show Future Periods" at bounding box center [541, 96] width 8 height 8
checkbox input "false"
click at [1398, 62] on button "Recalculate Refresh Preview" at bounding box center [1395, 64] width 84 height 21
click at [549, 172] on div at bounding box center [544, 173] width 14 height 14
click at [545, 172] on input "Include Periods Hidden In Measure Data Grid" at bounding box center [541, 170] width 8 height 8
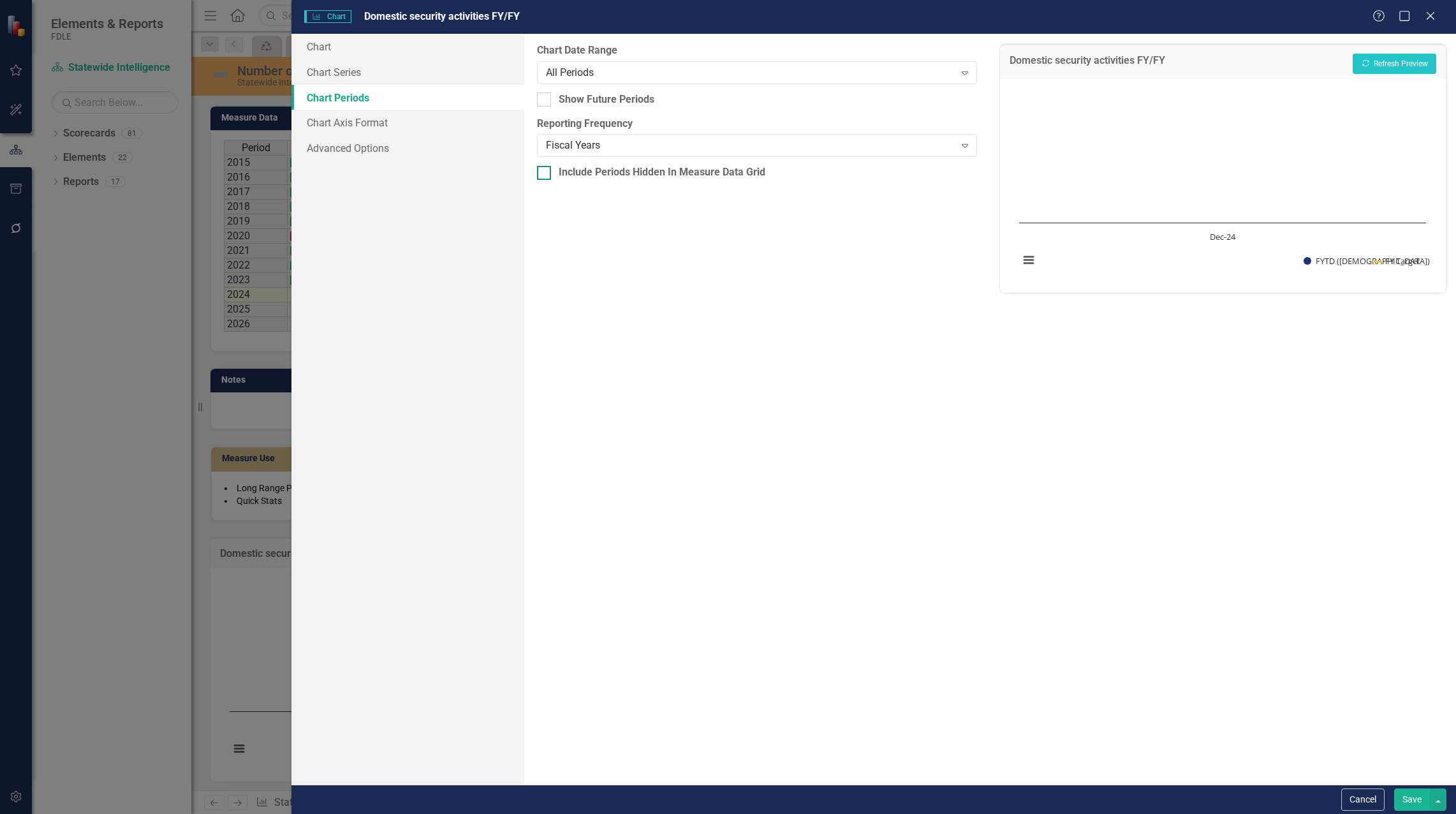
checkbox input "true"
click at [548, 104] on div at bounding box center [544, 99] width 14 height 14
click at [545, 101] on input "Show Future Periods" at bounding box center [541, 96] width 8 height 8
checkbox input "true"
click at [575, 142] on div "Fiscal Years" at bounding box center [750, 146] width 409 height 15
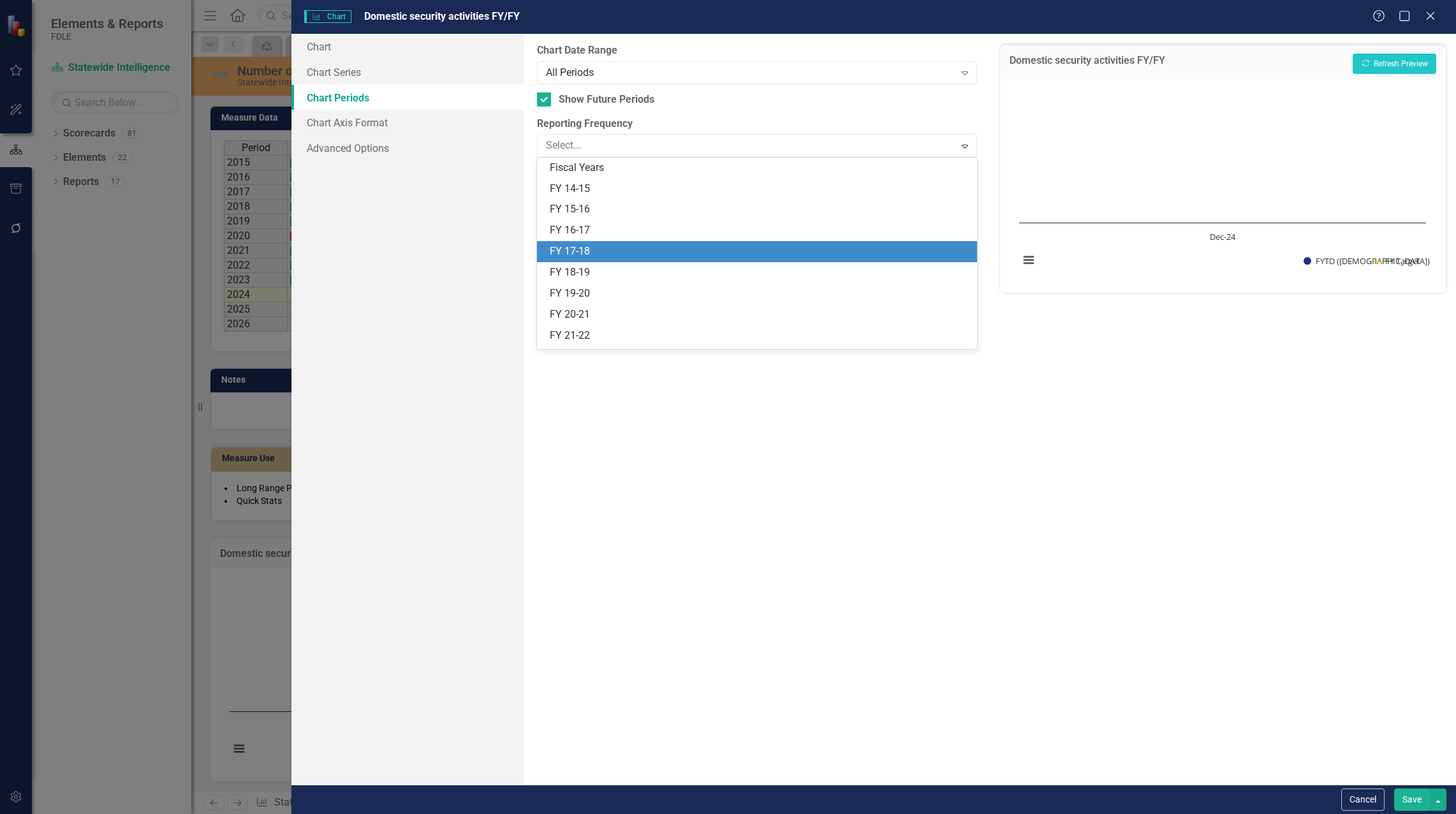
scroll to position [0, 0]
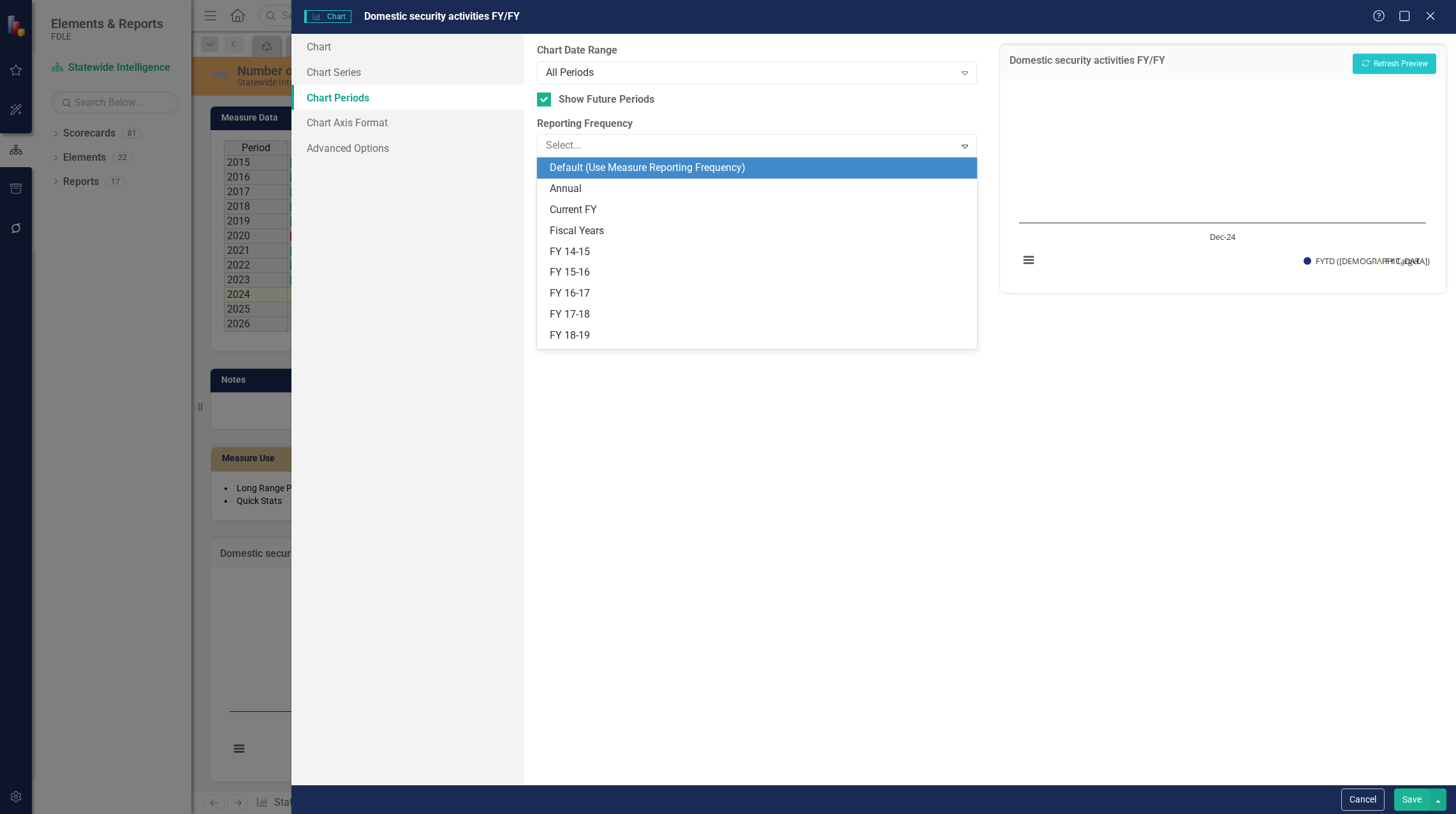
click at [610, 168] on div "Default (Use Measure Reporting Frequency)" at bounding box center [760, 168] width 420 height 15
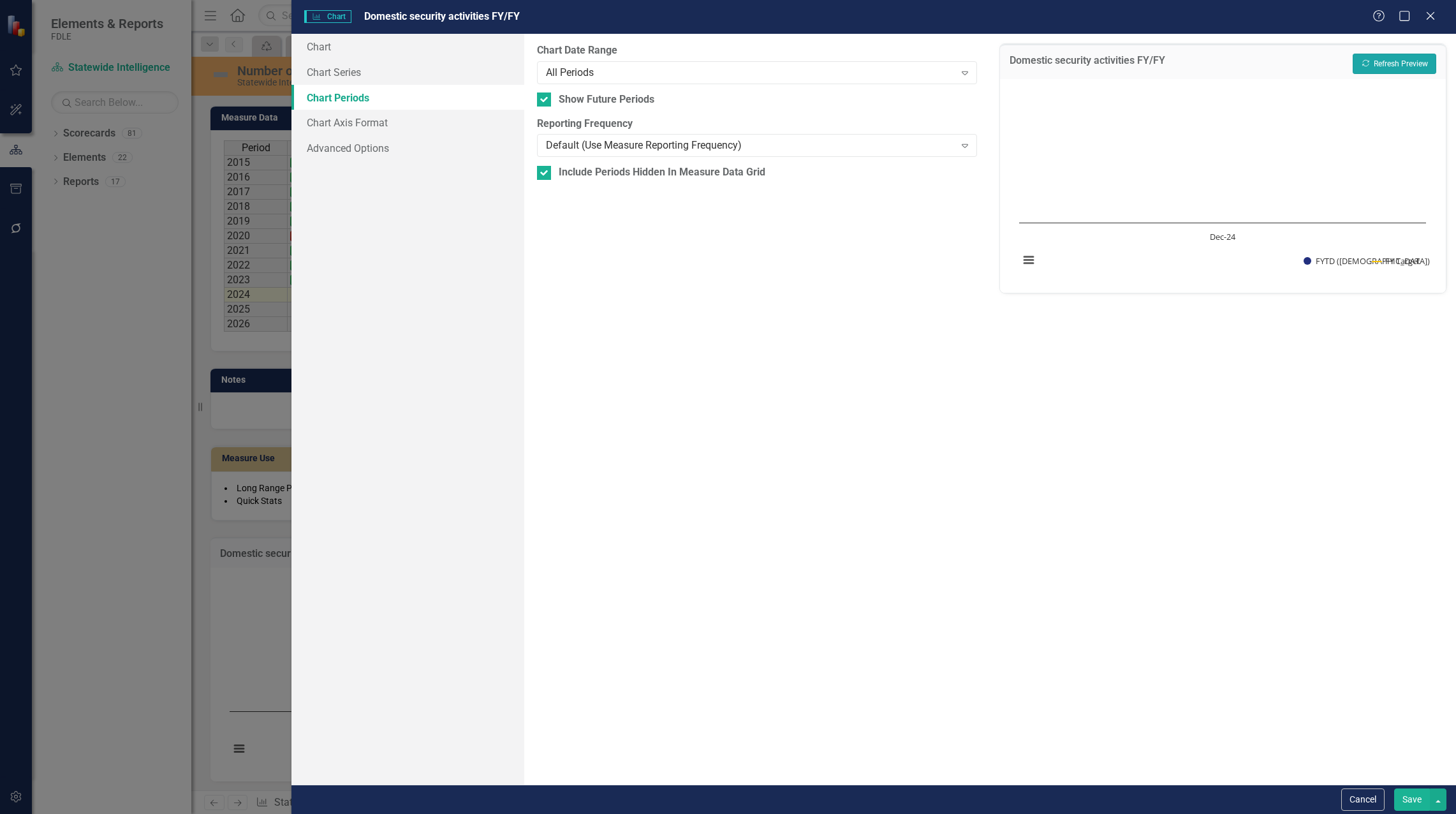
click at [1369, 61] on icon "Recalculate" at bounding box center [1366, 63] width 9 height 8
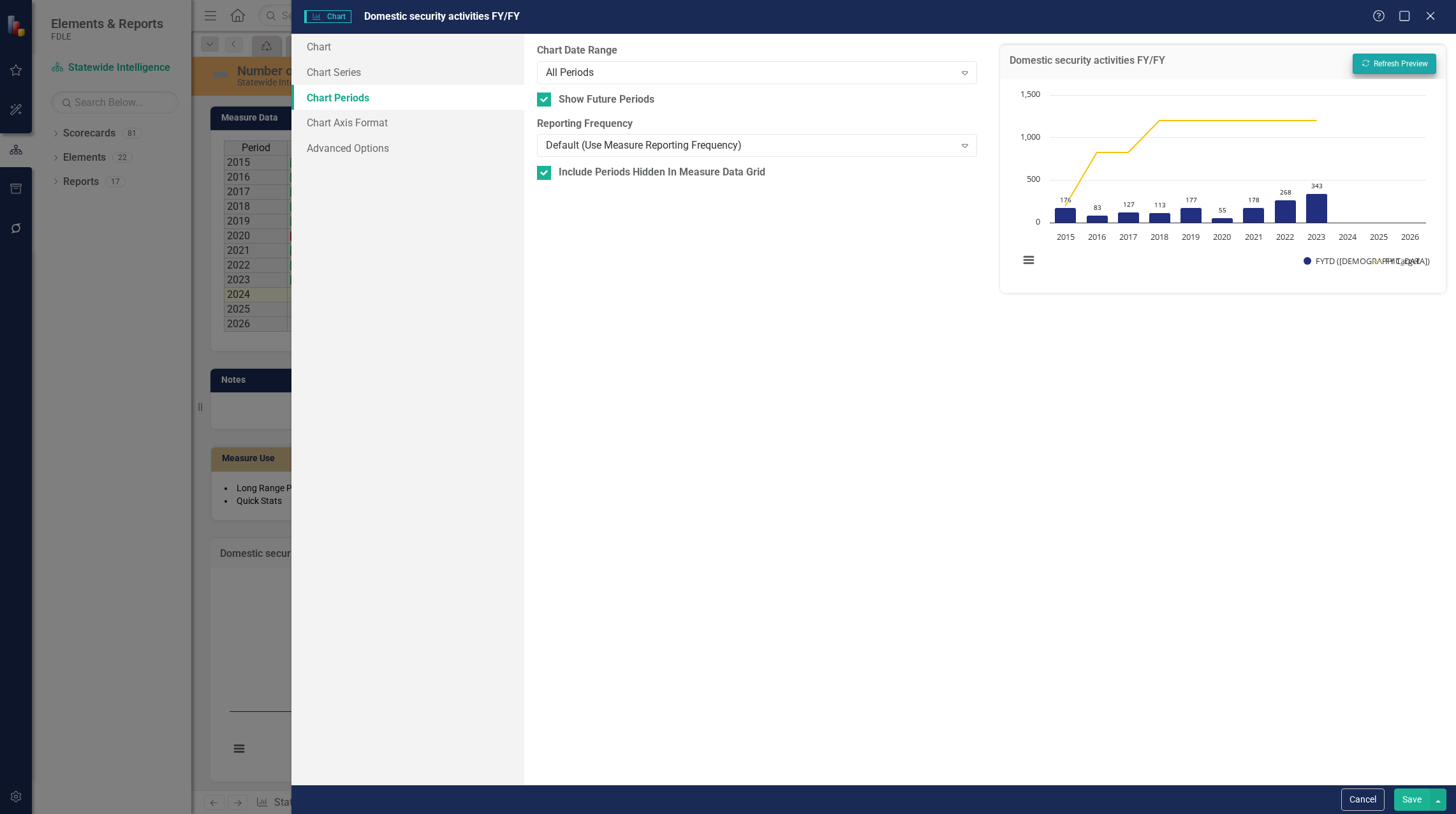
click at [1407, 802] on button "Save" at bounding box center [1413, 800] width 36 height 23
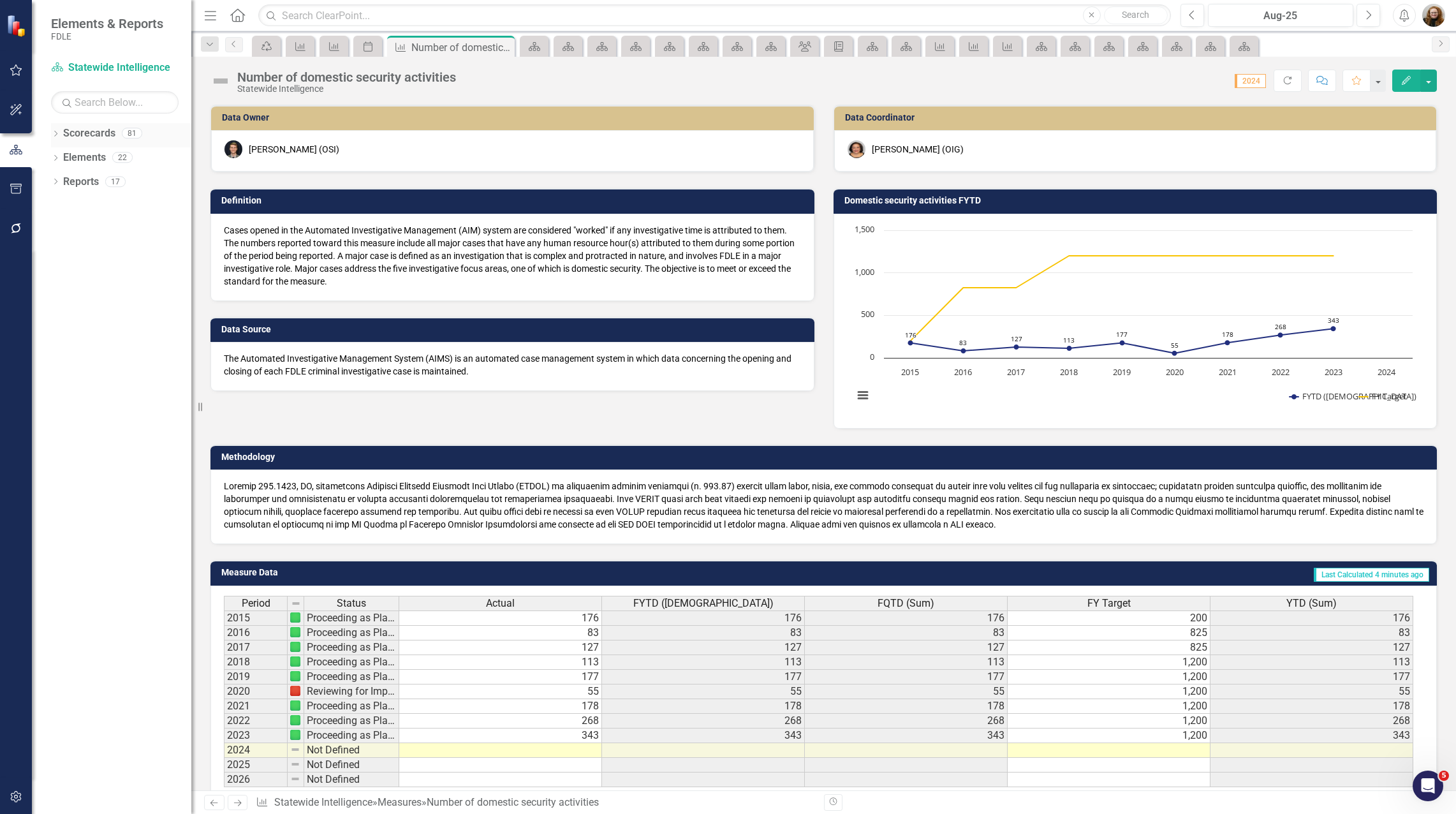
click at [55, 138] on icon "Dropdown" at bounding box center [55, 134] width 8 height 7
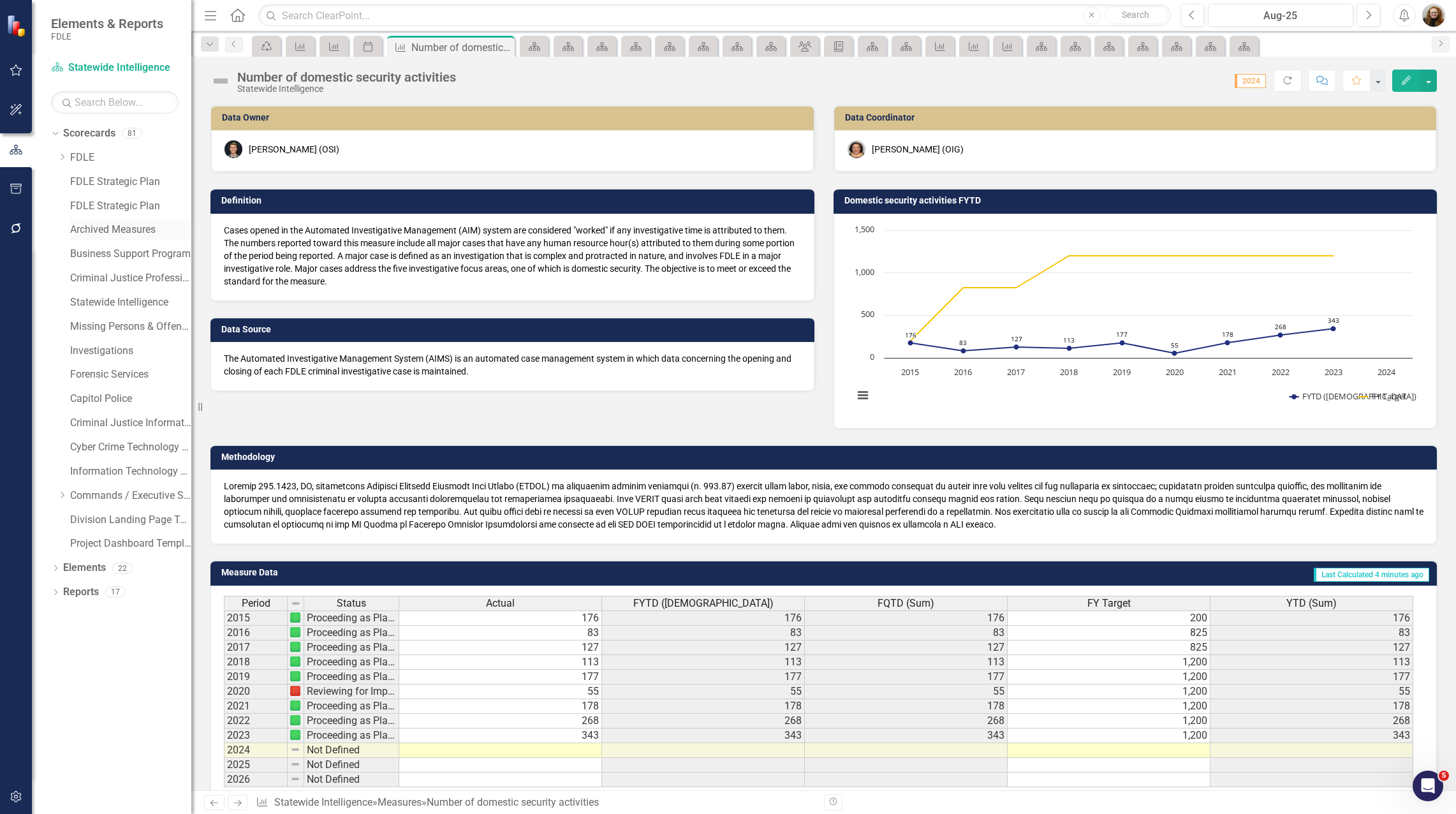
click at [101, 238] on div "Archived Measures" at bounding box center [130, 230] width 121 height 21
click at [89, 231] on link "Archived Measures" at bounding box center [130, 230] width 121 height 15
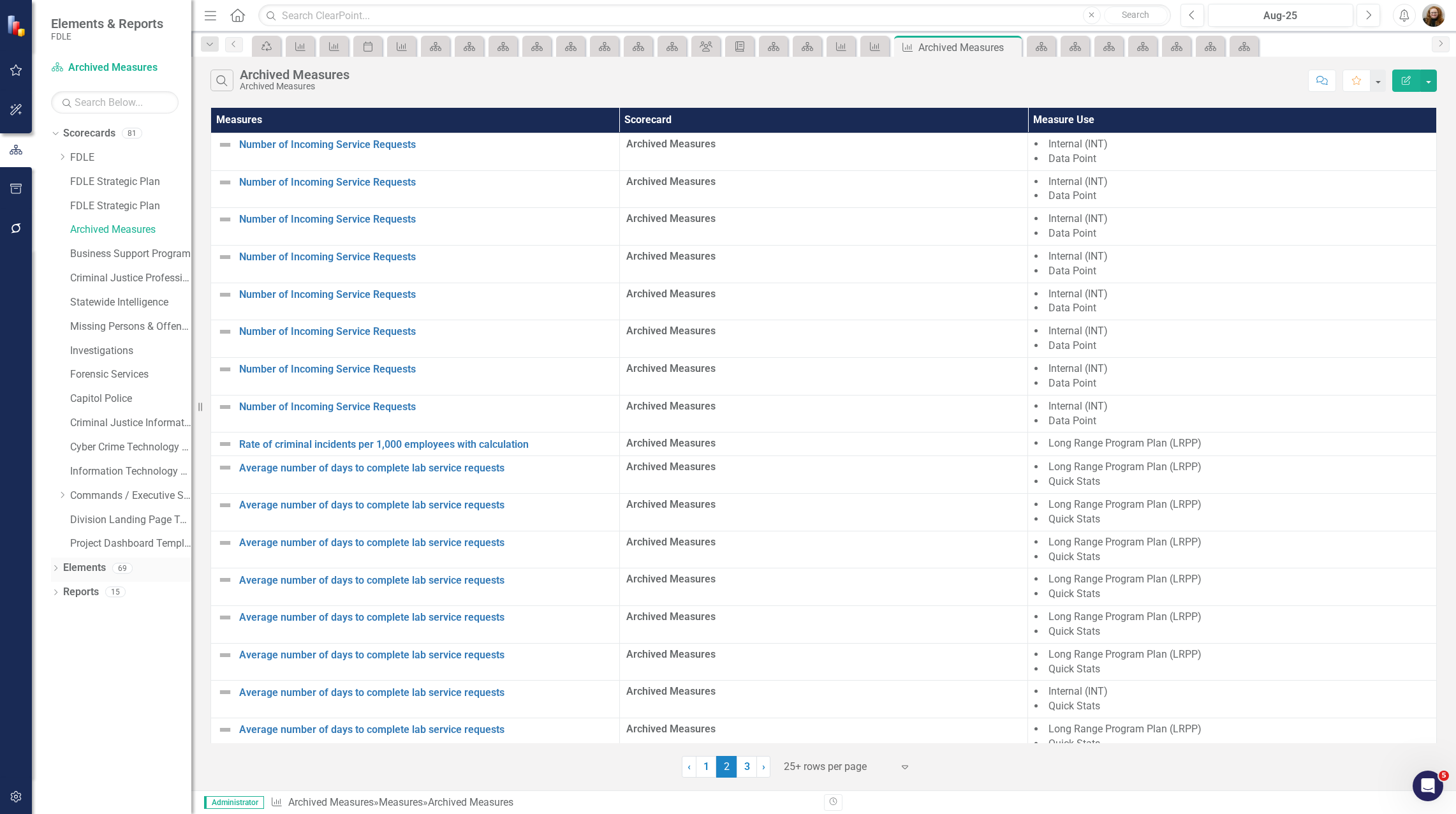
click at [87, 574] on link "Elements" at bounding box center [84, 568] width 42 height 15
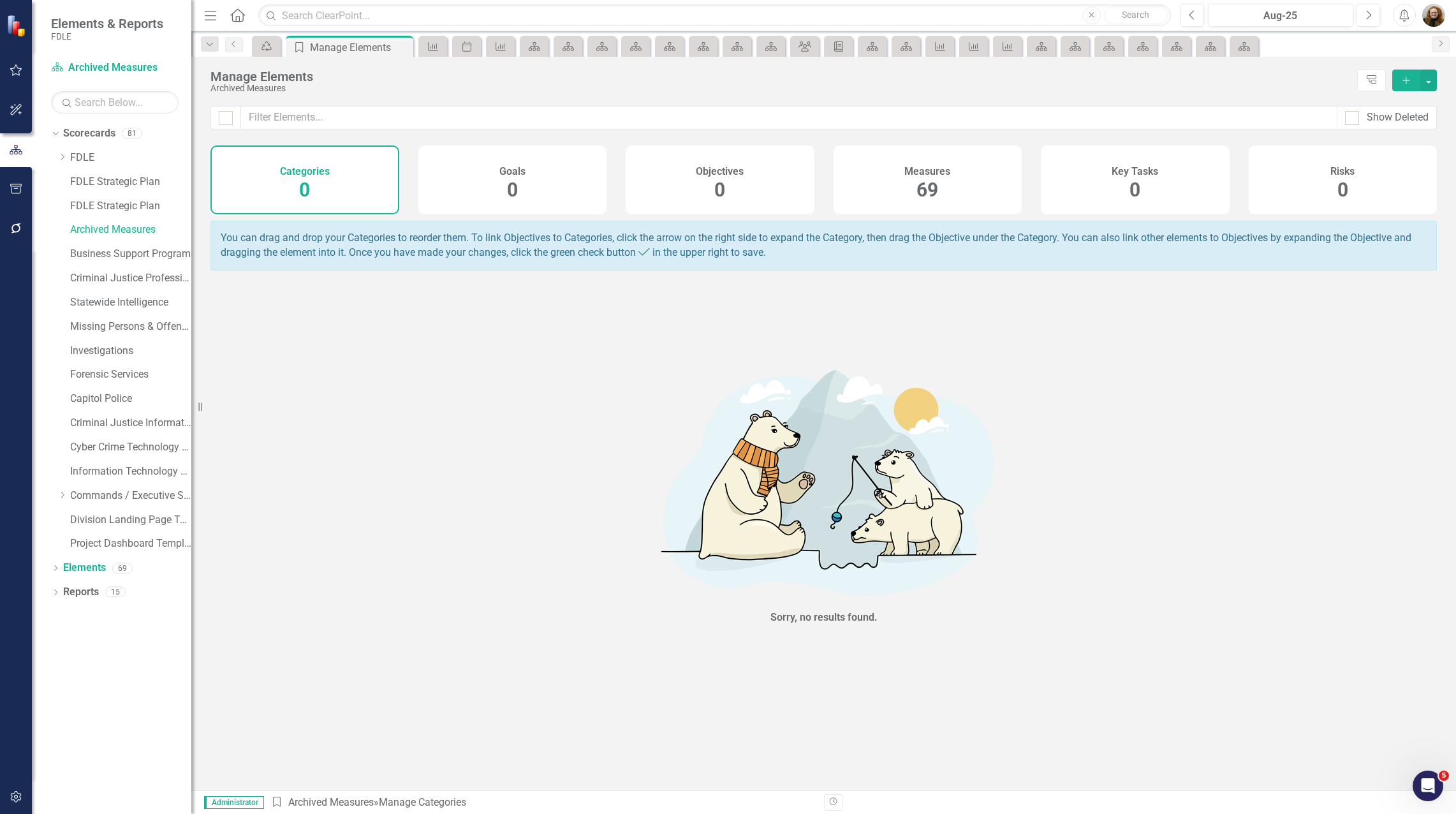
click at [932, 177] on div "69" at bounding box center [927, 190] width 22 height 27
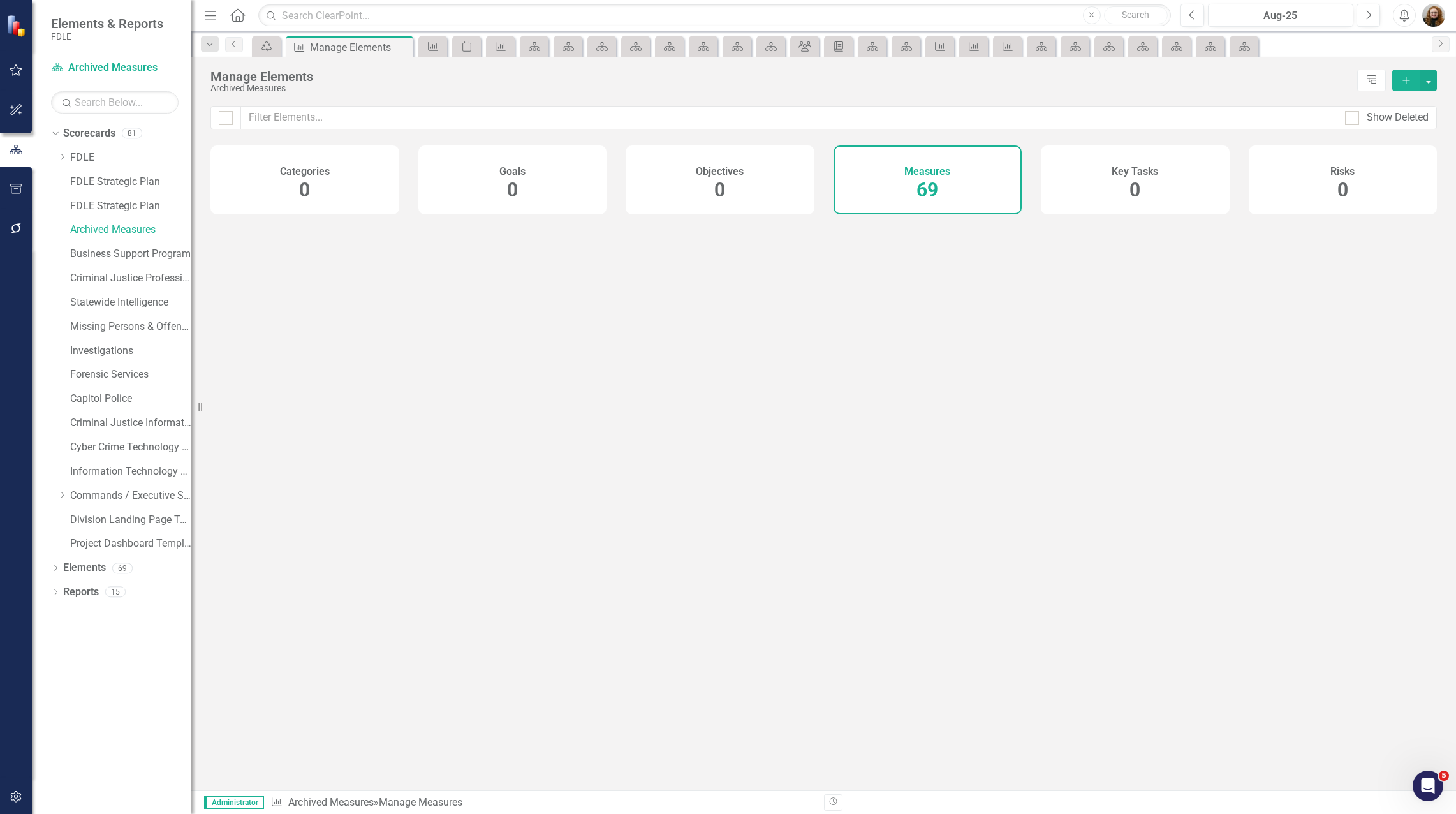
checkbox input "false"
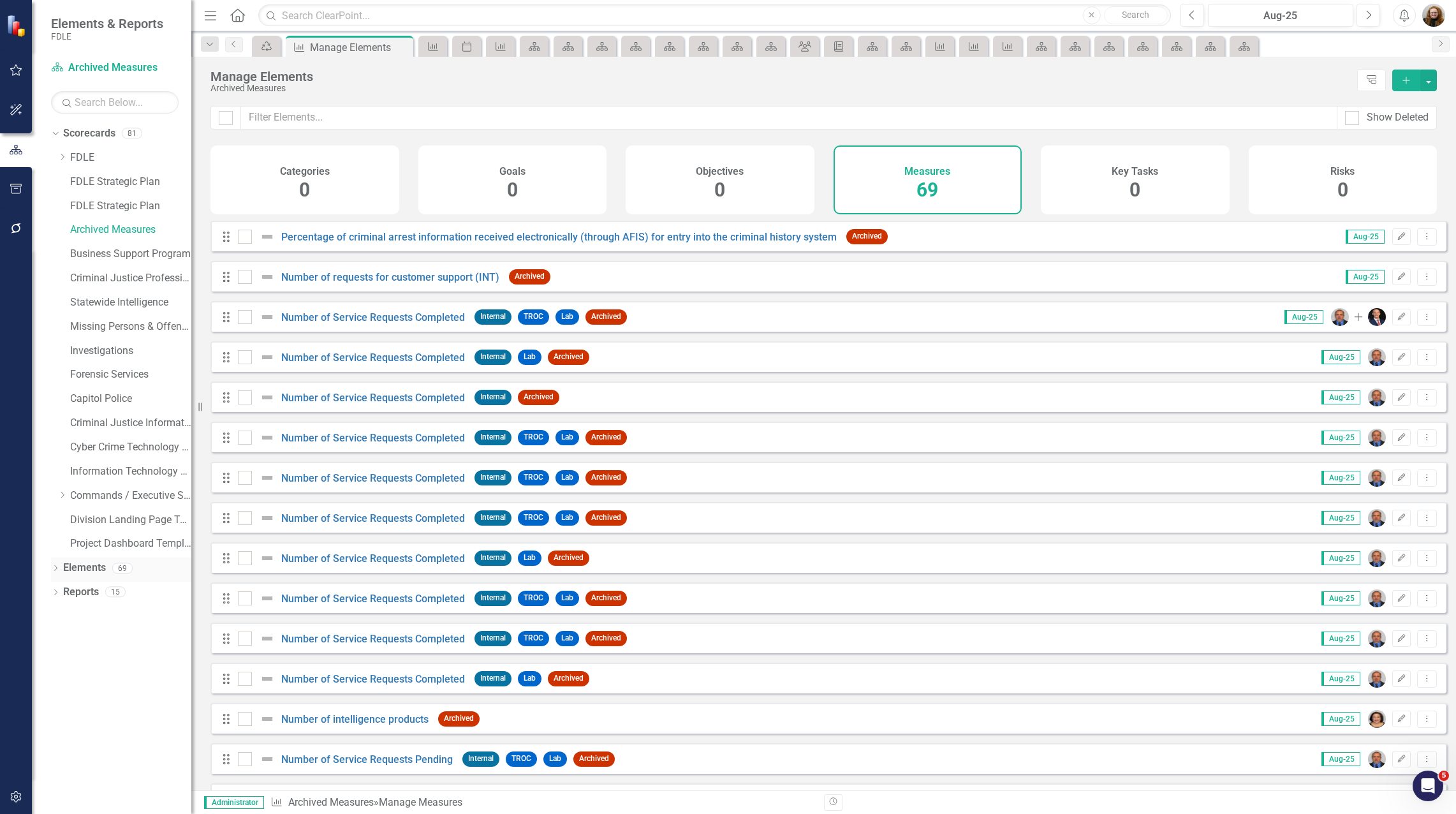
click at [86, 572] on link "Elements" at bounding box center [84, 568] width 42 height 15
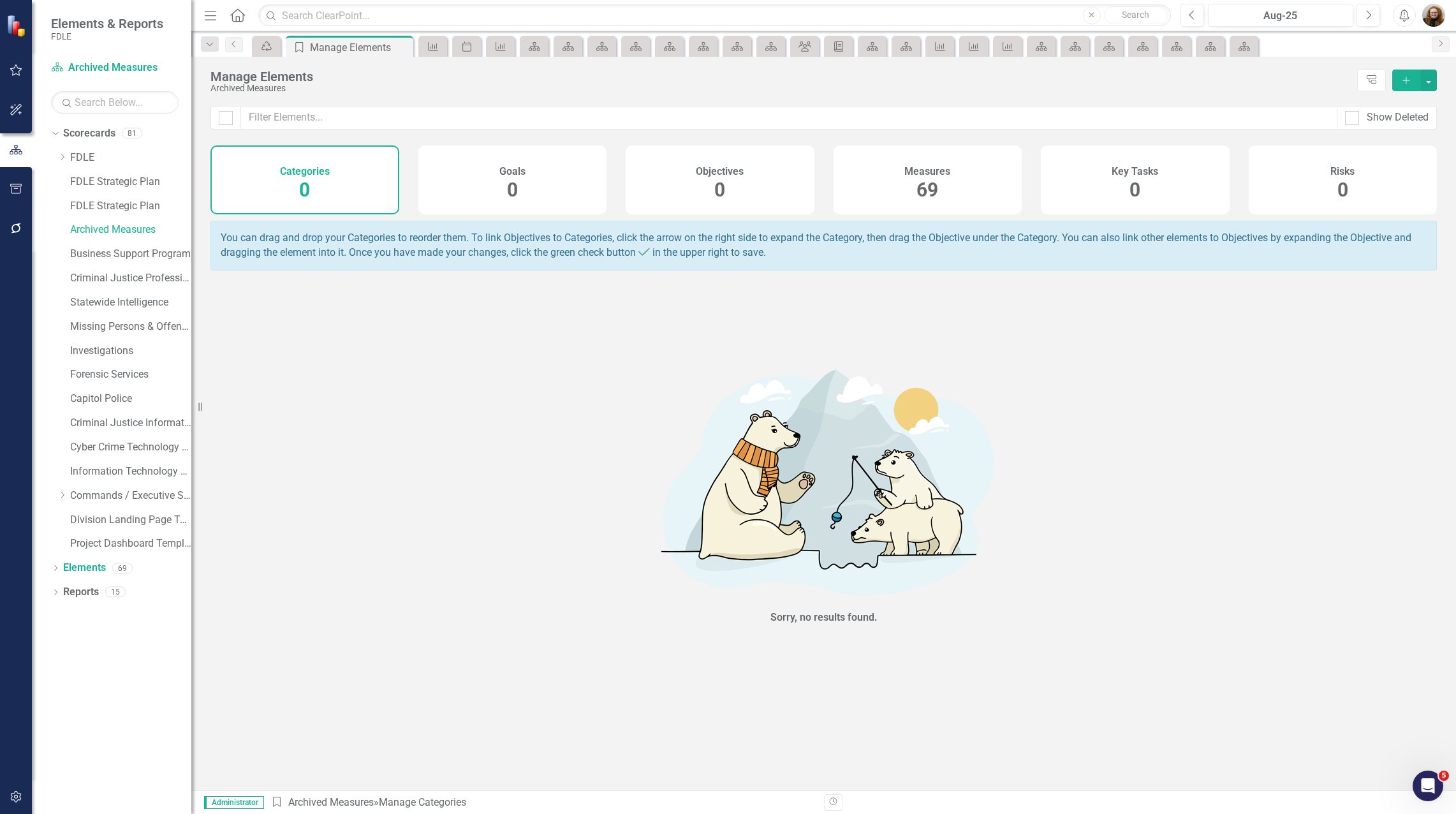
click at [934, 188] on span "69" at bounding box center [927, 190] width 22 height 23
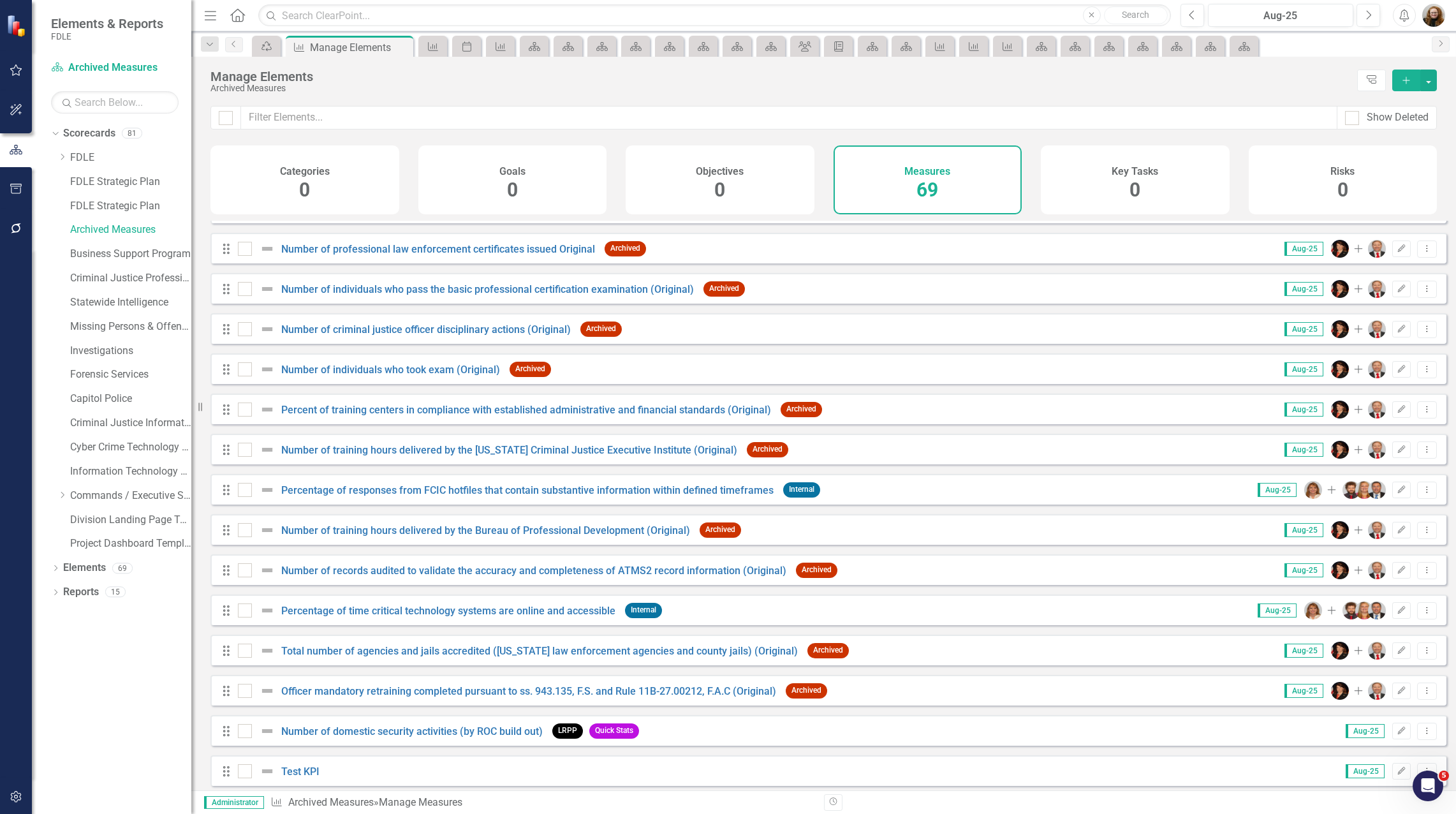
scroll to position [2212, 0]
